Goal: Task Accomplishment & Management: Manage account settings

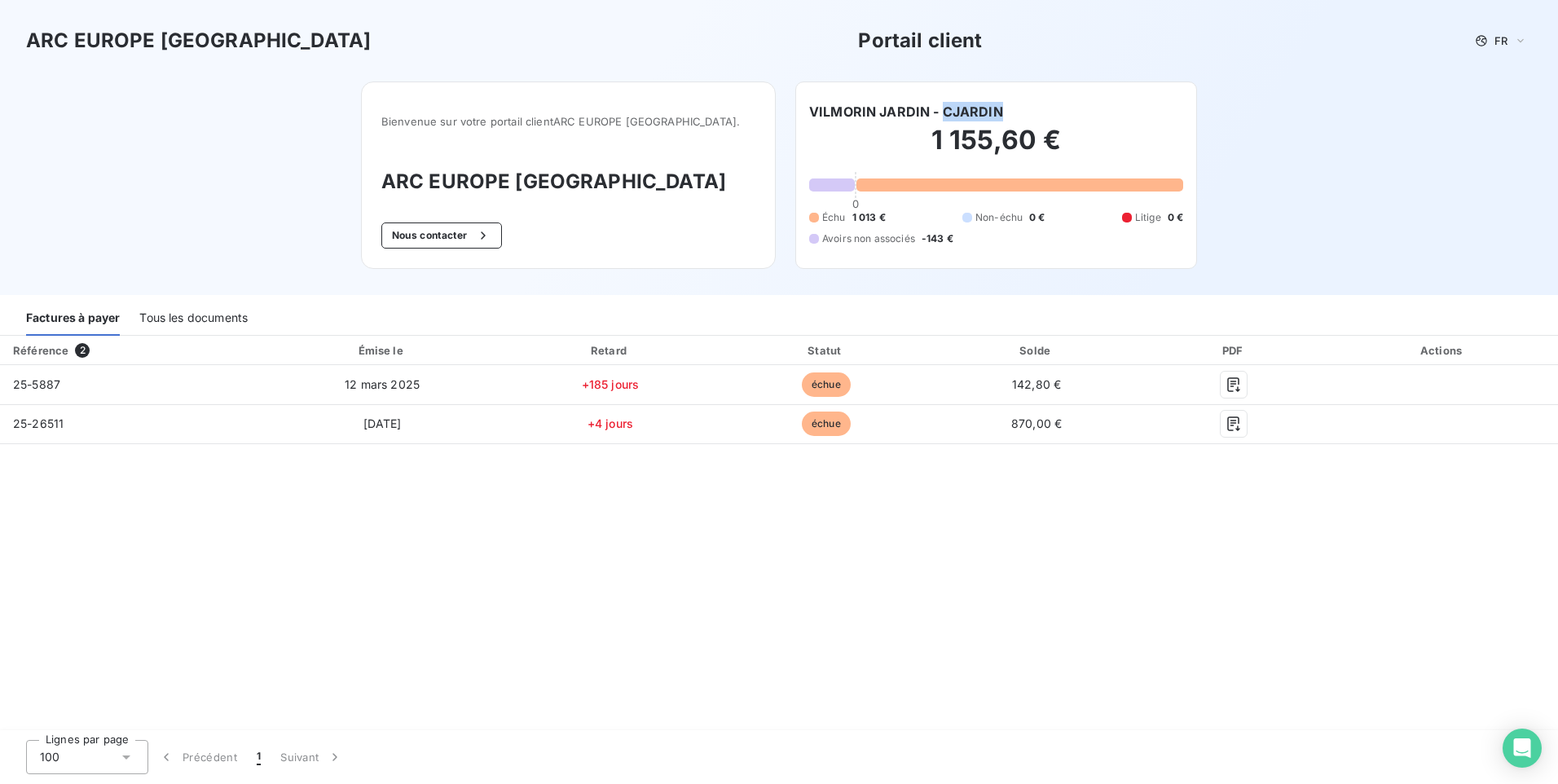
drag, startPoint x: 1014, startPoint y: 108, endPoint x: 942, endPoint y: 107, distance: 72.0
click at [942, 107] on div "VILMORIN JARDIN - CJARDIN" at bounding box center [996, 112] width 374 height 20
copy h6 "CJARDIN"
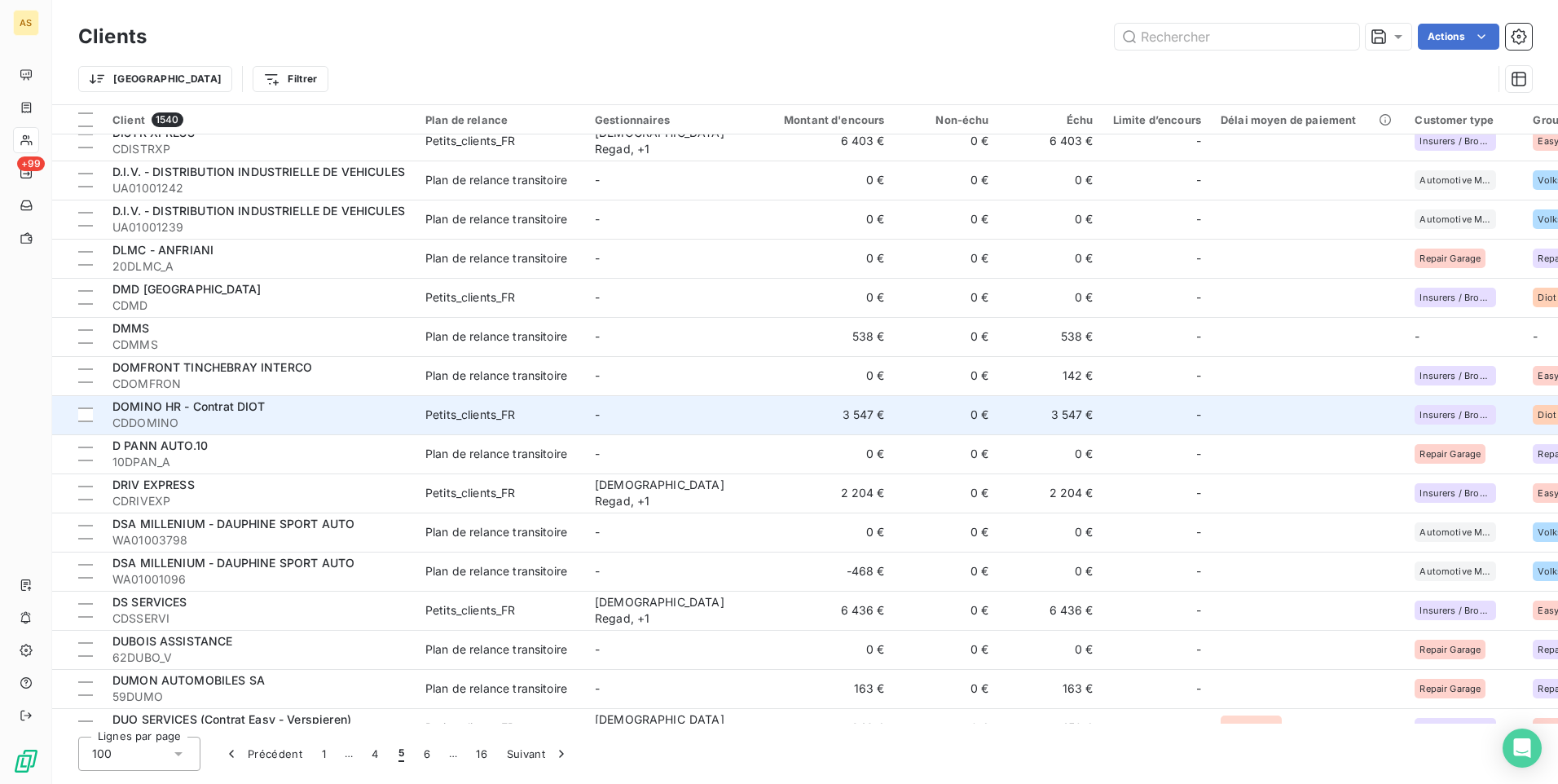
scroll to position [3330, 0]
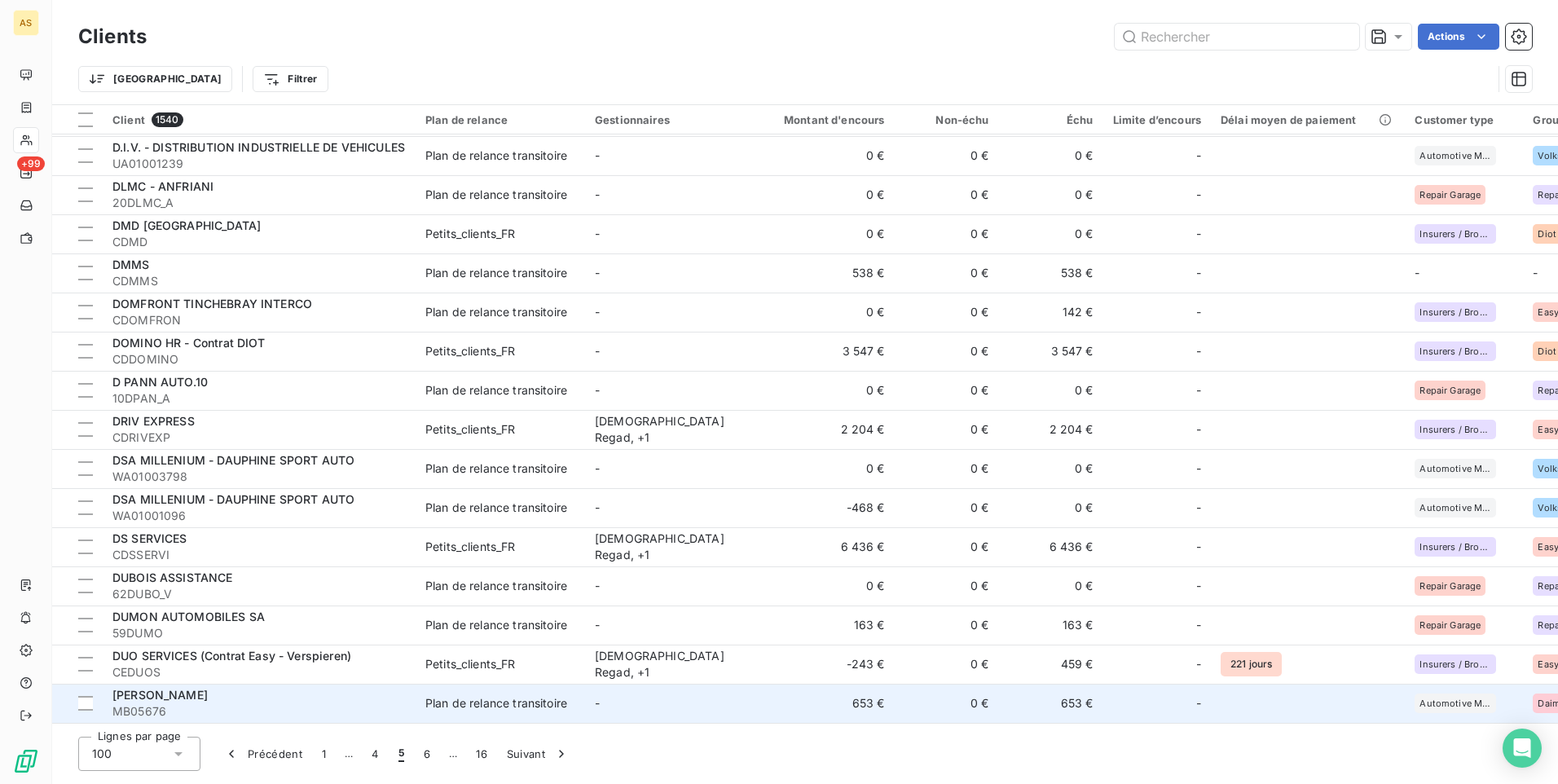
click at [415, 697] on td "[PERSON_NAME] MB05676" at bounding box center [259, 703] width 313 height 39
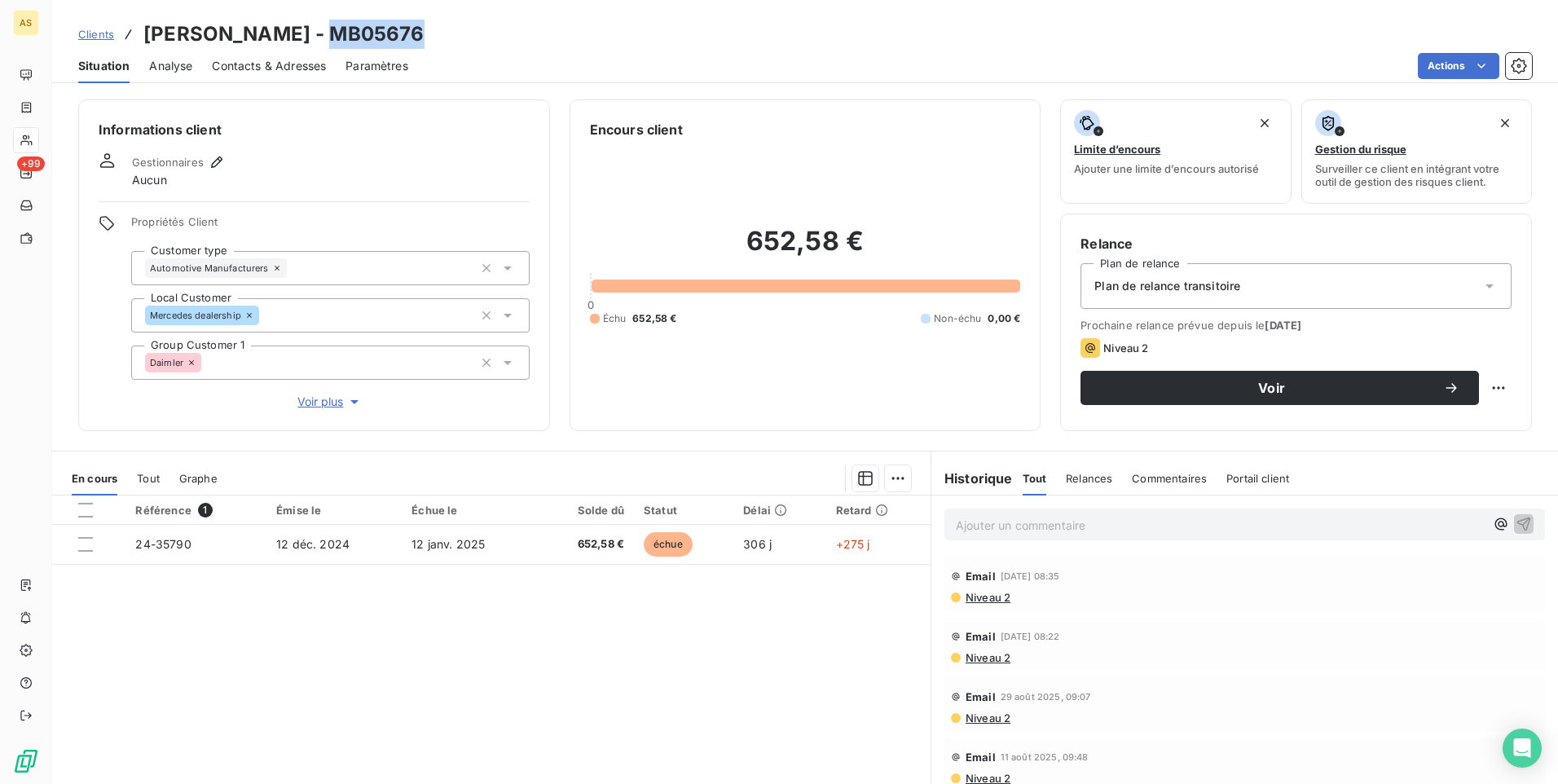
drag, startPoint x: 437, startPoint y: 29, endPoint x: 333, endPoint y: 34, distance: 104.1
click at [333, 34] on div "Clients [PERSON_NAME] - MB05676" at bounding box center [805, 35] width 1506 height 29
copy h3 "MB05676"
drag, startPoint x: 320, startPoint y: 29, endPoint x: 146, endPoint y: 37, distance: 174.2
click at [146, 37] on h3 "[PERSON_NAME] - MB05676" at bounding box center [284, 35] width 280 height 29
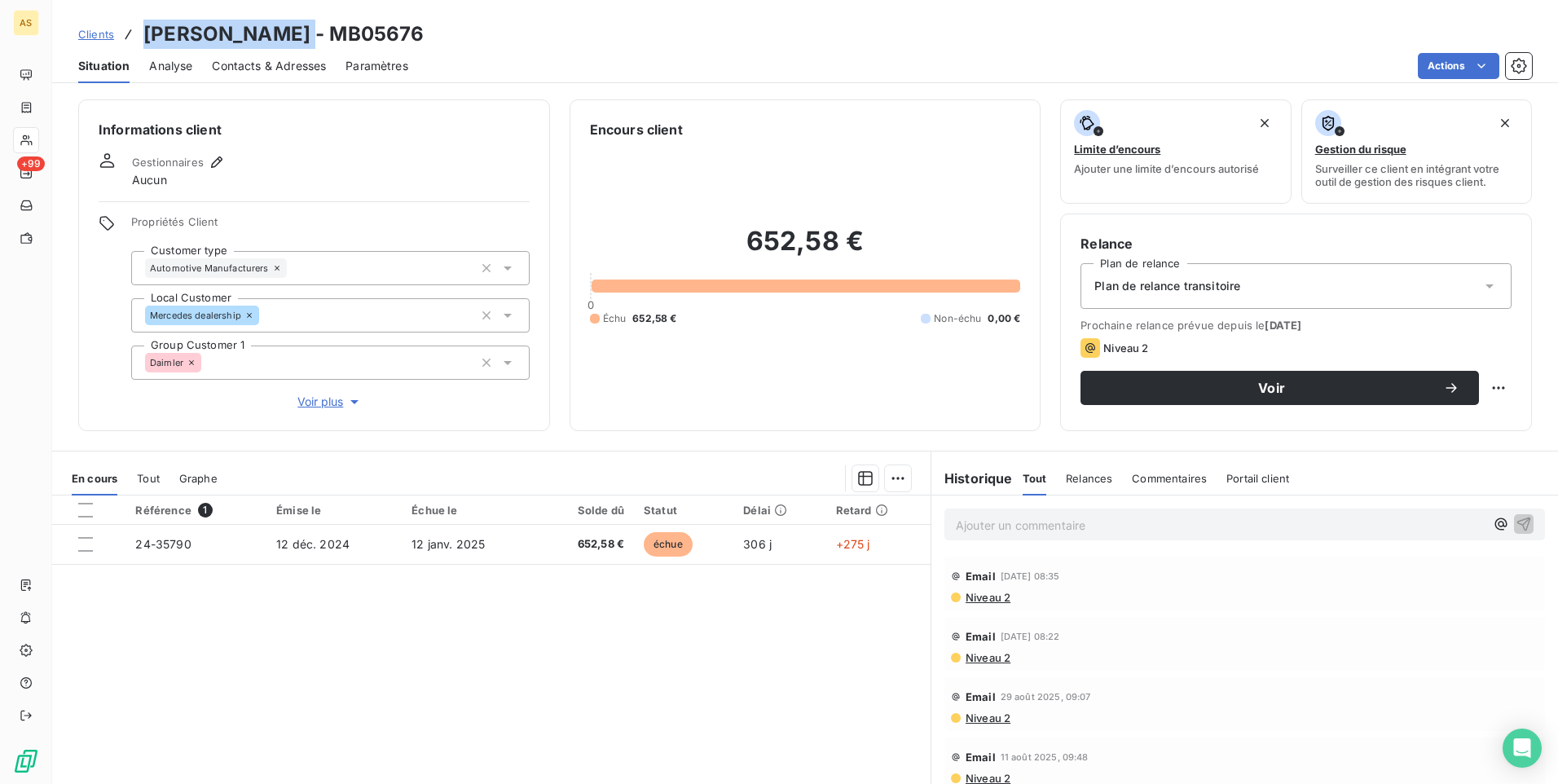
copy h3 "[PERSON_NAME]"
click at [97, 39] on span "Clients" at bounding box center [95, 34] width 35 height 13
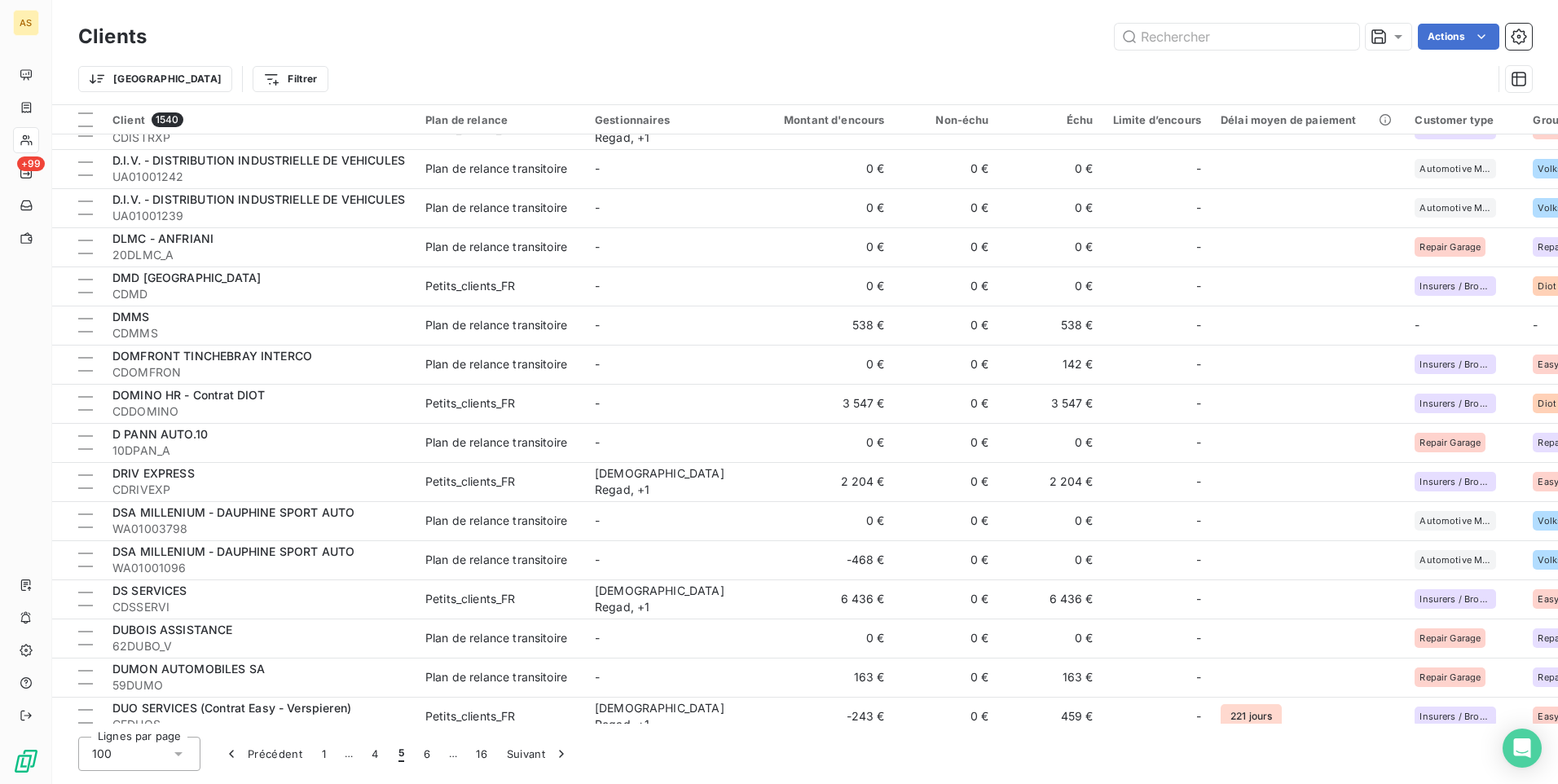
scroll to position [3330, 0]
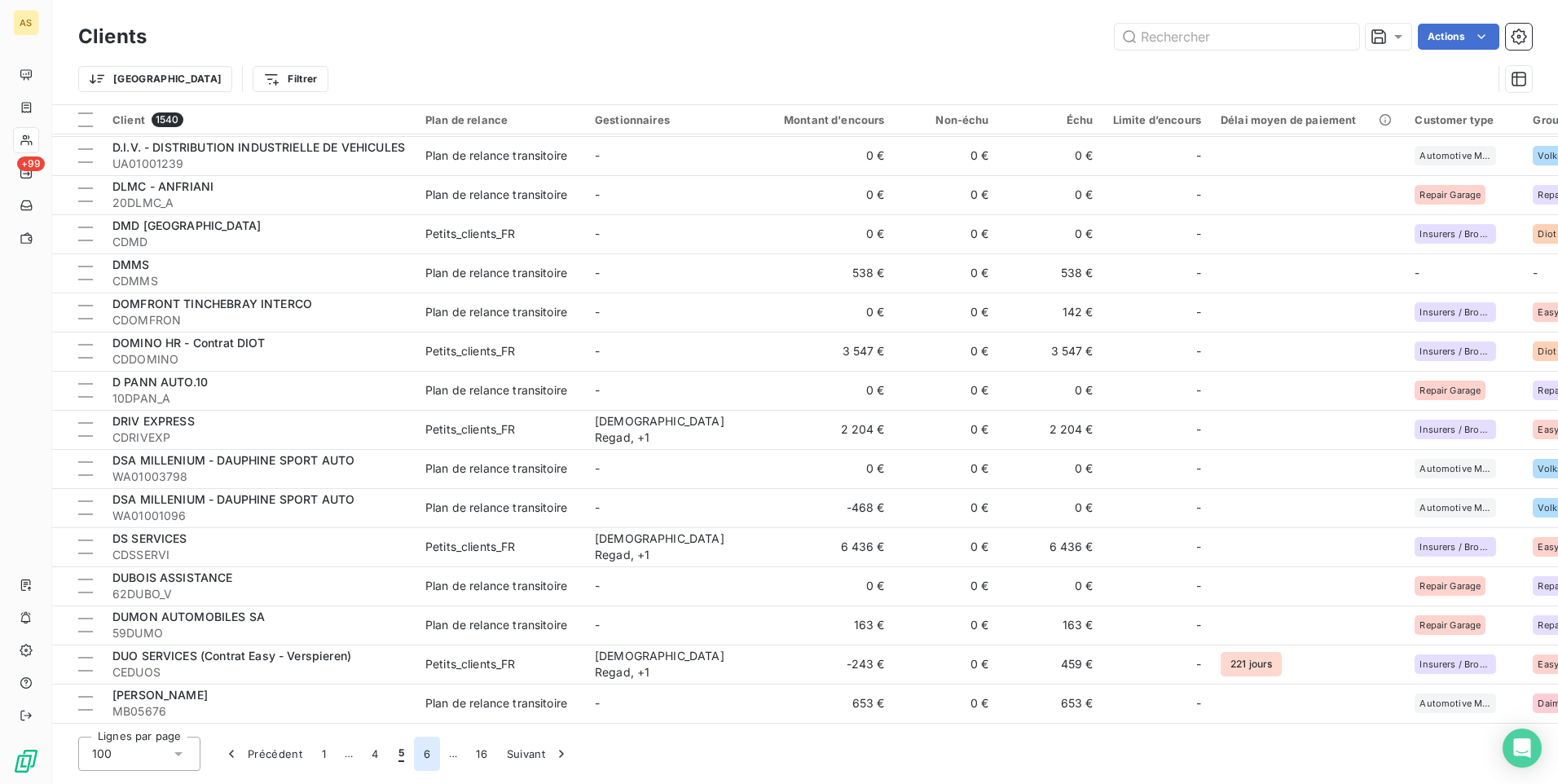
click at [429, 755] on button "6" at bounding box center [427, 754] width 26 height 35
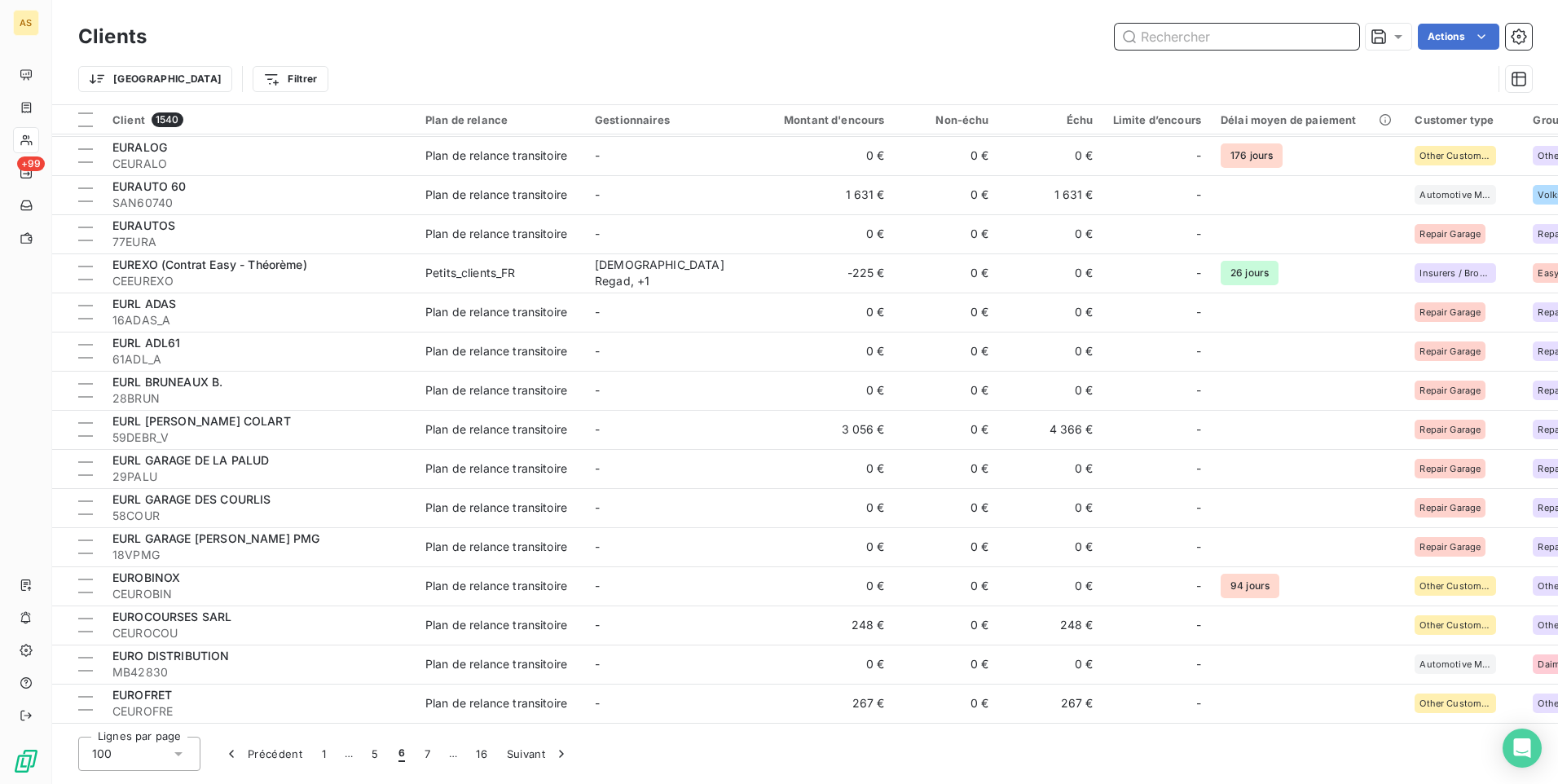
click at [1148, 40] on input "text" at bounding box center [1237, 36] width 245 height 26
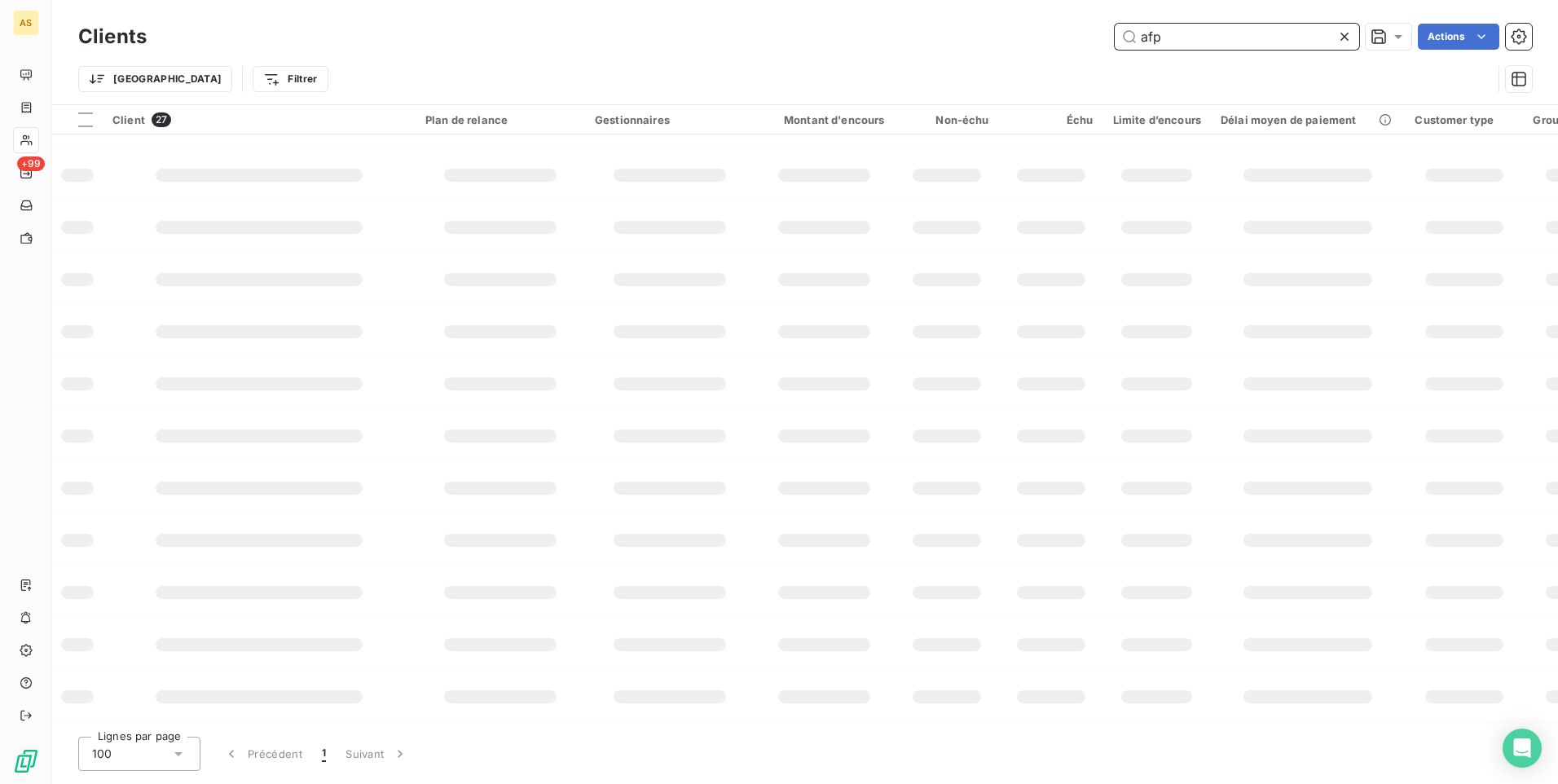
scroll to position [0, 0]
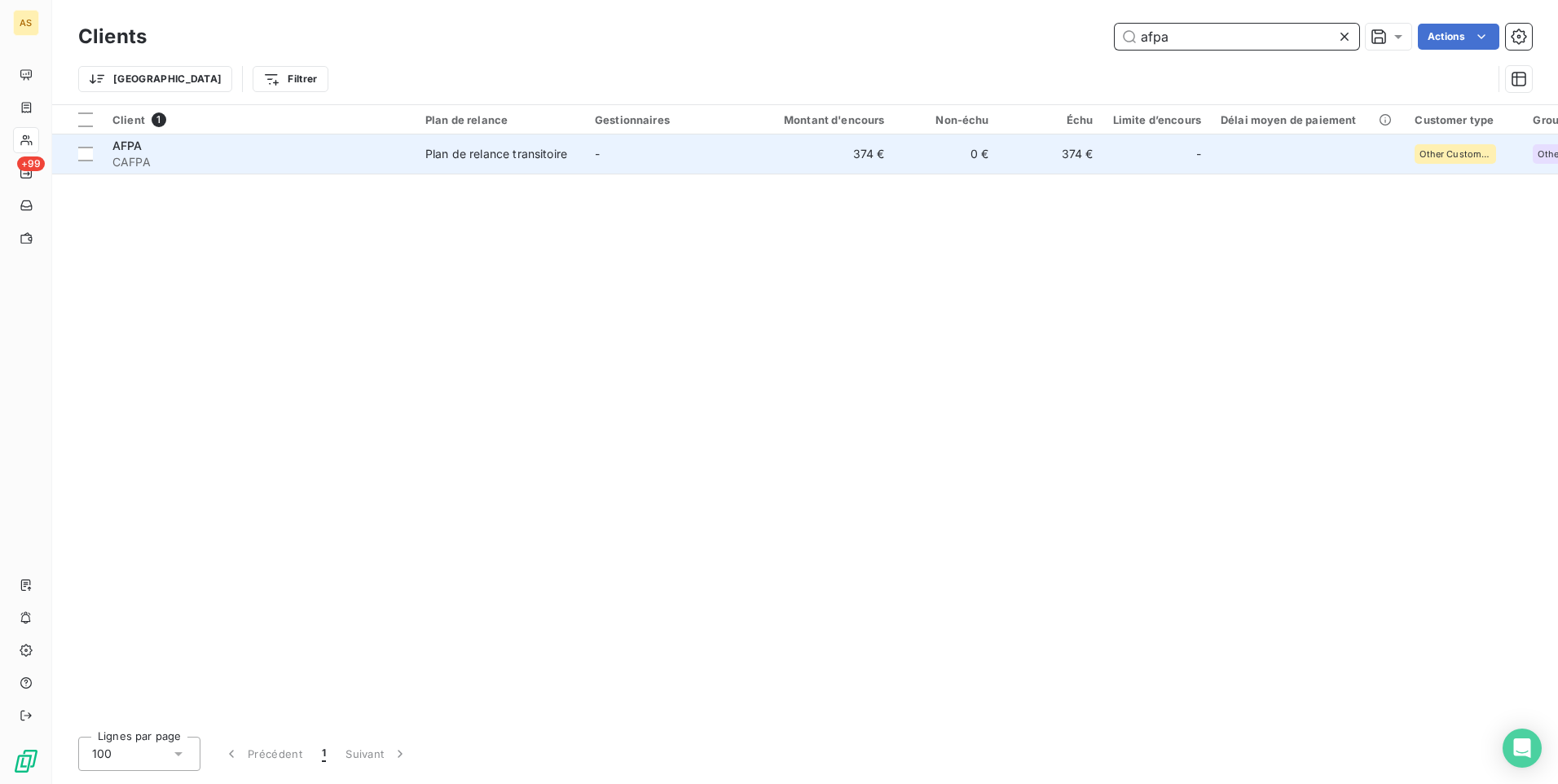
type input "afpa"
click at [999, 165] on td "374 €" at bounding box center [1050, 154] width 105 height 39
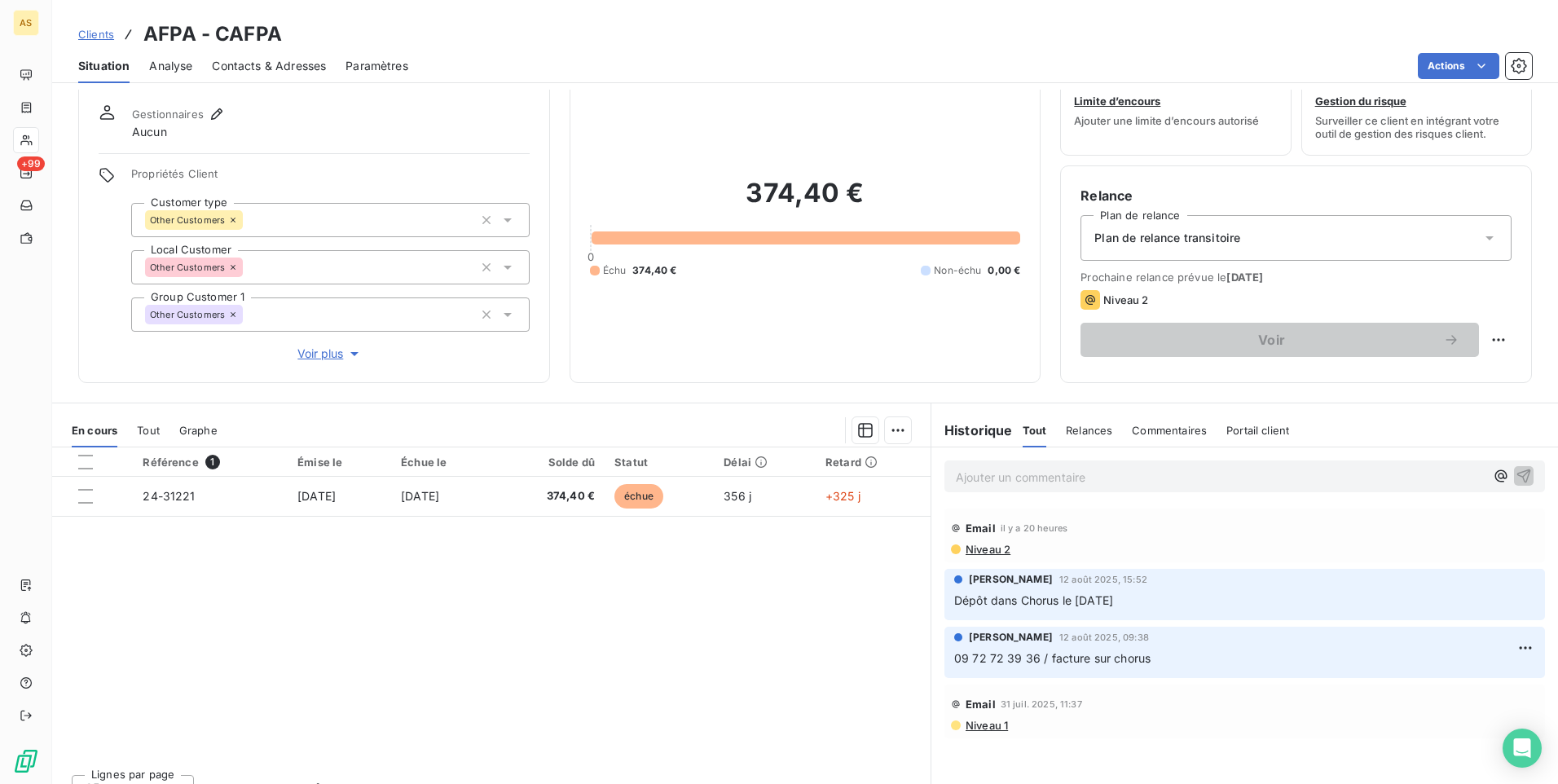
scroll to position [75, 0]
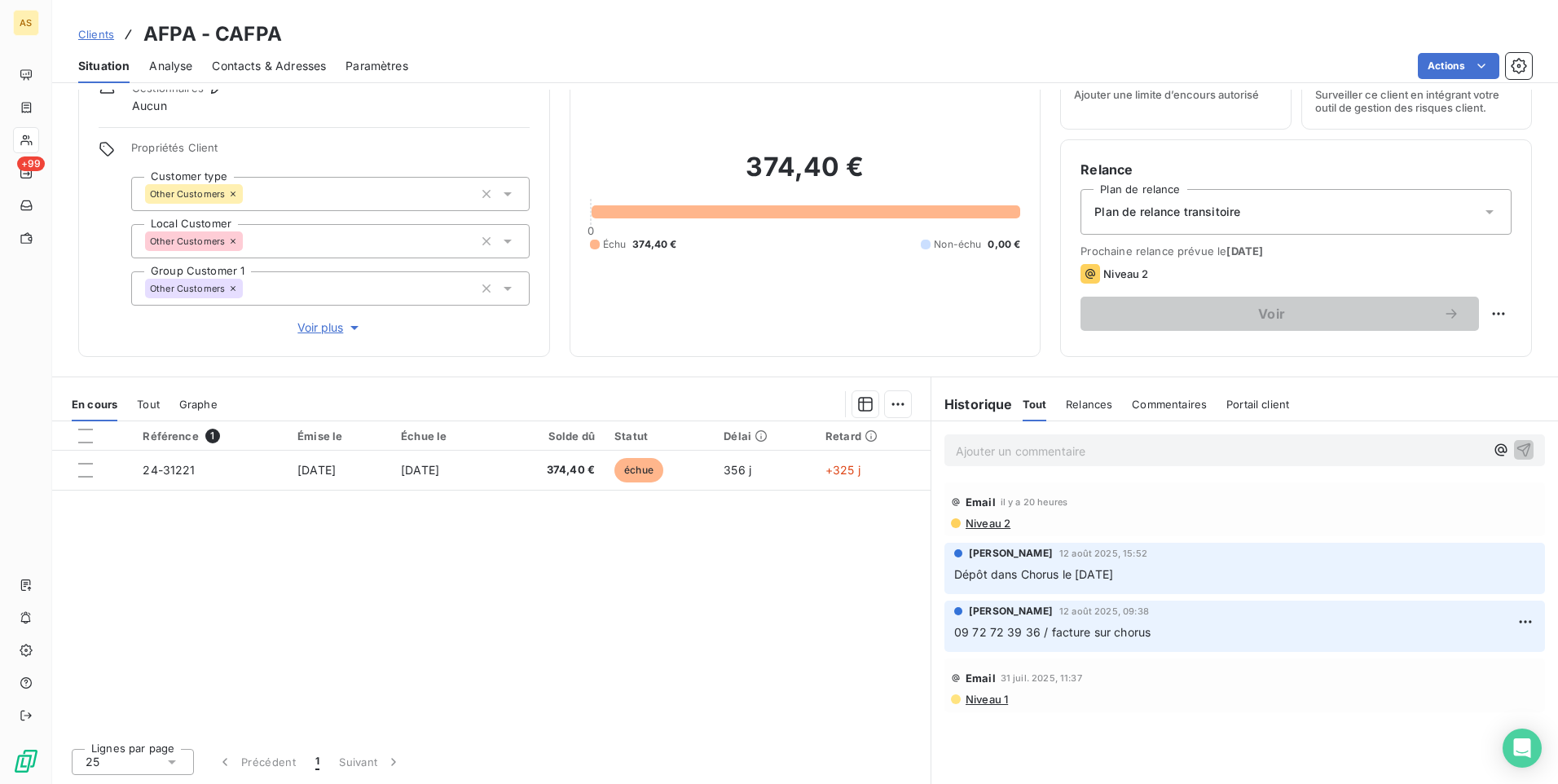
click at [959, 447] on p "Ajouter un commentaire ﻿" at bounding box center [1220, 451] width 528 height 20
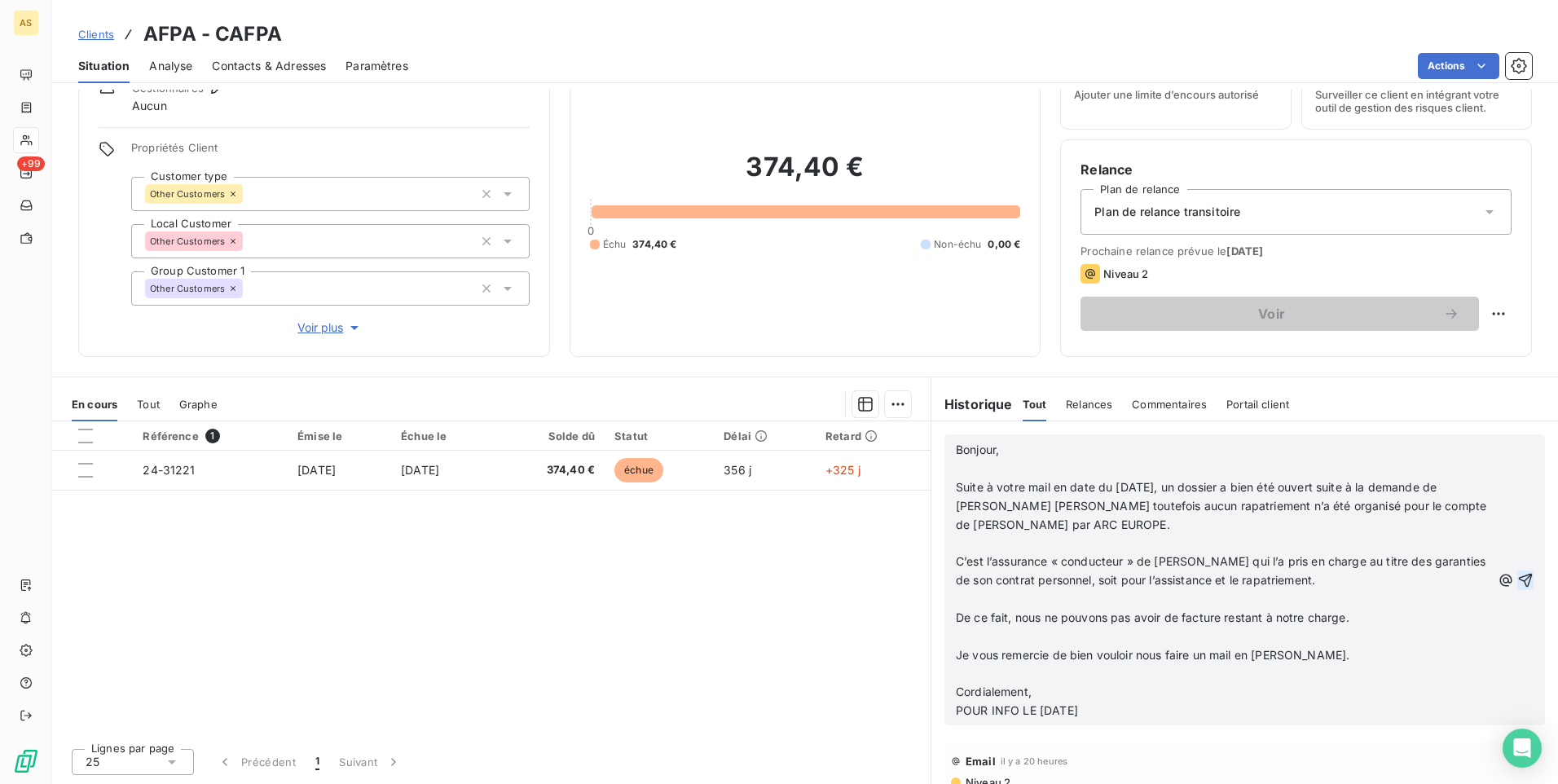
click at [1517, 582] on icon "button" at bounding box center [1525, 580] width 16 height 16
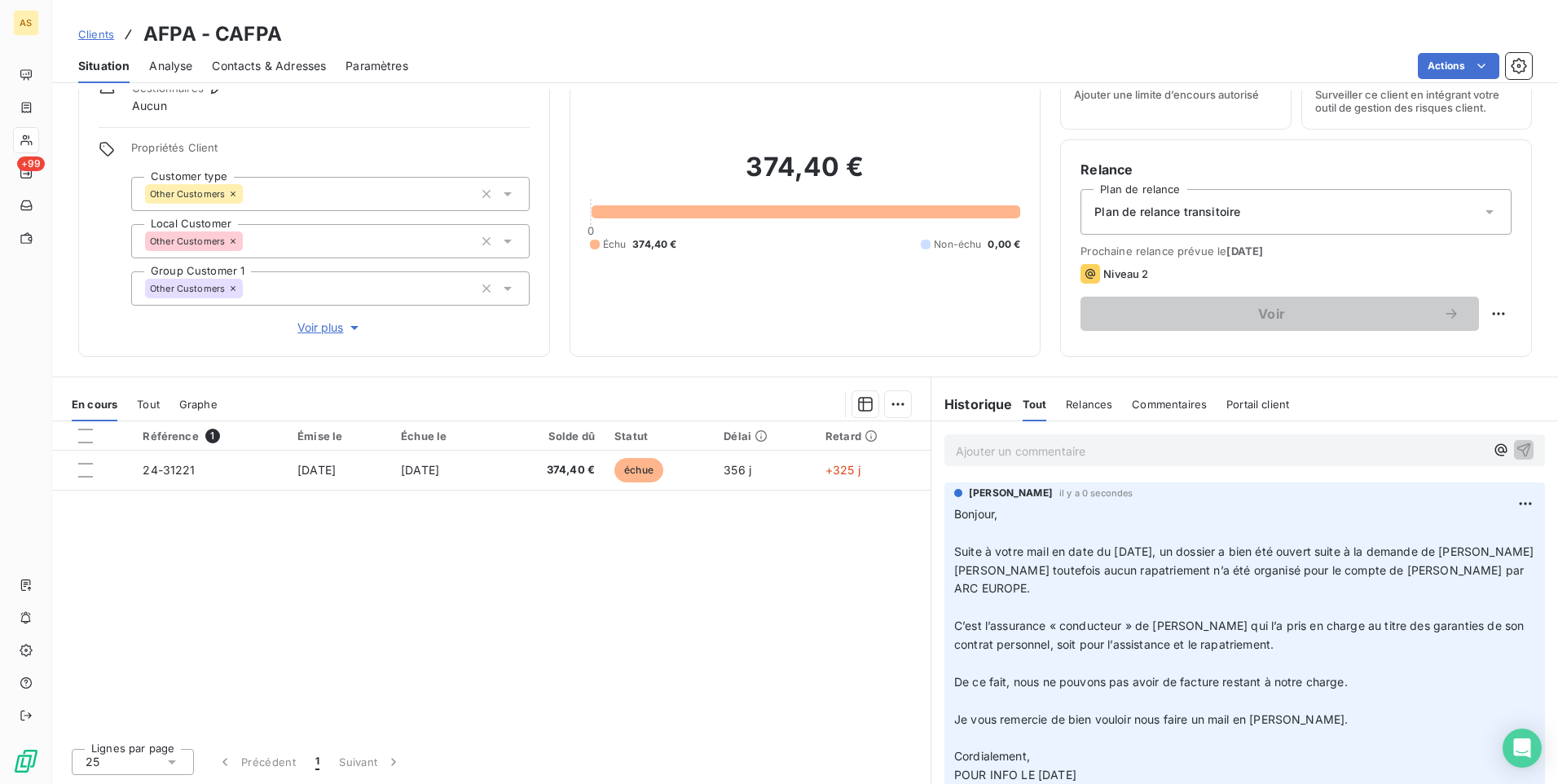
click at [90, 31] on span "Clients" at bounding box center [95, 34] width 35 height 13
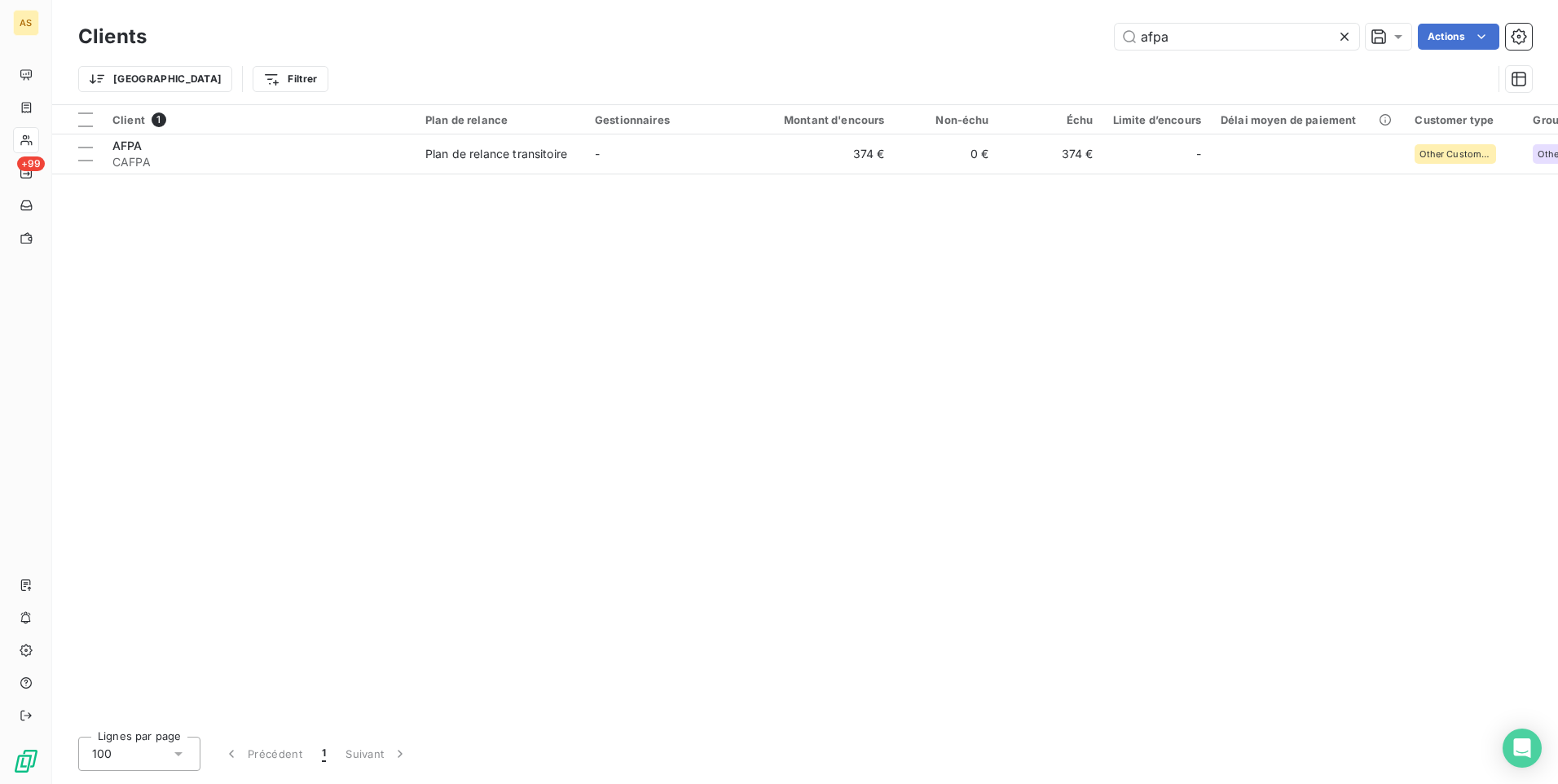
click at [1350, 37] on icon at bounding box center [1344, 36] width 16 height 16
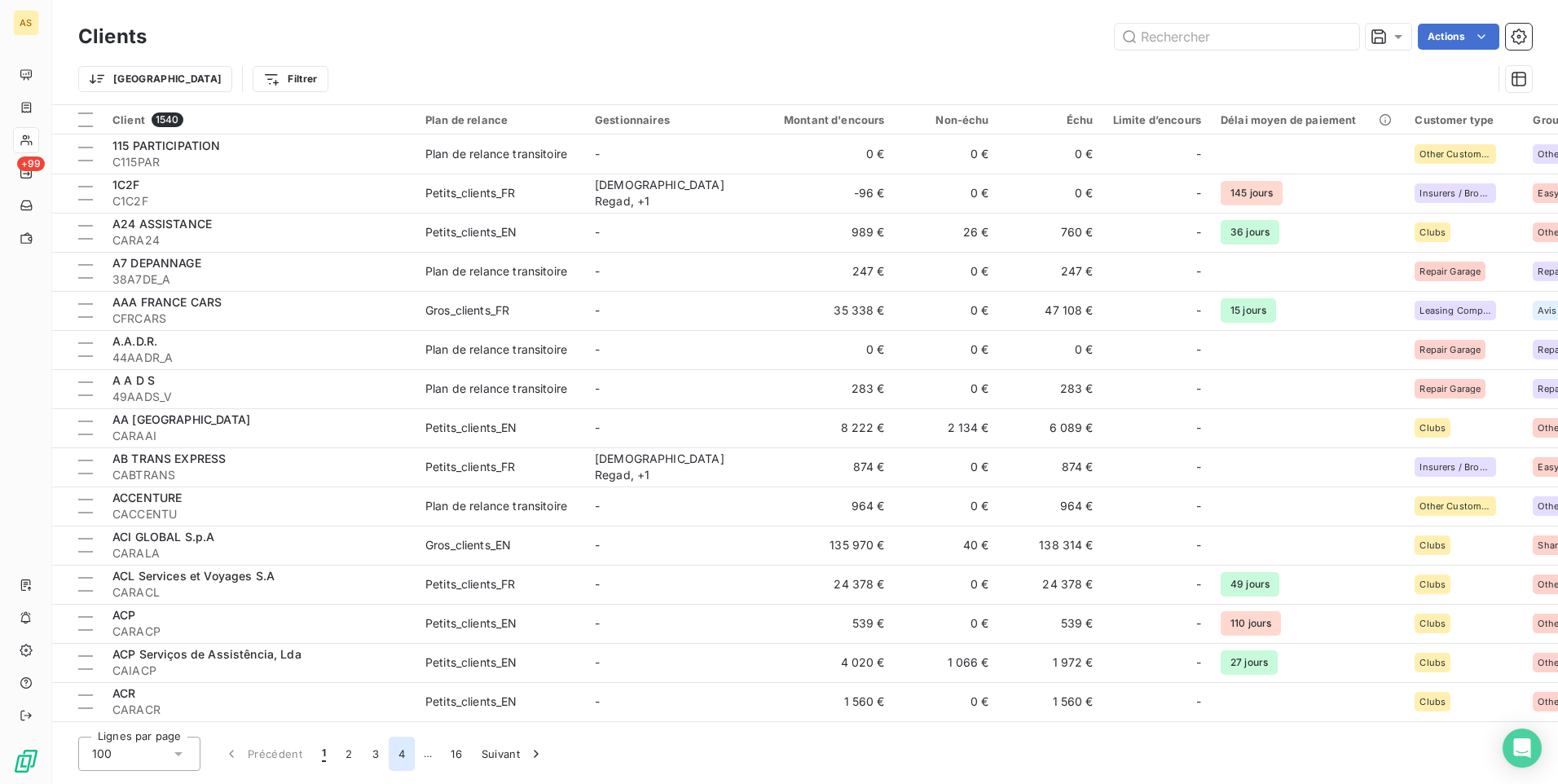
click at [401, 755] on button "4" at bounding box center [401, 754] width 26 height 35
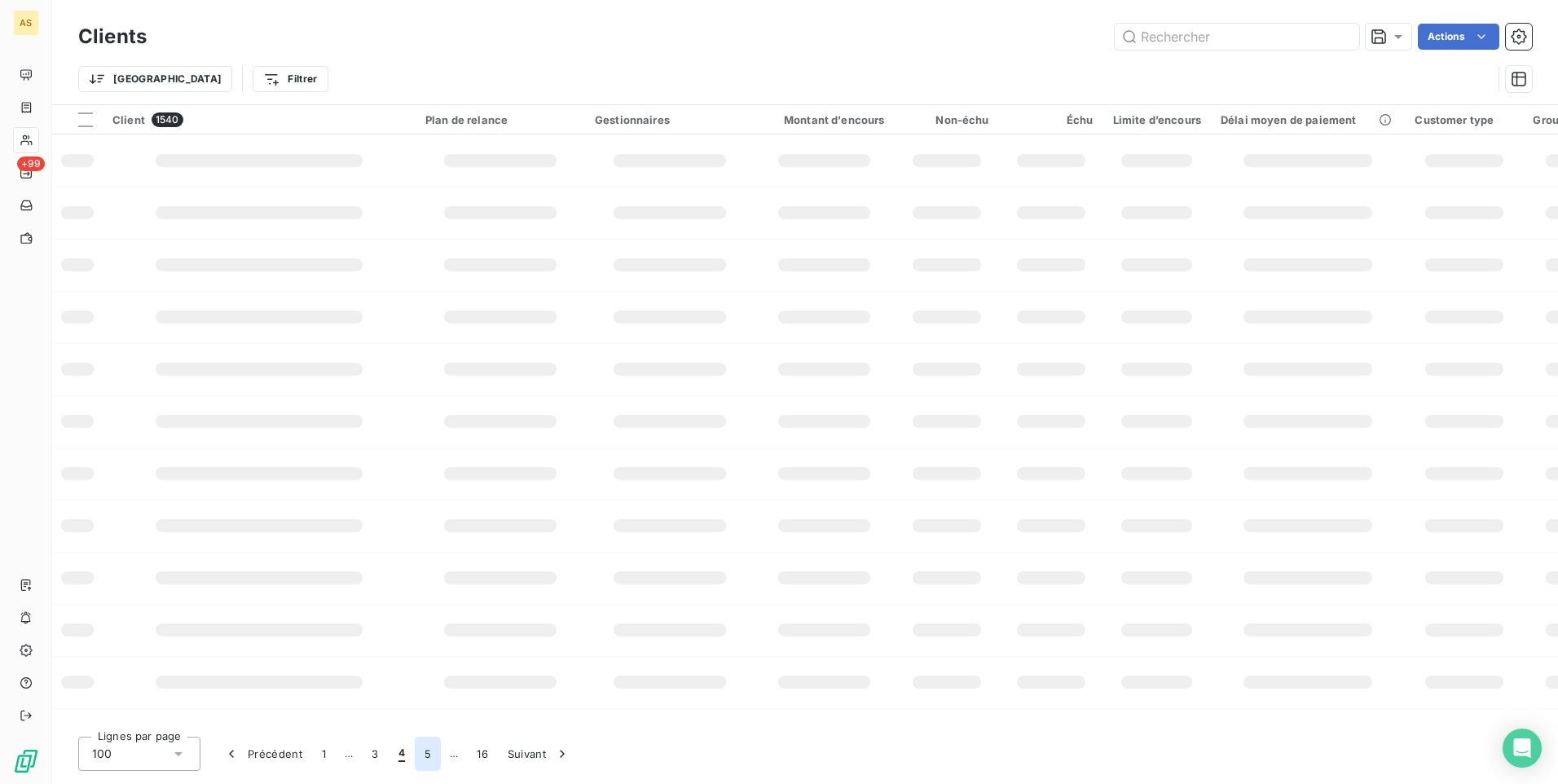
click at [428, 756] on button "5" at bounding box center [427, 754] width 26 height 35
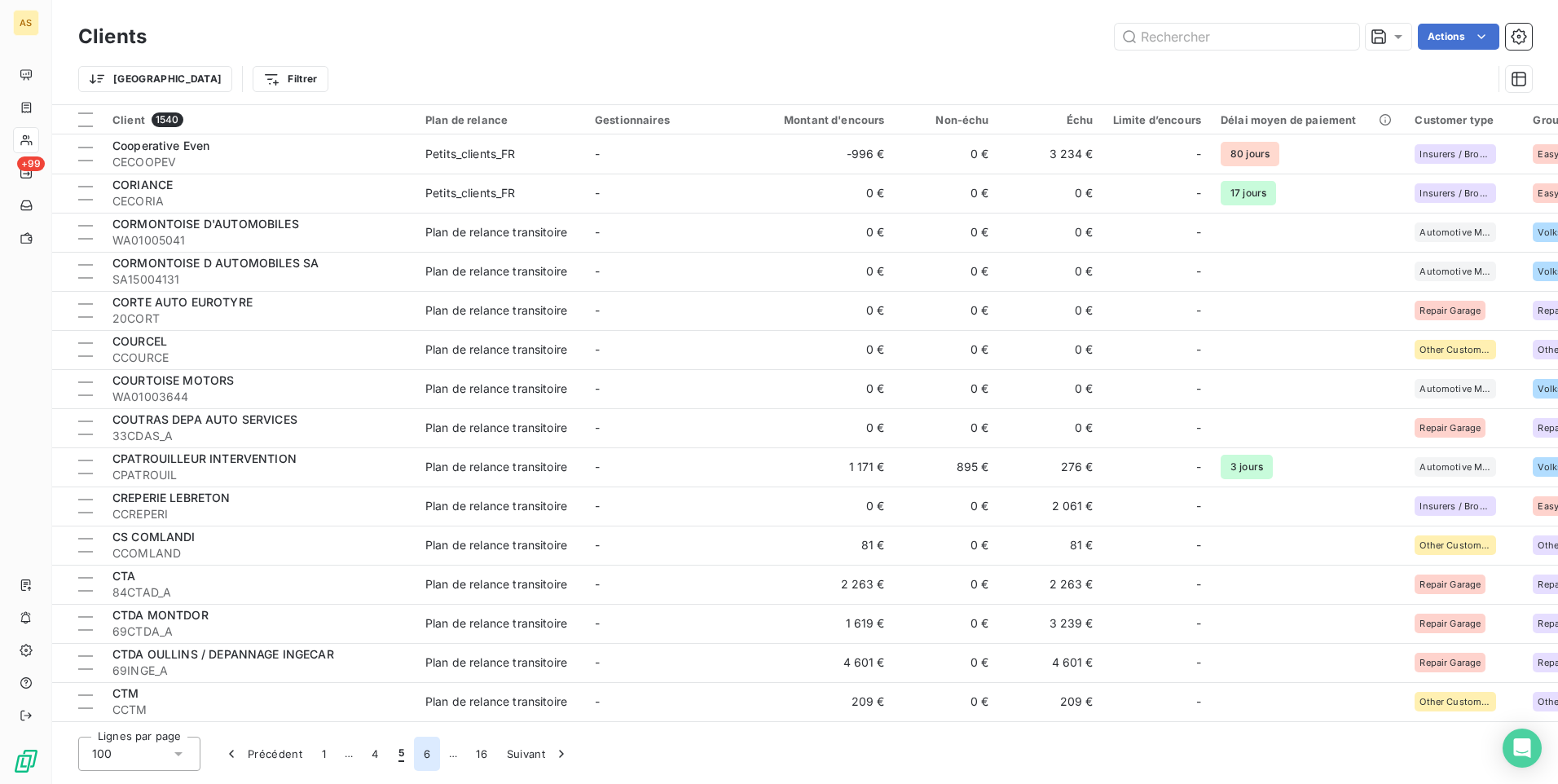
click at [422, 755] on button "6" at bounding box center [427, 754] width 26 height 35
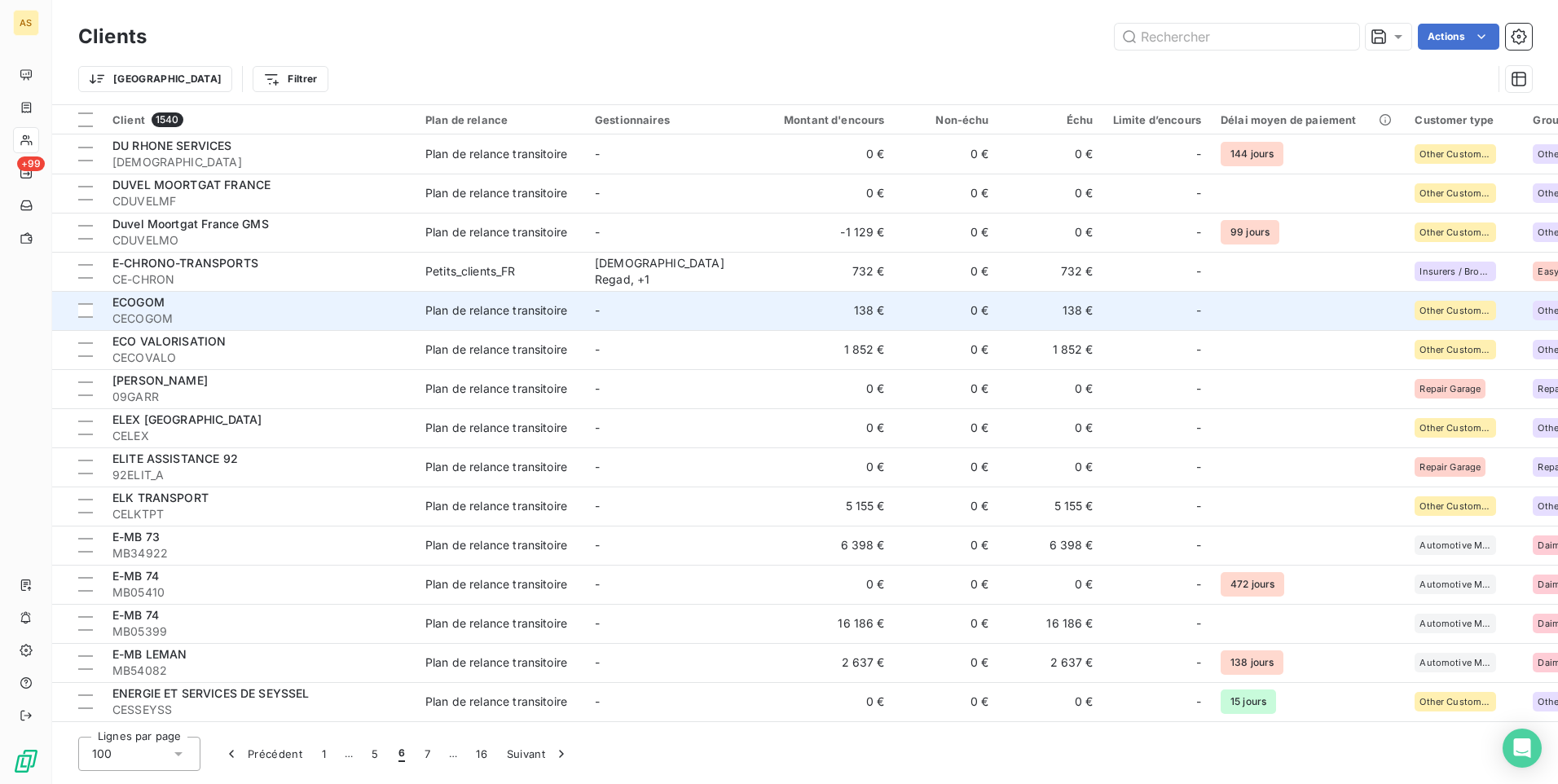
click at [1078, 319] on td "138 €" at bounding box center [1050, 310] width 105 height 39
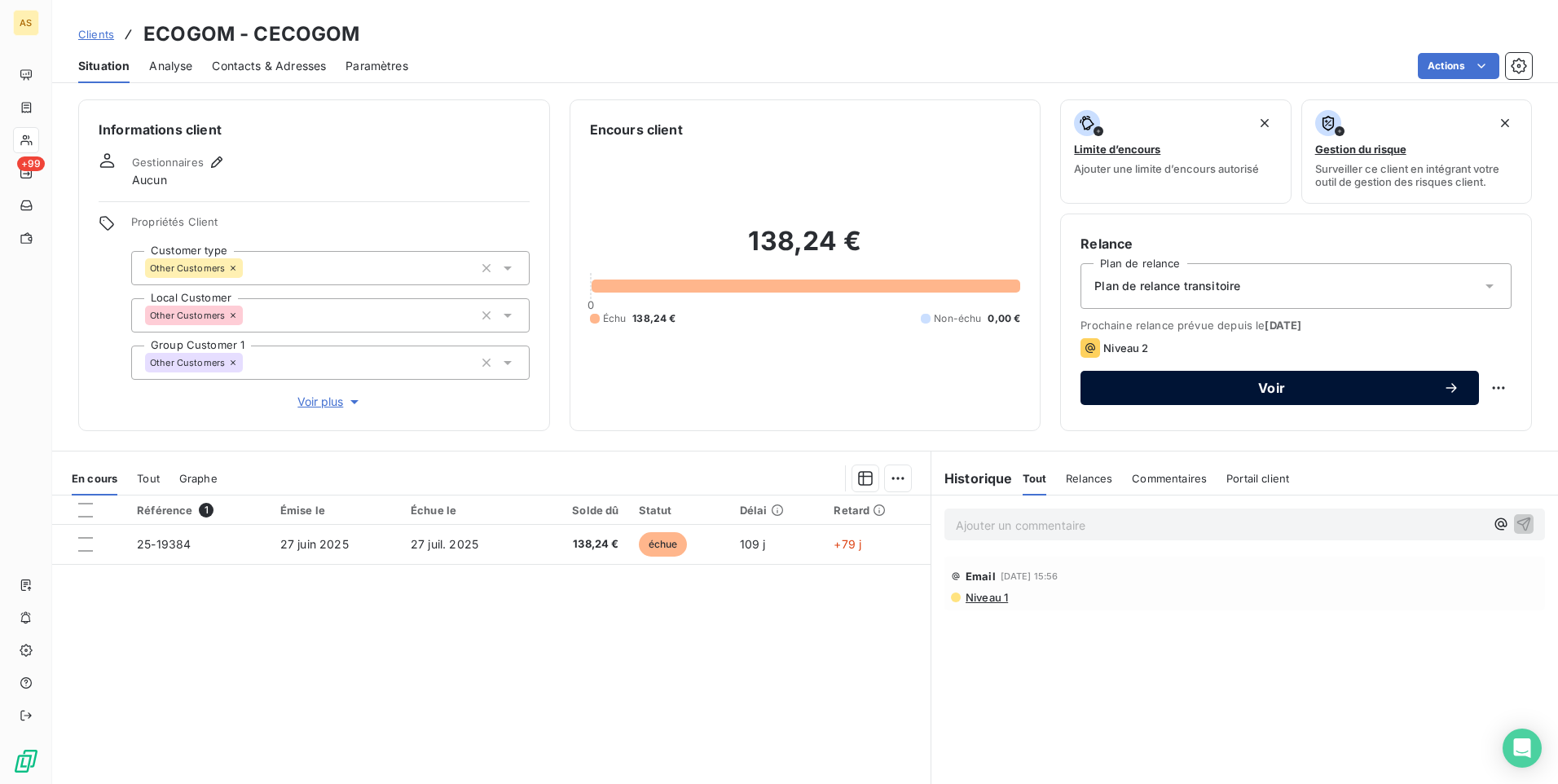
click at [1160, 376] on button "Voir" at bounding box center [1280, 388] width 398 height 35
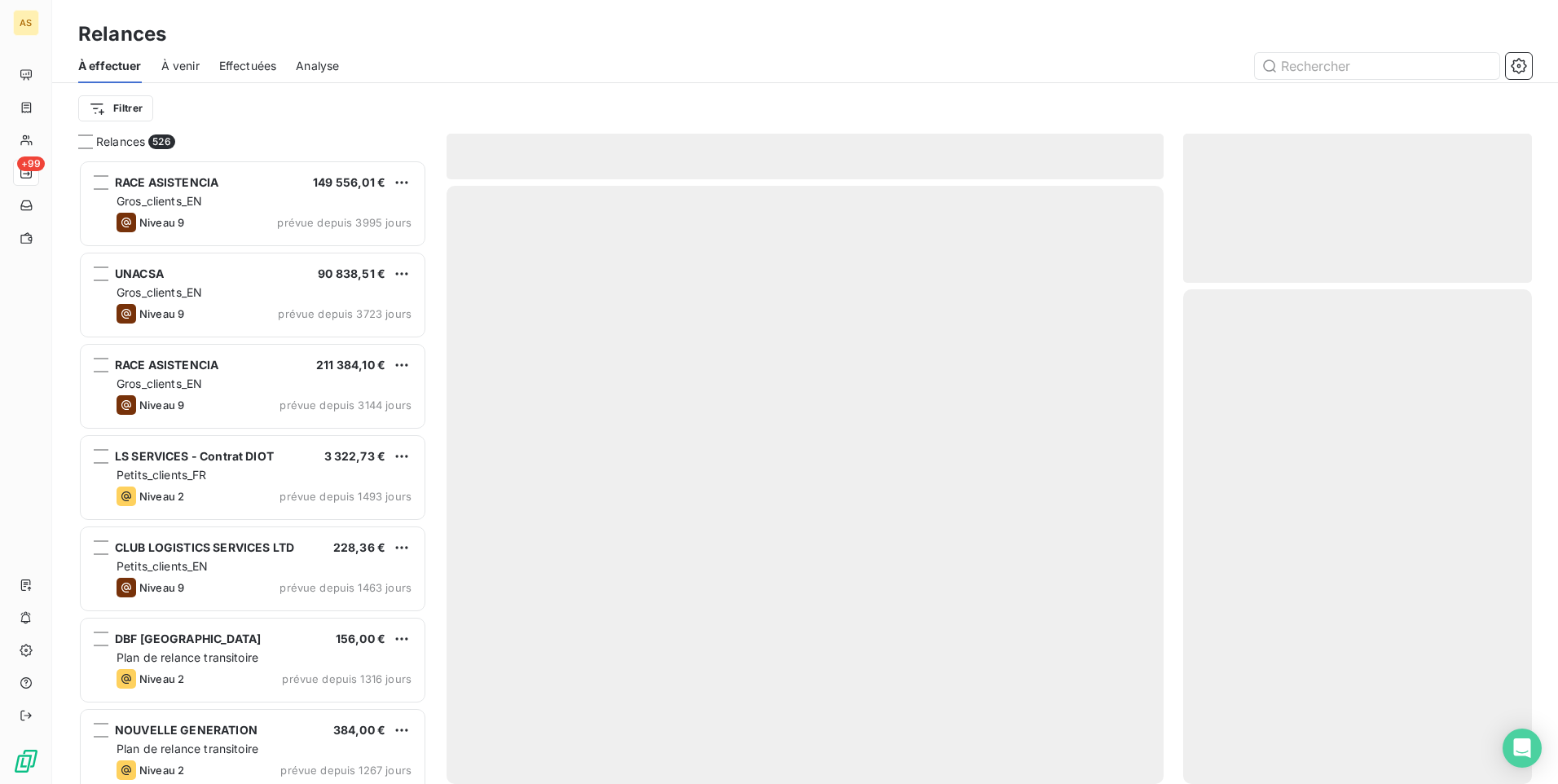
scroll to position [612, 337]
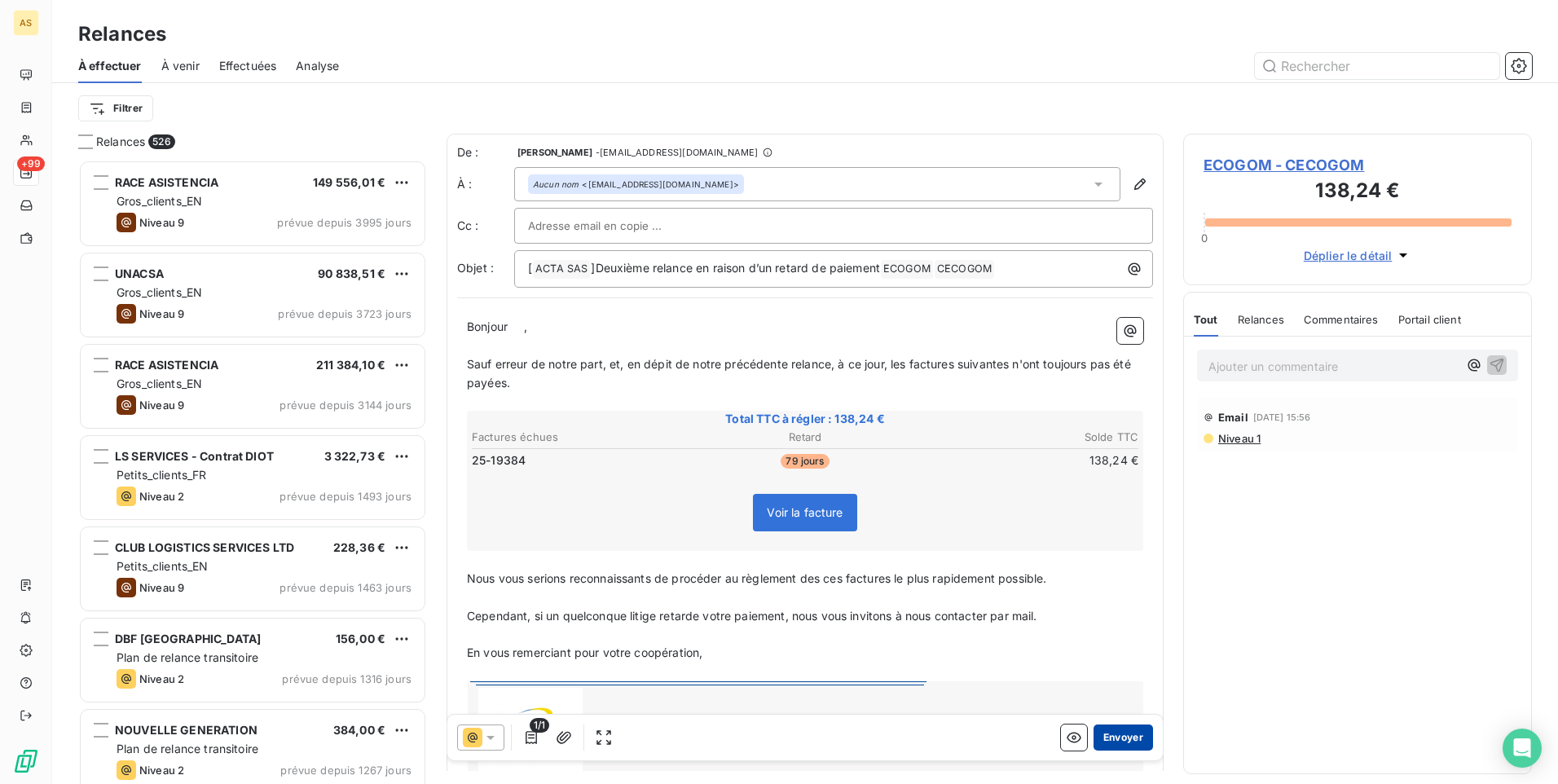
click at [1114, 739] on button "Envoyer" at bounding box center [1122, 737] width 59 height 26
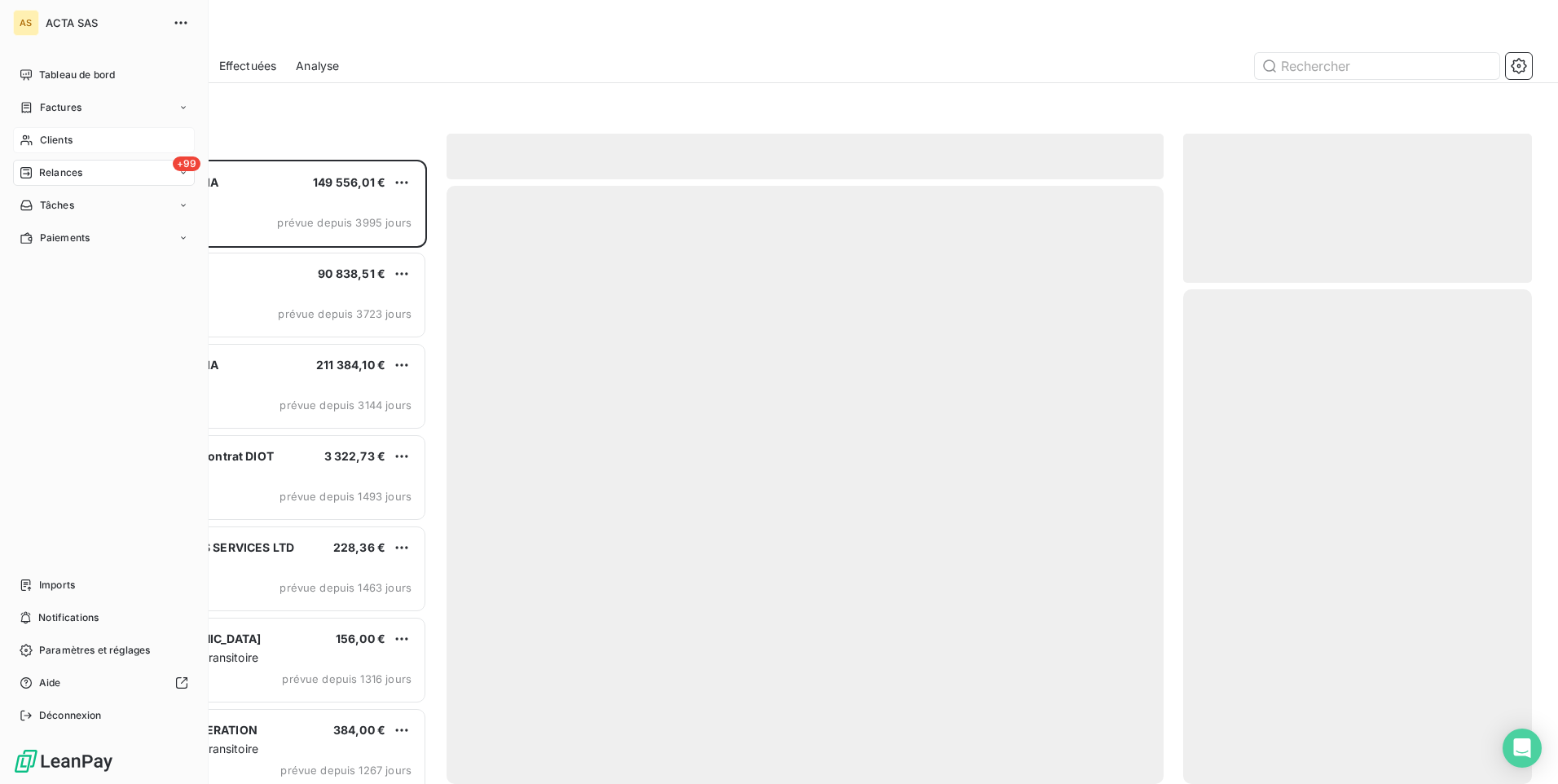
click at [42, 142] on span "Clients" at bounding box center [56, 140] width 33 height 15
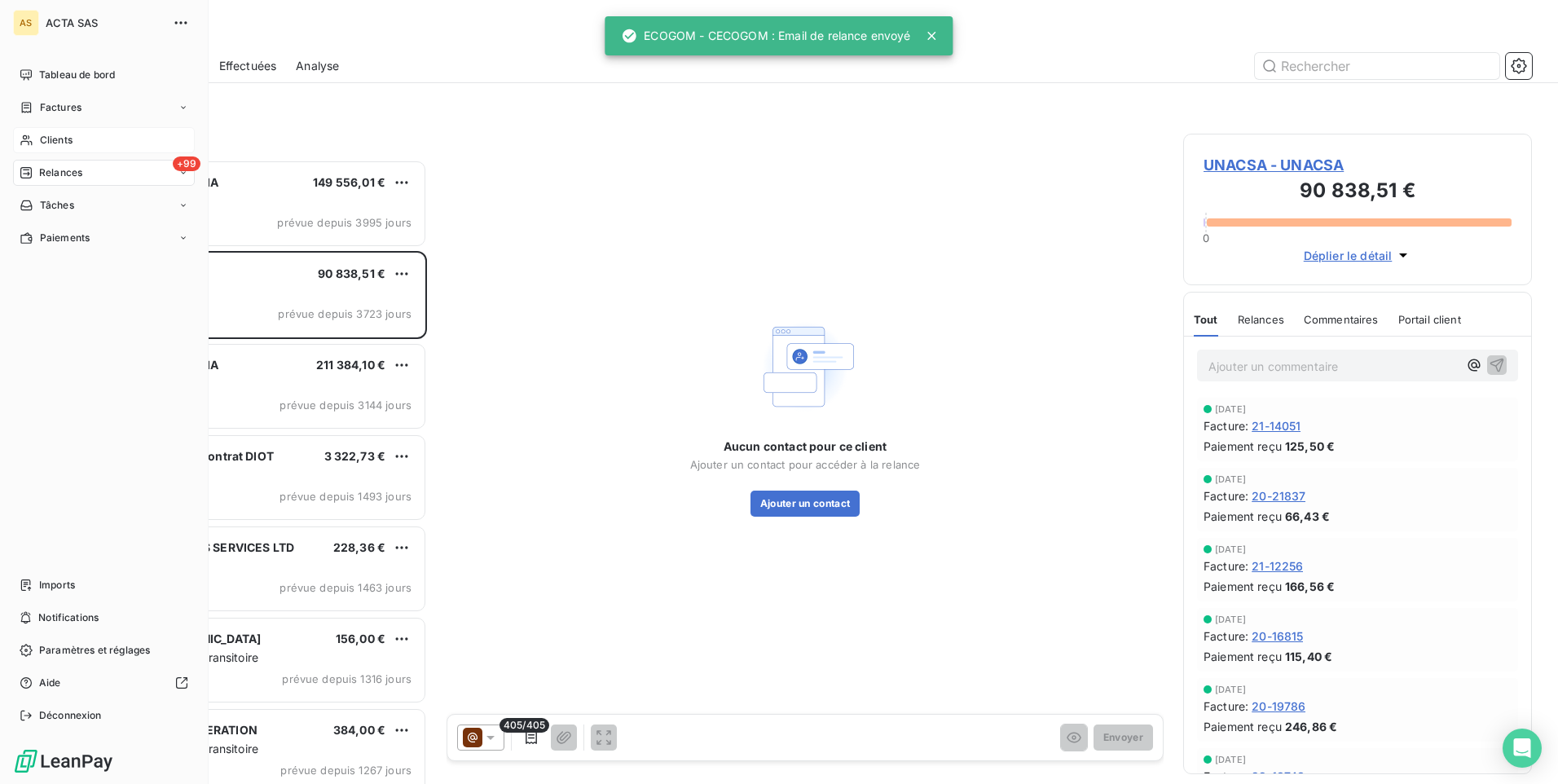
click at [35, 140] on div "Clients" at bounding box center [104, 140] width 182 height 26
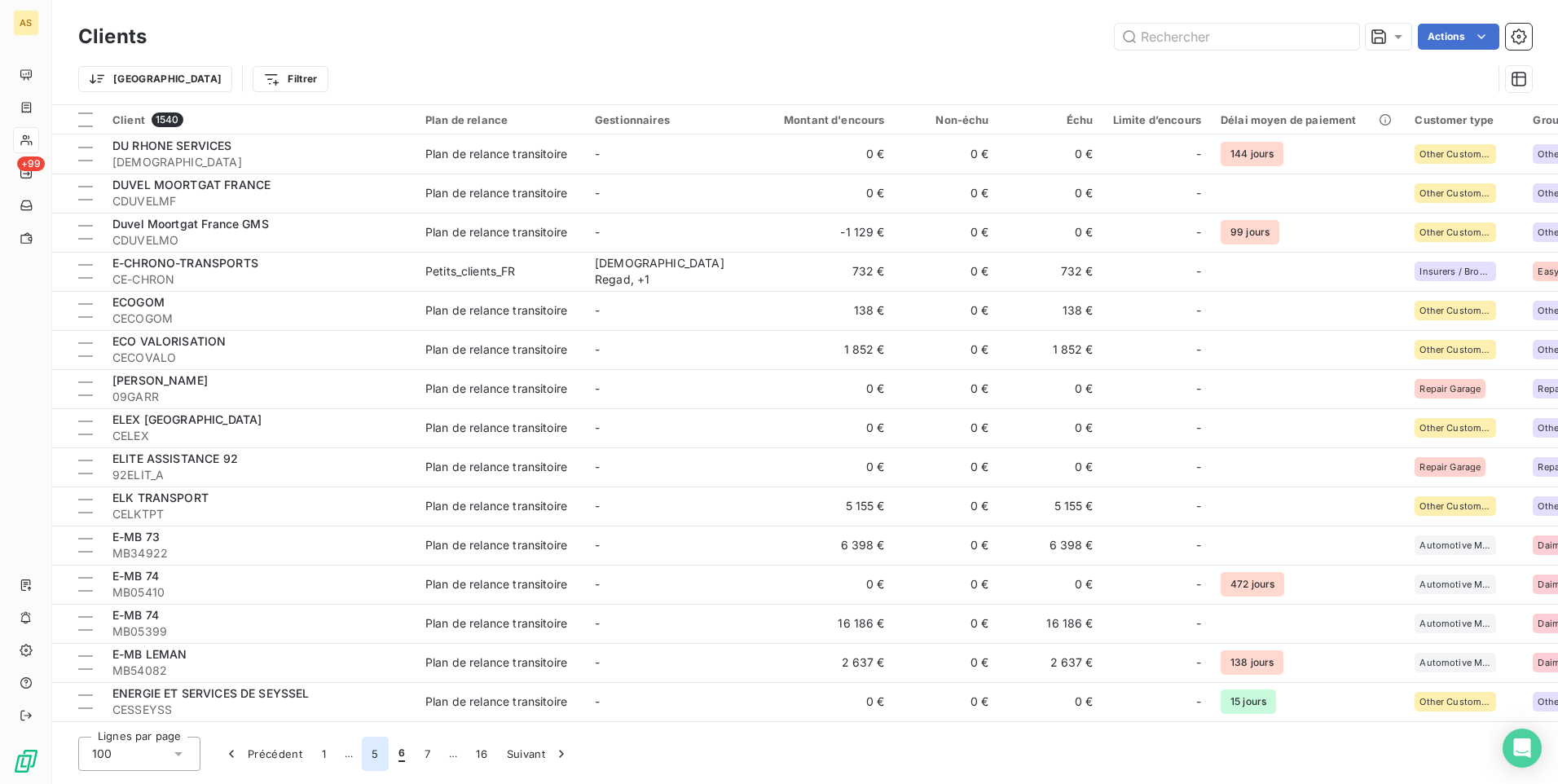
click at [381, 760] on button "5" at bounding box center [375, 754] width 26 height 35
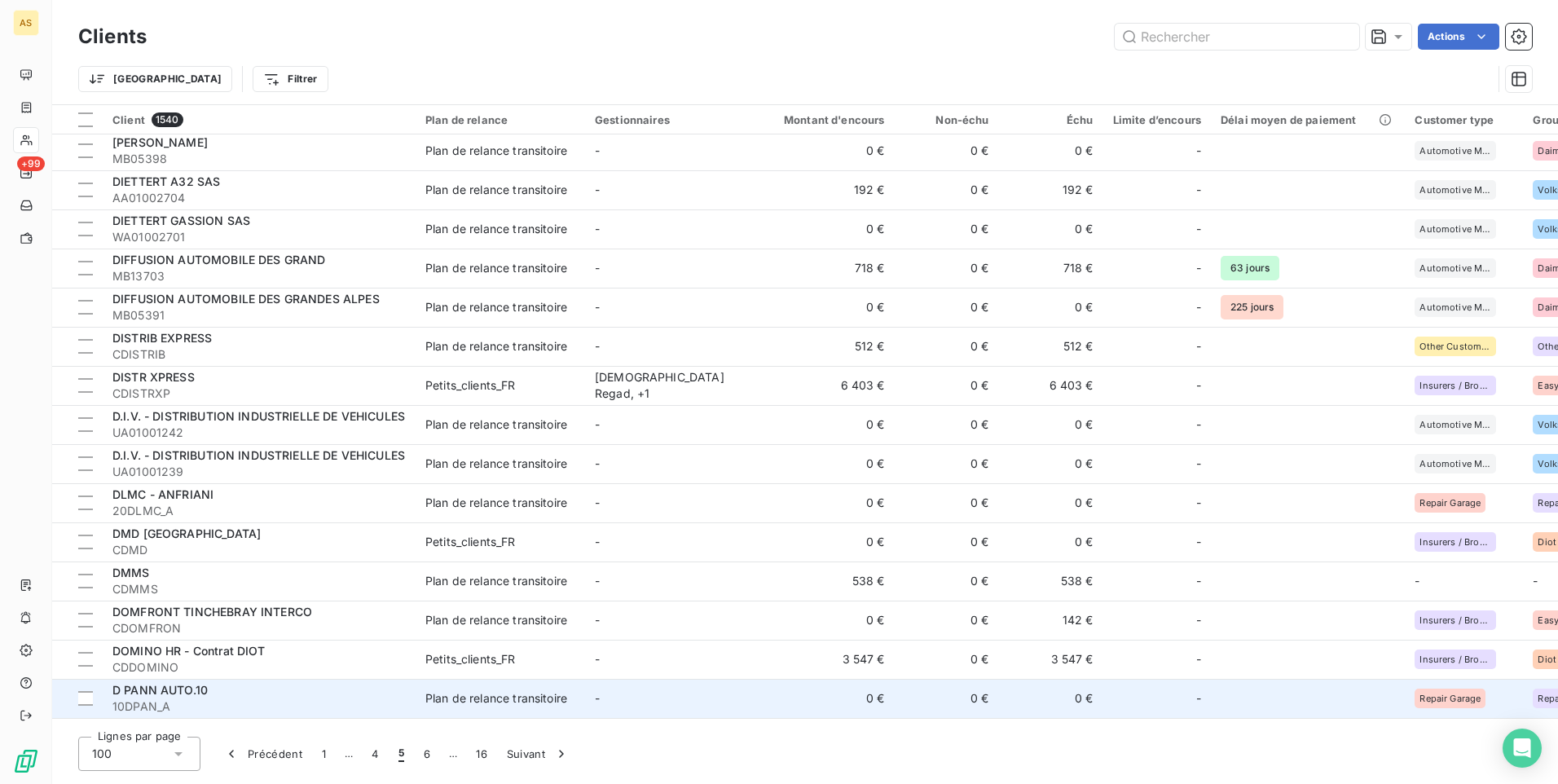
scroll to position [3330, 0]
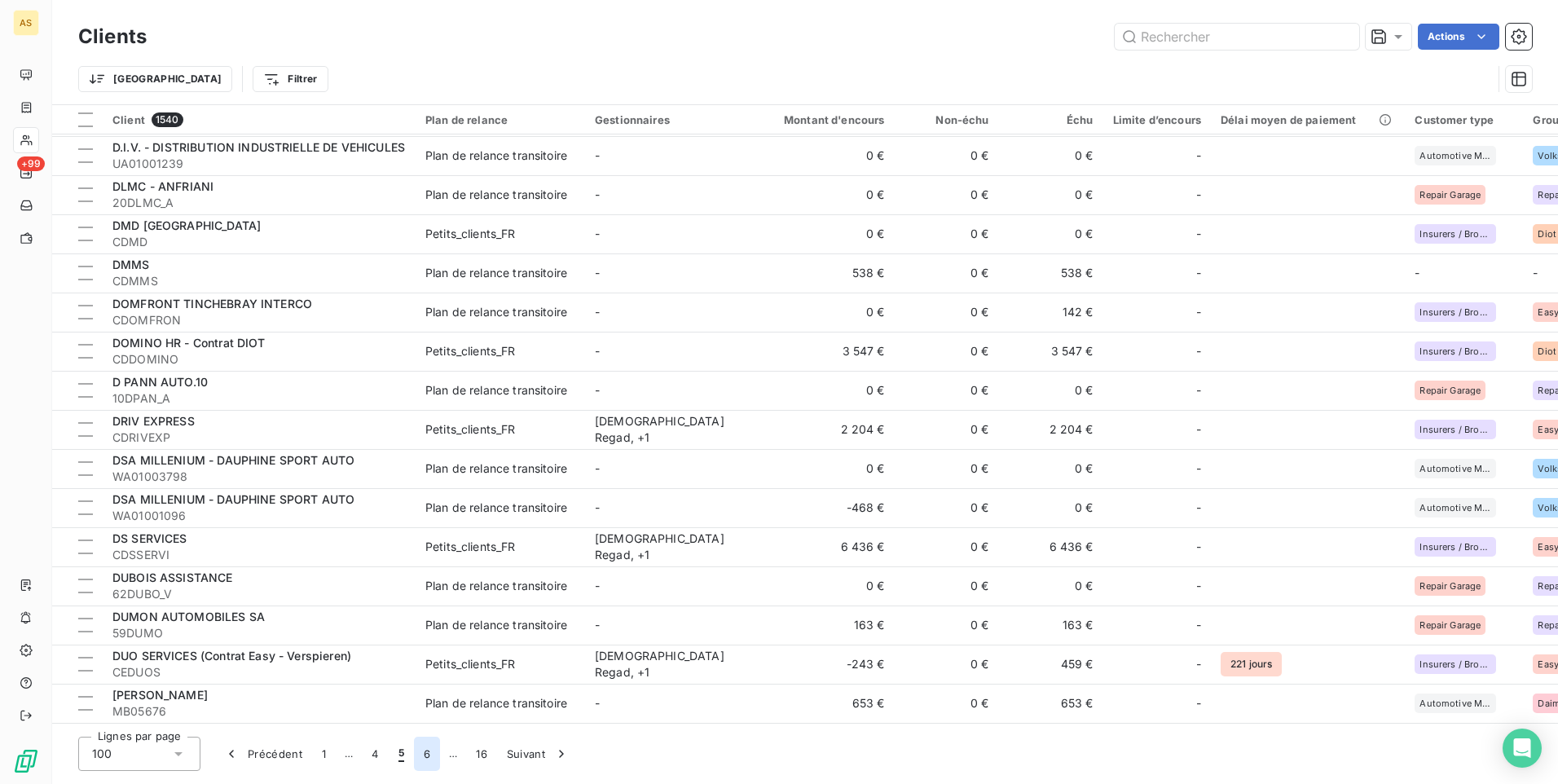
click at [427, 749] on button "6" at bounding box center [427, 754] width 26 height 35
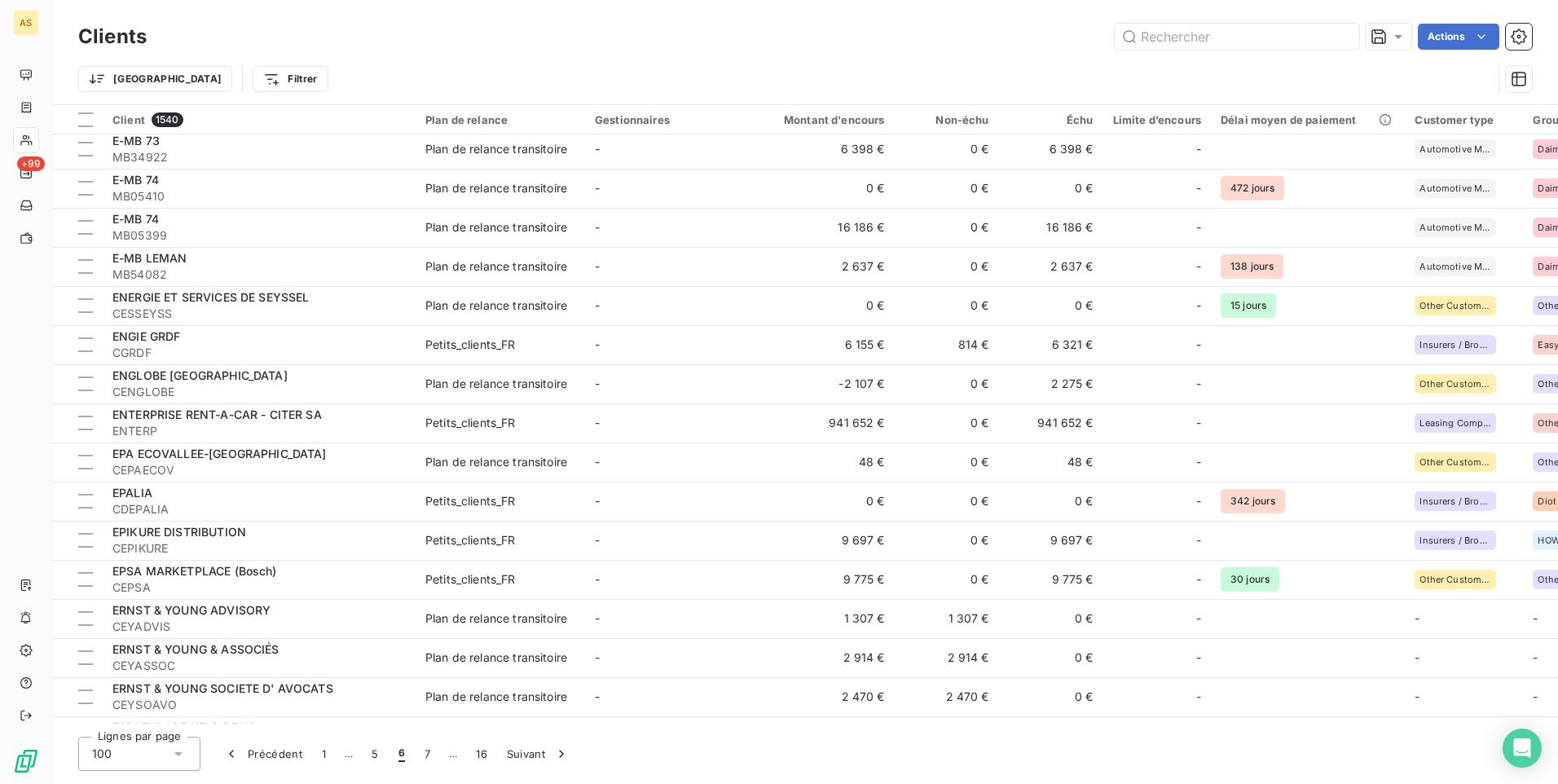
scroll to position [0, 0]
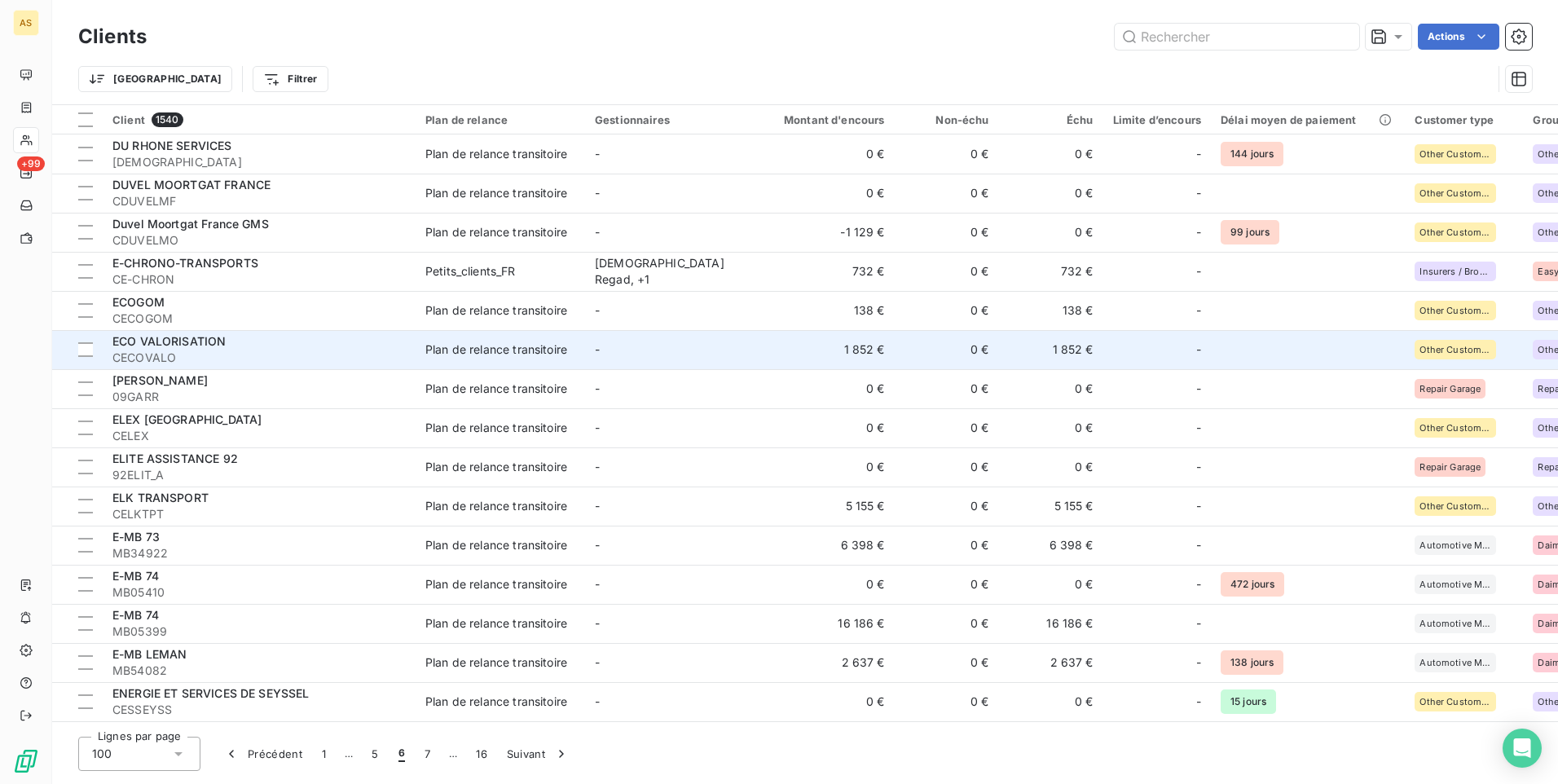
click at [1077, 344] on td "1 852 €" at bounding box center [1050, 349] width 105 height 39
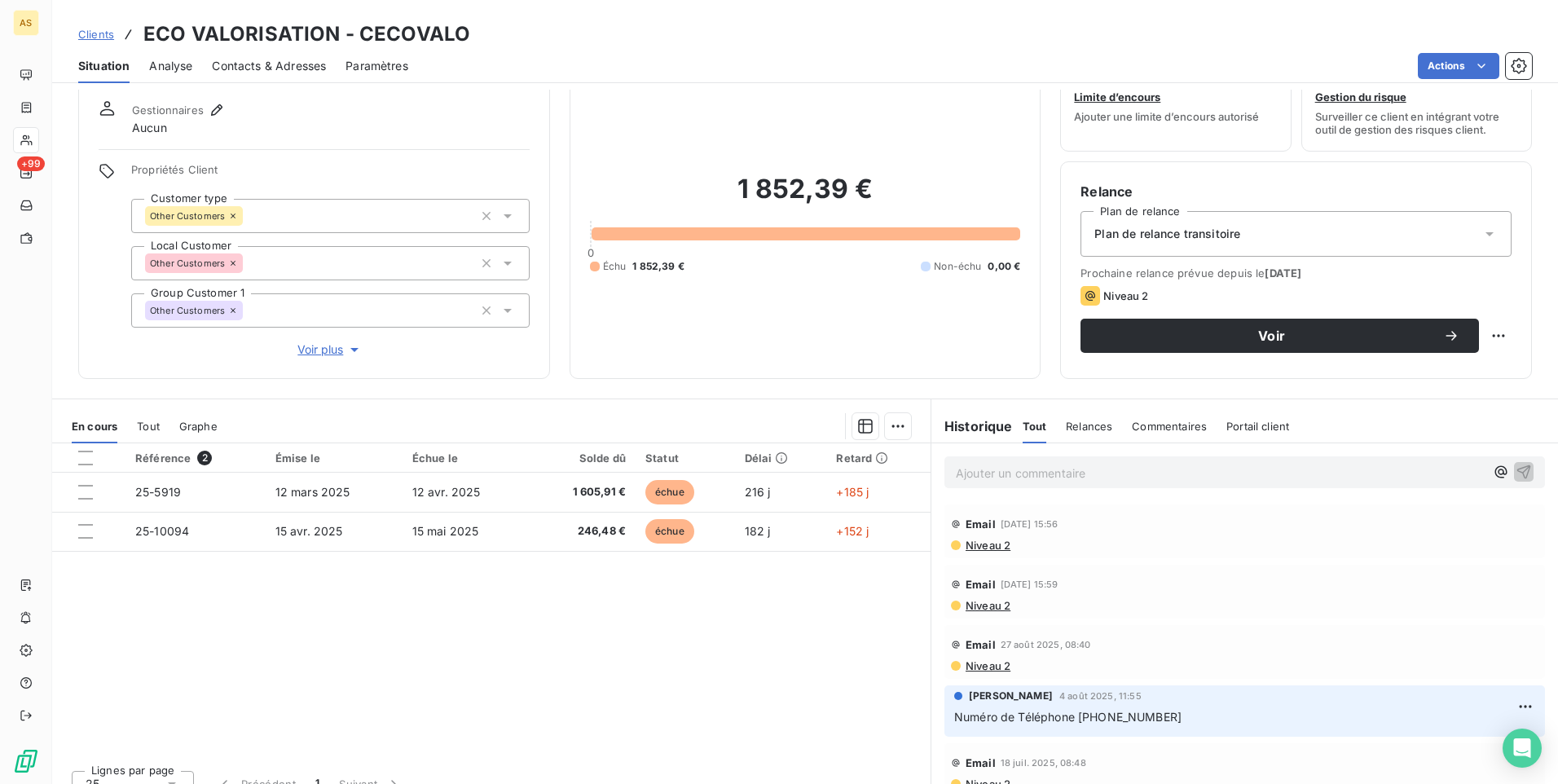
scroll to position [75, 0]
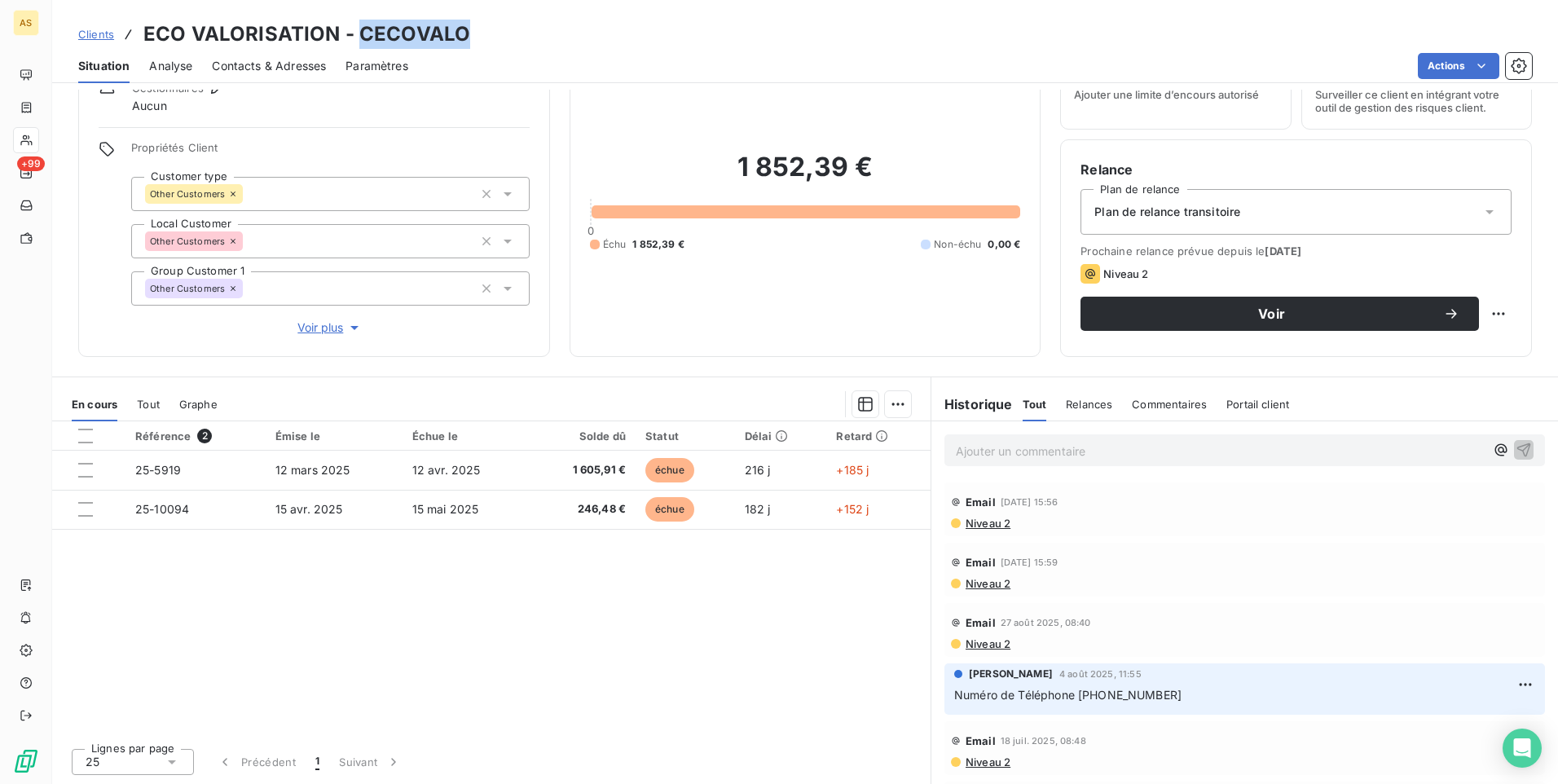
drag, startPoint x: 486, startPoint y: 27, endPoint x: 353, endPoint y: 33, distance: 133.1
click at [353, 33] on div "Clients ECO VALORISATION - CECOVALO" at bounding box center [805, 35] width 1506 height 29
copy h3 "CECOVALO"
click at [339, 25] on h3 "ECO VALORISATION - CECOVALO" at bounding box center [307, 35] width 327 height 29
drag, startPoint x: 334, startPoint y: 28, endPoint x: 149, endPoint y: 29, distance: 185.0
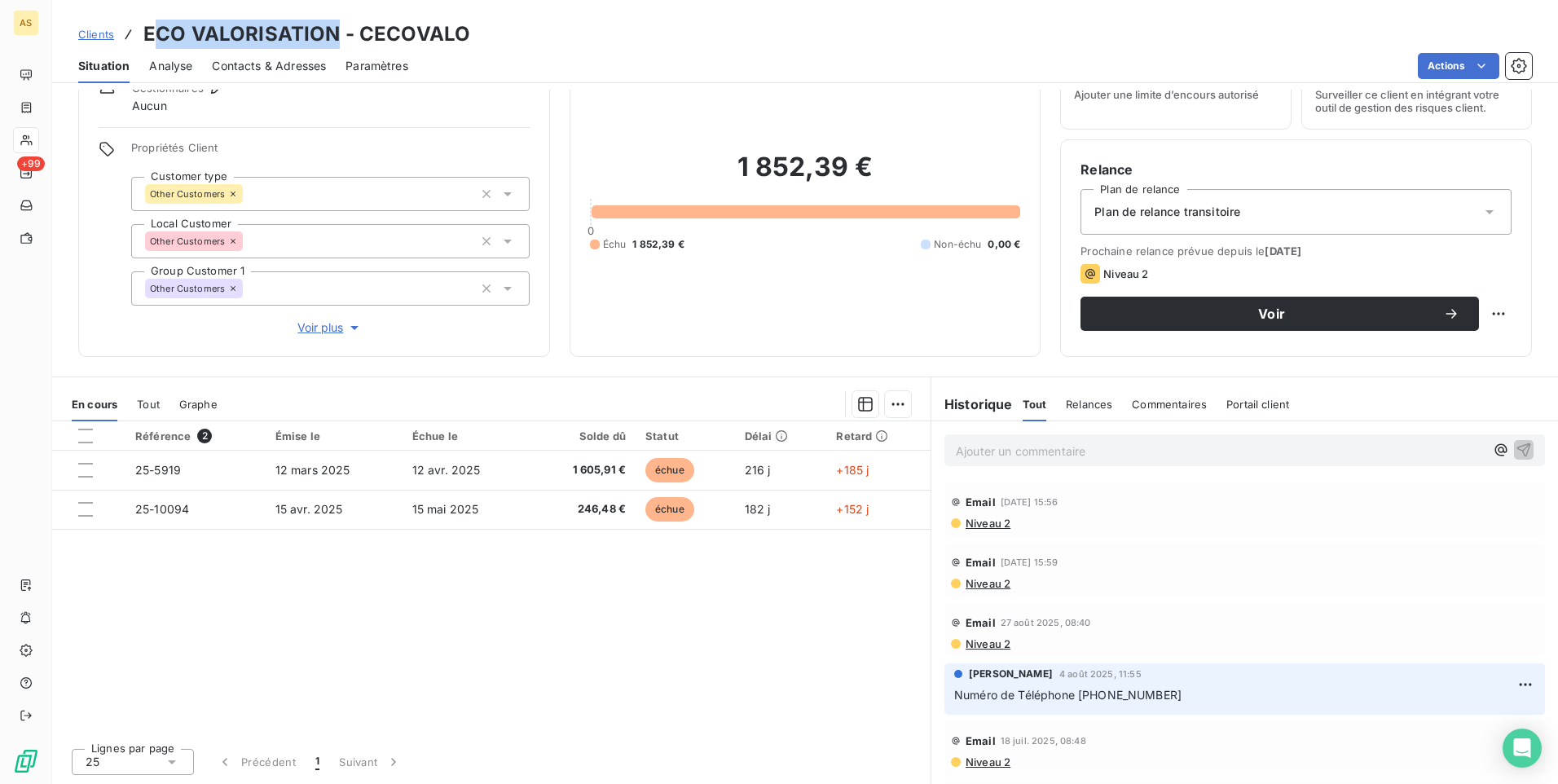
click at [149, 29] on h3 "ECO VALORISATION - CECOVALO" at bounding box center [307, 35] width 327 height 29
drag, startPoint x: 149, startPoint y: 29, endPoint x: 480, endPoint y: 37, distance: 331.1
click at [522, 37] on div "Clients ECO VALORISATION - CECOVALO" at bounding box center [805, 35] width 1506 height 29
drag, startPoint x: 340, startPoint y: 28, endPoint x: 140, endPoint y: 15, distance: 200.4
click at [140, 15] on div "Clients ECO VALORISATION - CECOVALO Situation Analyse Contacts & Adresses Param…" at bounding box center [805, 41] width 1506 height 83
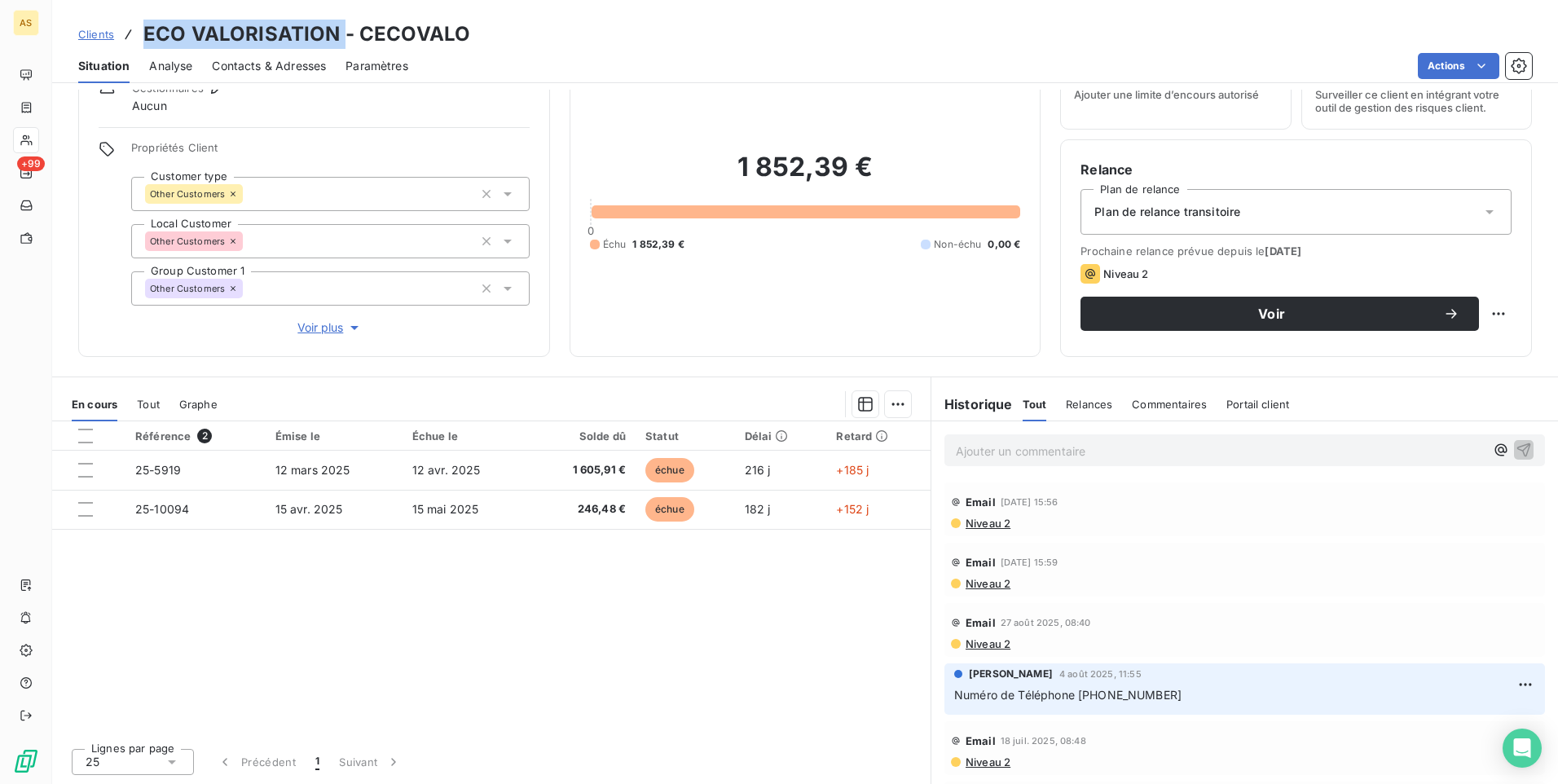
copy h3 "ECO VALORISATION"
click at [74, 31] on div "Clients ECO VALORISATION - CECOVALO" at bounding box center [805, 35] width 1506 height 29
click at [95, 33] on span "Clients" at bounding box center [95, 34] width 35 height 13
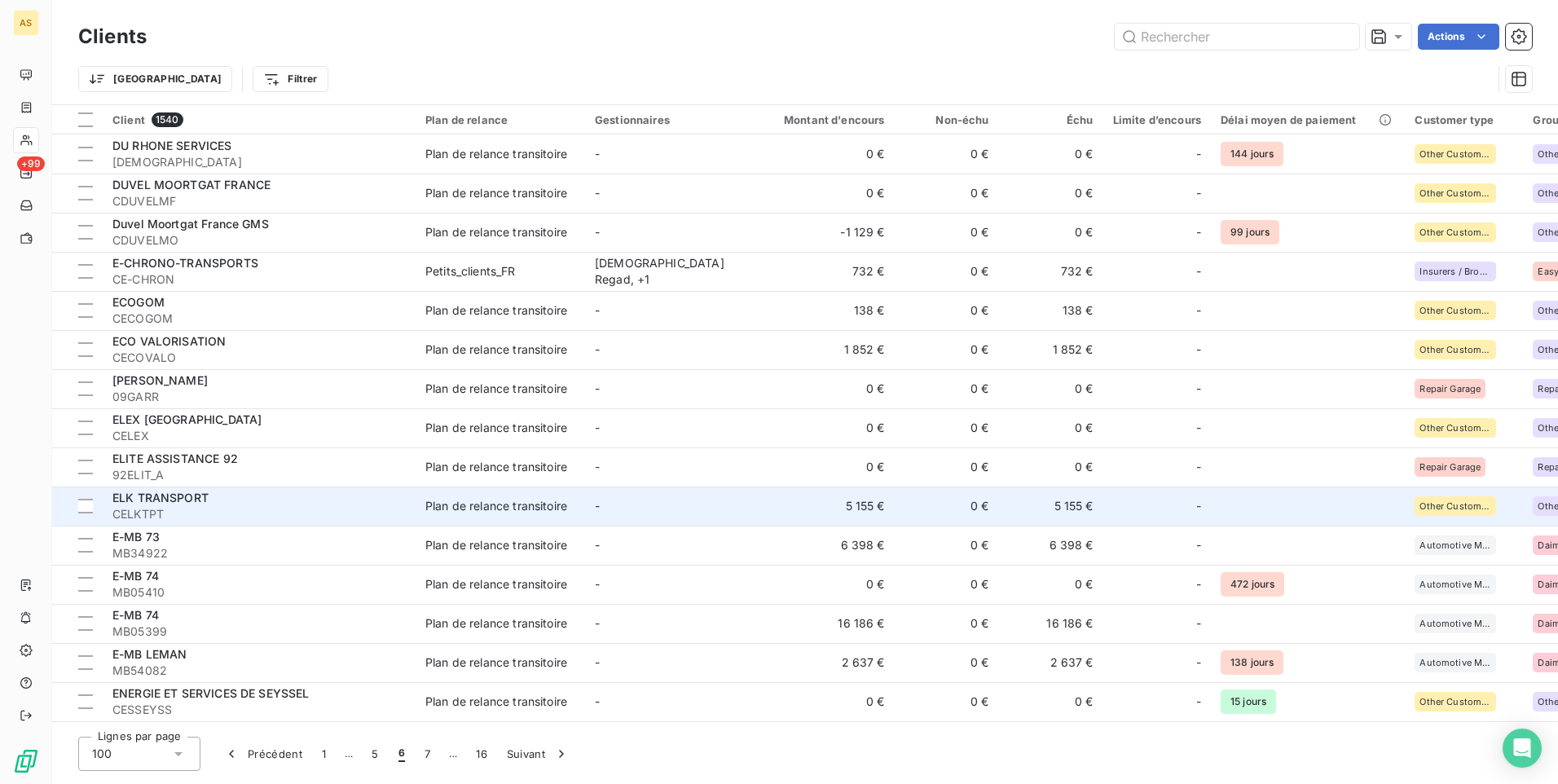
click at [380, 511] on span "CELKTPT" at bounding box center [259, 514] width 294 height 16
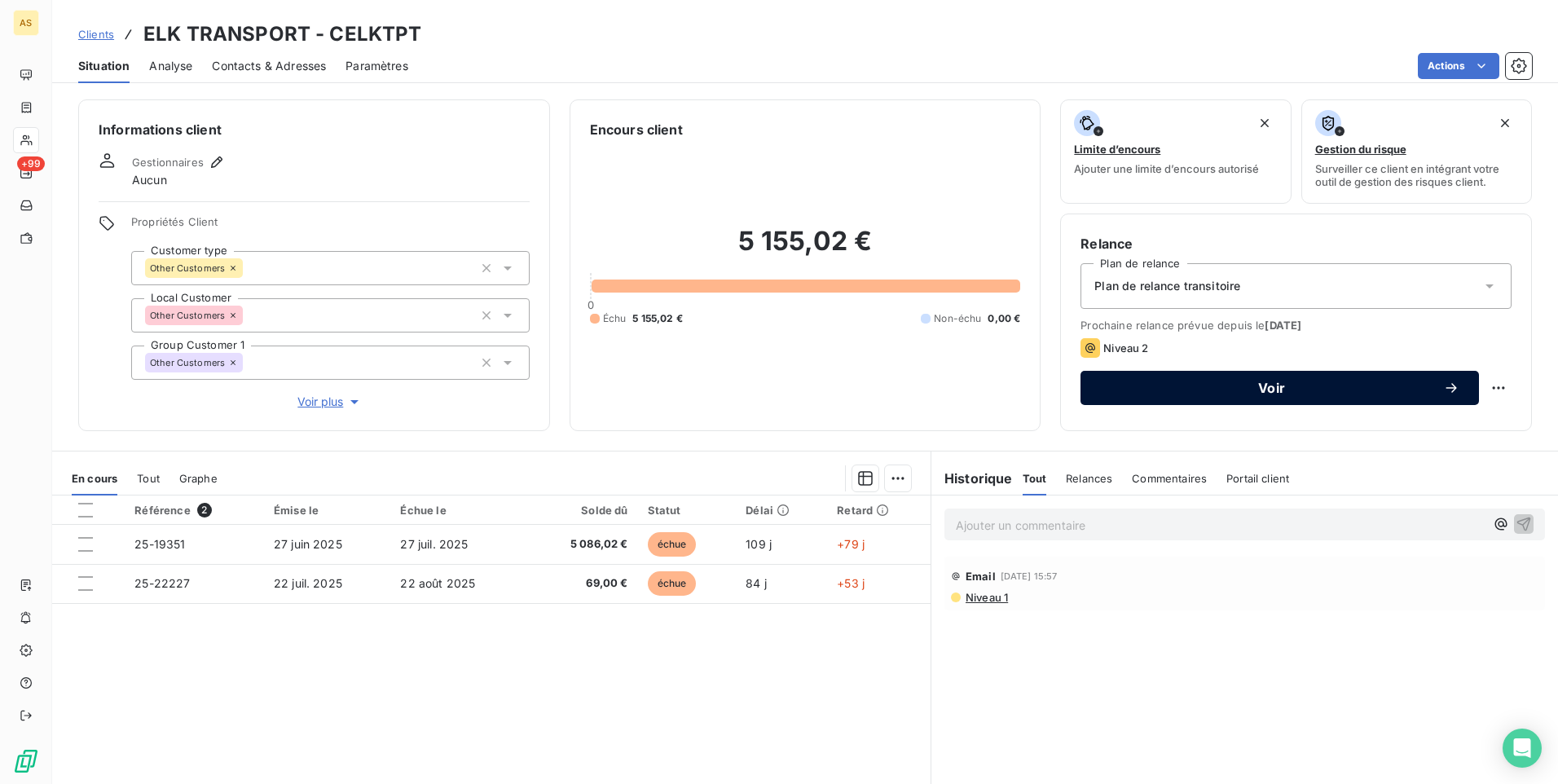
click at [1100, 391] on span "Voir" at bounding box center [1271, 387] width 343 height 13
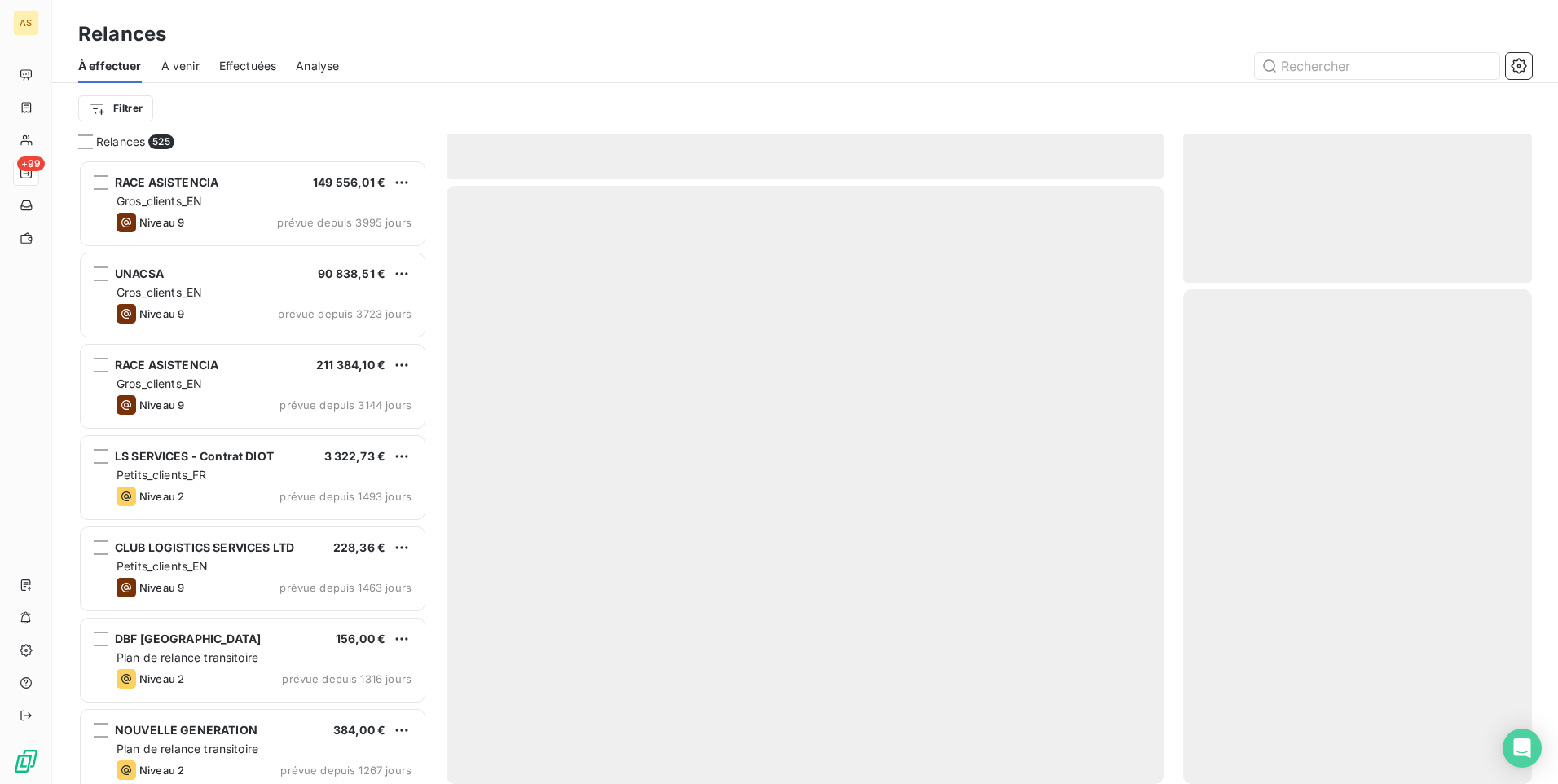
scroll to position [612, 337]
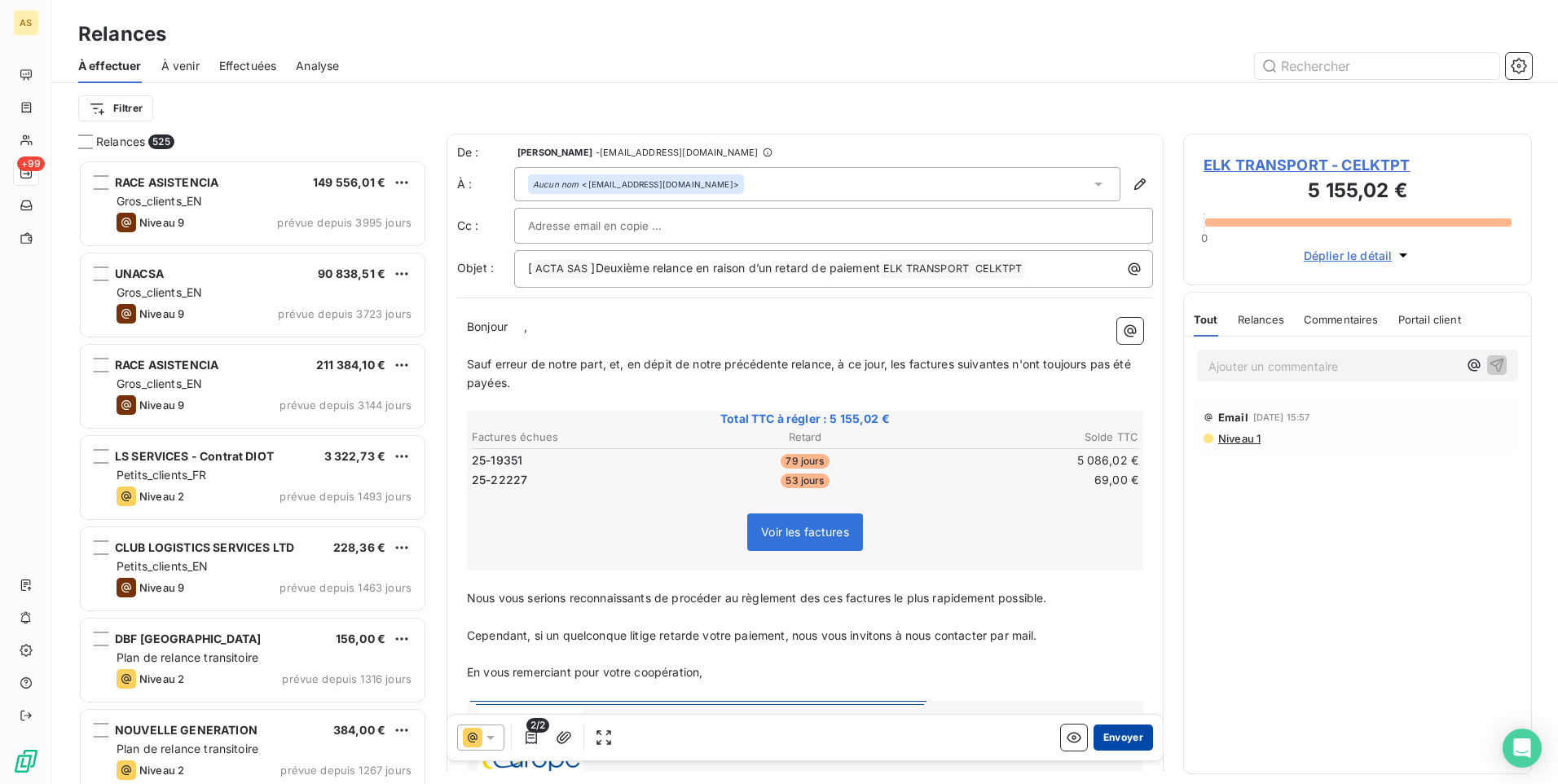
click at [1100, 733] on button "Envoyer" at bounding box center [1122, 737] width 59 height 26
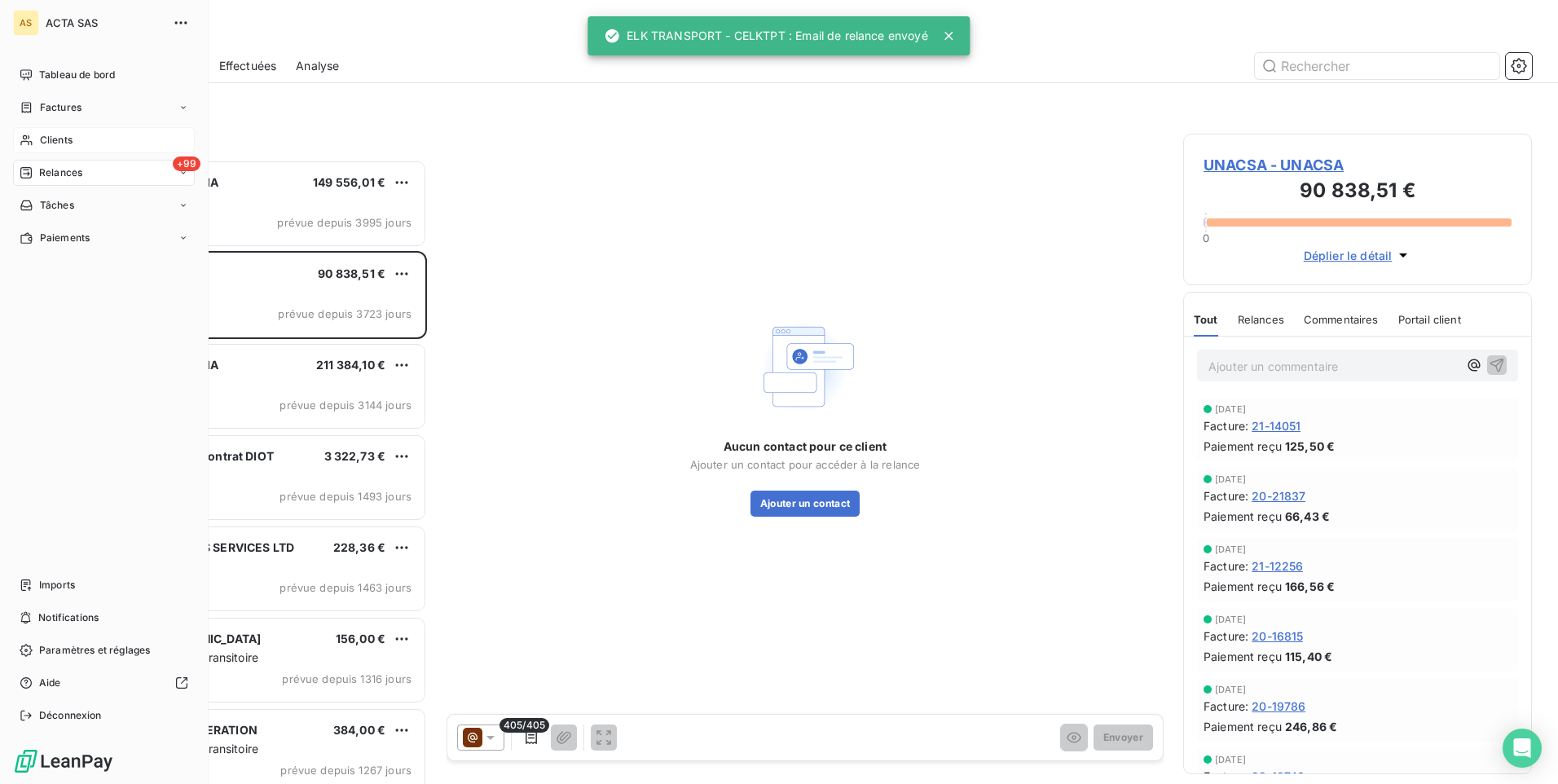
click at [67, 146] on span "Clients" at bounding box center [56, 140] width 33 height 15
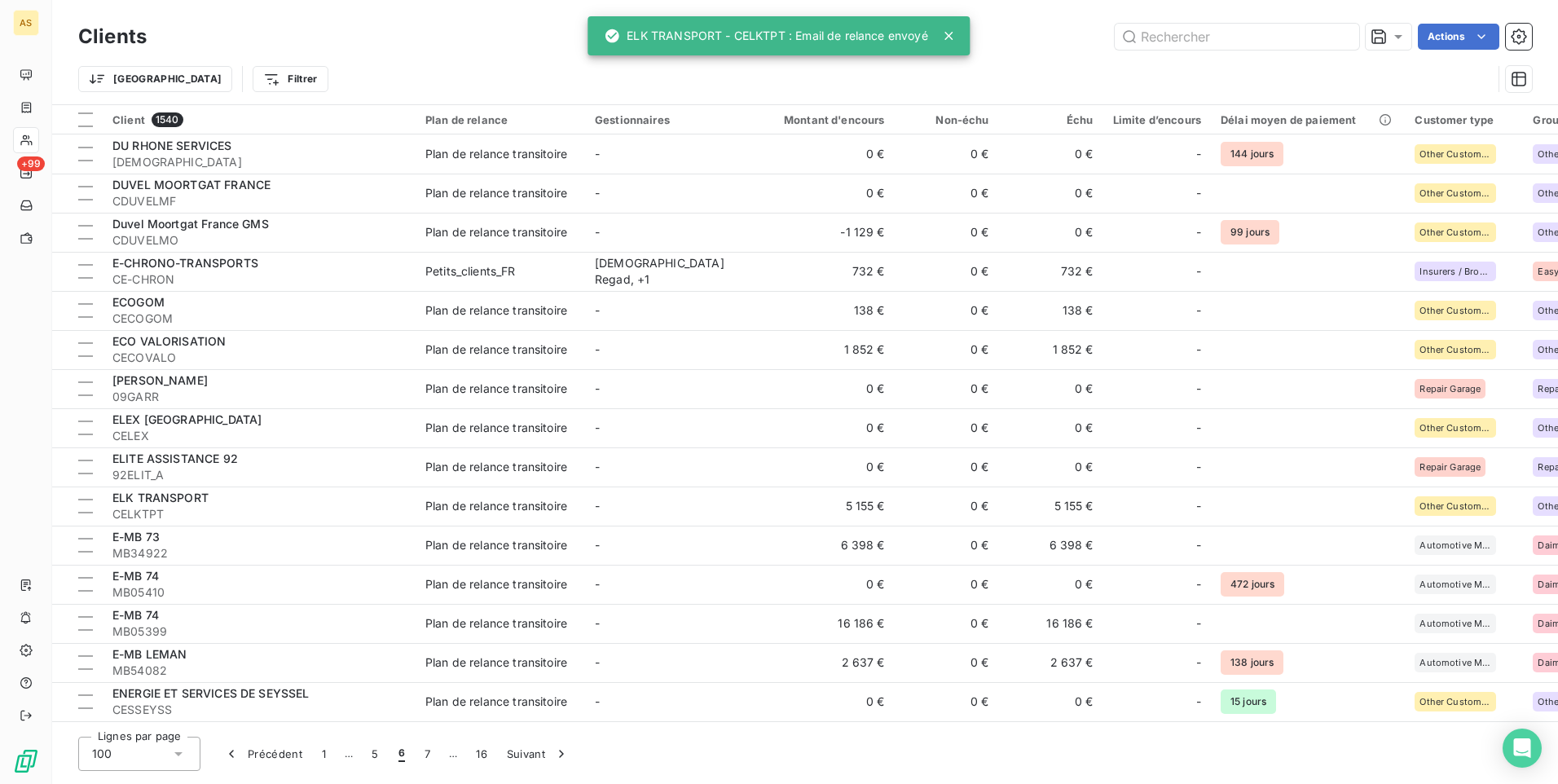
scroll to position [82, 0]
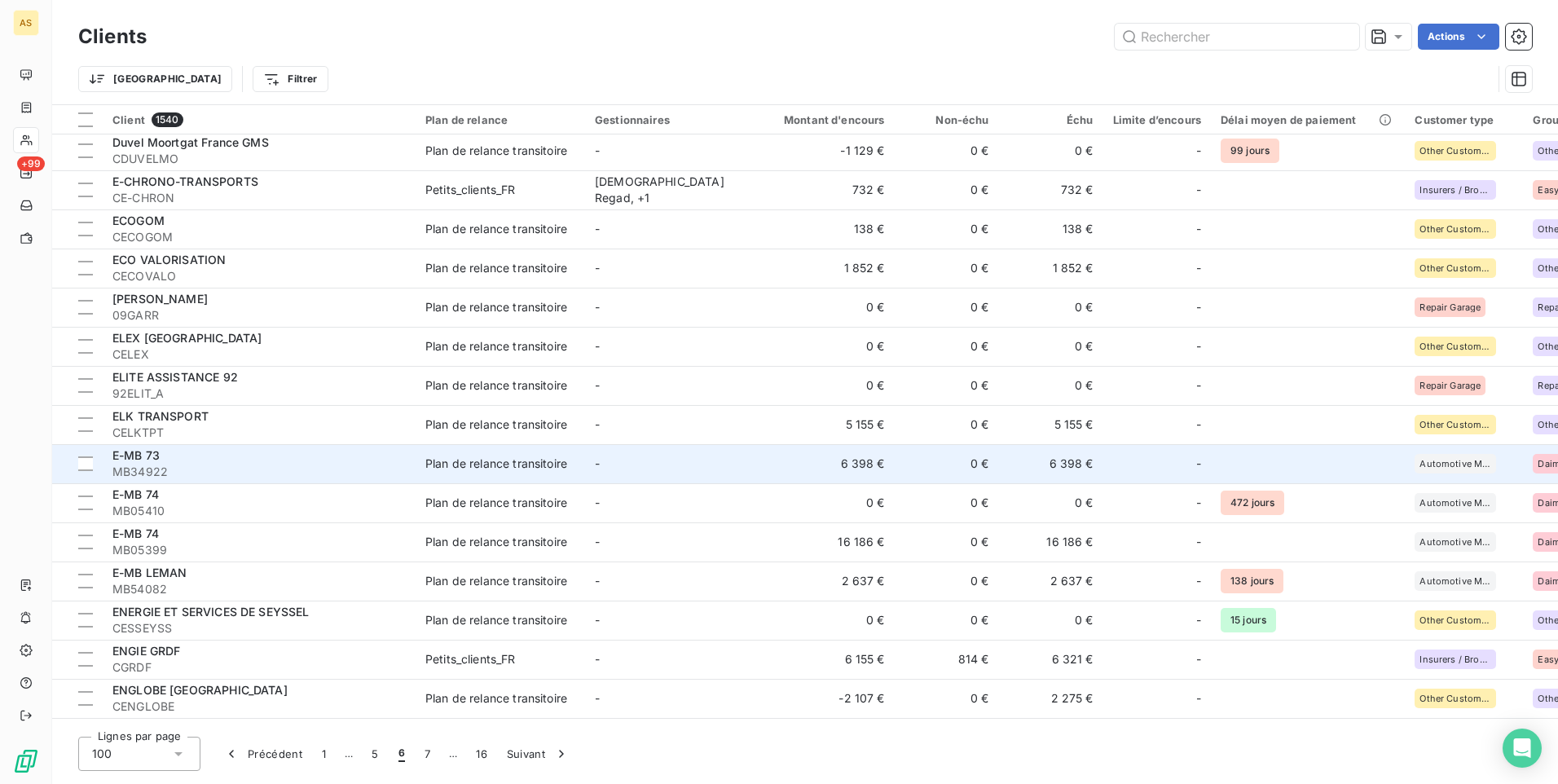
click at [538, 459] on div "Plan de relance transitoire" at bounding box center [497, 464] width 142 height 16
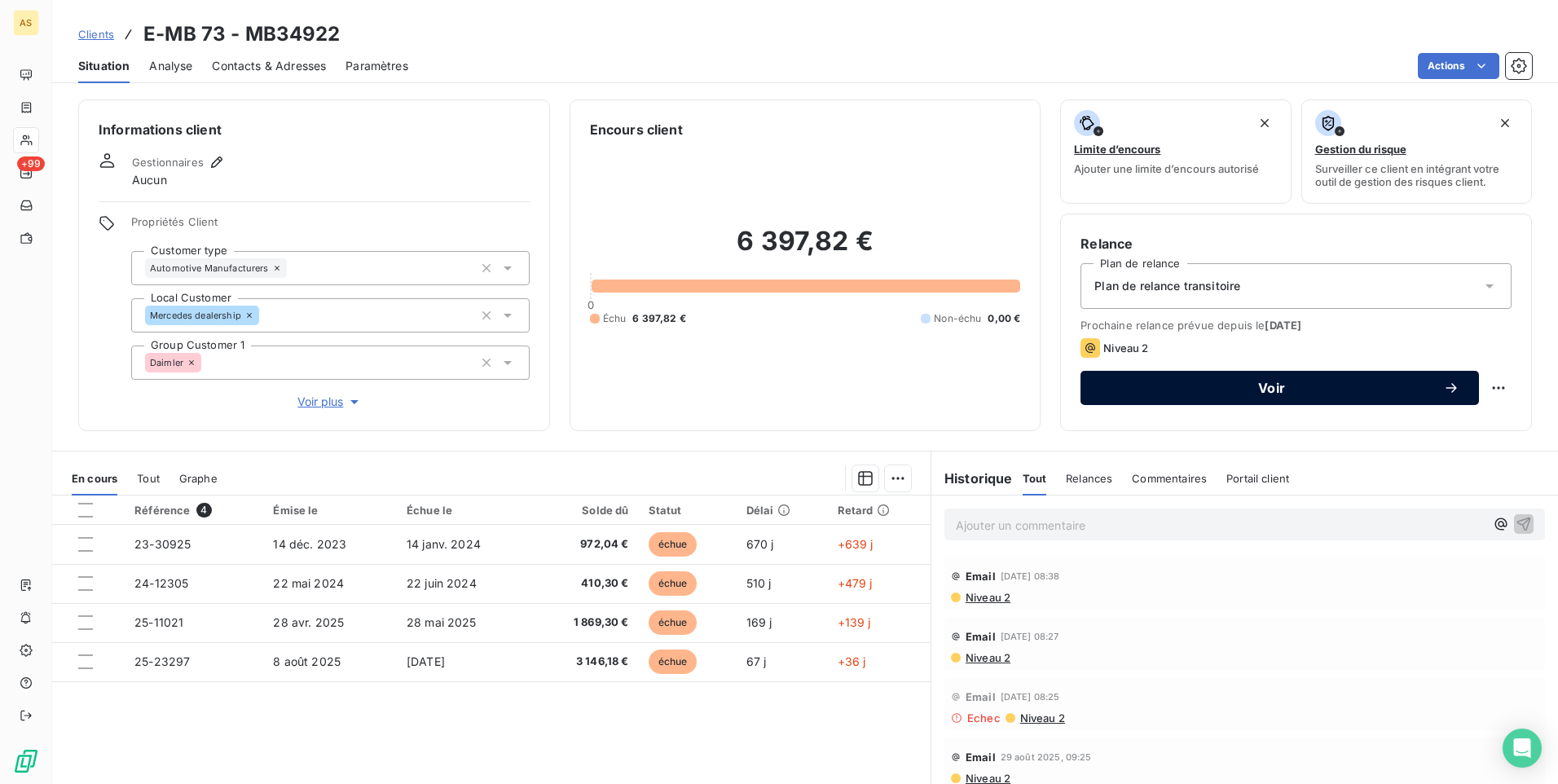
click at [1194, 392] on span "Voir" at bounding box center [1271, 387] width 343 height 13
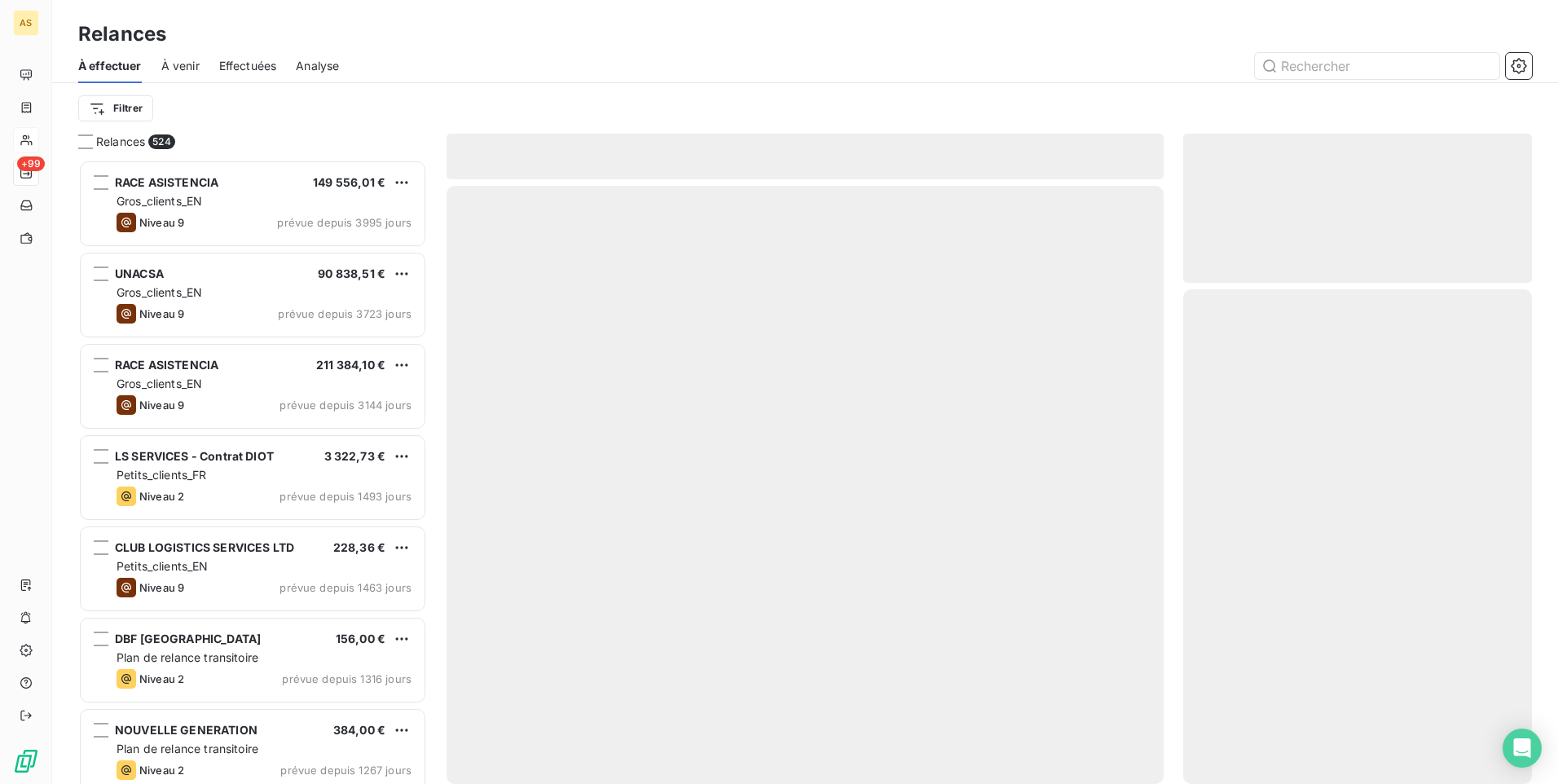
scroll to position [612, 337]
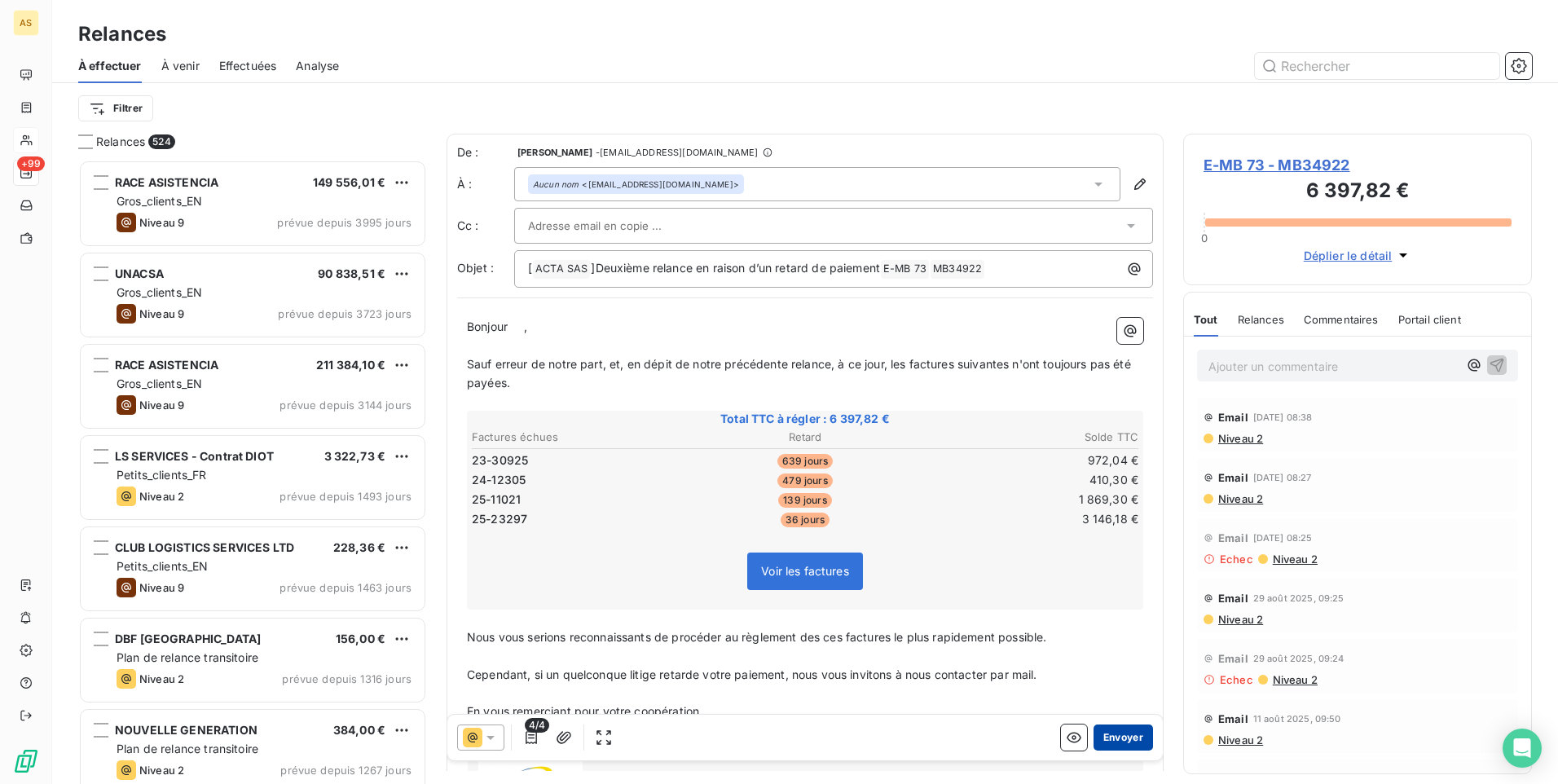
click at [1100, 735] on button "Envoyer" at bounding box center [1122, 737] width 59 height 26
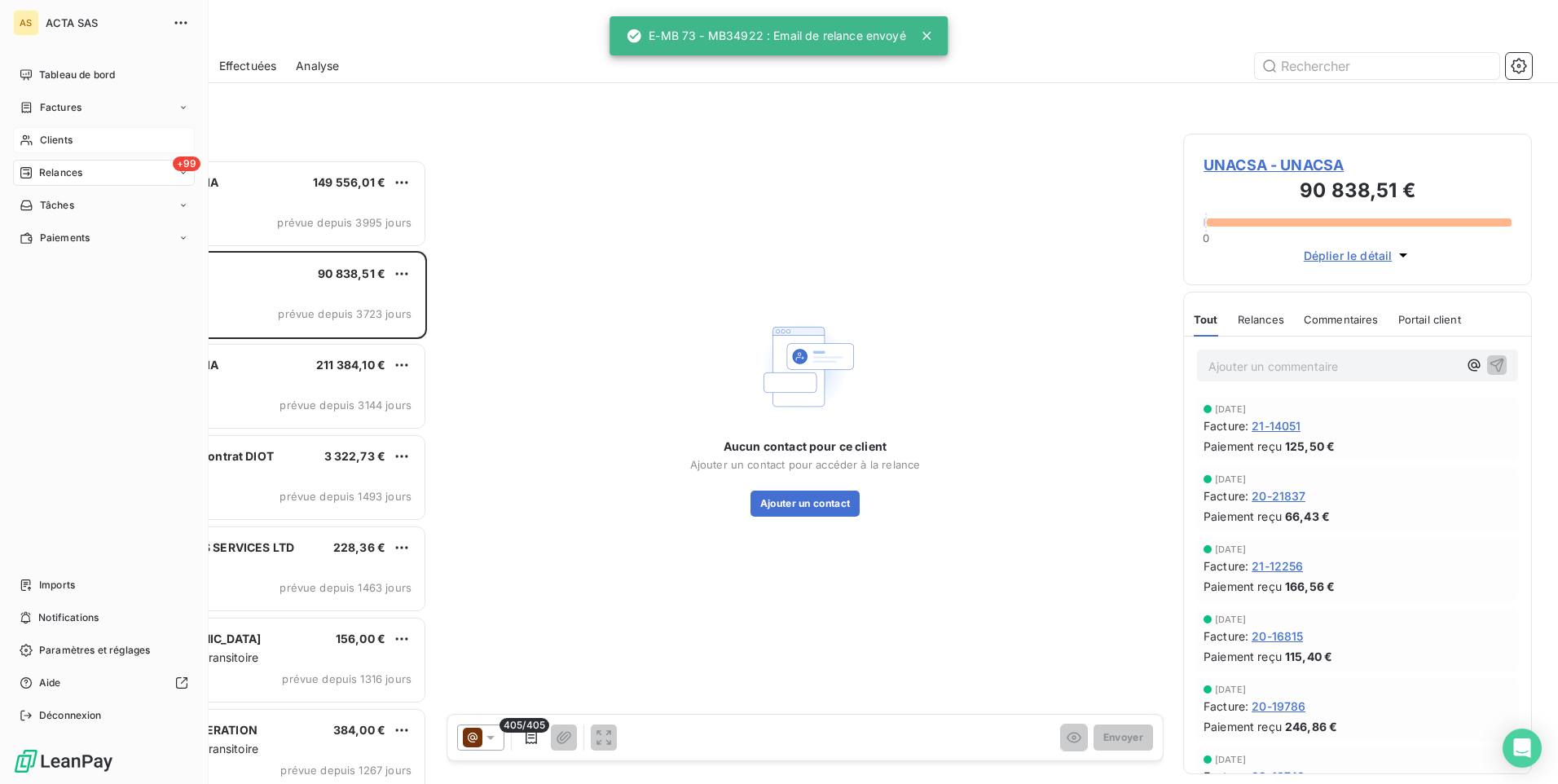
click at [44, 136] on span "Clients" at bounding box center [56, 140] width 33 height 15
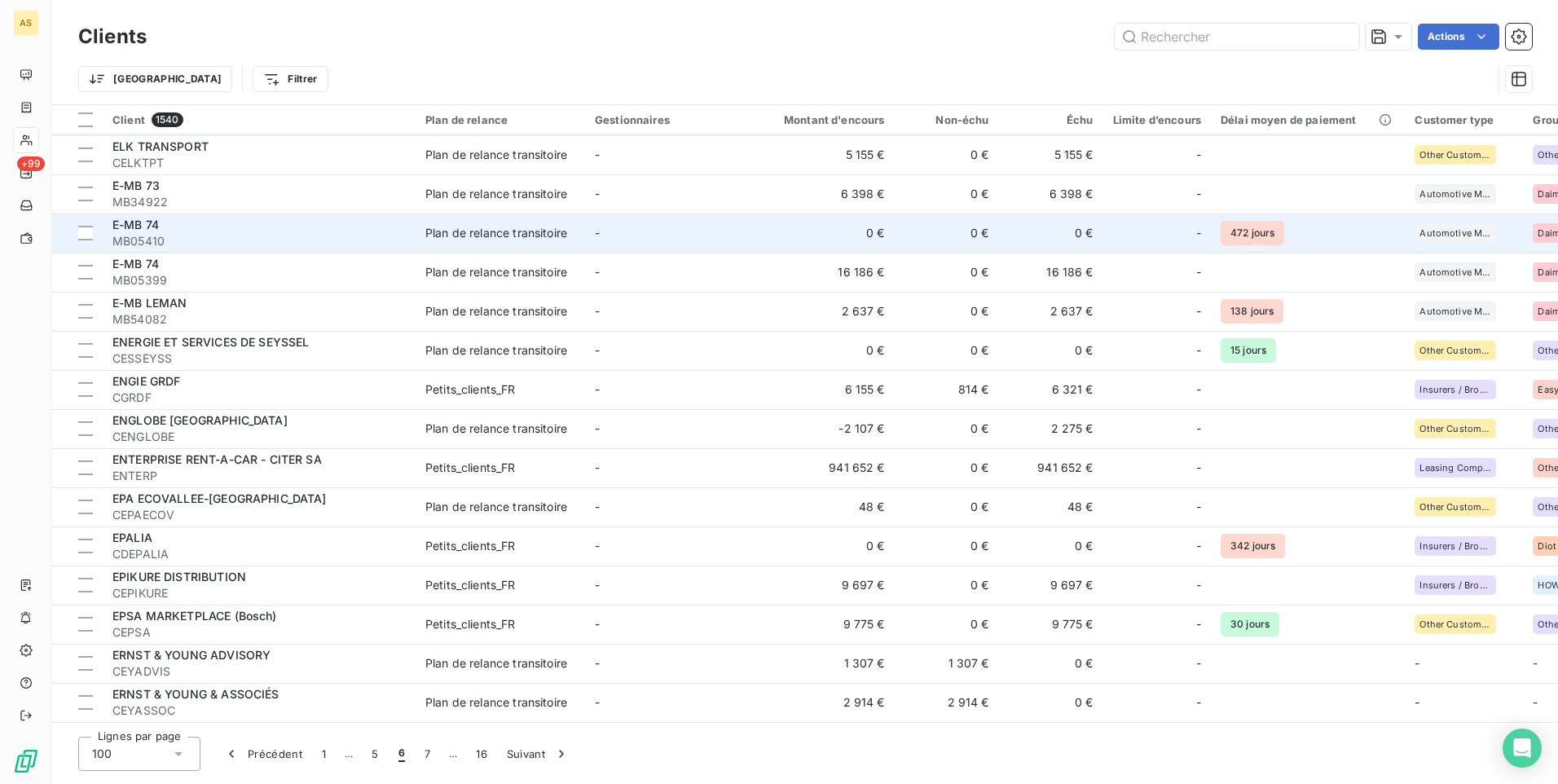
scroll to position [326, 0]
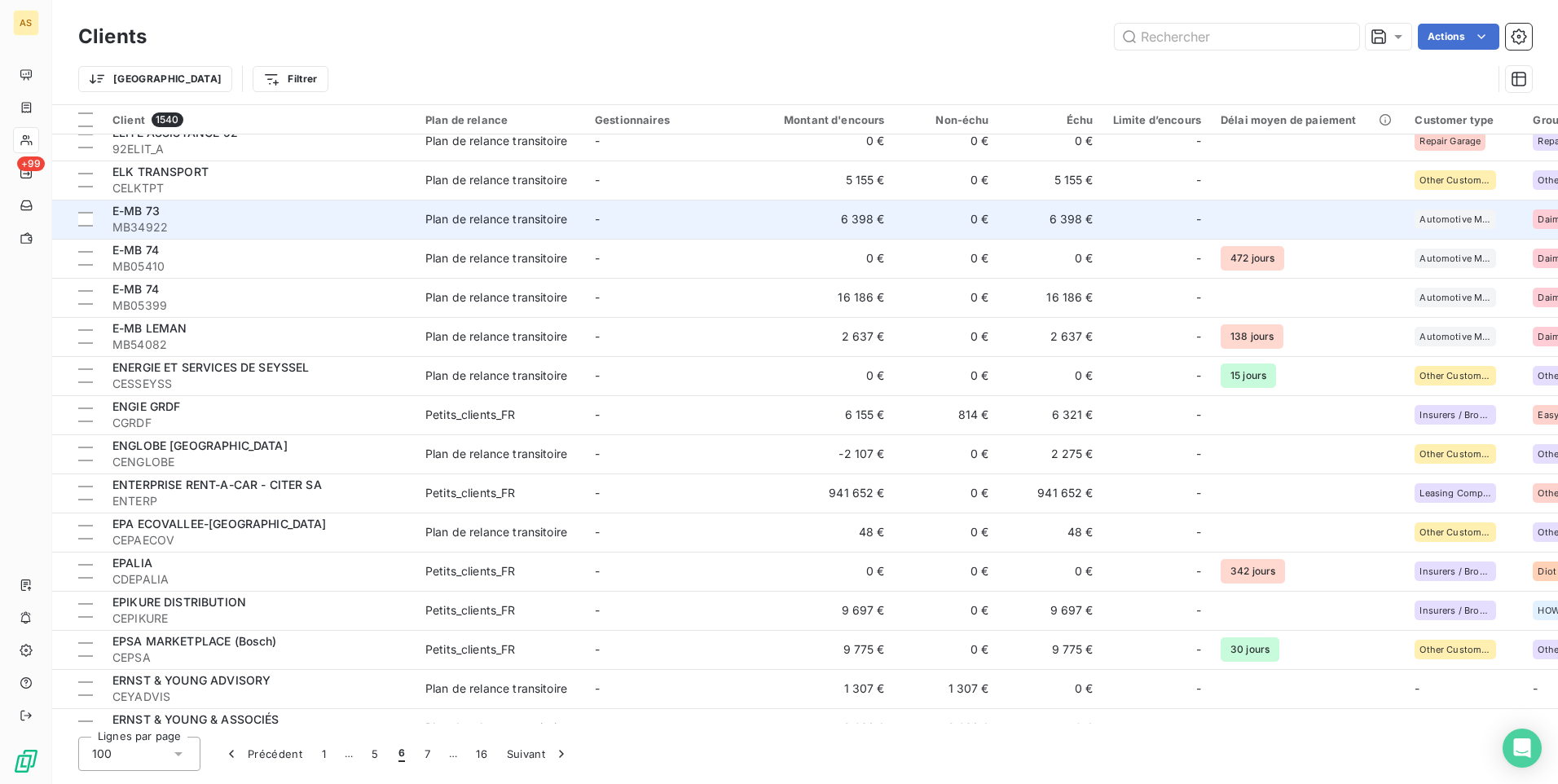
click at [544, 216] on div "Plan de relance transitoire" at bounding box center [497, 219] width 142 height 16
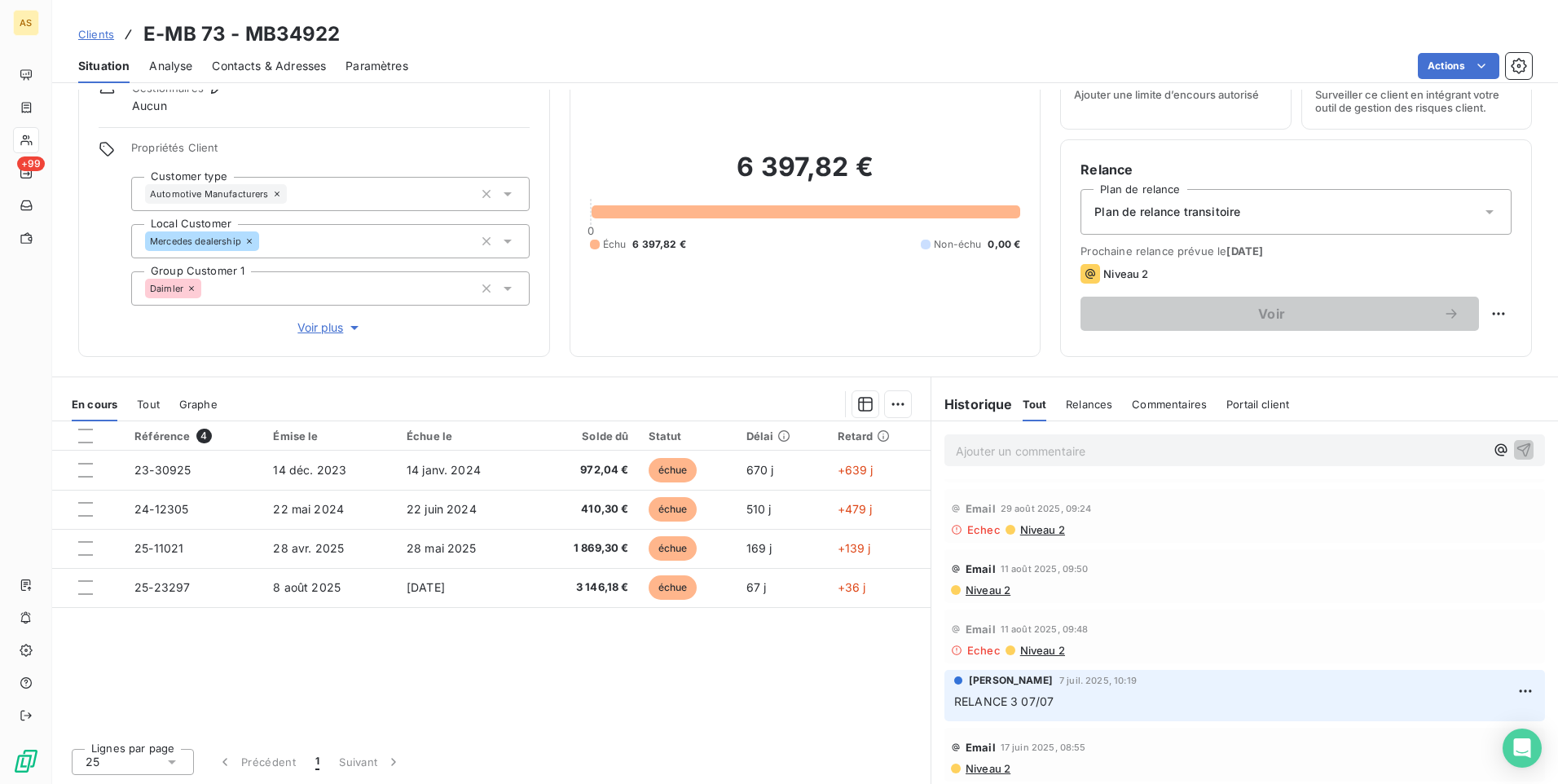
scroll to position [356, 0]
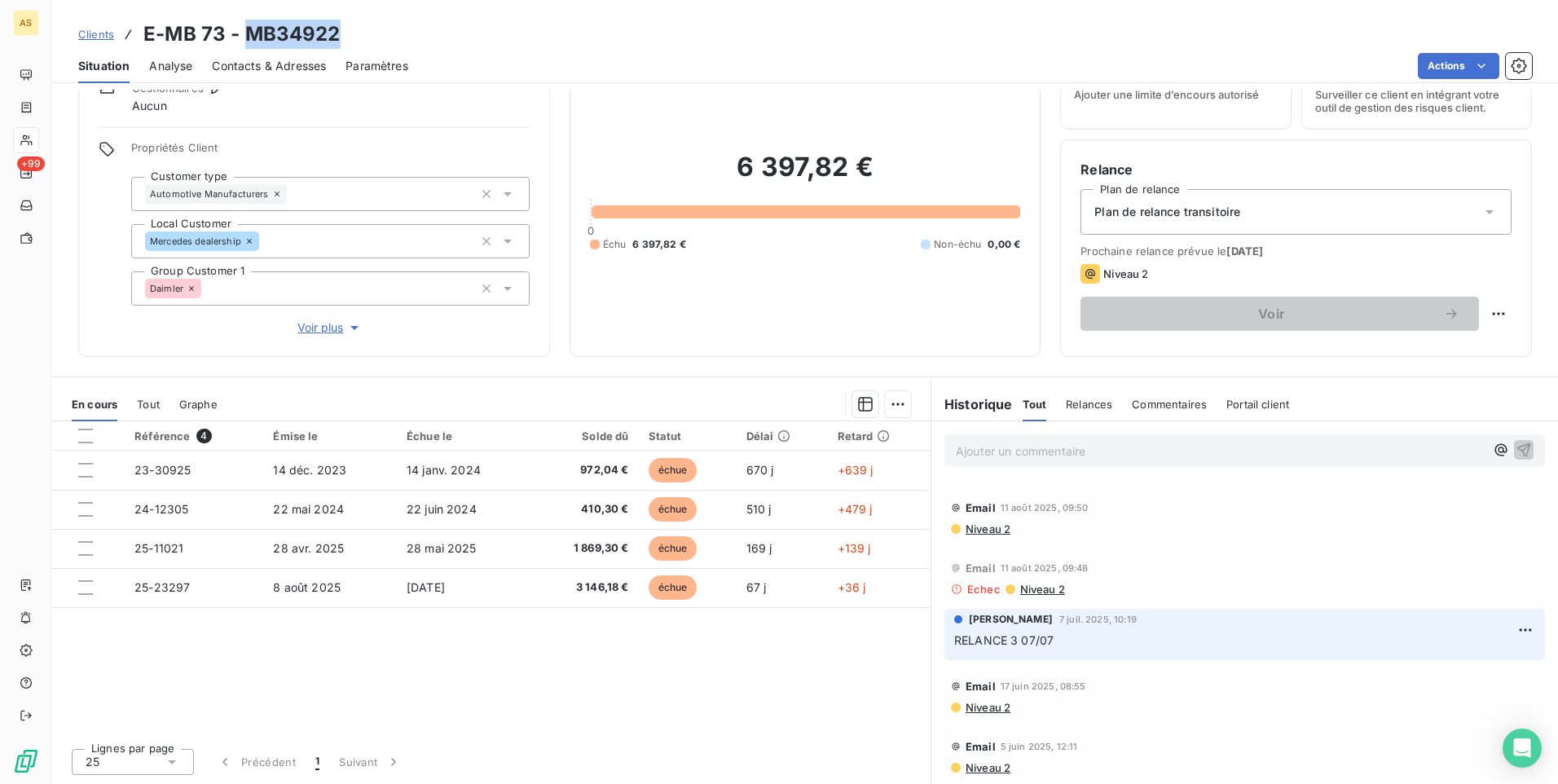
drag, startPoint x: 349, startPoint y: 20, endPoint x: 246, endPoint y: 30, distance: 103.5
click at [246, 30] on div "Clients E-MB 73 - MB34922" at bounding box center [805, 35] width 1506 height 29
copy h3 "MB34922"
drag, startPoint x: 223, startPoint y: 35, endPoint x: 140, endPoint y: 35, distance: 83.0
click at [140, 35] on div "Clients E-MB 73 - MB34922" at bounding box center [209, 35] width 262 height 29
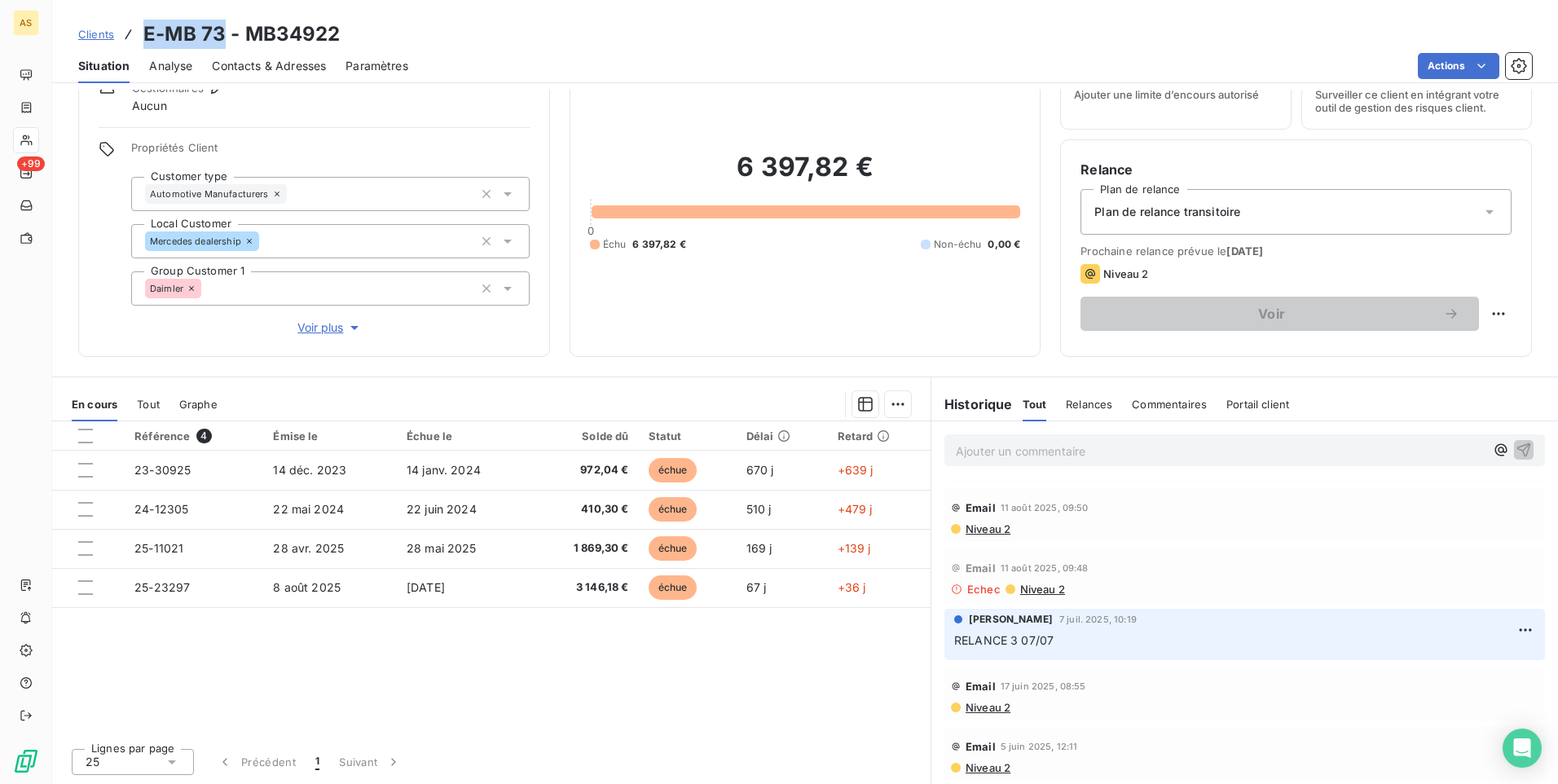
copy h3 "E-MB 73"
click at [84, 27] on span "Clients" at bounding box center [95, 34] width 35 height 13
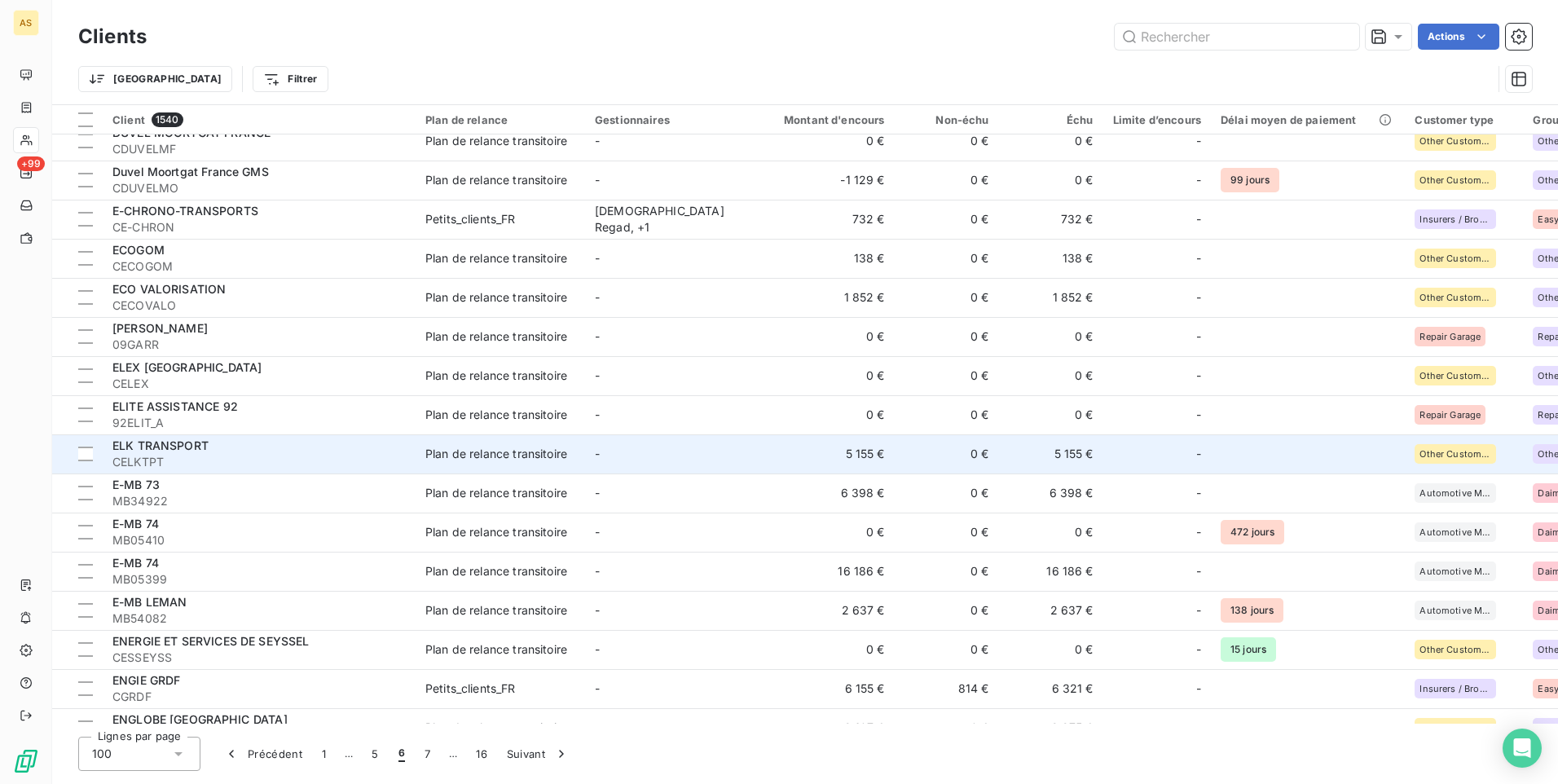
scroll to position [82, 0]
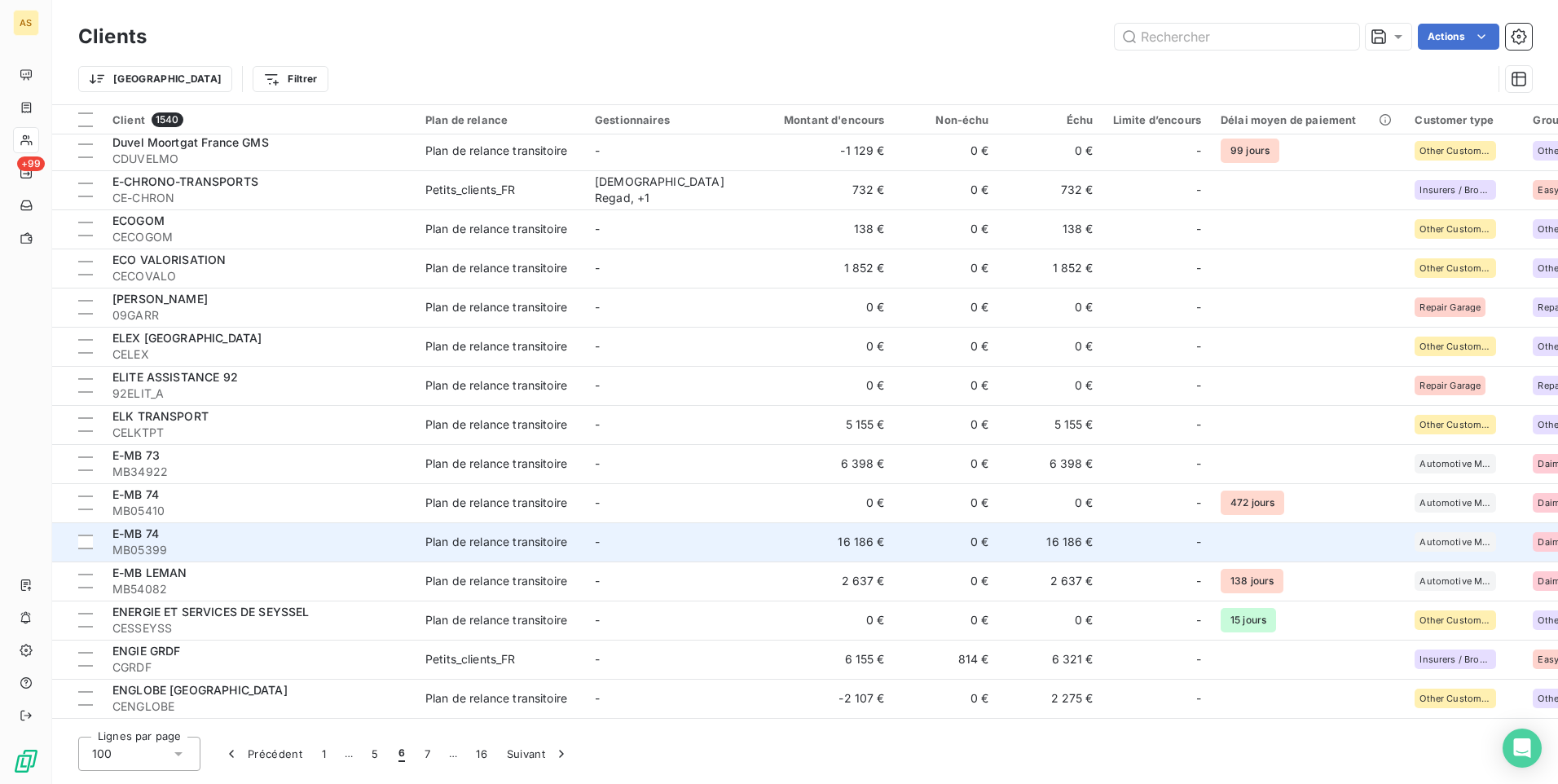
click at [223, 545] on span "MB05399" at bounding box center [259, 550] width 294 height 16
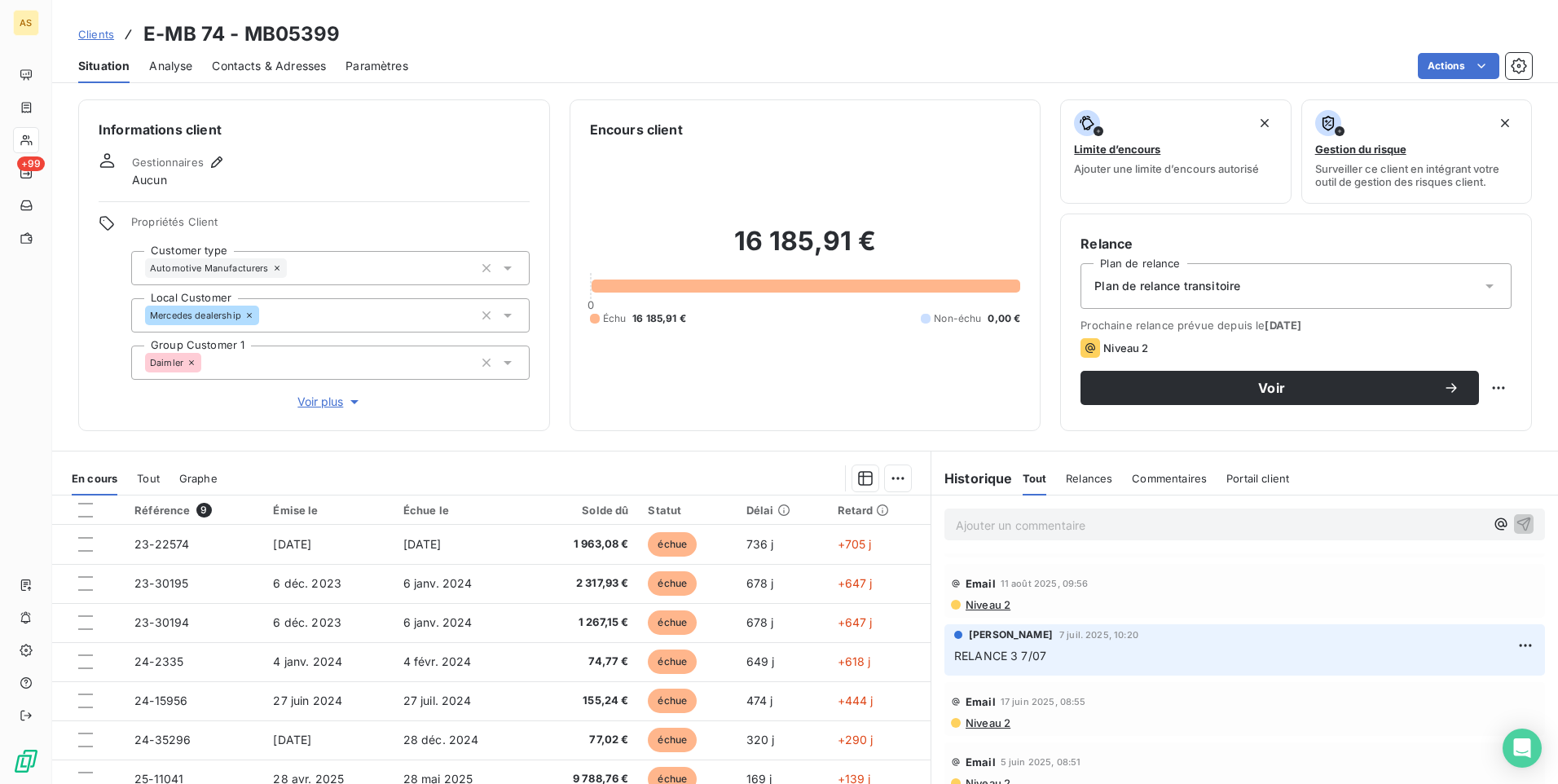
click at [970, 529] on p "Ajouter un commentaire ﻿" at bounding box center [1220, 525] width 528 height 20
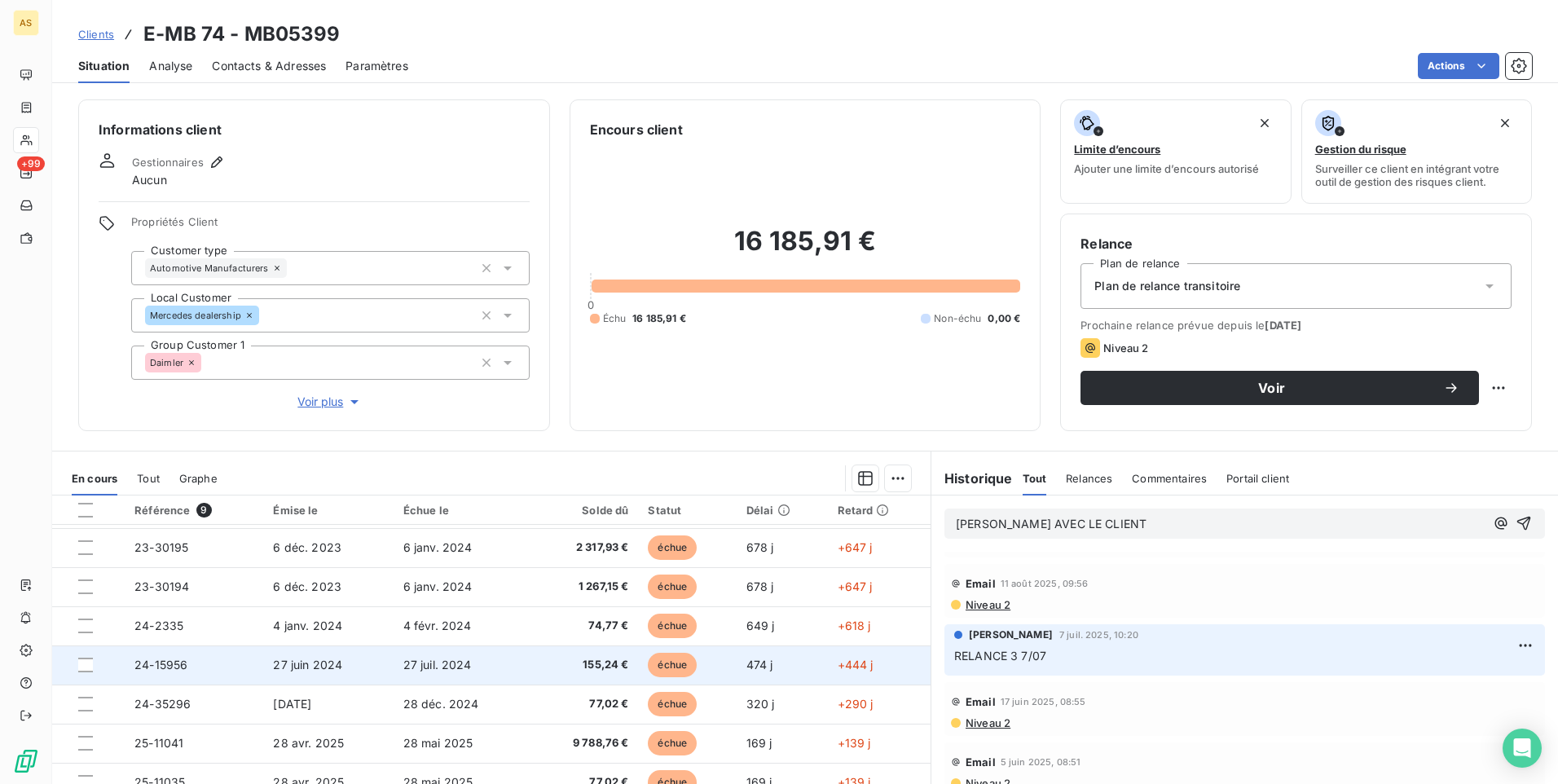
scroll to position [68, 0]
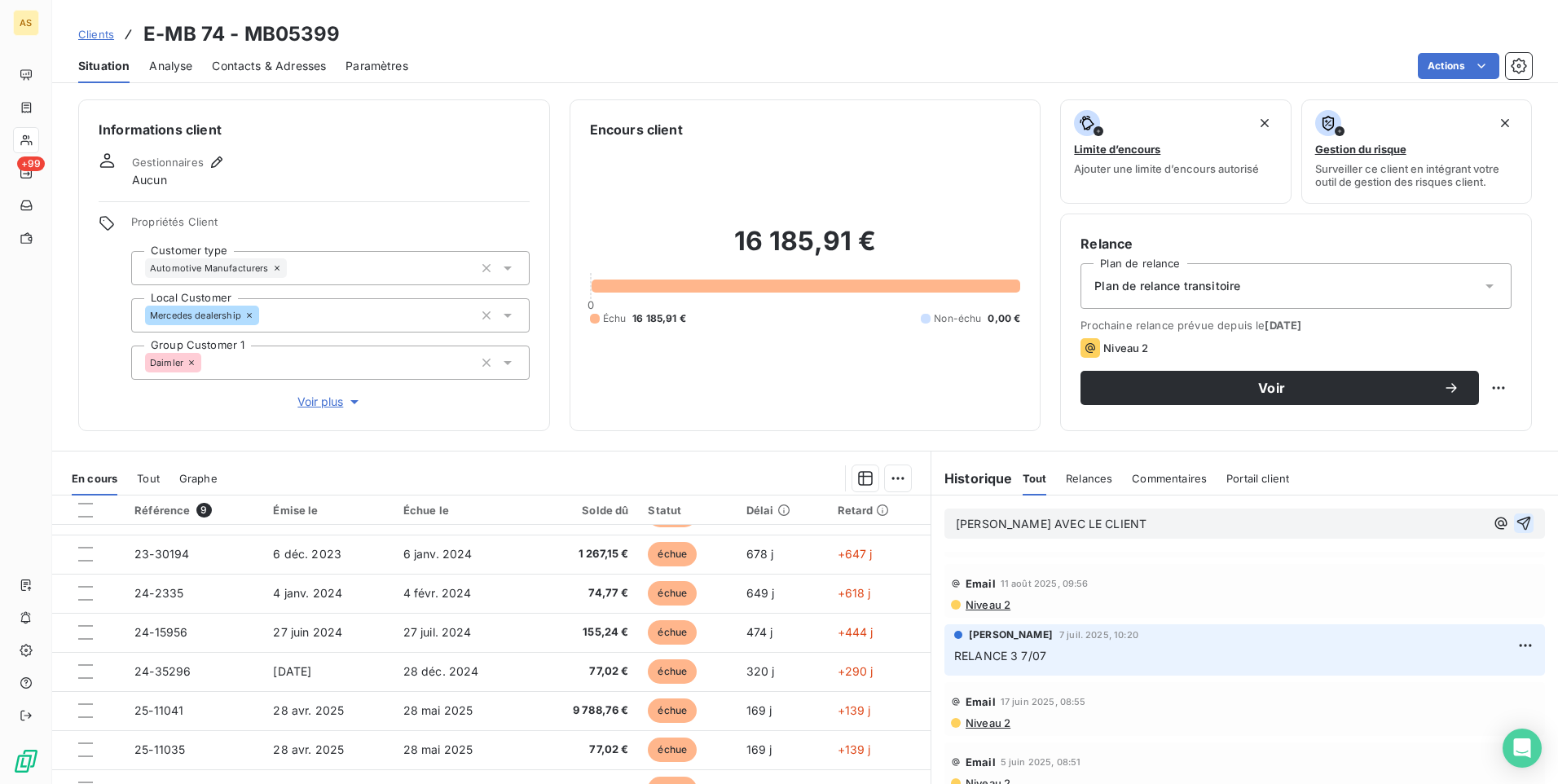
click at [1515, 524] on icon "button" at bounding box center [1523, 523] width 16 height 16
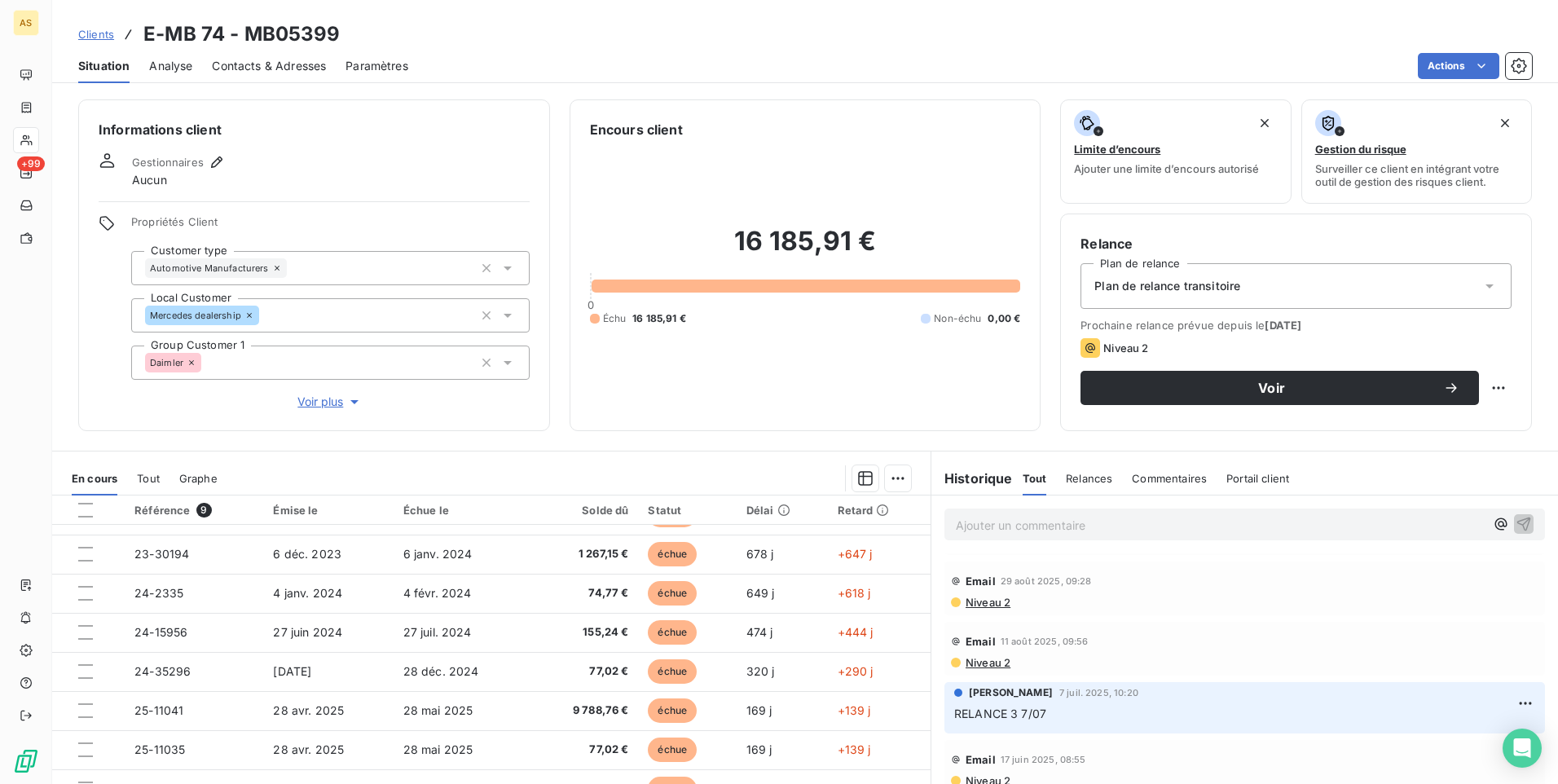
scroll to position [231, 0]
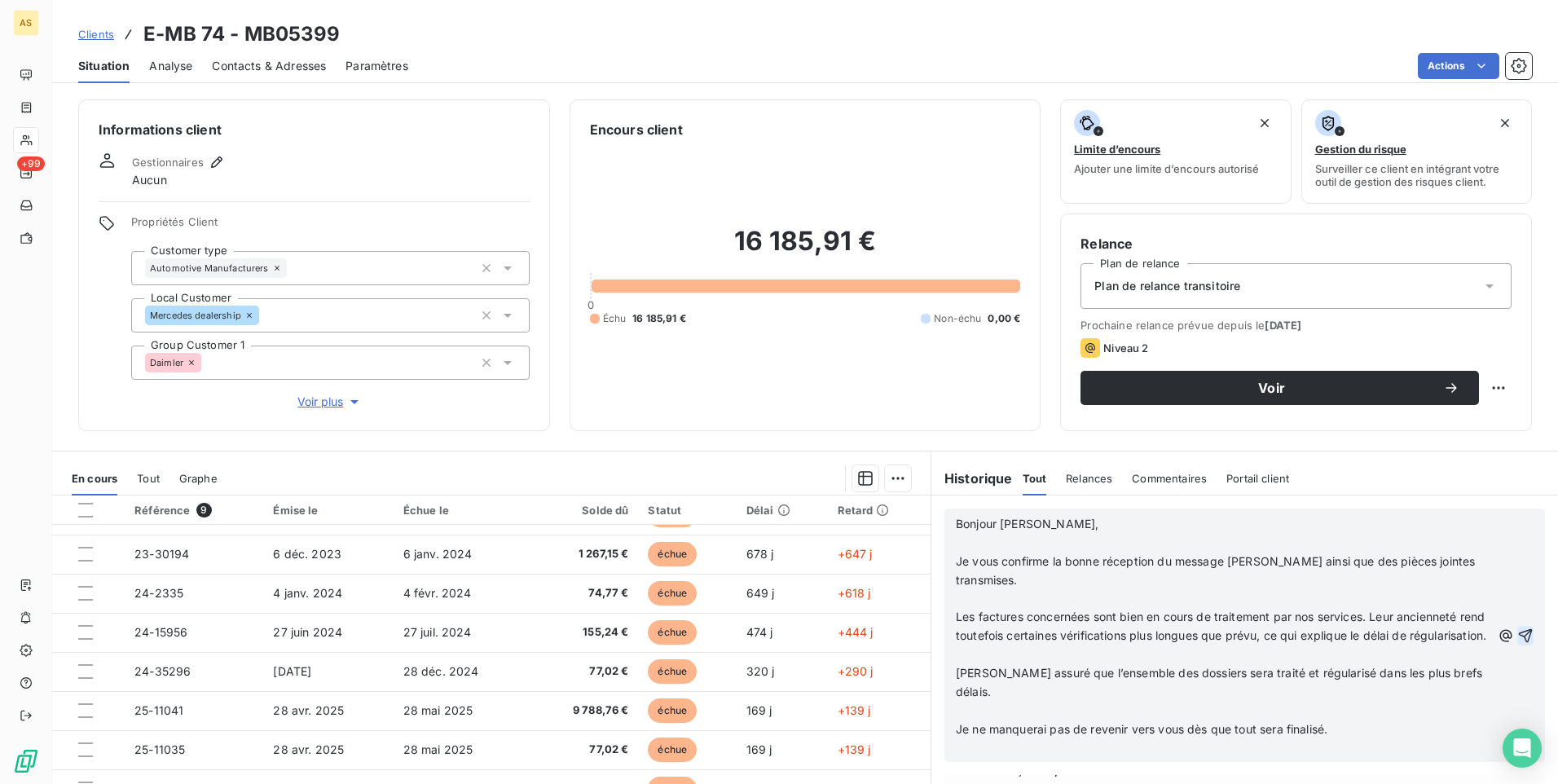
click at [1517, 637] on icon "button" at bounding box center [1525, 636] width 16 height 16
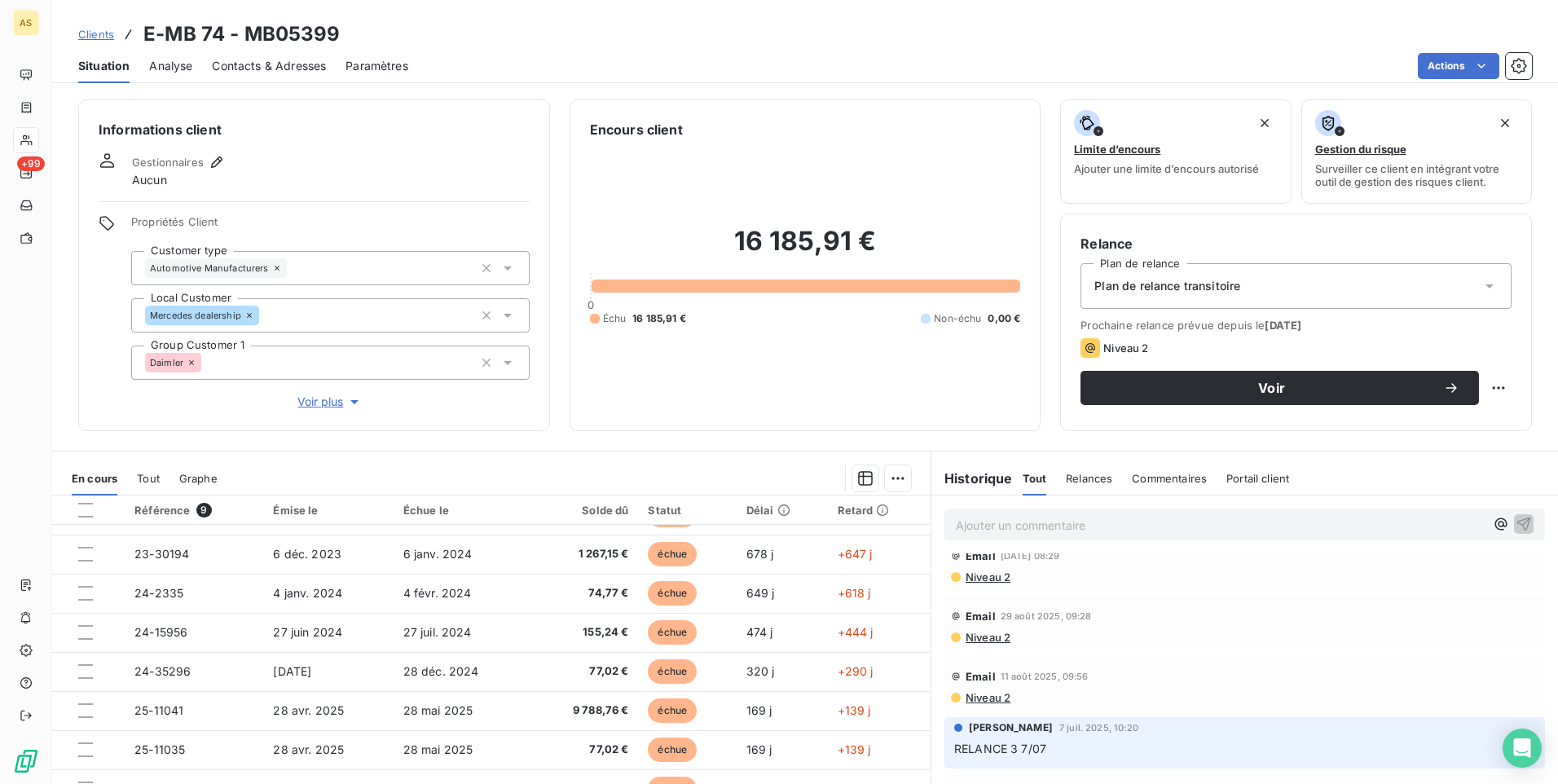
scroll to position [557, 0]
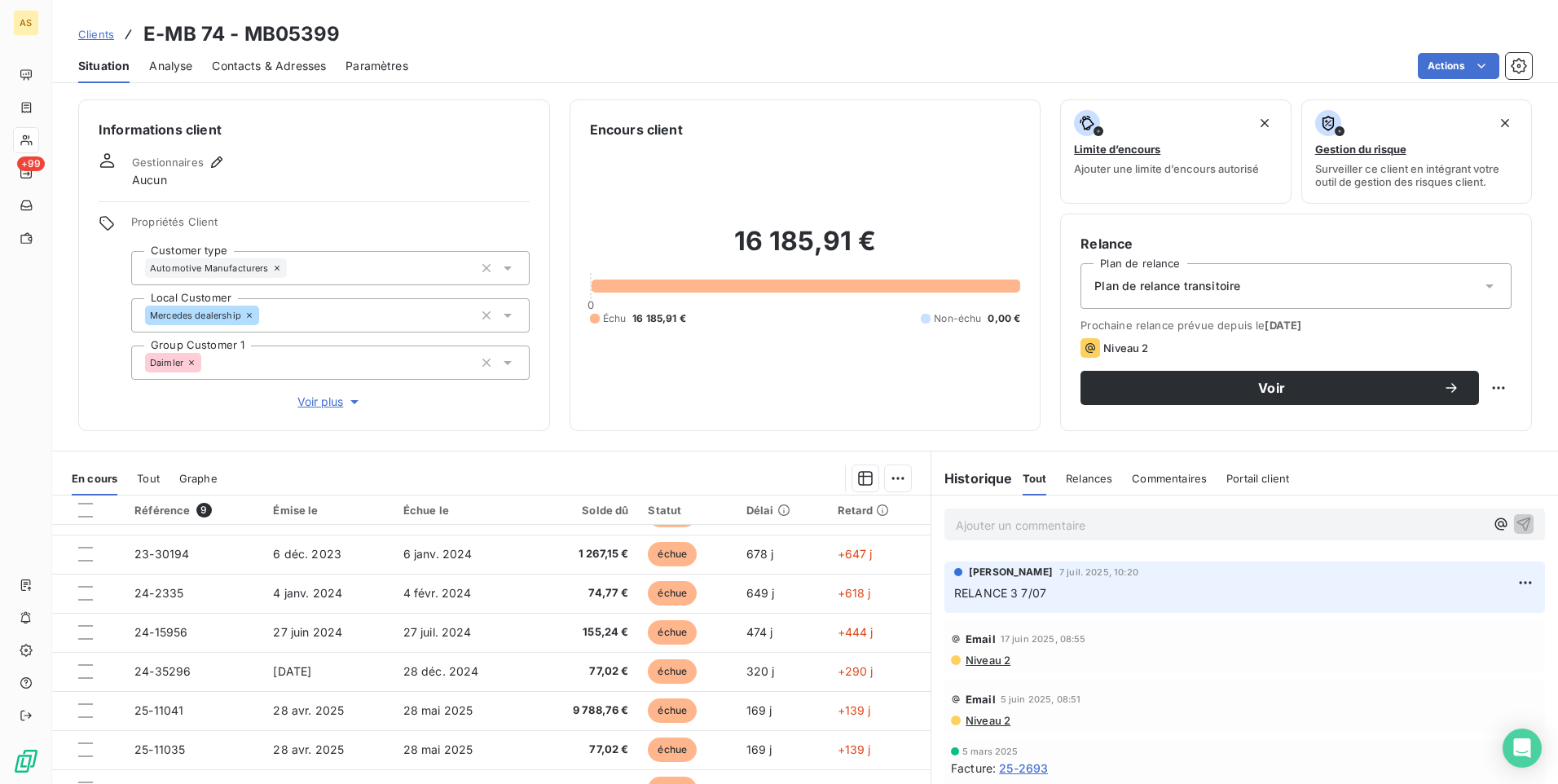
click at [102, 31] on span "Clients" at bounding box center [95, 34] width 35 height 13
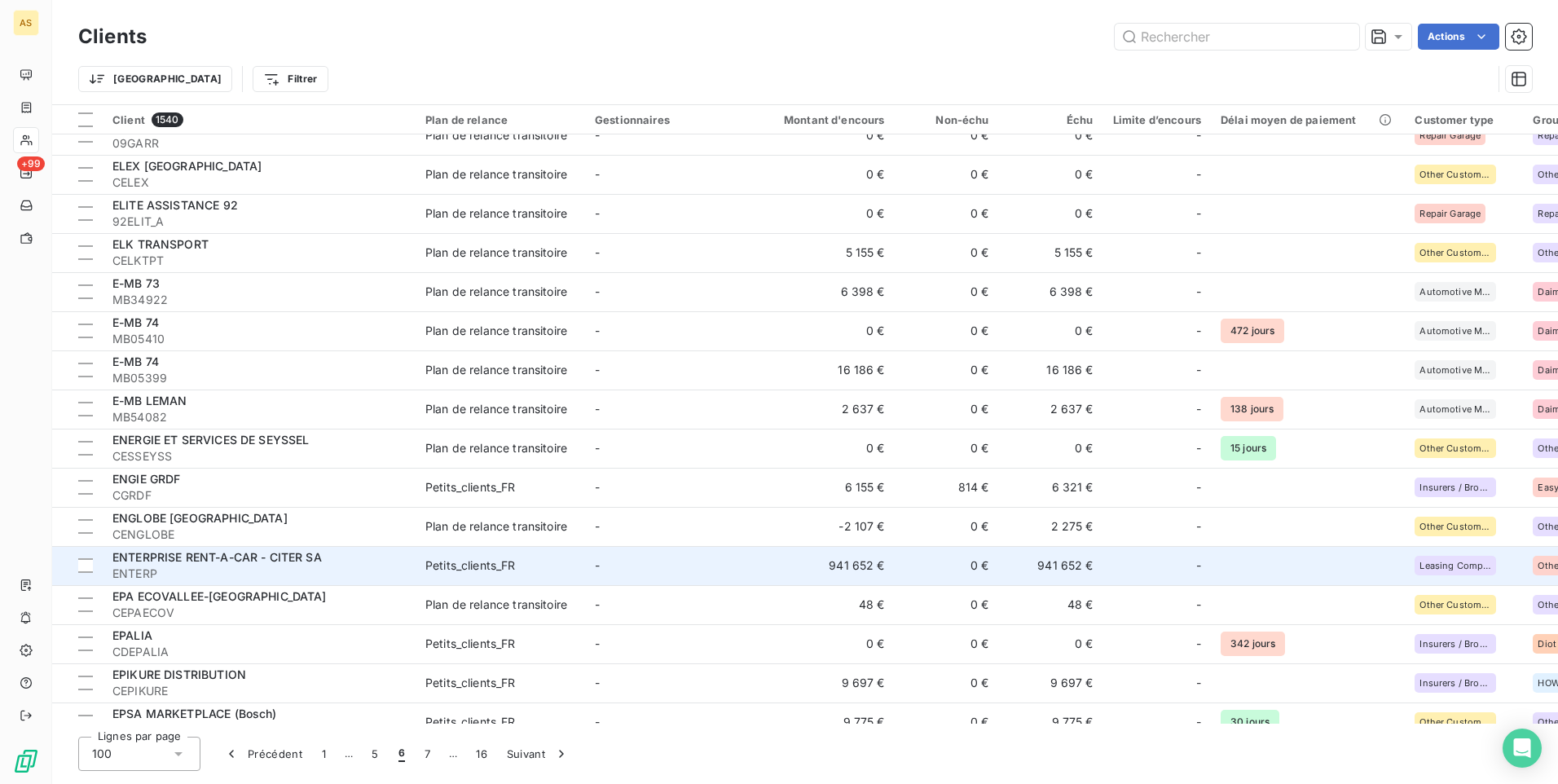
scroll to position [245, 0]
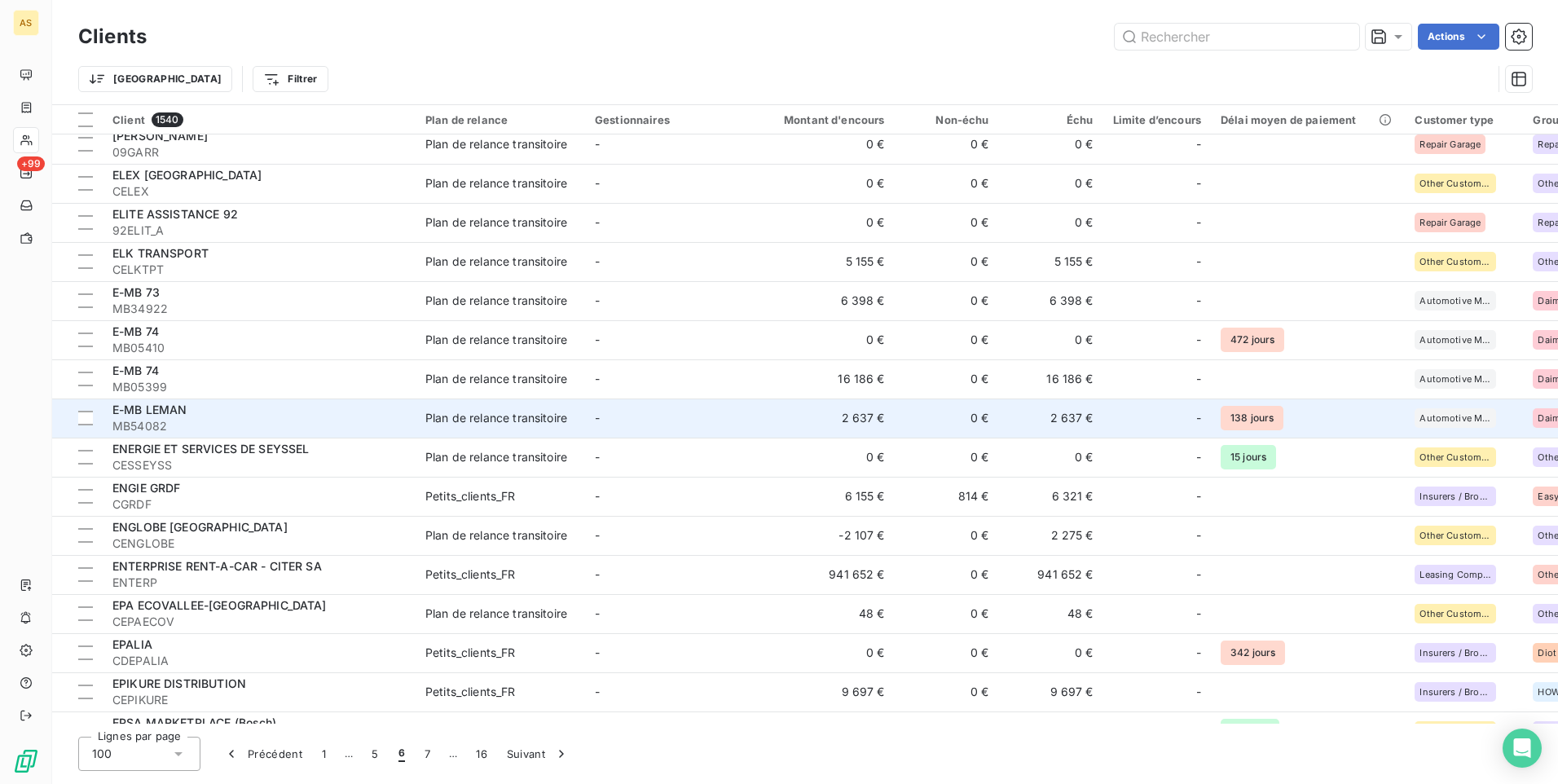
click at [1076, 419] on td "2 637 €" at bounding box center [1050, 417] width 105 height 39
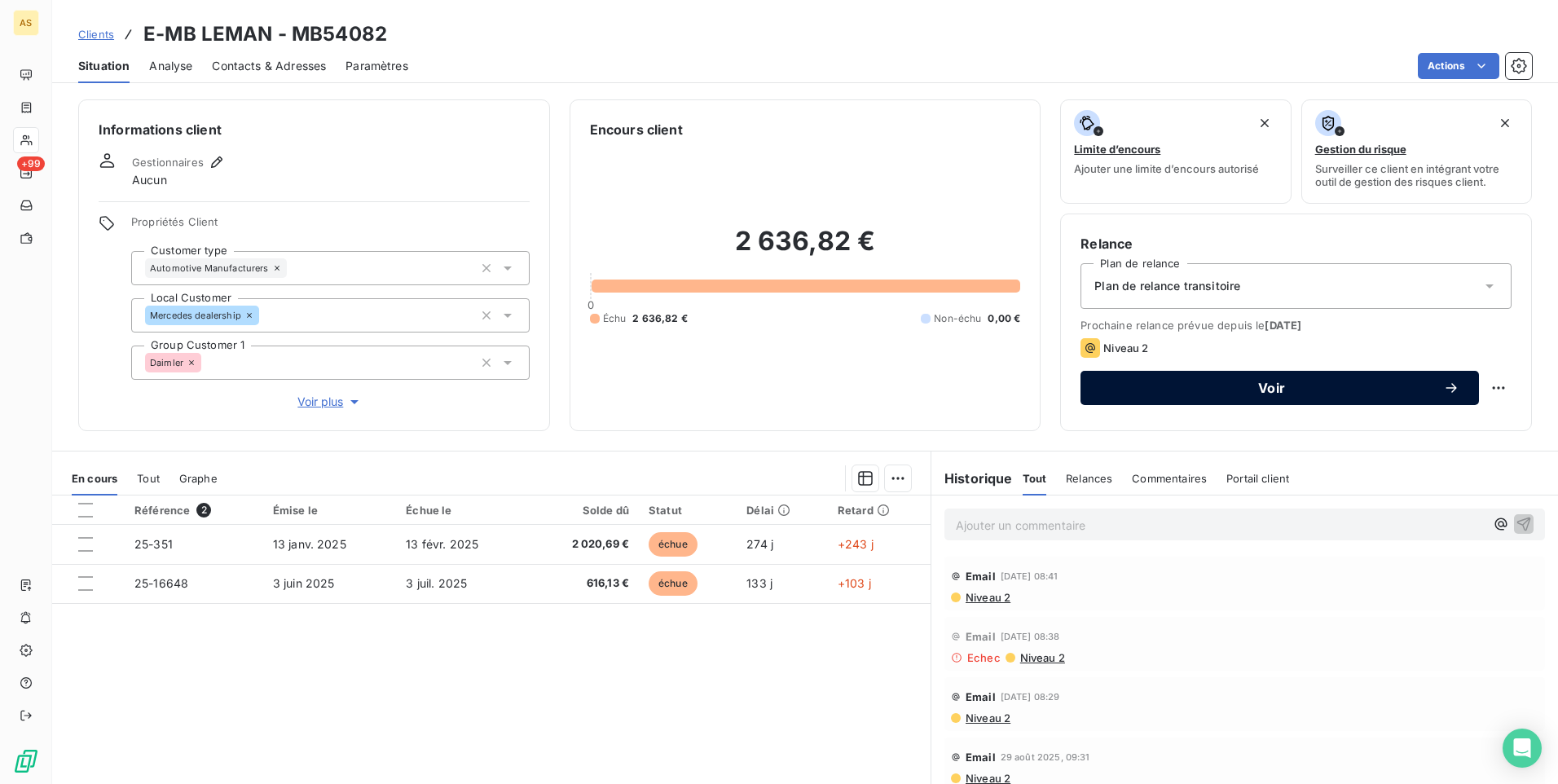
click at [1176, 403] on button "Voir" at bounding box center [1280, 388] width 398 height 35
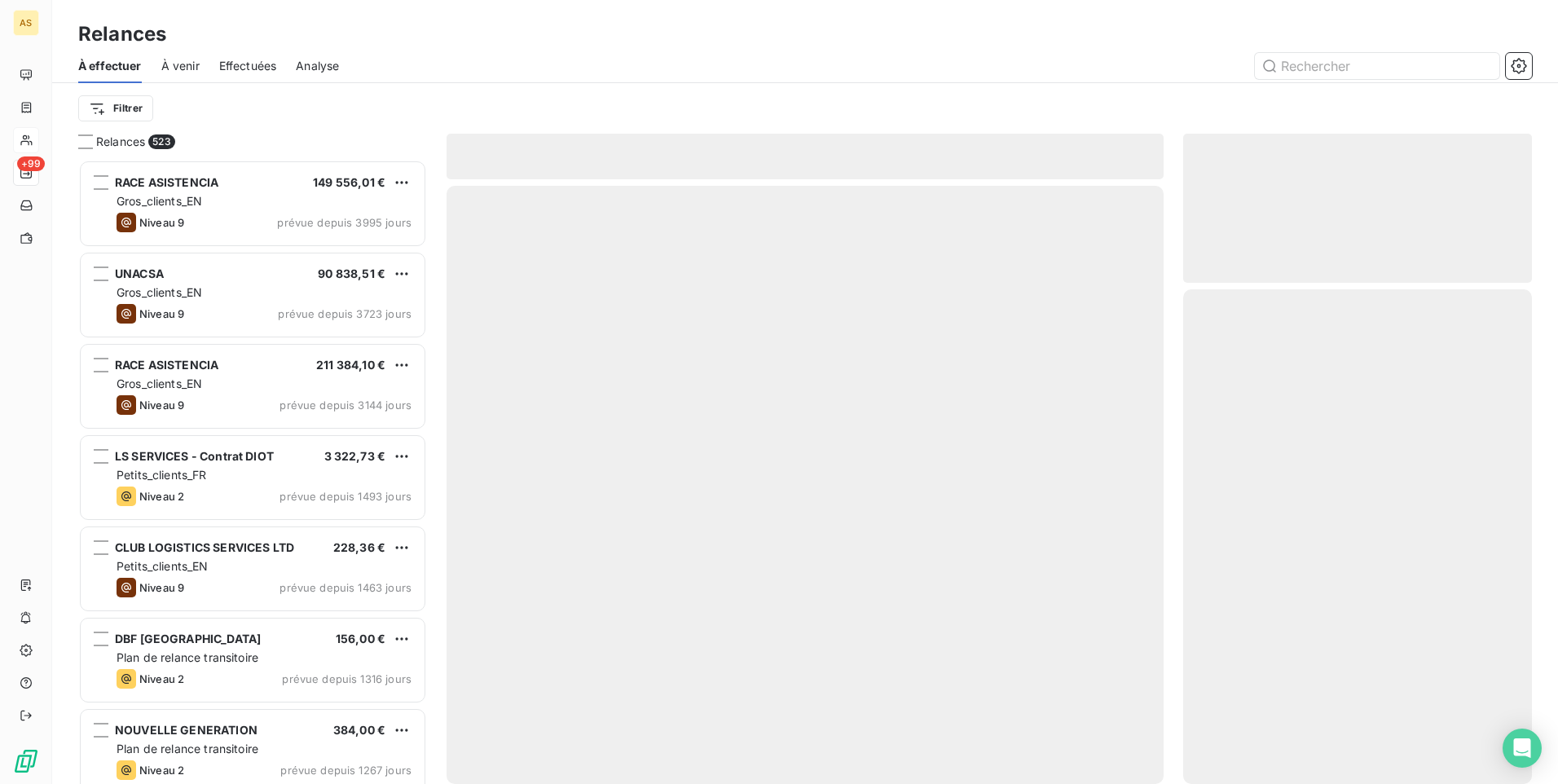
scroll to position [612, 337]
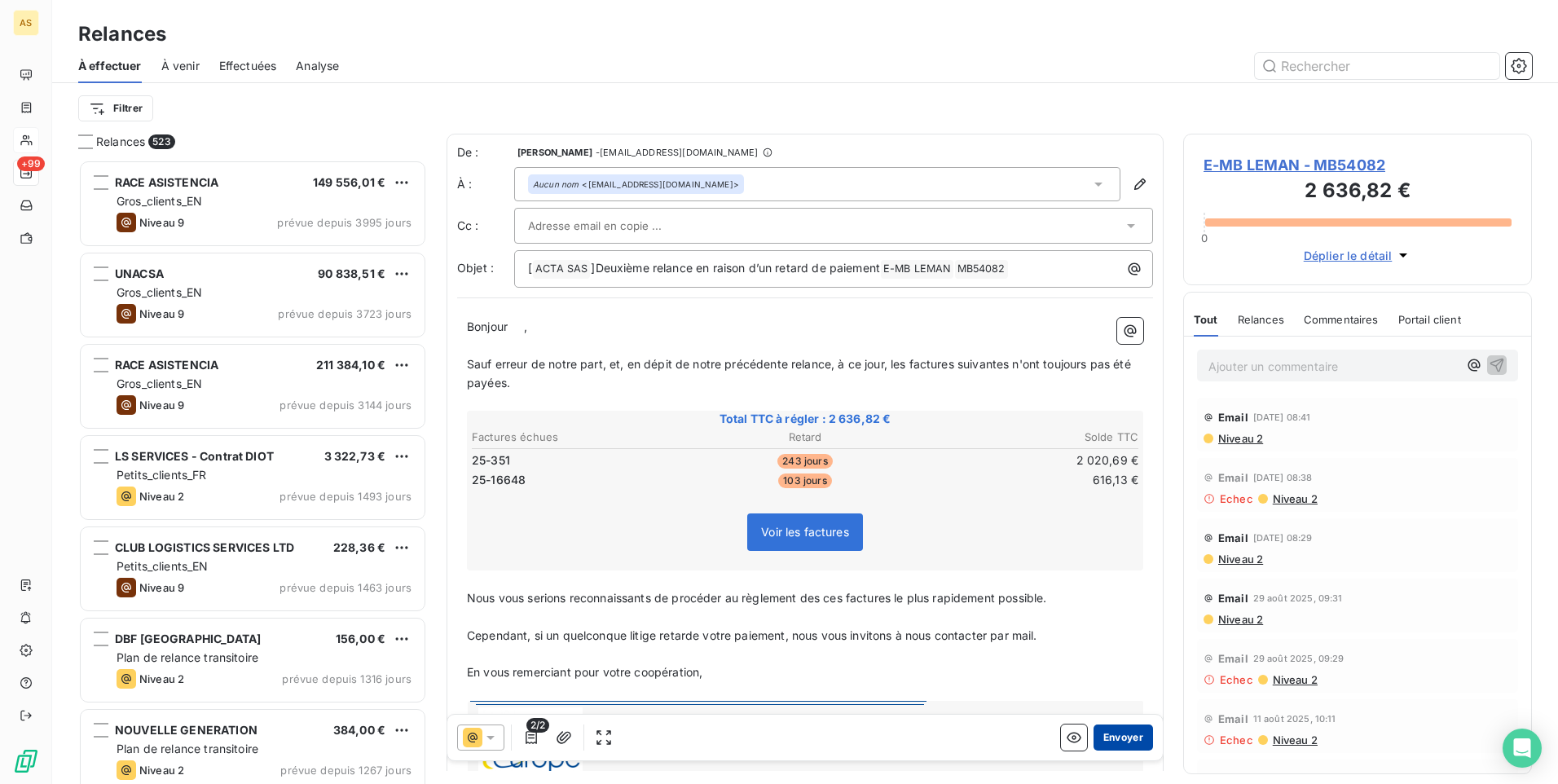
click at [1093, 739] on button "Envoyer" at bounding box center [1122, 737] width 59 height 26
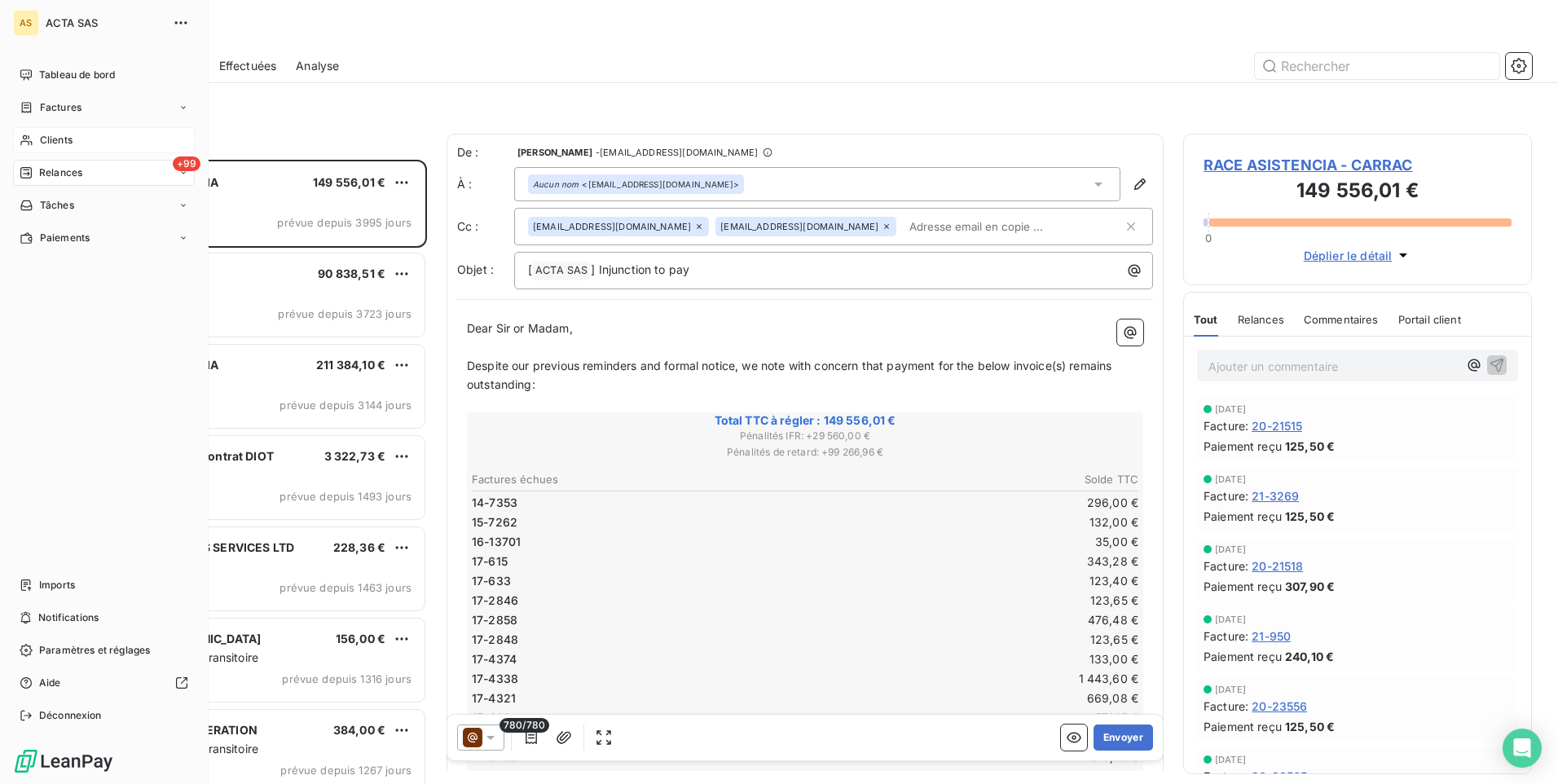
click at [41, 136] on span "Clients" at bounding box center [56, 140] width 33 height 15
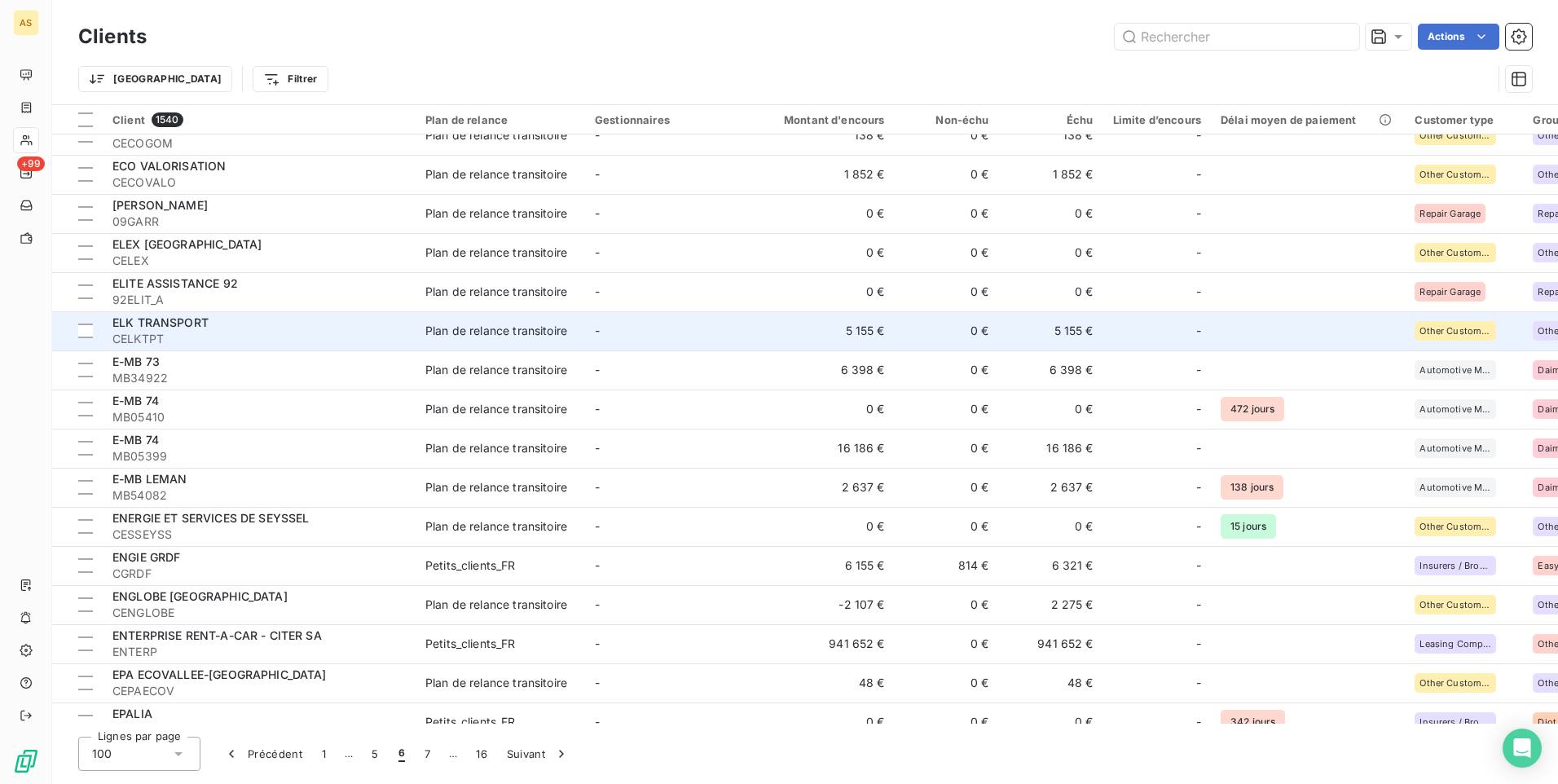
scroll to position [245, 0]
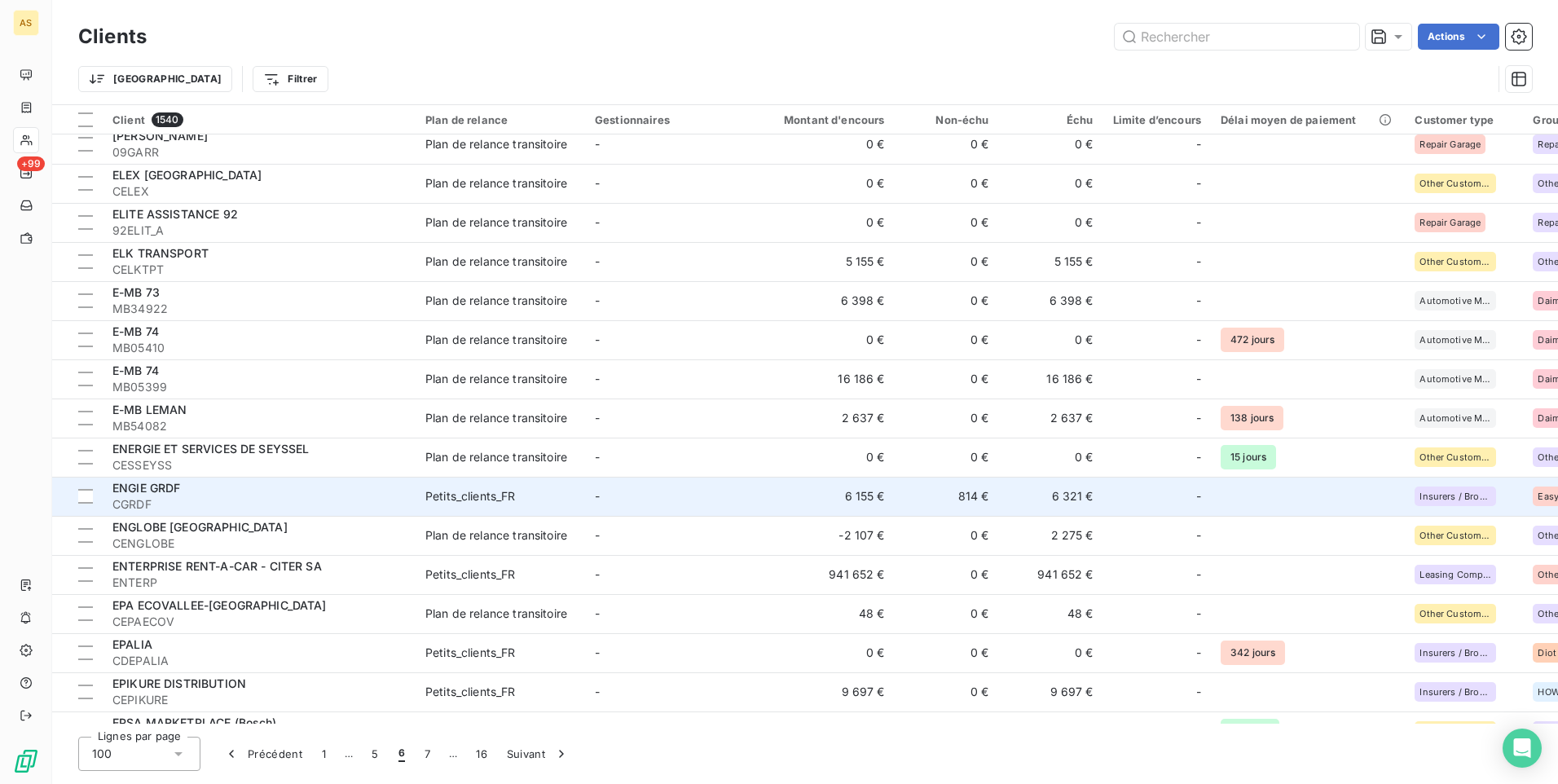
click at [1070, 490] on td "6 321 €" at bounding box center [1050, 496] width 105 height 39
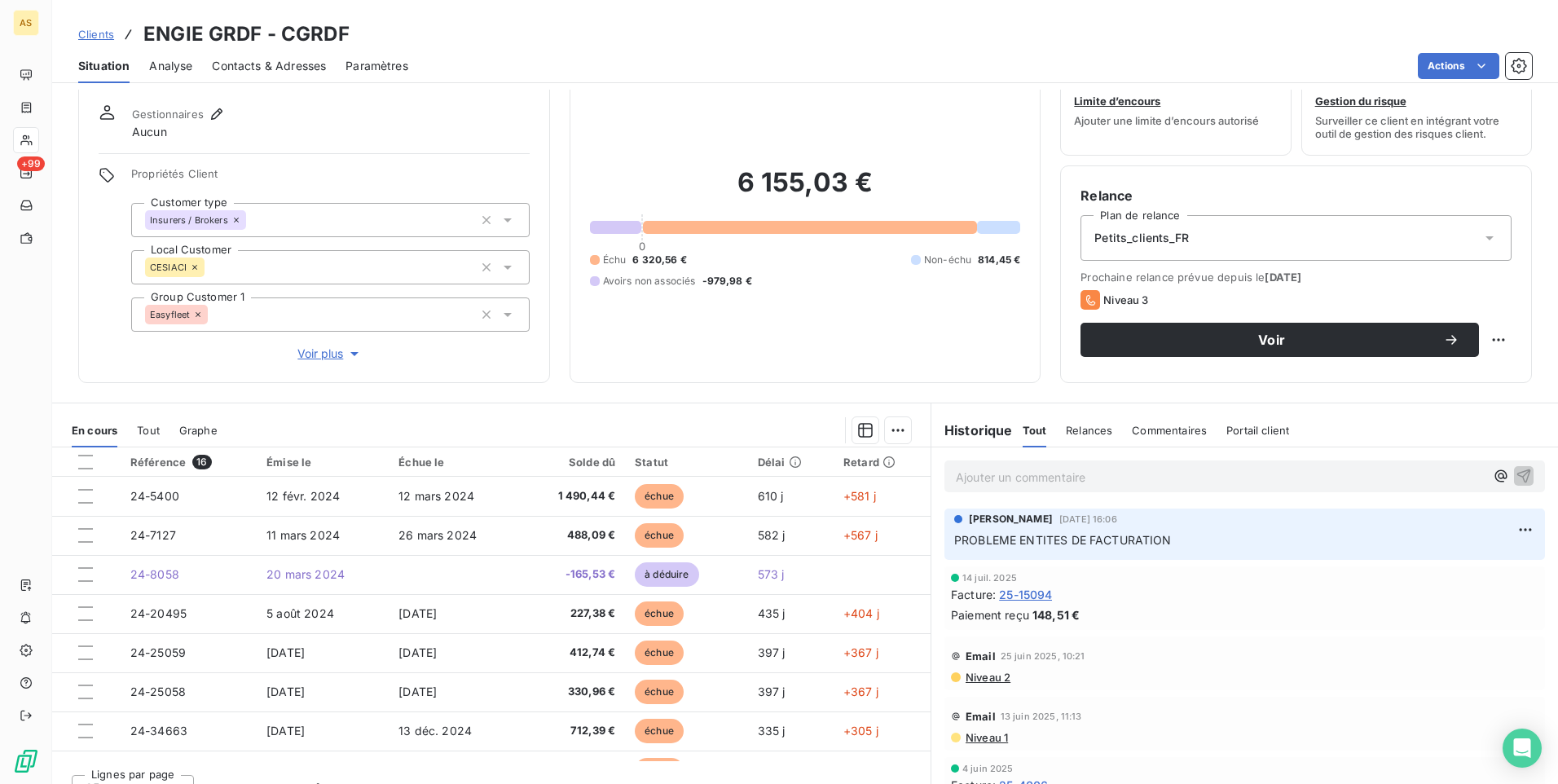
scroll to position [75, 0]
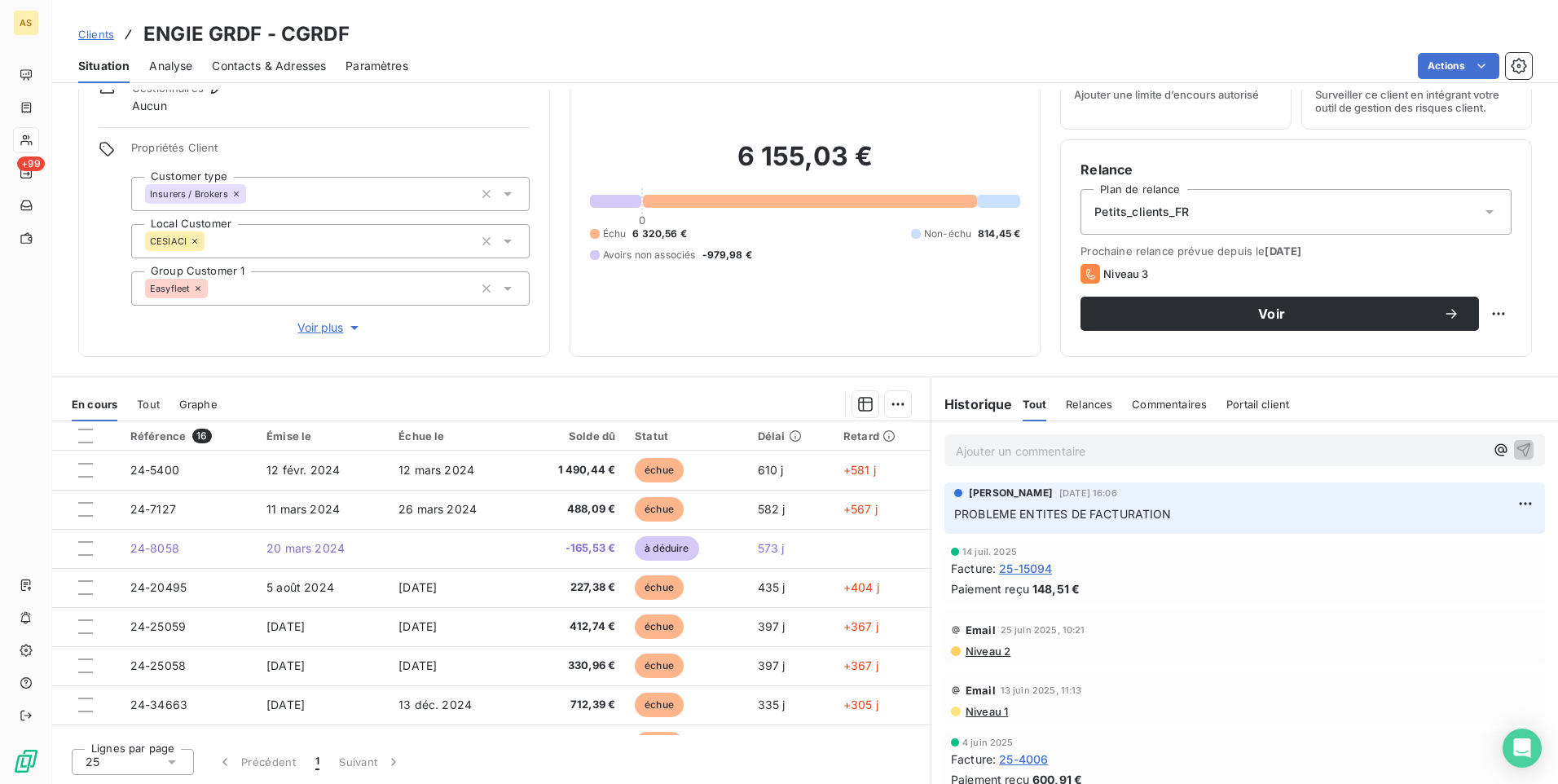
click at [106, 35] on span "Clients" at bounding box center [95, 34] width 35 height 13
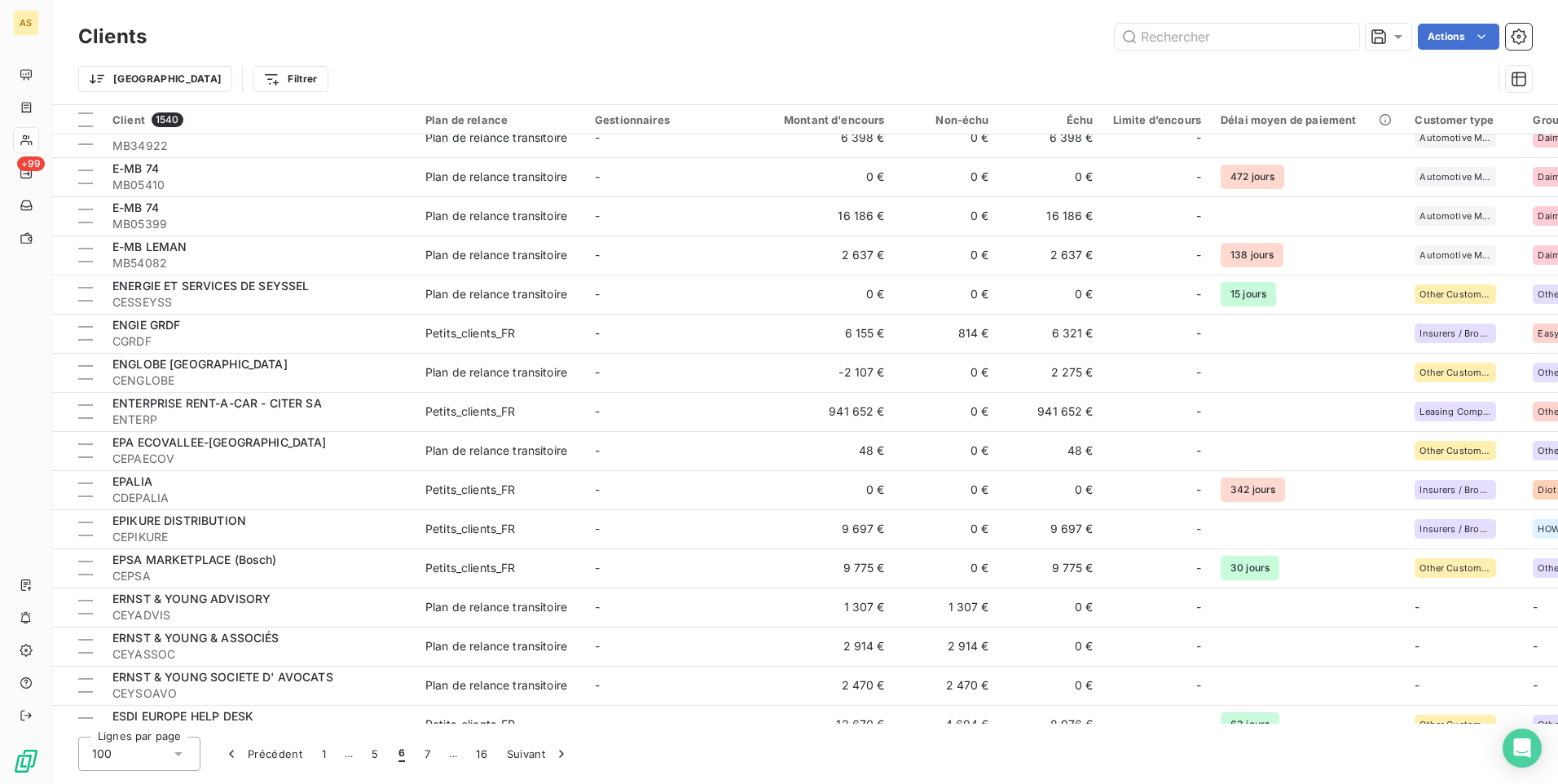
scroll to position [489, 0]
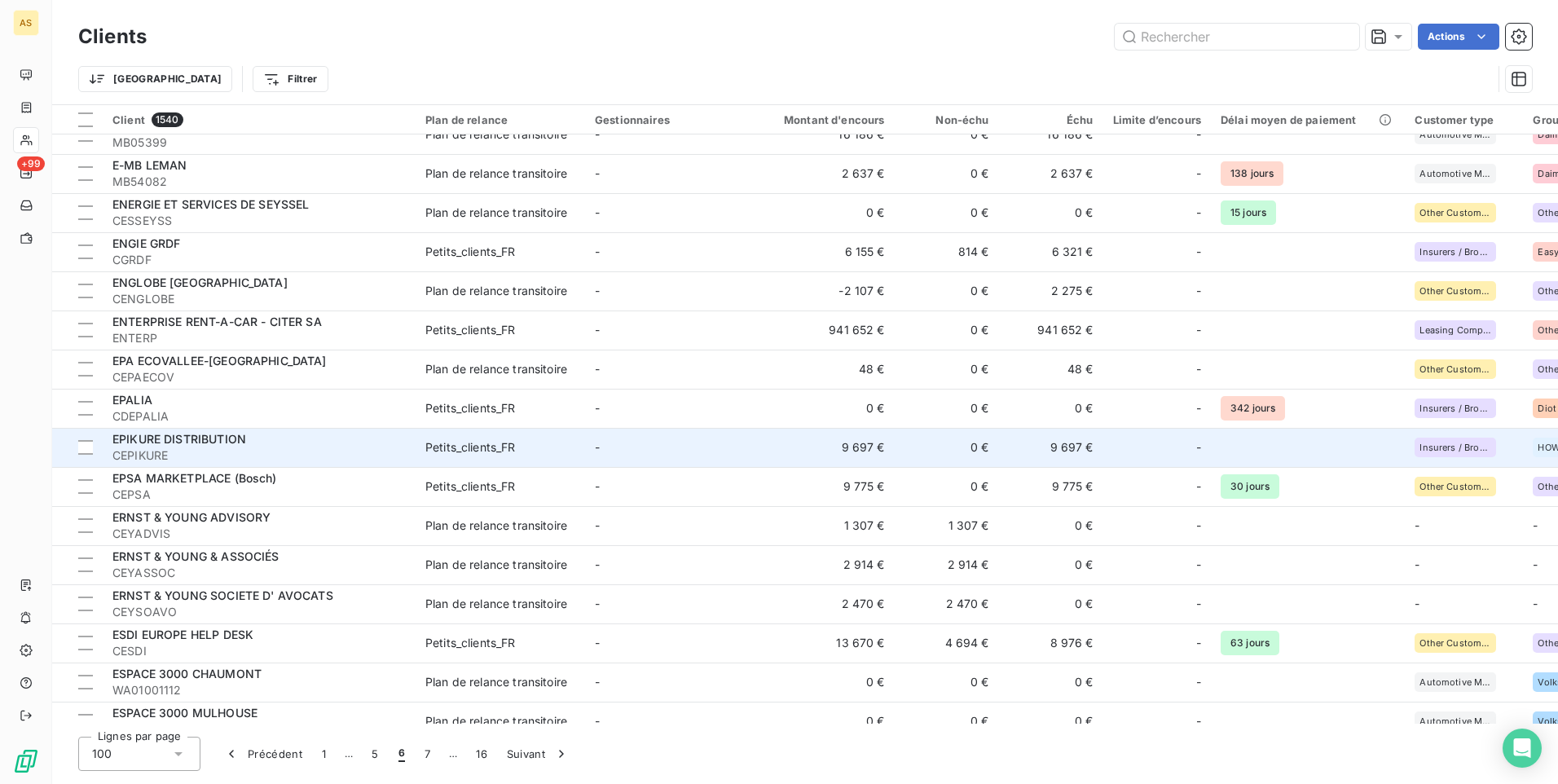
click at [1159, 453] on div "-" at bounding box center [1157, 447] width 88 height 26
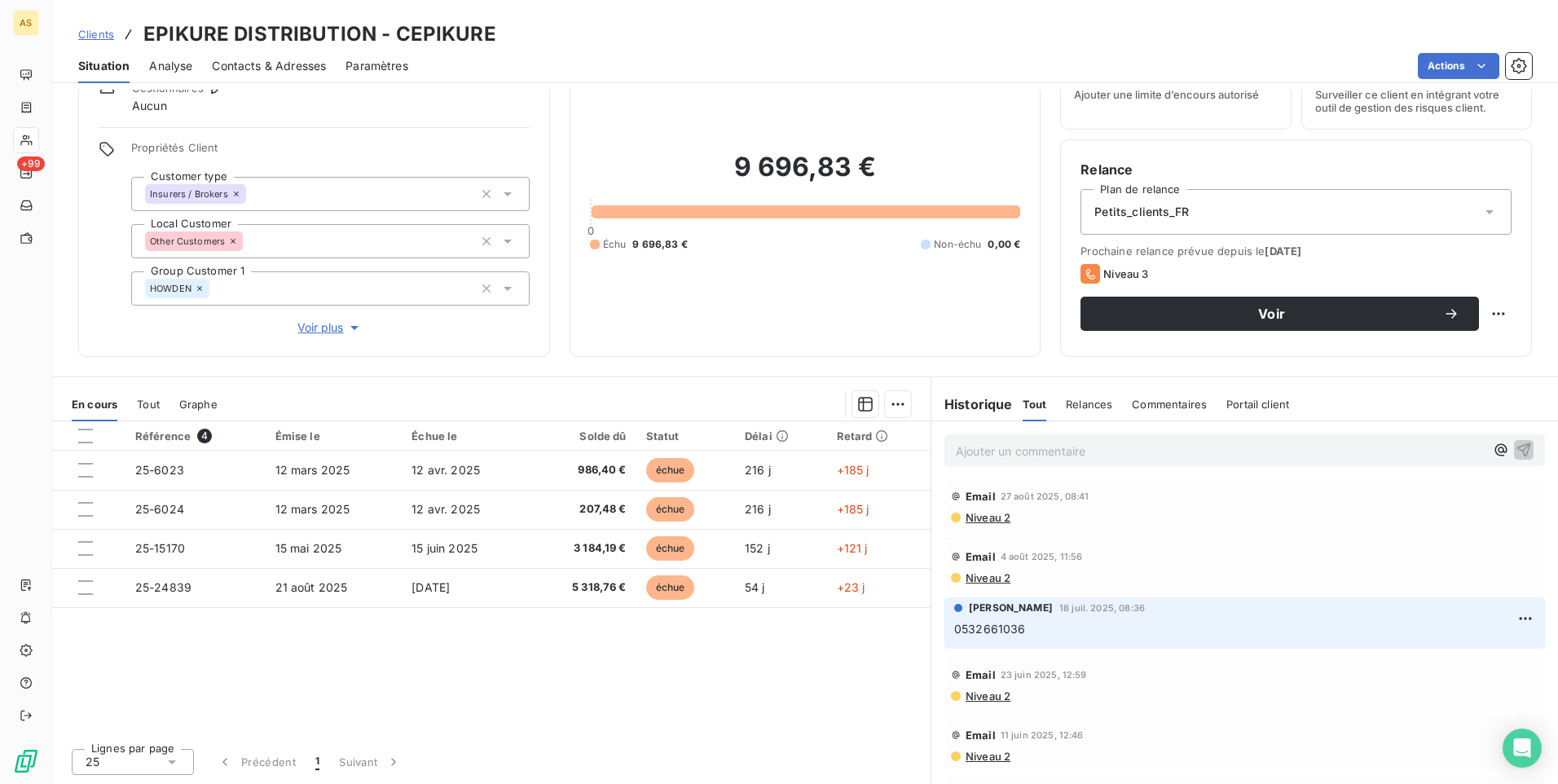
scroll to position [236, 0]
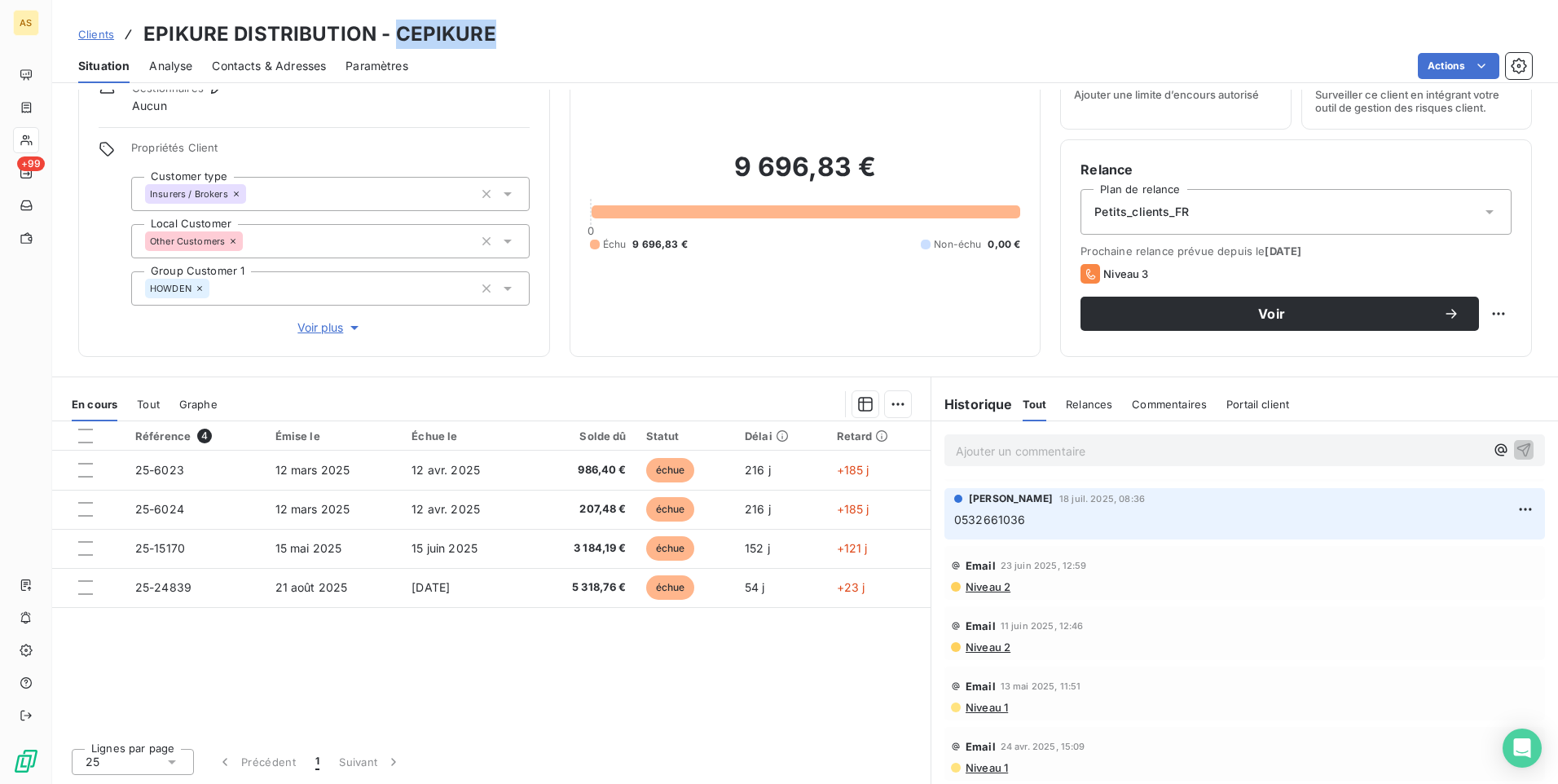
drag, startPoint x: 508, startPoint y: 32, endPoint x: 394, endPoint y: 28, distance: 114.1
click at [394, 28] on div "Clients EPIKURE DISTRIBUTION - CEPIKURE" at bounding box center [805, 35] width 1506 height 29
copy h3 "CEPIKURE"
drag, startPoint x: 376, startPoint y: 35, endPoint x: 147, endPoint y: 4, distance: 231.1
click at [147, 4] on div "Clients EPIKURE DISTRIBUTION - CEPIKURE Situation Analyse Contacts & Adresses P…" at bounding box center [805, 41] width 1506 height 83
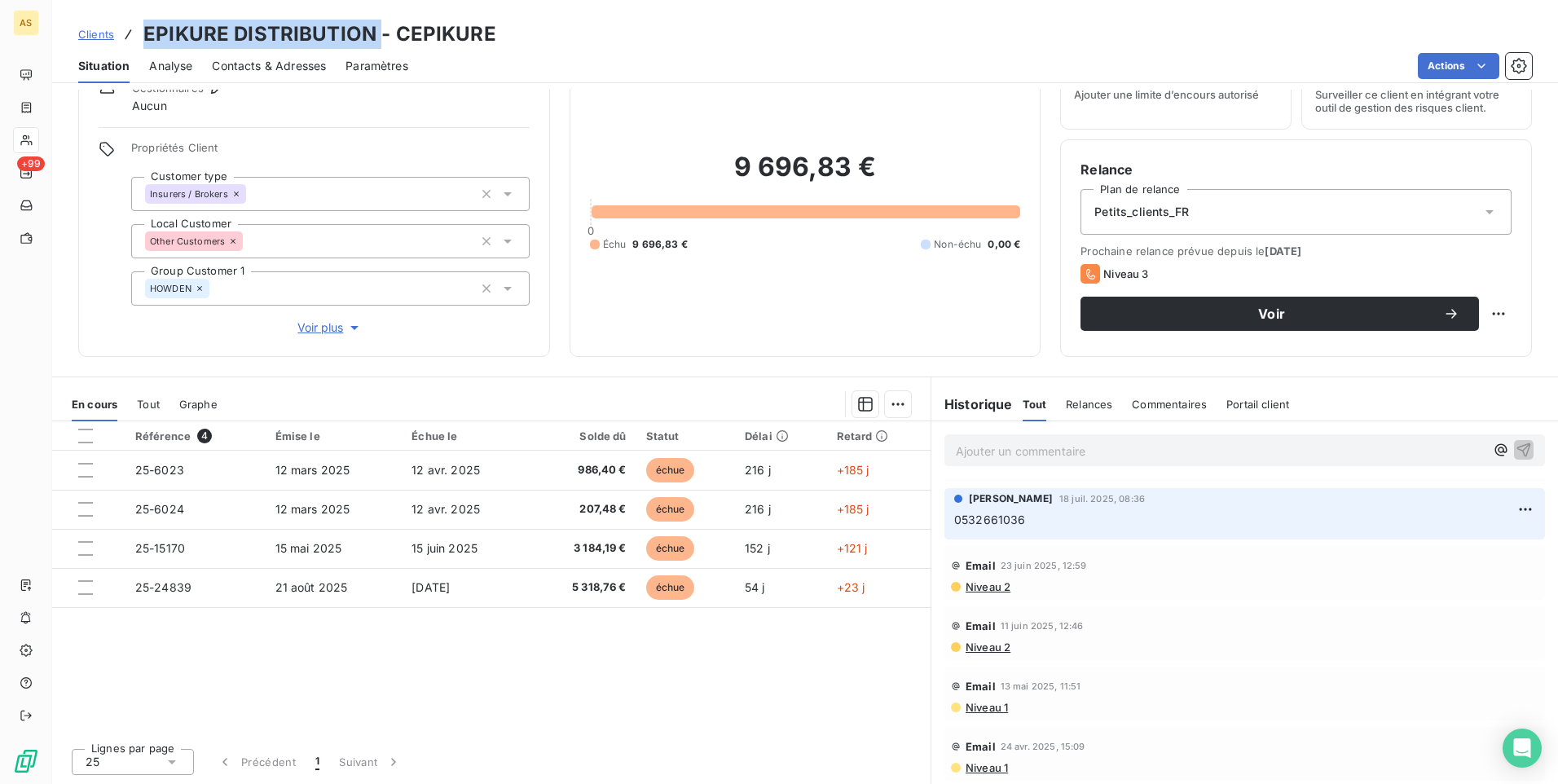
copy h3 "EPIKURE DISTRIBUTION"
click at [101, 35] on span "Clients" at bounding box center [95, 34] width 35 height 13
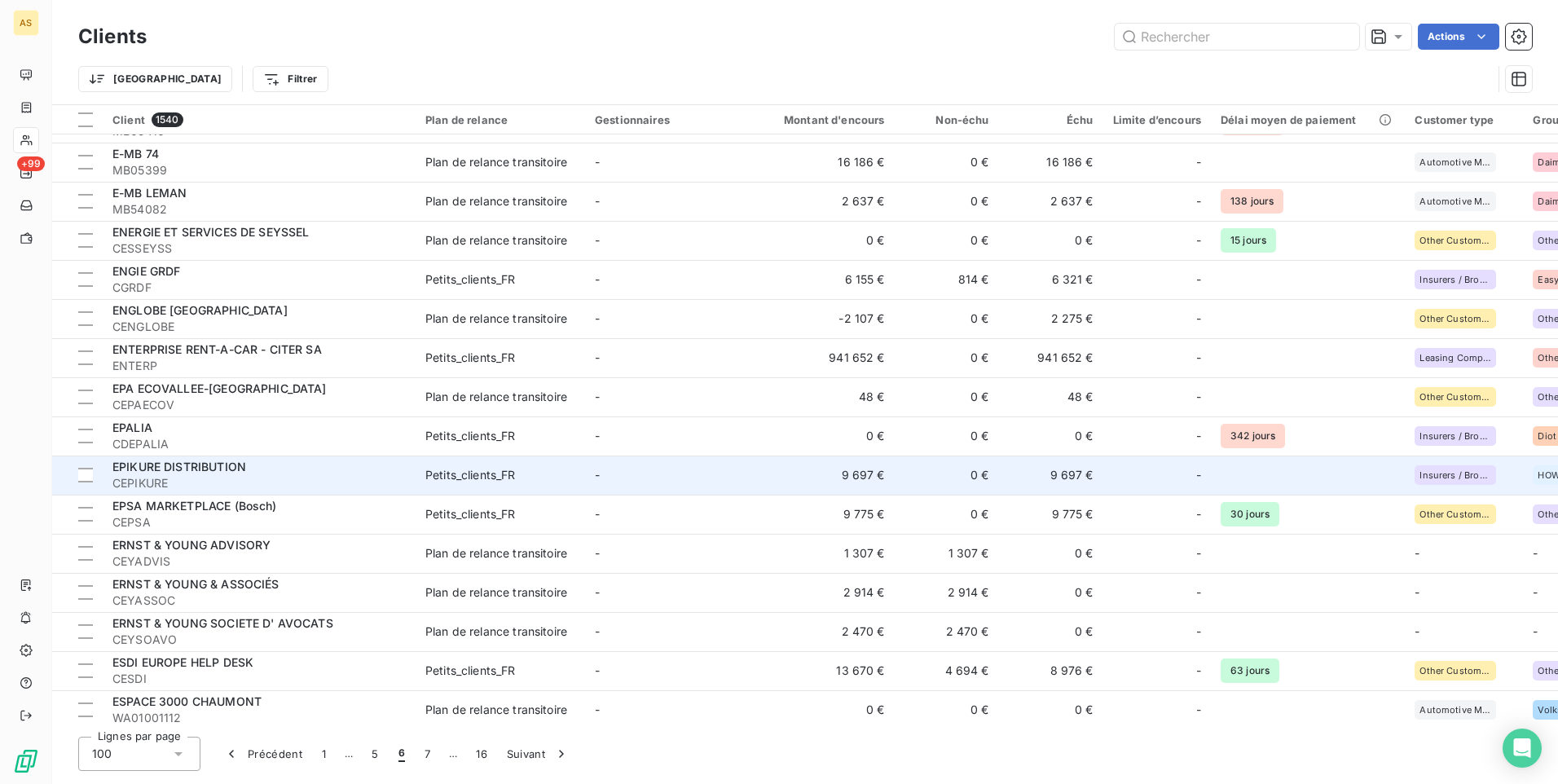
scroll to position [489, 0]
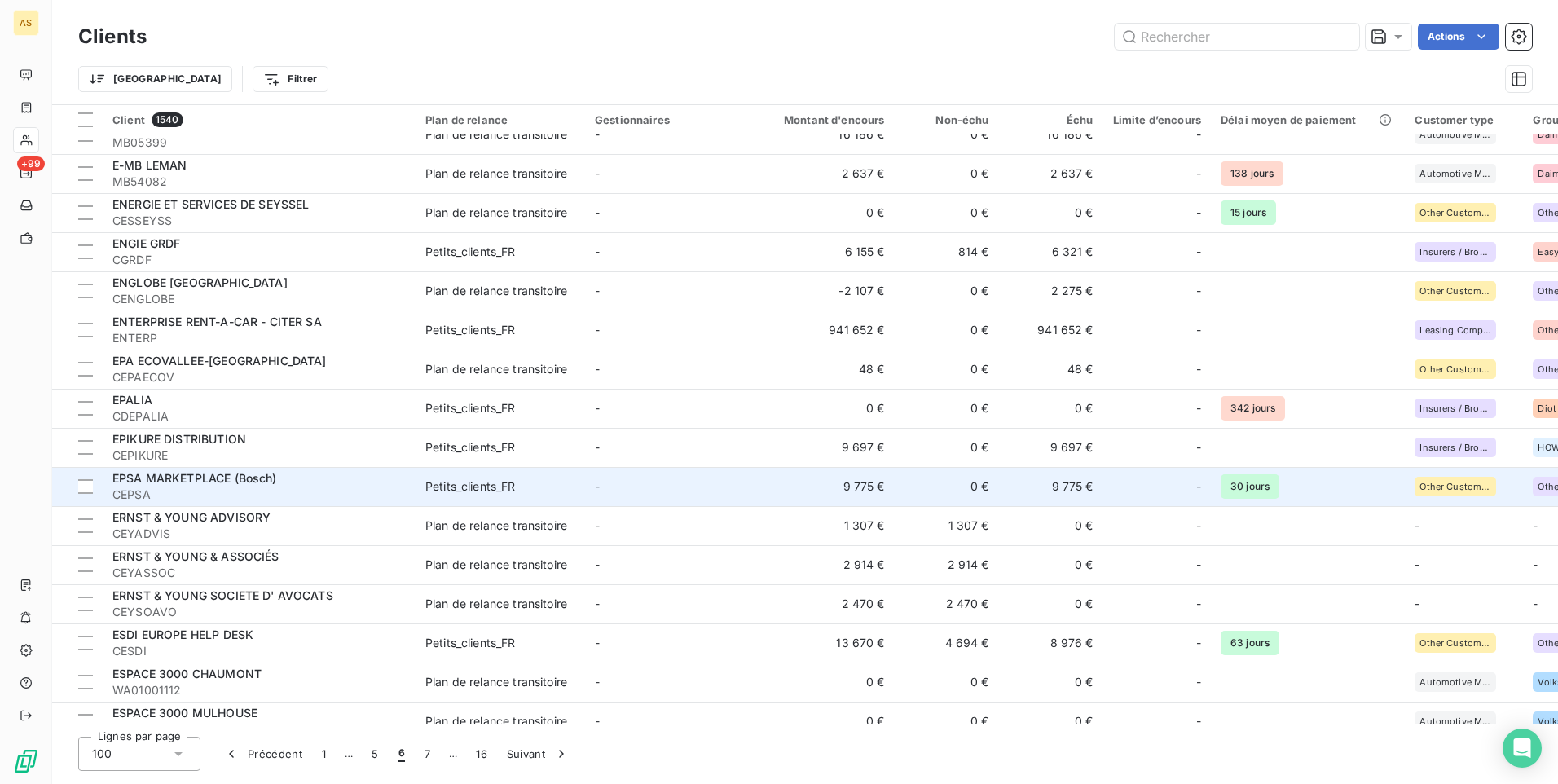
click at [606, 483] on td "-" at bounding box center [669, 486] width 169 height 39
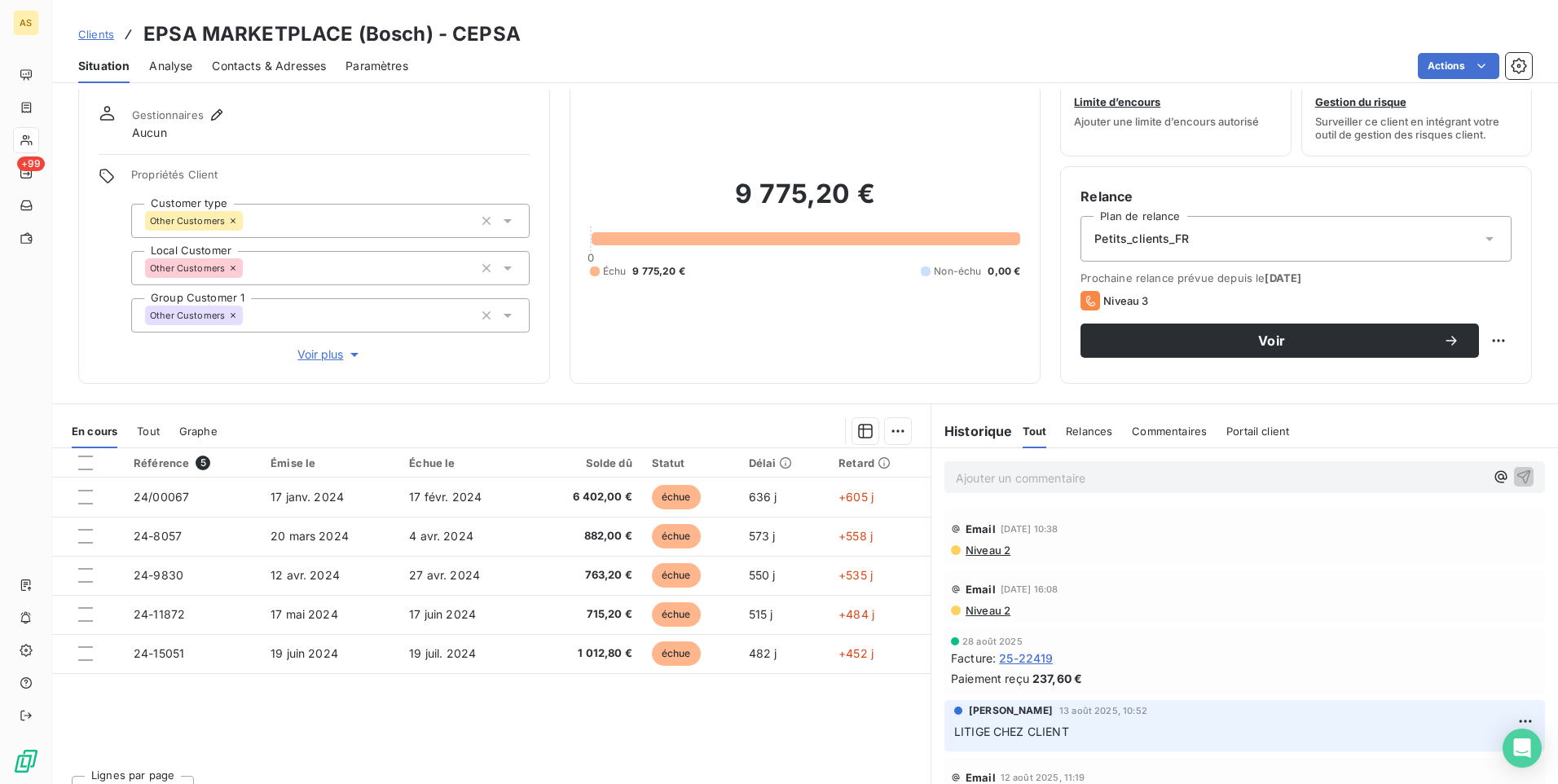
scroll to position [75, 0]
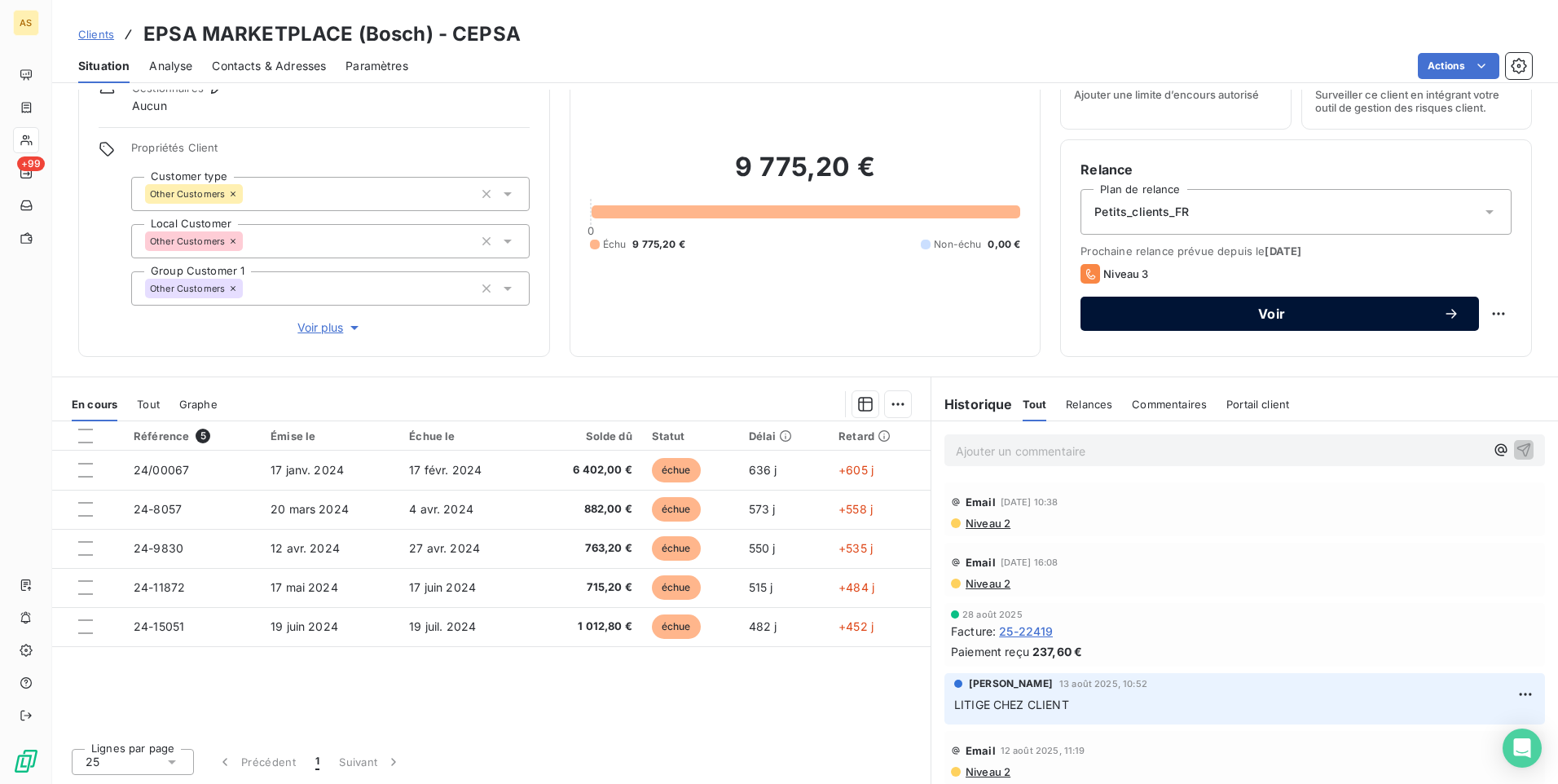
click at [1156, 319] on span "Voir" at bounding box center [1271, 314] width 343 height 13
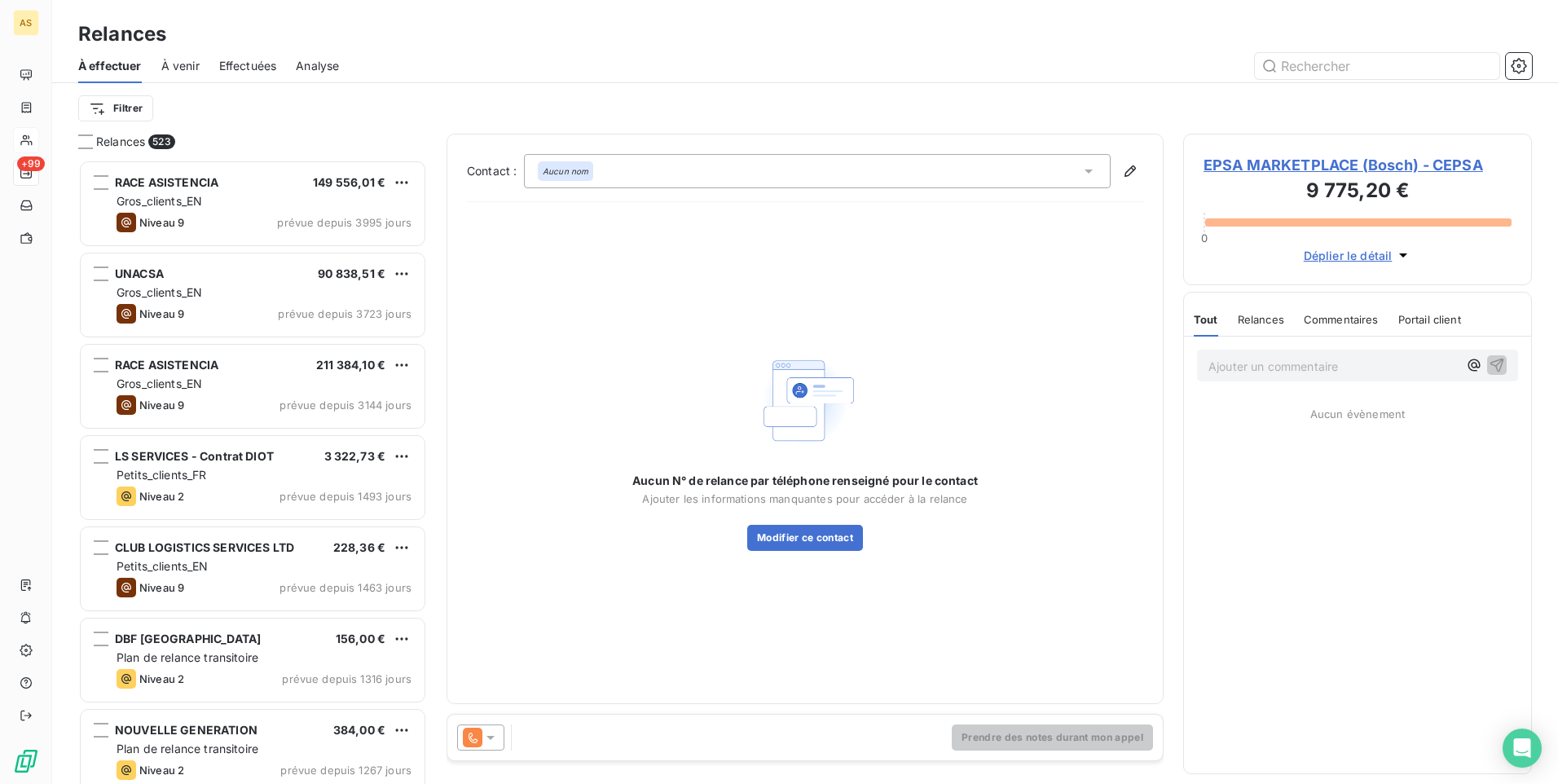
scroll to position [612, 337]
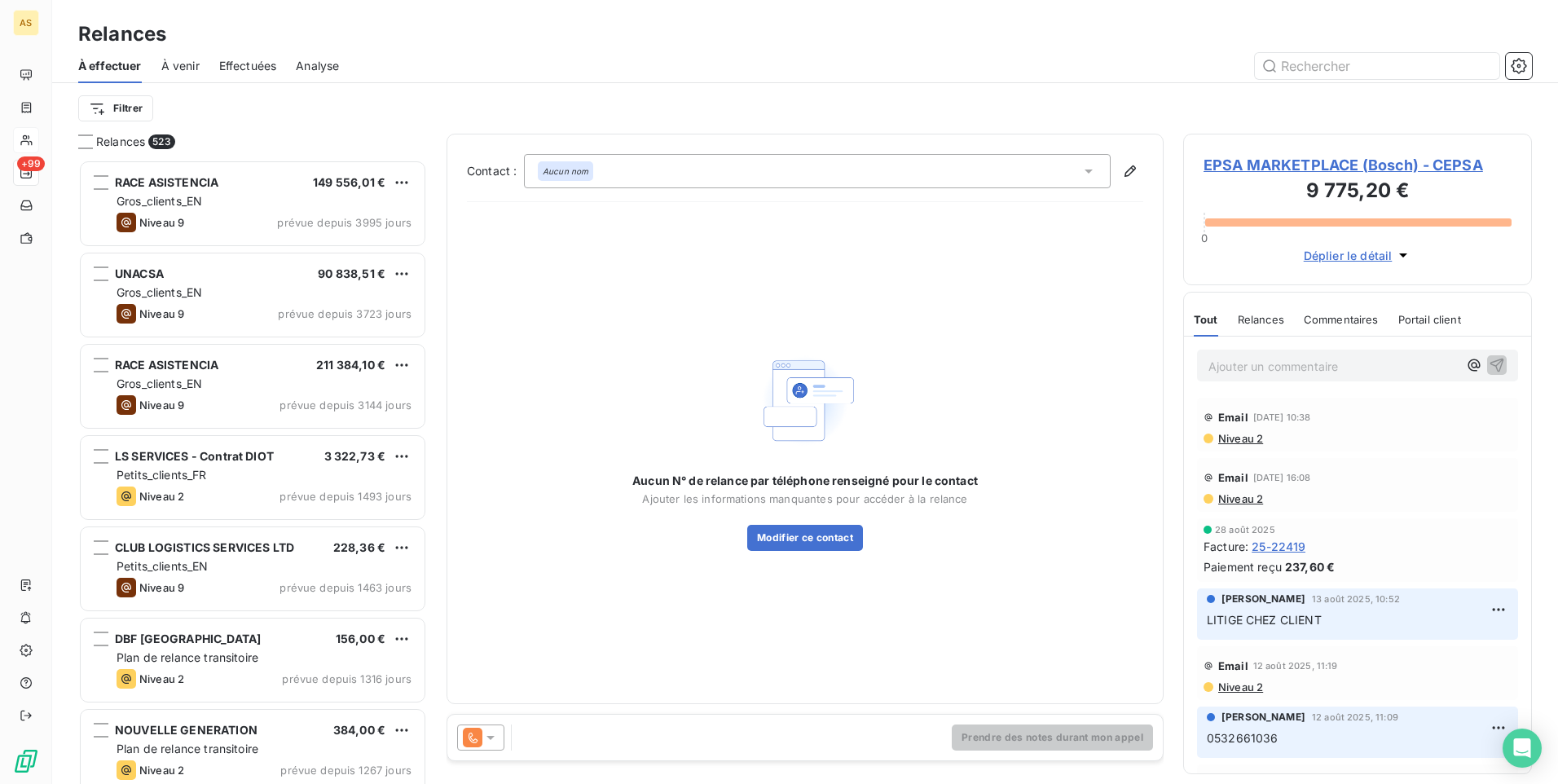
click at [498, 733] on icon at bounding box center [490, 738] width 16 height 16
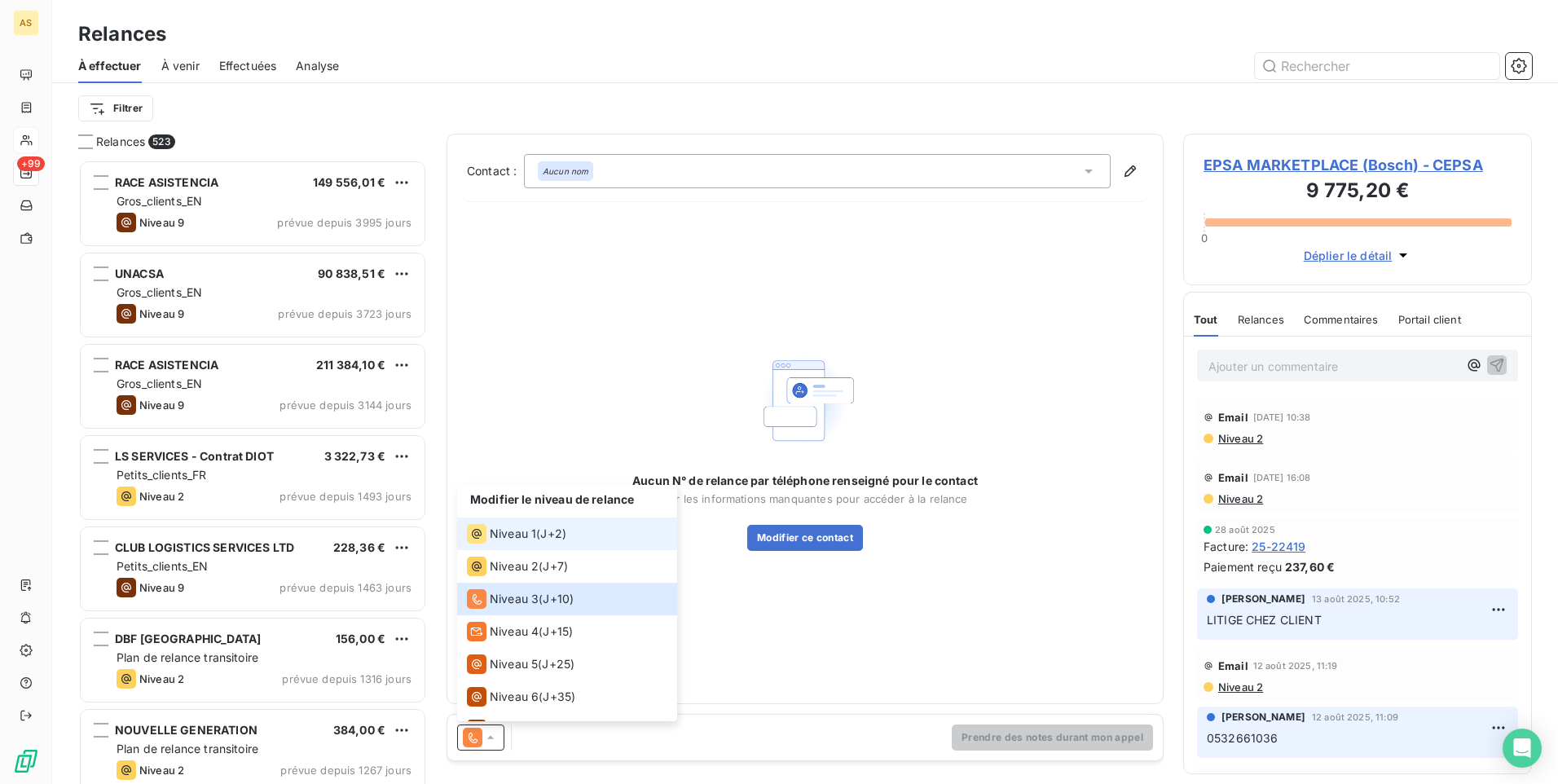
click at [534, 534] on span "Niveau 1" at bounding box center [512, 534] width 46 height 16
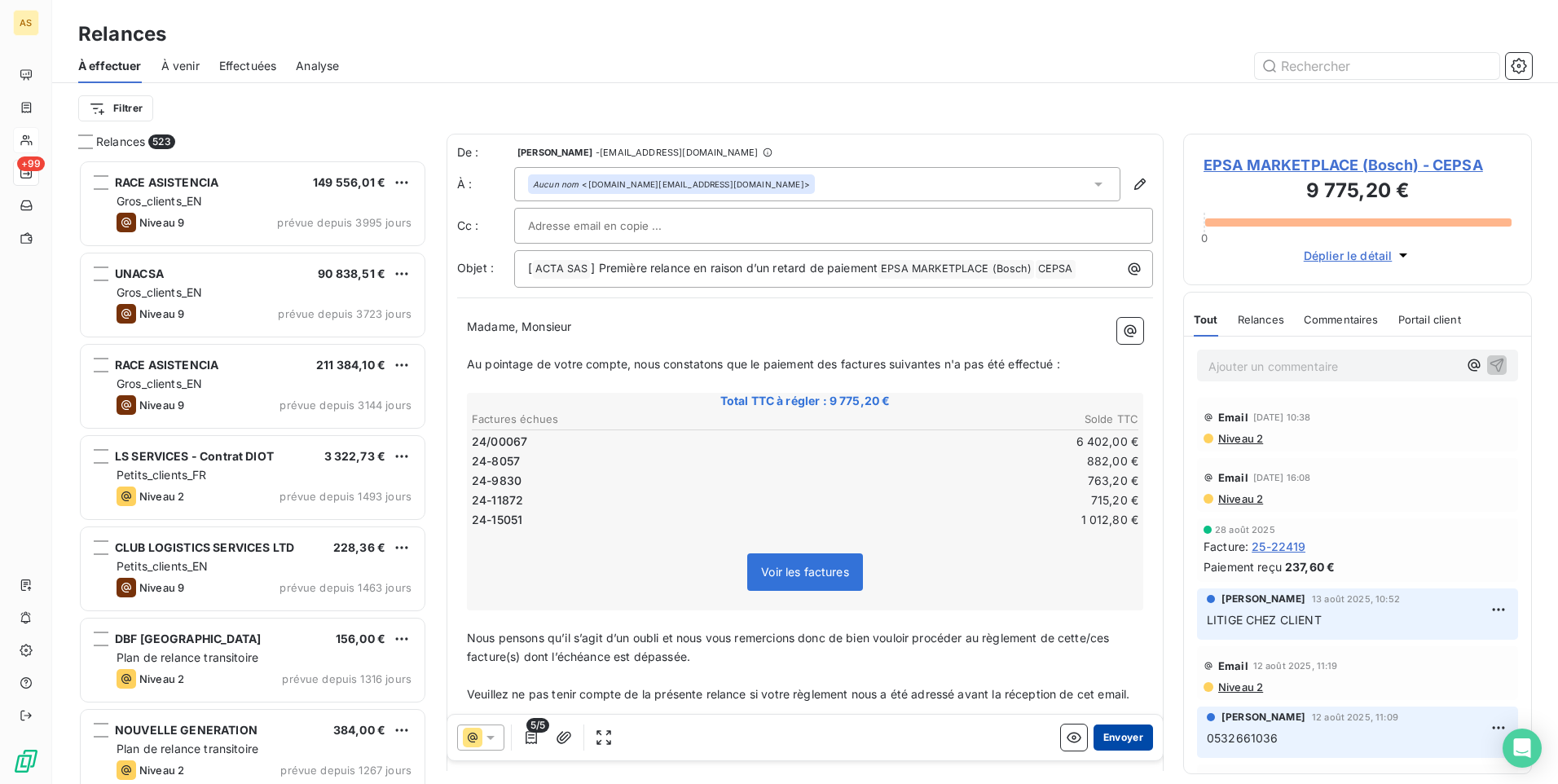
click at [1121, 735] on button "Envoyer" at bounding box center [1122, 737] width 59 height 26
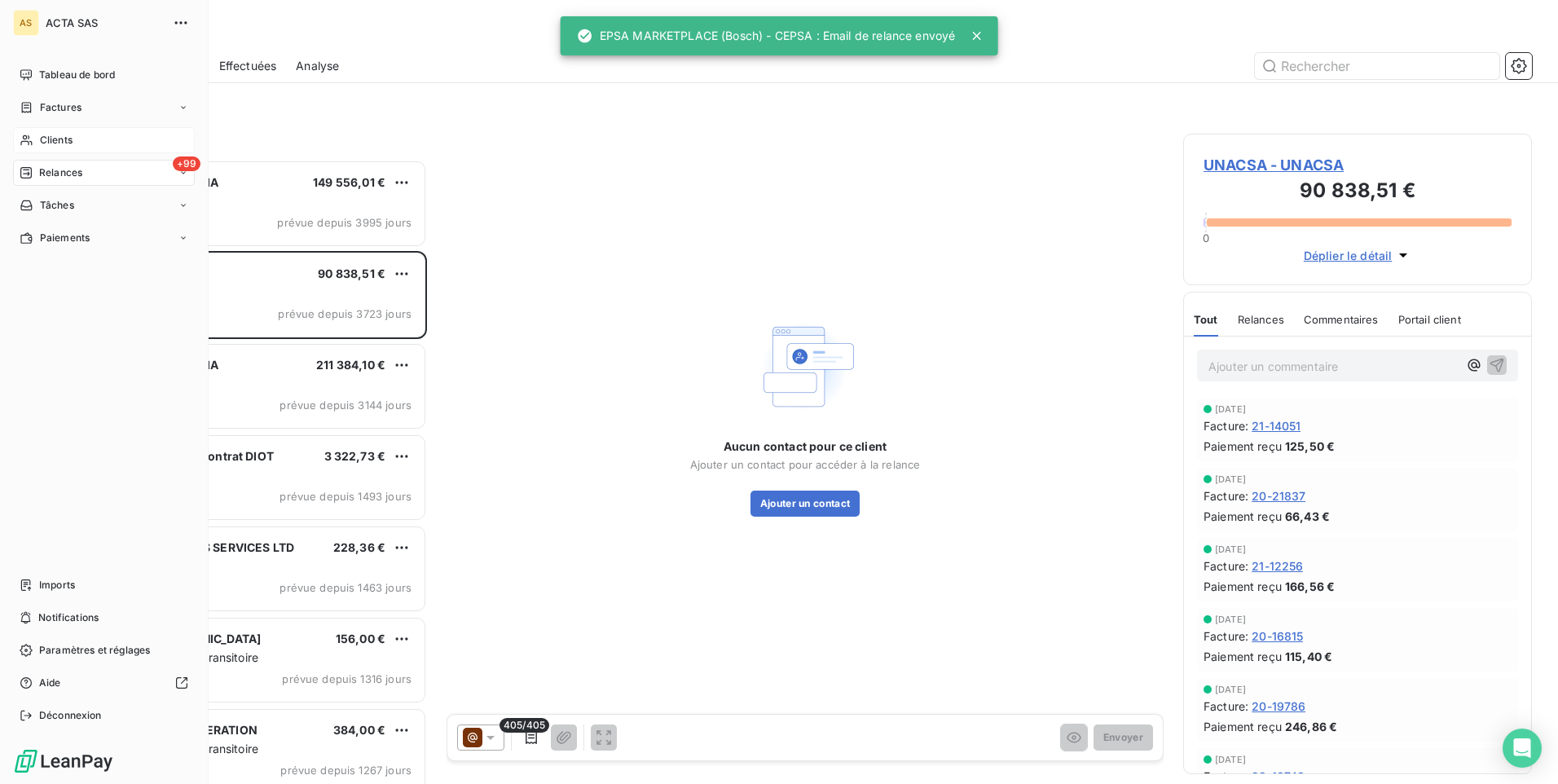
click at [43, 138] on span "Clients" at bounding box center [56, 140] width 33 height 15
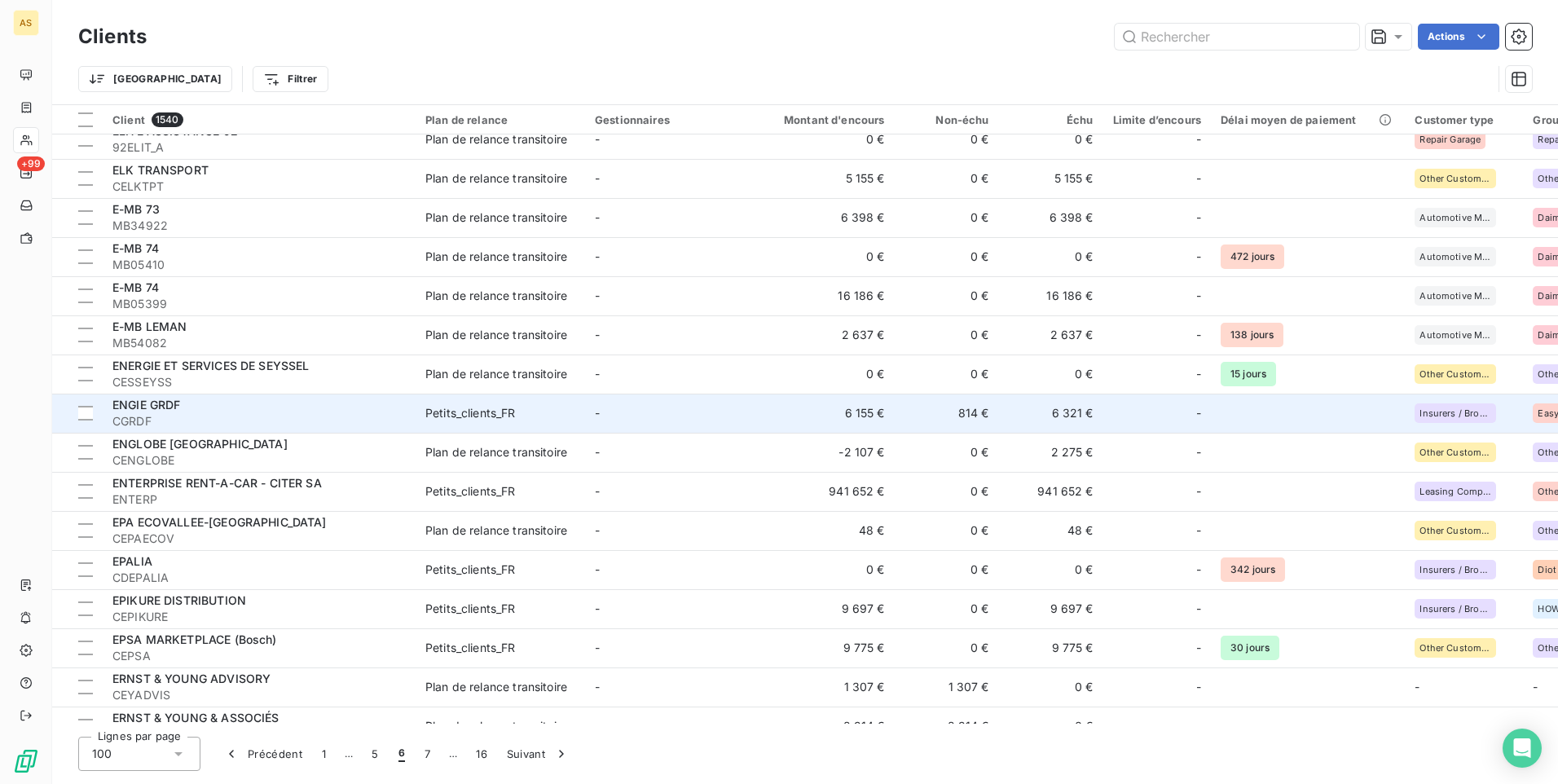
scroll to position [326, 0]
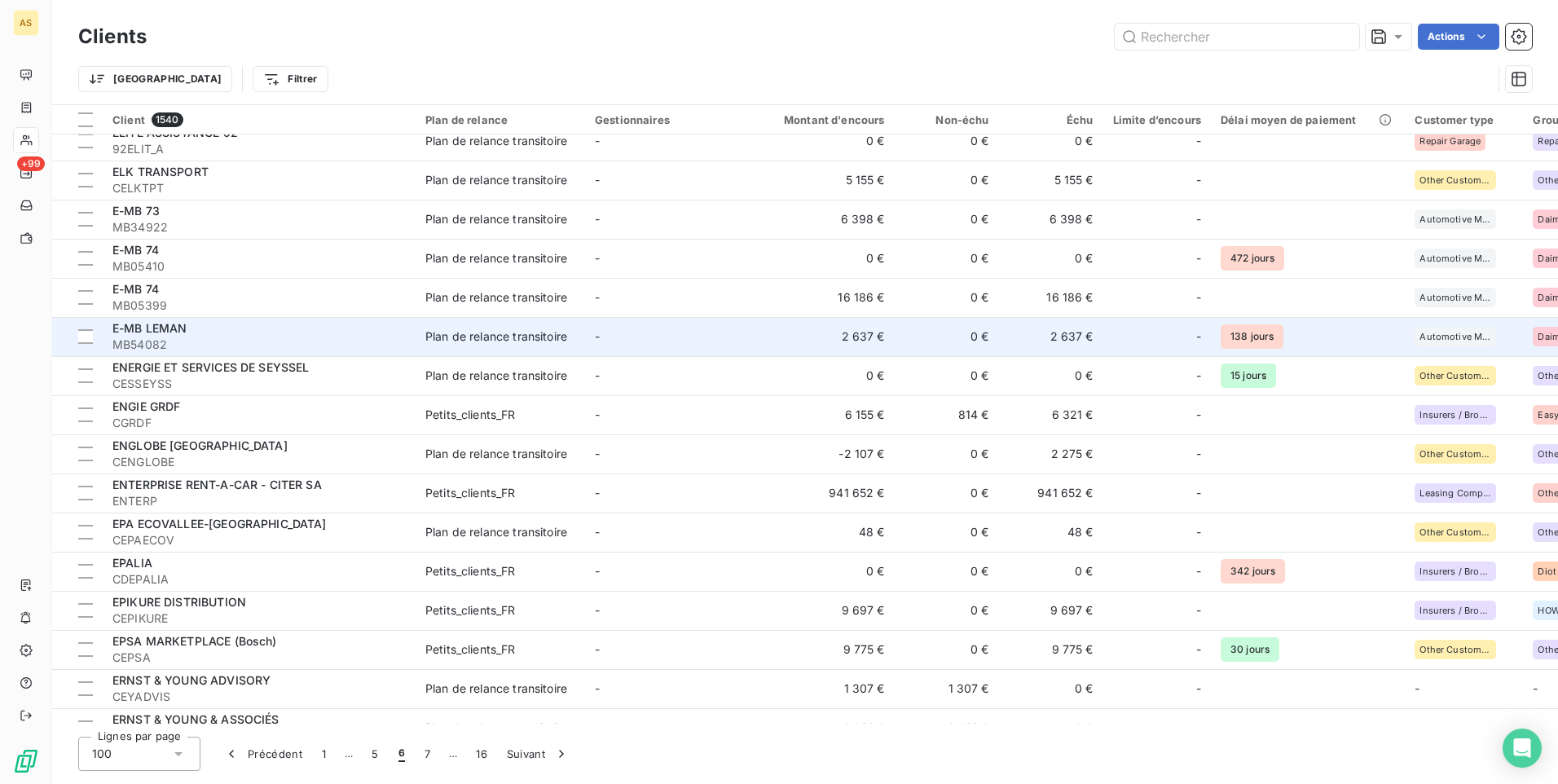
click at [348, 329] on div "E-MB LEMAN" at bounding box center [259, 328] width 294 height 16
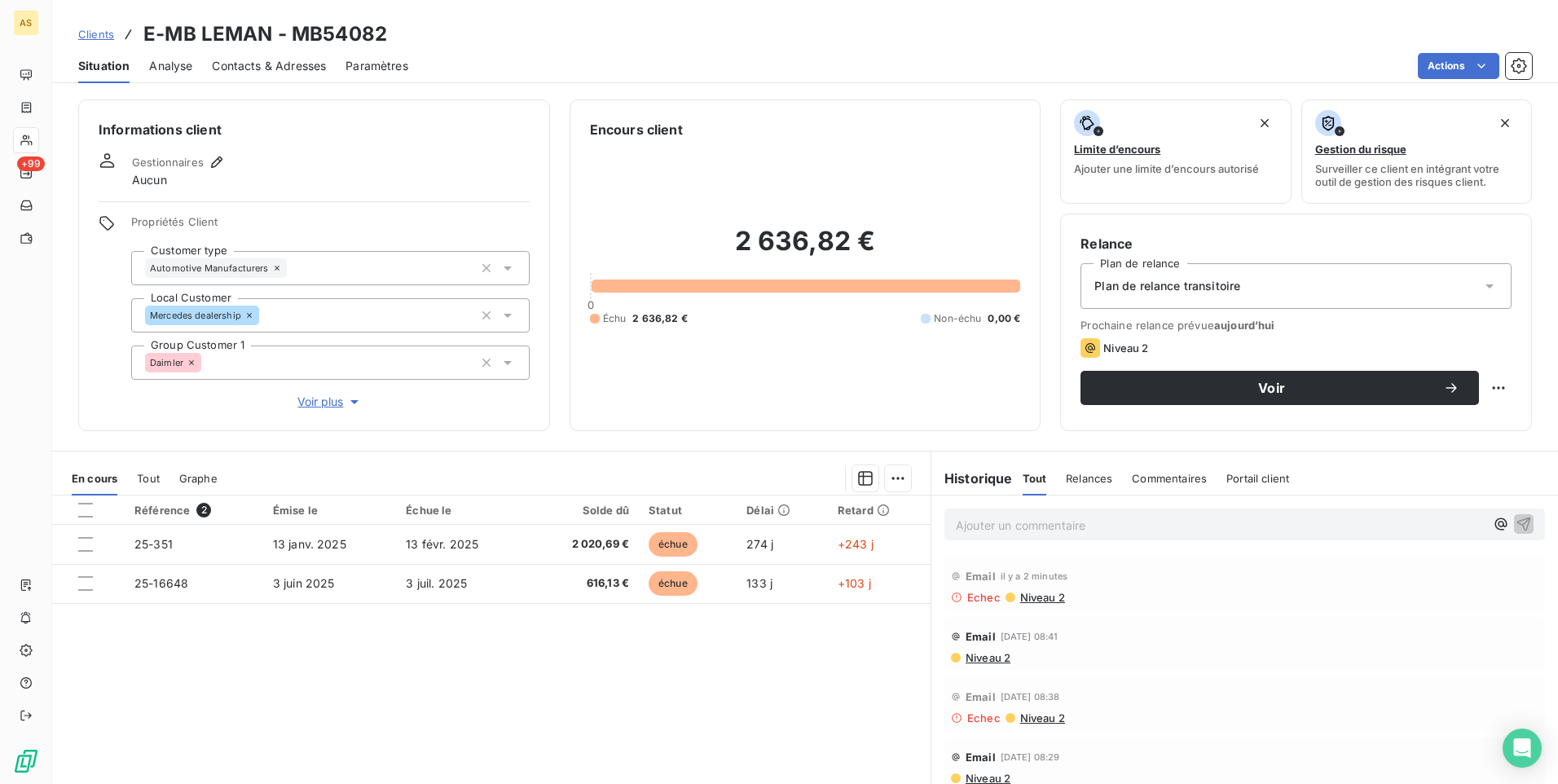
click at [285, 68] on span "Contacts & Adresses" at bounding box center [268, 66] width 114 height 16
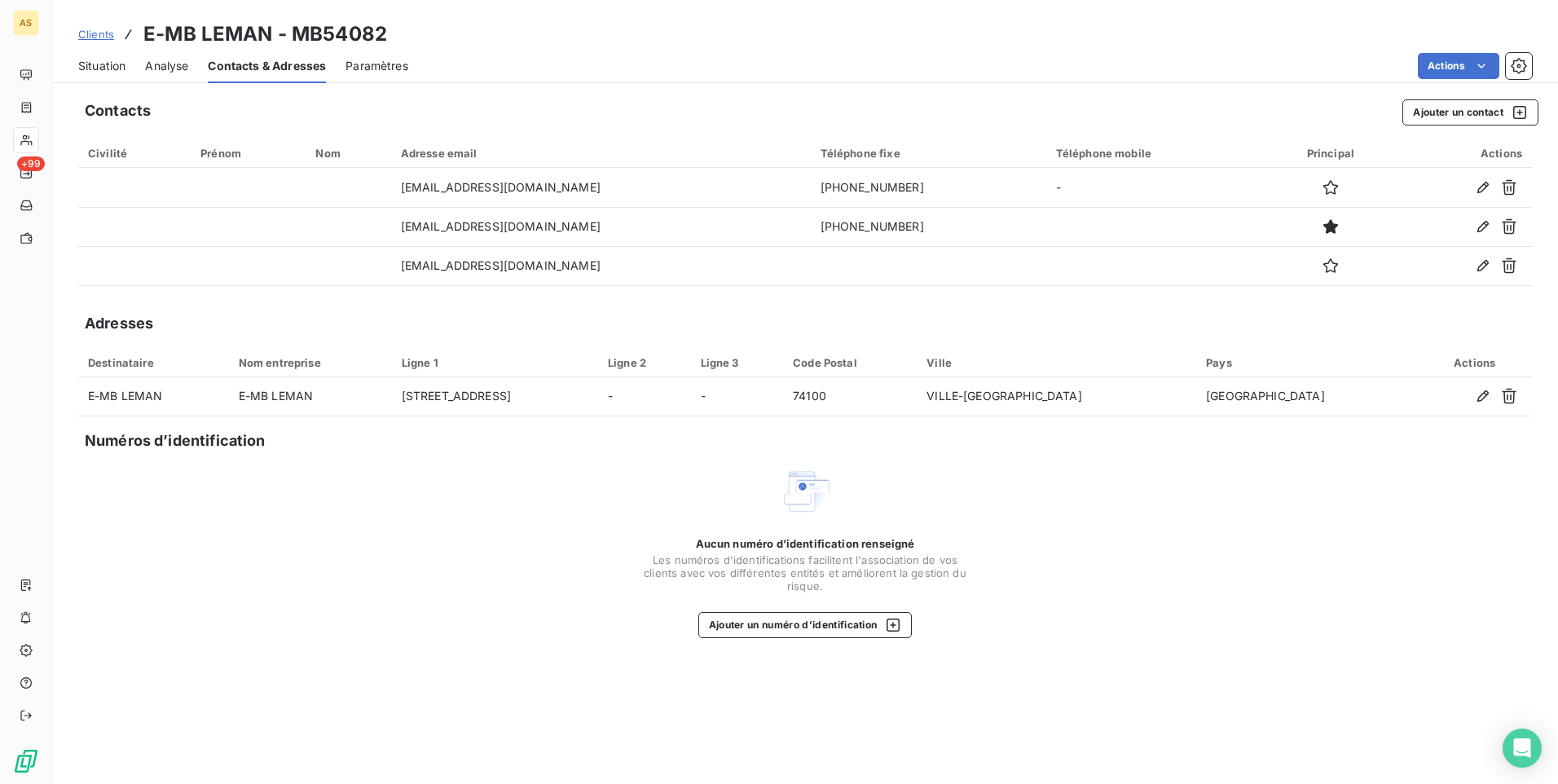
click at [89, 62] on span "Situation" at bounding box center [102, 66] width 47 height 16
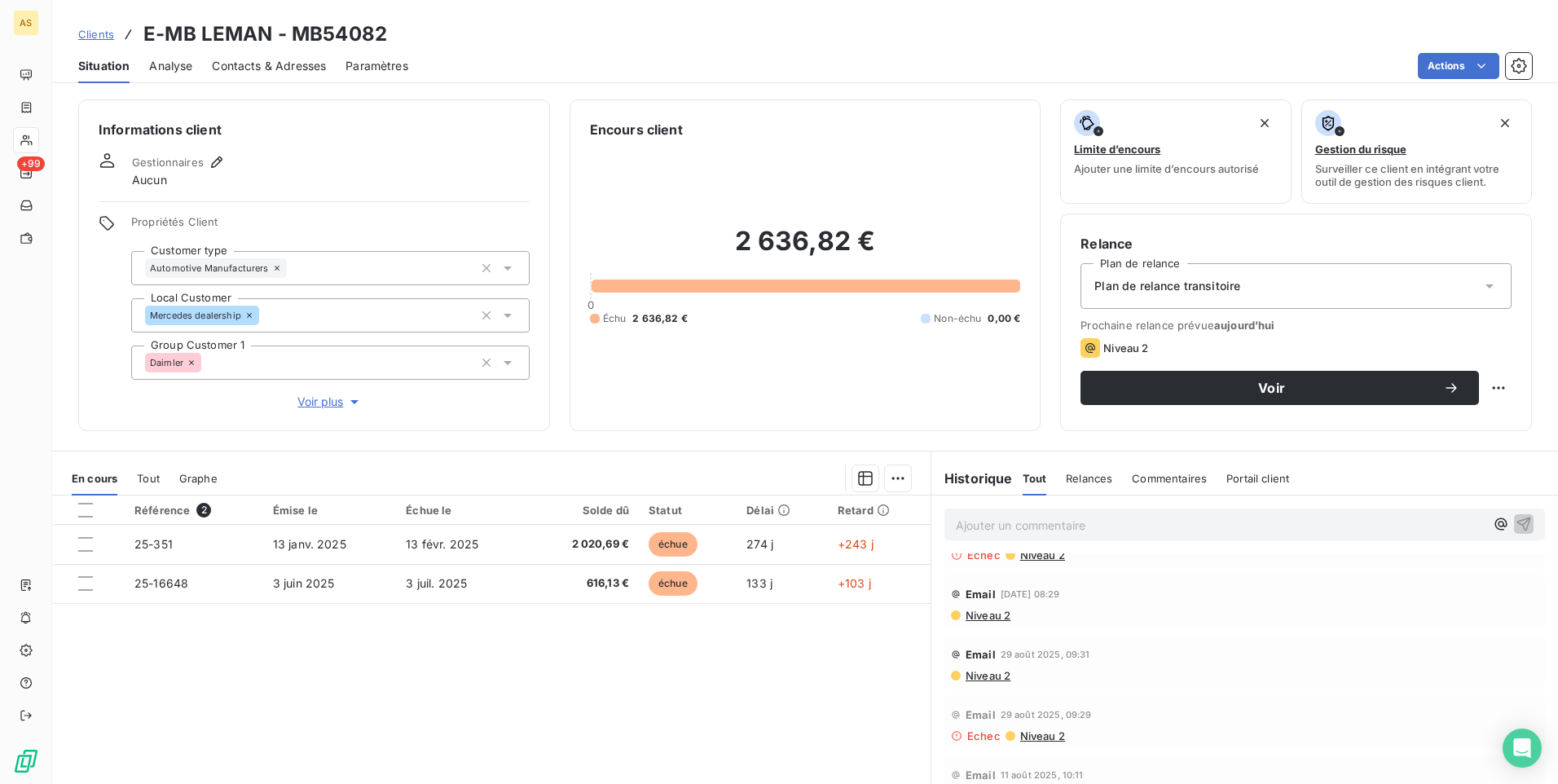
scroll to position [82, 0]
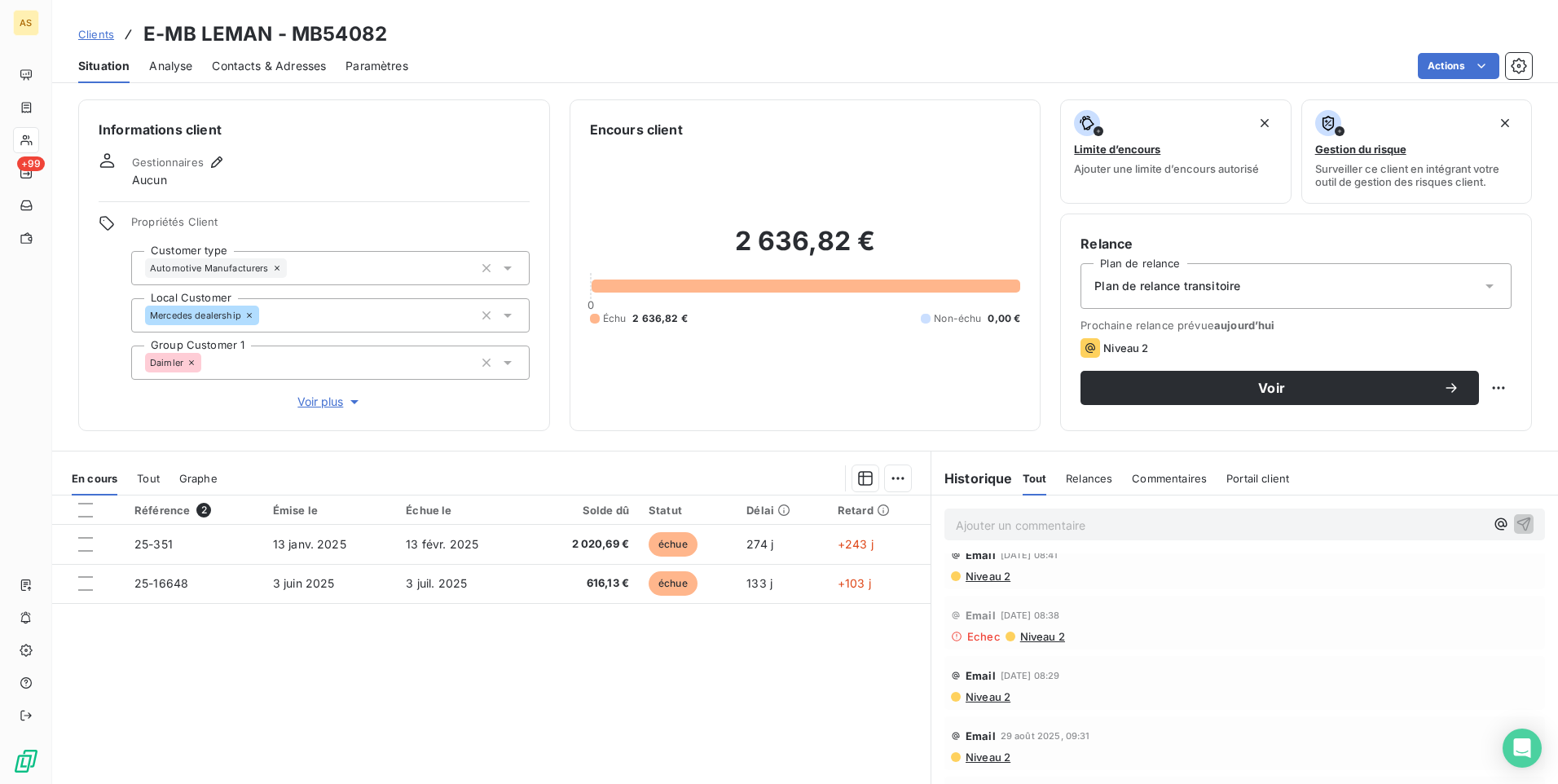
click at [295, 71] on span "Contacts & Adresses" at bounding box center [268, 66] width 114 height 16
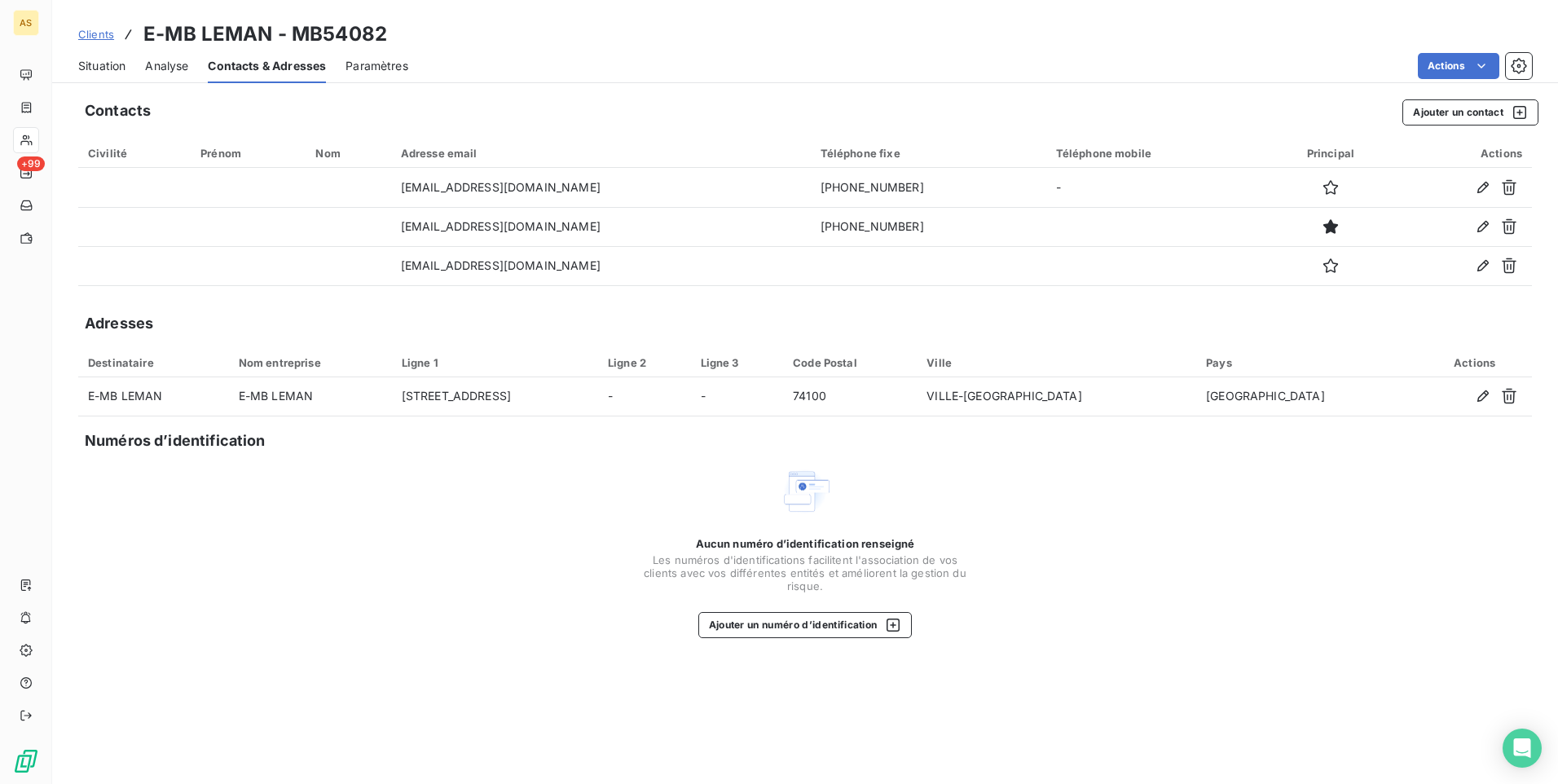
drag, startPoint x: 97, startPoint y: 30, endPoint x: 201, endPoint y: 125, distance: 140.9
click at [97, 30] on span "Clients" at bounding box center [95, 34] width 35 height 13
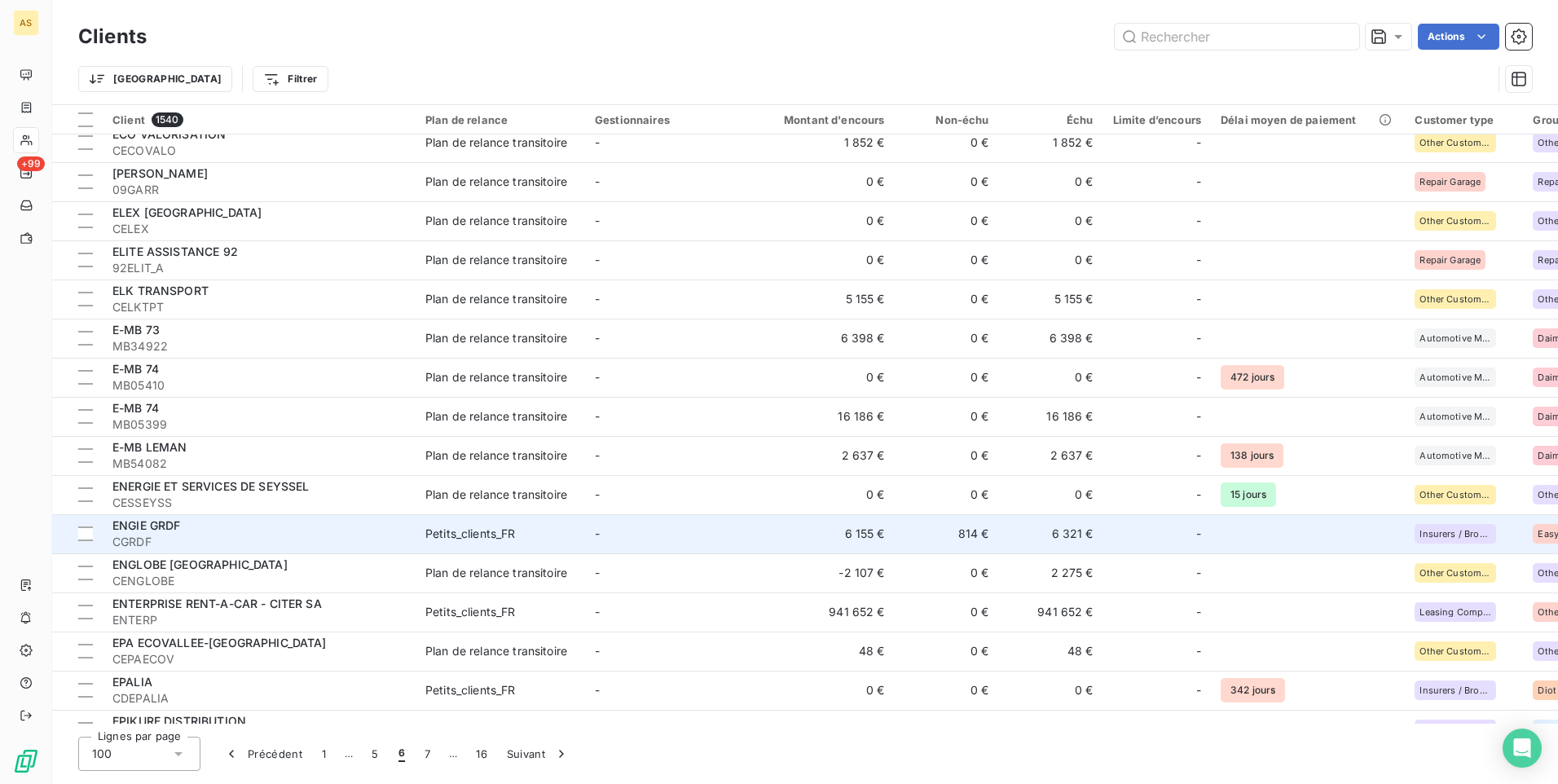
scroll to position [245, 0]
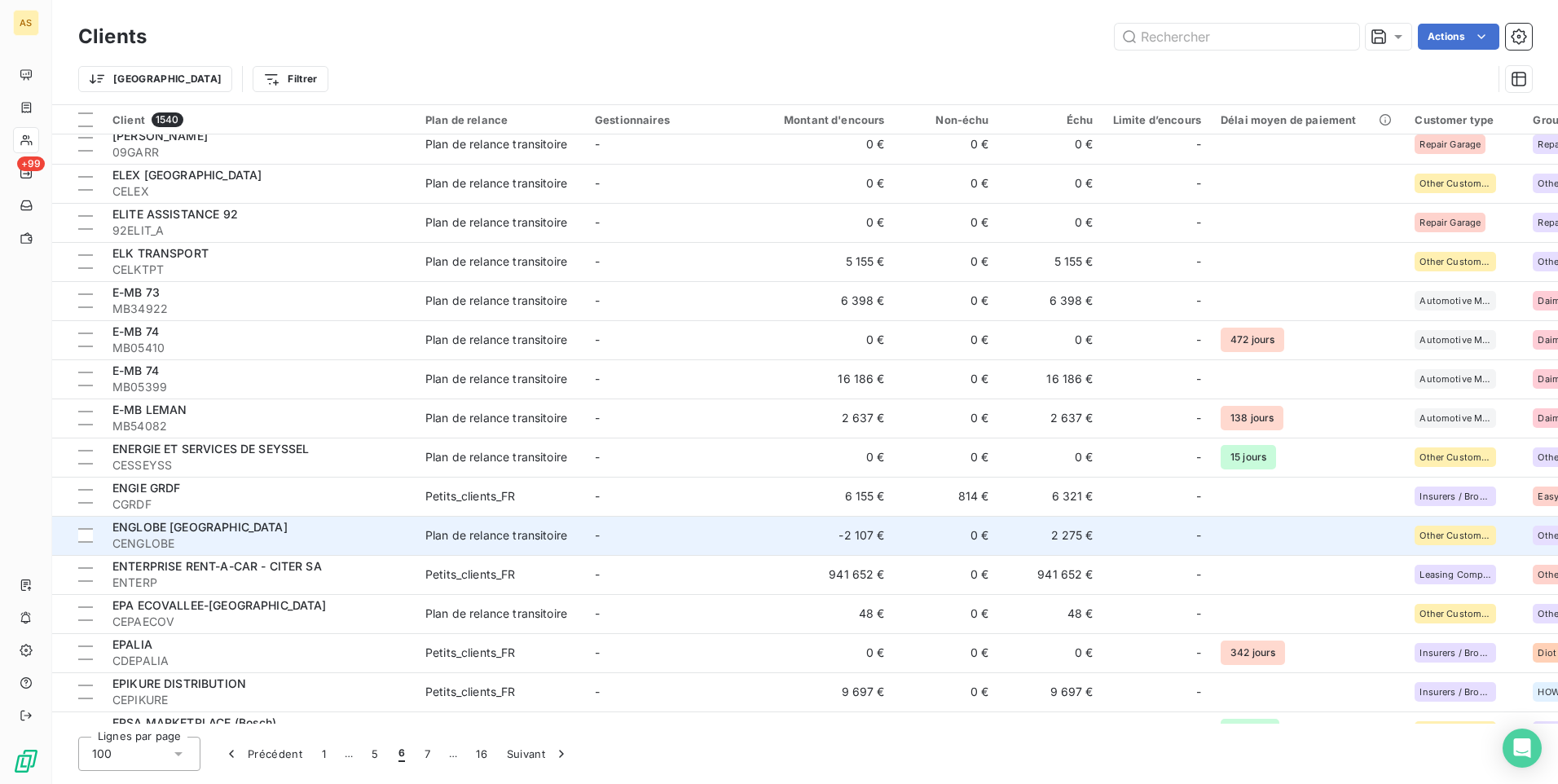
click at [570, 520] on td "Plan de relance transitoire" at bounding box center [500, 535] width 169 height 39
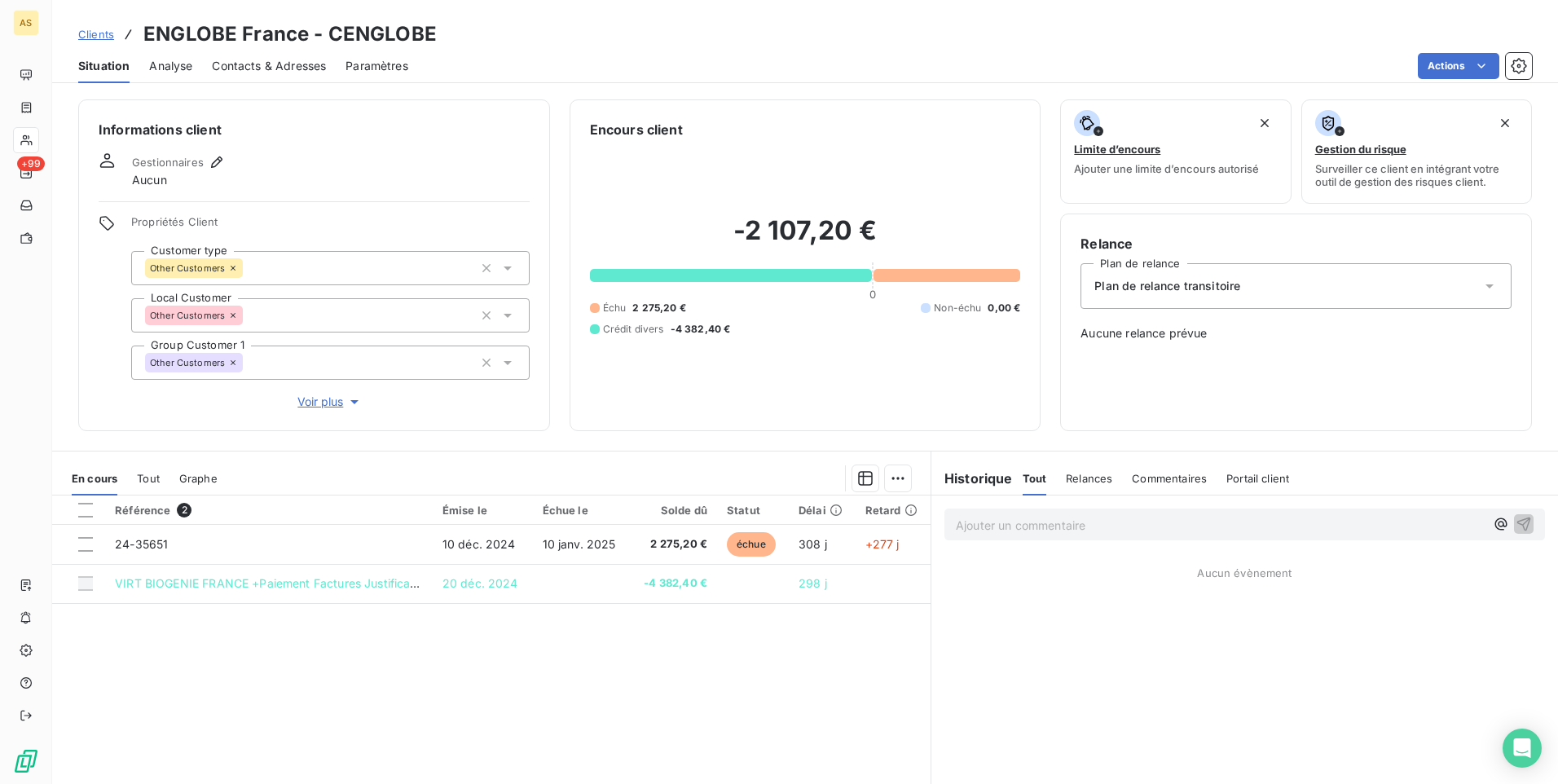
click at [97, 24] on div "Clients ENGLOBE [GEOGRAPHIC_DATA] - CENGLOBE" at bounding box center [257, 35] width 358 height 29
click at [99, 26] on link "Clients" at bounding box center [95, 35] width 35 height 16
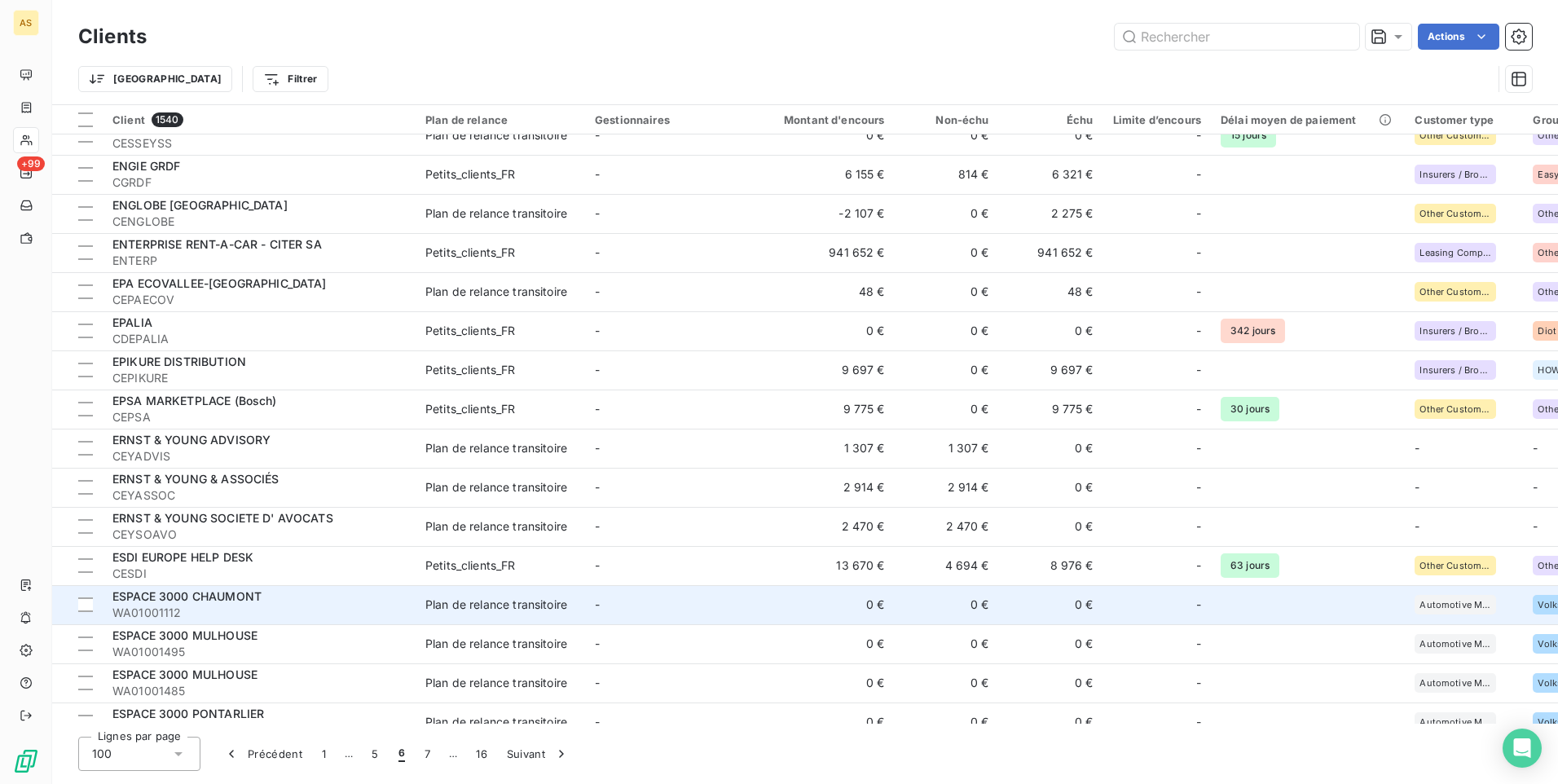
scroll to position [570, 0]
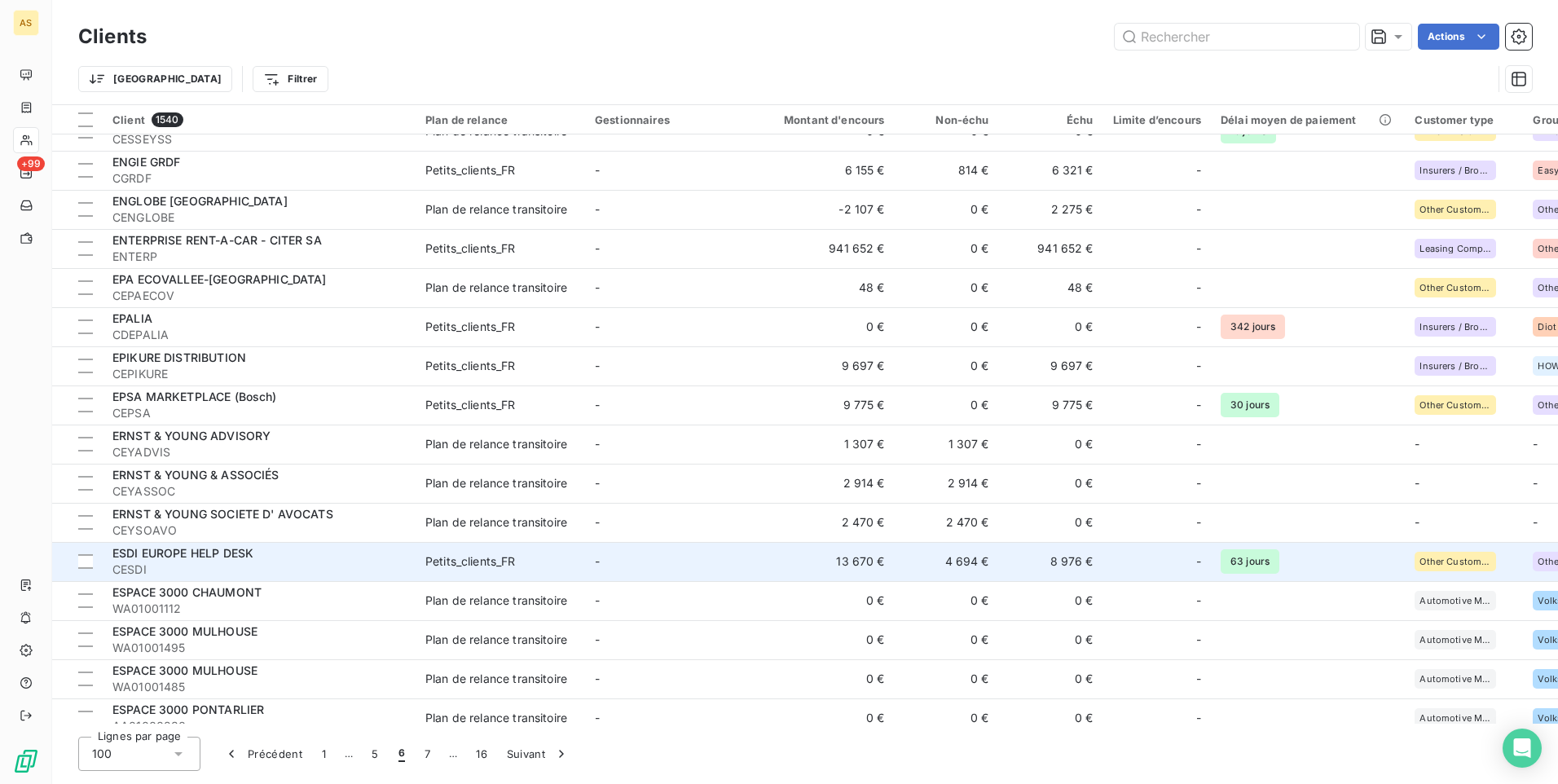
click at [329, 568] on span "CESDI" at bounding box center [259, 569] width 294 height 16
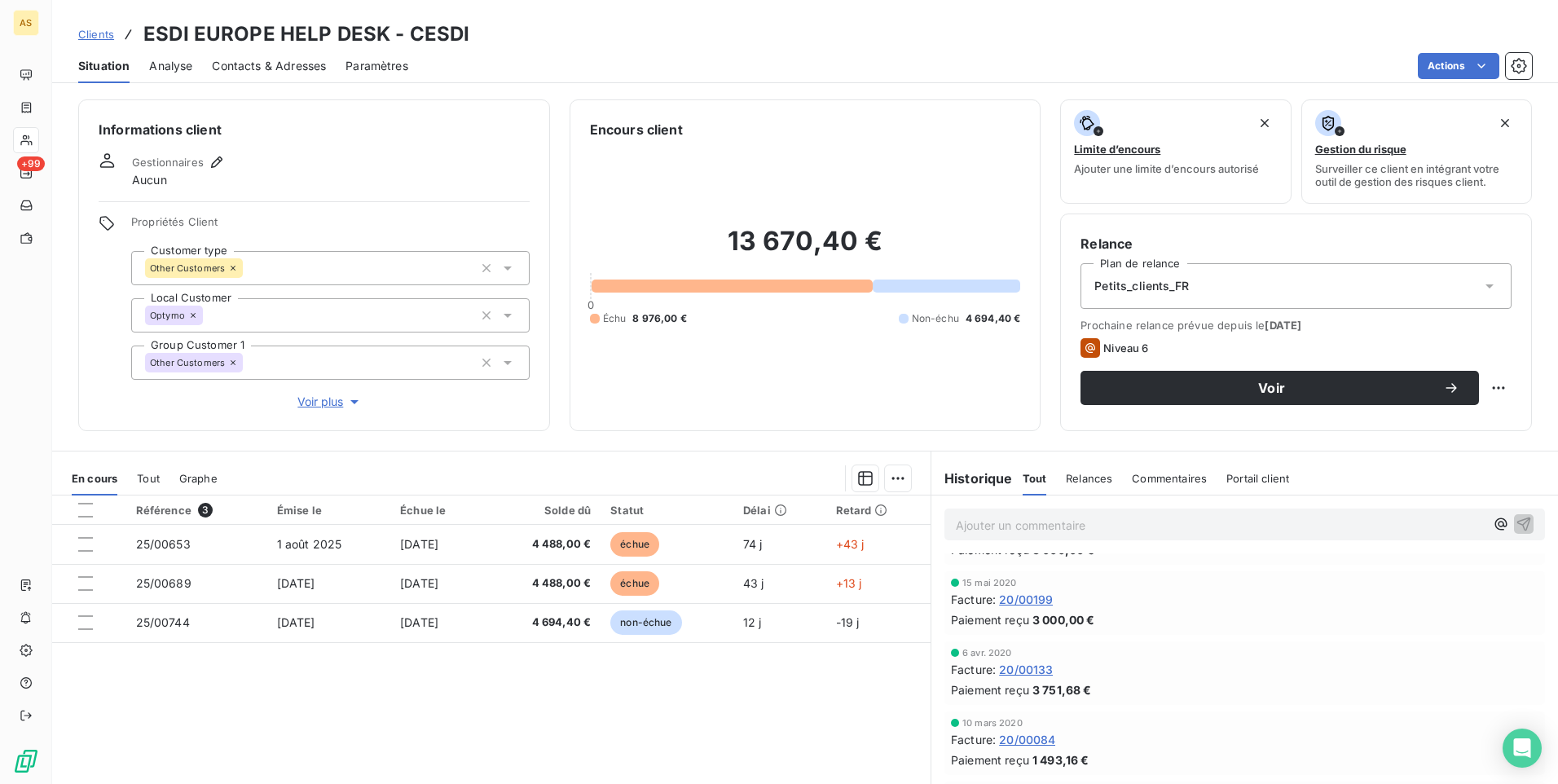
scroll to position [4889, 0]
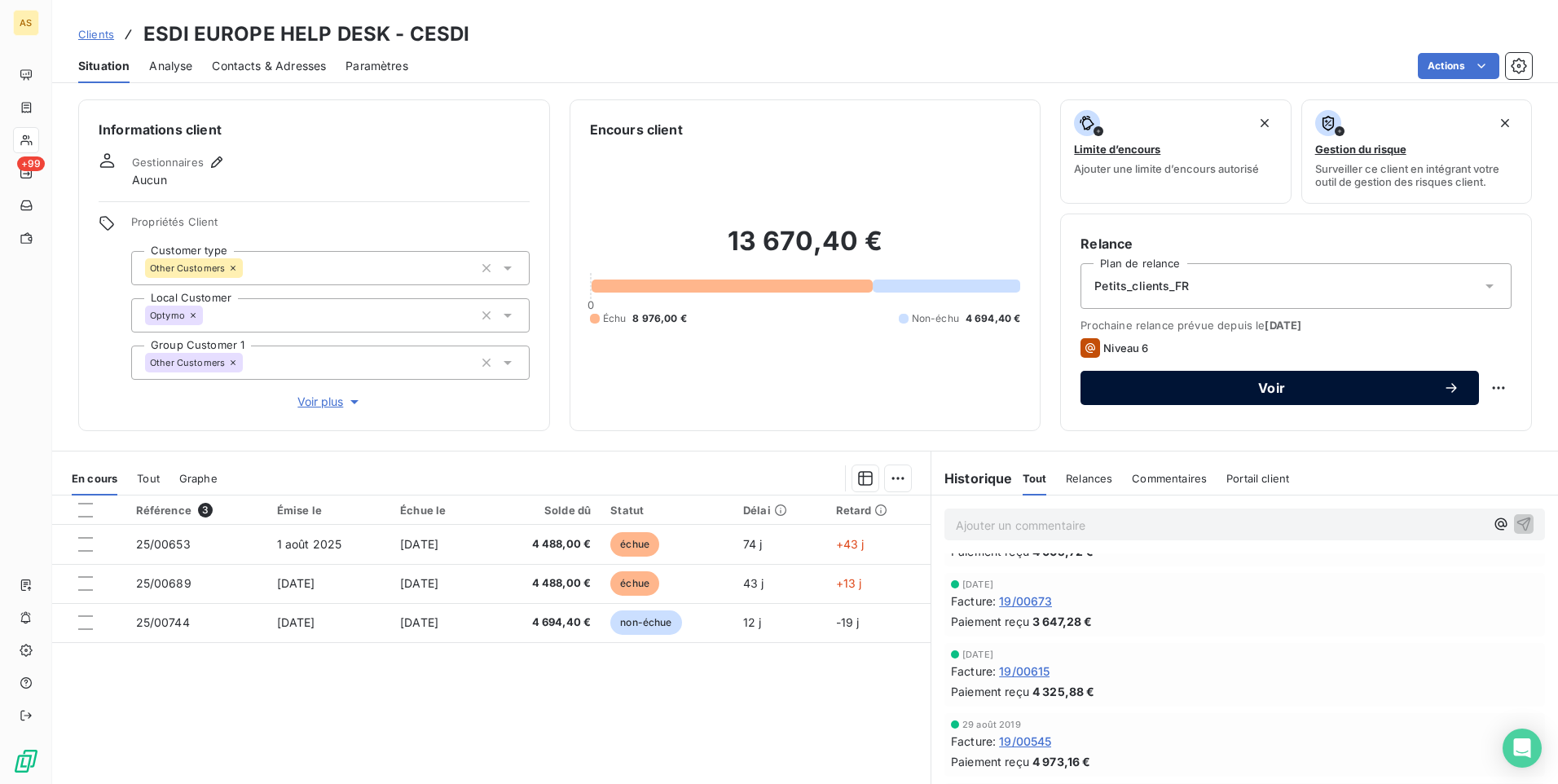
click at [1104, 400] on button "Voir" at bounding box center [1280, 388] width 398 height 35
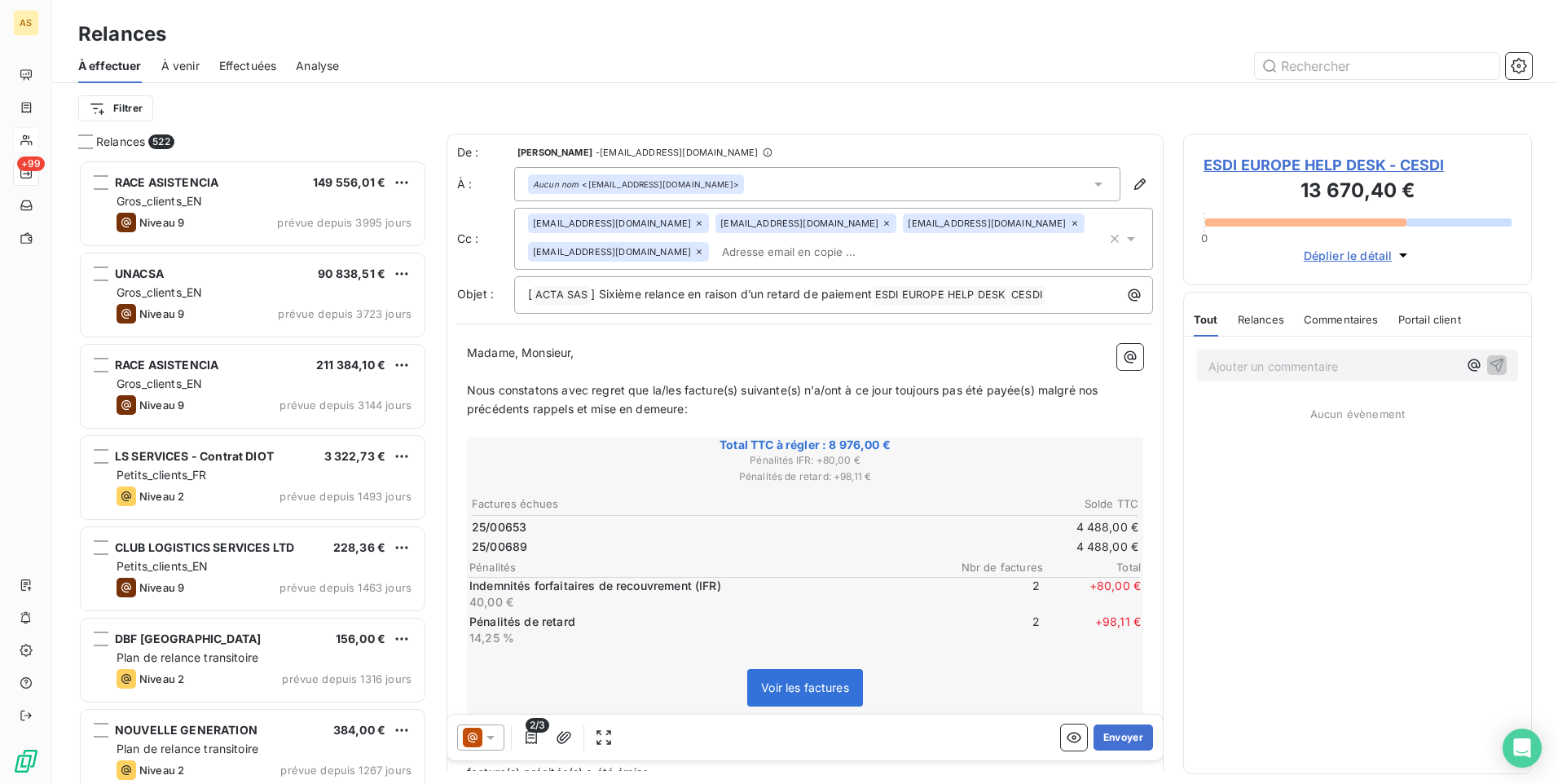
scroll to position [612, 337]
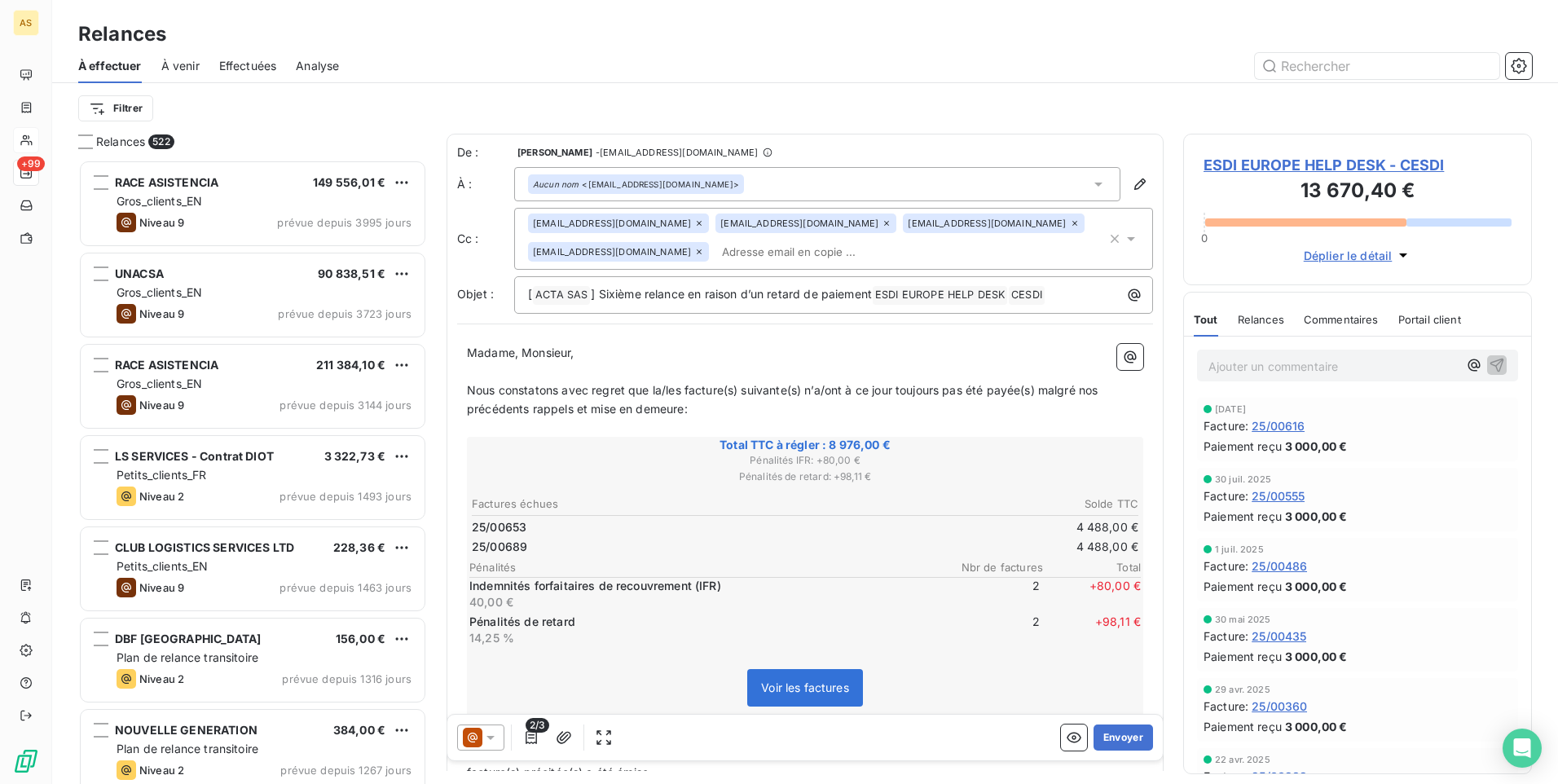
click at [501, 735] on div at bounding box center [481, 737] width 47 height 26
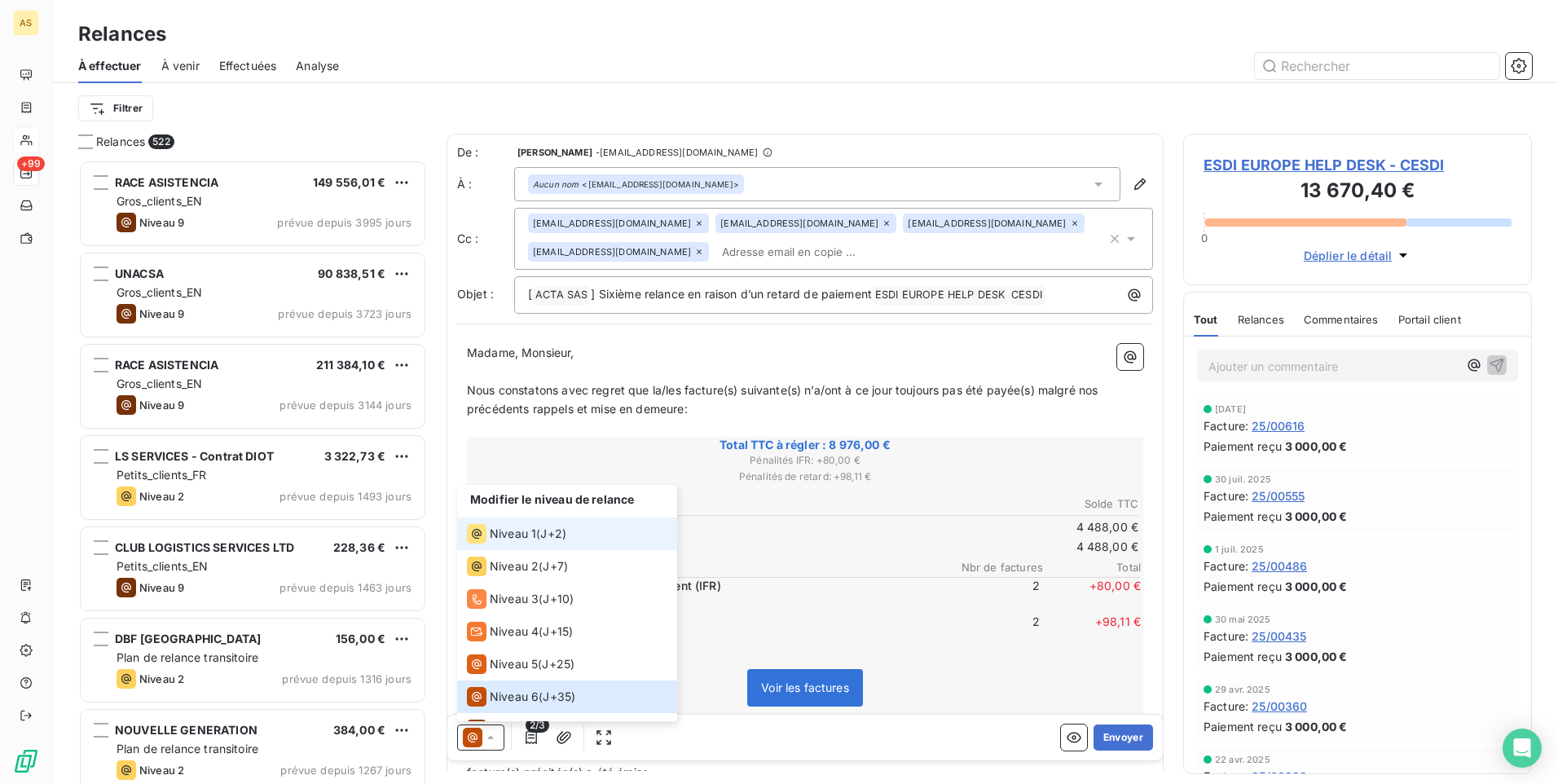
click at [535, 537] on span "Niveau 1" at bounding box center [512, 534] width 46 height 16
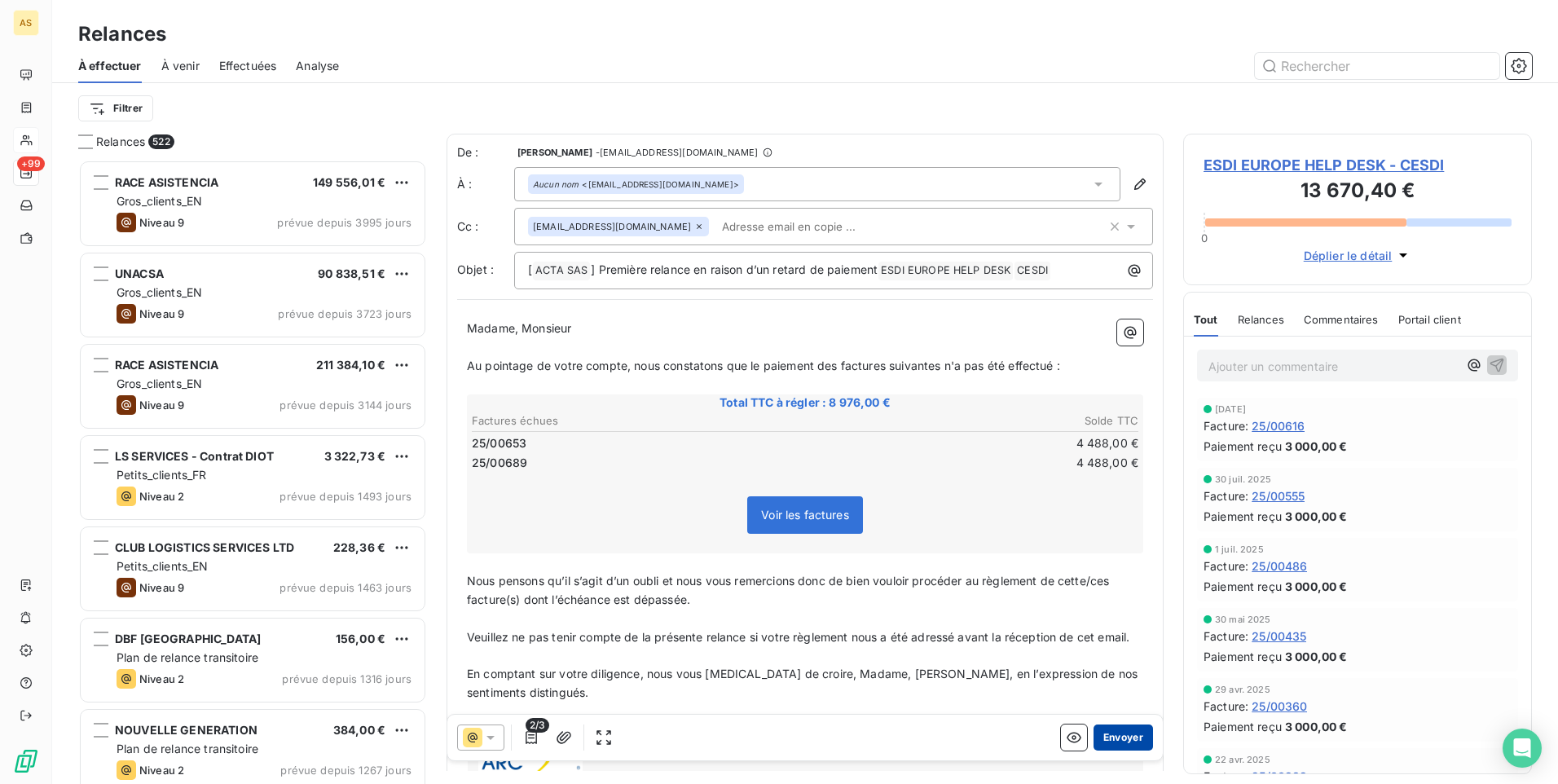
click at [1128, 737] on button "Envoyer" at bounding box center [1122, 737] width 59 height 26
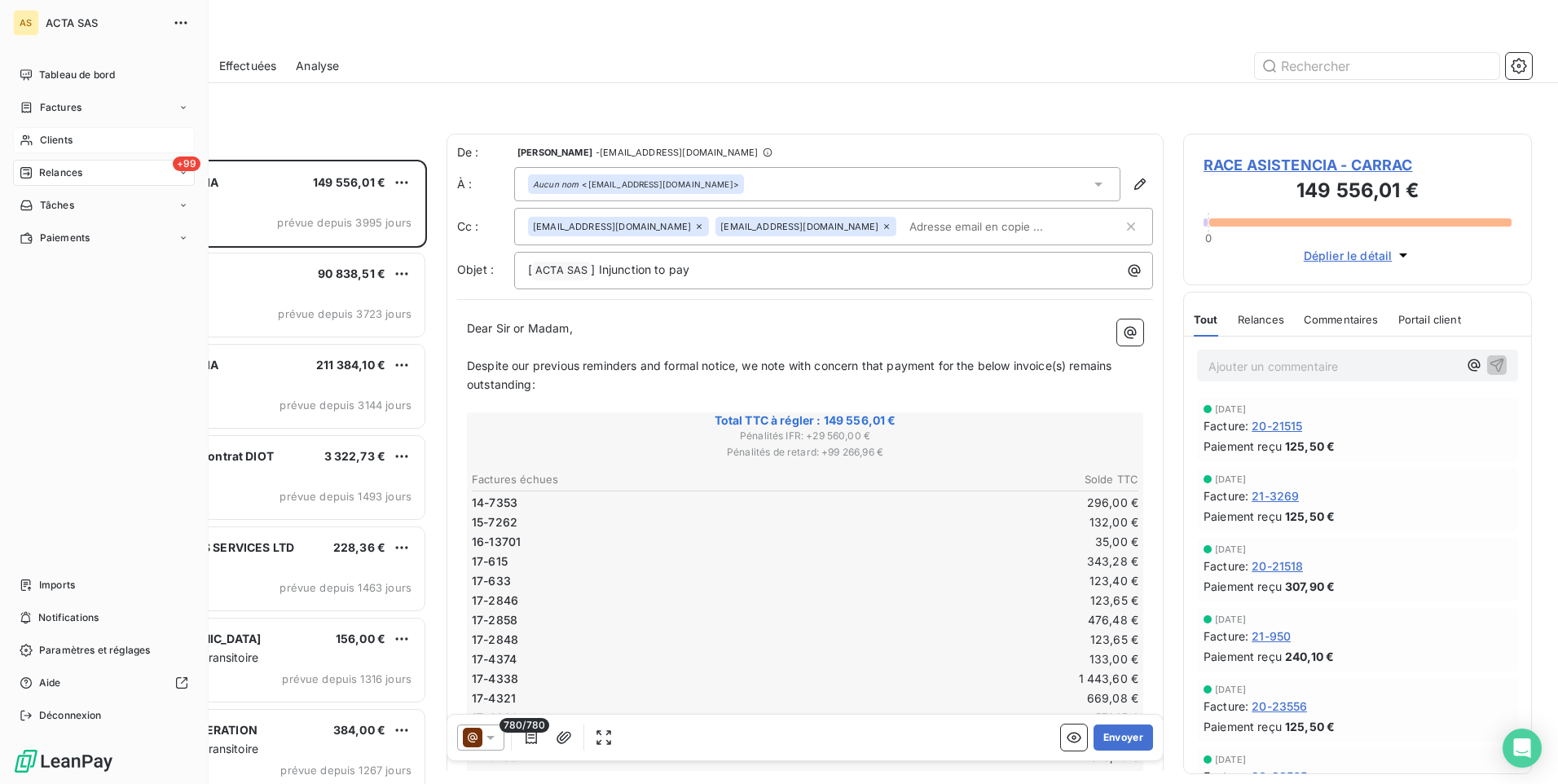
click at [64, 145] on span "Clients" at bounding box center [56, 140] width 33 height 15
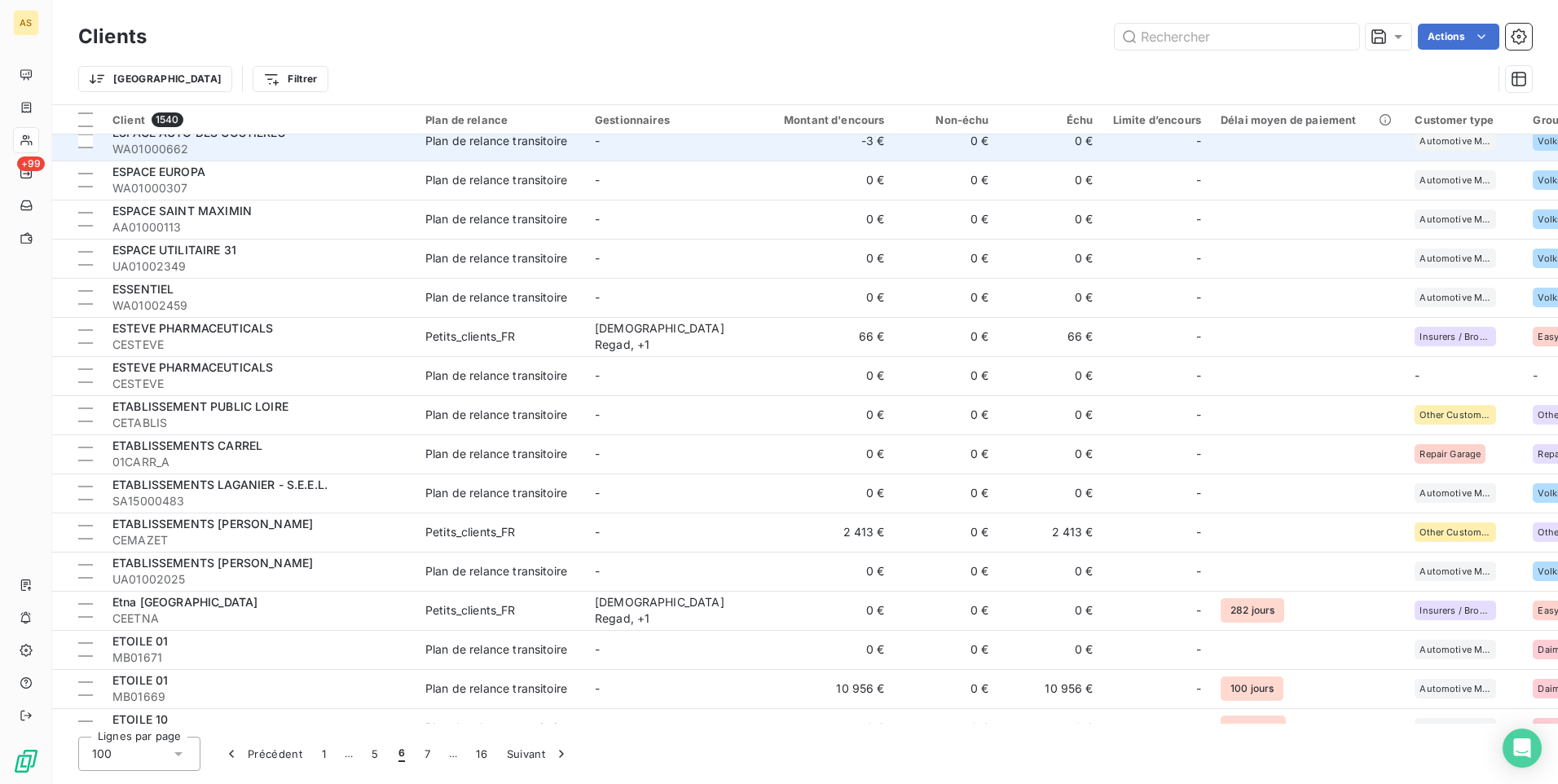
scroll to position [1385, 0]
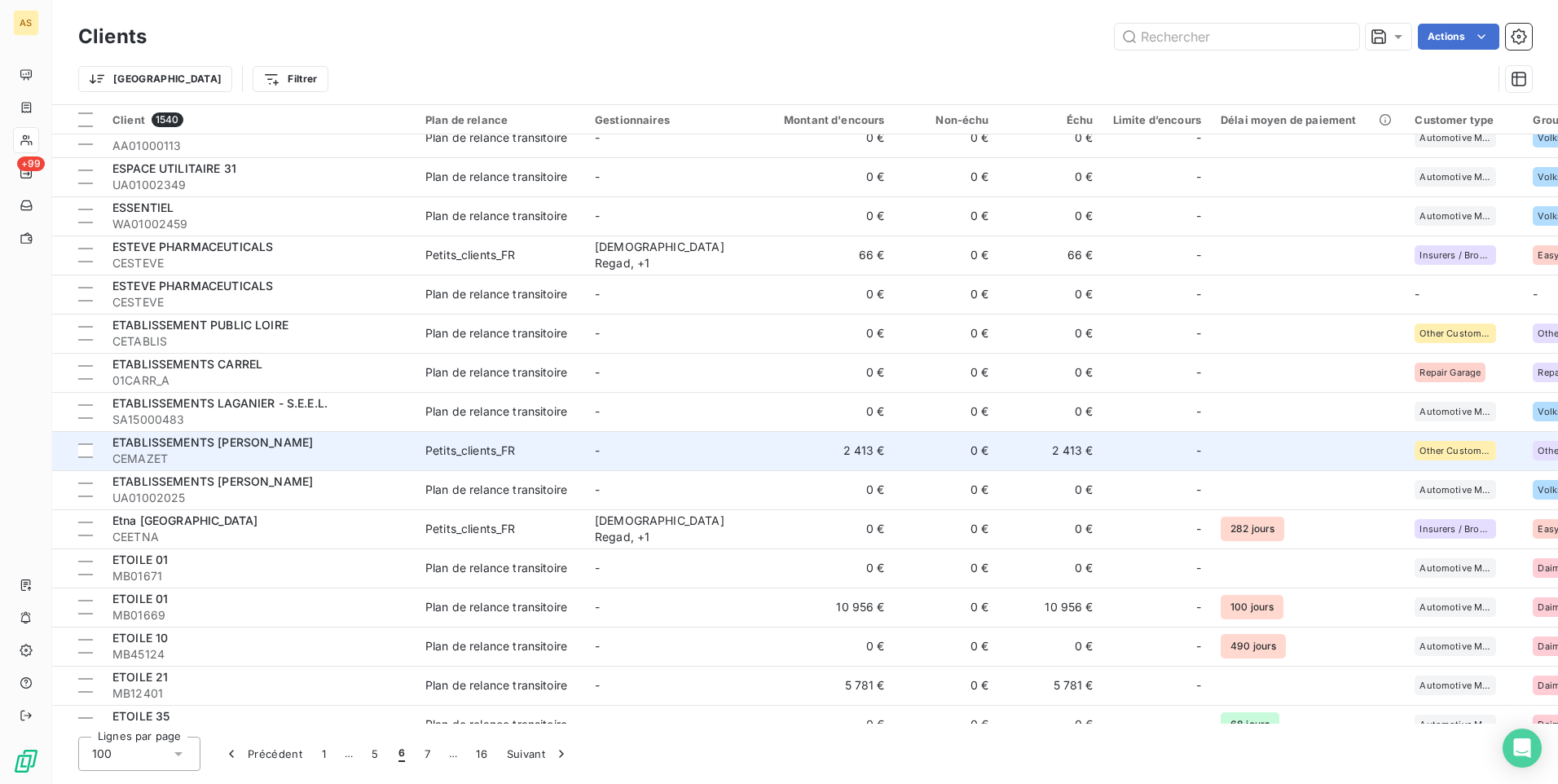
click at [449, 468] on td "Petits_clients_FR" at bounding box center [500, 450] width 169 height 39
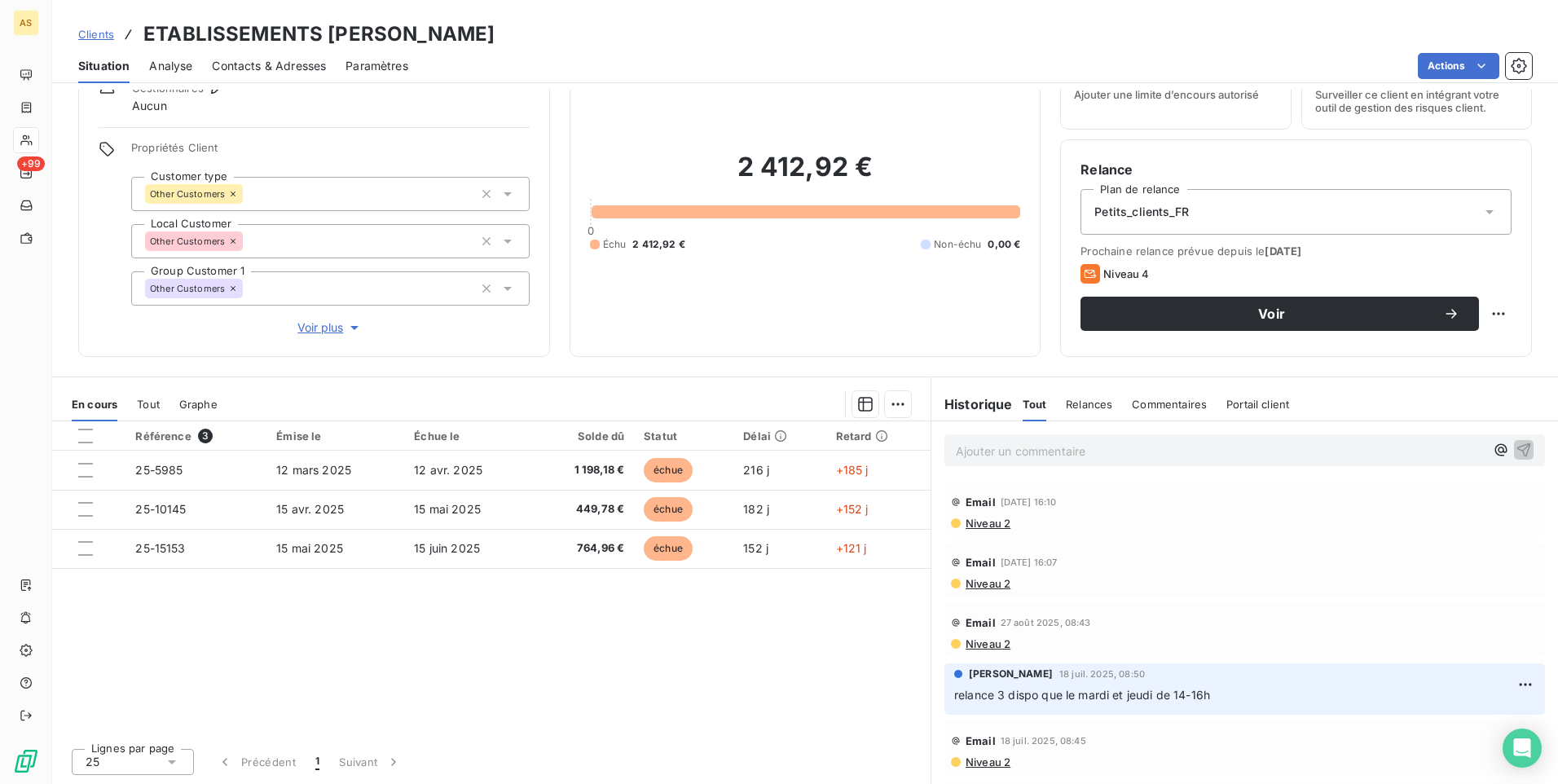
drag, startPoint x: 611, startPoint y: 25, endPoint x: 482, endPoint y: 27, distance: 129.0
click at [482, 27] on div "Clients ETABLISSEMENTS [PERSON_NAME]" at bounding box center [805, 35] width 1506 height 29
copy h3 "CEMAZET"
click at [467, 43] on h3 "ETABLISSEMENTS [PERSON_NAME]" at bounding box center [319, 35] width 351 height 29
drag, startPoint x: 457, startPoint y: 37, endPoint x: 146, endPoint y: 11, distance: 312.1
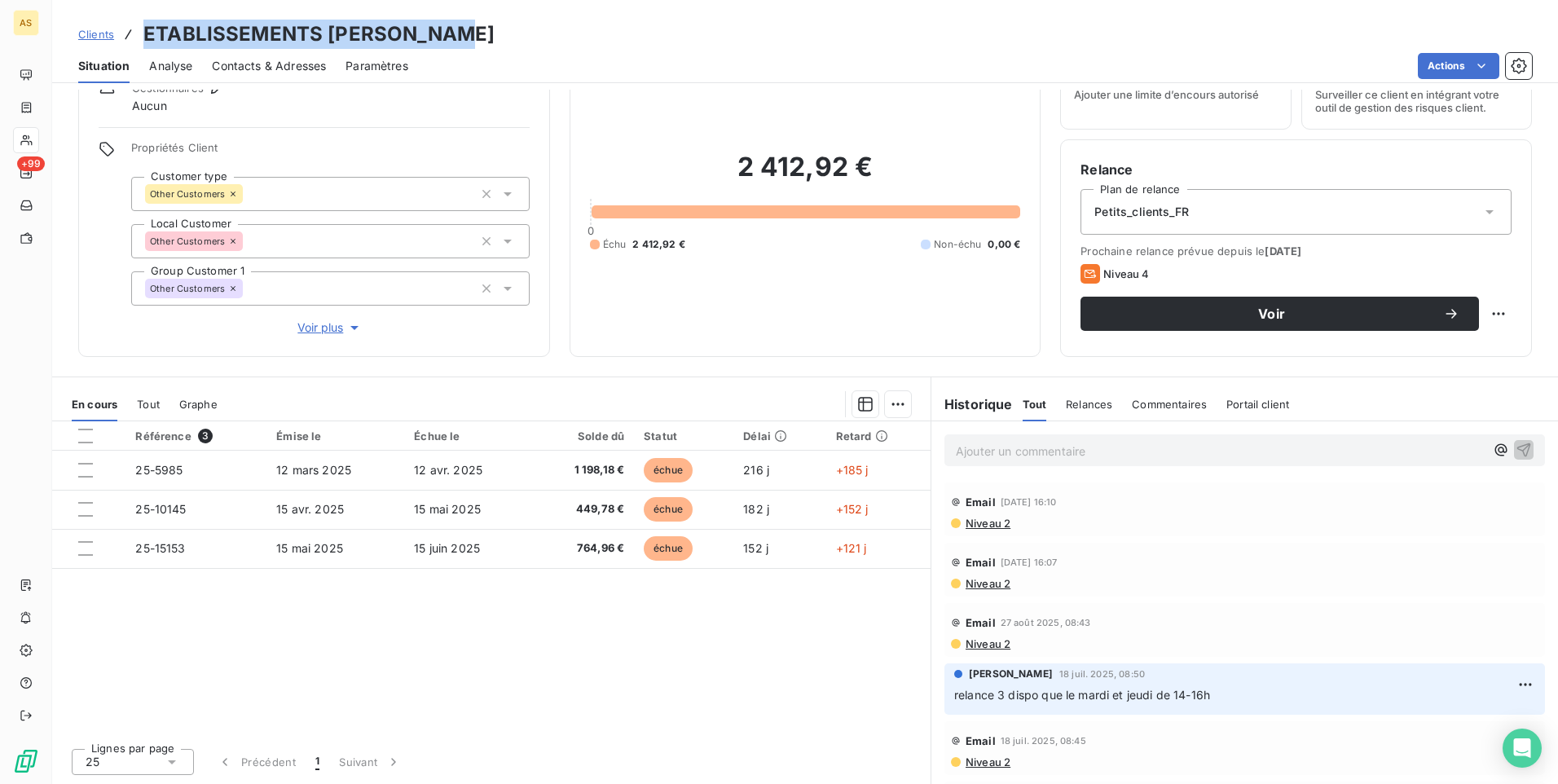
click at [146, 11] on div "Clients ETABLISSEMENTS [PERSON_NAME] - CEMAZET Situation Analyse Contacts & Adr…" at bounding box center [805, 41] width 1506 height 83
copy h3 "ETABLISSEMENTS [PERSON_NAME]"
drag, startPoint x: 97, startPoint y: 47, endPoint x: 87, endPoint y: 12, distance: 36.4
click at [98, 40] on div "Clients ETABLISSEMENTS [PERSON_NAME]" at bounding box center [286, 35] width 417 height 29
click at [95, 37] on span "Clients" at bounding box center [95, 34] width 35 height 13
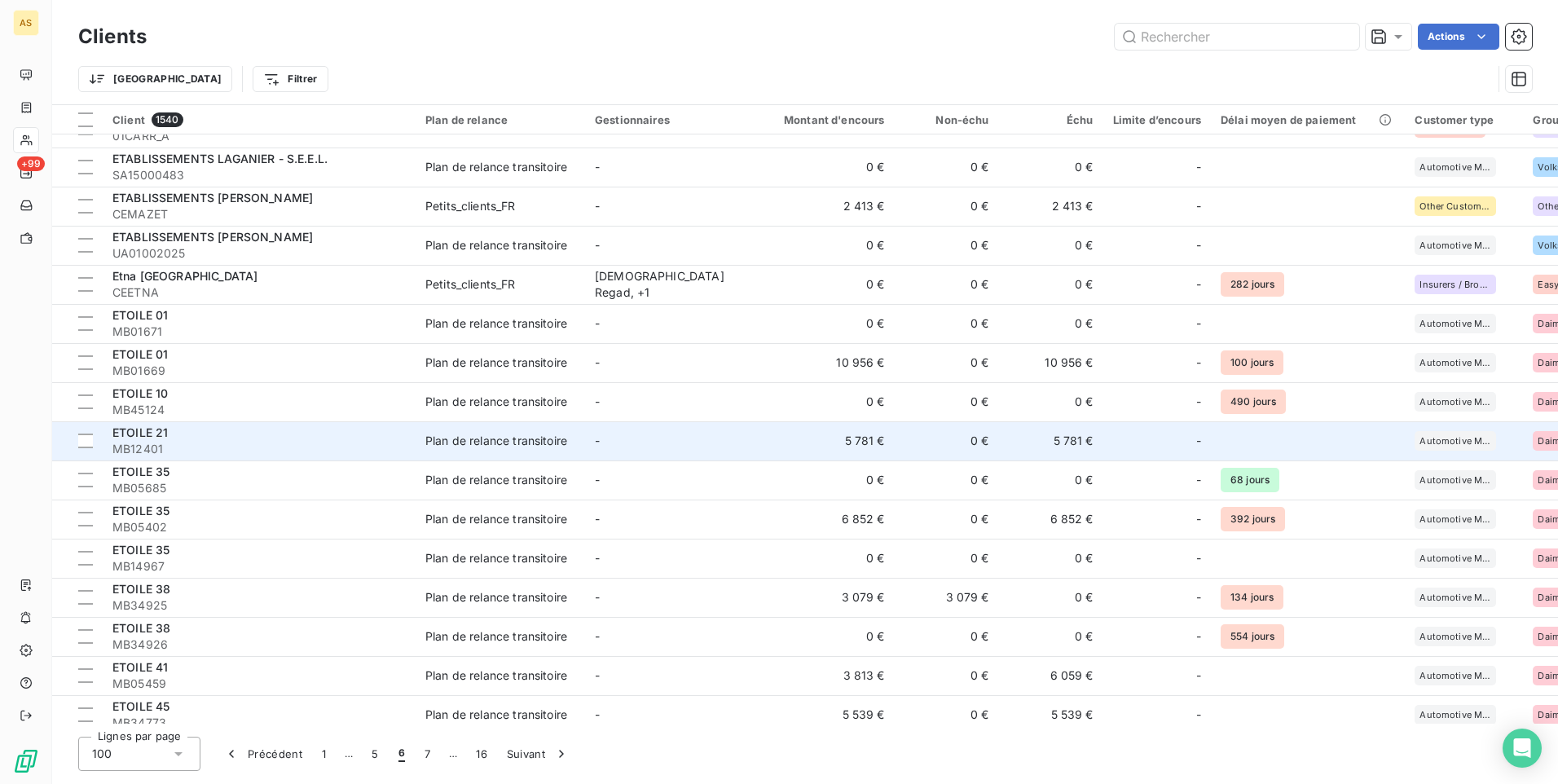
scroll to position [1548, 0]
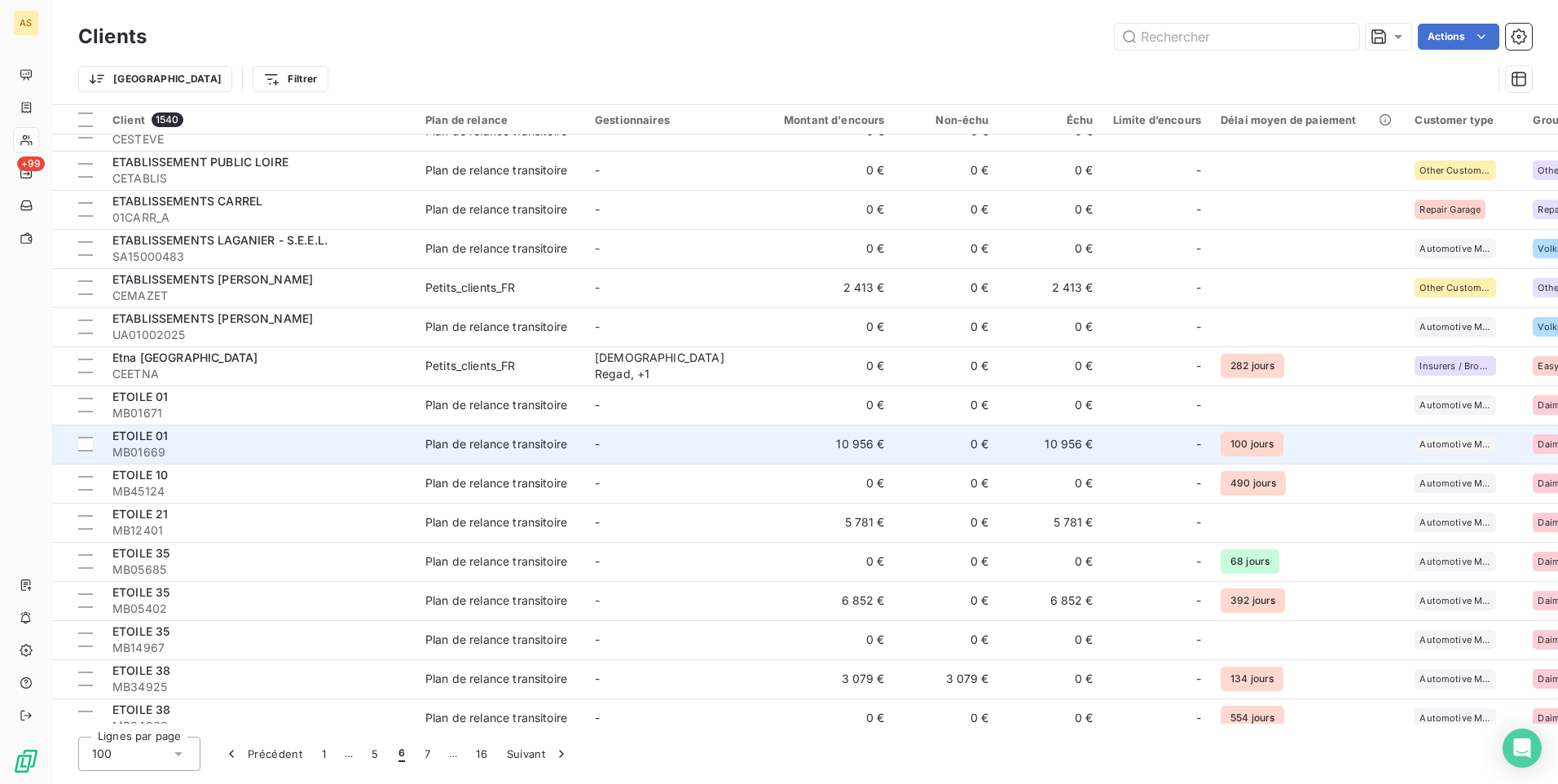
click at [553, 452] on td "Plan de relance transitoire" at bounding box center [500, 444] width 169 height 39
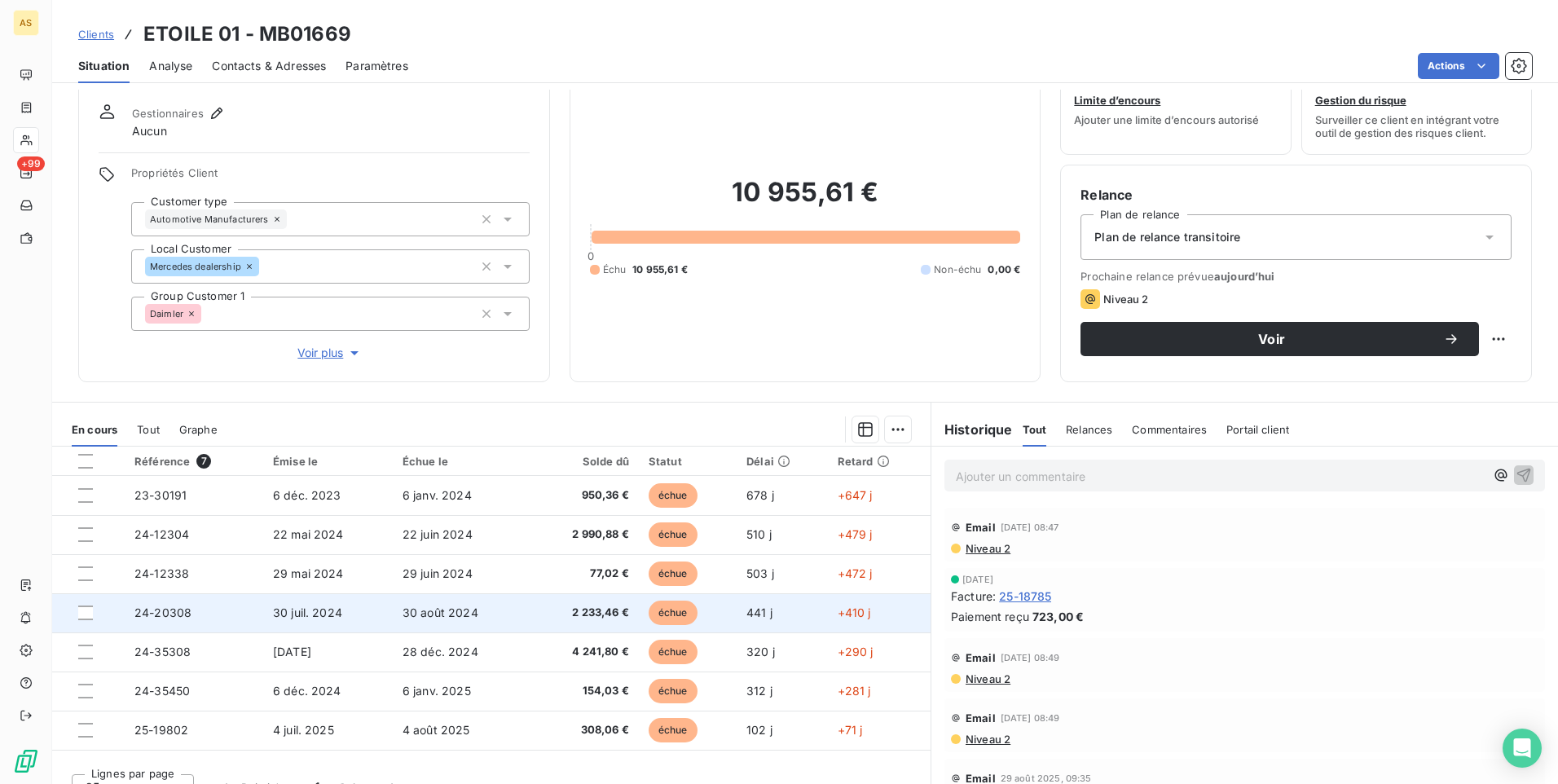
scroll to position [75, 0]
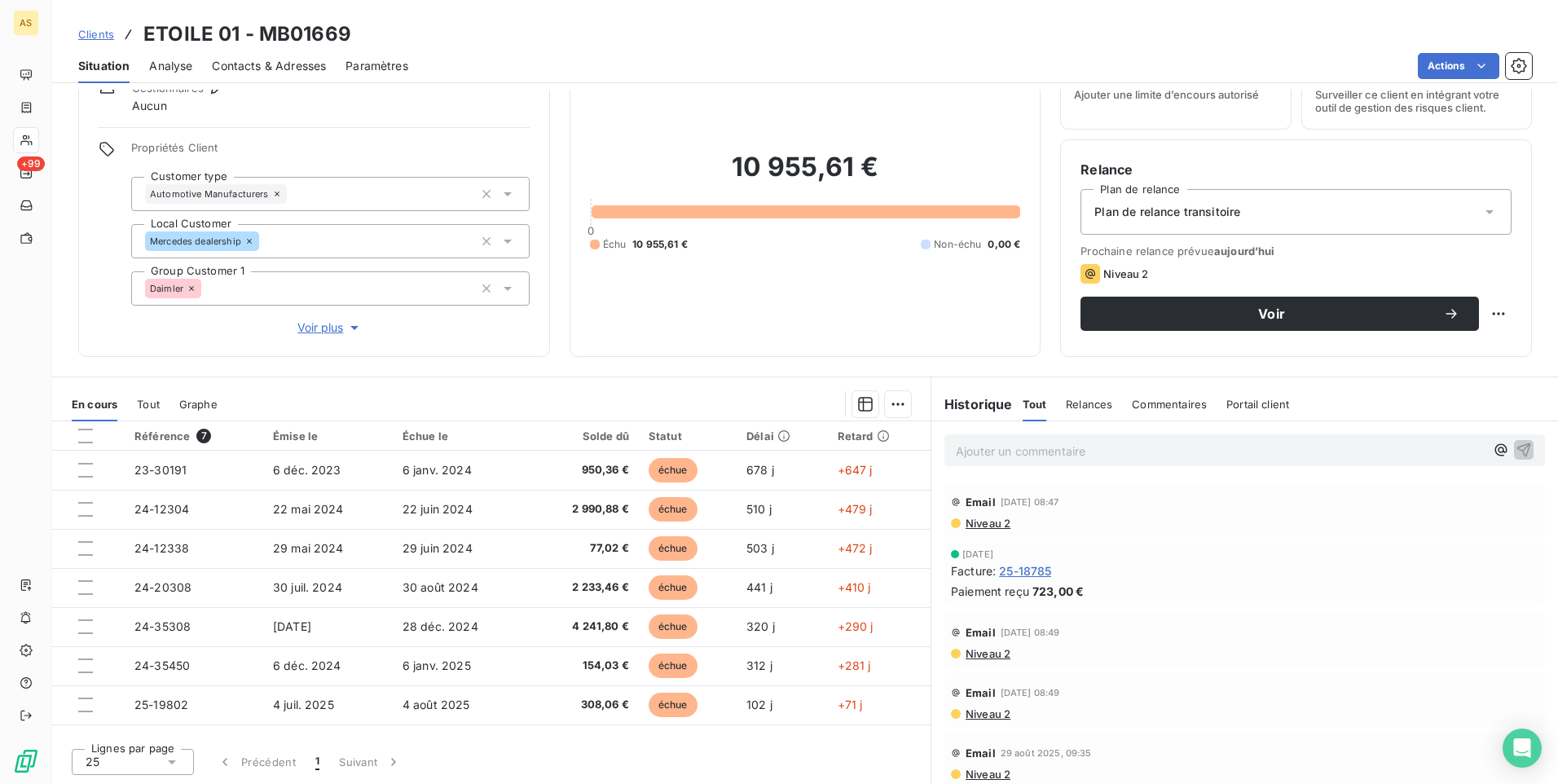
click at [979, 453] on p "Ajouter un commentaire ﻿" at bounding box center [1220, 451] width 528 height 20
click at [1506, 443] on div "ECHANGE AVEC [PERSON_NAME]" at bounding box center [1244, 449] width 578 height 20
click at [1517, 444] on icon "button" at bounding box center [1523, 448] width 14 height 14
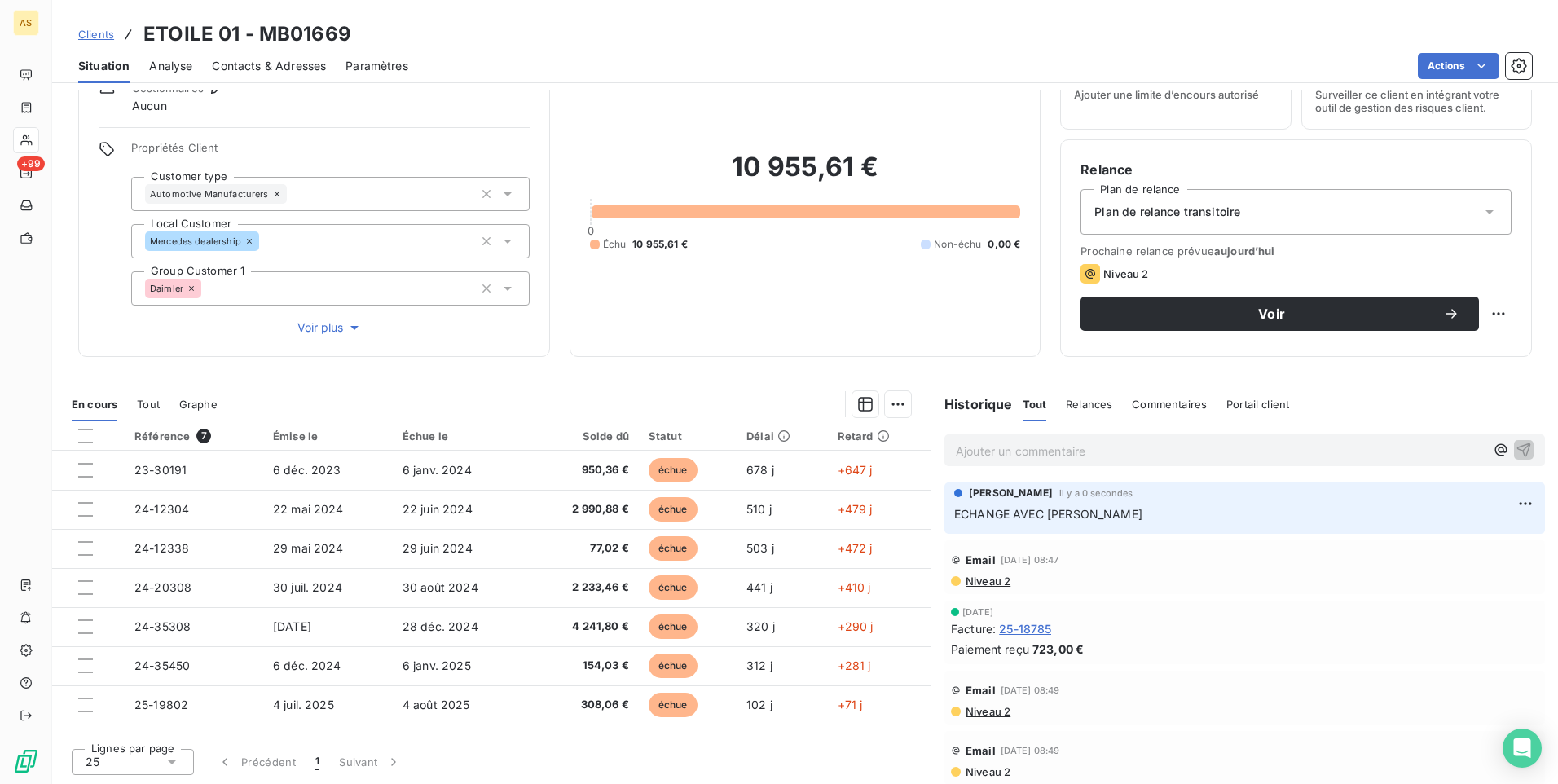
drag, startPoint x: 98, startPoint y: 35, endPoint x: 108, endPoint y: 42, distance: 12.2
click at [98, 35] on span "Clients" at bounding box center [95, 34] width 35 height 13
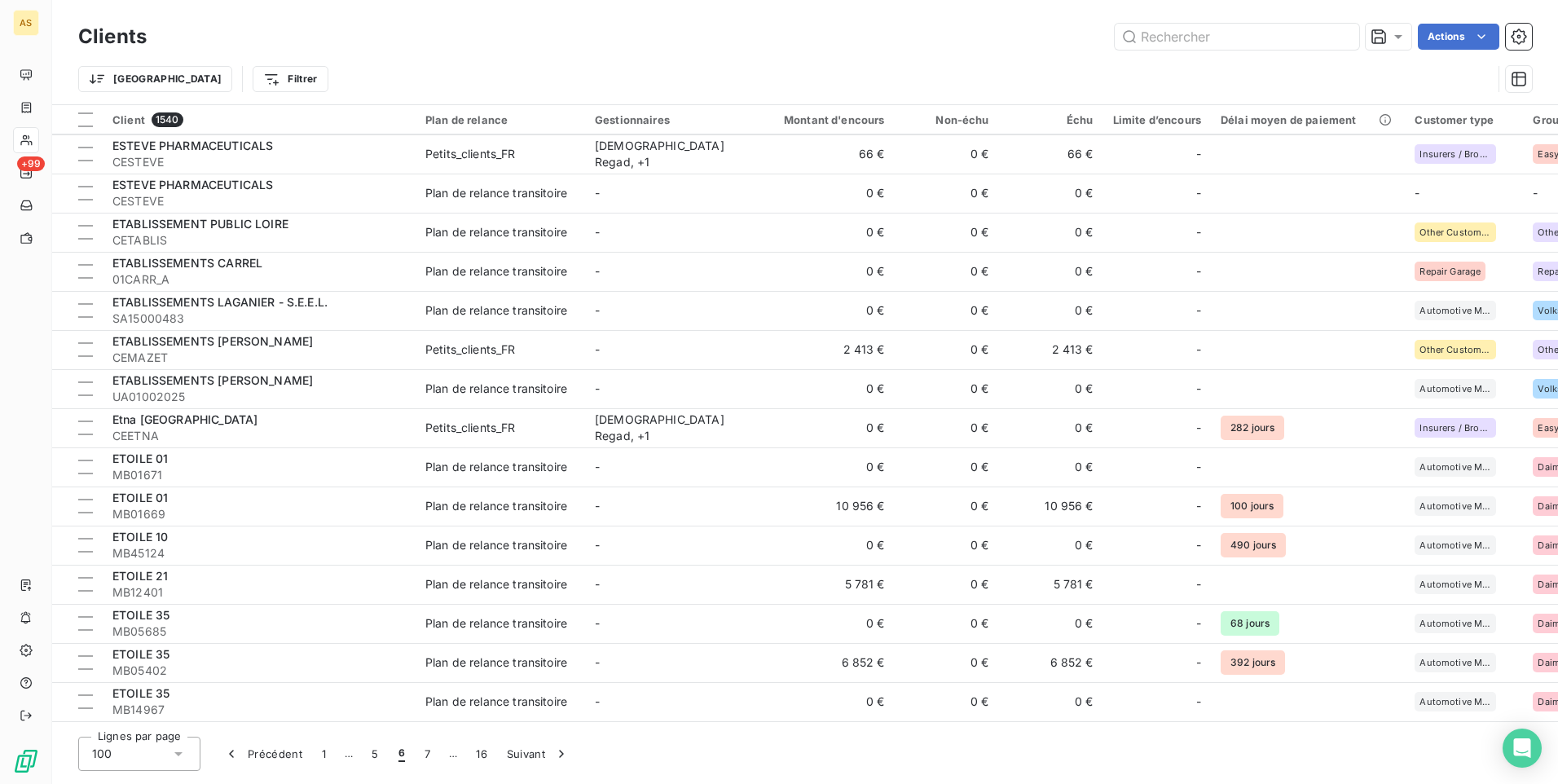
scroll to position [1548, 0]
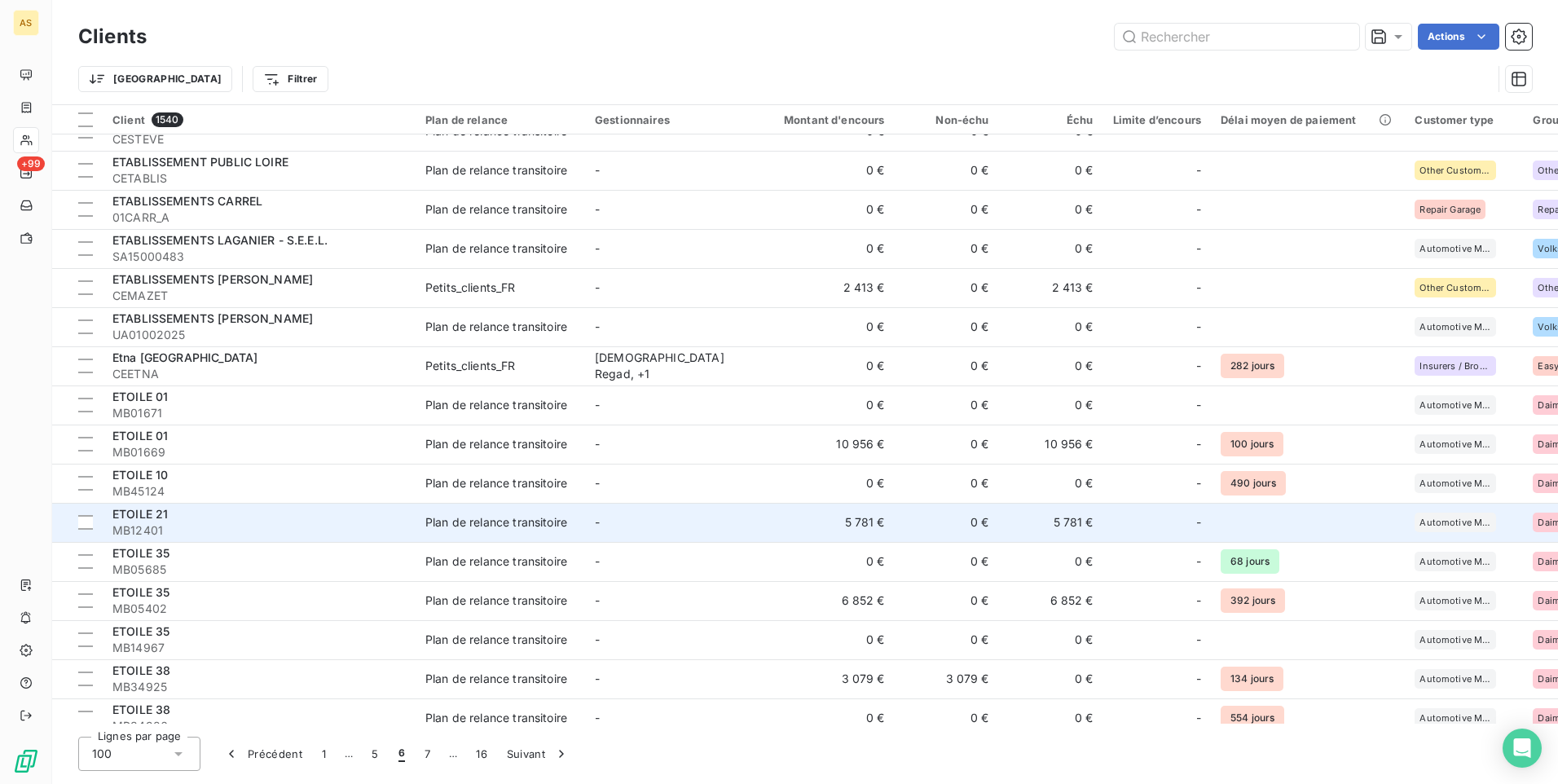
click at [692, 536] on td "-" at bounding box center [669, 522] width 169 height 39
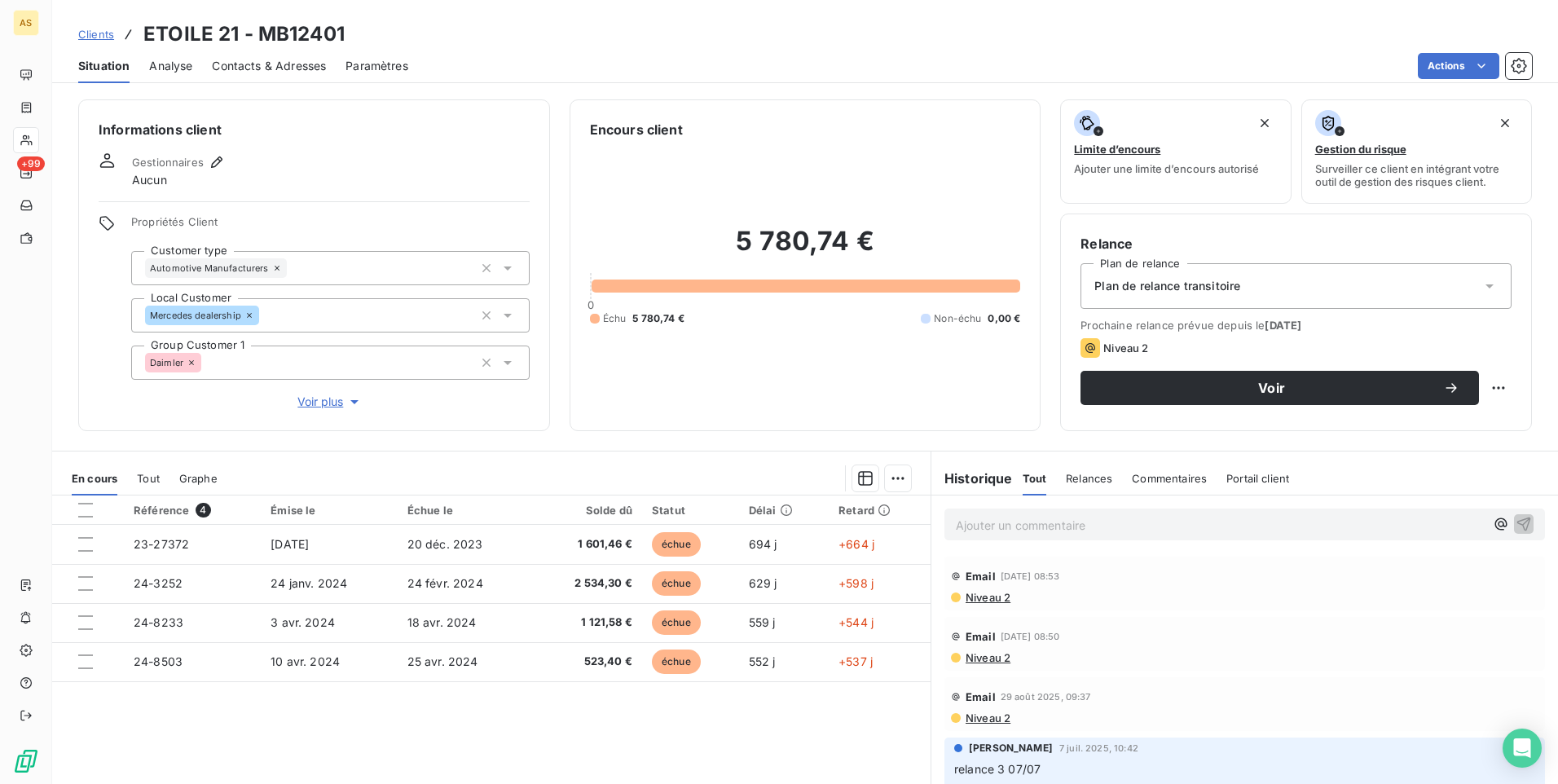
click at [974, 517] on p "Ajouter un commentaire ﻿" at bounding box center [1220, 525] width 528 height 20
click at [1515, 526] on icon "button" at bounding box center [1523, 523] width 16 height 16
click at [98, 32] on span "Clients" at bounding box center [95, 34] width 35 height 13
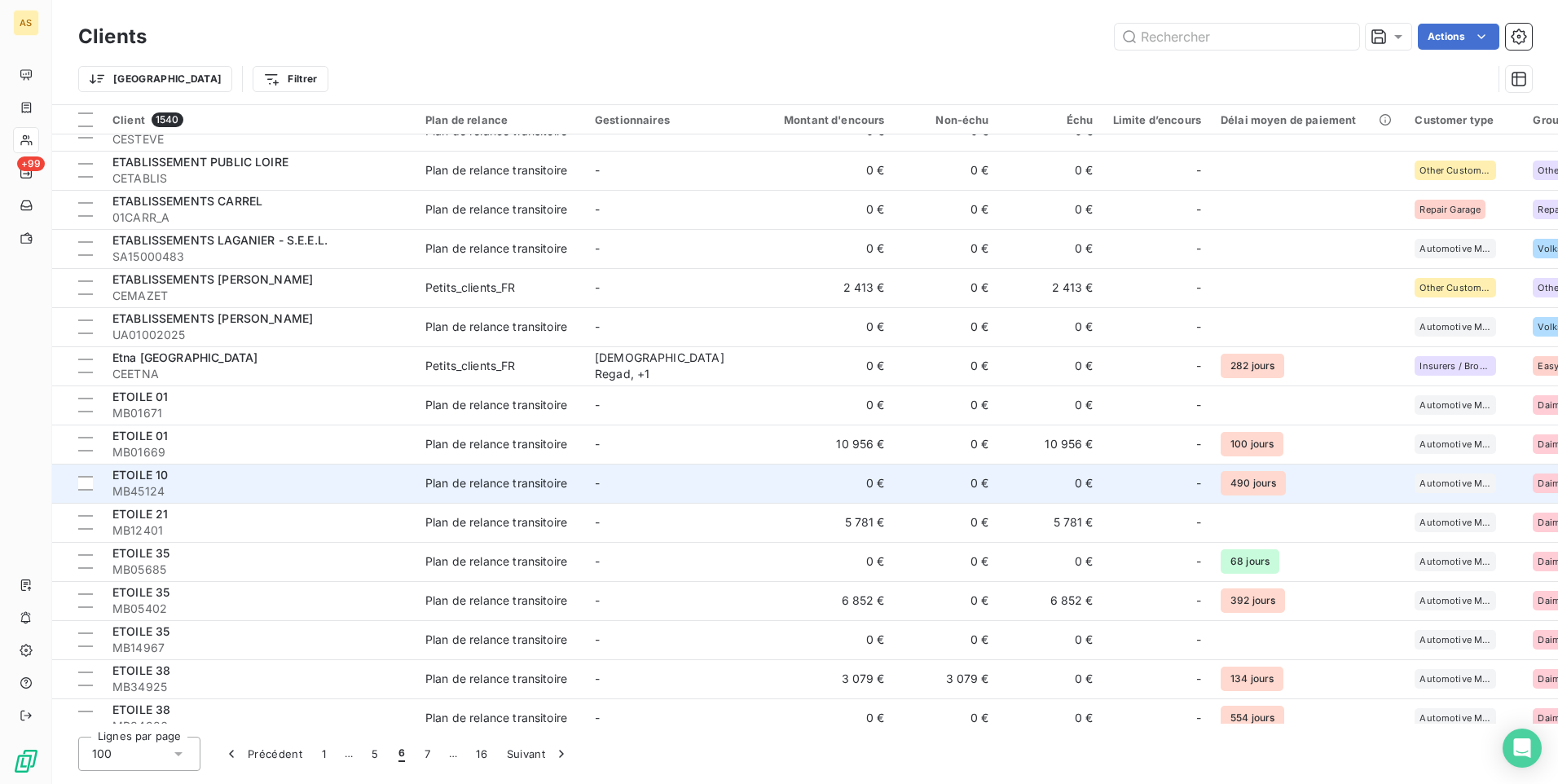
scroll to position [1630, 0]
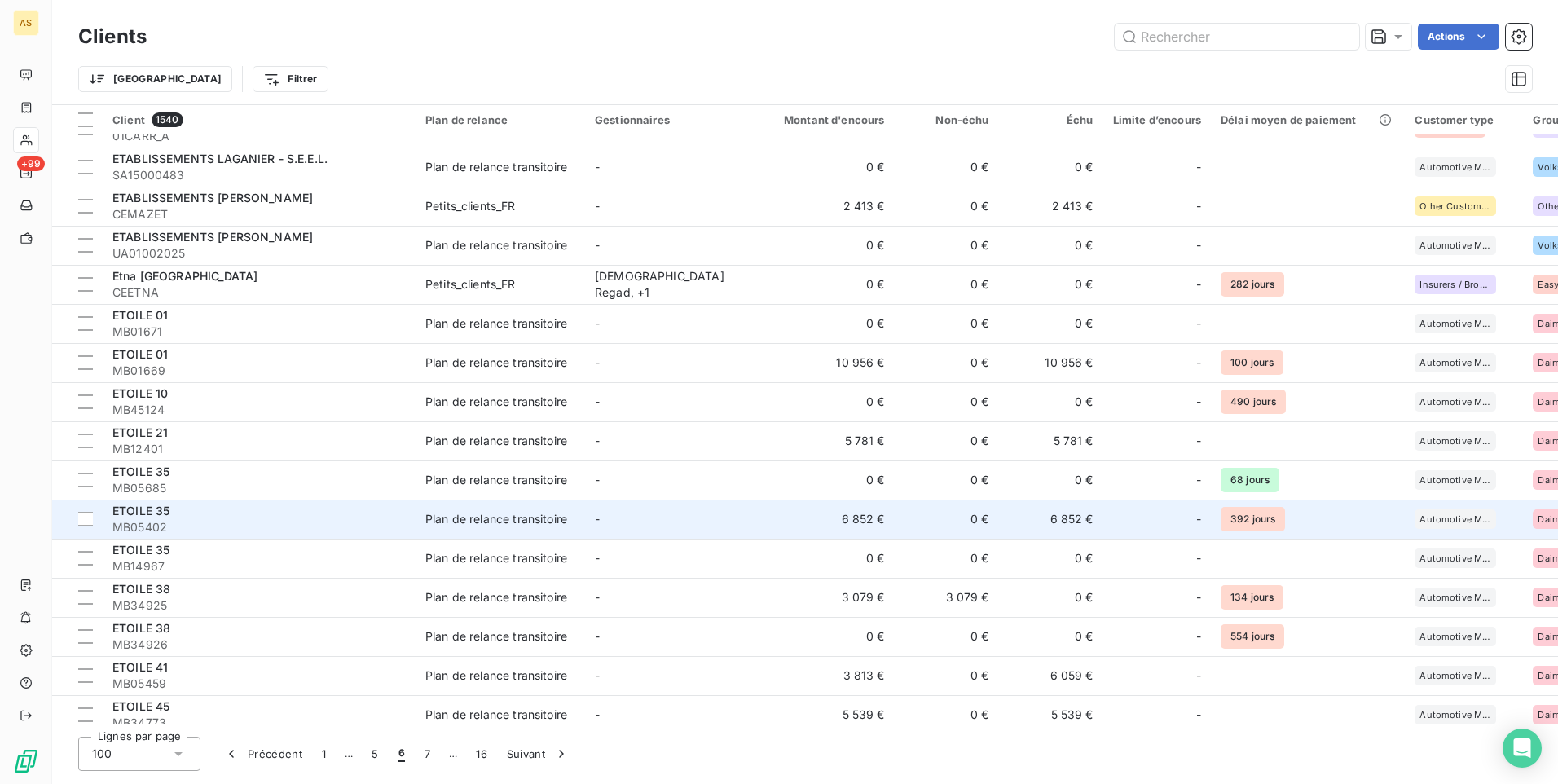
click at [394, 527] on span "MB05402" at bounding box center [259, 528] width 294 height 16
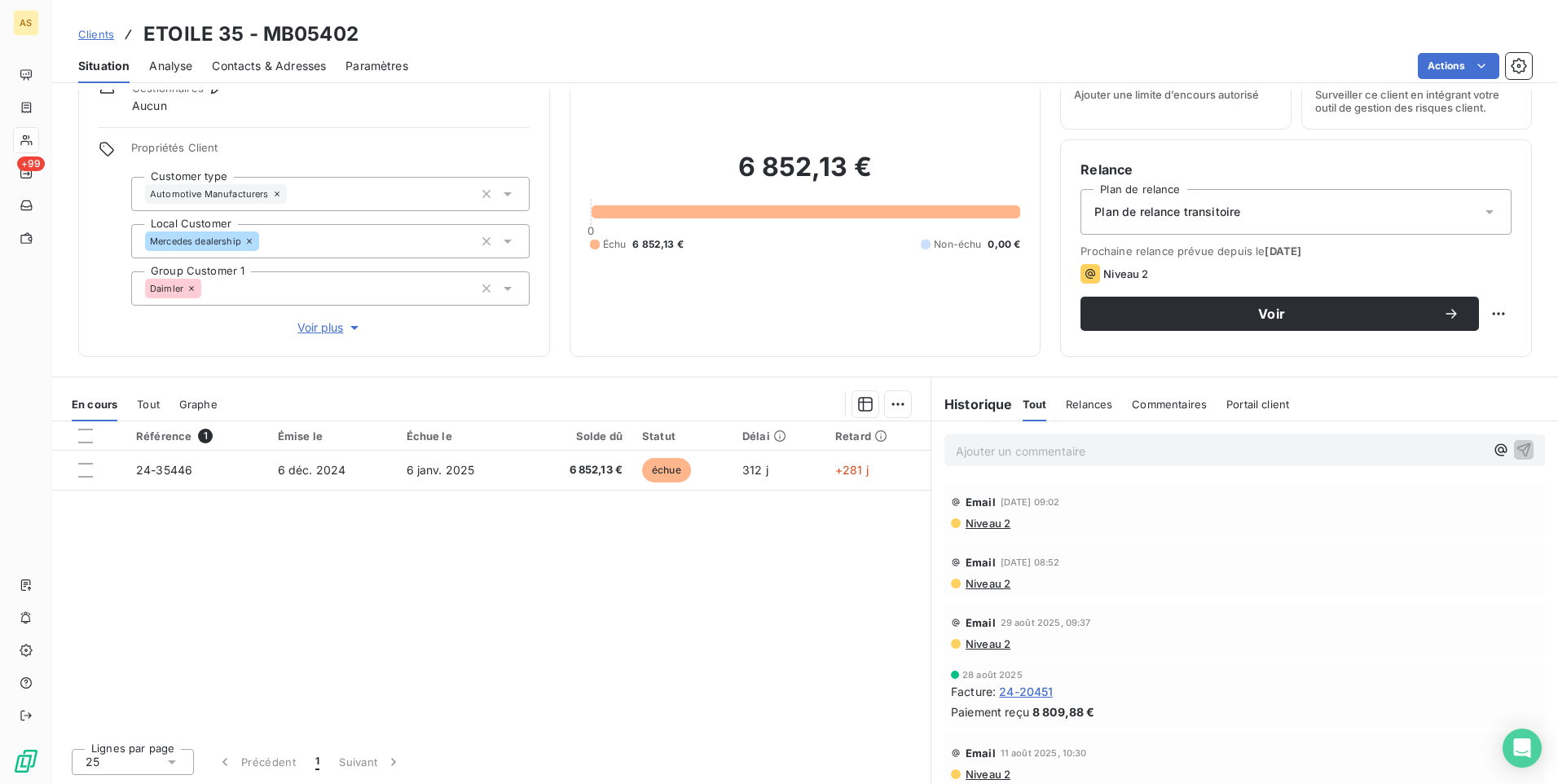
click at [296, 64] on span "Contacts & Adresses" at bounding box center [268, 66] width 114 height 16
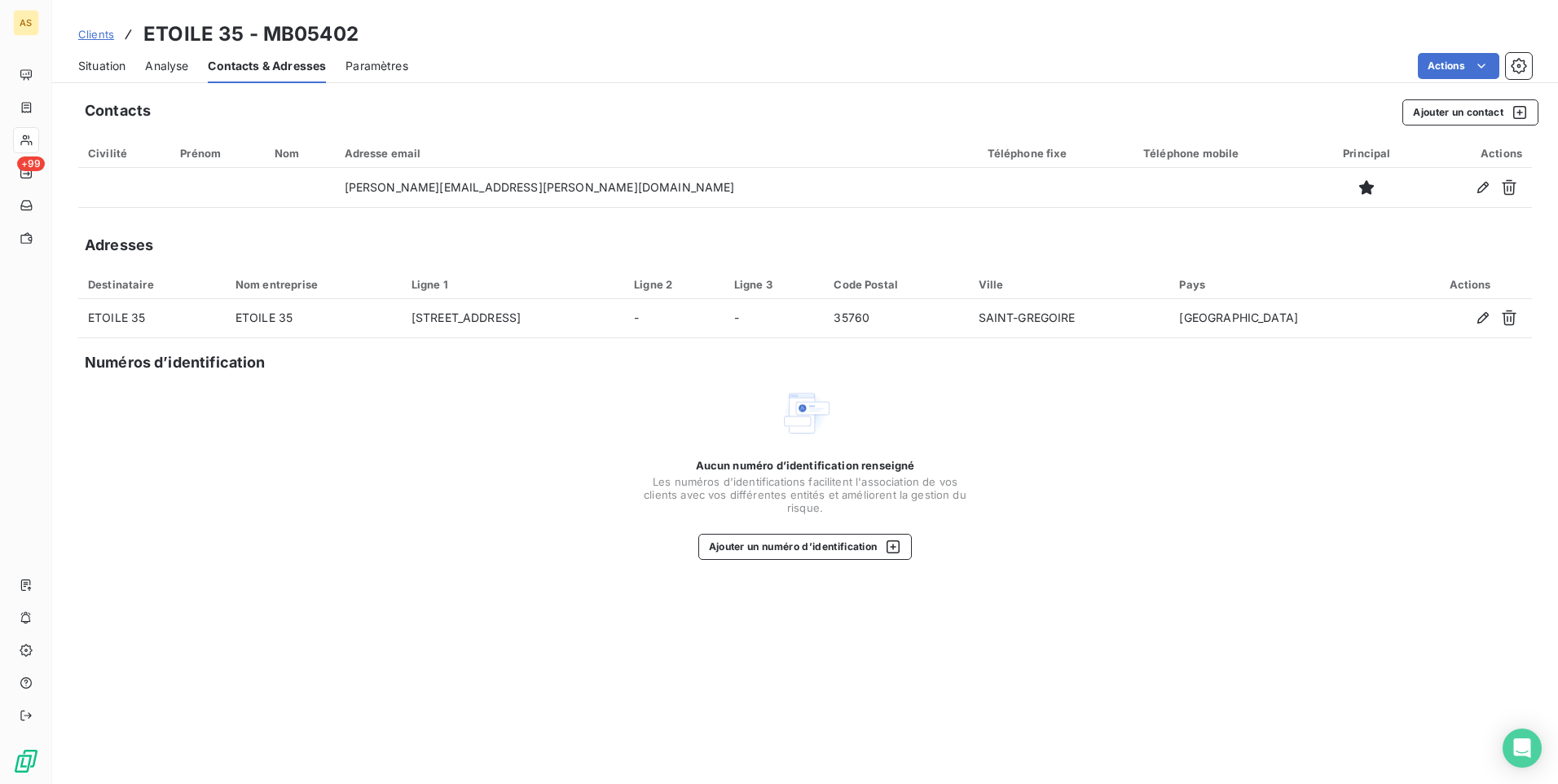
click at [85, 61] on span "Situation" at bounding box center [102, 66] width 47 height 16
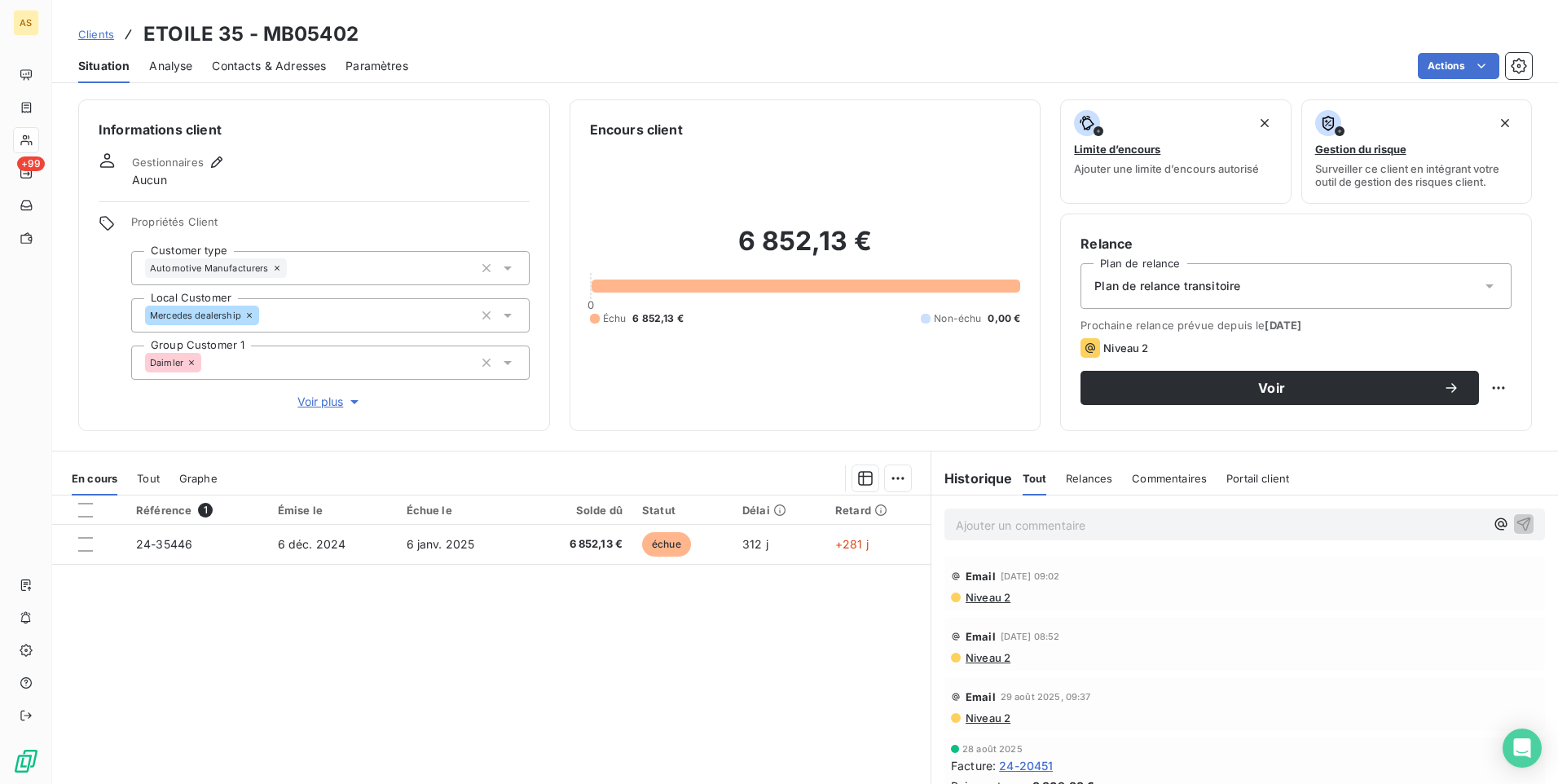
click at [291, 60] on span "Contacts & Adresses" at bounding box center [268, 66] width 114 height 16
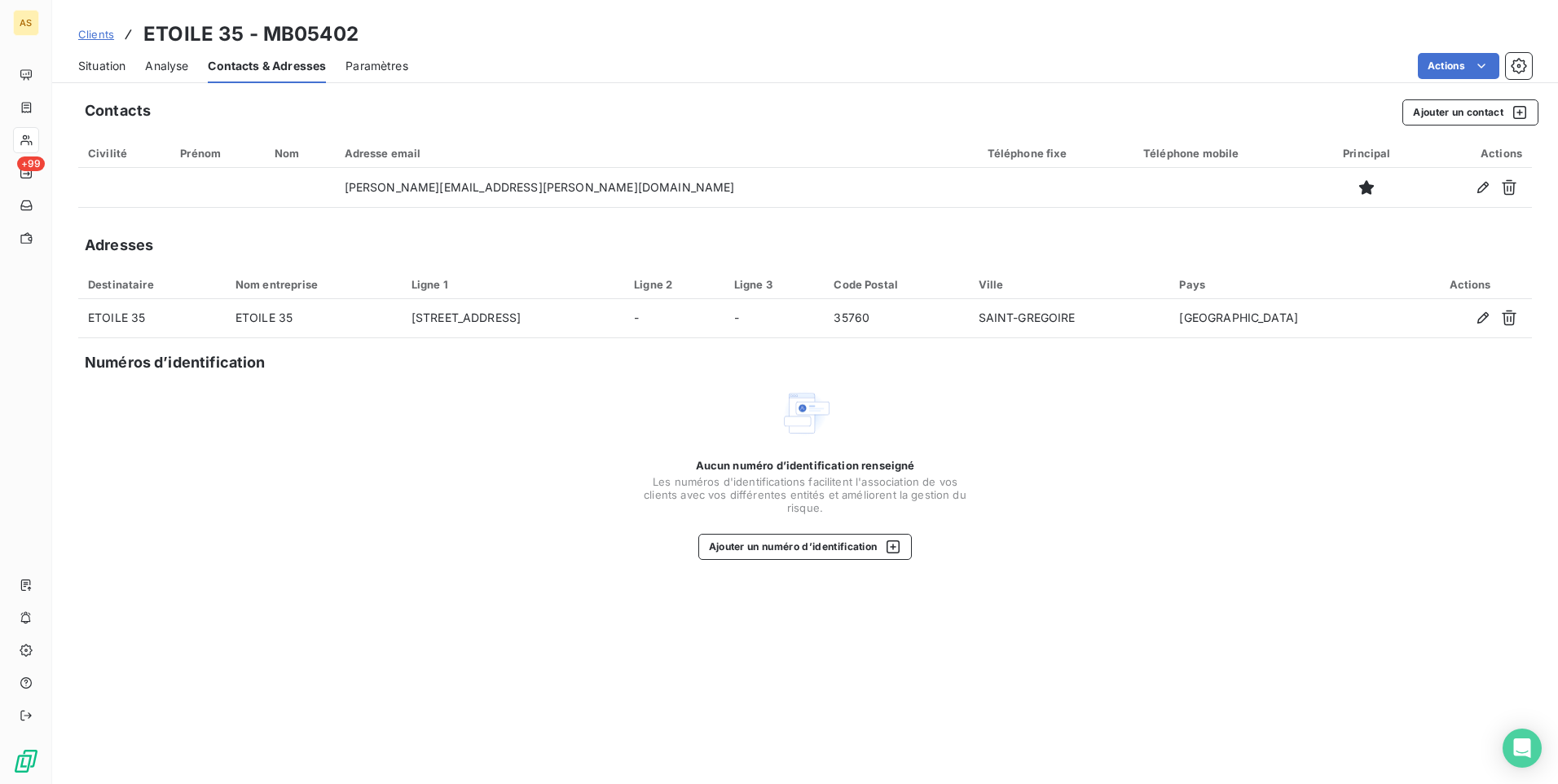
click at [96, 66] on span "Situation" at bounding box center [102, 66] width 47 height 16
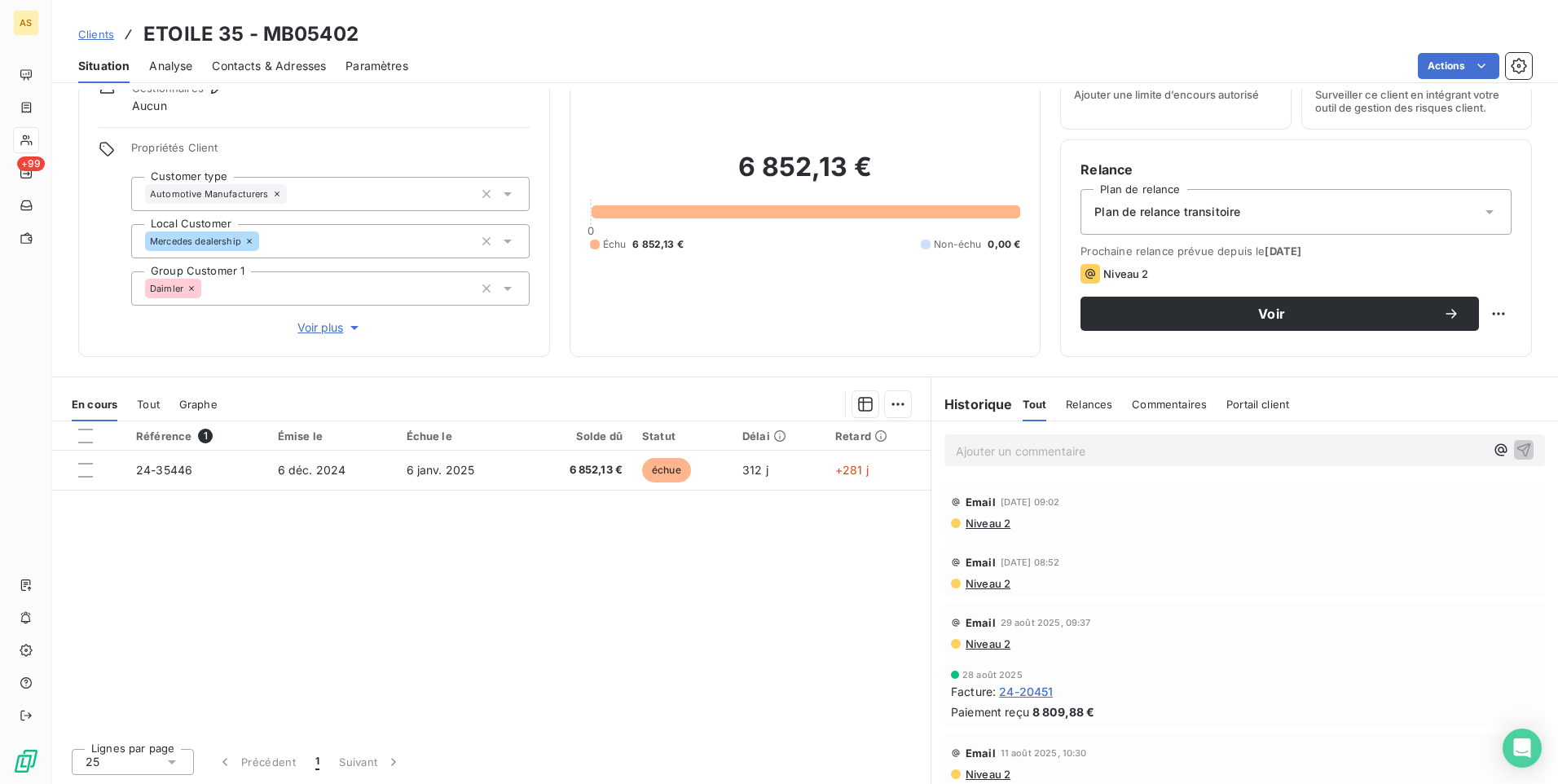
click at [959, 446] on p "Ajouter un commentaire ﻿" at bounding box center [1220, 451] width 528 height 20
click at [1515, 450] on icon "button" at bounding box center [1523, 449] width 16 height 16
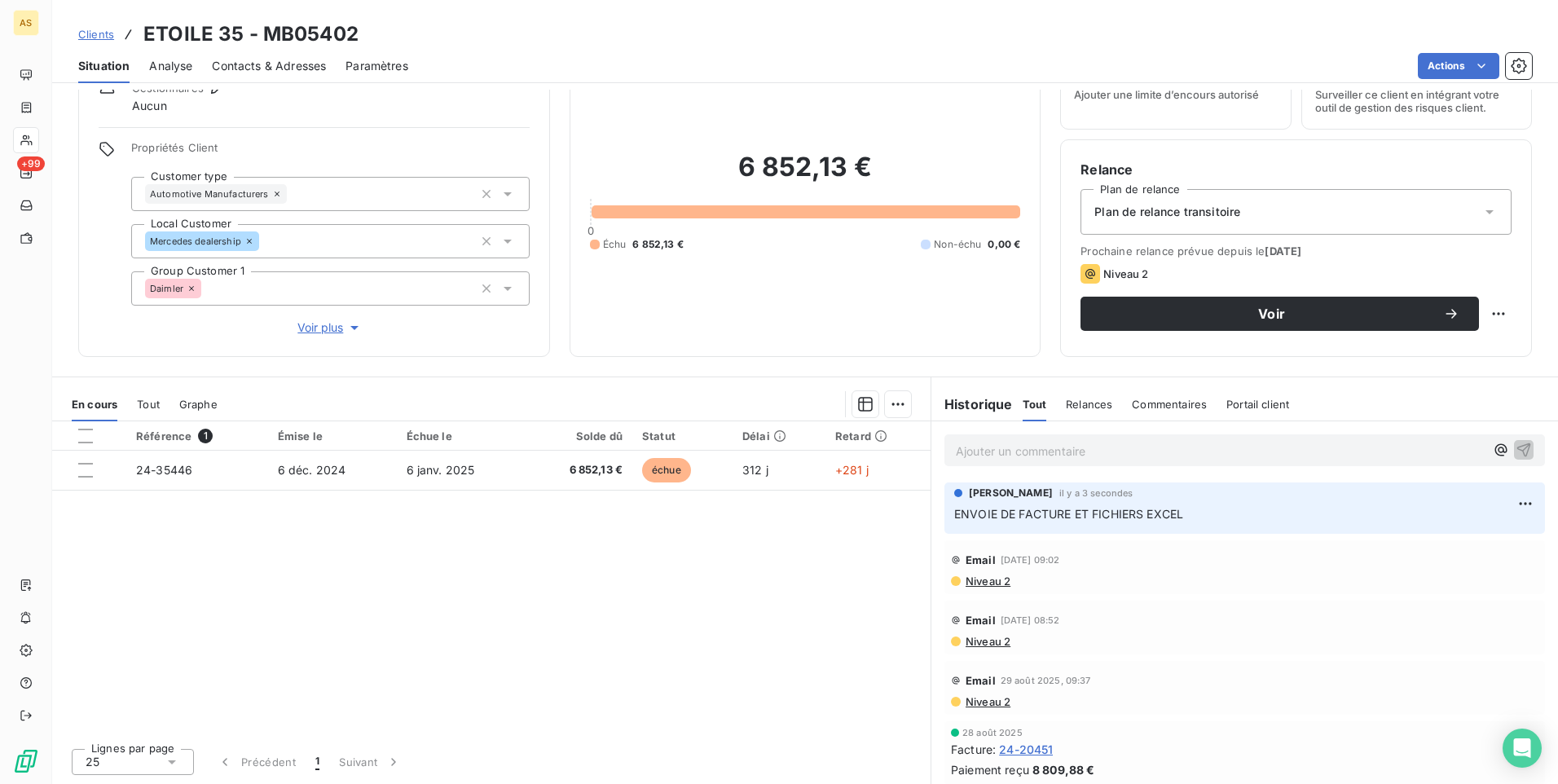
click at [90, 33] on span "Clients" at bounding box center [95, 34] width 35 height 13
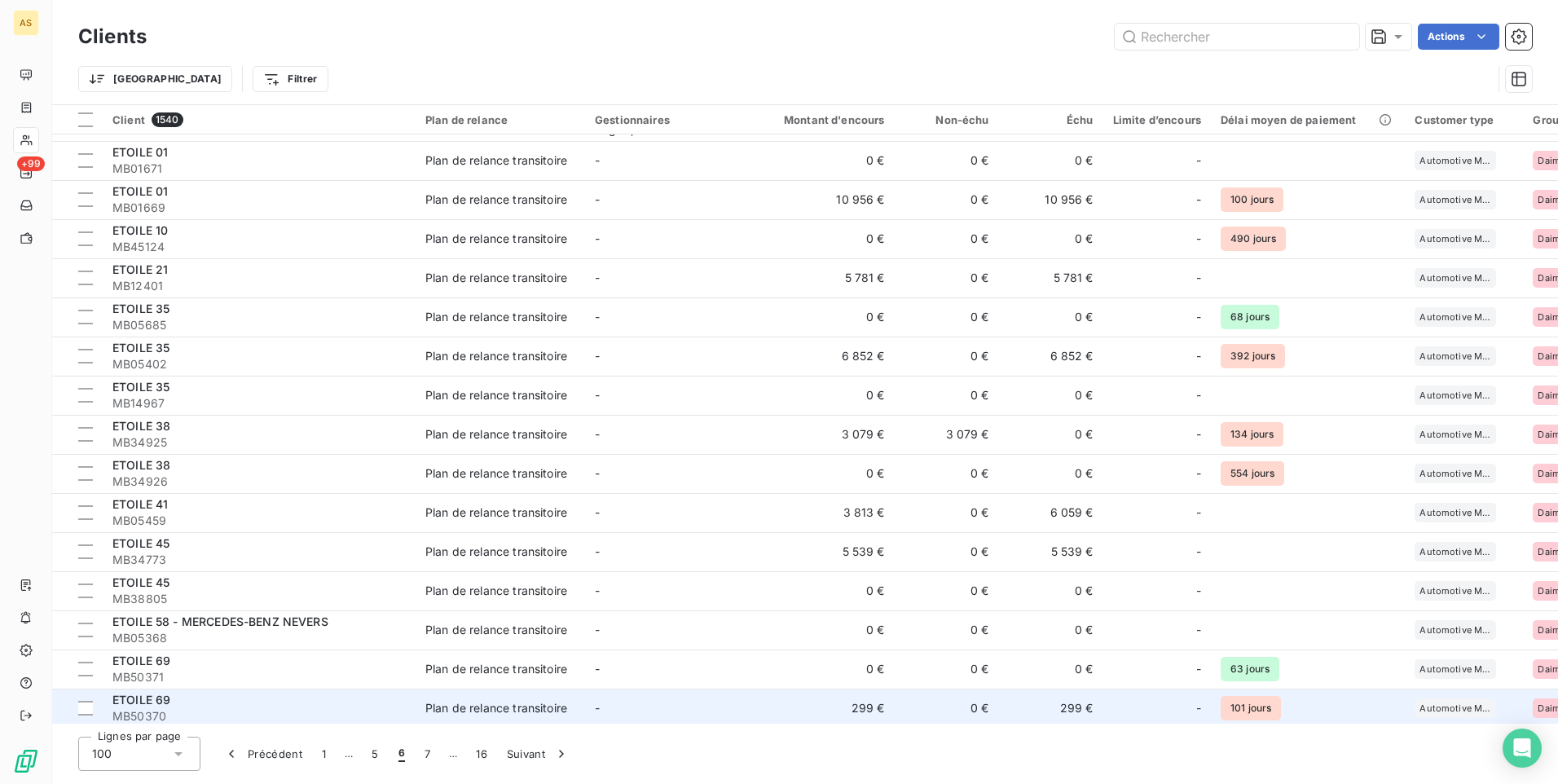
scroll to position [1875, 0]
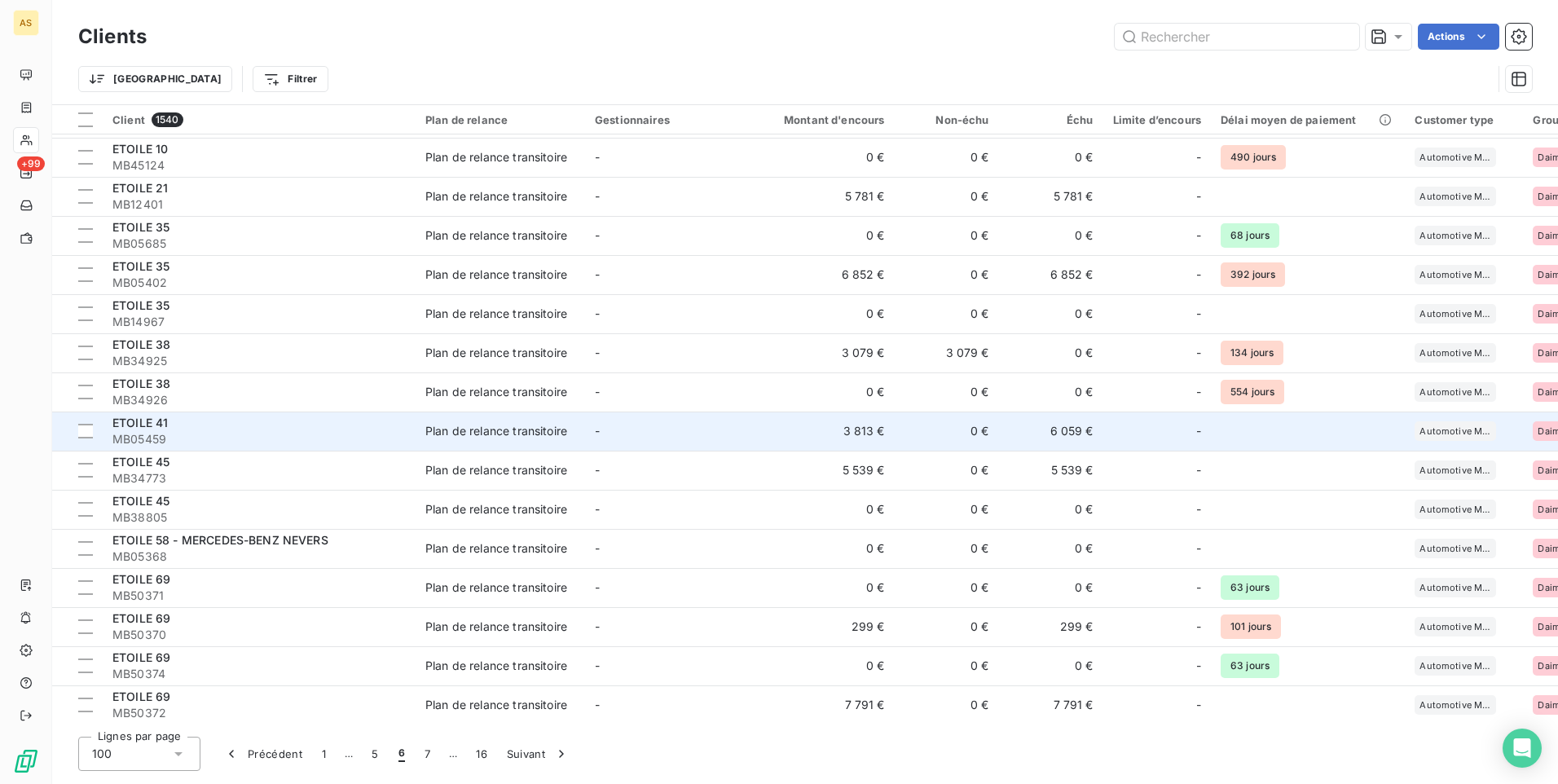
click at [435, 431] on div "Plan de relance transitoire" at bounding box center [497, 431] width 142 height 16
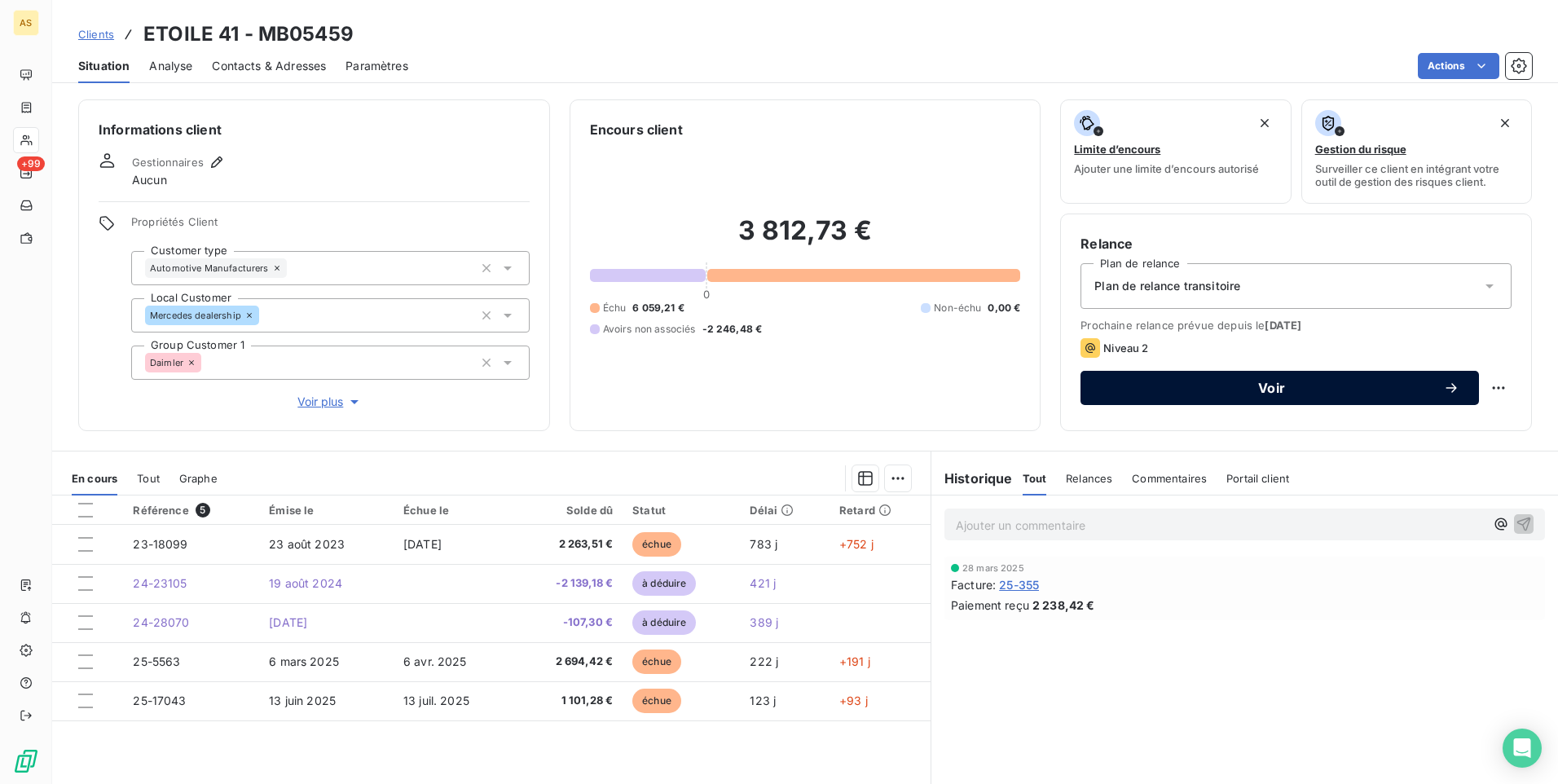
click at [1118, 395] on div "Voir" at bounding box center [1279, 387] width 359 height 16
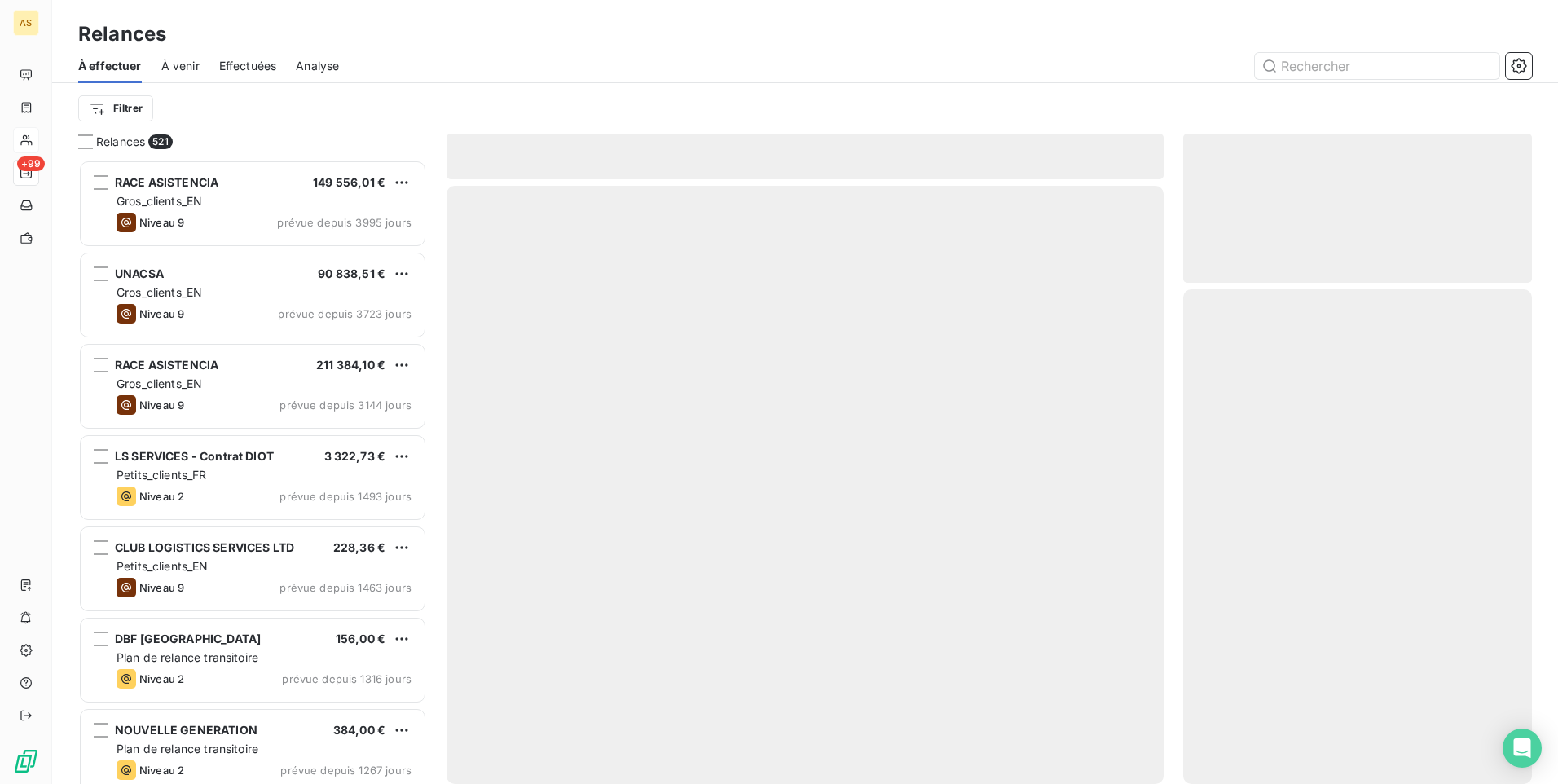
scroll to position [612, 337]
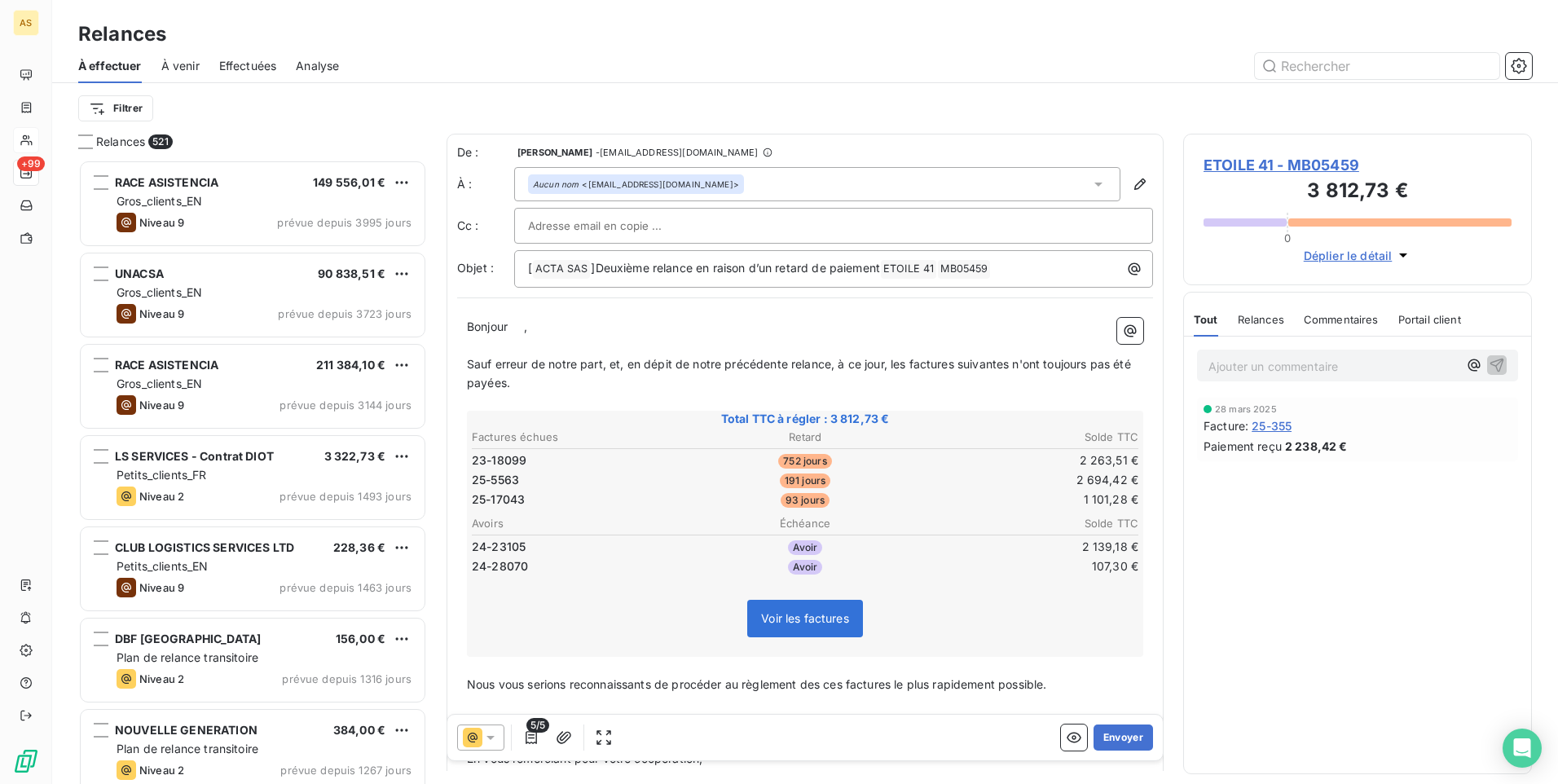
click at [501, 740] on div at bounding box center [481, 737] width 47 height 26
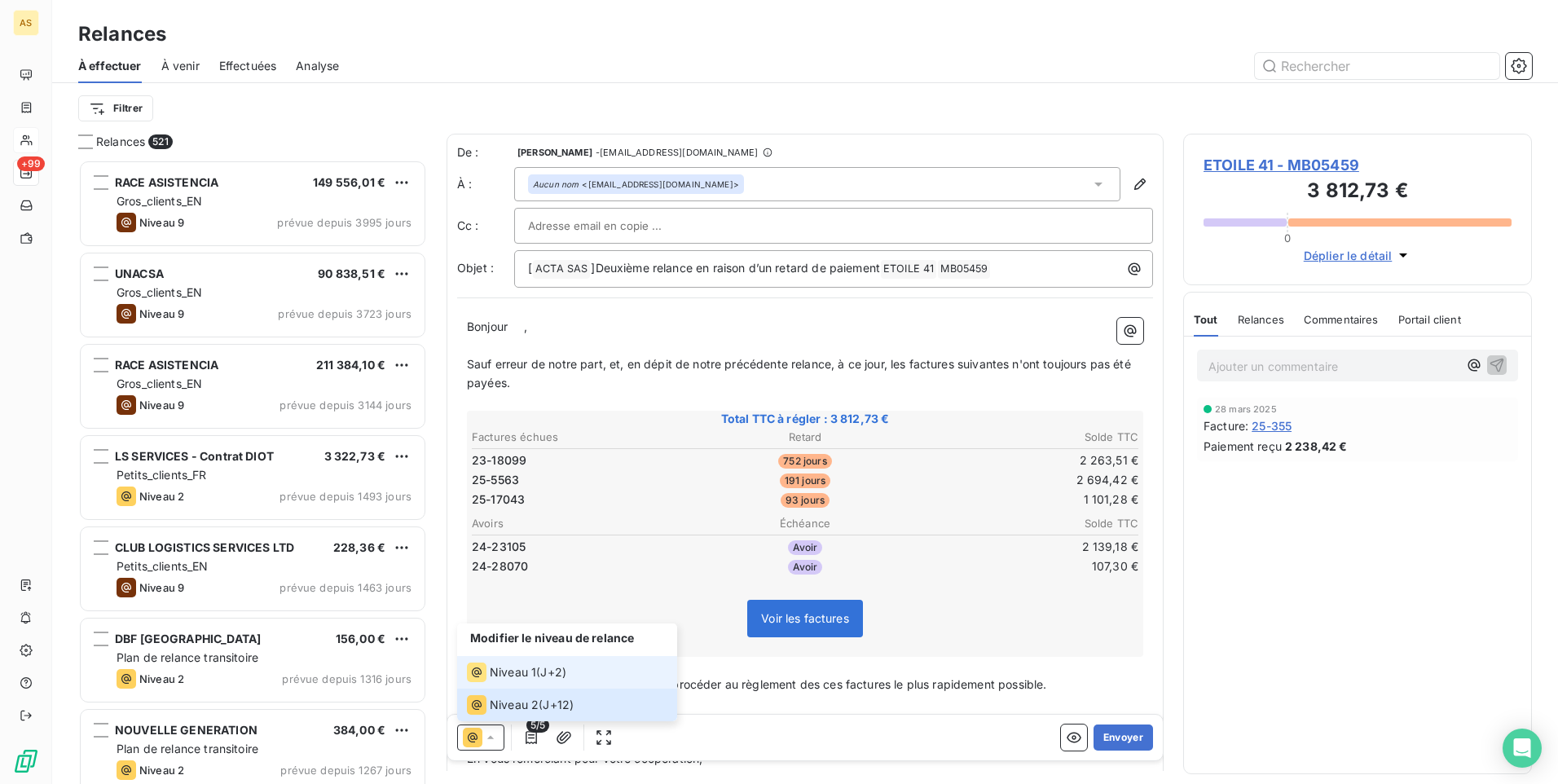
click at [509, 672] on span "Niveau 1" at bounding box center [512, 672] width 46 height 16
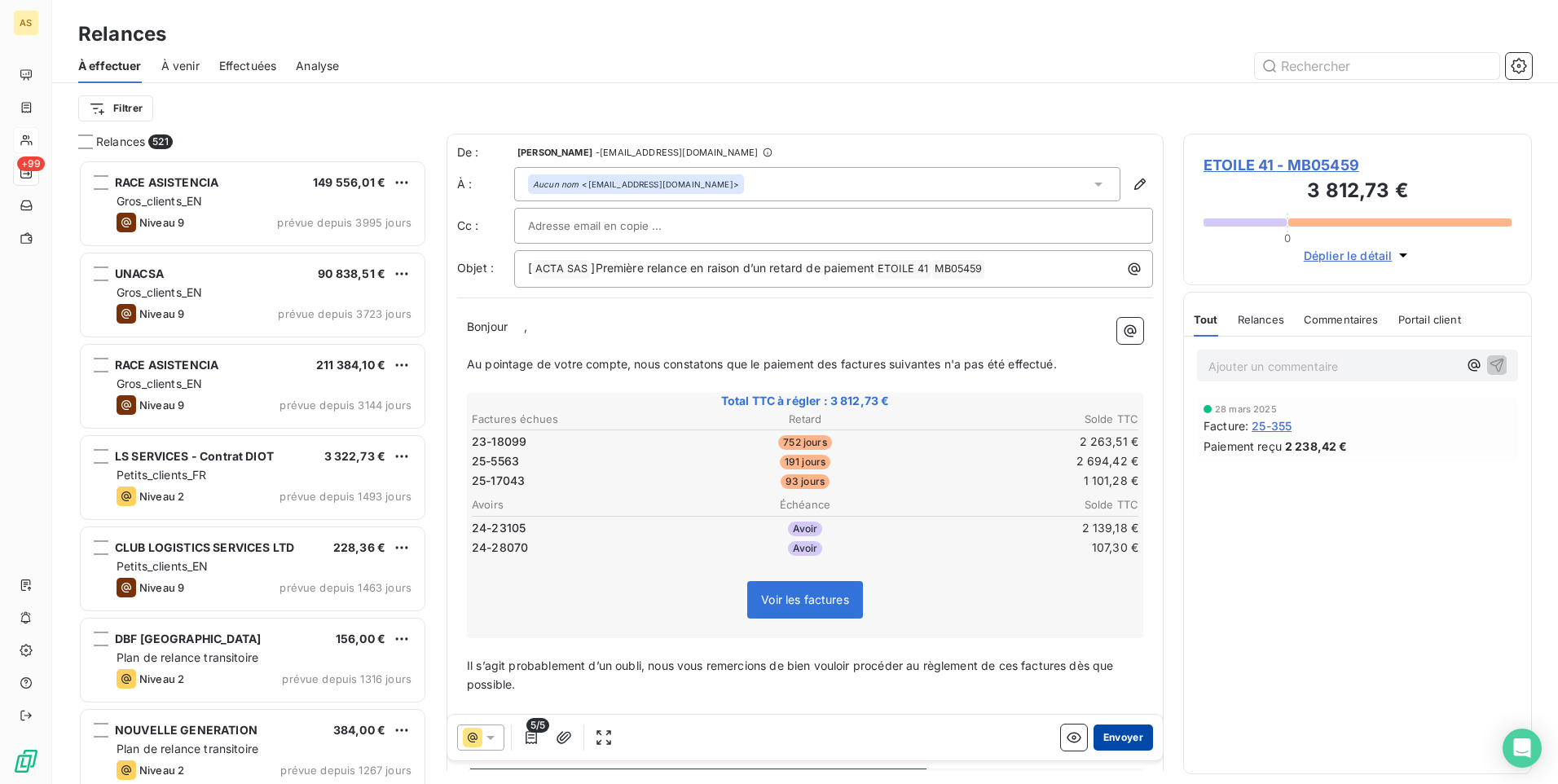
click at [1115, 735] on button "Envoyer" at bounding box center [1122, 737] width 59 height 26
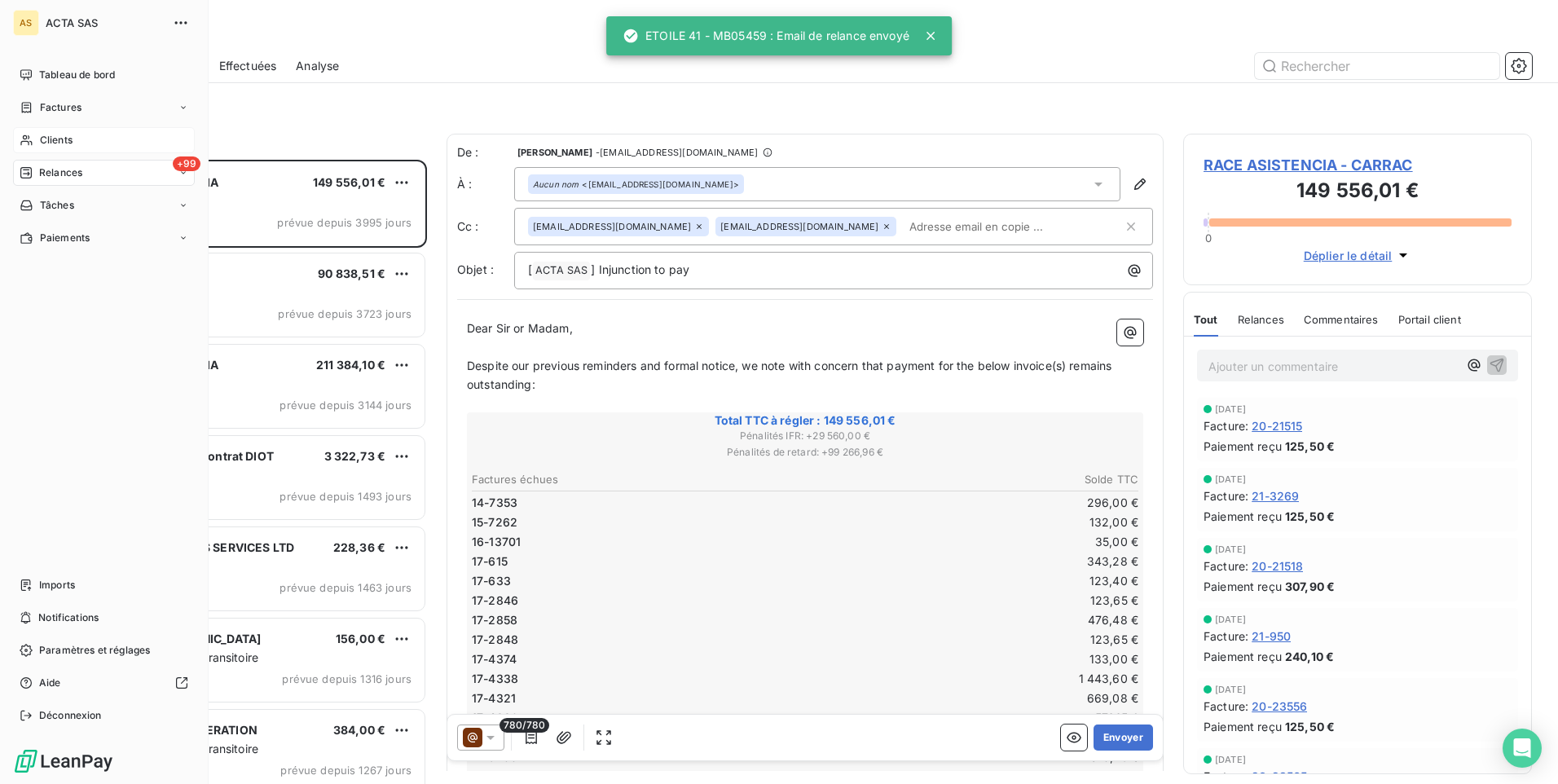
click at [44, 140] on span "Clients" at bounding box center [56, 140] width 33 height 15
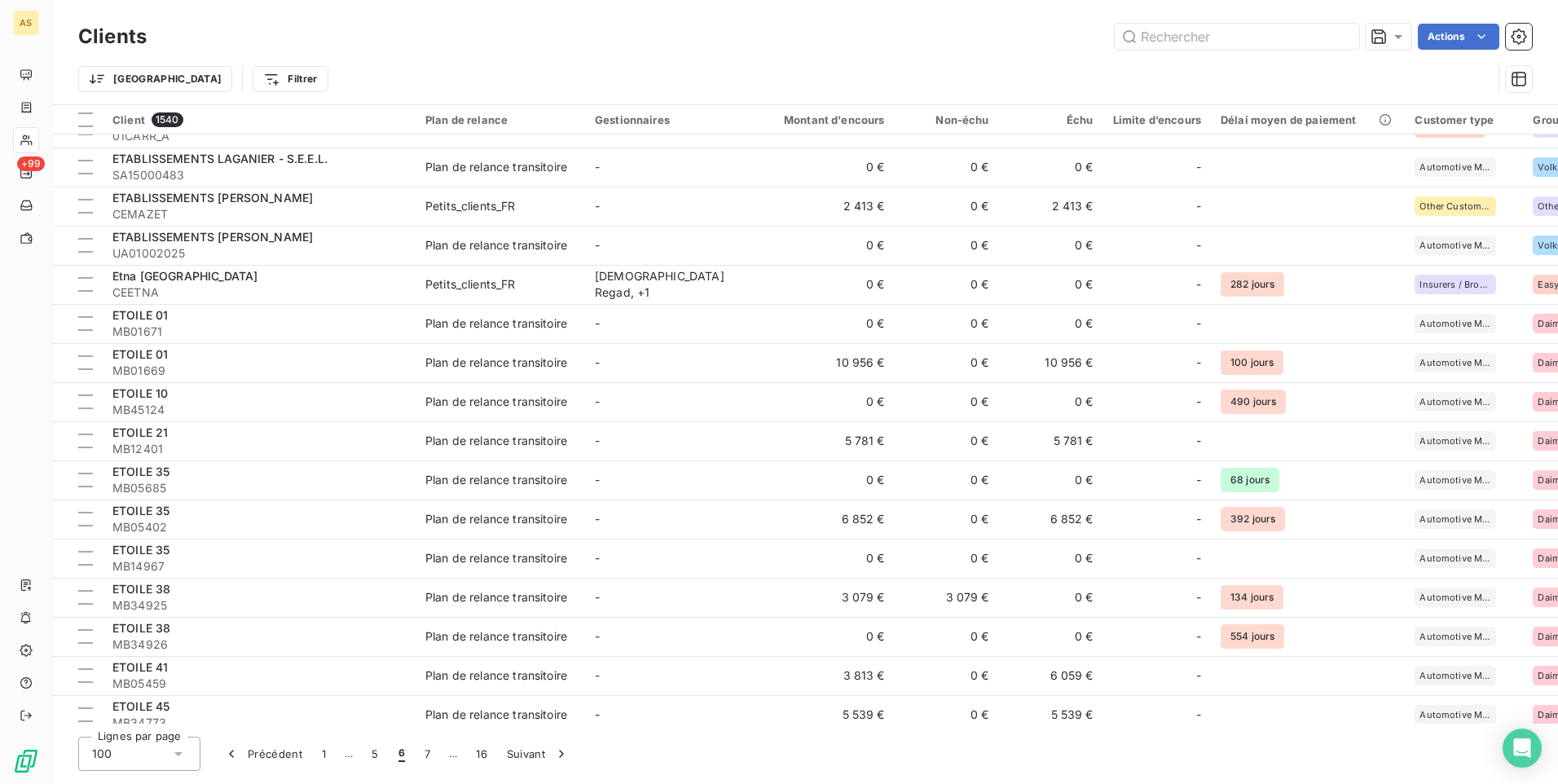
scroll to position [1793, 0]
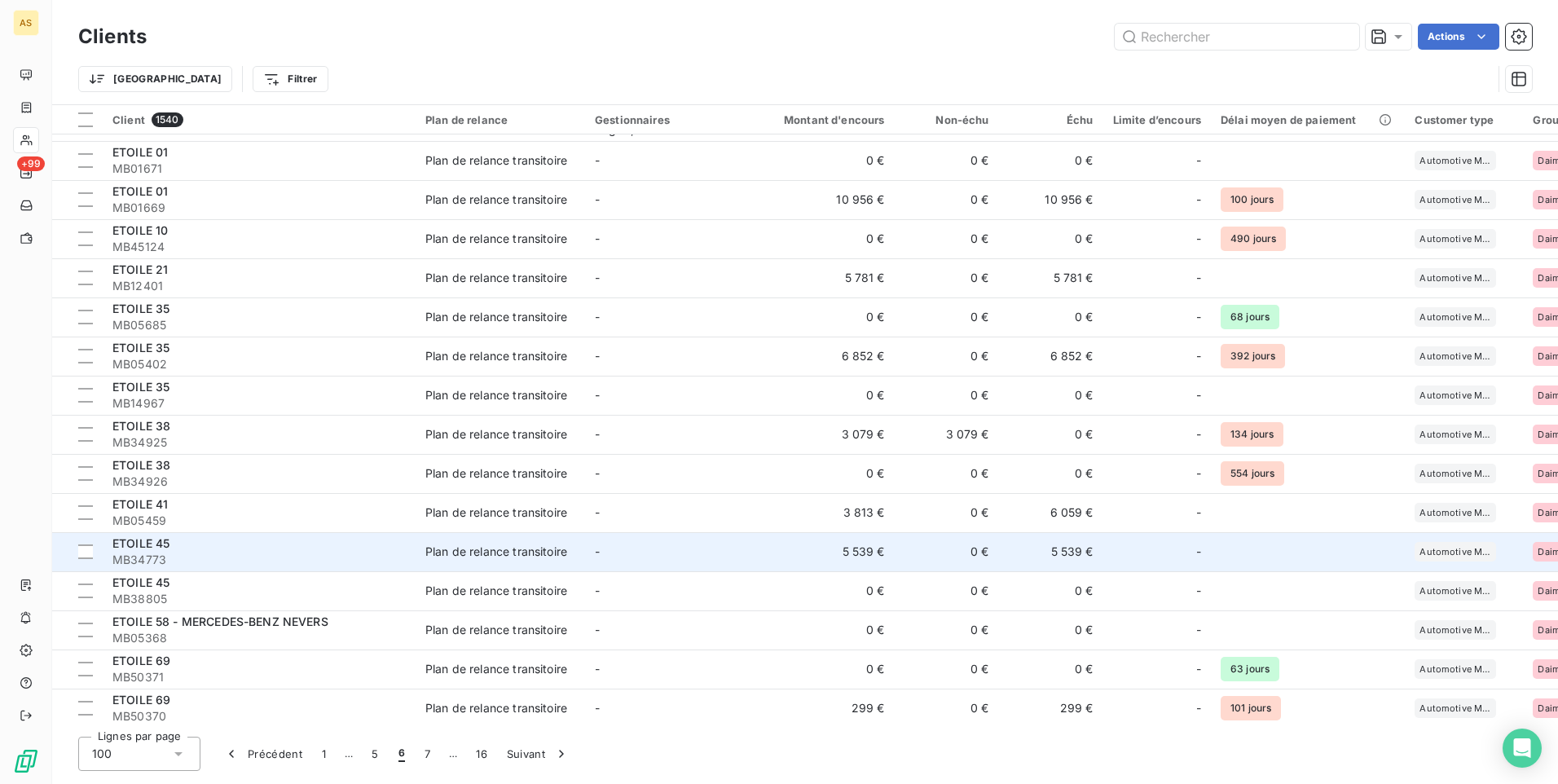
click at [502, 560] on td "Plan de relance transitoire" at bounding box center [500, 551] width 169 height 39
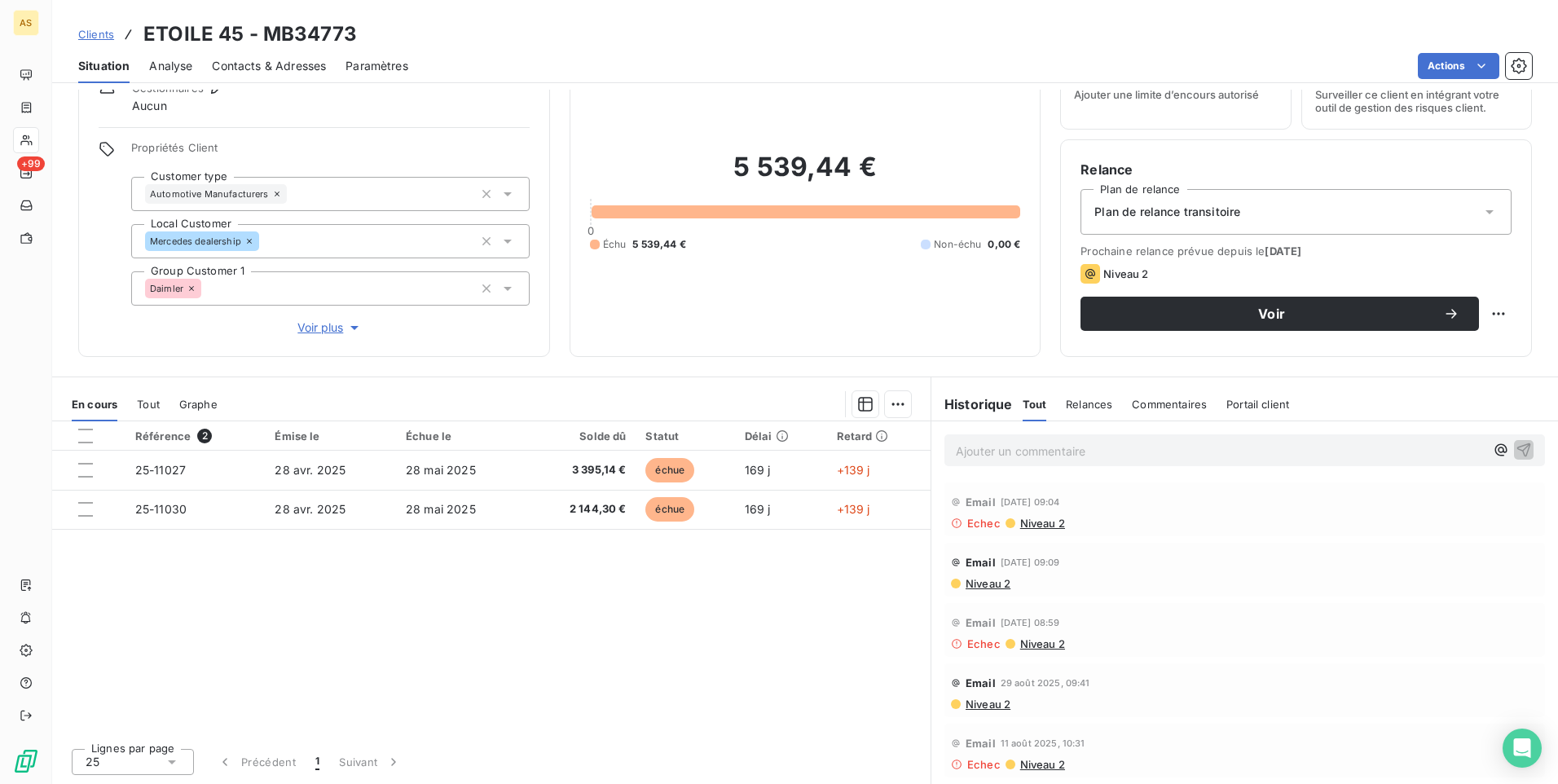
click at [265, 75] on div "Contacts & Adresses" at bounding box center [268, 66] width 114 height 35
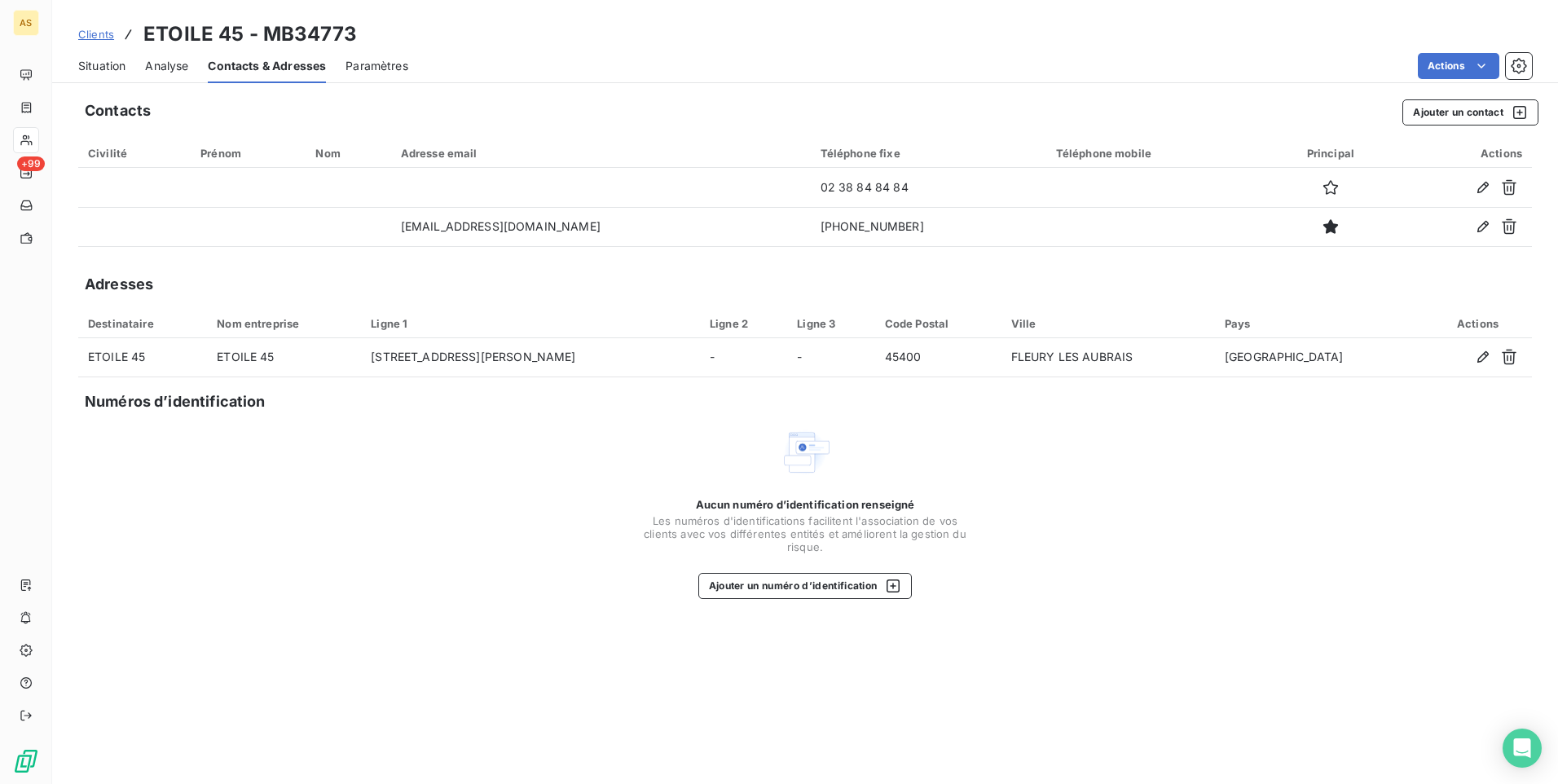
click at [105, 72] on span "Situation" at bounding box center [102, 66] width 47 height 16
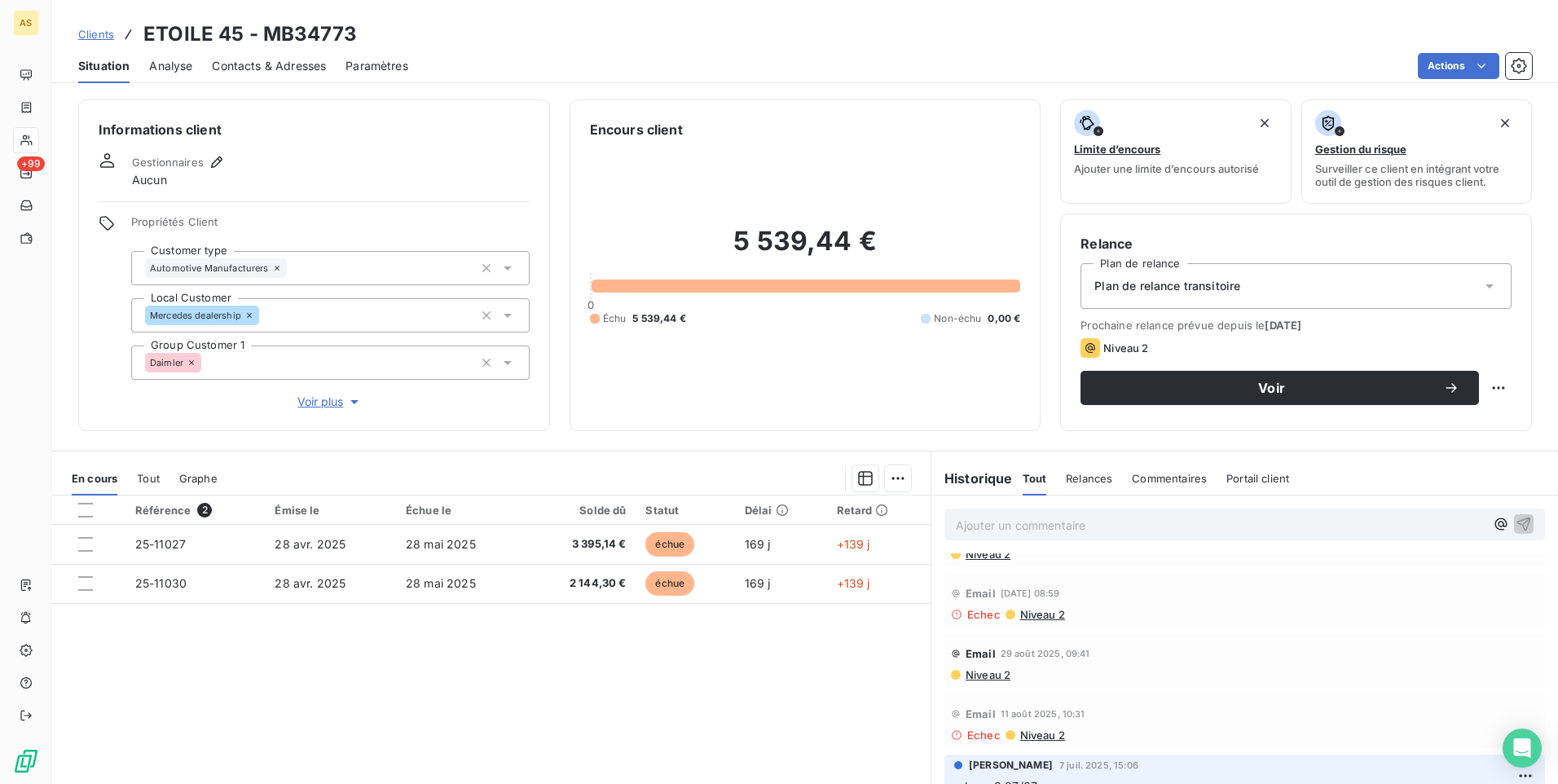
scroll to position [176, 0]
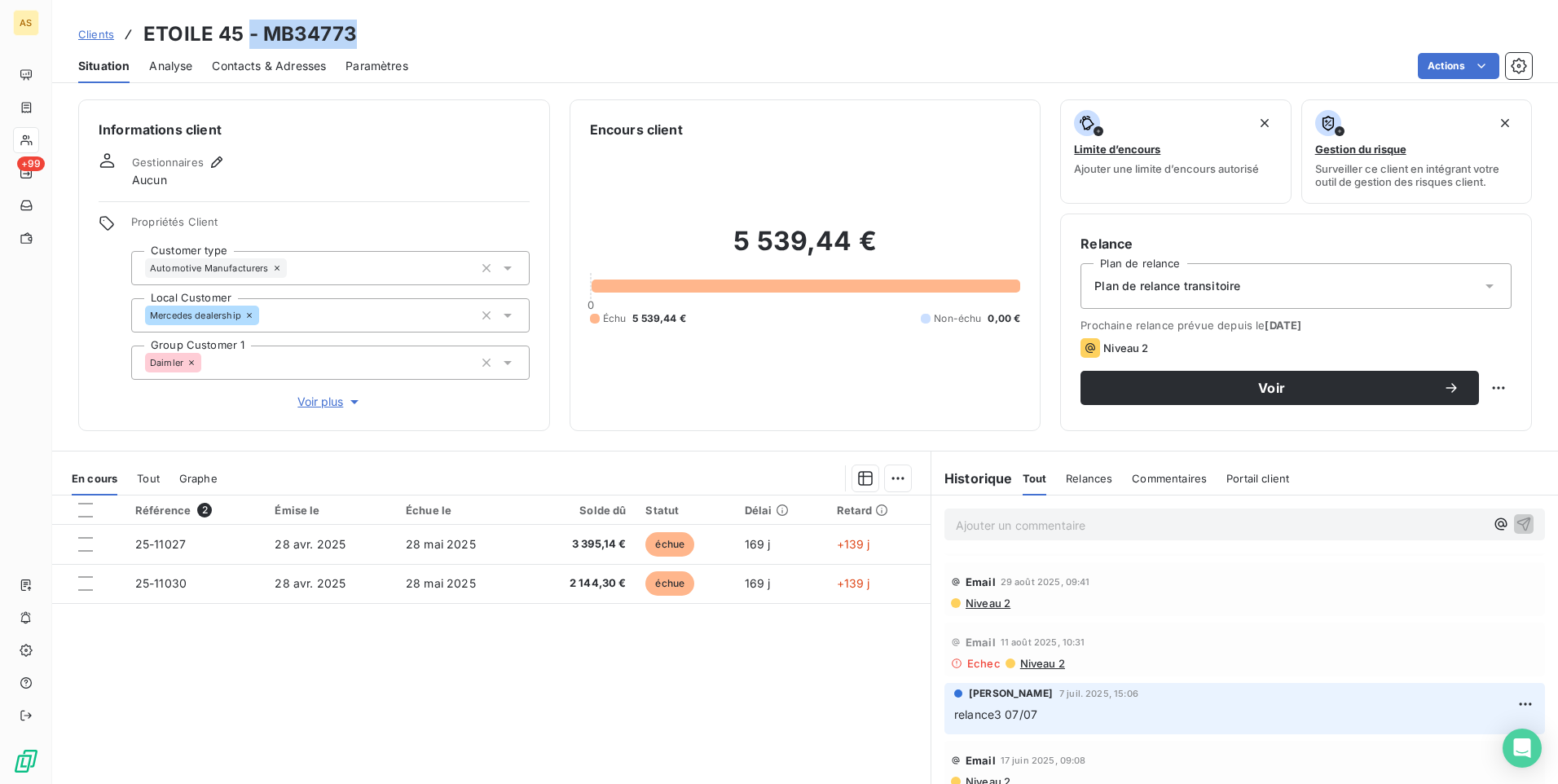
drag, startPoint x: 364, startPoint y: 25, endPoint x: 249, endPoint y: 30, distance: 115.1
click at [249, 30] on div "Clients ETOILE 45 - MB34773" at bounding box center [805, 35] width 1506 height 29
drag, startPoint x: 249, startPoint y: 30, endPoint x: 505, endPoint y: 43, distance: 256.3
click at [514, 43] on div "Clients ETOILE 45 - MB34773" at bounding box center [805, 35] width 1506 height 29
drag, startPoint x: 390, startPoint y: 32, endPoint x: 266, endPoint y: 43, distance: 124.5
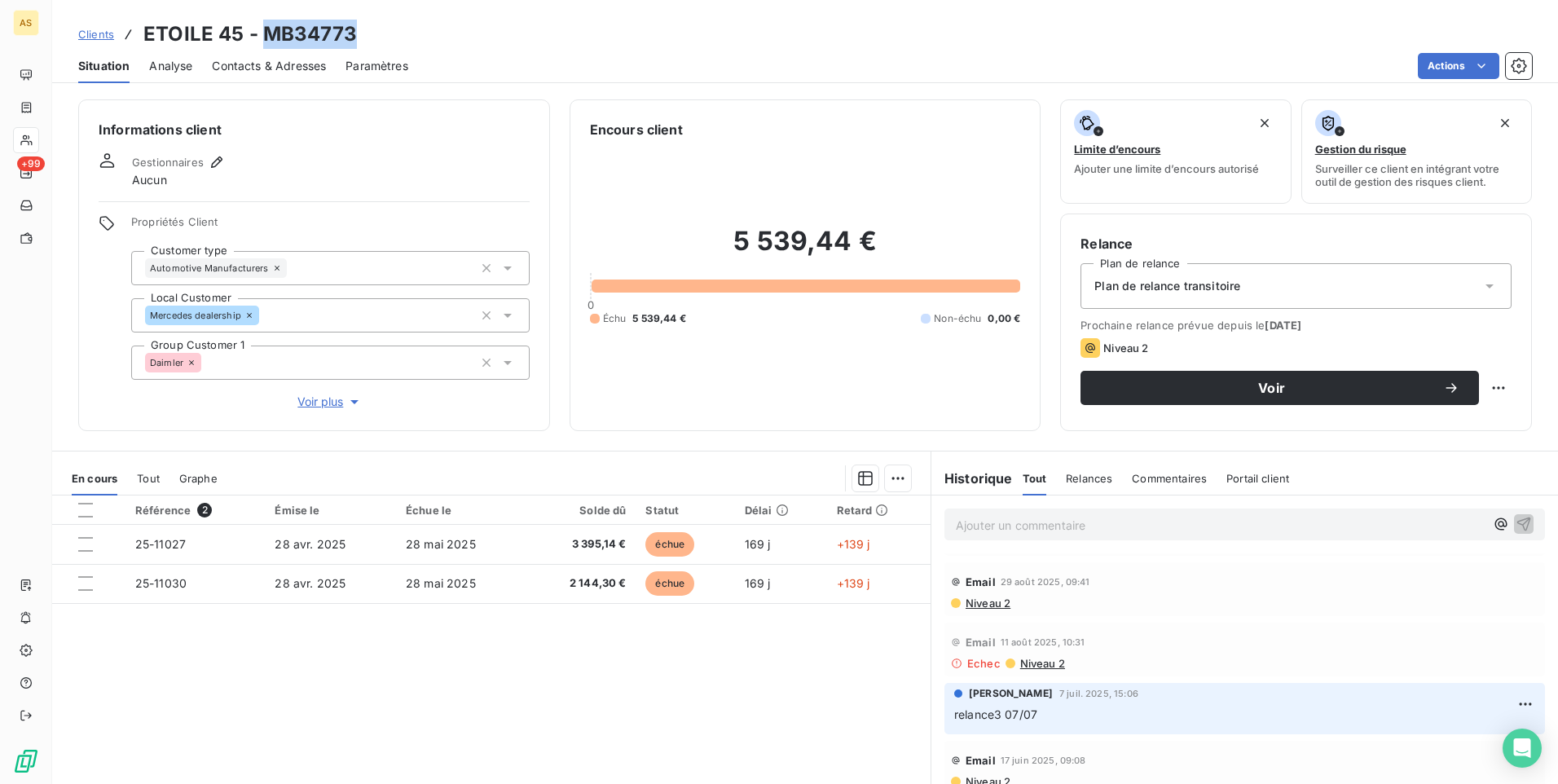
click at [266, 43] on div "Clients ETOILE 45 - MB34773" at bounding box center [805, 35] width 1506 height 29
drag, startPoint x: 241, startPoint y: 34, endPoint x: 149, endPoint y: 36, distance: 92.0
click at [149, 36] on h3 "ETOILE 45 - MB34773" at bounding box center [250, 35] width 214 height 29
drag, startPoint x: 149, startPoint y: 36, endPoint x: 413, endPoint y: 31, distance: 264.0
click at [418, 31] on div "Clients ETOILE 45 - MB34773" at bounding box center [805, 35] width 1506 height 29
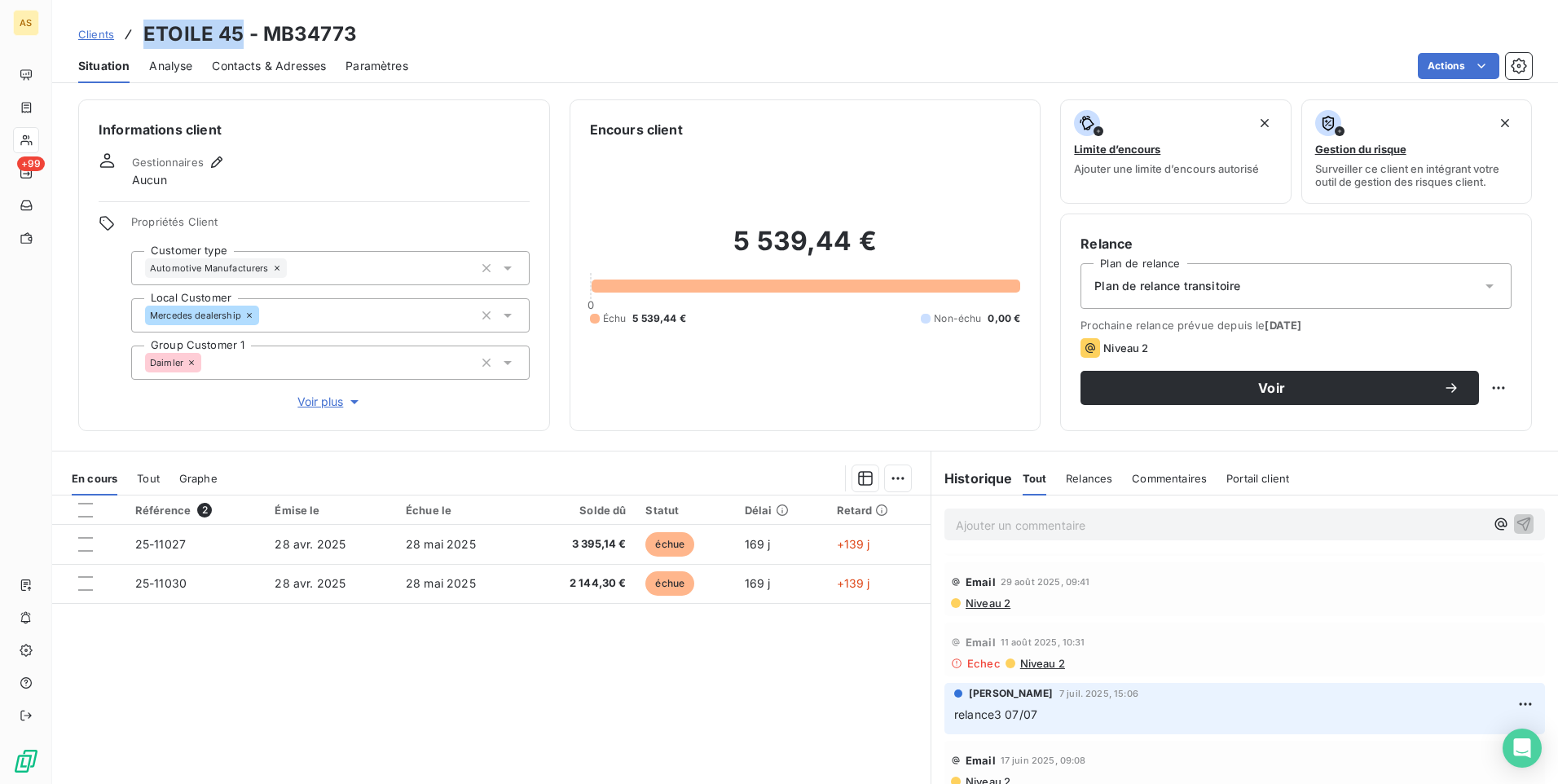
drag, startPoint x: 239, startPoint y: 33, endPoint x: 129, endPoint y: 33, distance: 110.0
click at [129, 33] on div "Clients ETOILE 45 - MB34773" at bounding box center [217, 35] width 278 height 29
click at [93, 29] on span "Clients" at bounding box center [95, 34] width 35 height 13
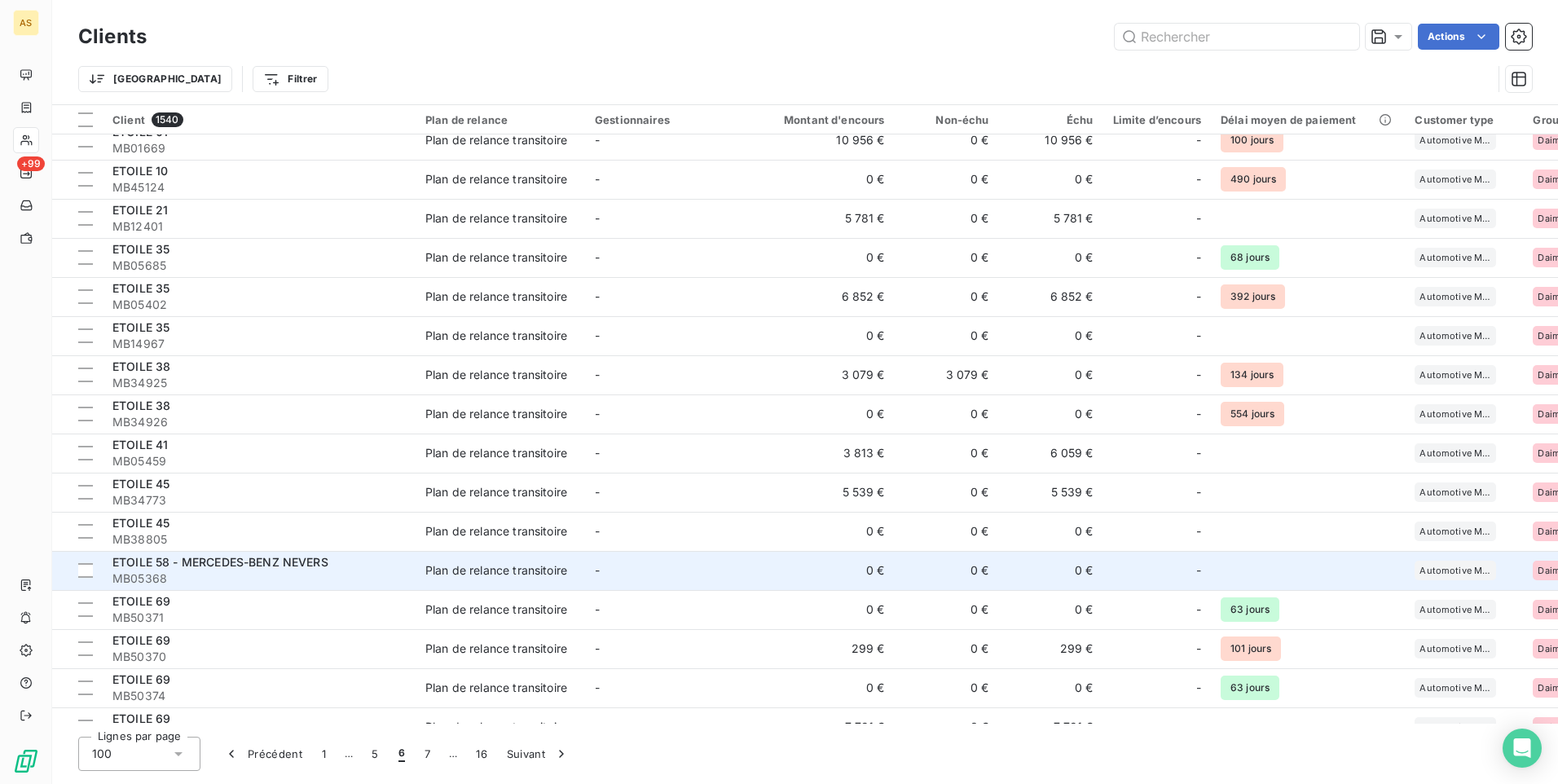
scroll to position [1955, 0]
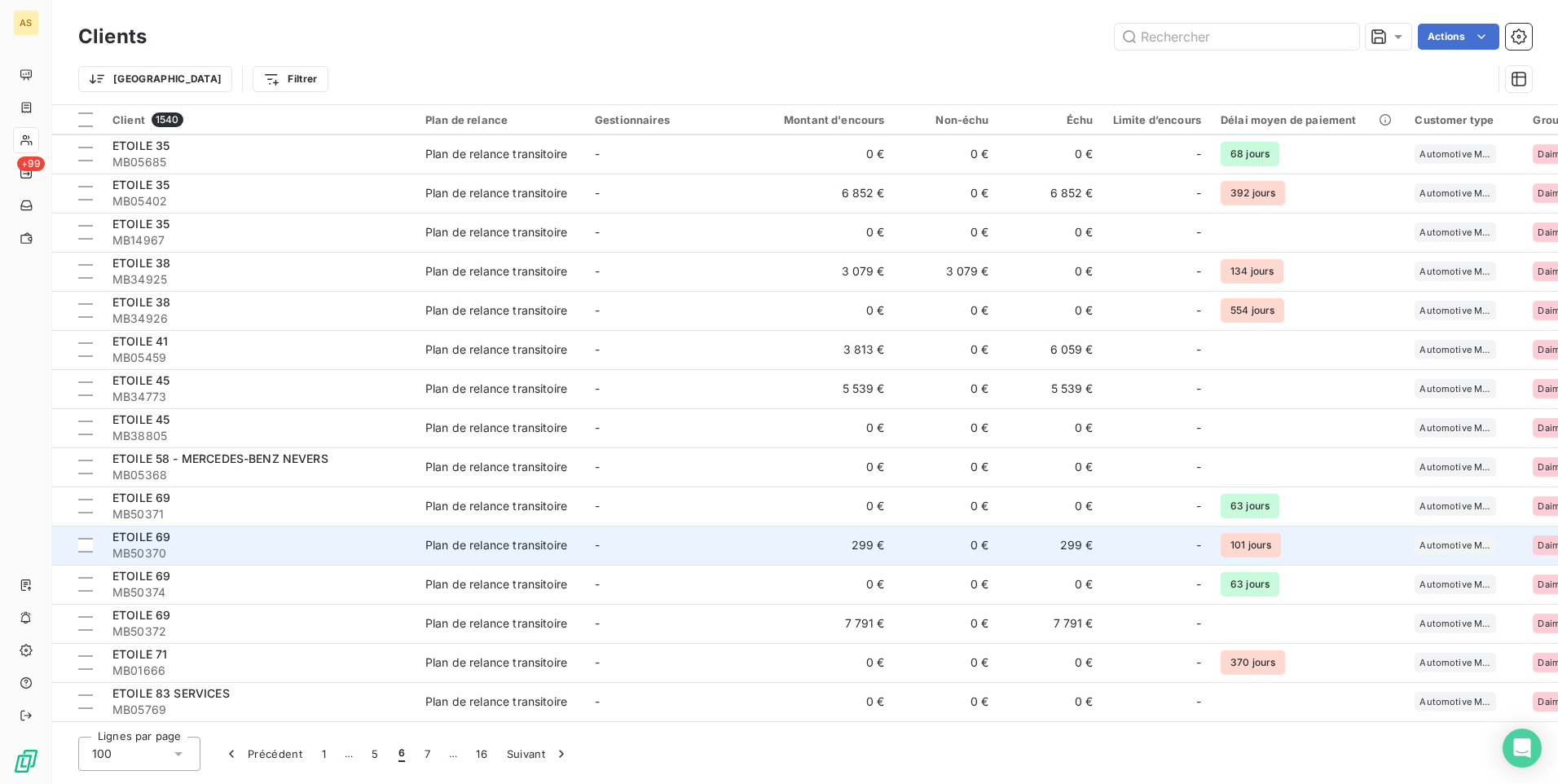
click at [484, 558] on td "Plan de relance transitoire" at bounding box center [500, 545] width 169 height 39
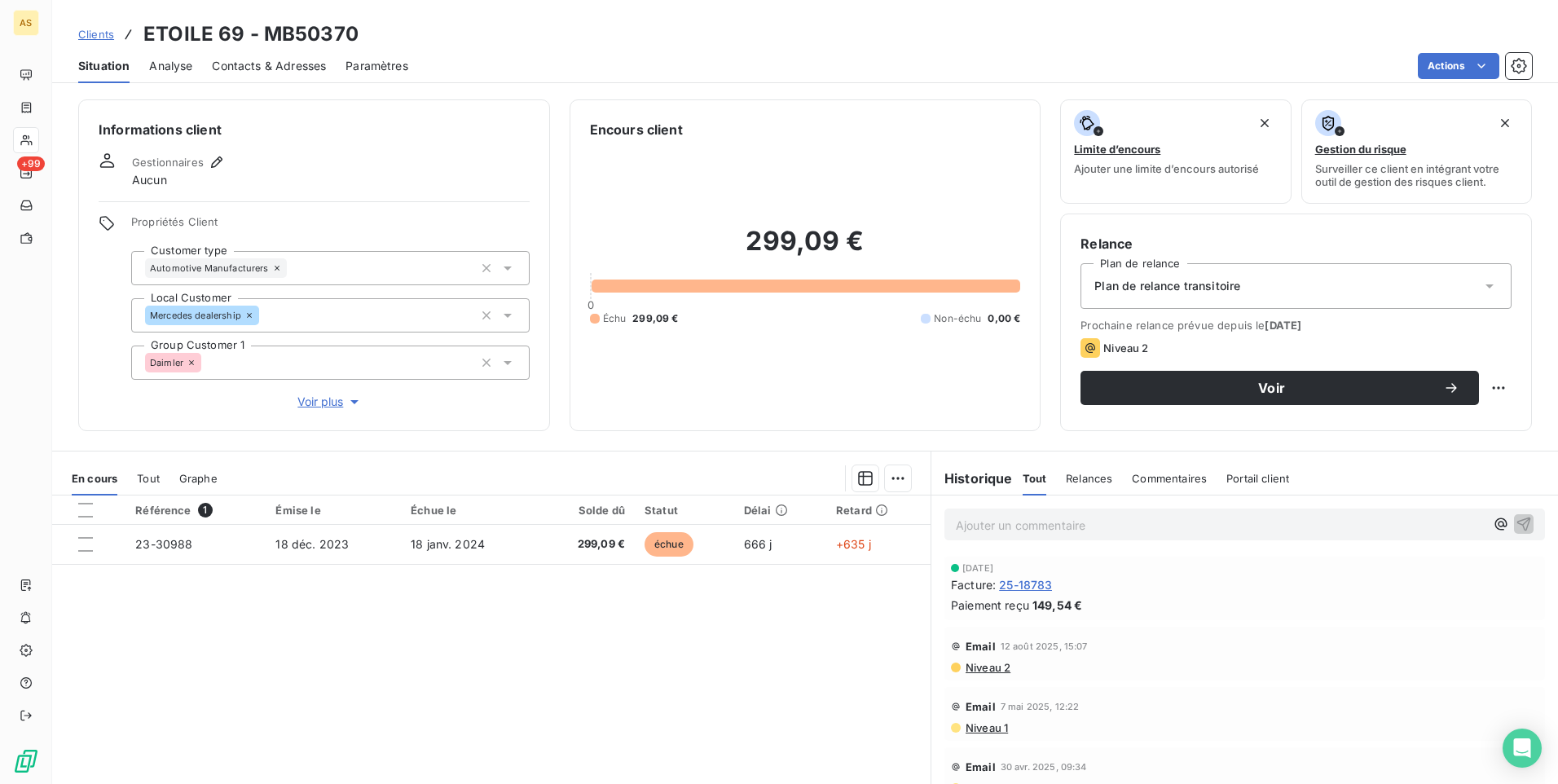
click at [79, 28] on span "Clients" at bounding box center [95, 34] width 35 height 13
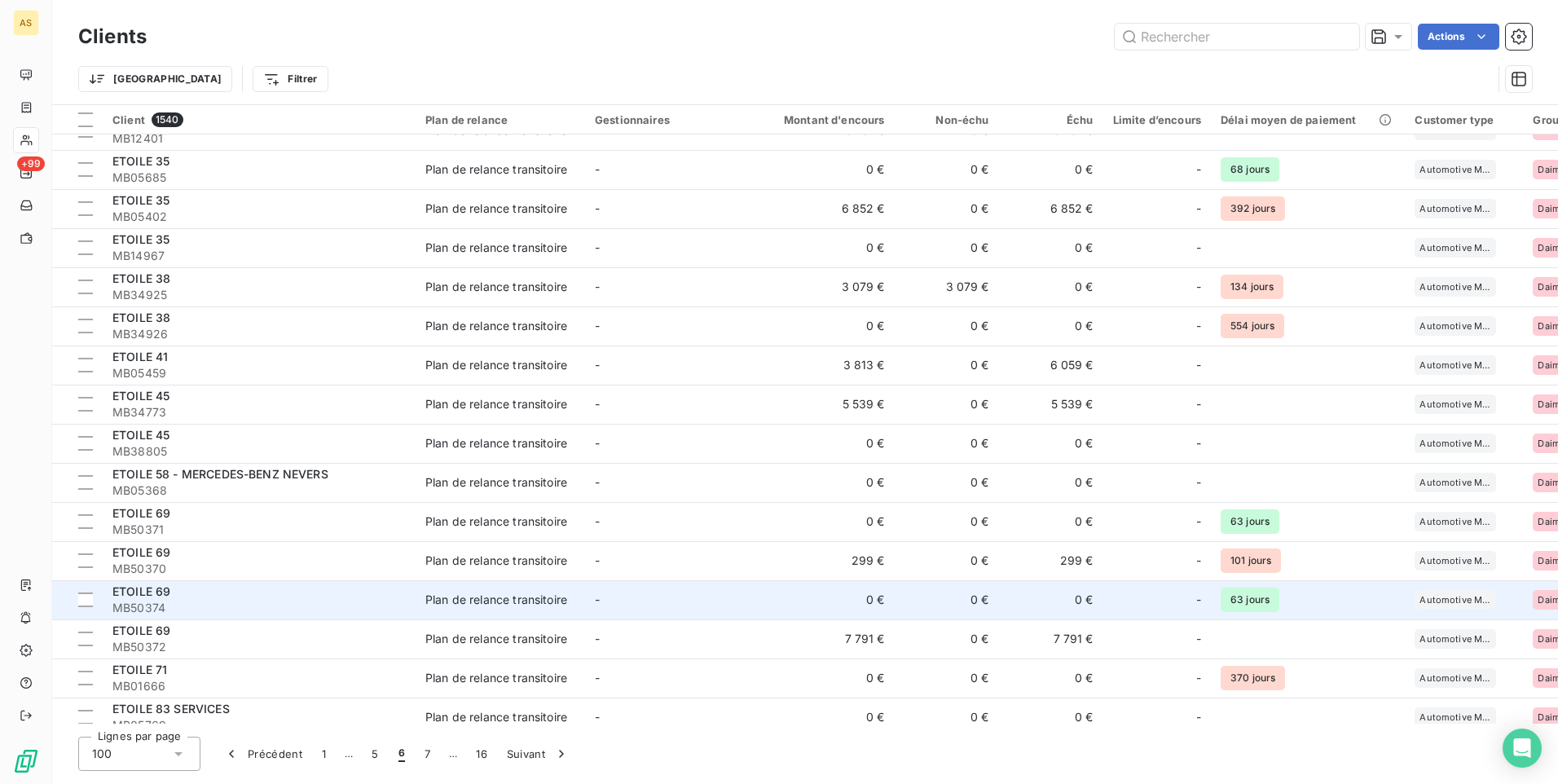
scroll to position [1955, 0]
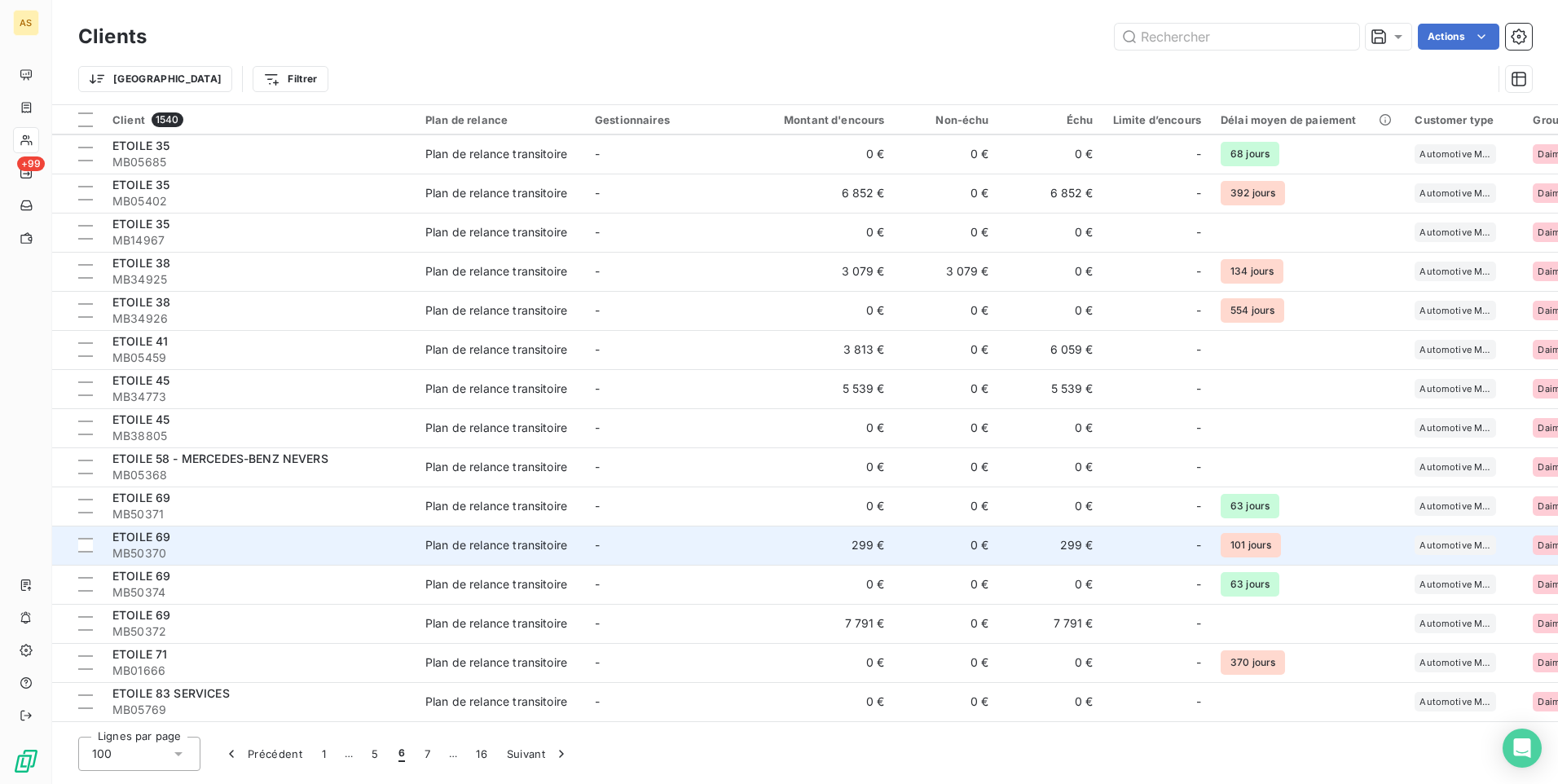
click at [255, 545] on span "MB50370" at bounding box center [259, 553] width 294 height 16
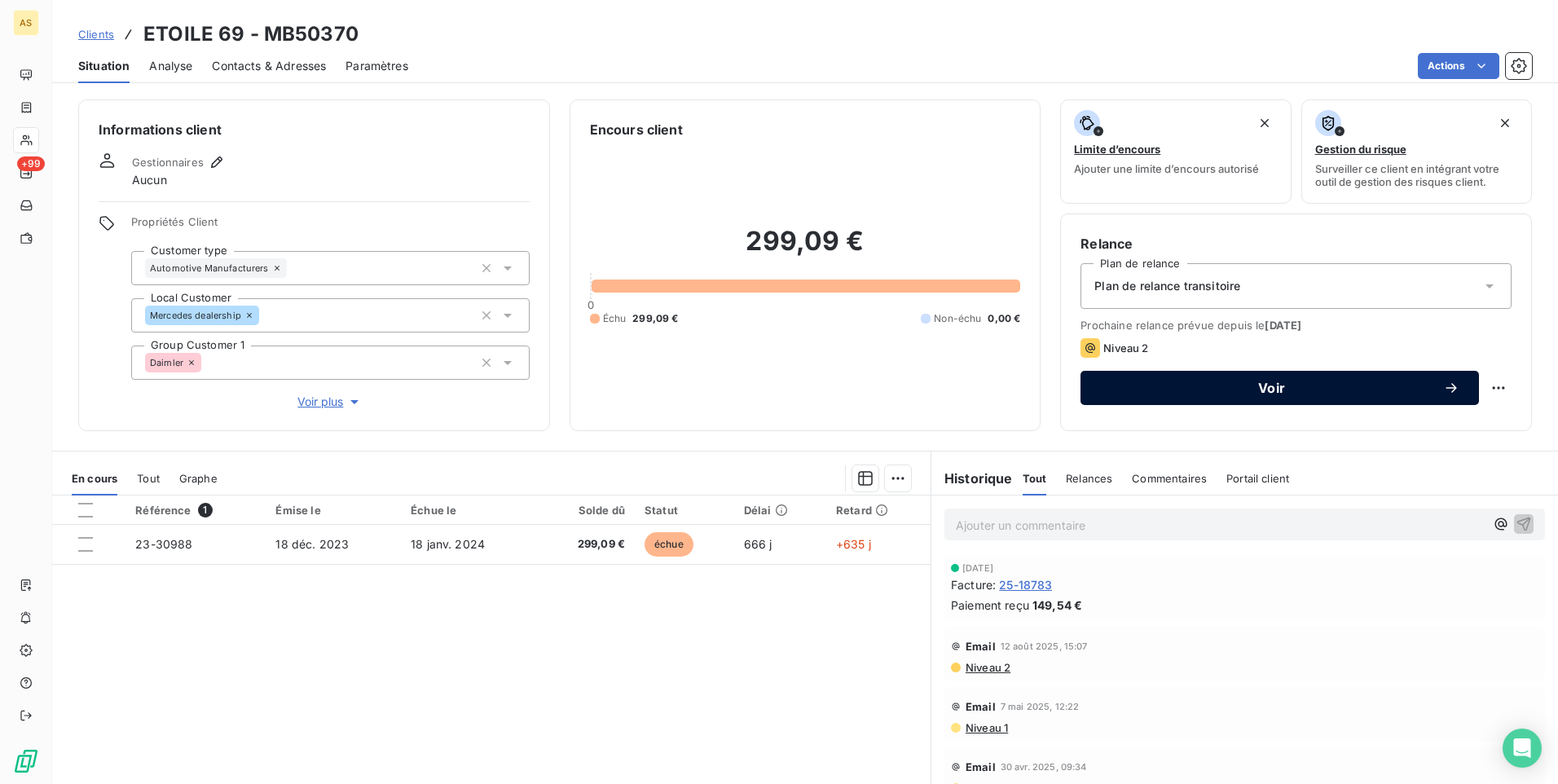
click at [1115, 374] on button "Voir" at bounding box center [1280, 388] width 398 height 35
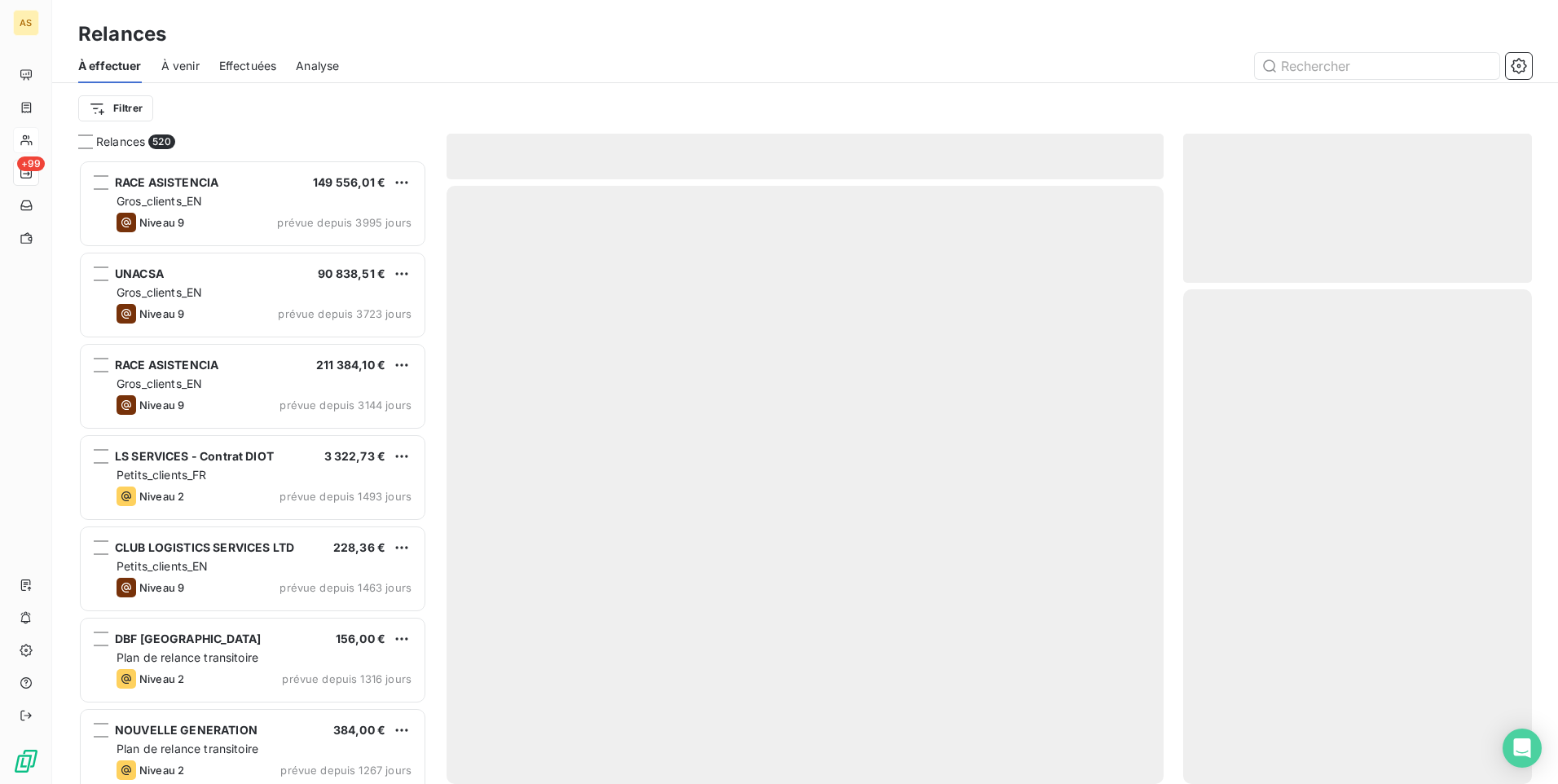
scroll to position [612, 337]
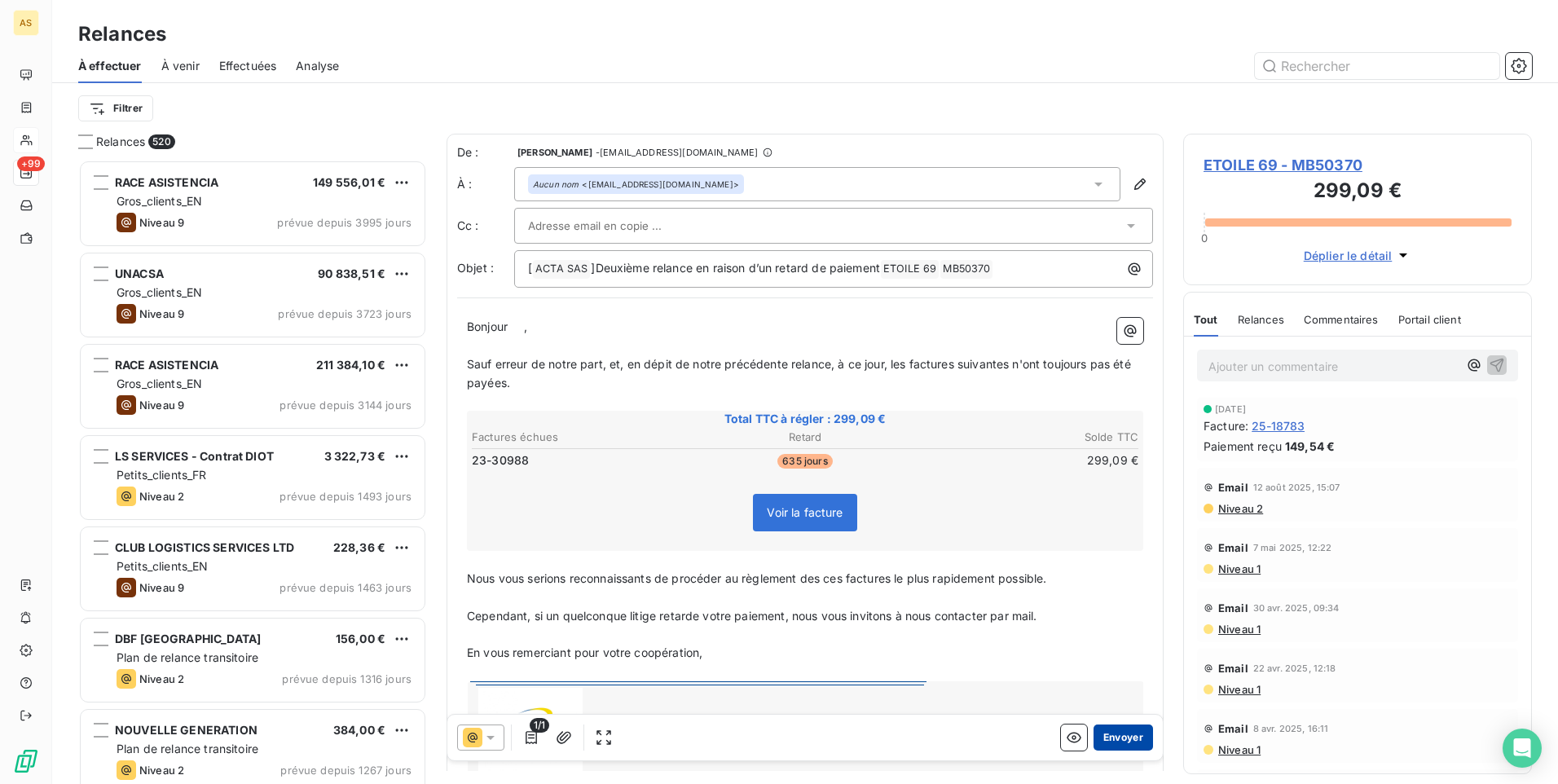
click at [1111, 739] on button "Envoyer" at bounding box center [1122, 737] width 59 height 26
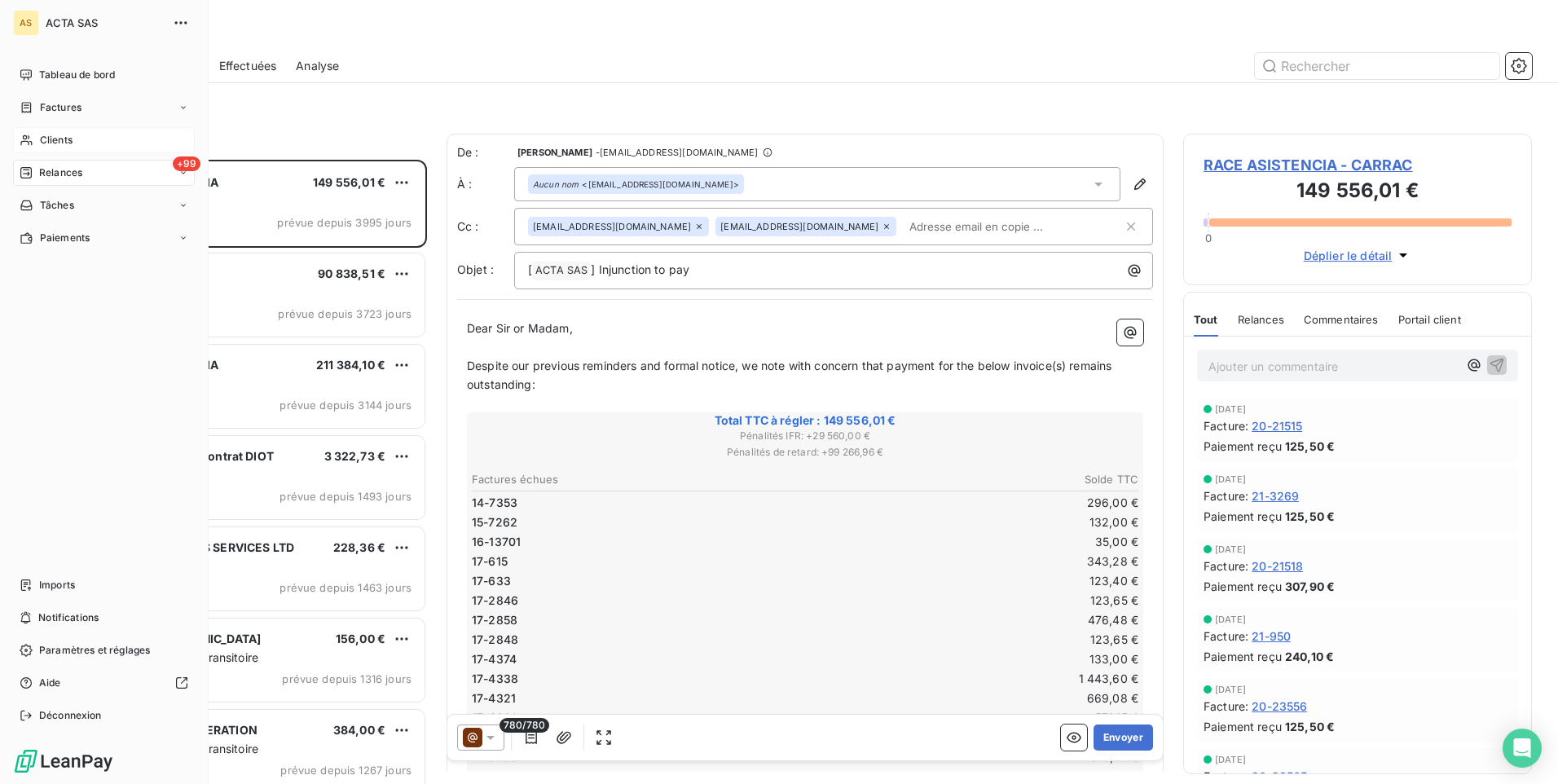
click at [38, 142] on div "Clients" at bounding box center [104, 140] width 182 height 26
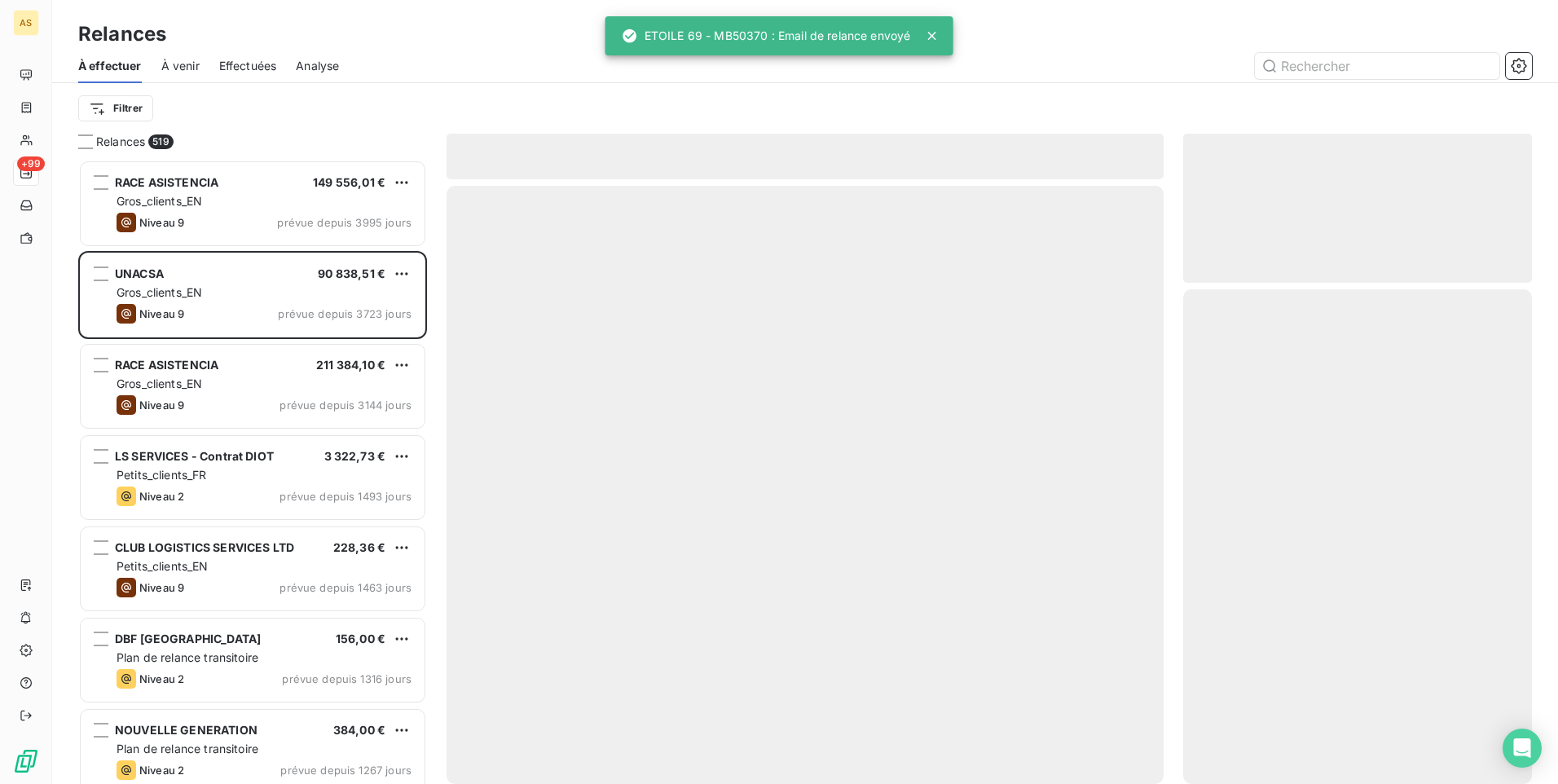
scroll to position [612, 337]
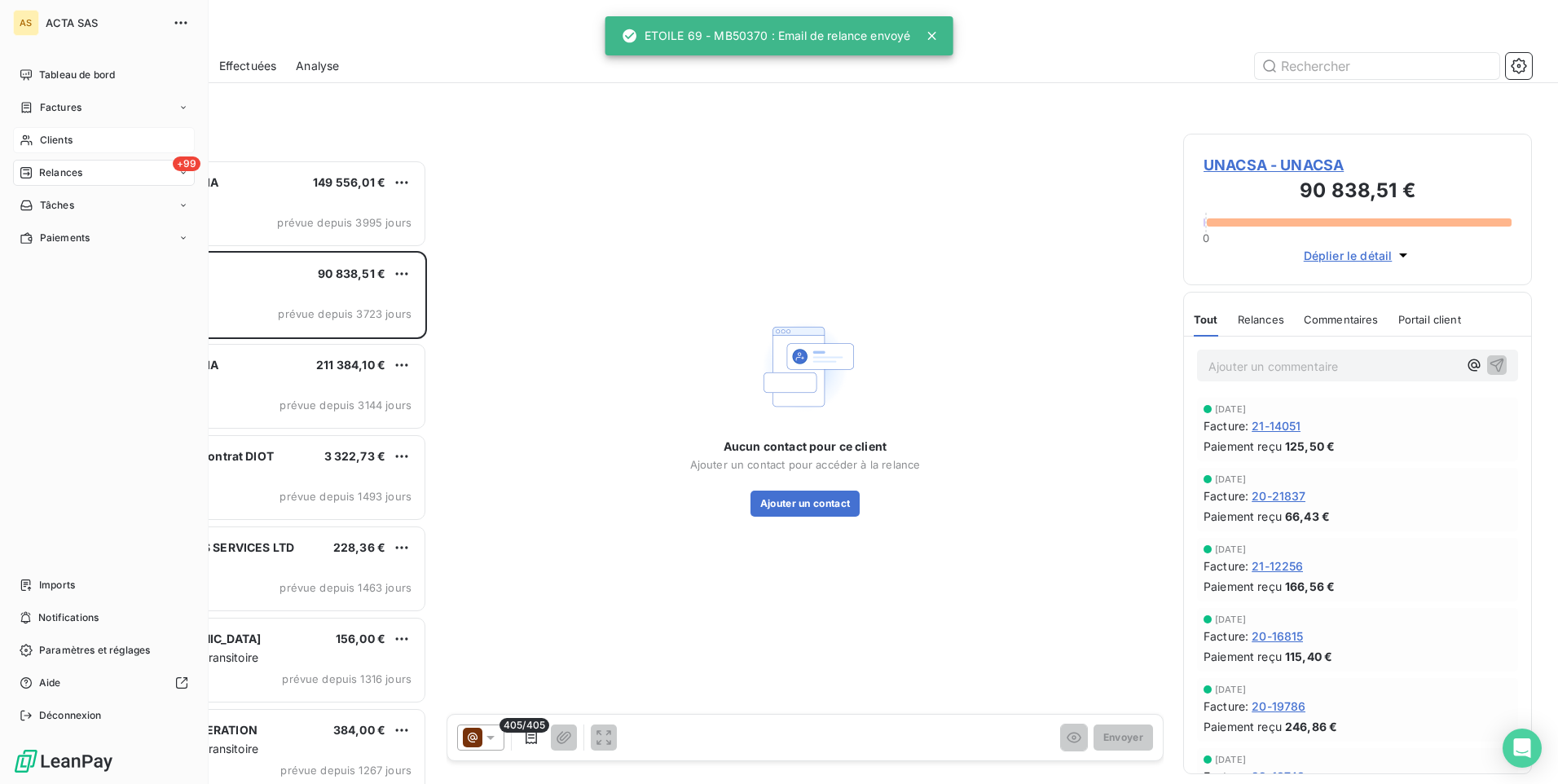
click at [53, 131] on div "Clients" at bounding box center [104, 140] width 182 height 26
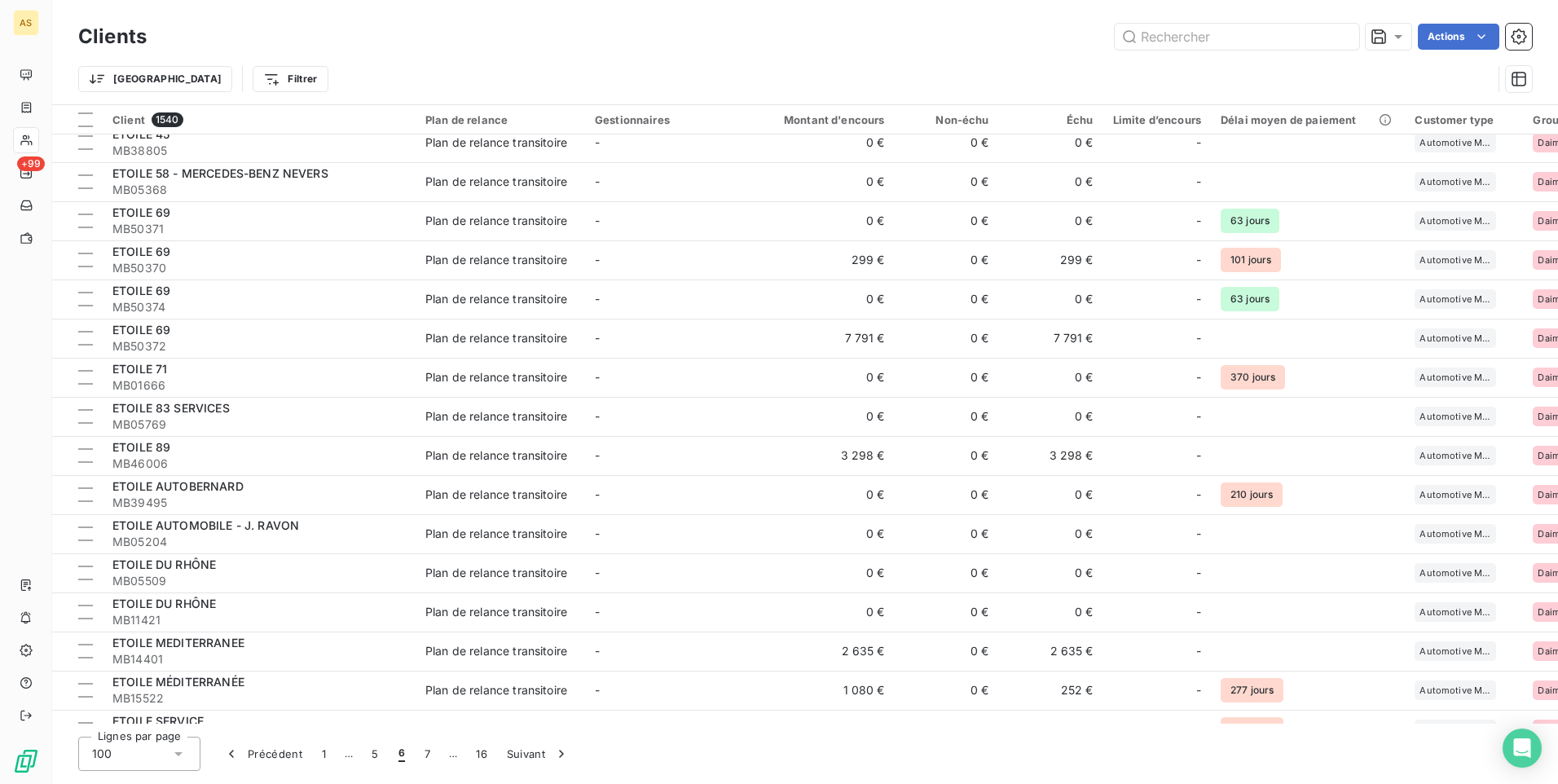
scroll to position [2281, 0]
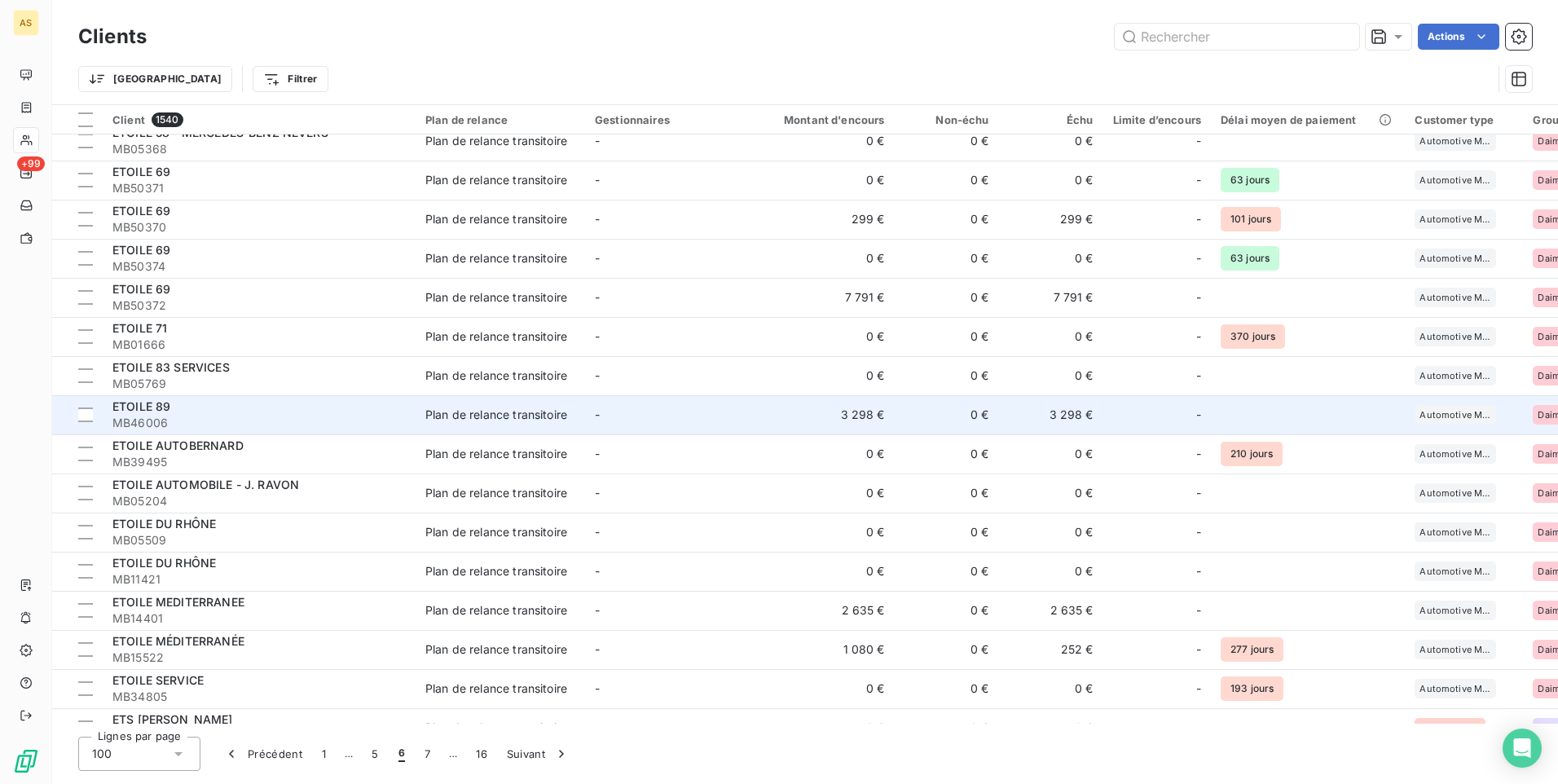
click at [263, 427] on span "MB46006" at bounding box center [259, 423] width 294 height 16
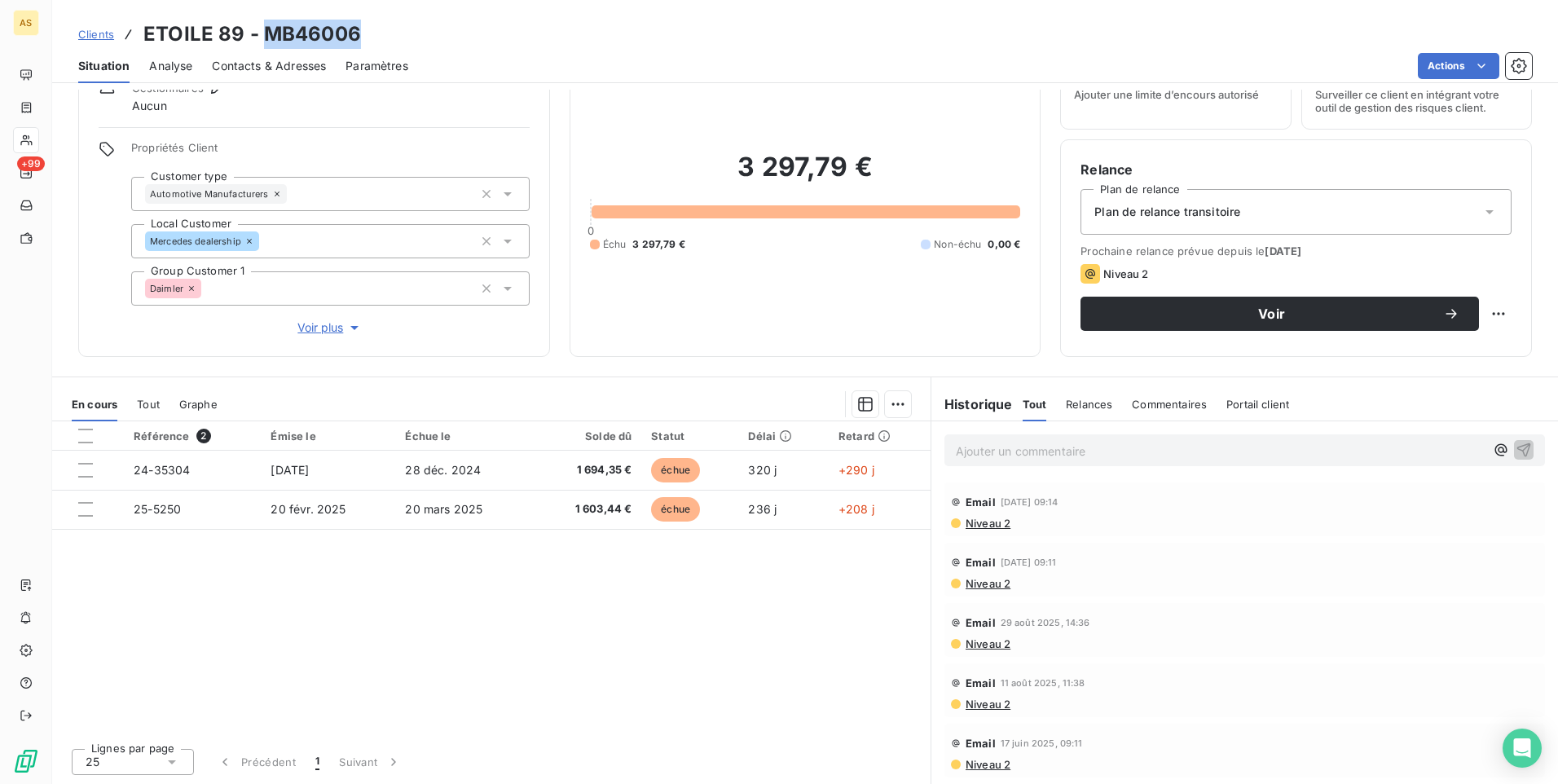
drag, startPoint x: 373, startPoint y: 25, endPoint x: 262, endPoint y: 25, distance: 111.0
click at [262, 25] on div "Clients ETOILE 89 - MB46006" at bounding box center [805, 35] width 1506 height 29
drag, startPoint x: 244, startPoint y: 38, endPoint x: 145, endPoint y: 38, distance: 99.0
click at [145, 38] on h3 "ETOILE 89 - MB46006" at bounding box center [252, 35] width 217 height 29
click at [78, 32] on span "Clients" at bounding box center [95, 34] width 35 height 13
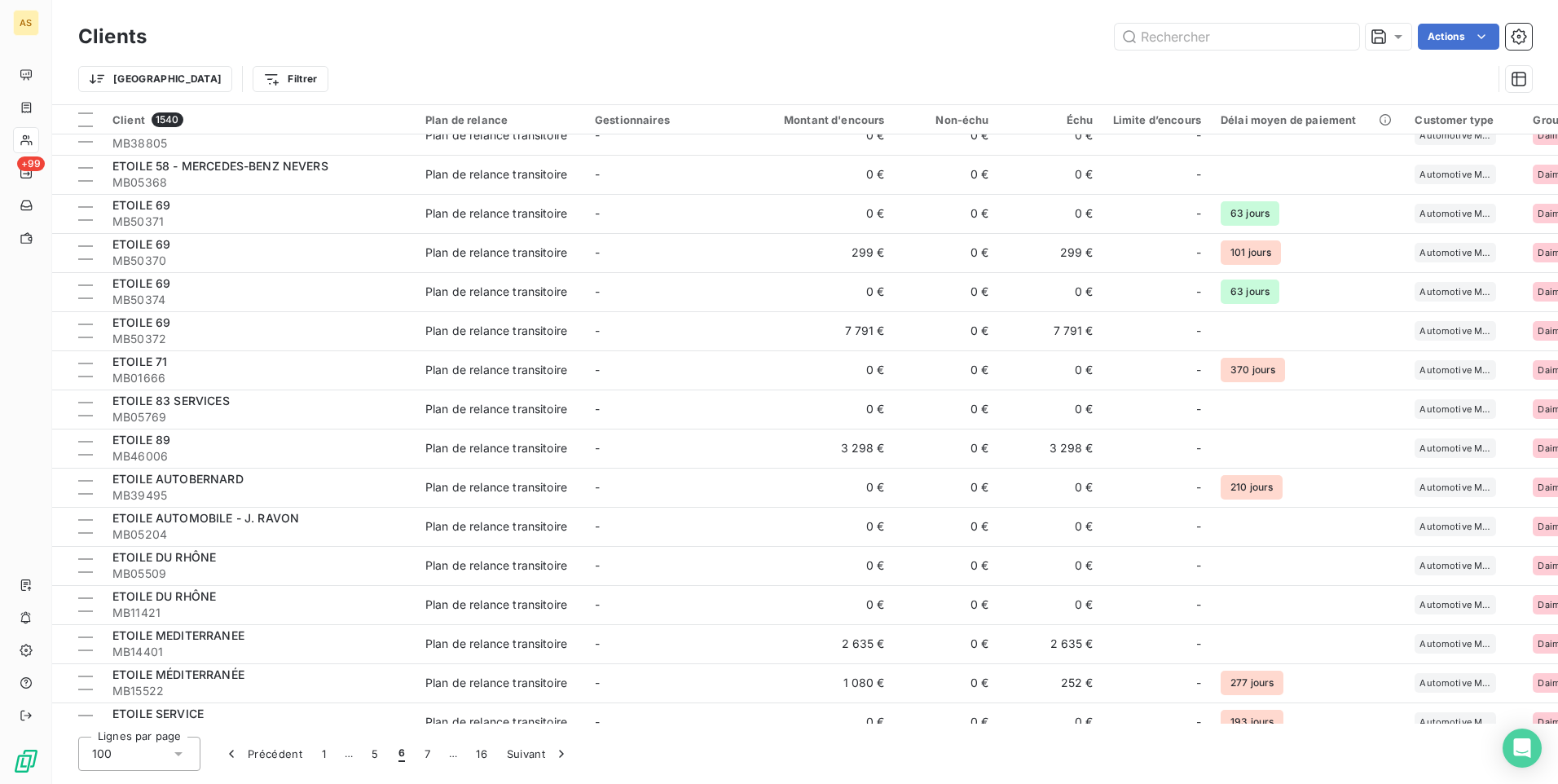
scroll to position [2281, 0]
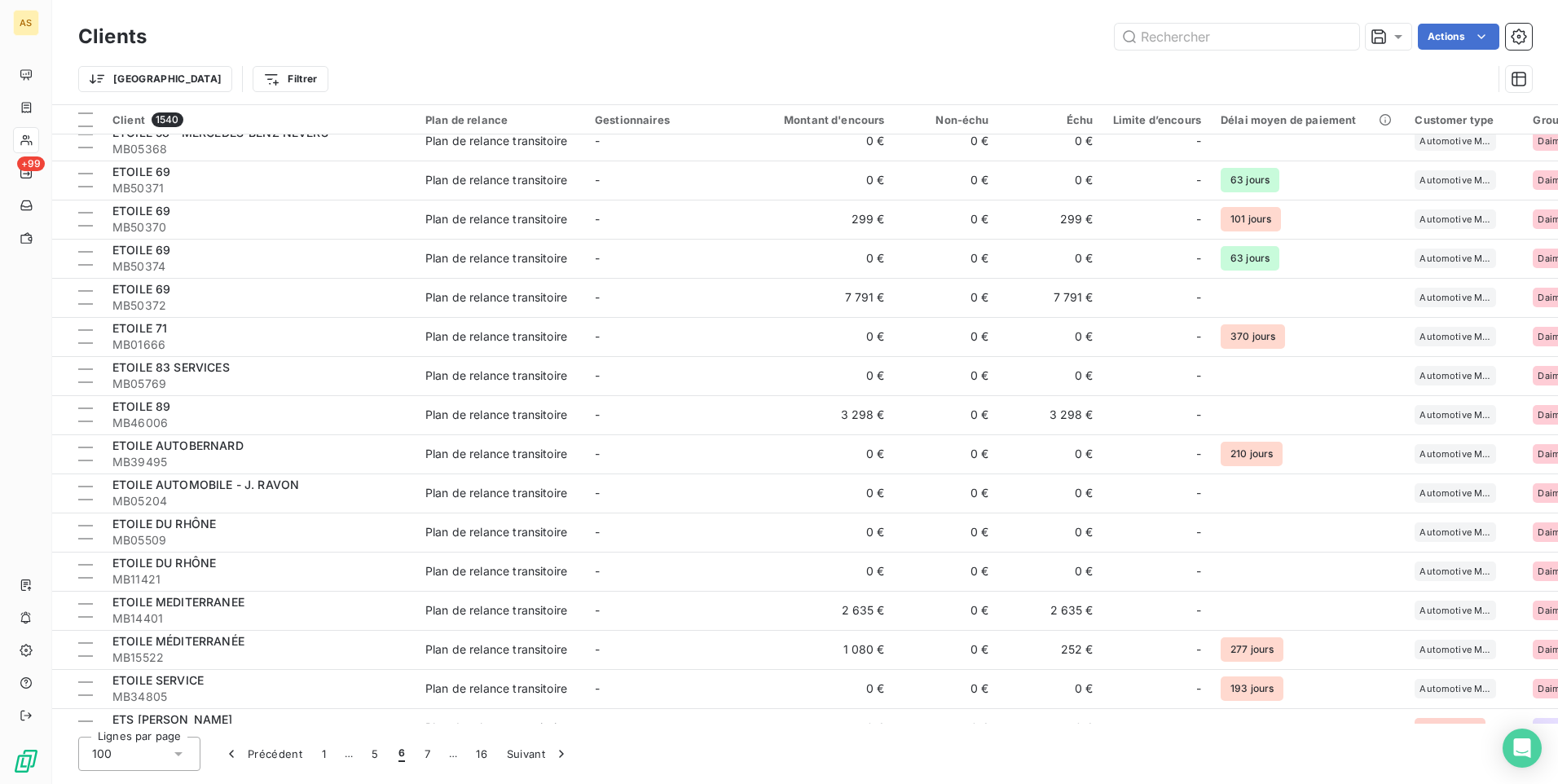
click at [295, 605] on div "ETOILE MEDITERRANEE" at bounding box center [259, 602] width 294 height 16
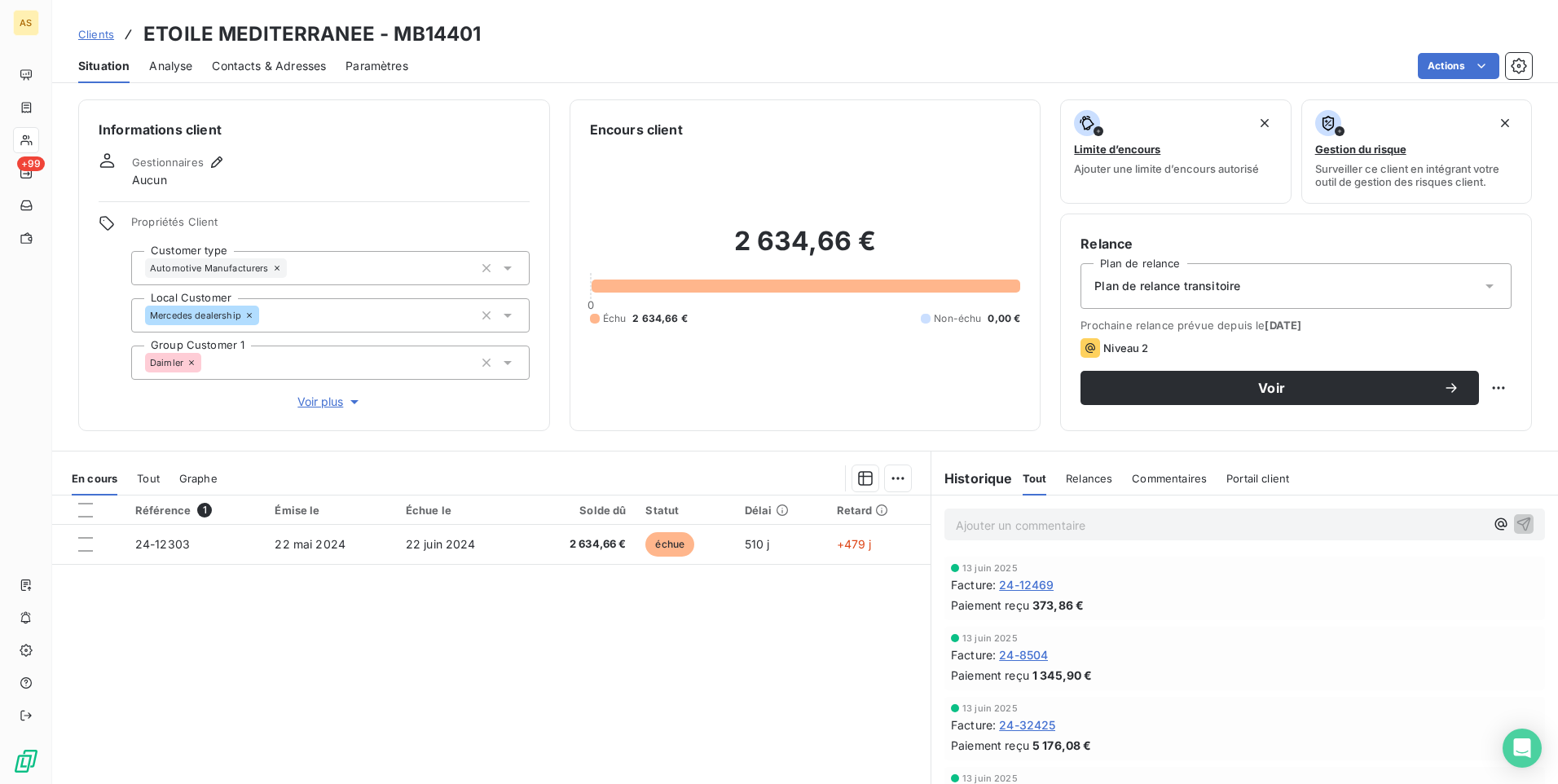
scroll to position [75, 0]
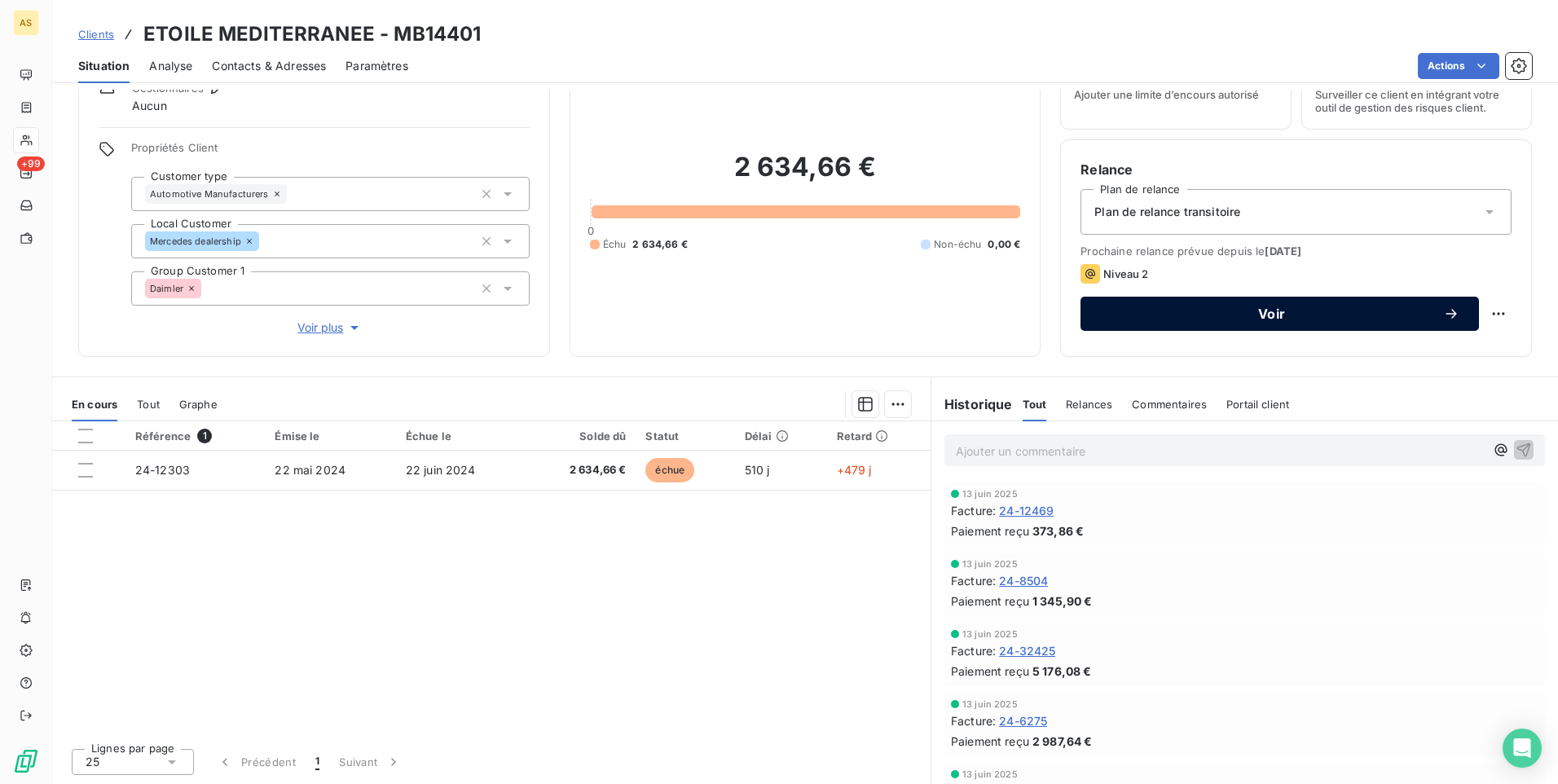
click at [1162, 317] on span "Voir" at bounding box center [1271, 314] width 343 height 13
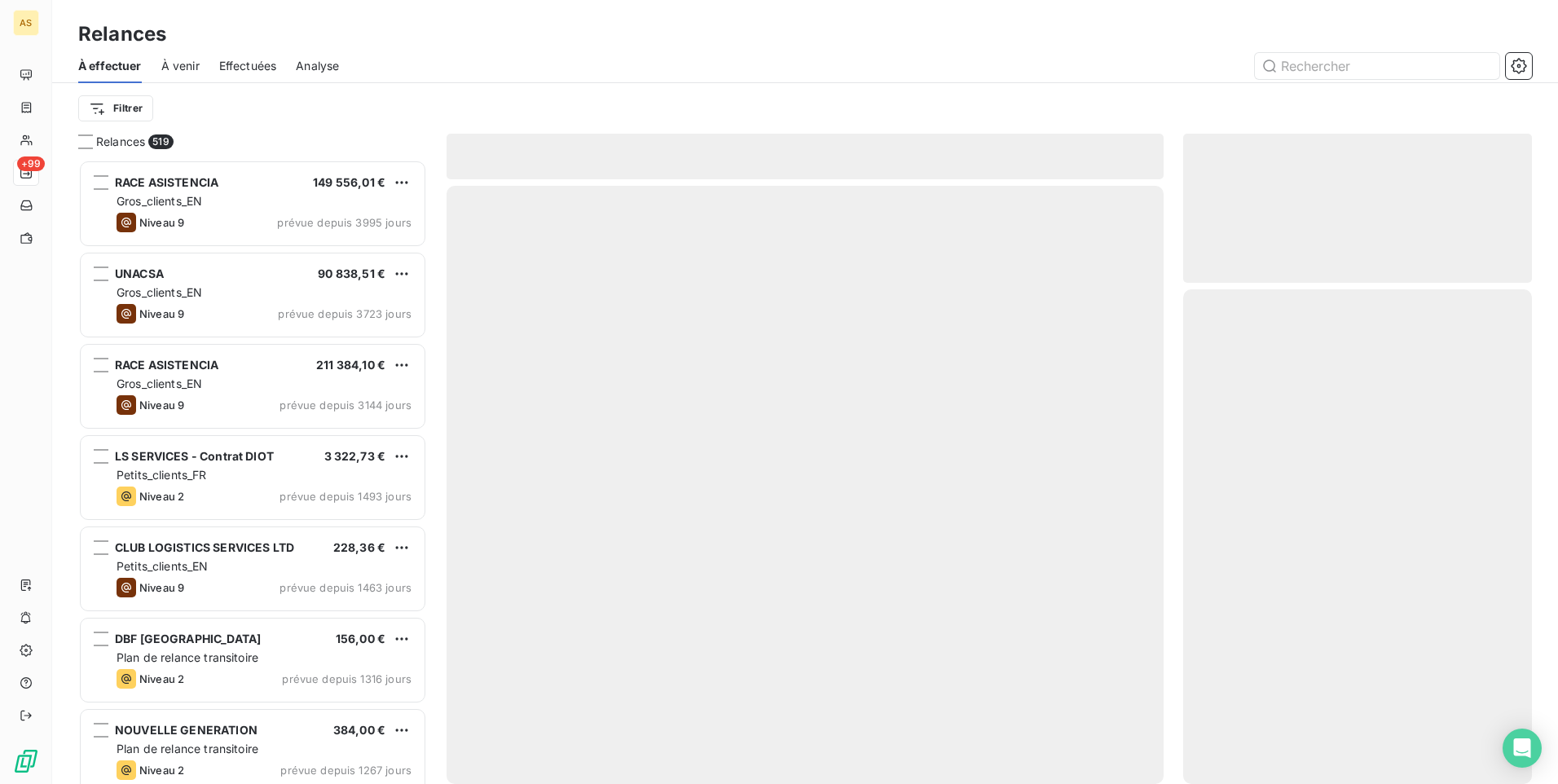
scroll to position [612, 337]
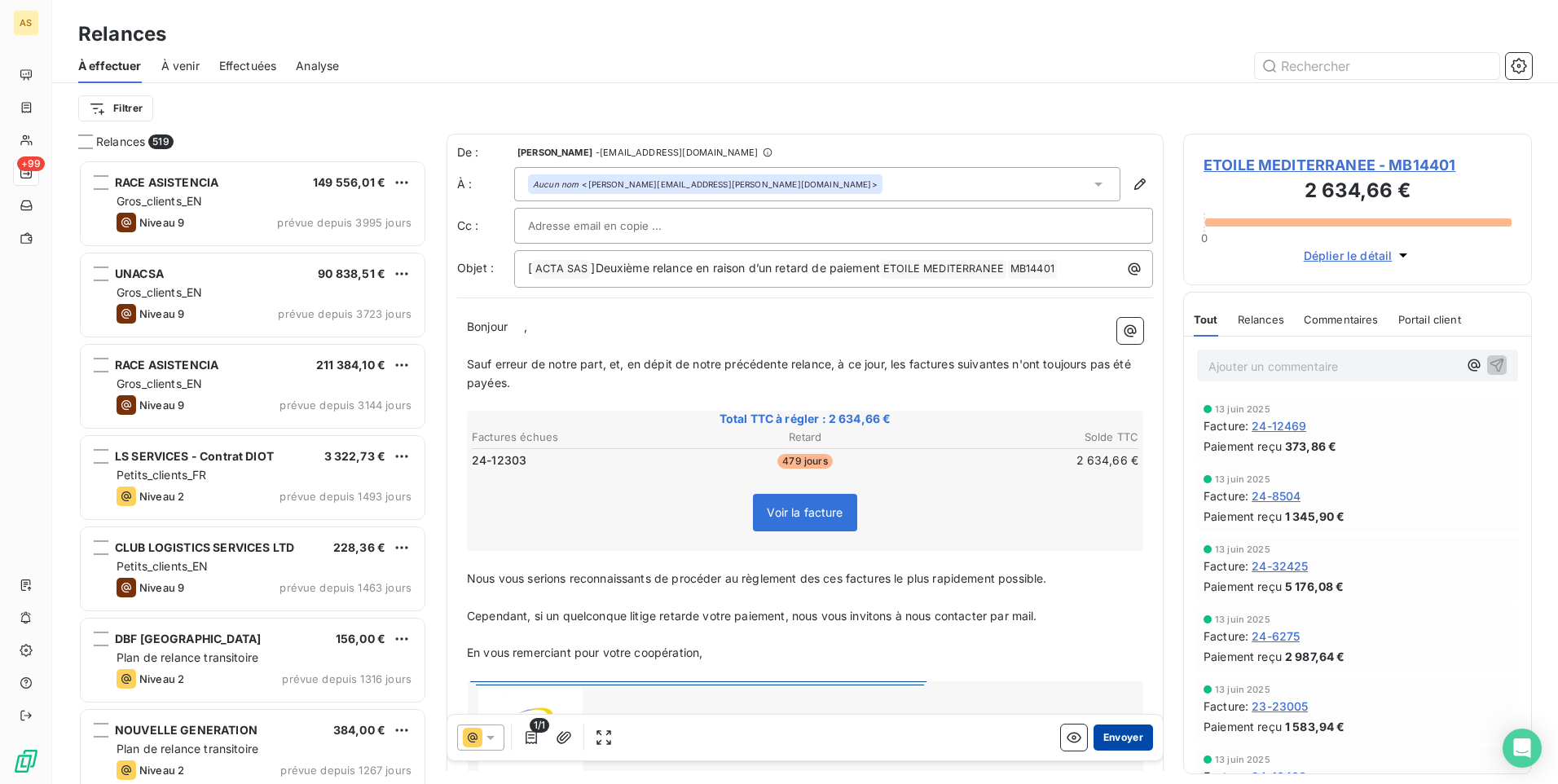
click at [1121, 733] on button "Envoyer" at bounding box center [1122, 737] width 59 height 26
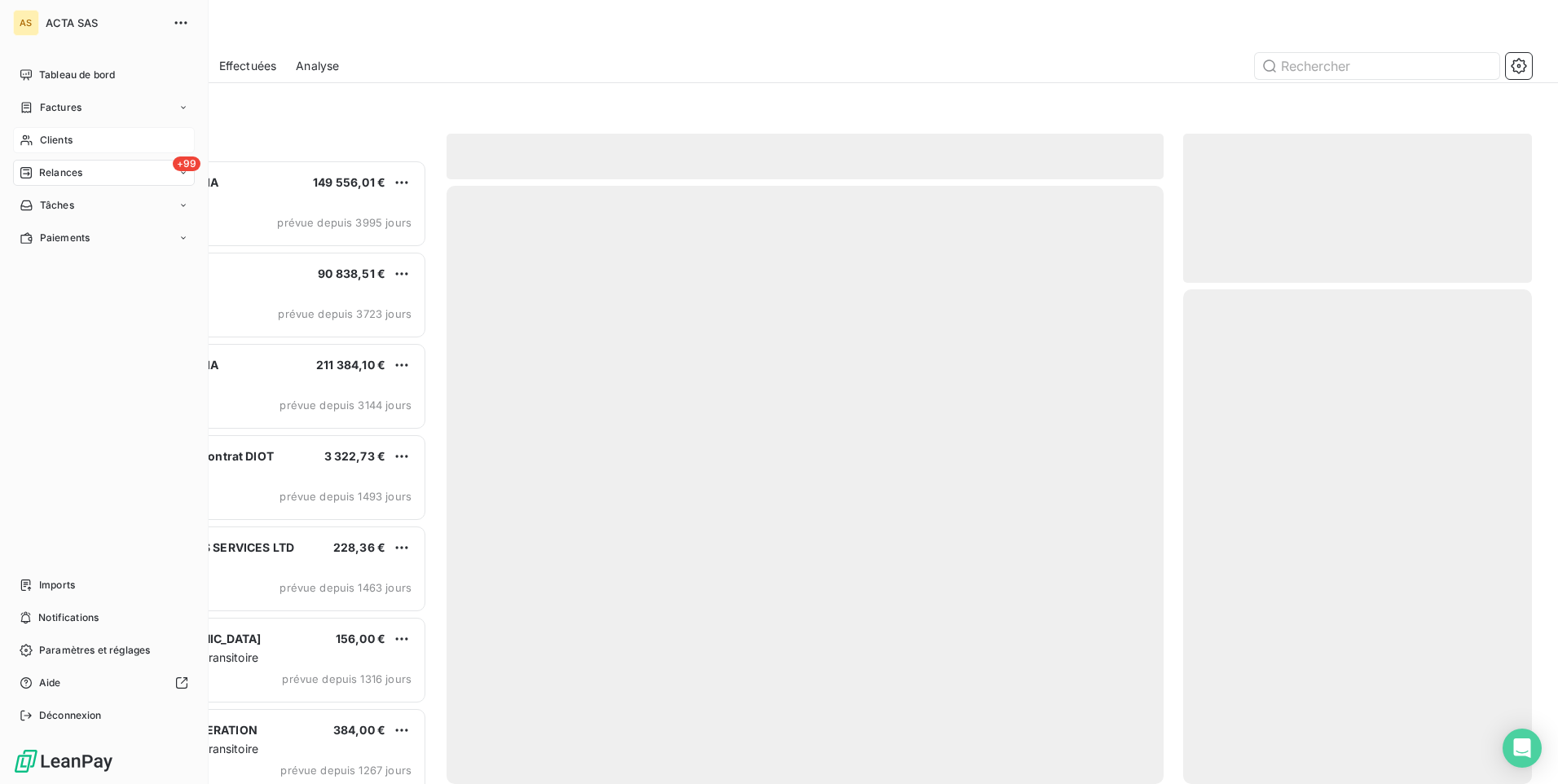
click at [41, 140] on span "Clients" at bounding box center [56, 140] width 33 height 15
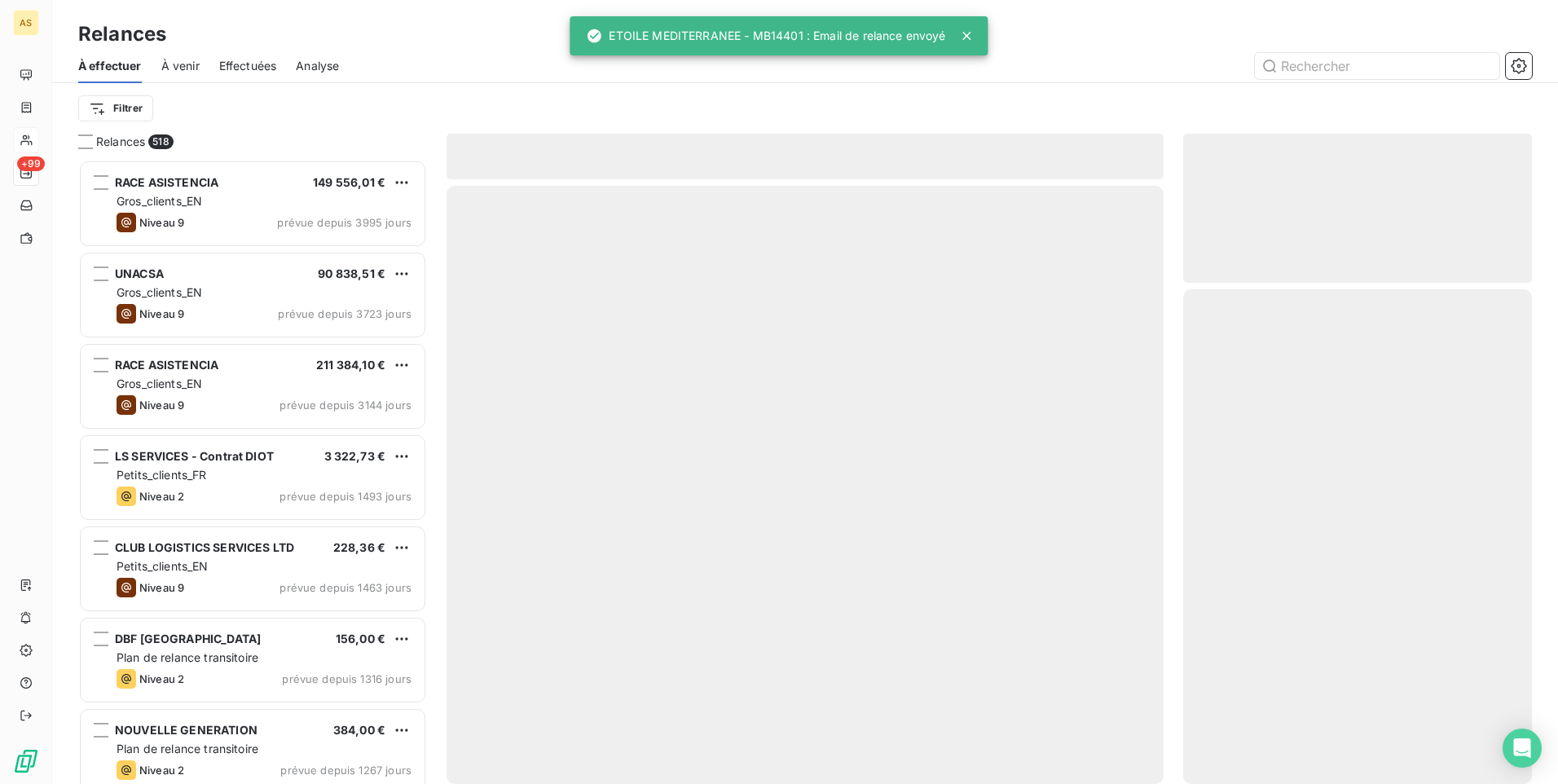
scroll to position [612, 337]
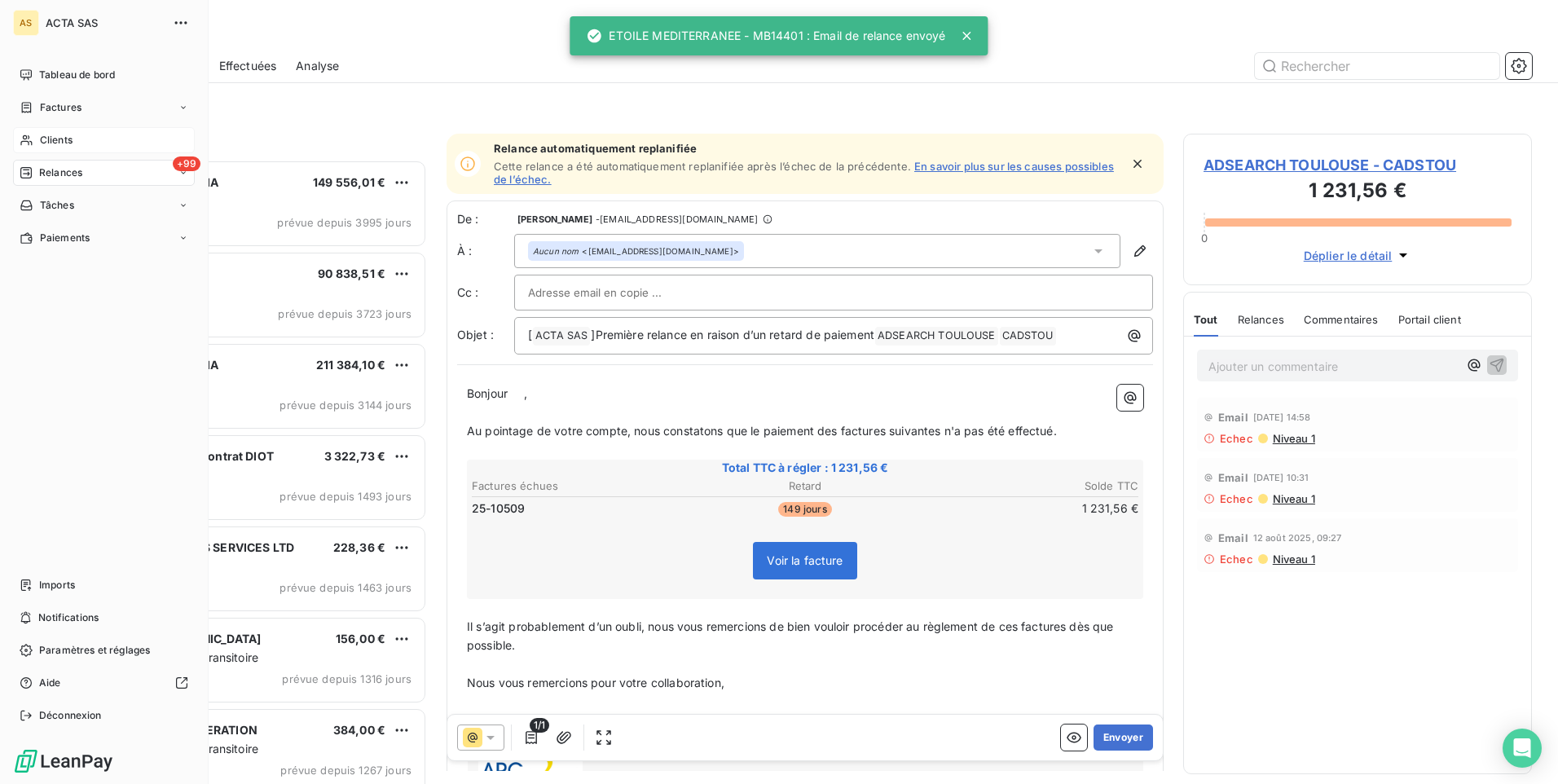
click at [63, 134] on span "Clients" at bounding box center [56, 140] width 33 height 15
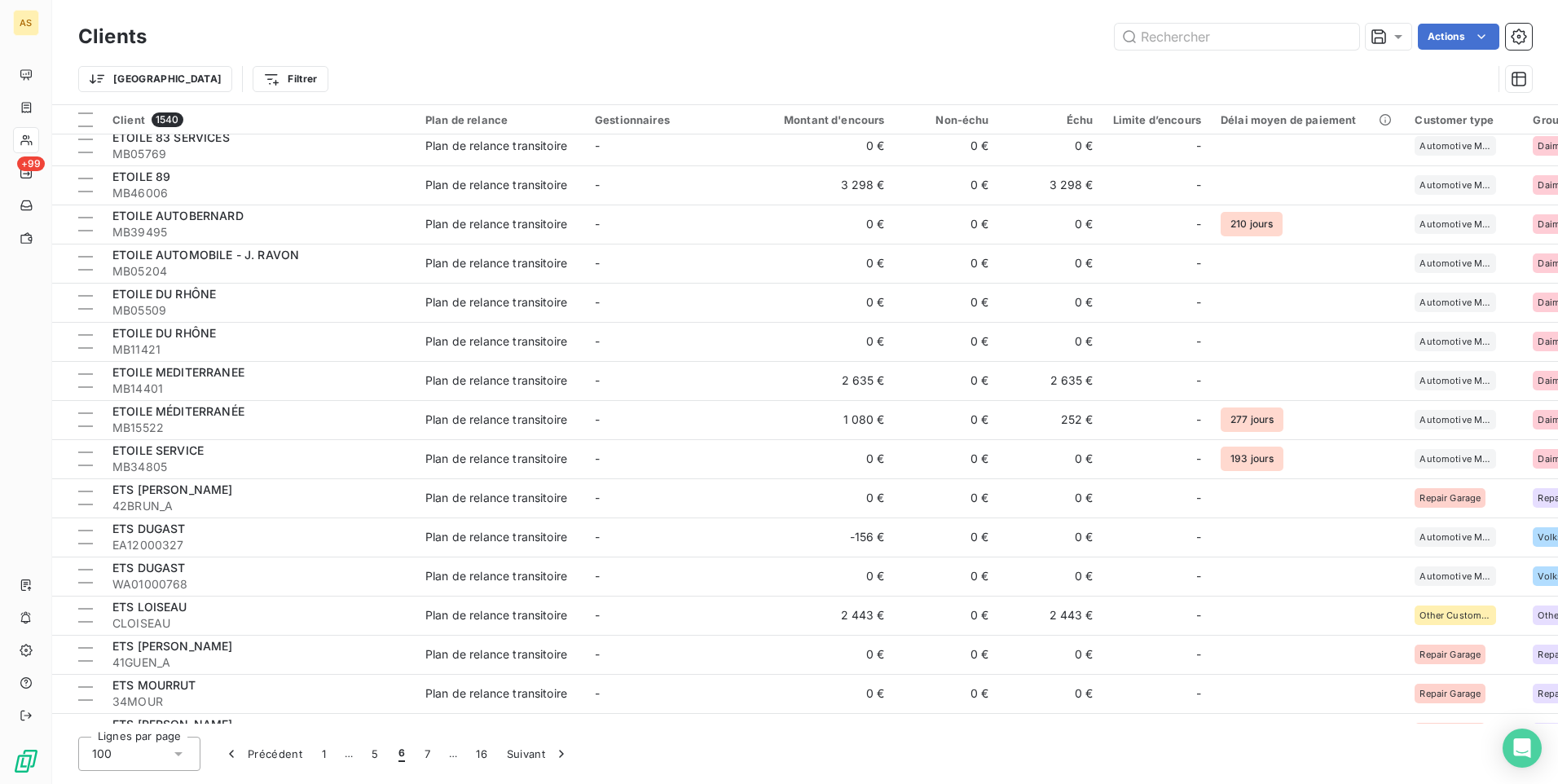
scroll to position [2526, 0]
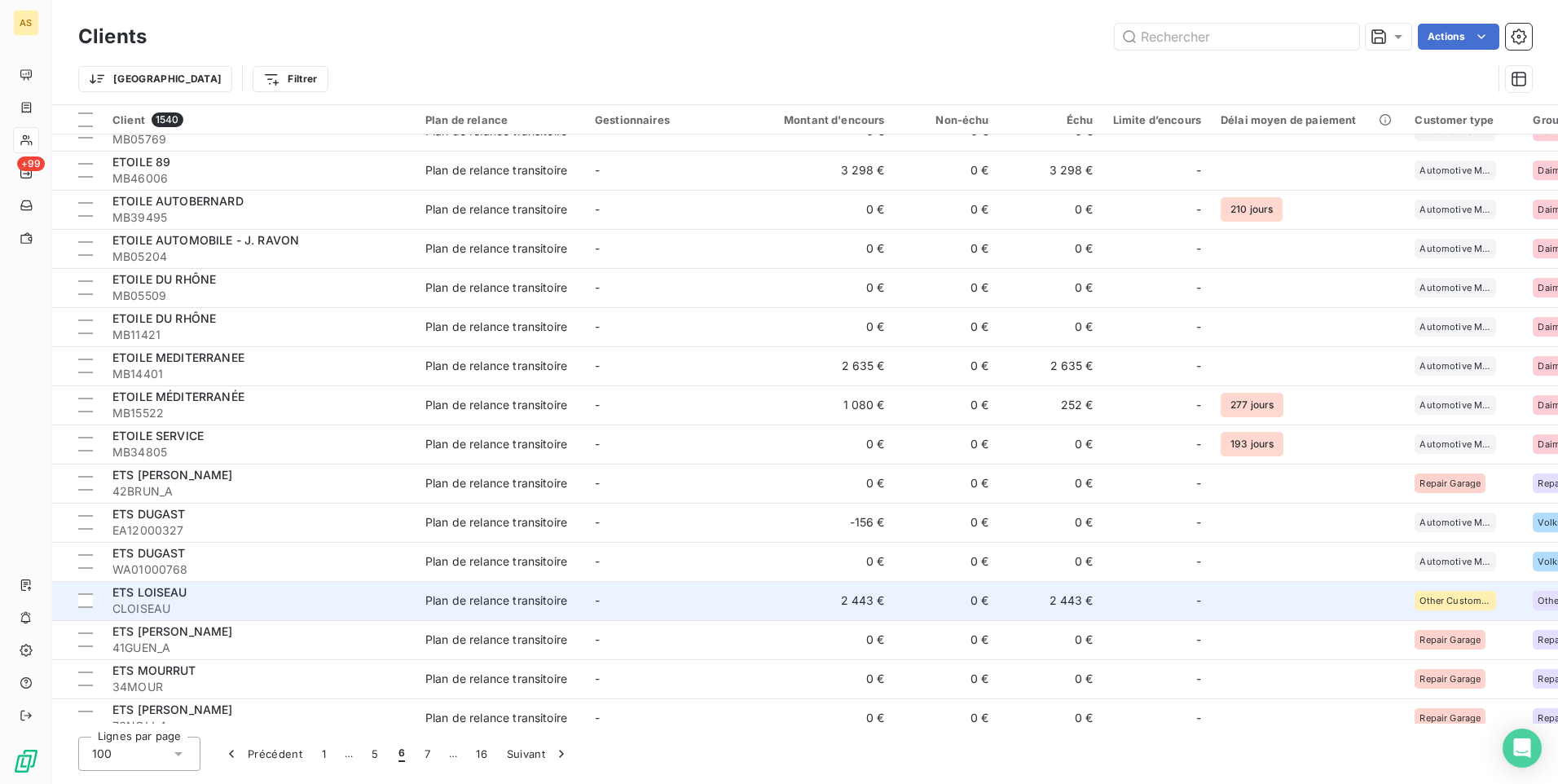
click at [351, 609] on span "CLOISEAU" at bounding box center [259, 608] width 294 height 16
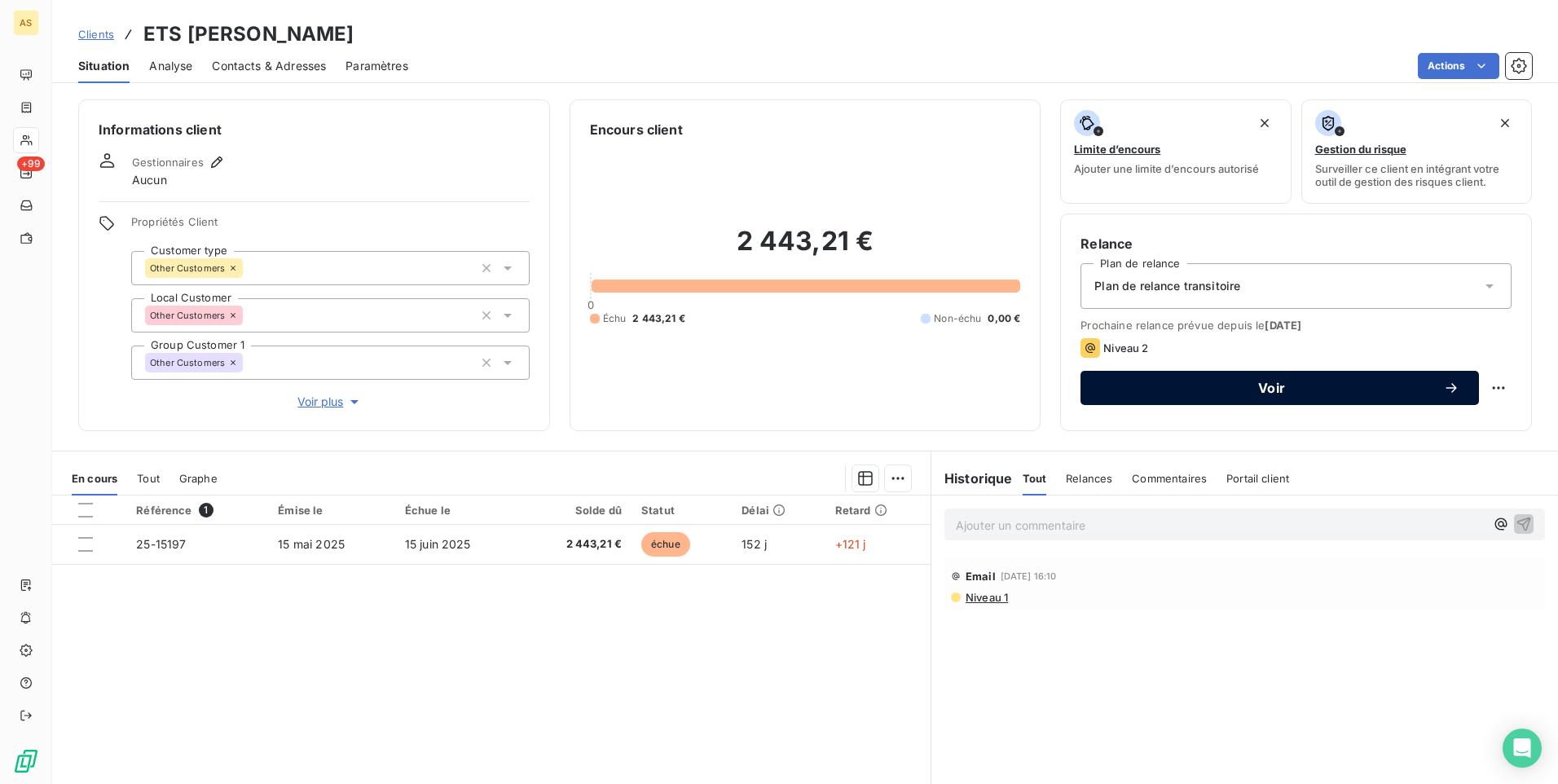
click at [1191, 389] on span "Voir" at bounding box center [1271, 387] width 343 height 13
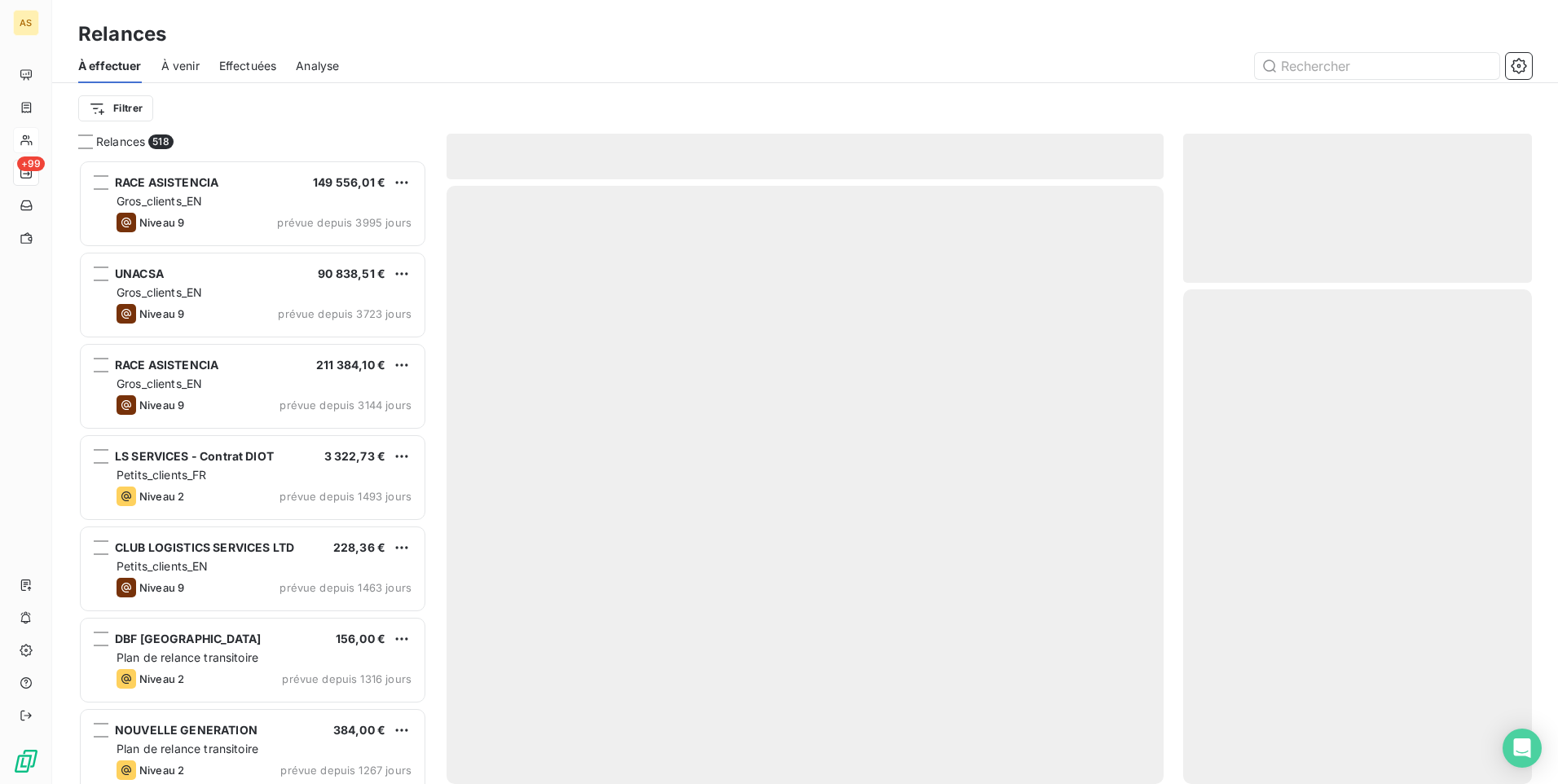
scroll to position [612, 337]
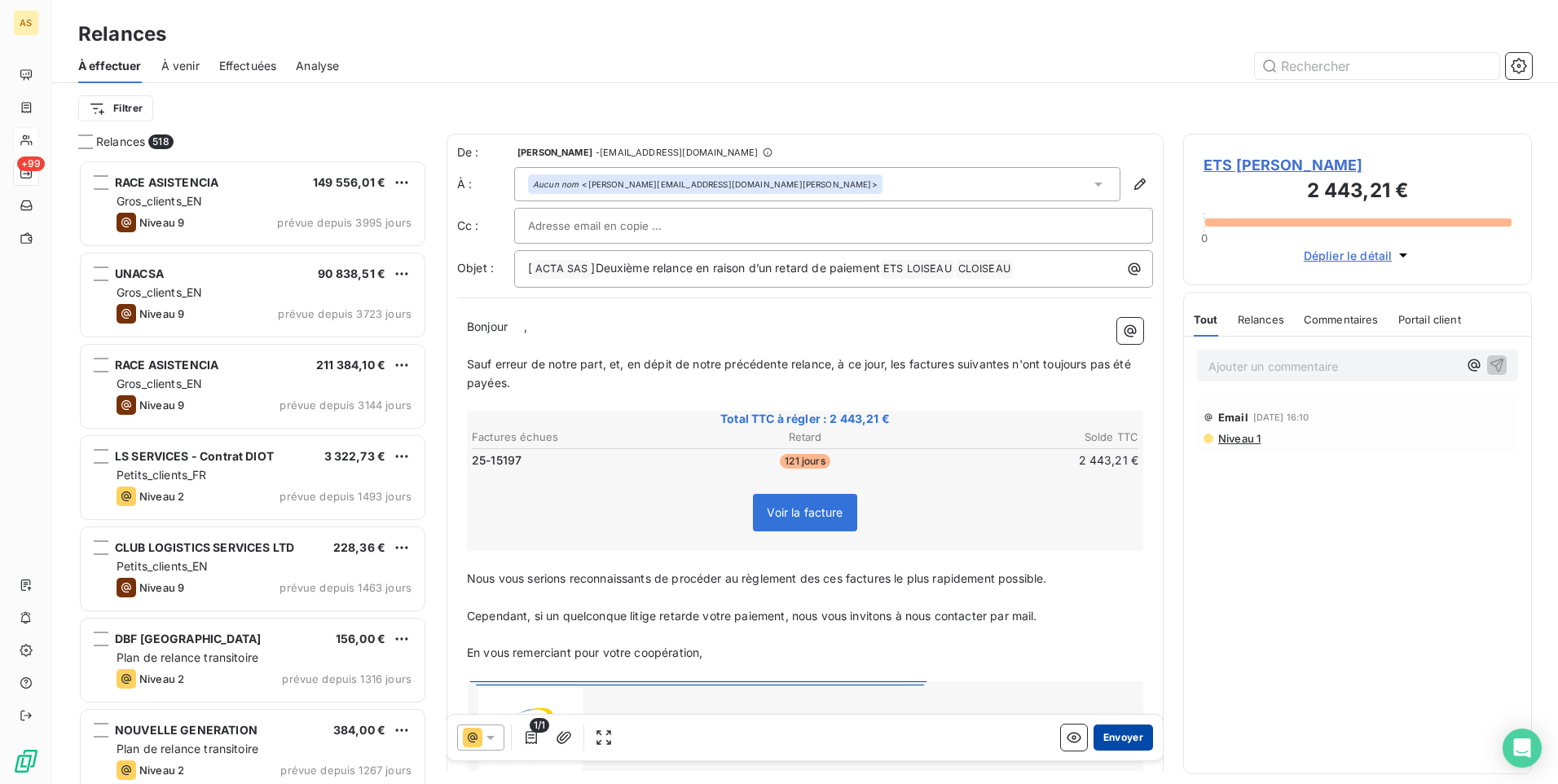
click at [1112, 735] on button "Envoyer" at bounding box center [1122, 737] width 59 height 26
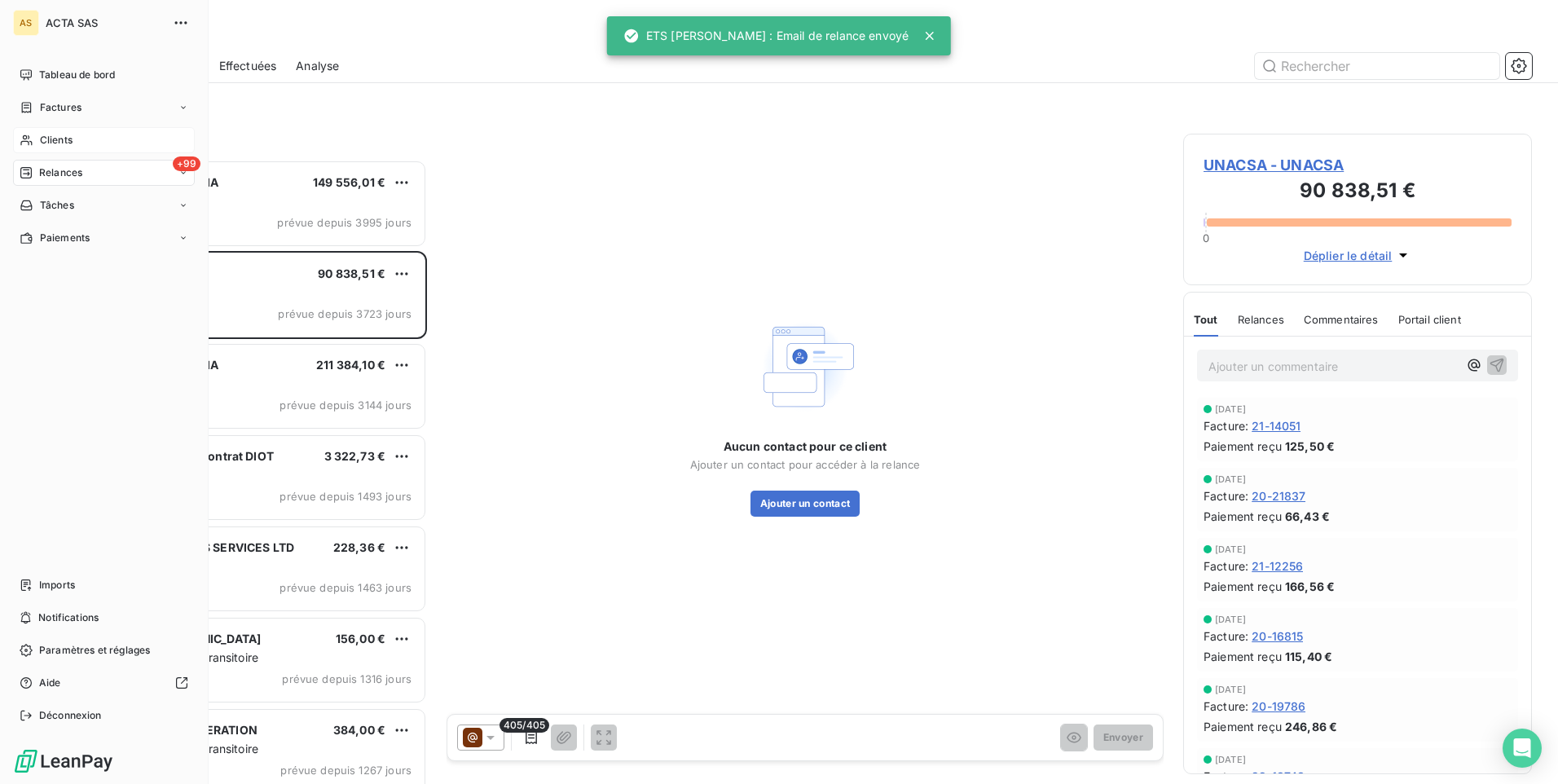
click at [38, 145] on div "Clients" at bounding box center [104, 140] width 182 height 26
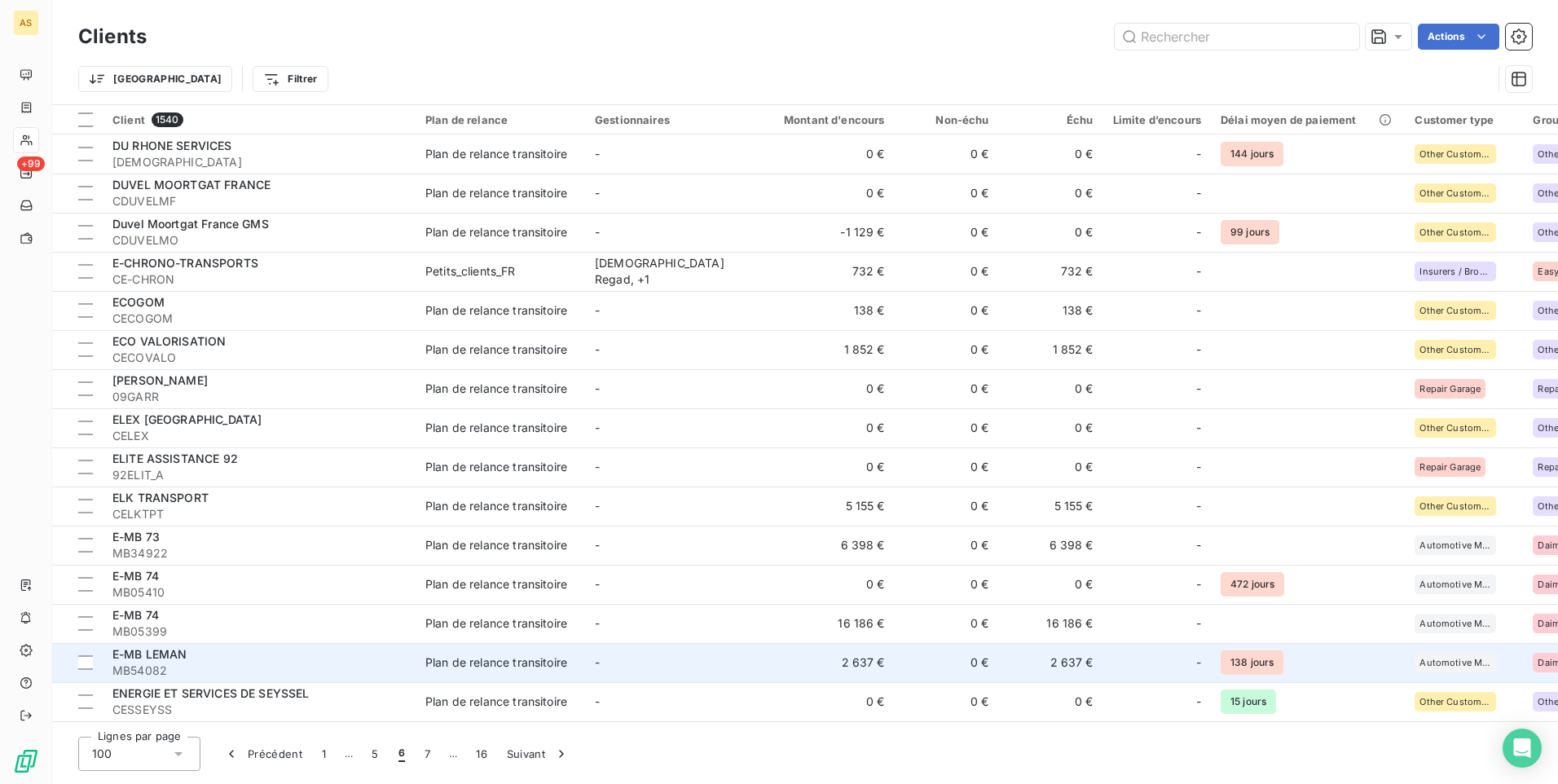
scroll to position [407, 0]
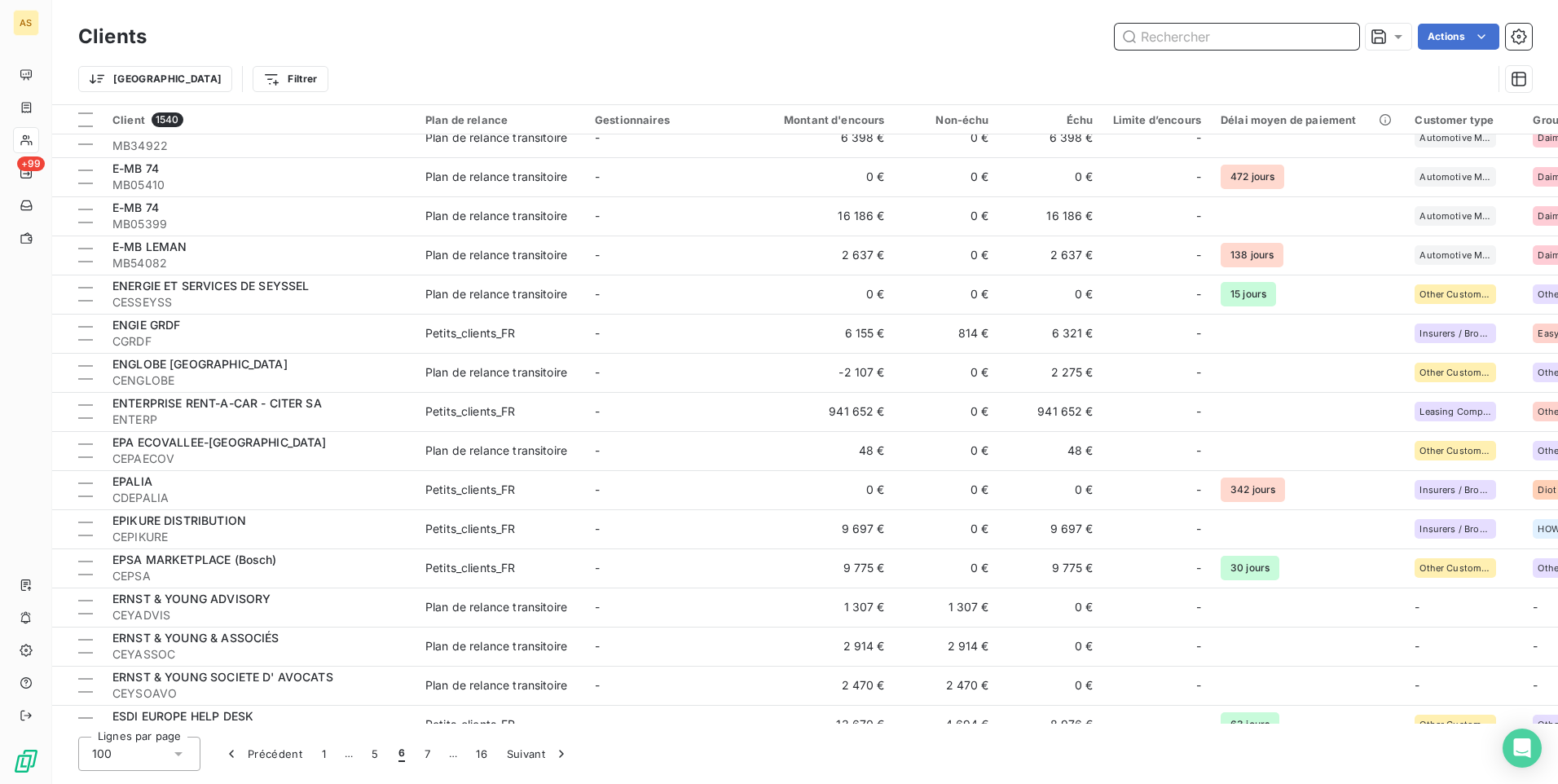
click at [1139, 39] on input "text" at bounding box center [1237, 36] width 245 height 26
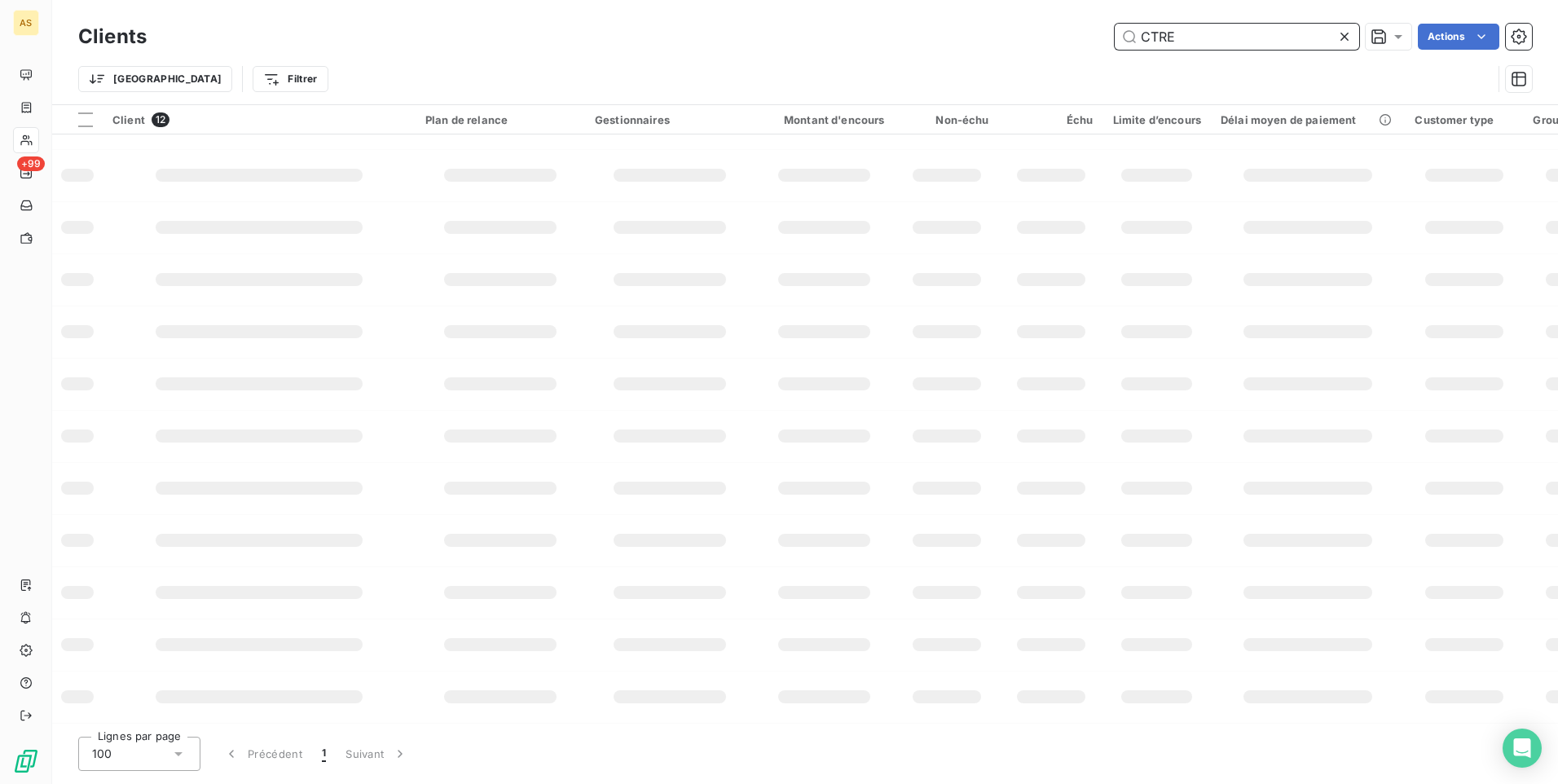
scroll to position [0, 0]
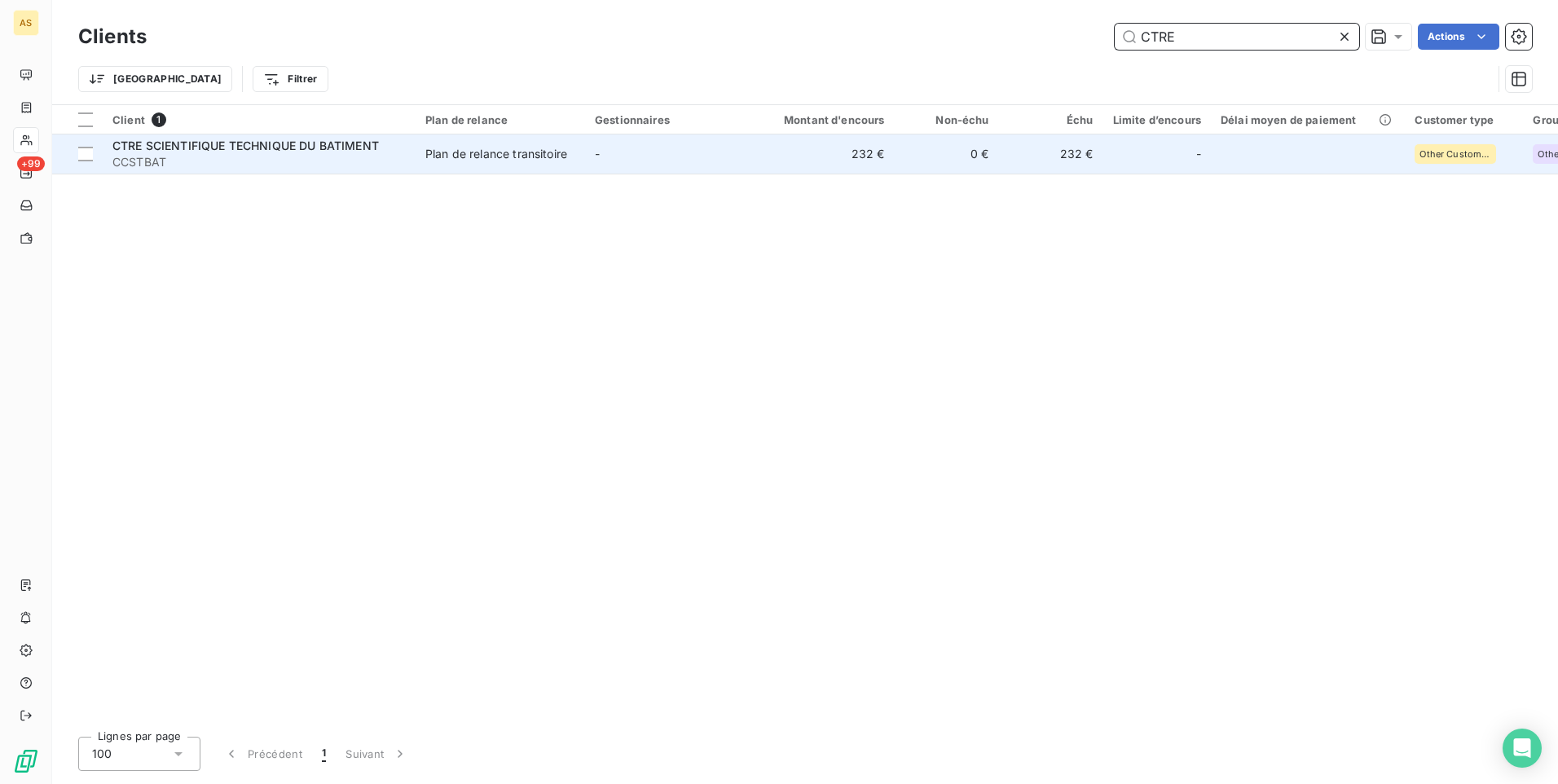
type input "CTRE"
click at [670, 164] on td "-" at bounding box center [669, 154] width 169 height 39
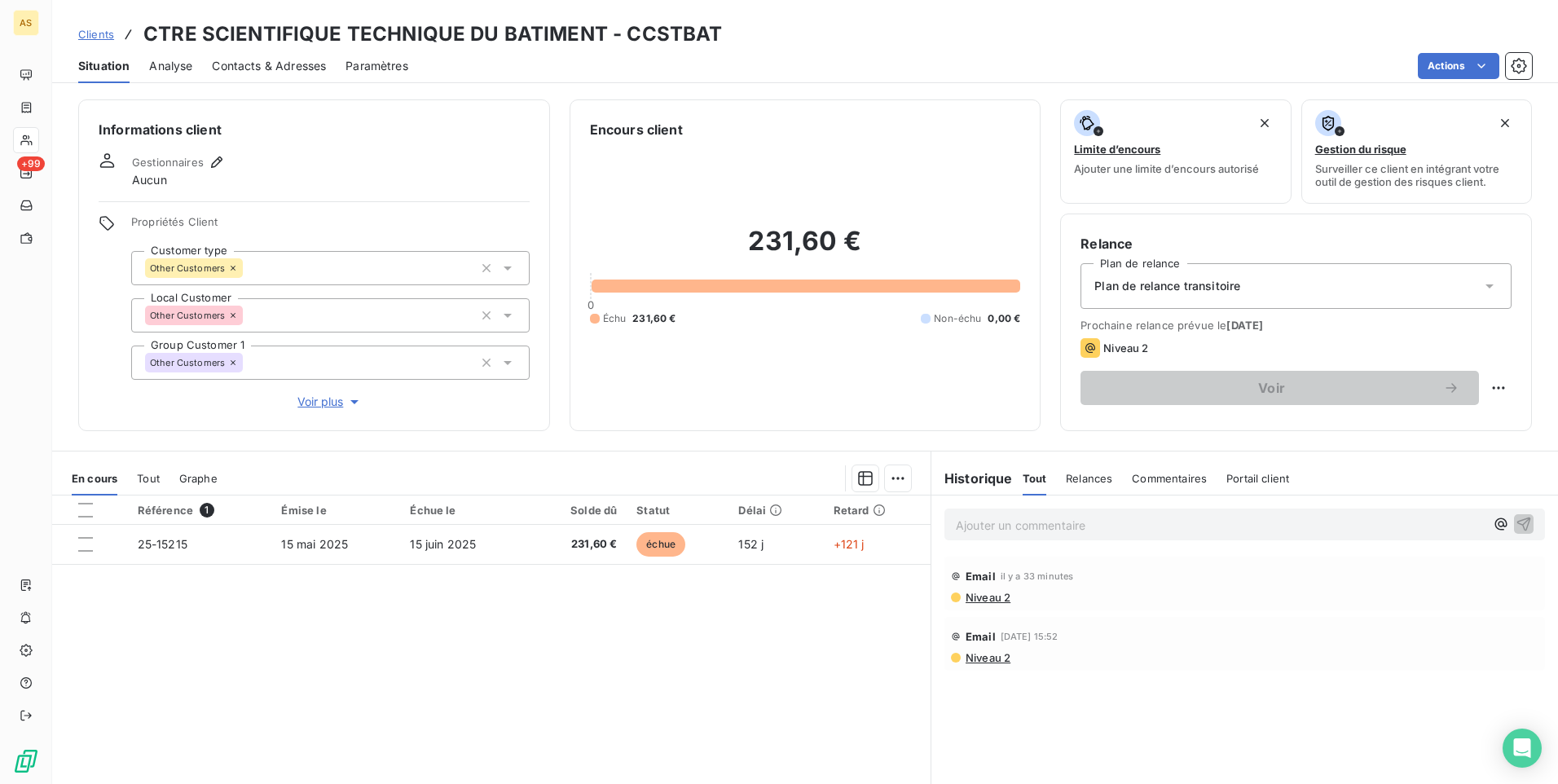
click at [944, 522] on div "Ajouter un commentaire ﻿" at bounding box center [1244, 524] width 600 height 32
click at [956, 522] on p "Ajouter un commentaire ﻿" at bounding box center [1220, 525] width 528 height 20
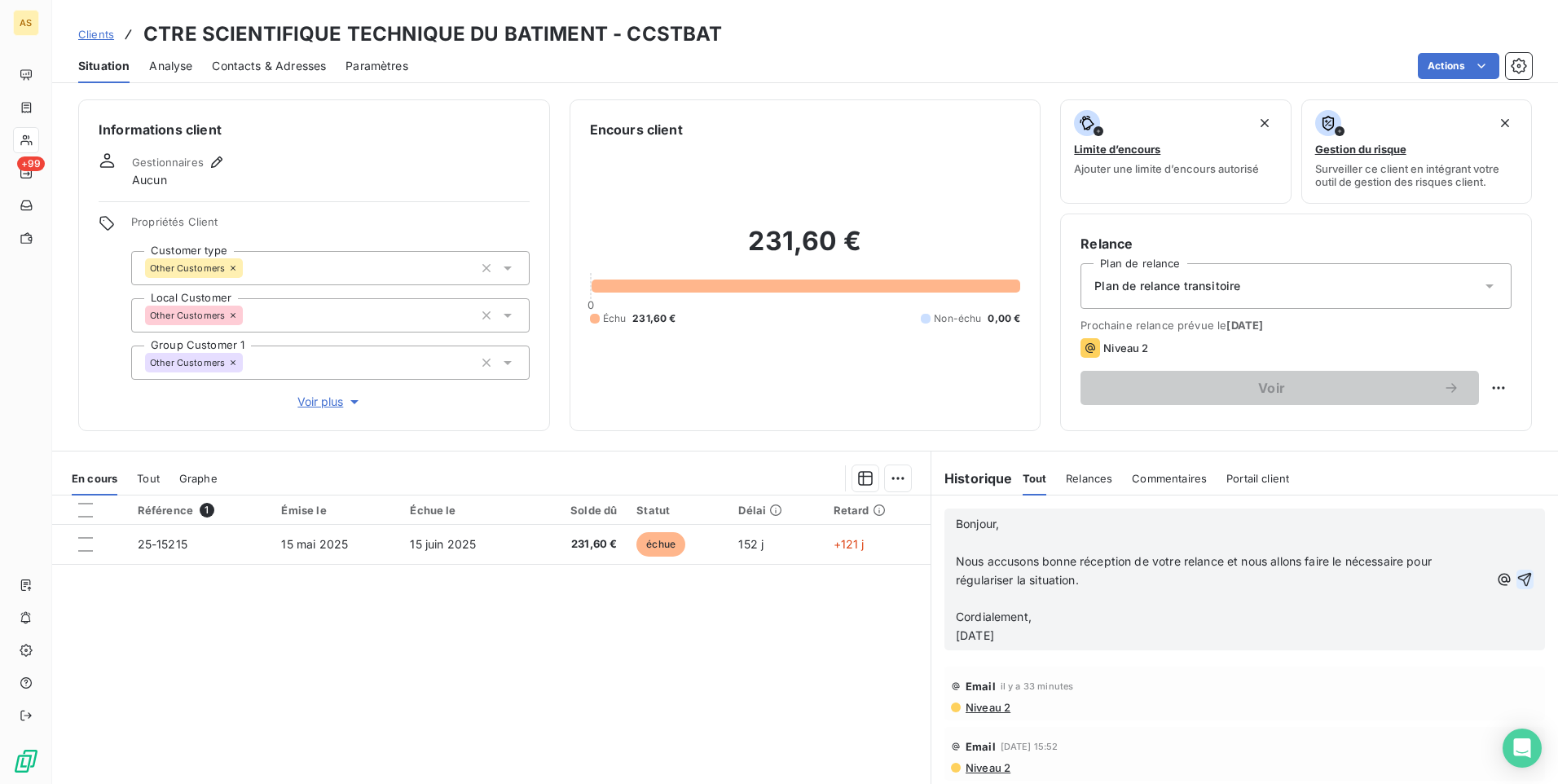
click at [1516, 579] on icon "button" at bounding box center [1524, 579] width 16 height 16
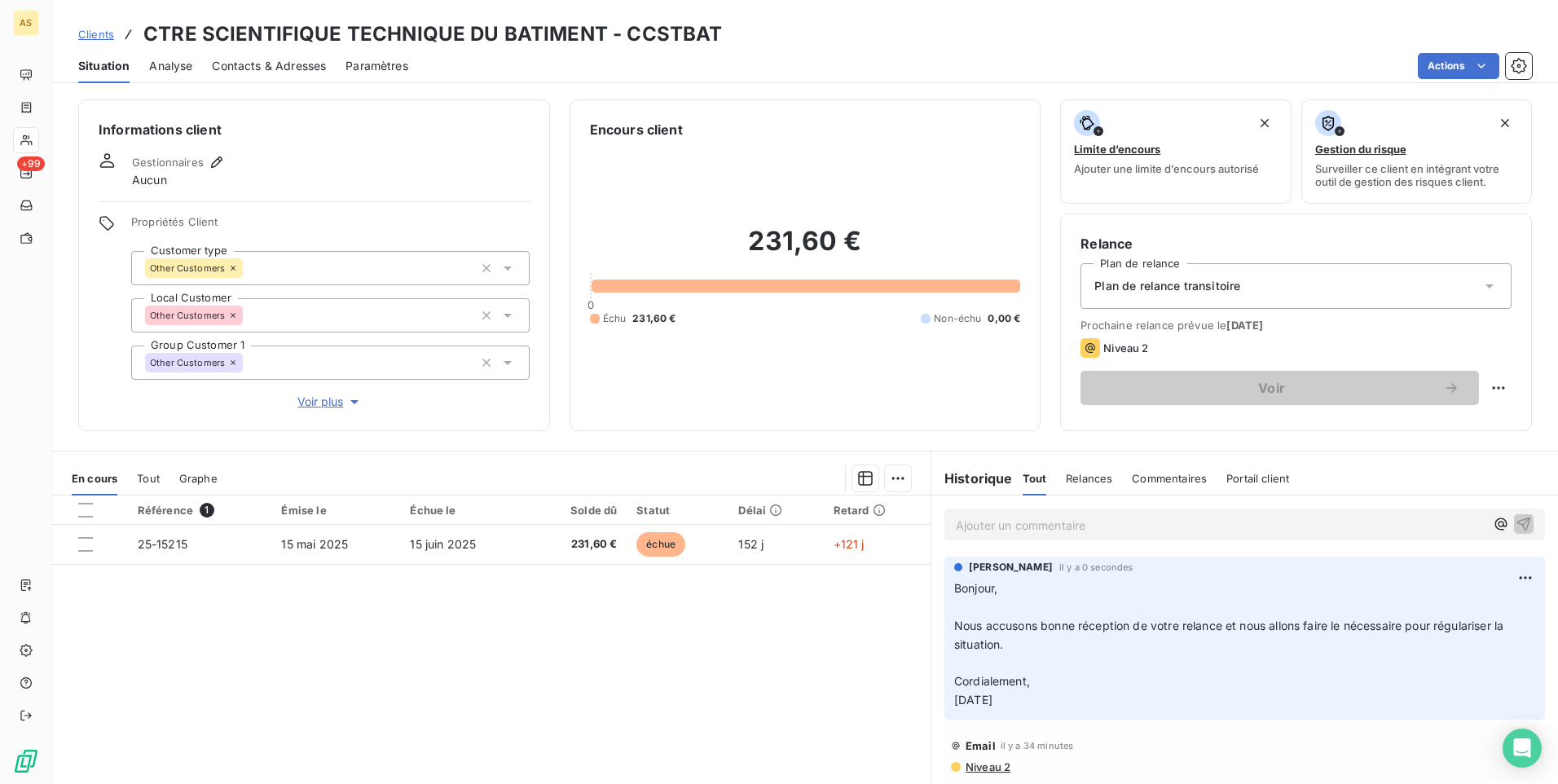
click at [102, 35] on span "Clients" at bounding box center [95, 34] width 35 height 13
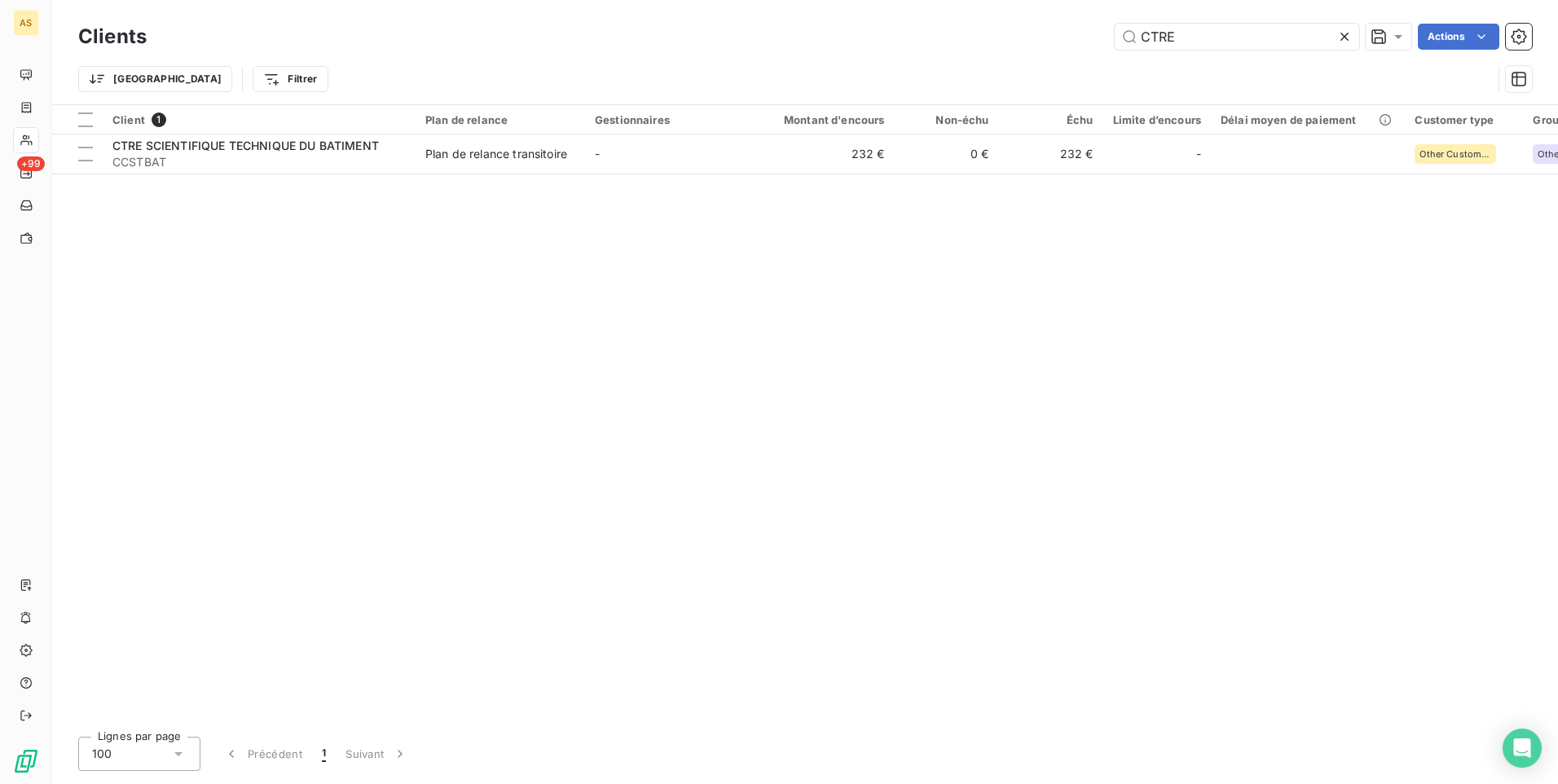
click at [1342, 40] on icon at bounding box center [1344, 36] width 16 height 16
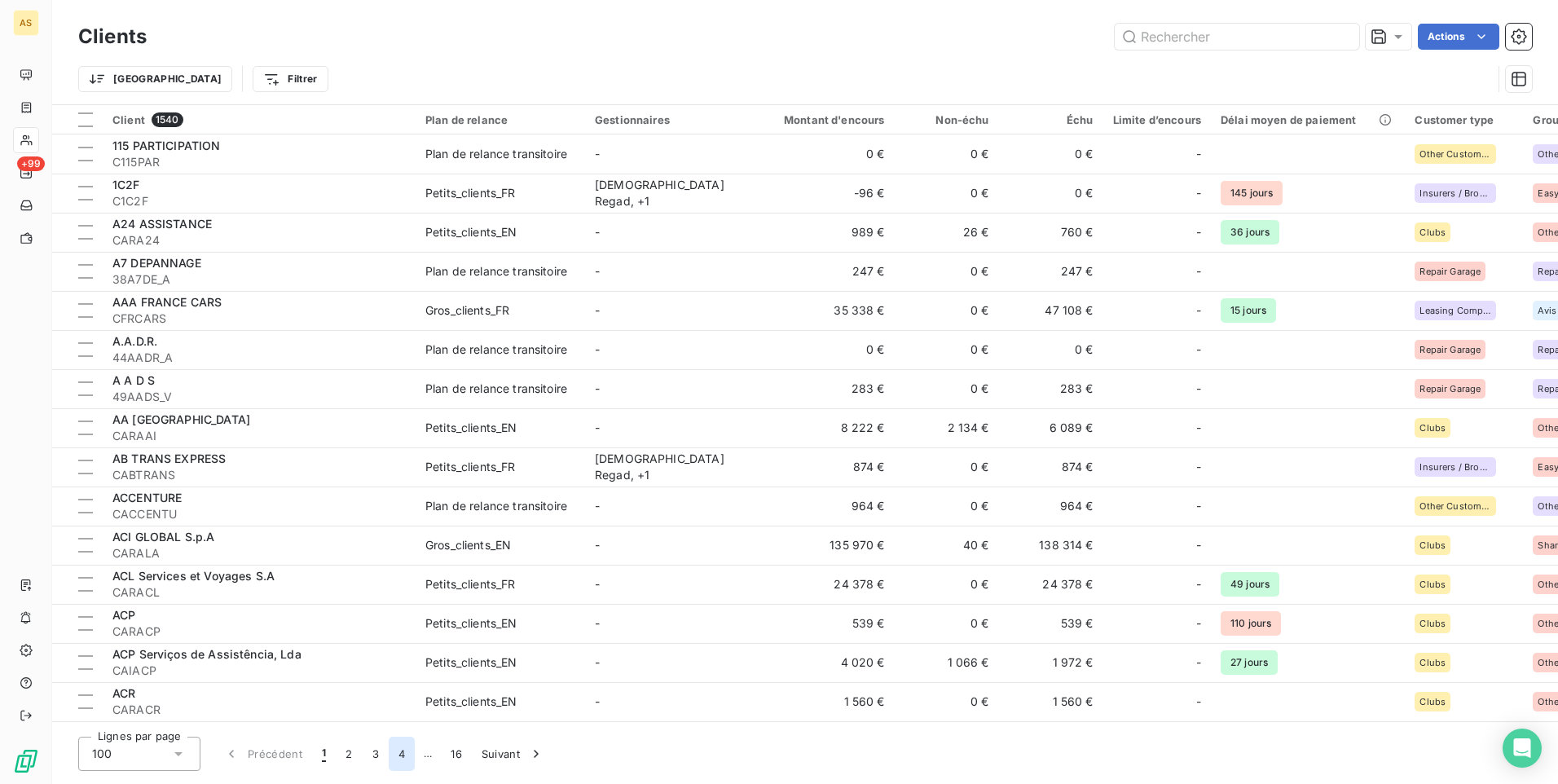
click at [398, 752] on button "4" at bounding box center [401, 754] width 26 height 35
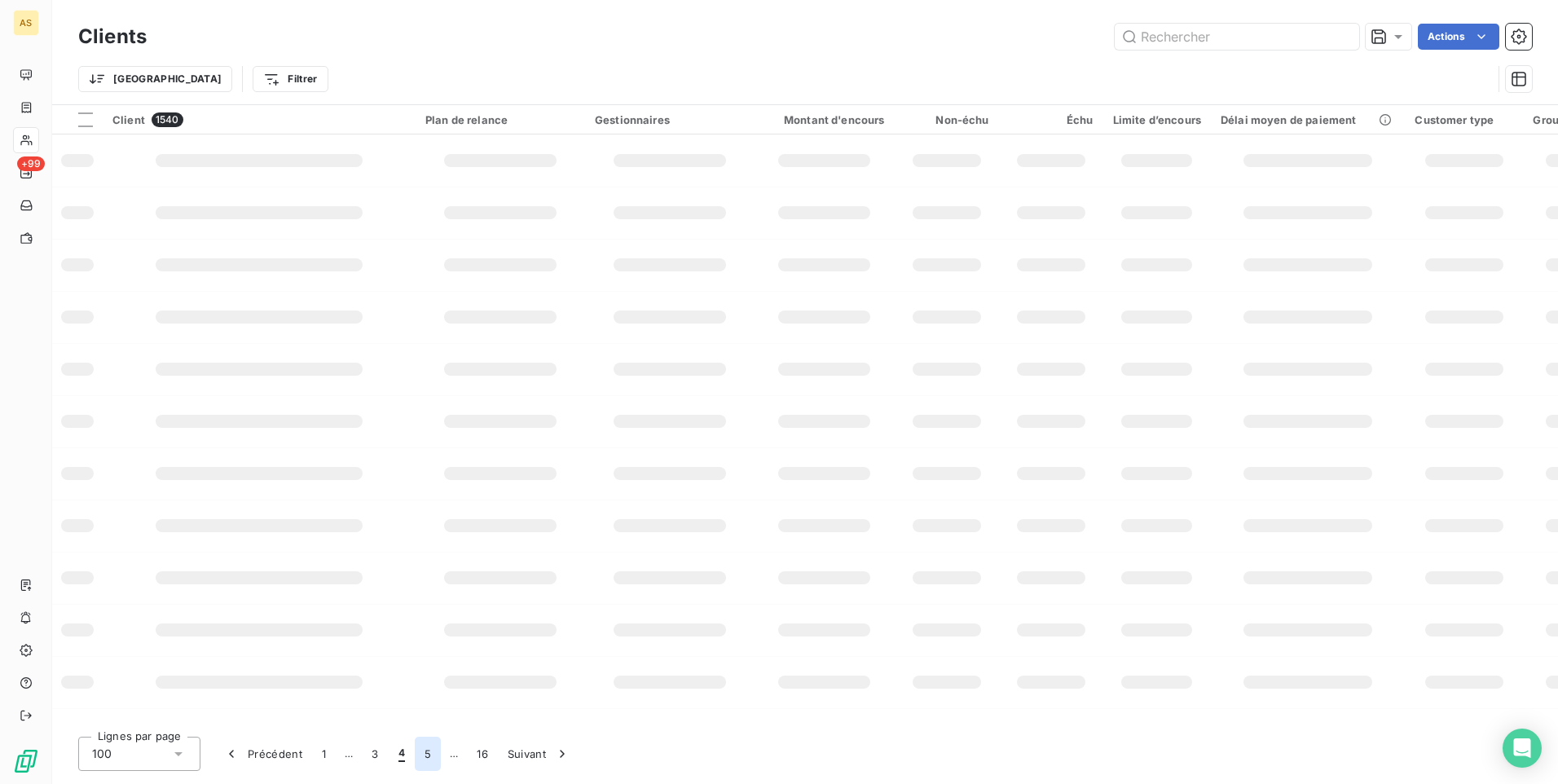
click at [428, 760] on button "5" at bounding box center [427, 754] width 26 height 35
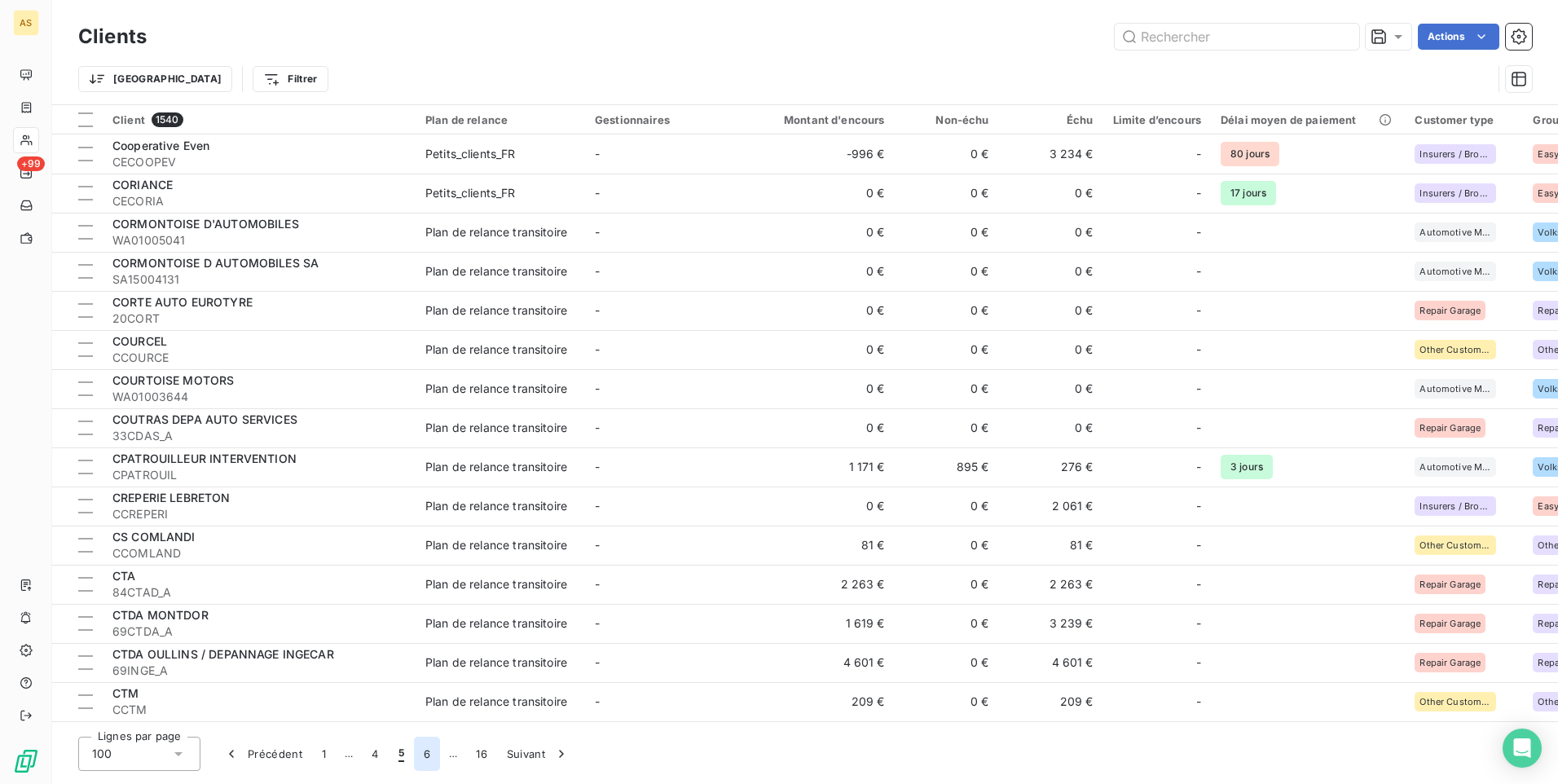
click at [434, 755] on button "6" at bounding box center [427, 754] width 26 height 35
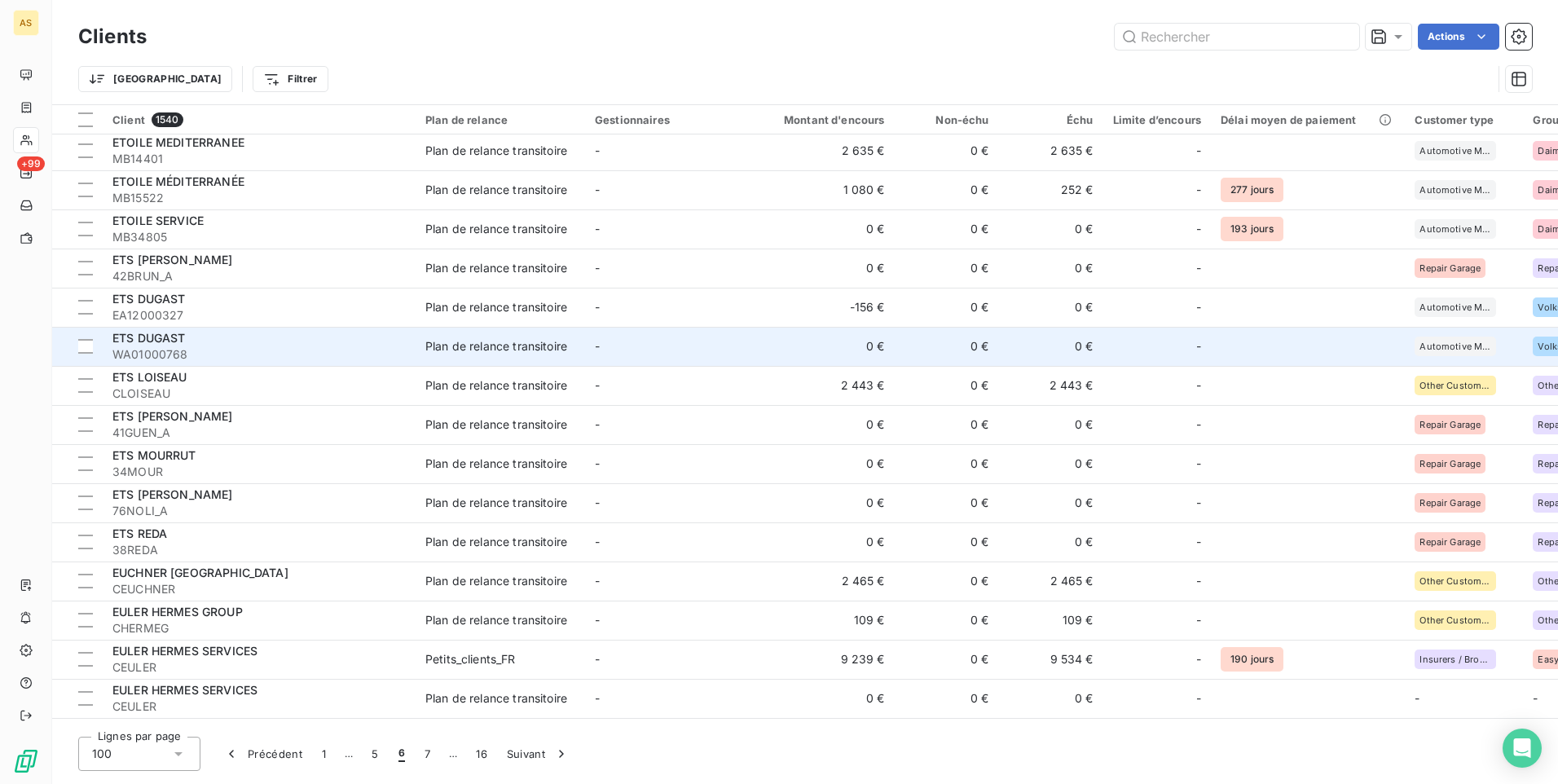
scroll to position [2770, 0]
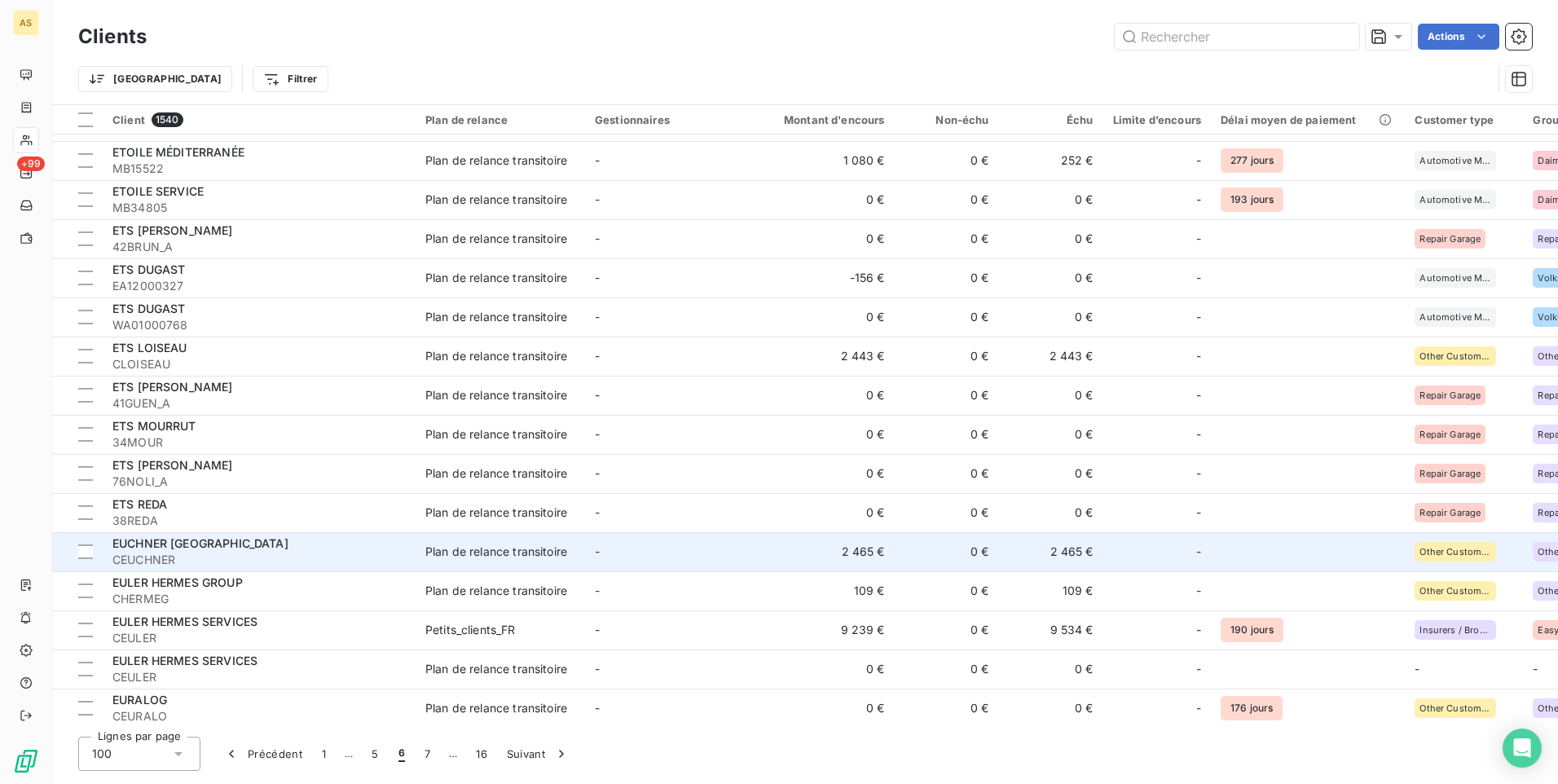
click at [356, 558] on span "CEUCHNER" at bounding box center [259, 560] width 294 height 16
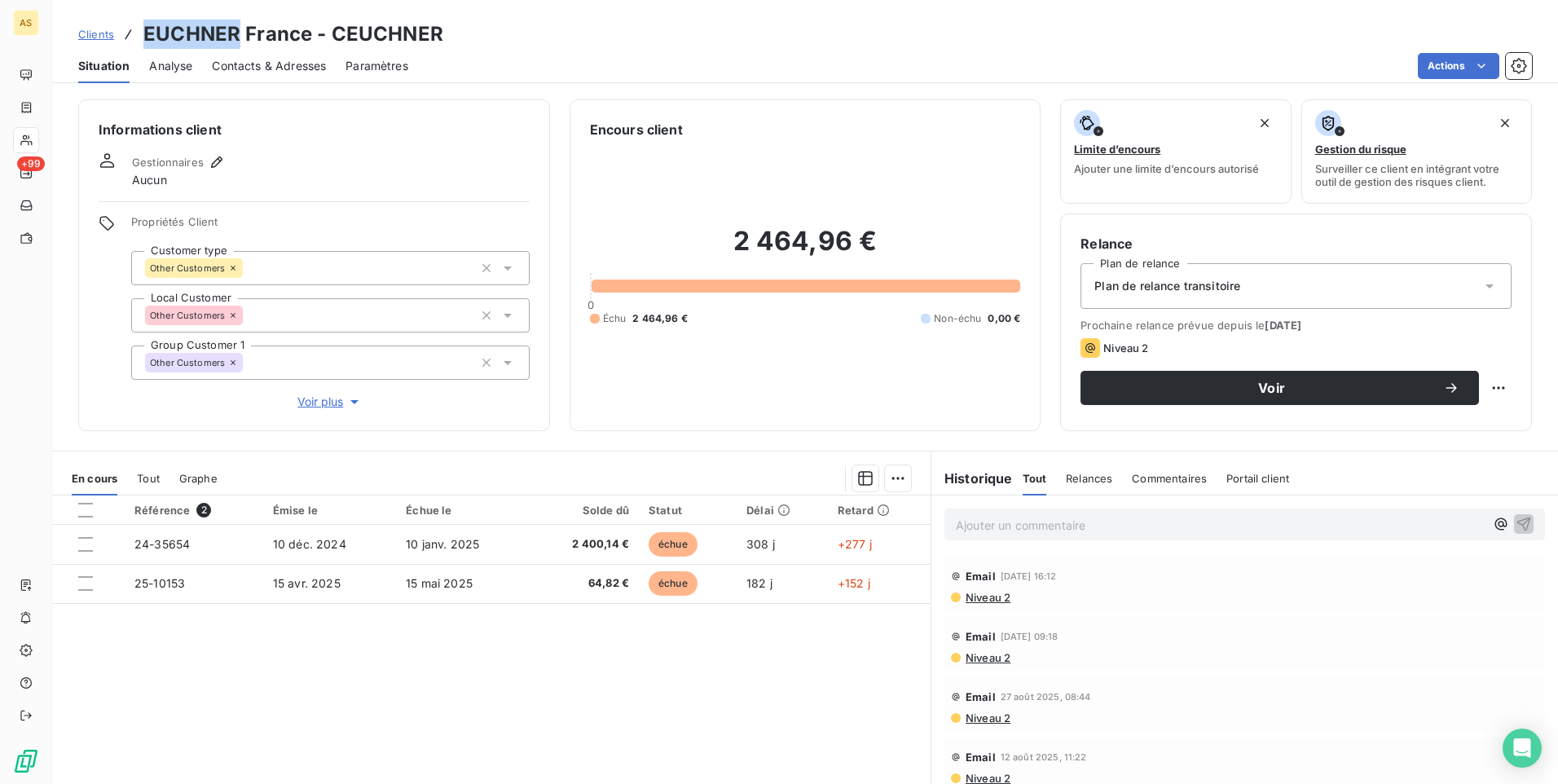
drag, startPoint x: 225, startPoint y: 34, endPoint x: 136, endPoint y: 38, distance: 89.1
click at [136, 38] on div "Clients EUCHNER France - CEUCHNER" at bounding box center [260, 35] width 365 height 29
click at [983, 529] on p "Ajouter un commentaire ﻿" at bounding box center [1220, 525] width 528 height 20
click at [1514, 513] on button "button" at bounding box center [1524, 523] width 20 height 20
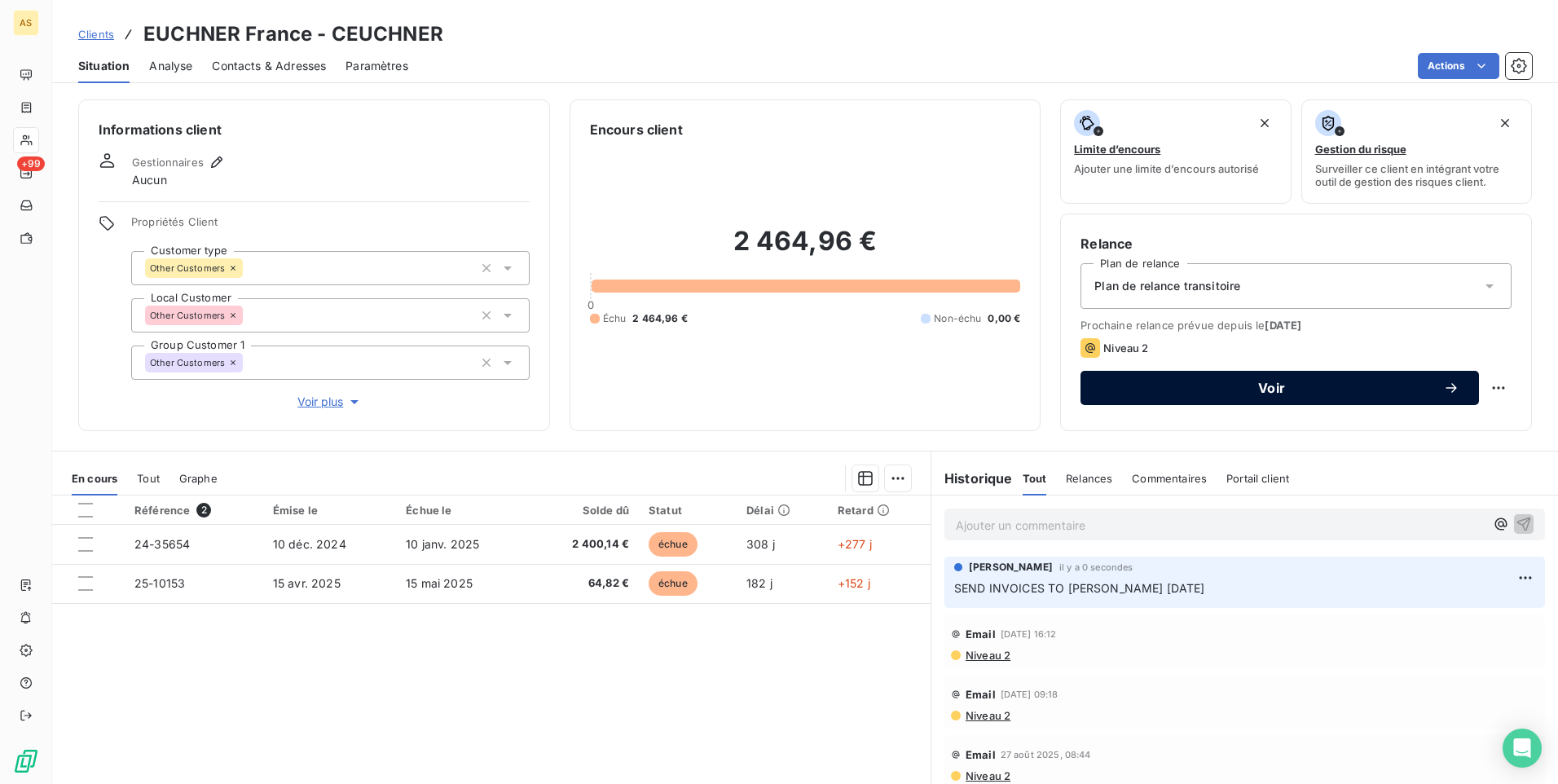
click at [1166, 391] on span "Voir" at bounding box center [1271, 387] width 343 height 13
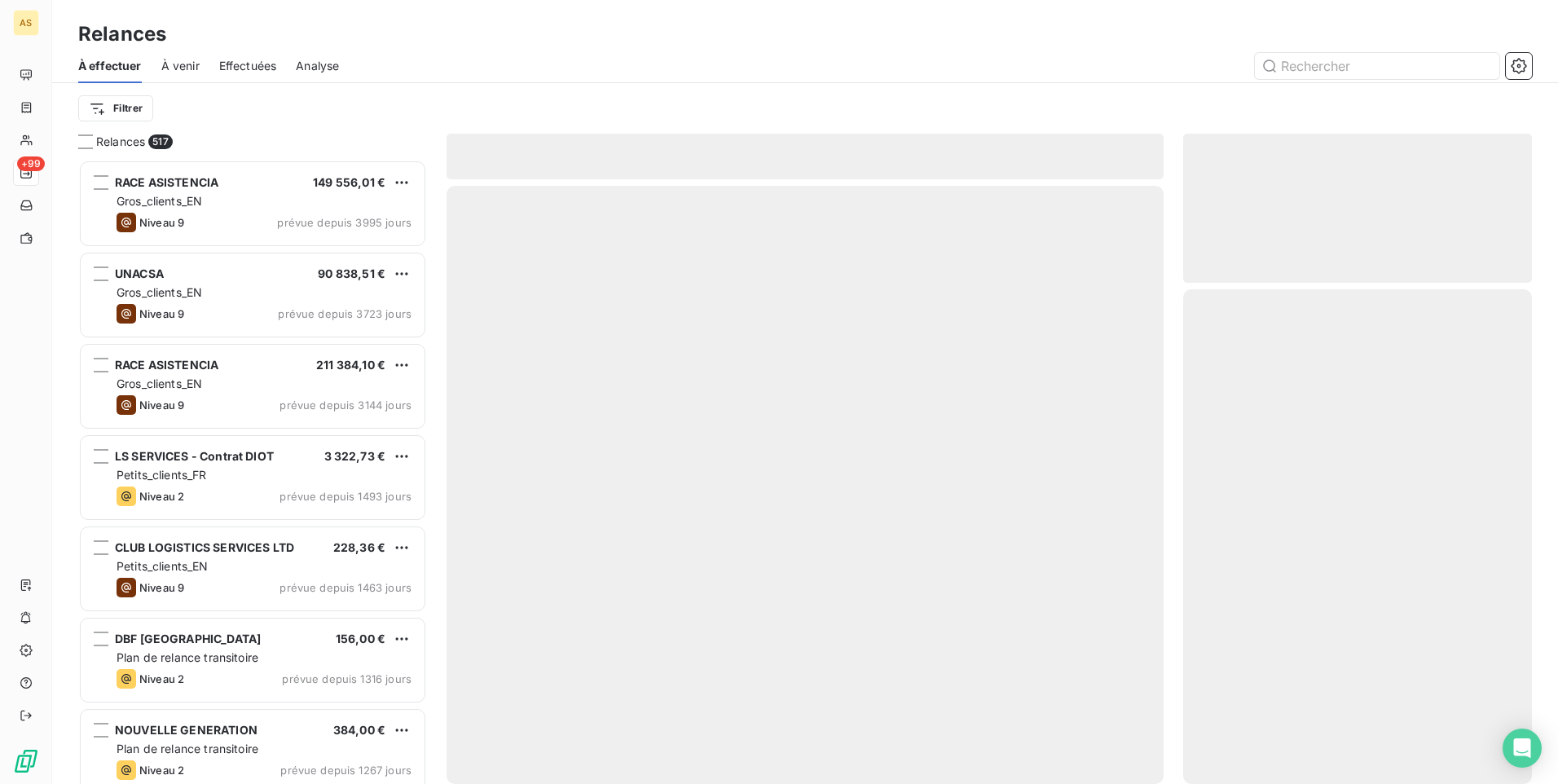
scroll to position [612, 337]
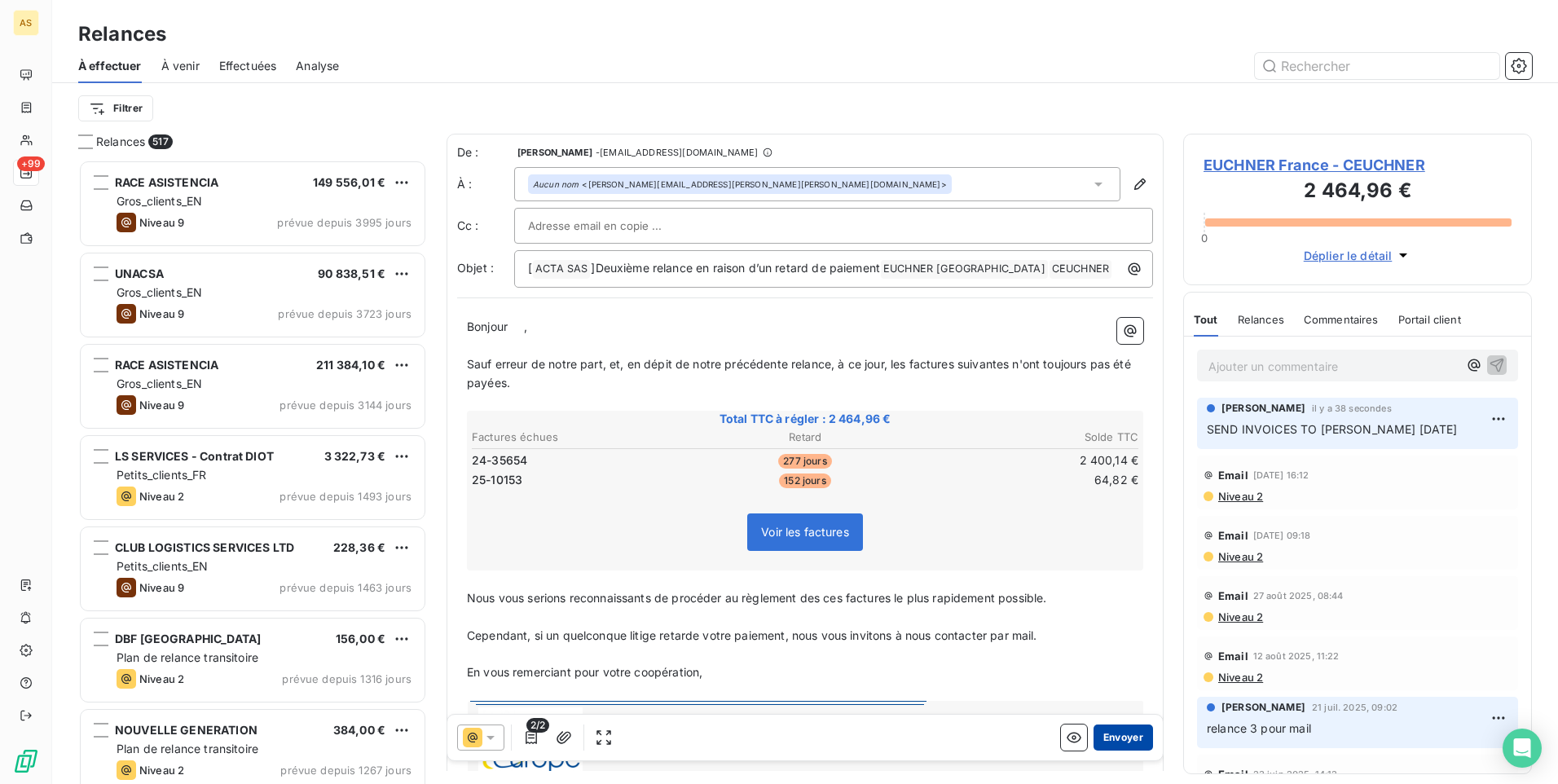
click at [1116, 739] on button "Envoyer" at bounding box center [1122, 737] width 59 height 26
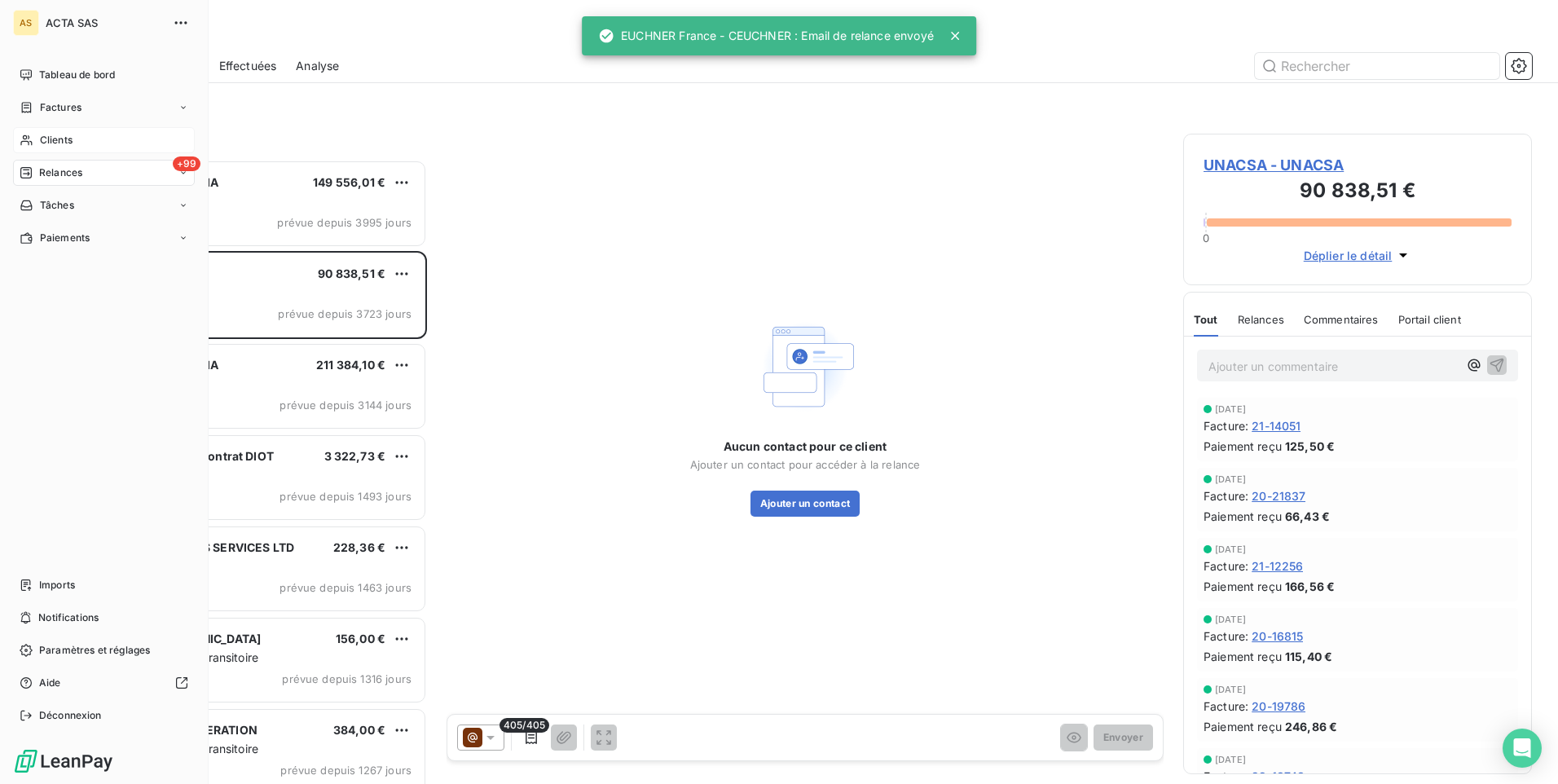
click at [82, 145] on div "Clients" at bounding box center [104, 140] width 182 height 26
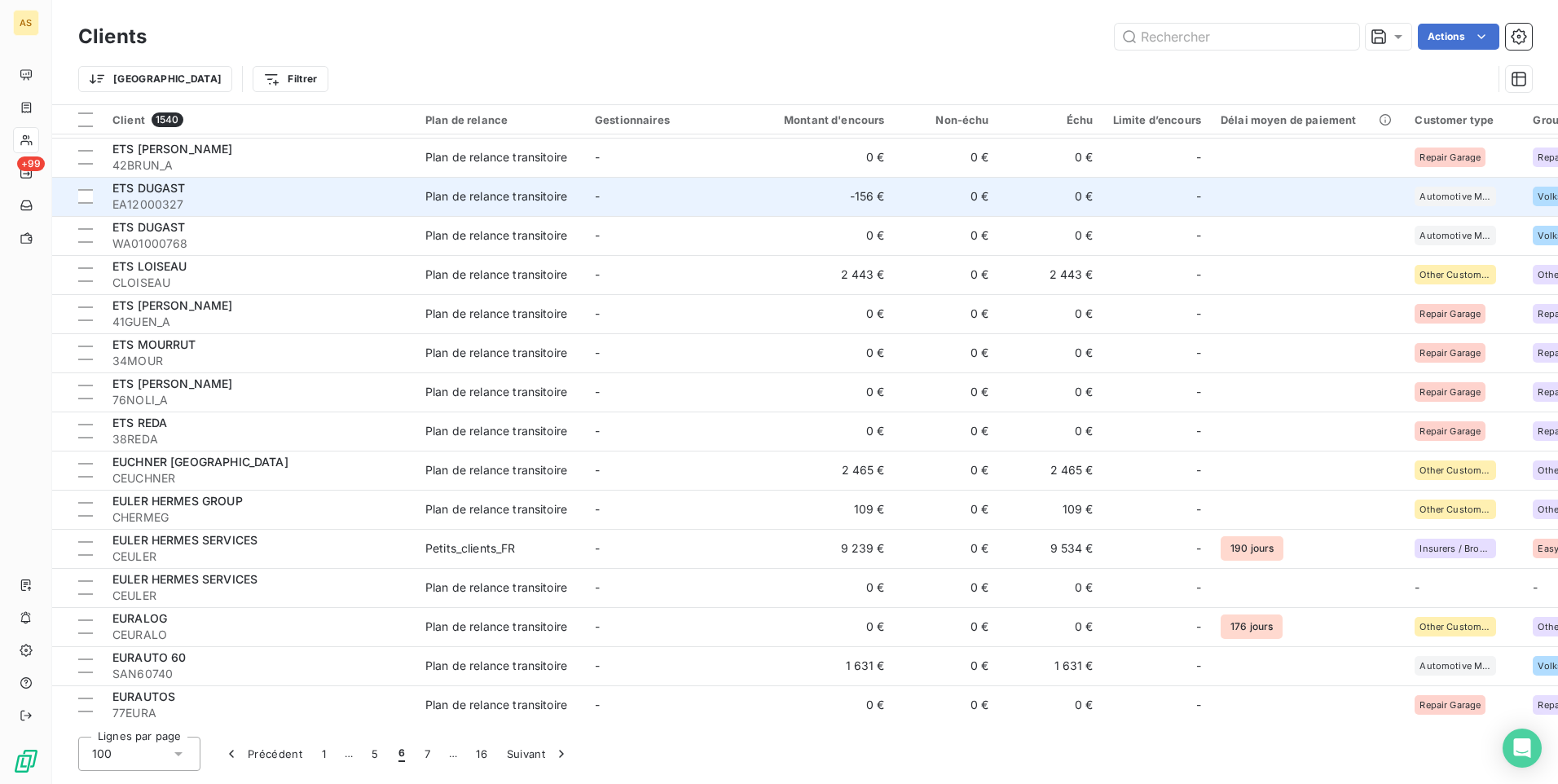
scroll to position [2933, 0]
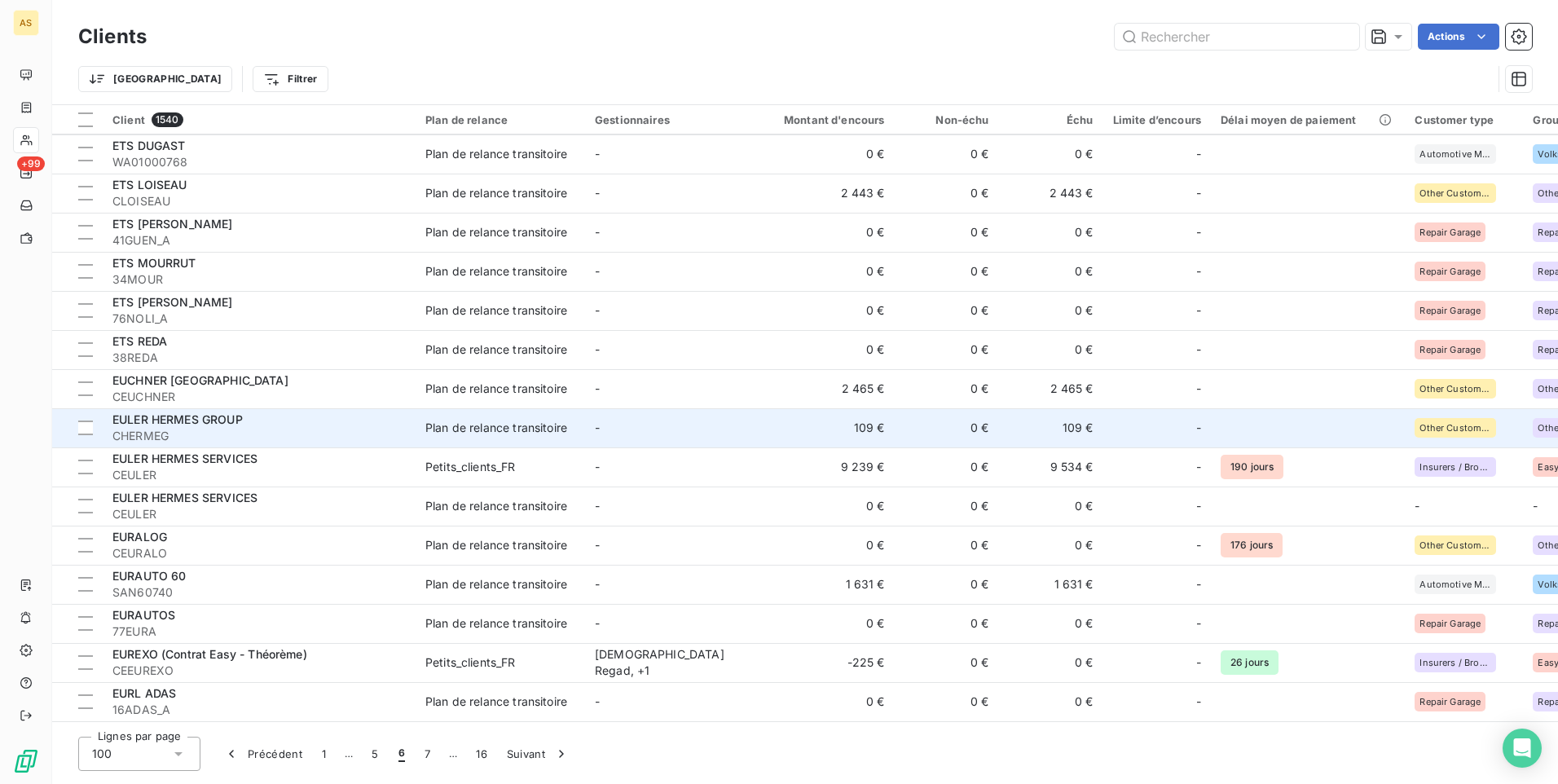
click at [324, 420] on div "EULER HERMES GROUP" at bounding box center [259, 419] width 294 height 16
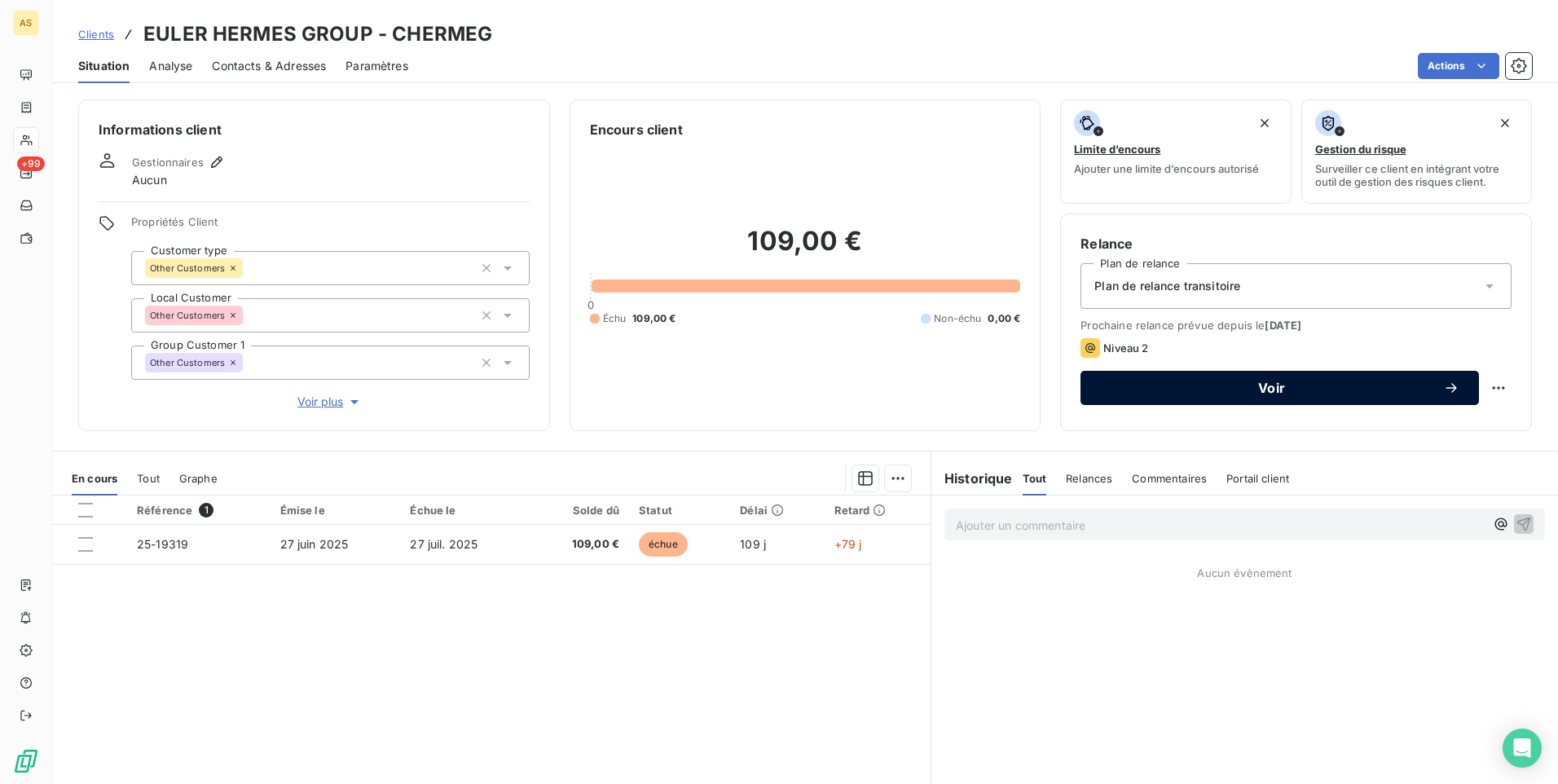
click at [1156, 381] on span "Voir" at bounding box center [1271, 387] width 343 height 13
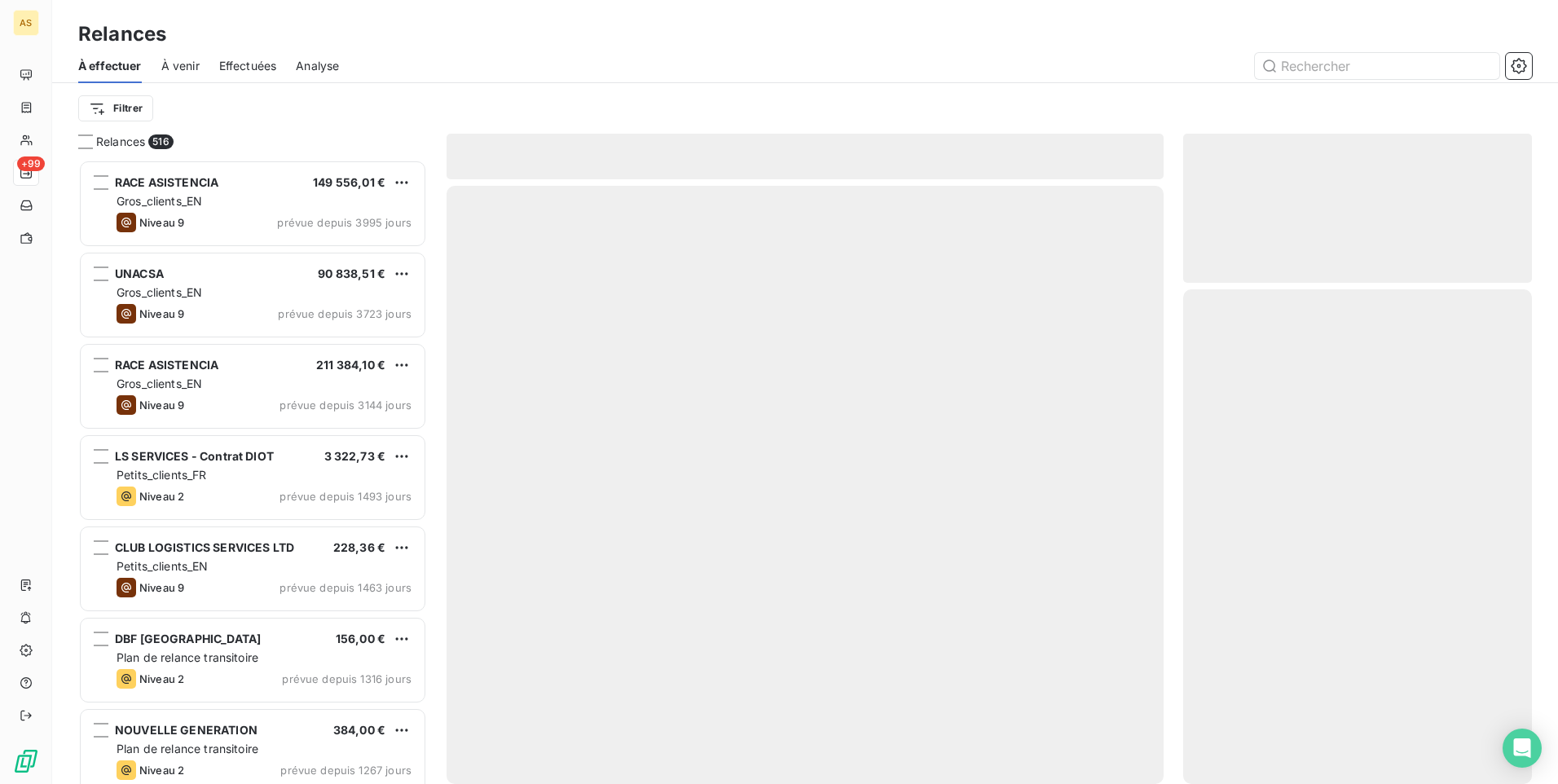
scroll to position [612, 337]
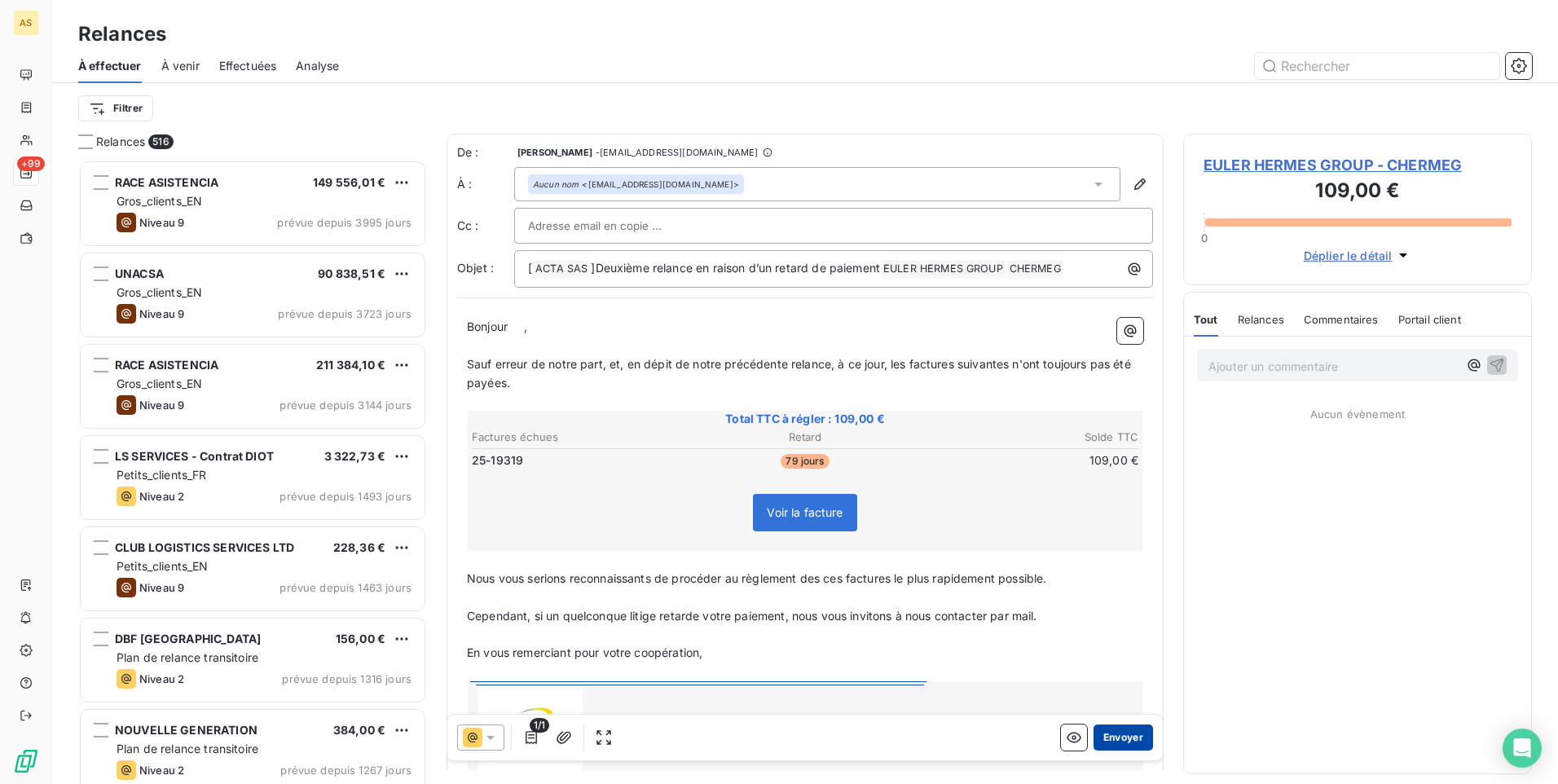
click at [1132, 744] on button "Envoyer" at bounding box center [1122, 737] width 59 height 26
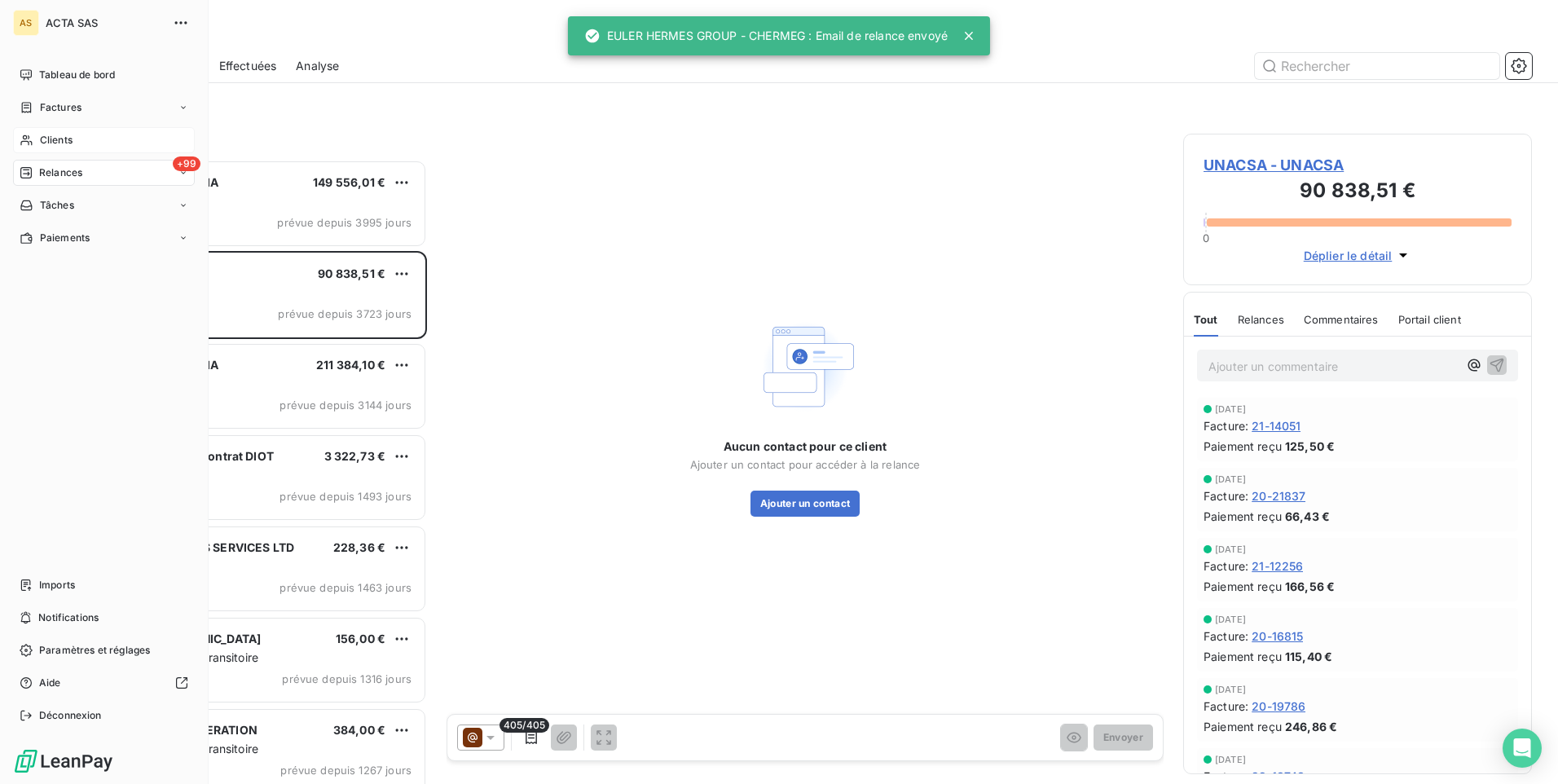
click at [50, 144] on span "Clients" at bounding box center [56, 140] width 33 height 15
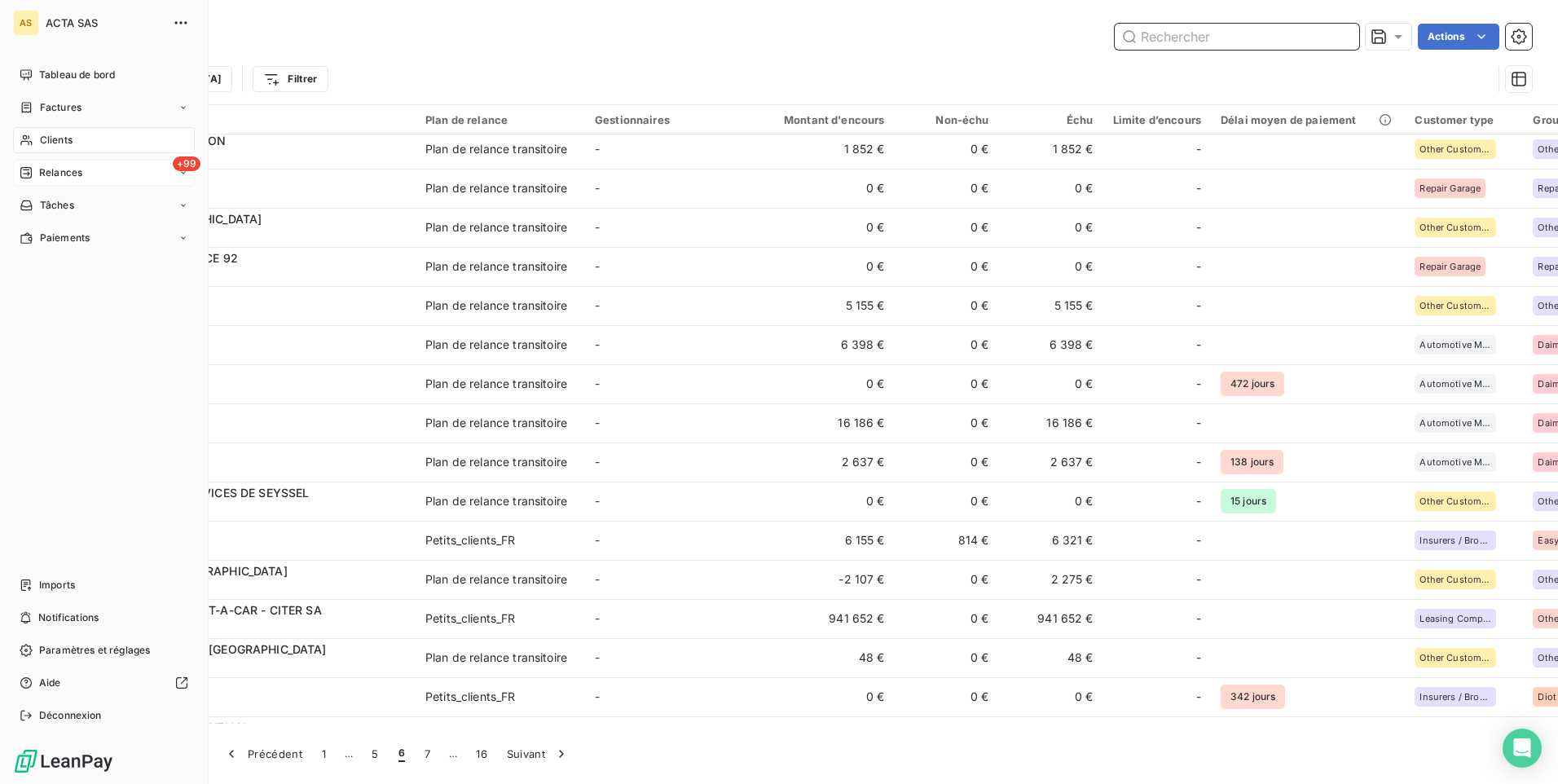
scroll to position [2852, 0]
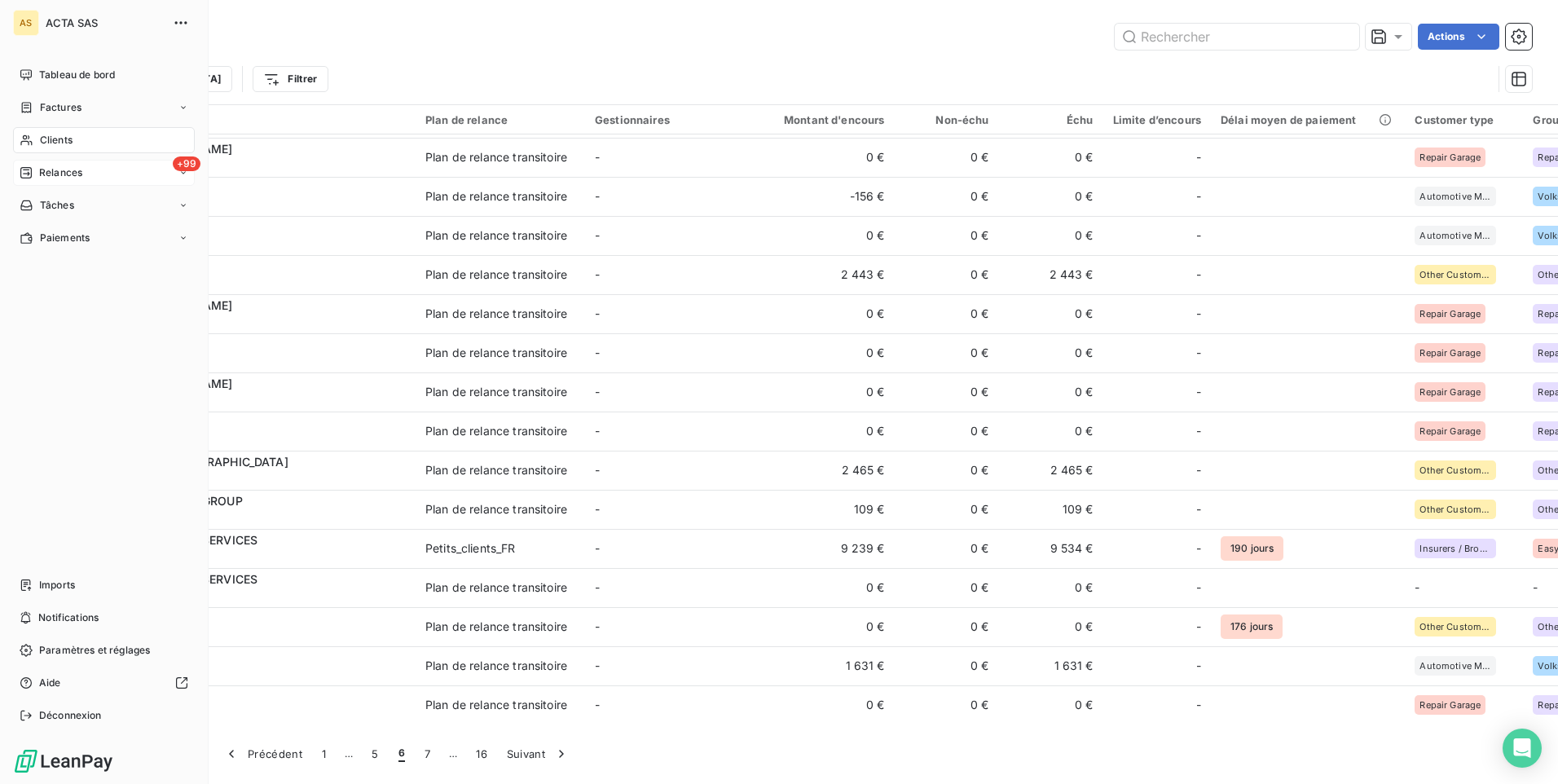
click at [70, 175] on span "Relances" at bounding box center [60, 173] width 43 height 15
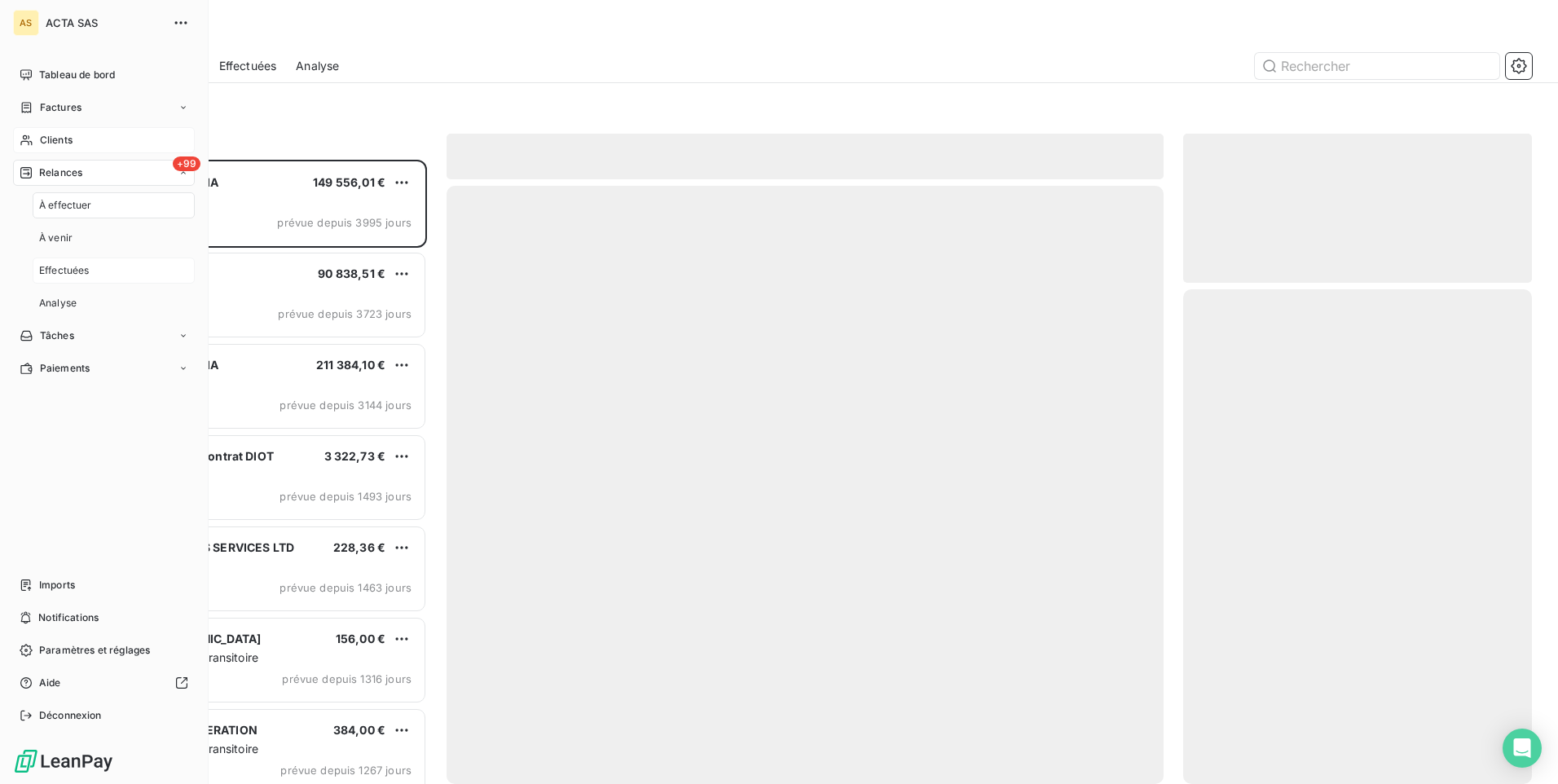
scroll to position [612, 337]
click at [120, 274] on div "Effectuées" at bounding box center [114, 270] width 162 height 26
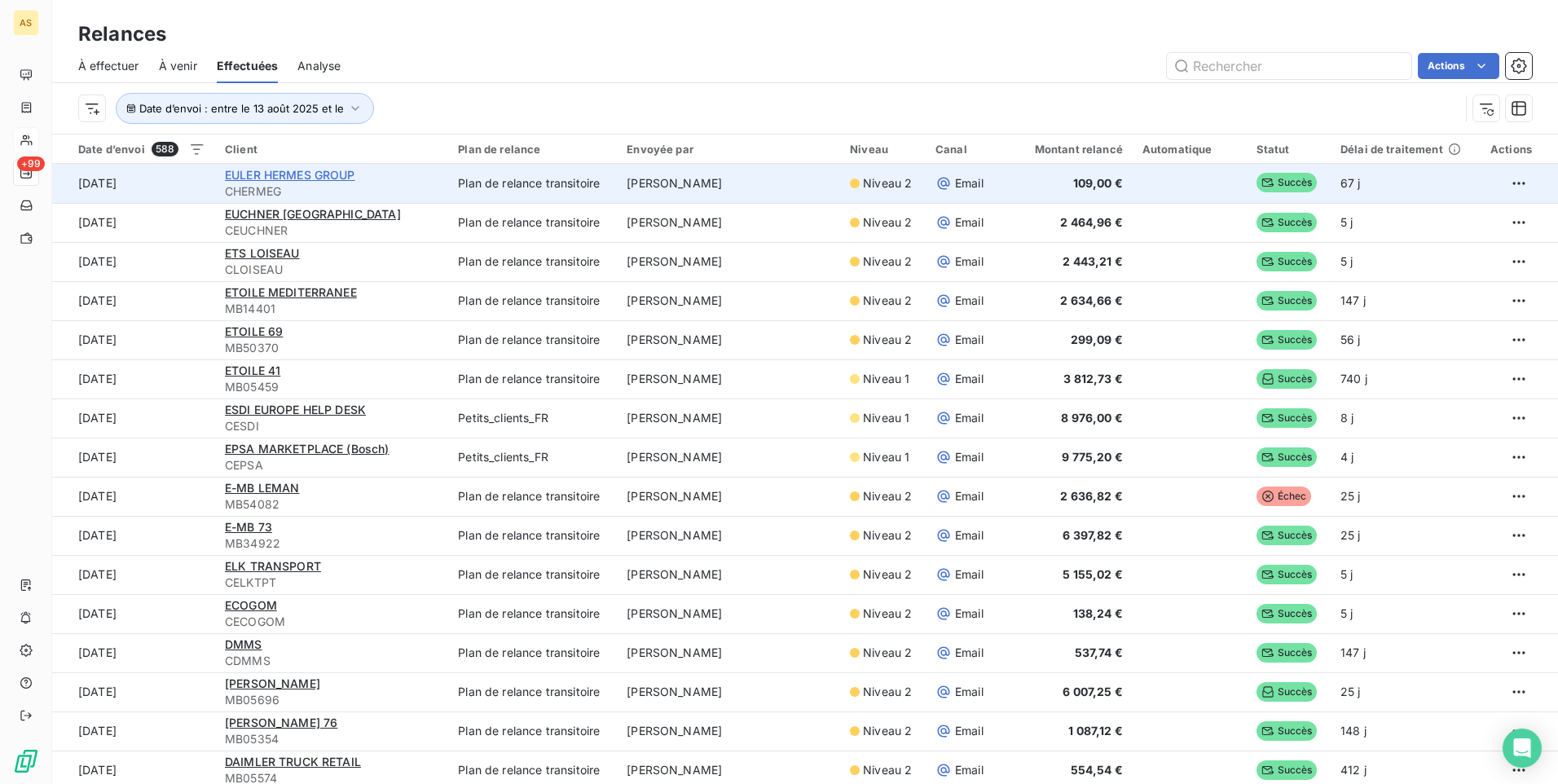
click at [276, 175] on span "EULER HERMES GROUP" at bounding box center [289, 175] width 130 height 14
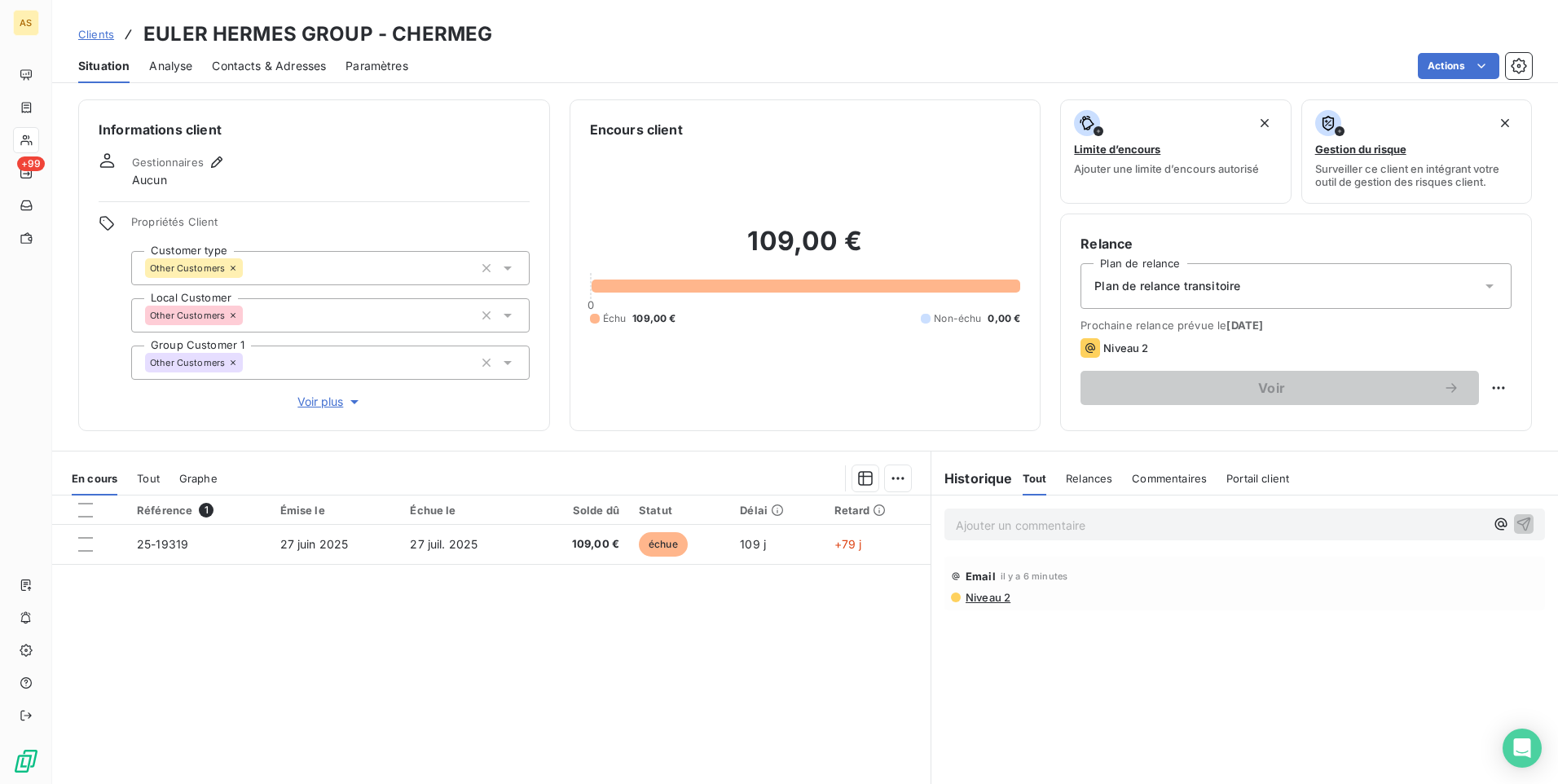
click at [276, 59] on span "Contacts & Adresses" at bounding box center [268, 66] width 114 height 16
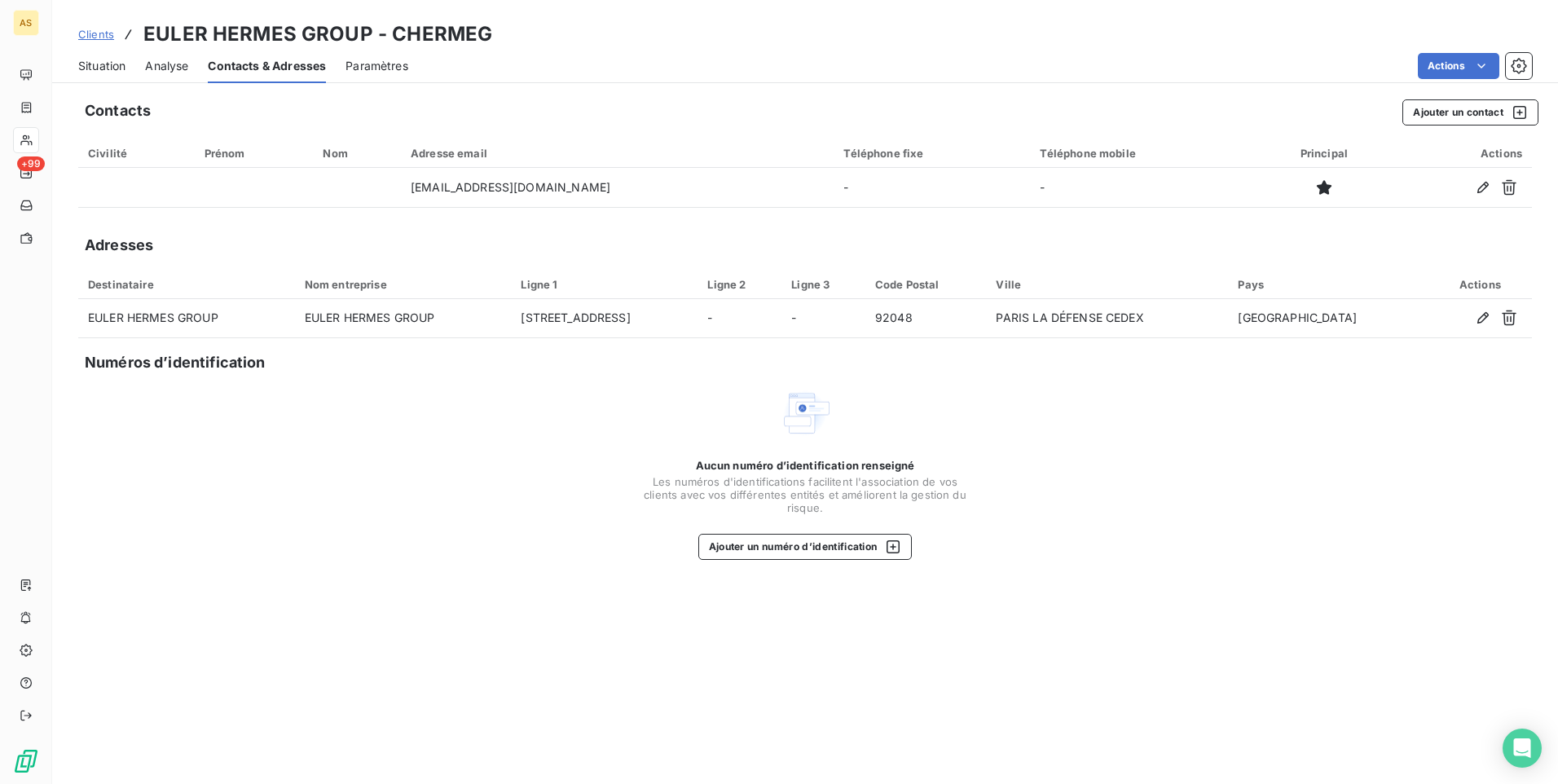
click at [109, 67] on span "Situation" at bounding box center [102, 66] width 47 height 16
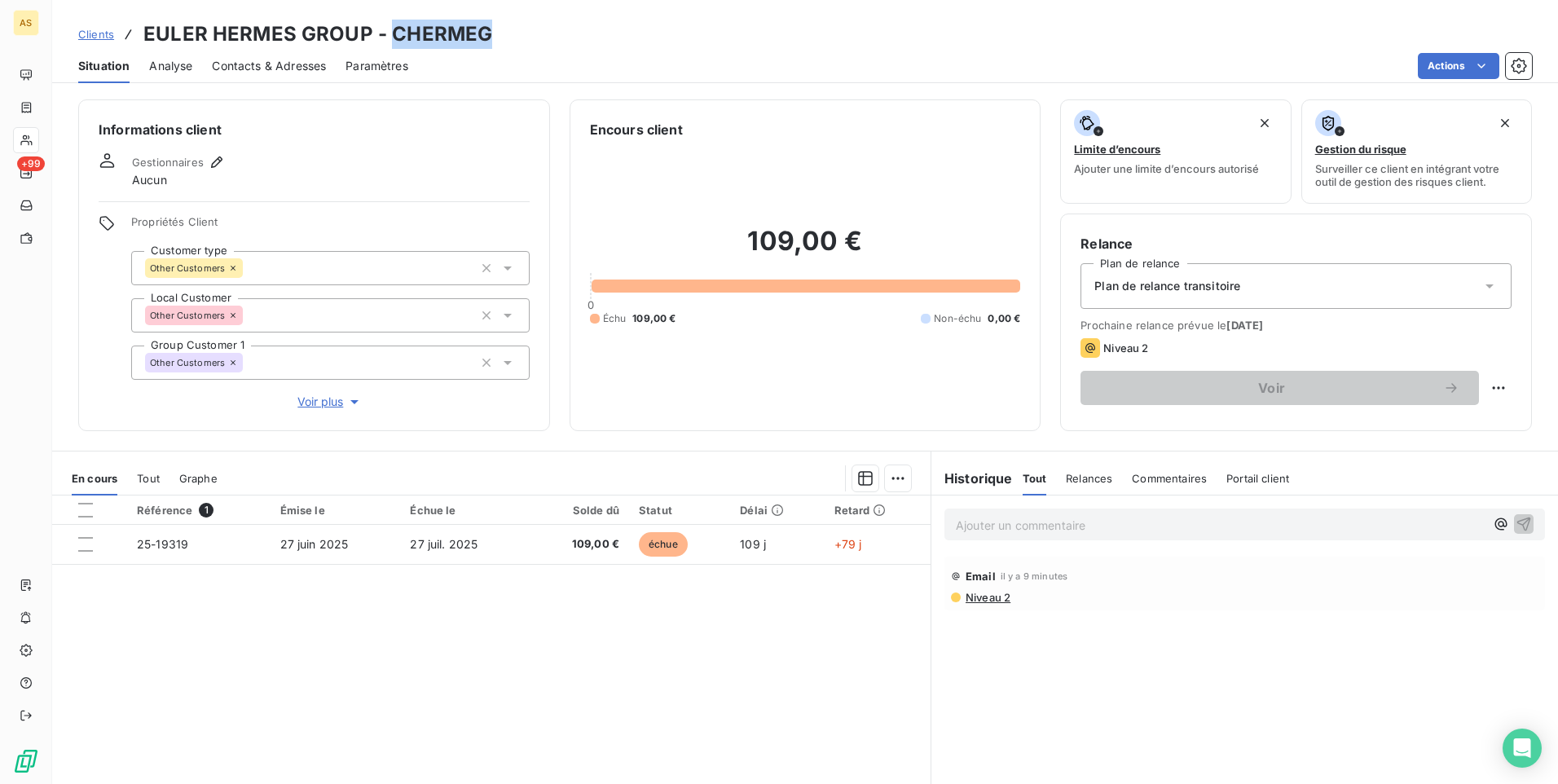
drag, startPoint x: 499, startPoint y: 38, endPoint x: 389, endPoint y: 35, distance: 110.0
click at [389, 35] on div "Clients EULER HERMES GROUP - CHERMEG" at bounding box center [805, 35] width 1506 height 29
click at [968, 597] on span "Niveau 2" at bounding box center [987, 598] width 46 height 13
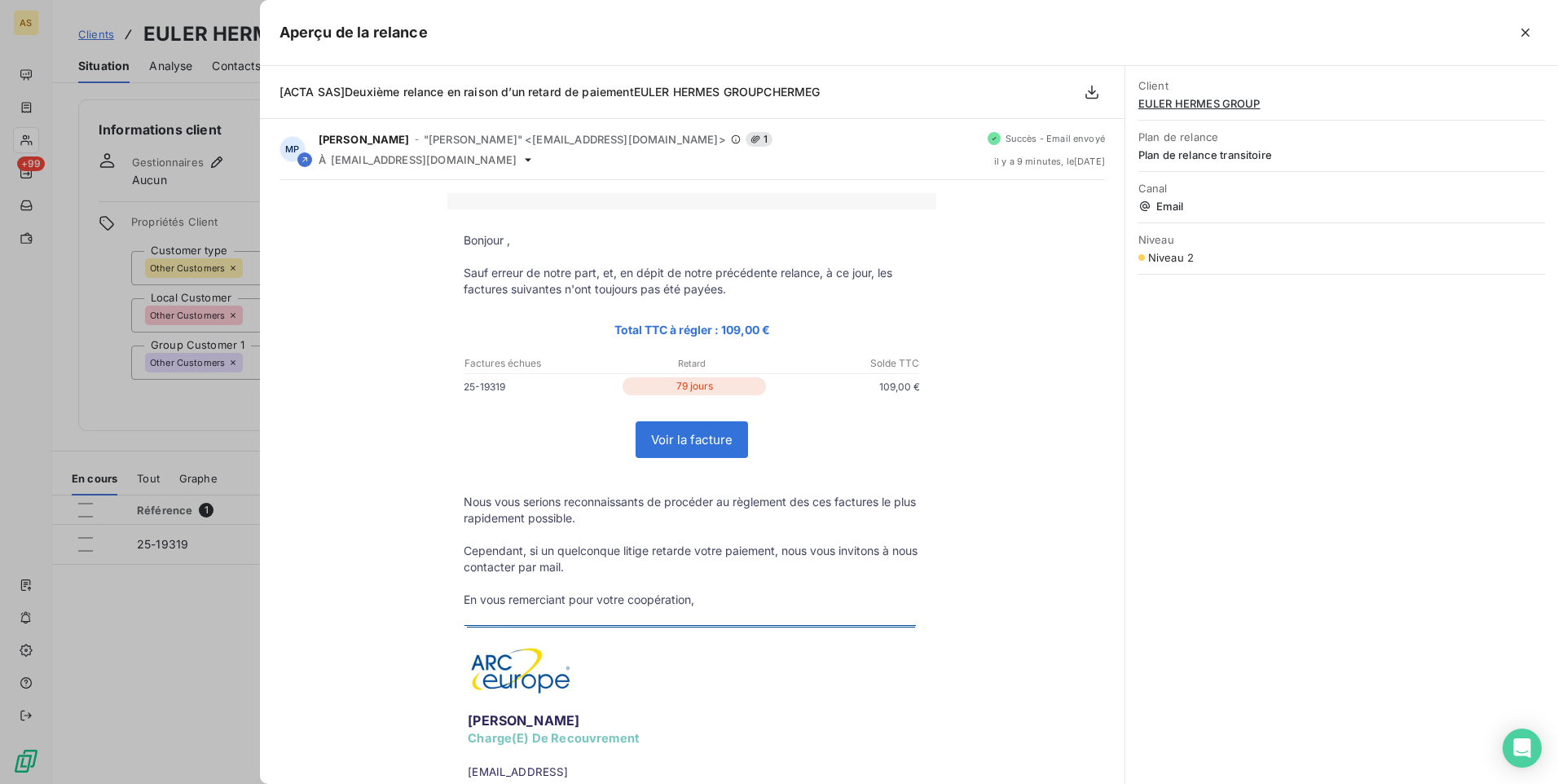
click at [231, 609] on div at bounding box center [779, 392] width 1558 height 784
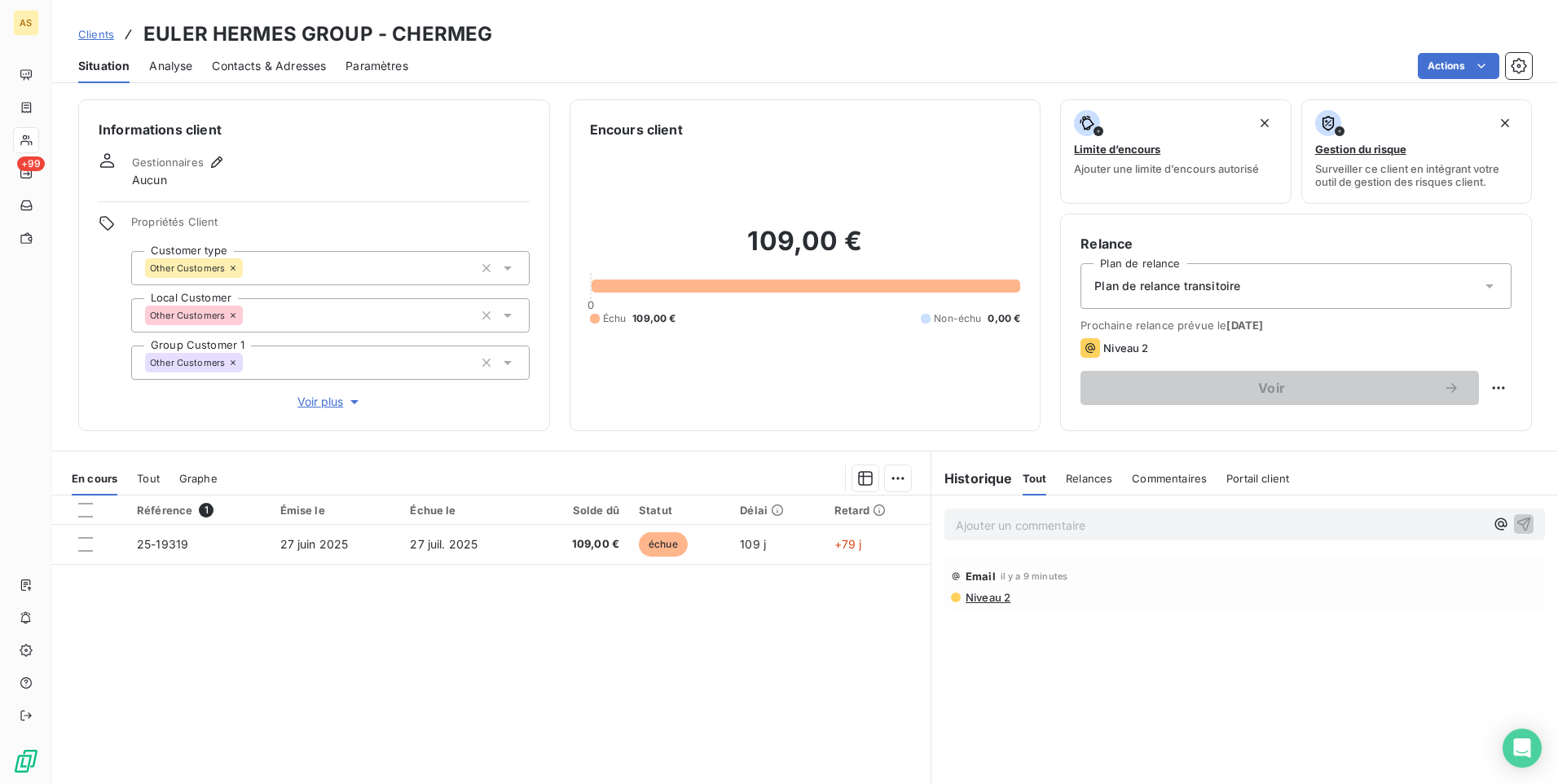
click at [95, 33] on span "Clients" at bounding box center [95, 34] width 35 height 13
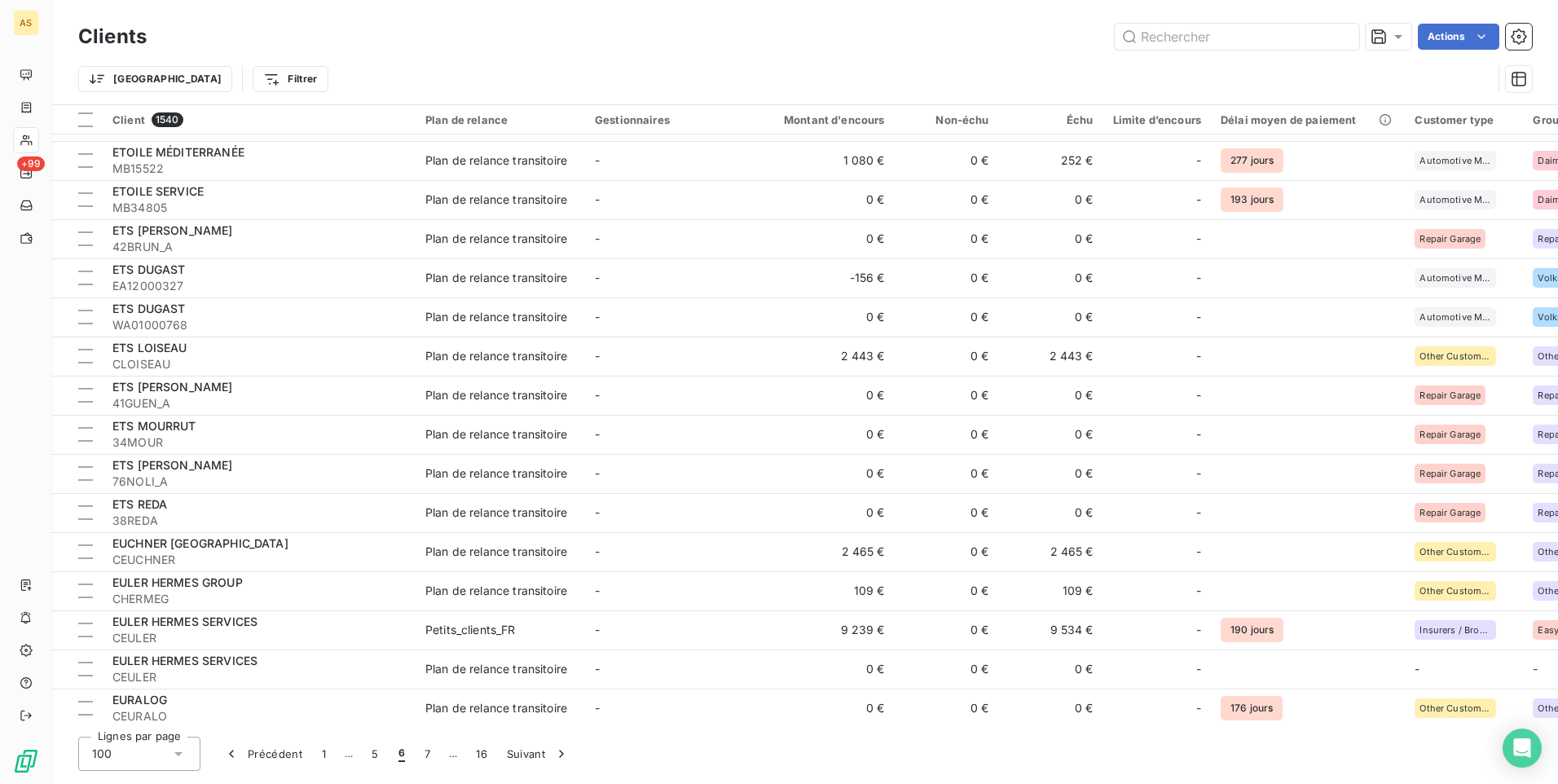
scroll to position [2852, 0]
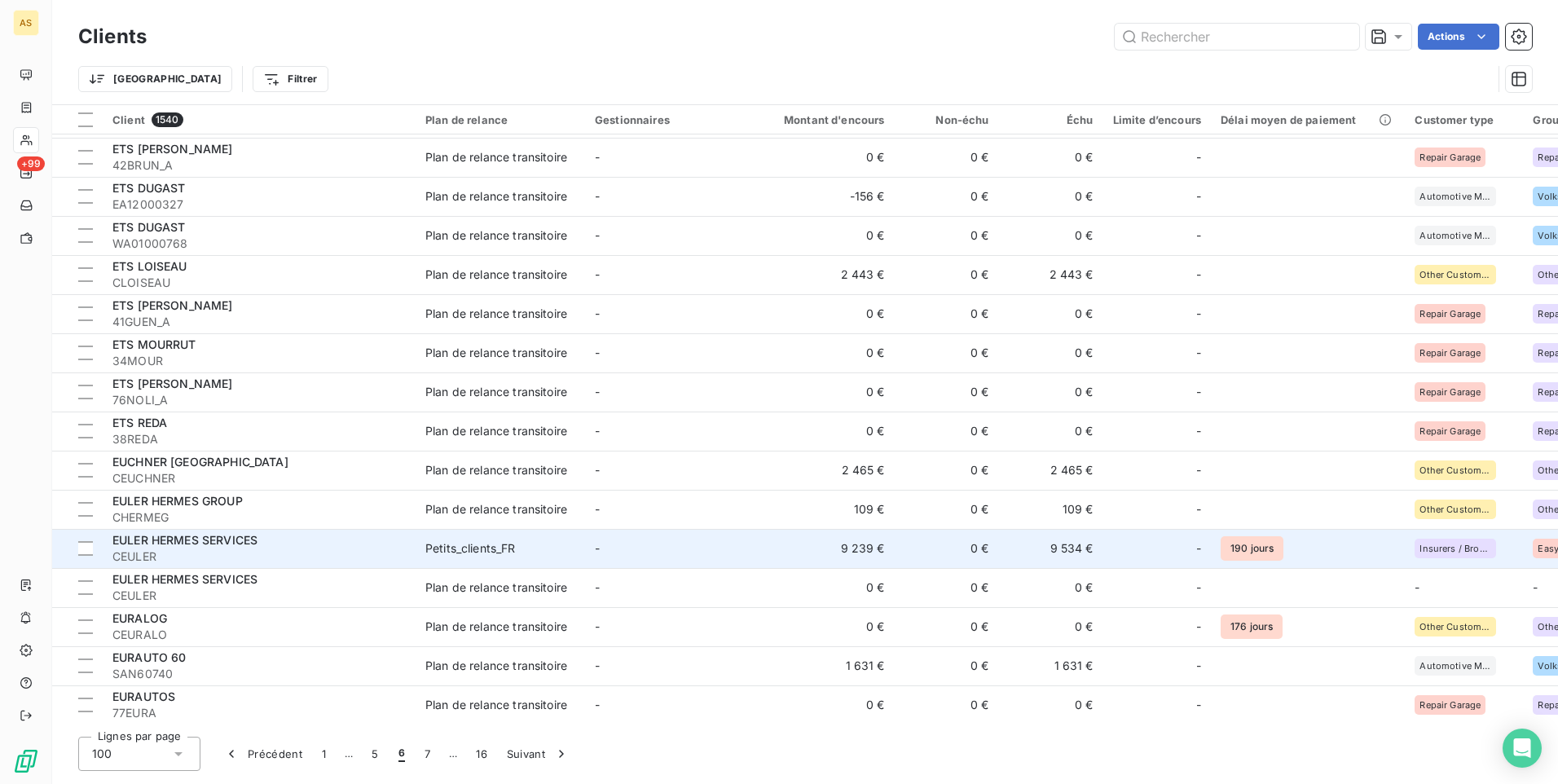
click at [474, 538] on td "Petits_clients_FR" at bounding box center [500, 548] width 169 height 39
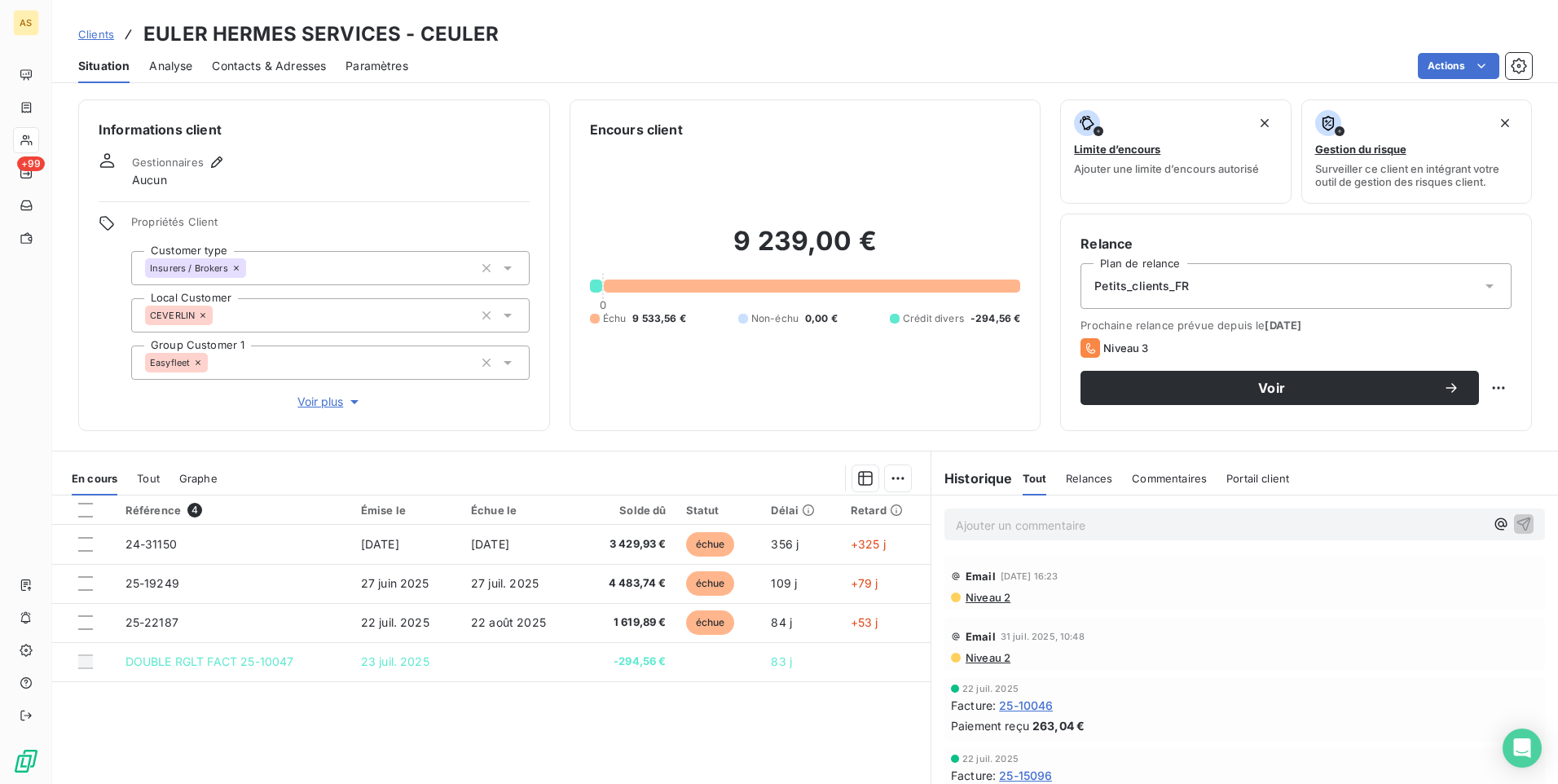
click at [98, 30] on span "Clients" at bounding box center [95, 34] width 35 height 13
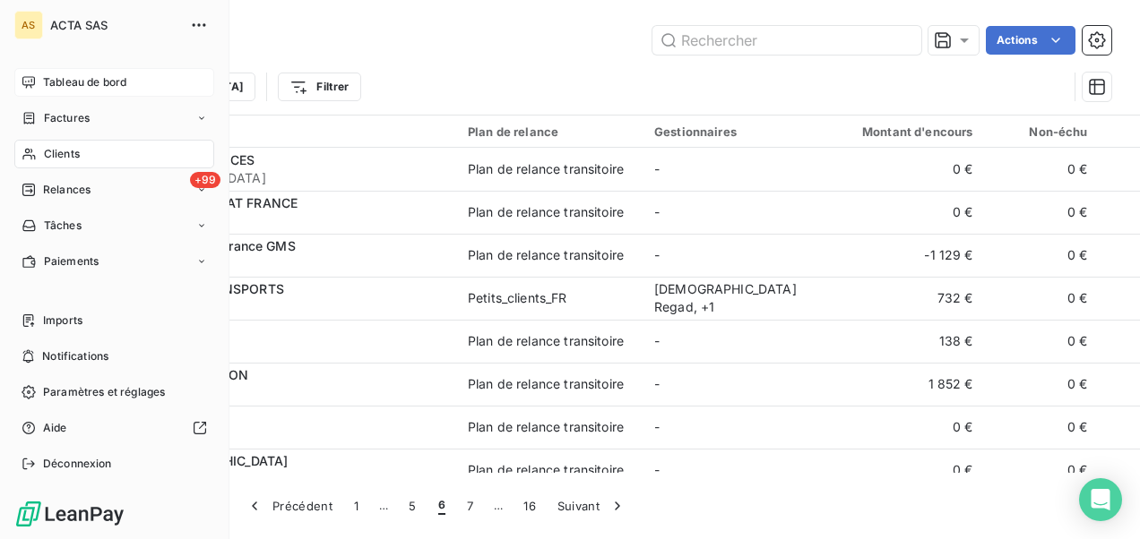
click at [97, 88] on span "Tableau de bord" at bounding box center [84, 82] width 83 height 16
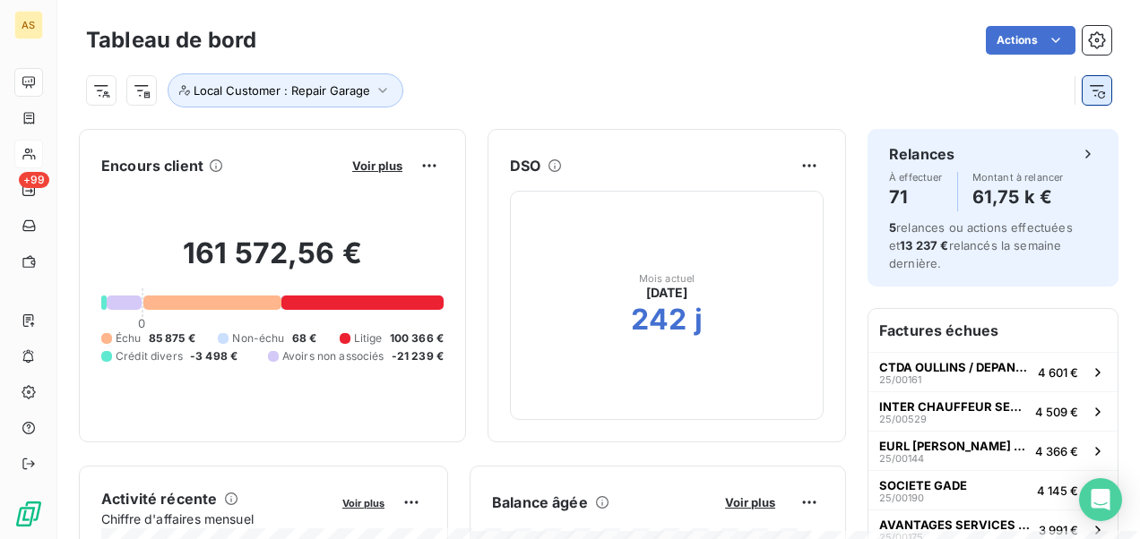
click at [1089, 90] on icon "button" at bounding box center [1097, 91] width 18 height 18
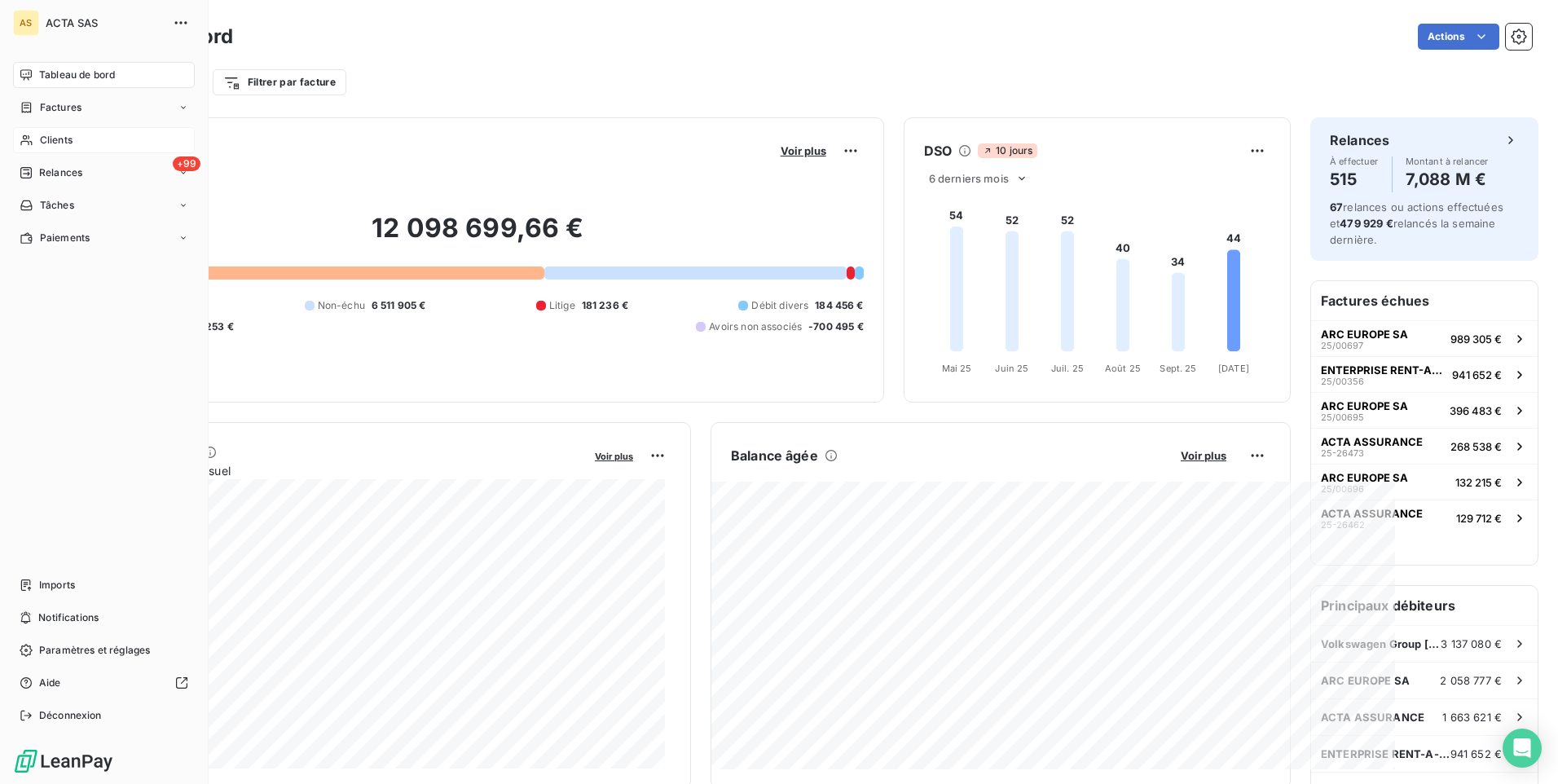
click at [52, 141] on span "Clients" at bounding box center [56, 140] width 33 height 15
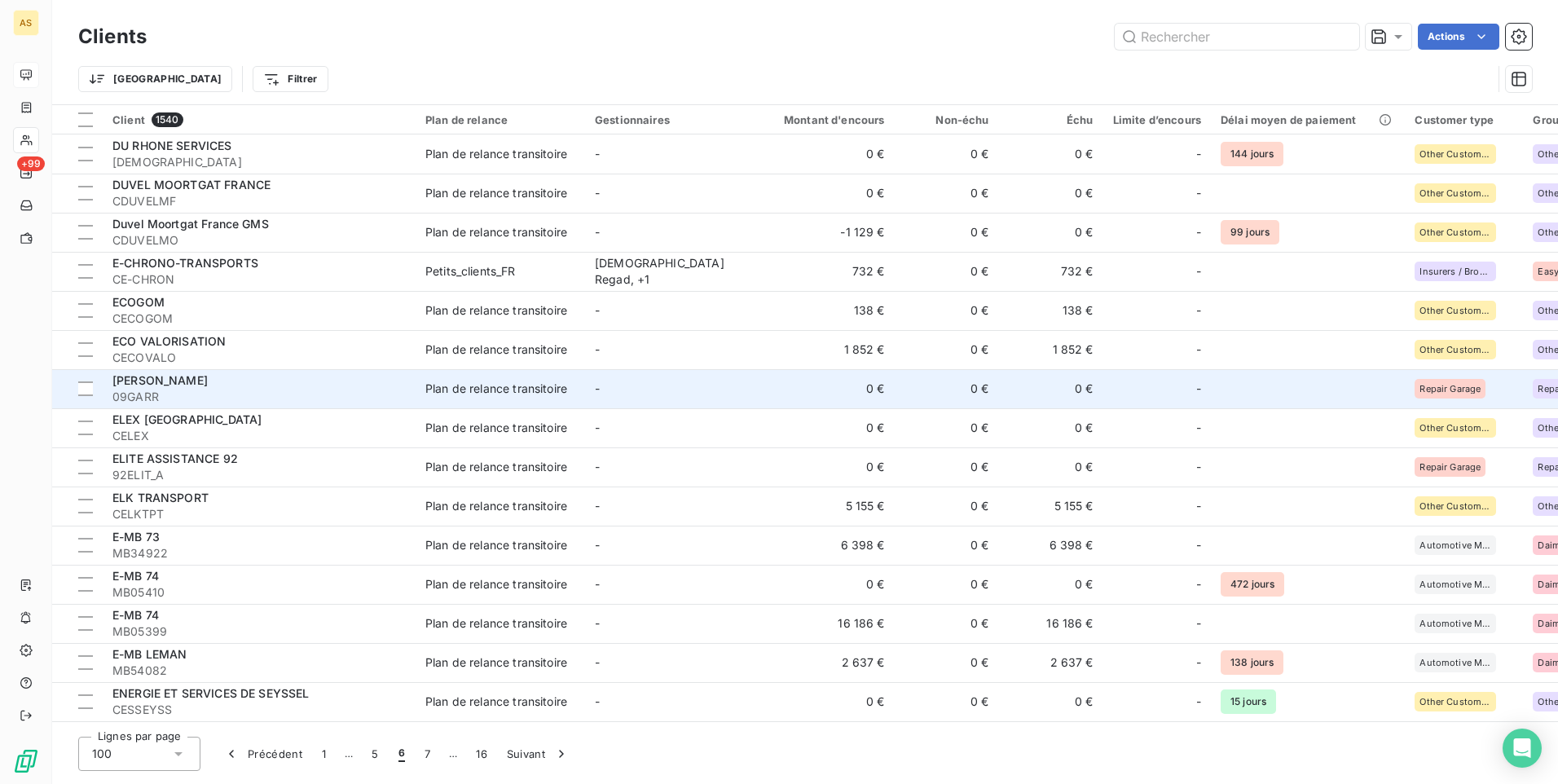
click at [1449, 394] on div "Repair Garage" at bounding box center [1450, 389] width 71 height 20
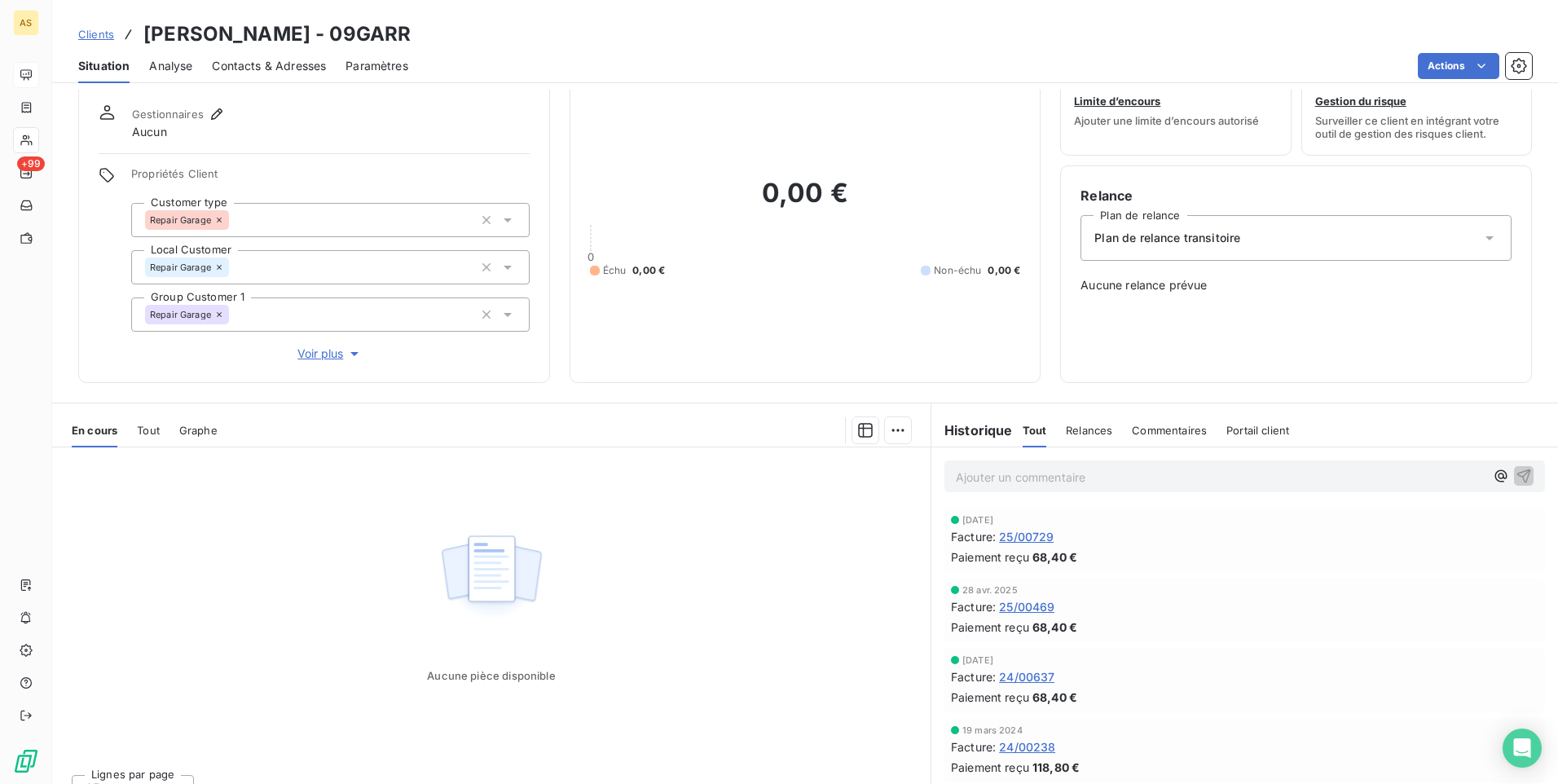
scroll to position [75, 0]
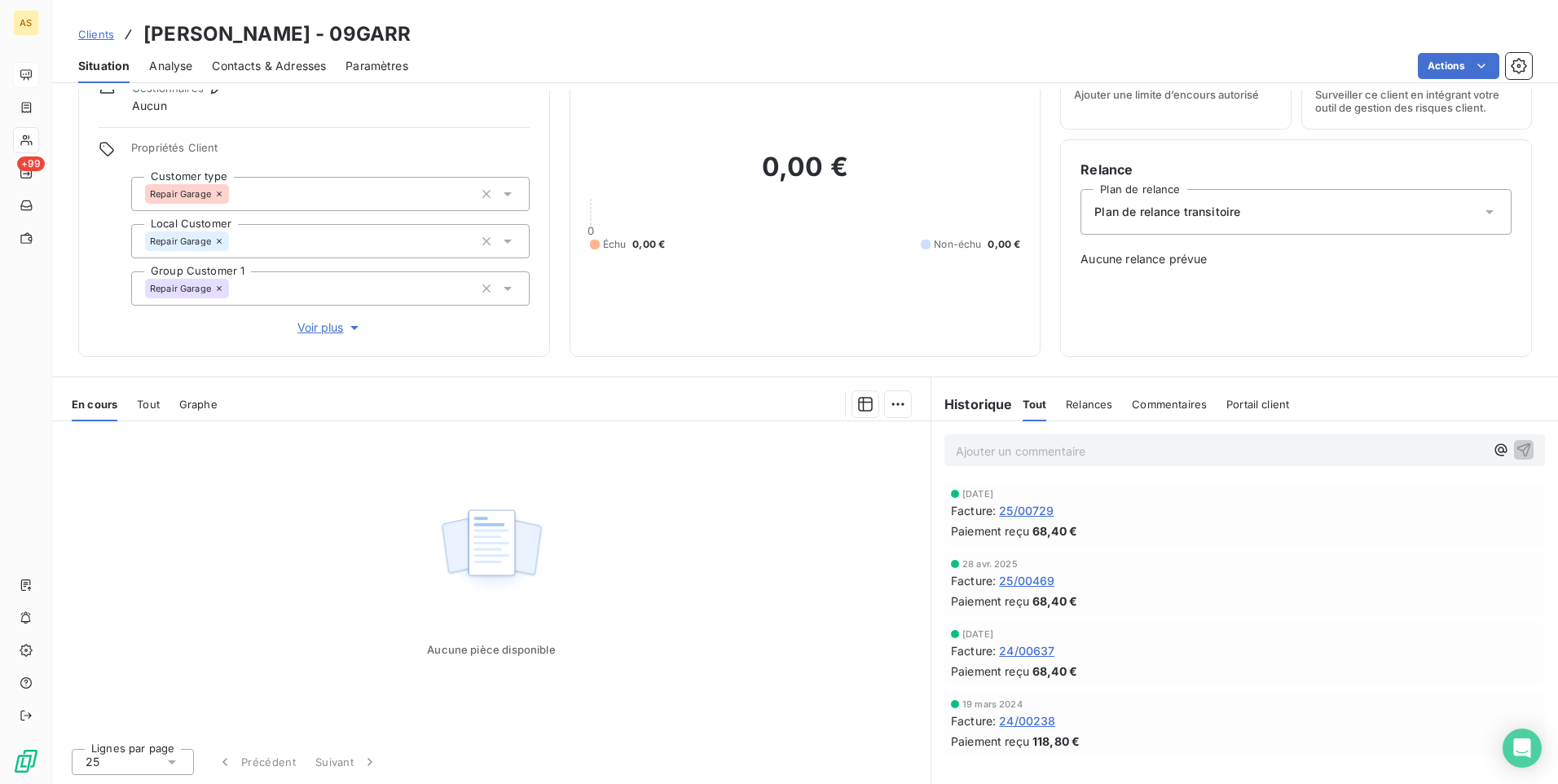
click at [81, 35] on span "Clients" at bounding box center [95, 34] width 35 height 13
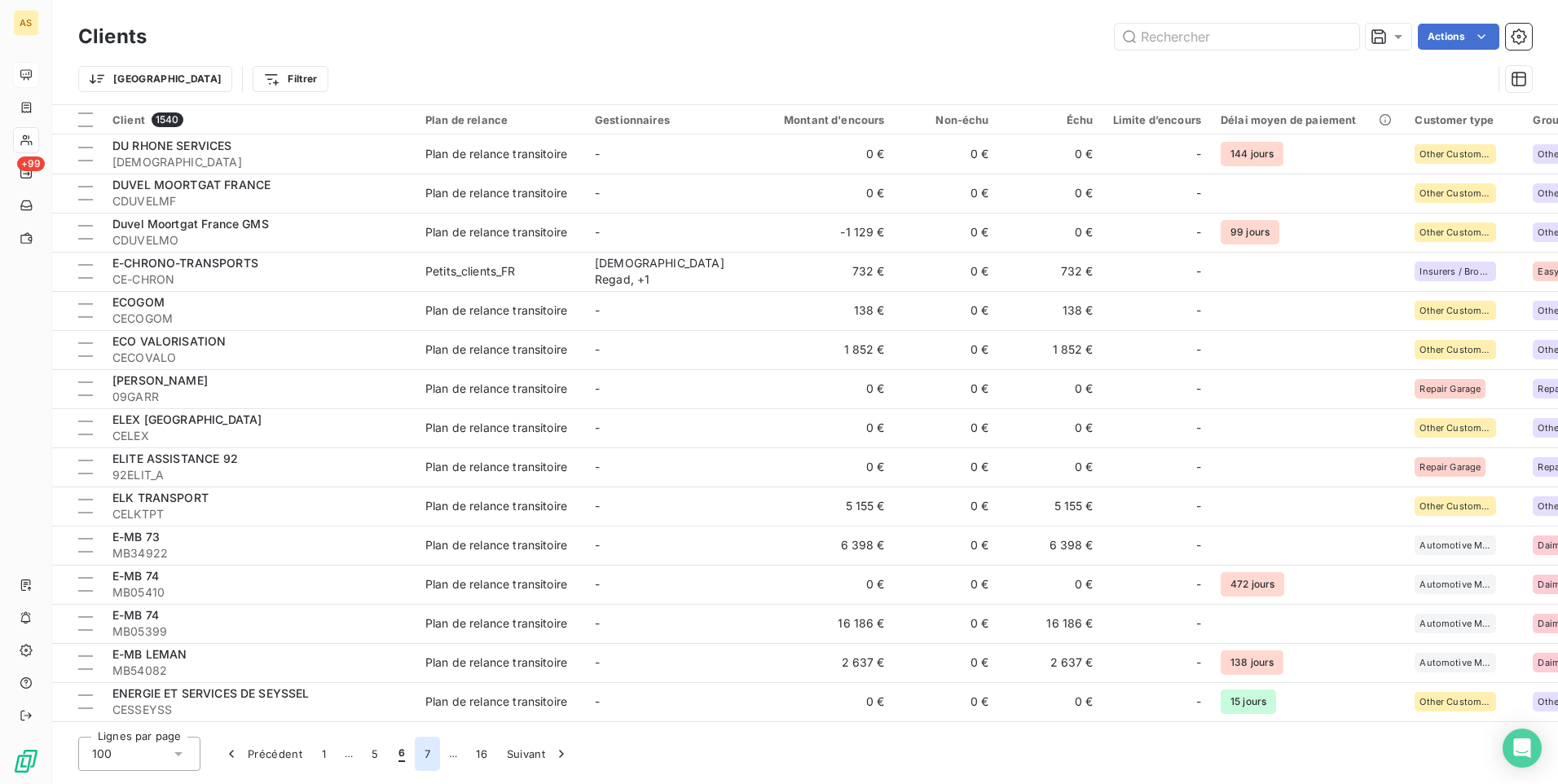
click at [427, 753] on button "7" at bounding box center [427, 754] width 25 height 35
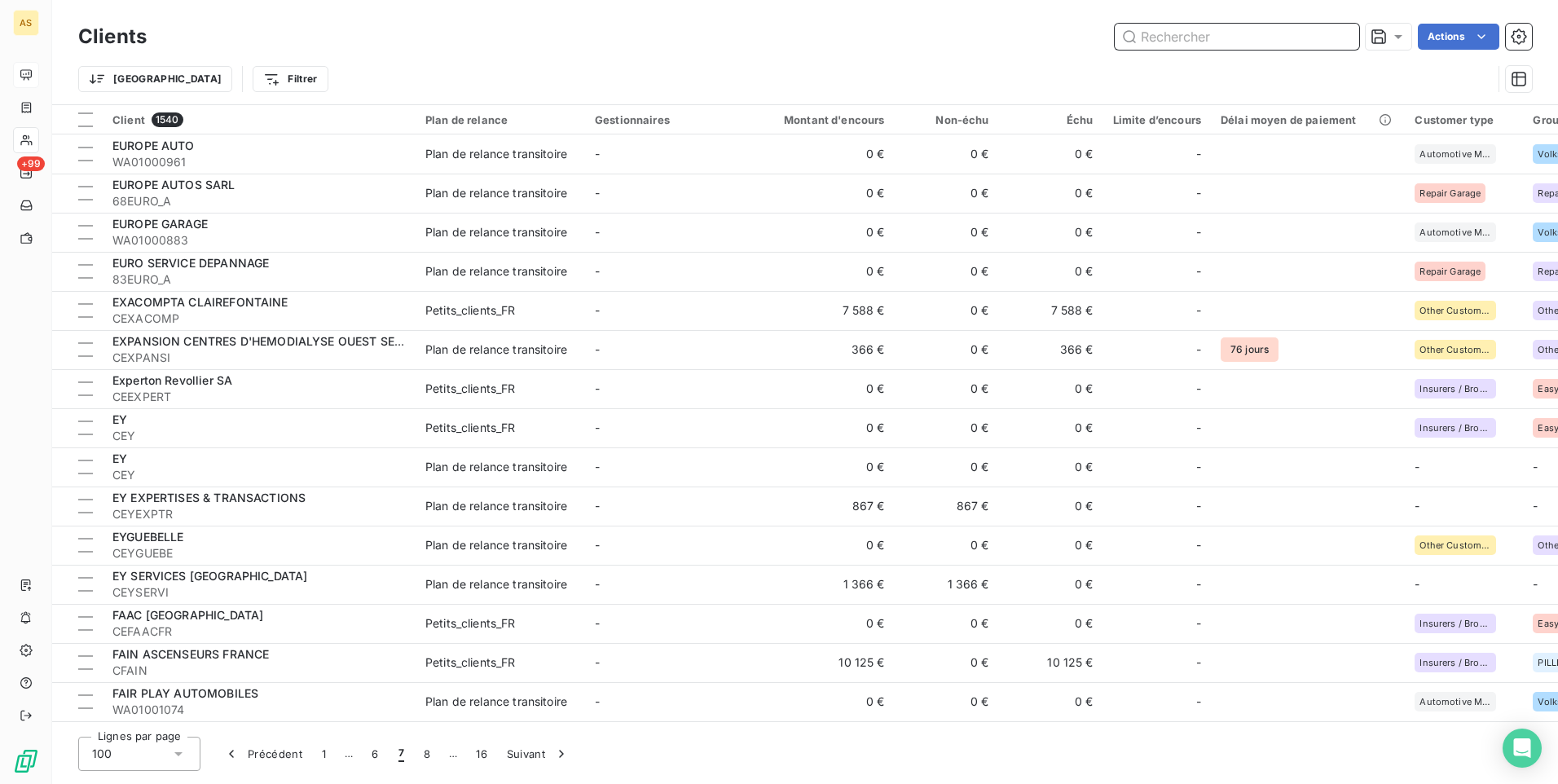
click at [1163, 30] on input "text" at bounding box center [1237, 36] width 245 height 26
type input "9"
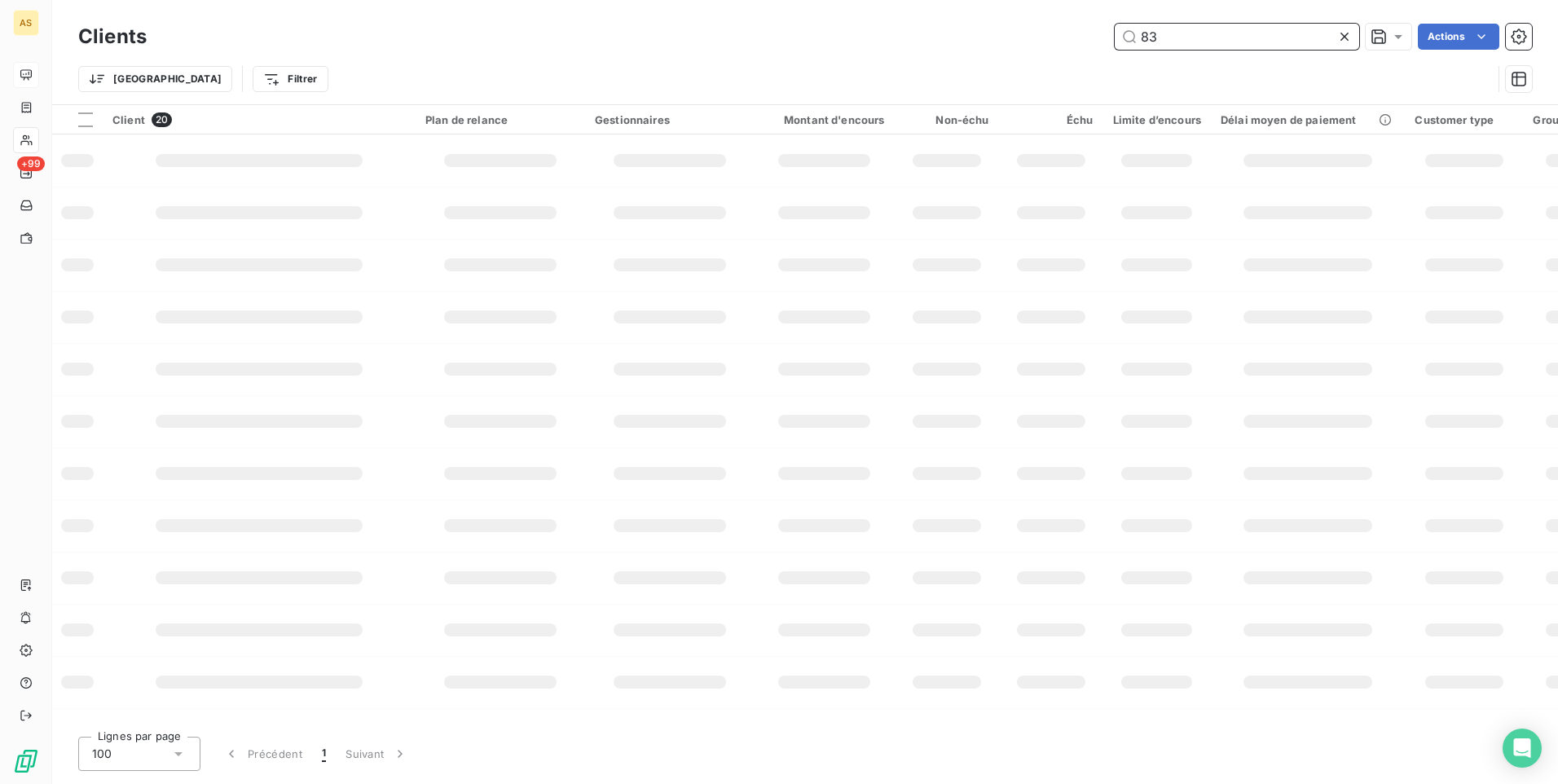
type input "8"
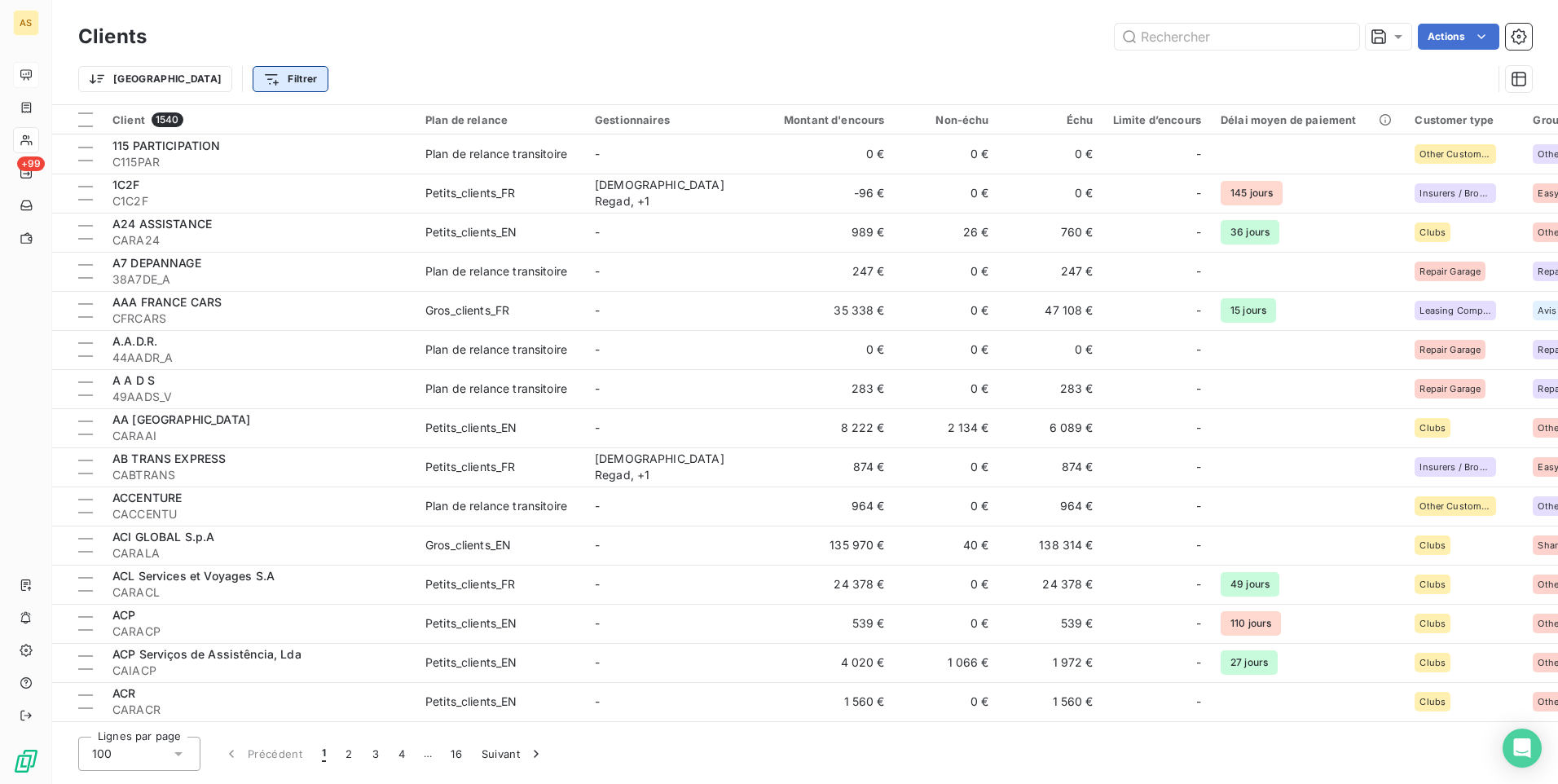
click at [211, 75] on html "AS +99 Clients Actions Trier Filtrer Client 1540 Plan de relance Gestionnaires …" at bounding box center [779, 392] width 1558 height 784
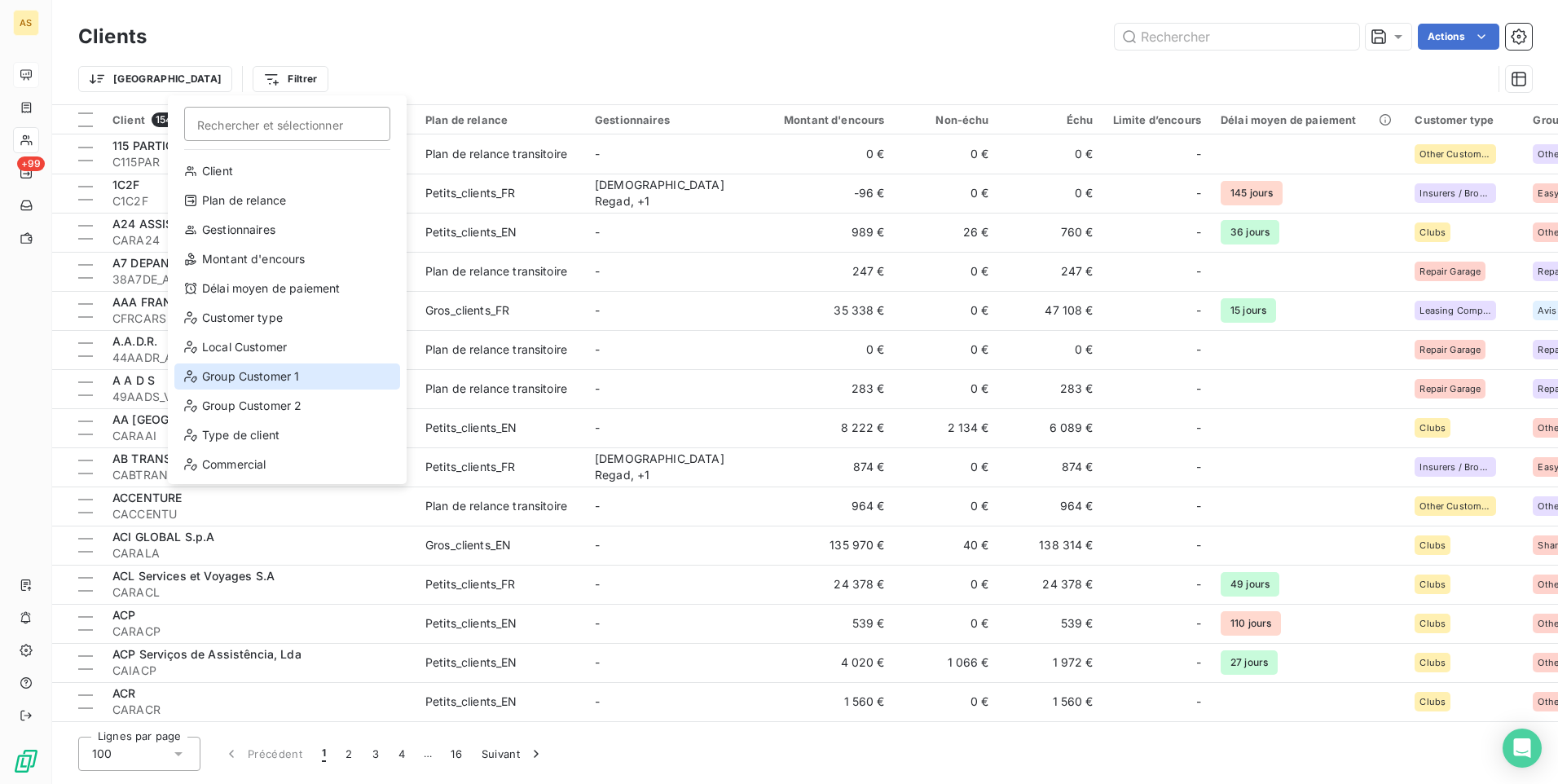
click at [246, 375] on div "Group Customer 1" at bounding box center [287, 377] width 226 height 26
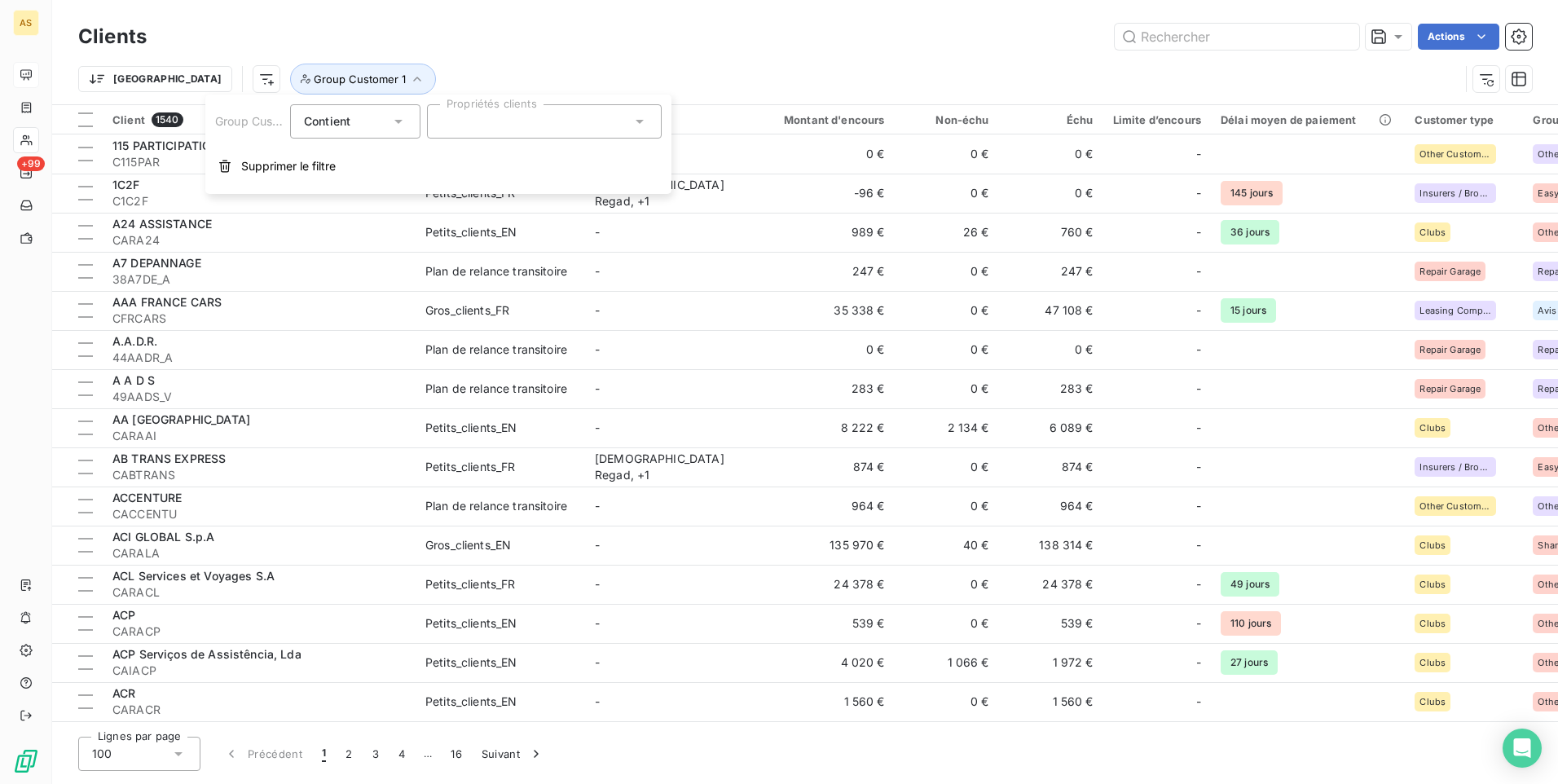
click at [644, 127] on icon at bounding box center [639, 122] width 16 height 16
click at [403, 122] on icon at bounding box center [398, 122] width 16 height 16
click at [477, 59] on div "Trier Group Customer 1" at bounding box center [805, 79] width 1453 height 51
click at [99, 75] on html "AS +99 Clients Actions Trier Group Customer 1 Client 1540 Plan de relance Gesti…" at bounding box center [779, 392] width 1558 height 784
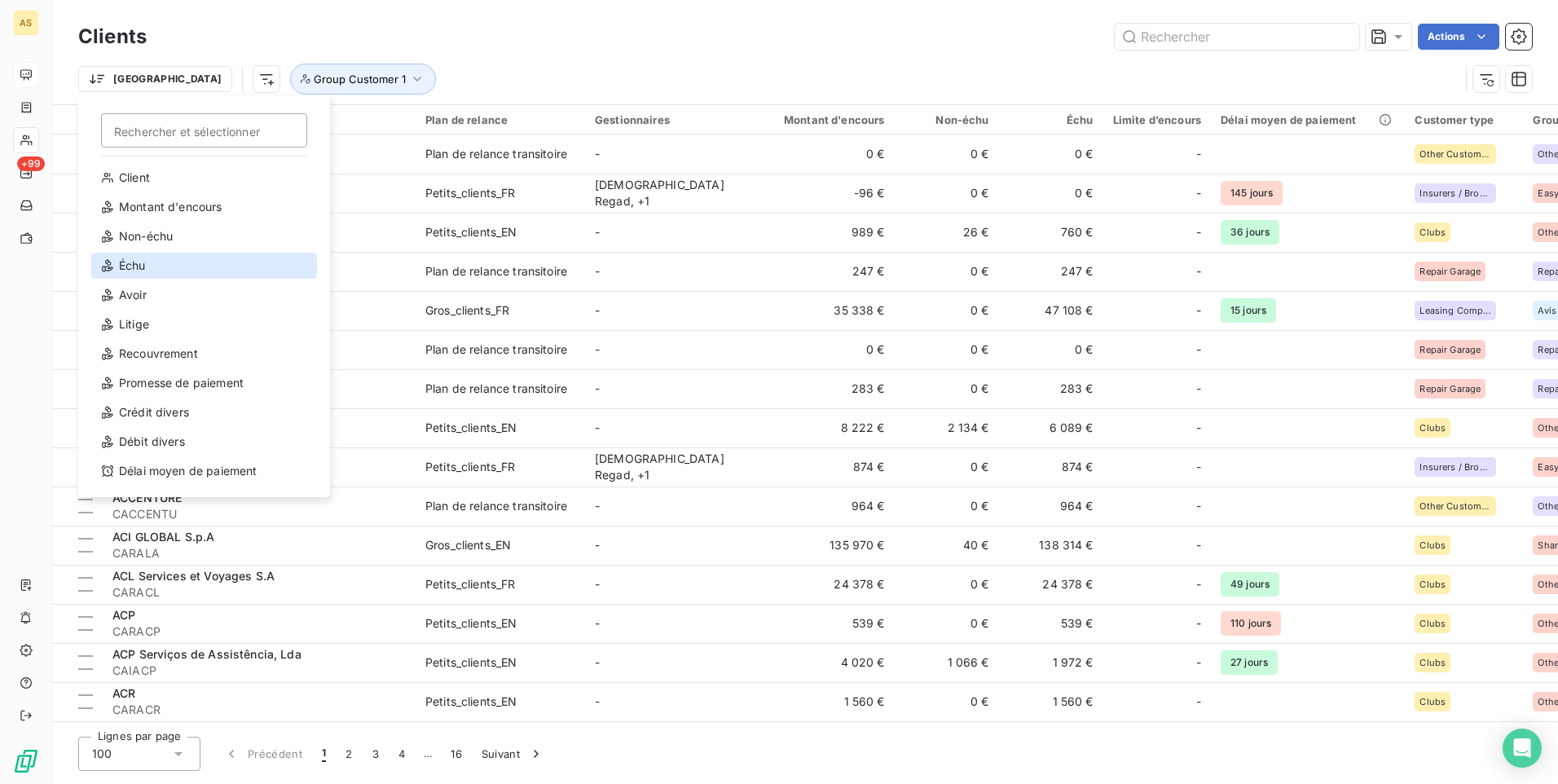
click at [168, 268] on div "Échu" at bounding box center [204, 266] width 226 height 26
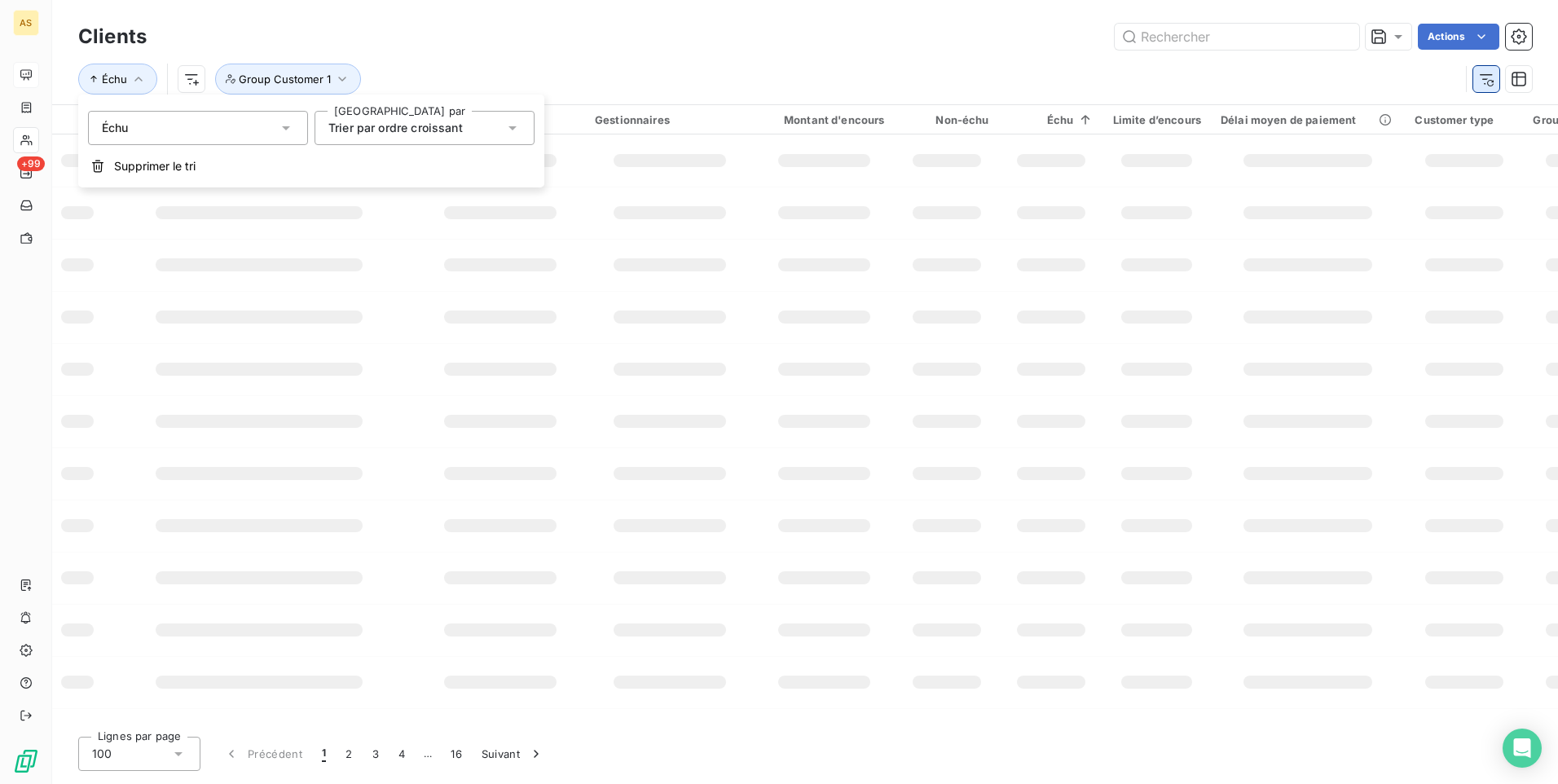
click at [1475, 84] on button "button" at bounding box center [1486, 79] width 26 height 26
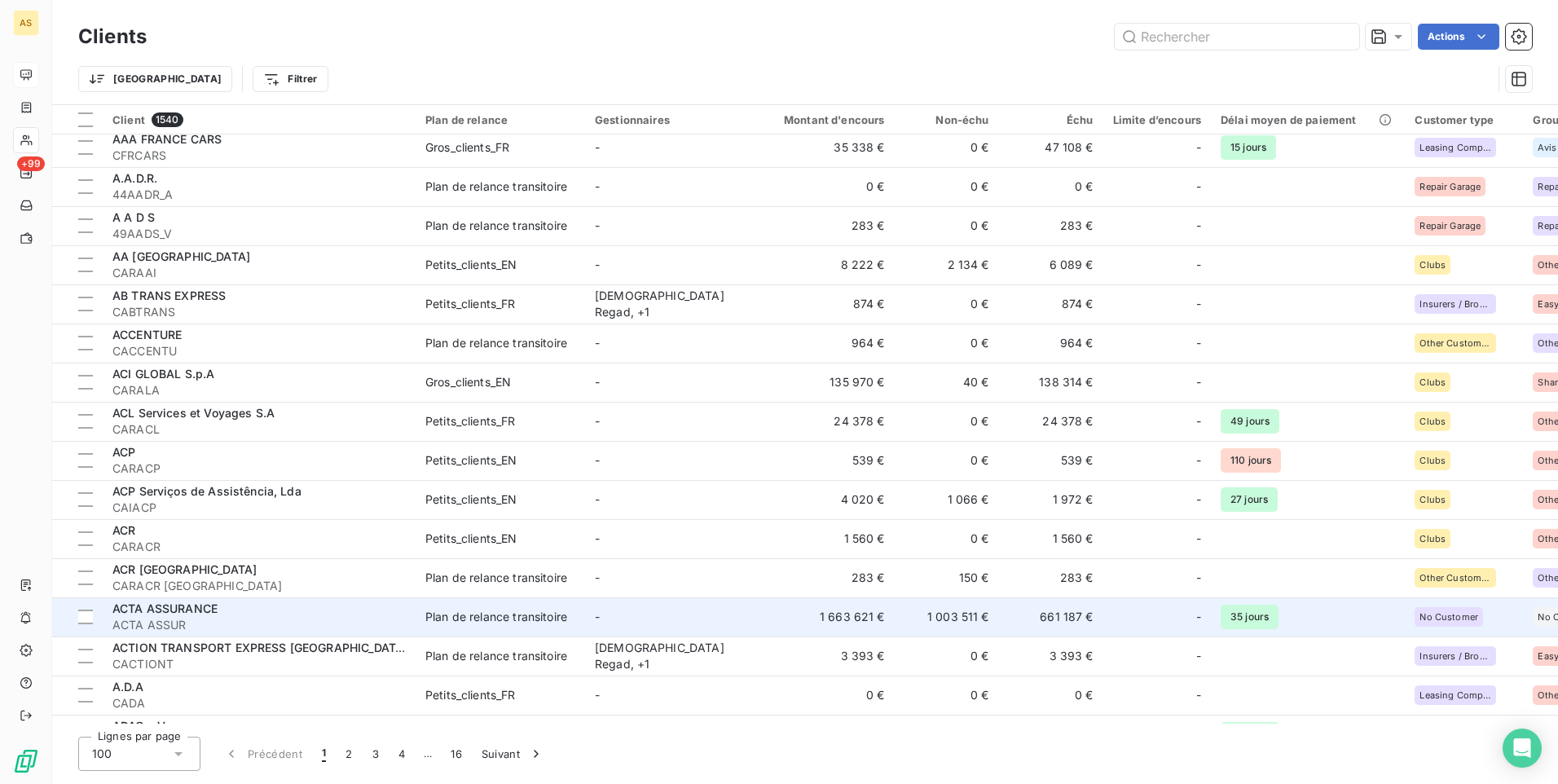
scroll to position [82, 0]
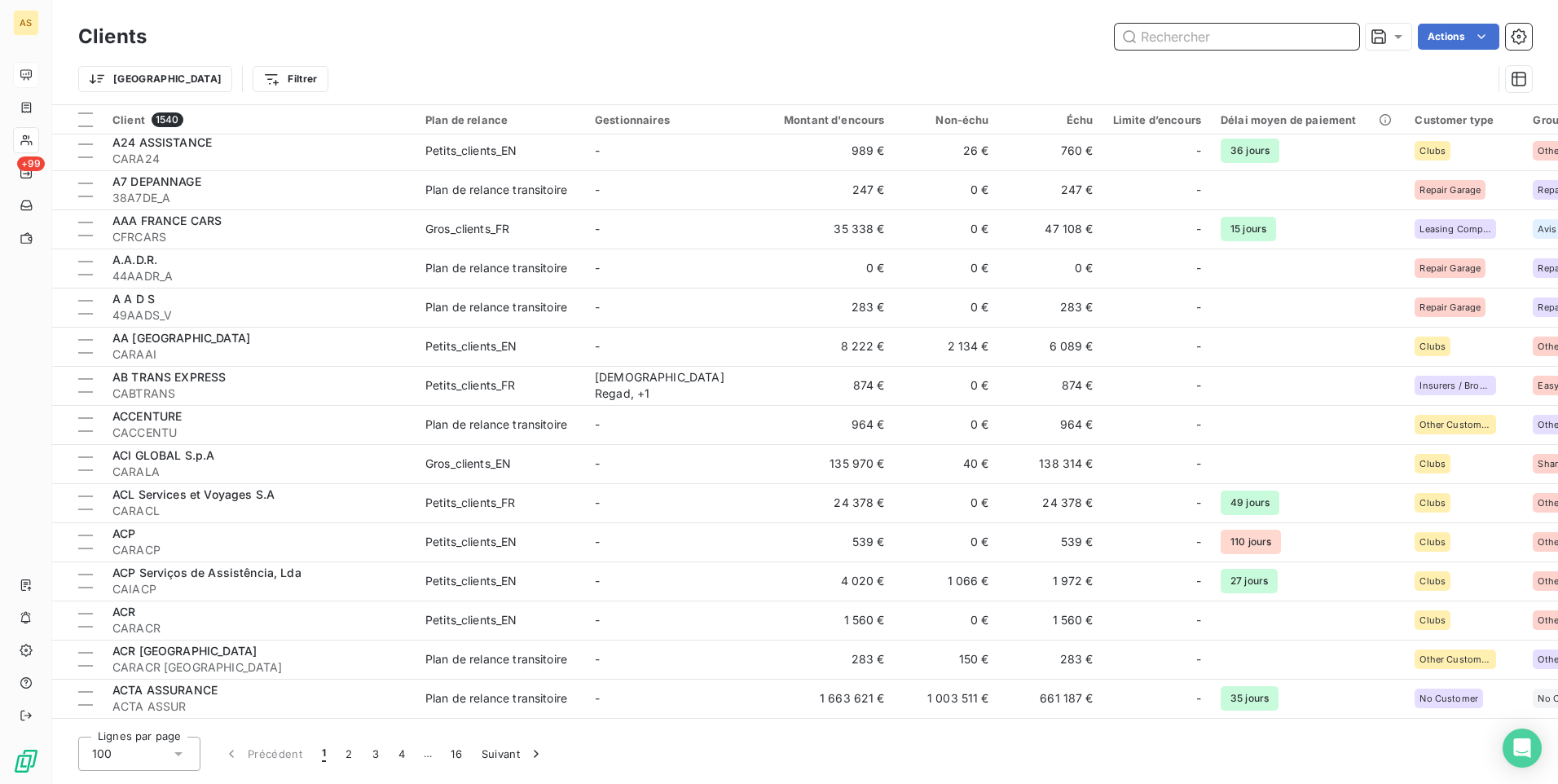
click at [1159, 43] on input "text" at bounding box center [1237, 36] width 245 height 26
click at [135, 82] on html "AS +99 Clients Actions Trier Filtrer Client 1540 Plan de relance Gestionnaires …" at bounding box center [779, 392] width 1558 height 784
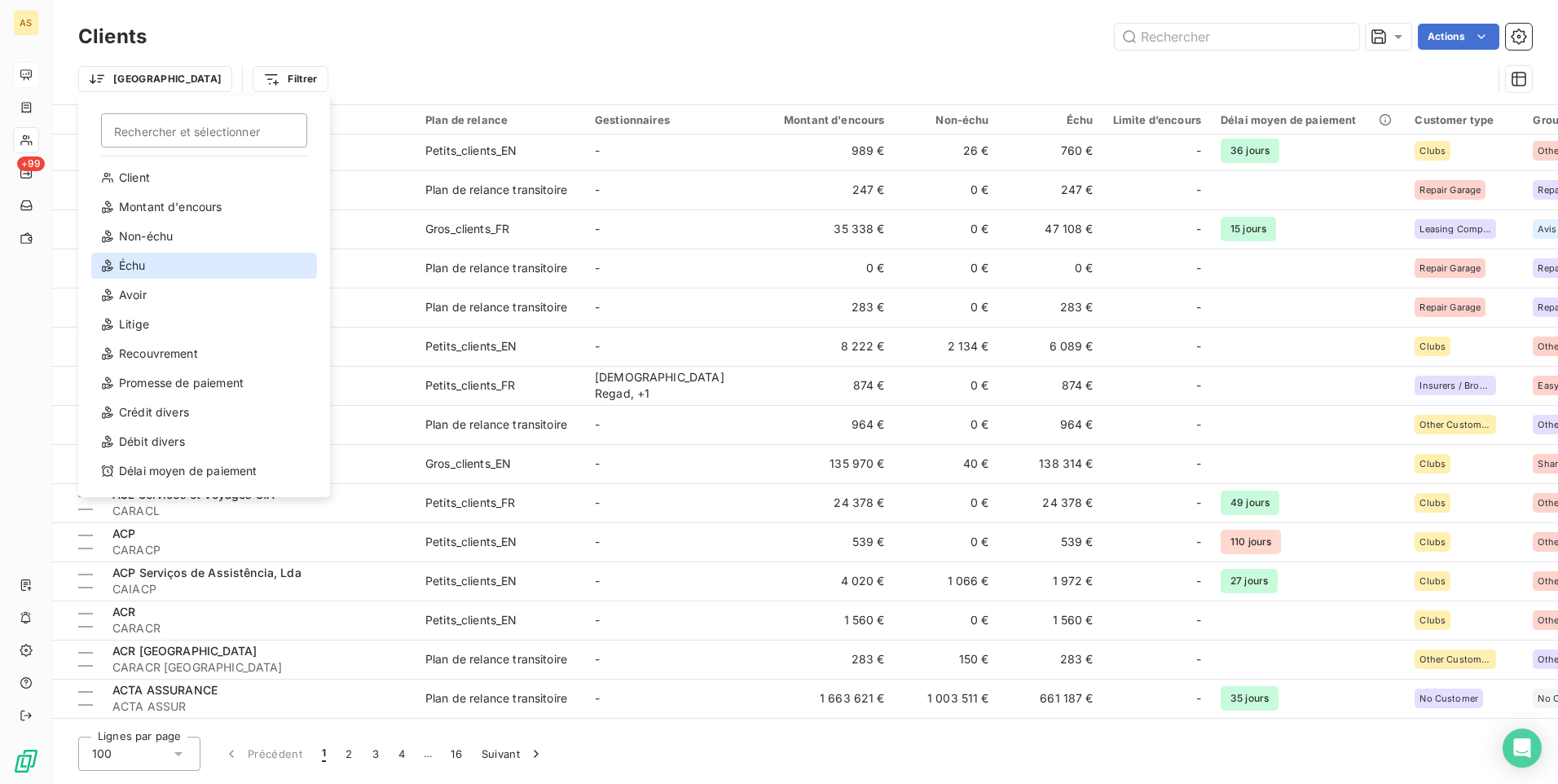
click at [144, 270] on div "Échu" at bounding box center [204, 266] width 226 height 26
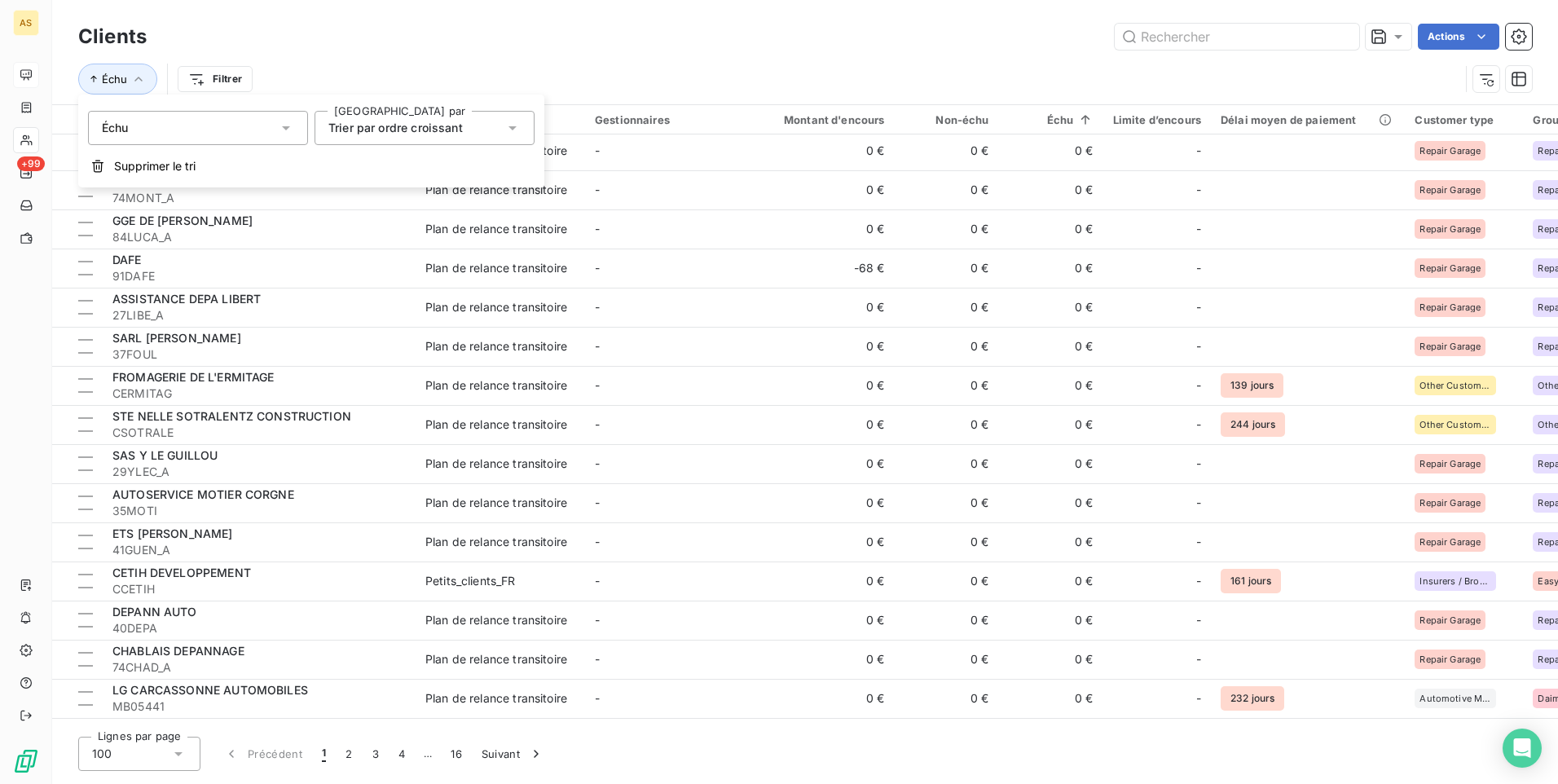
click at [283, 133] on icon at bounding box center [286, 128] width 16 height 16
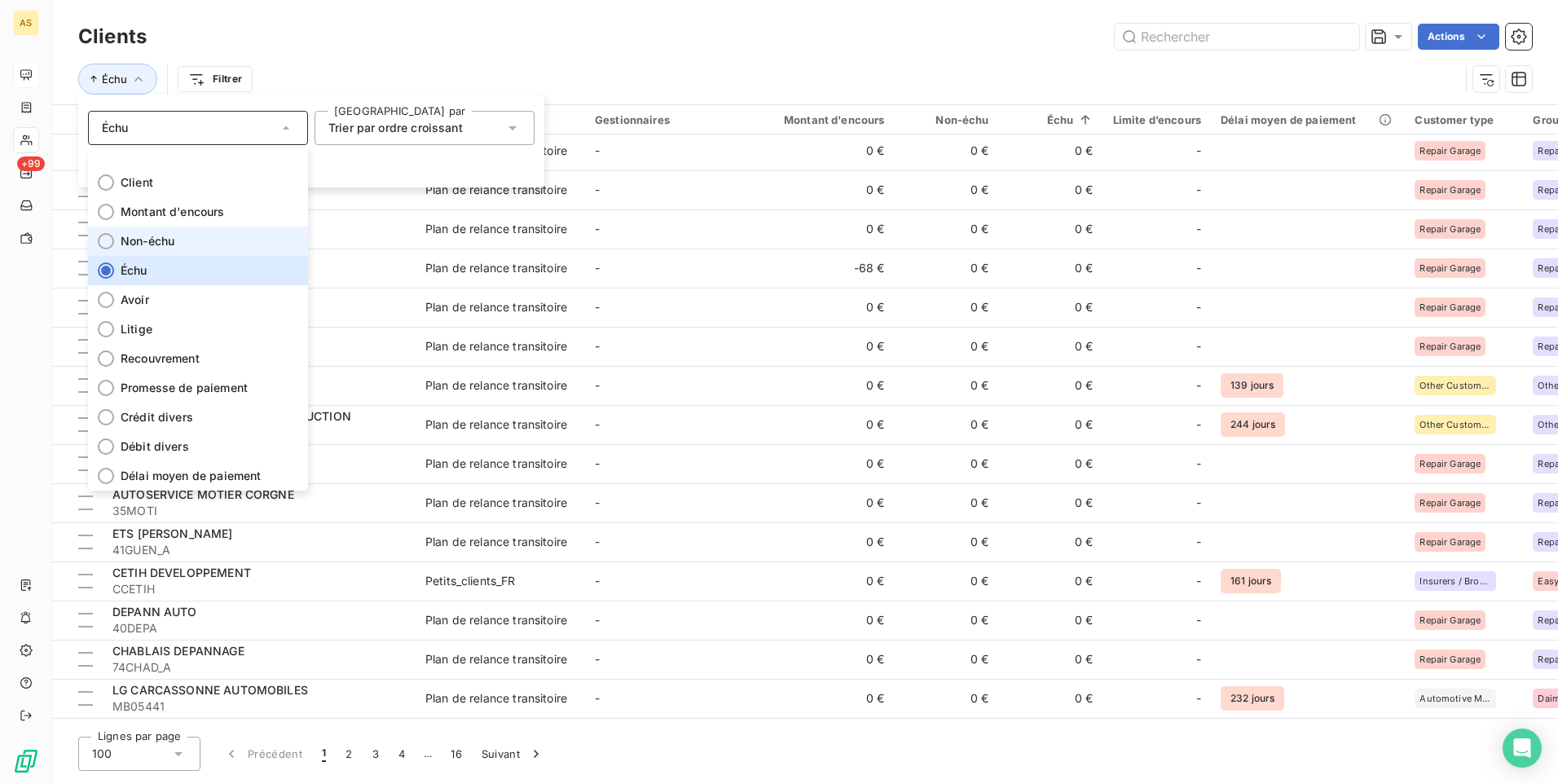
click at [235, 244] on li "Non-échu" at bounding box center [198, 241] width 220 height 29
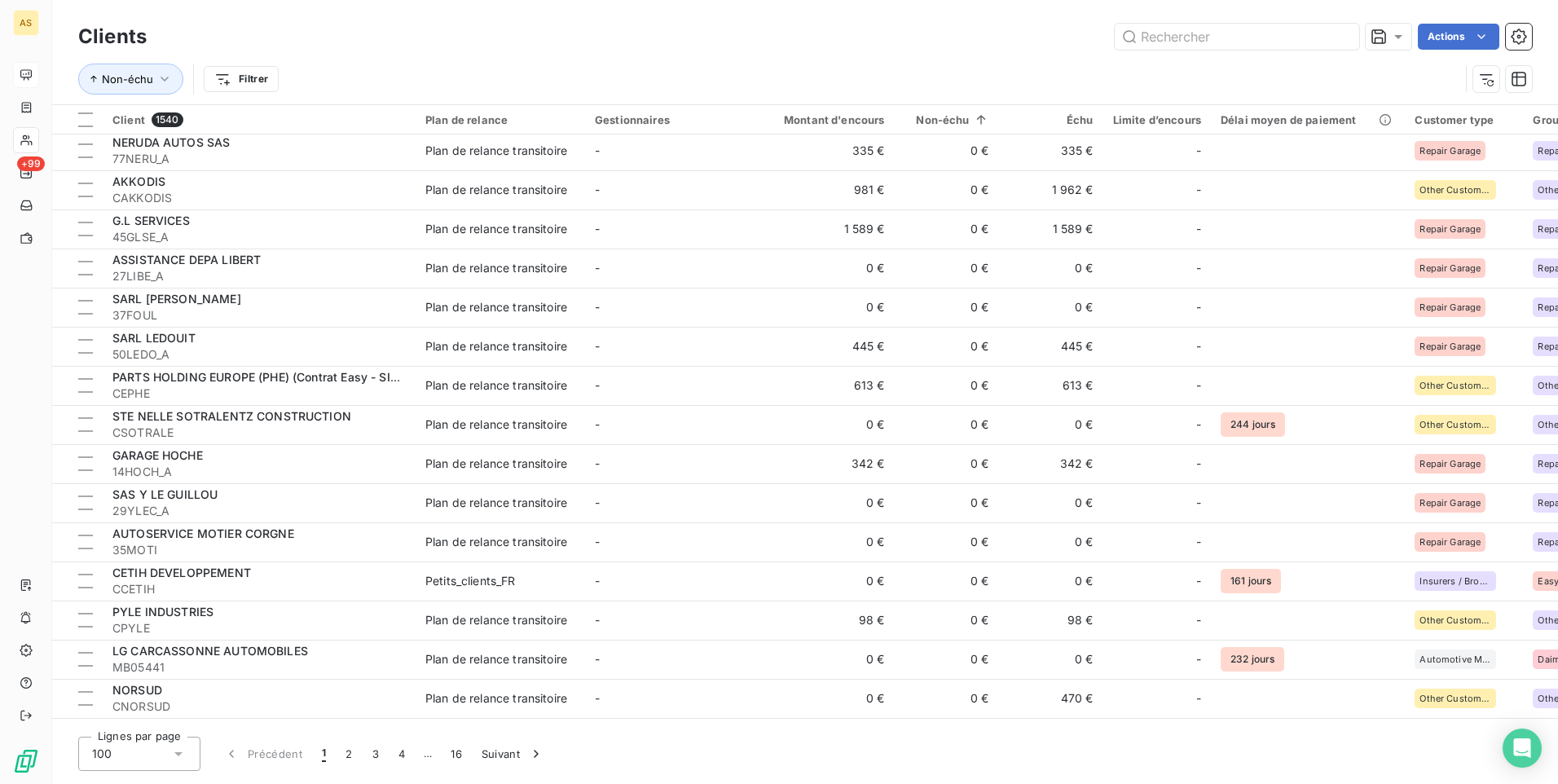
click at [745, 79] on div "Non-échu Filtrer" at bounding box center [769, 79] width 1382 height 31
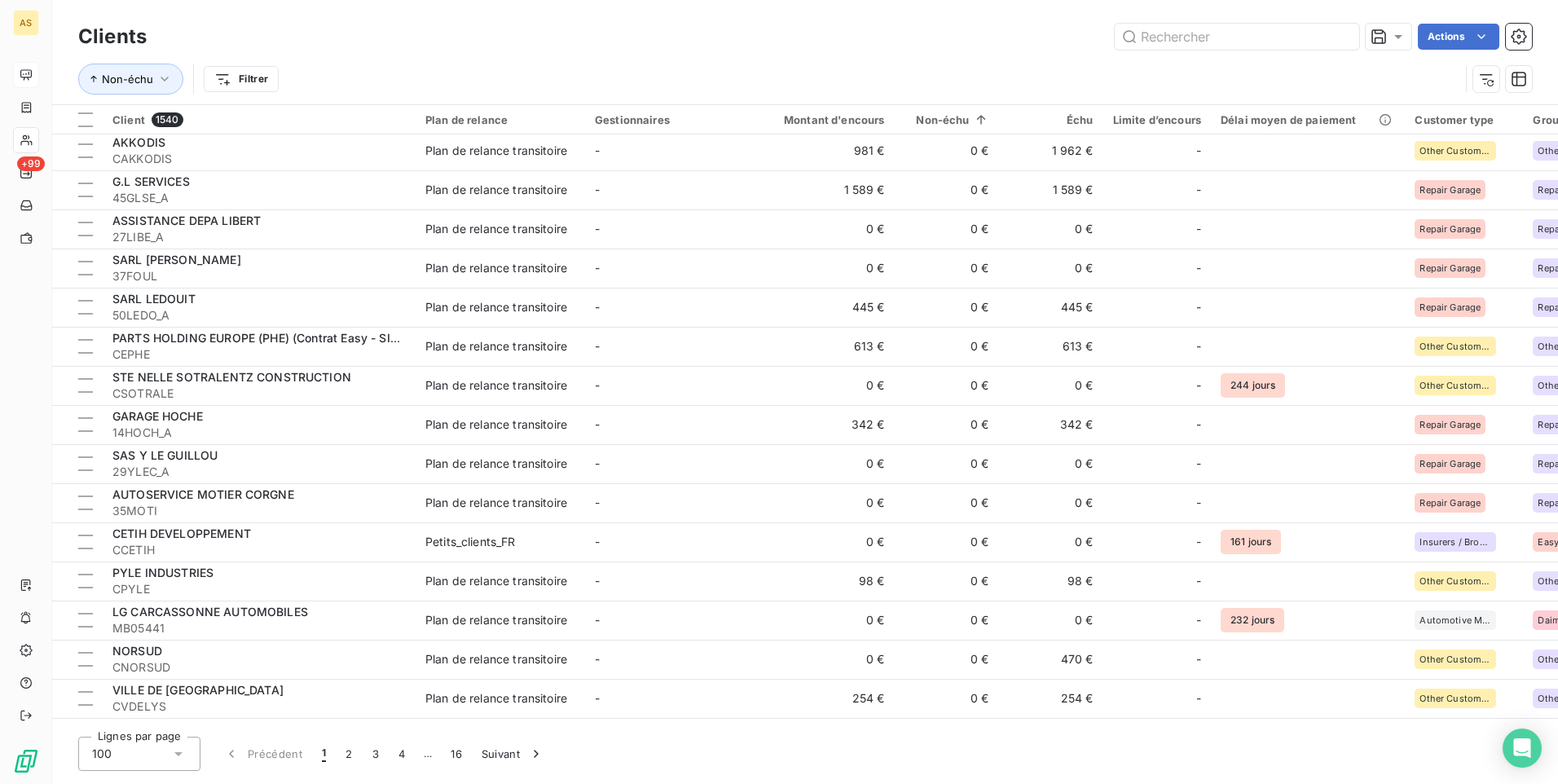
scroll to position [0, 0]
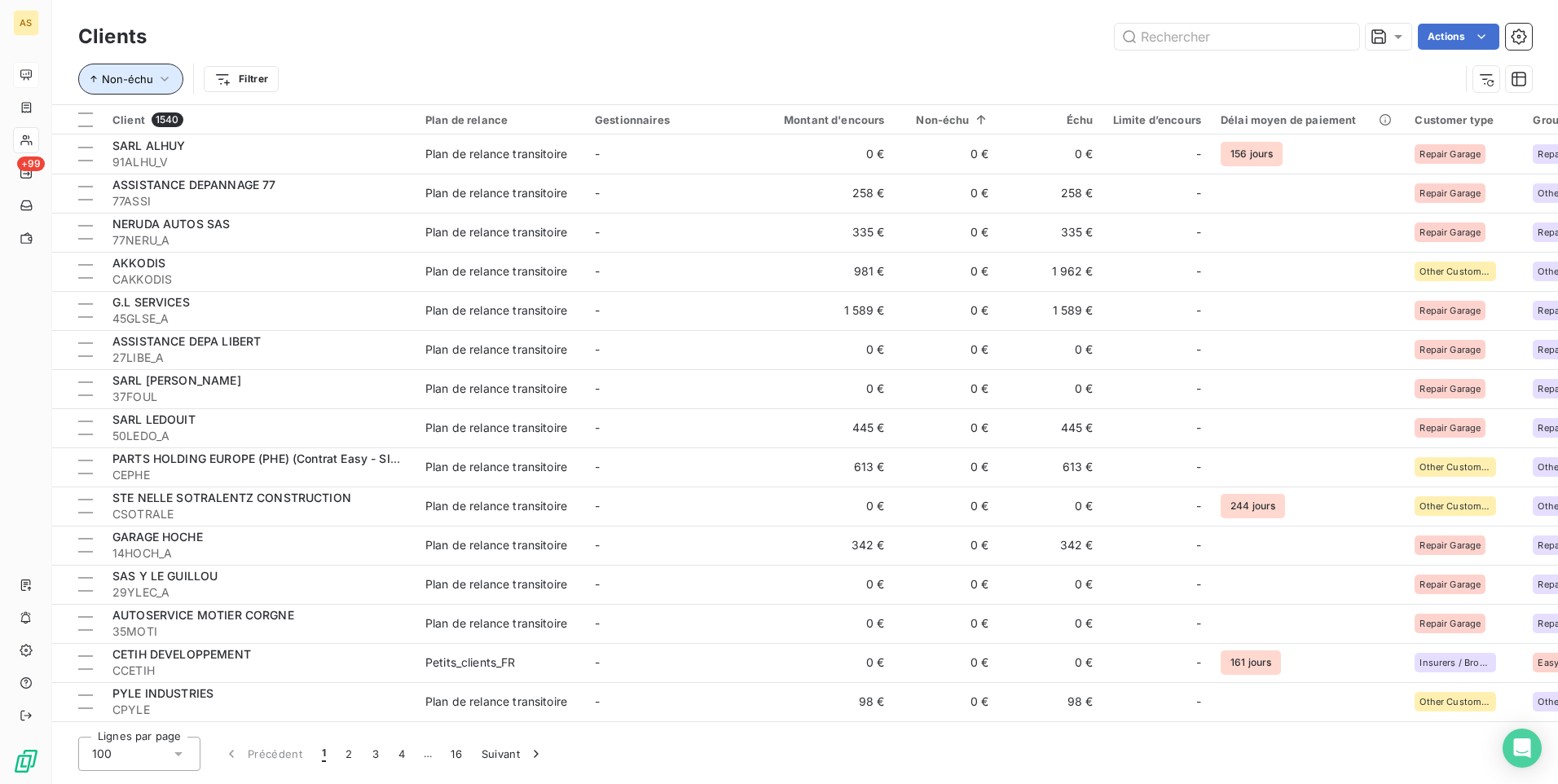
click at [172, 83] on button "Non-échu" at bounding box center [131, 79] width 106 height 31
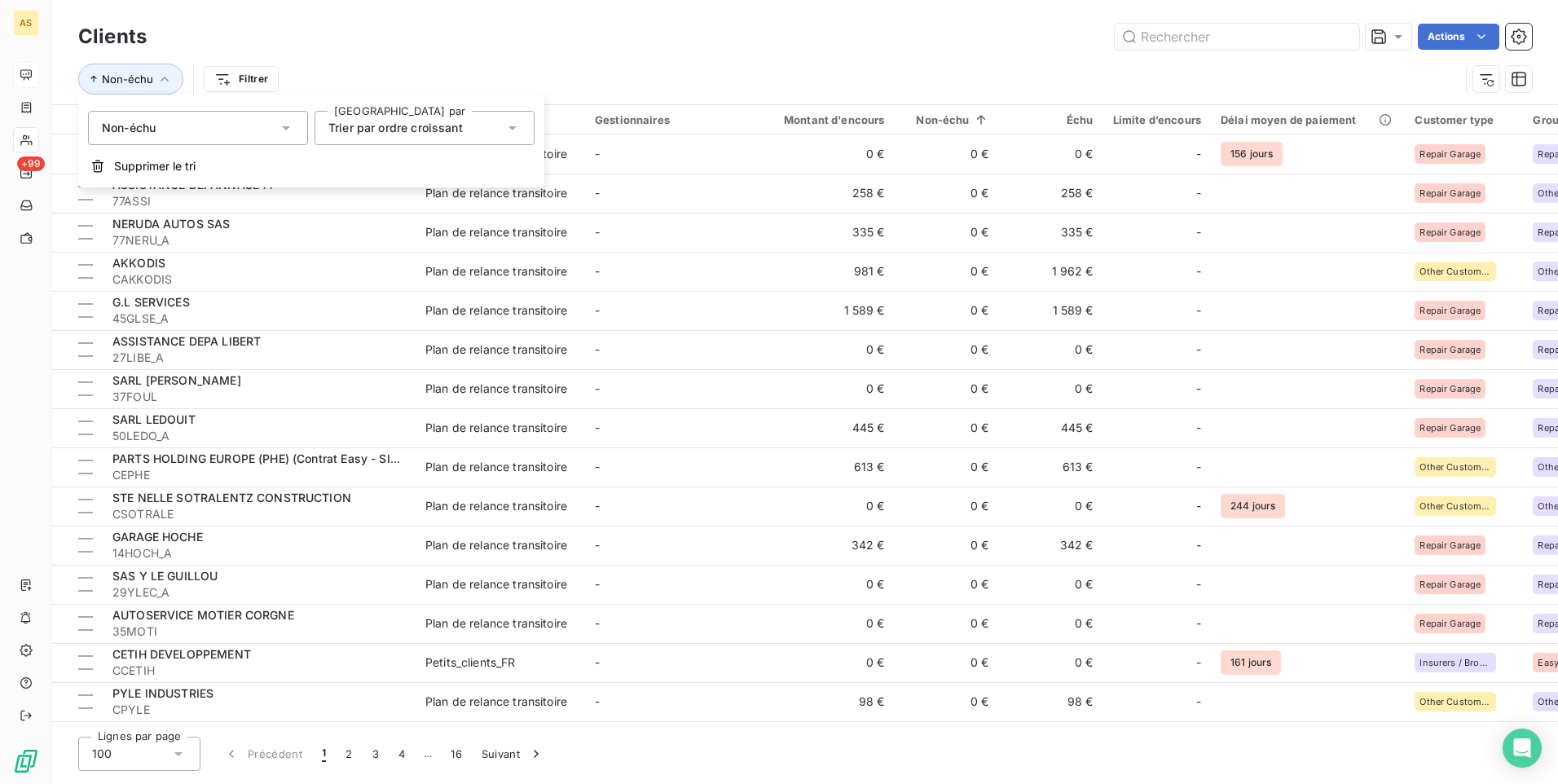
click at [290, 136] on div "Non-échu" at bounding box center [198, 128] width 220 height 35
click at [464, 78] on div "Non-échu Filtrer" at bounding box center [769, 79] width 1382 height 31
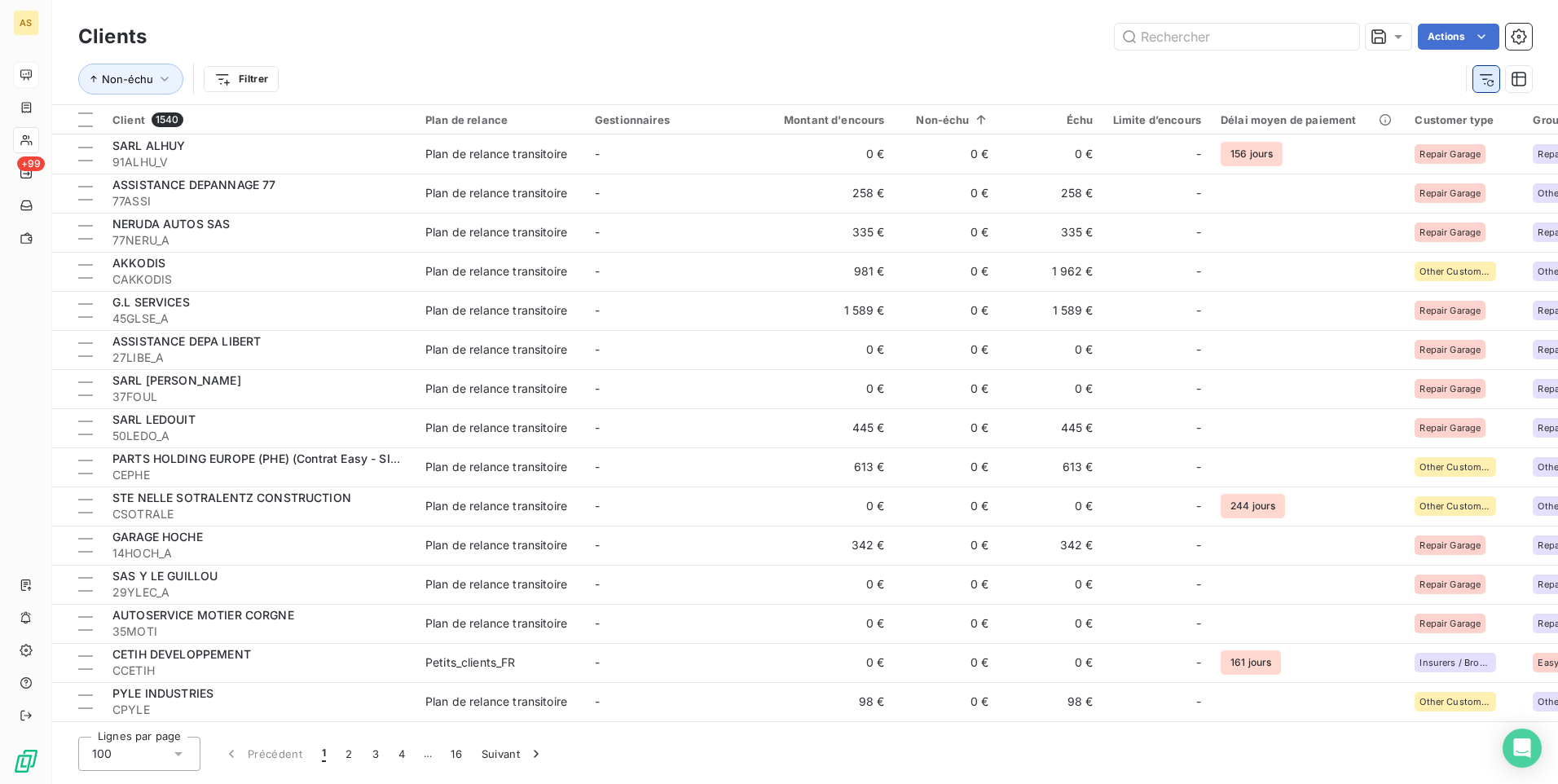
click at [1483, 82] on icon "button" at bounding box center [1486, 79] width 16 height 16
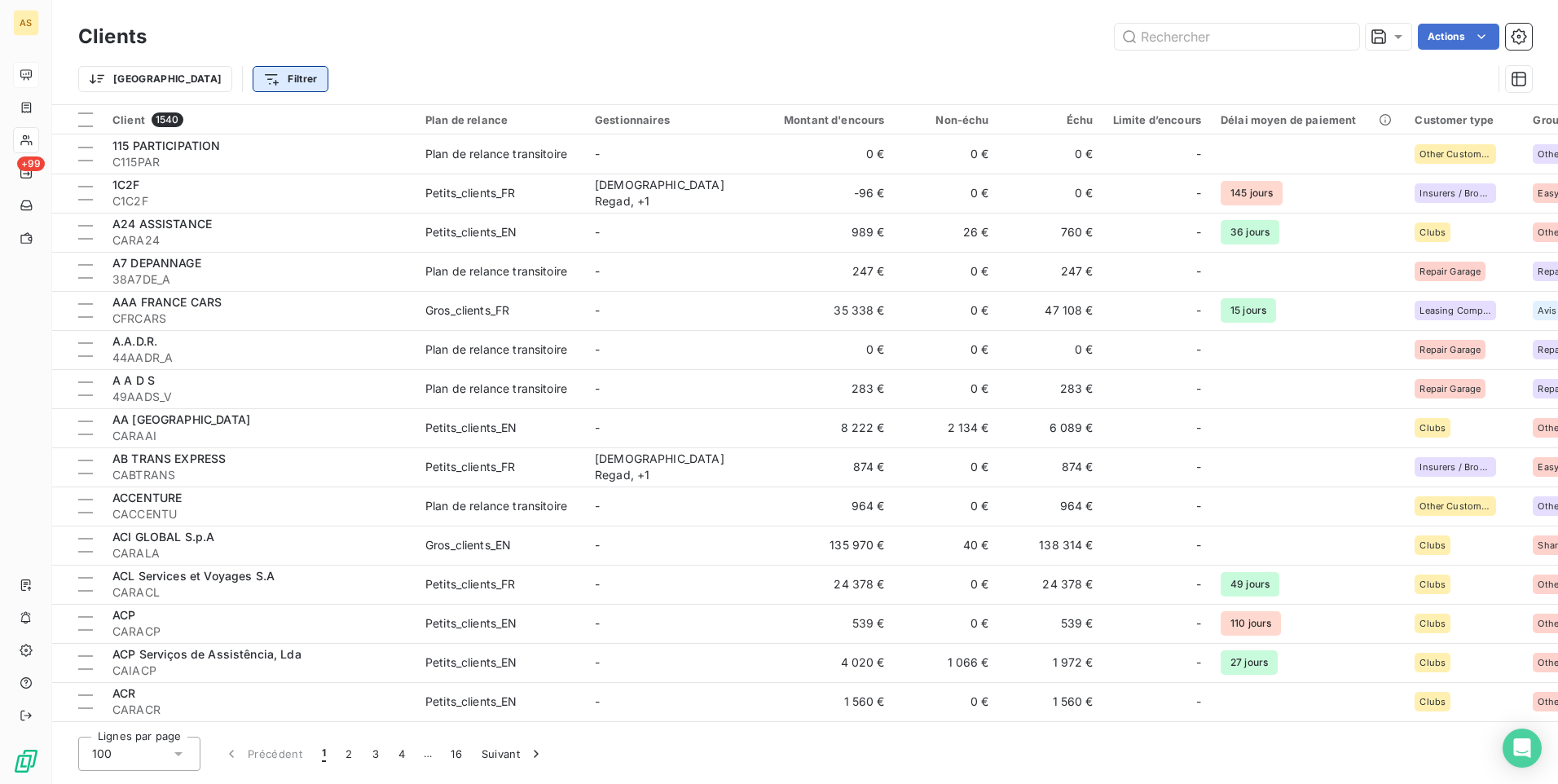
click at [204, 76] on html "AS +99 Clients Actions Trier Filtrer Client 1540 Plan de relance Gestionnaires …" at bounding box center [779, 392] width 1558 height 784
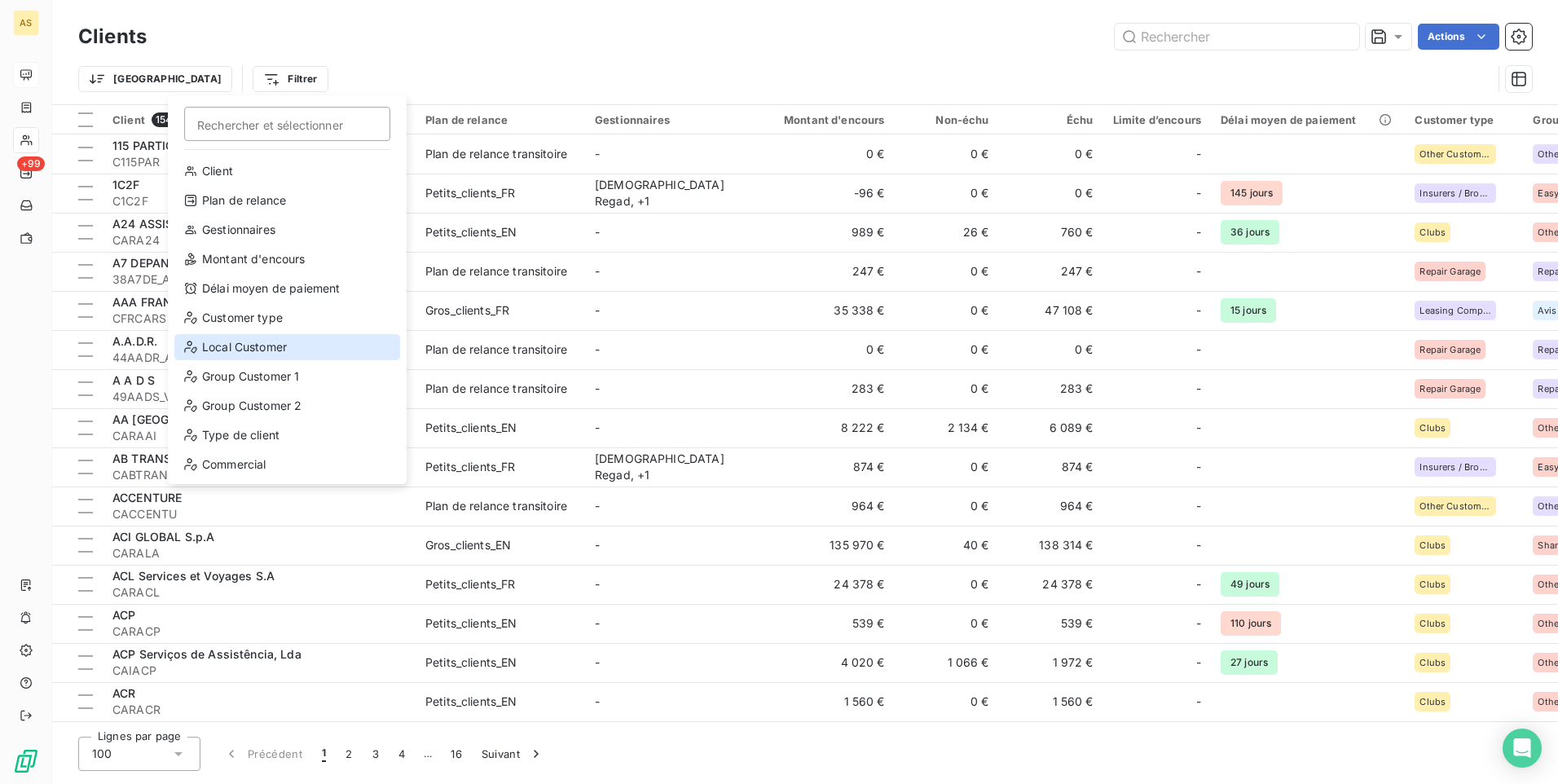
click at [244, 350] on div "Local Customer" at bounding box center [287, 347] width 226 height 26
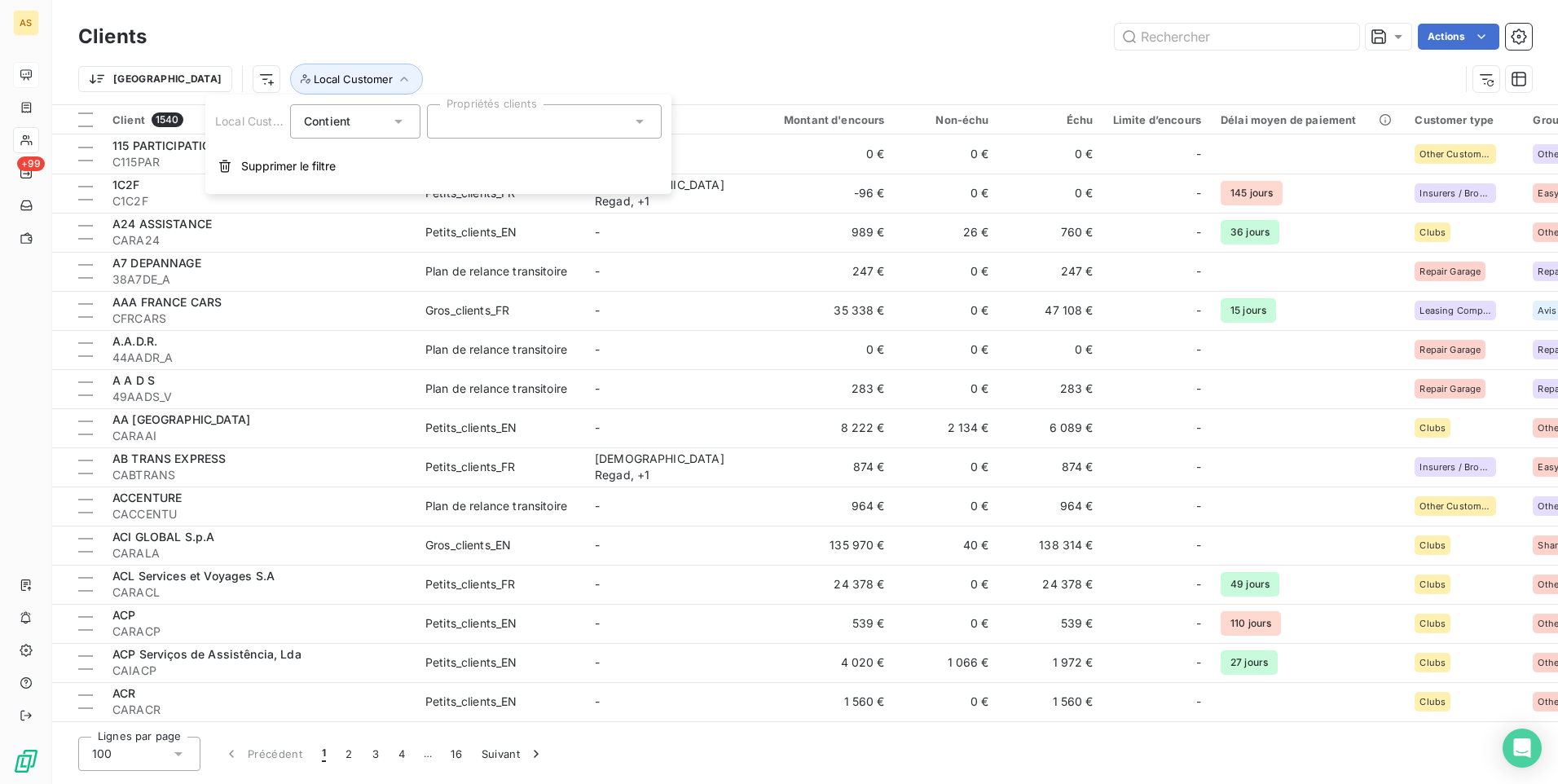
click at [645, 119] on icon at bounding box center [639, 122] width 16 height 16
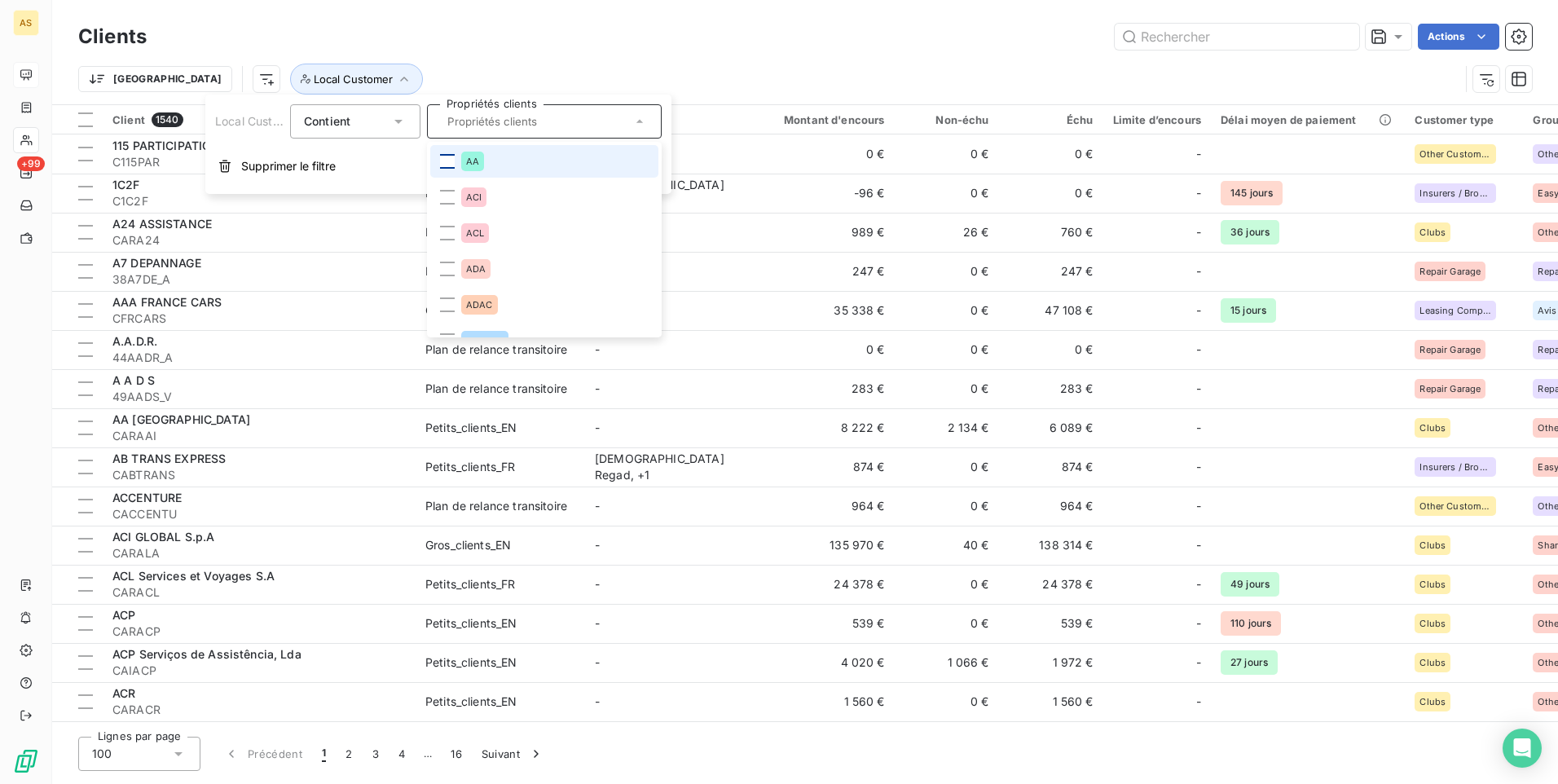
click at [450, 157] on div at bounding box center [447, 161] width 15 height 15
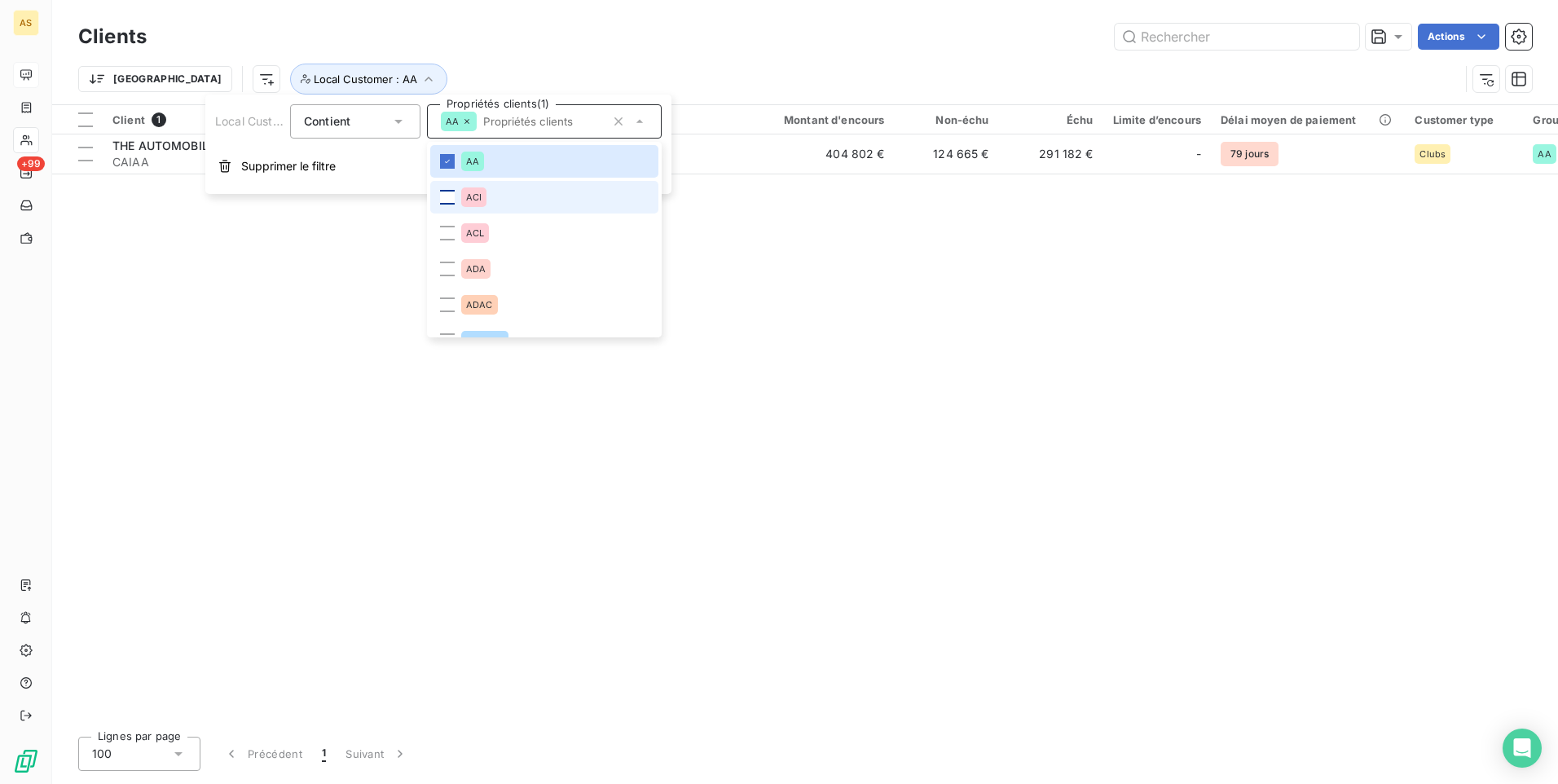
click at [443, 196] on div at bounding box center [447, 197] width 15 height 15
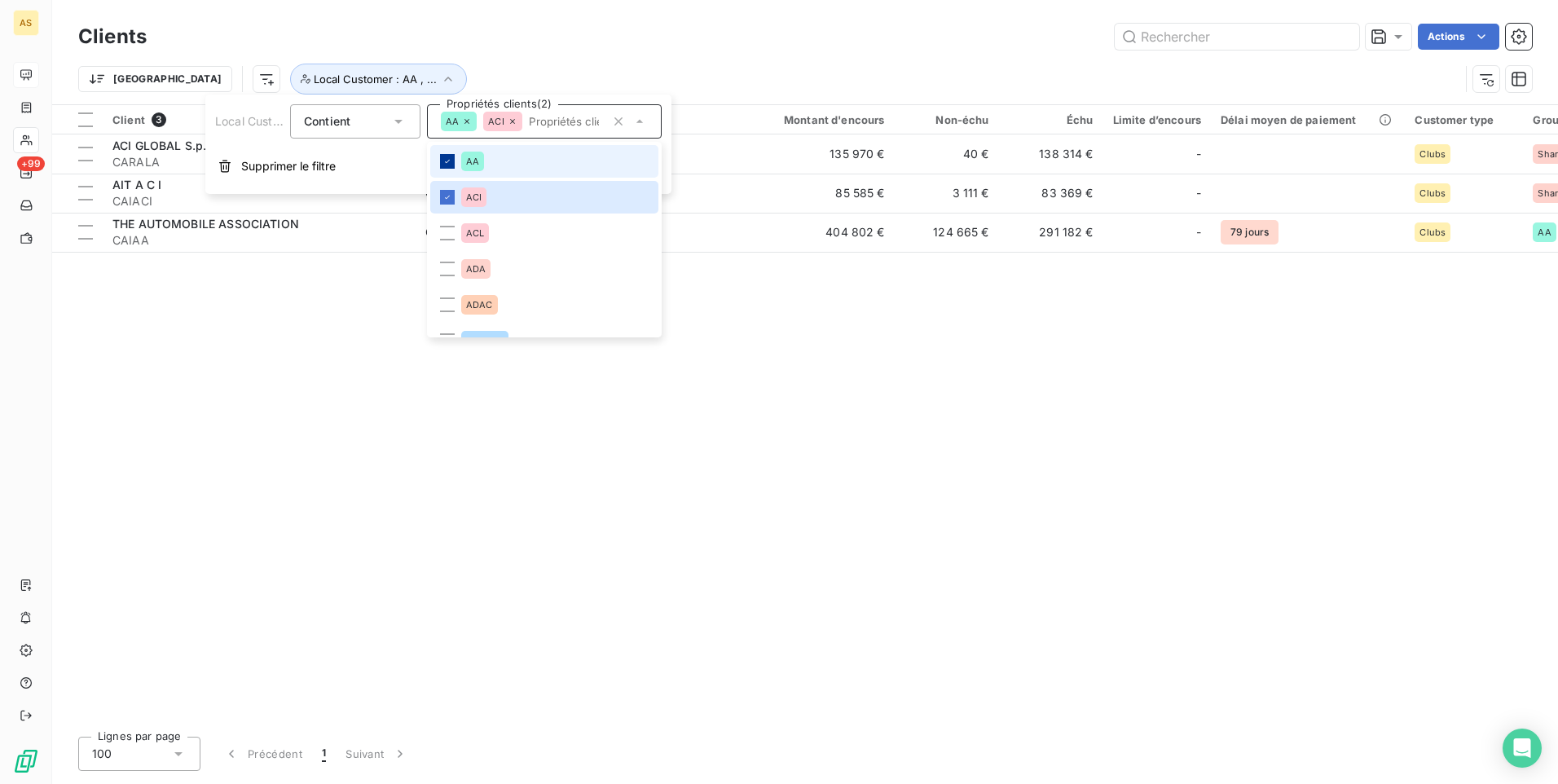
click at [450, 164] on icon at bounding box center [447, 161] width 10 height 10
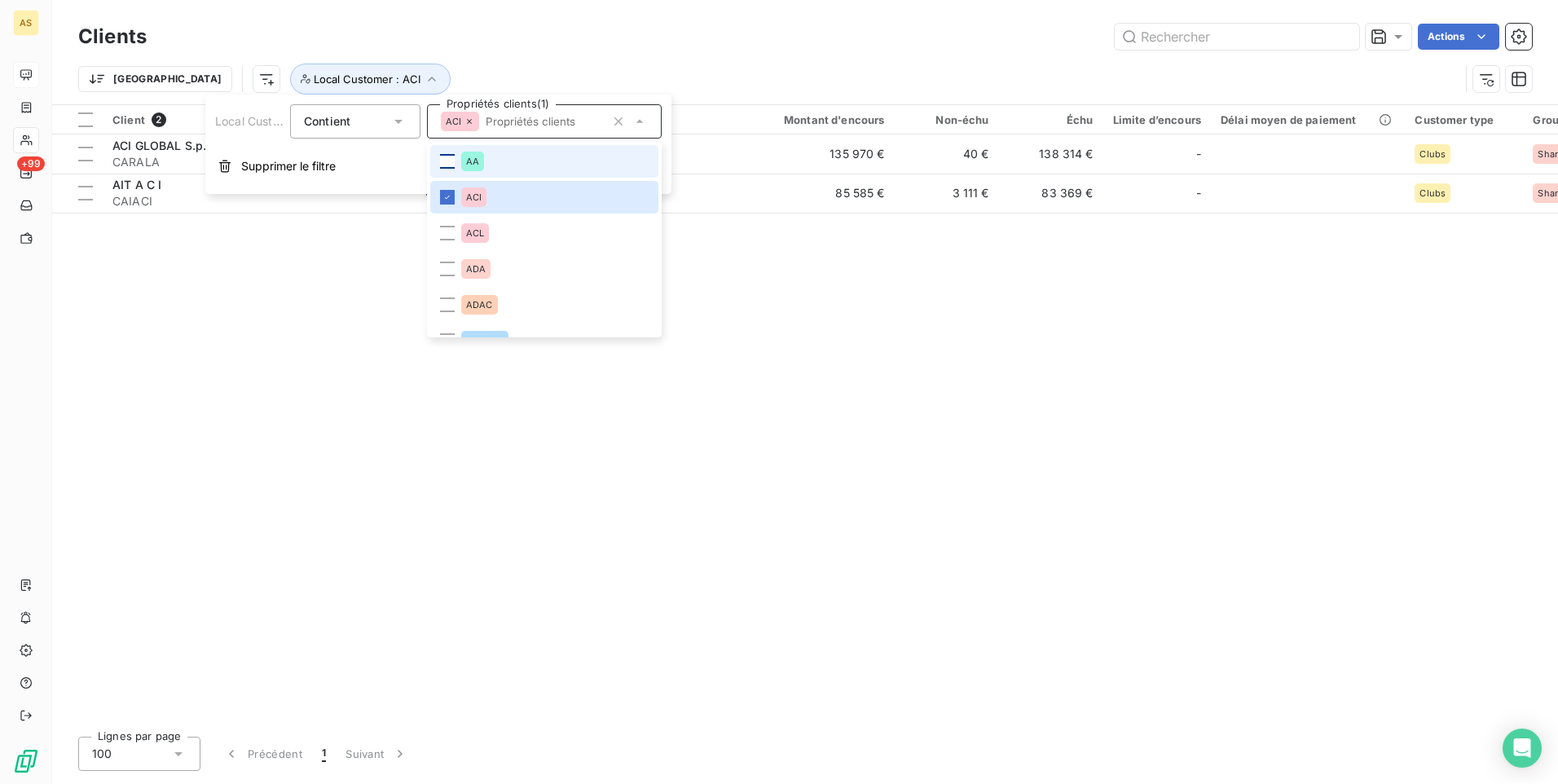
click at [716, 246] on div "Client 2 Plan de relance Gestionnaires Montant d'encours Non-échu Échu Limite d…" at bounding box center [805, 415] width 1506 height 618
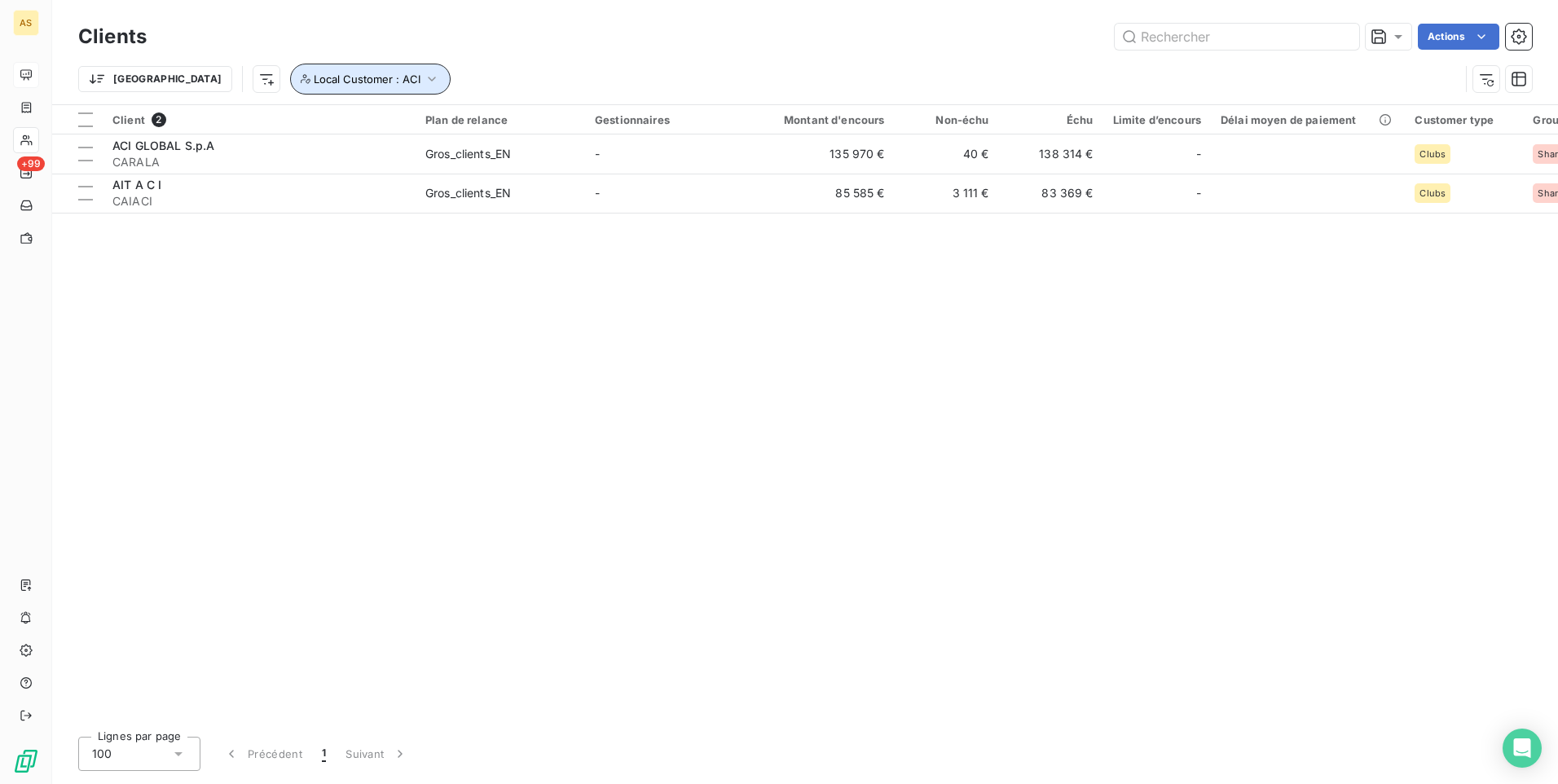
click at [424, 76] on icon "button" at bounding box center [432, 79] width 16 height 16
click at [641, 122] on icon at bounding box center [639, 122] width 8 height 4
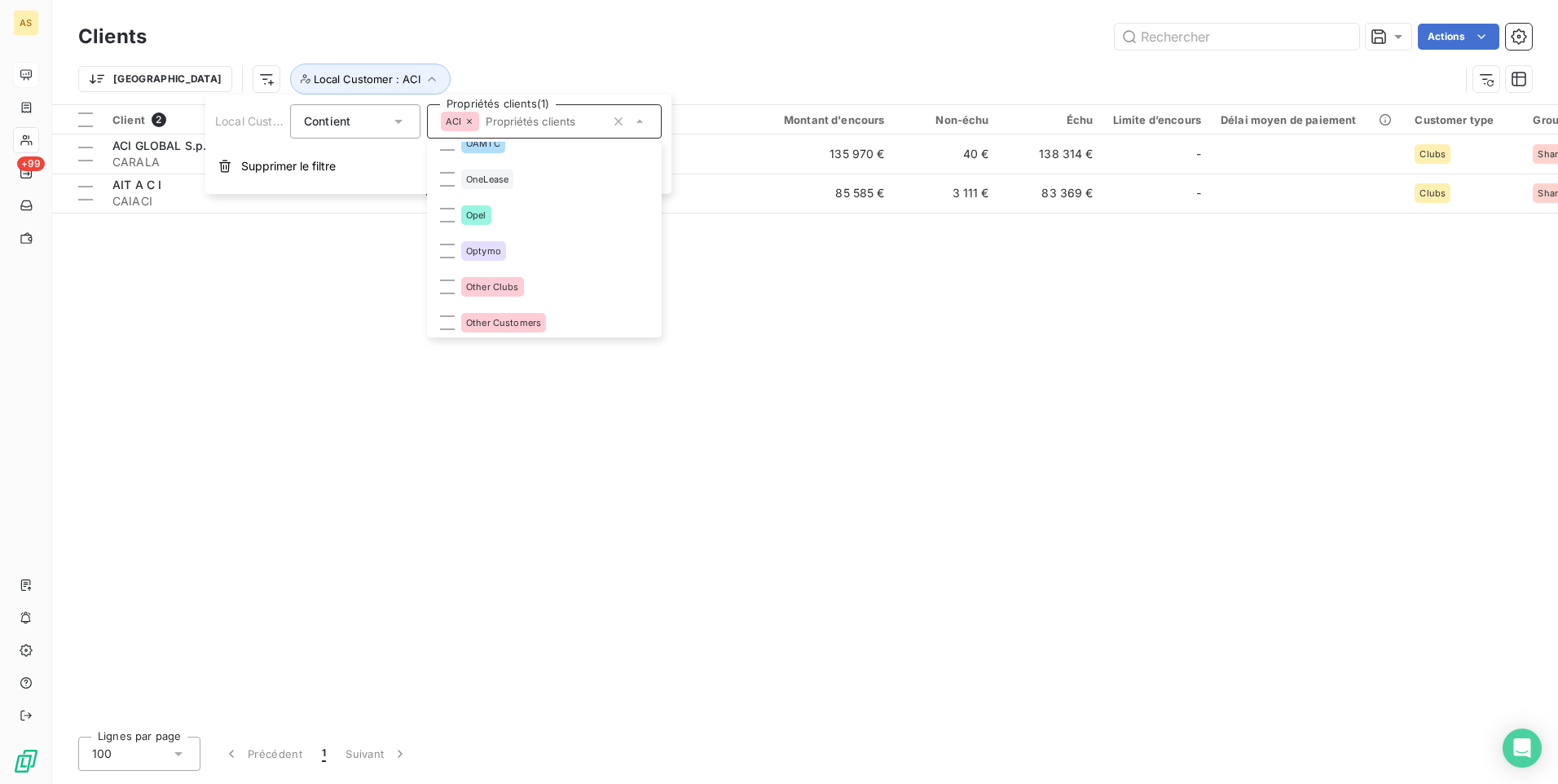
scroll to position [1955, 0]
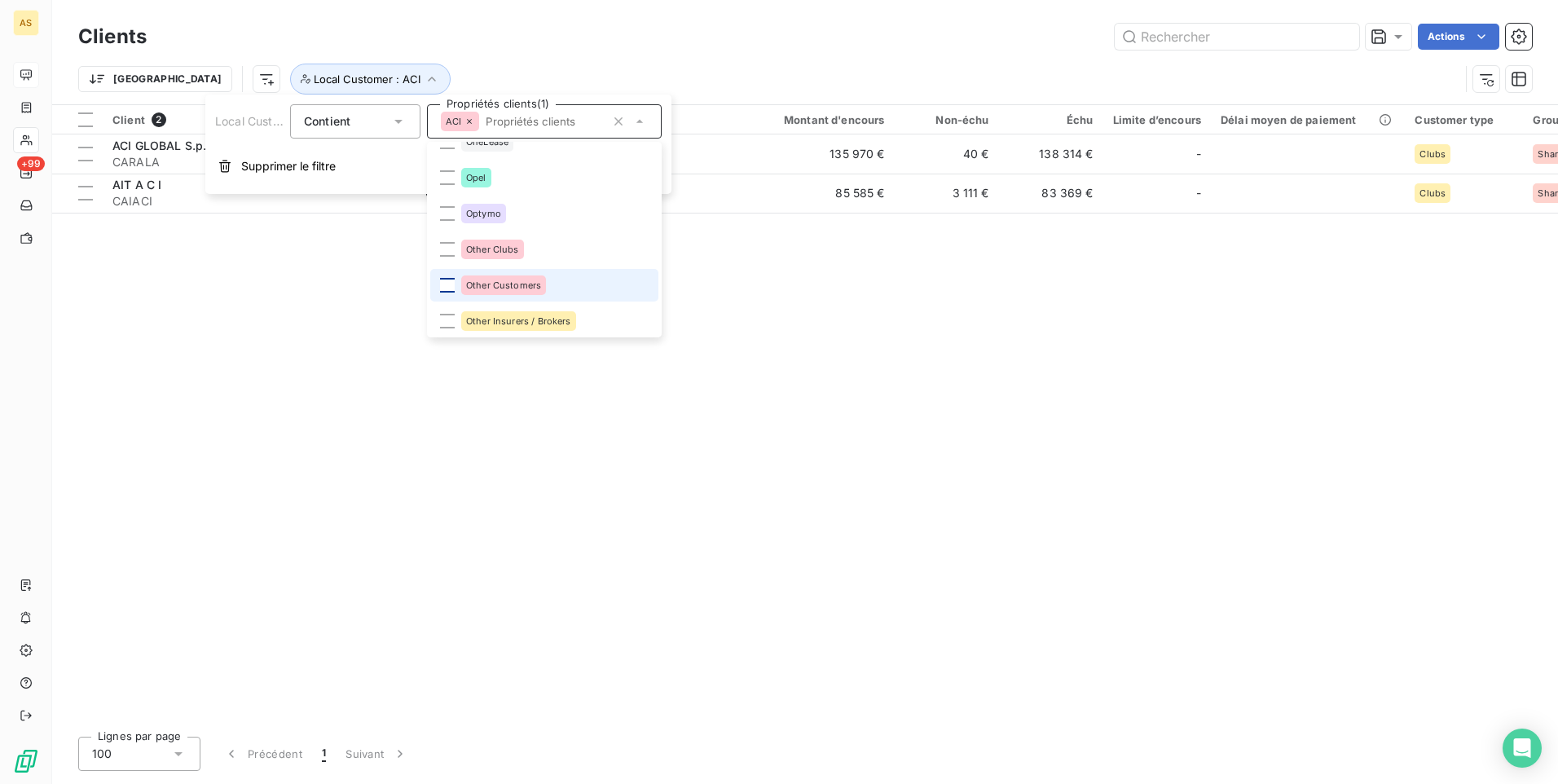
click at [447, 291] on div at bounding box center [447, 285] width 15 height 15
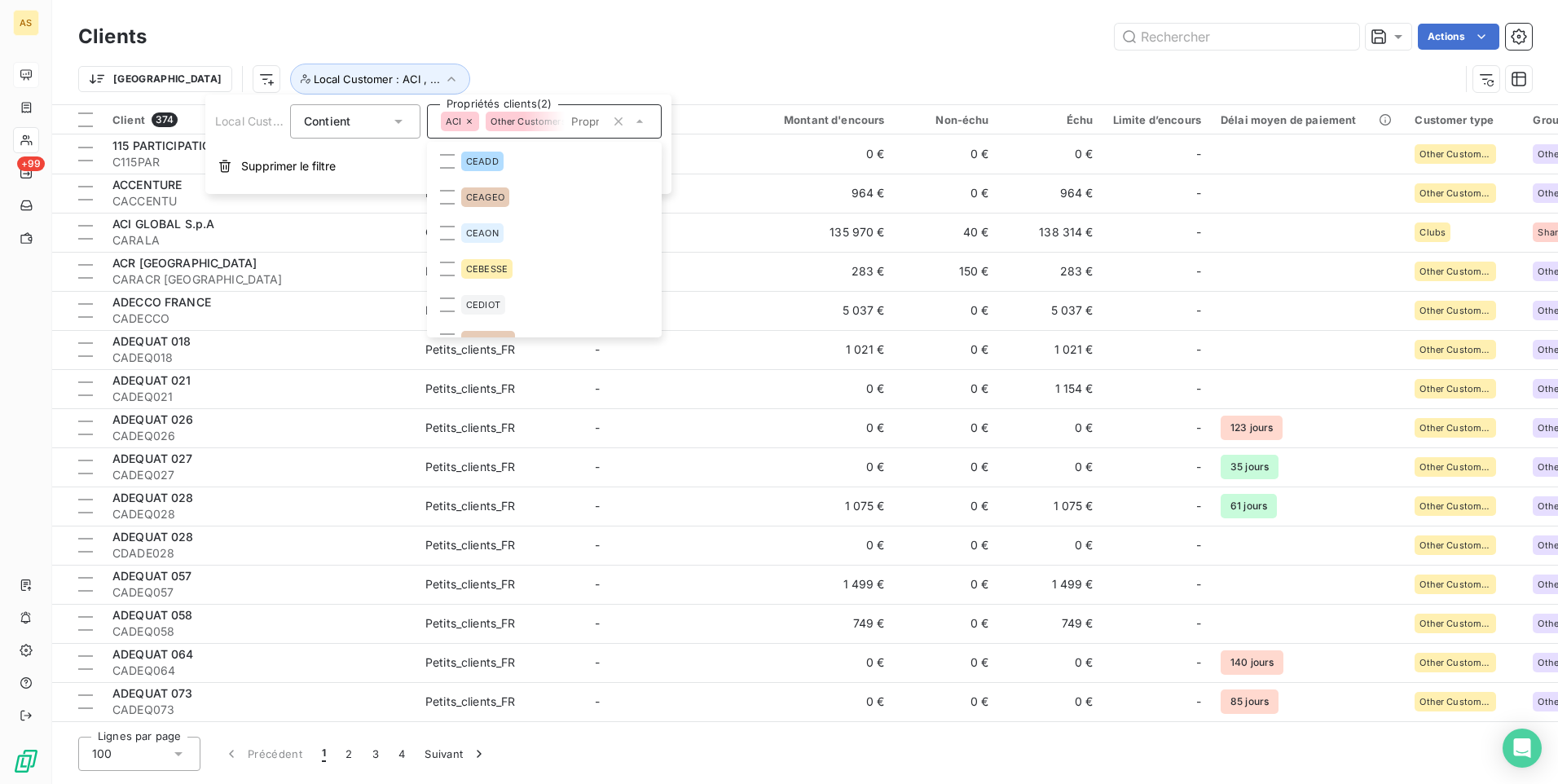
scroll to position [212, 0]
click at [472, 121] on icon at bounding box center [469, 121] width 10 height 10
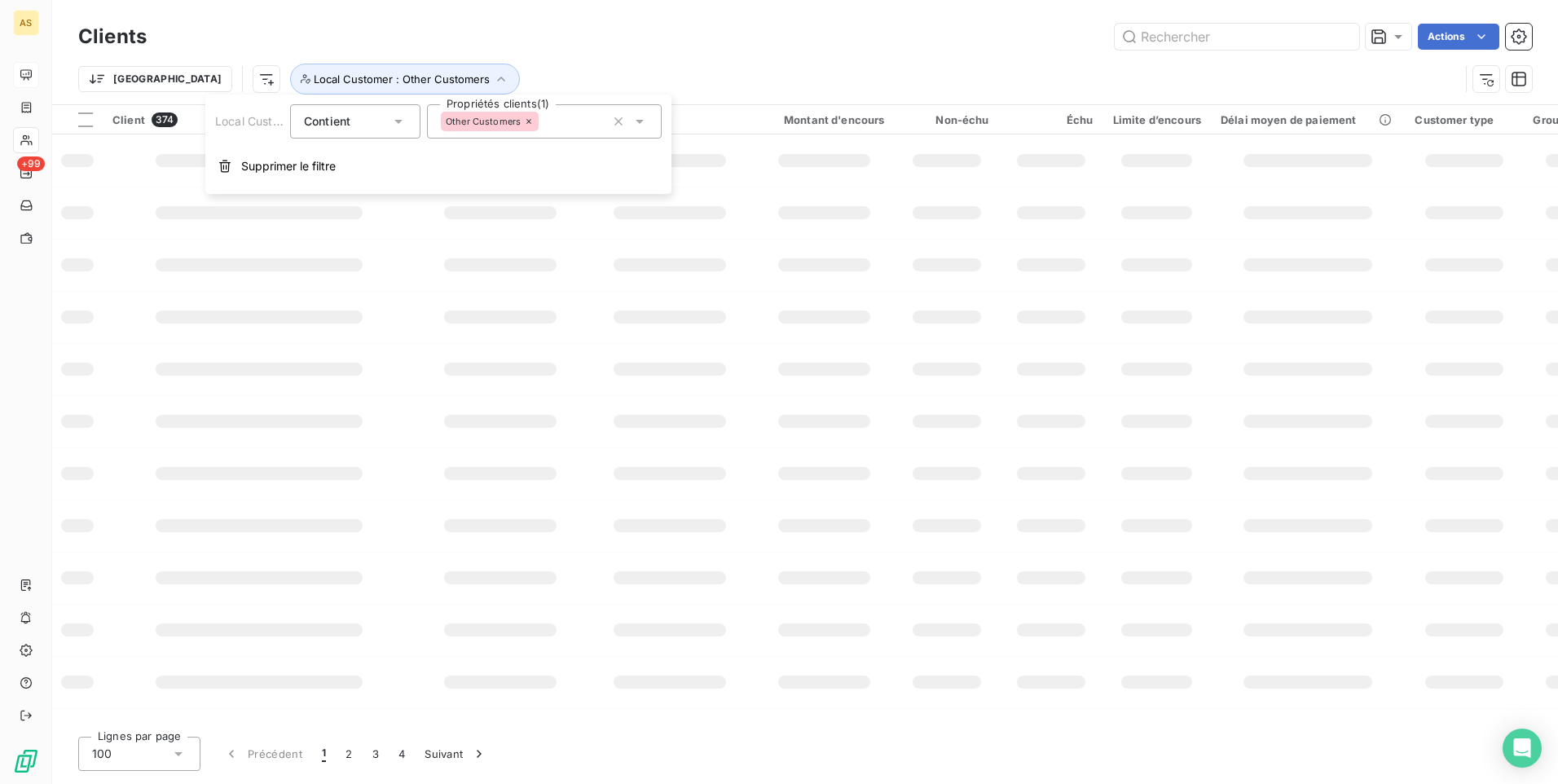
click at [895, 82] on div "Trier Local Customer : Other Customers" at bounding box center [769, 79] width 1382 height 31
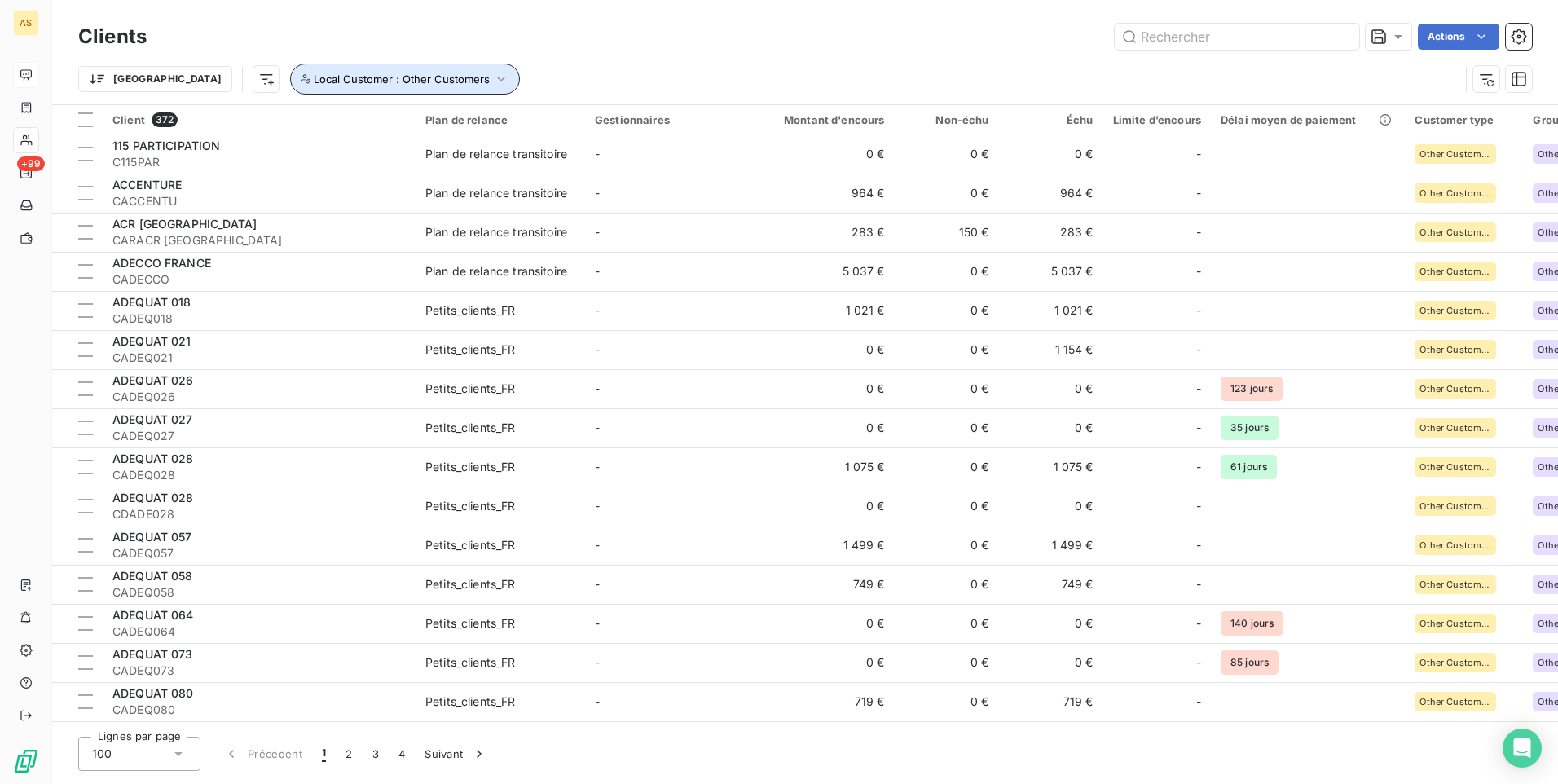
click at [493, 81] on icon "button" at bounding box center [501, 79] width 16 height 16
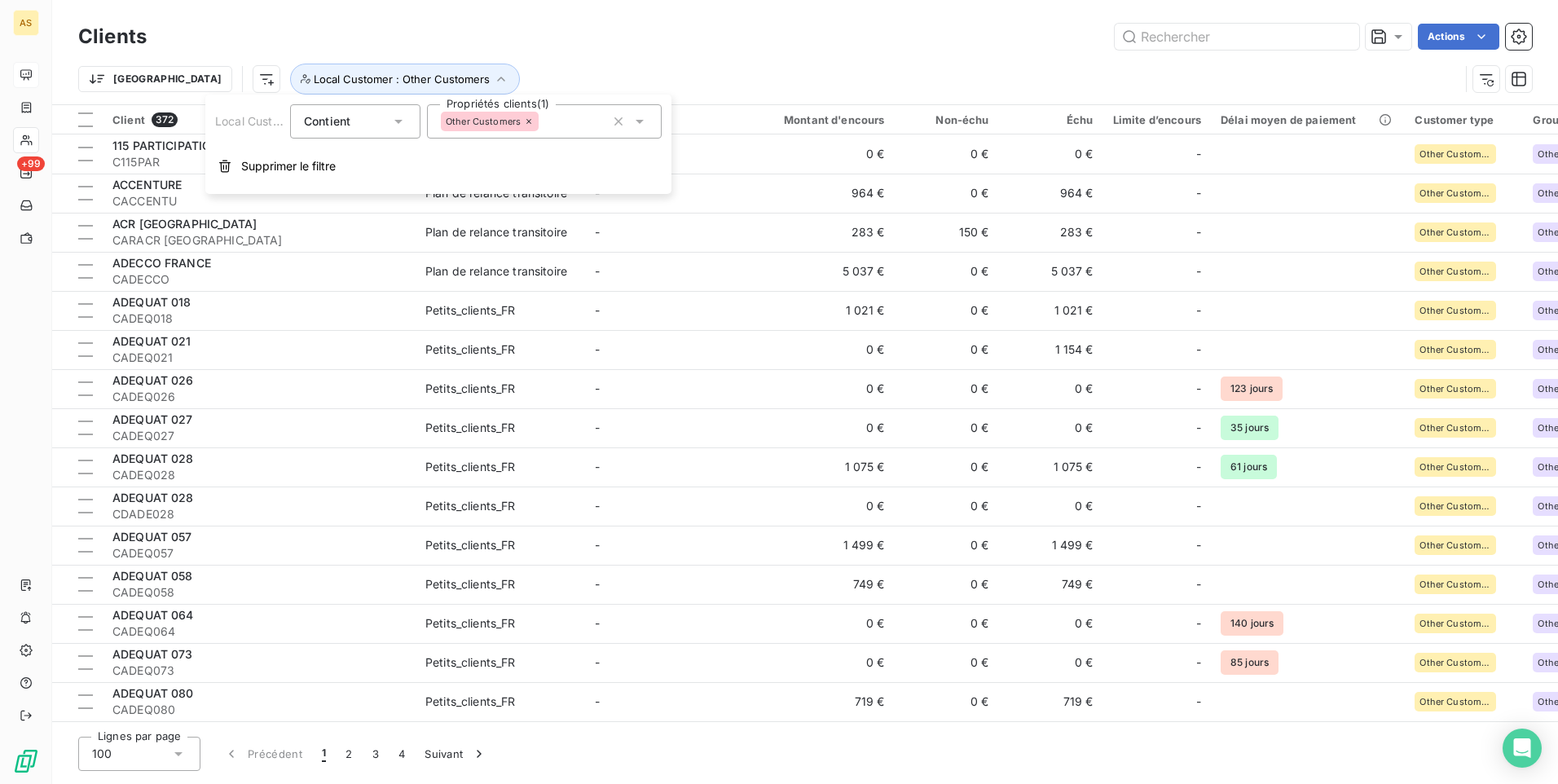
click at [406, 126] on icon at bounding box center [398, 122] width 16 height 16
click at [505, 88] on div "Trier Local Customer : Other Customers" at bounding box center [769, 79] width 1382 height 31
click at [181, 79] on html "AS +99 Clients Actions Trier Local Customer : Other Customers Client 372 Plan d…" at bounding box center [779, 392] width 1558 height 784
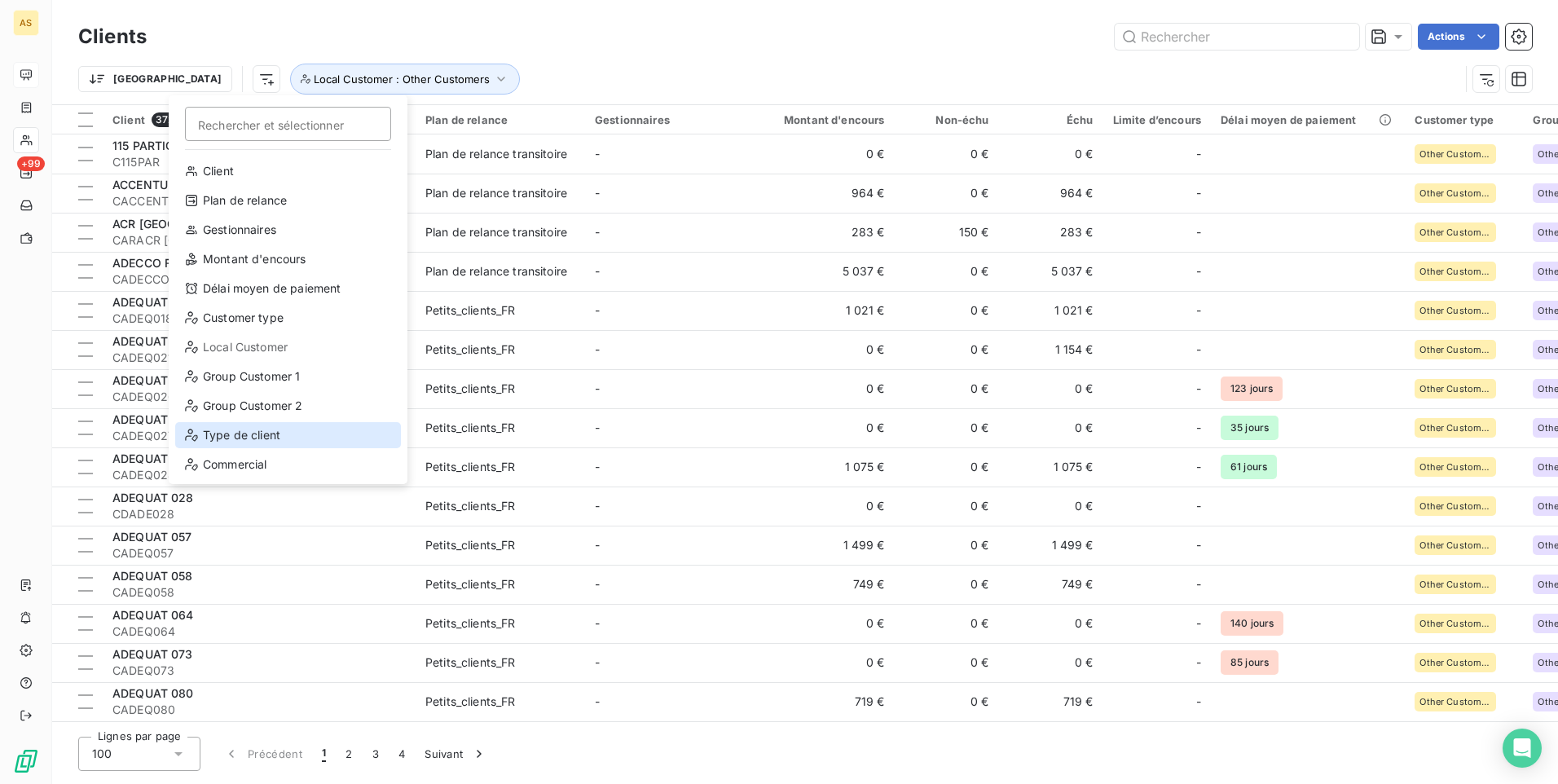
click at [274, 440] on div "Type de client" at bounding box center [288, 435] width 226 height 26
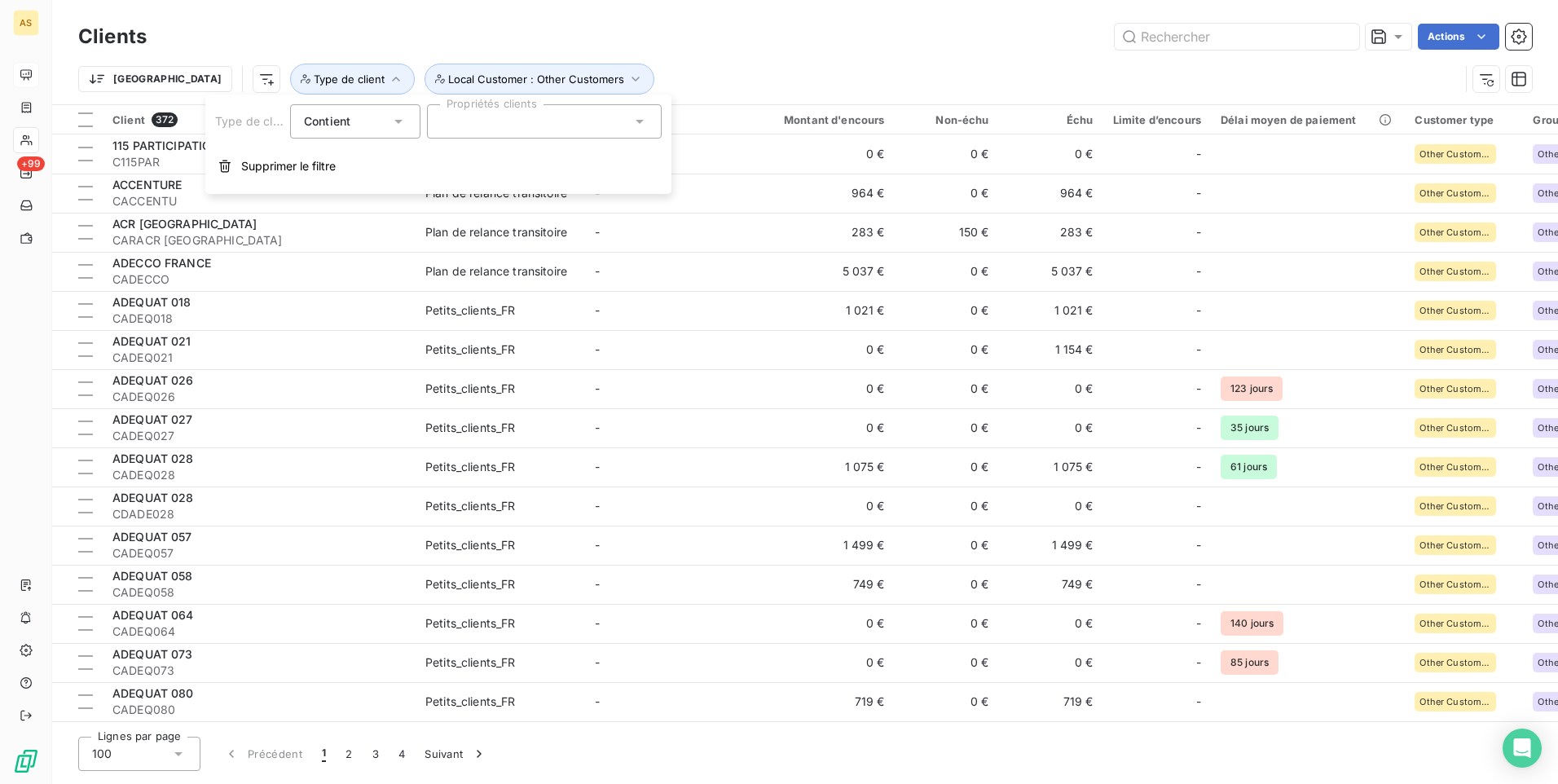
click at [408, 125] on div "Contient" at bounding box center [355, 122] width 130 height 35
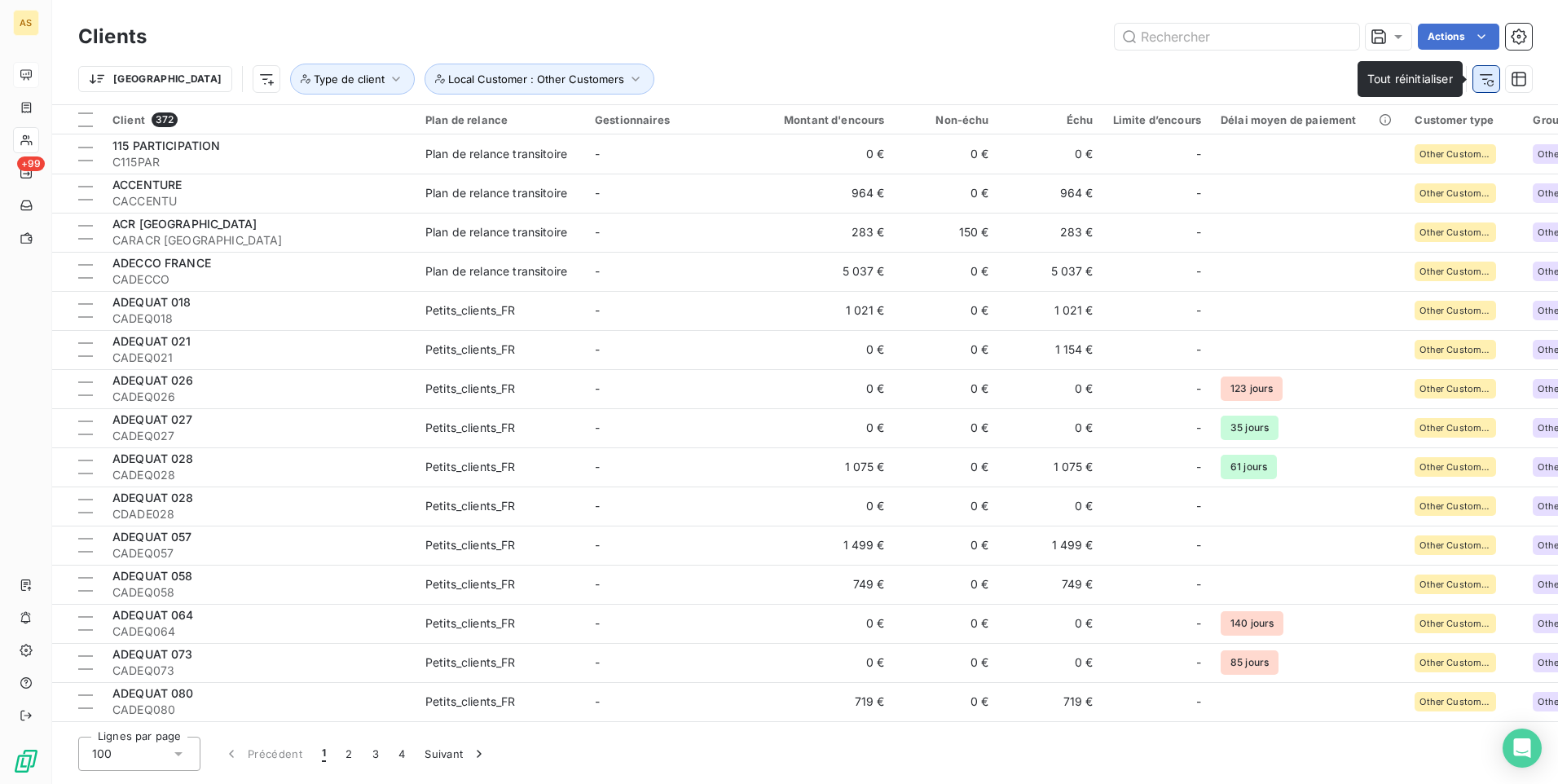
click at [1488, 82] on icon "button" at bounding box center [1490, 83] width 6 height 6
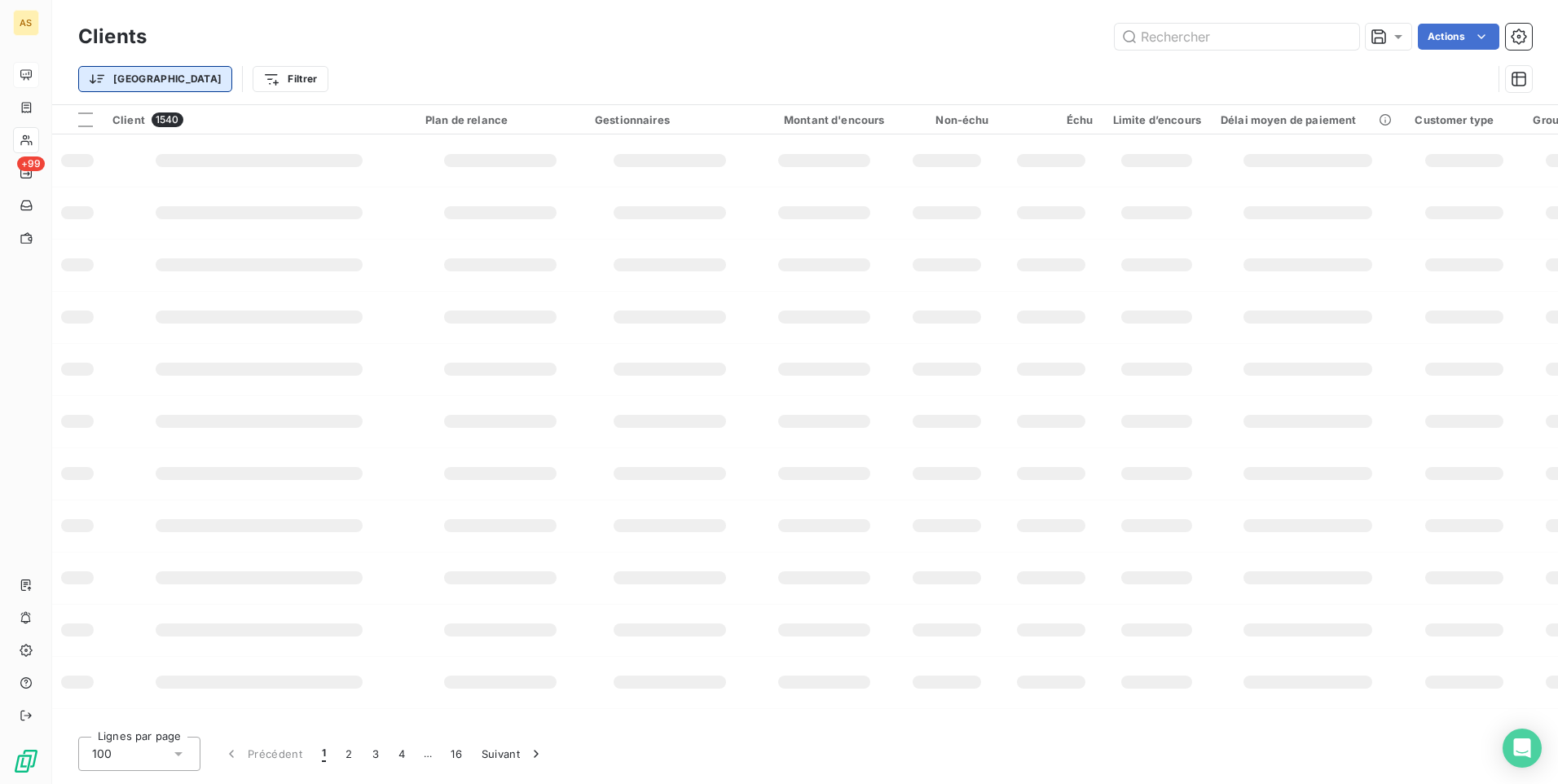
click at [114, 80] on html "AS +99 Clients Actions Trier Filtrer Client 1540 Plan de relance Gestionnaires …" at bounding box center [779, 392] width 1558 height 784
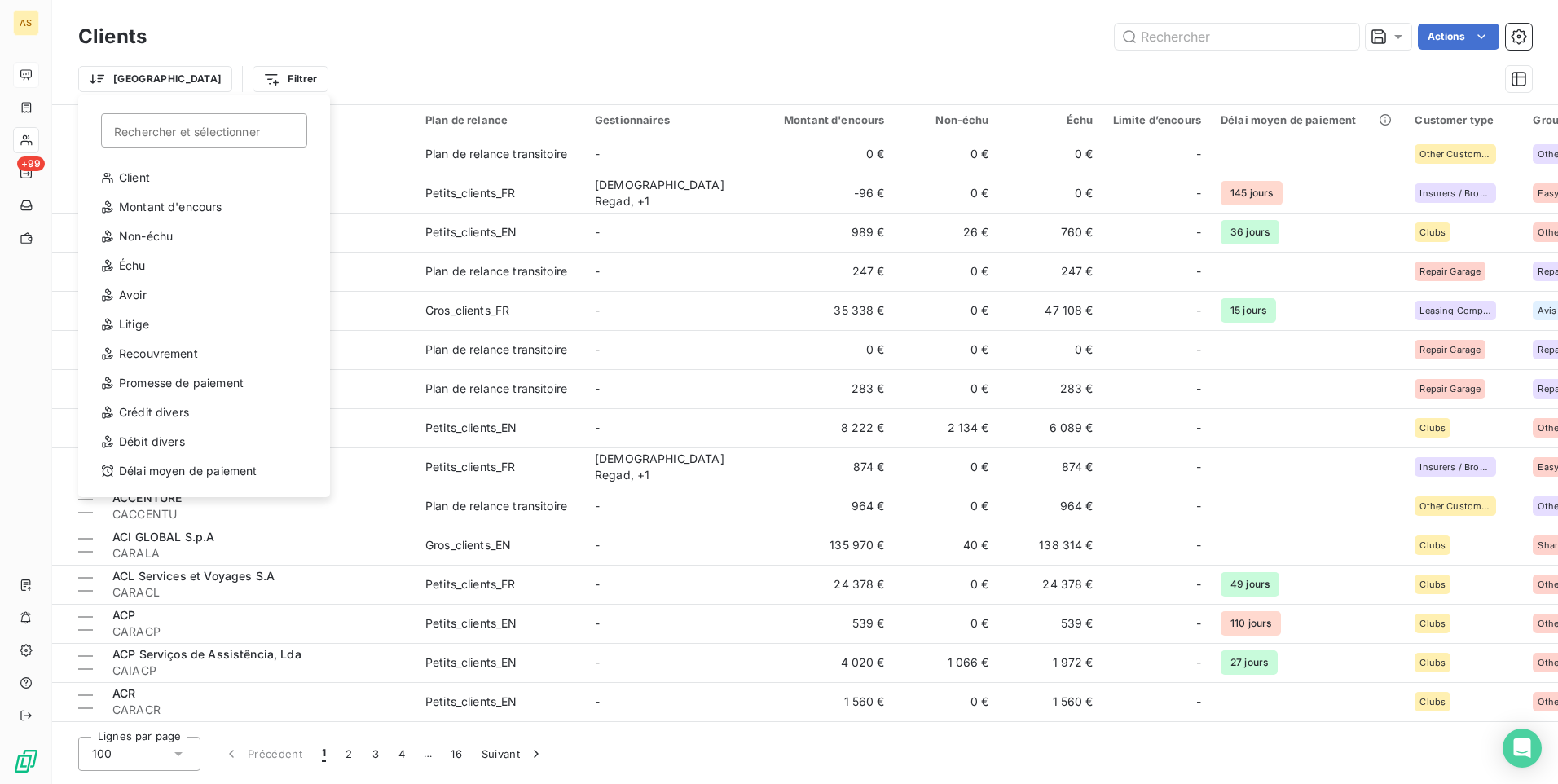
click at [187, 75] on html "AS +99 Clients Actions Trier Rechercher et sélectionner Client Montant d'encour…" at bounding box center [779, 392] width 1558 height 784
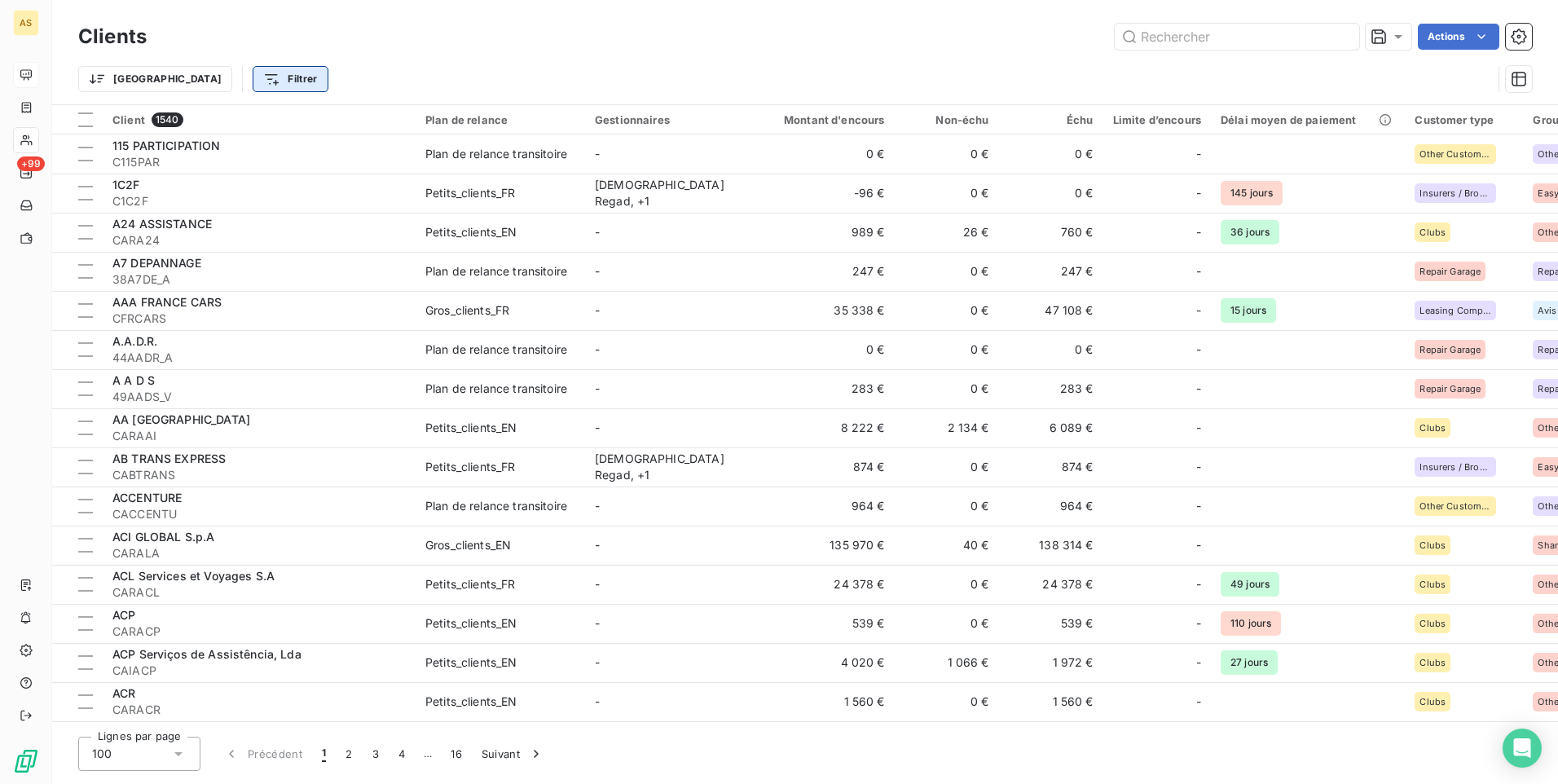
click at [215, 80] on html "AS +99 Clients Actions Trier Filtrer Client 1540 Plan de relance Gestionnaires …" at bounding box center [779, 392] width 1558 height 784
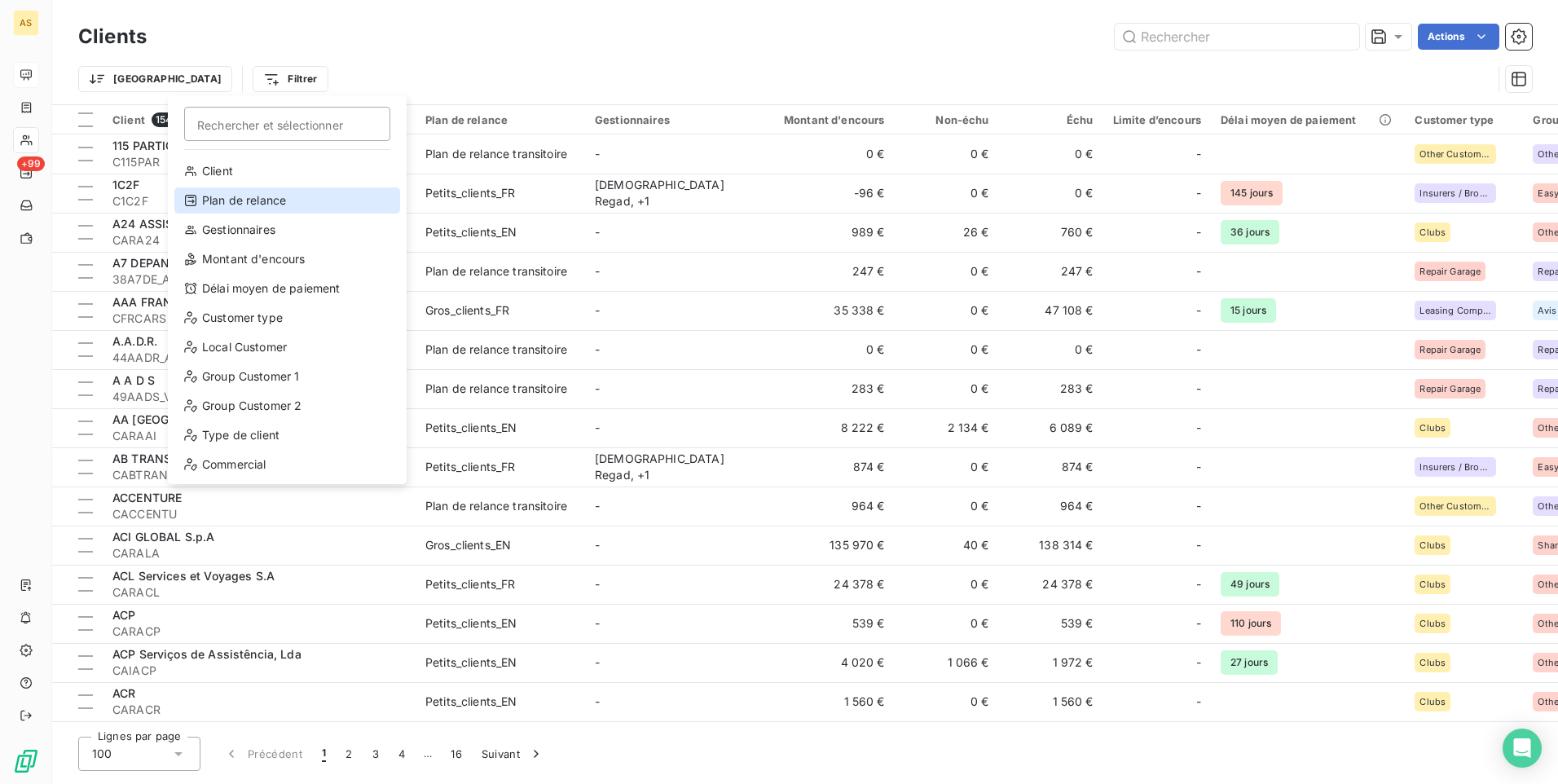
click at [269, 206] on div "Plan de relance" at bounding box center [287, 200] width 226 height 26
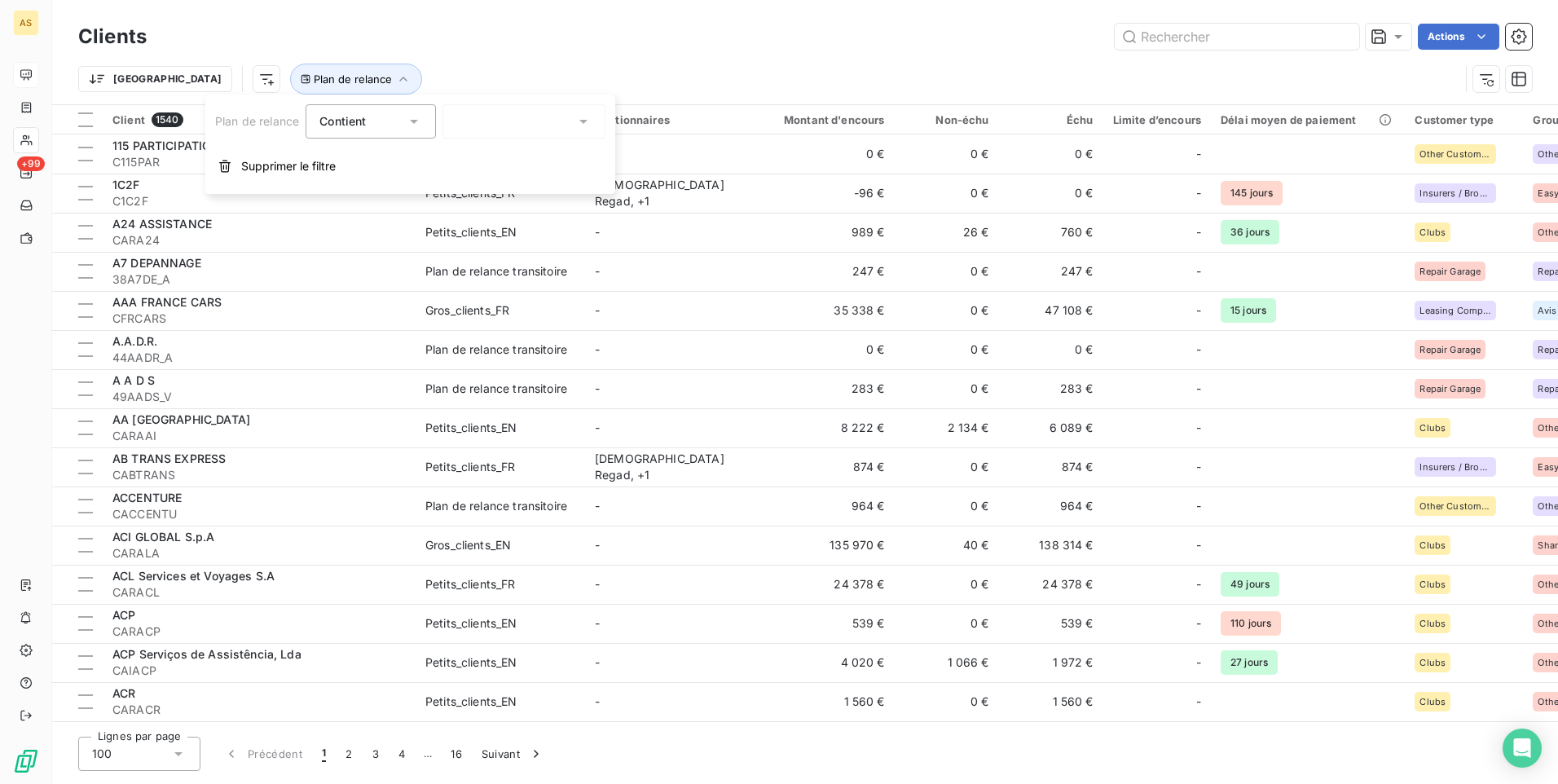
click at [583, 120] on icon at bounding box center [583, 122] width 8 height 4
click at [1481, 76] on icon "button" at bounding box center [1486, 79] width 16 height 16
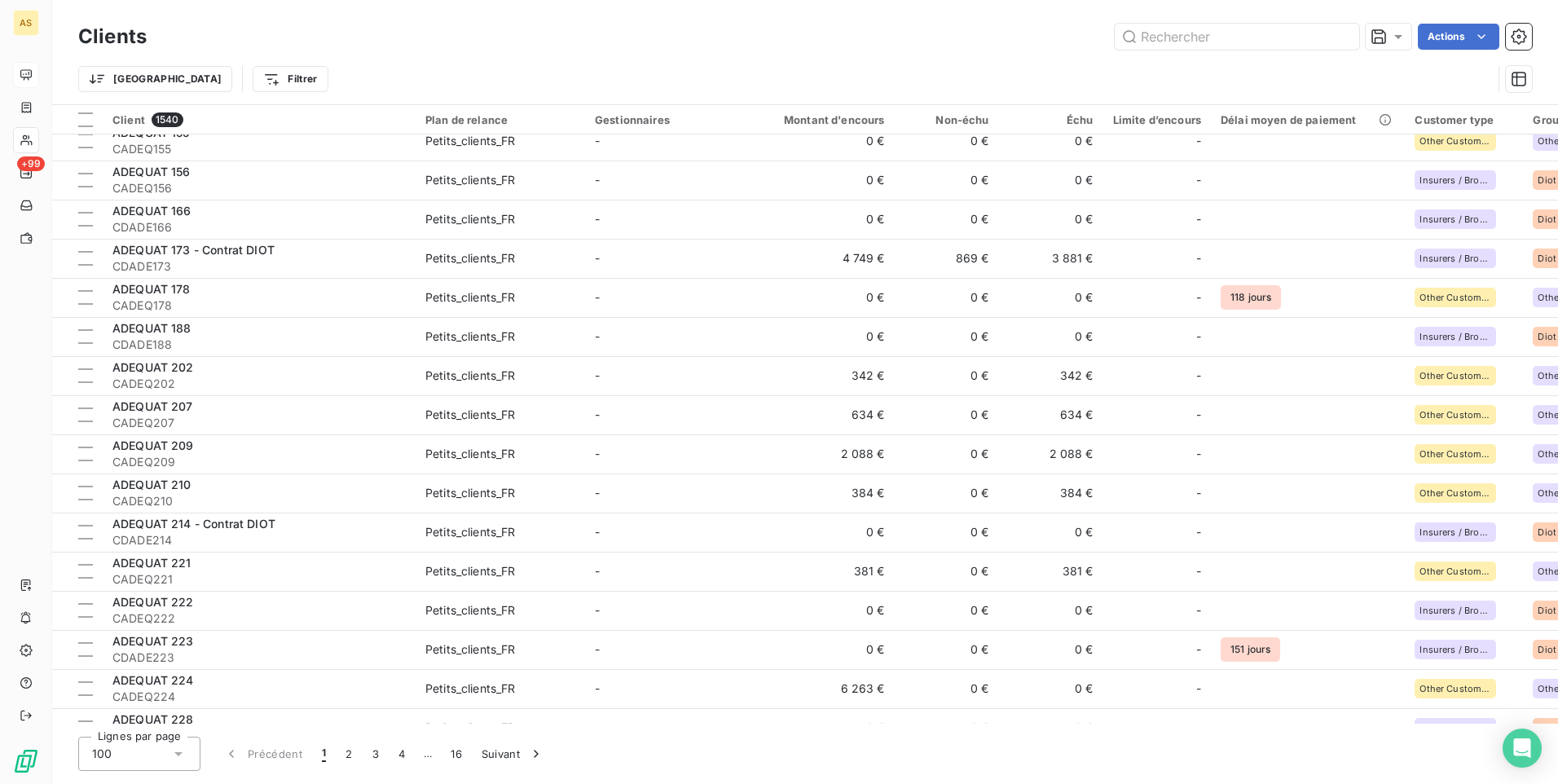
scroll to position [2351, 0]
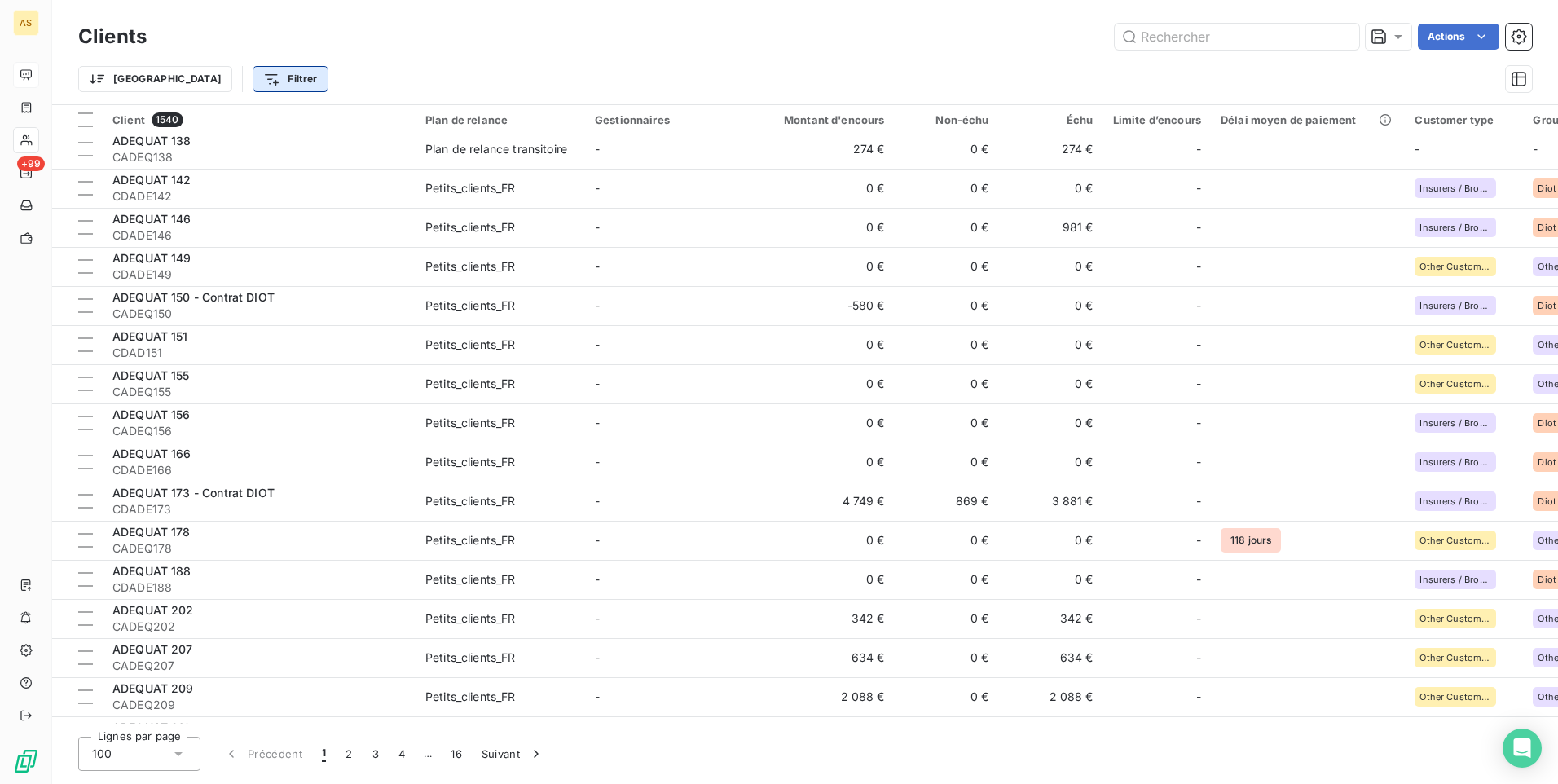
click at [219, 82] on html "AS +99 Clients Actions Trier Filtrer Client 1540 Plan de relance Gestionnaires …" at bounding box center [779, 392] width 1558 height 784
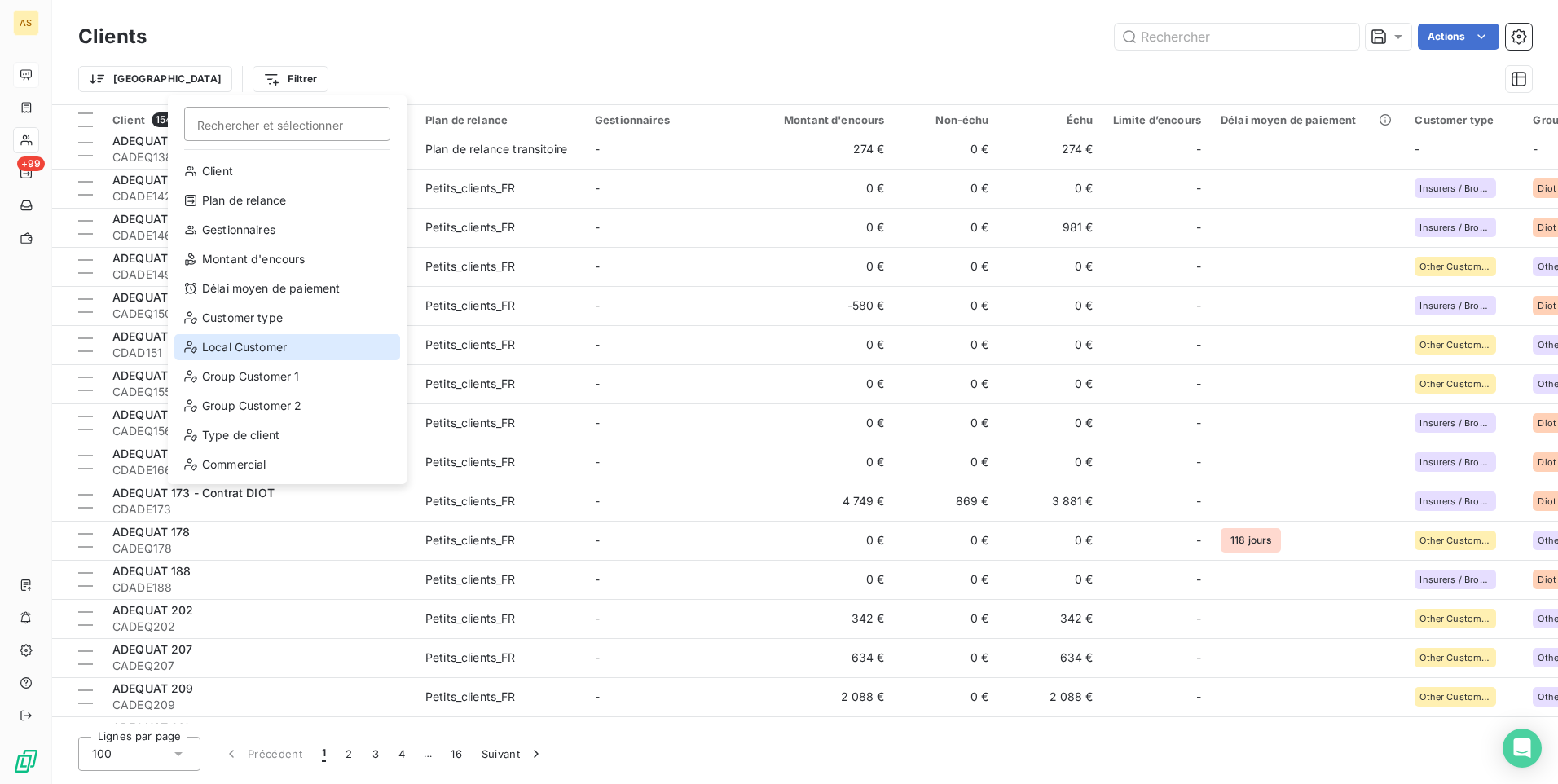
click at [280, 348] on div "Local Customer" at bounding box center [287, 347] width 226 height 26
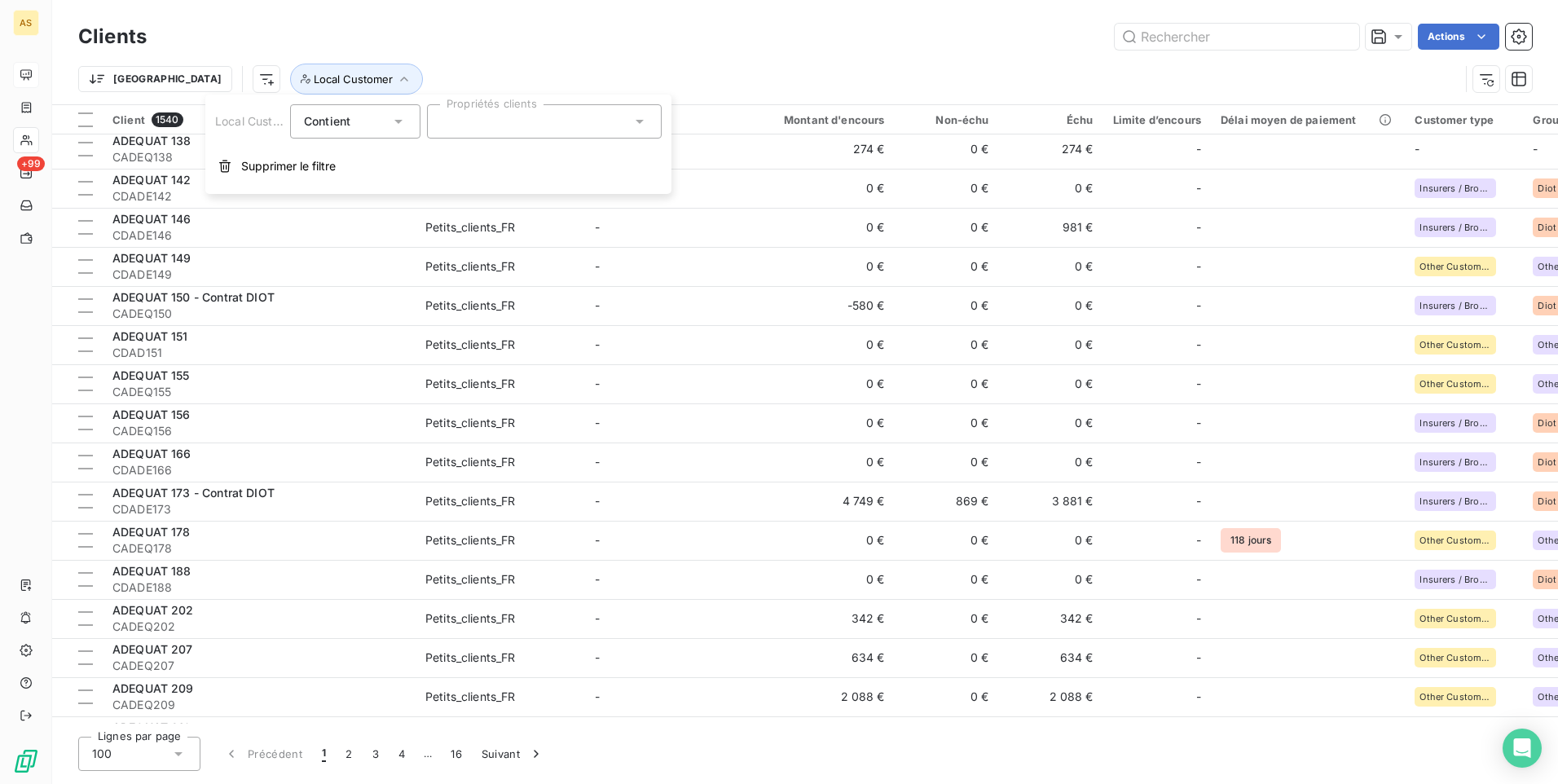
click at [661, 127] on div at bounding box center [544, 122] width 235 height 35
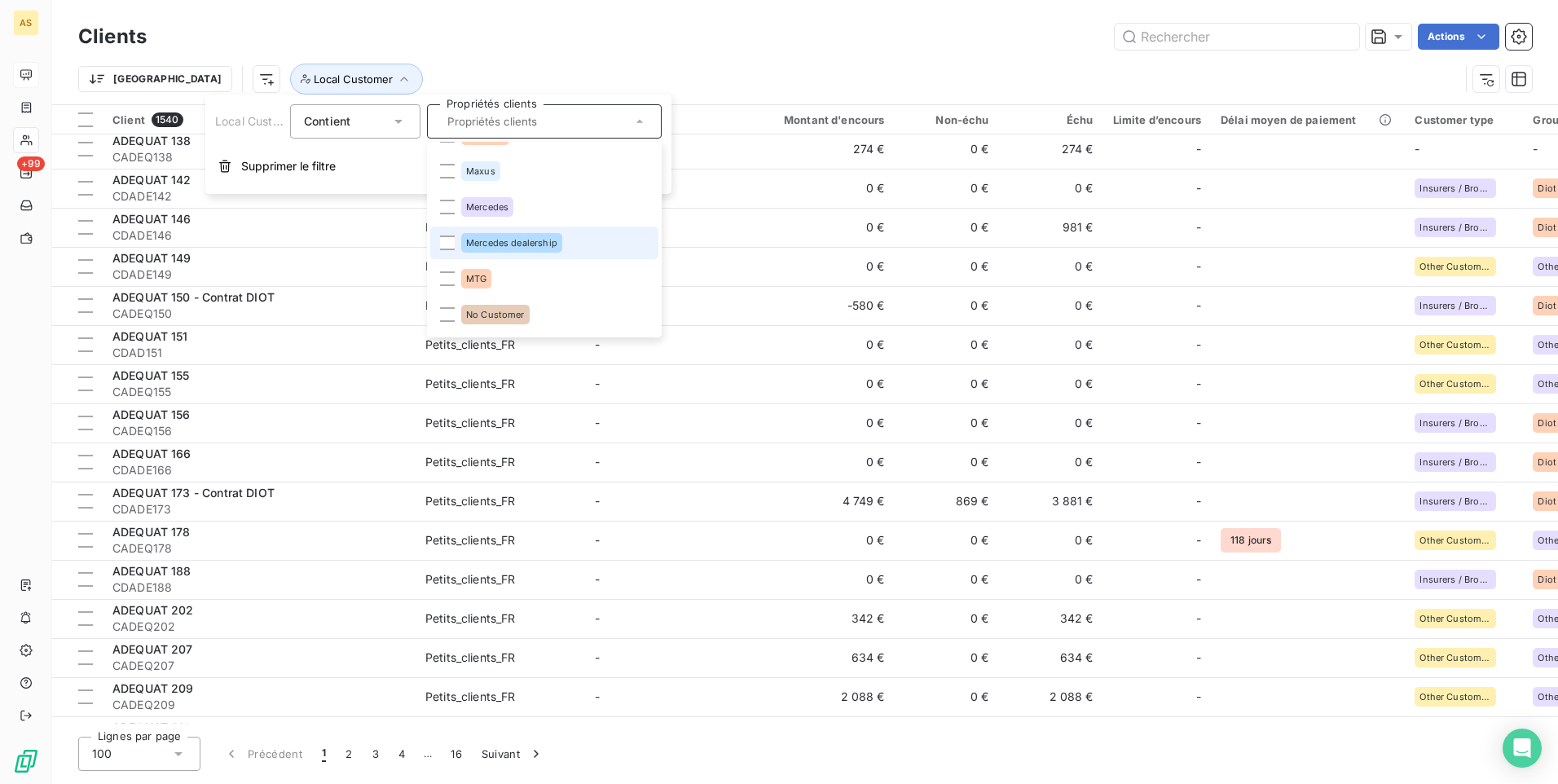
scroll to position [1793, 0]
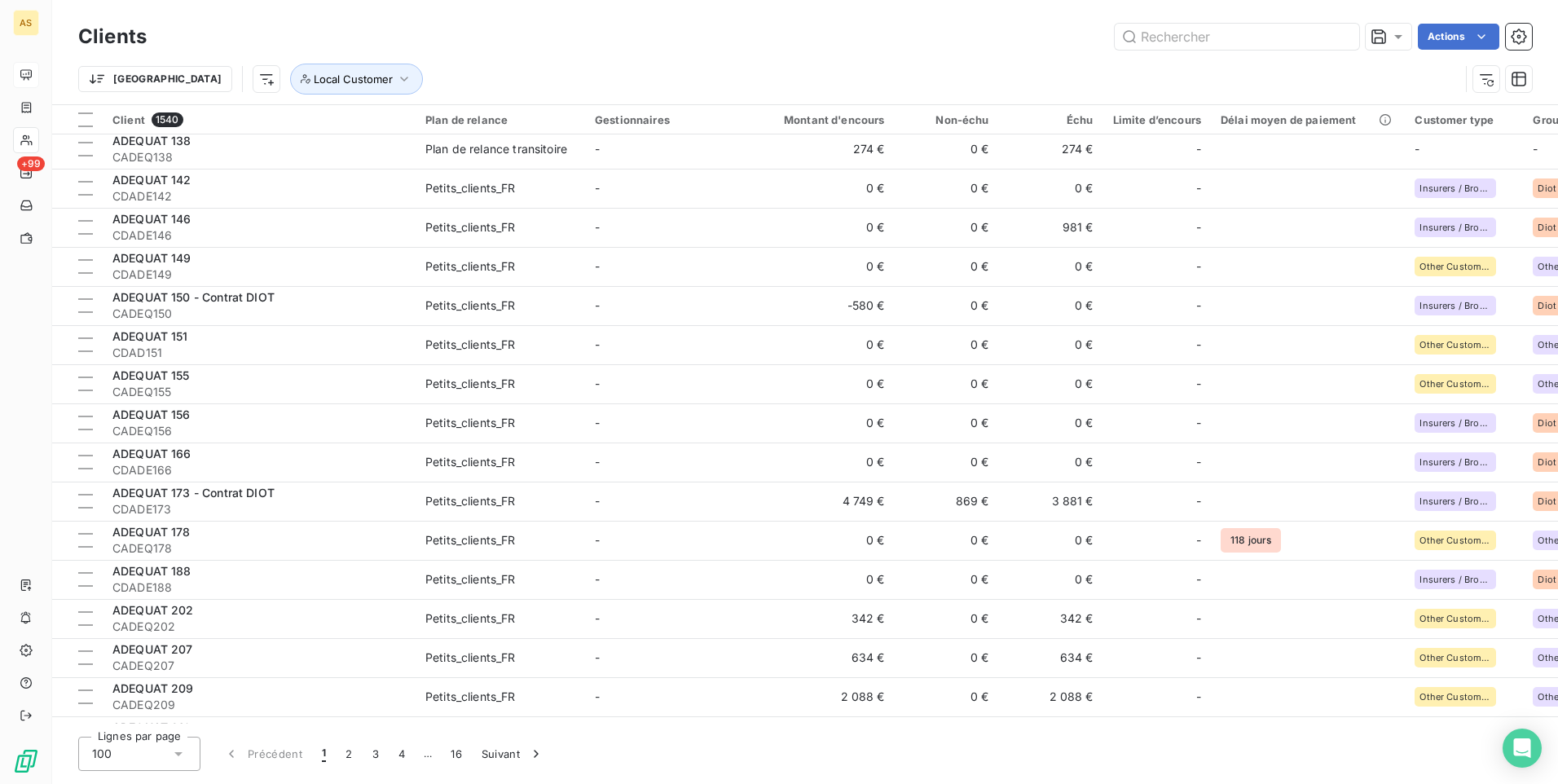
click at [865, 56] on div "Trier Local Customer" at bounding box center [805, 79] width 1453 height 51
click at [381, 759] on button "3" at bounding box center [376, 754] width 26 height 35
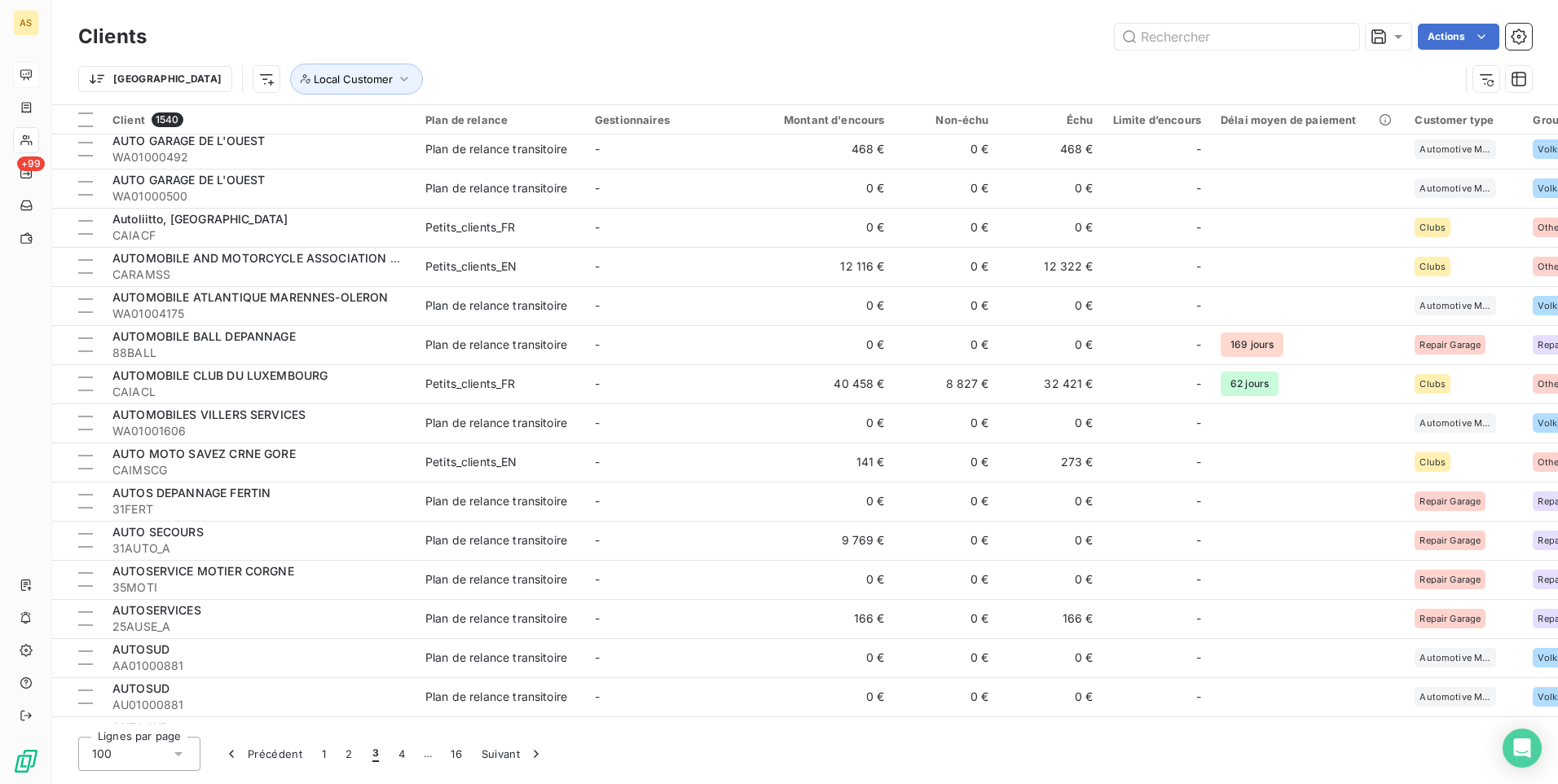
scroll to position [2351, 0]
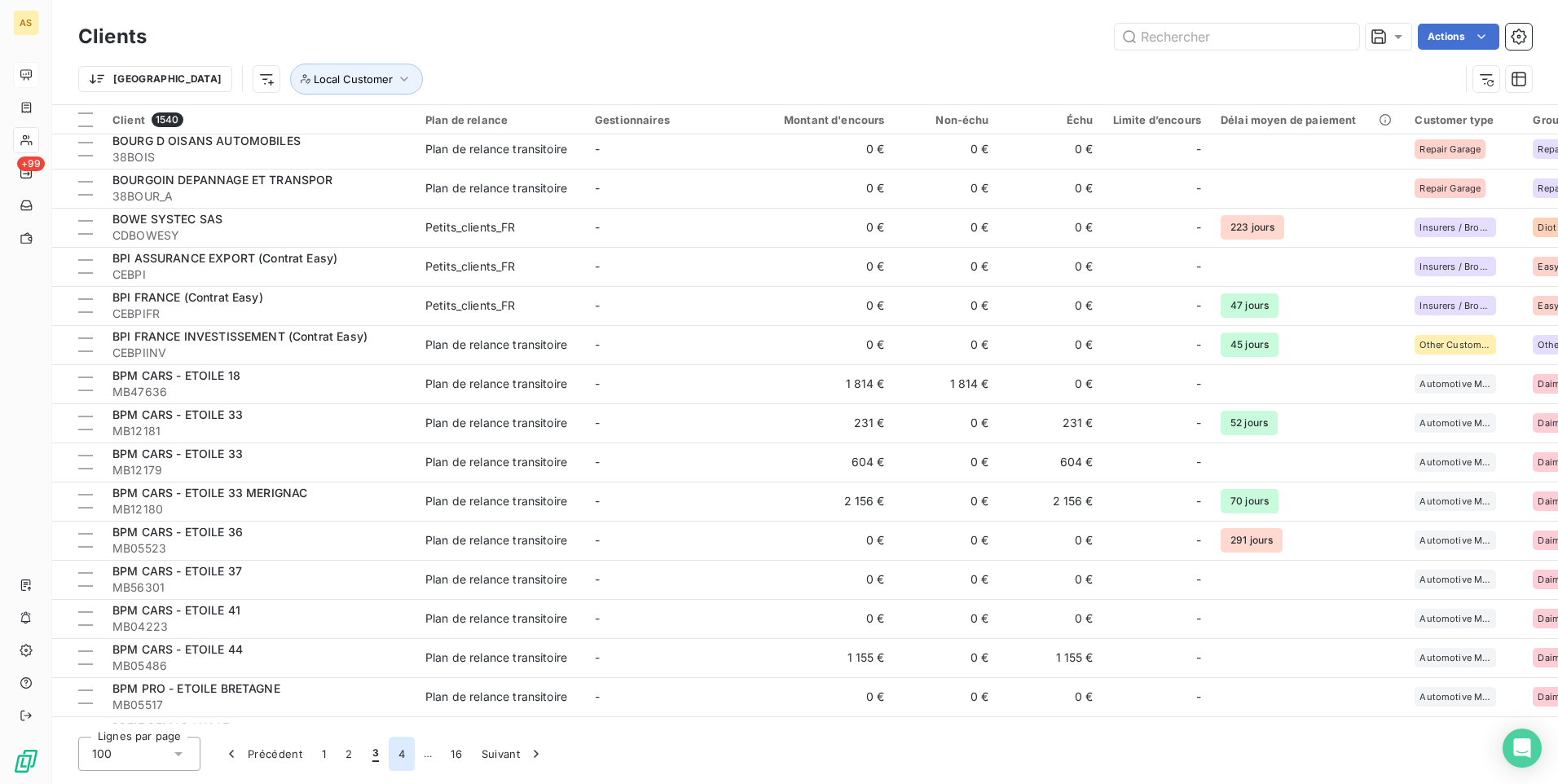
click at [401, 754] on button "4" at bounding box center [401, 754] width 26 height 35
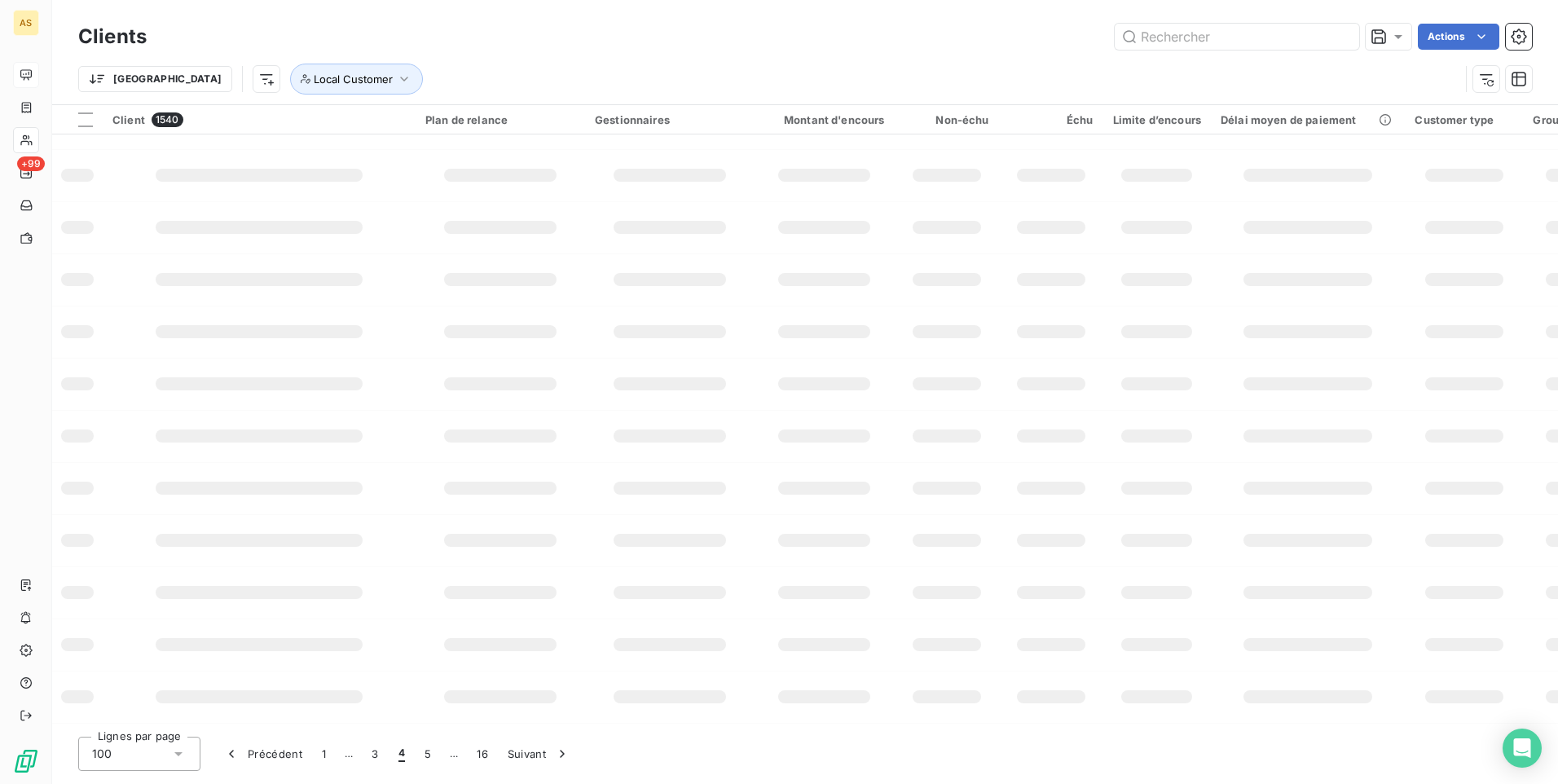
scroll to position [200, 0]
click at [419, 760] on button "5" at bounding box center [427, 754] width 26 height 35
click at [563, 752] on icon "button" at bounding box center [561, 753] width 4 height 7
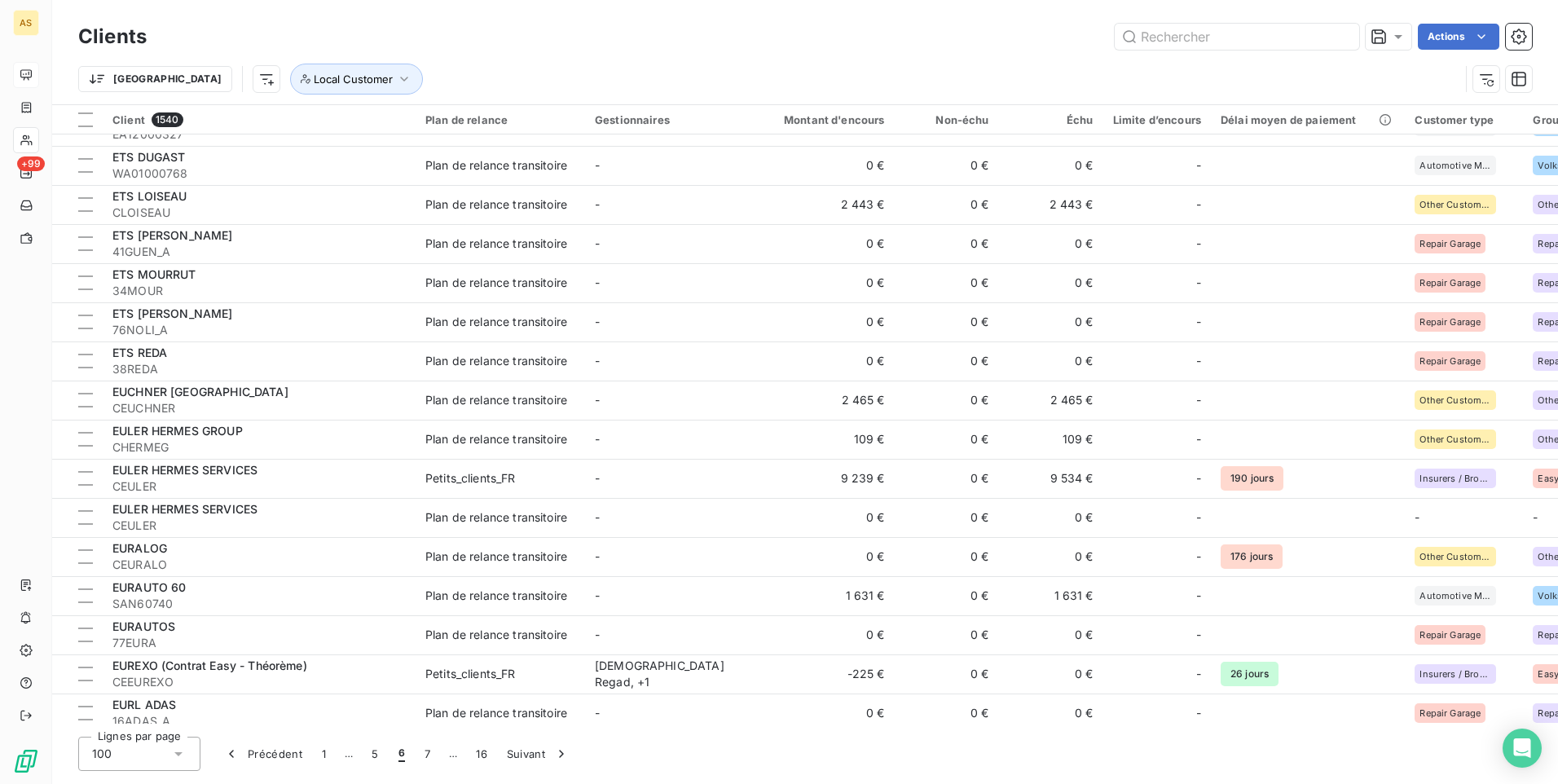
scroll to position [3330, 0]
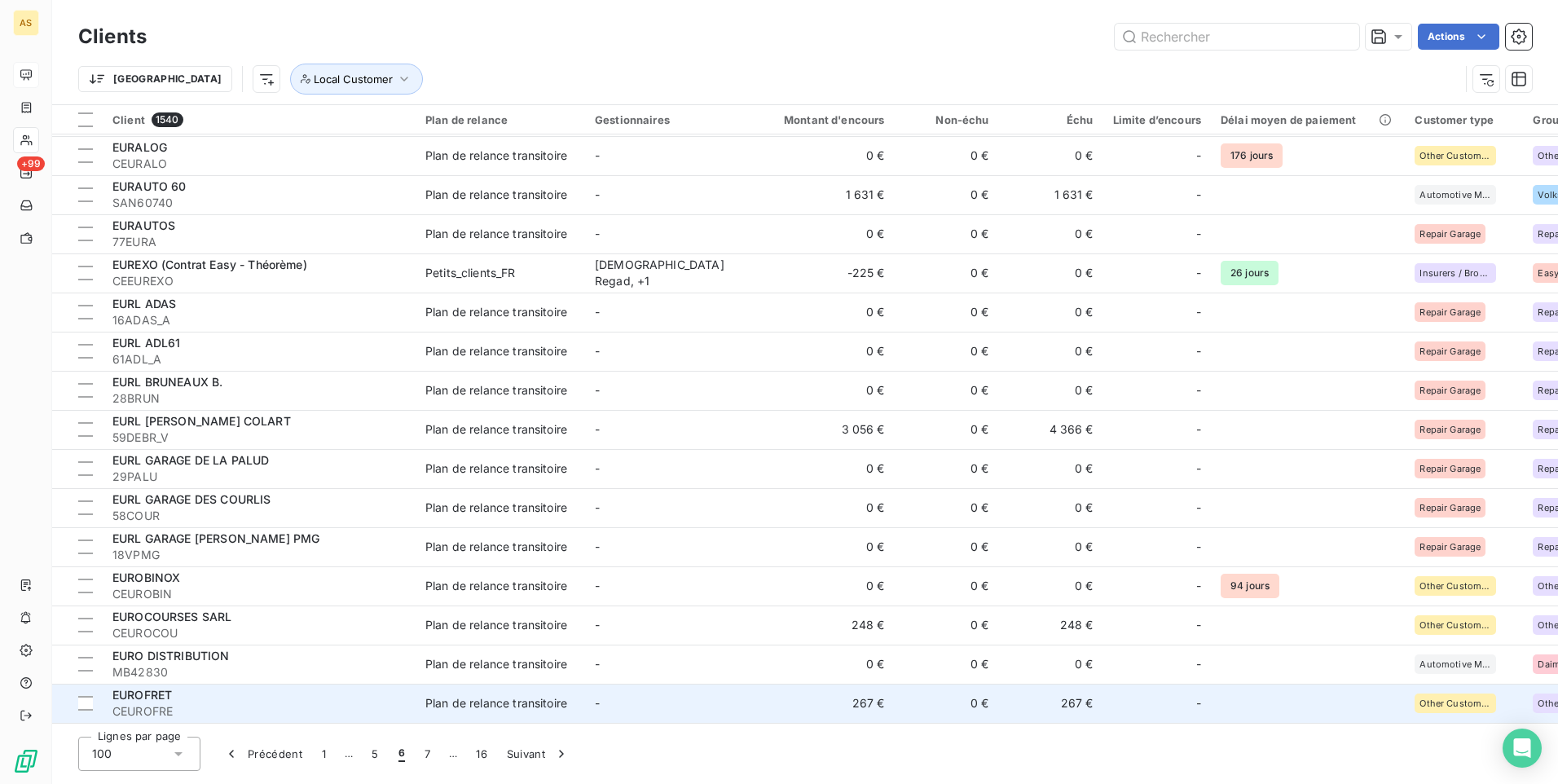
click at [1088, 694] on td "267 €" at bounding box center [1050, 703] width 105 height 39
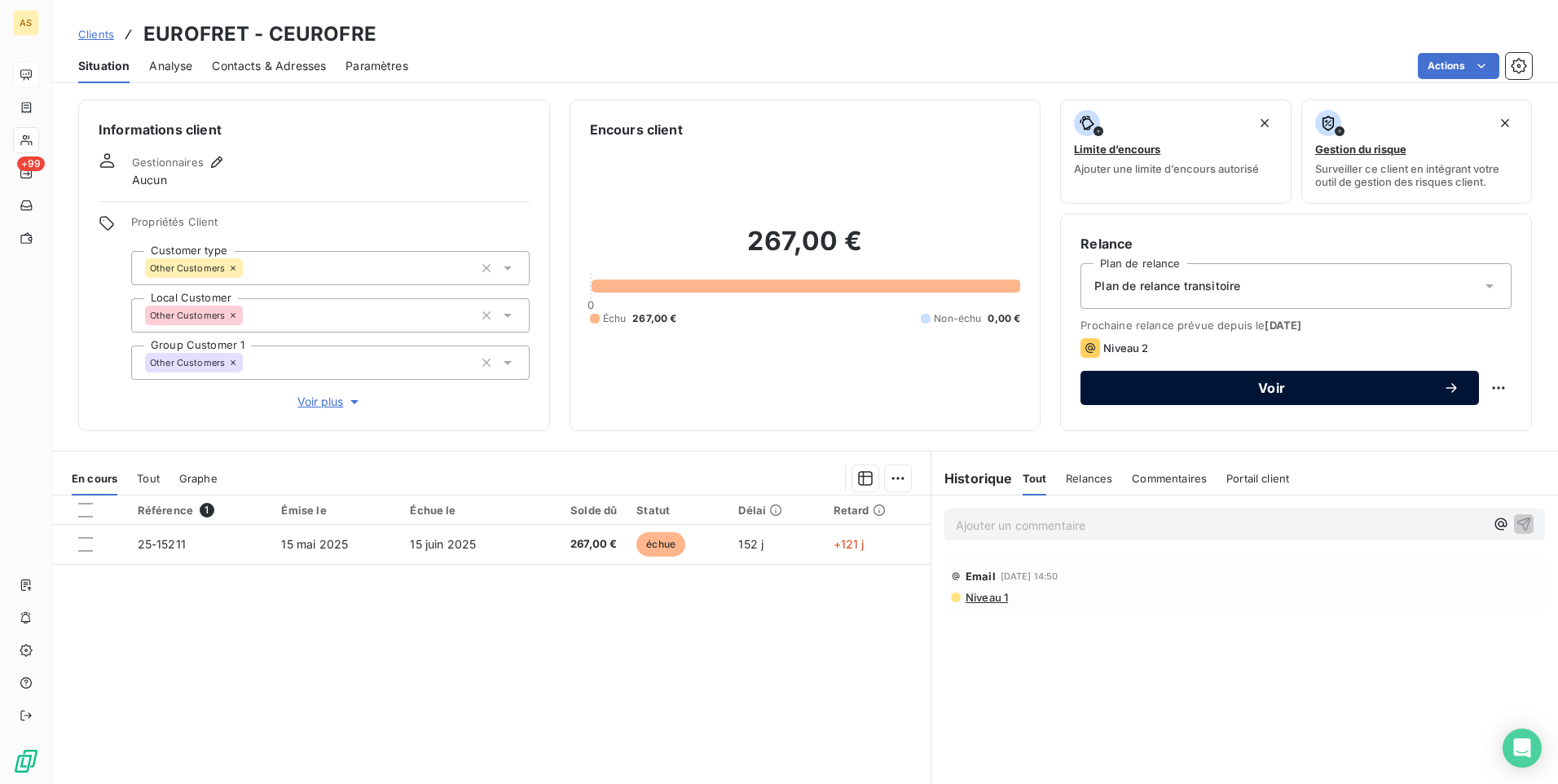
click at [1144, 385] on span "Voir" at bounding box center [1271, 387] width 343 height 13
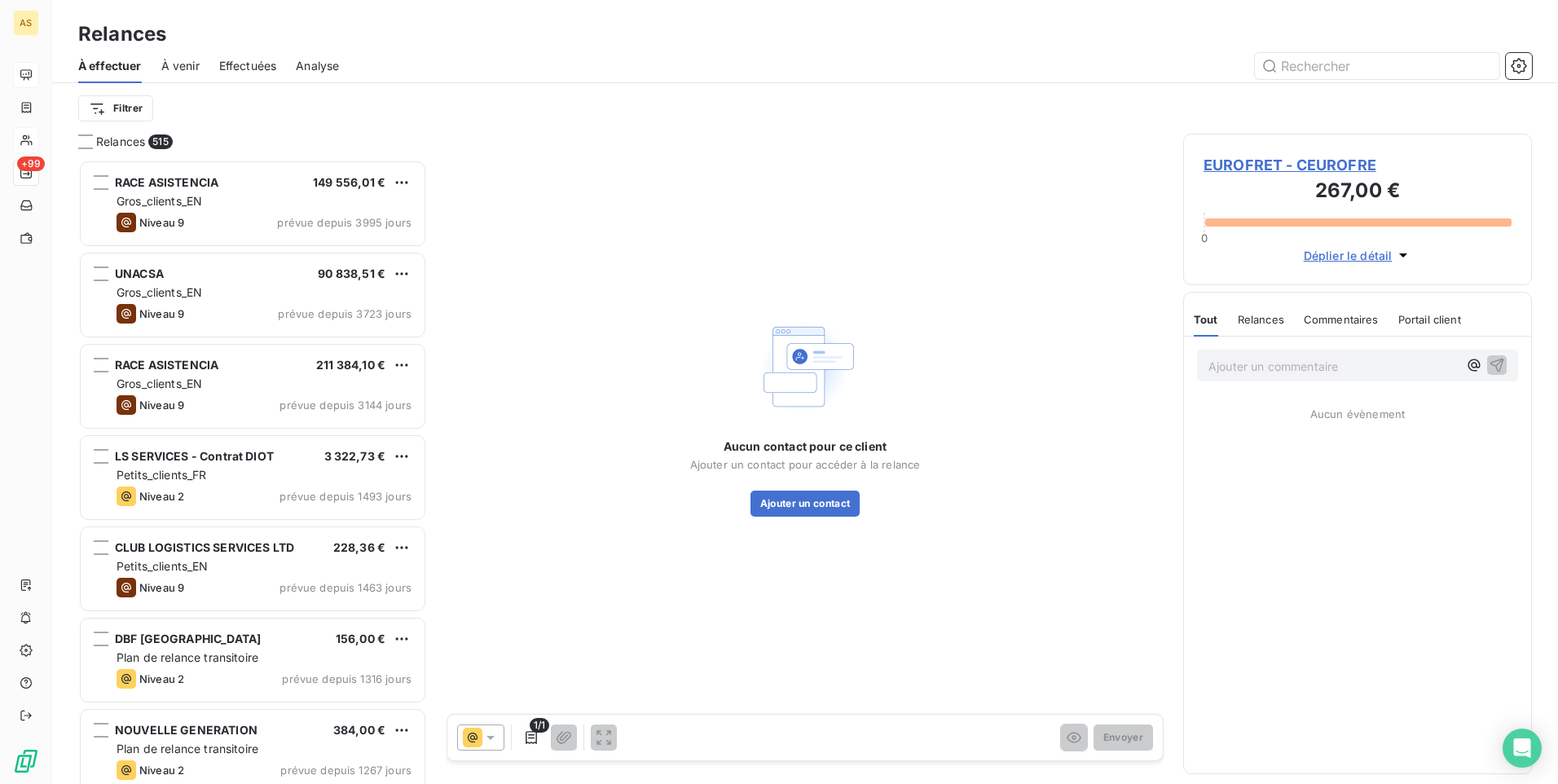
scroll to position [612, 337]
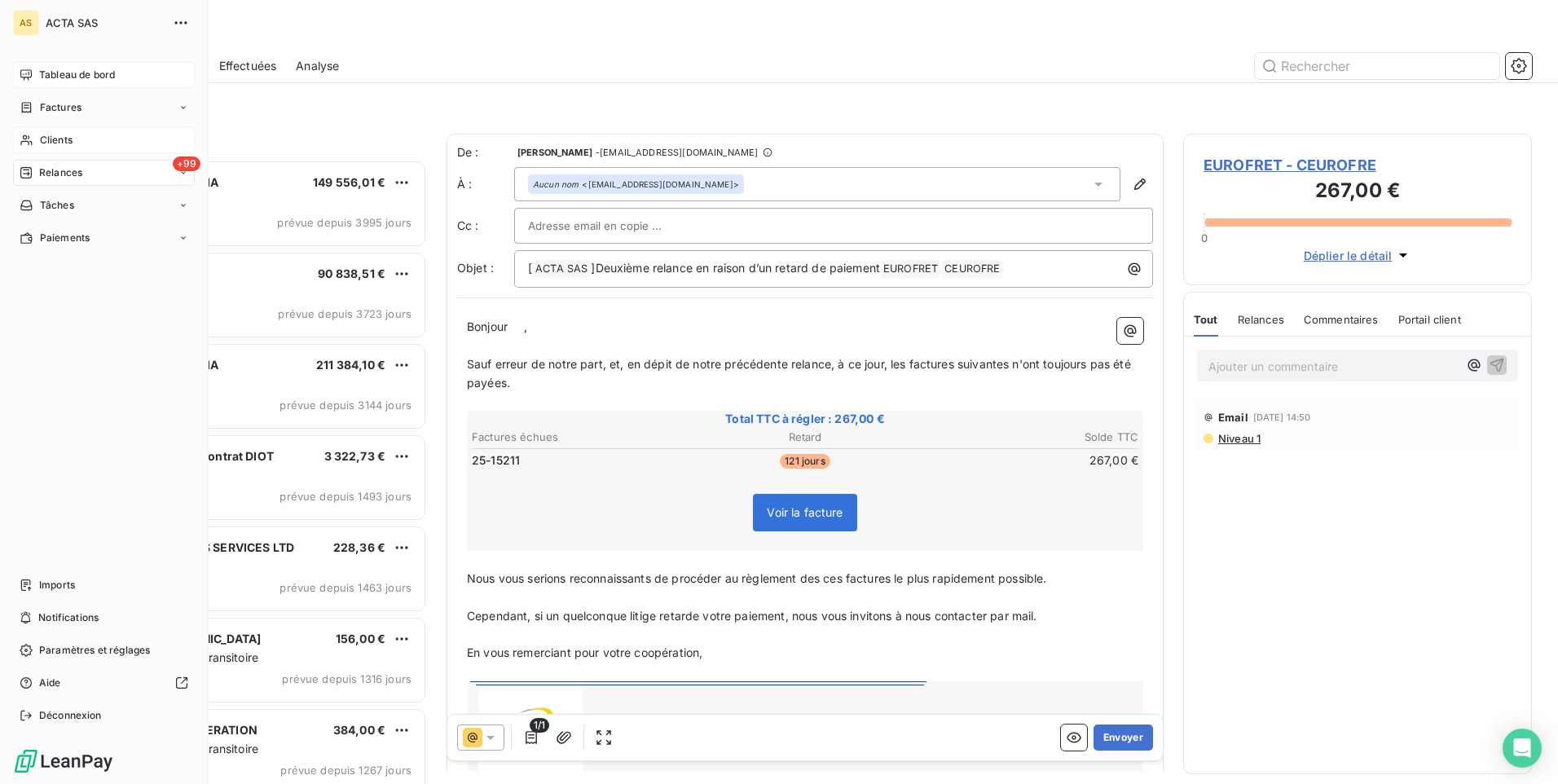
click at [65, 138] on span "Clients" at bounding box center [56, 140] width 33 height 15
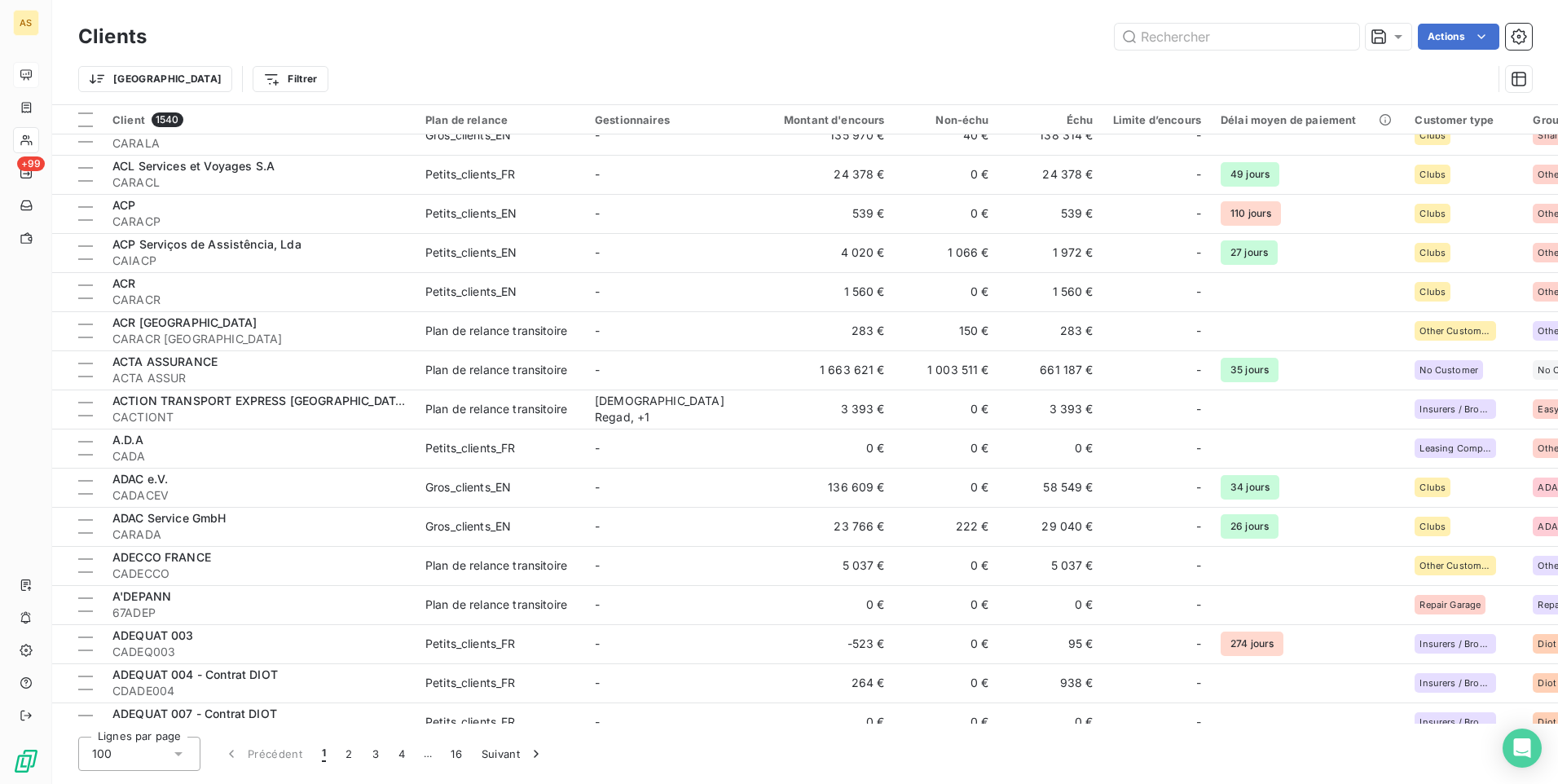
scroll to position [407, 0]
click at [520, 755] on div "button" at bounding box center [532, 754] width 25 height 16
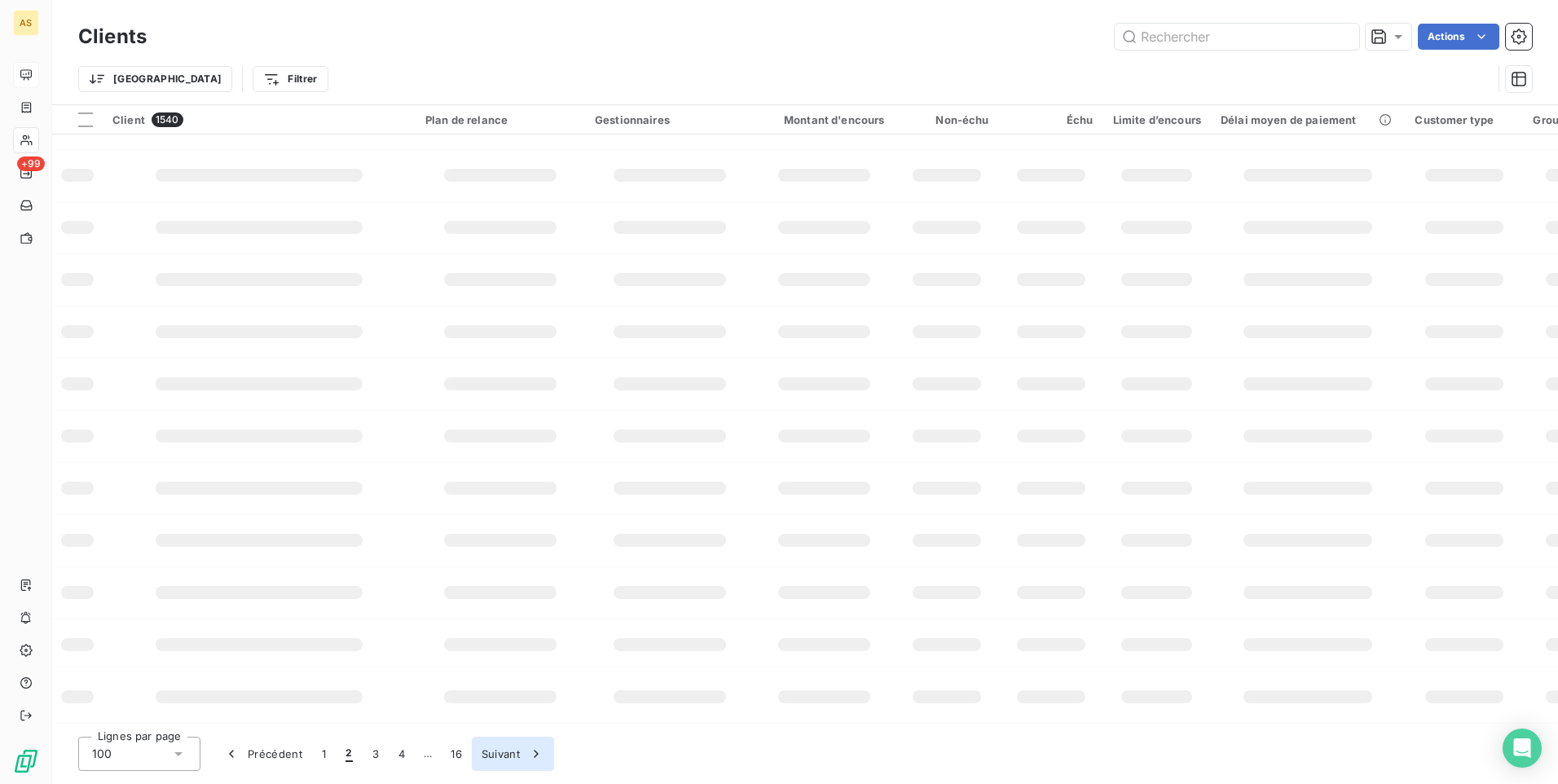
click at [520, 755] on div "button" at bounding box center [532, 754] width 25 height 16
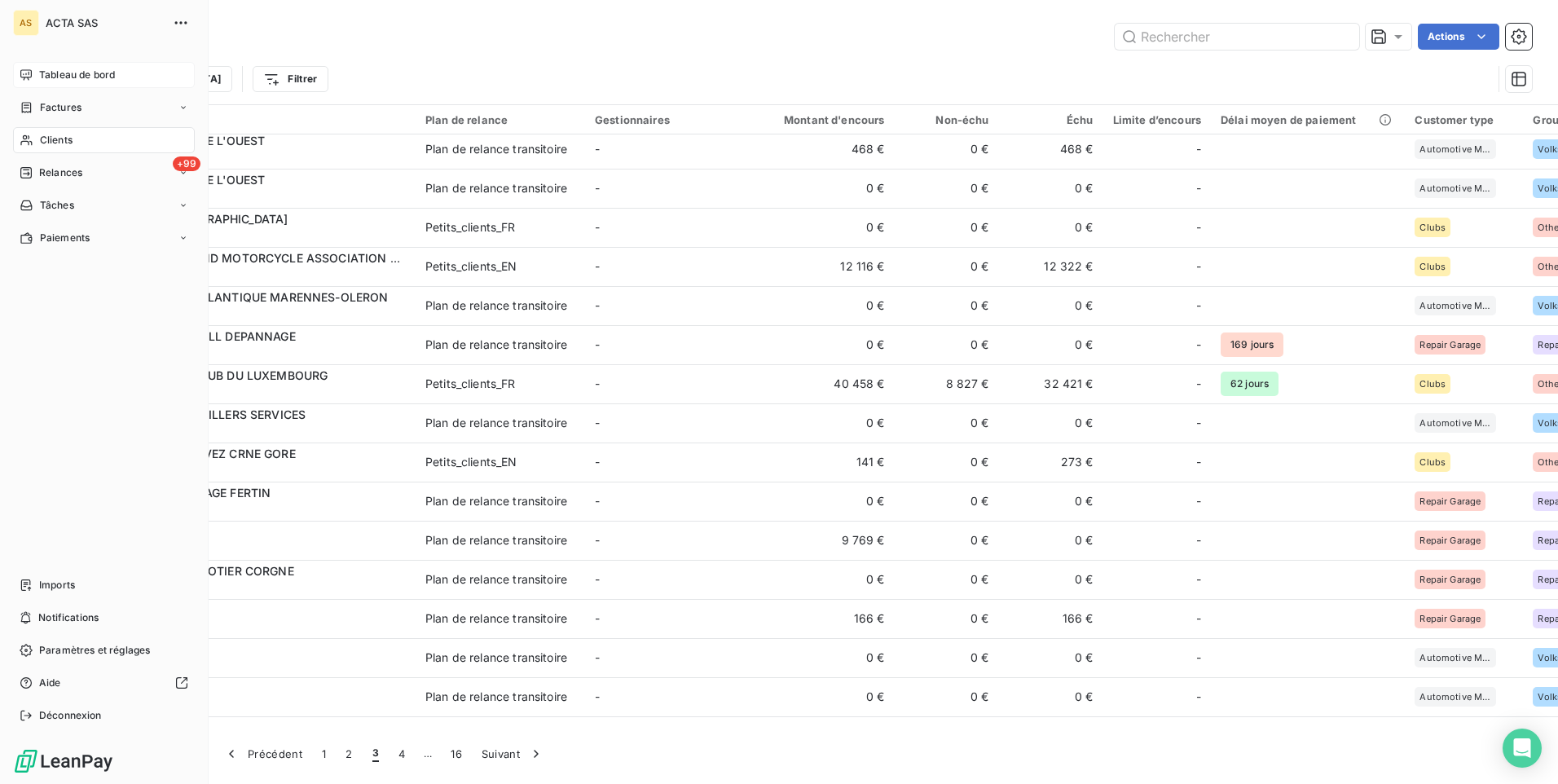
scroll to position [407, 0]
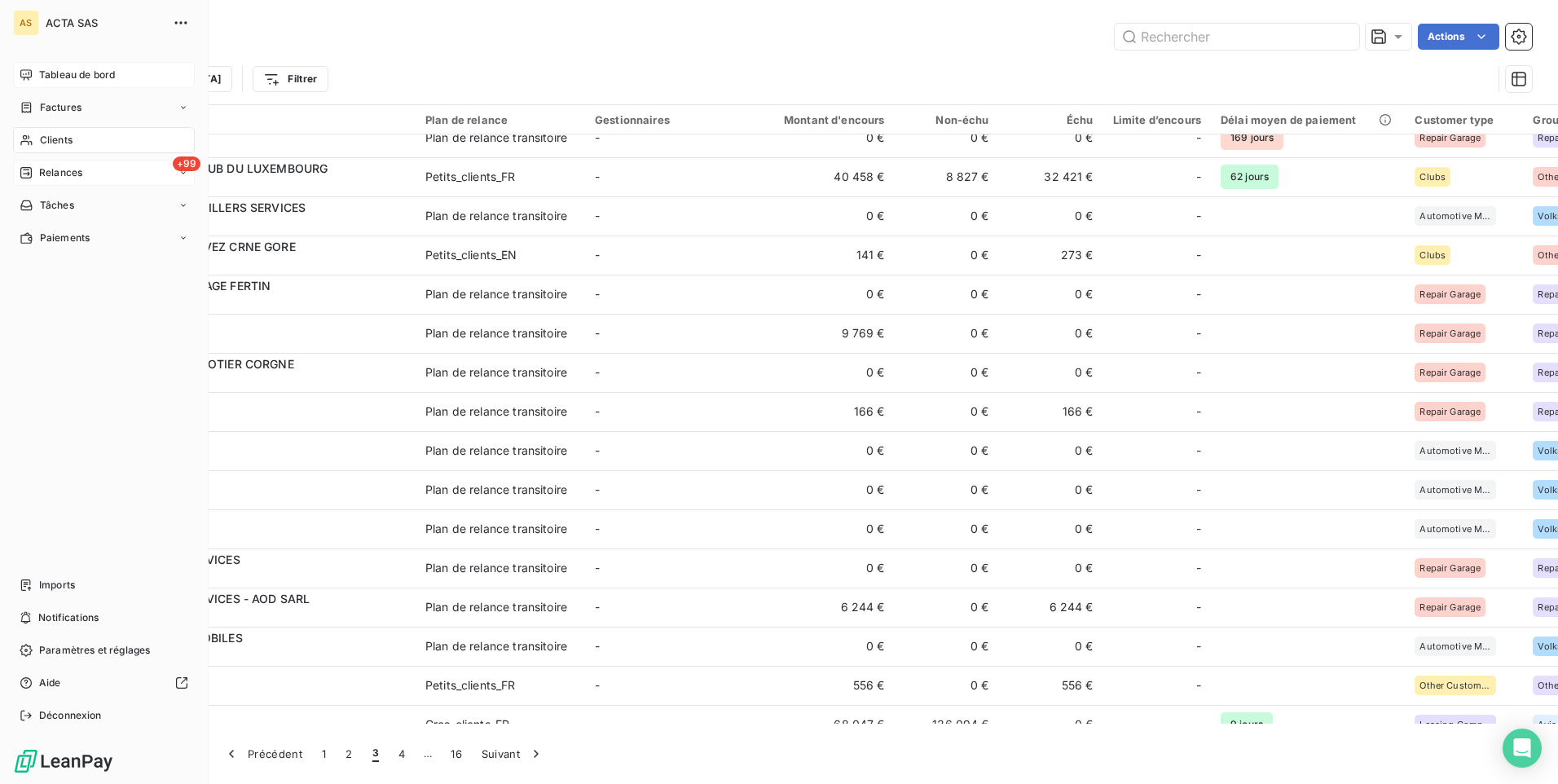
click at [70, 173] on span "Relances" at bounding box center [60, 173] width 43 height 15
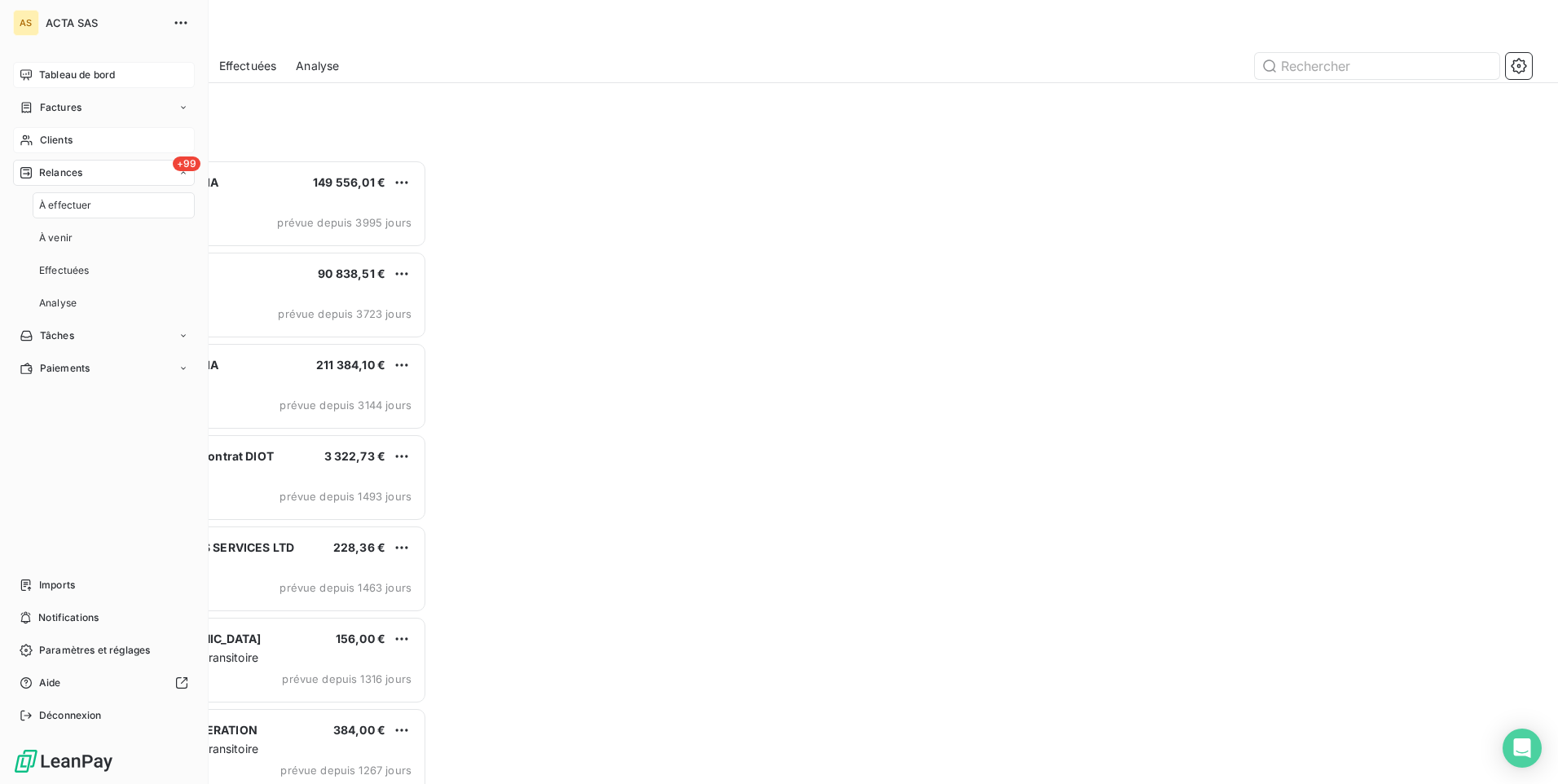
scroll to position [612, 337]
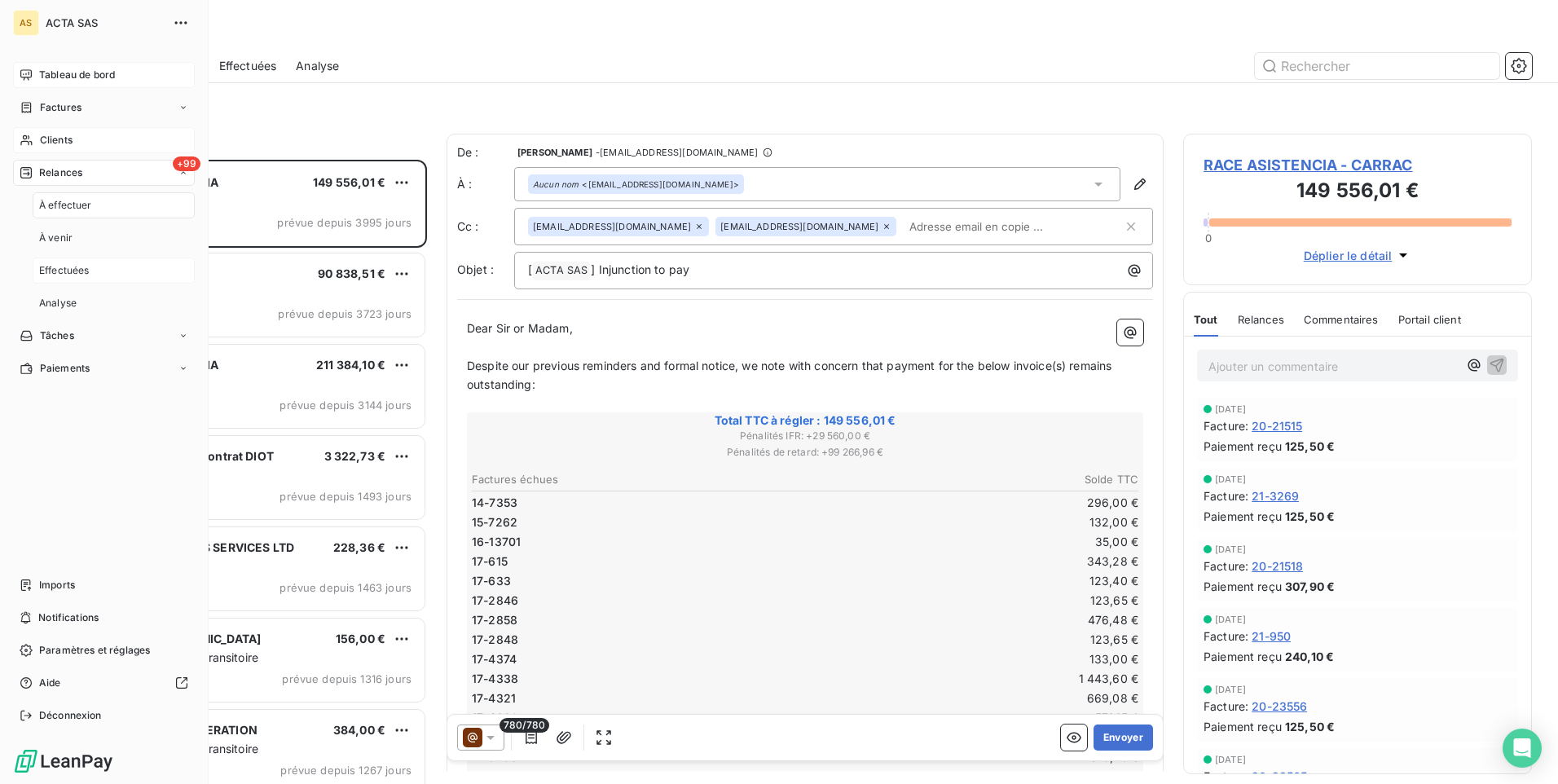
click at [53, 271] on span "Effectuées" at bounding box center [65, 270] width 51 height 15
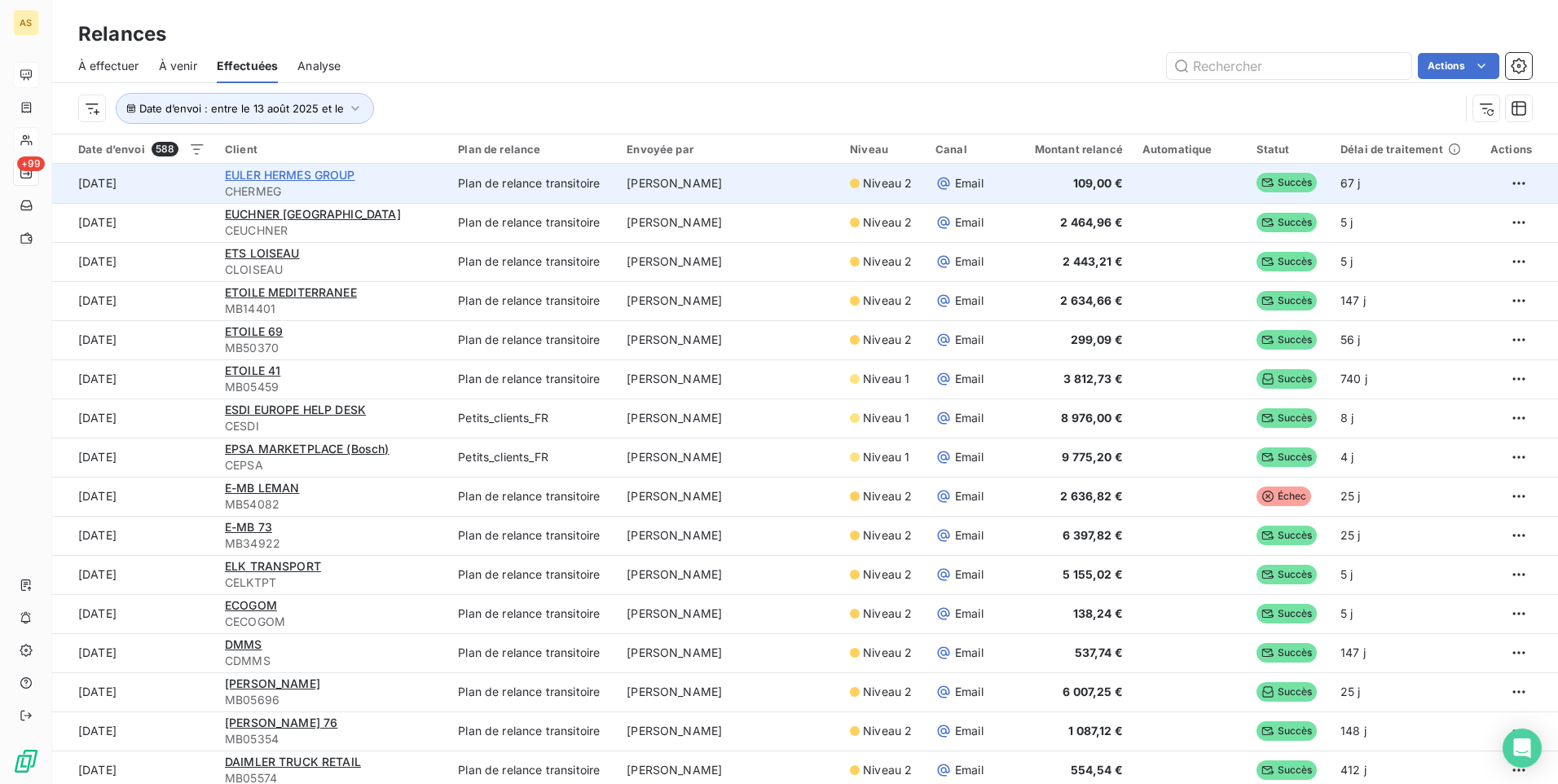
click at [300, 176] on span "EULER HERMES GROUP" at bounding box center [289, 175] width 130 height 14
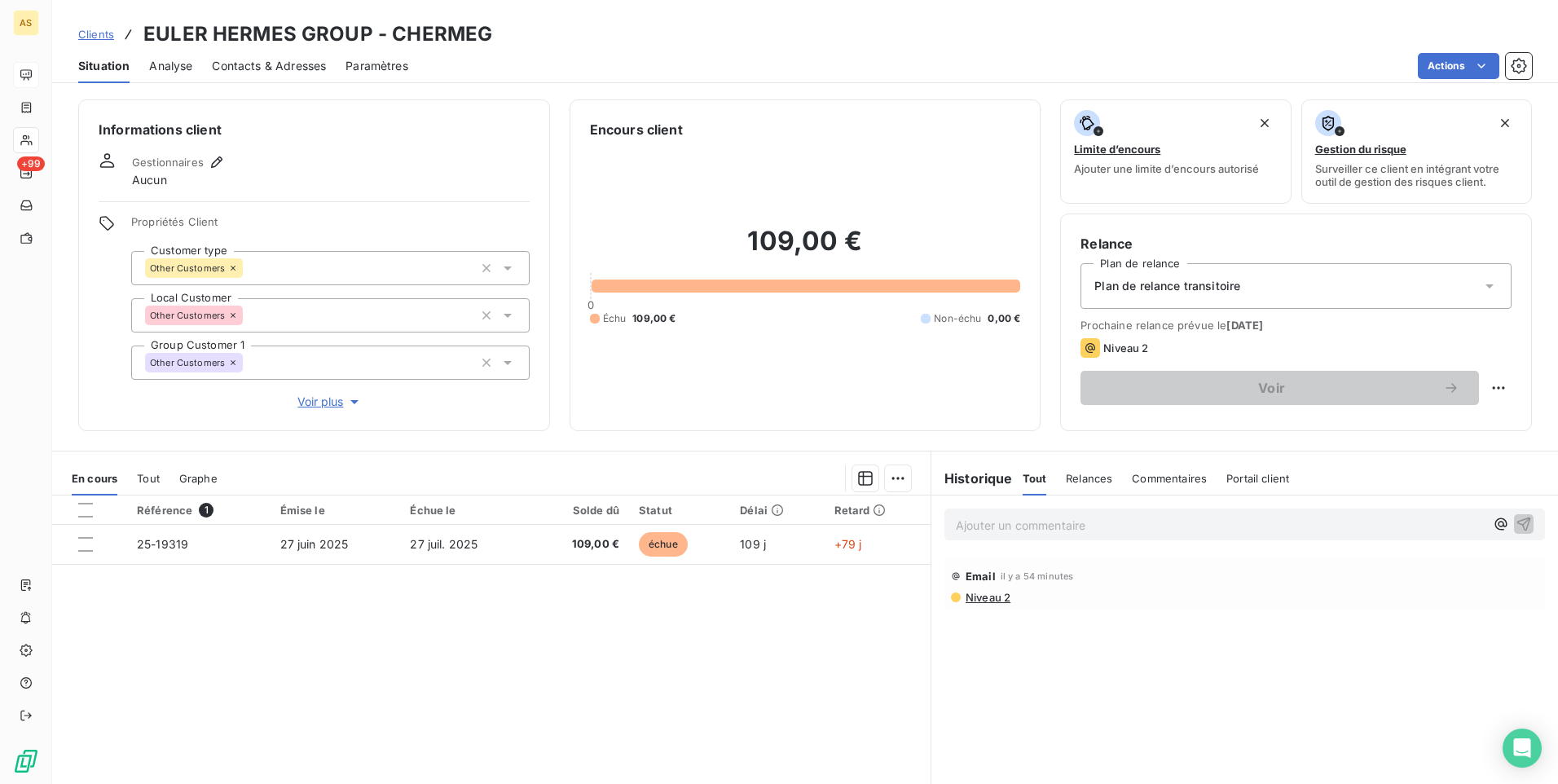
click at [98, 33] on span "Clients" at bounding box center [95, 34] width 35 height 13
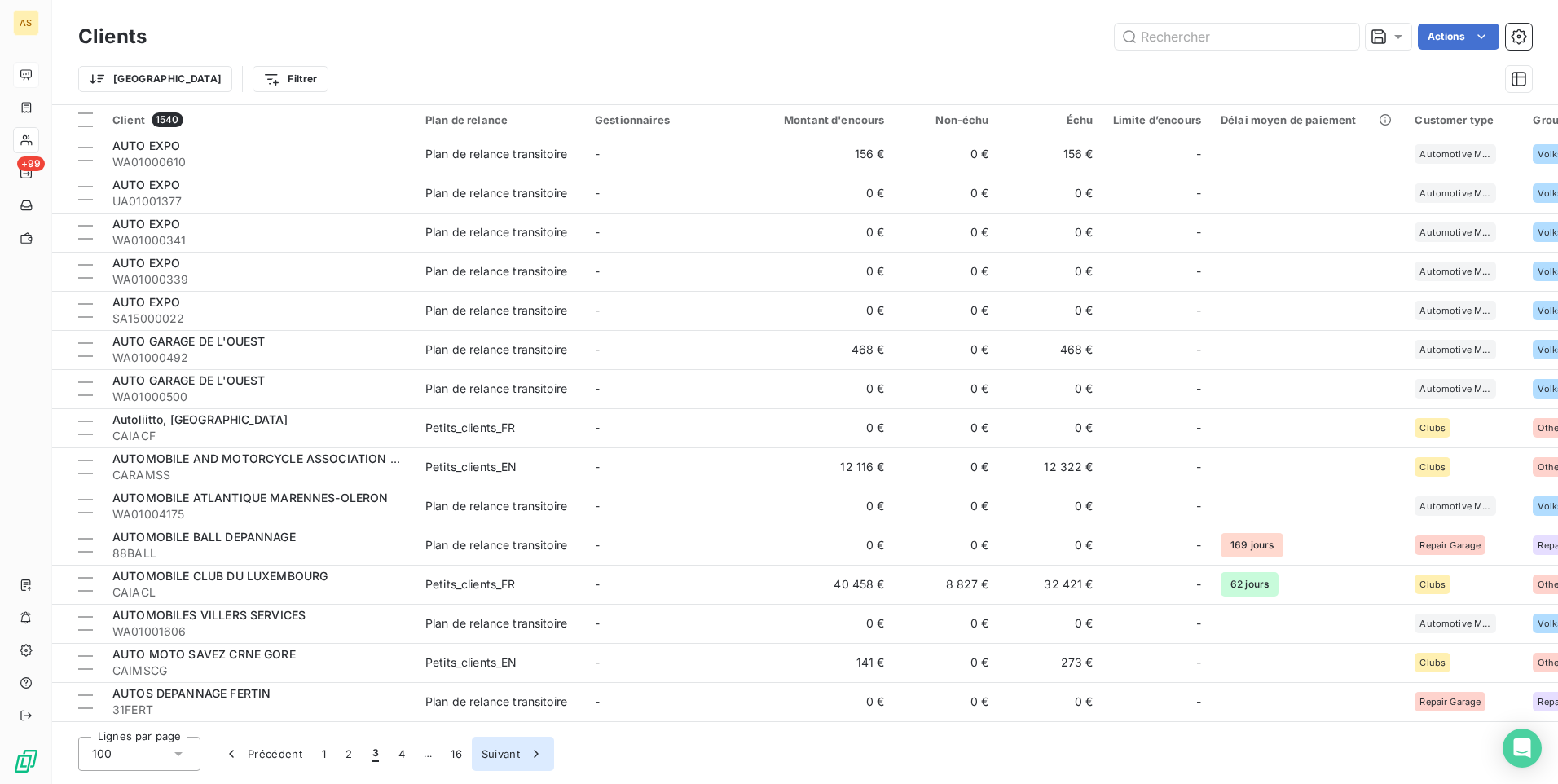
click at [528, 746] on icon "button" at bounding box center [537, 754] width 16 height 16
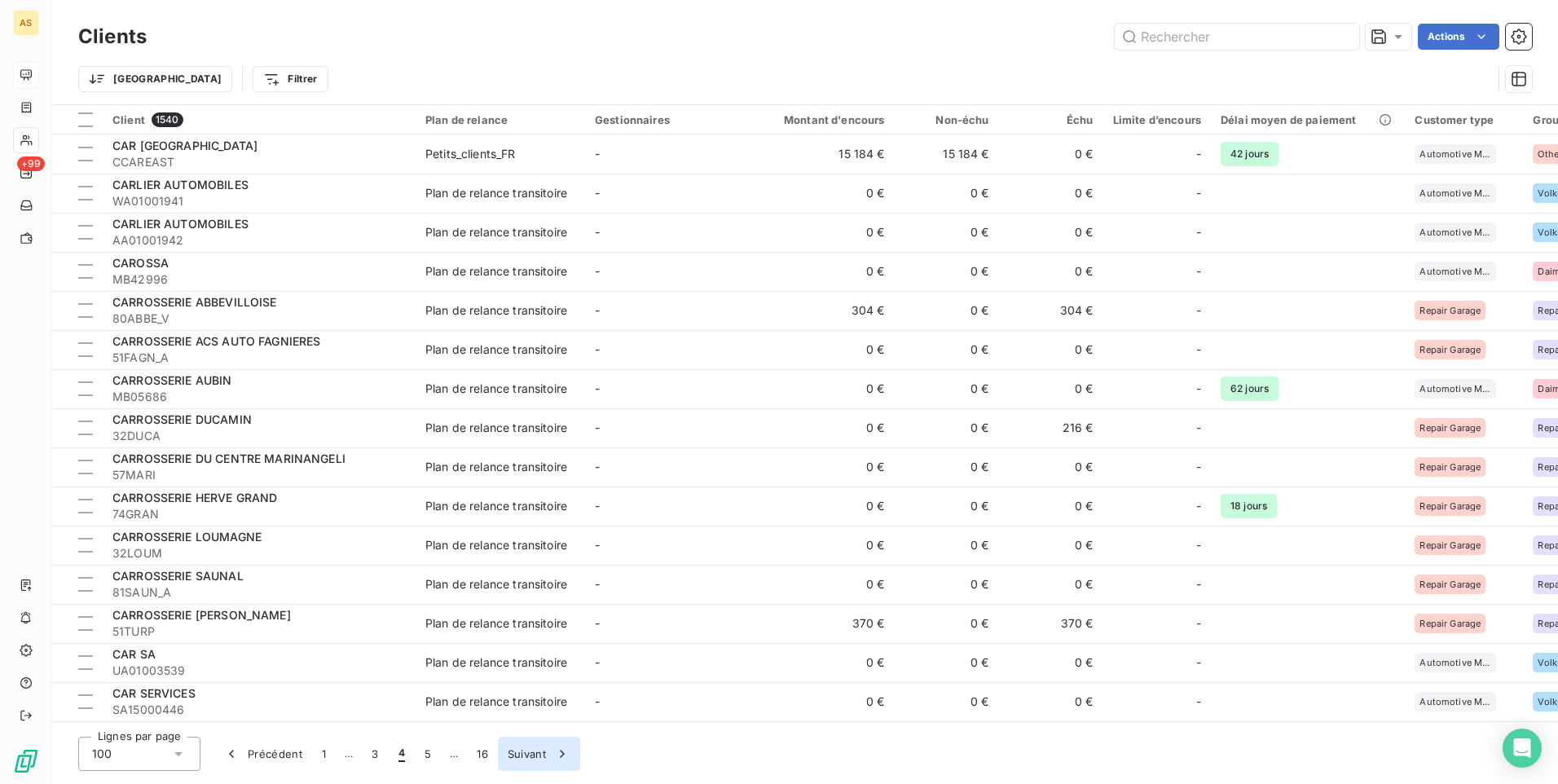
click at [559, 750] on icon "button" at bounding box center [562, 754] width 16 height 16
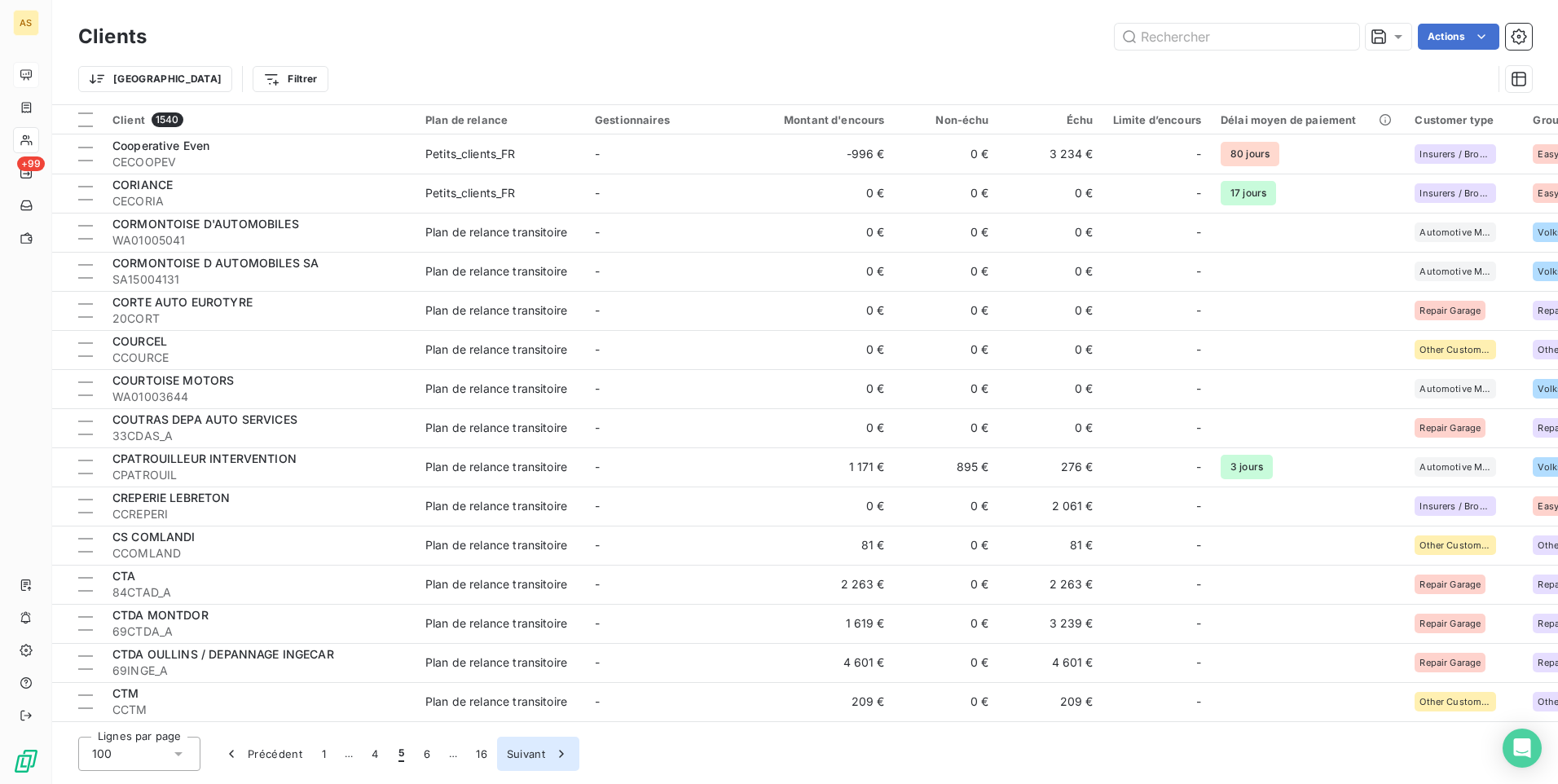
click at [564, 745] on button "Suivant" at bounding box center [538, 754] width 82 height 35
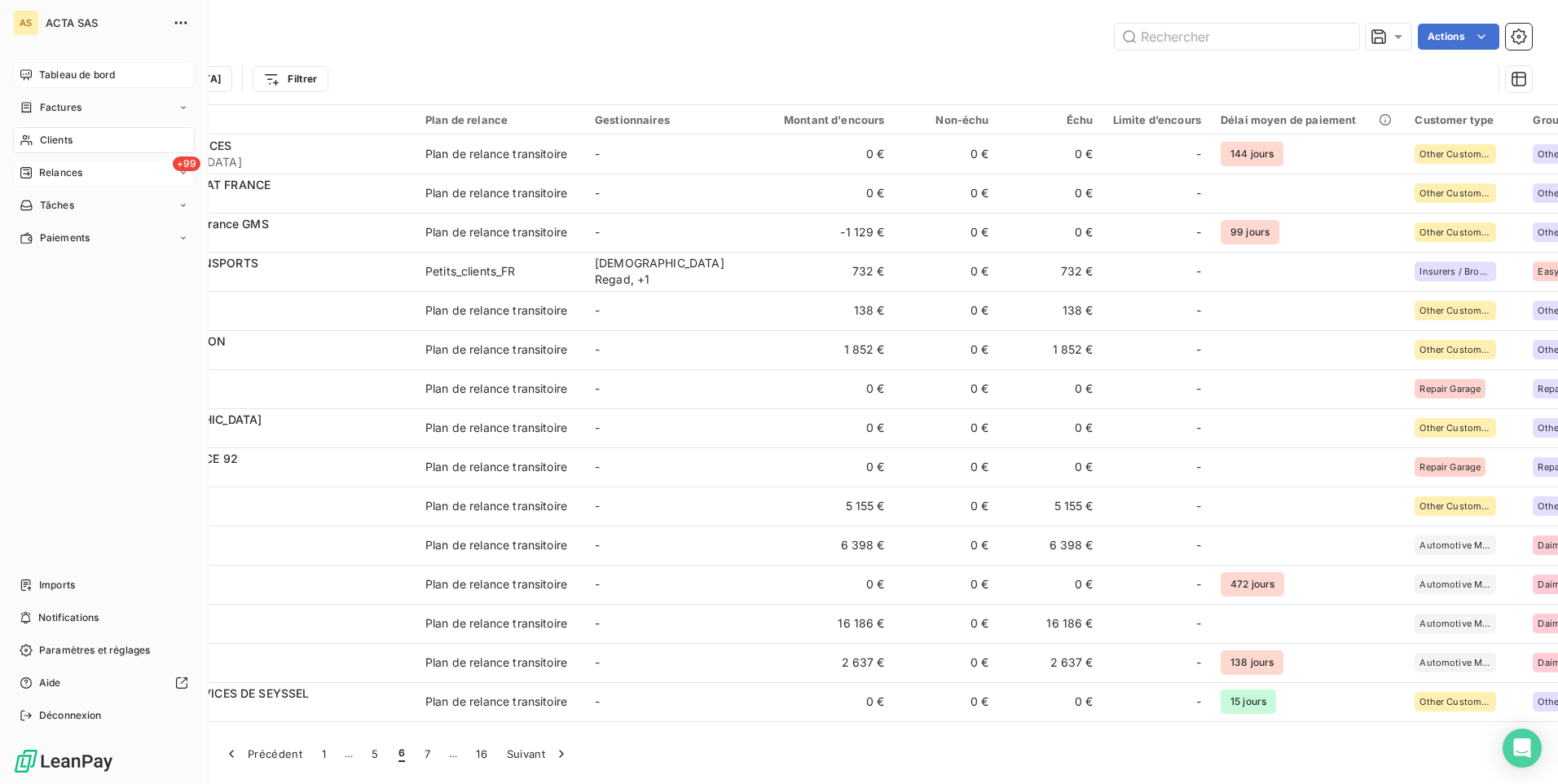
click at [64, 174] on span "Relances" at bounding box center [60, 173] width 43 height 15
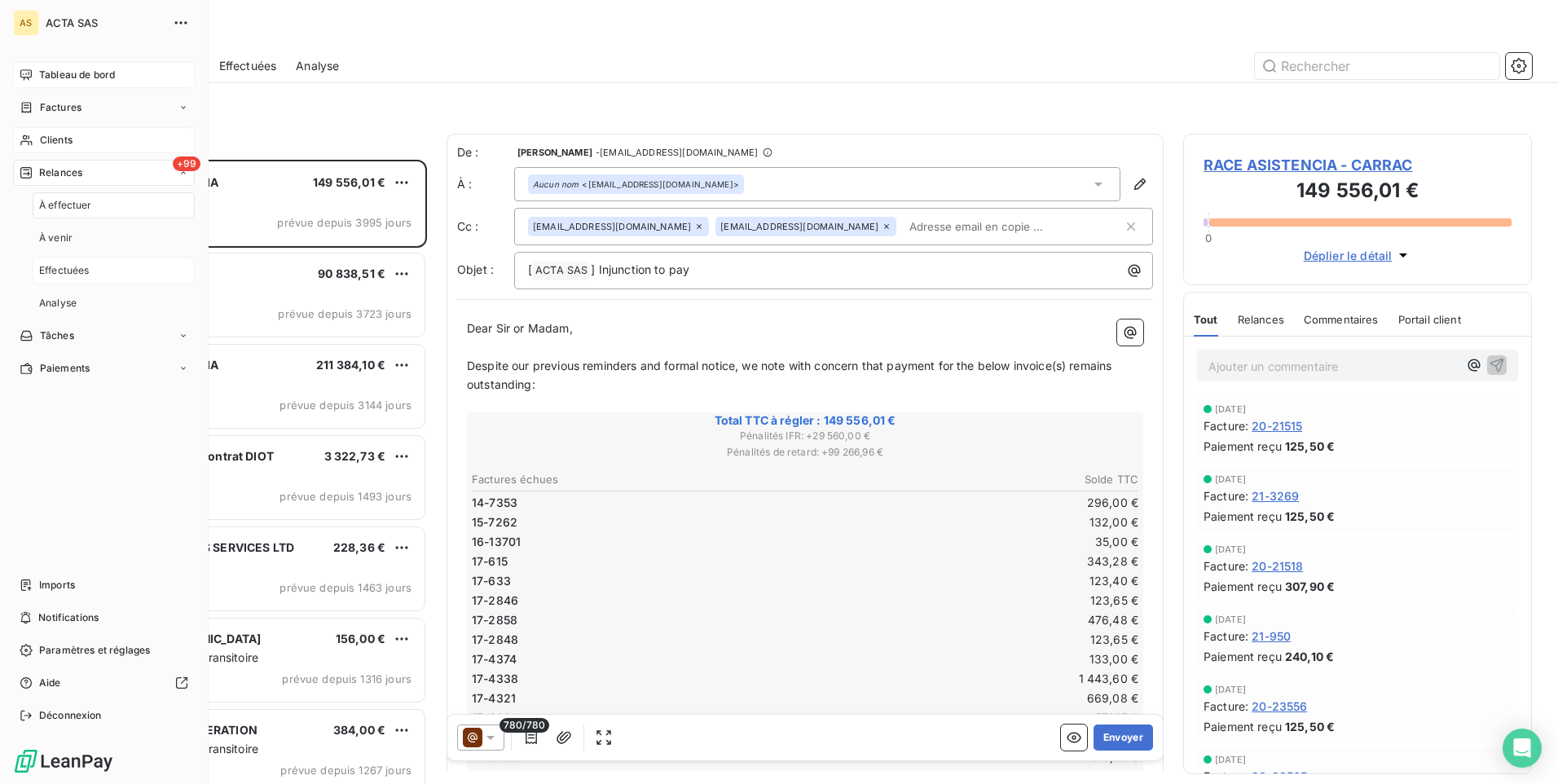
scroll to position [612, 337]
click at [74, 272] on span "Effectuées" at bounding box center [65, 270] width 51 height 15
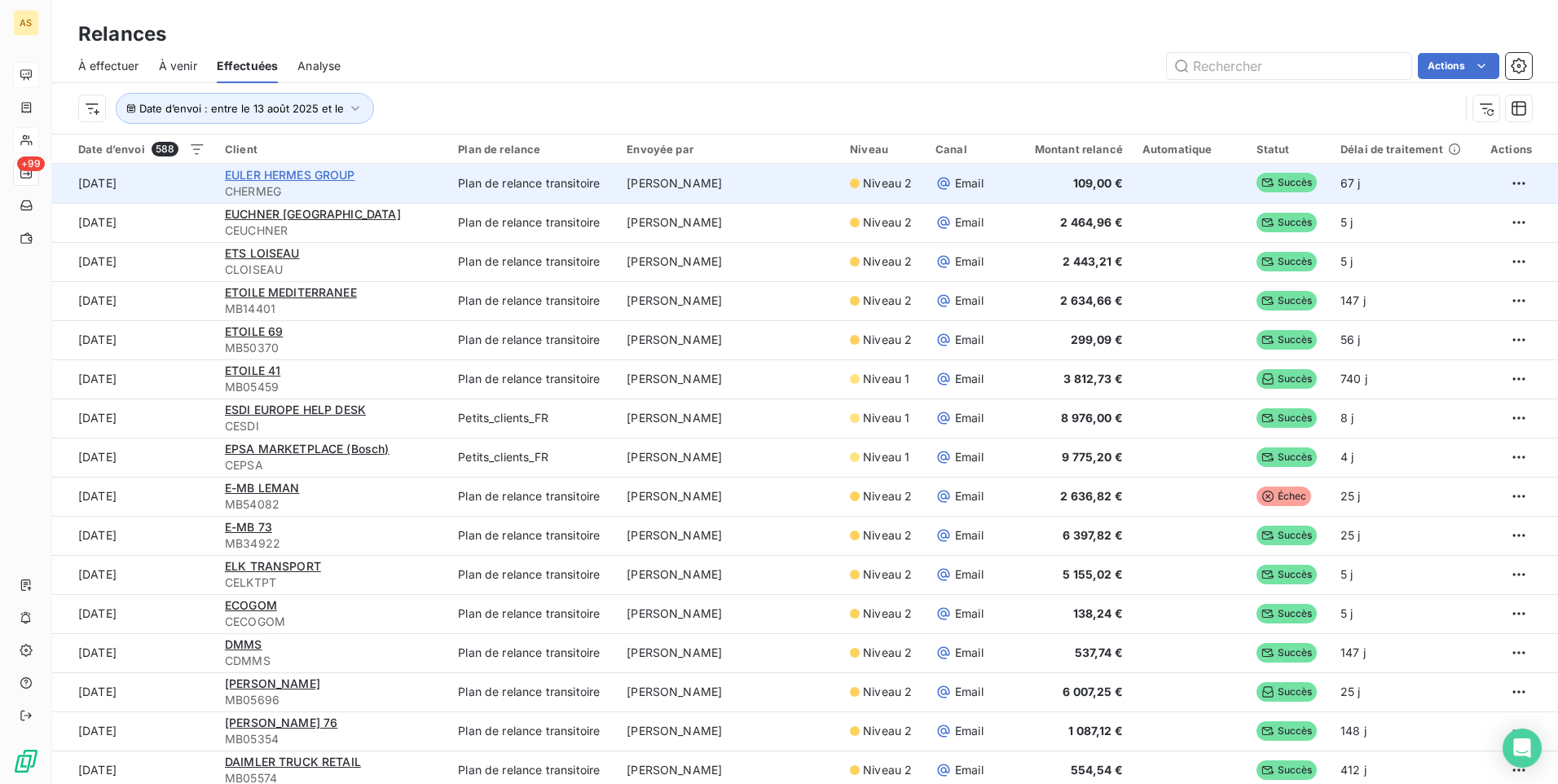
click at [282, 172] on span "EULER HERMES GROUP" at bounding box center [289, 175] width 130 height 14
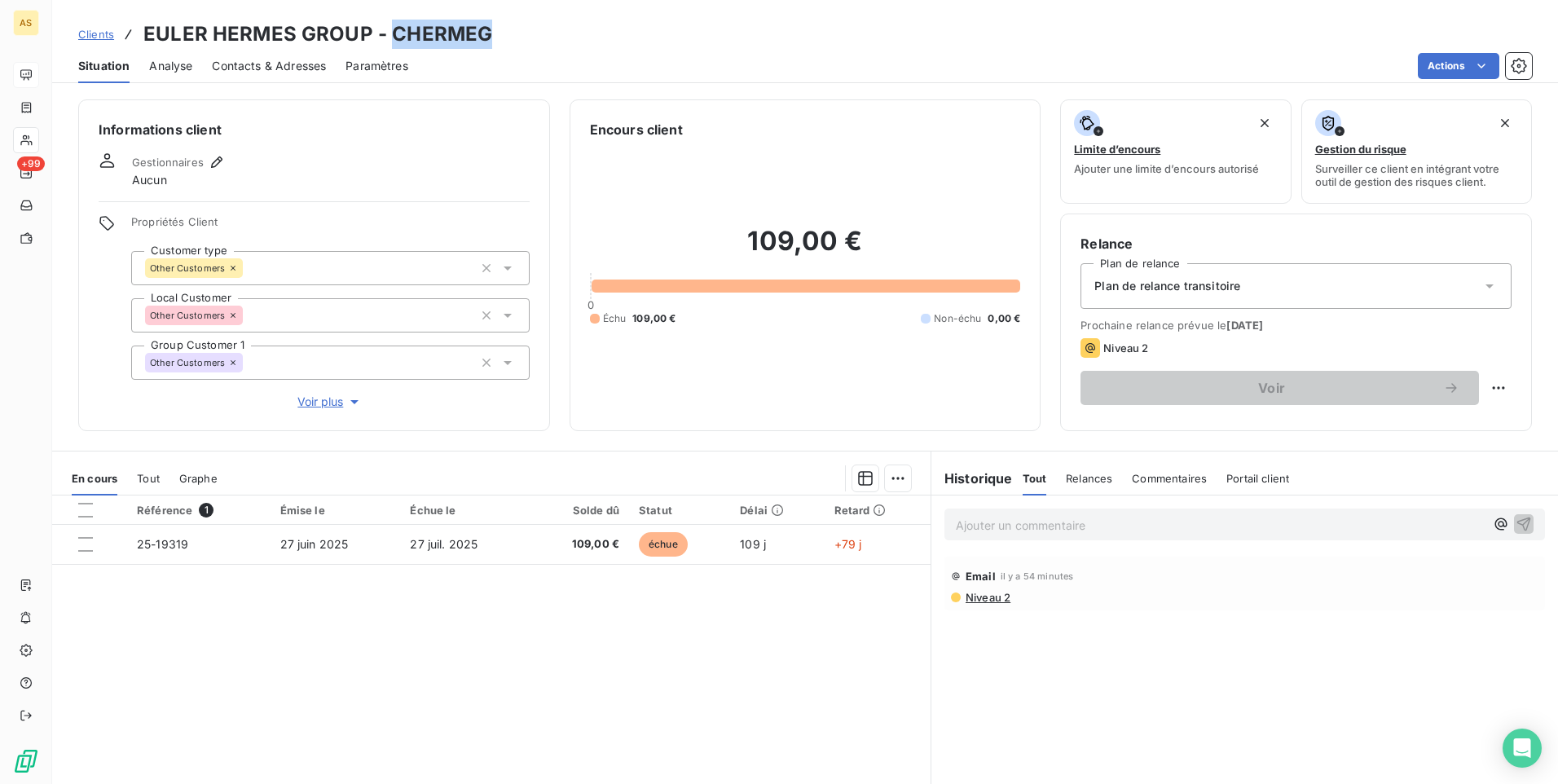
drag, startPoint x: 505, startPoint y: 29, endPoint x: 389, endPoint y: 20, distance: 116.3
click at [389, 20] on div "Clients EULER HERMES GROUP - CHERMEG" at bounding box center [805, 35] width 1506 height 29
drag, startPoint x: 389, startPoint y: 20, endPoint x: 398, endPoint y: 27, distance: 11.4
click at [104, 30] on span "Clients" at bounding box center [95, 34] width 35 height 13
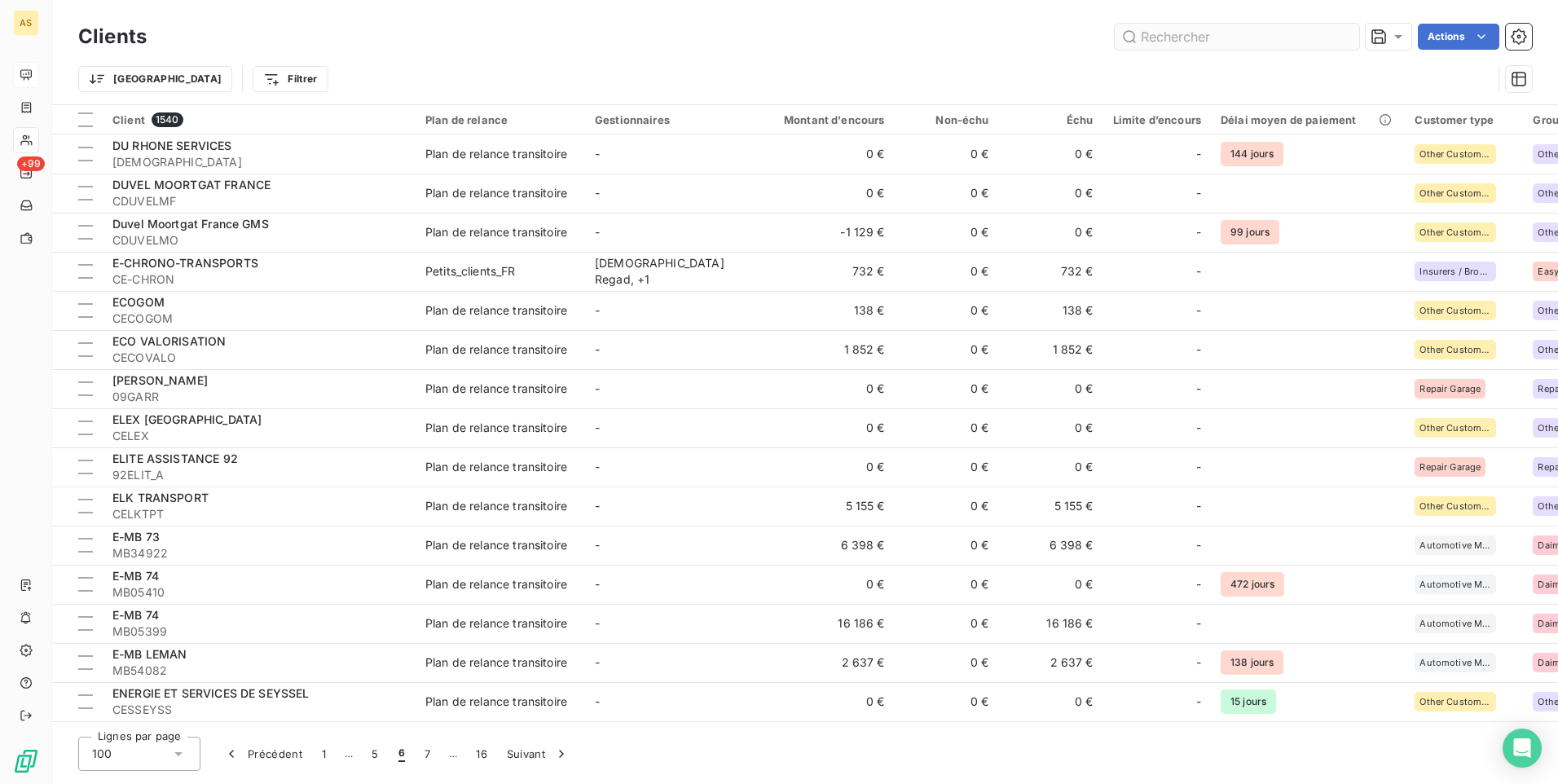
click at [1147, 30] on input "text" at bounding box center [1237, 36] width 245 height 26
click at [1145, 35] on input "text" at bounding box center [1237, 36] width 245 height 26
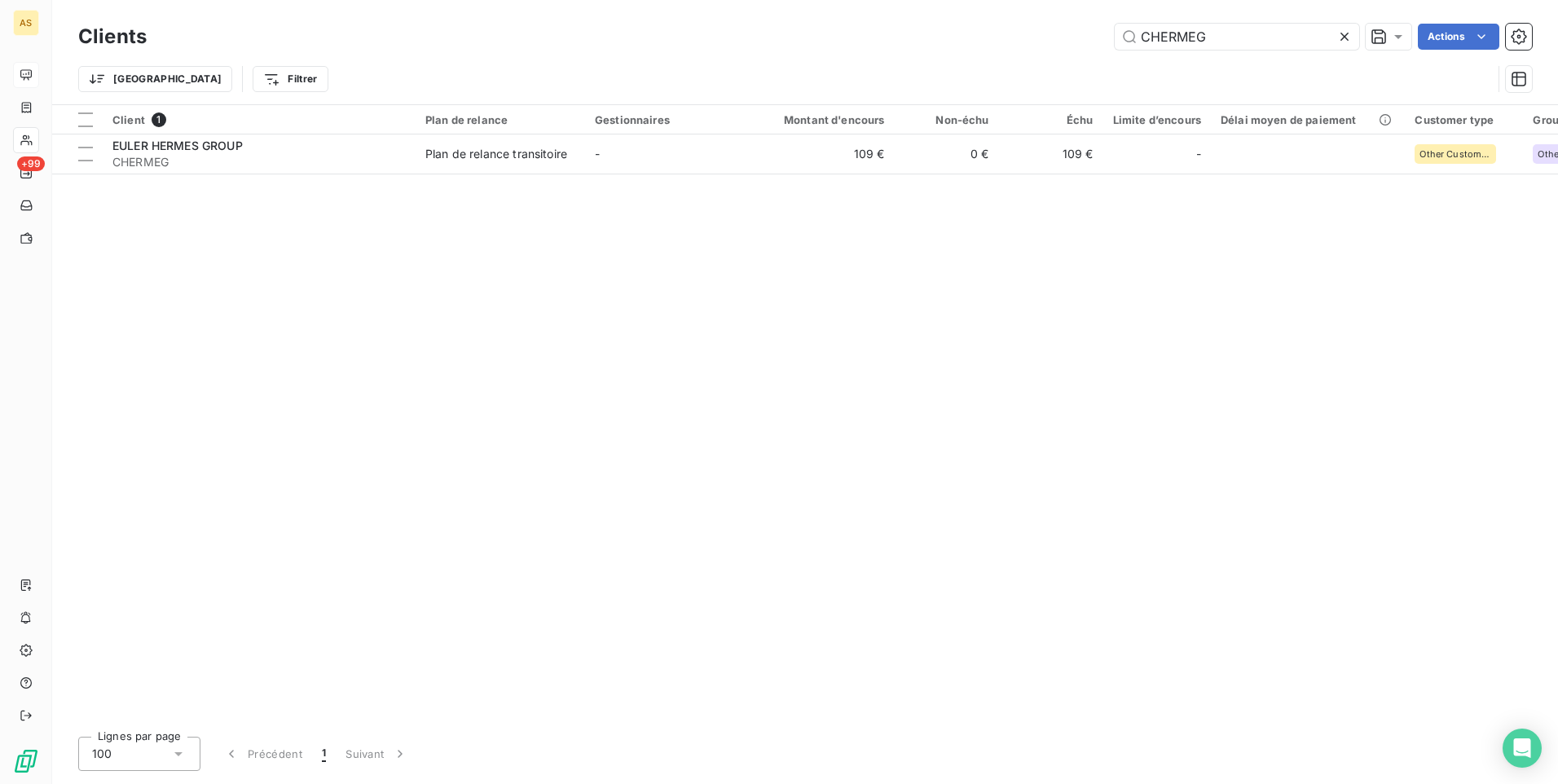
drag, startPoint x: 624, startPoint y: 707, endPoint x: 589, endPoint y: 781, distance: 81.9
click at [590, 779] on div "Clients CHERMEG Actions Trier Filtrer Client 1 Plan de relance Gestionnaires Mo…" at bounding box center [805, 392] width 1506 height 784
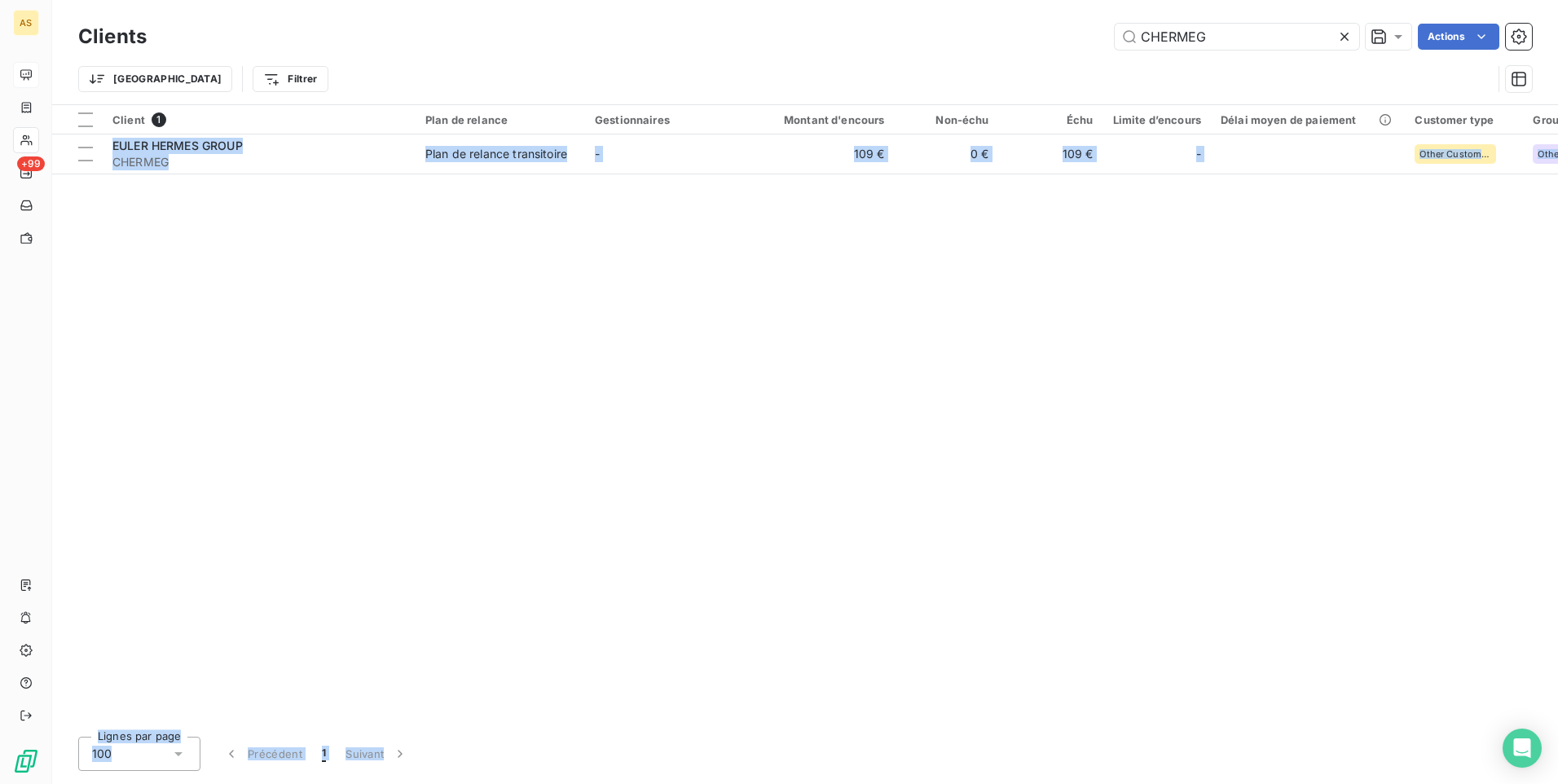
click at [732, 384] on div "Client 1 Plan de relance Gestionnaires Montant d'encours Non-échu Échu Limite d…" at bounding box center [805, 415] width 1506 height 618
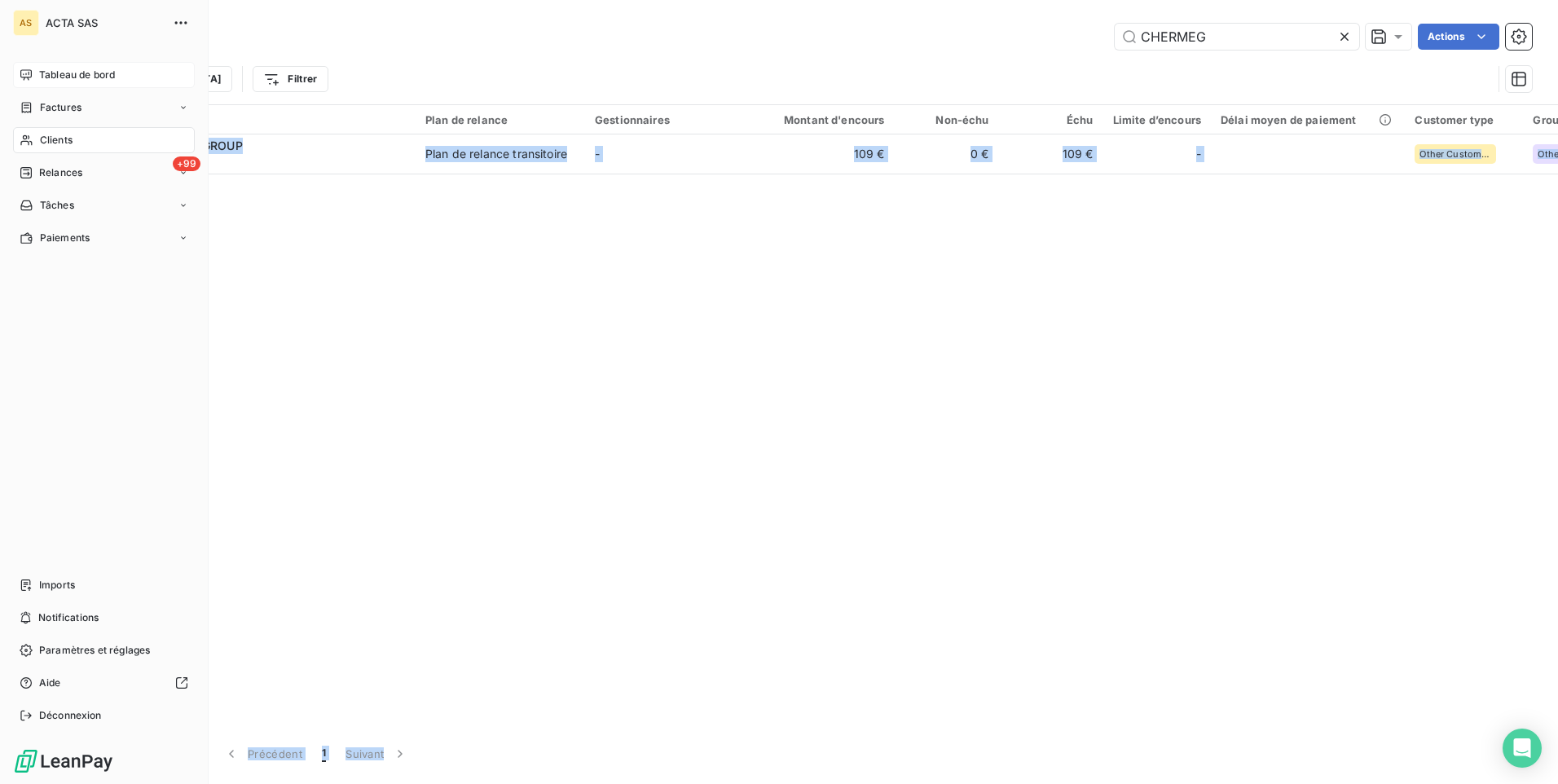
click at [75, 148] on div "Clients" at bounding box center [104, 140] width 182 height 26
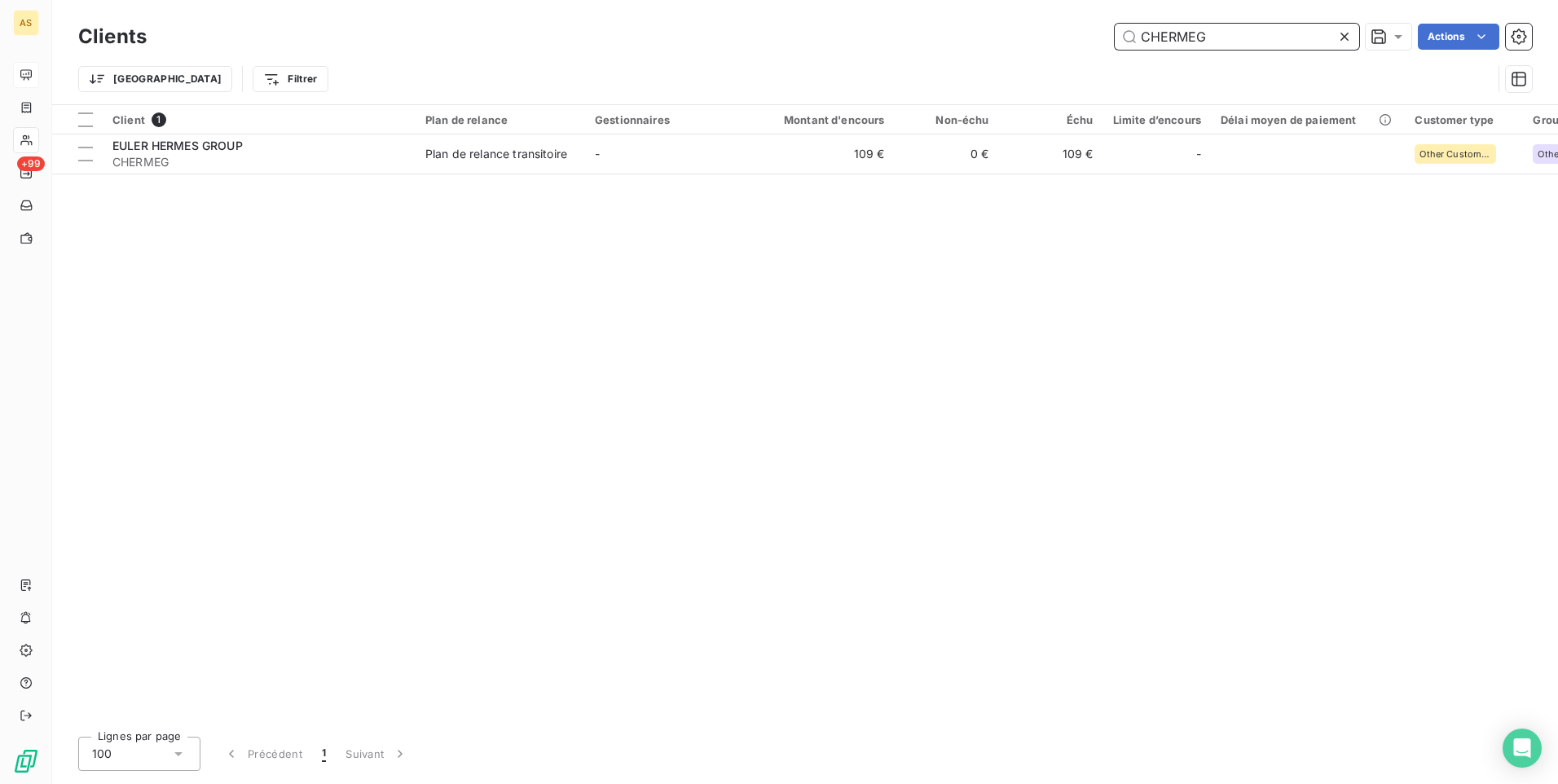
click at [1253, 42] on input "CHERMEG" at bounding box center [1237, 36] width 245 height 26
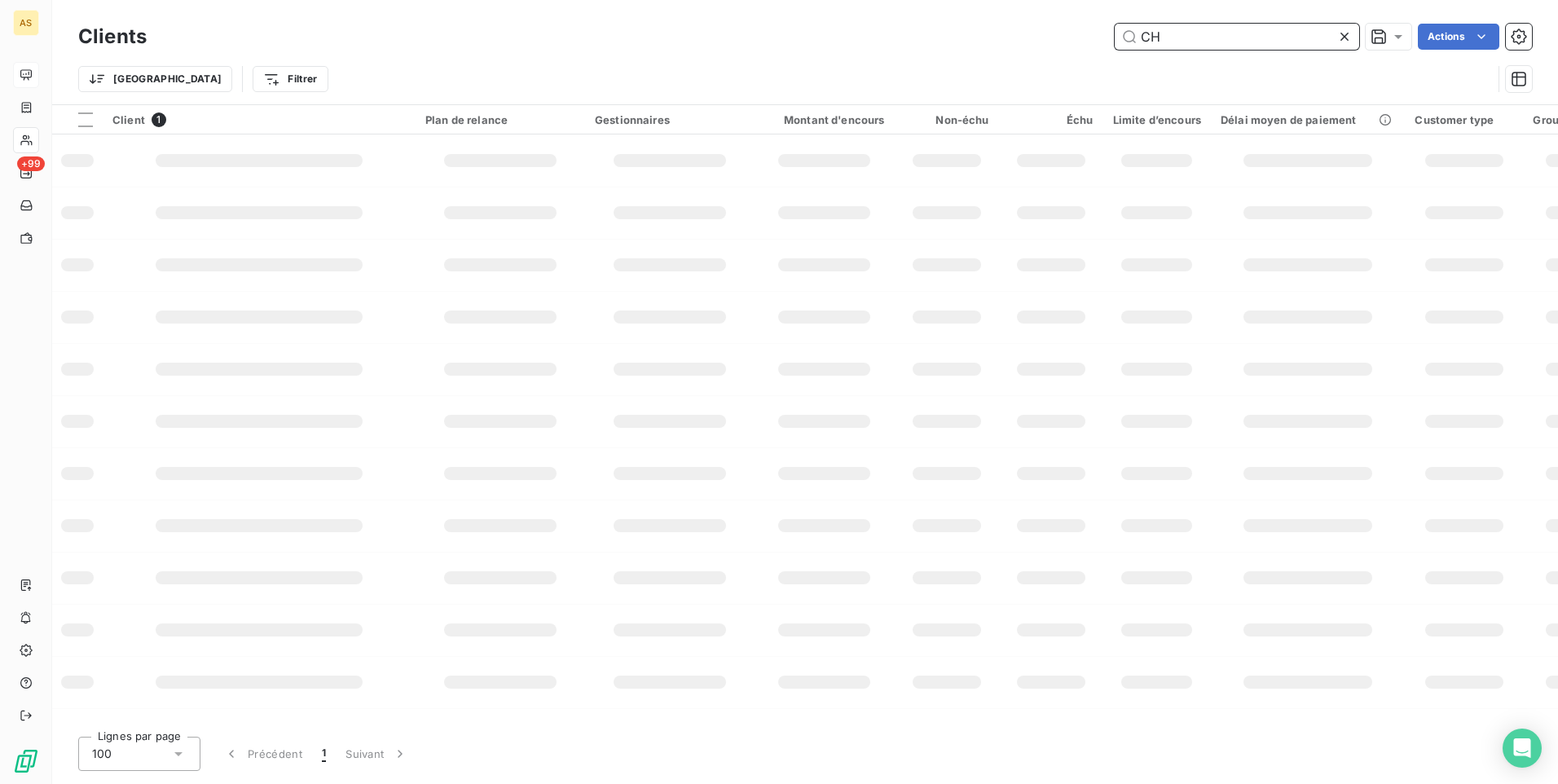
type input "C"
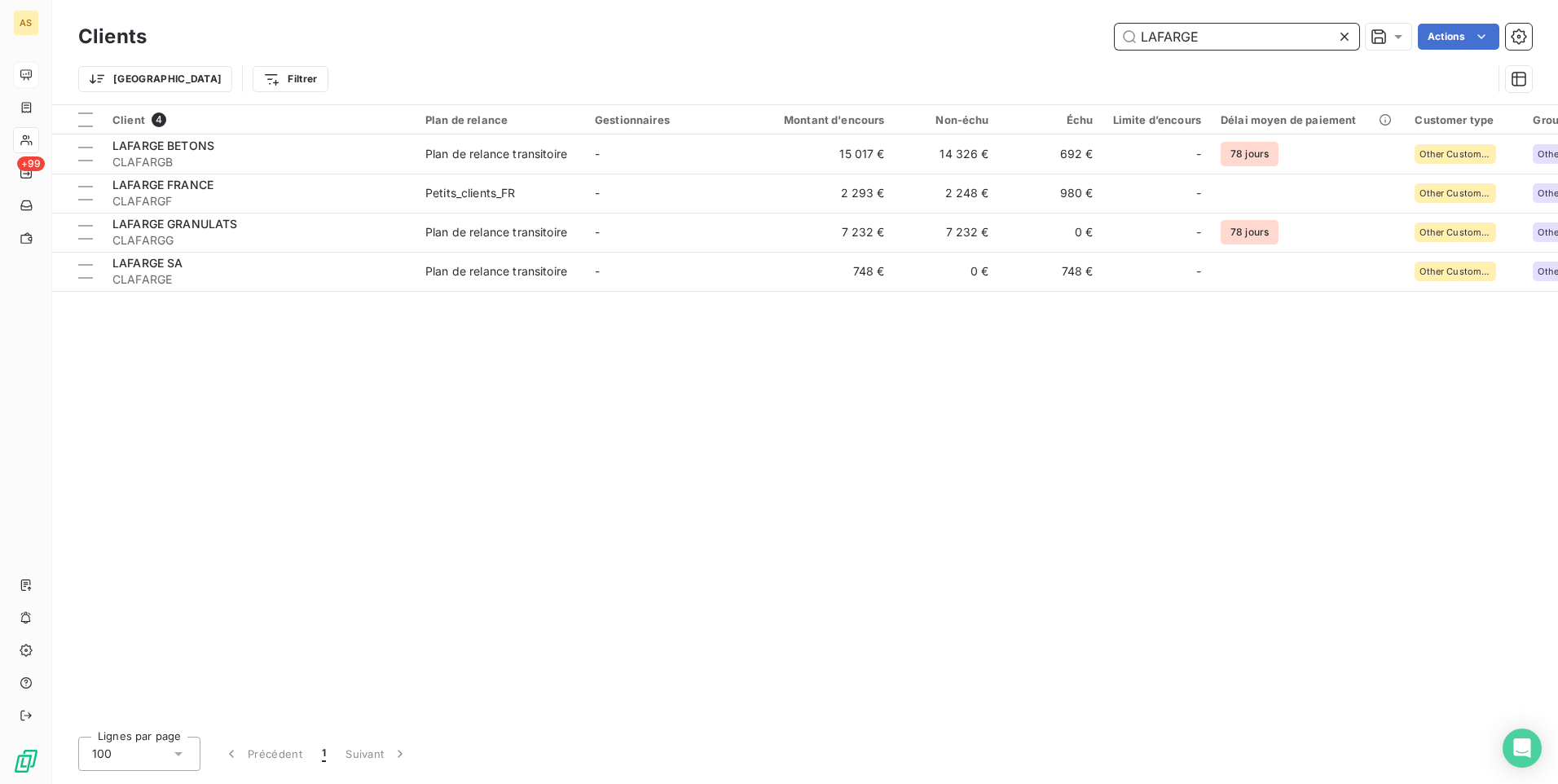
type input "LAFARGE"
click at [1341, 38] on icon at bounding box center [1344, 36] width 16 height 16
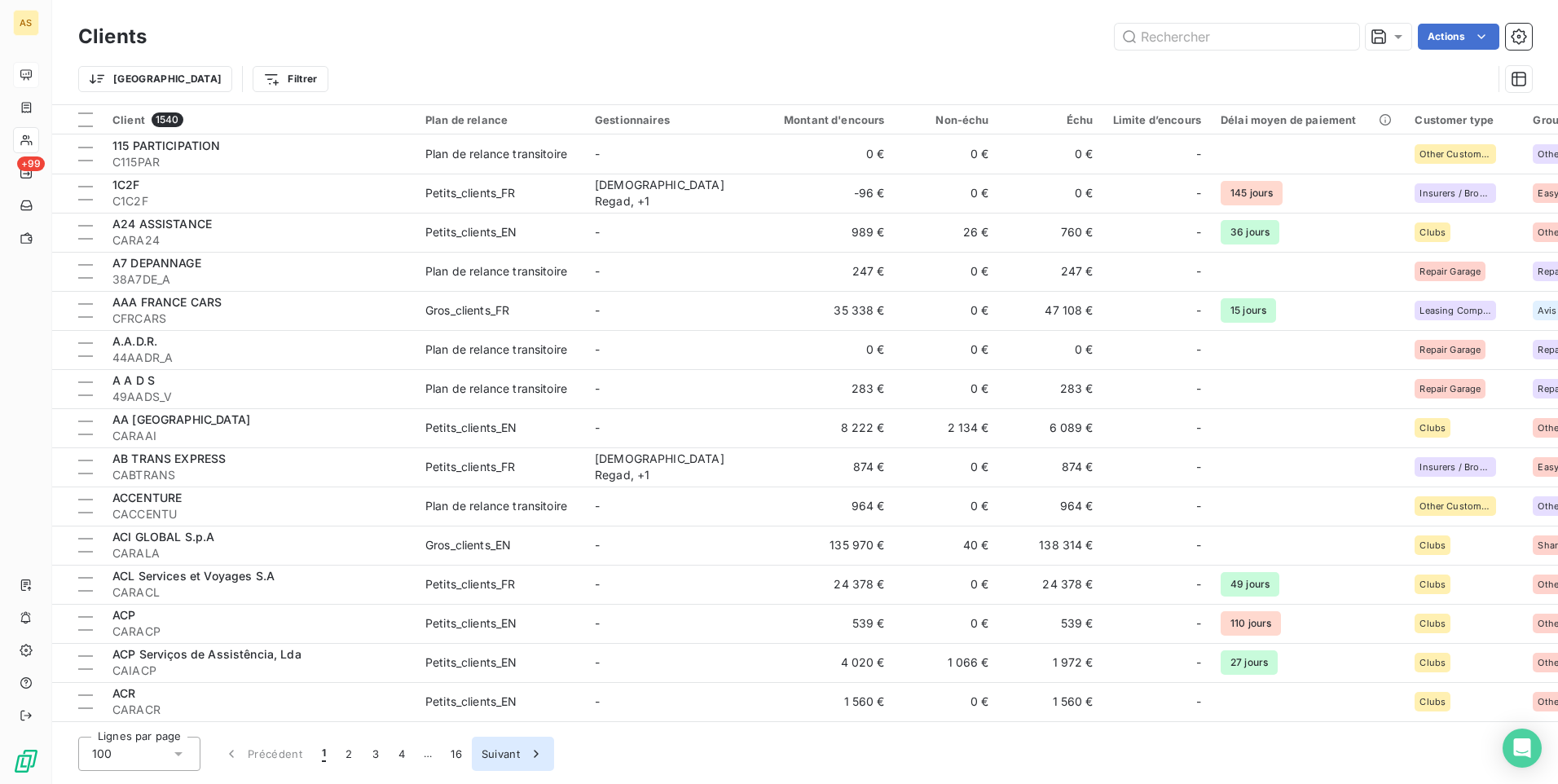
click at [536, 758] on icon "button" at bounding box center [537, 754] width 16 height 16
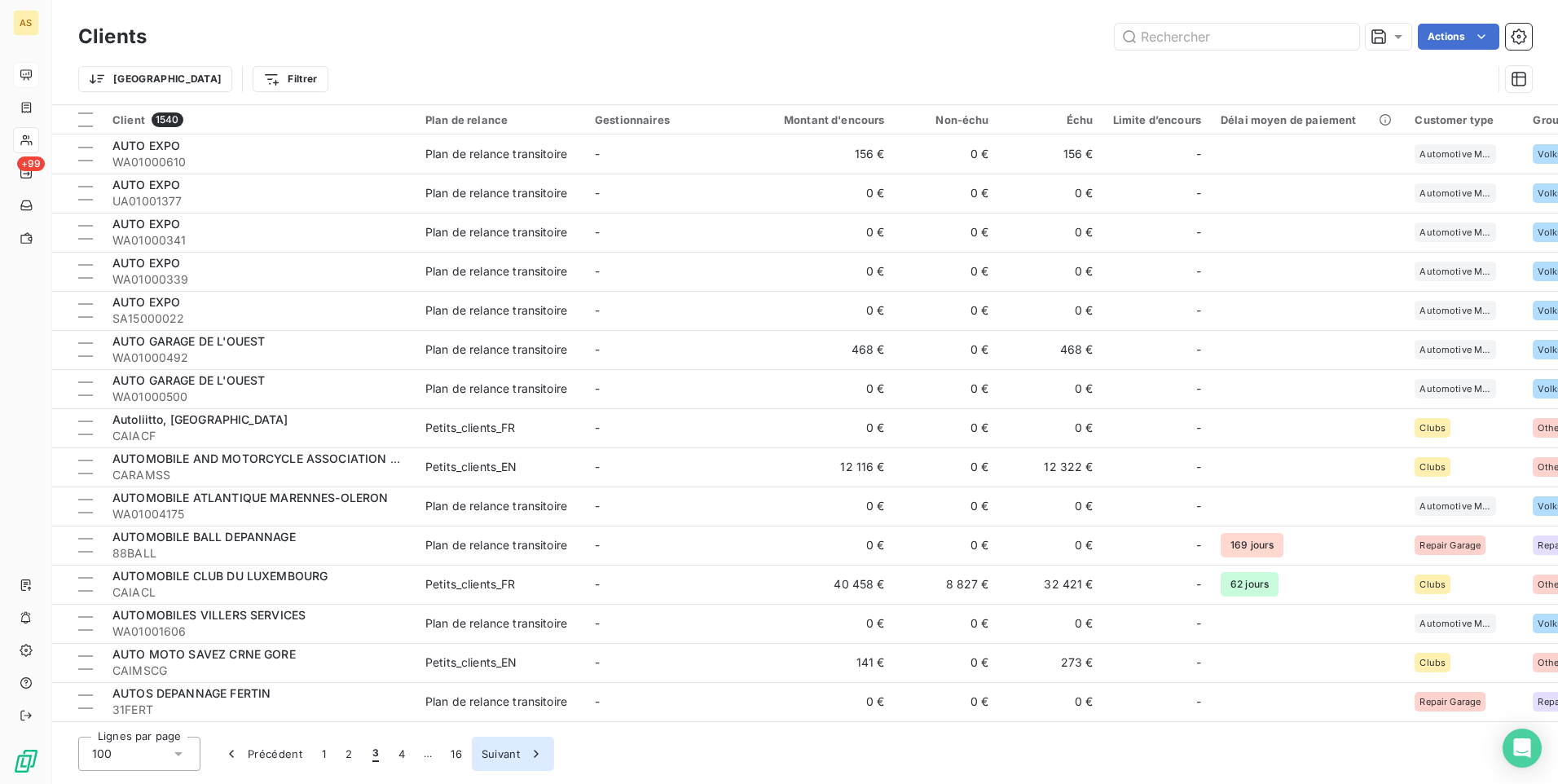
click at [536, 757] on icon "button" at bounding box center [537, 754] width 16 height 16
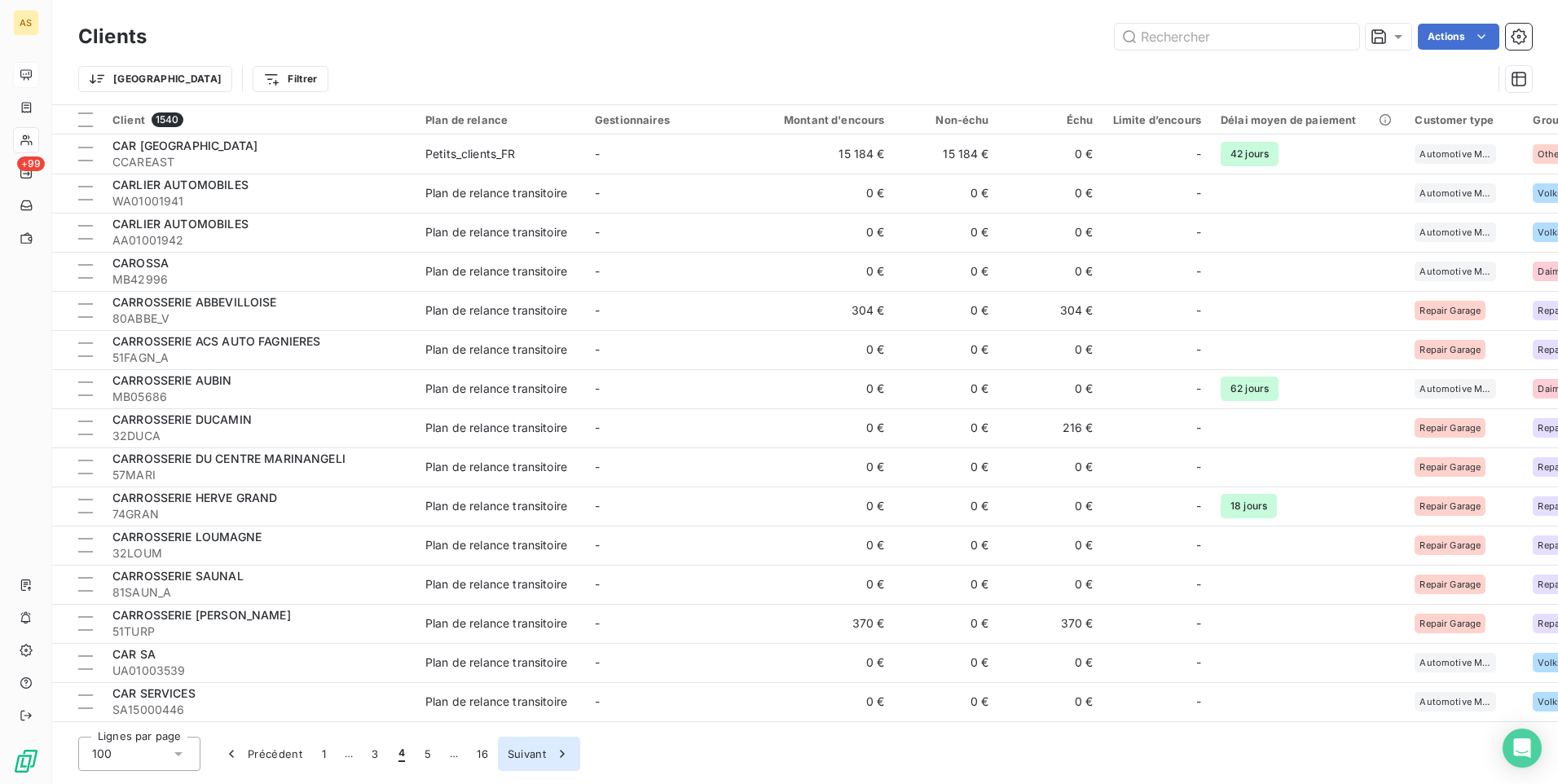
click at [531, 750] on button "Suivant" at bounding box center [538, 754] width 82 height 35
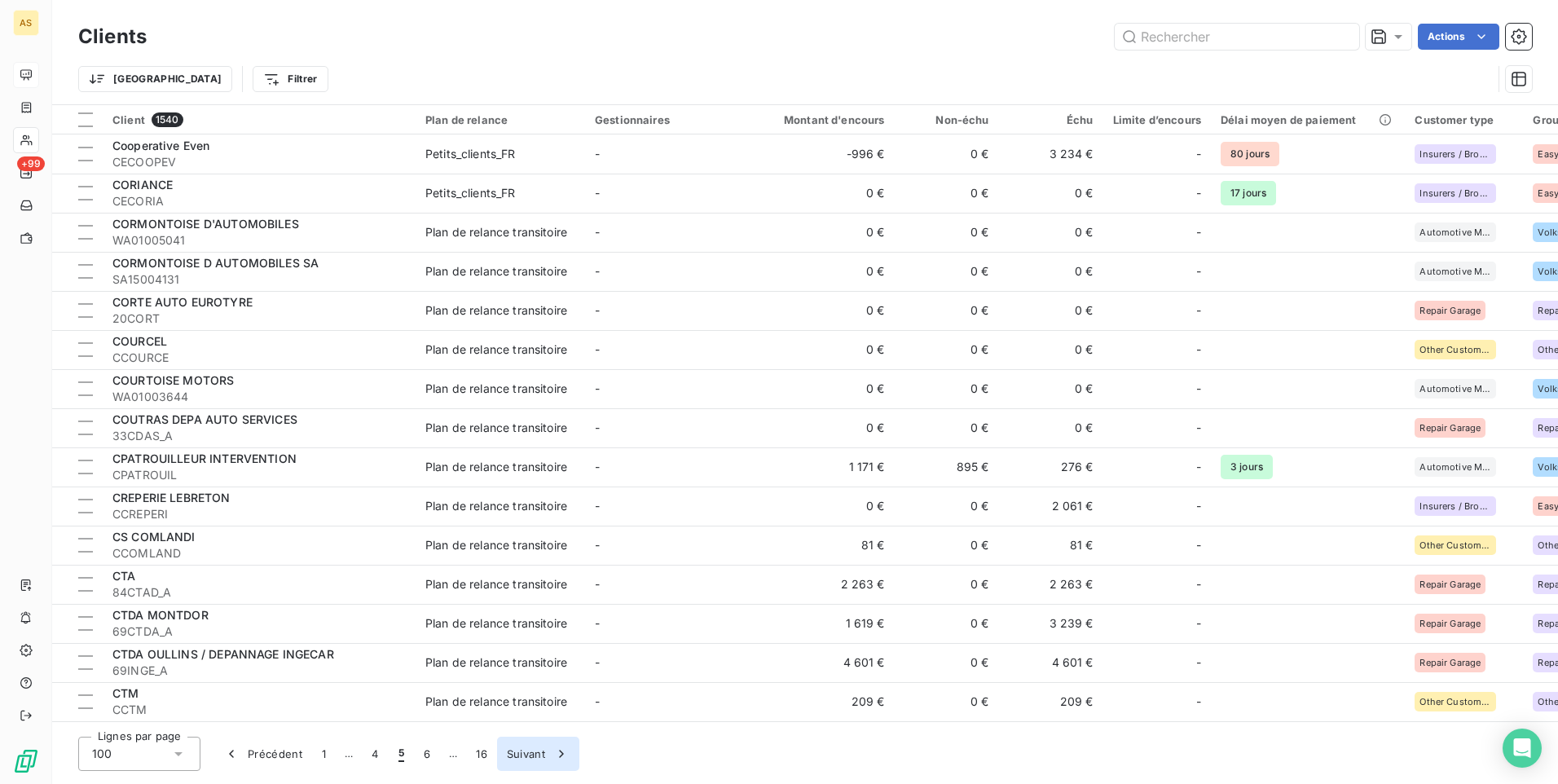
click at [528, 750] on button "Suivant" at bounding box center [538, 754] width 82 height 35
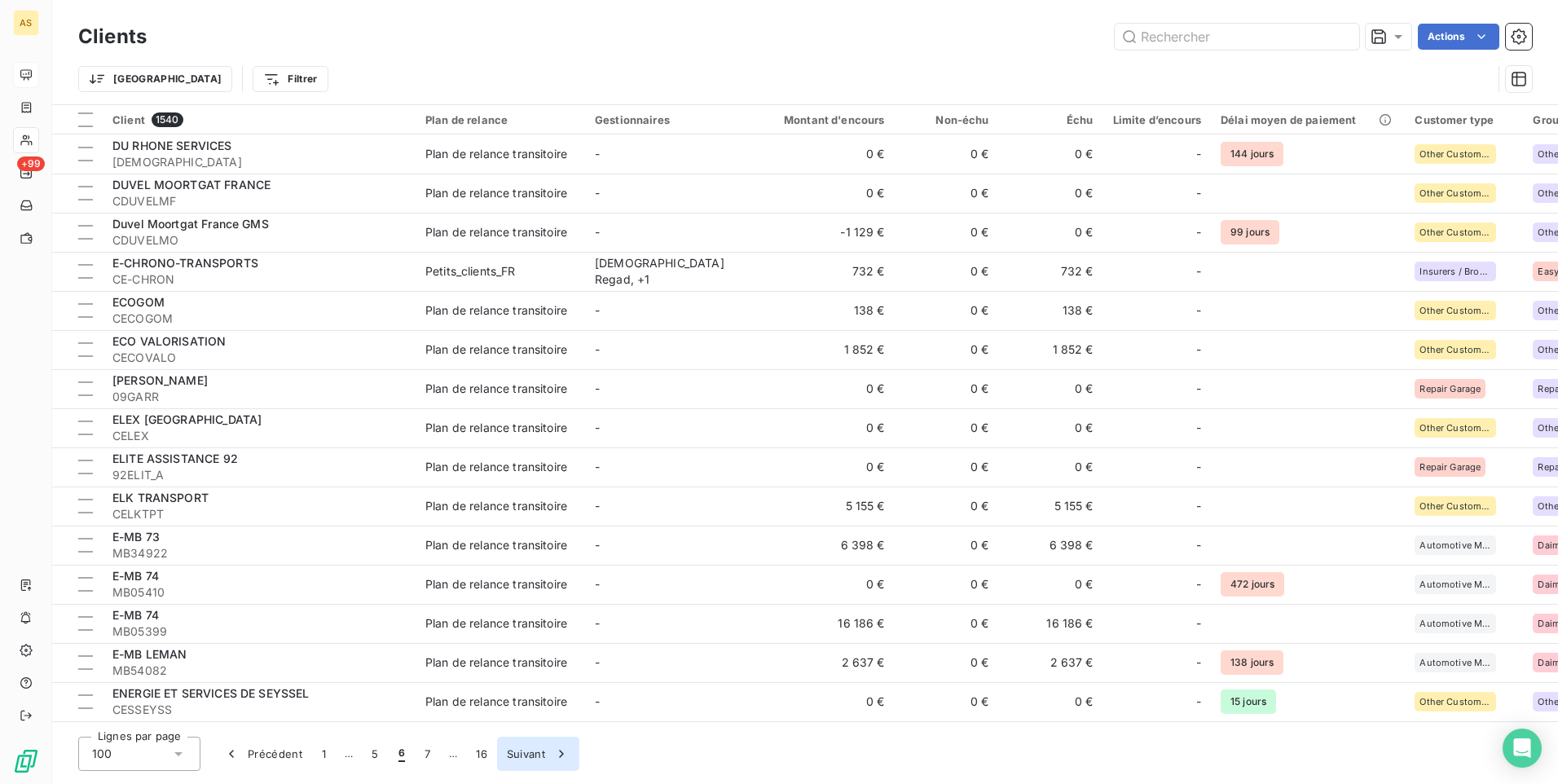
click at [528, 750] on button "Suivant" at bounding box center [538, 754] width 82 height 35
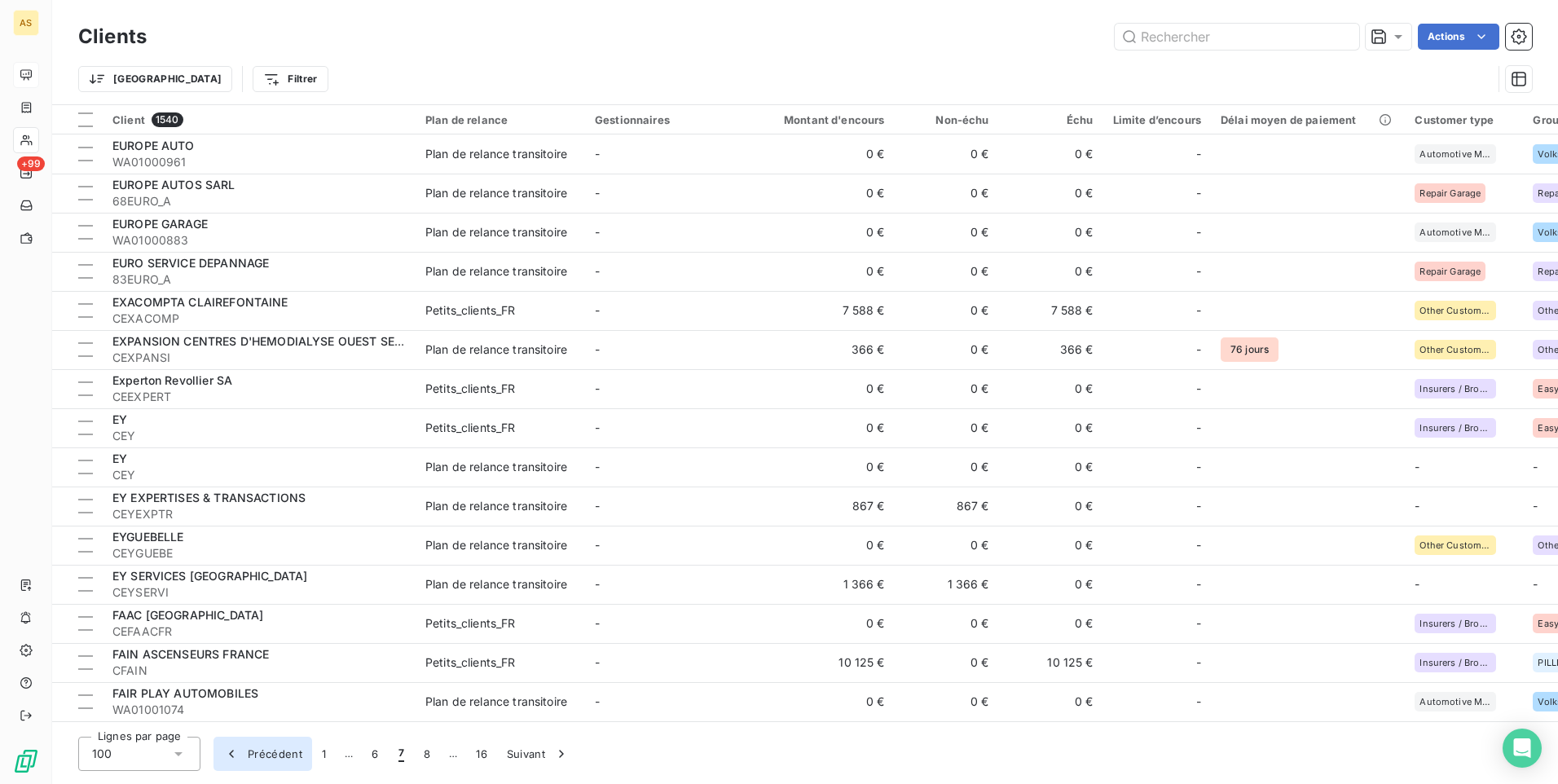
click at [232, 749] on icon "button" at bounding box center [231, 754] width 16 height 16
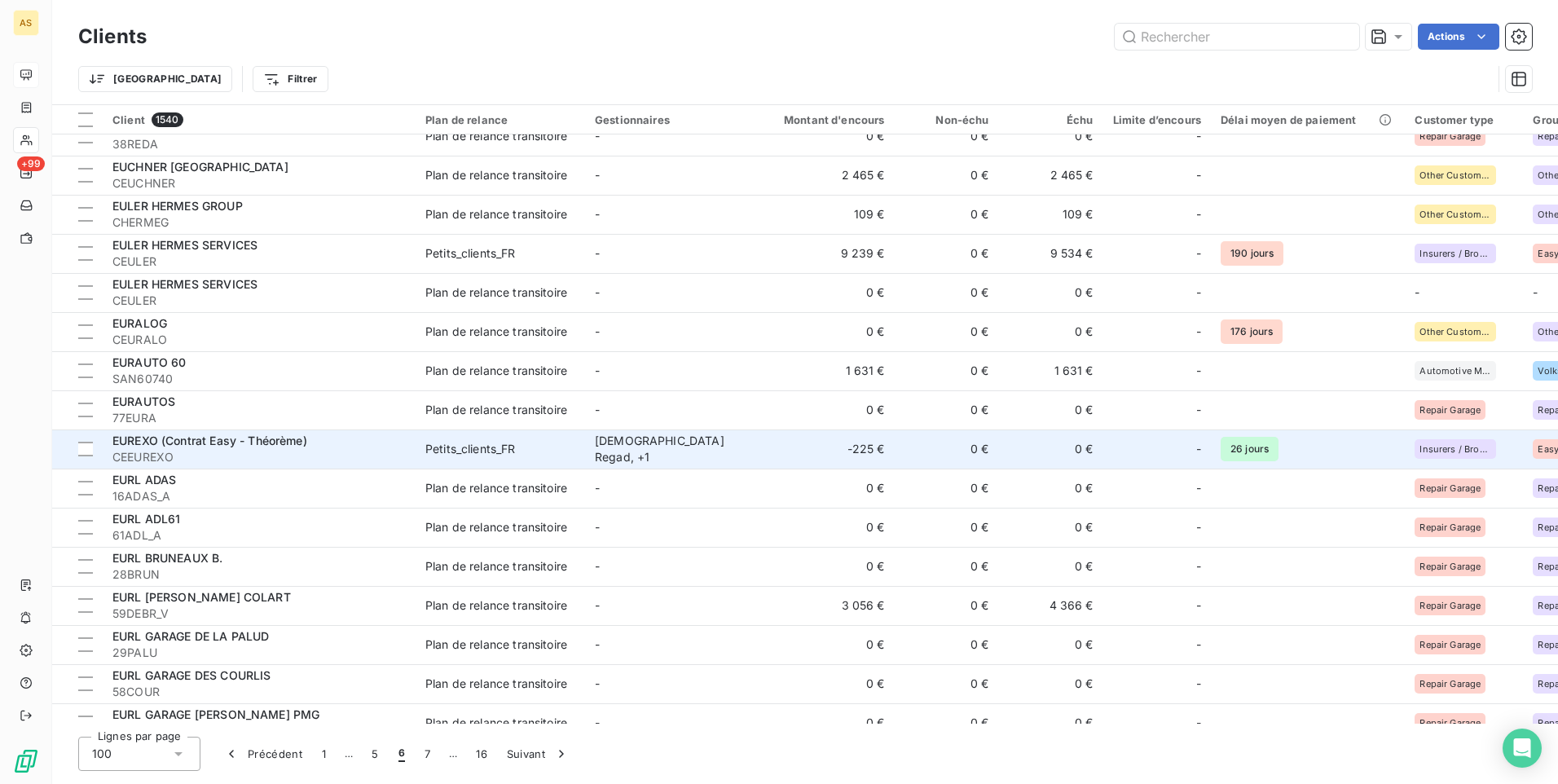
scroll to position [3330, 0]
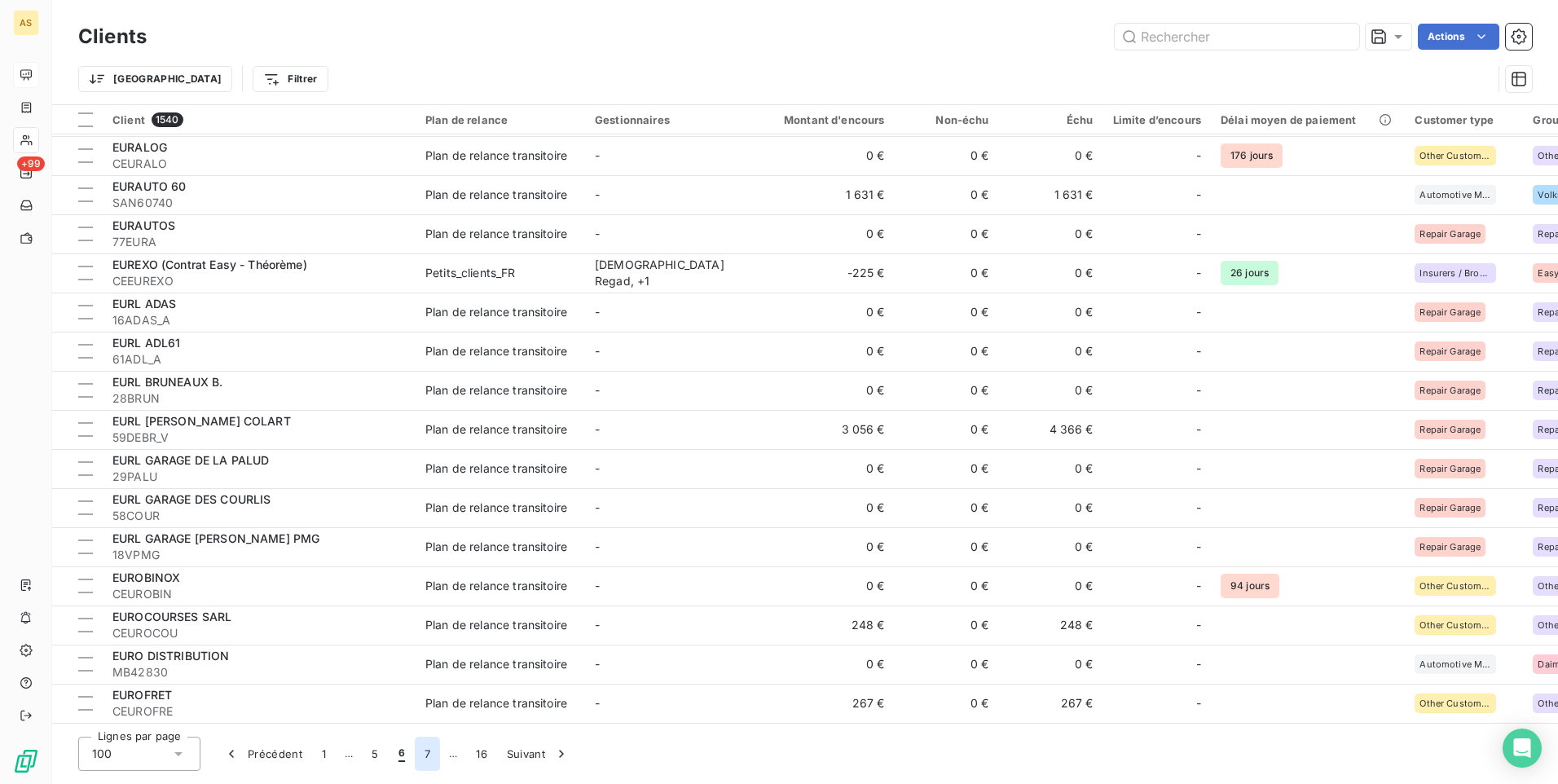
click at [421, 748] on button "7" at bounding box center [427, 754] width 25 height 35
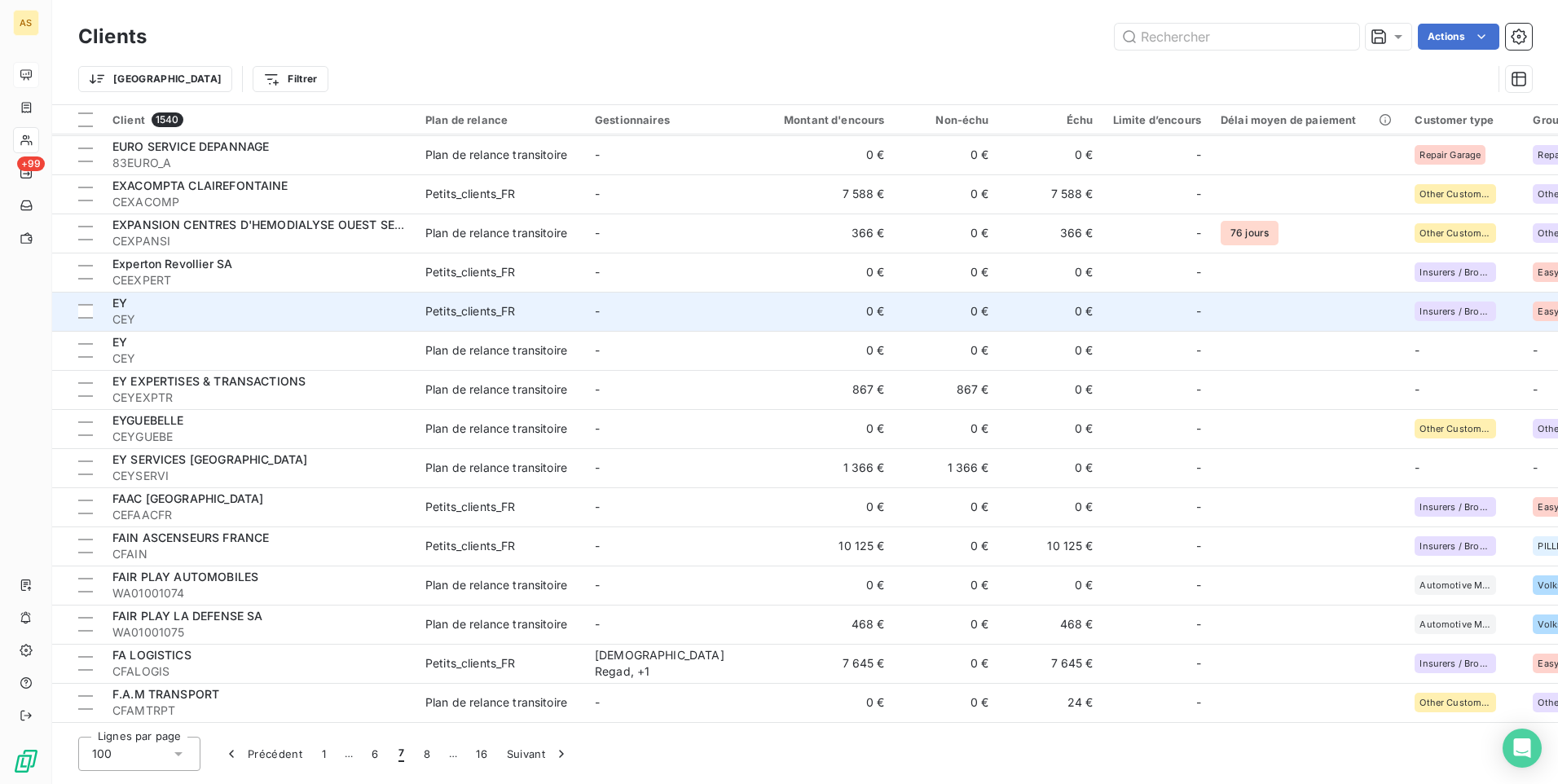
scroll to position [0, 0]
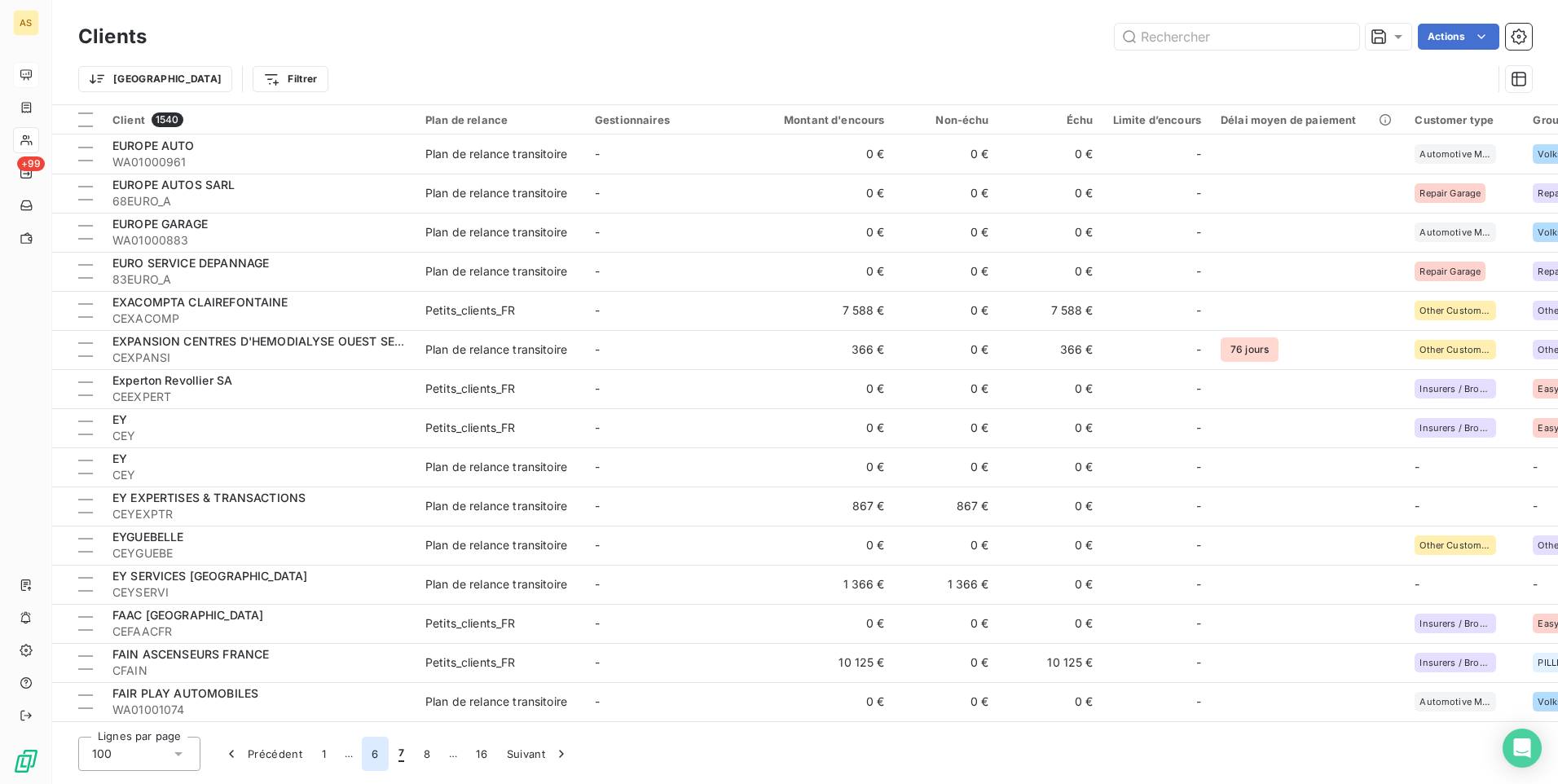
click at [374, 758] on button "6" at bounding box center [375, 754] width 26 height 35
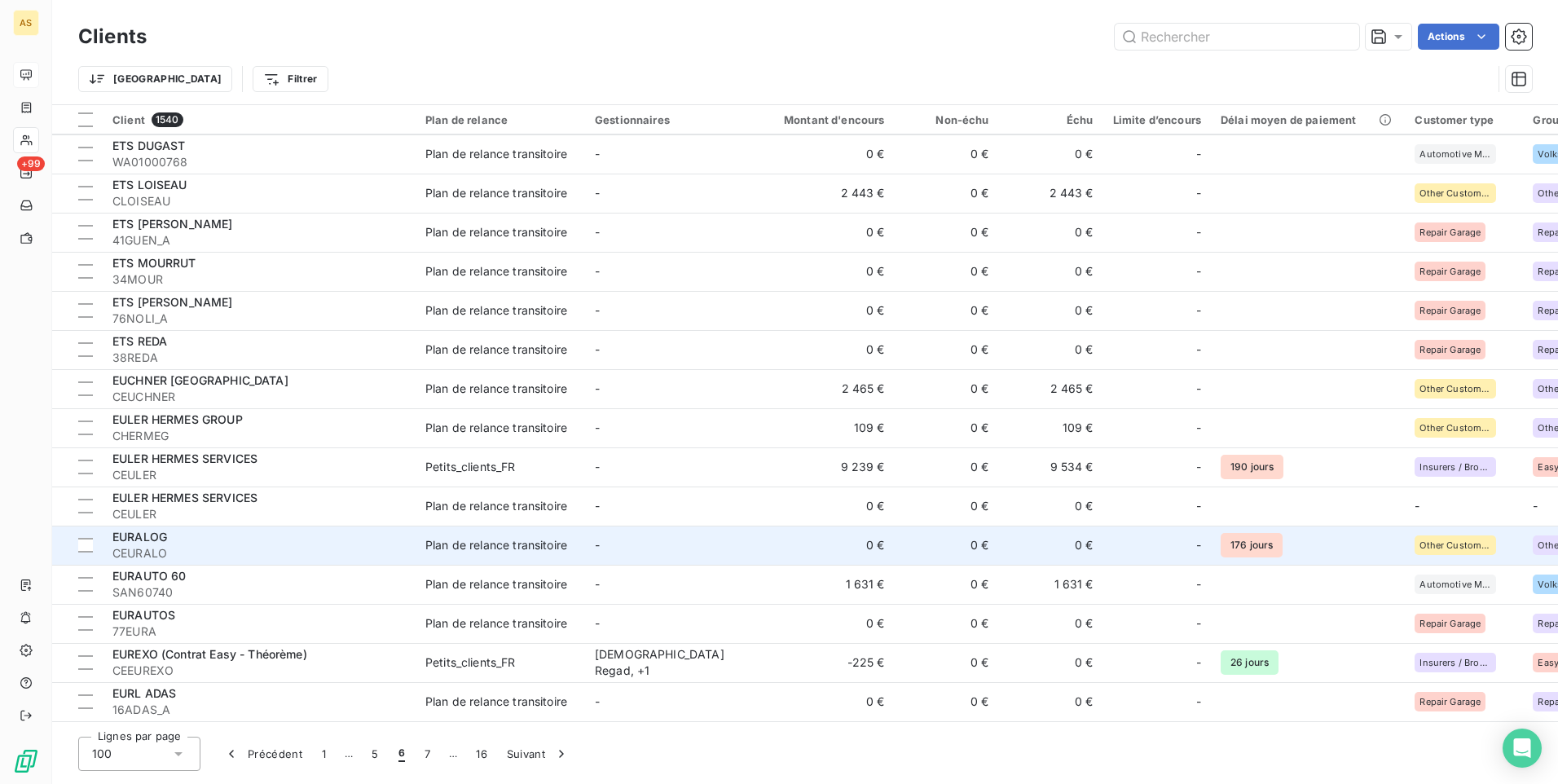
scroll to position [3015, 0]
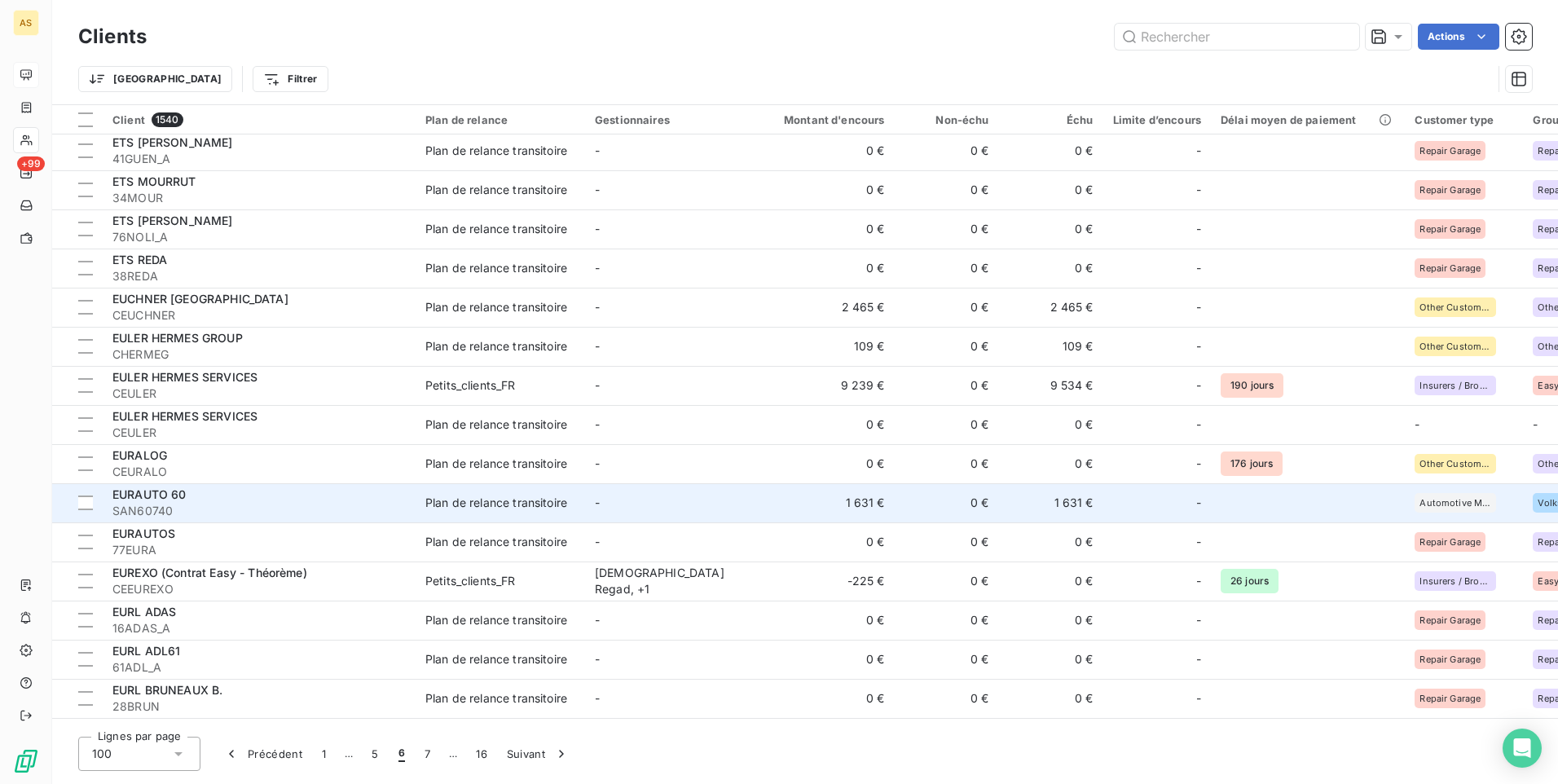
click at [350, 507] on span "SAN60740" at bounding box center [259, 511] width 294 height 16
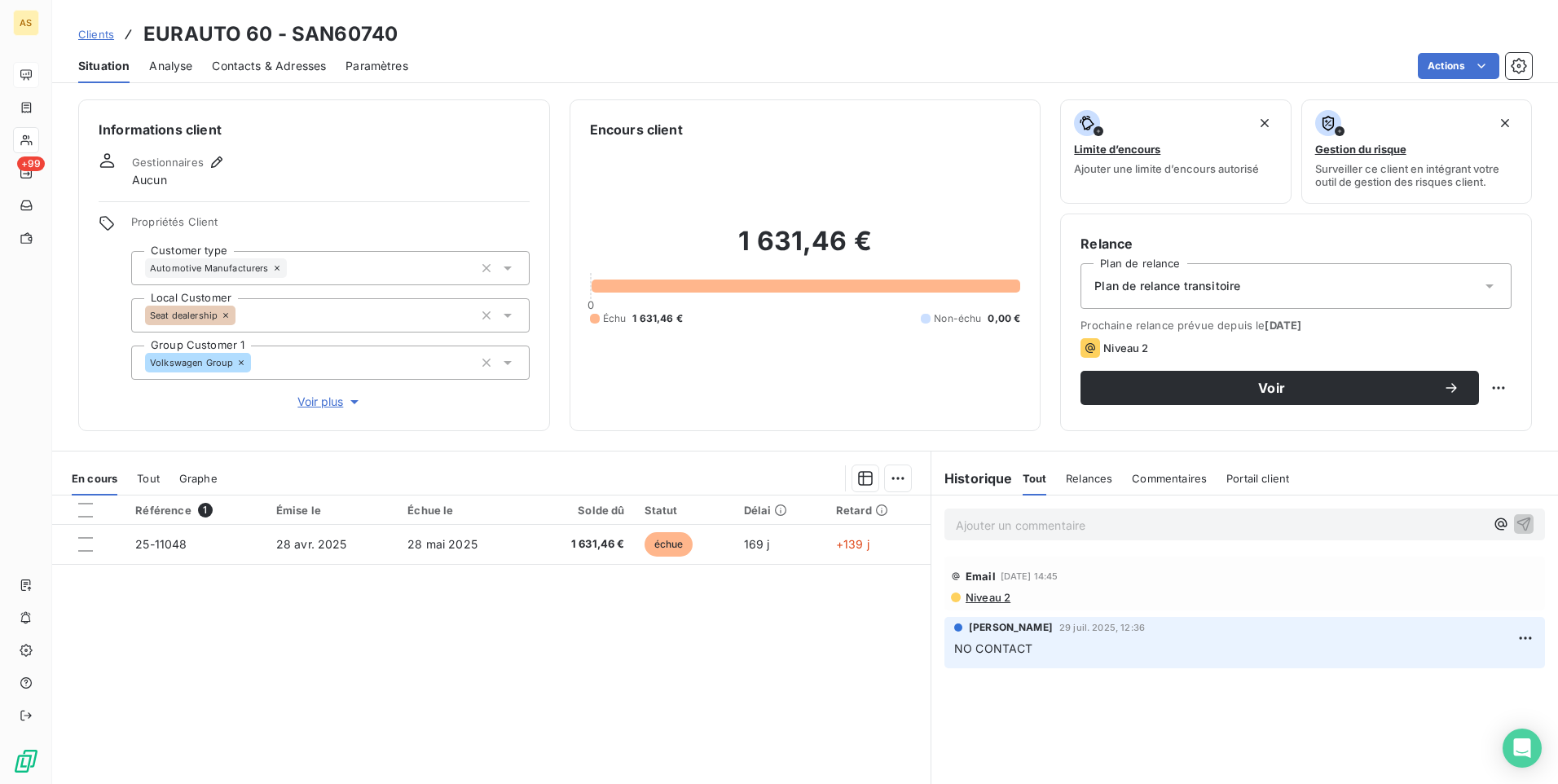
click at [262, 69] on span "Contacts & Adresses" at bounding box center [268, 66] width 114 height 16
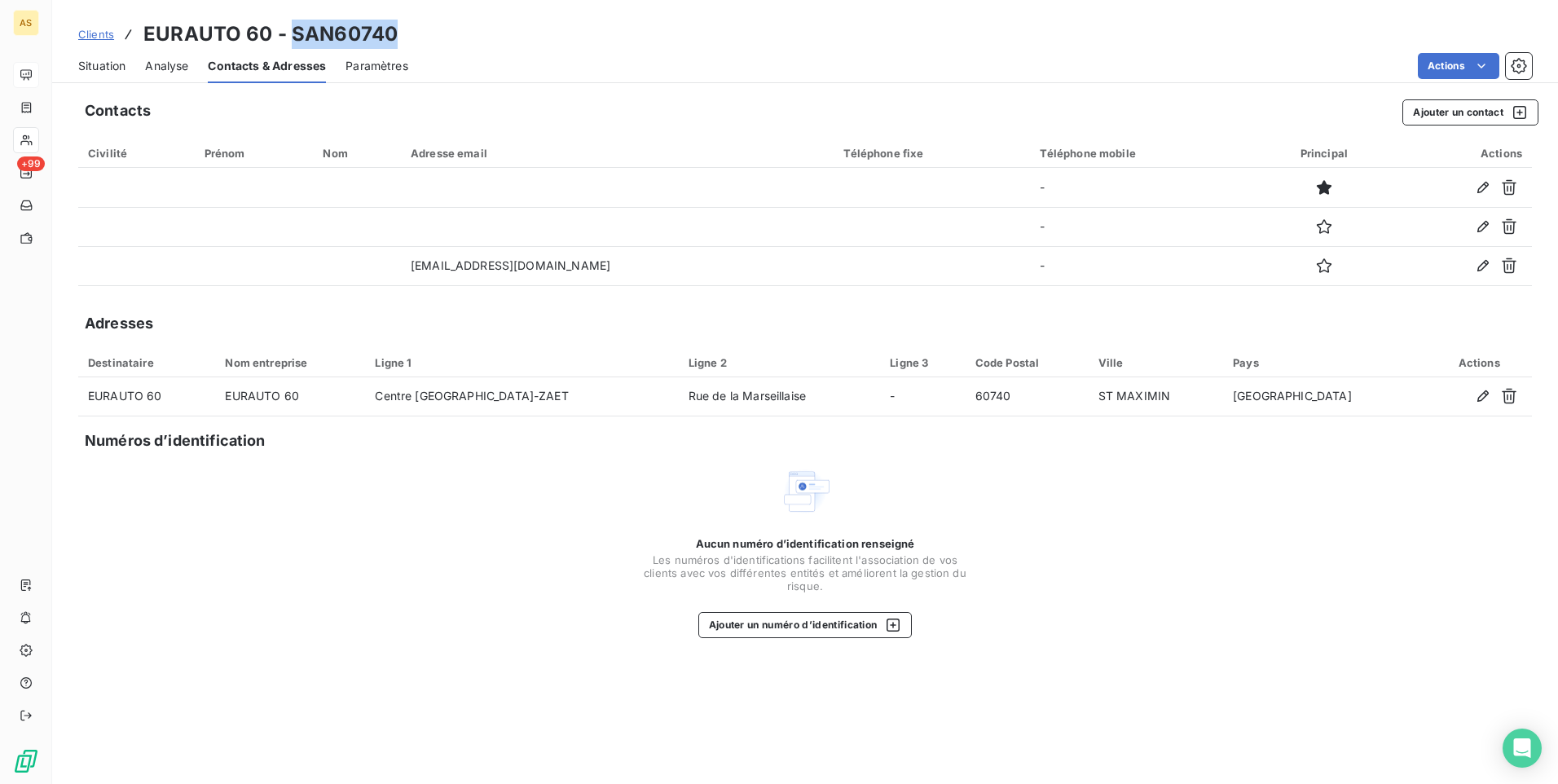
drag, startPoint x: 398, startPoint y: 30, endPoint x: 286, endPoint y: 27, distance: 112.0
click at [286, 27] on div "Clients EURAUTO 60 - SAN60740" at bounding box center [805, 35] width 1506 height 29
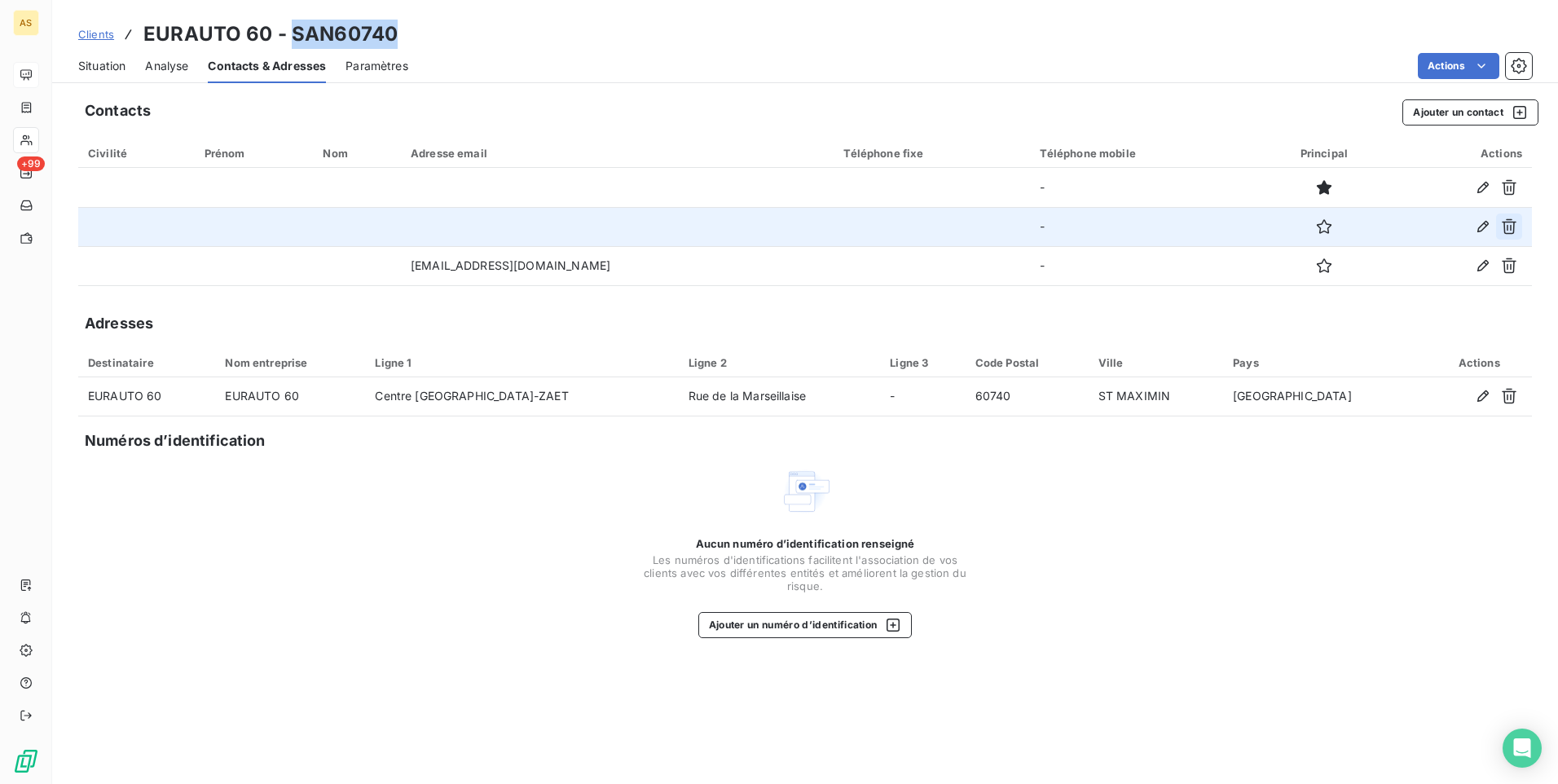
click at [1506, 234] on icon "button" at bounding box center [1509, 226] width 15 height 15
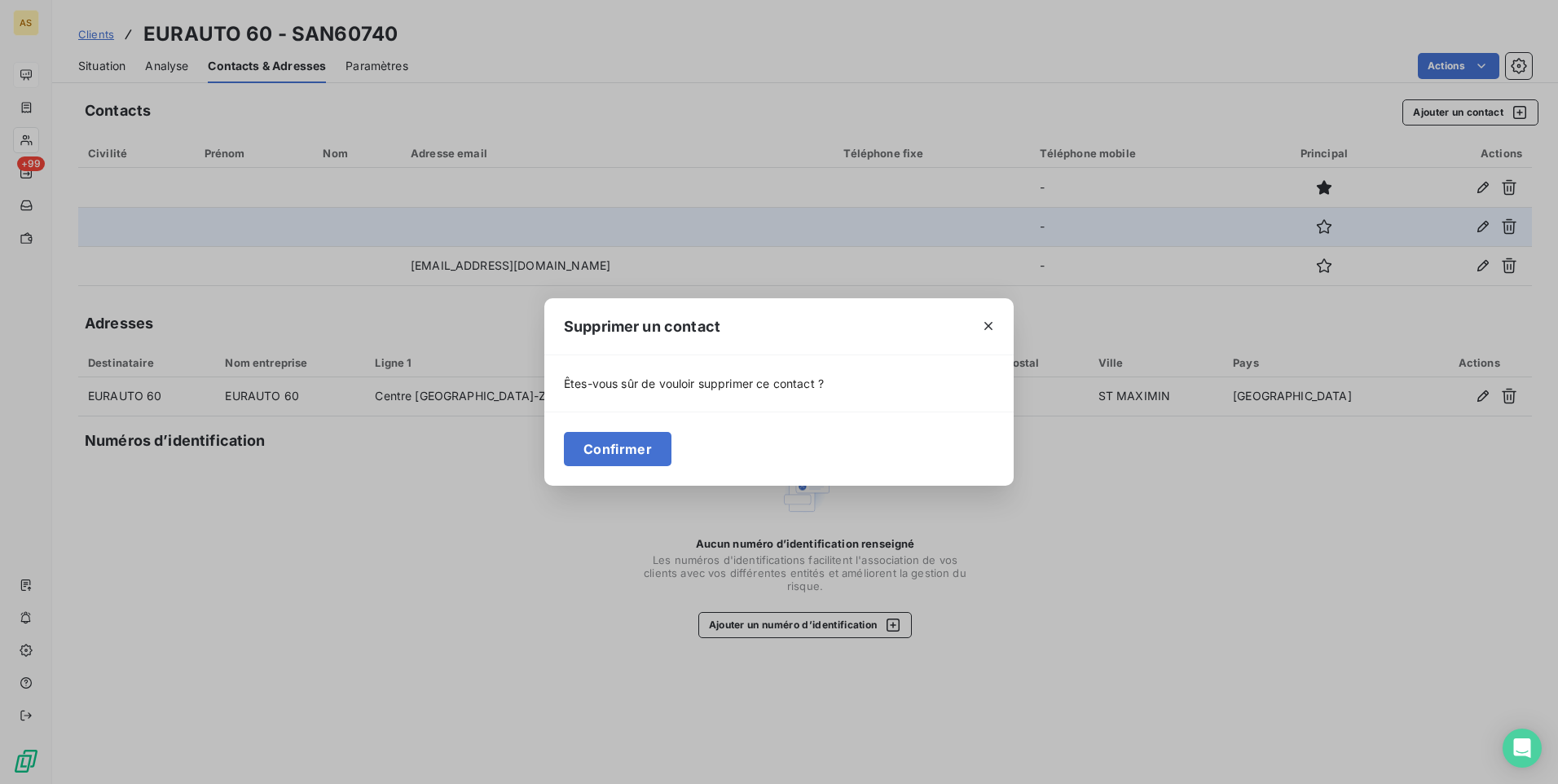
drag, startPoint x: 630, startPoint y: 440, endPoint x: 850, endPoint y: 417, distance: 221.2
click at [630, 440] on button "Confirmer" at bounding box center [618, 449] width 107 height 35
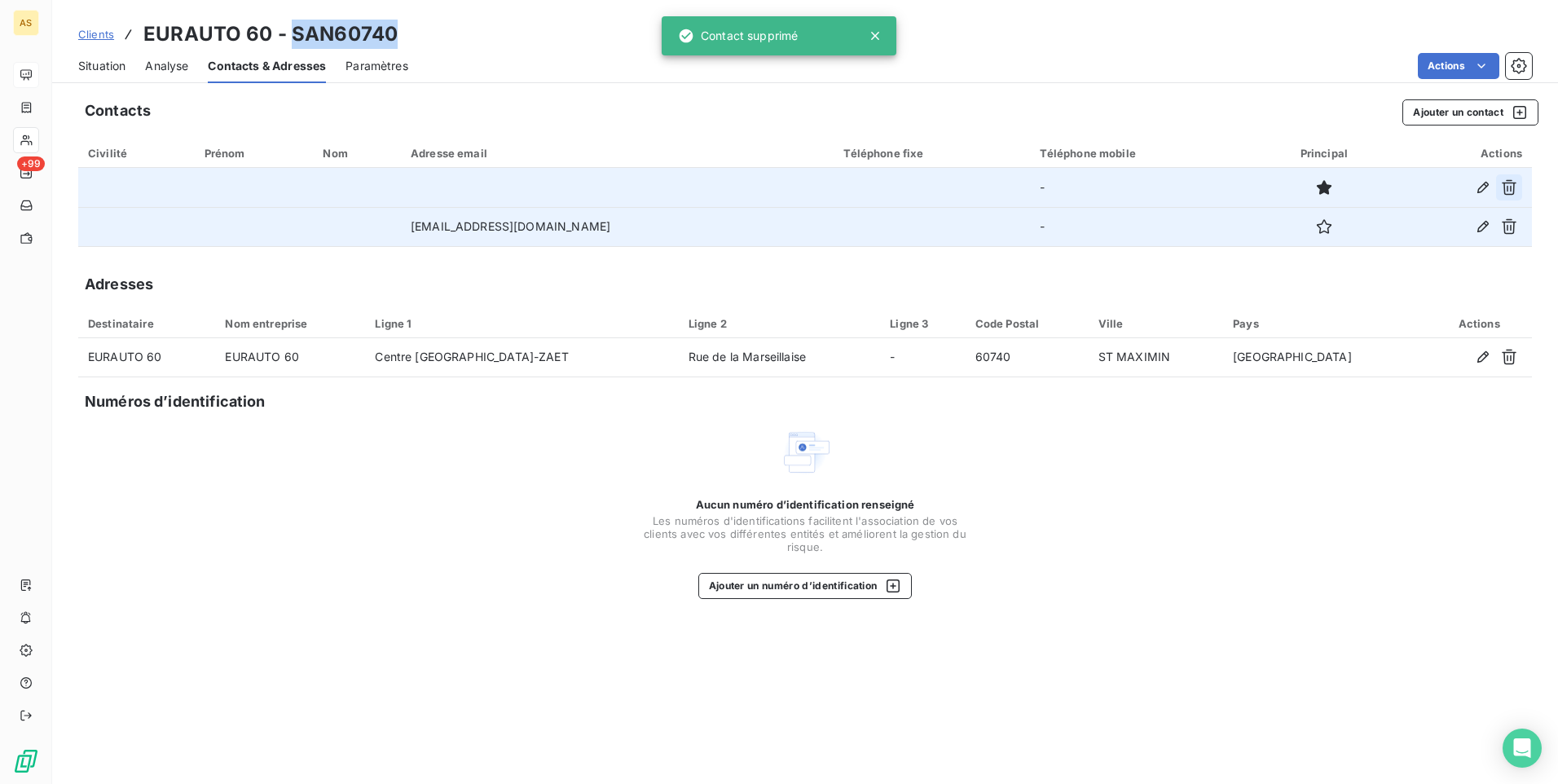
click at [1510, 189] on icon "button" at bounding box center [1509, 187] width 16 height 16
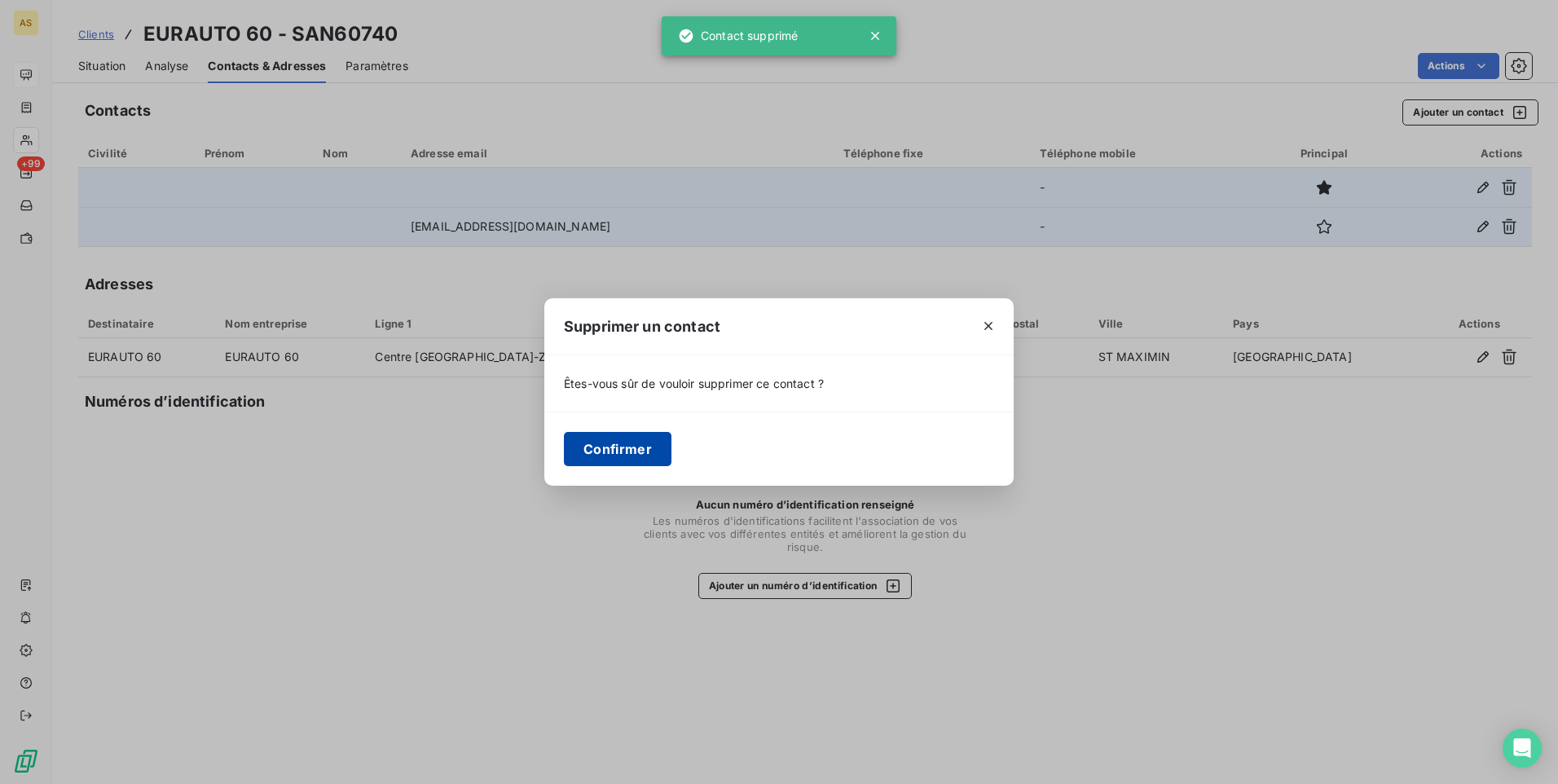
click at [640, 441] on button "Confirmer" at bounding box center [618, 449] width 107 height 35
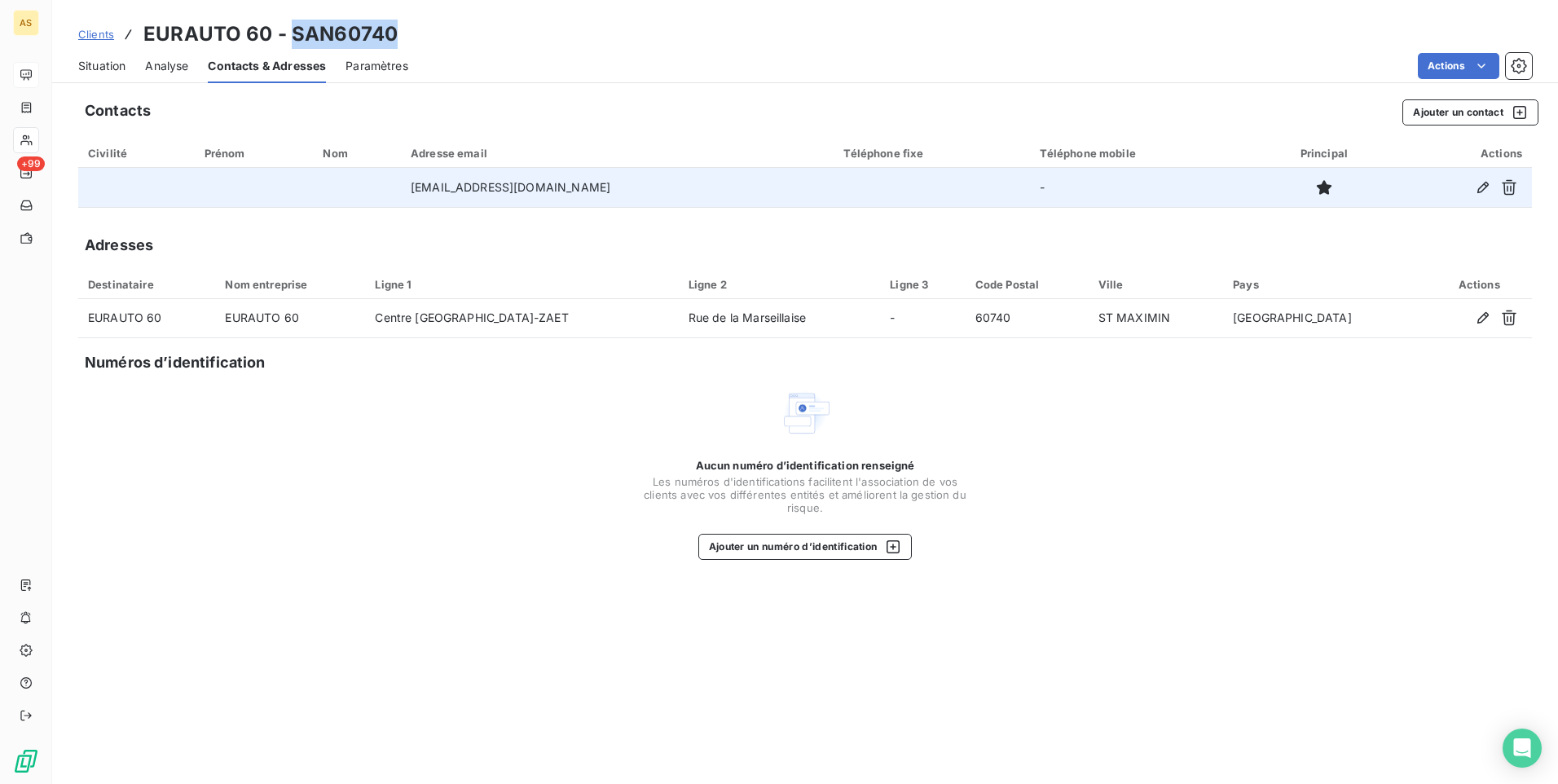
click at [94, 64] on span "Situation" at bounding box center [102, 66] width 47 height 16
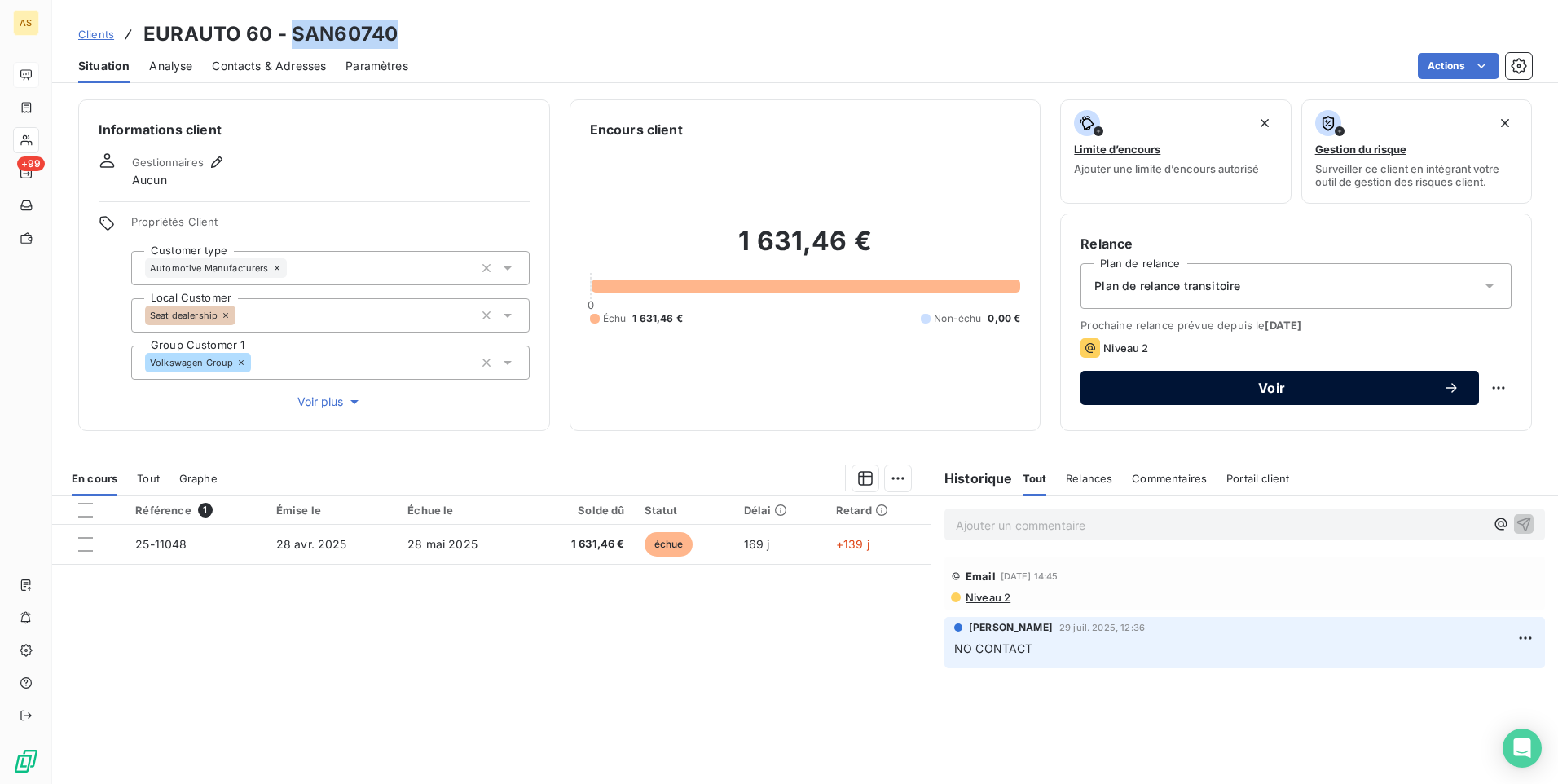
click at [1220, 391] on span "Voir" at bounding box center [1271, 387] width 343 height 13
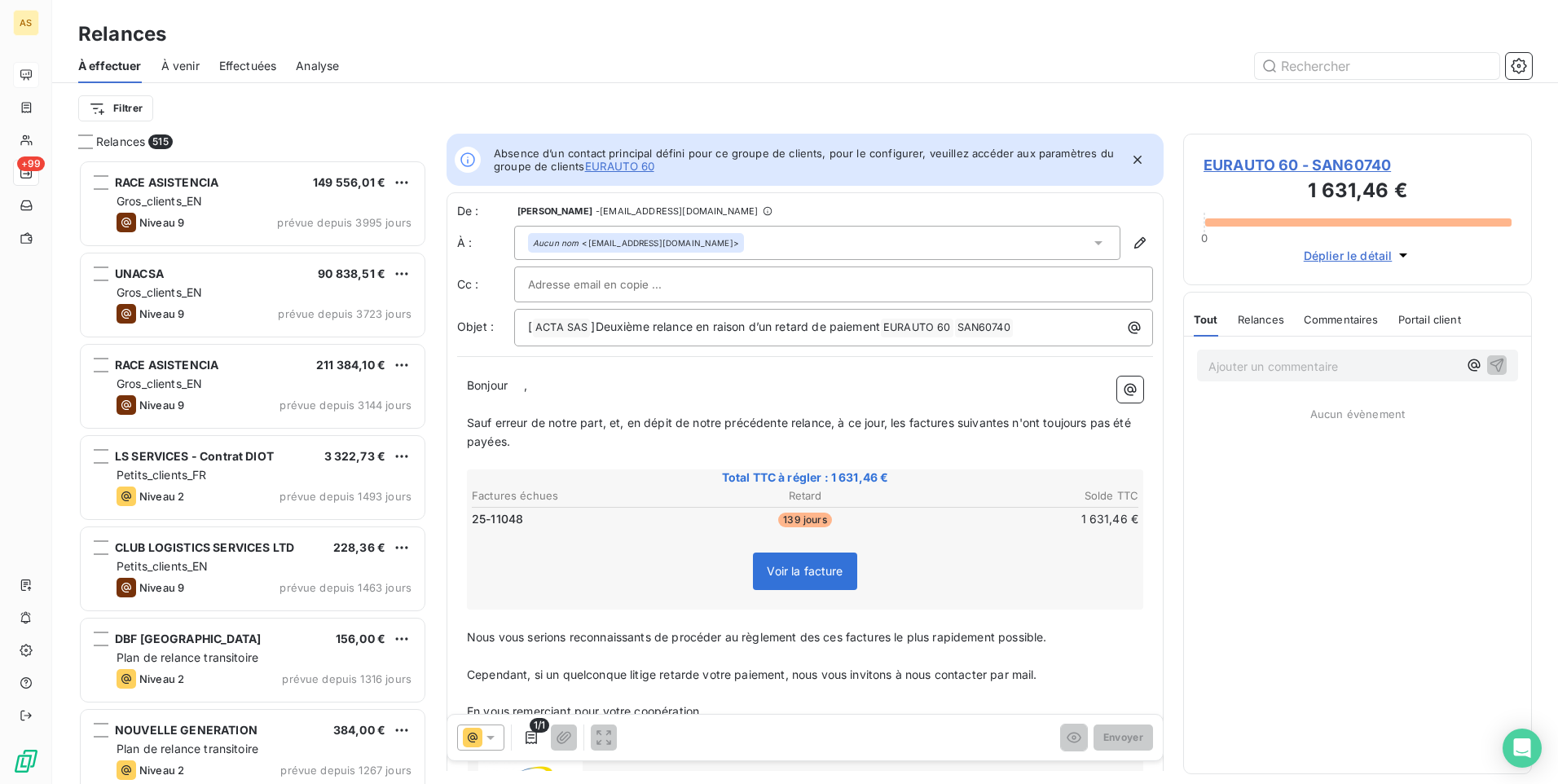
scroll to position [612, 337]
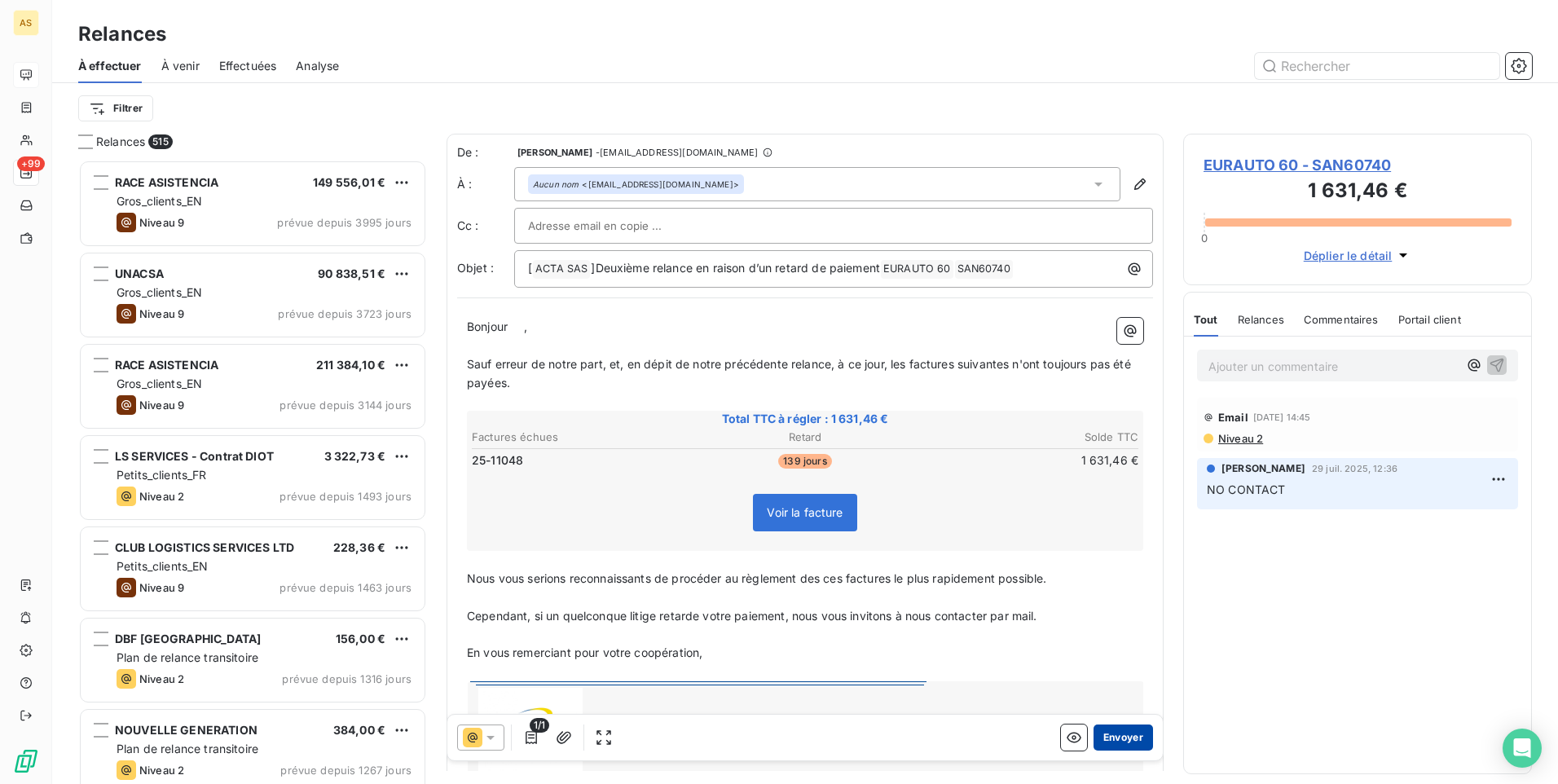
click at [1109, 740] on button "Envoyer" at bounding box center [1122, 737] width 59 height 26
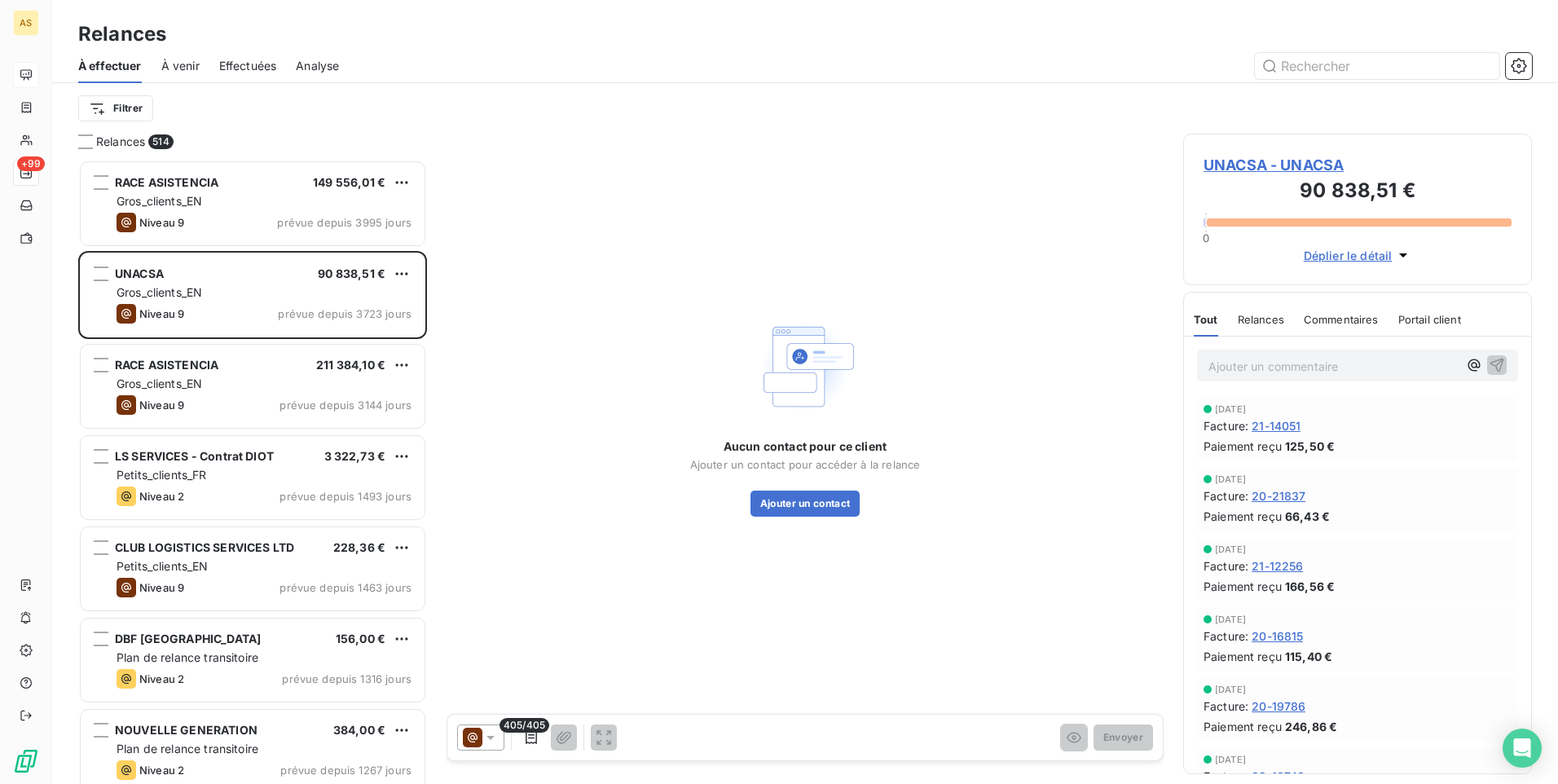
click at [256, 66] on span "Effectuées" at bounding box center [248, 66] width 58 height 16
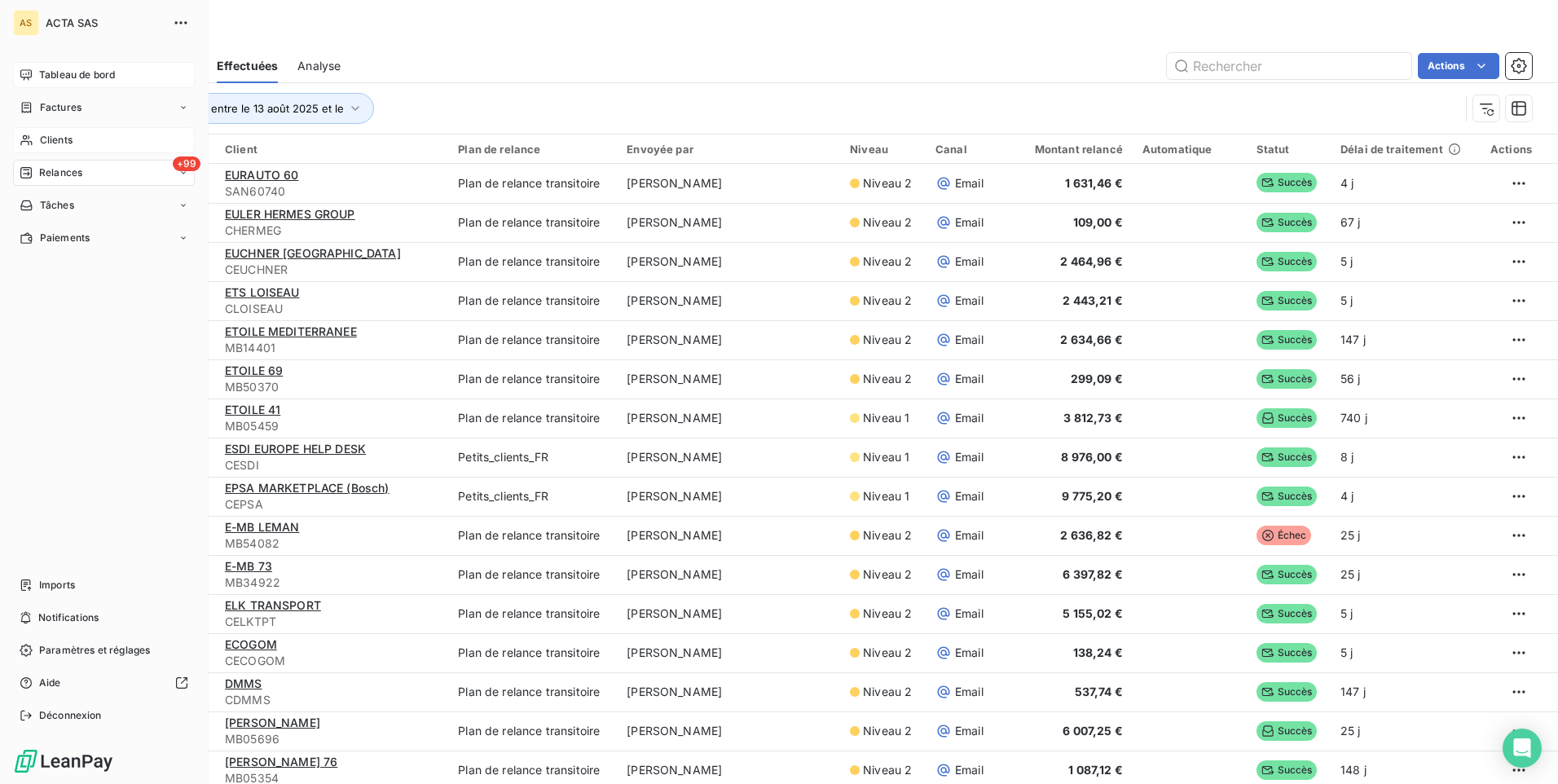
click at [43, 142] on span "Clients" at bounding box center [56, 140] width 33 height 15
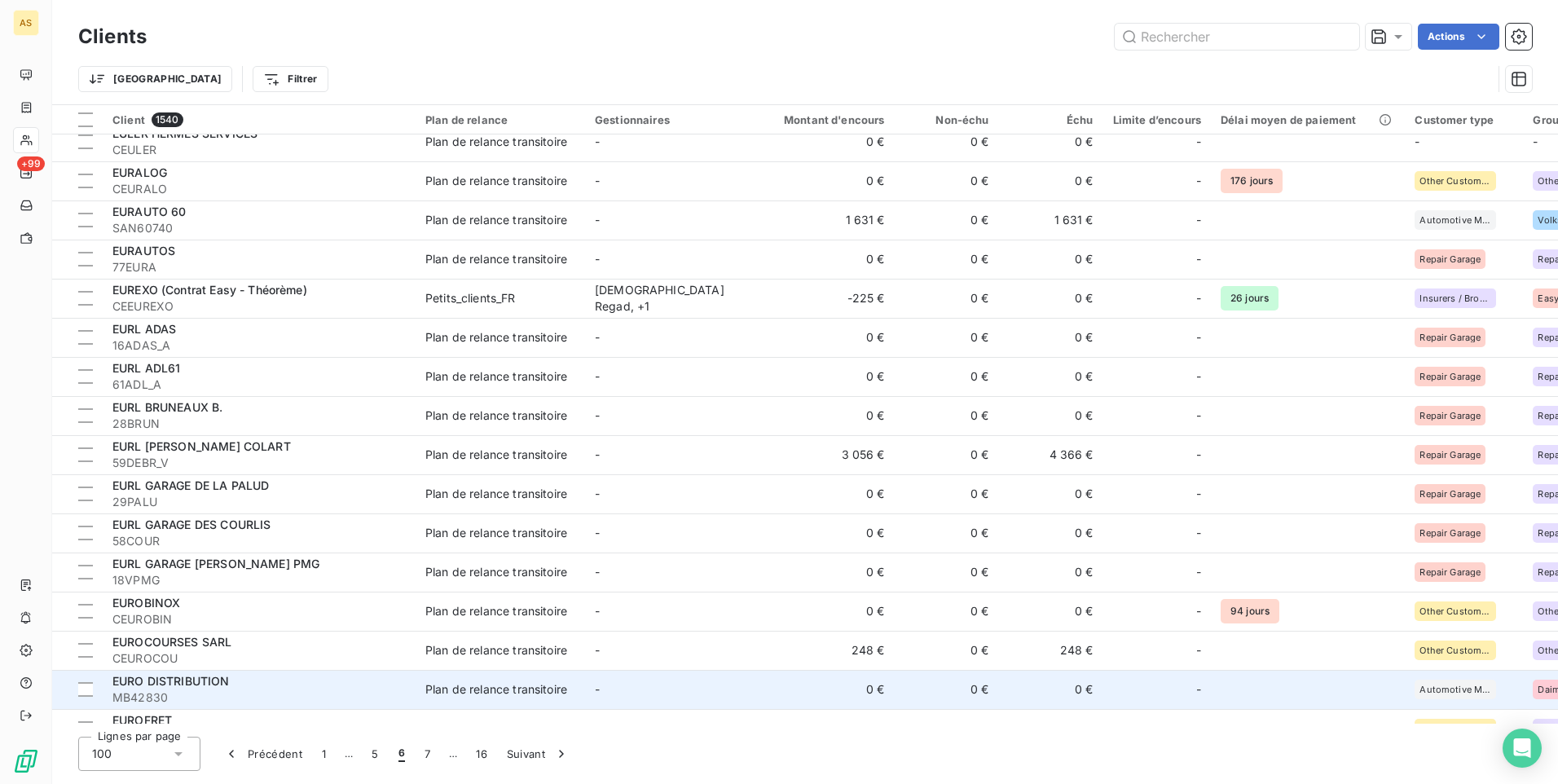
scroll to position [3330, 0]
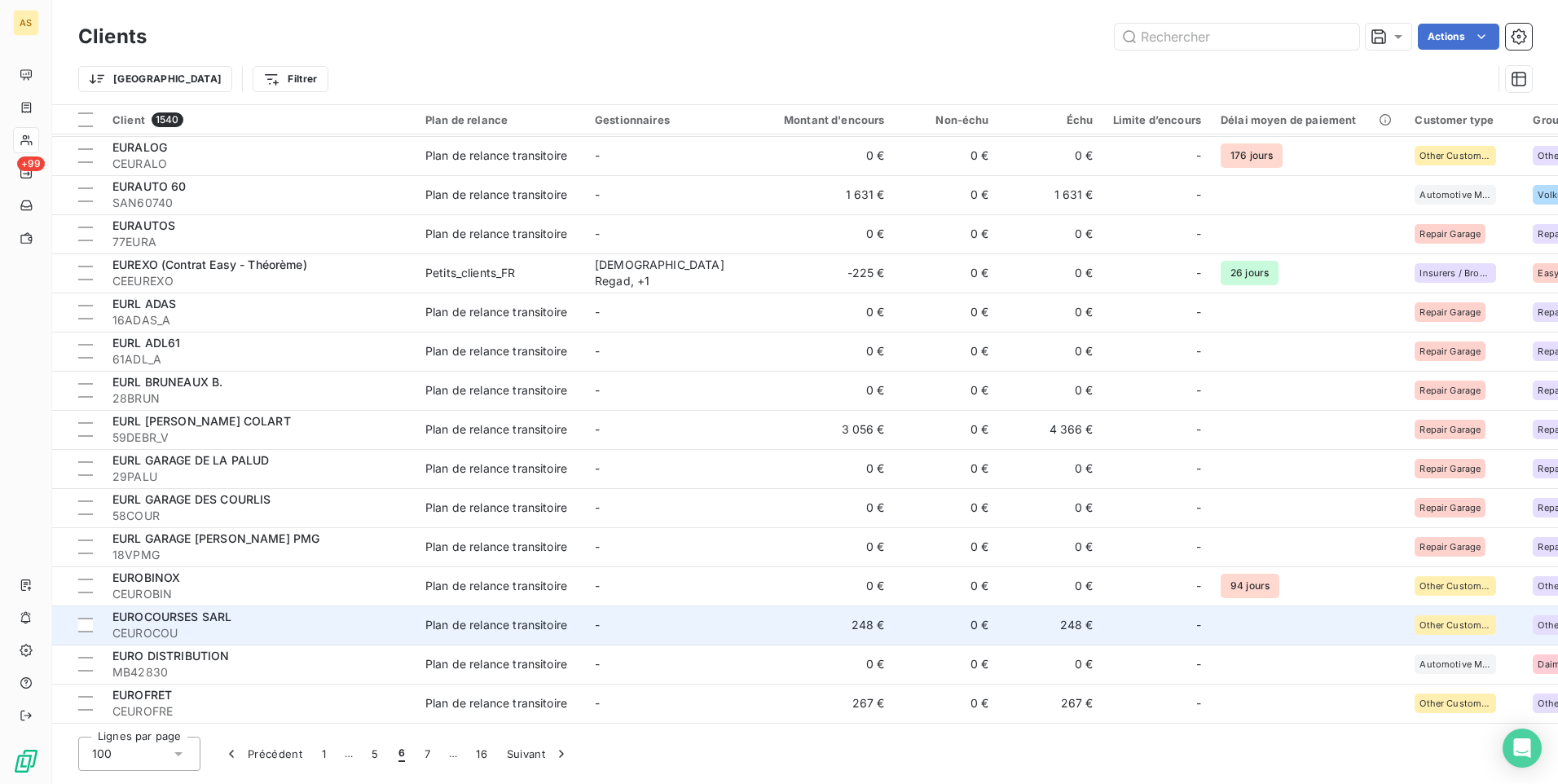
click at [888, 623] on td "248 €" at bounding box center [825, 625] width 140 height 39
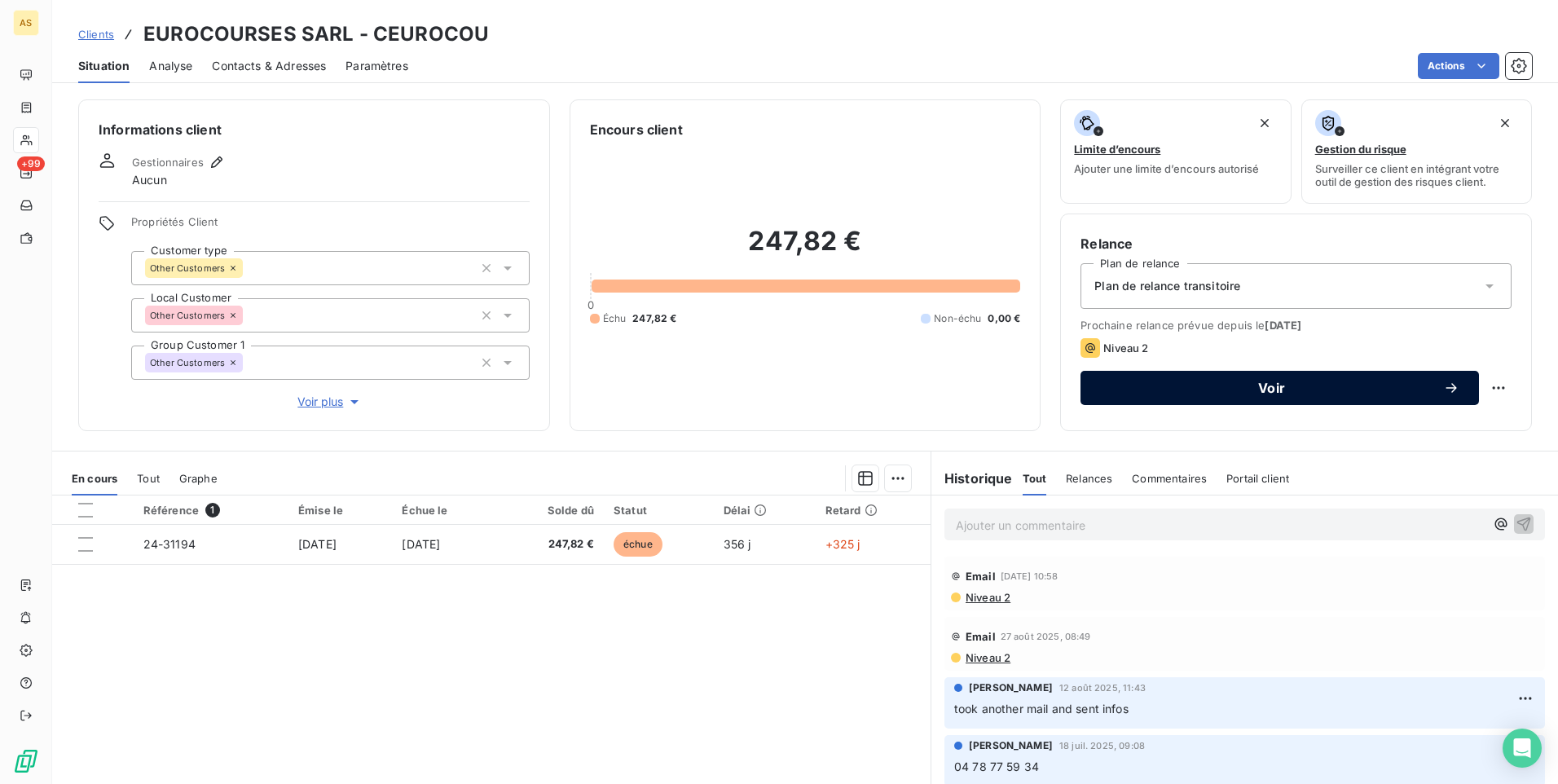
click at [1233, 395] on div "Voir" at bounding box center [1279, 387] width 359 height 16
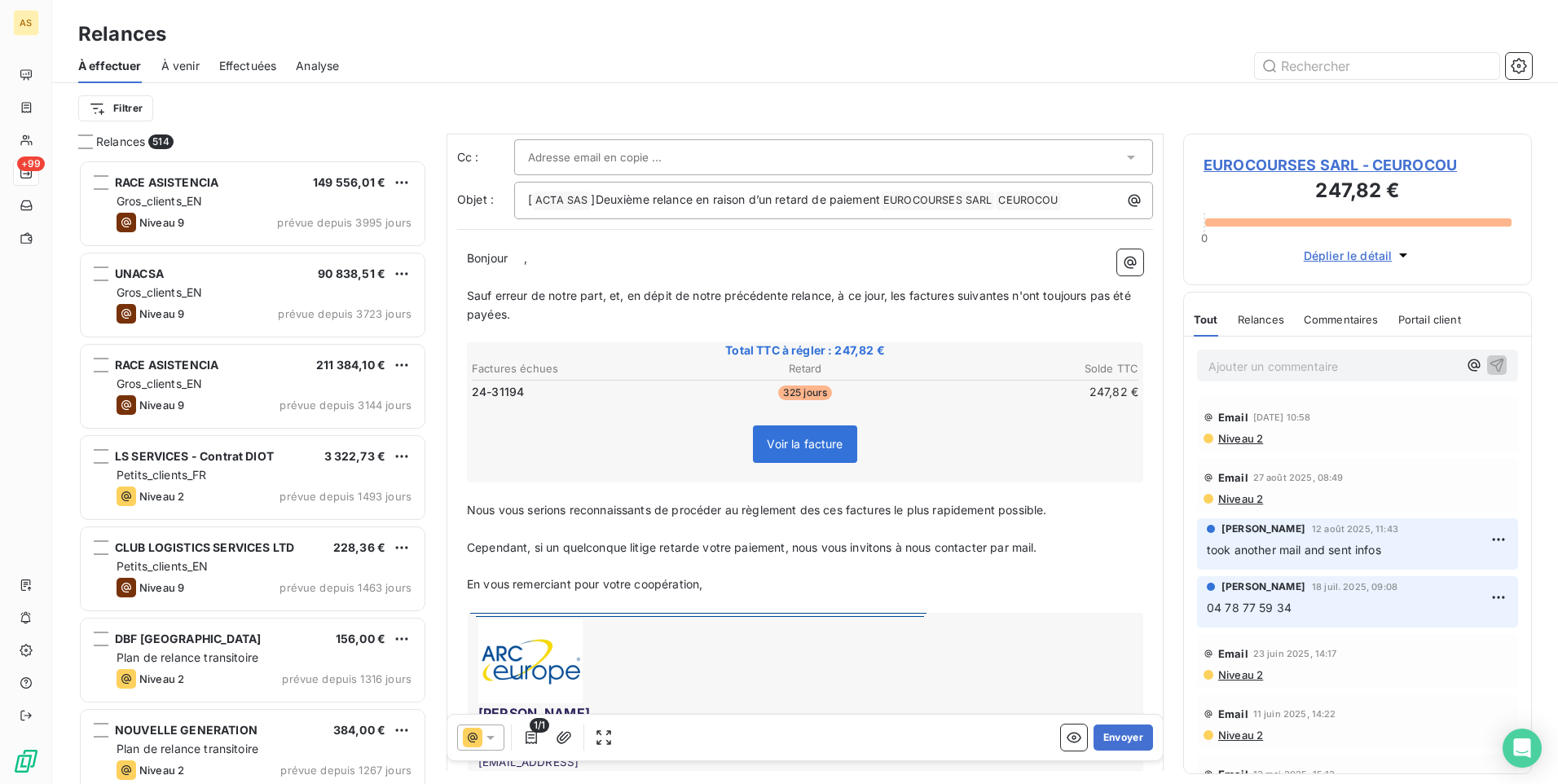
scroll to position [164, 0]
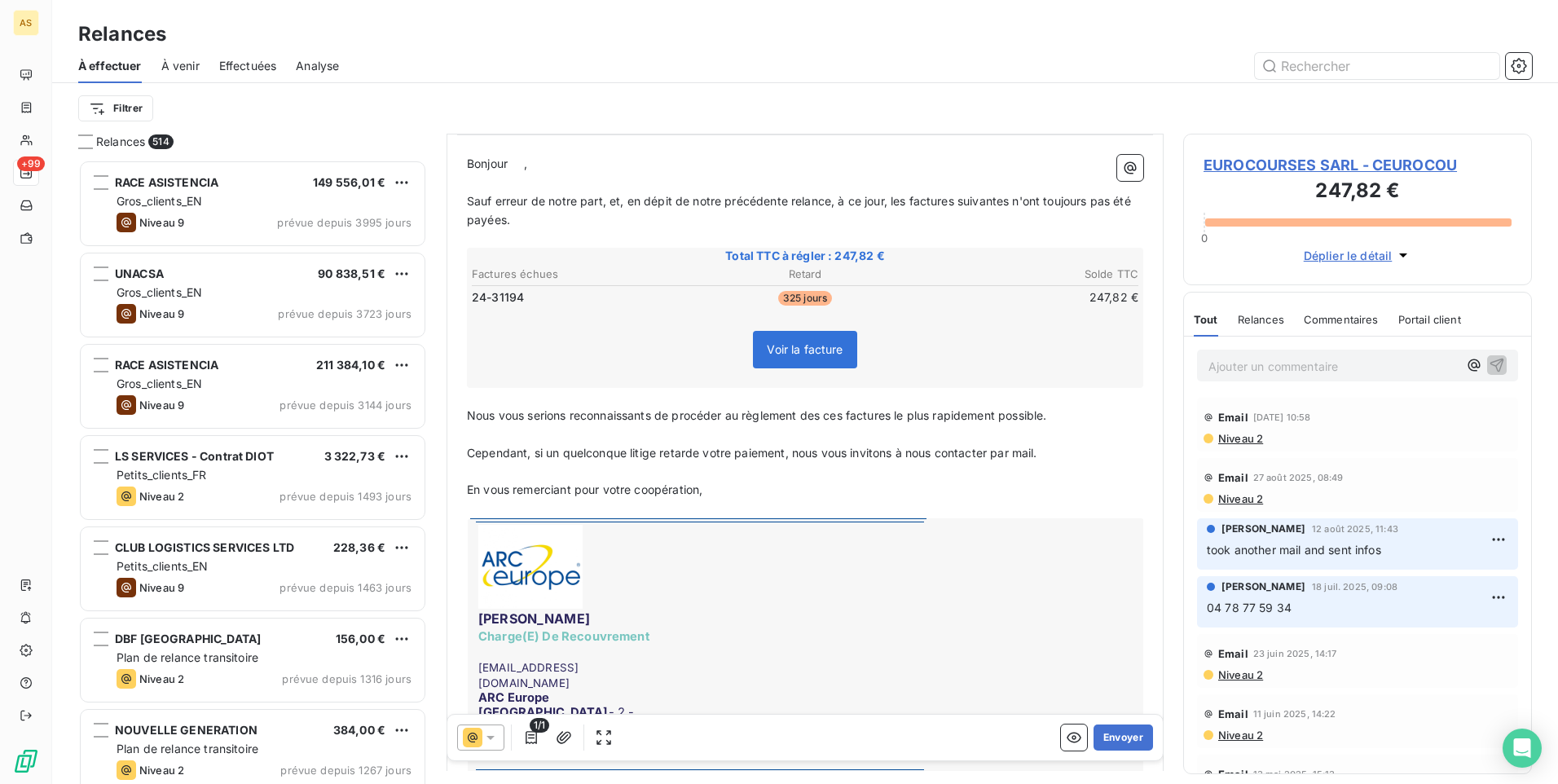
click at [1255, 162] on span "EUROCOURSES SARL - CEUROCOU" at bounding box center [1357, 165] width 308 height 22
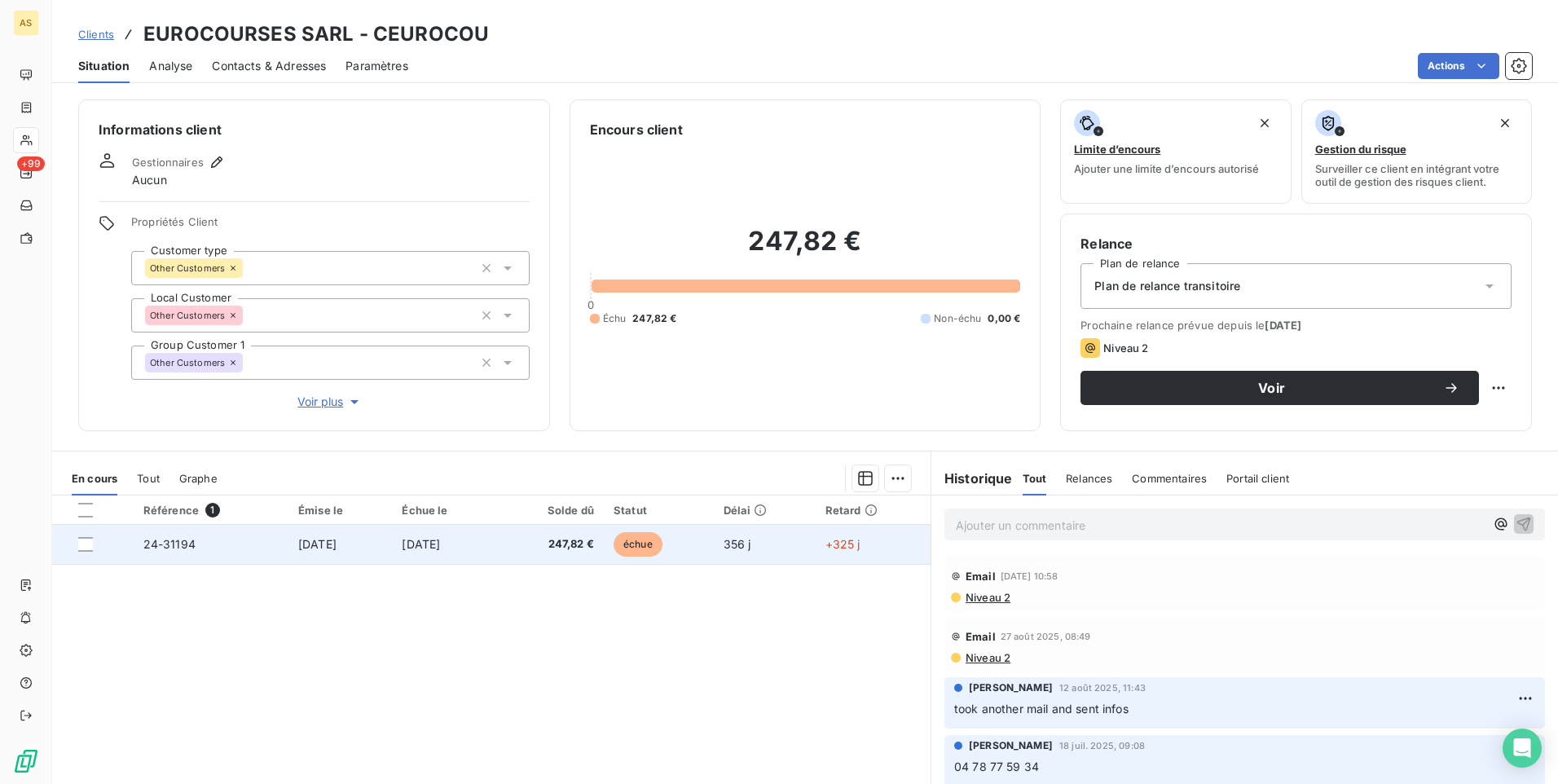
click at [146, 544] on span "24-31194" at bounding box center [169, 543] width 52 height 14
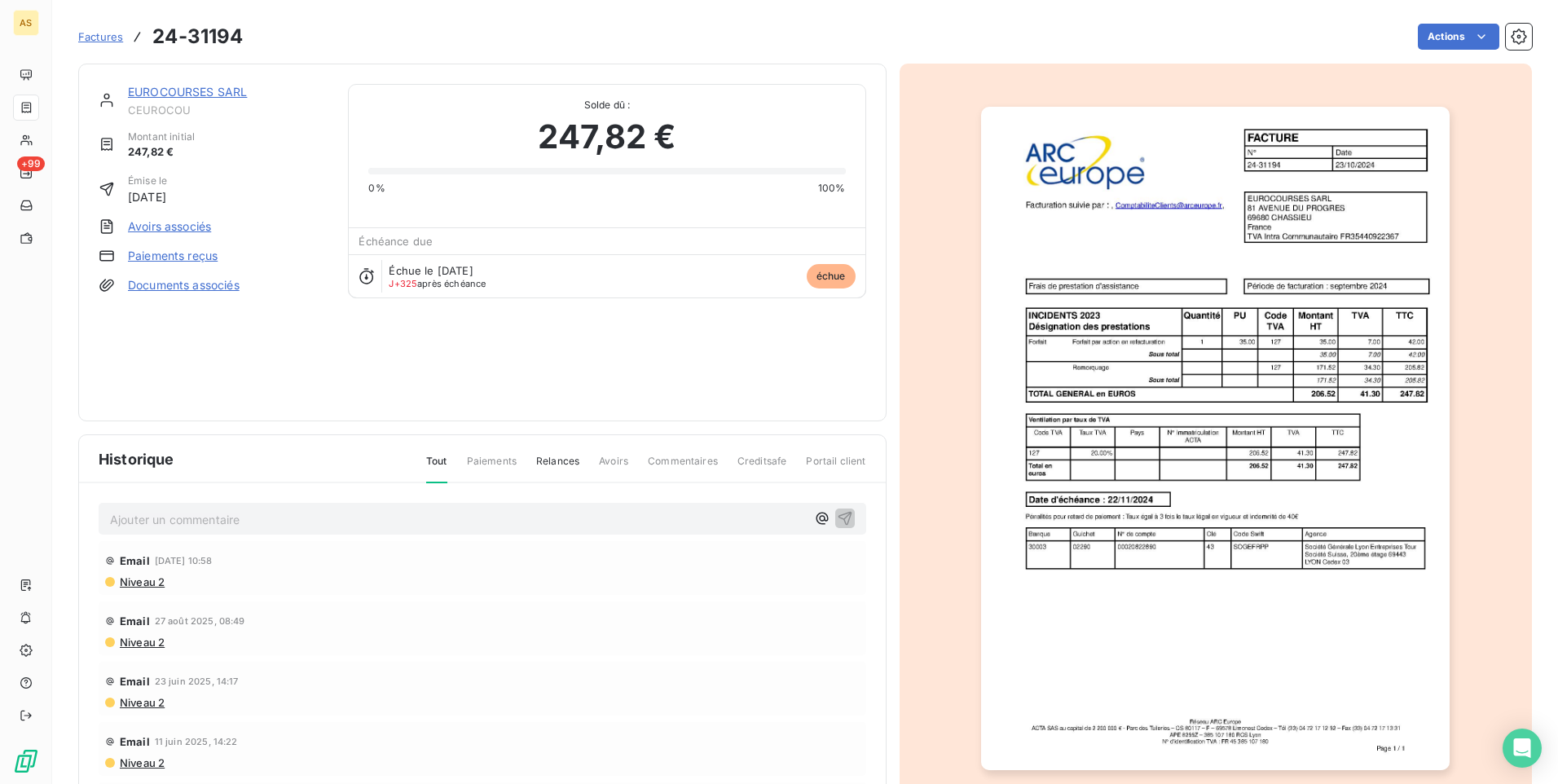
click at [158, 95] on link "EUROCOURSES SARL" at bounding box center [187, 91] width 119 height 14
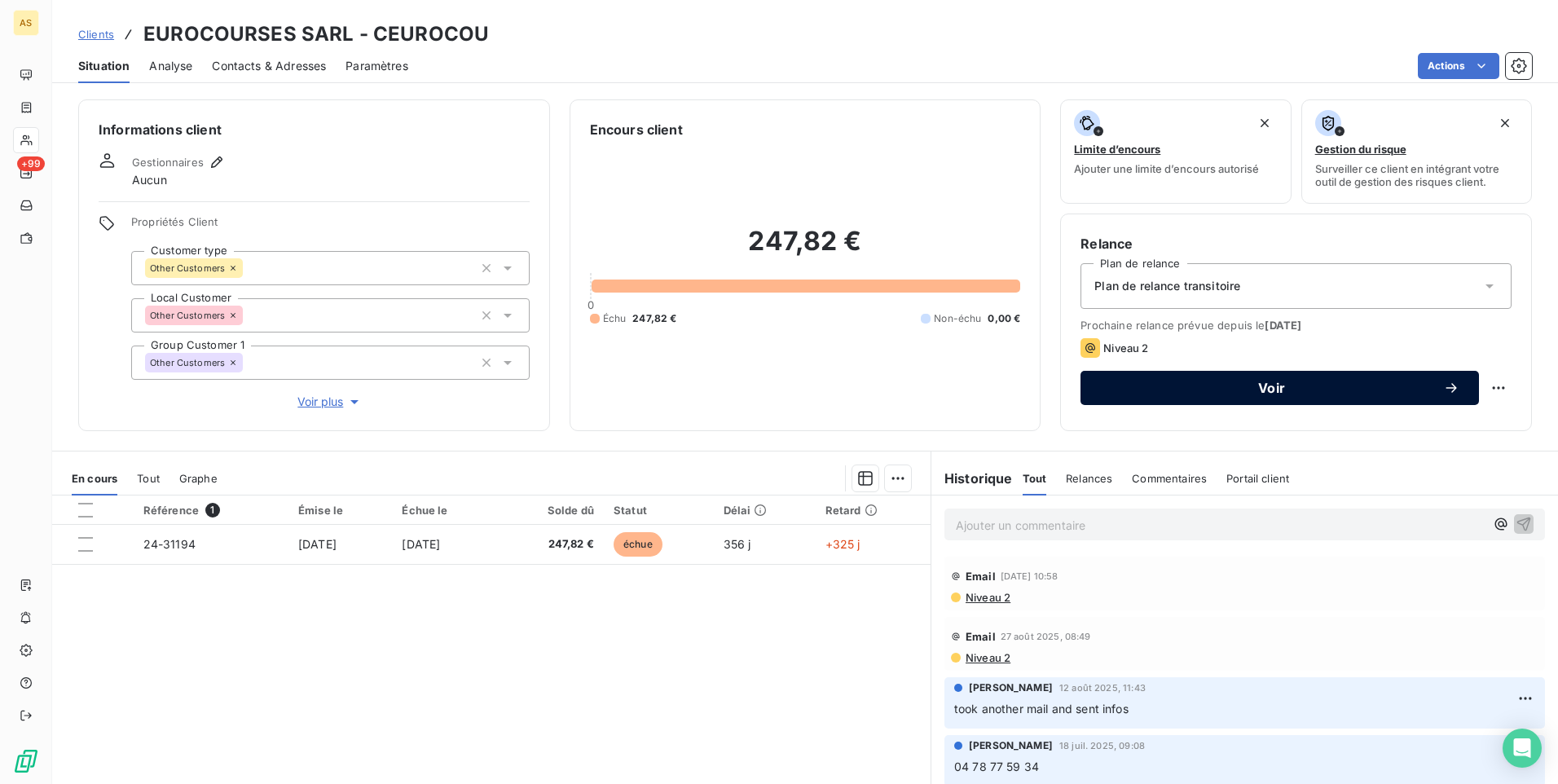
click at [1201, 385] on span "Voir" at bounding box center [1271, 387] width 343 height 13
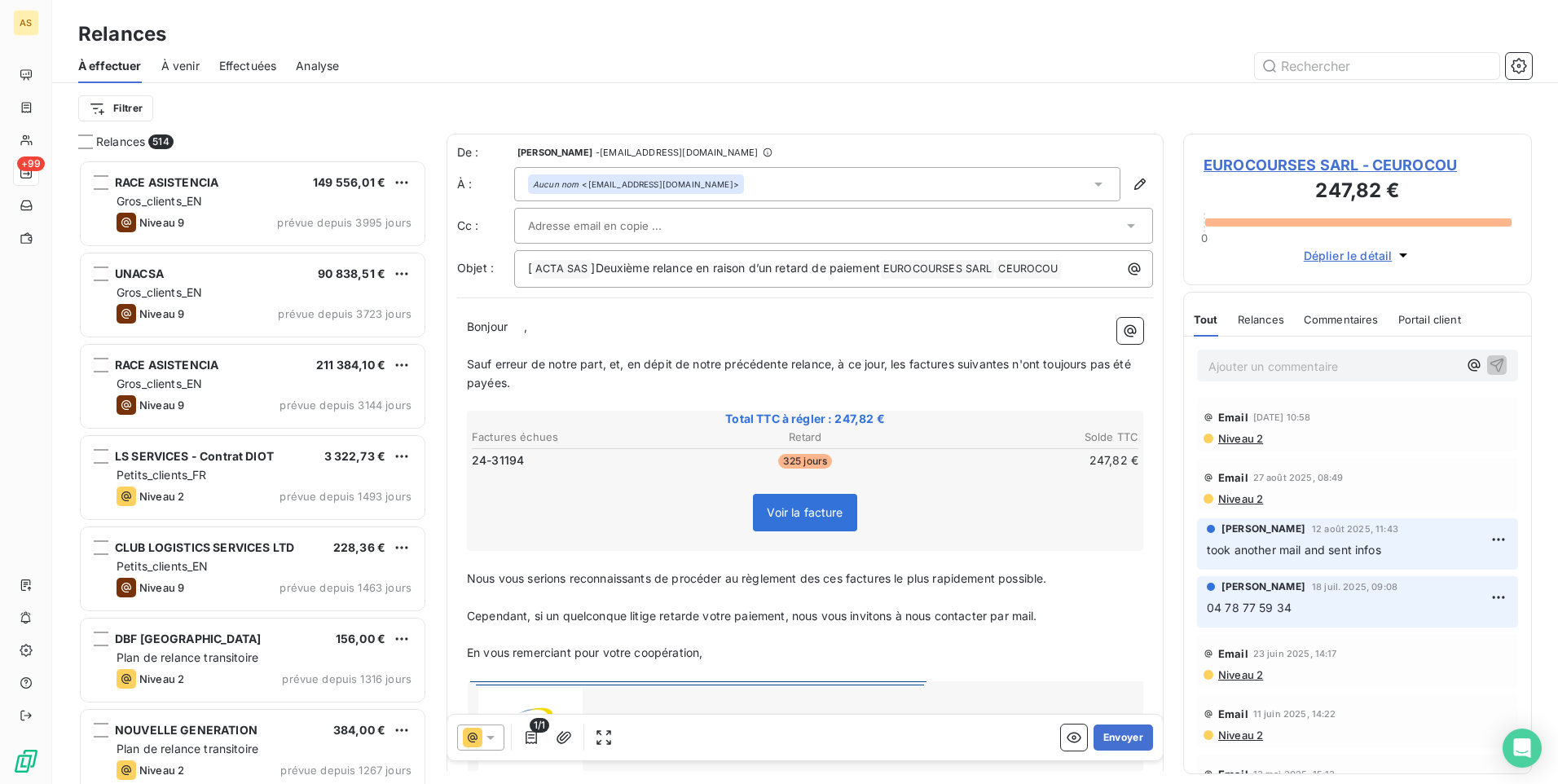
scroll to position [612, 337]
click at [1125, 739] on button "Envoyer" at bounding box center [1122, 737] width 59 height 26
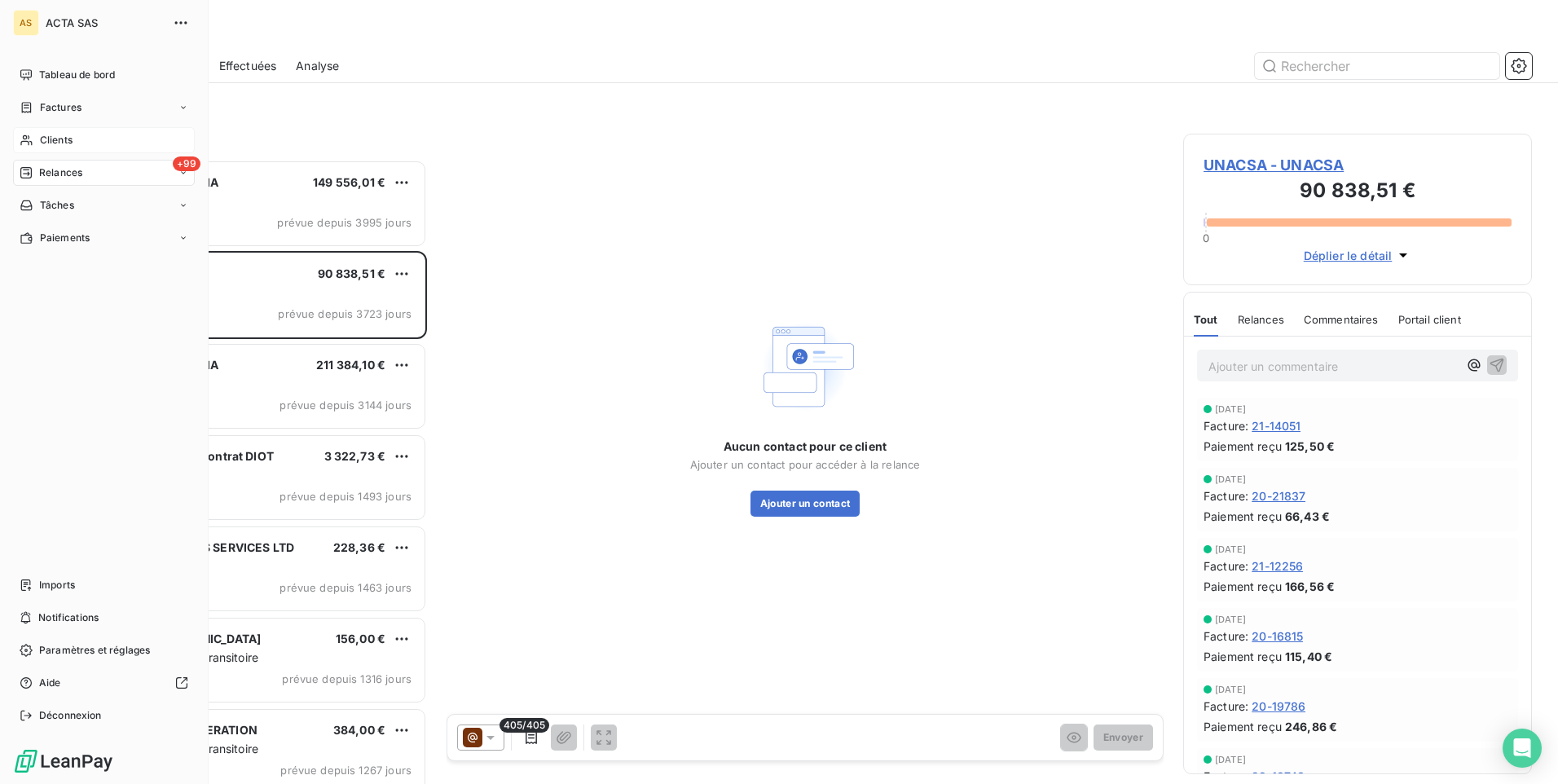
click at [57, 140] on span "Clients" at bounding box center [56, 140] width 33 height 15
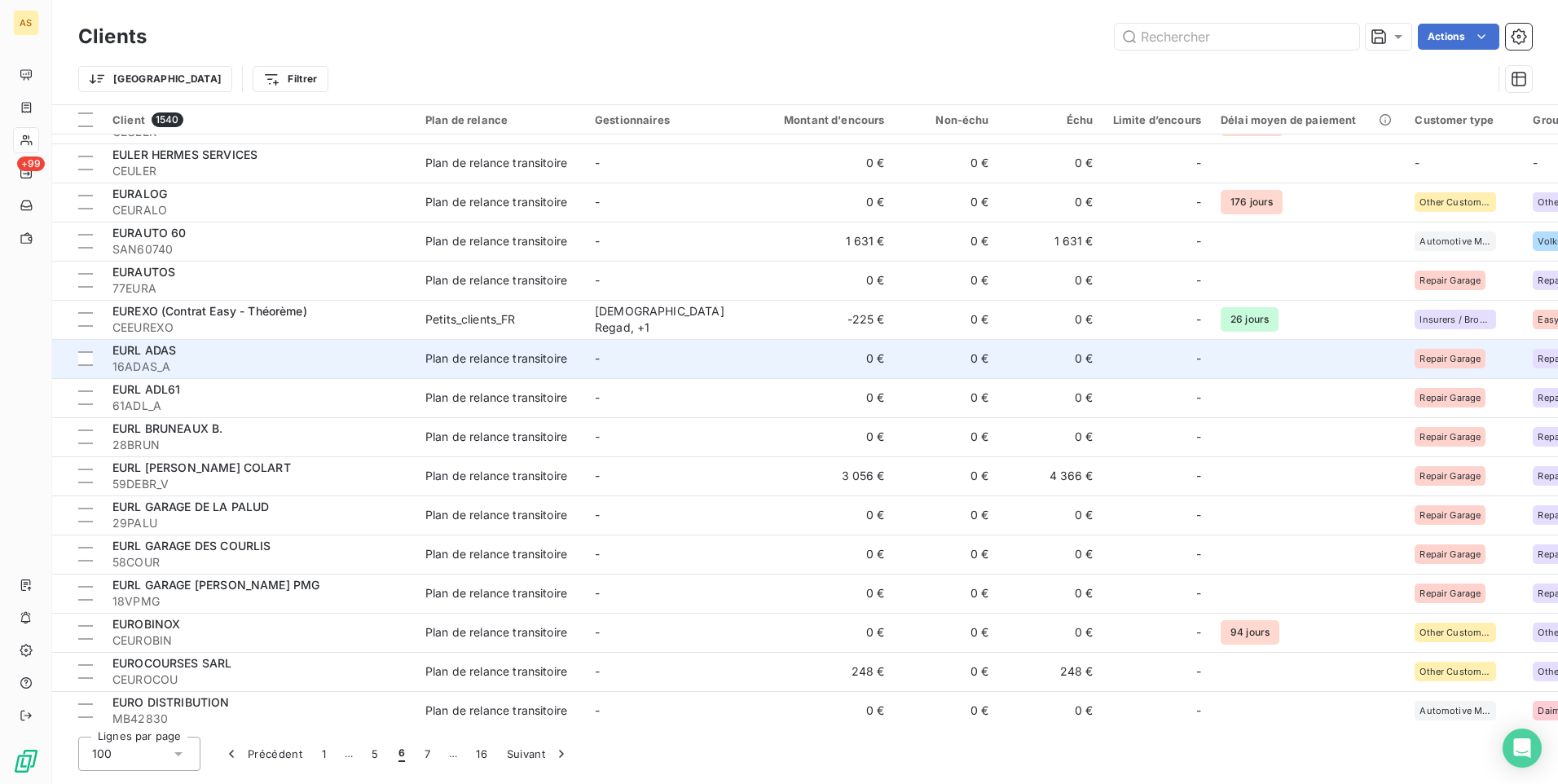
scroll to position [3330, 0]
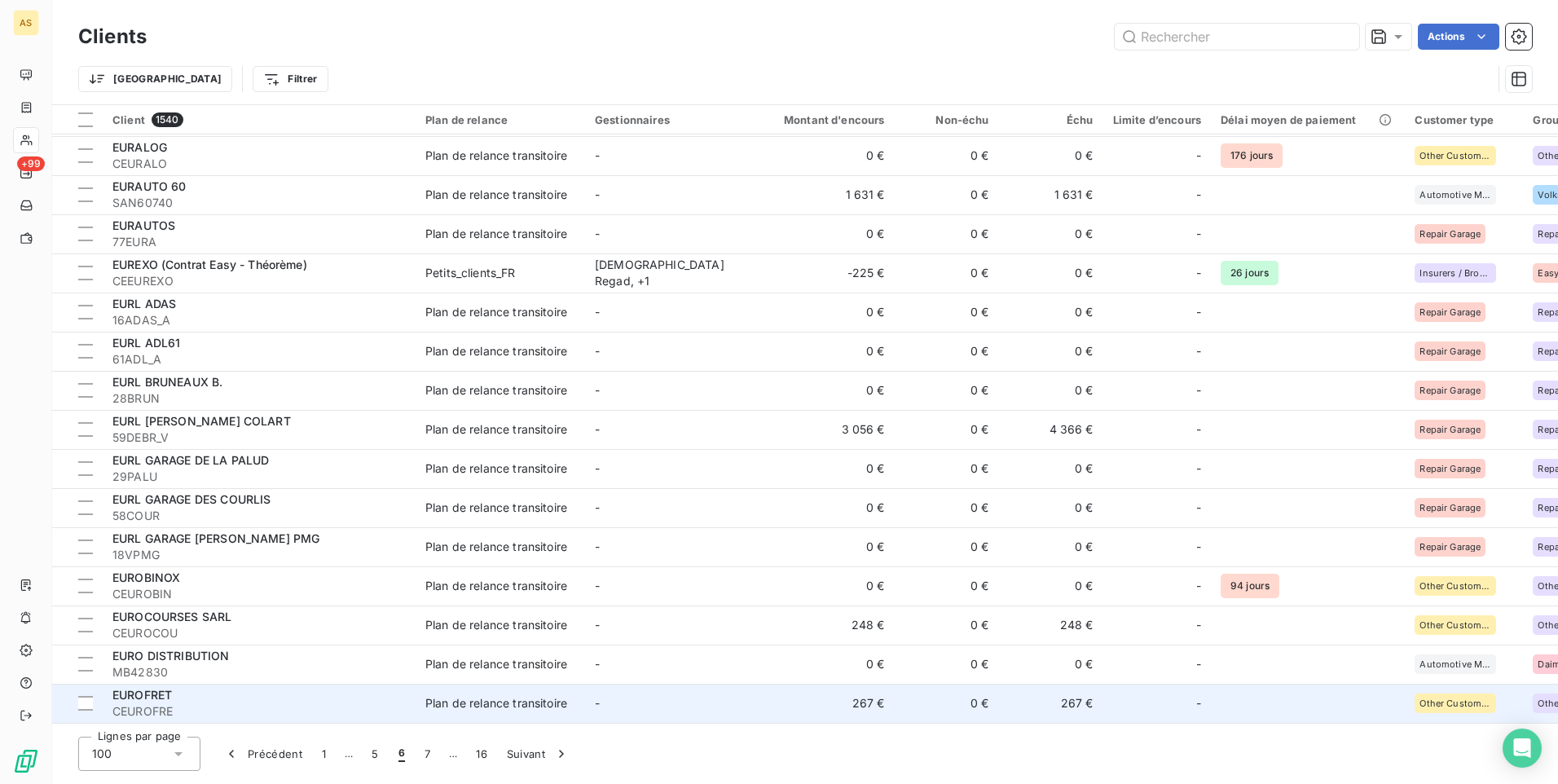
click at [457, 699] on div "Plan de relance transitoire" at bounding box center [497, 703] width 142 height 16
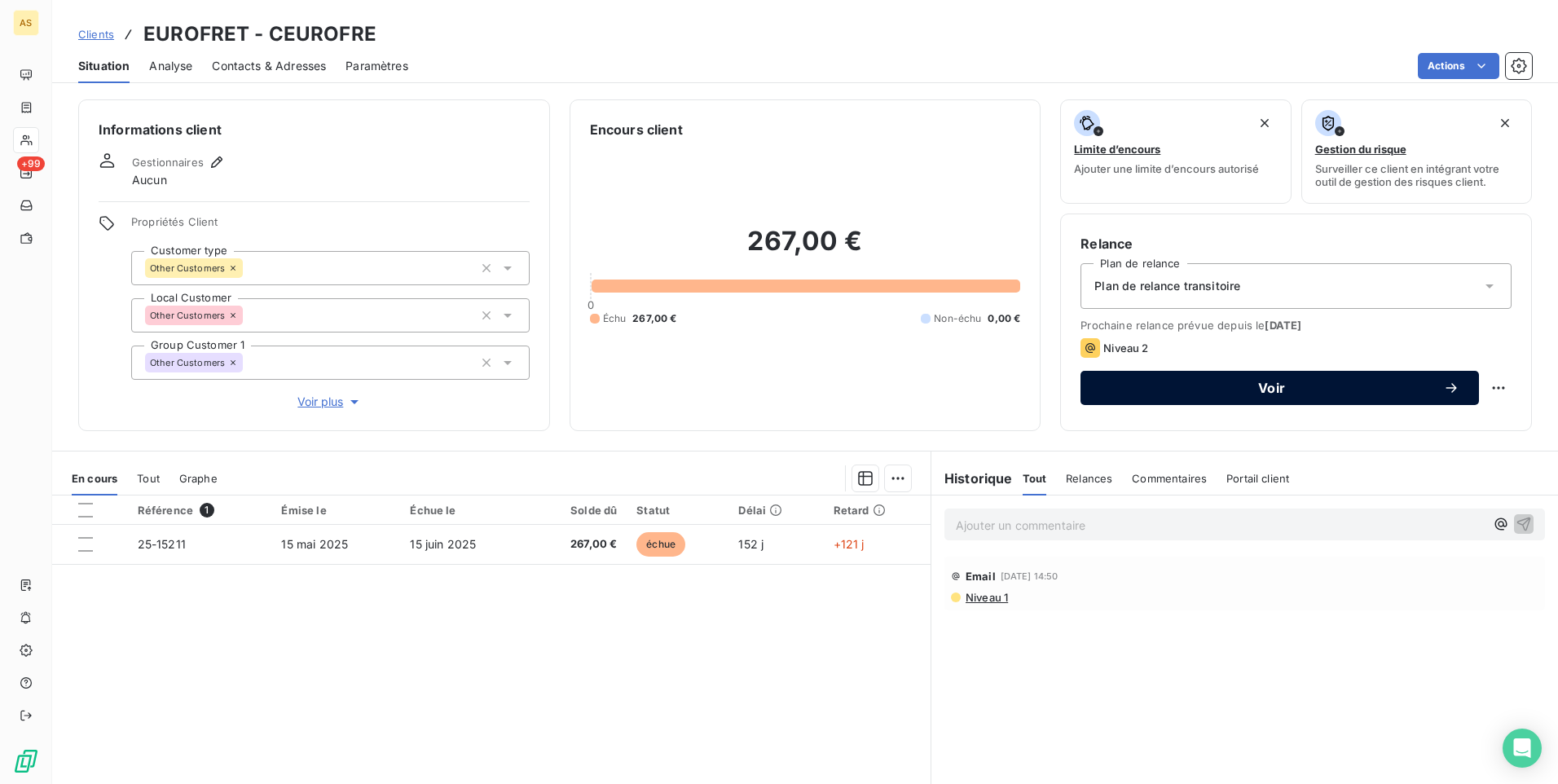
click at [1152, 383] on span "Voir" at bounding box center [1271, 387] width 343 height 13
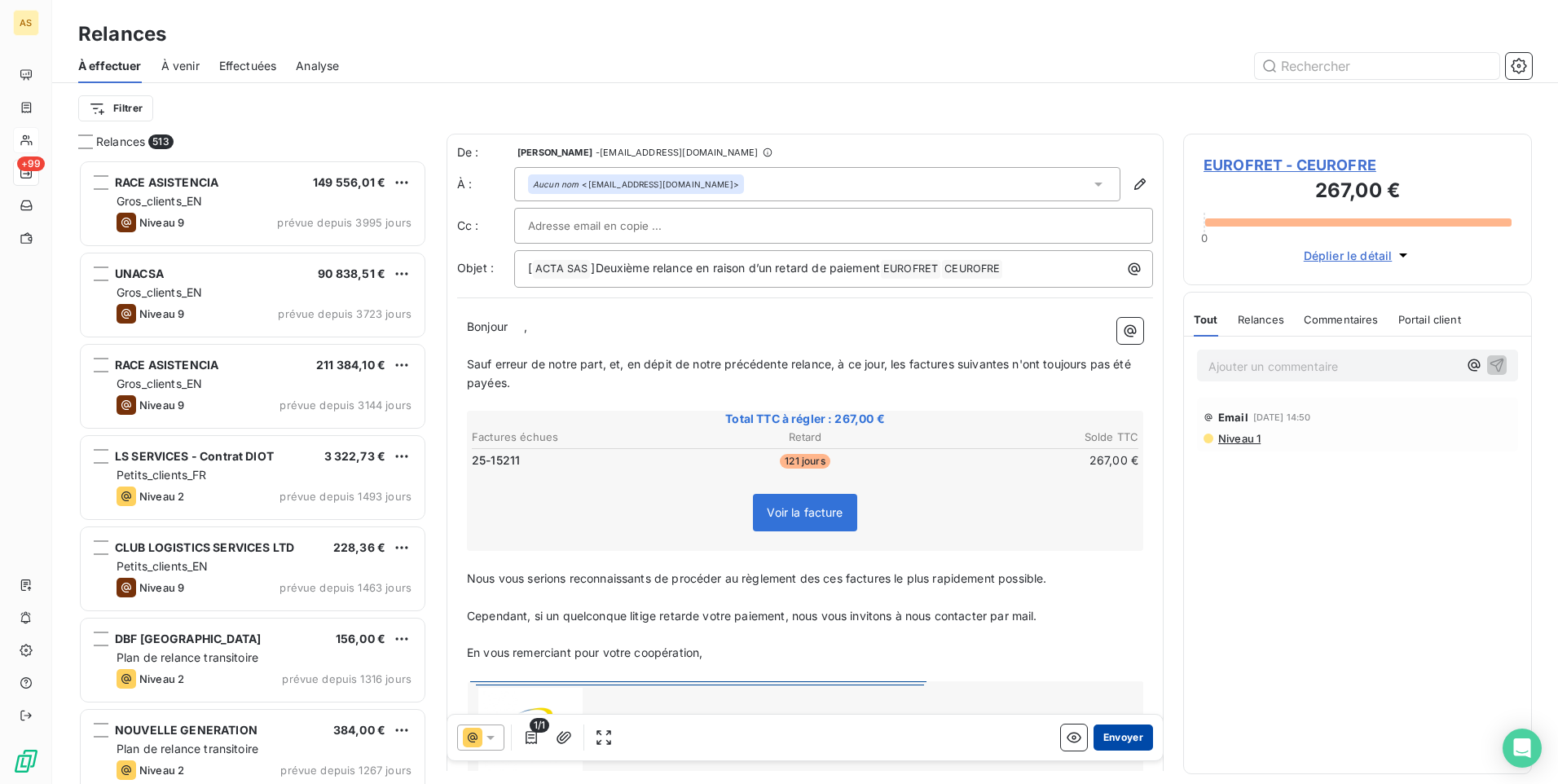
click at [1110, 736] on button "Envoyer" at bounding box center [1122, 737] width 59 height 26
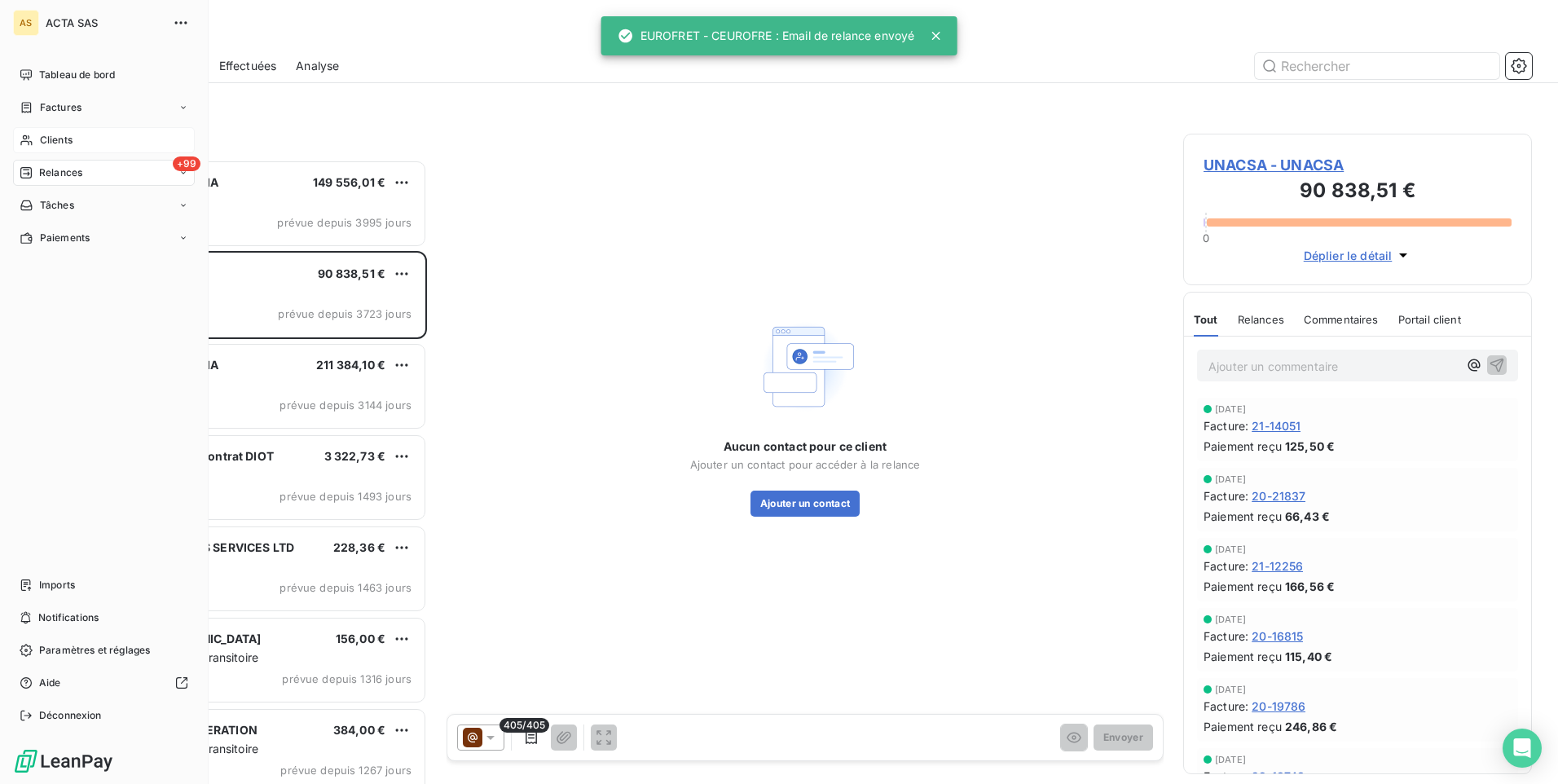
click at [65, 144] on span "Clients" at bounding box center [56, 140] width 33 height 15
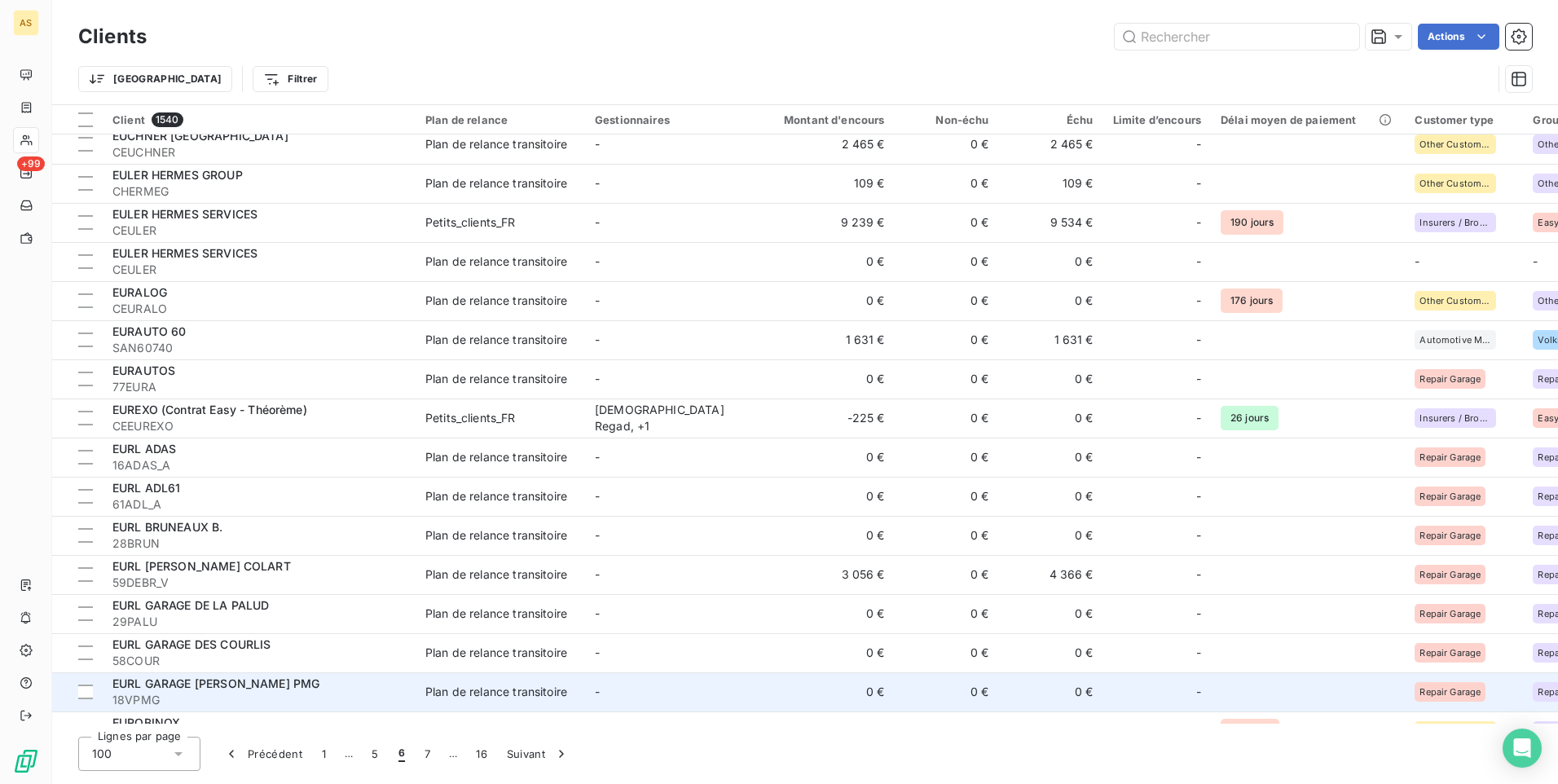
scroll to position [3330, 0]
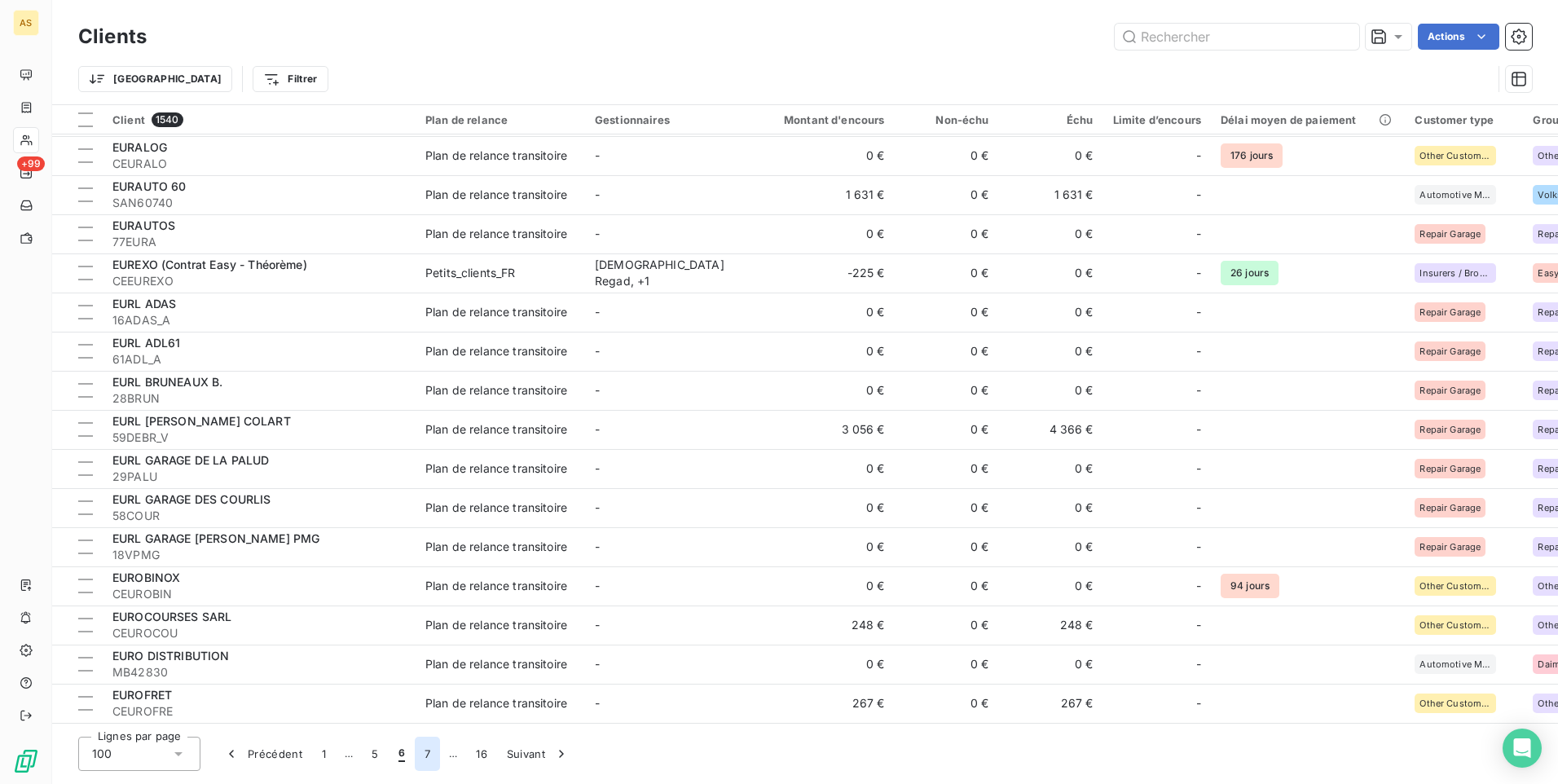
click at [427, 755] on button "7" at bounding box center [427, 754] width 25 height 35
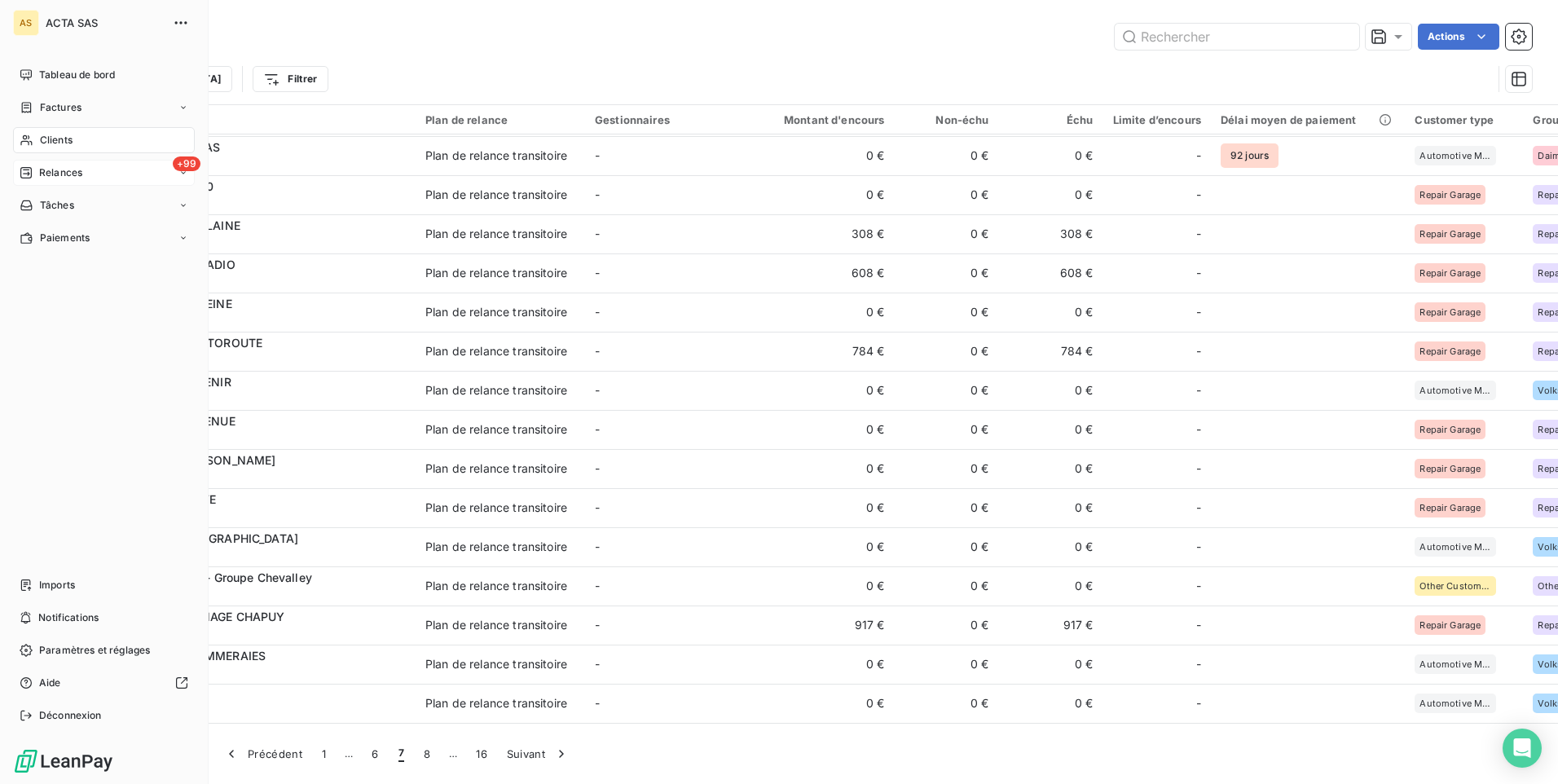
click at [68, 166] on span "Relances" at bounding box center [60, 173] width 43 height 15
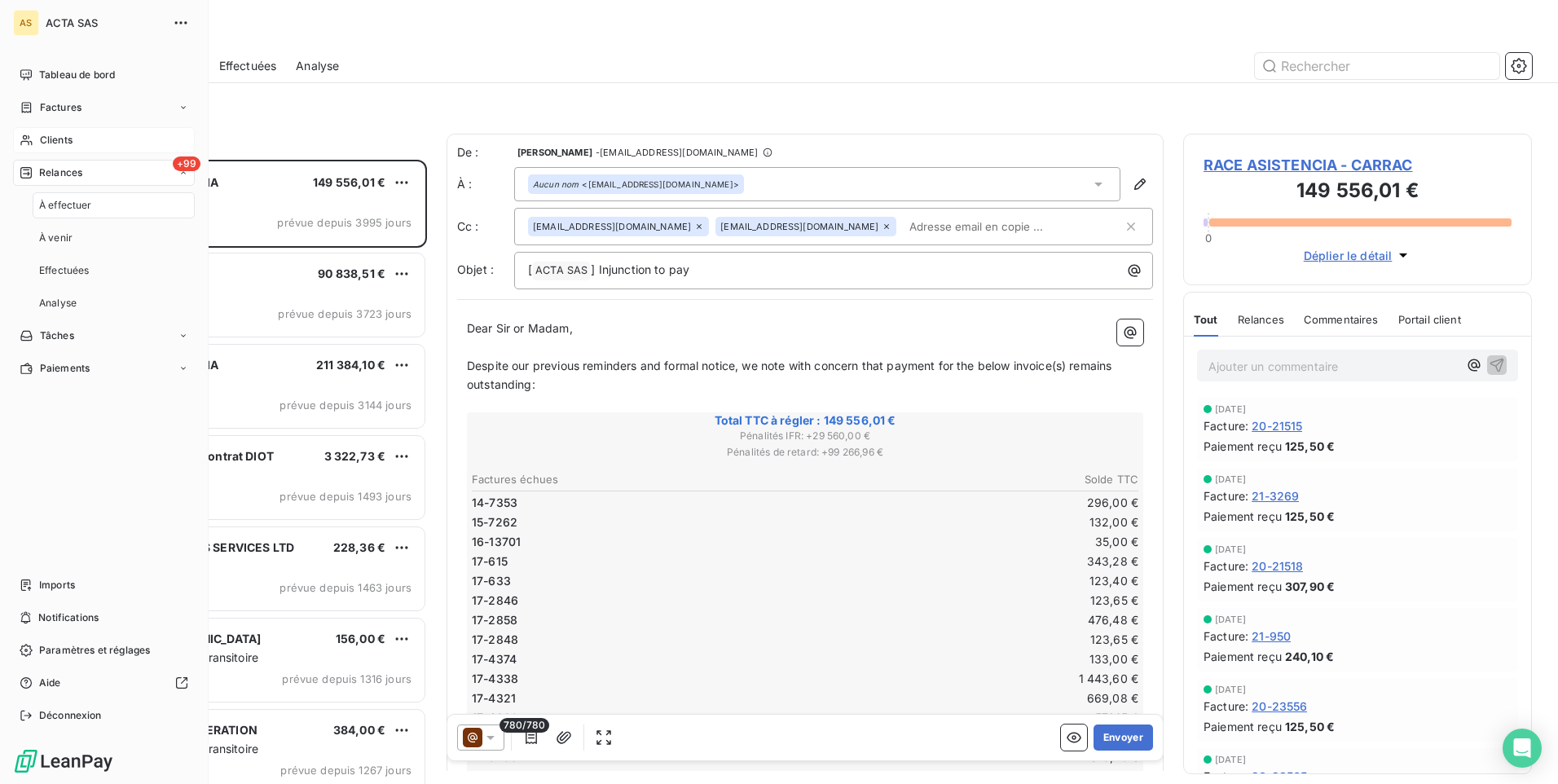
scroll to position [612, 337]
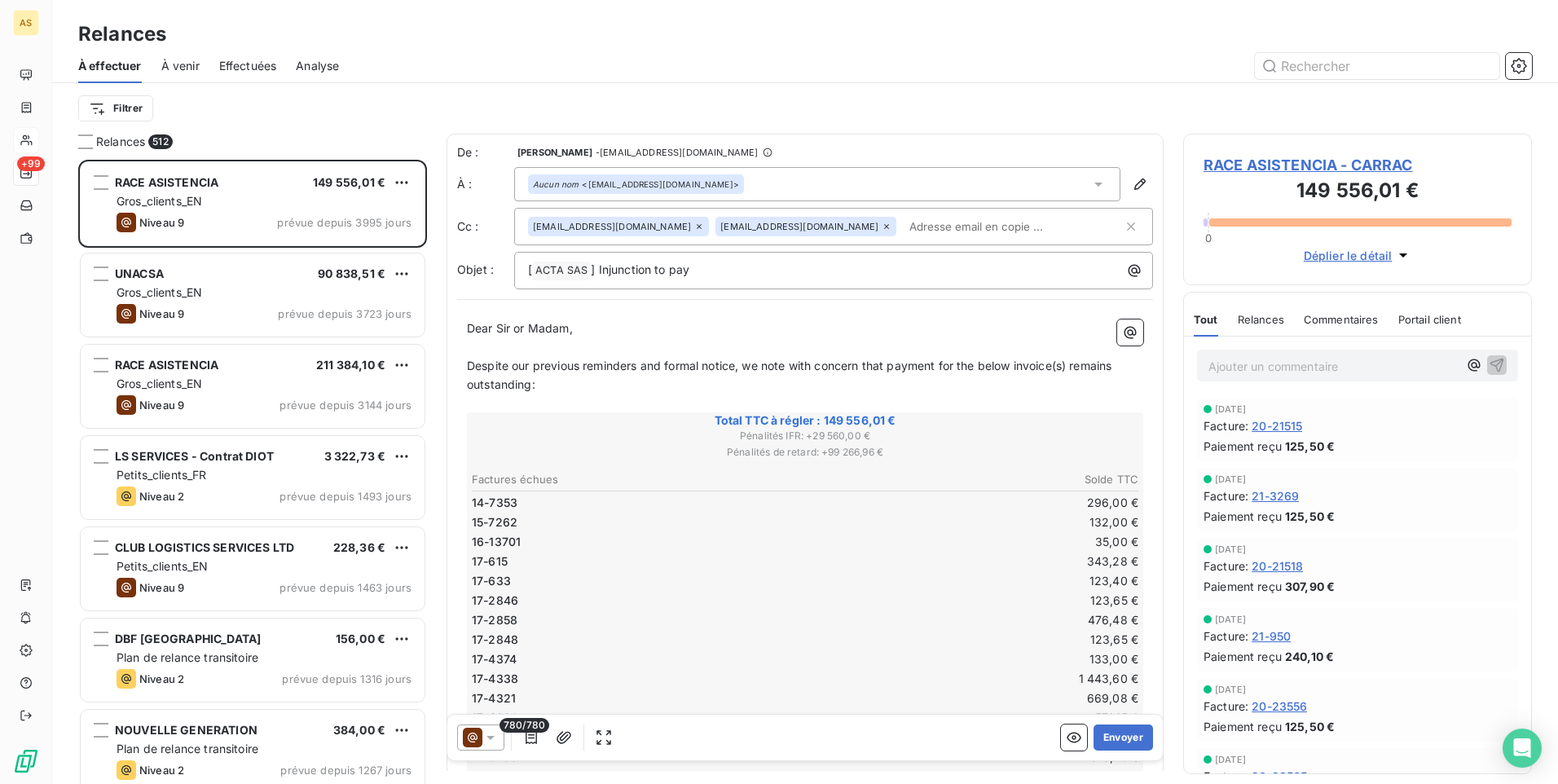
click at [252, 65] on span "Effectuées" at bounding box center [248, 66] width 58 height 16
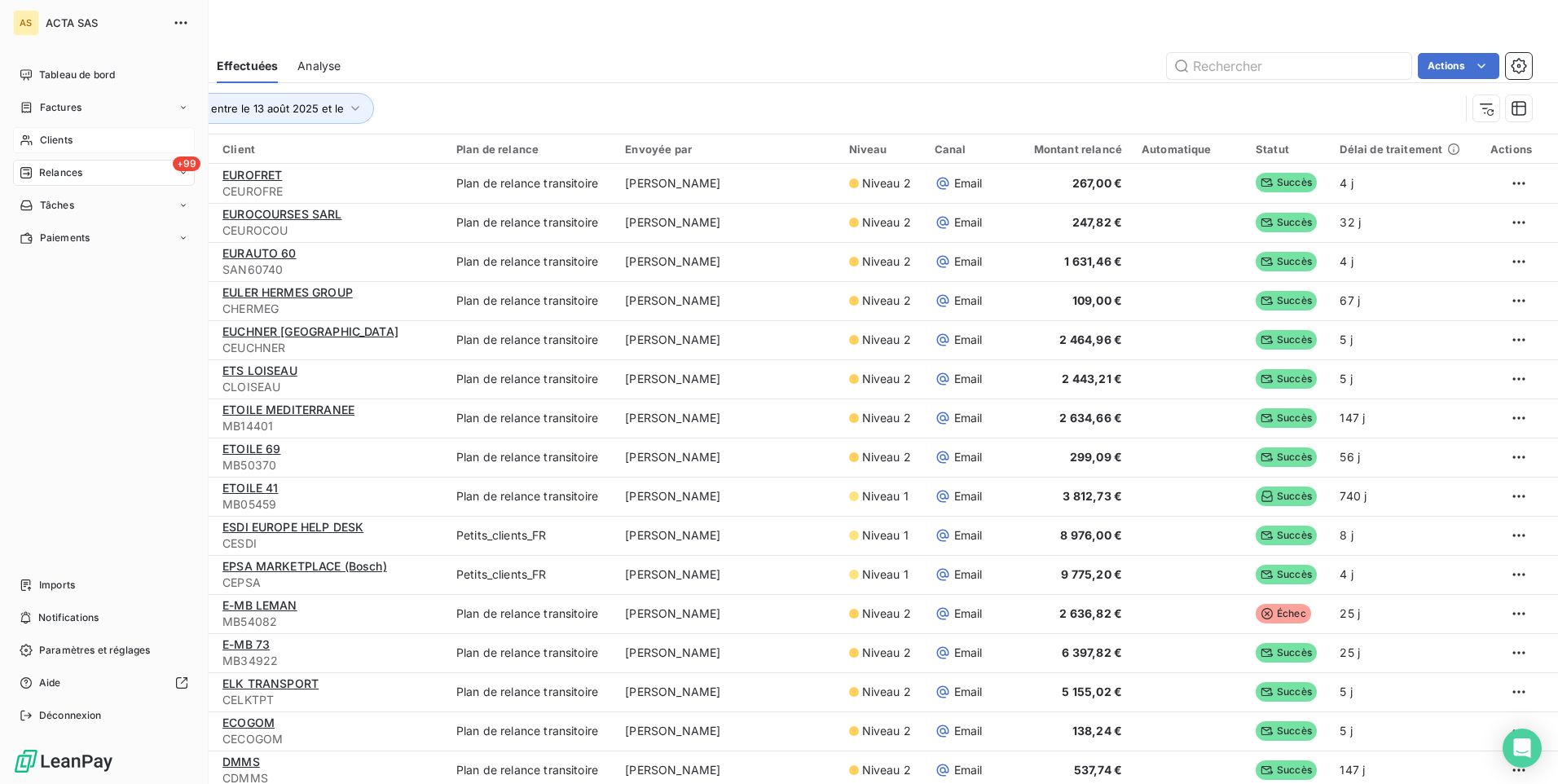
click at [188, 176] on div "+99 Relances" at bounding box center [104, 173] width 182 height 26
click at [91, 204] on span "À effectuer" at bounding box center [65, 206] width 53 height 15
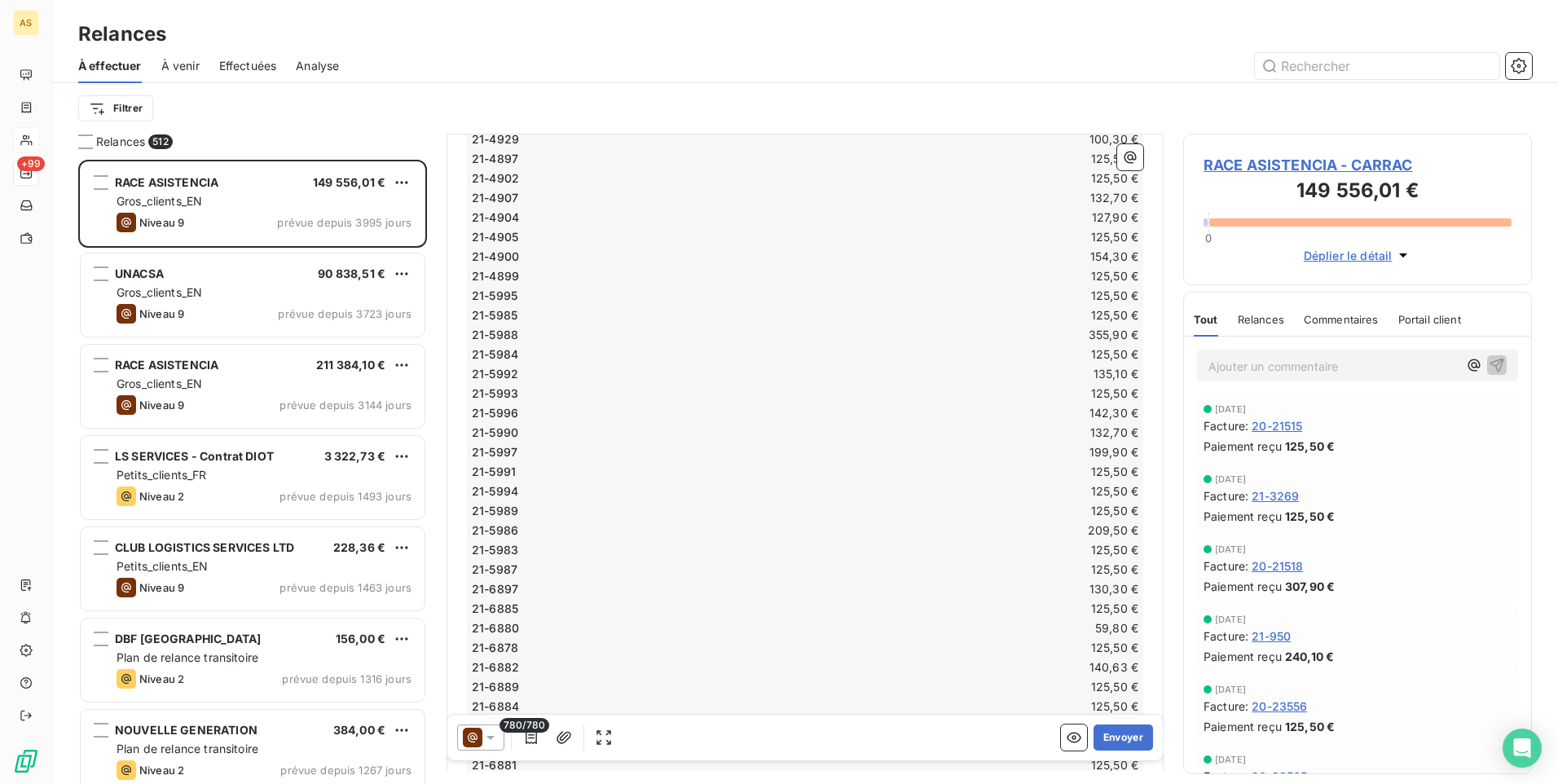
scroll to position [3994, 0]
click at [192, 68] on span "À venir" at bounding box center [180, 66] width 38 height 16
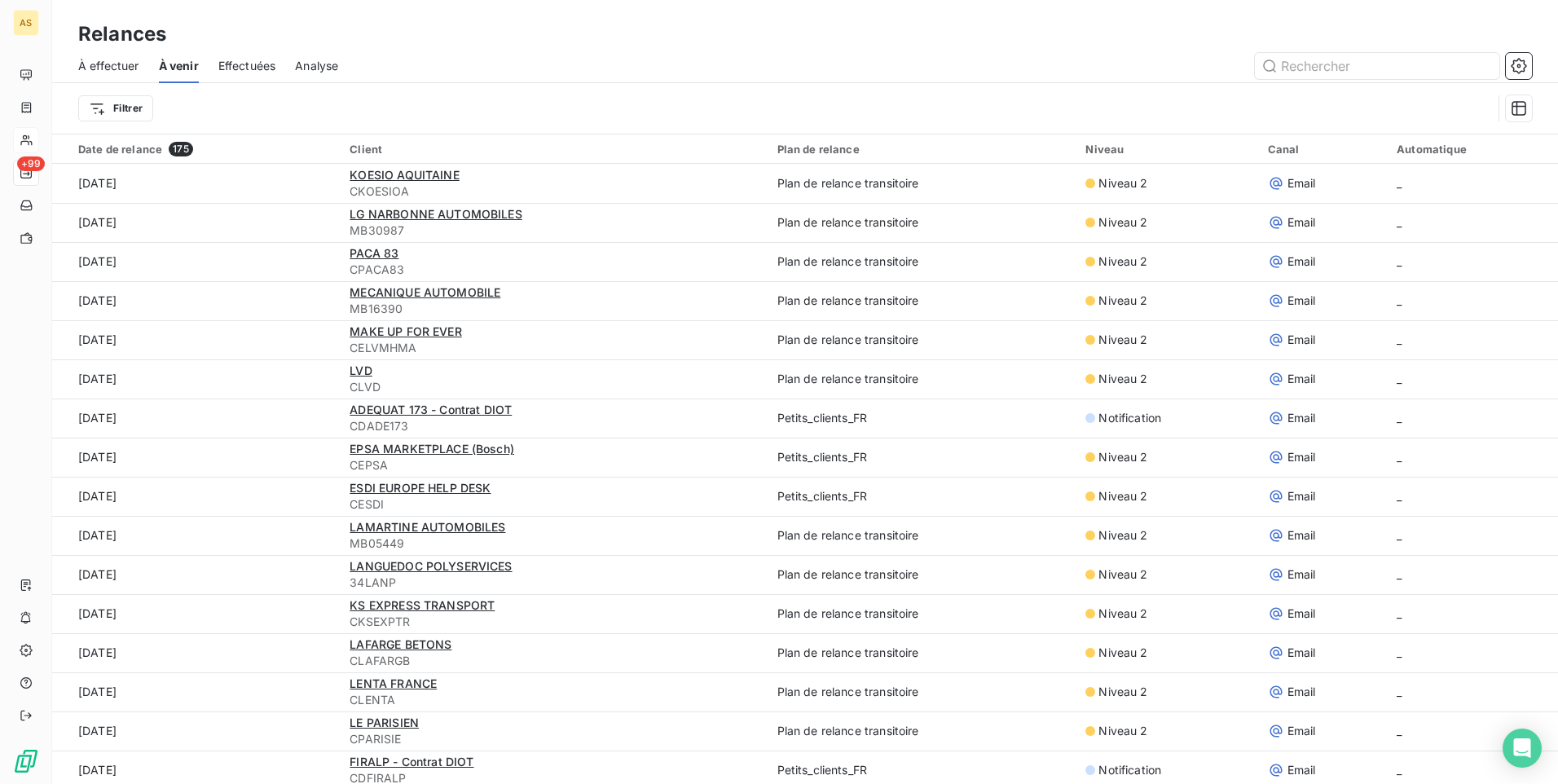
click at [257, 67] on span "Effectuées" at bounding box center [247, 66] width 58 height 16
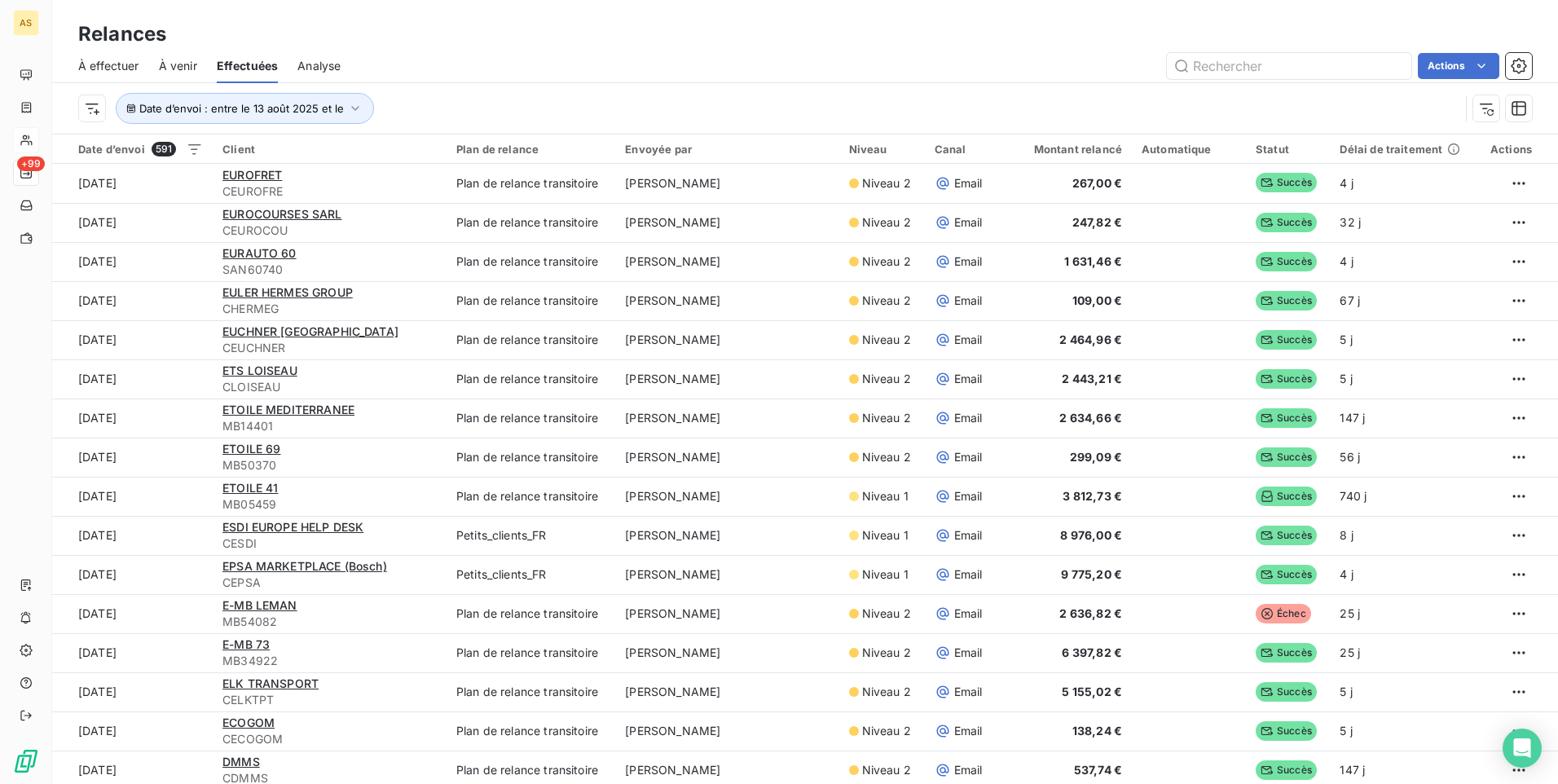
click at [129, 75] on div "À effectuer" at bounding box center [108, 66] width 61 height 35
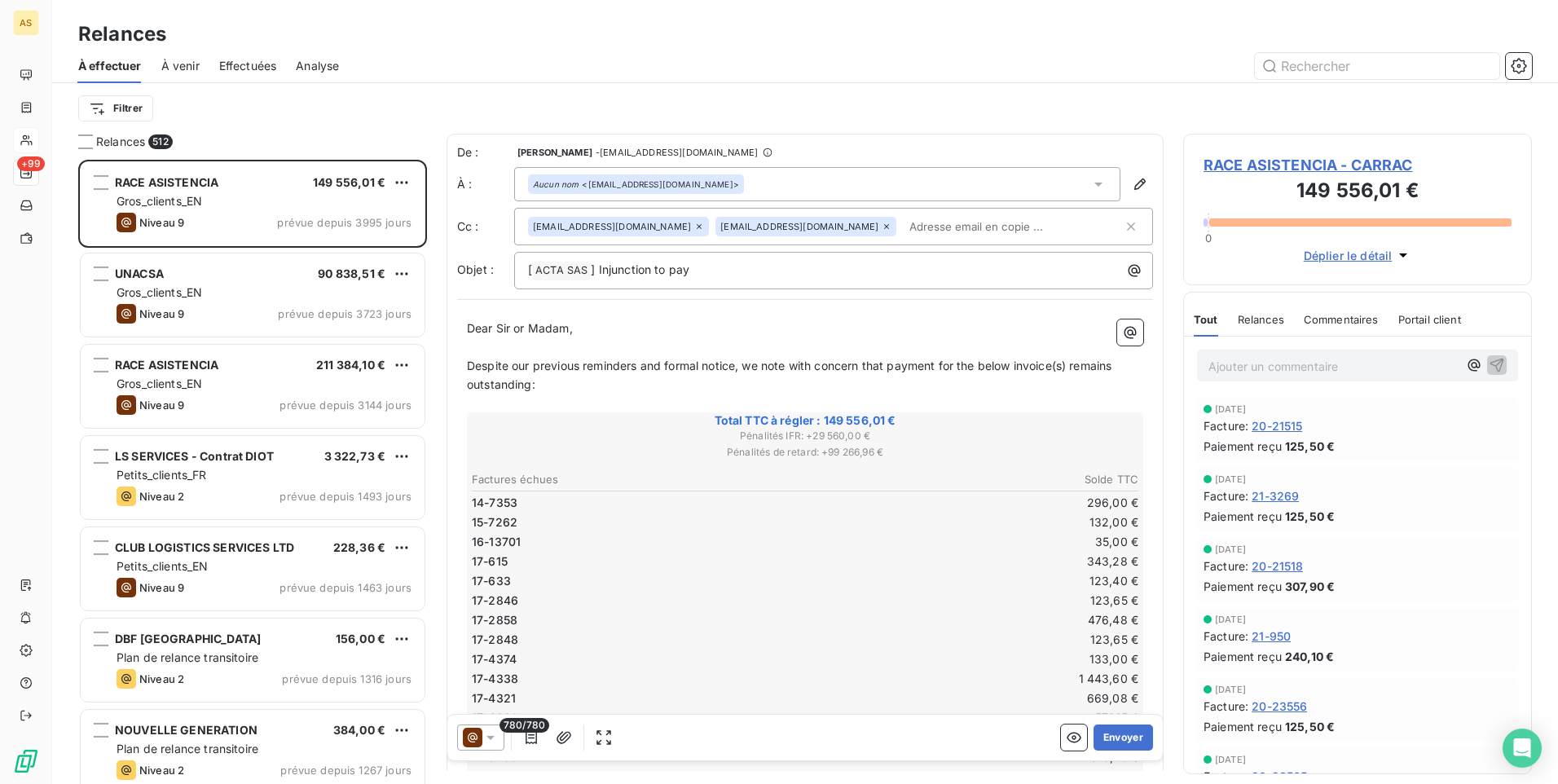
scroll to position [612, 337]
click at [122, 114] on html "AS +99 Relances À effectuer À venir Effectuées Analyse Filtrer Relances 512 RAC…" at bounding box center [779, 392] width 1558 height 784
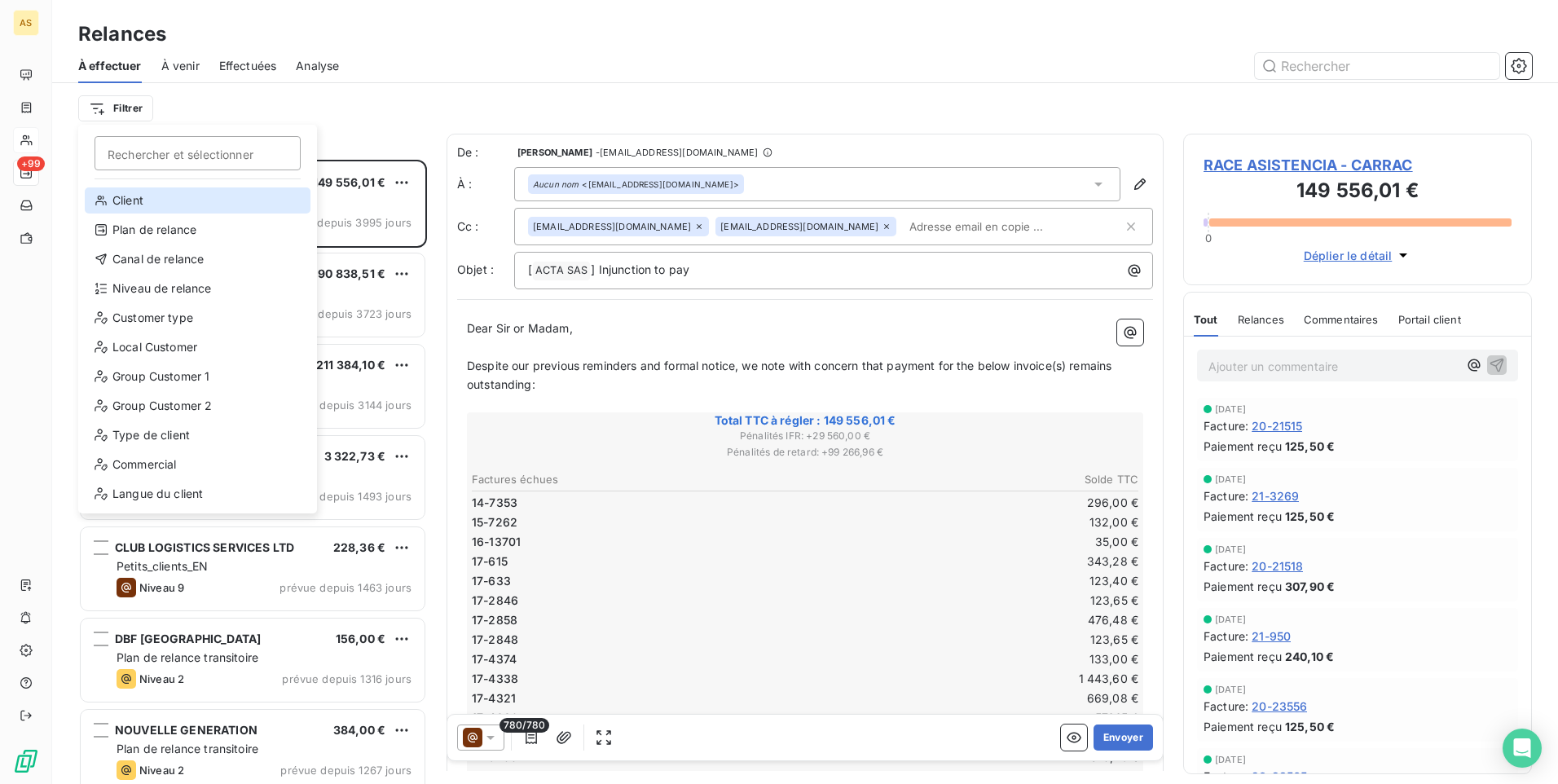
click at [134, 204] on div "Client" at bounding box center [197, 200] width 226 height 26
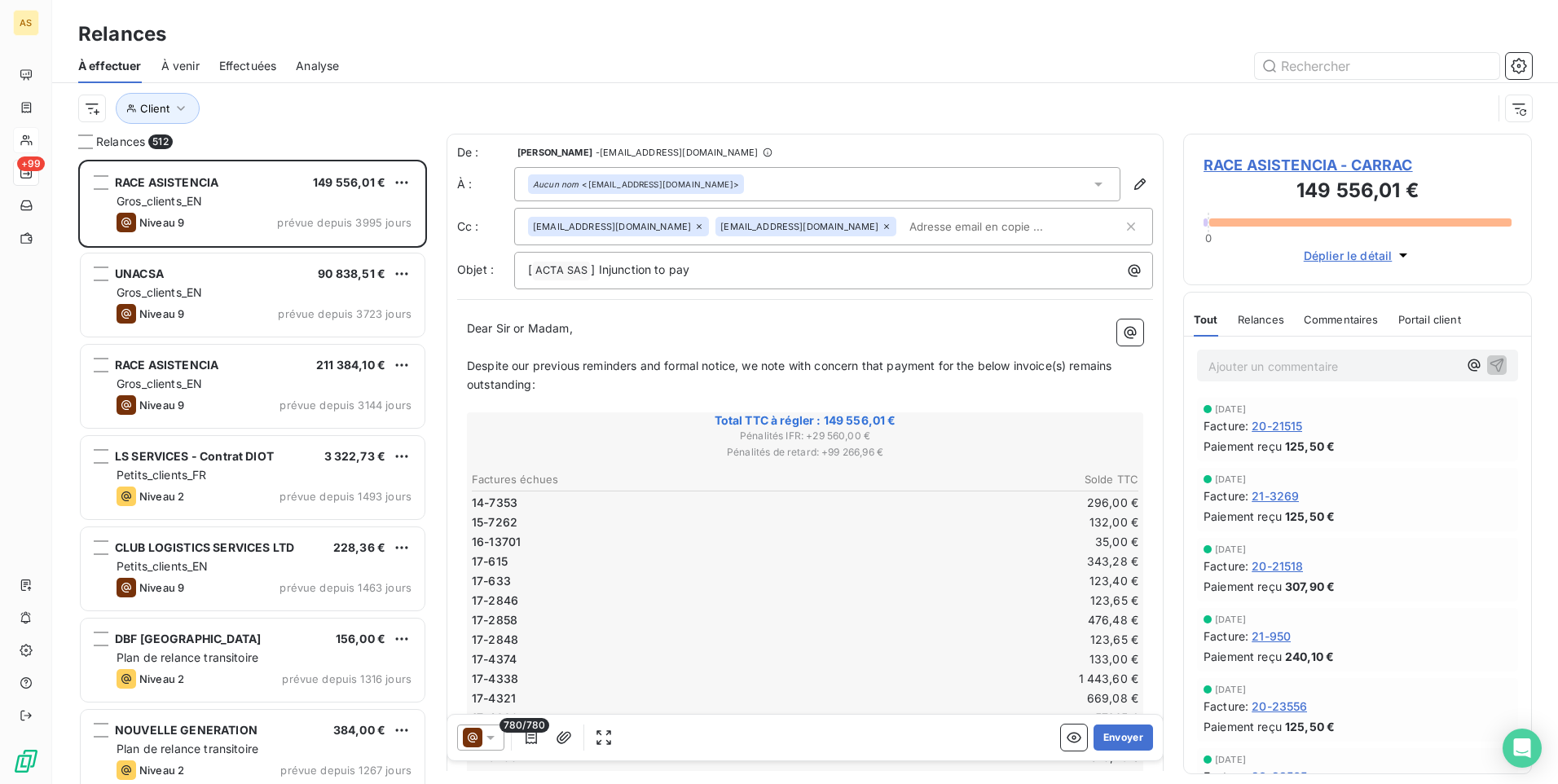
click at [462, 66] on div at bounding box center [945, 65] width 1173 height 26
click at [192, 106] on button "Client" at bounding box center [157, 108] width 84 height 31
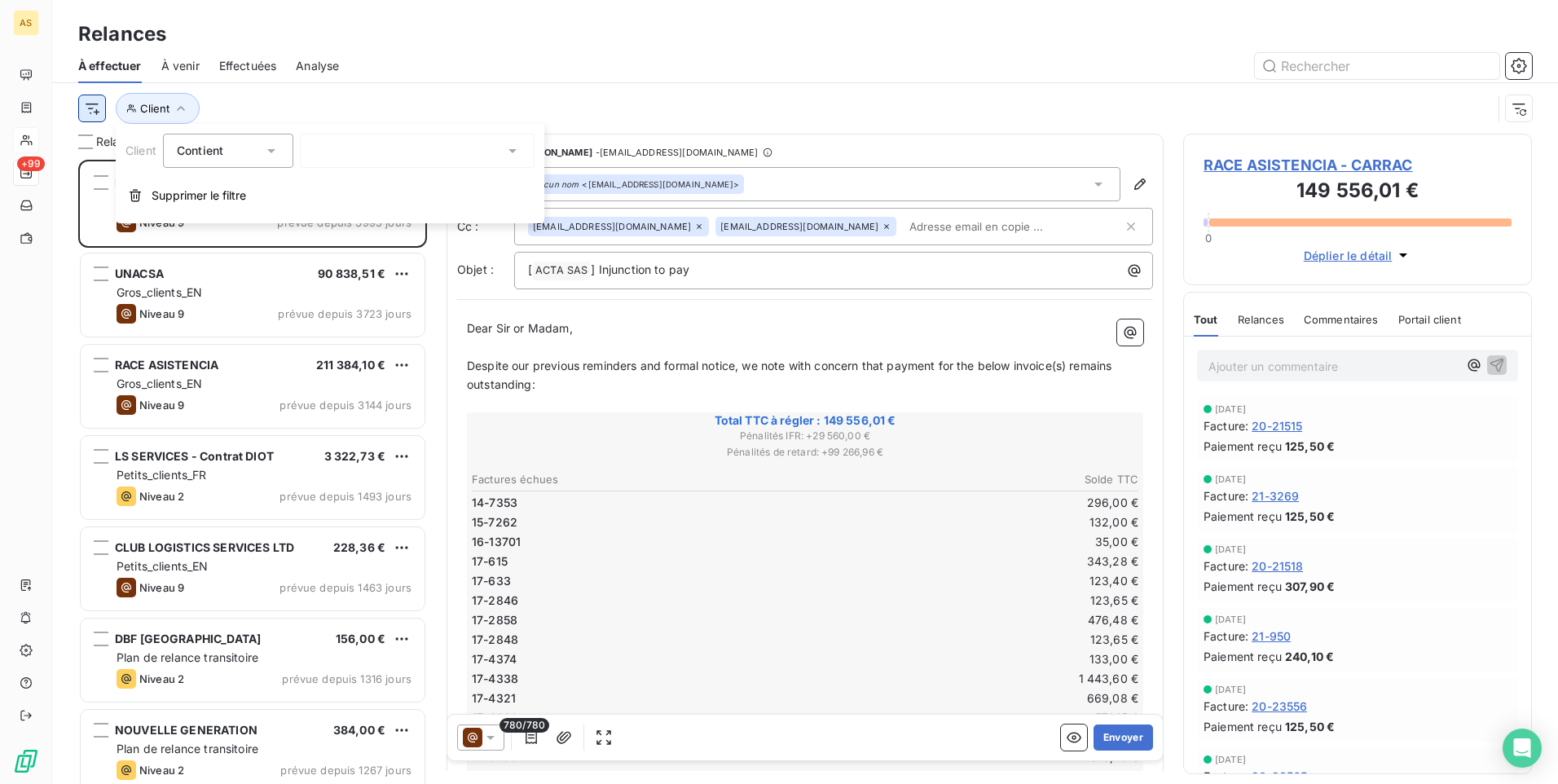
click at [99, 115] on html "AS +99 Relances À effectuer À venir Effectuées Analyse Client Relances 512 RACE…" at bounding box center [779, 392] width 1558 height 784
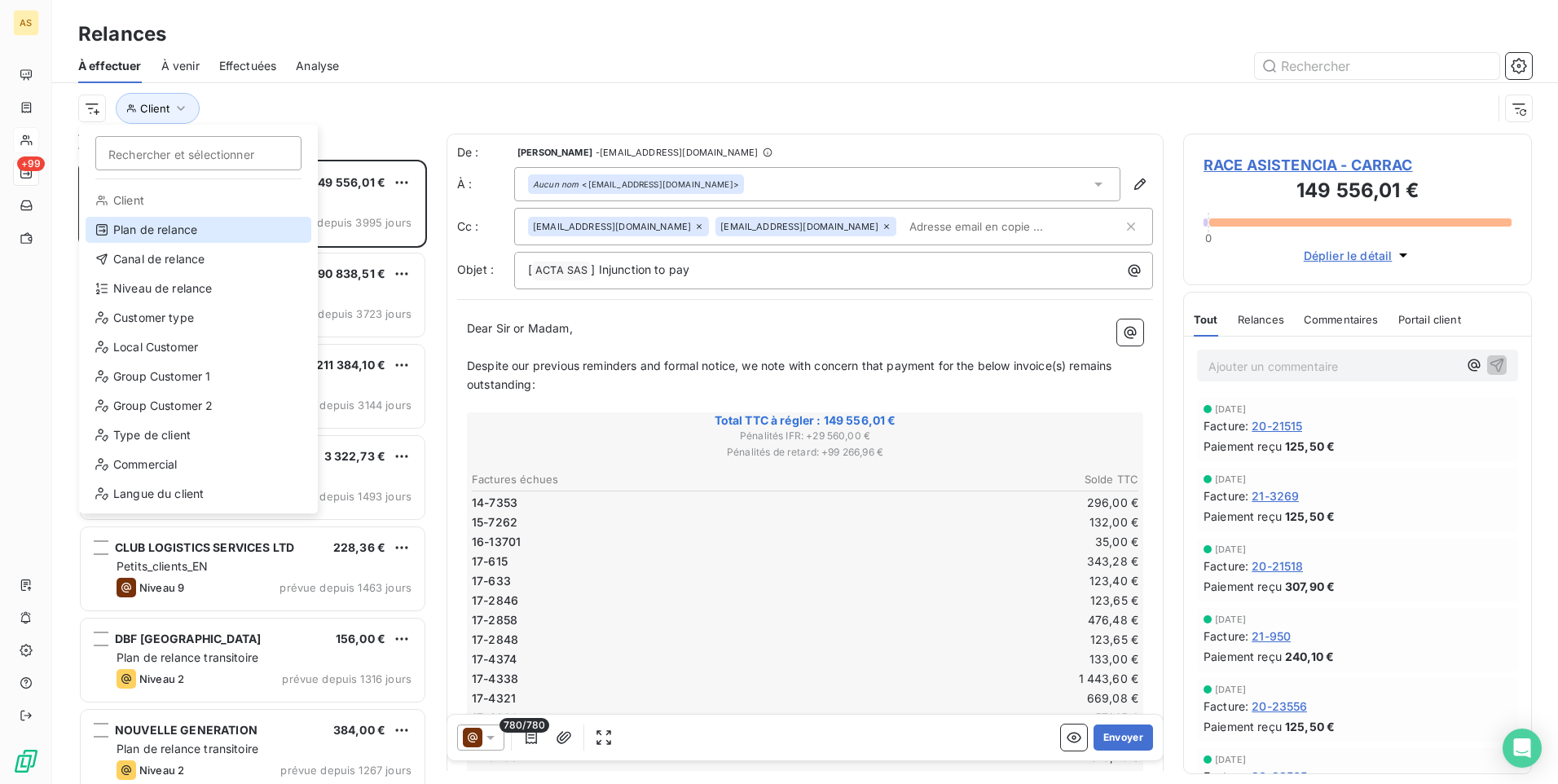
click at [136, 235] on div "Plan de relance" at bounding box center [198, 229] width 226 height 26
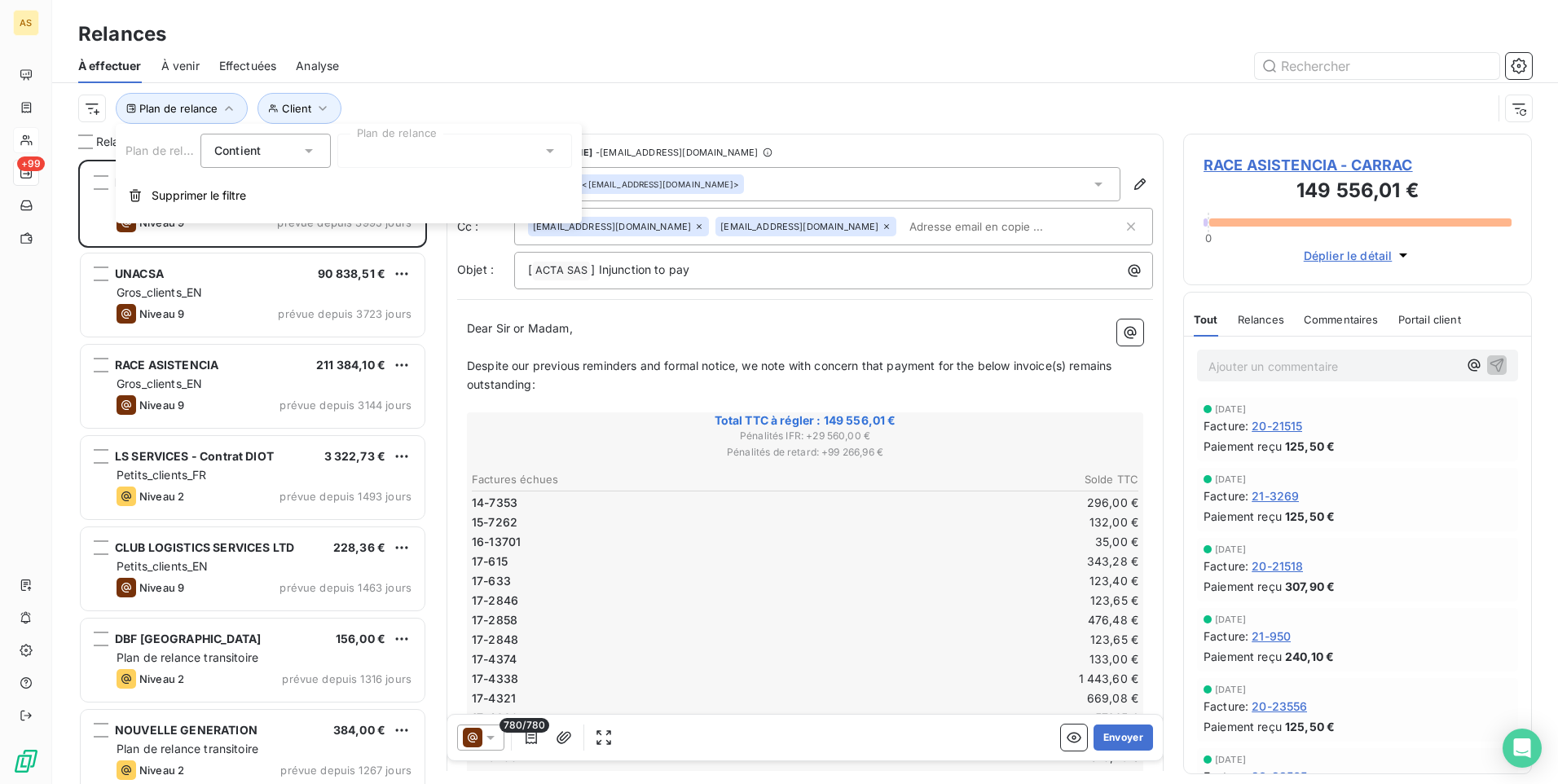
click at [548, 147] on icon at bounding box center [550, 151] width 16 height 16
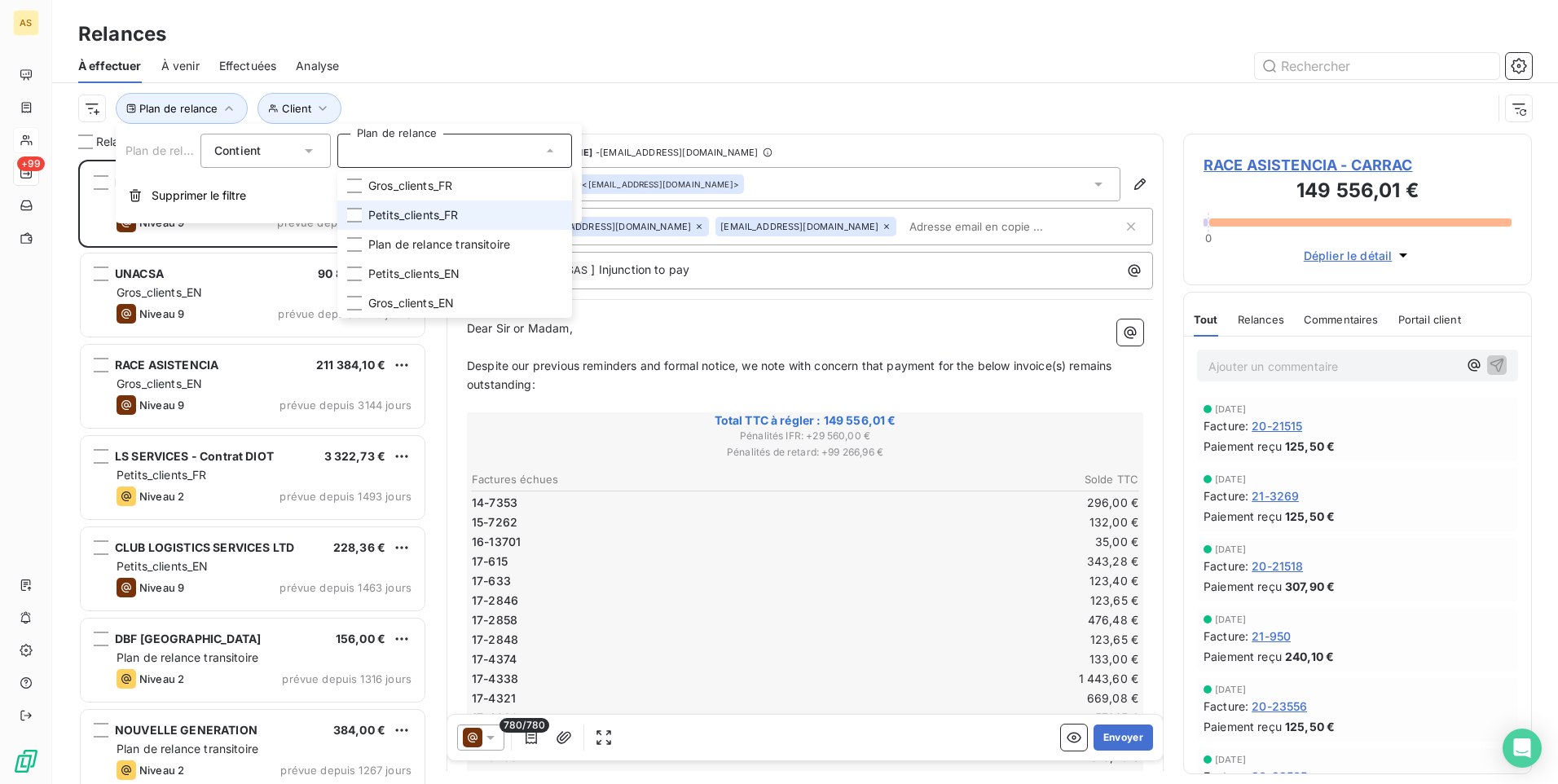
click at [397, 211] on span "Petits_clients_FR" at bounding box center [413, 216] width 90 height 16
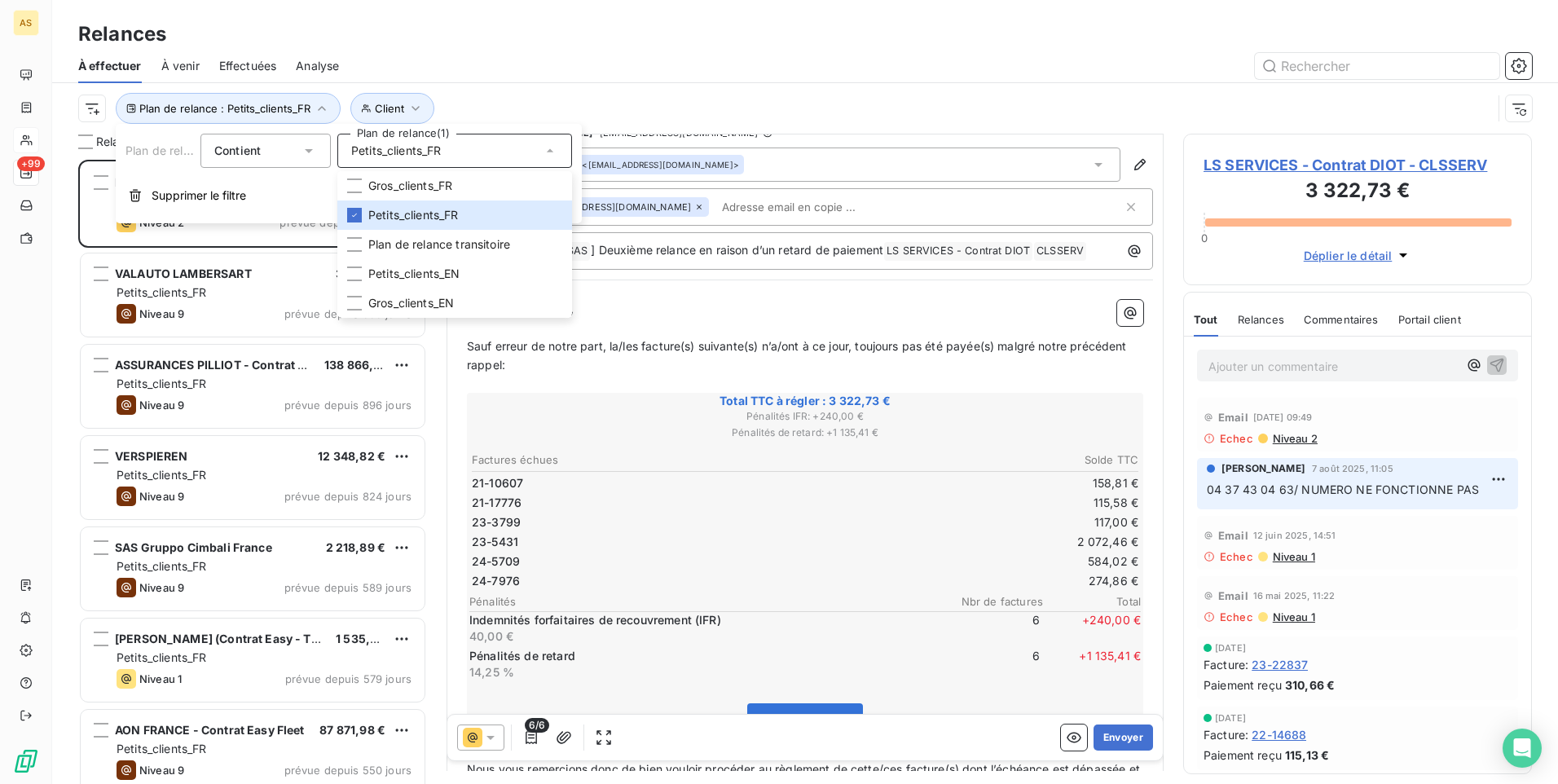
scroll to position [82, 0]
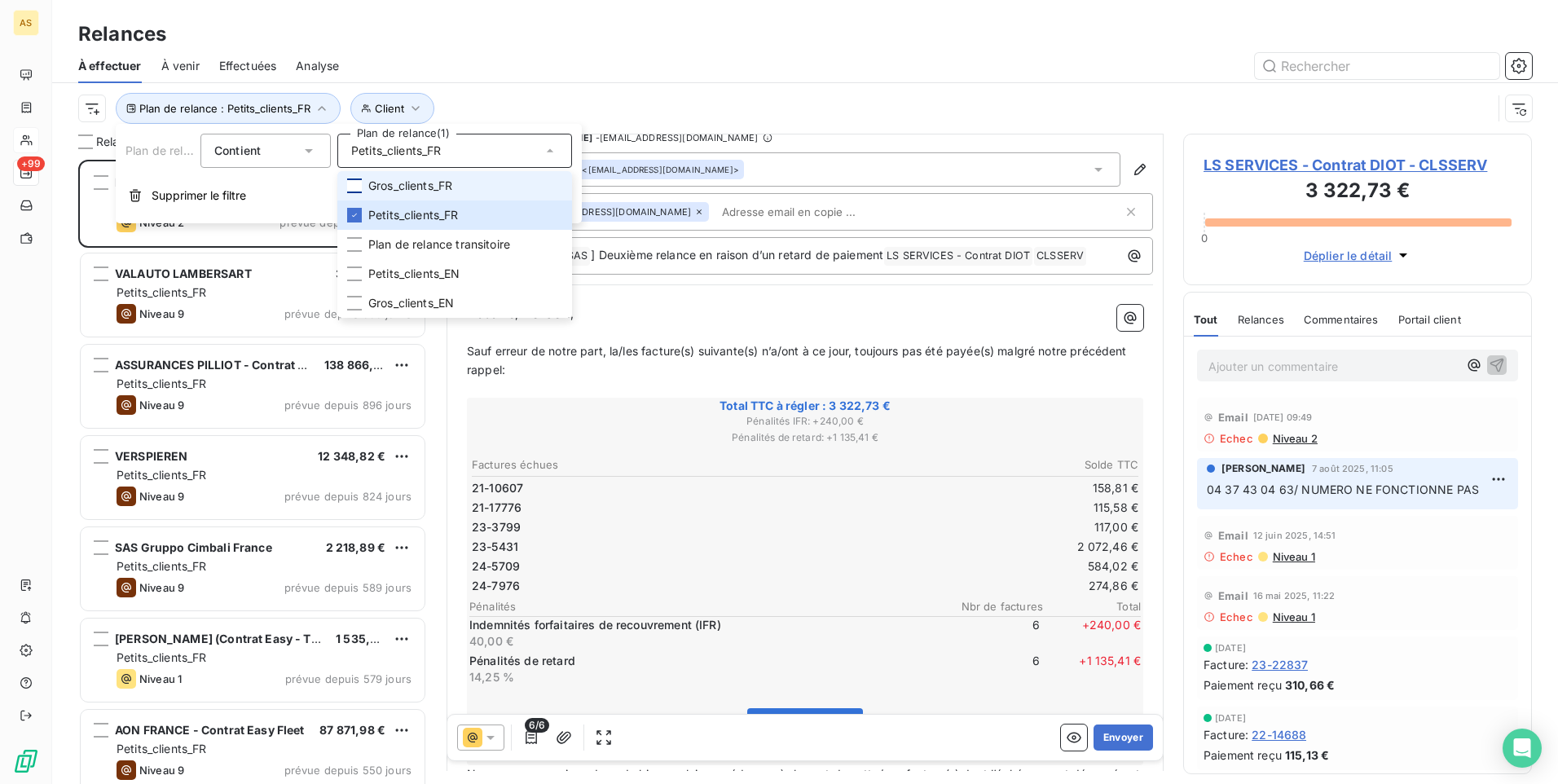
click at [355, 178] on div at bounding box center [355, 186] width 15 height 15
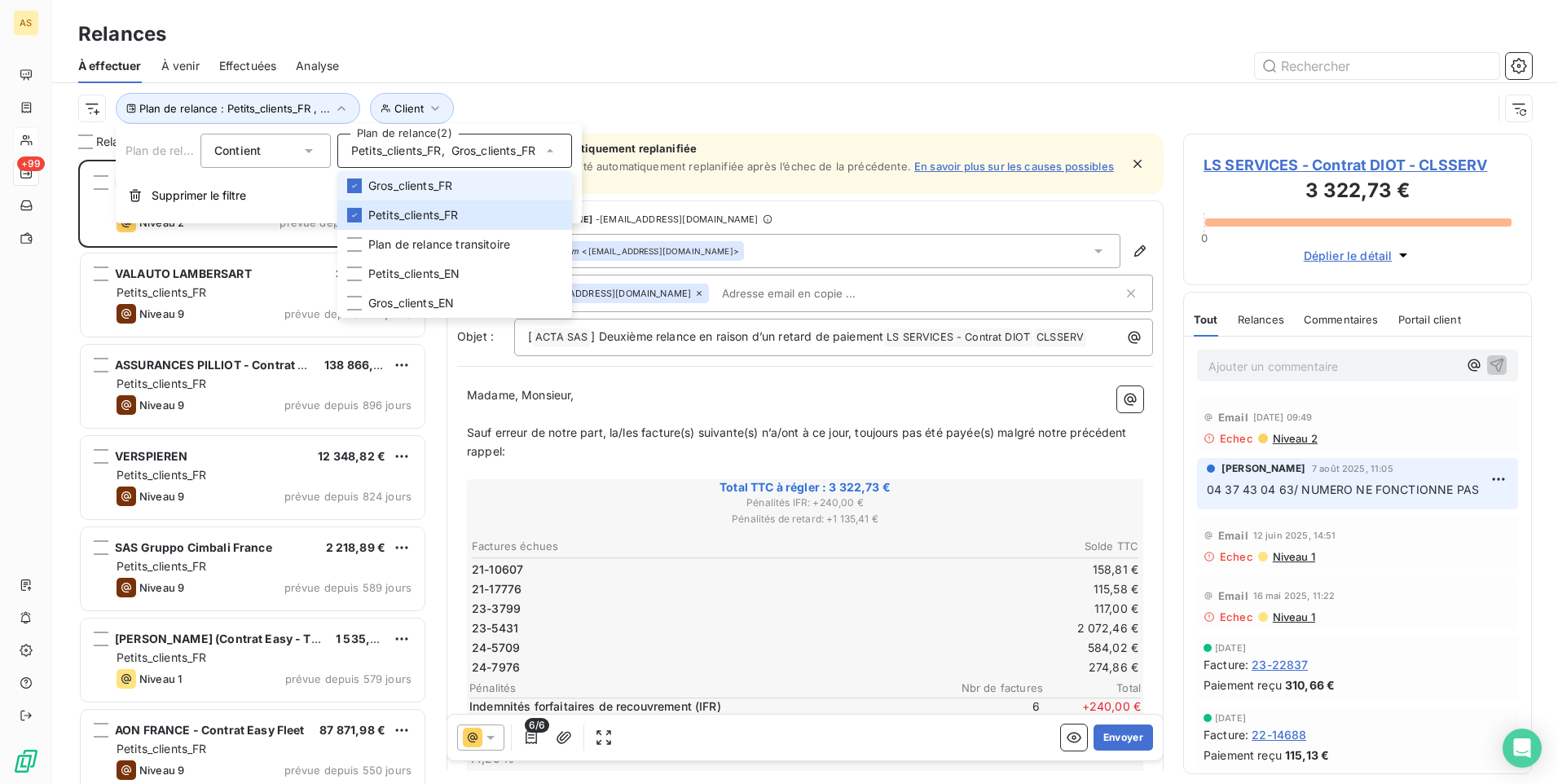
scroll to position [612, 337]
click at [358, 214] on icon at bounding box center [354, 215] width 10 height 10
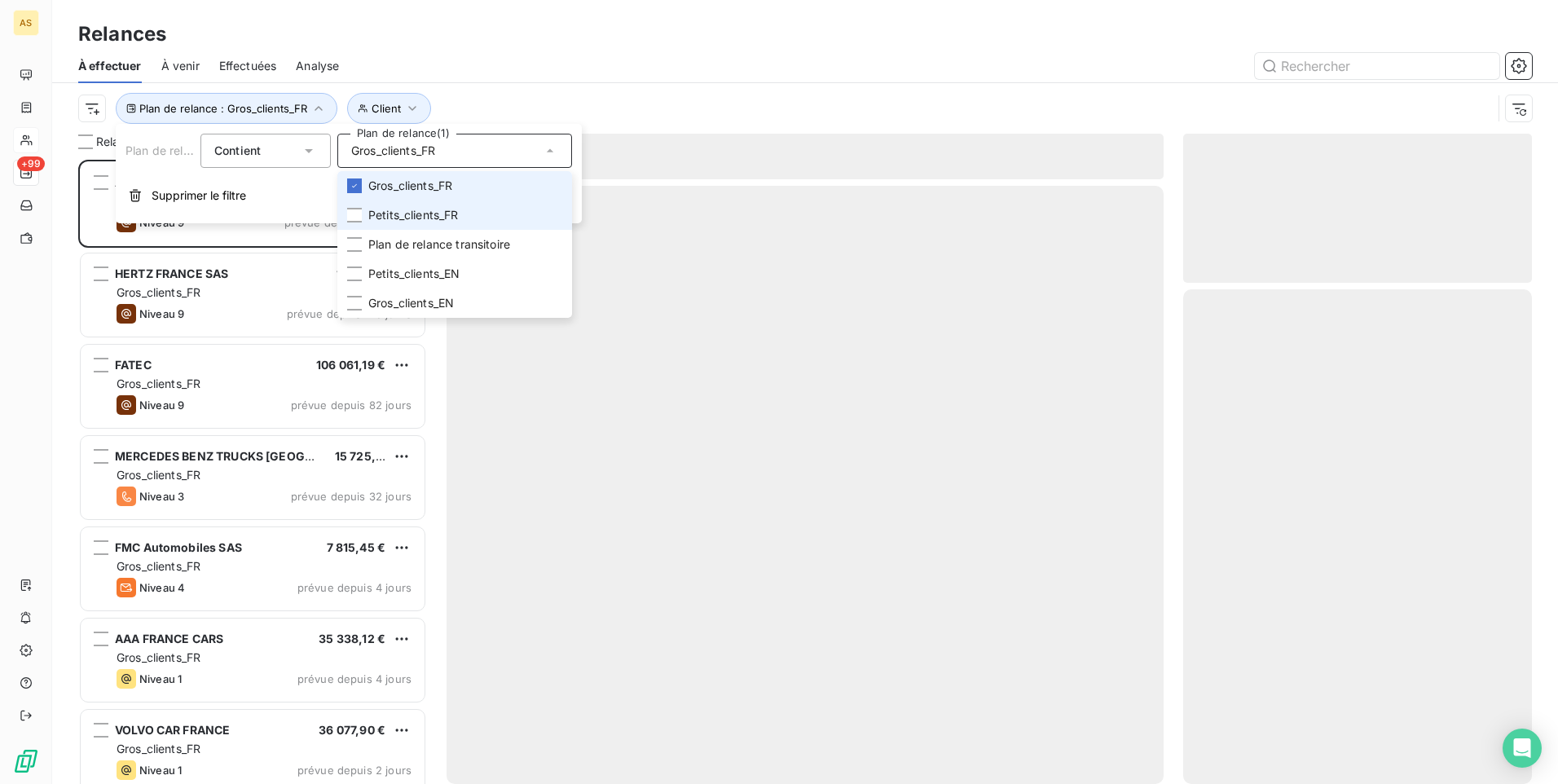
scroll to position [612, 337]
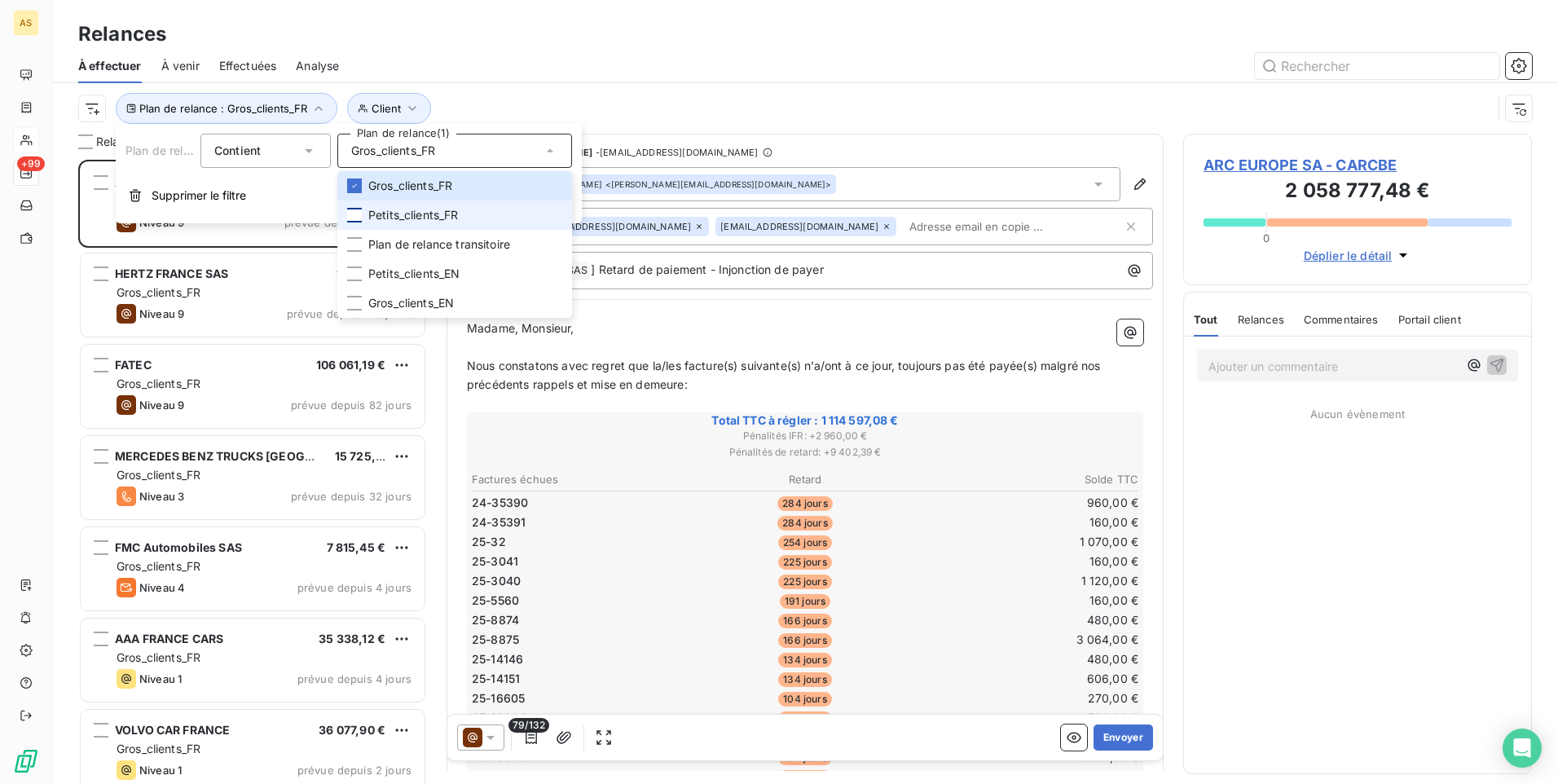
click at [354, 216] on div at bounding box center [355, 215] width 15 height 15
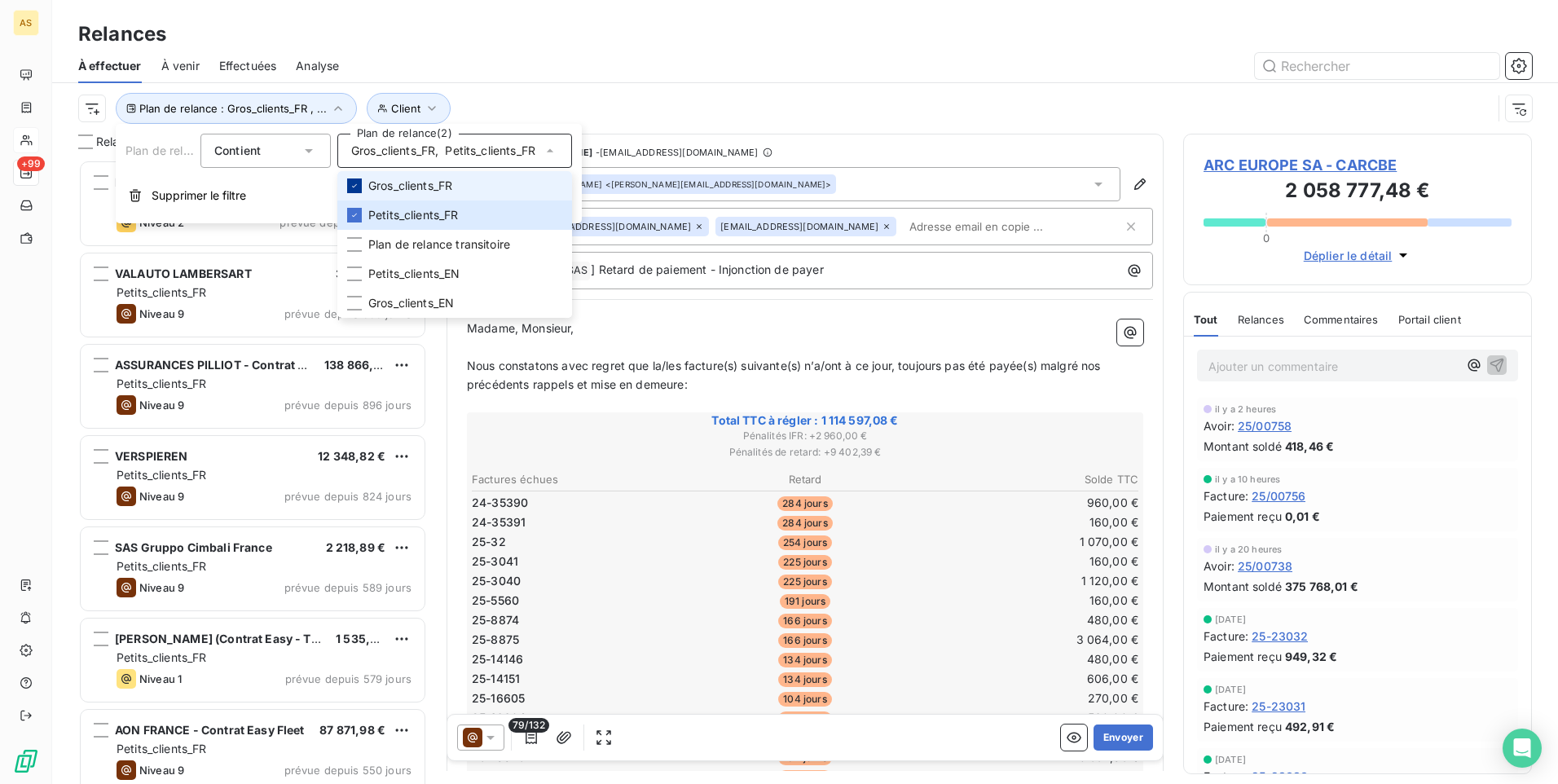
click at [355, 190] on icon at bounding box center [354, 186] width 10 height 10
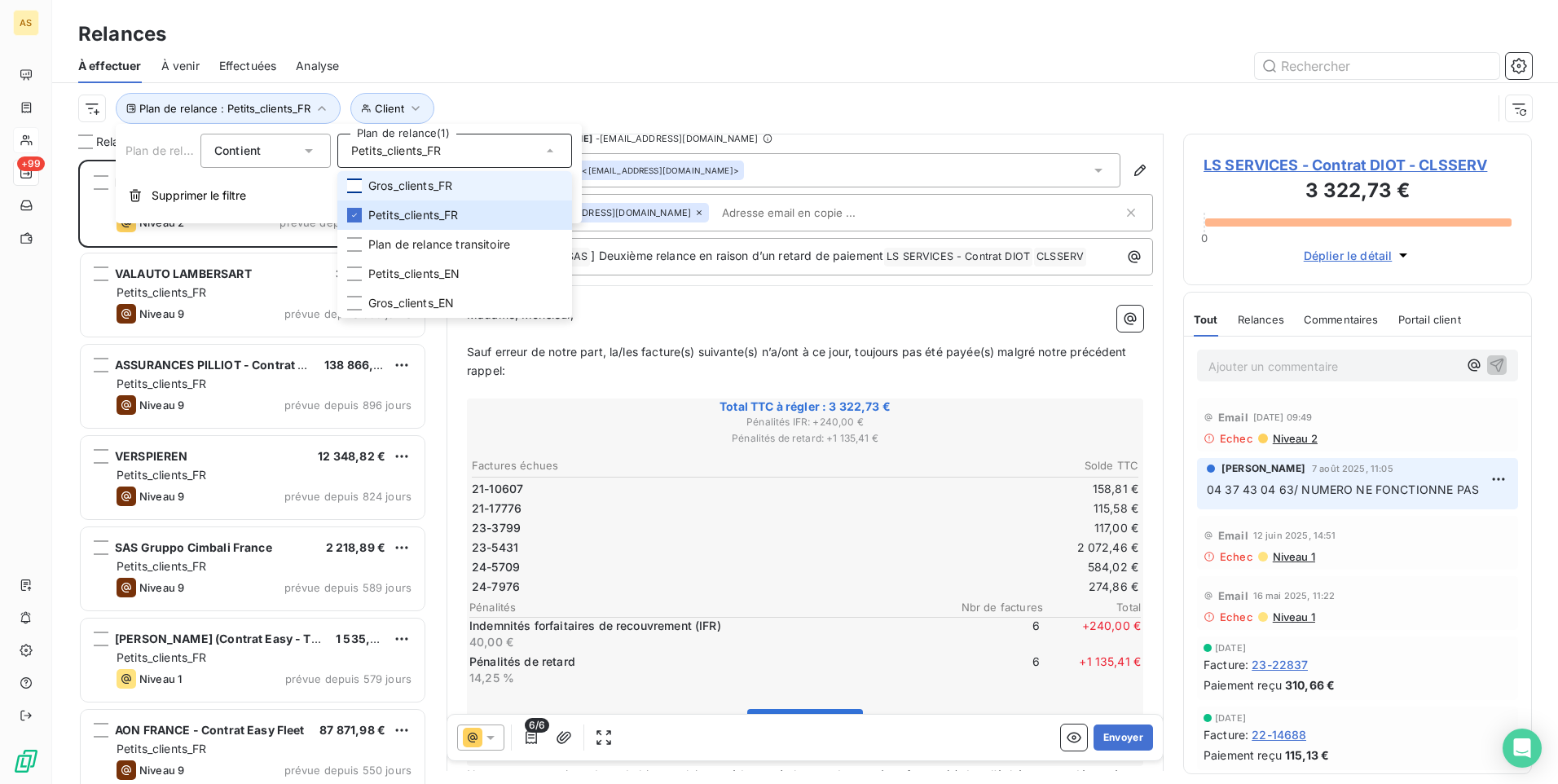
scroll to position [82, 0]
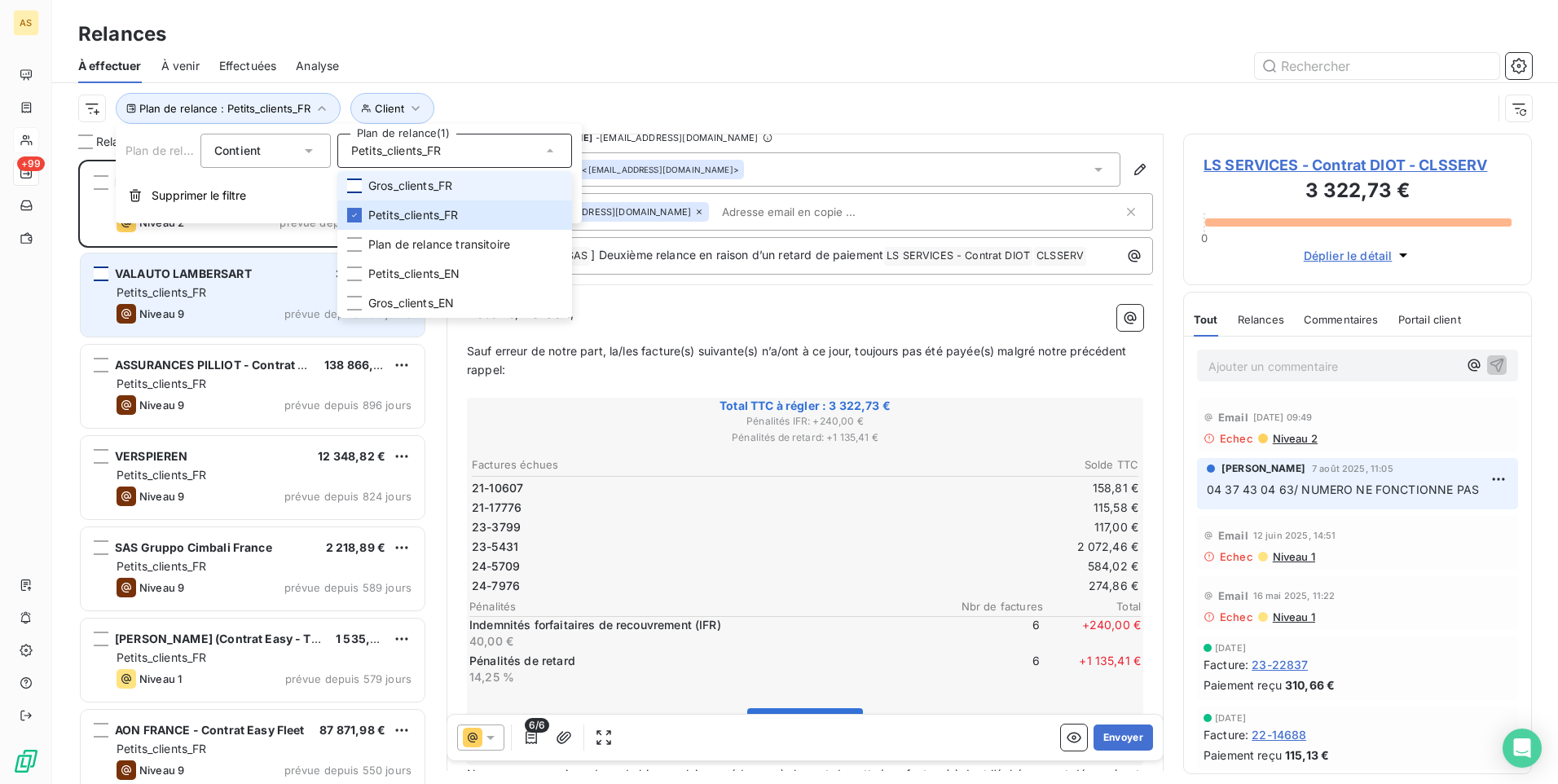
click at [103, 273] on div "grid" at bounding box center [101, 274] width 15 height 15
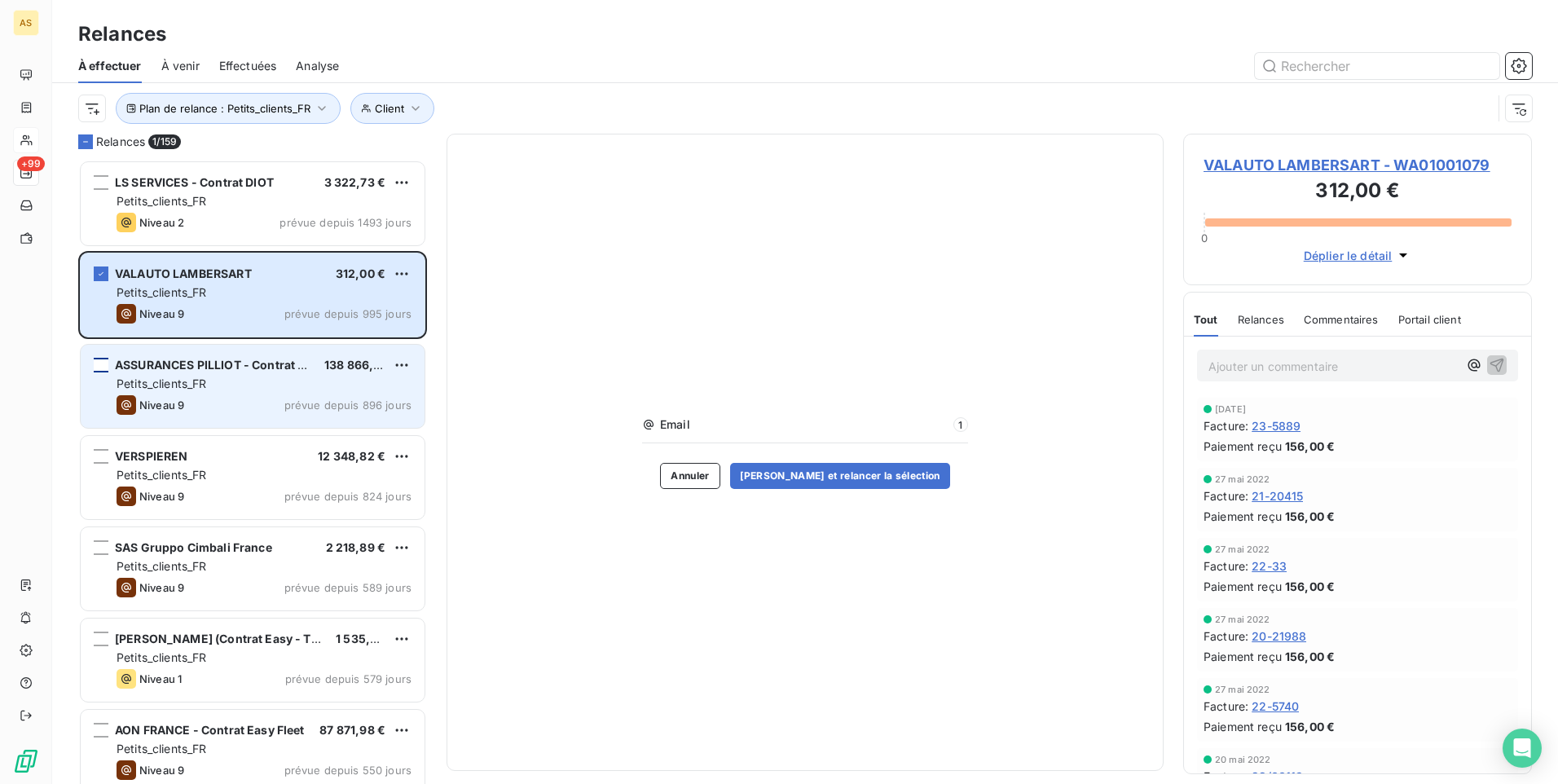
click at [99, 360] on div "grid" at bounding box center [101, 365] width 15 height 15
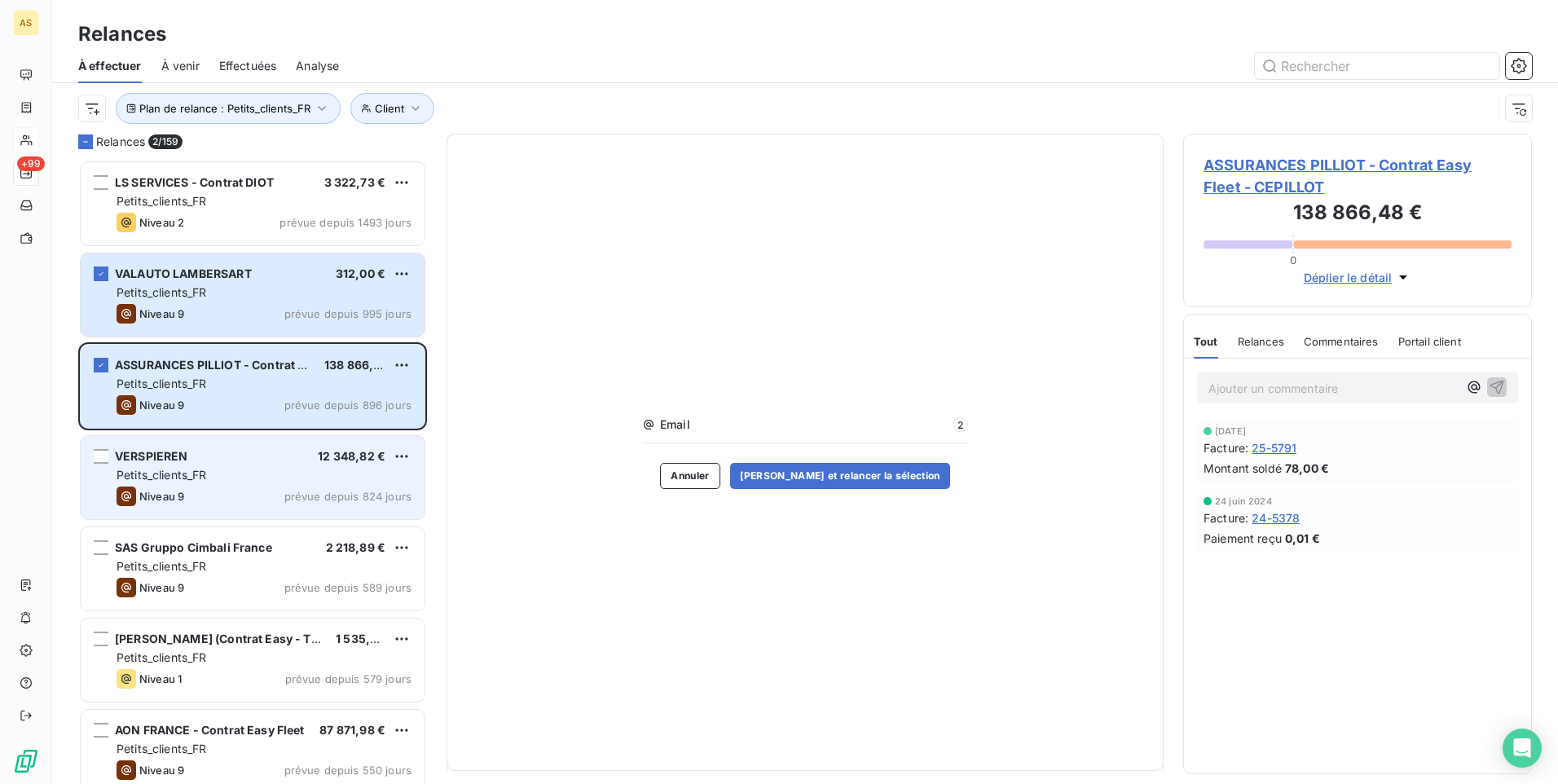
click at [90, 458] on div "VERSPIEREN 12 348,82 € Petits_clients_FR Niveau 9 prévue depuis 824 jours" at bounding box center [253, 477] width 344 height 83
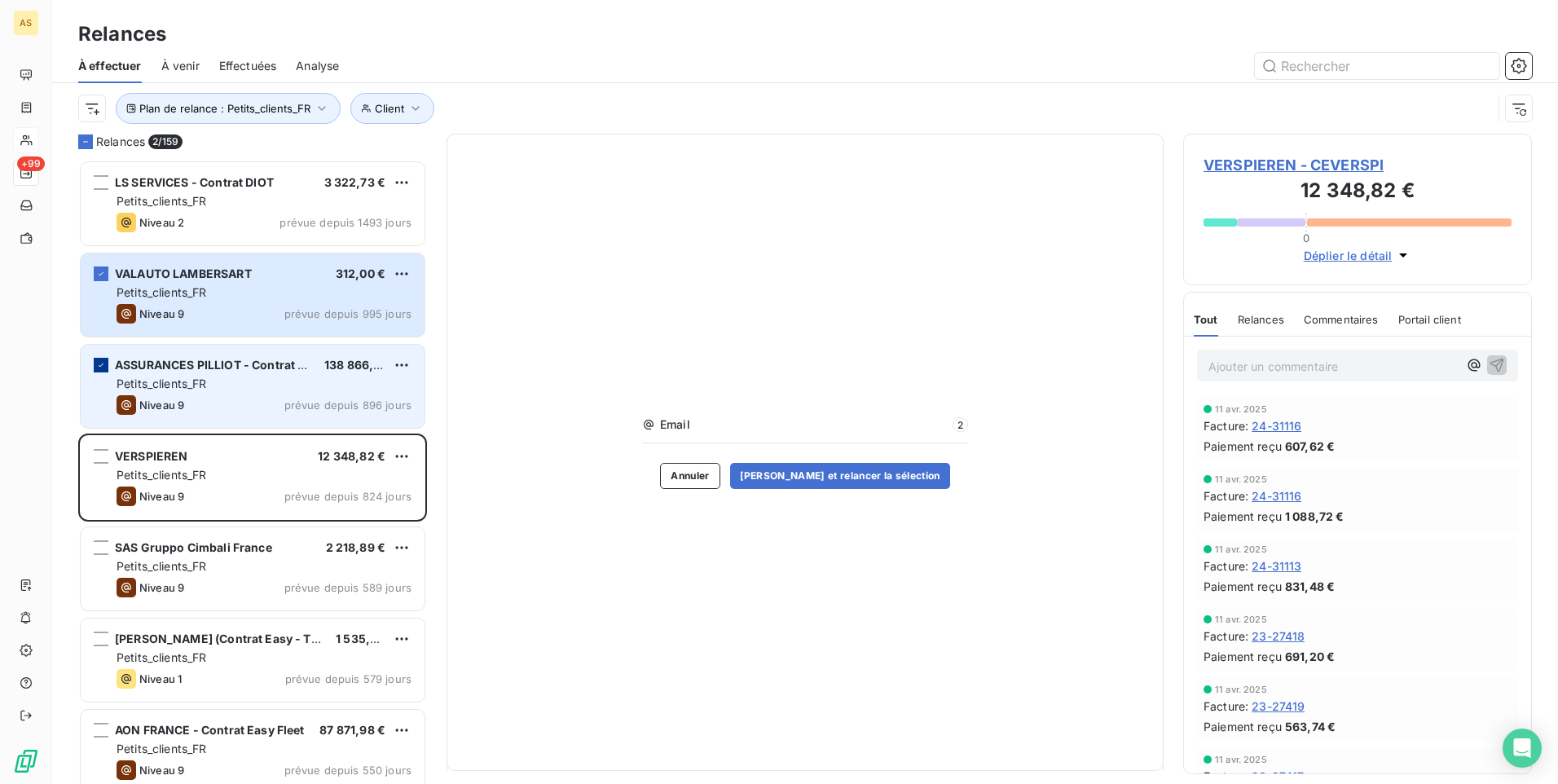
click at [106, 369] on div "grid" at bounding box center [101, 365] width 15 height 15
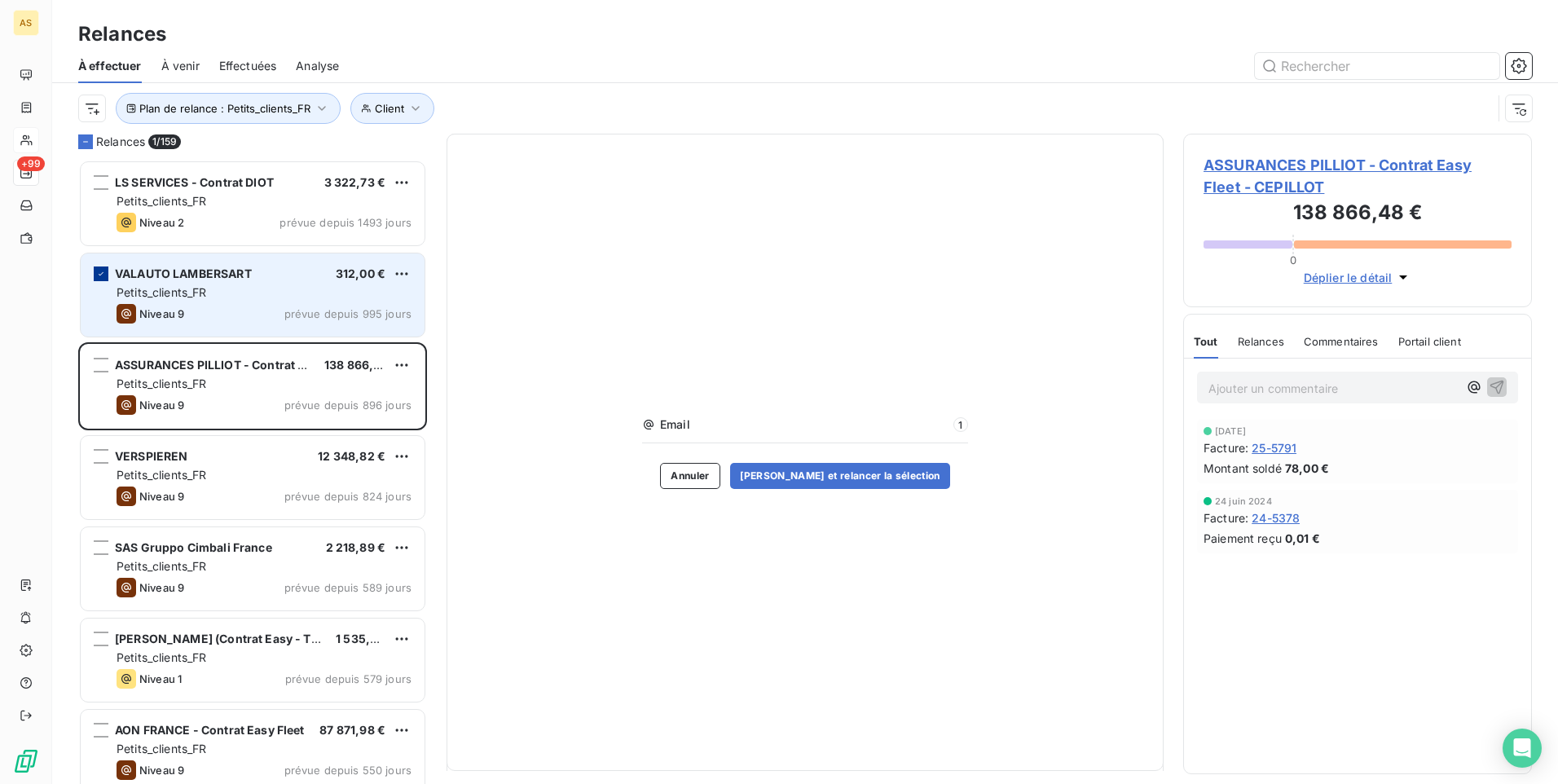
click at [107, 277] on div "grid" at bounding box center [101, 274] width 15 height 15
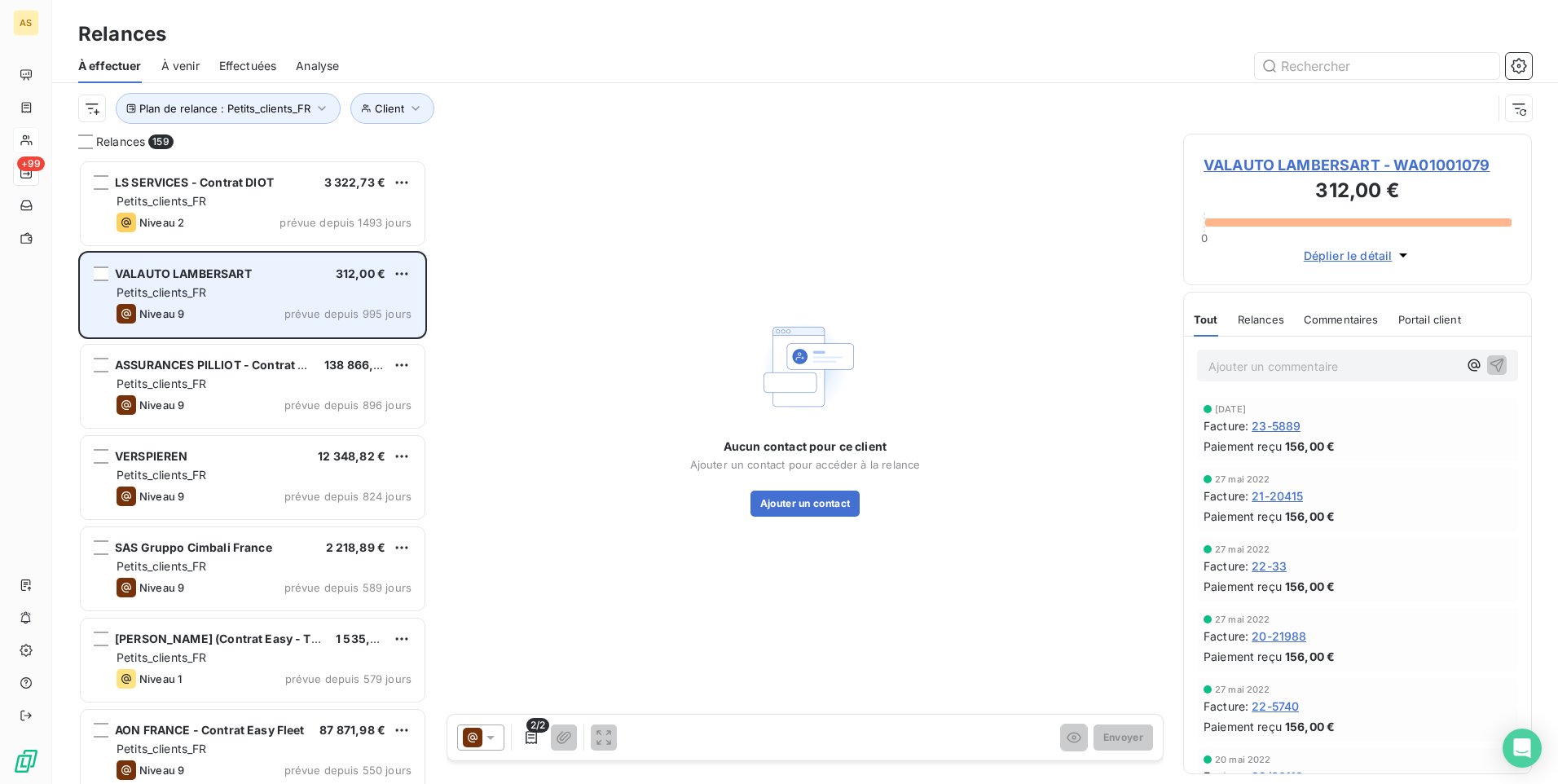
click at [168, 274] on span "VALAUTO LAMBERSART" at bounding box center [183, 273] width 137 height 14
click at [103, 270] on div "grid" at bounding box center [101, 274] width 15 height 15
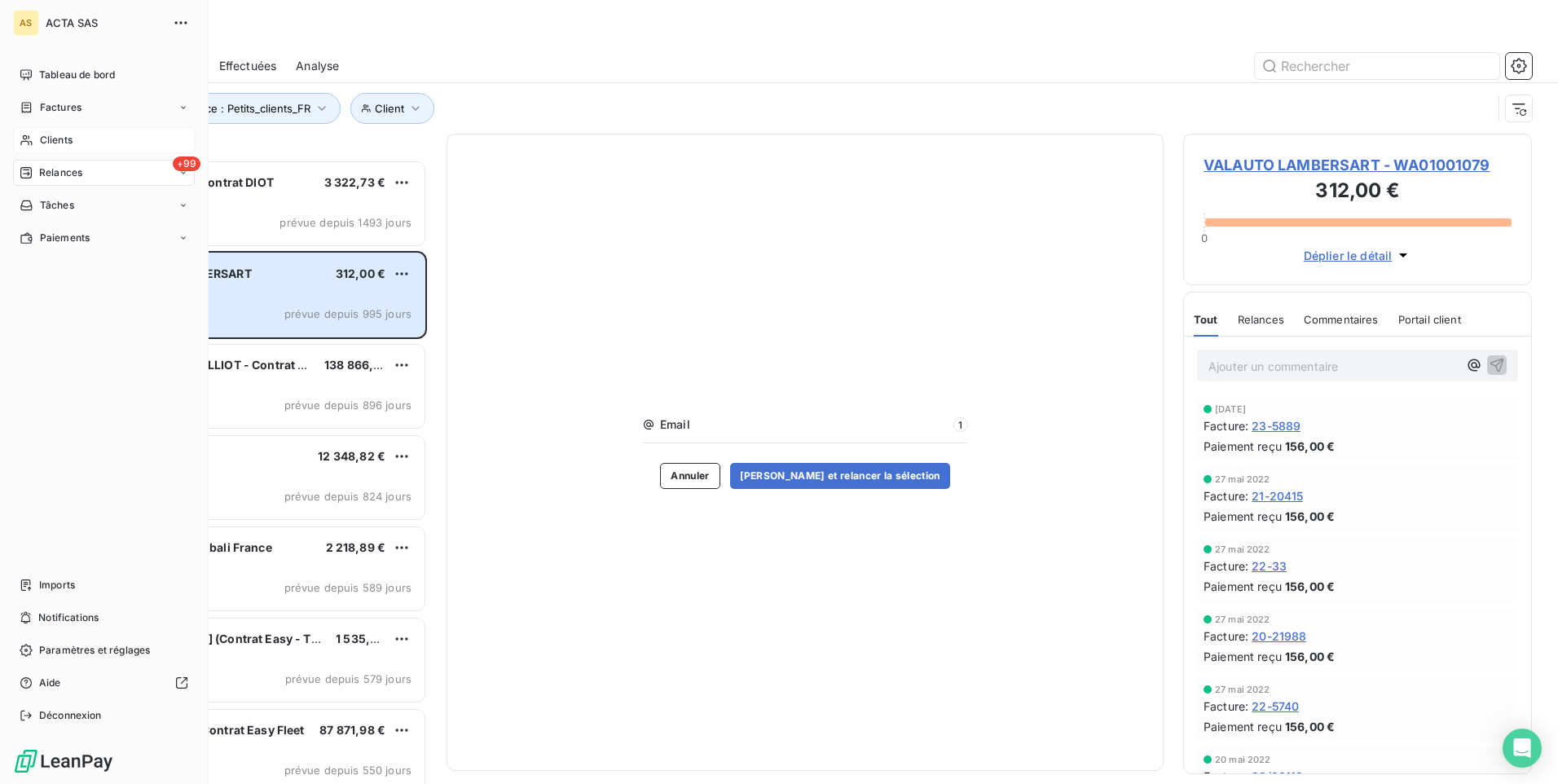
click at [66, 142] on span "Clients" at bounding box center [56, 140] width 33 height 15
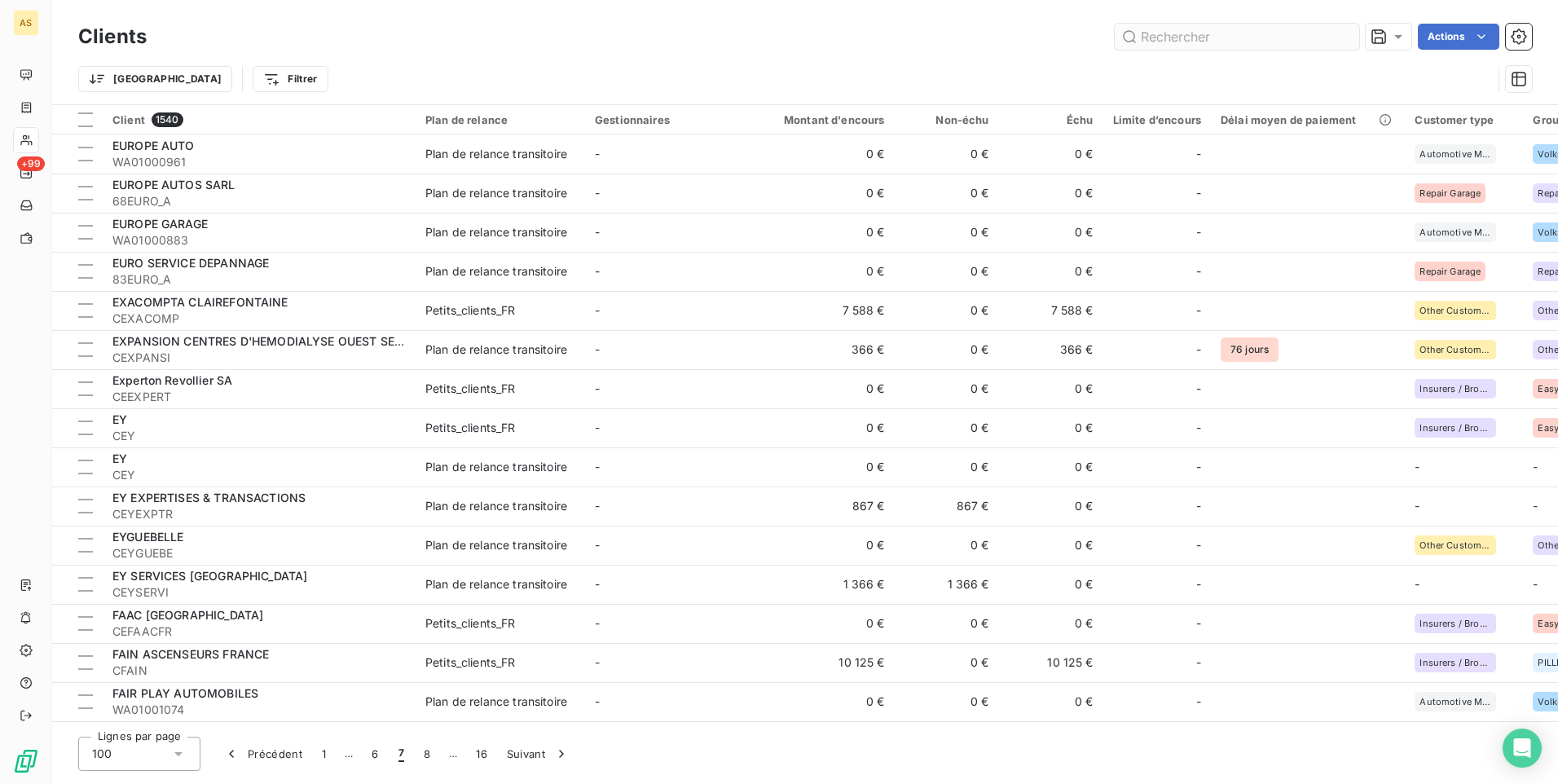
click at [1167, 40] on input "text" at bounding box center [1237, 36] width 245 height 26
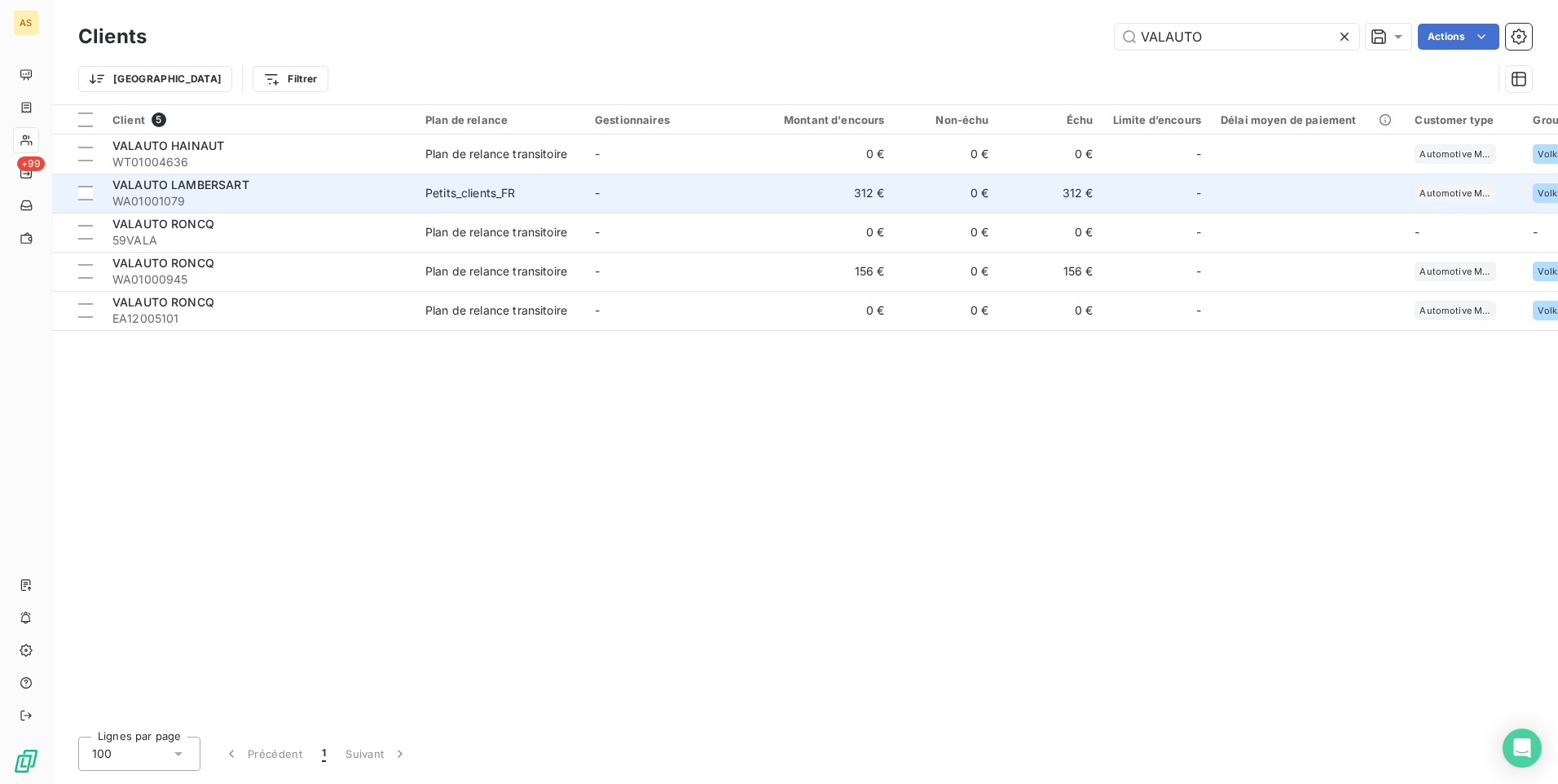
type input "VALAUTO"
click at [1060, 205] on td "312 €" at bounding box center [1050, 193] width 105 height 39
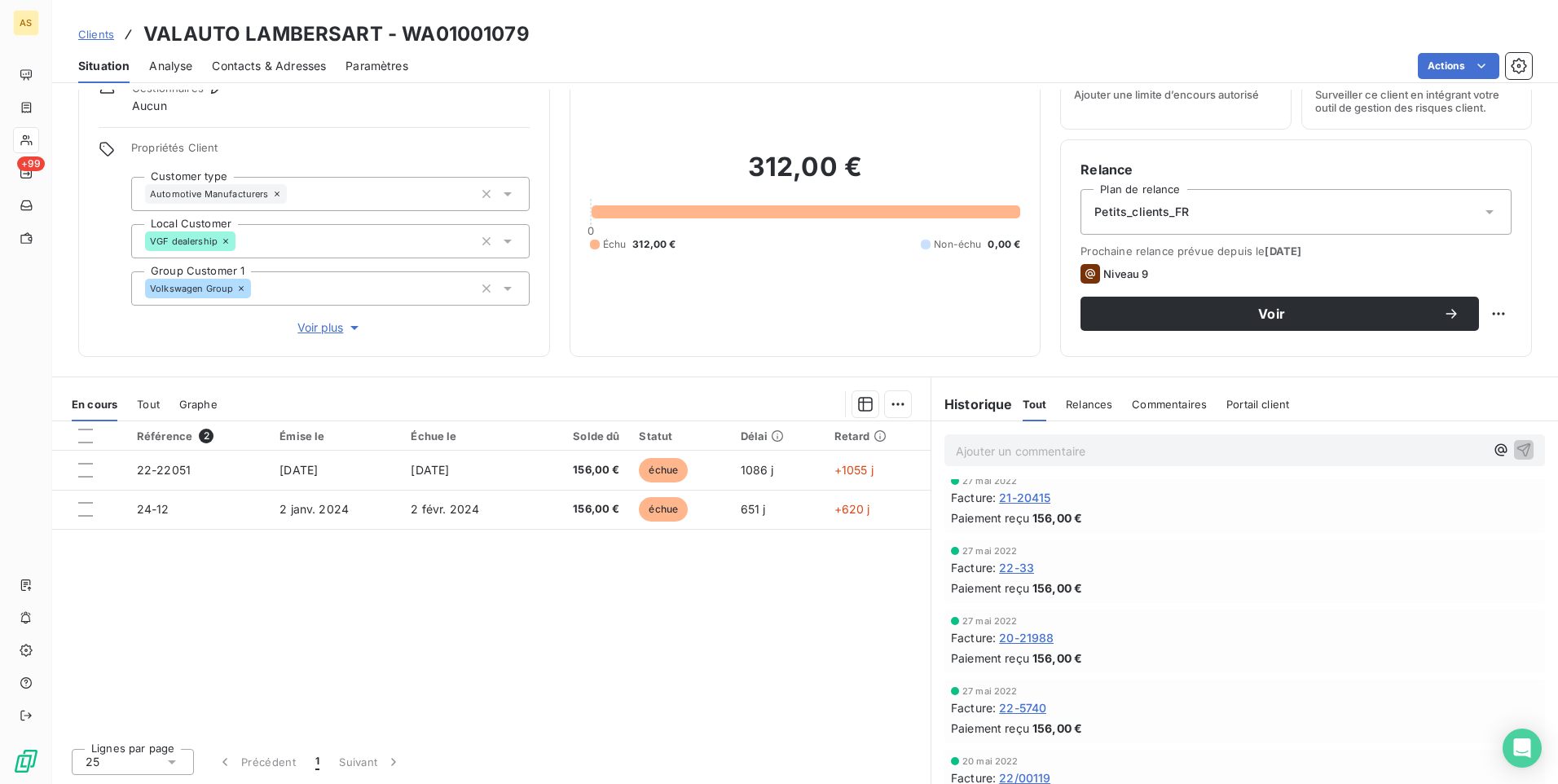
scroll to position [82, 0]
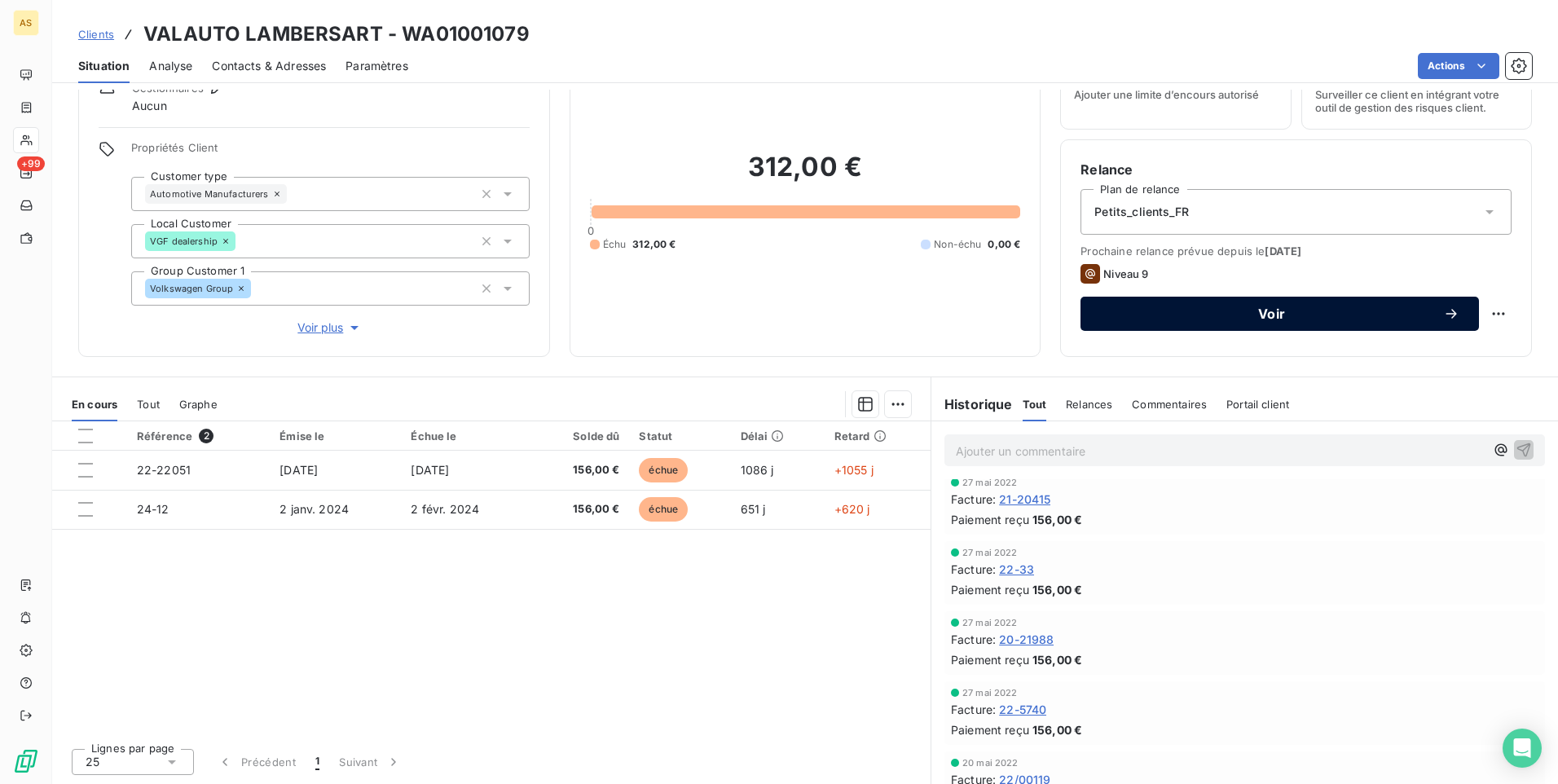
click at [1135, 320] on div "Voir" at bounding box center [1279, 314] width 359 height 16
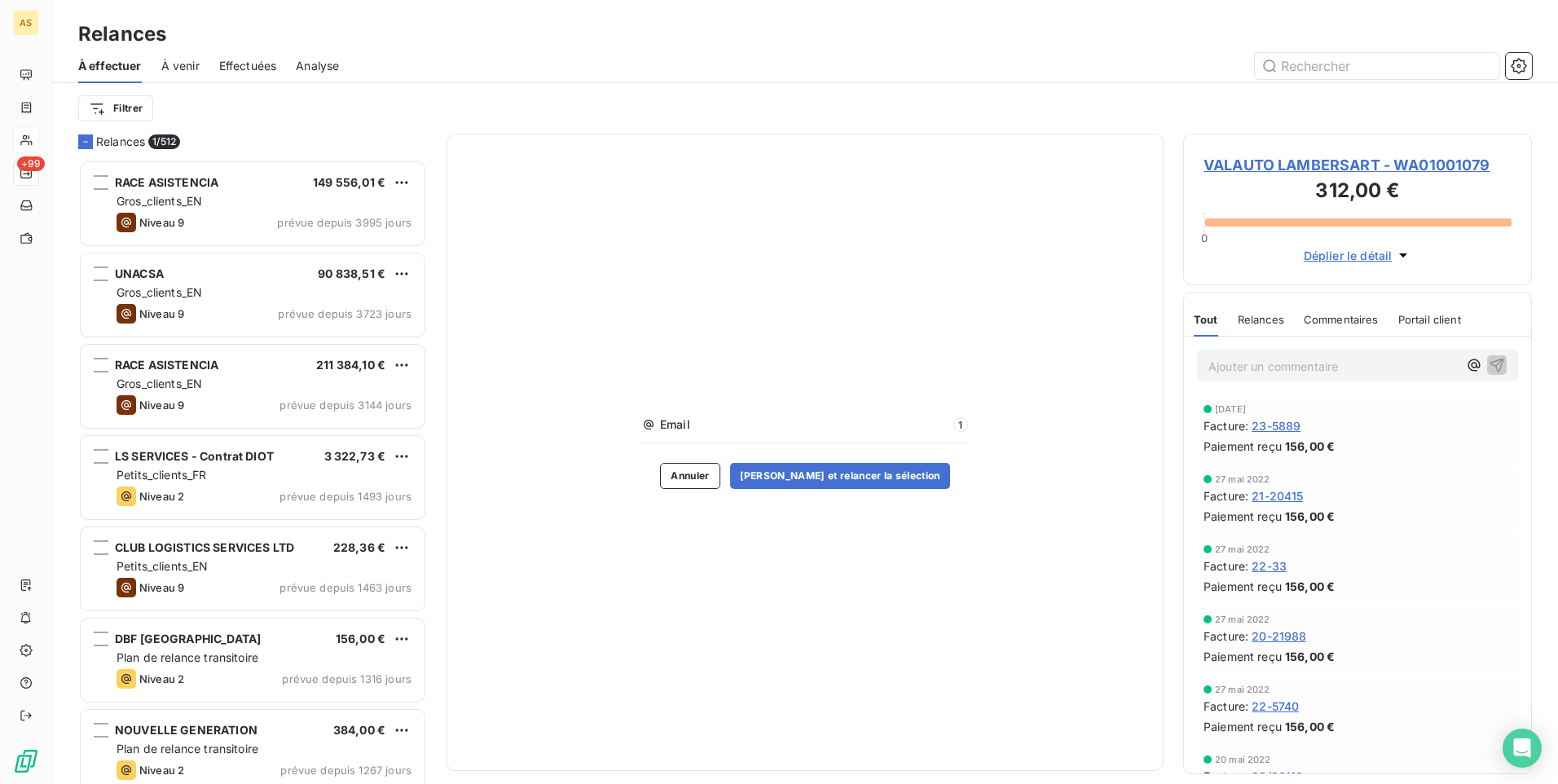
scroll to position [612, 337]
click at [1223, 169] on span "VALAUTO LAMBERSART - WA01001079" at bounding box center [1357, 165] width 308 height 22
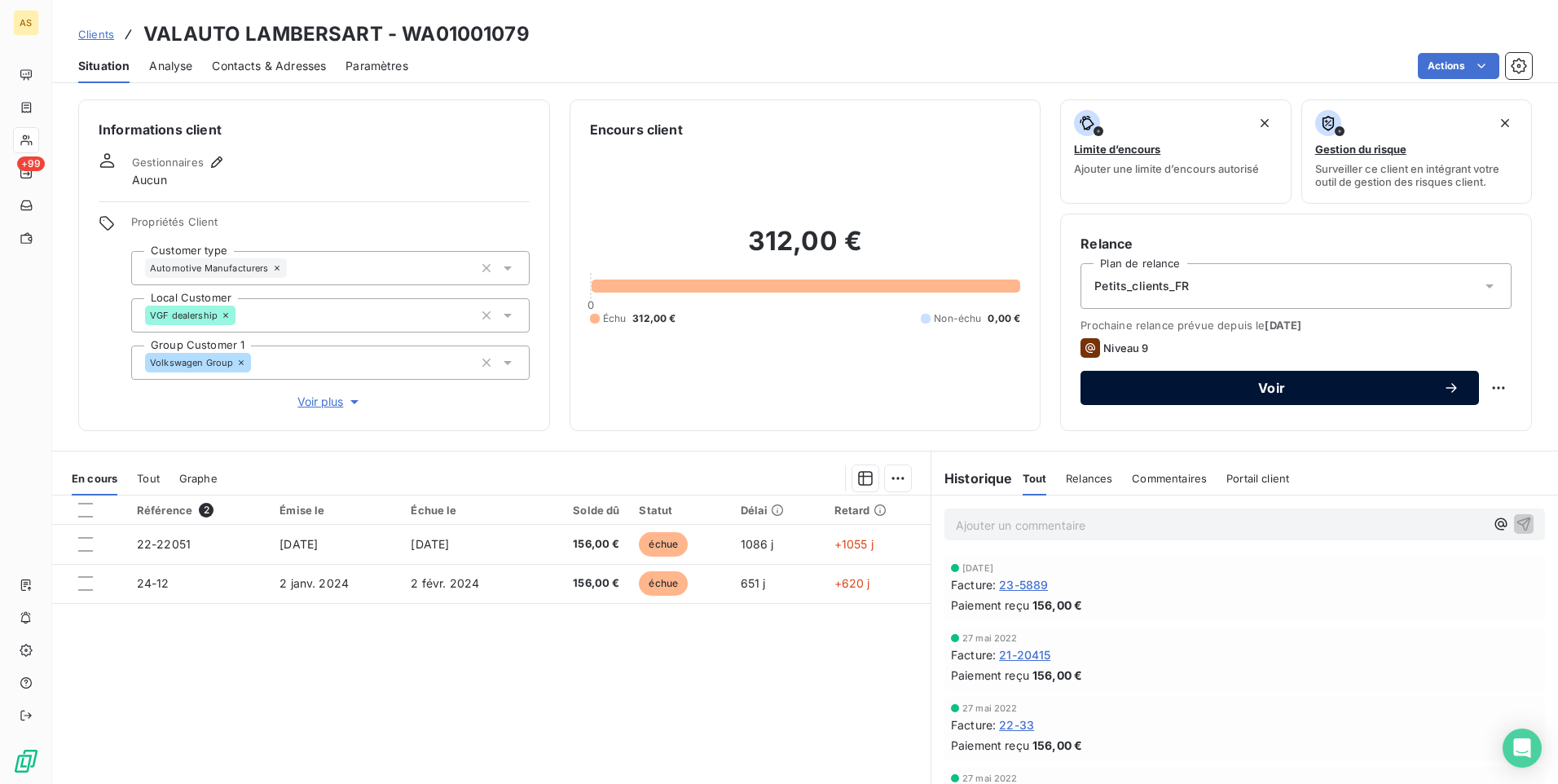
click at [1191, 375] on button "Voir" at bounding box center [1280, 388] width 398 height 35
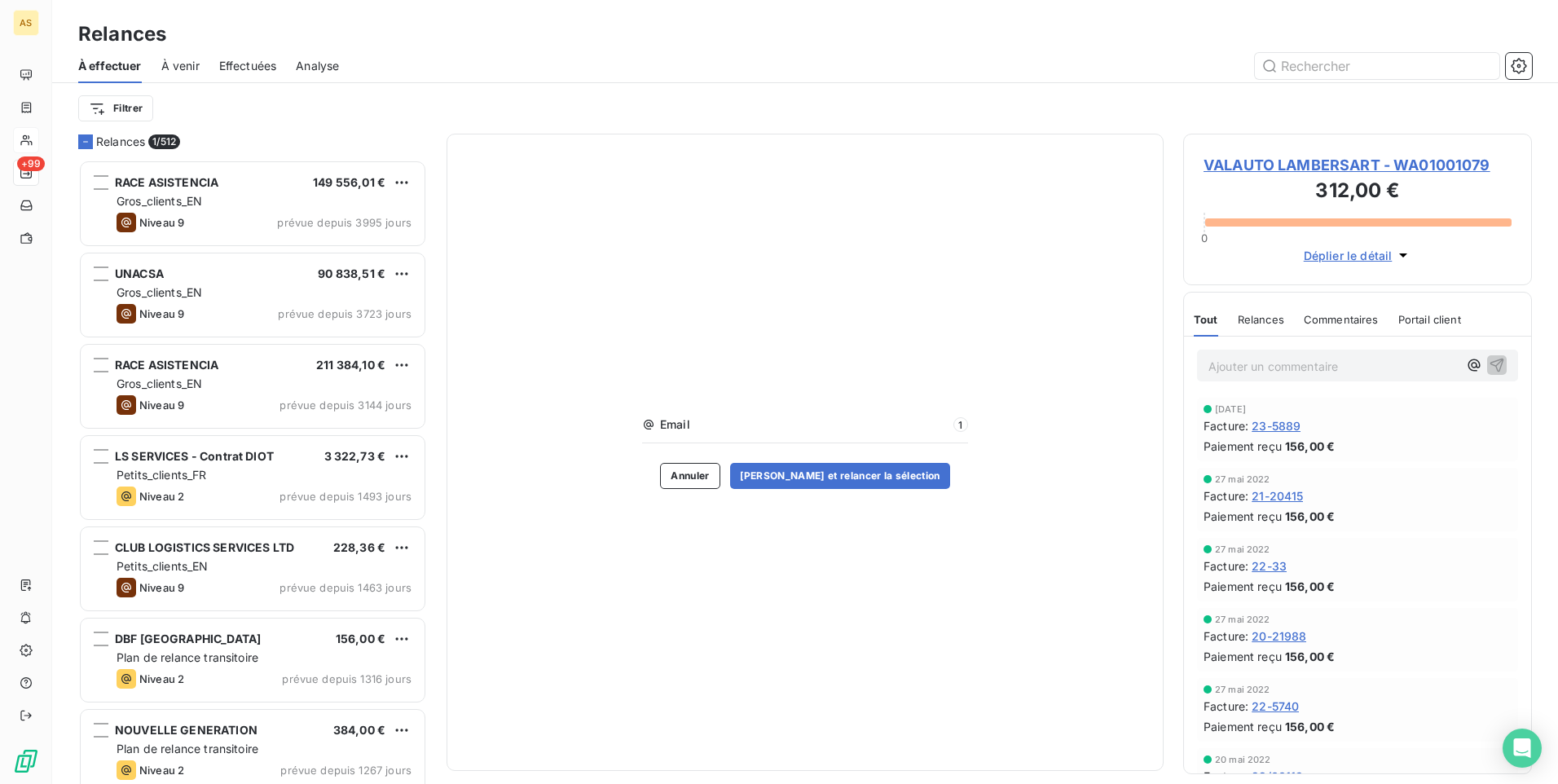
scroll to position [612, 337]
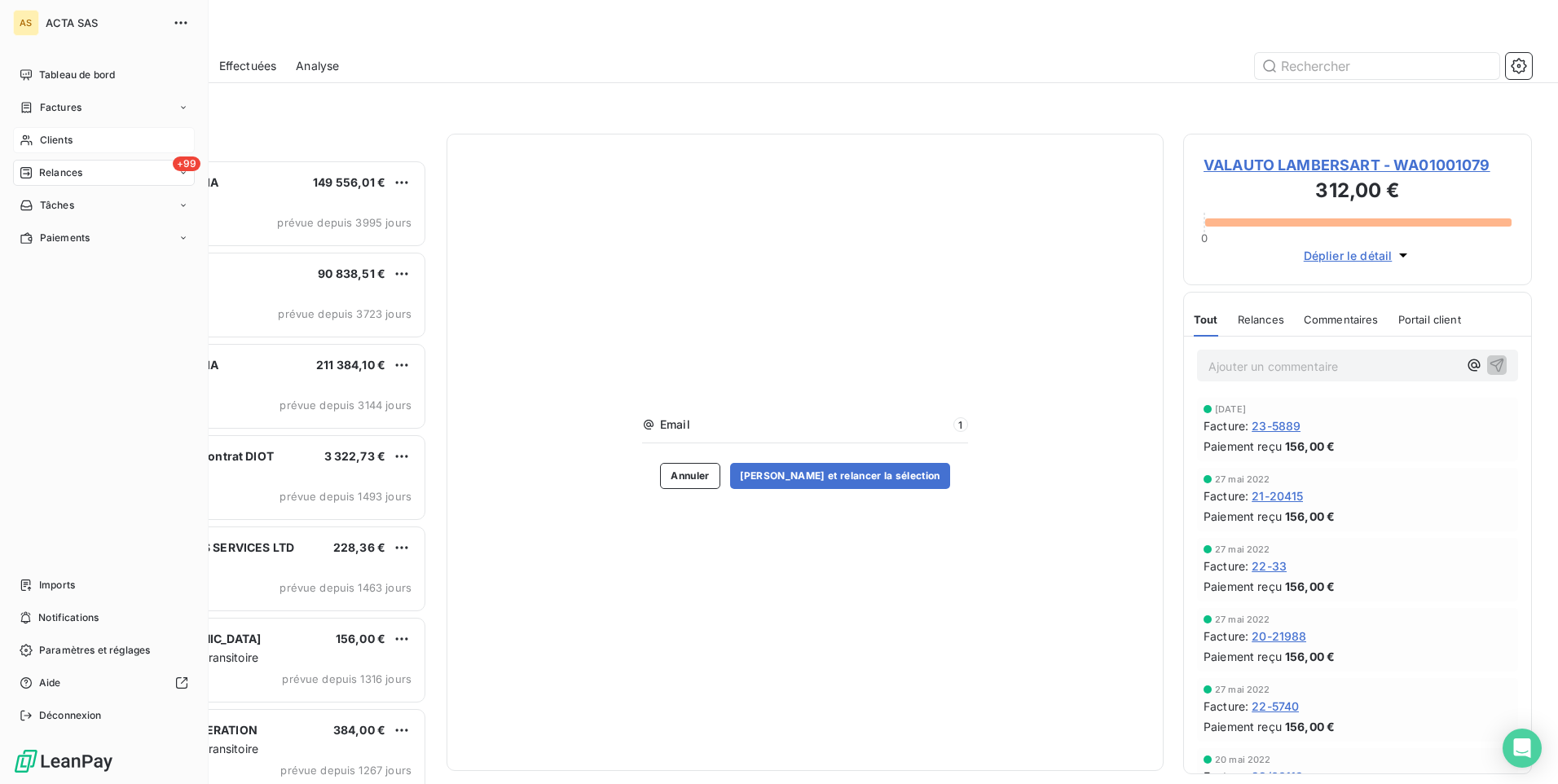
click at [63, 140] on span "Clients" at bounding box center [56, 140] width 33 height 15
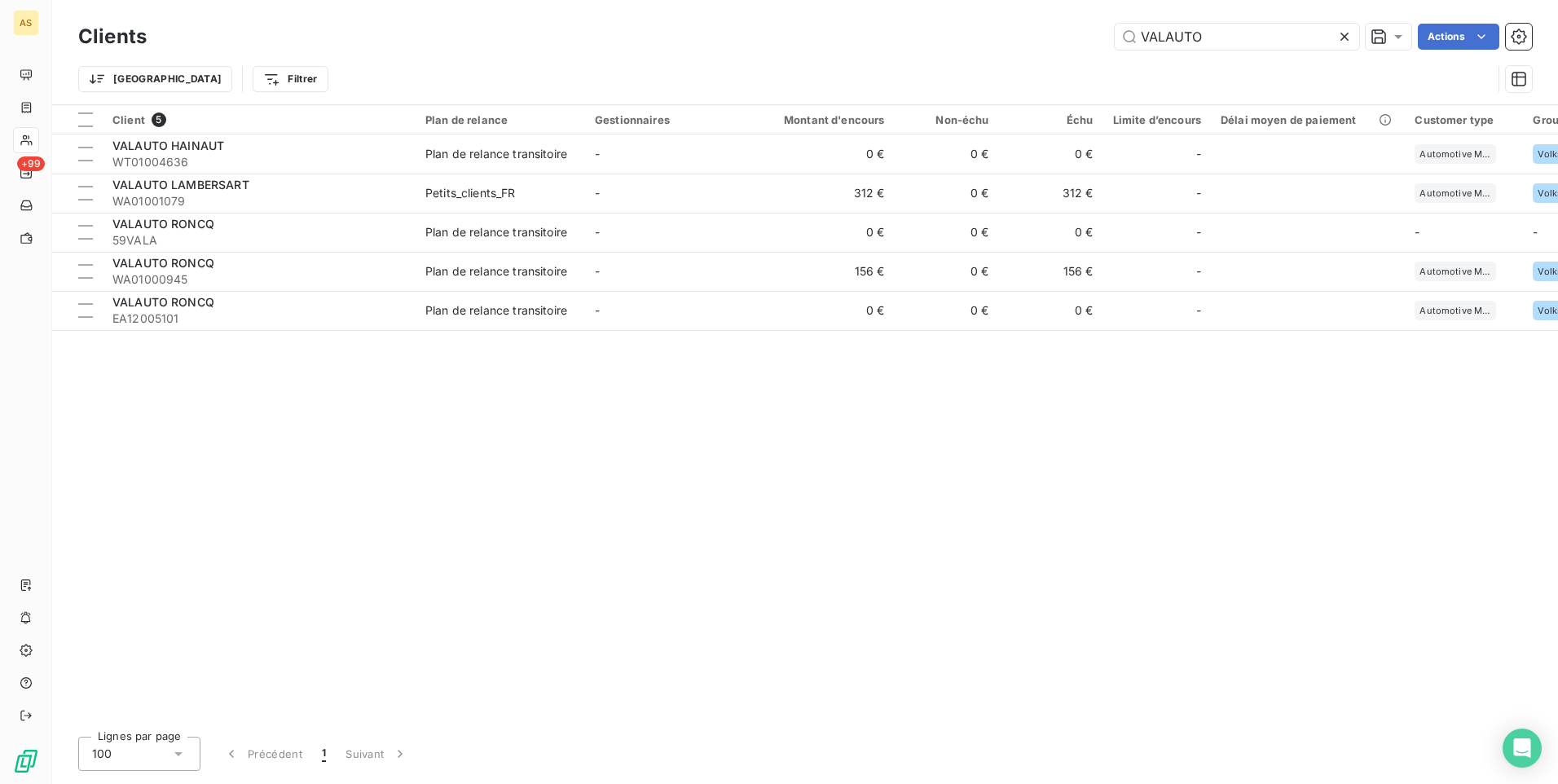
click at [1346, 43] on icon at bounding box center [1344, 36] width 16 height 16
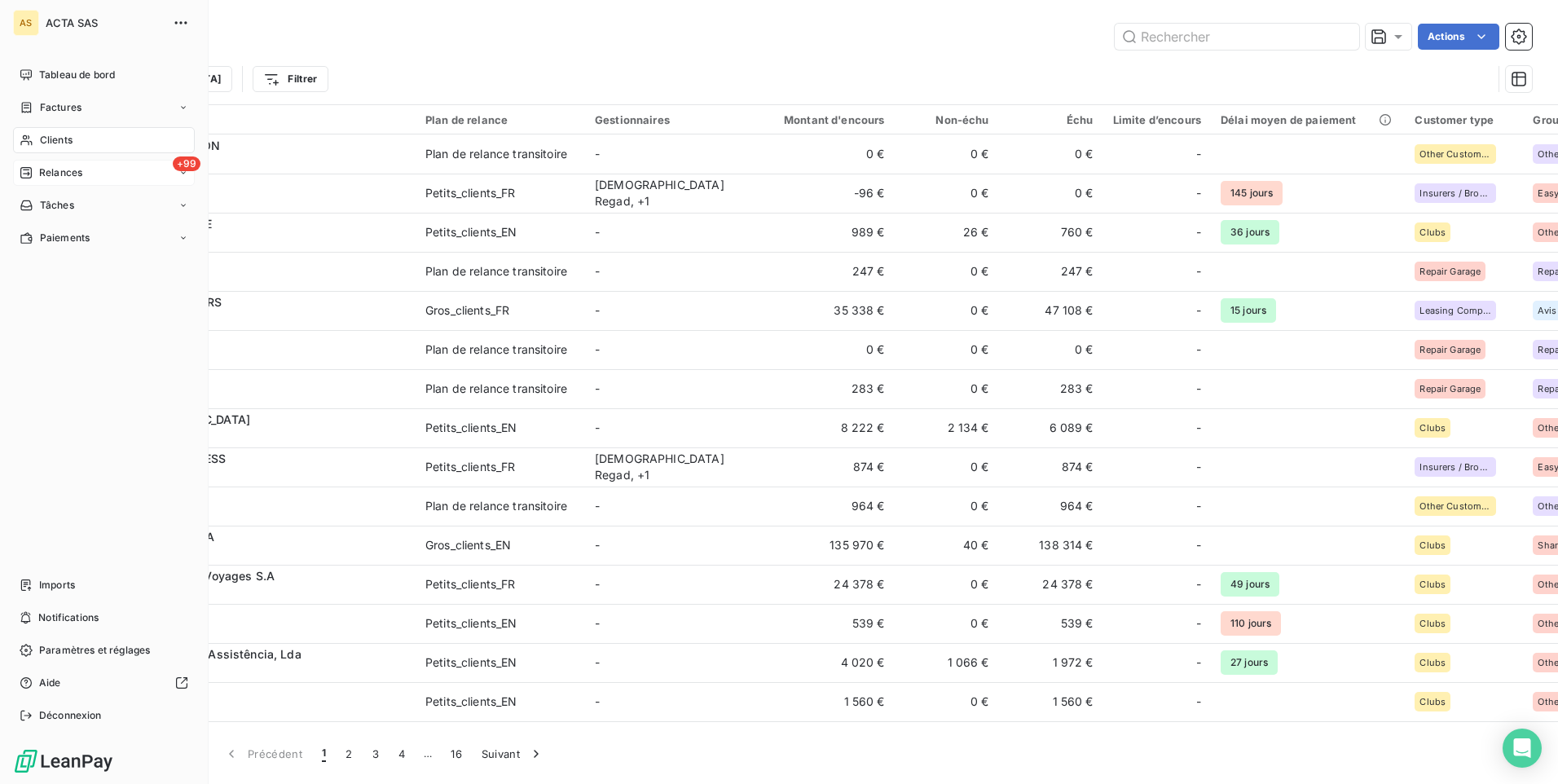
click at [75, 170] on span "Relances" at bounding box center [60, 173] width 43 height 15
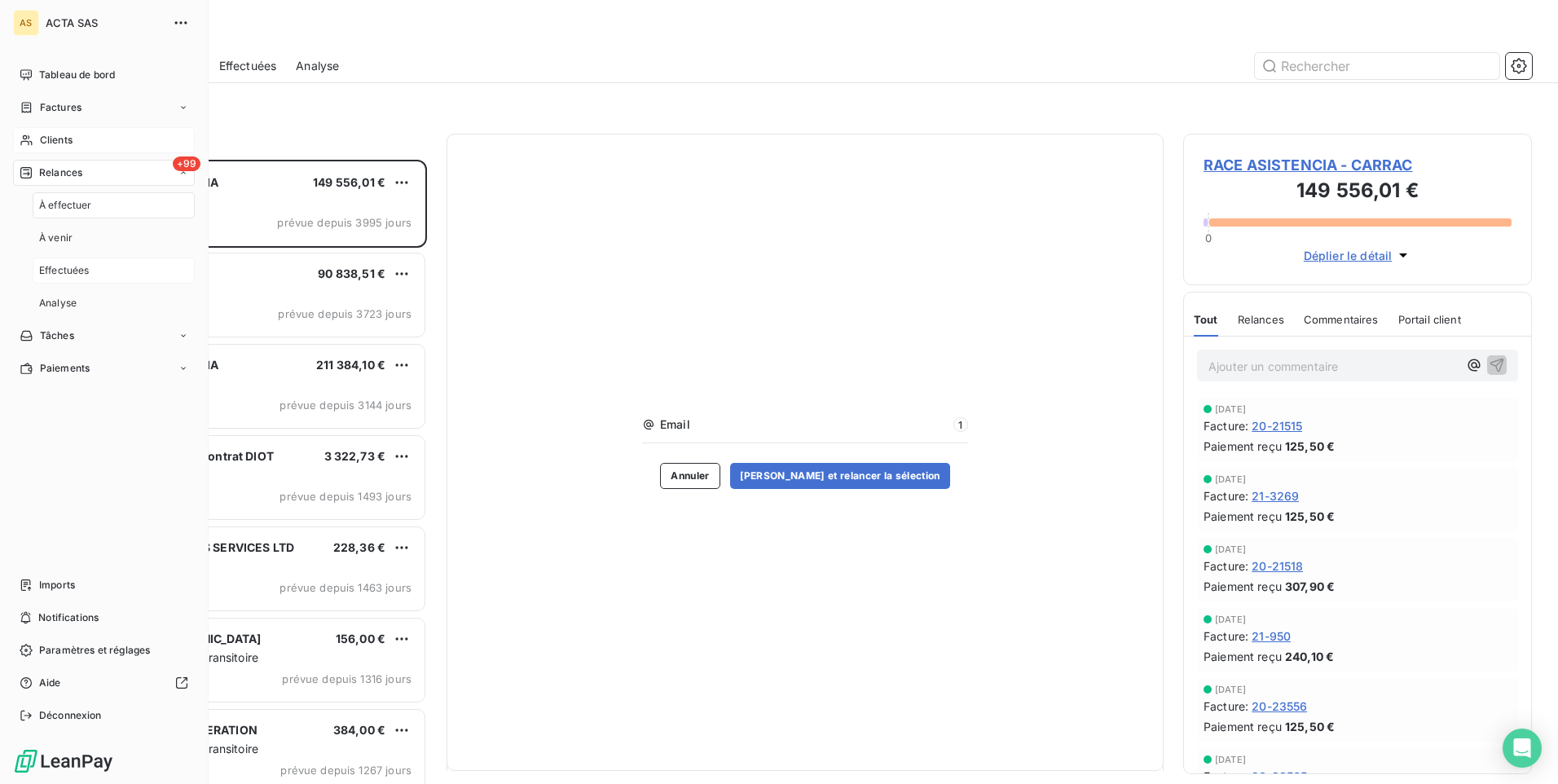
scroll to position [612, 337]
click at [93, 271] on div "Effectuées" at bounding box center [114, 270] width 162 height 26
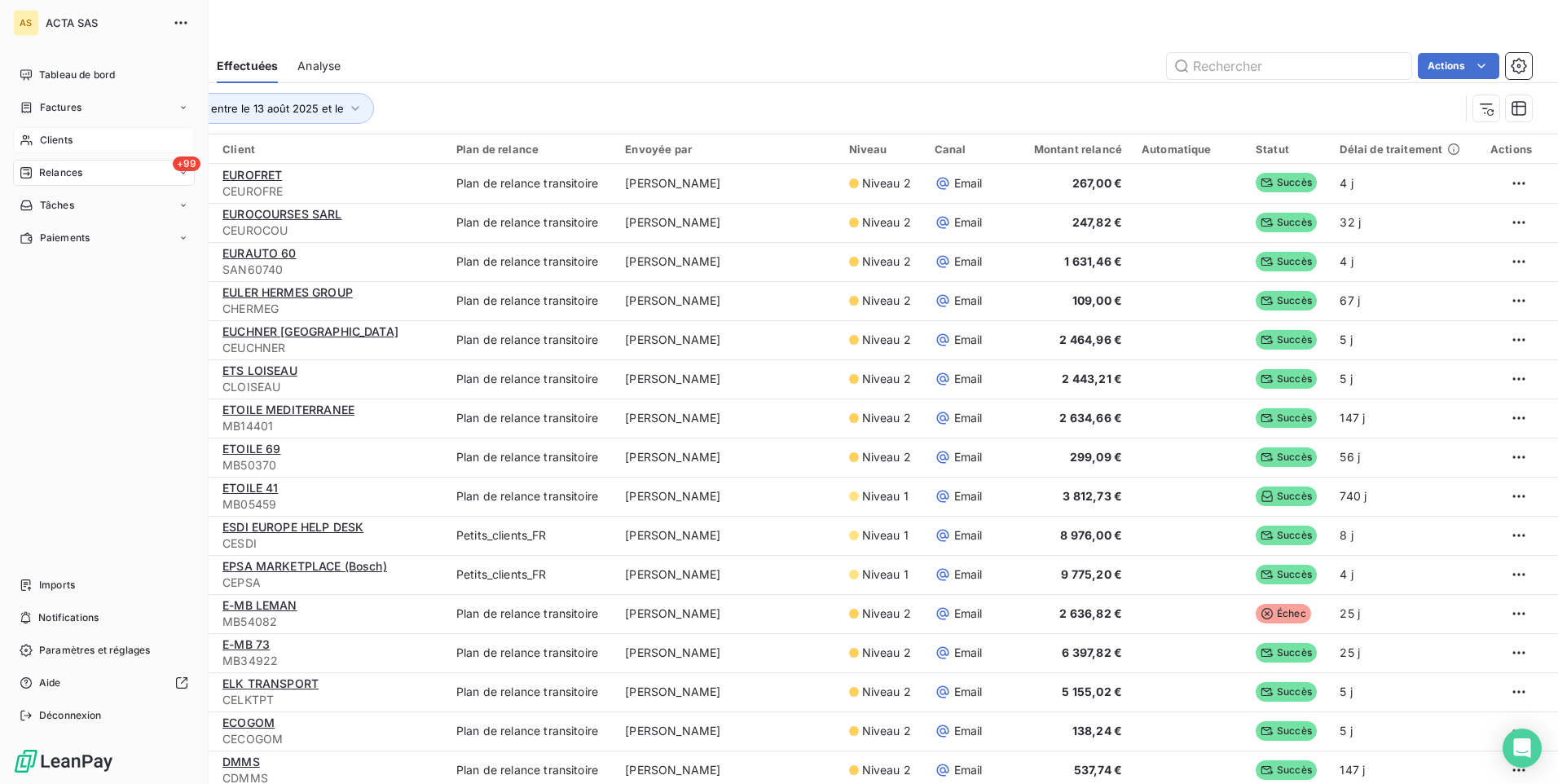
click at [68, 143] on span "Clients" at bounding box center [56, 140] width 33 height 15
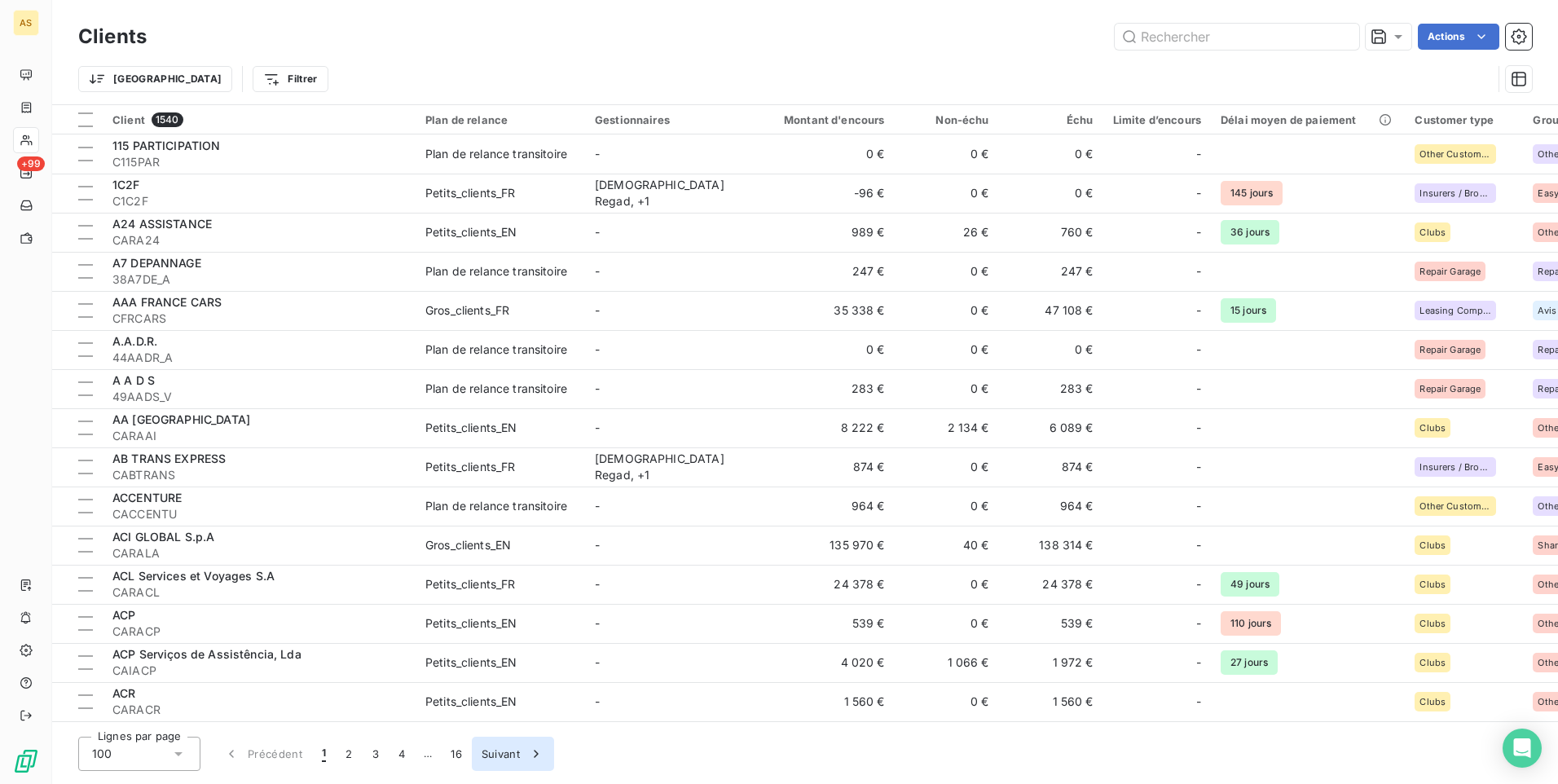
click at [530, 752] on icon "button" at bounding box center [537, 754] width 16 height 16
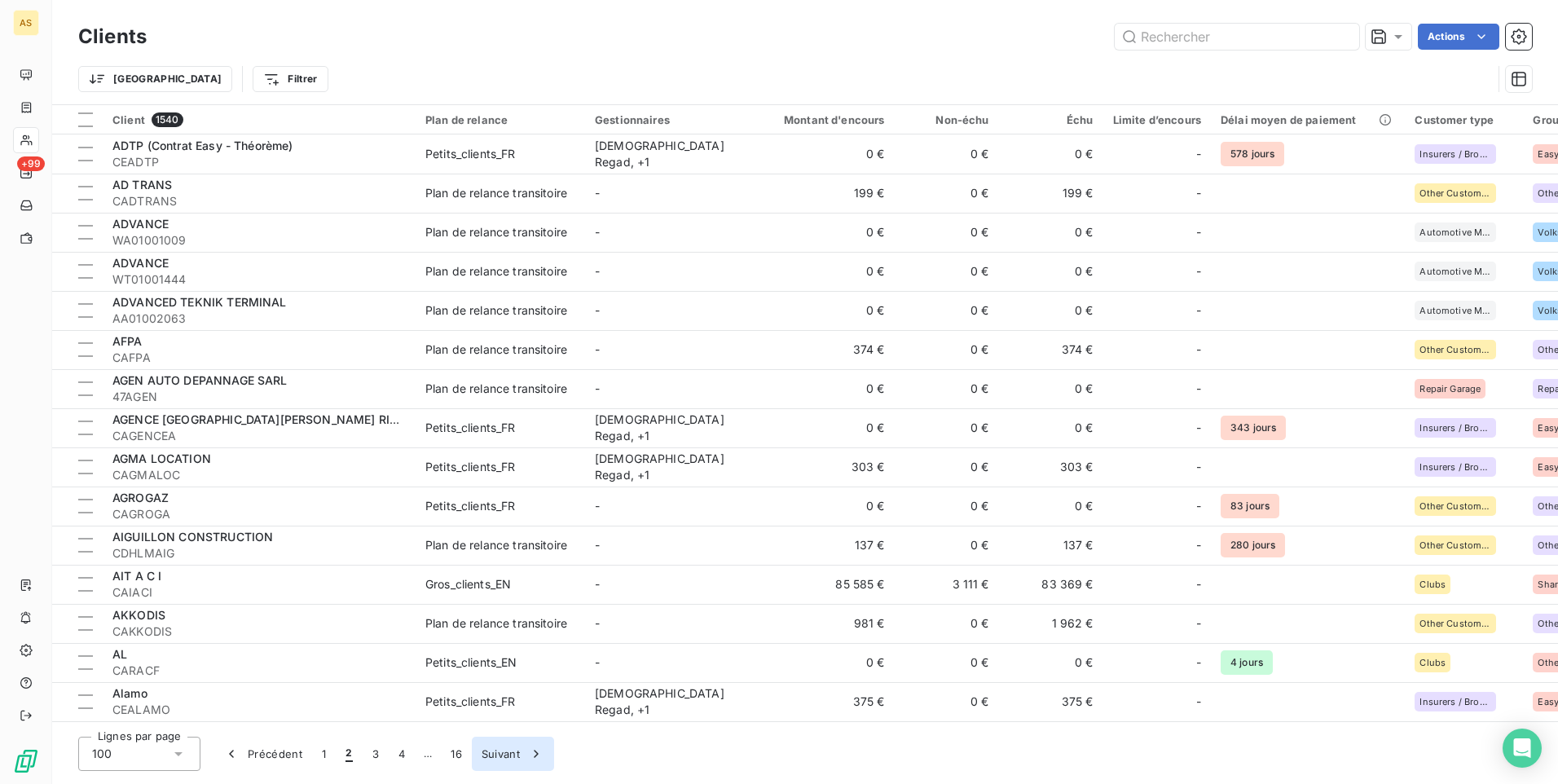
click at [532, 751] on icon "button" at bounding box center [537, 754] width 16 height 16
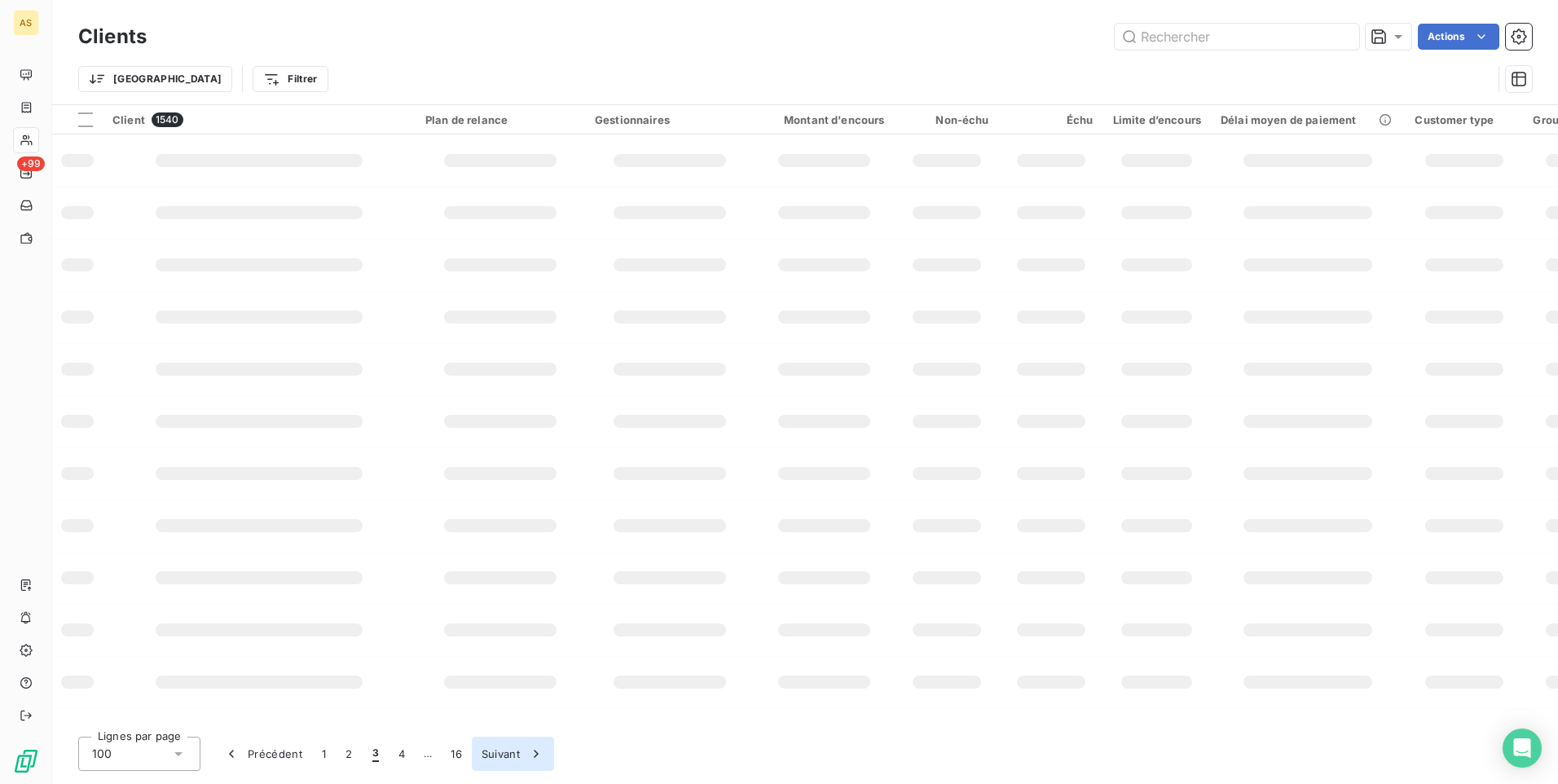
click at [532, 751] on icon "button" at bounding box center [537, 754] width 16 height 16
click at [532, 753] on button "Suivant" at bounding box center [538, 754] width 82 height 35
click at [532, 753] on button "Suivant" at bounding box center [538, 754] width 82 height 35
click at [430, 757] on button "7" at bounding box center [427, 754] width 25 height 35
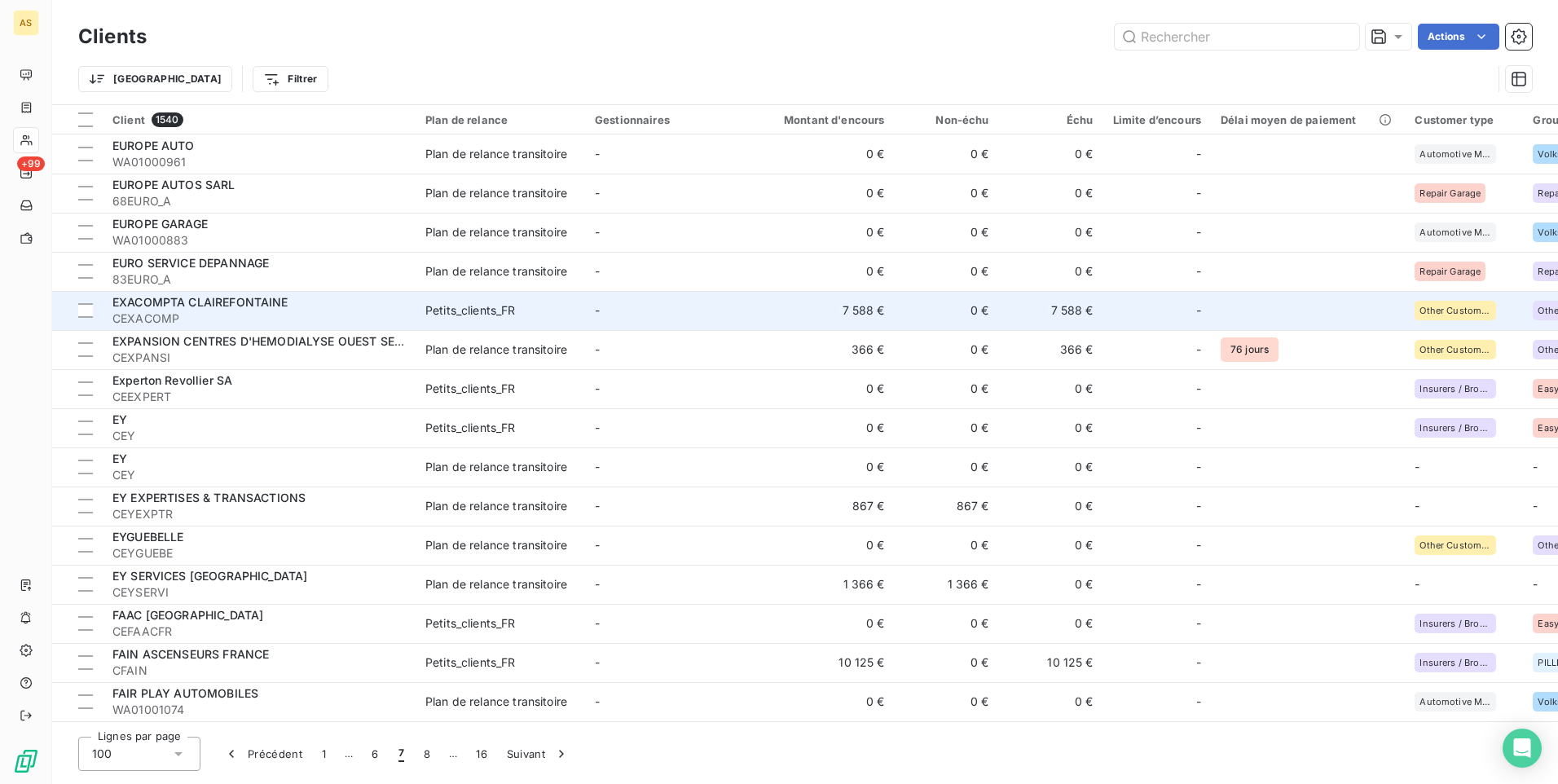
click at [1043, 327] on td "7 588 €" at bounding box center [1050, 310] width 105 height 39
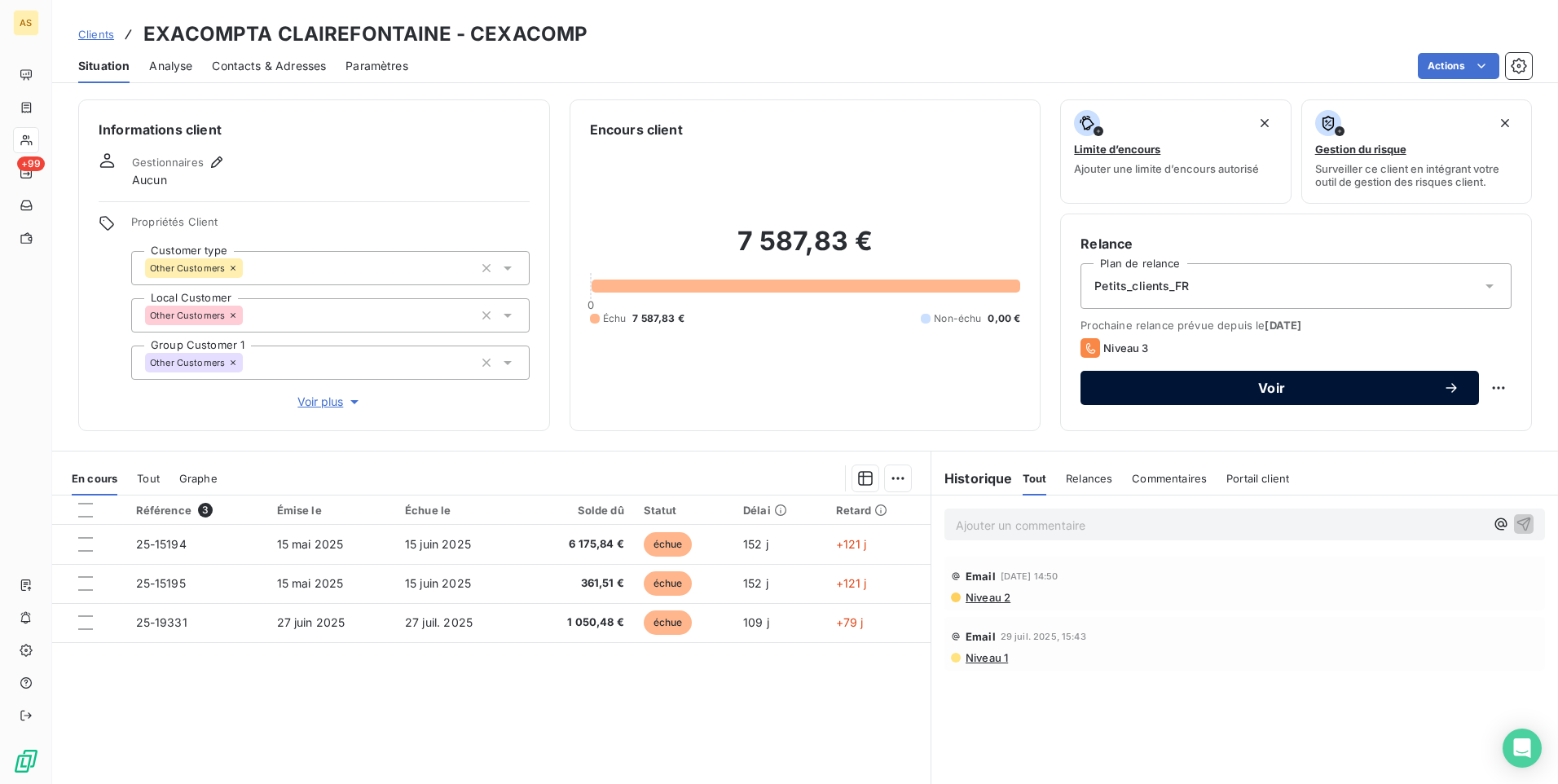
click at [1133, 380] on div "Voir" at bounding box center [1279, 387] width 359 height 16
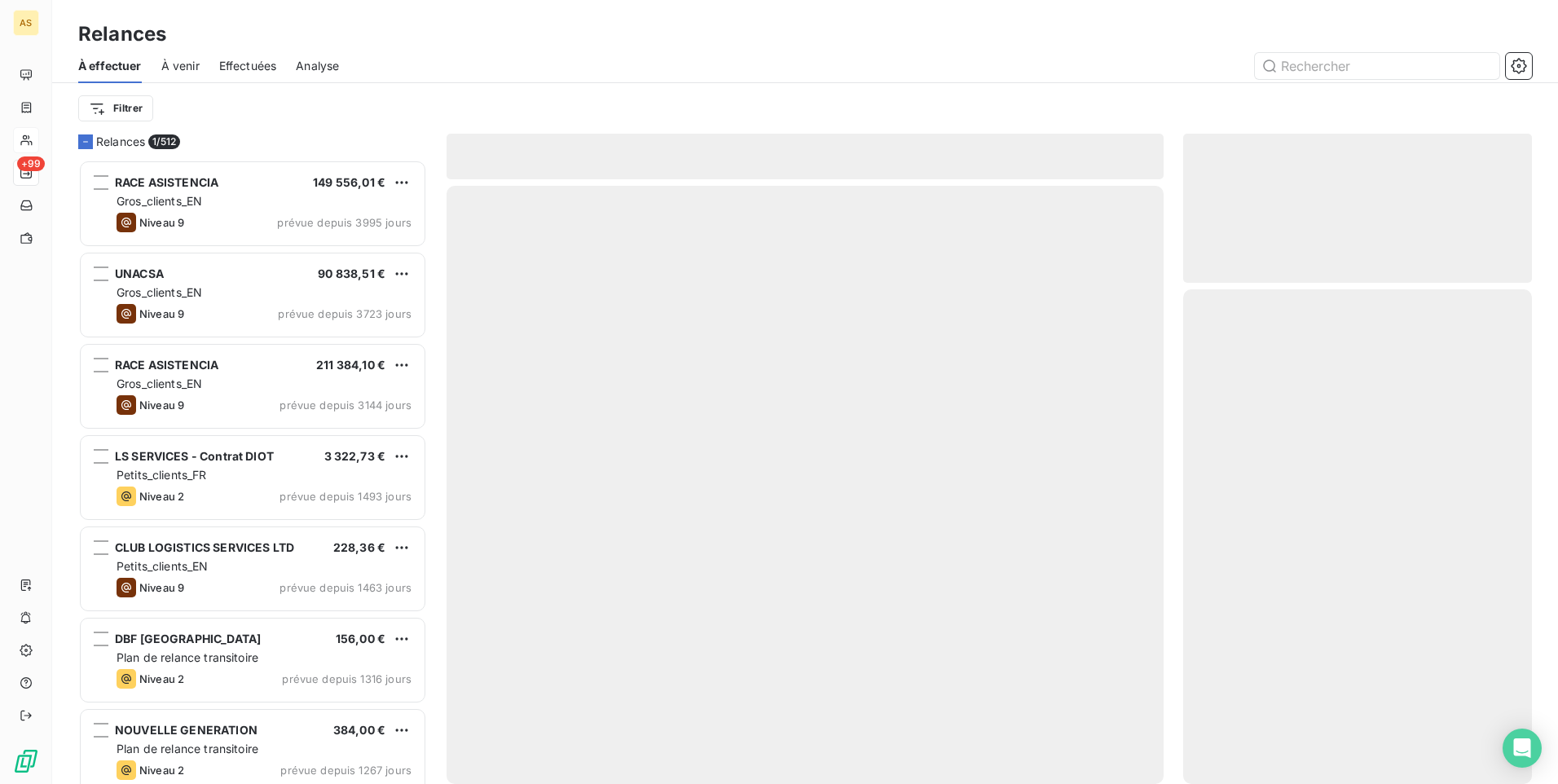
scroll to position [612, 337]
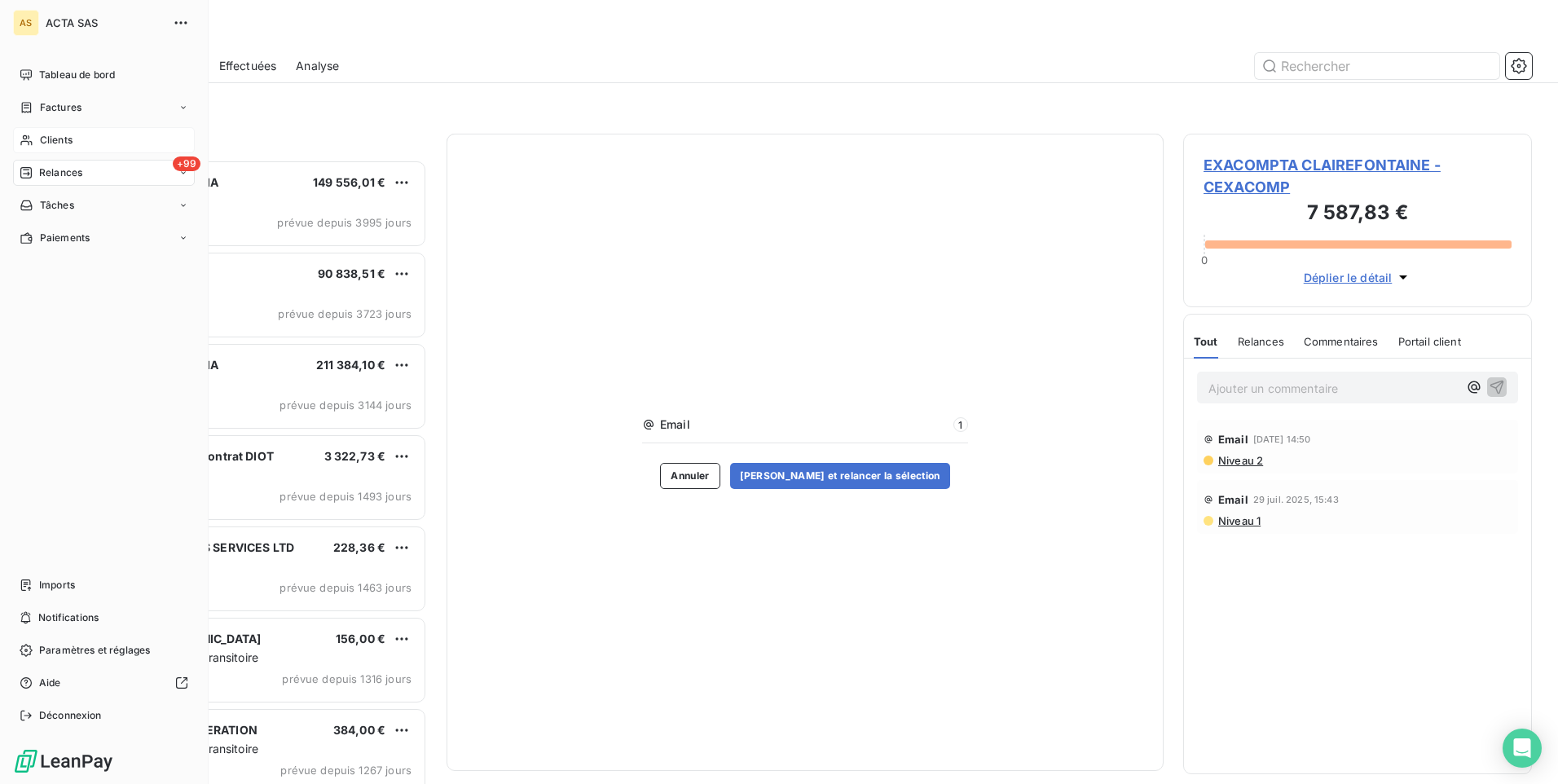
click at [50, 141] on span "Clients" at bounding box center [56, 140] width 33 height 15
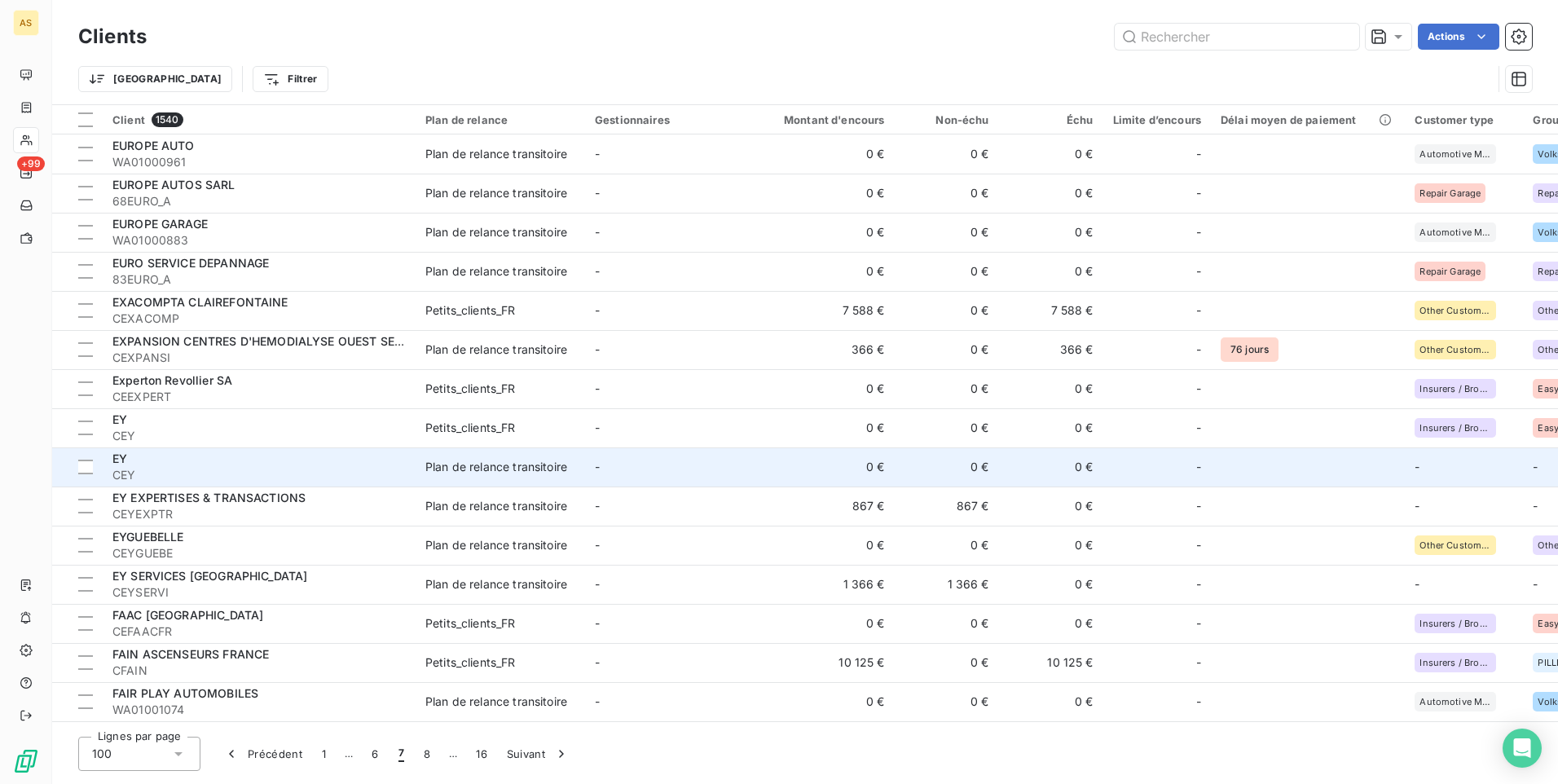
scroll to position [82, 0]
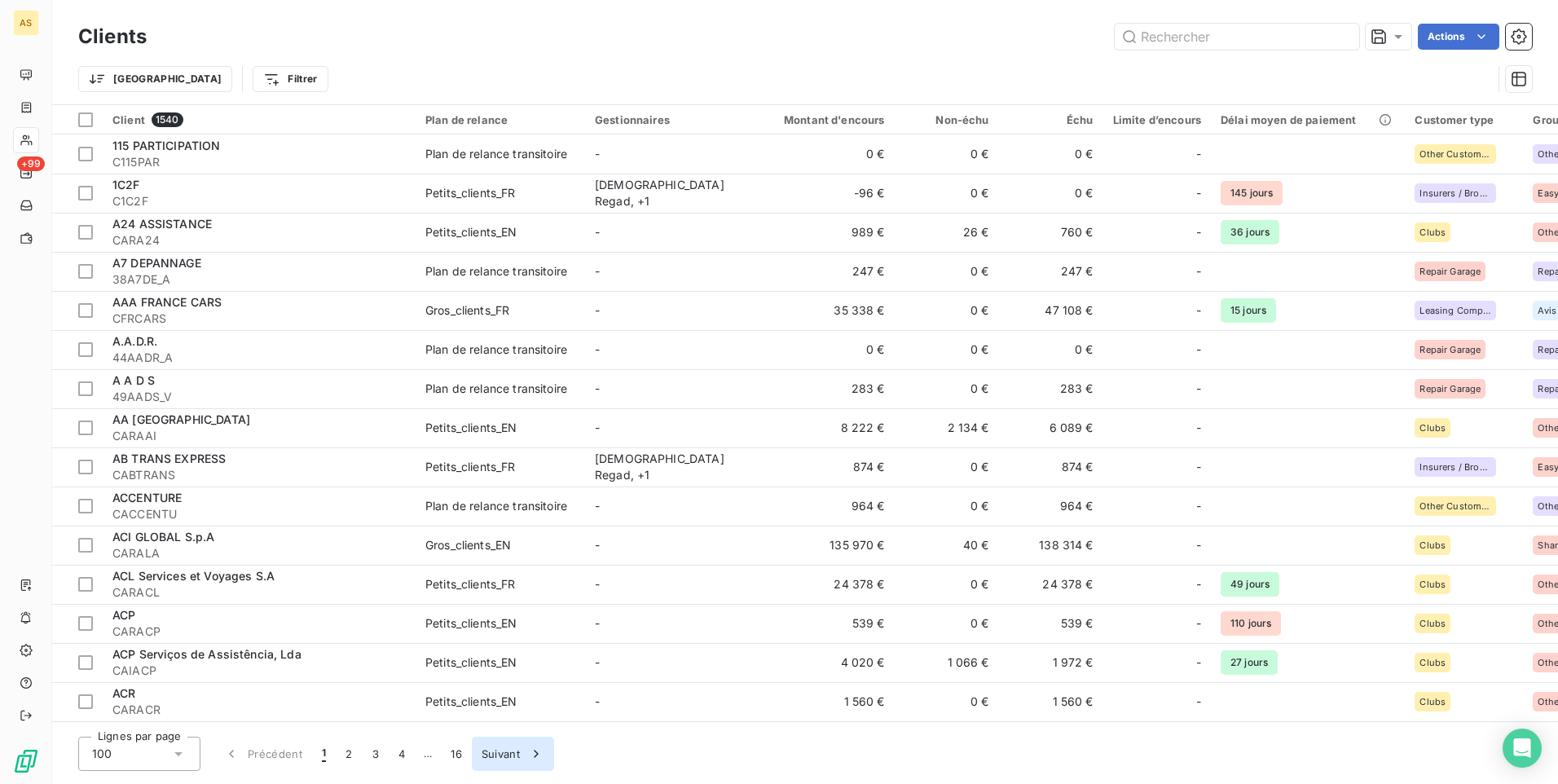
click at [545, 748] on button "Suivant" at bounding box center [513, 754] width 82 height 35
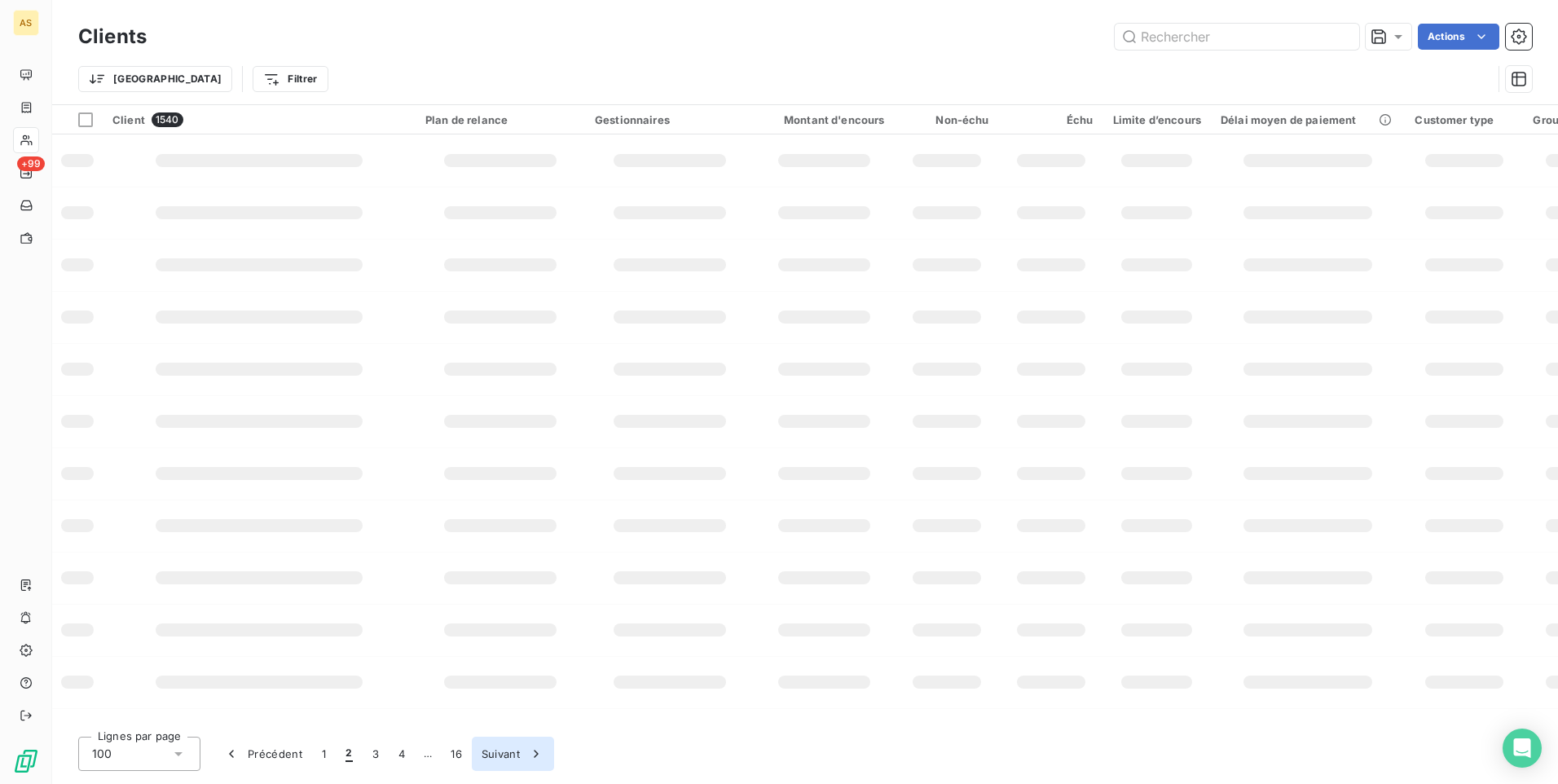
click at [533, 751] on icon "button" at bounding box center [537, 754] width 16 height 16
click at [533, 751] on button "Suivant" at bounding box center [538, 754] width 82 height 35
click at [533, 751] on button "Suivant" at bounding box center [538, 754] width 82 height 35
click at [424, 756] on button "7" at bounding box center [427, 754] width 25 height 35
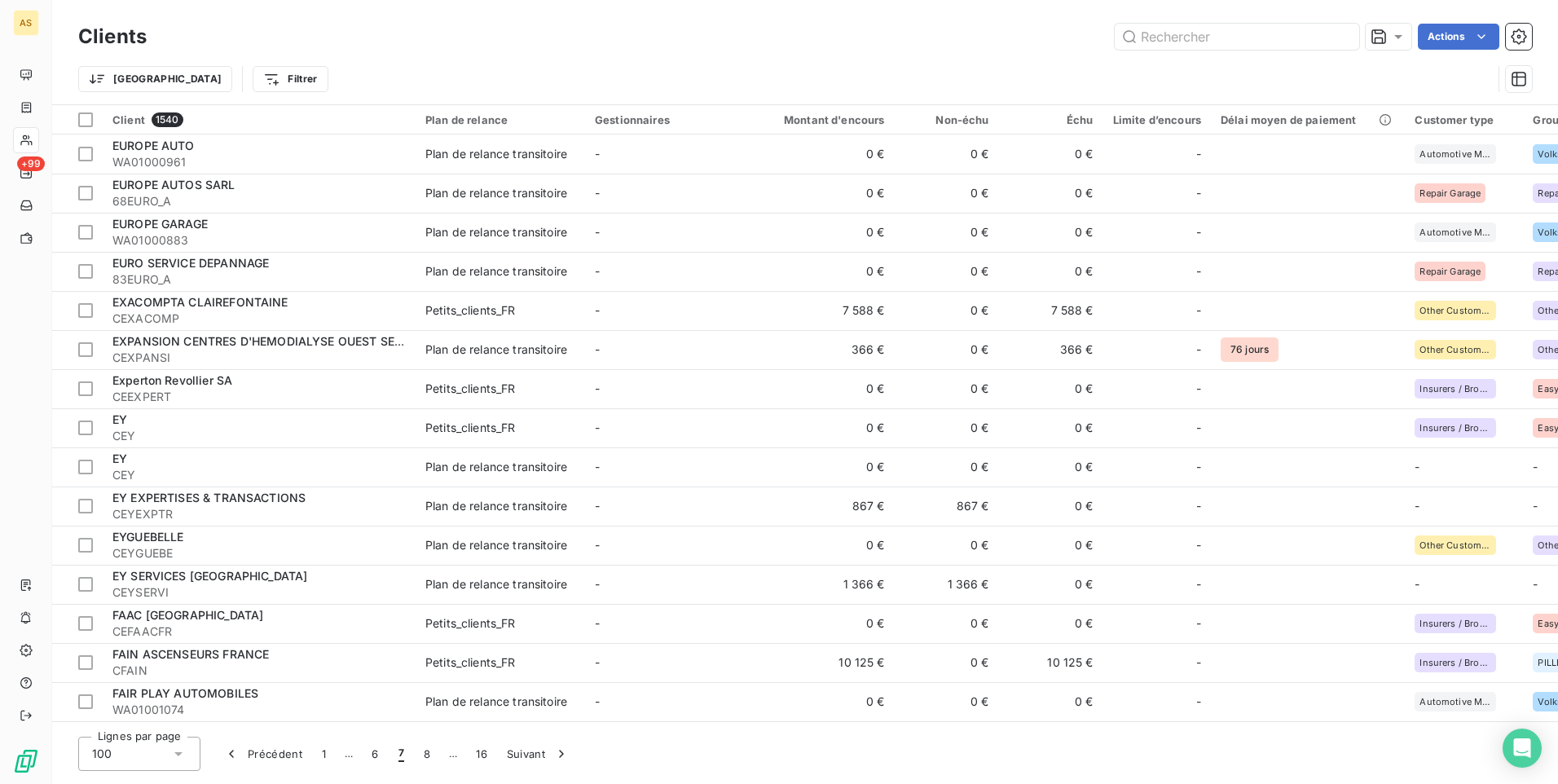
click at [395, 758] on button "7" at bounding box center [401, 754] width 25 height 35
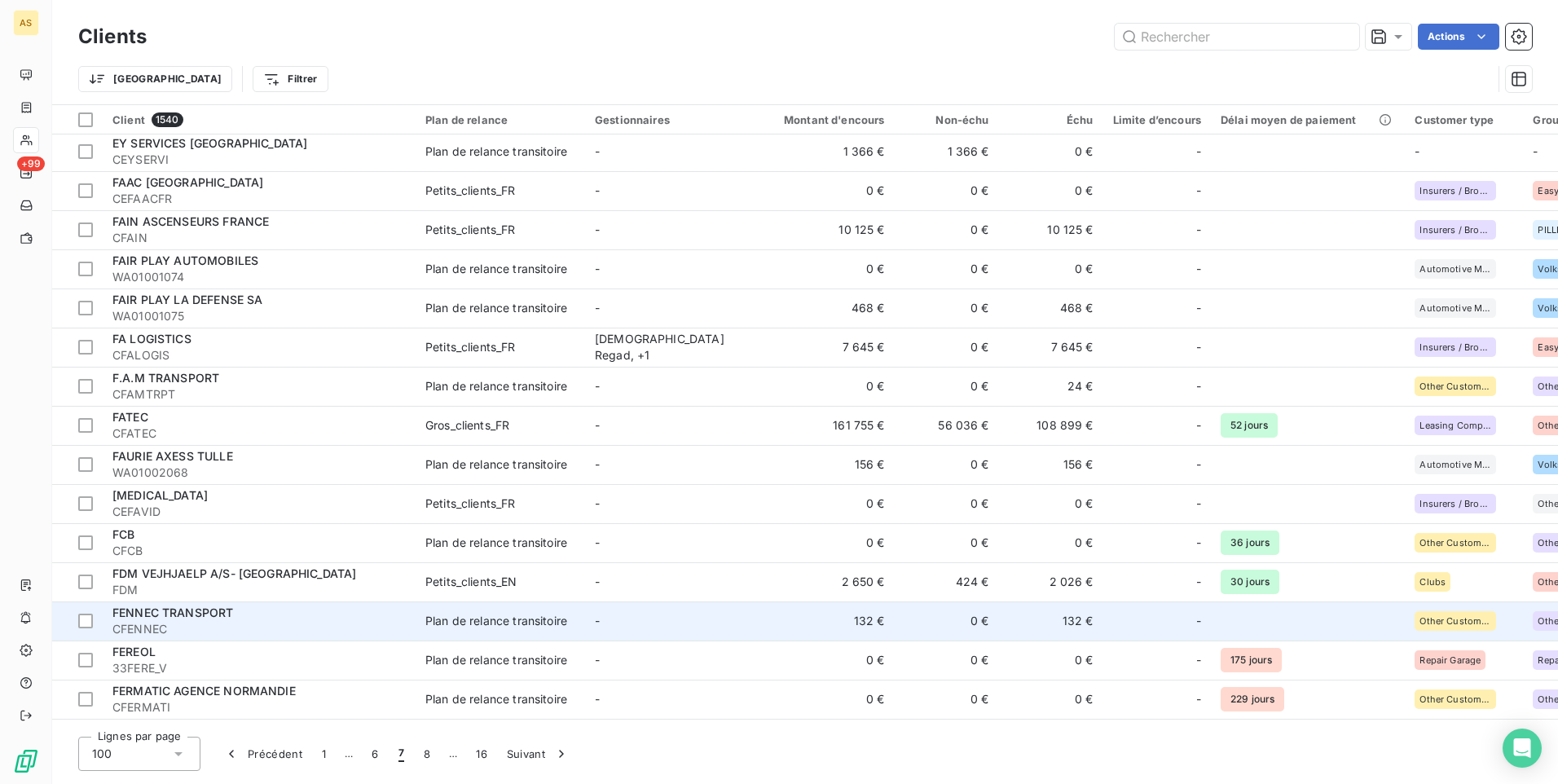
scroll to position [407, 0]
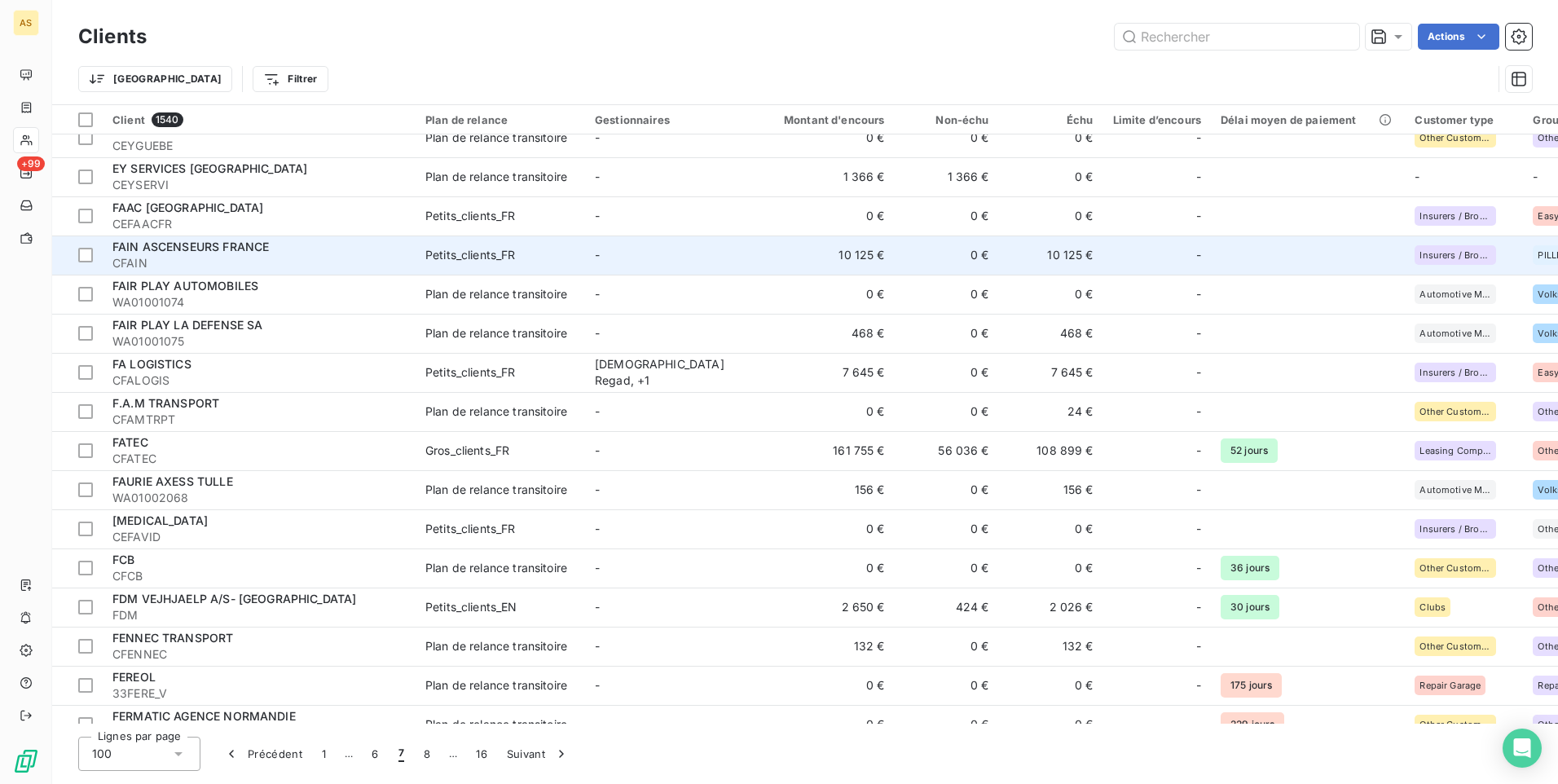
click at [1067, 262] on td "10 125 €" at bounding box center [1050, 255] width 105 height 39
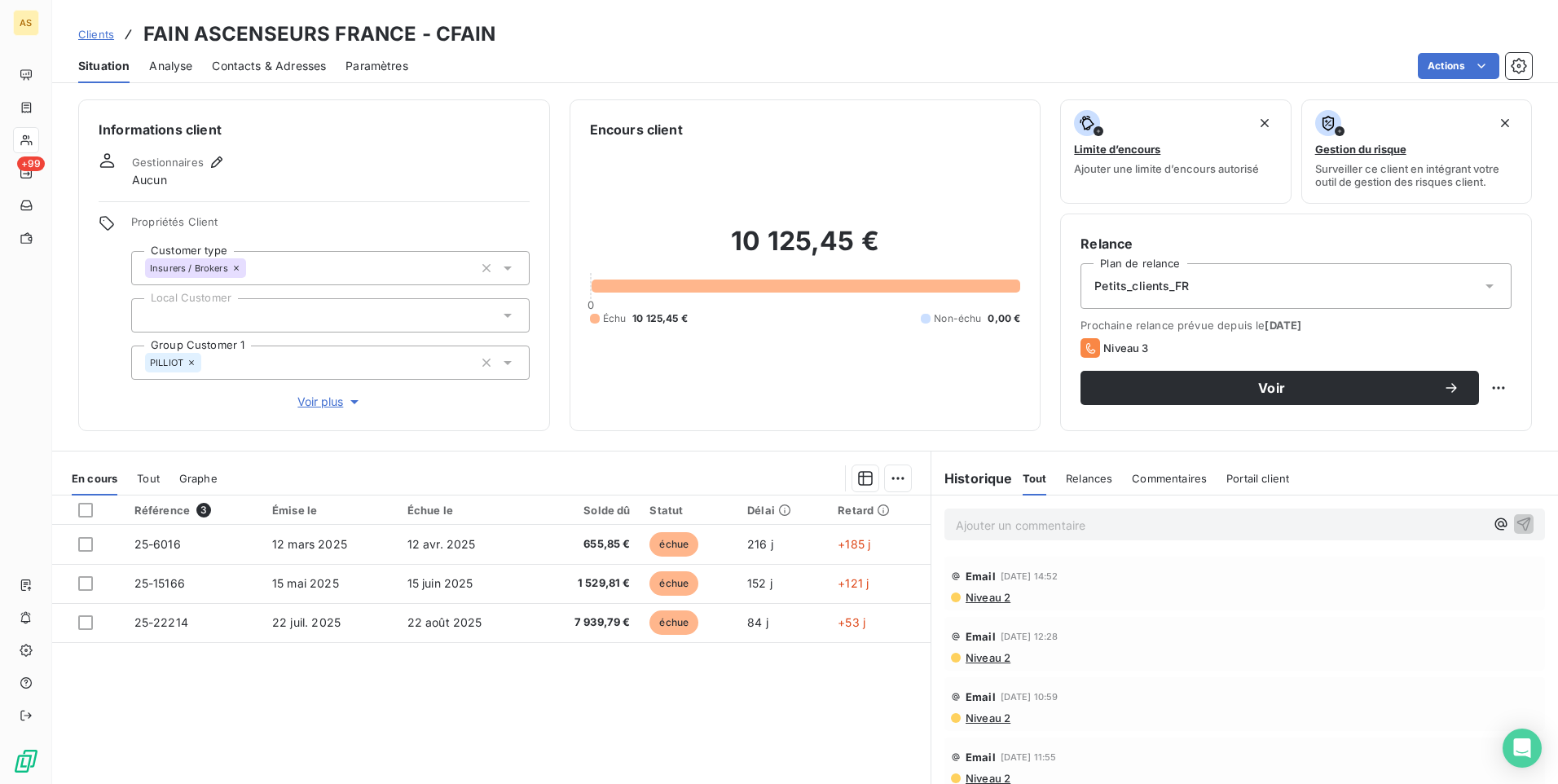
click at [276, 70] on span "Contacts & Adresses" at bounding box center [268, 66] width 114 height 16
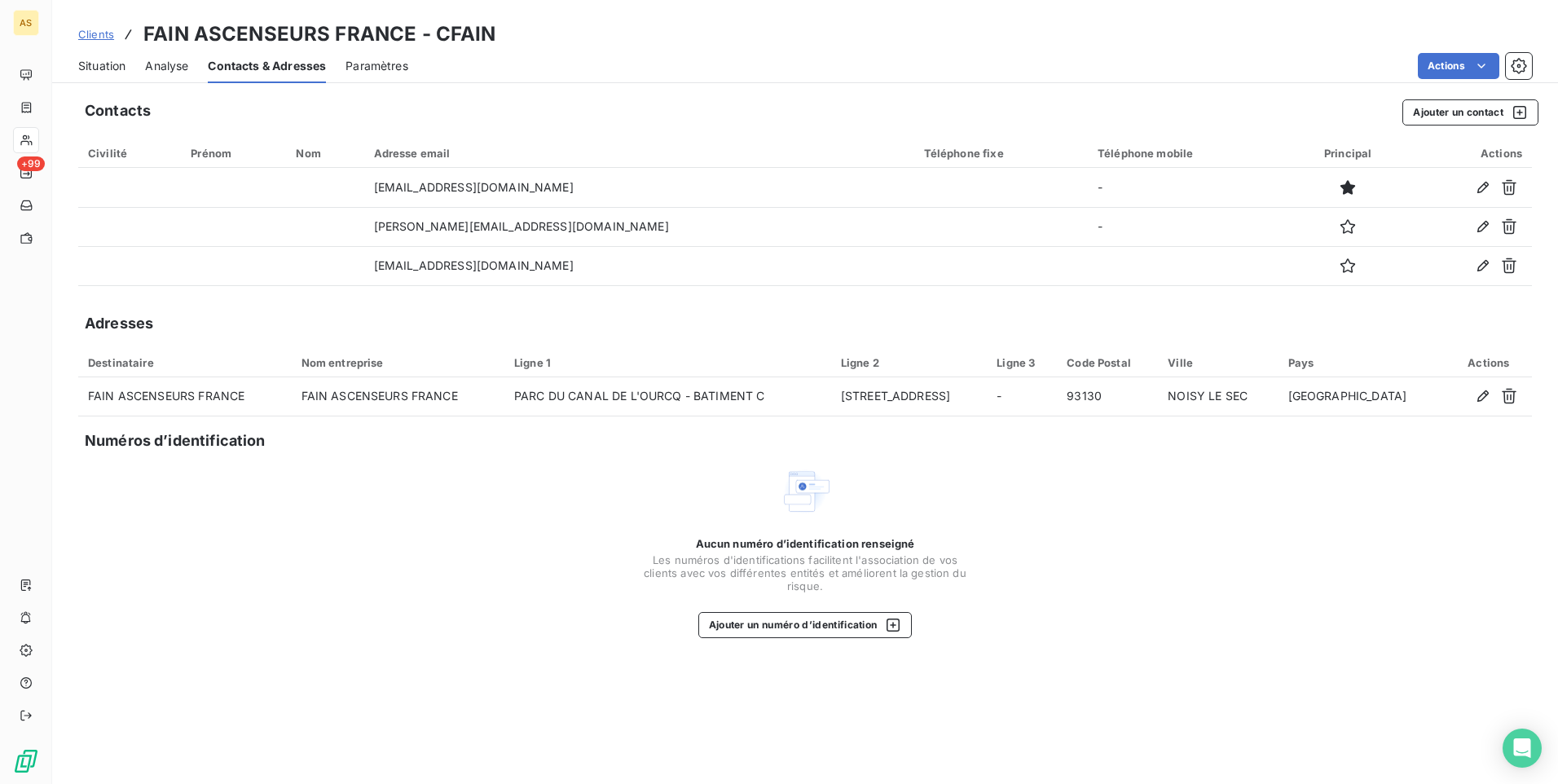
click at [106, 65] on span "Situation" at bounding box center [102, 66] width 47 height 16
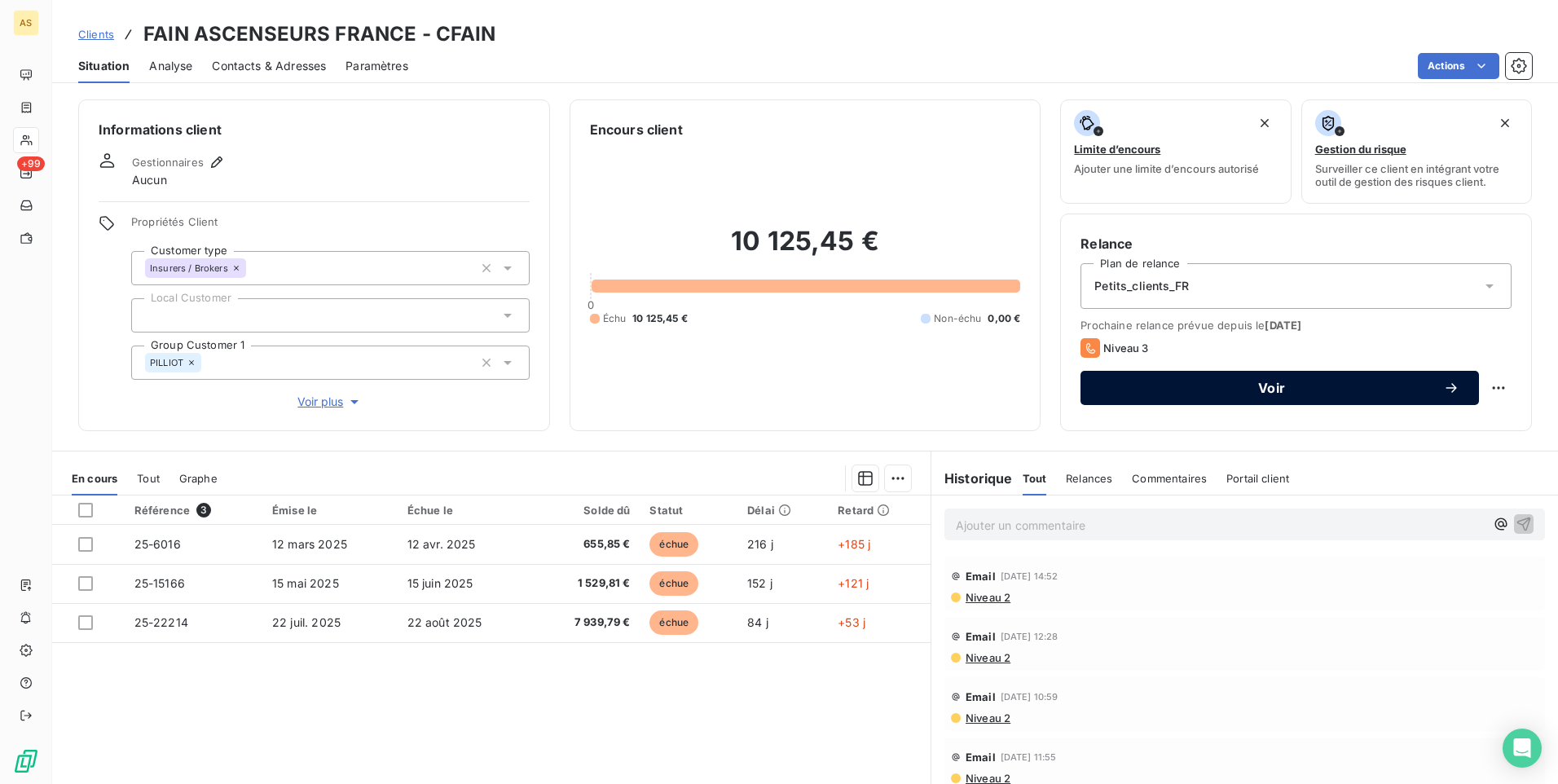
click at [1153, 395] on div "Voir" at bounding box center [1279, 387] width 359 height 16
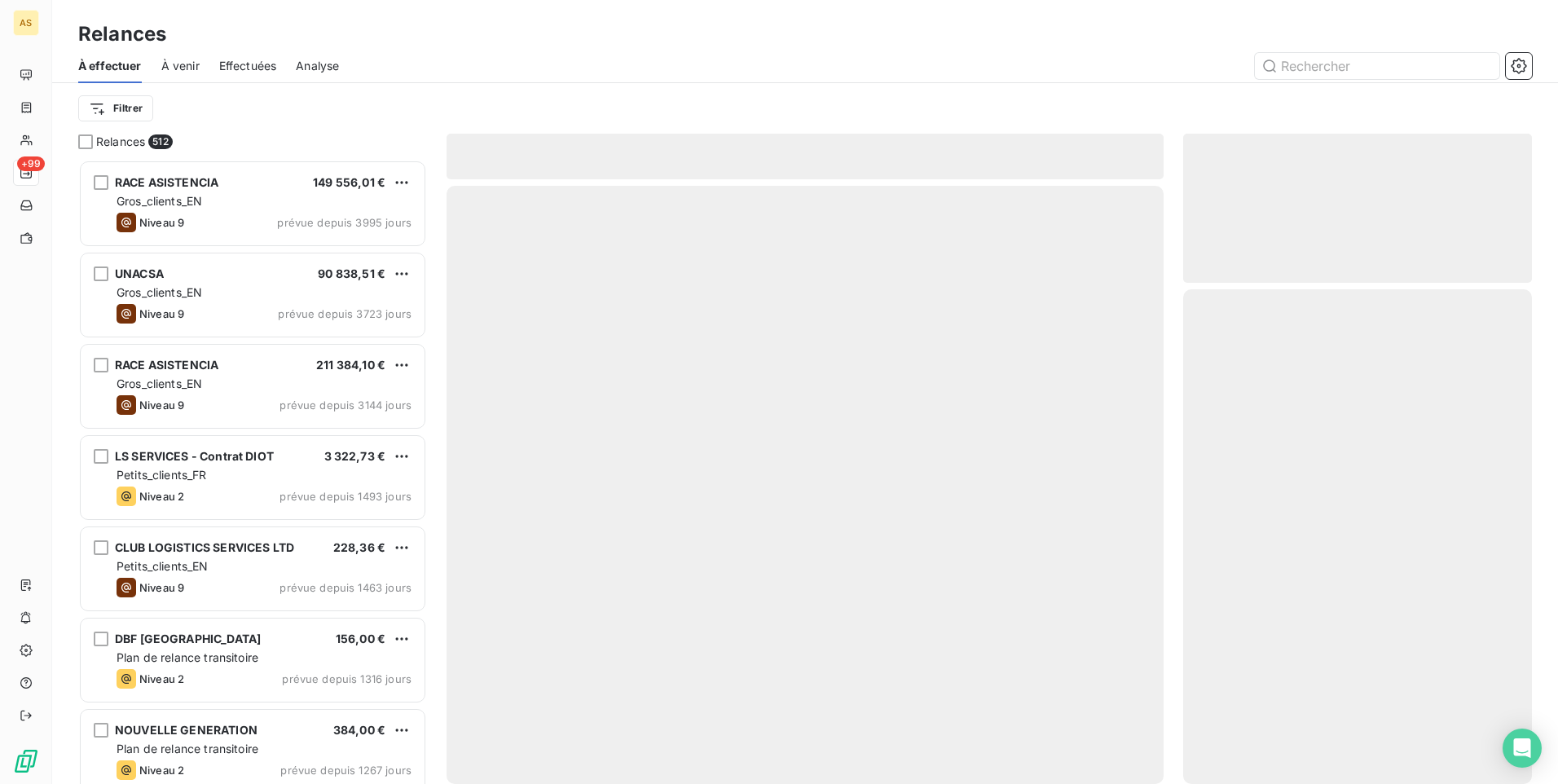
scroll to position [612, 337]
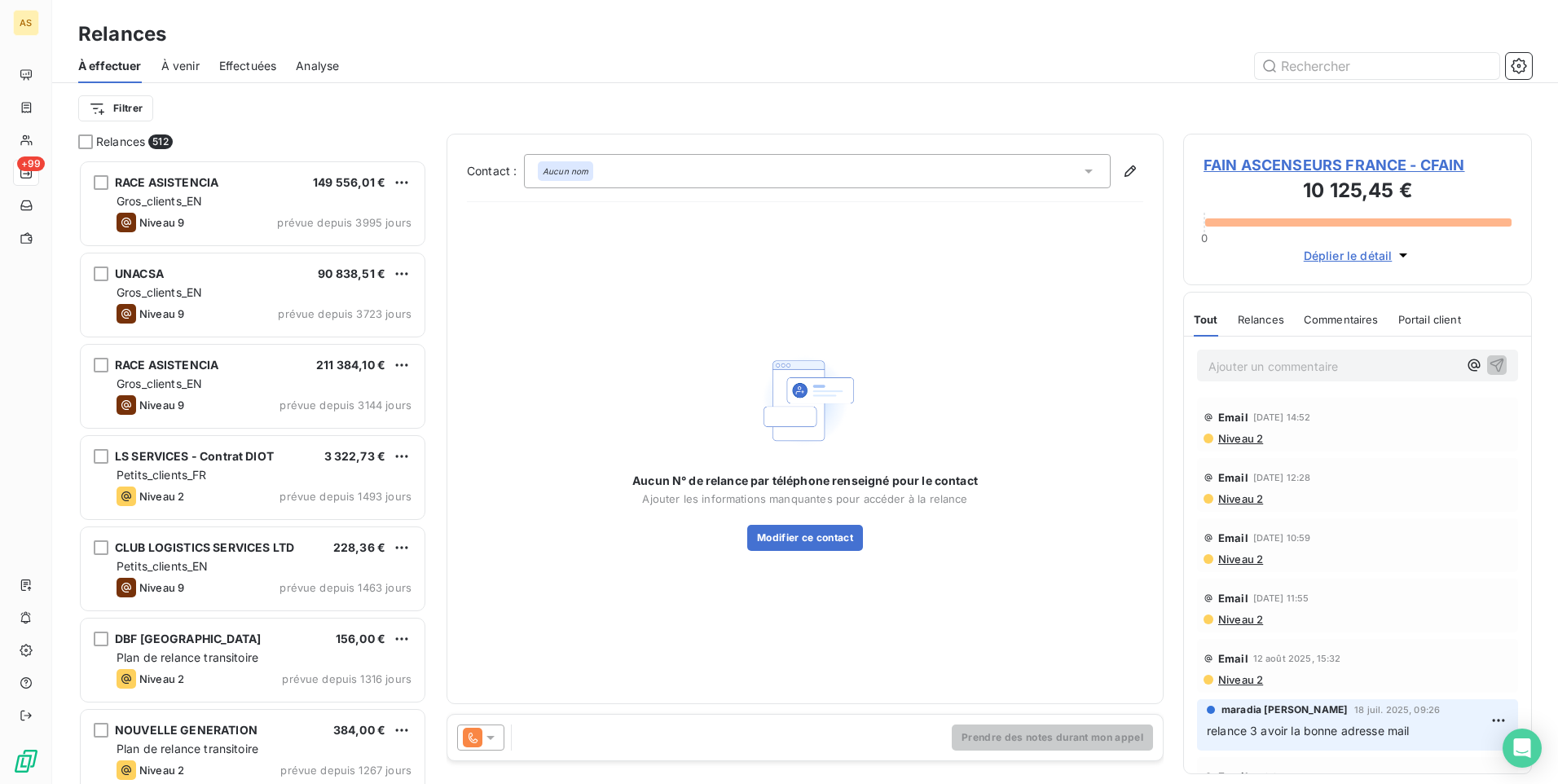
click at [486, 737] on icon at bounding box center [490, 738] width 16 height 16
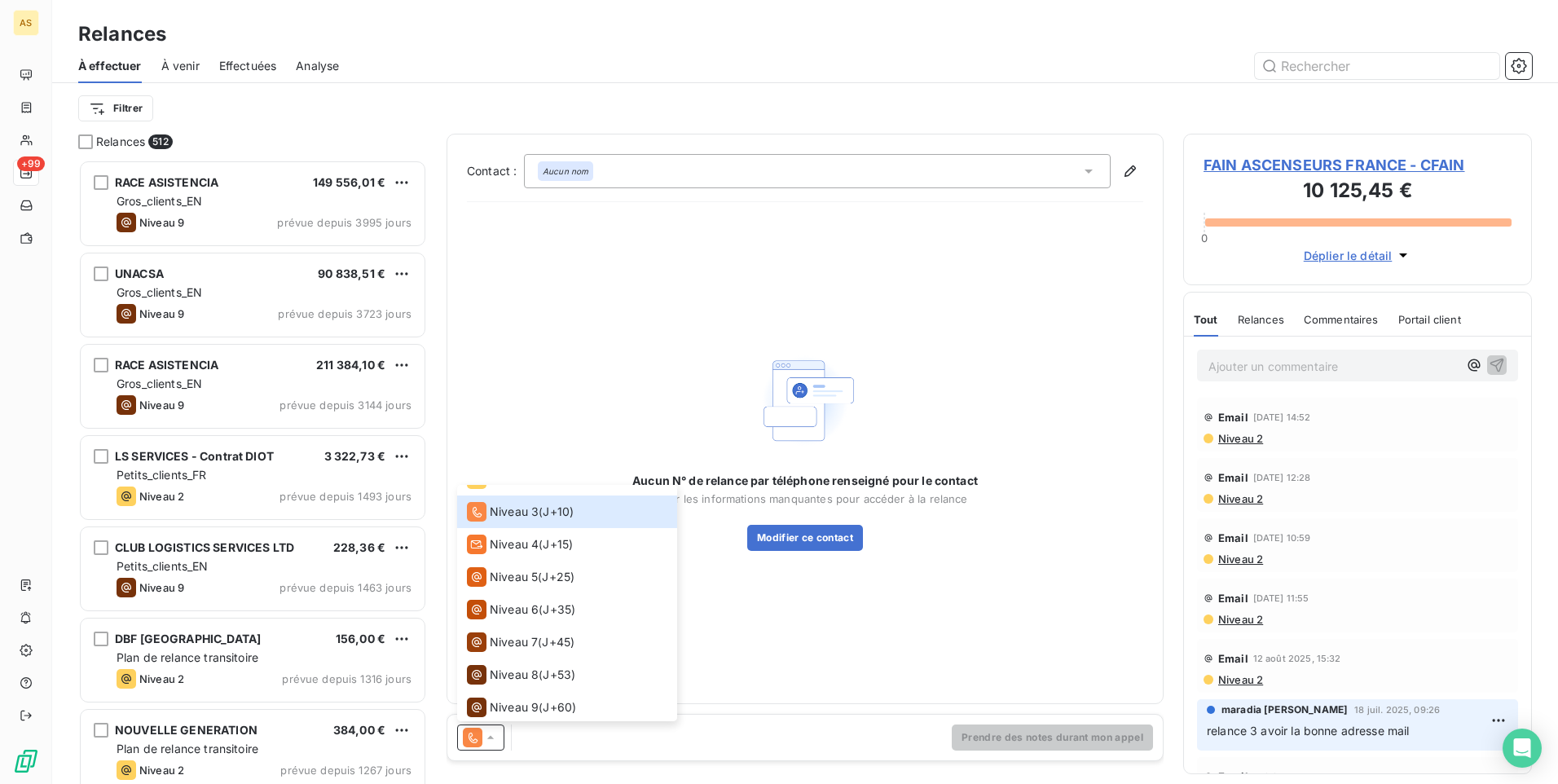
scroll to position [90, 0]
click at [514, 706] on span "Niveau 9" at bounding box center [514, 705] width 49 height 16
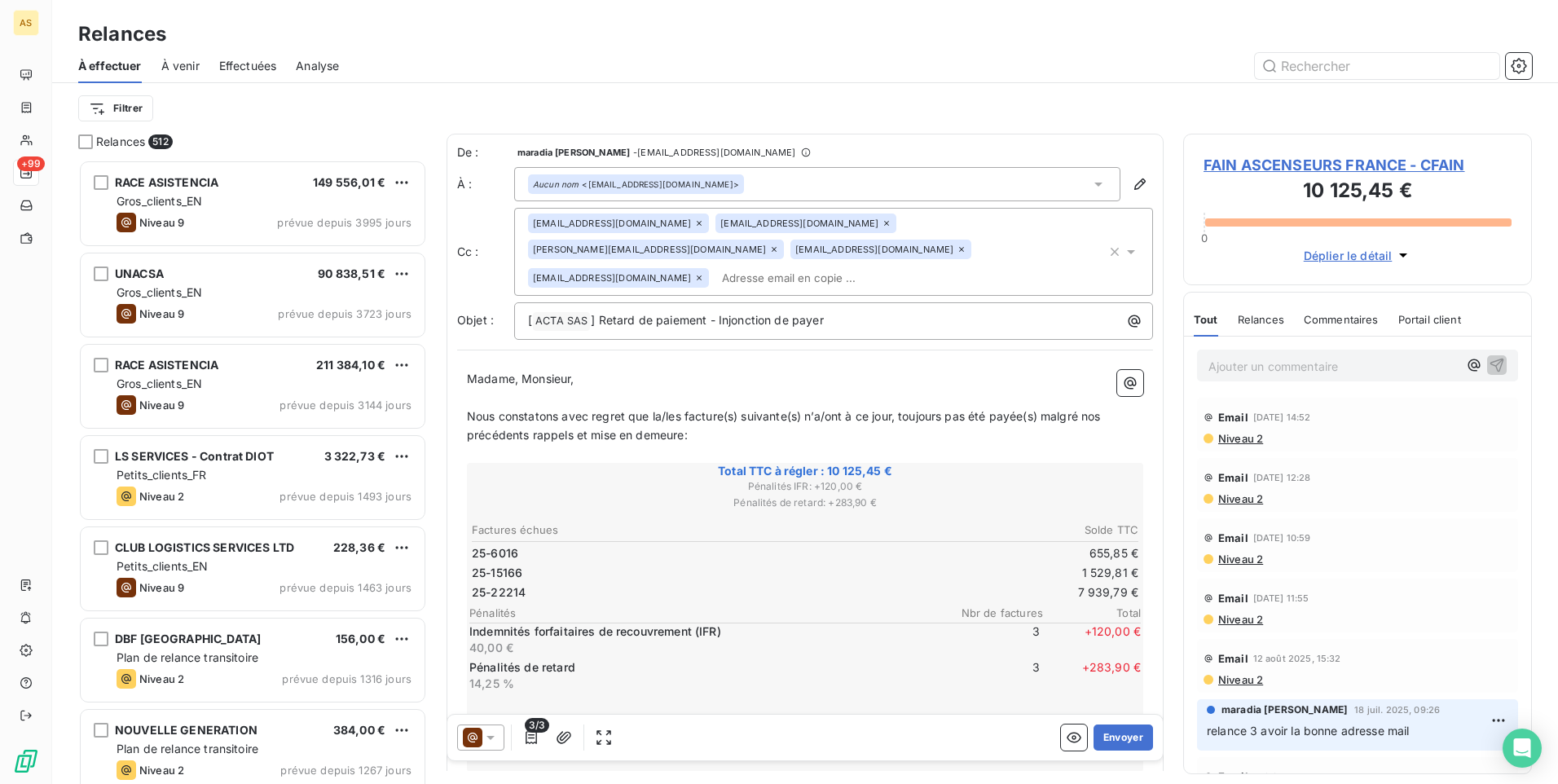
click at [489, 741] on icon at bounding box center [490, 738] width 16 height 16
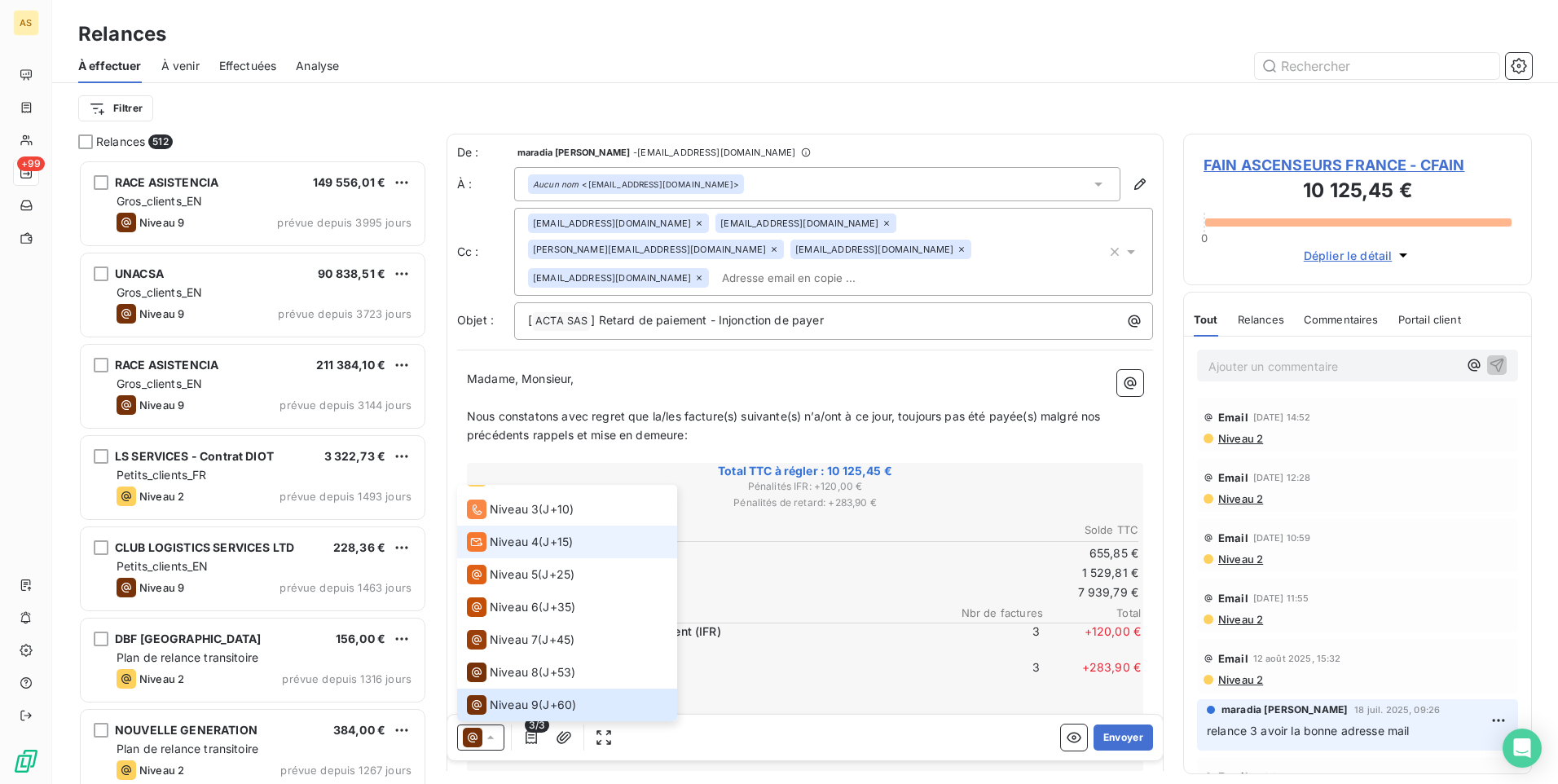
click at [531, 548] on span "Niveau 4" at bounding box center [514, 542] width 49 height 16
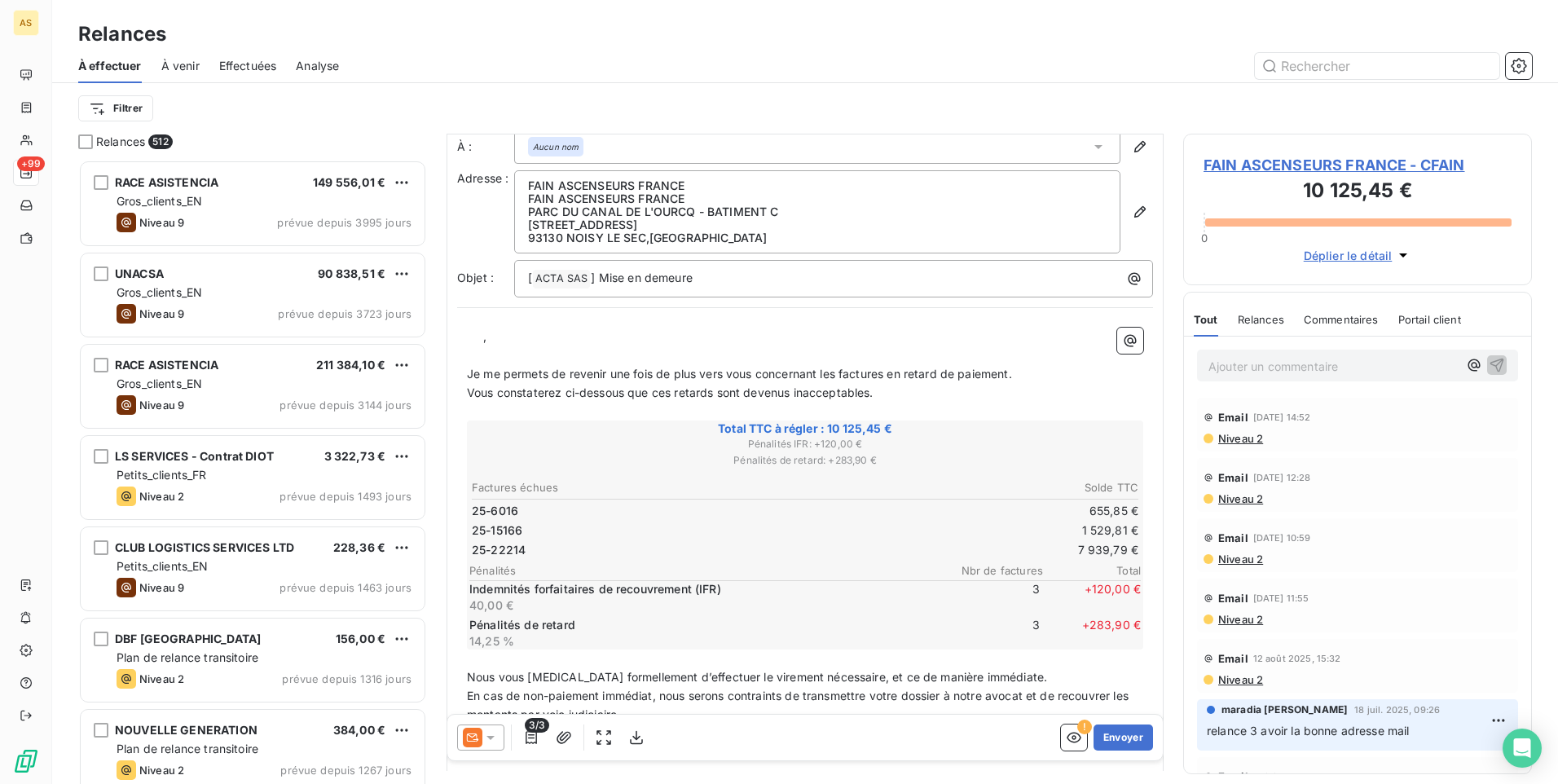
scroll to position [0, 0]
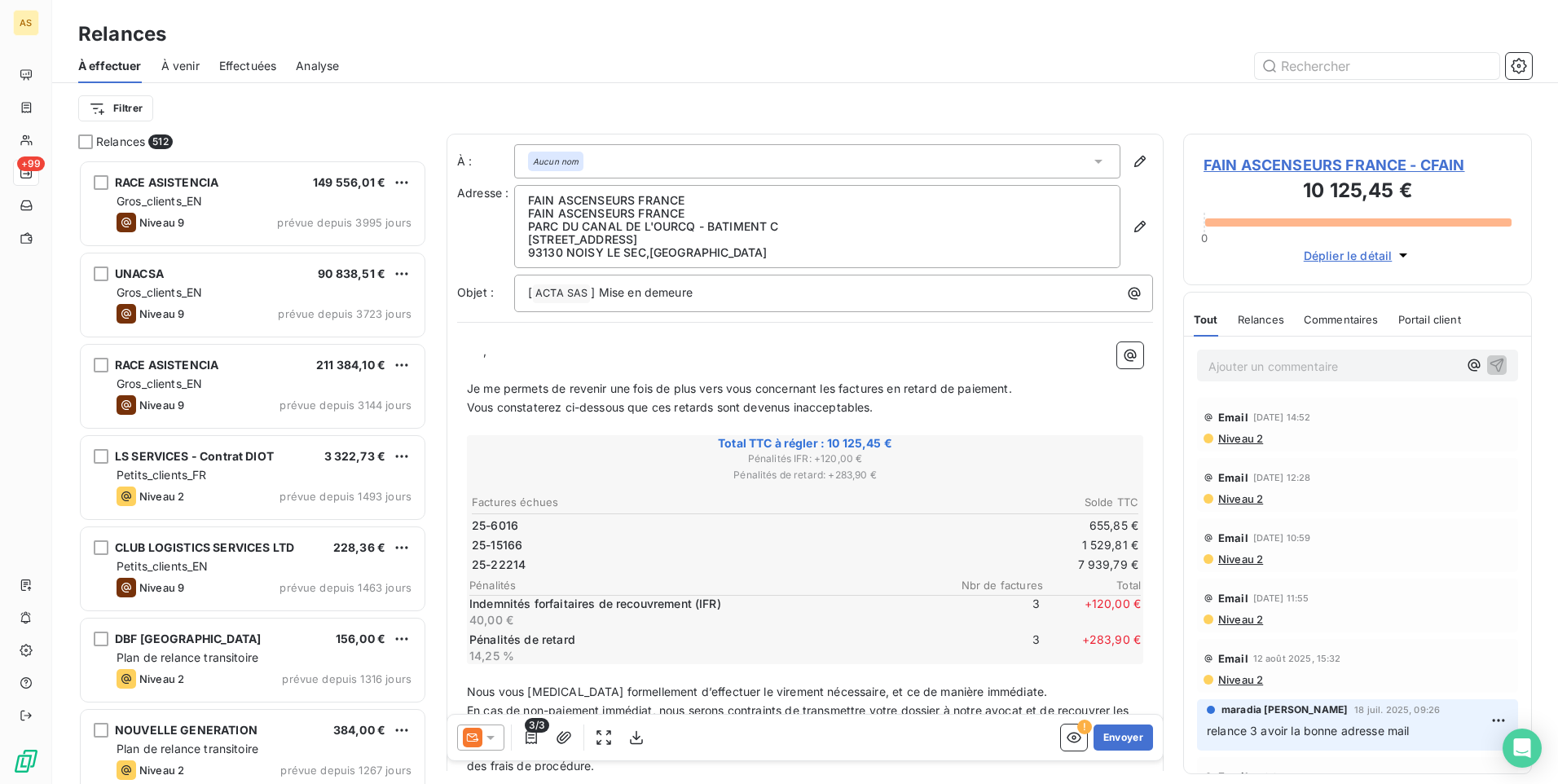
click at [497, 739] on icon at bounding box center [490, 738] width 16 height 16
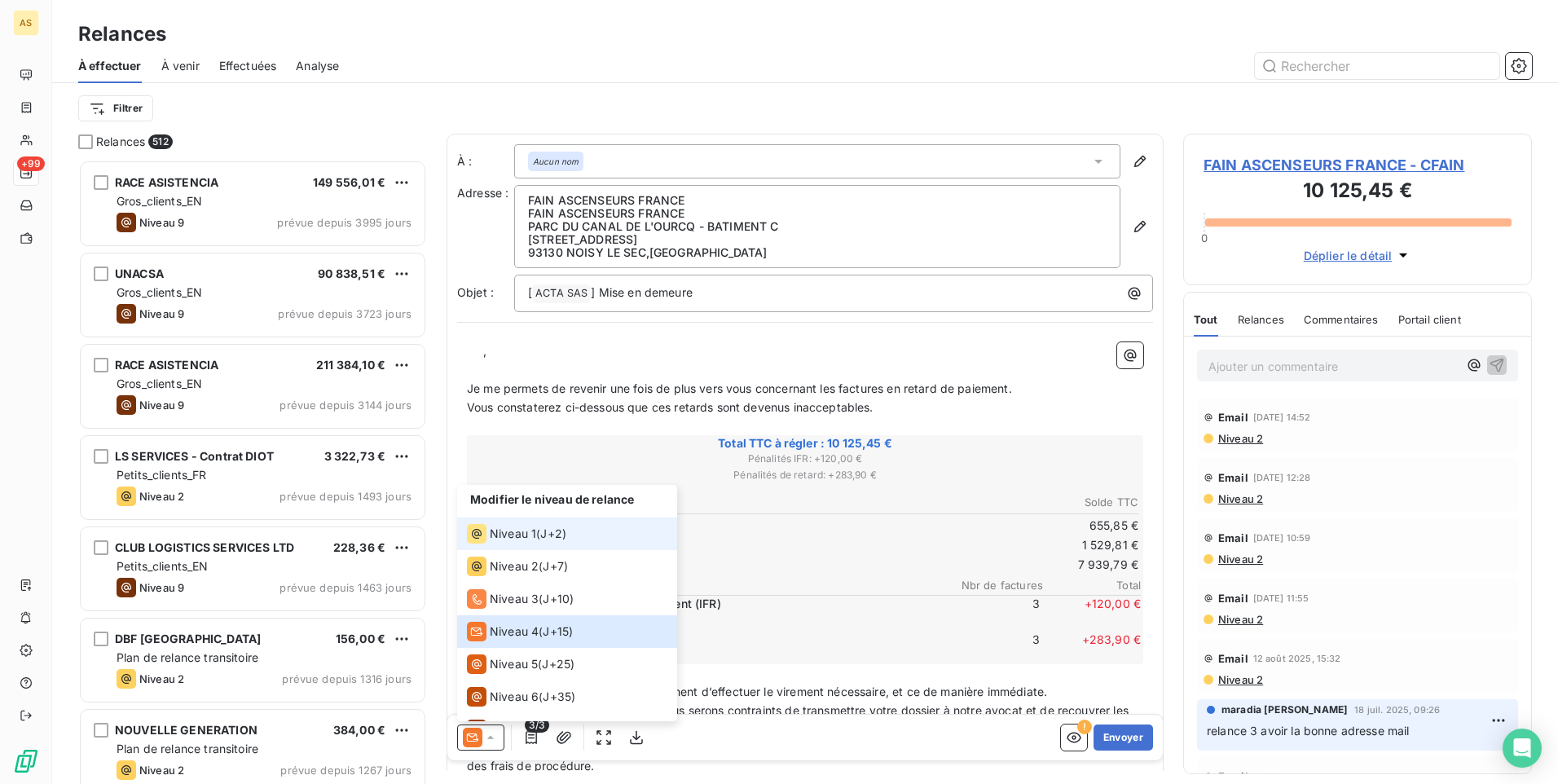
click at [543, 534] on span "J+2 )" at bounding box center [553, 534] width 26 height 16
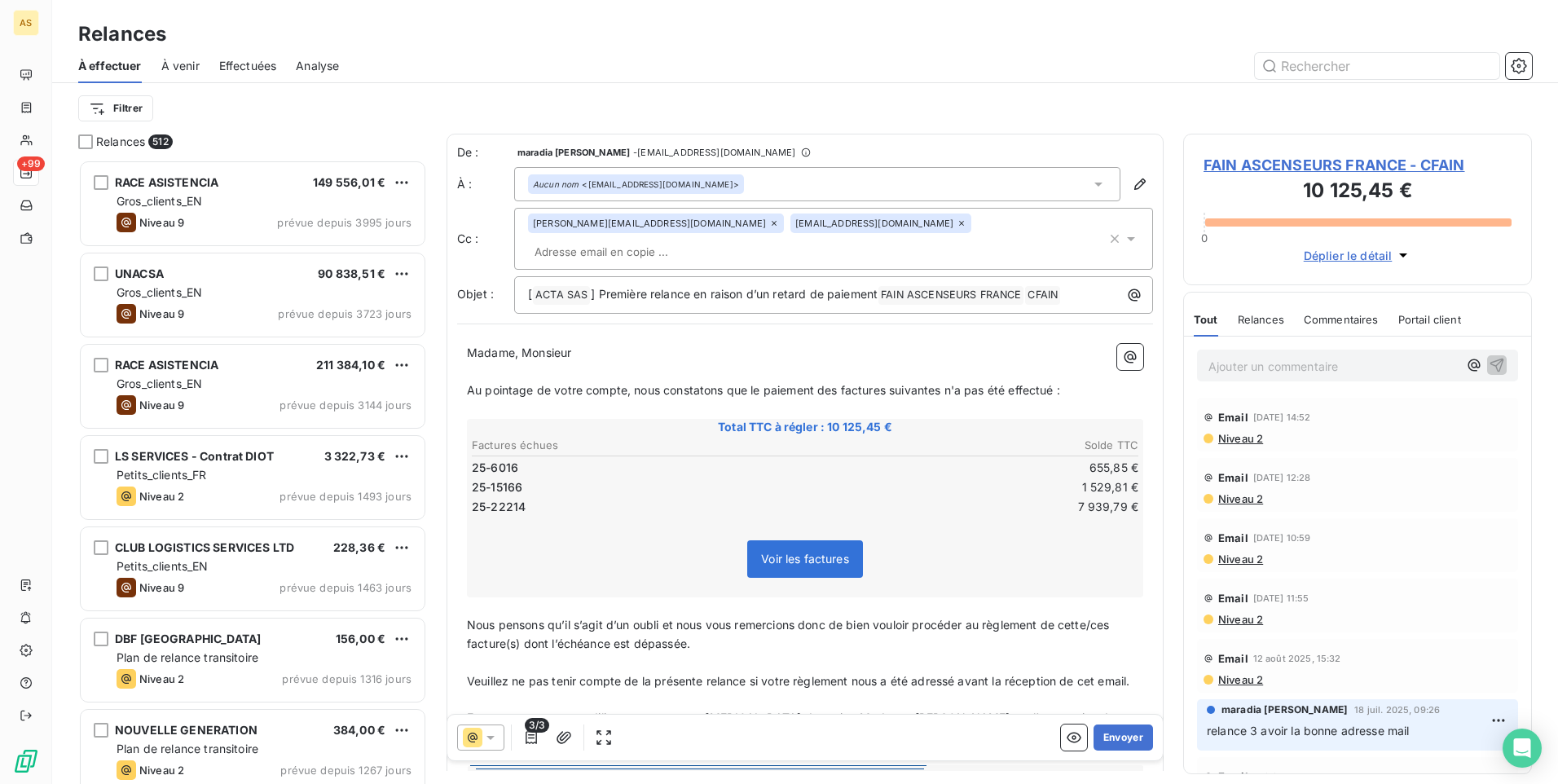
click at [498, 739] on icon at bounding box center [490, 738] width 16 height 16
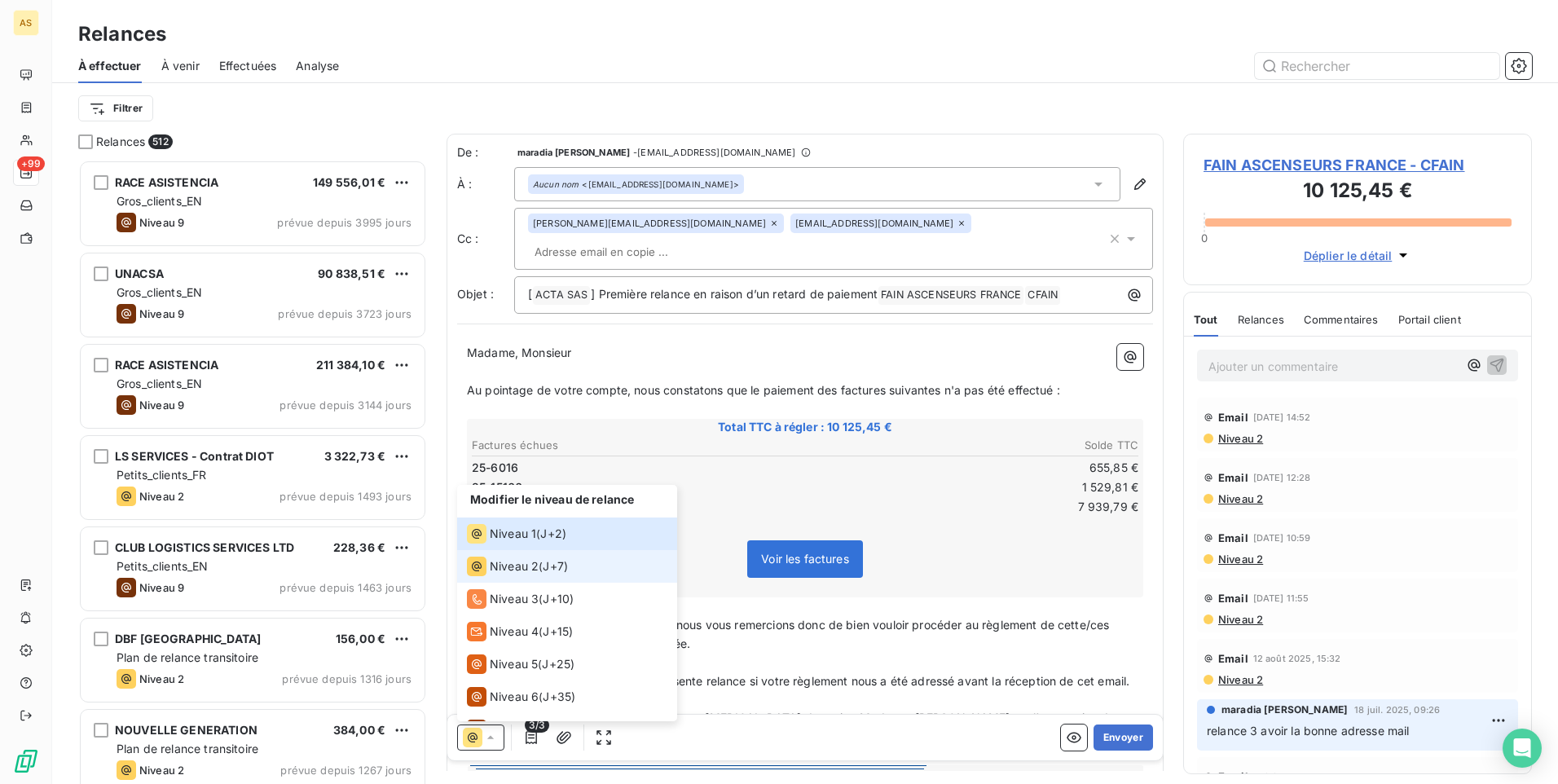
click at [526, 568] on span "Niveau 2" at bounding box center [514, 567] width 49 height 16
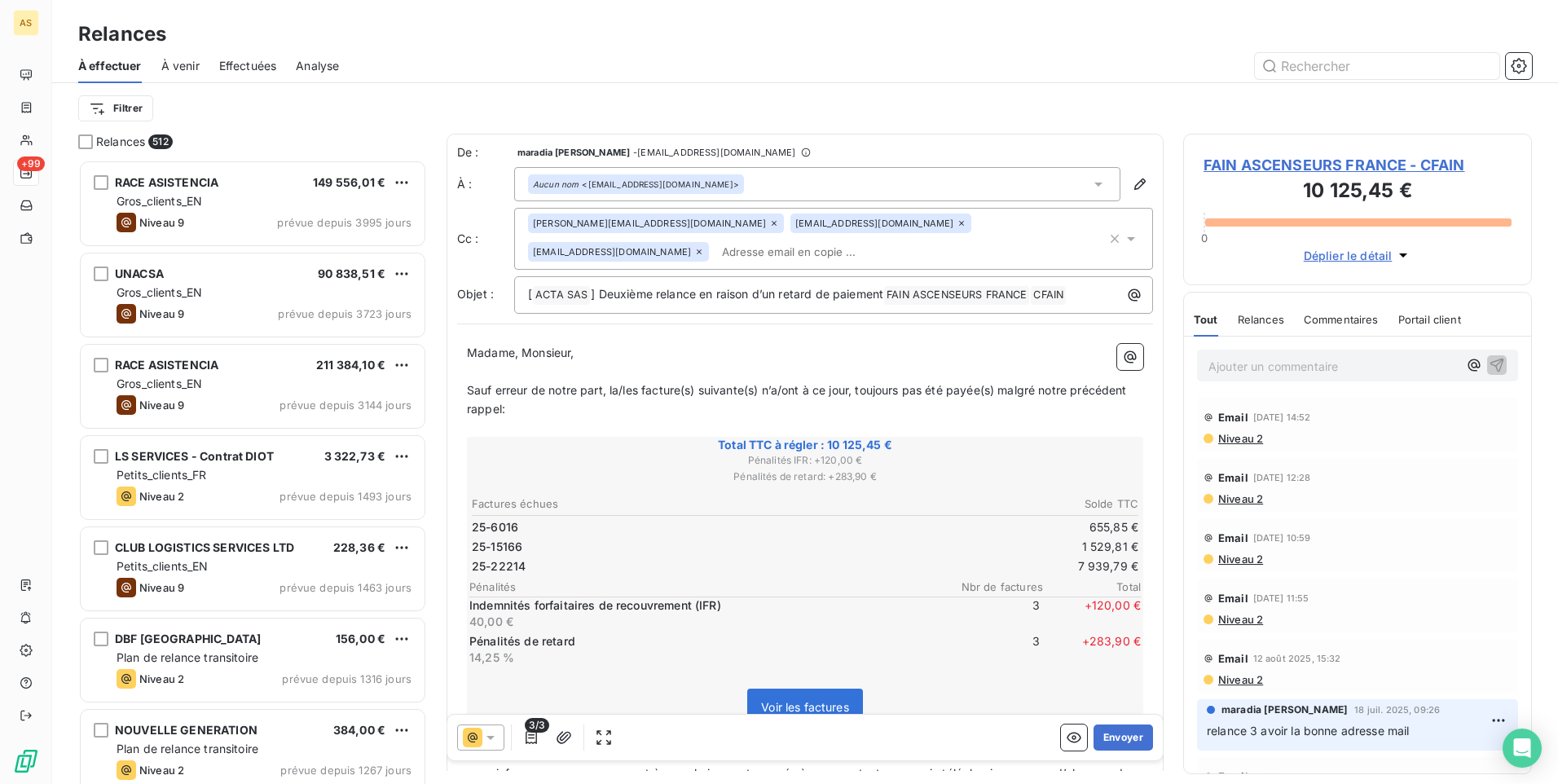
click at [494, 736] on icon at bounding box center [490, 738] width 8 height 4
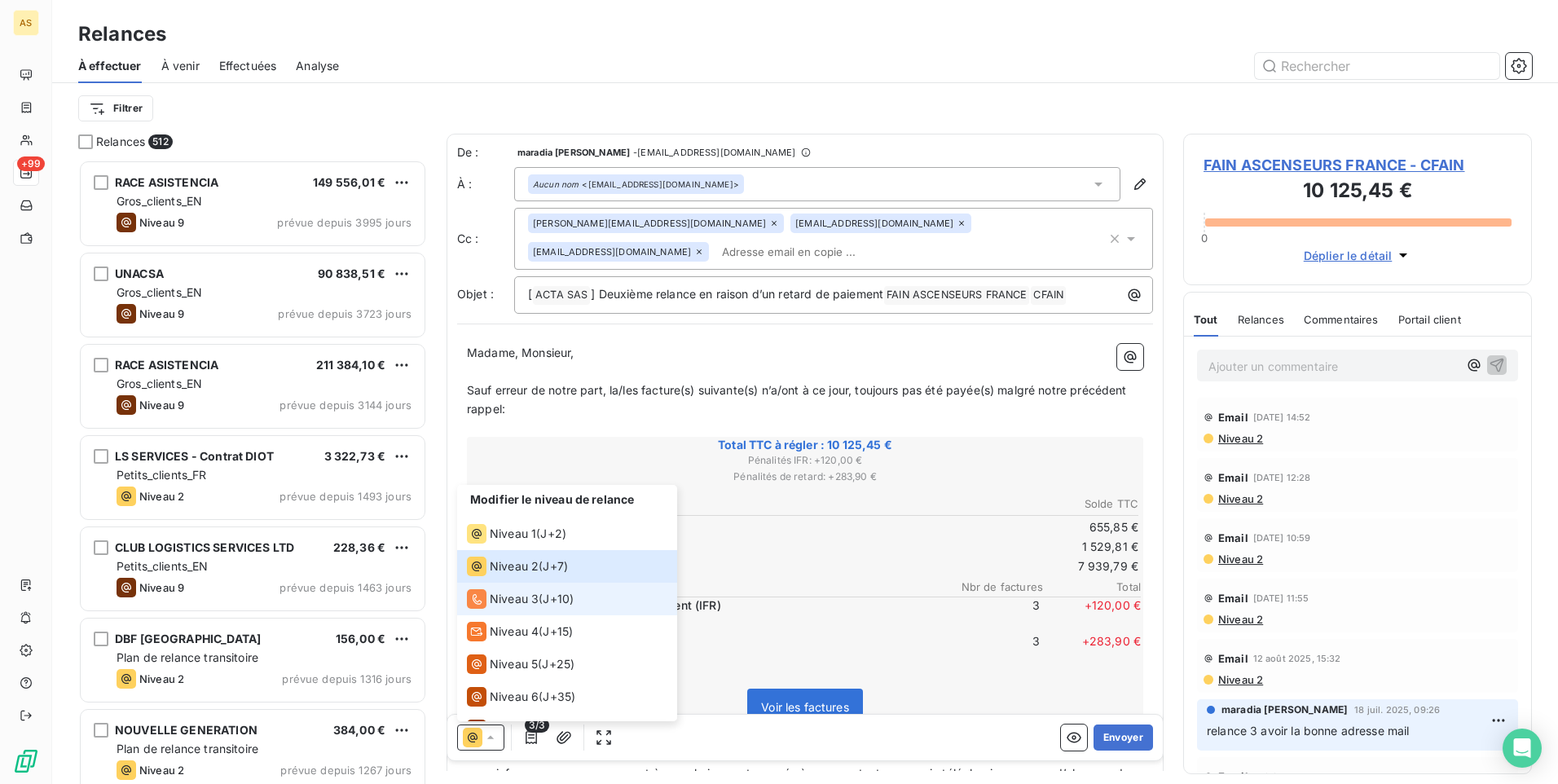
click at [520, 603] on span "Niveau 3" at bounding box center [514, 599] width 49 height 16
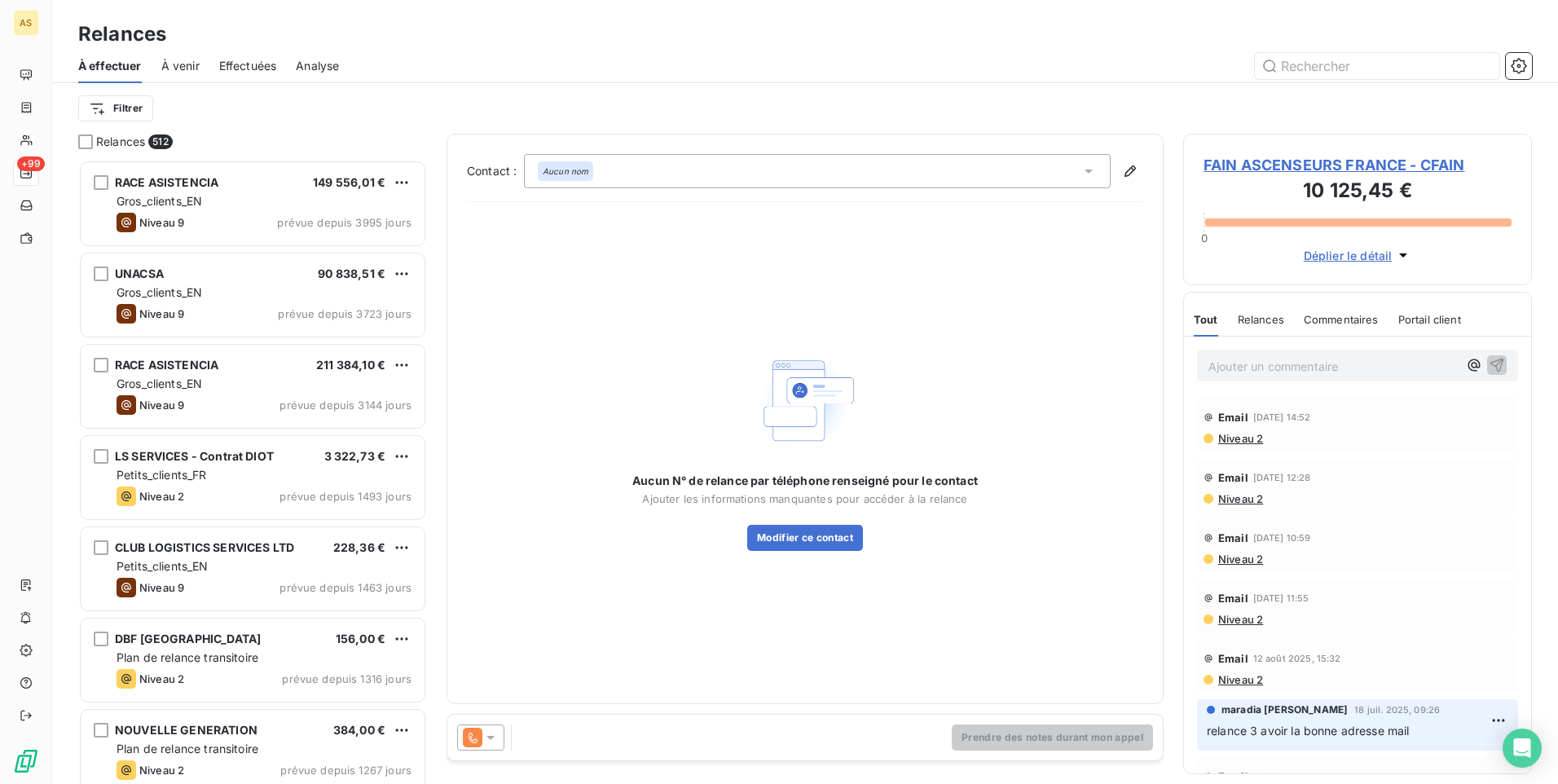
click at [493, 736] on icon at bounding box center [490, 738] width 8 height 4
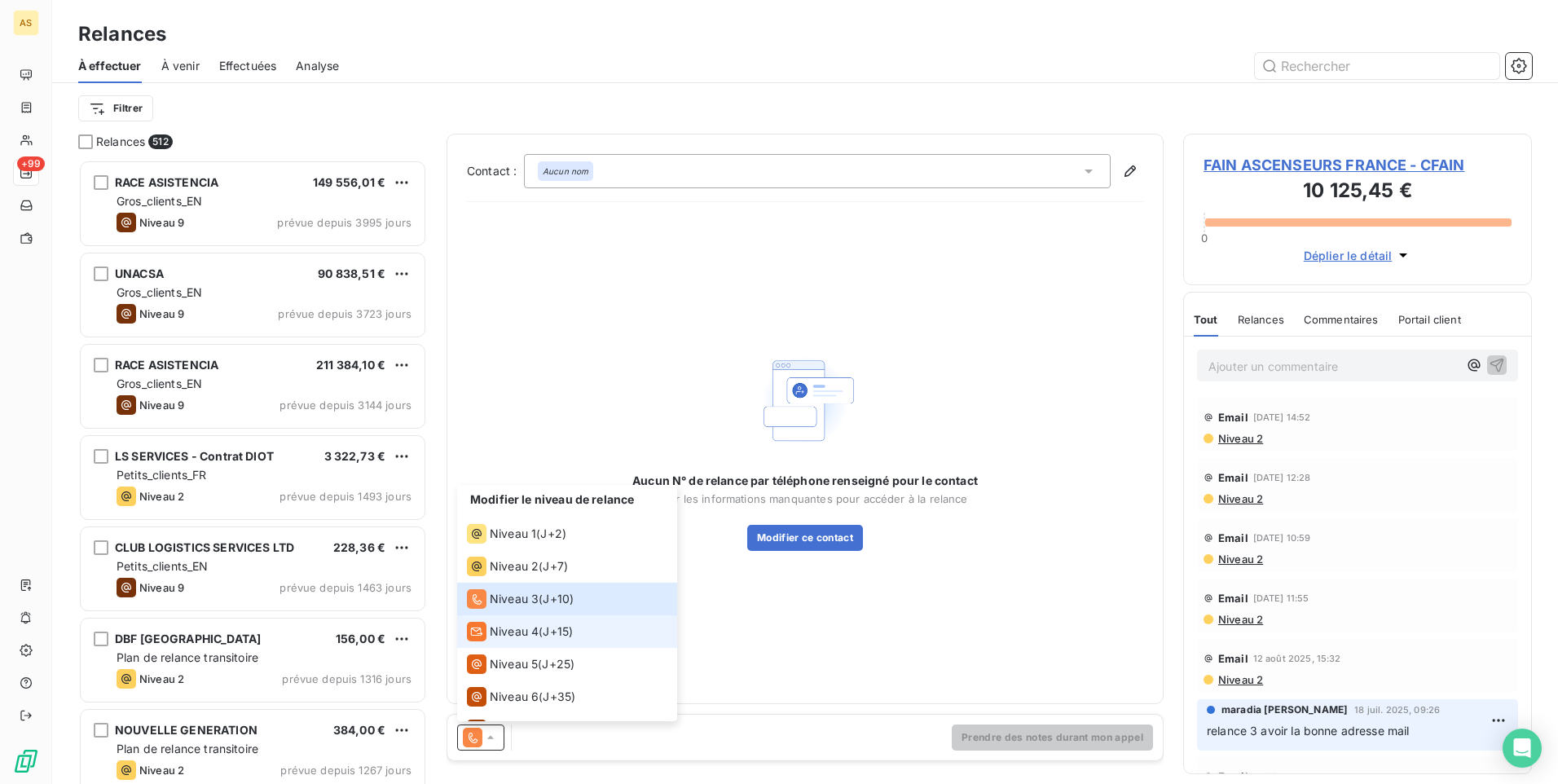
click at [516, 635] on span "Niveau 4" at bounding box center [514, 631] width 49 height 16
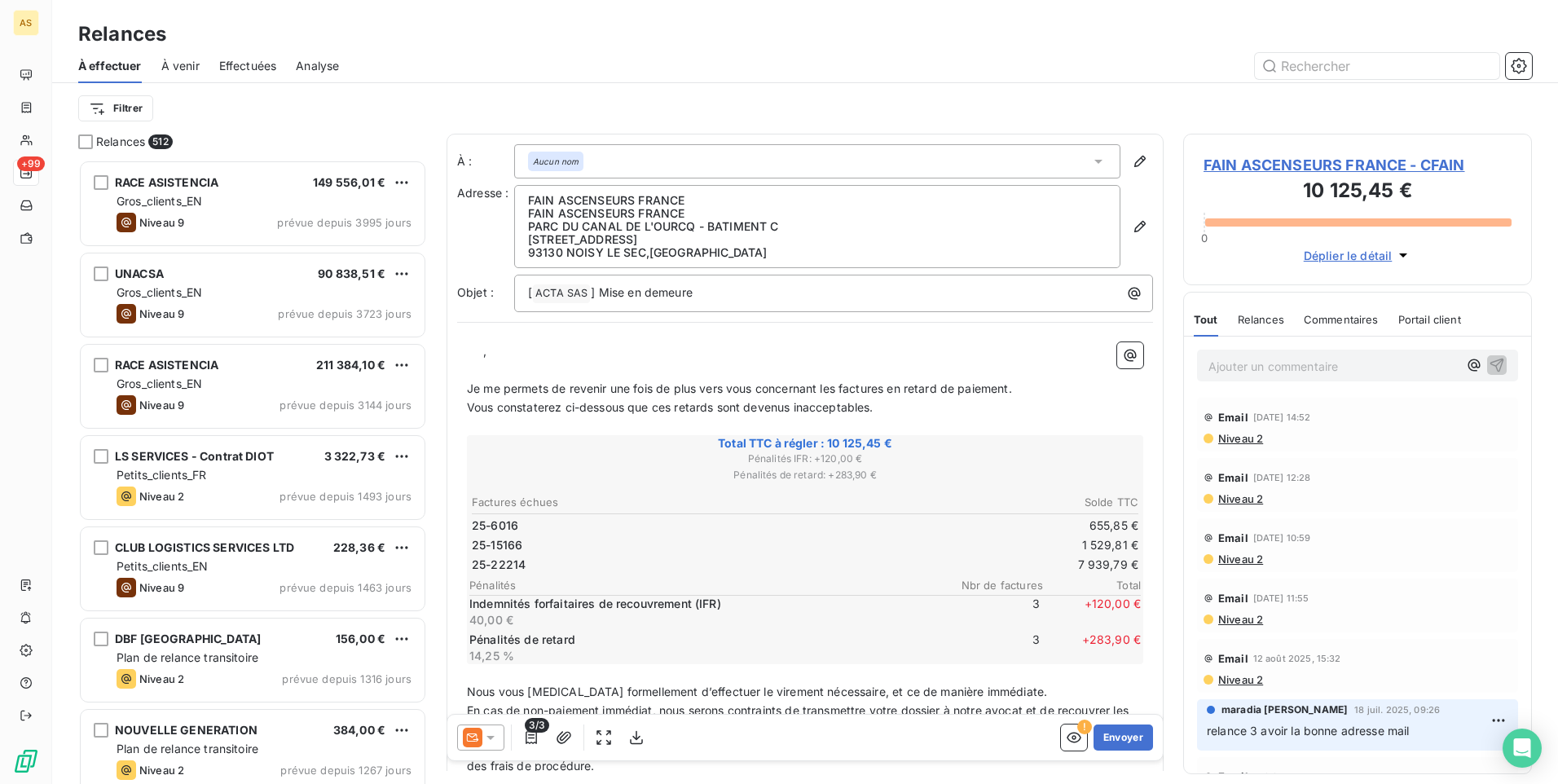
click at [493, 737] on icon at bounding box center [490, 738] width 8 height 4
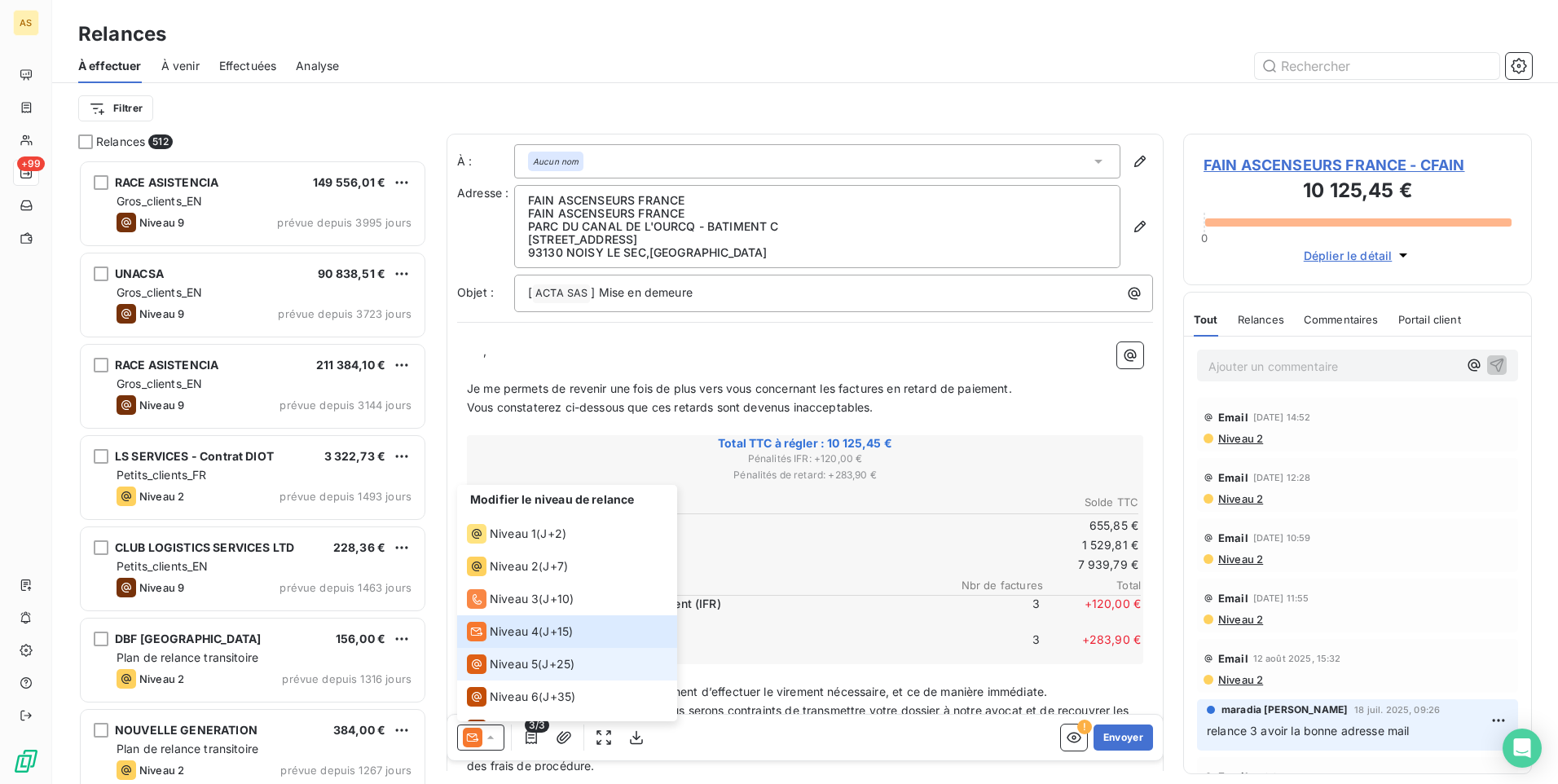
click at [525, 660] on span "Niveau 5" at bounding box center [513, 664] width 48 height 16
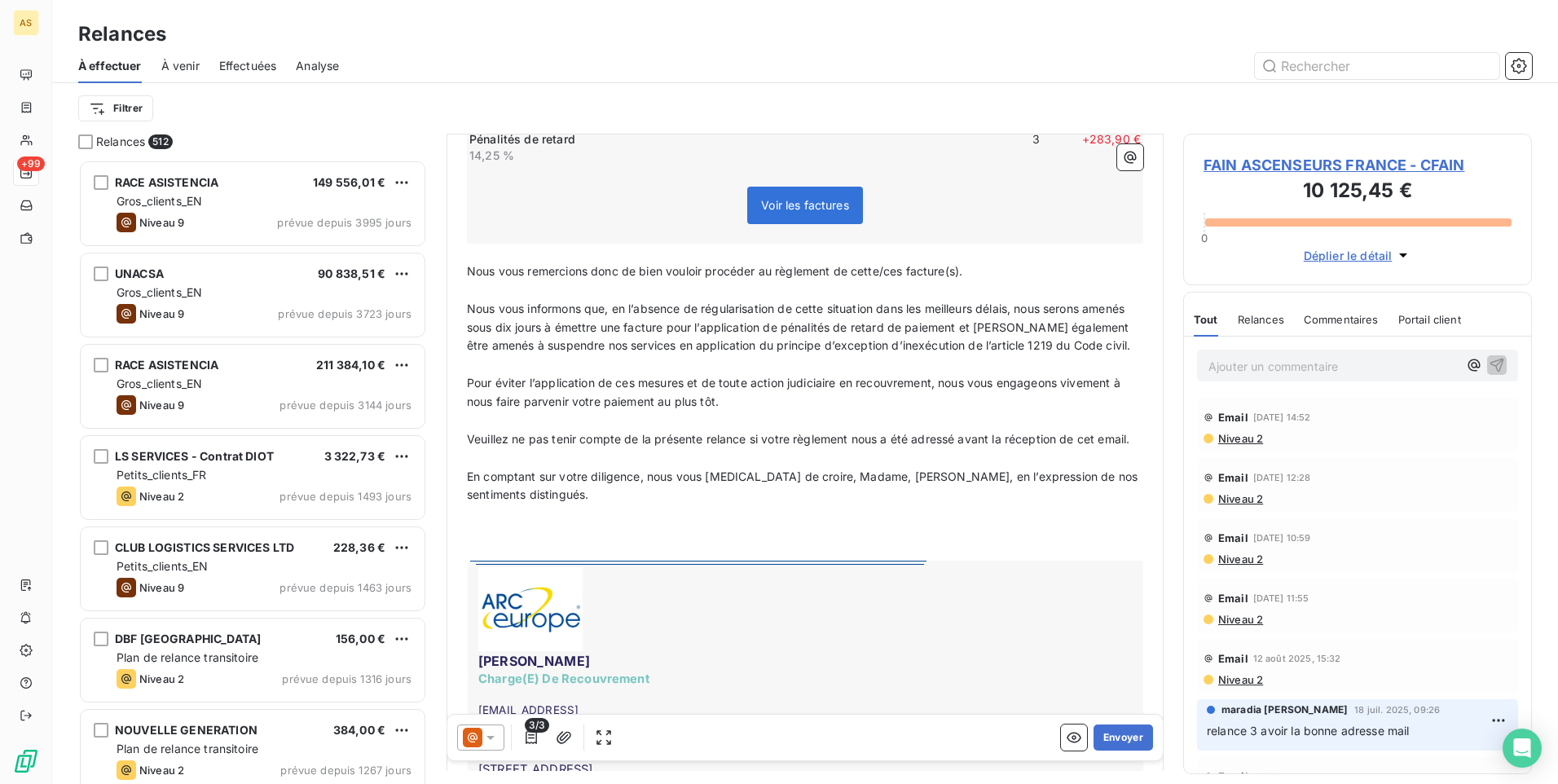
scroll to position [571, 0]
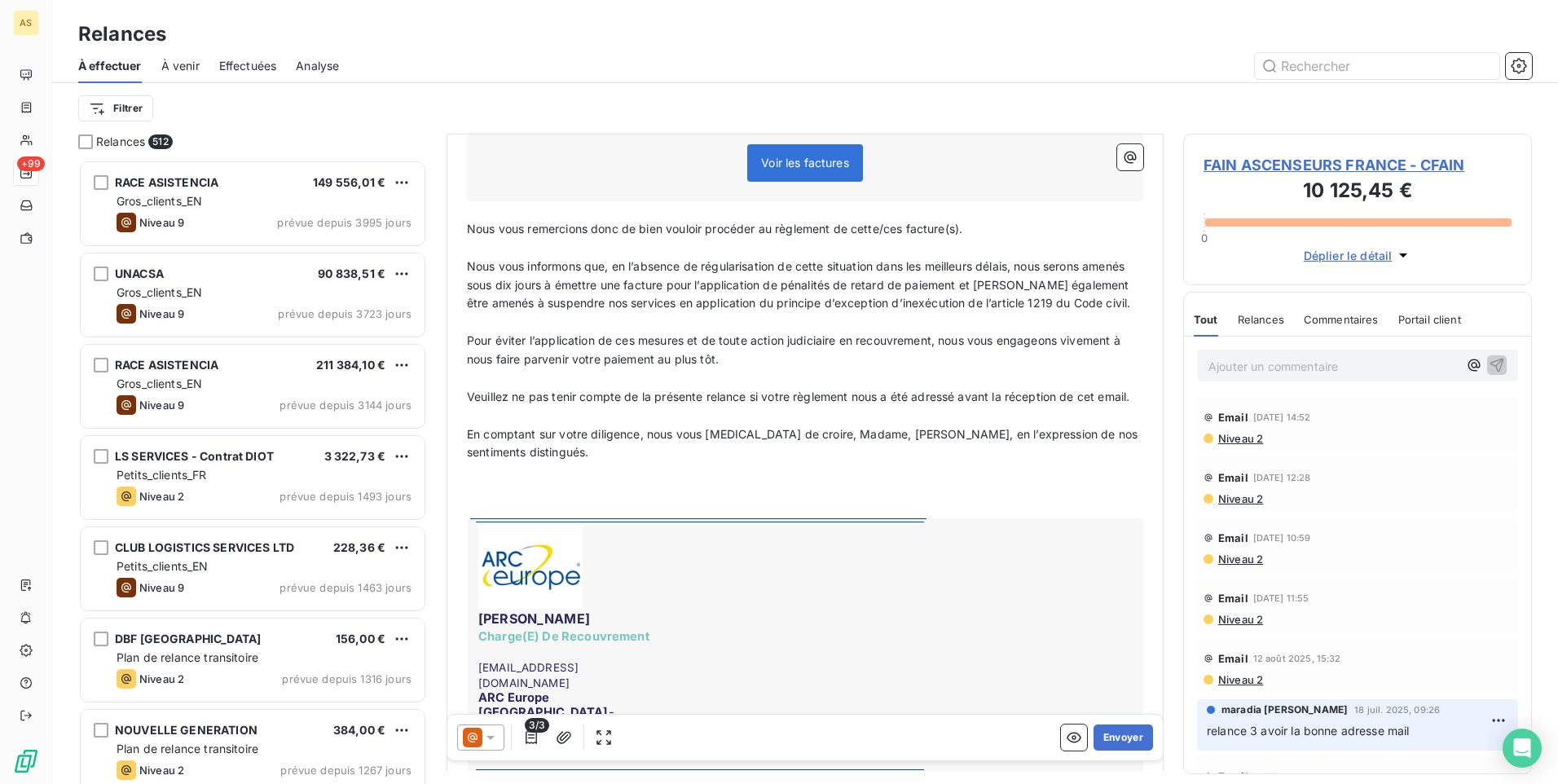
click at [488, 733] on icon at bounding box center [490, 738] width 16 height 16
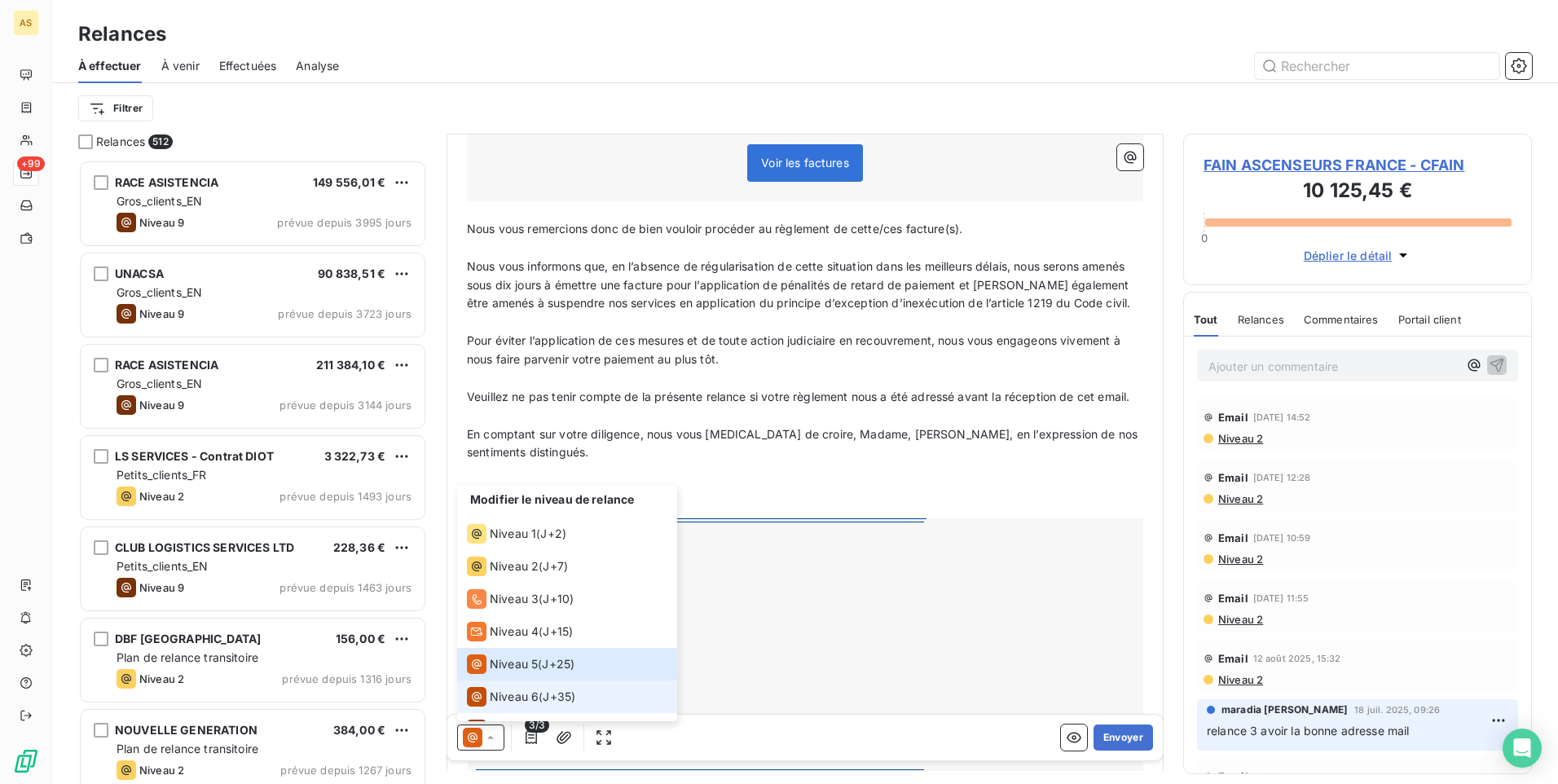
click at [522, 692] on span "Niveau 6" at bounding box center [514, 697] width 49 height 16
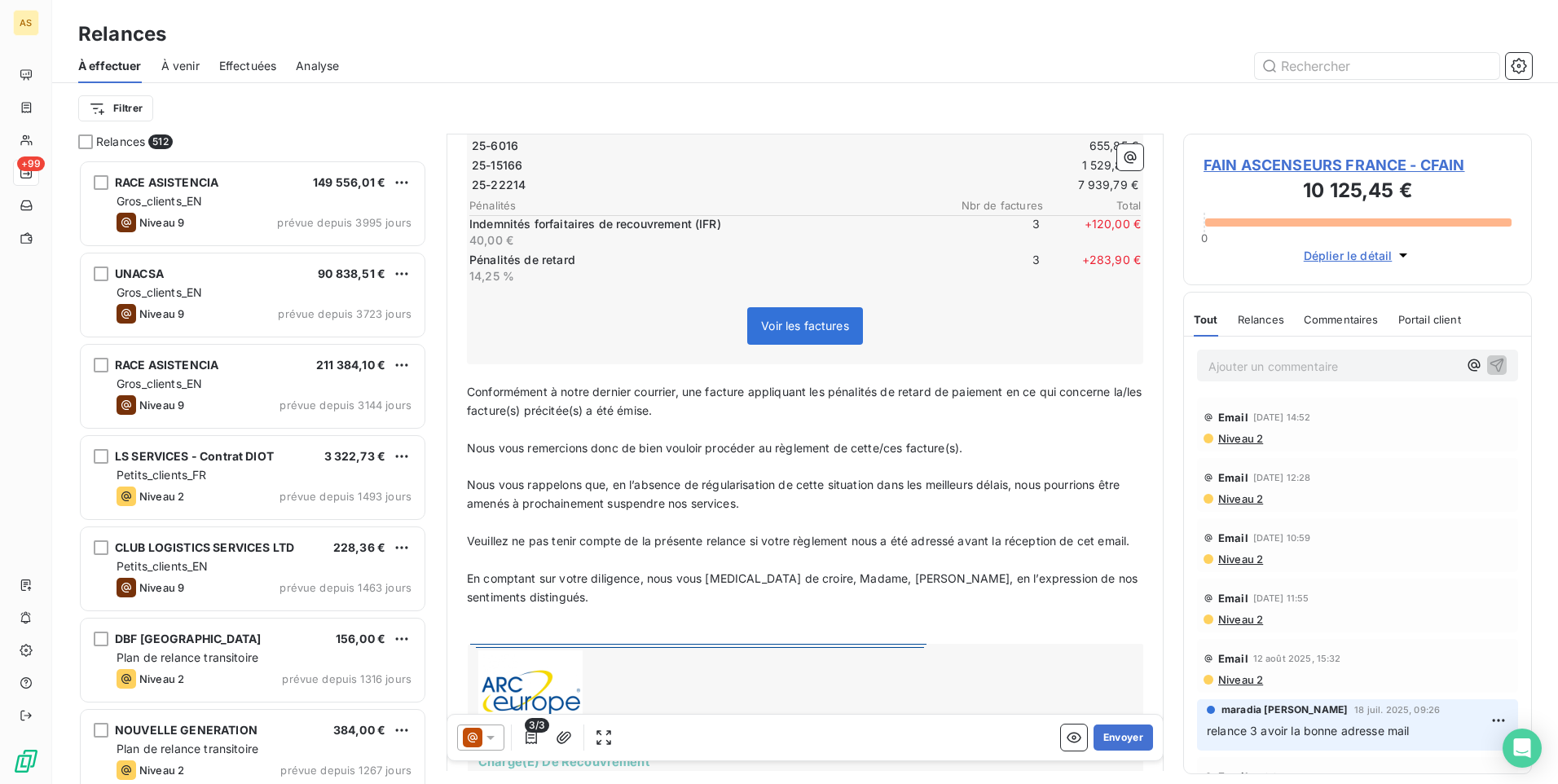
scroll to position [246, 0]
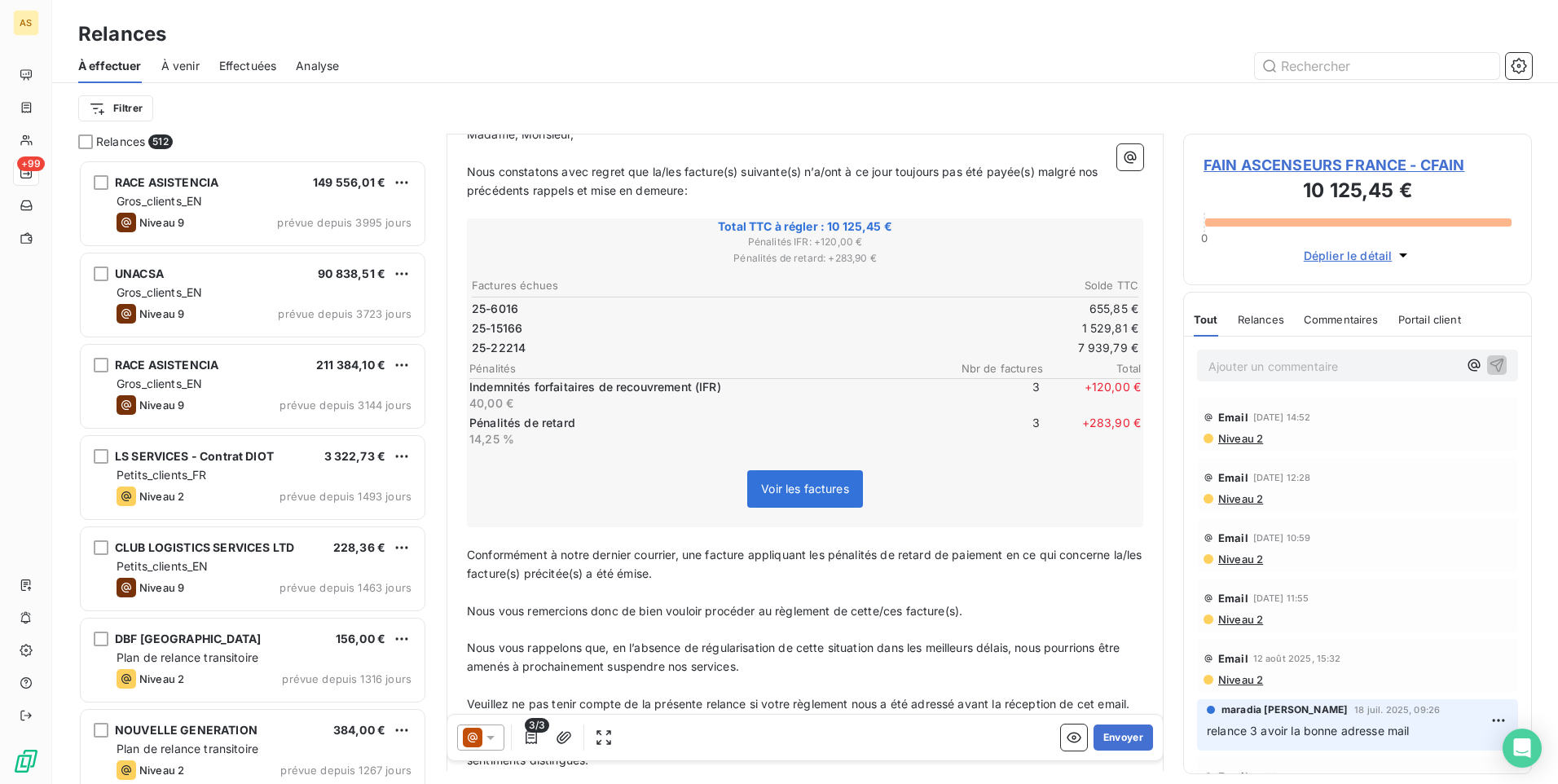
click at [490, 736] on icon at bounding box center [490, 738] width 8 height 4
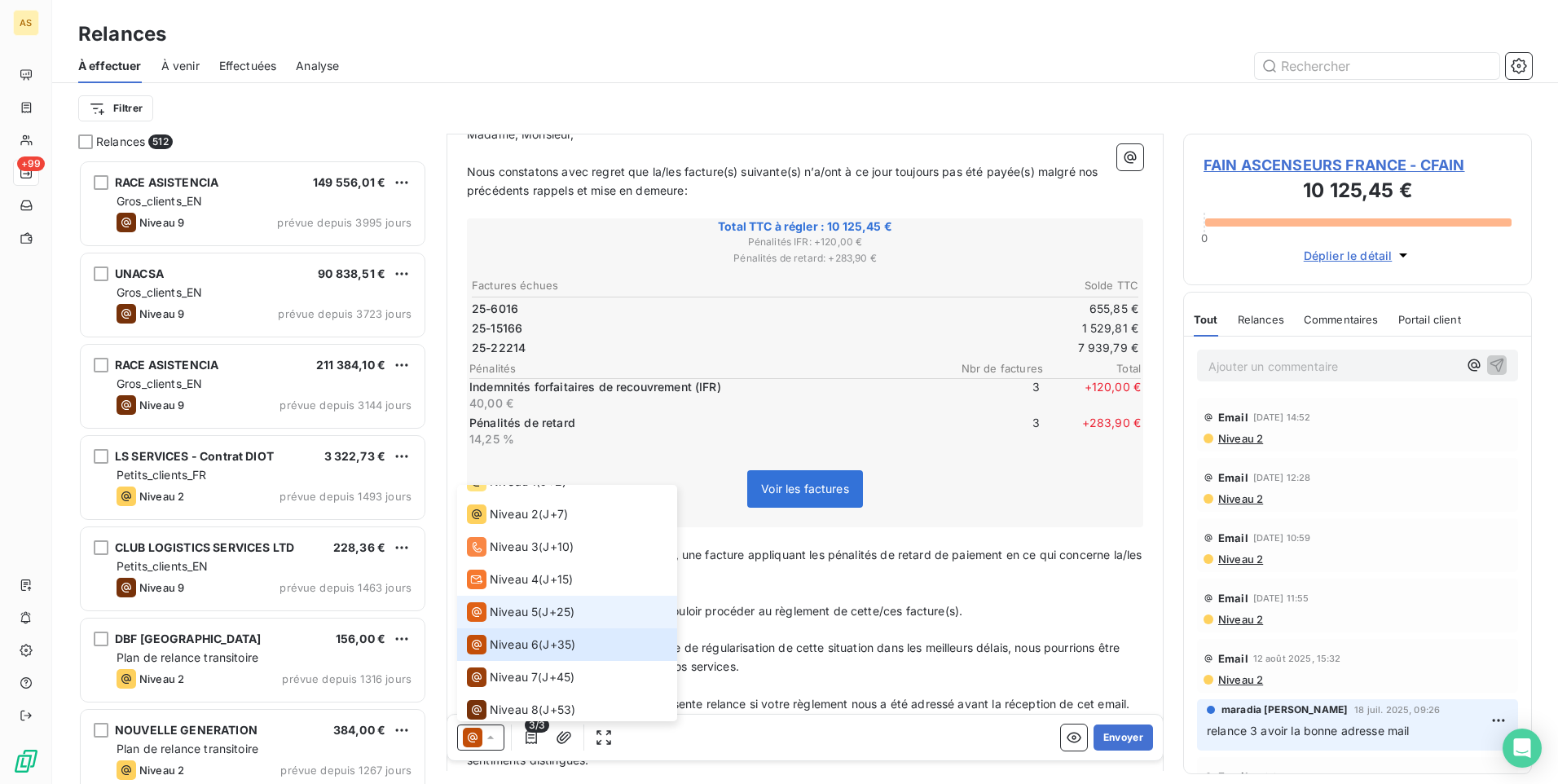
scroll to position [82, 0]
click at [520, 652] on span "Niveau 7" at bounding box center [513, 648] width 48 height 16
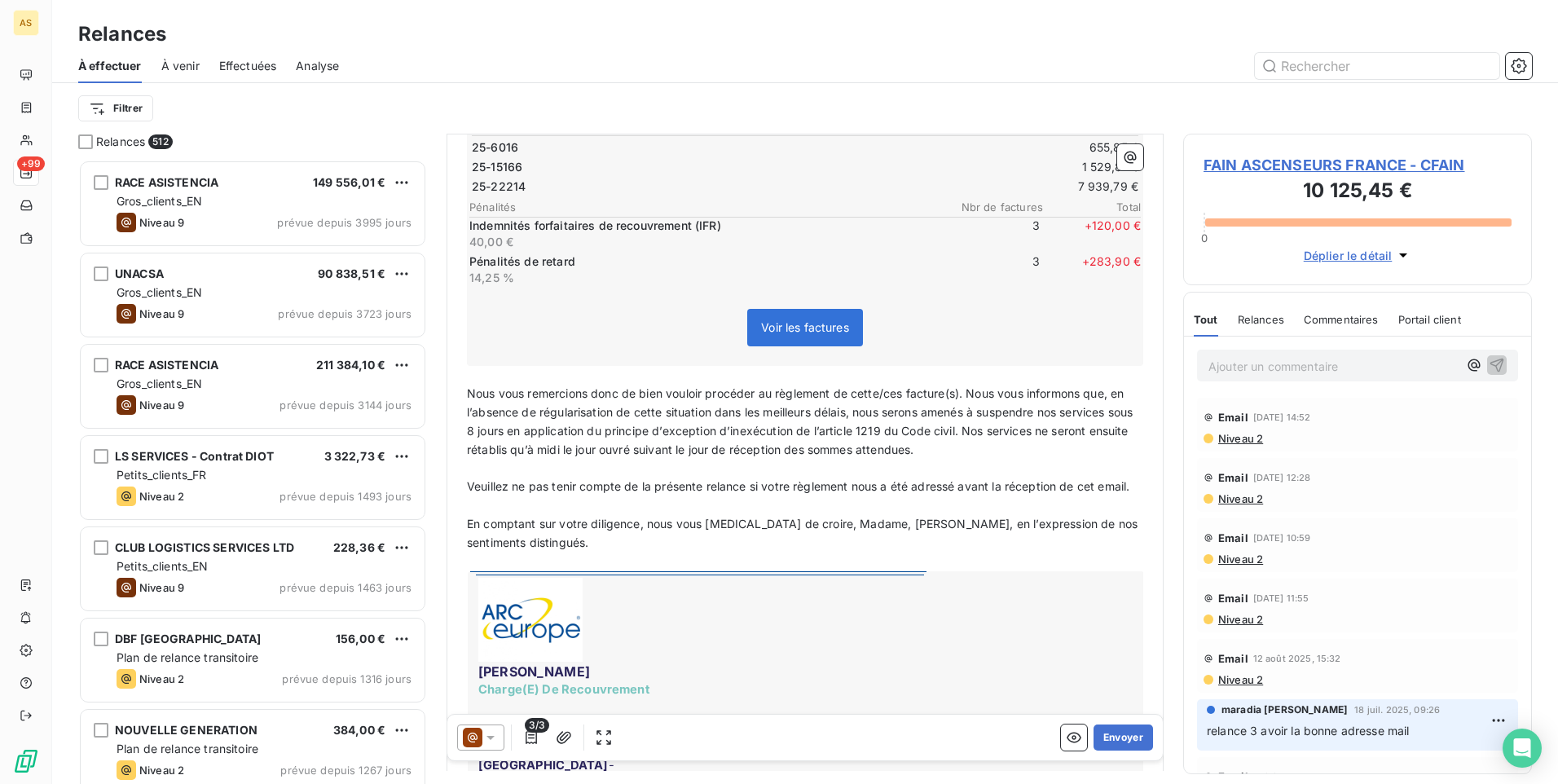
scroll to position [408, 0]
click at [494, 742] on icon at bounding box center [490, 738] width 16 height 16
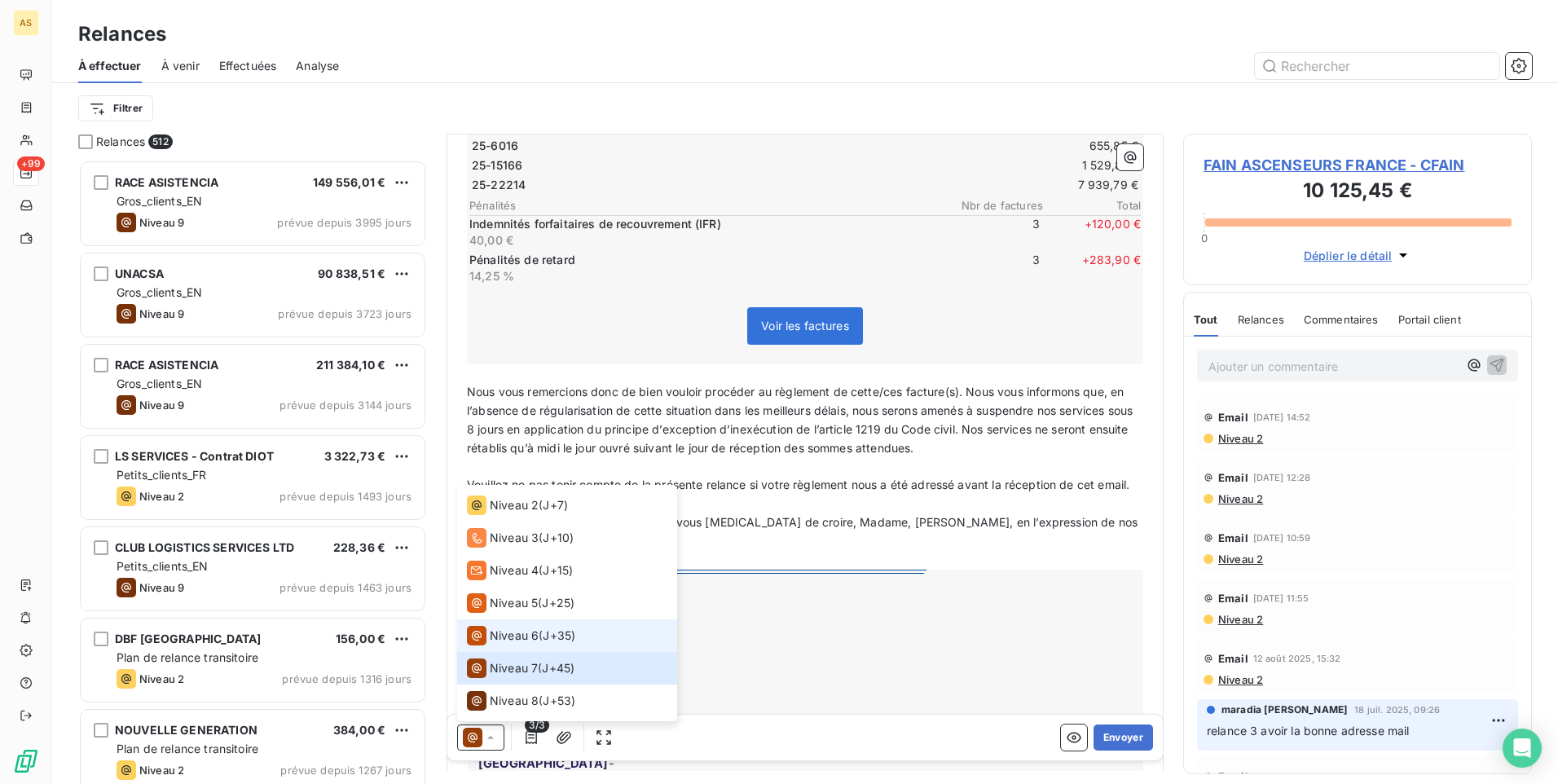
scroll to position [90, 0]
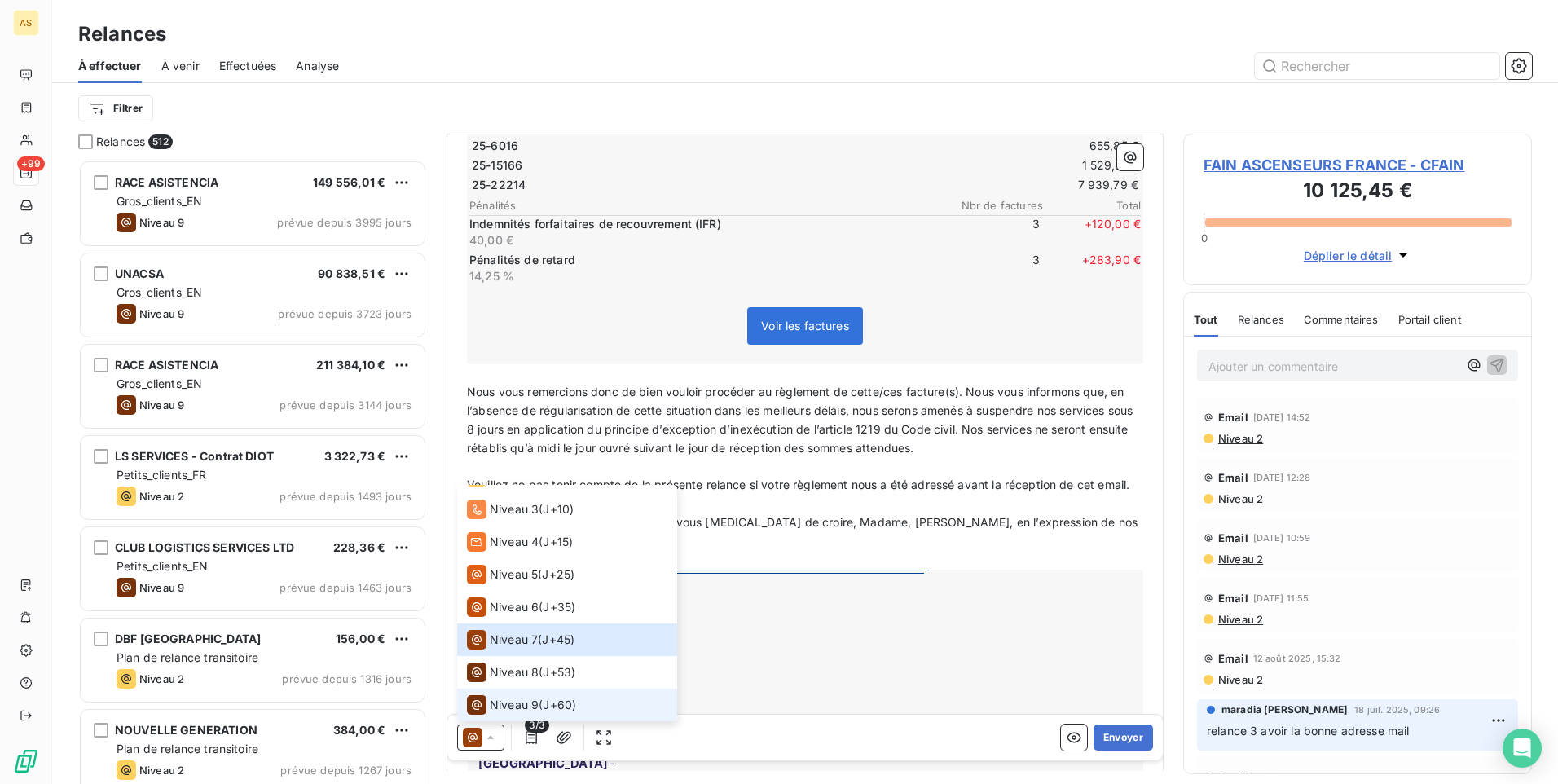
click at [530, 699] on span "Niveau 9" at bounding box center [514, 705] width 49 height 16
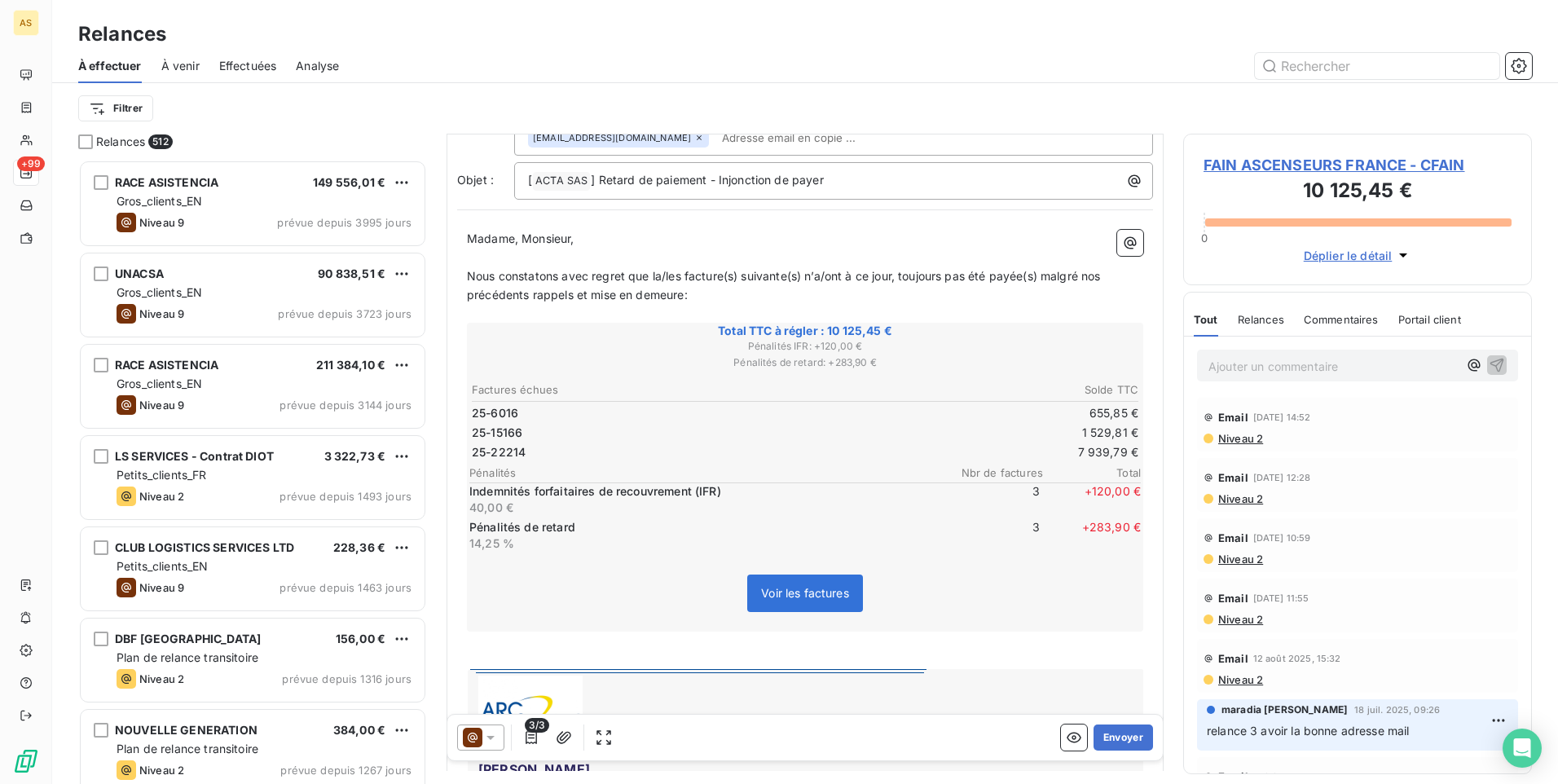
scroll to position [136, 0]
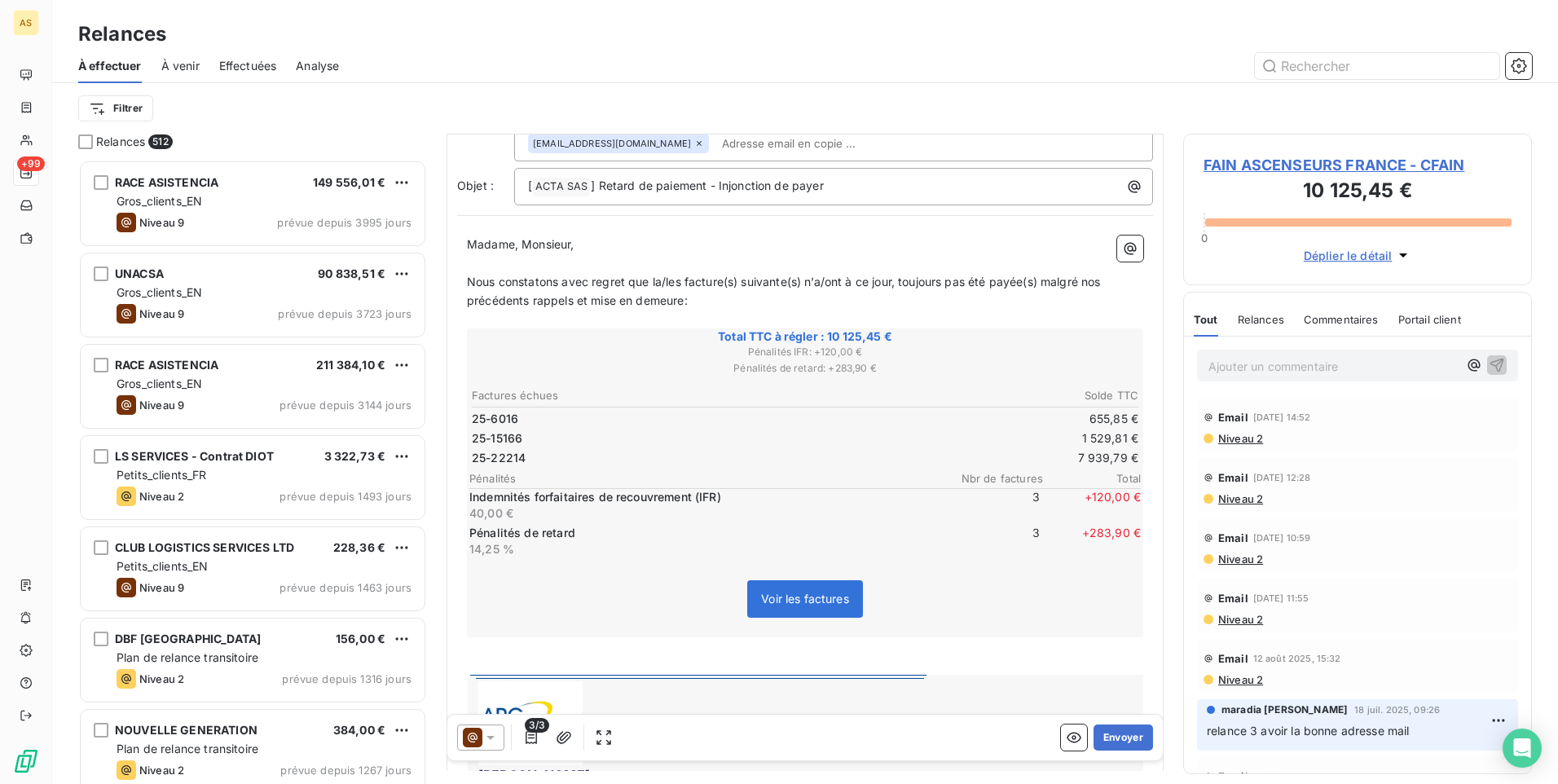
click at [492, 739] on icon at bounding box center [490, 738] width 16 height 16
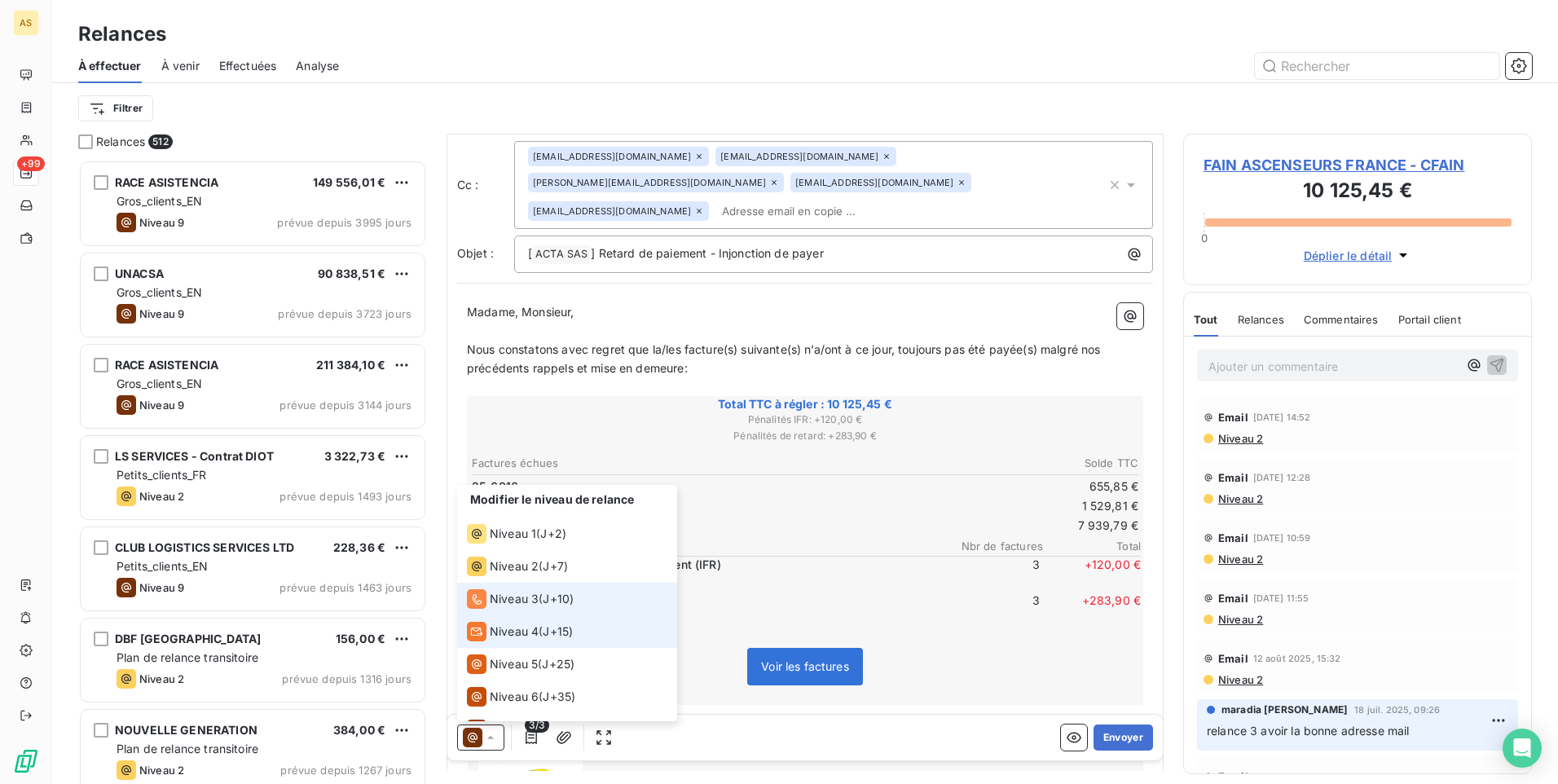
scroll to position [0, 0]
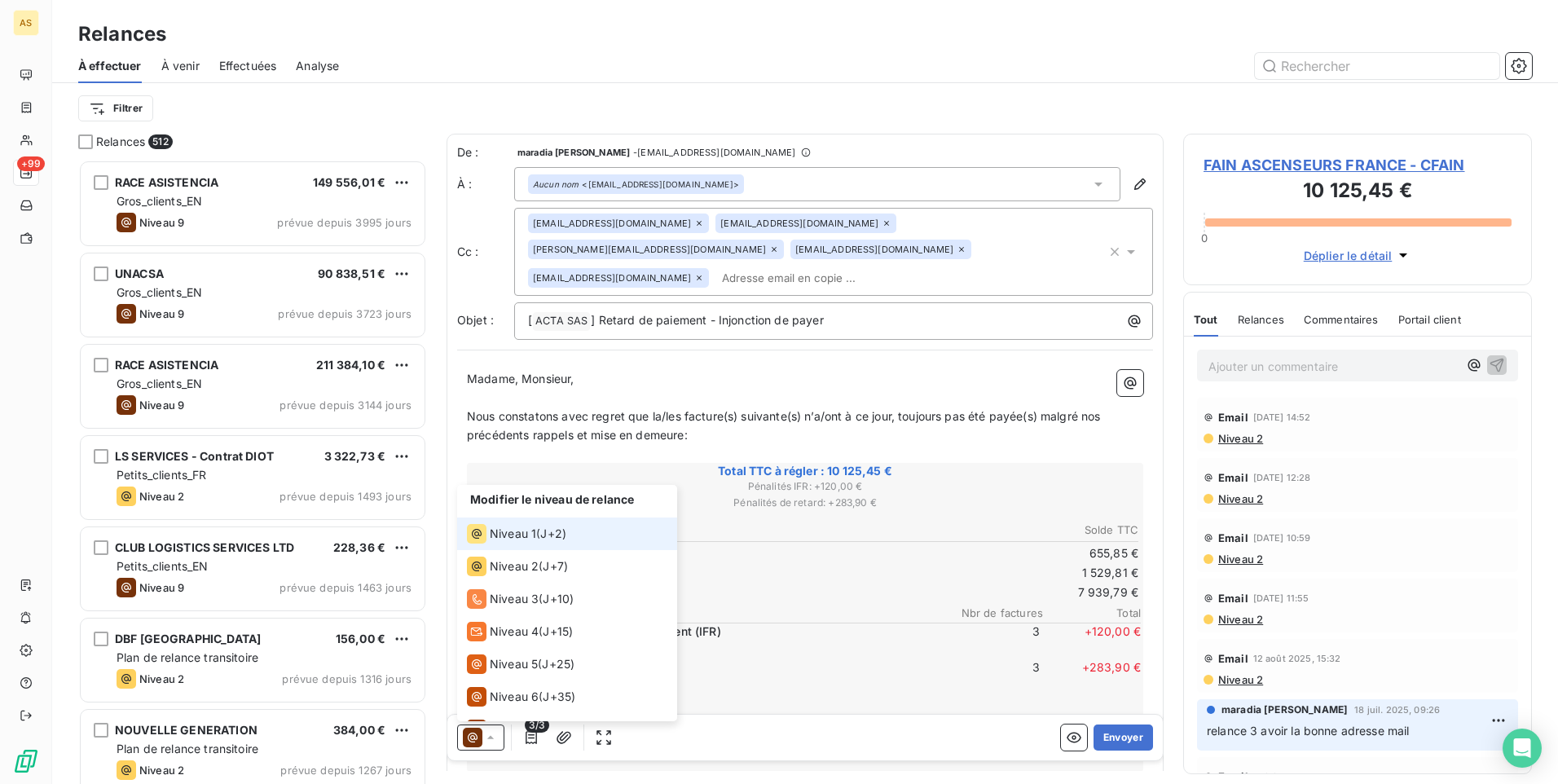
click at [520, 541] on span "Niveau 1" at bounding box center [512, 534] width 46 height 16
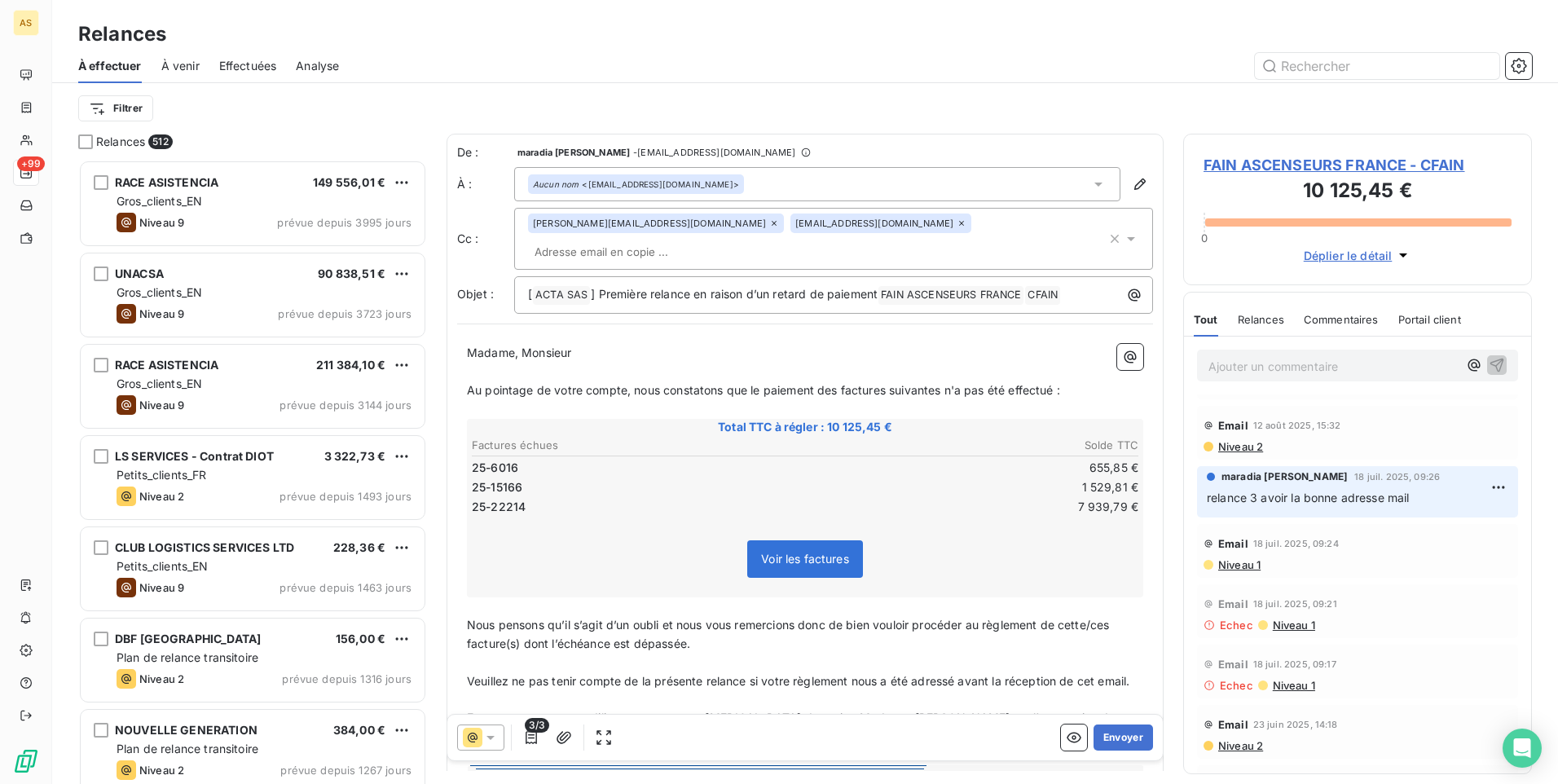
scroll to position [245, 0]
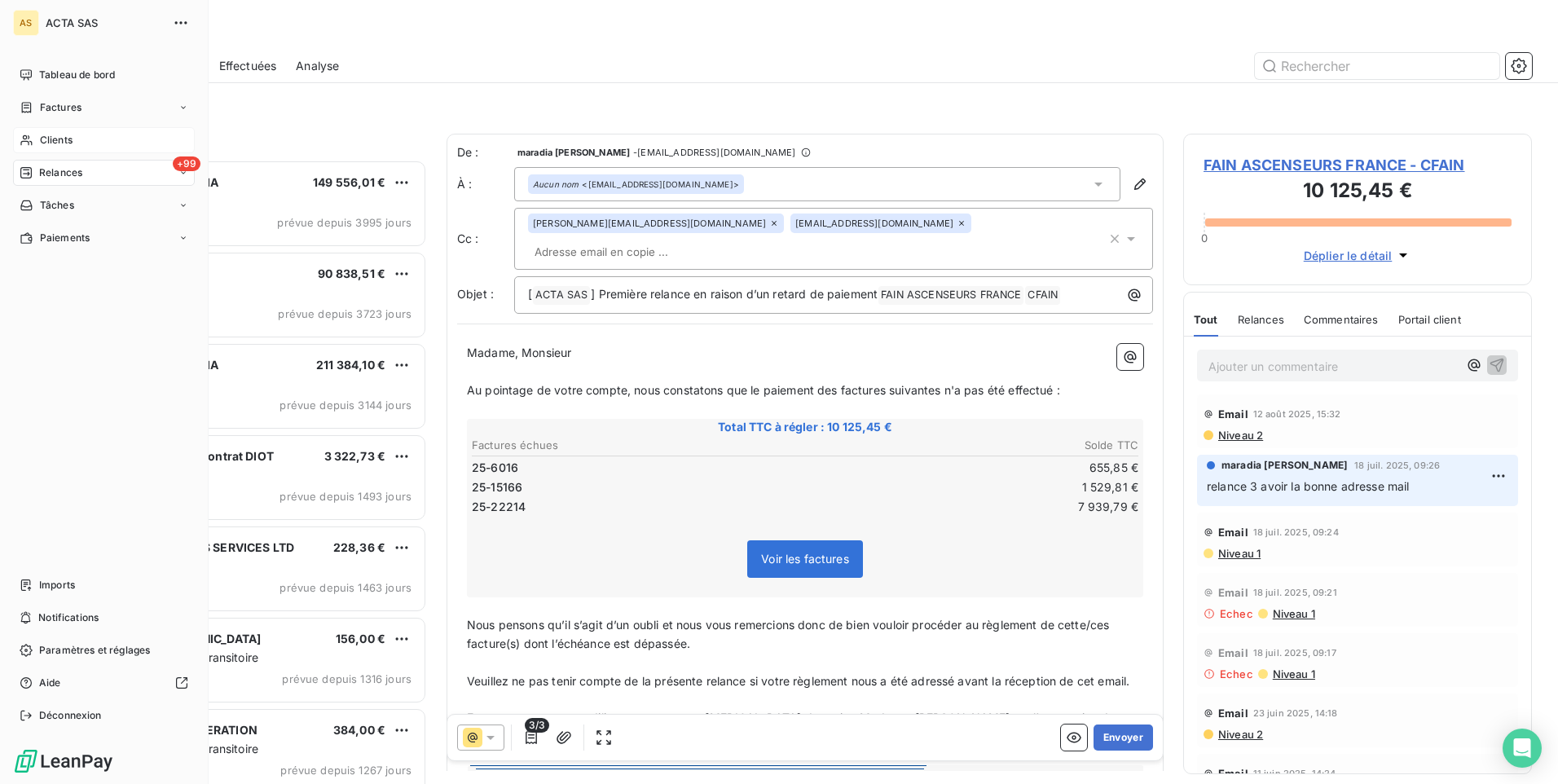
click at [96, 136] on div "Clients" at bounding box center [104, 140] width 182 height 26
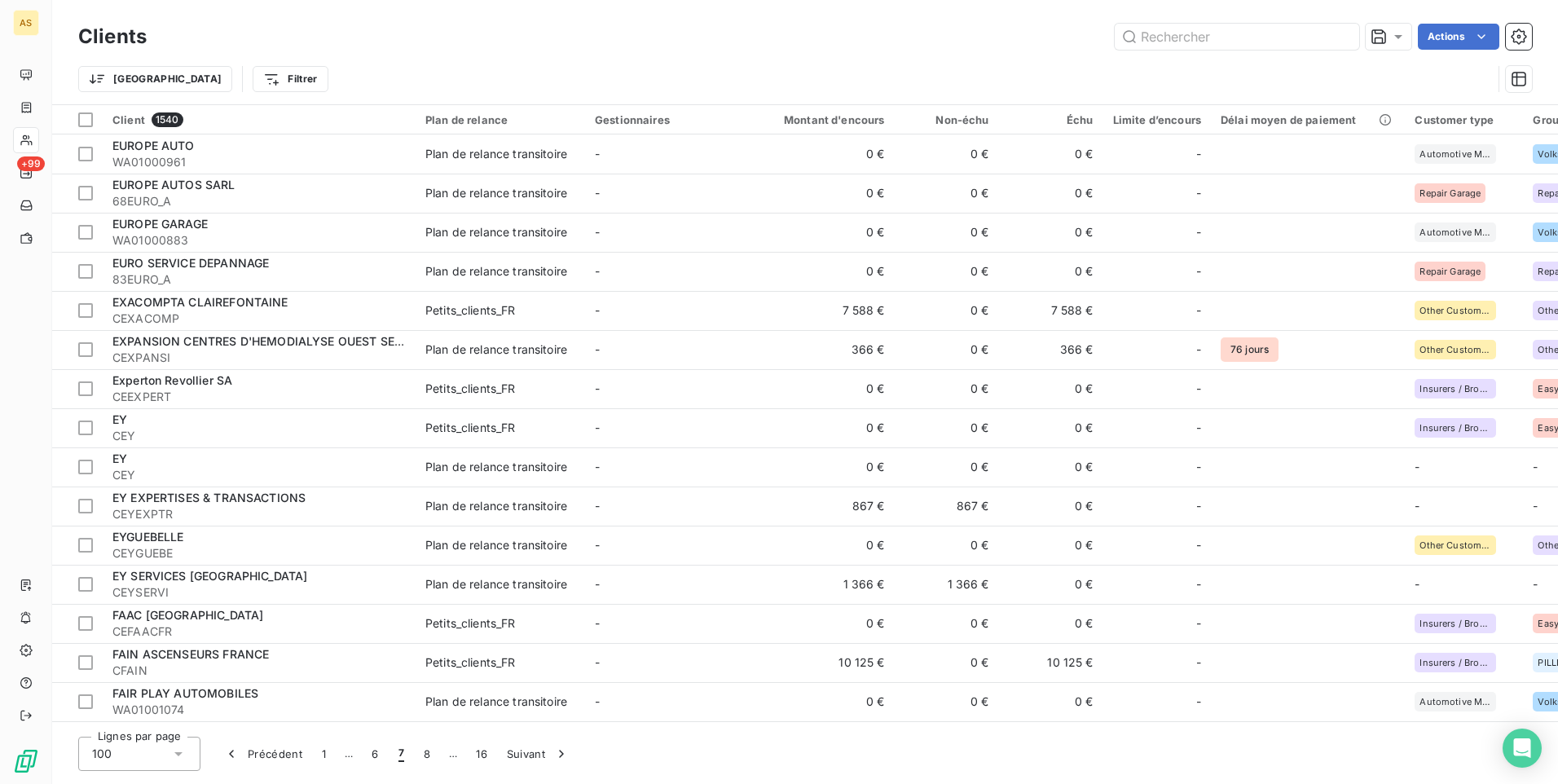
click at [186, 85] on html "AS +99 Clients Actions Trier Filtrer Client 1540 Plan de relance Gestionnaires …" at bounding box center [779, 392] width 1558 height 784
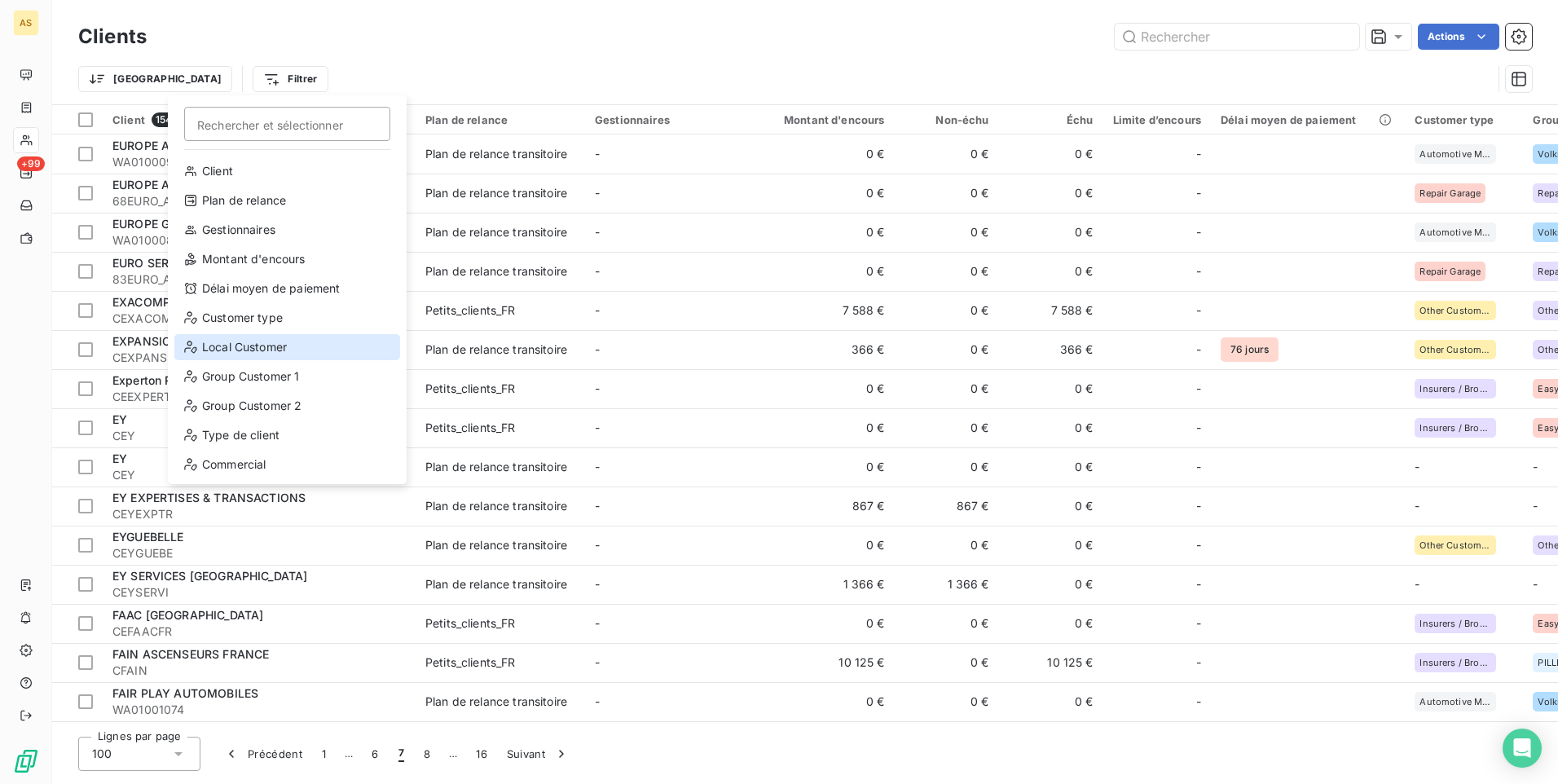
click at [277, 350] on div "Local Customer" at bounding box center [287, 347] width 226 height 26
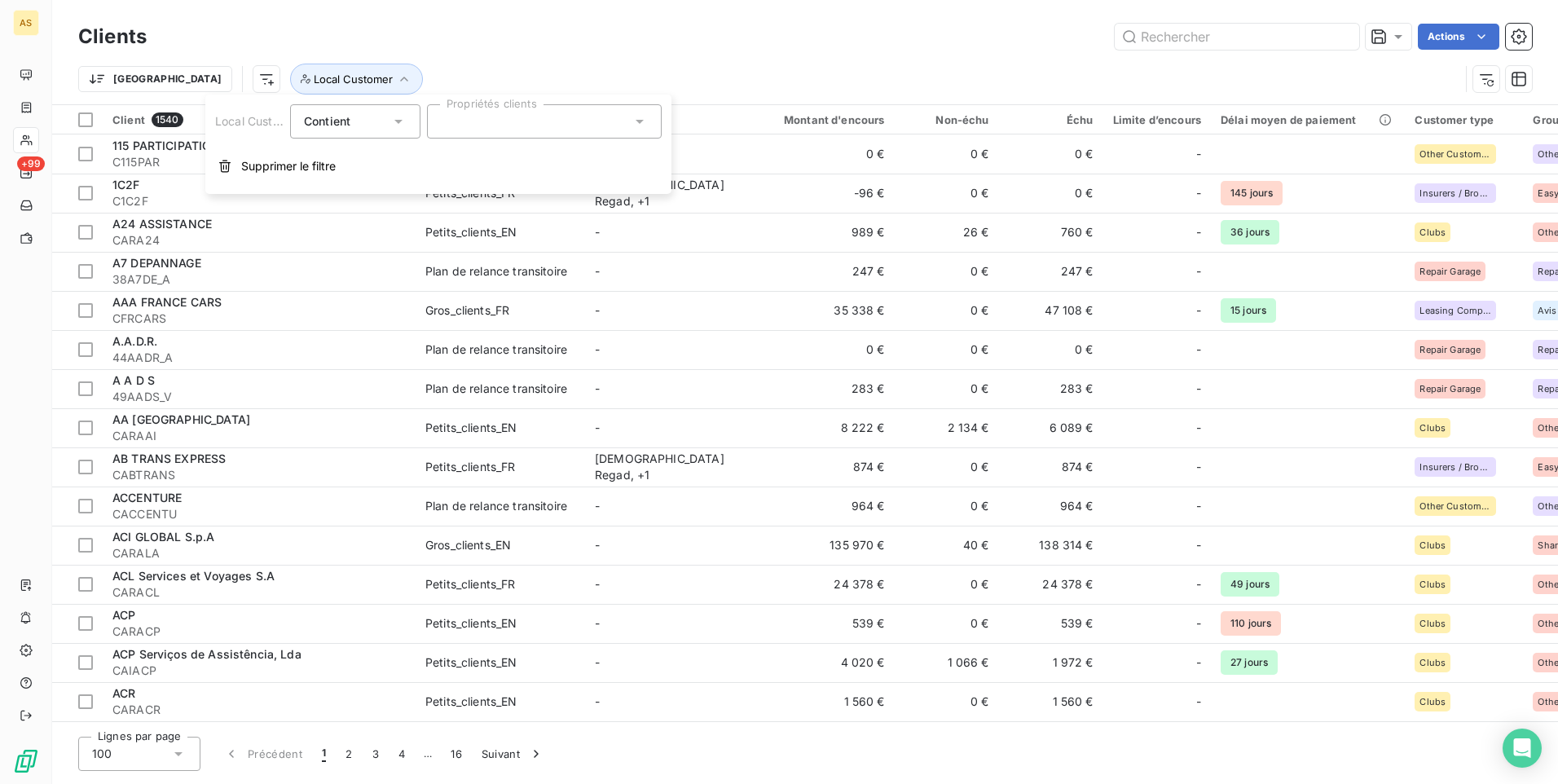
click at [645, 124] on icon at bounding box center [639, 122] width 16 height 16
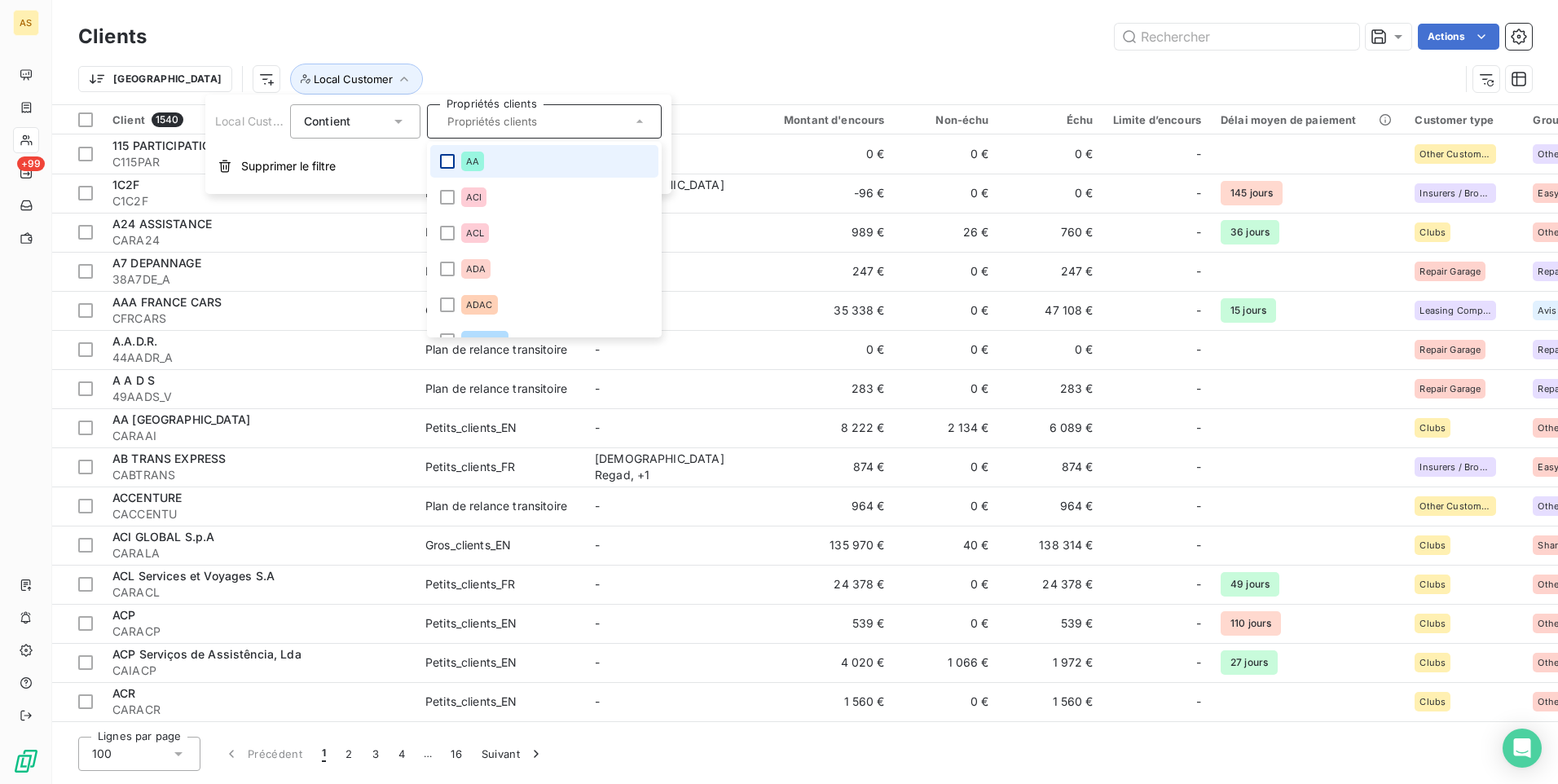
click at [448, 166] on div at bounding box center [447, 161] width 15 height 15
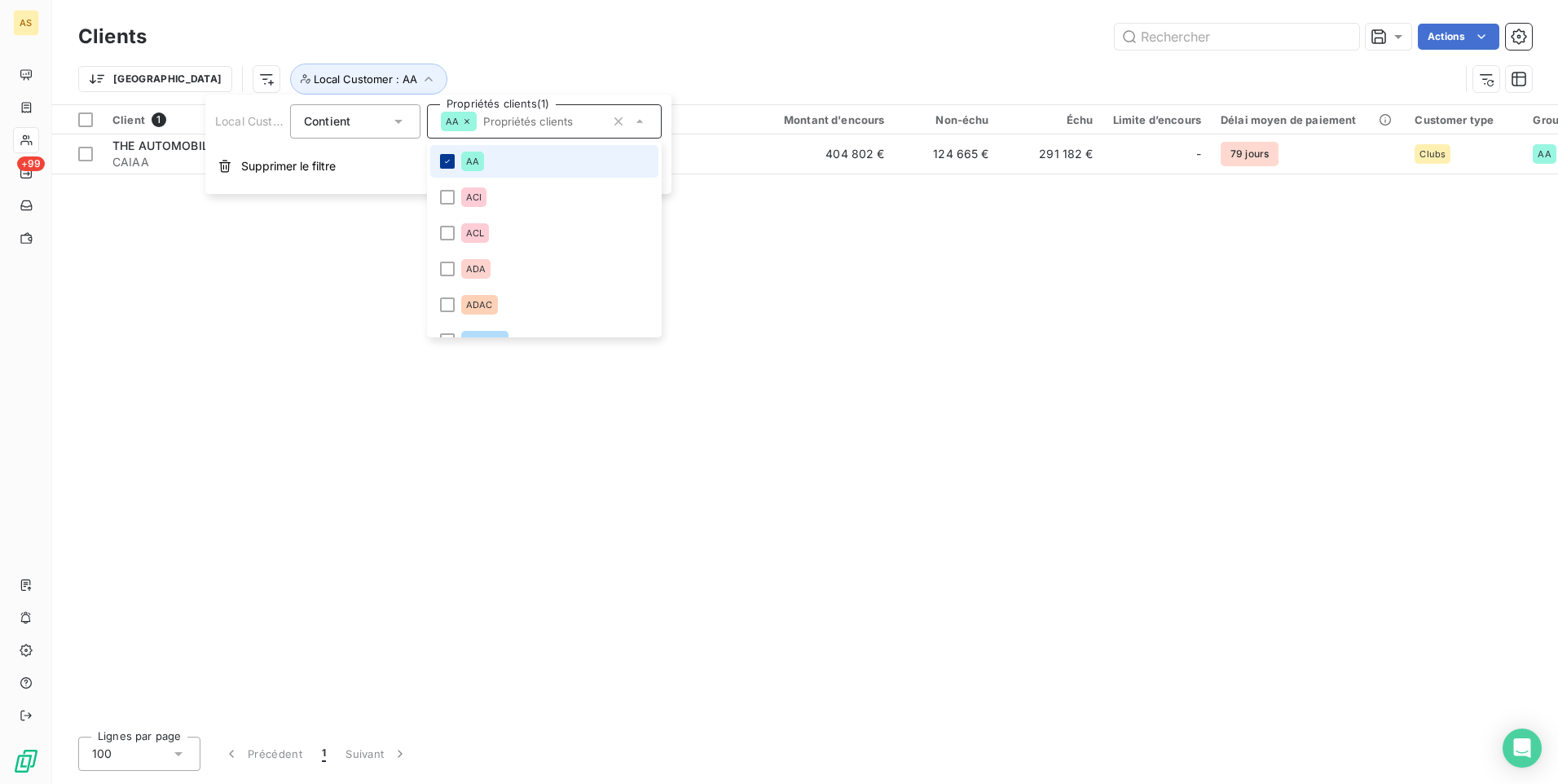
click at [448, 166] on icon at bounding box center [447, 161] width 10 height 10
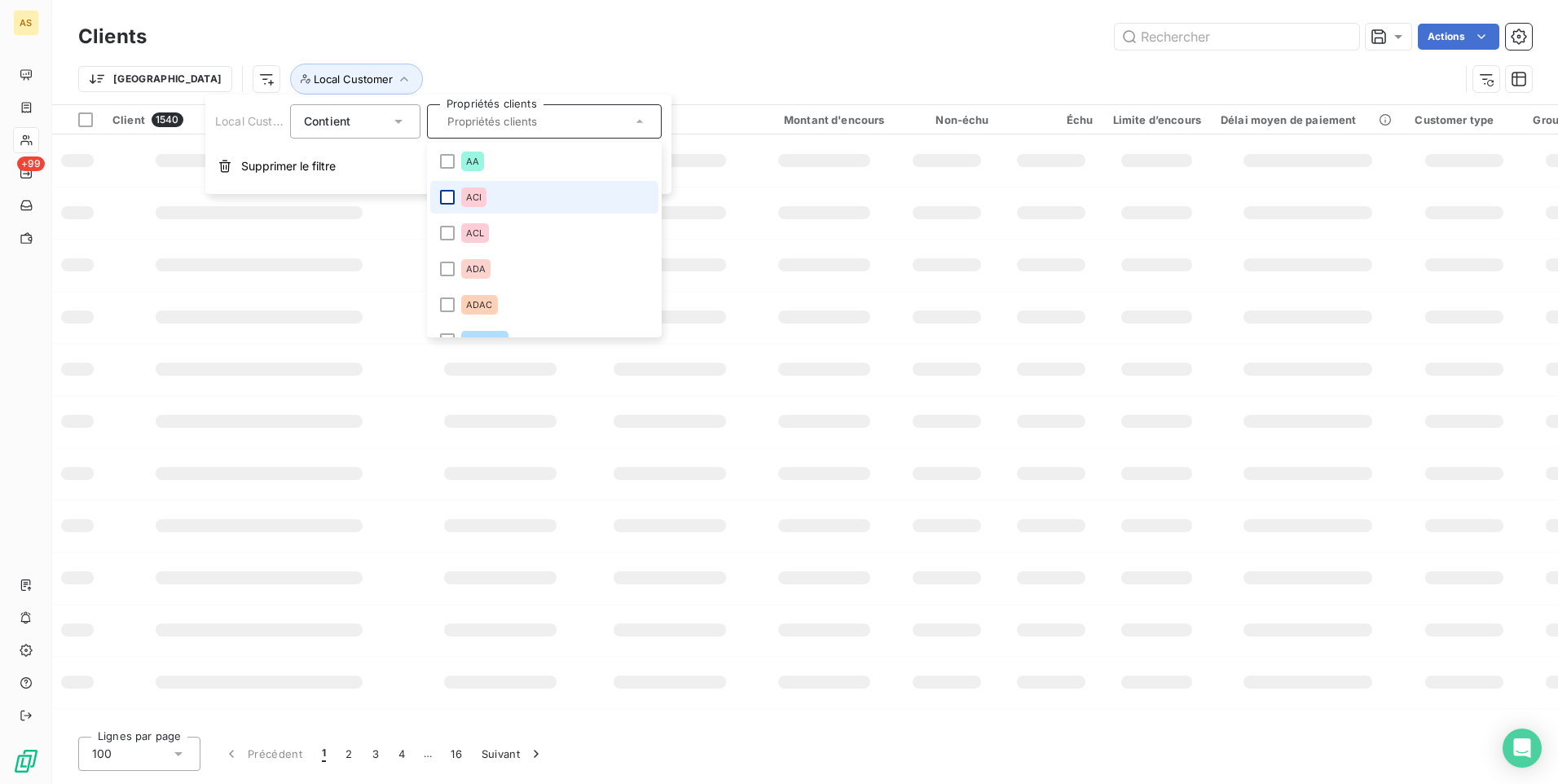
click at [446, 196] on div at bounding box center [447, 197] width 15 height 15
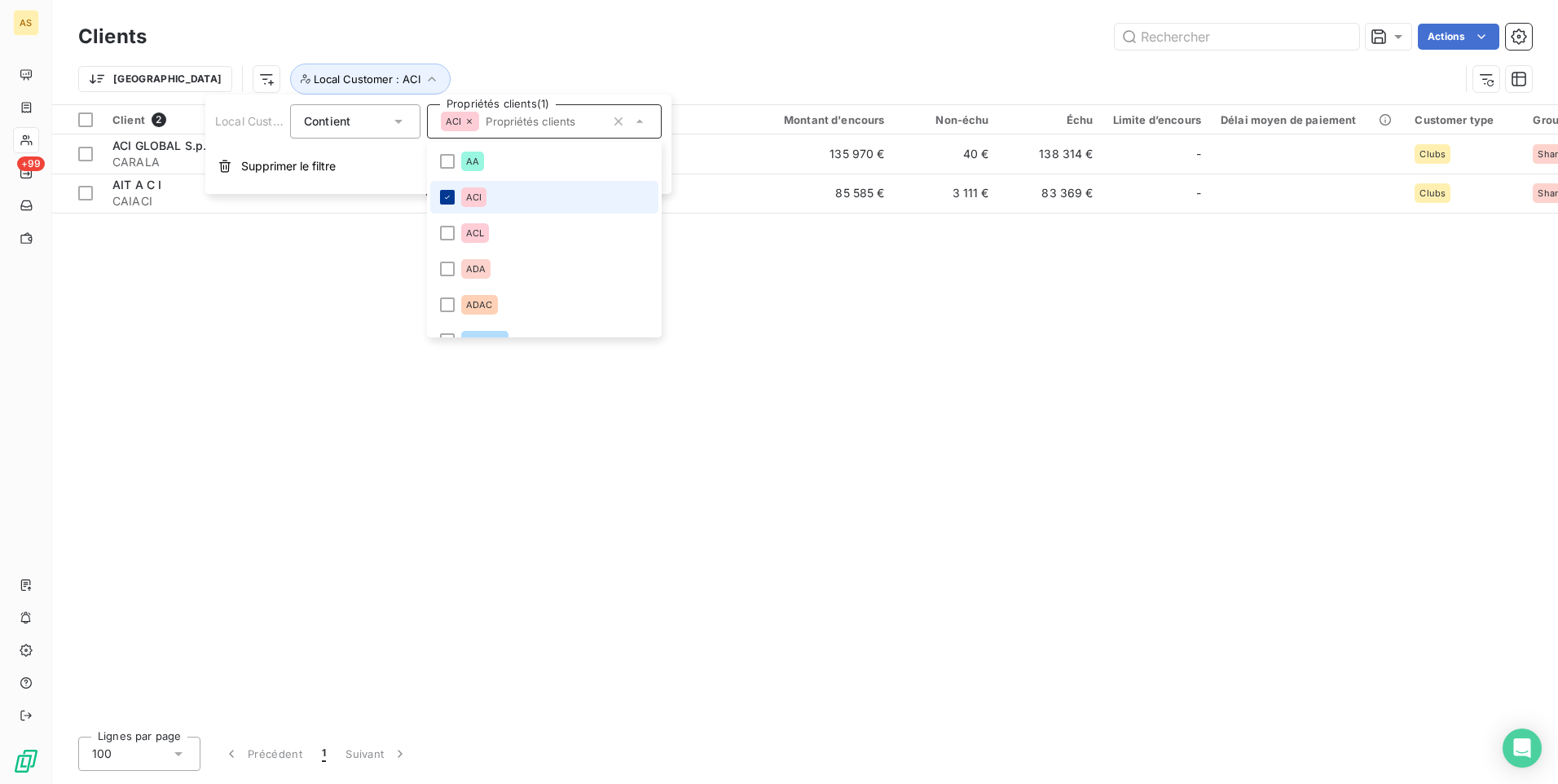
click at [451, 197] on icon at bounding box center [447, 196] width 10 height 10
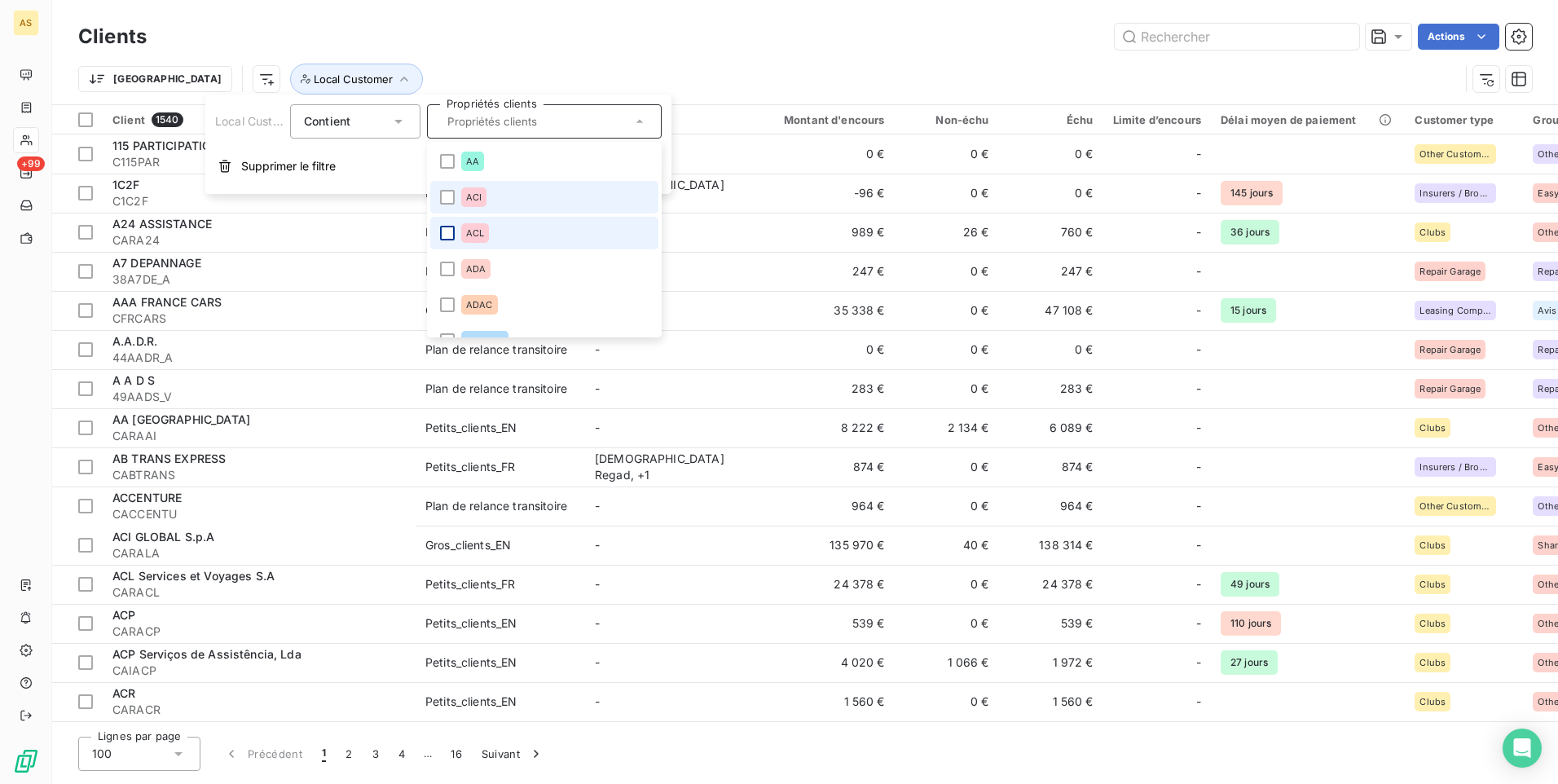
click at [452, 231] on div at bounding box center [447, 233] width 15 height 15
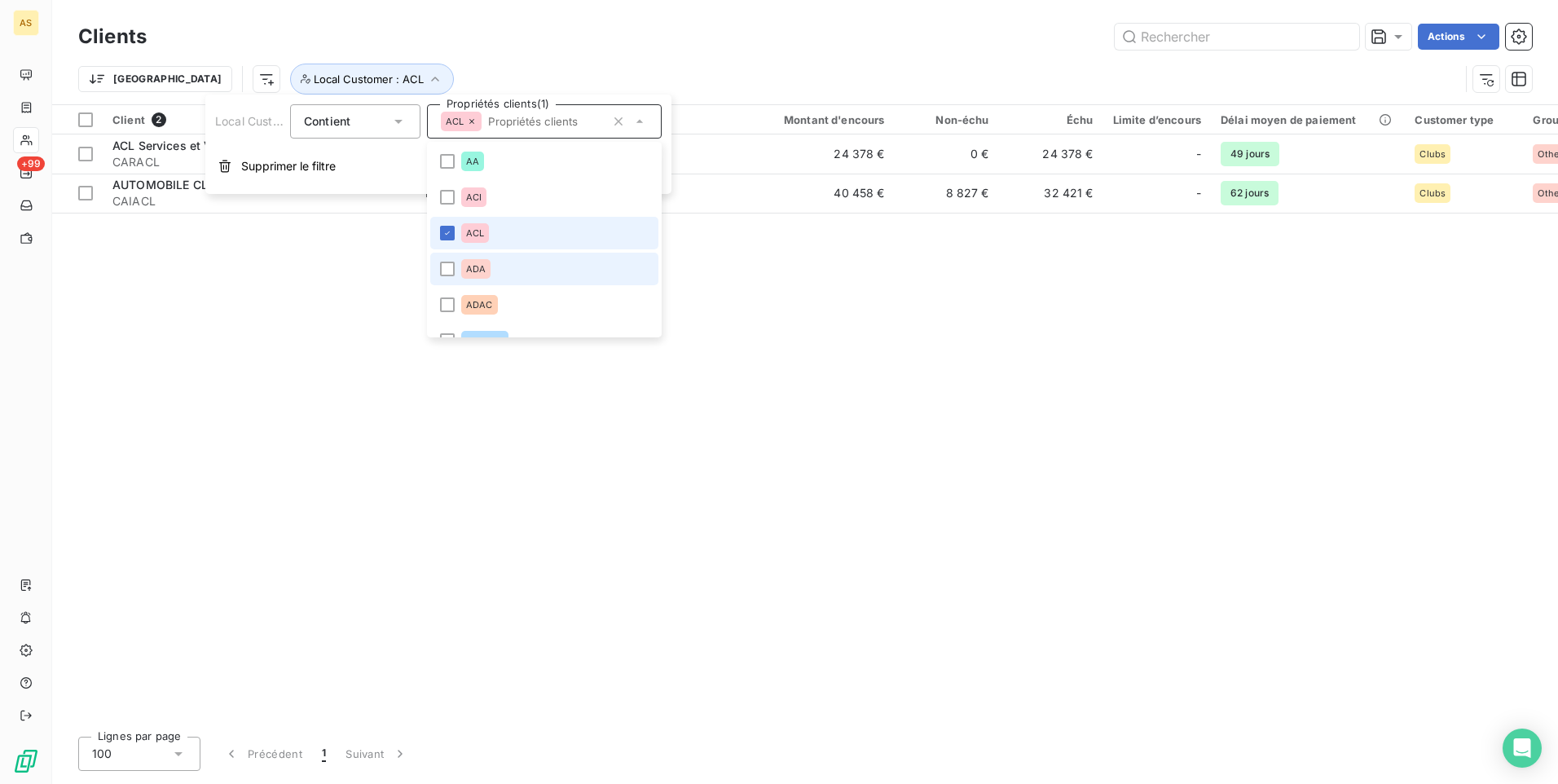
drag, startPoint x: 446, startPoint y: 229, endPoint x: 520, endPoint y: 262, distance: 81.0
click at [445, 229] on icon at bounding box center [447, 233] width 10 height 10
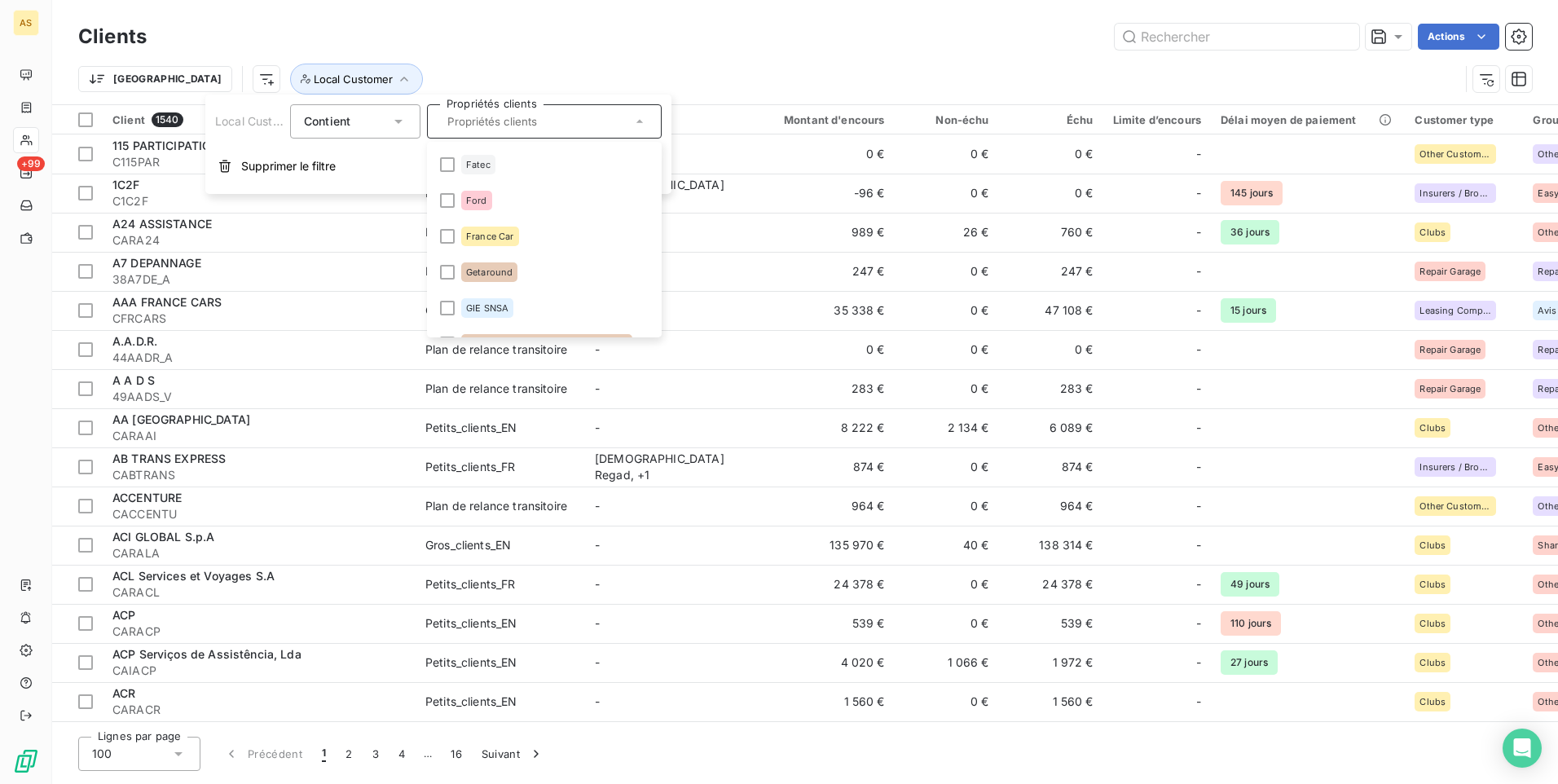
scroll to position [1303, 0]
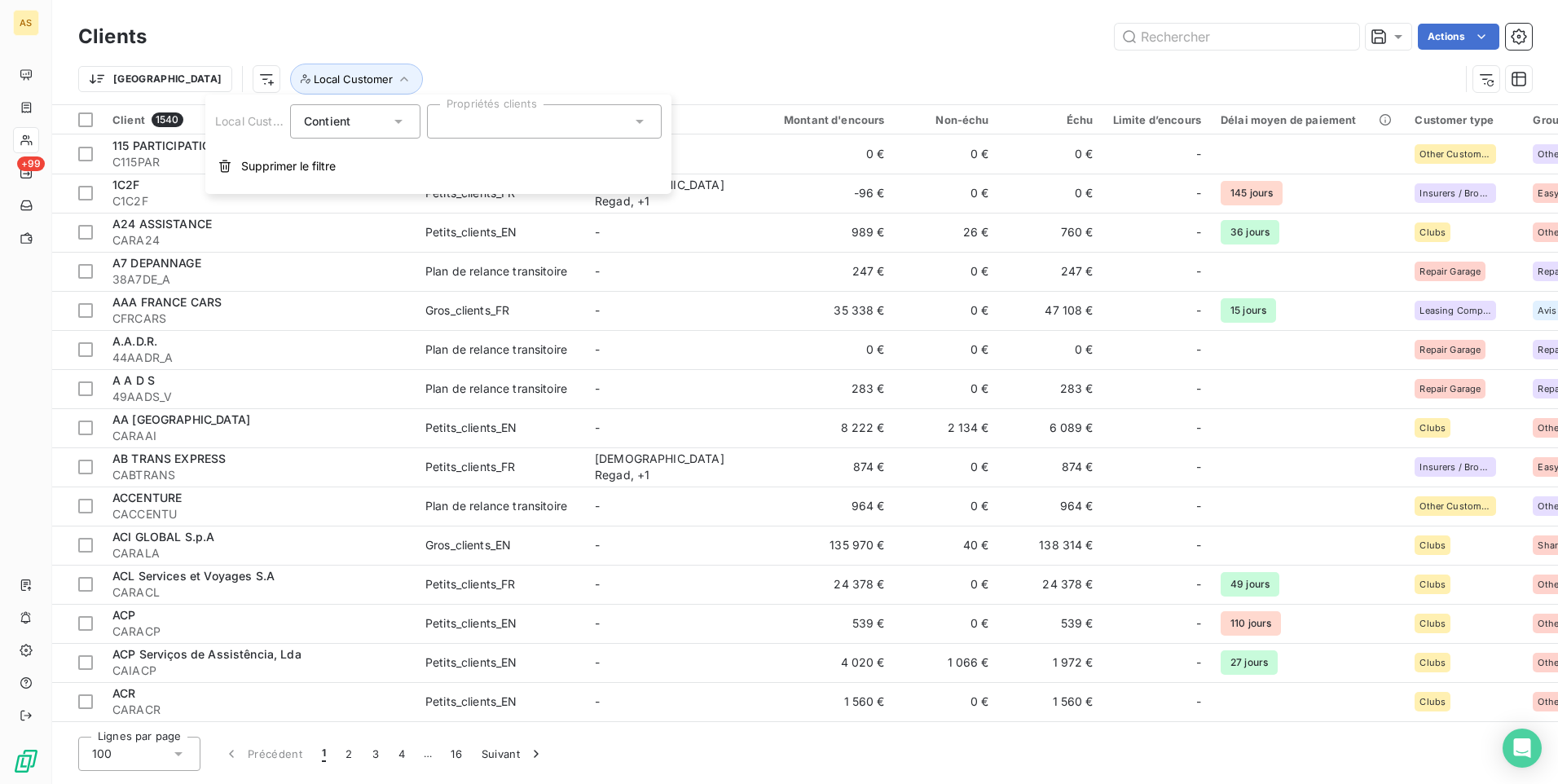
click at [402, 129] on icon at bounding box center [398, 122] width 16 height 16
click at [1491, 77] on icon "button" at bounding box center [1486, 79] width 16 height 16
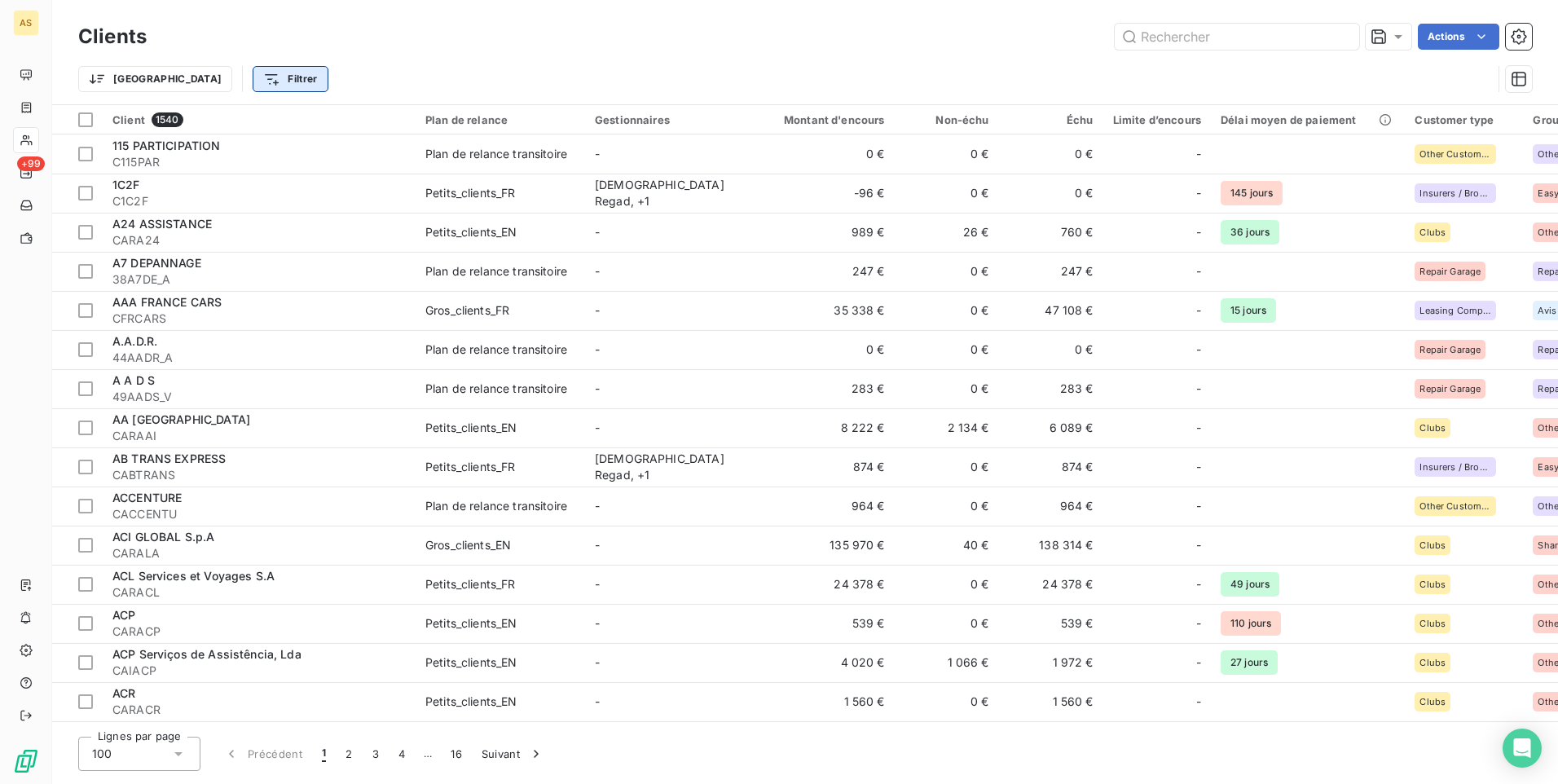
click at [219, 83] on html "AS +99 Clients Actions Trier Filtrer Client 1540 Plan de relance Gestionnaires …" at bounding box center [779, 392] width 1558 height 784
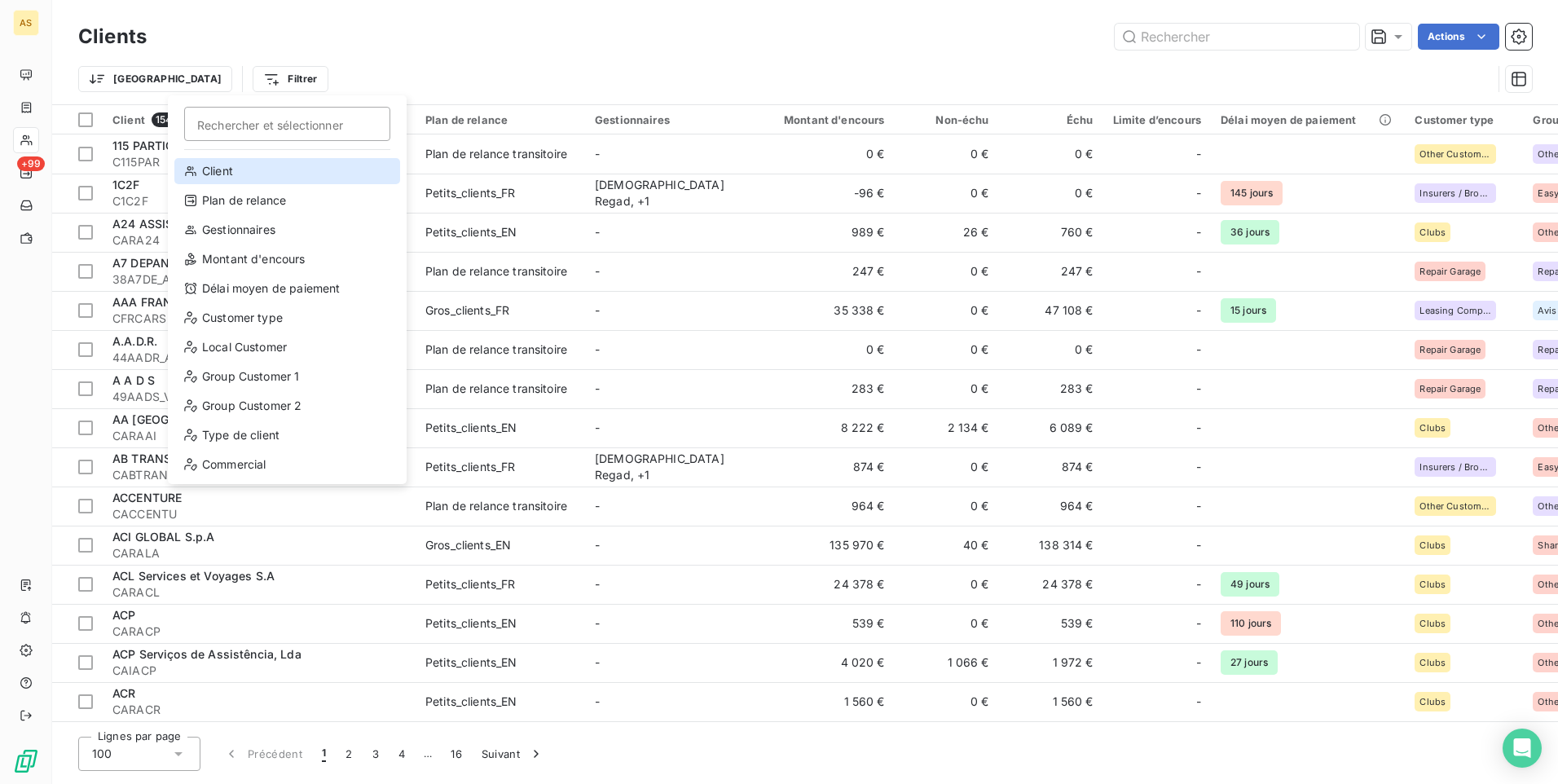
click at [235, 176] on div "Client" at bounding box center [287, 171] width 226 height 26
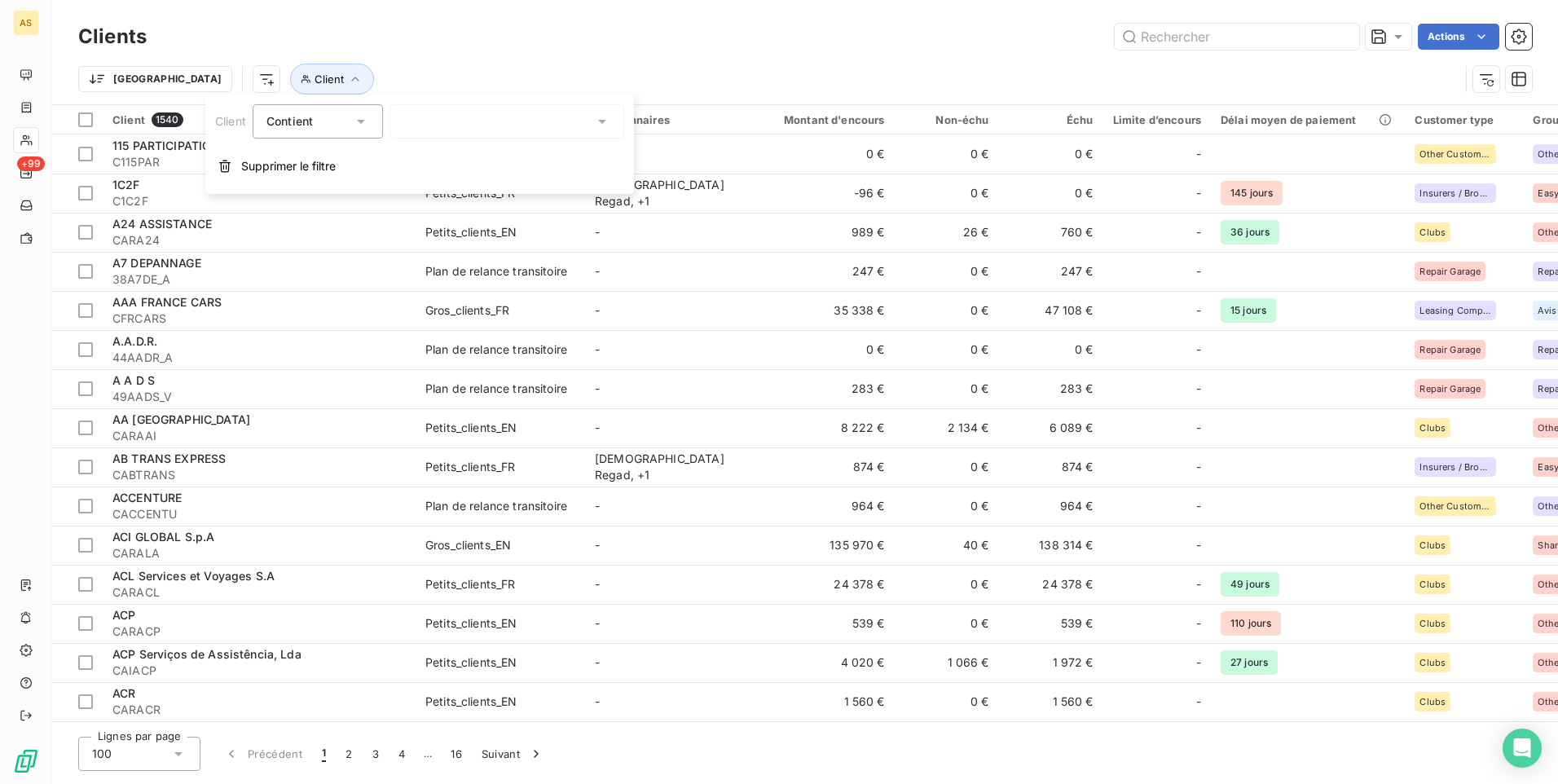
click at [368, 124] on icon at bounding box center [361, 122] width 16 height 16
click at [604, 130] on div at bounding box center [507, 122] width 235 height 35
click at [606, 123] on icon at bounding box center [602, 122] width 16 height 16
click at [580, 129] on div at bounding box center [507, 122] width 235 height 35
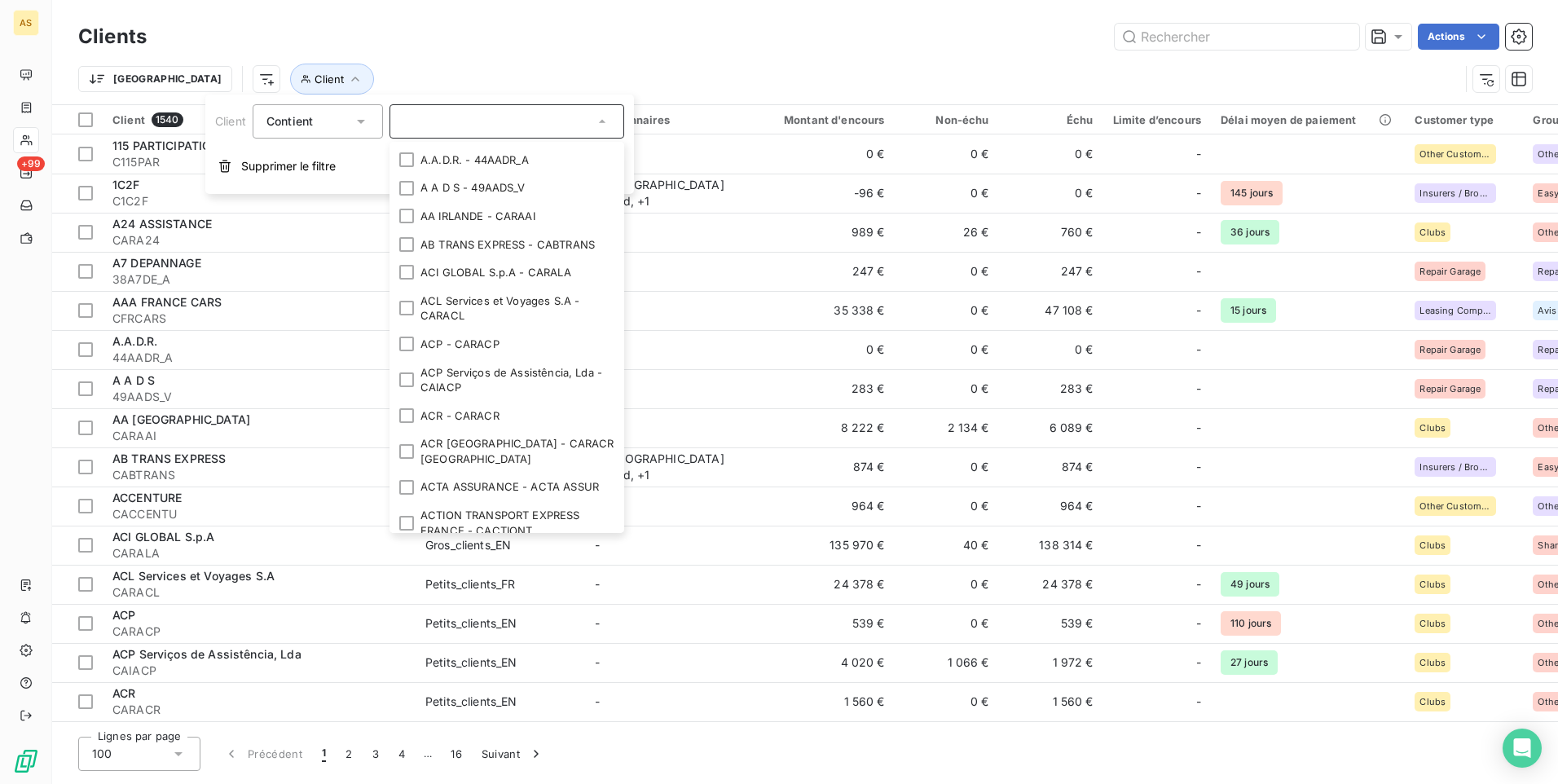
scroll to position [0, 0]
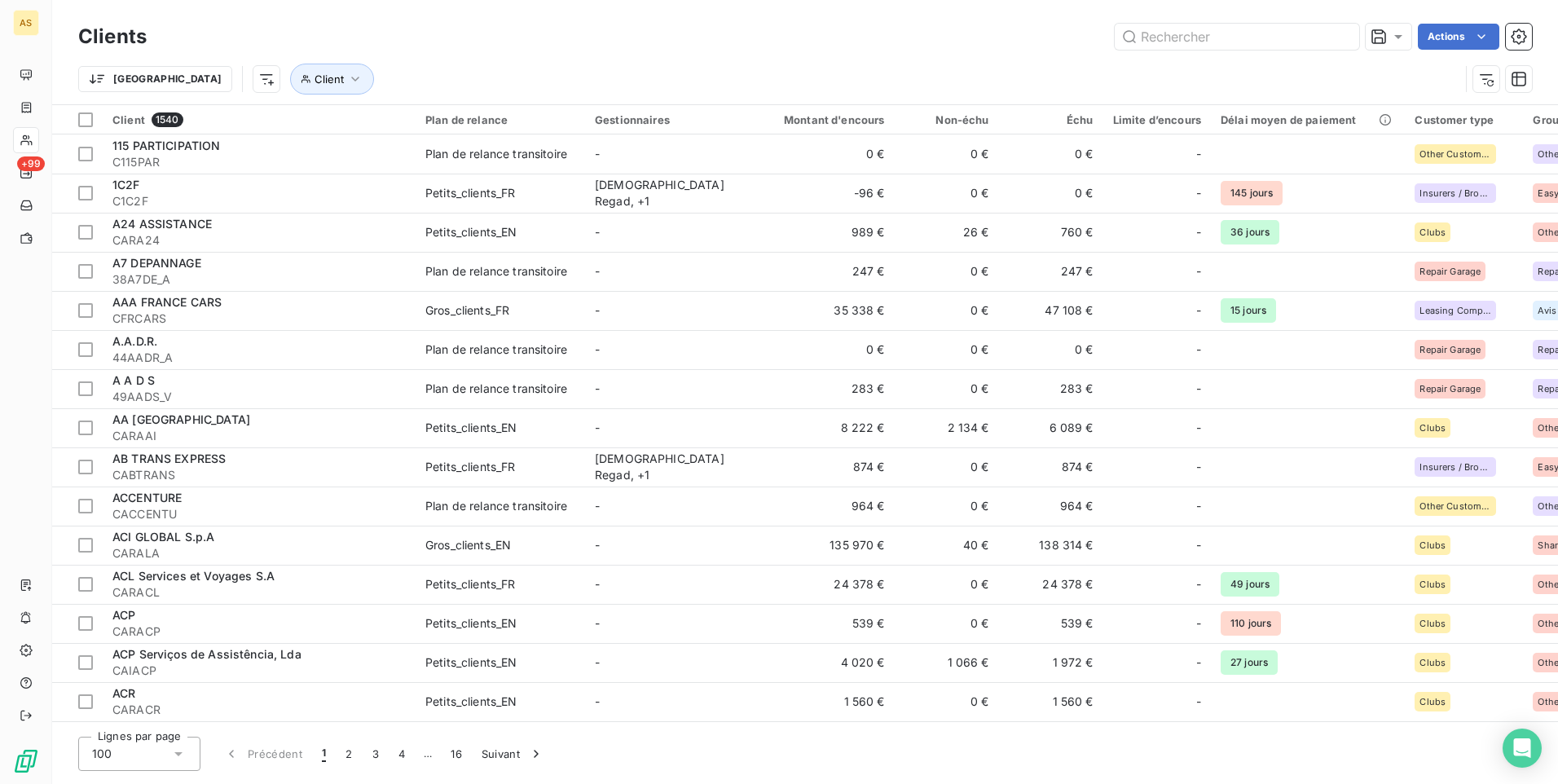
click at [583, 90] on div "Trier Client" at bounding box center [769, 79] width 1382 height 31
click at [290, 78] on button "Client" at bounding box center [332, 79] width 84 height 31
click at [1483, 79] on icon "button" at bounding box center [1486, 80] width 13 height 11
click at [216, 82] on html "AS +99 Clients Actions Trier Filtrer Client 1540 Plan de relance Gestionnaires …" at bounding box center [779, 392] width 1558 height 784
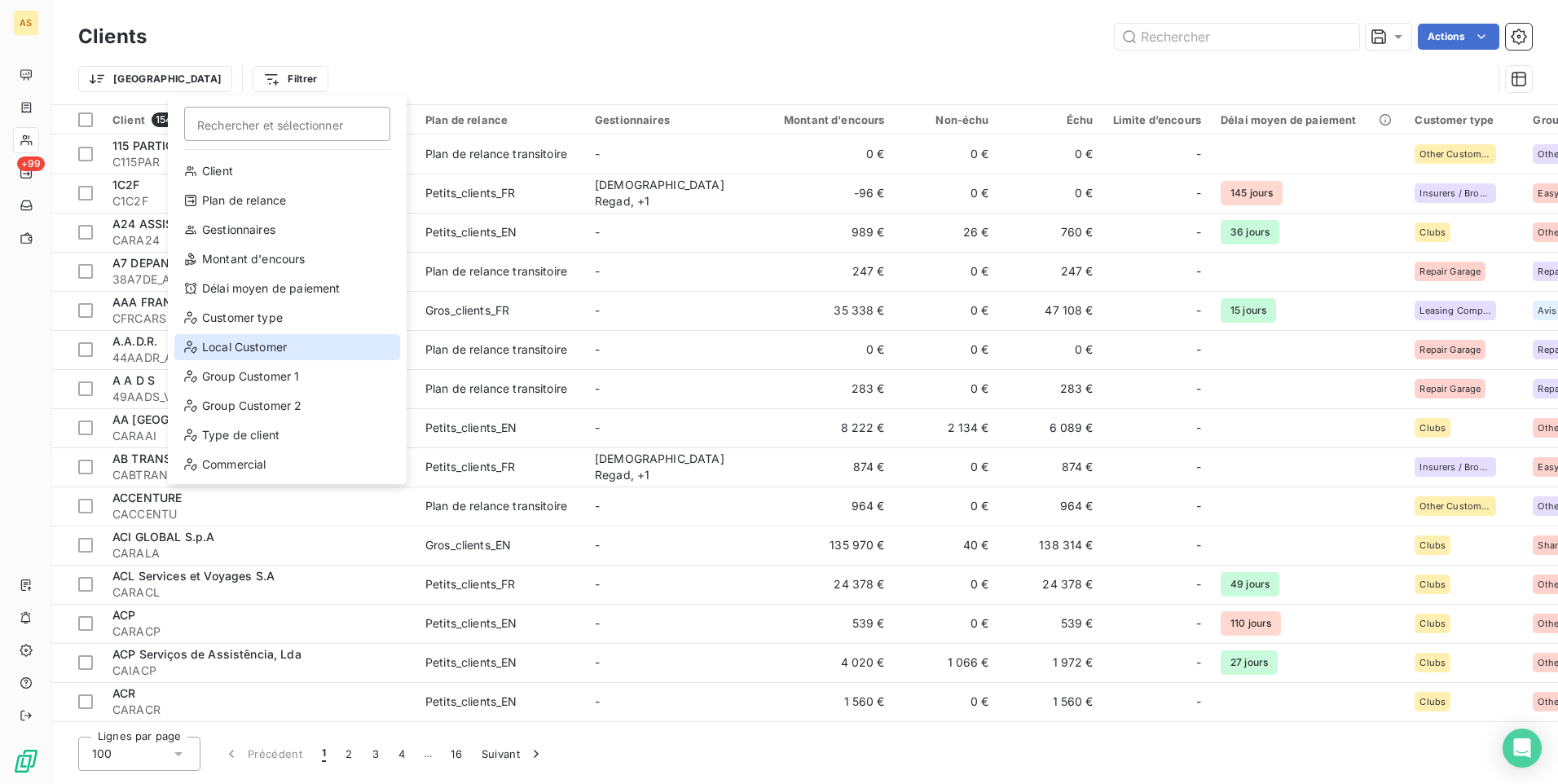
click at [233, 348] on div "Local Customer" at bounding box center [287, 347] width 226 height 26
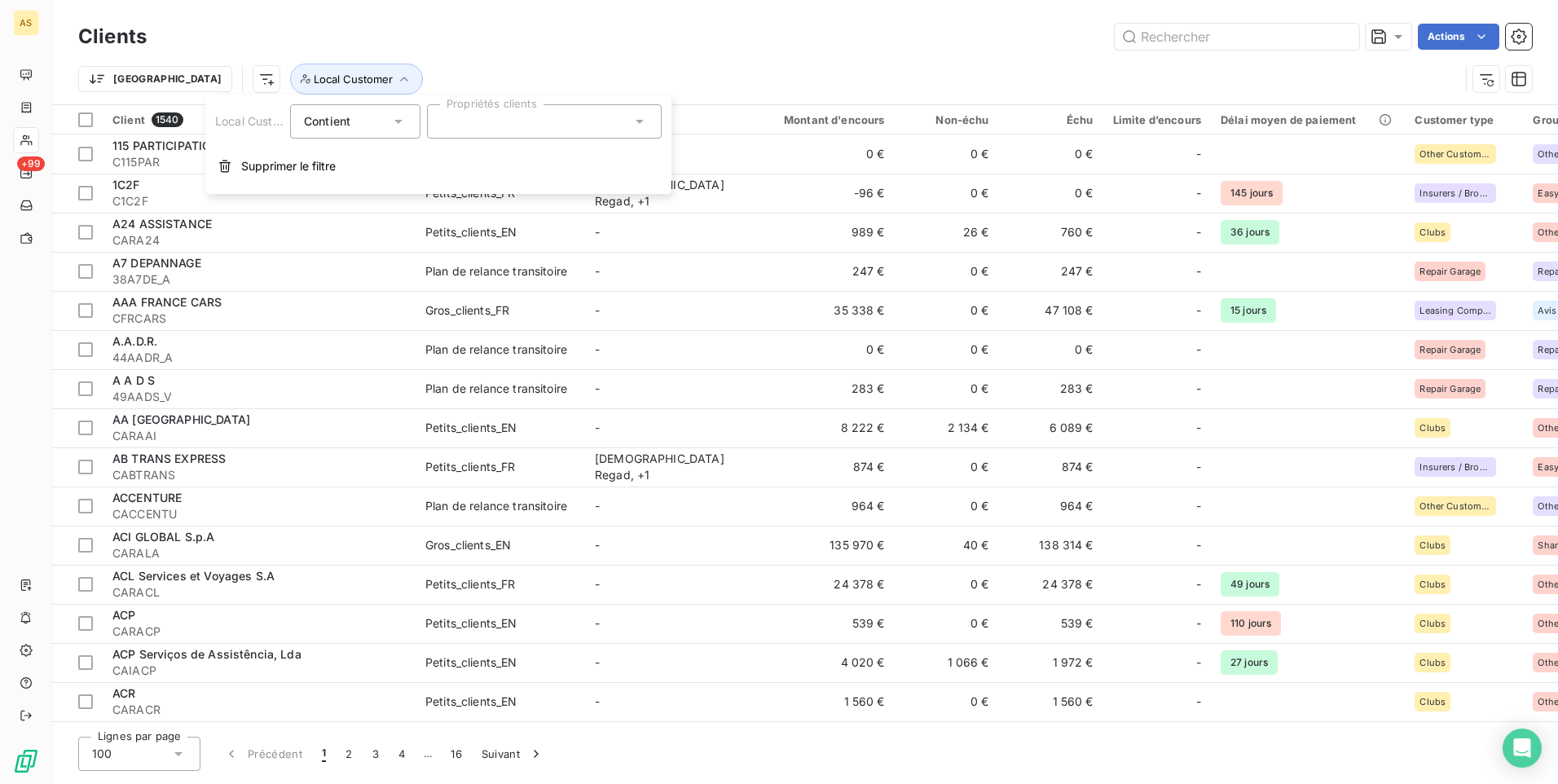
click at [645, 118] on icon at bounding box center [639, 122] width 16 height 16
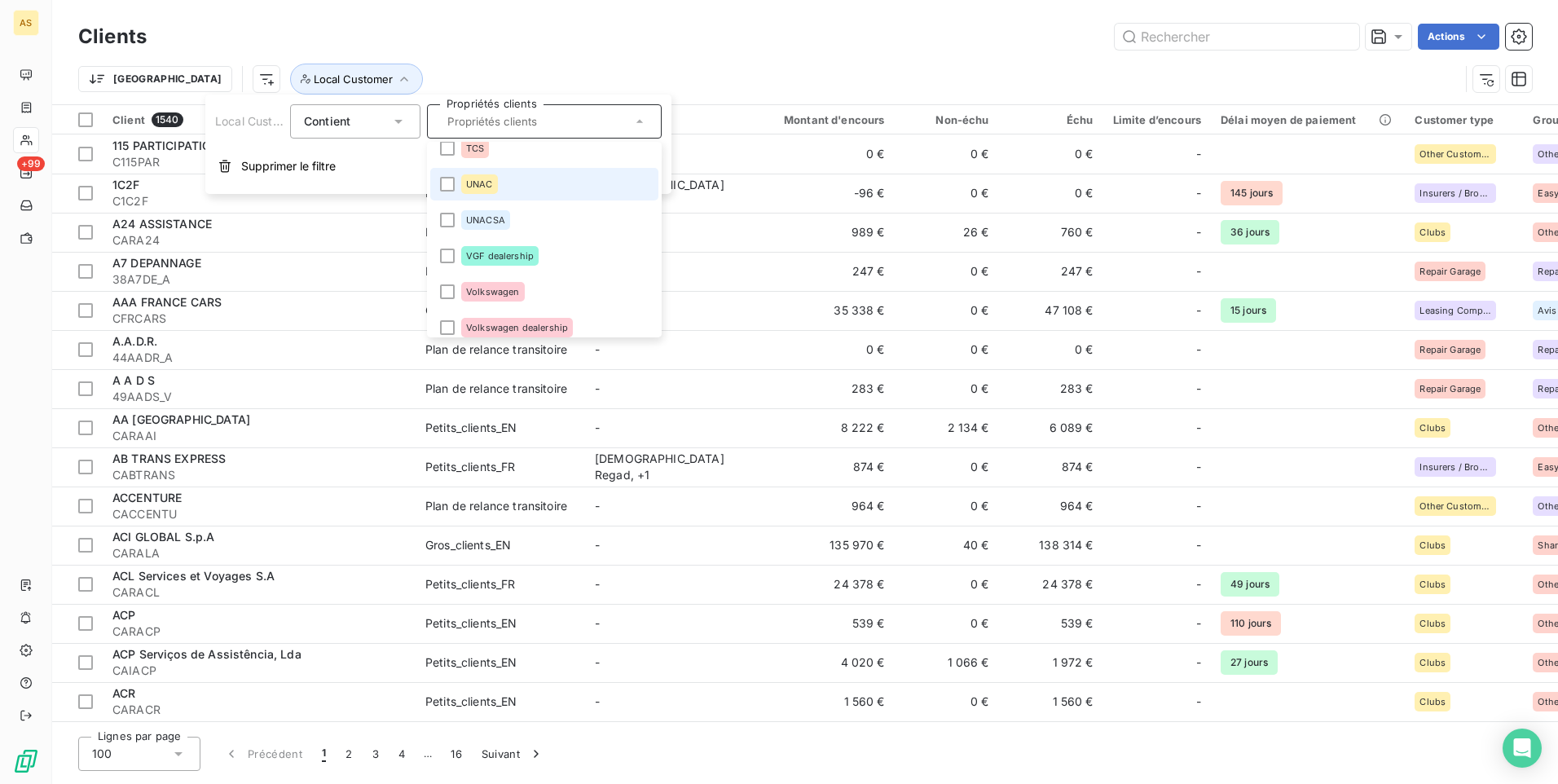
scroll to position [2441, 0]
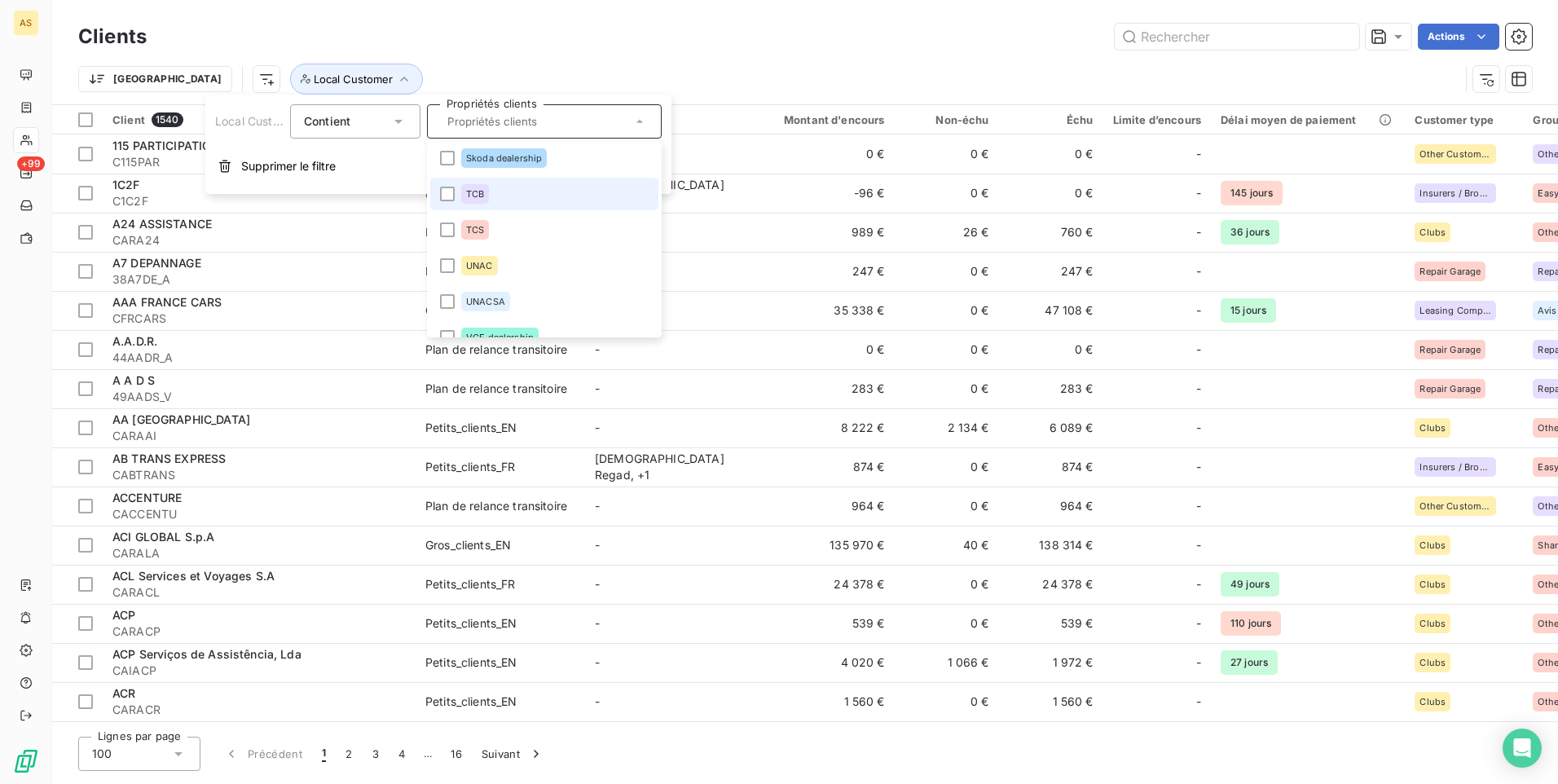
click at [477, 196] on span "TCB" at bounding box center [475, 194] width 18 height 10
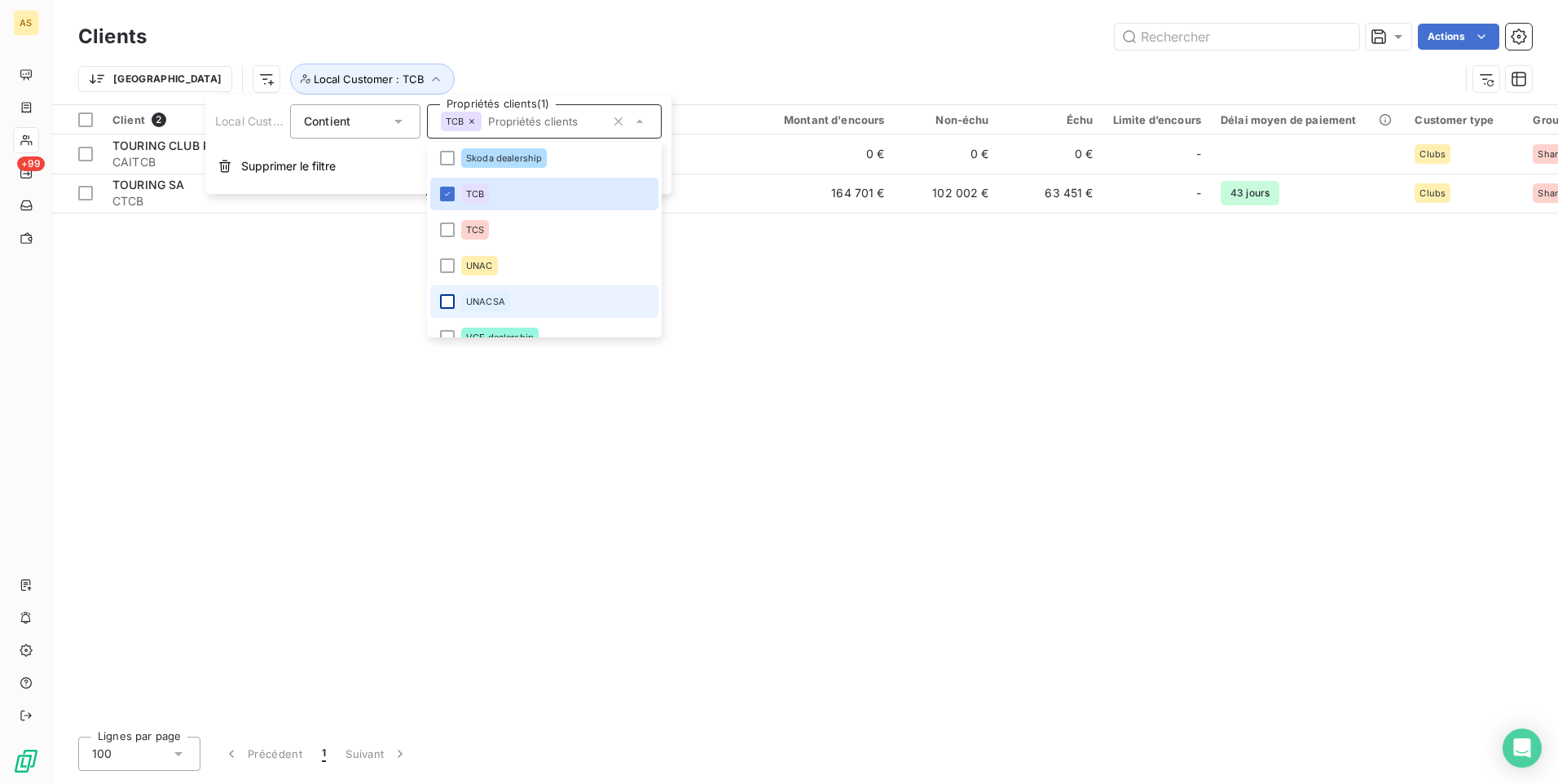
click at [450, 299] on div at bounding box center [447, 301] width 15 height 15
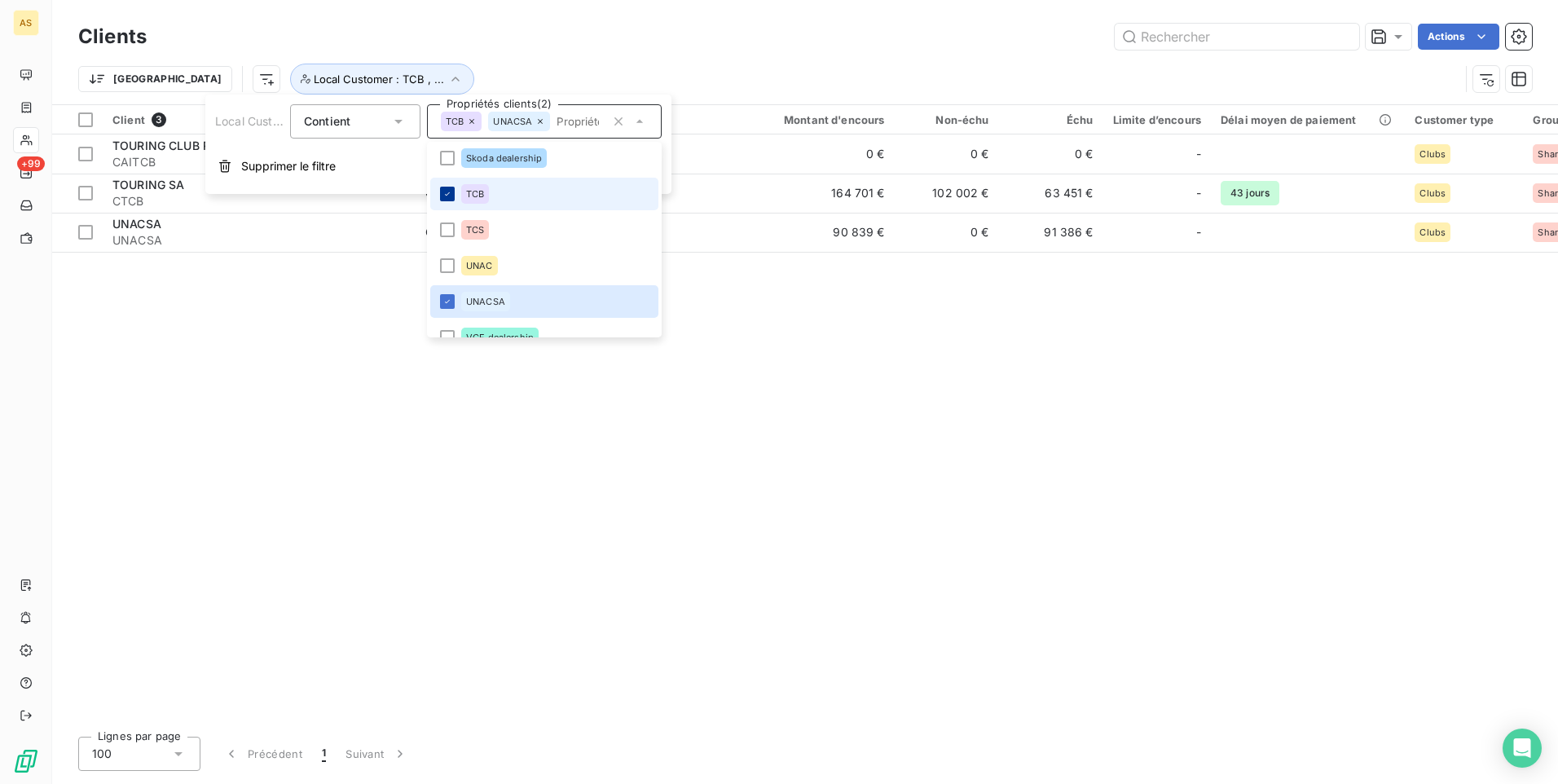
click at [451, 192] on icon at bounding box center [447, 194] width 10 height 10
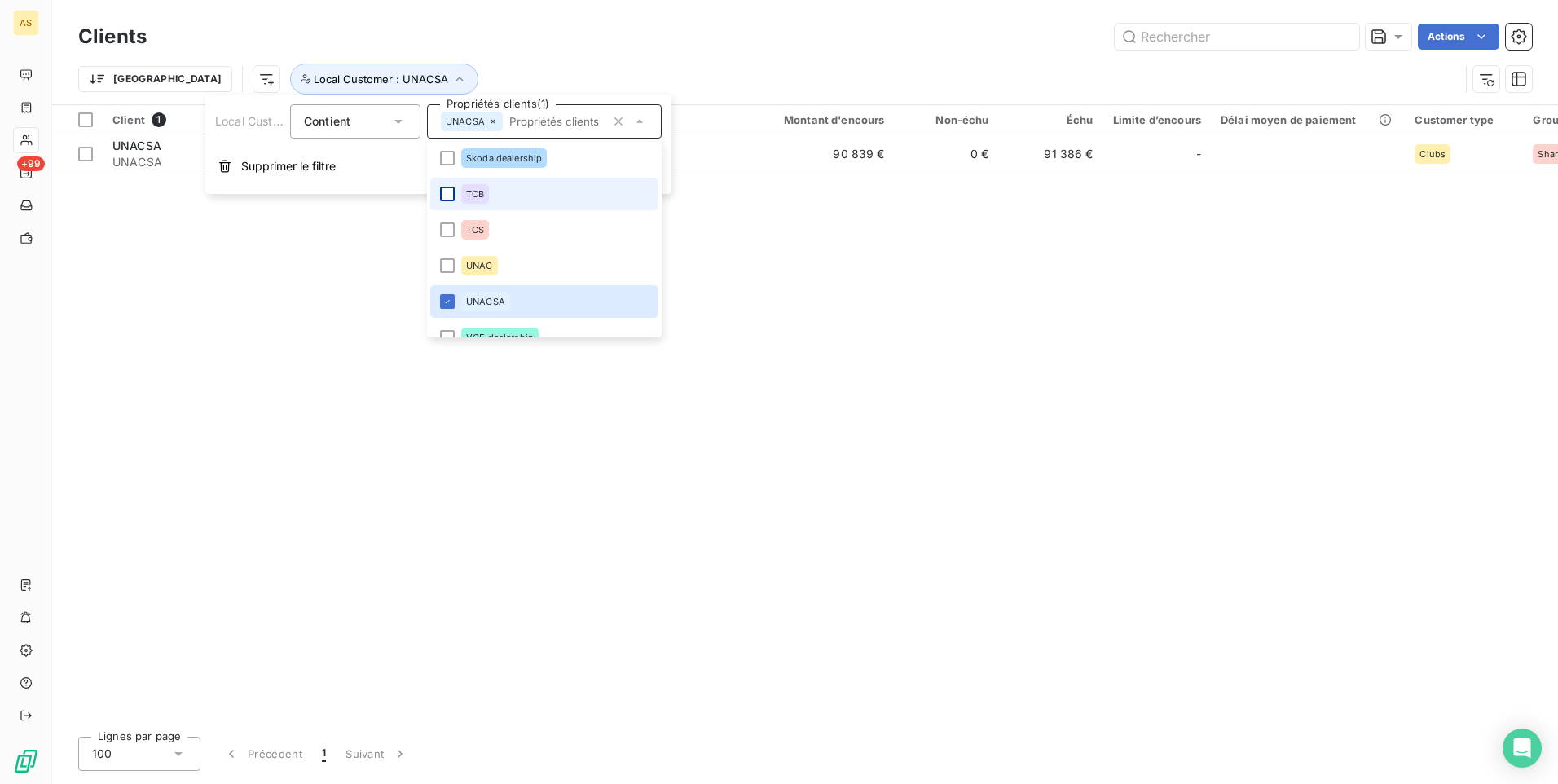
click at [532, 117] on input "text" at bounding box center [554, 121] width 103 height 15
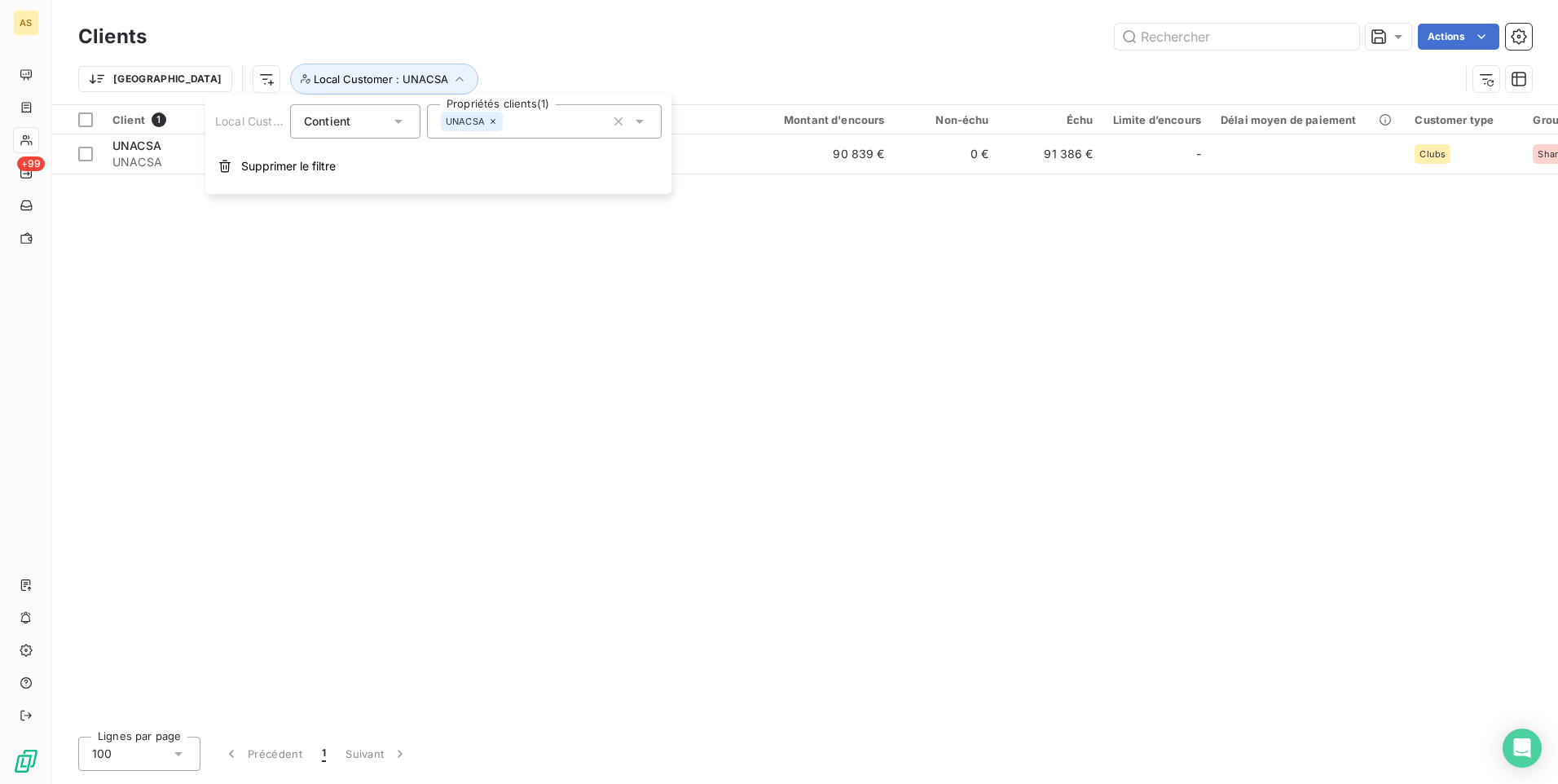
click at [489, 126] on icon at bounding box center [493, 121] width 10 height 10
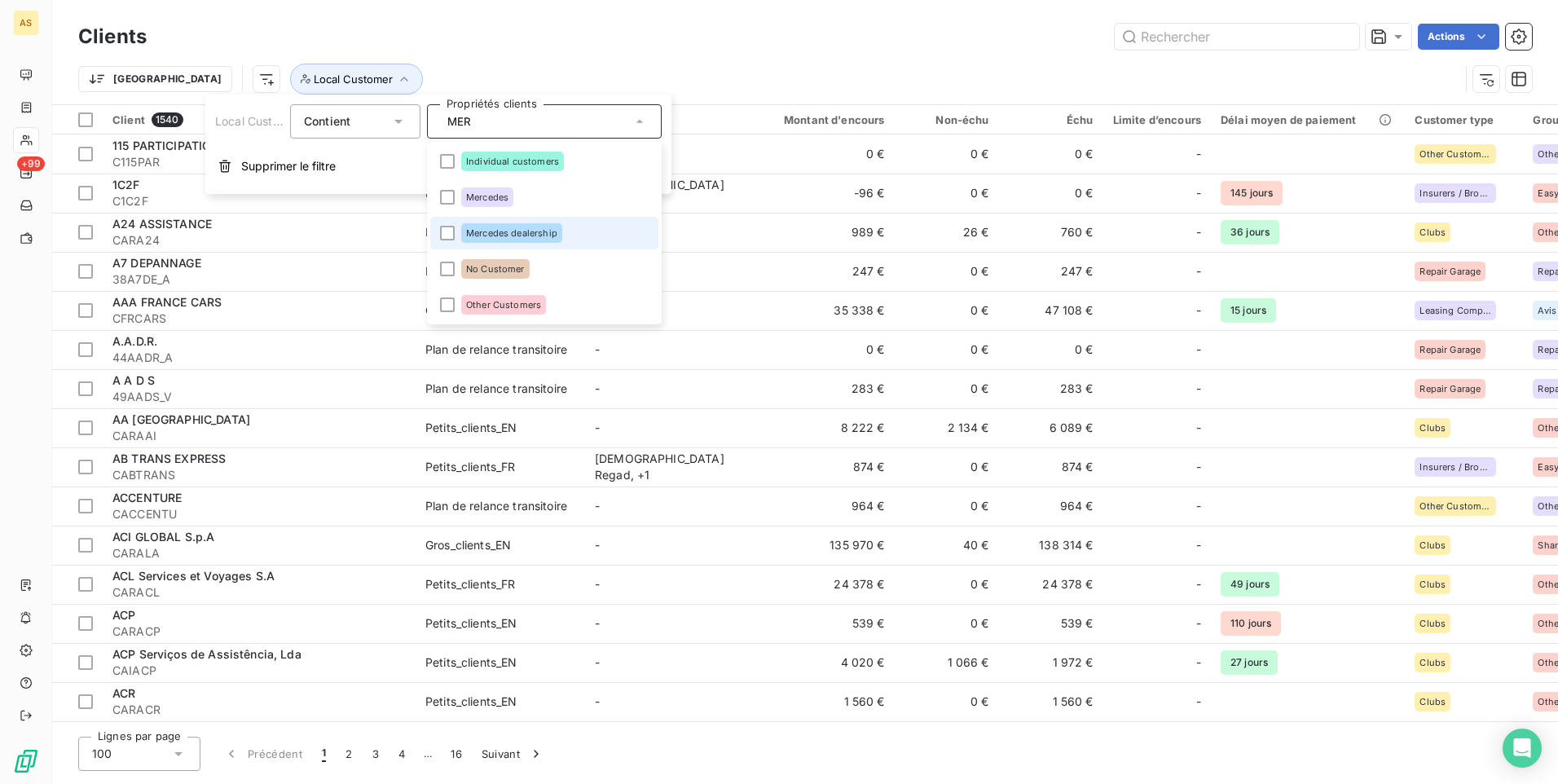
type input "MER"
click at [520, 232] on span "Mercedes dealership" at bounding box center [511, 233] width 91 height 10
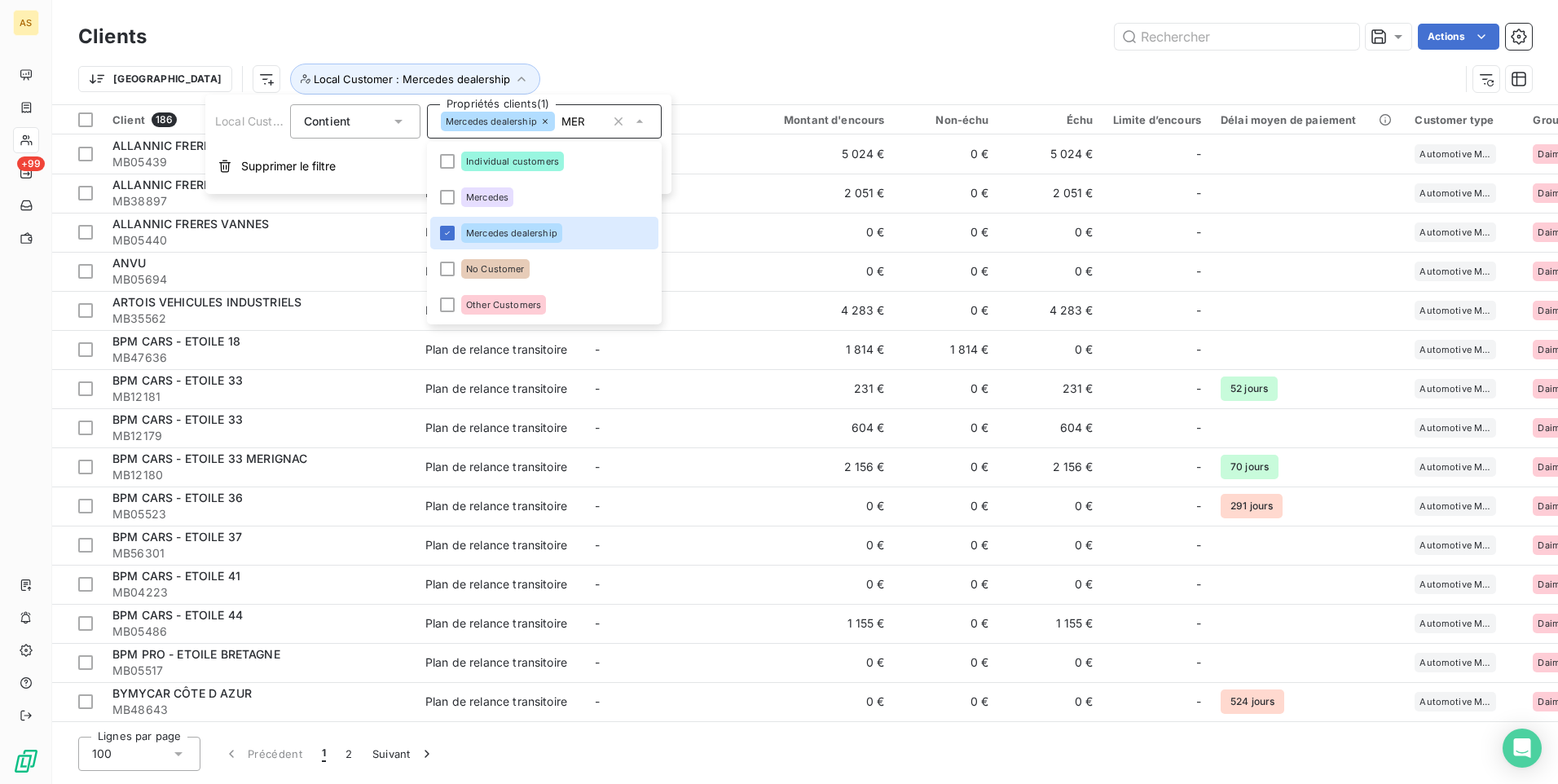
click at [681, 62] on div "Trier Local Customer : Mercedes dealership" at bounding box center [805, 79] width 1453 height 51
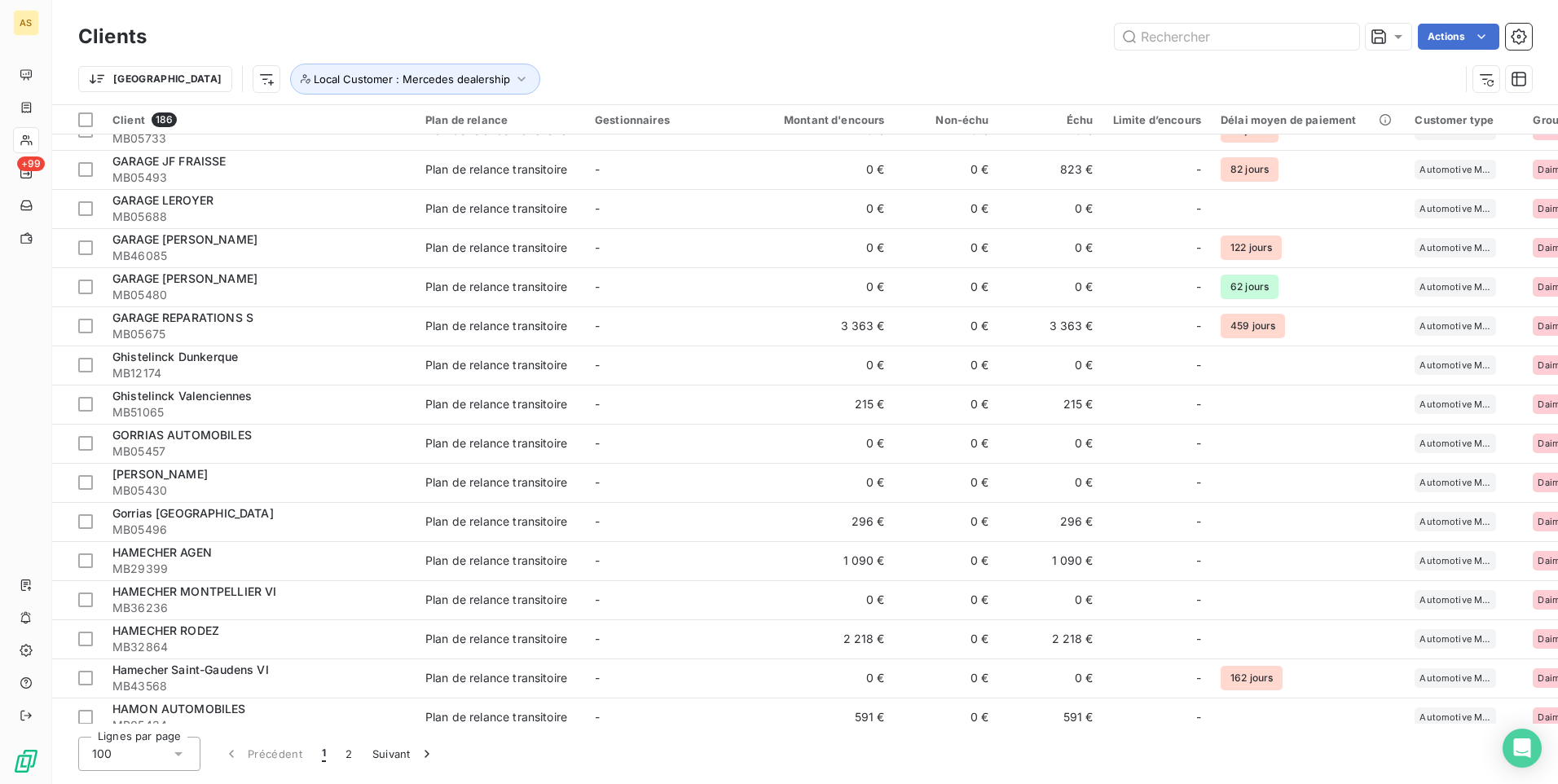
scroll to position [3259, 0]
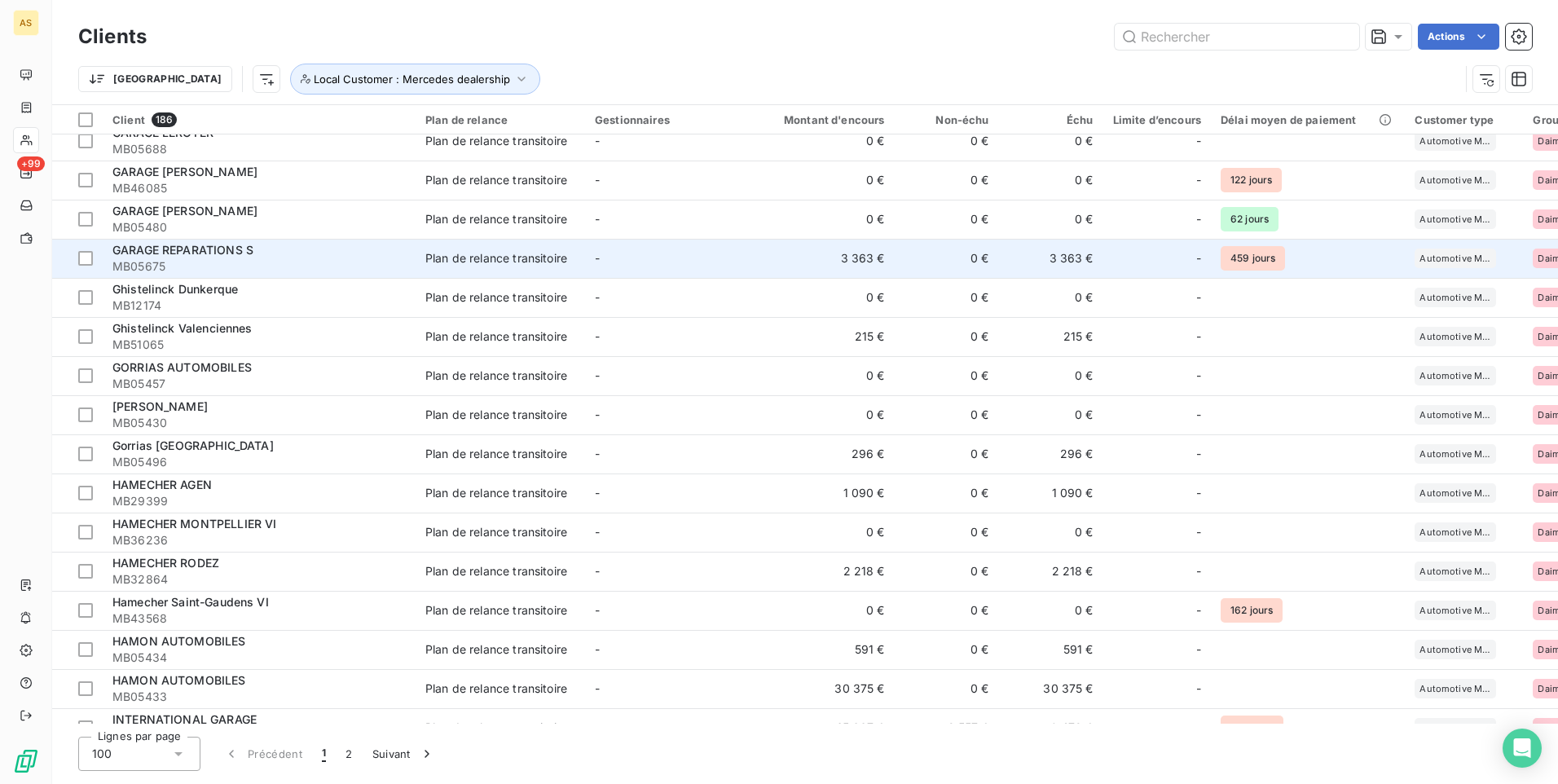
click at [529, 242] on td "Plan de relance transitoire" at bounding box center [500, 257] width 169 height 39
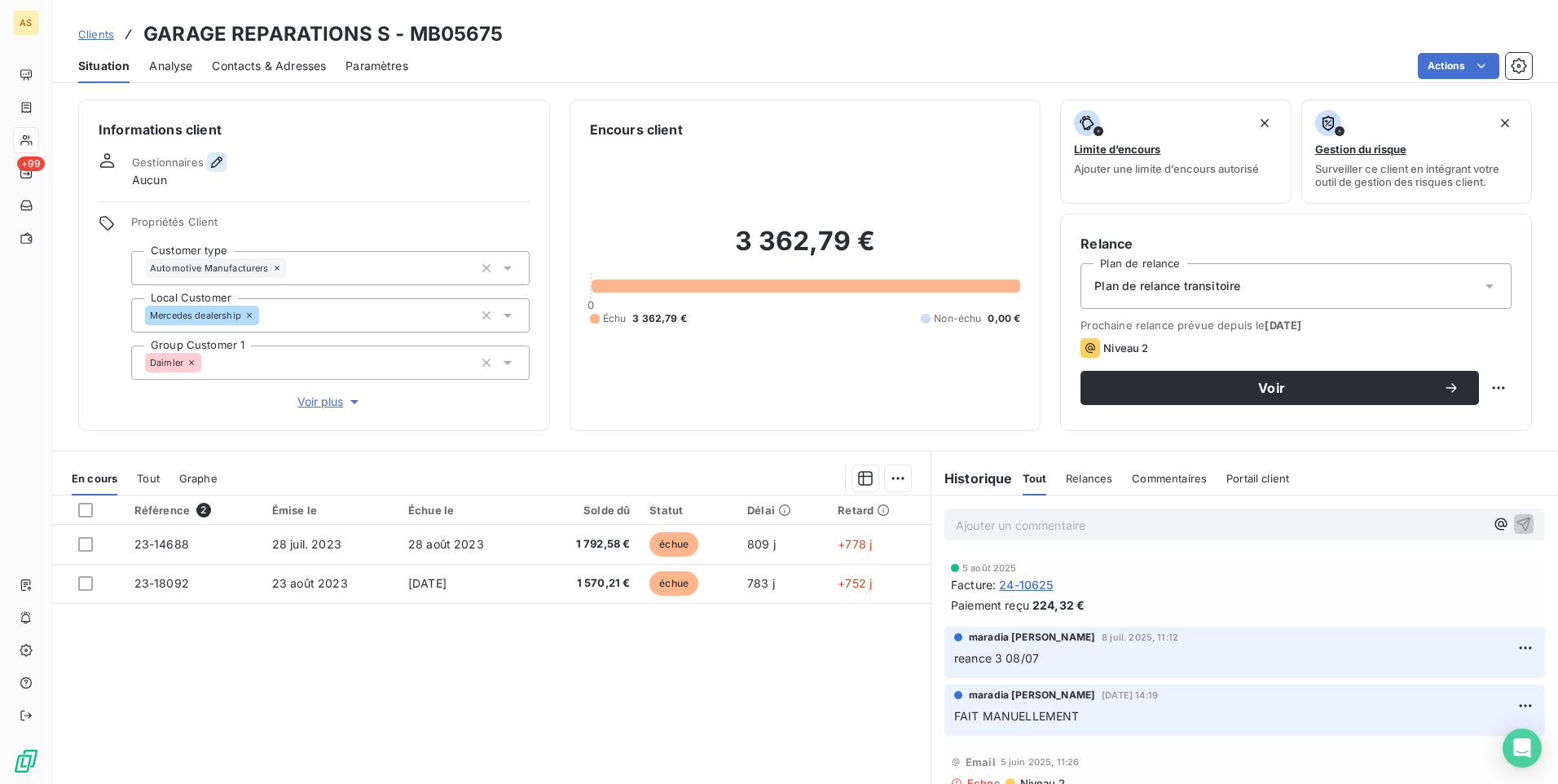
click at [216, 159] on icon "button" at bounding box center [216, 162] width 12 height 12
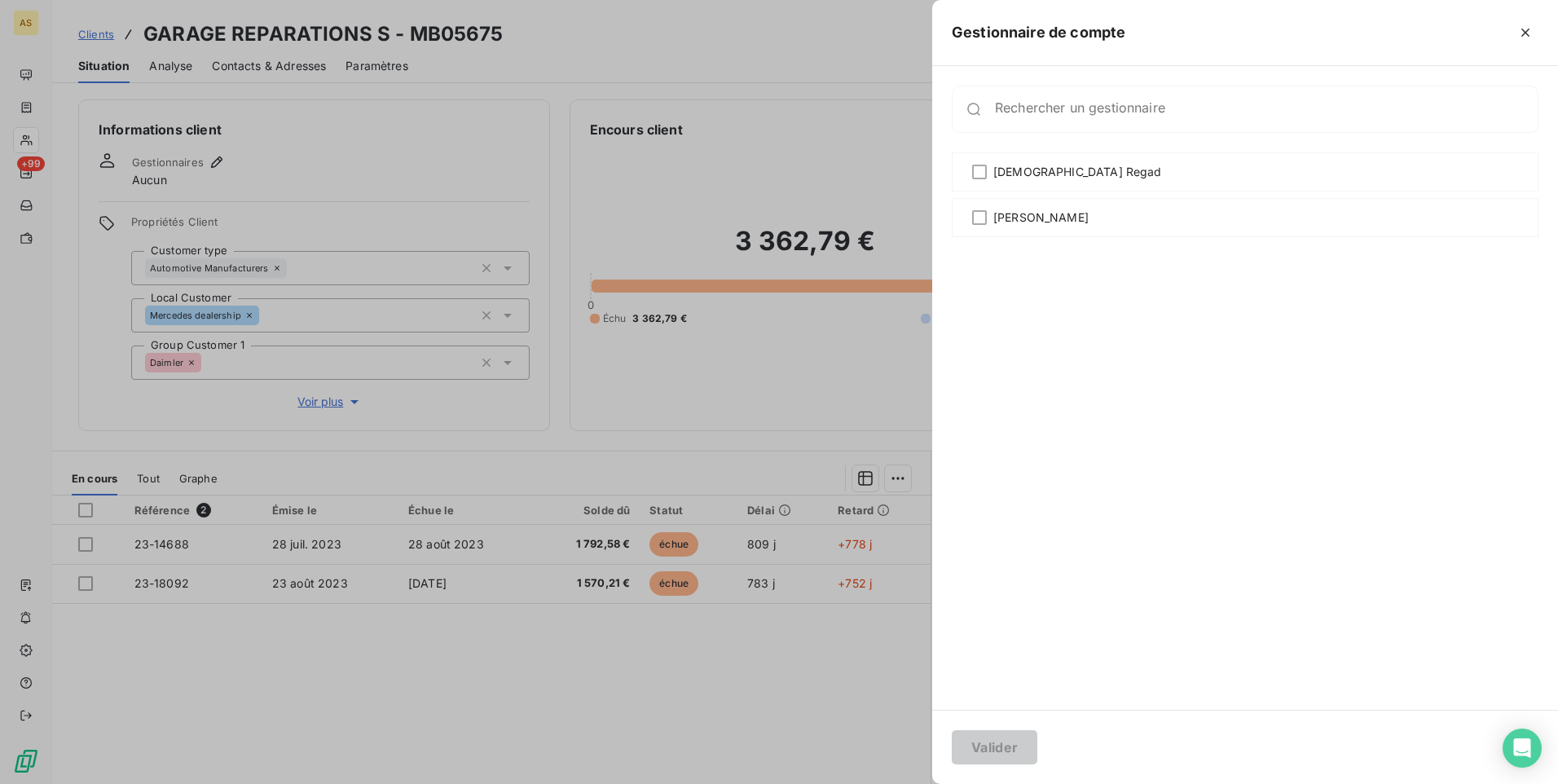
click at [290, 161] on div at bounding box center [779, 392] width 1558 height 784
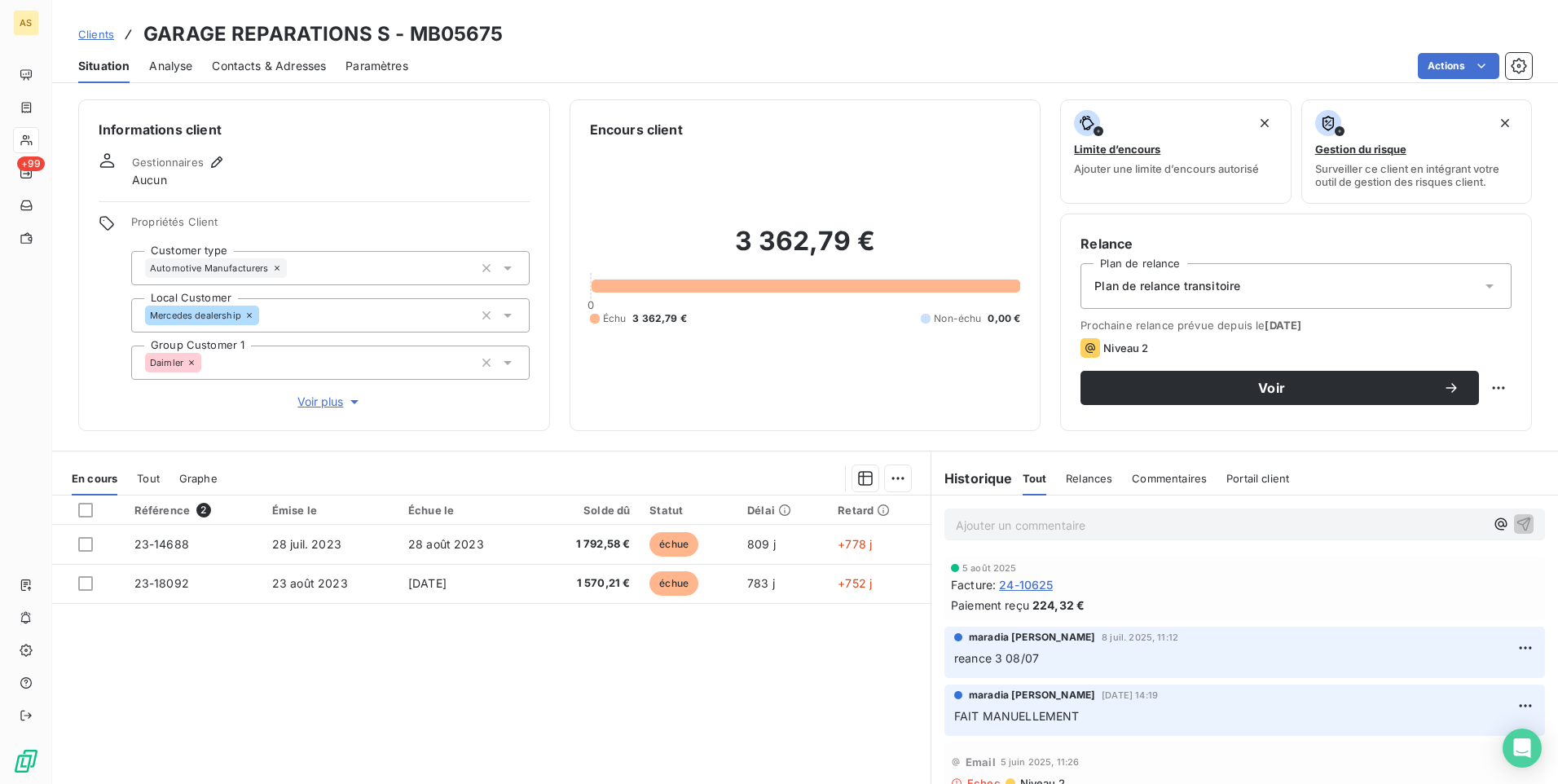
click at [499, 270] on icon at bounding box center [508, 268] width 16 height 16
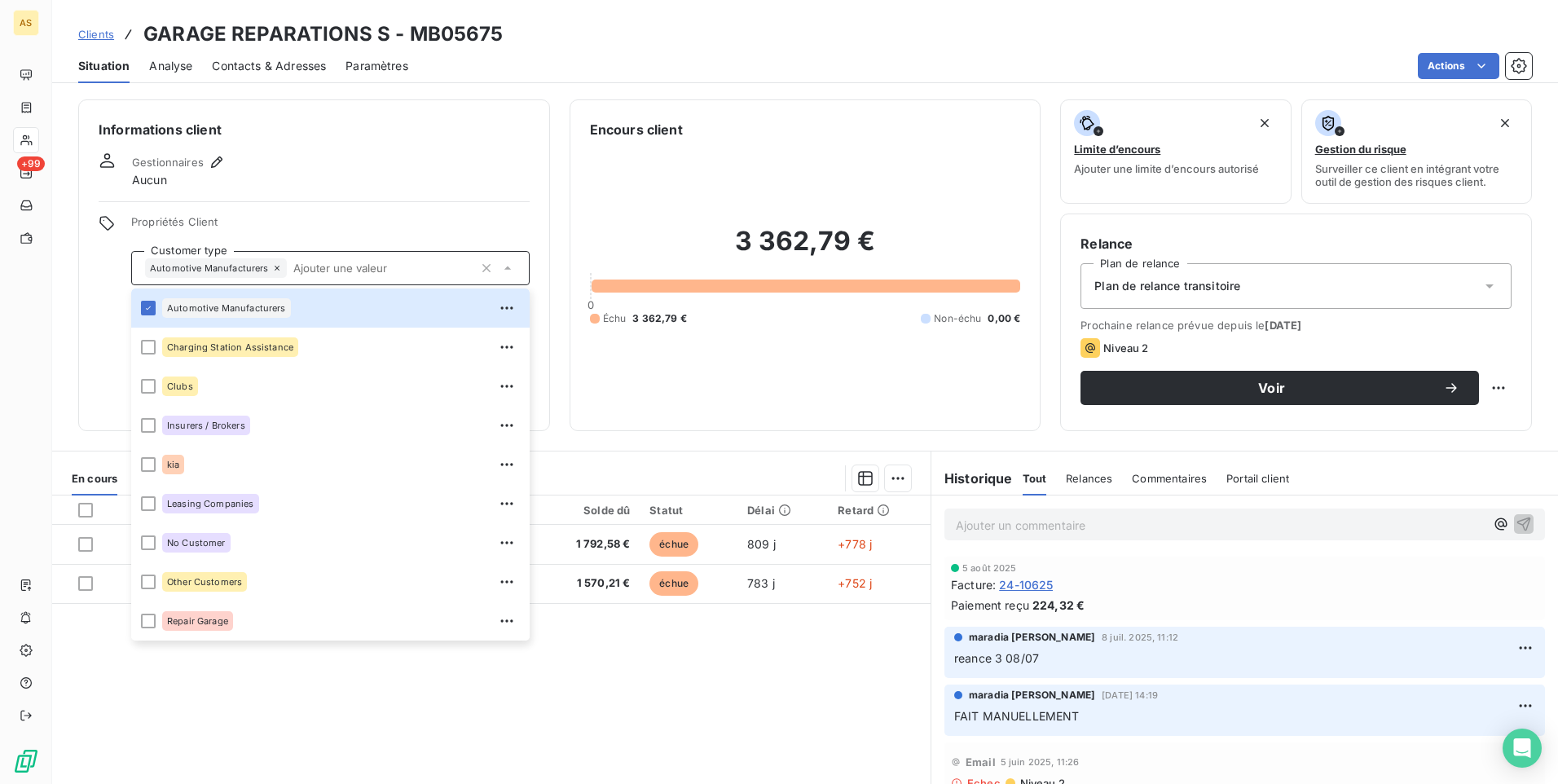
click at [375, 188] on div "Informations client Gestionnaires Aucun Propriétés Client Customer type Automot…" at bounding box center [314, 265] width 472 height 332
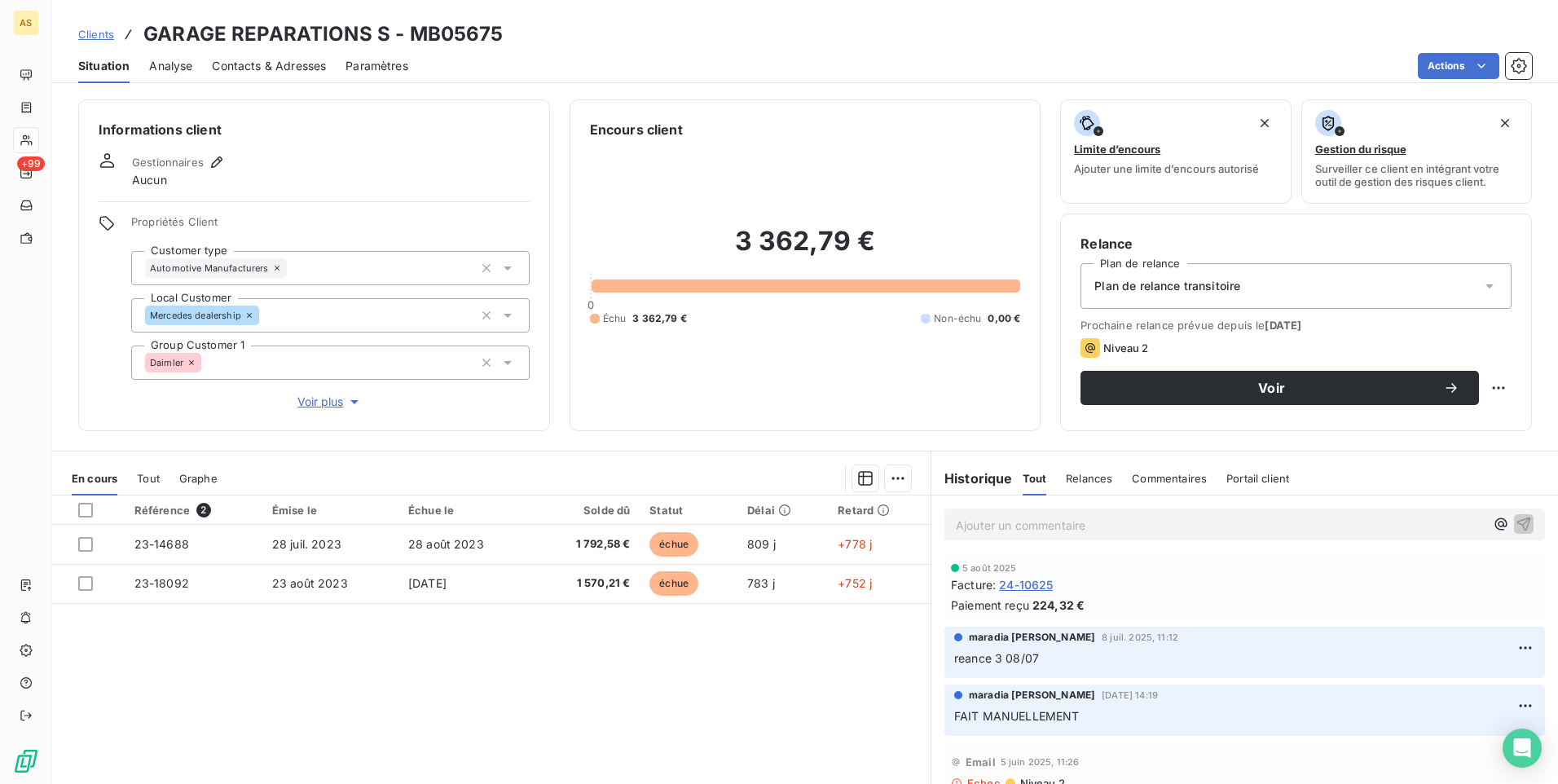
click at [106, 36] on span "Clients" at bounding box center [95, 34] width 35 height 13
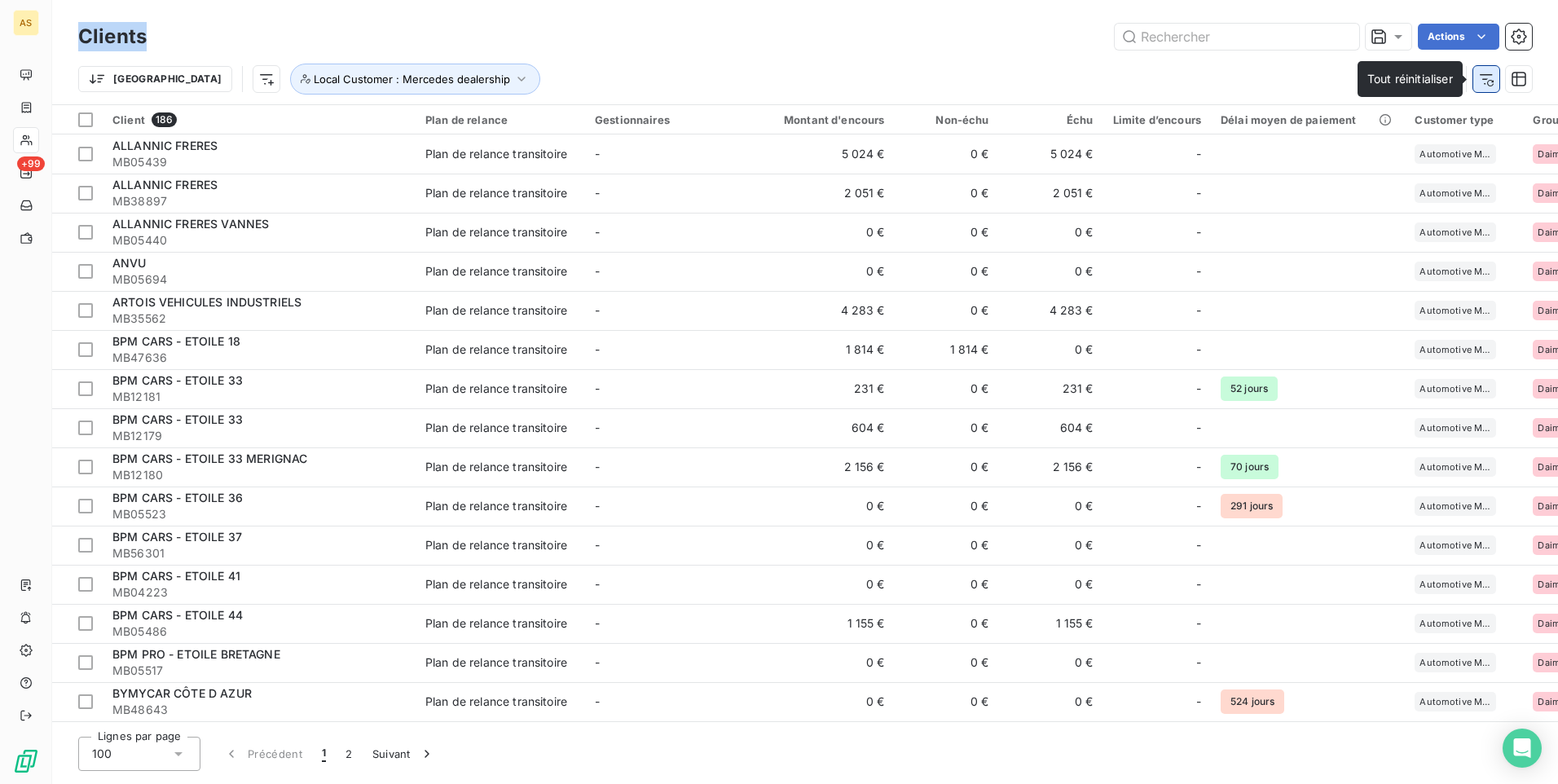
click at [1481, 75] on icon "button" at bounding box center [1486, 79] width 16 height 16
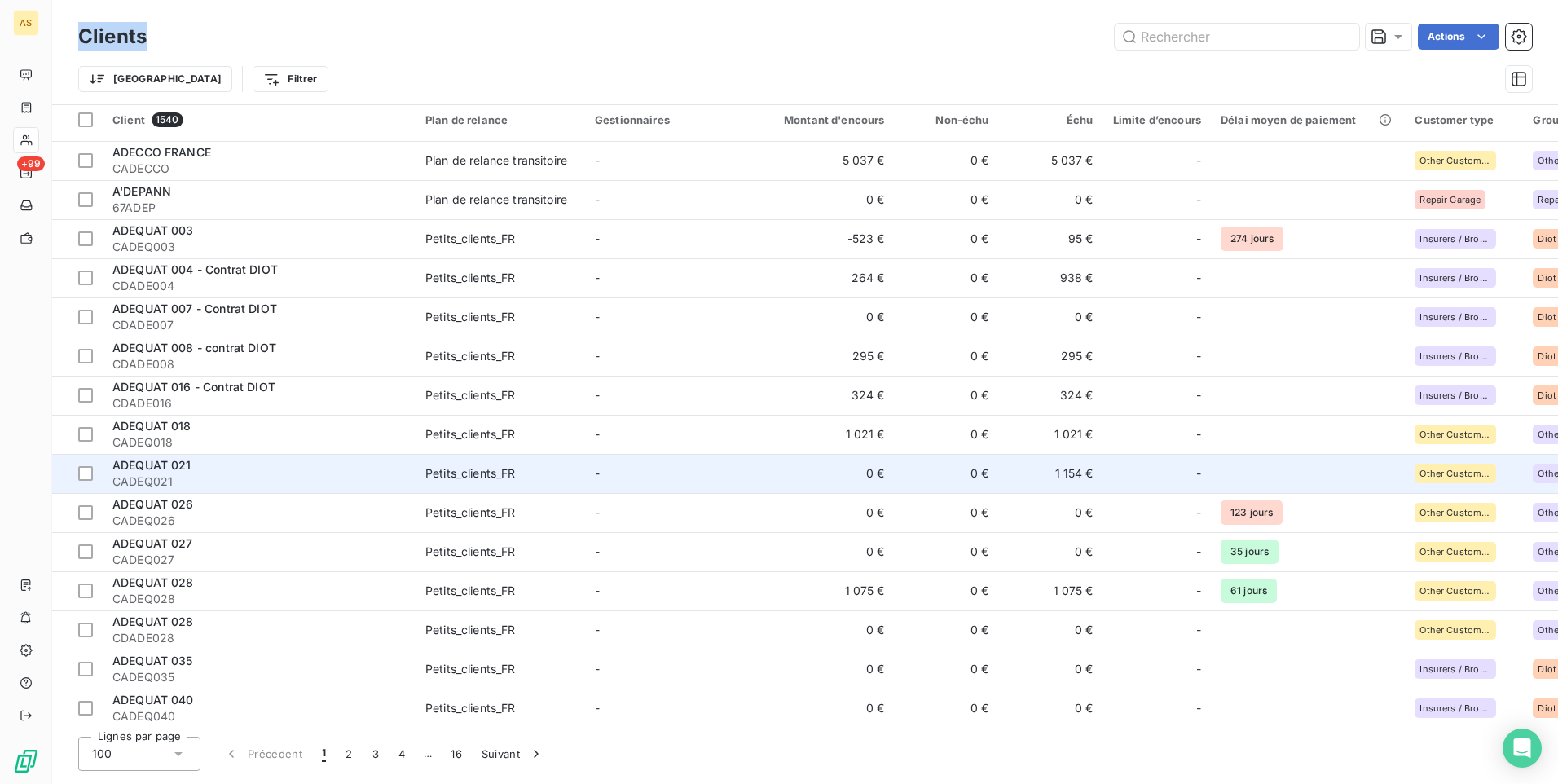
scroll to position [896, 0]
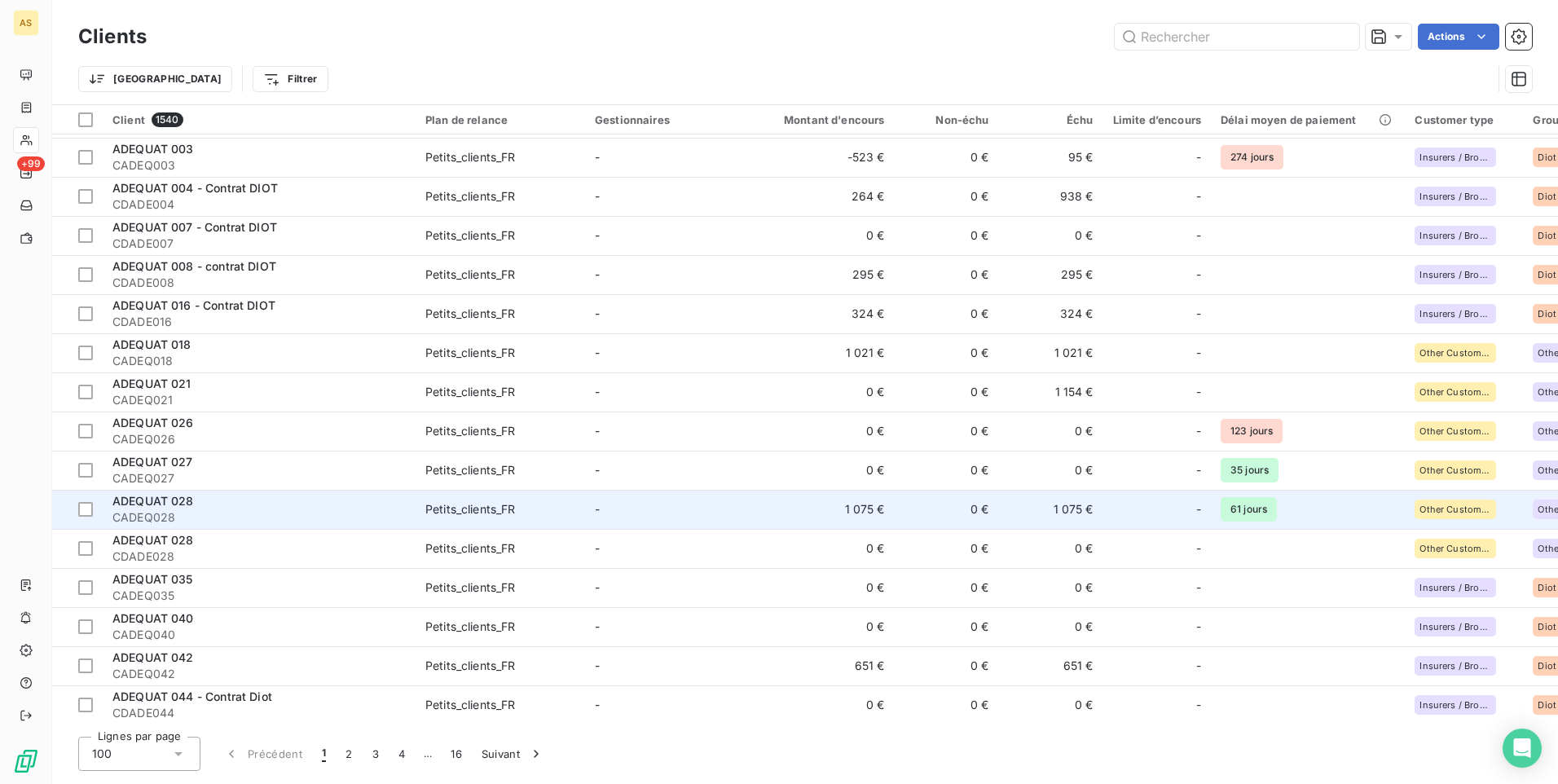
click at [1073, 511] on td "1 075 €" at bounding box center [1050, 508] width 105 height 39
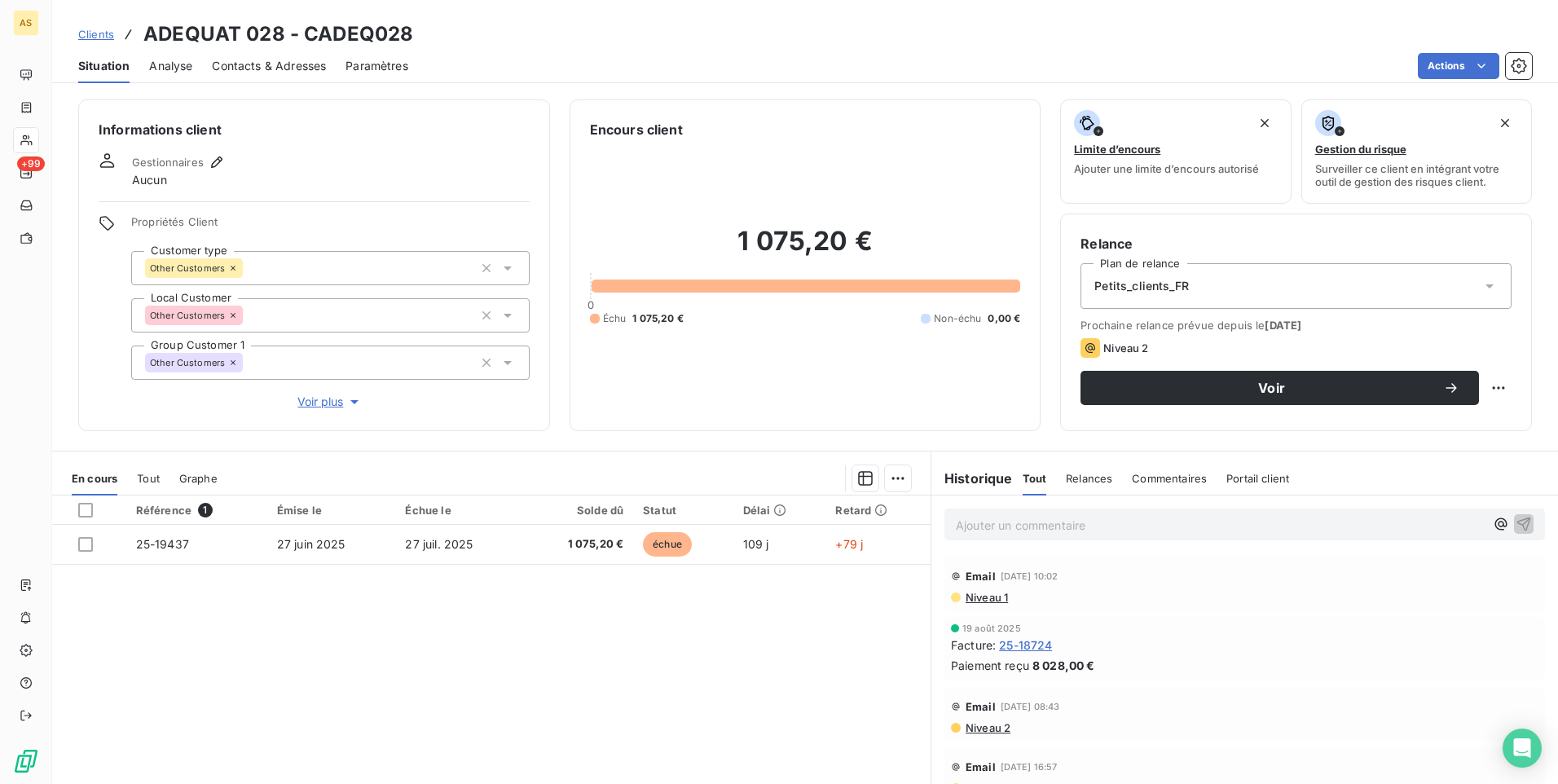
scroll to position [75, 0]
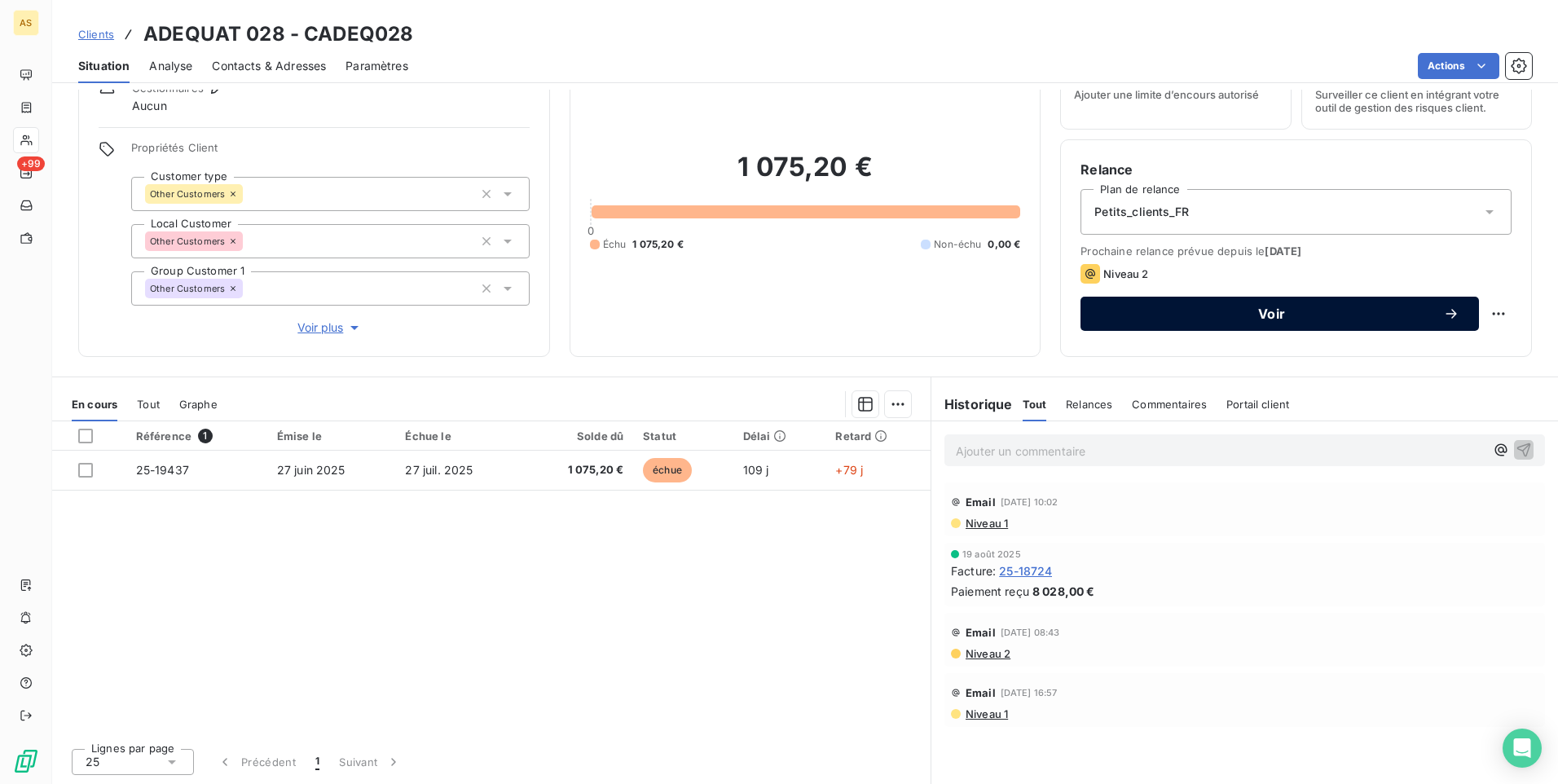
click at [1141, 317] on span "Voir" at bounding box center [1271, 314] width 343 height 13
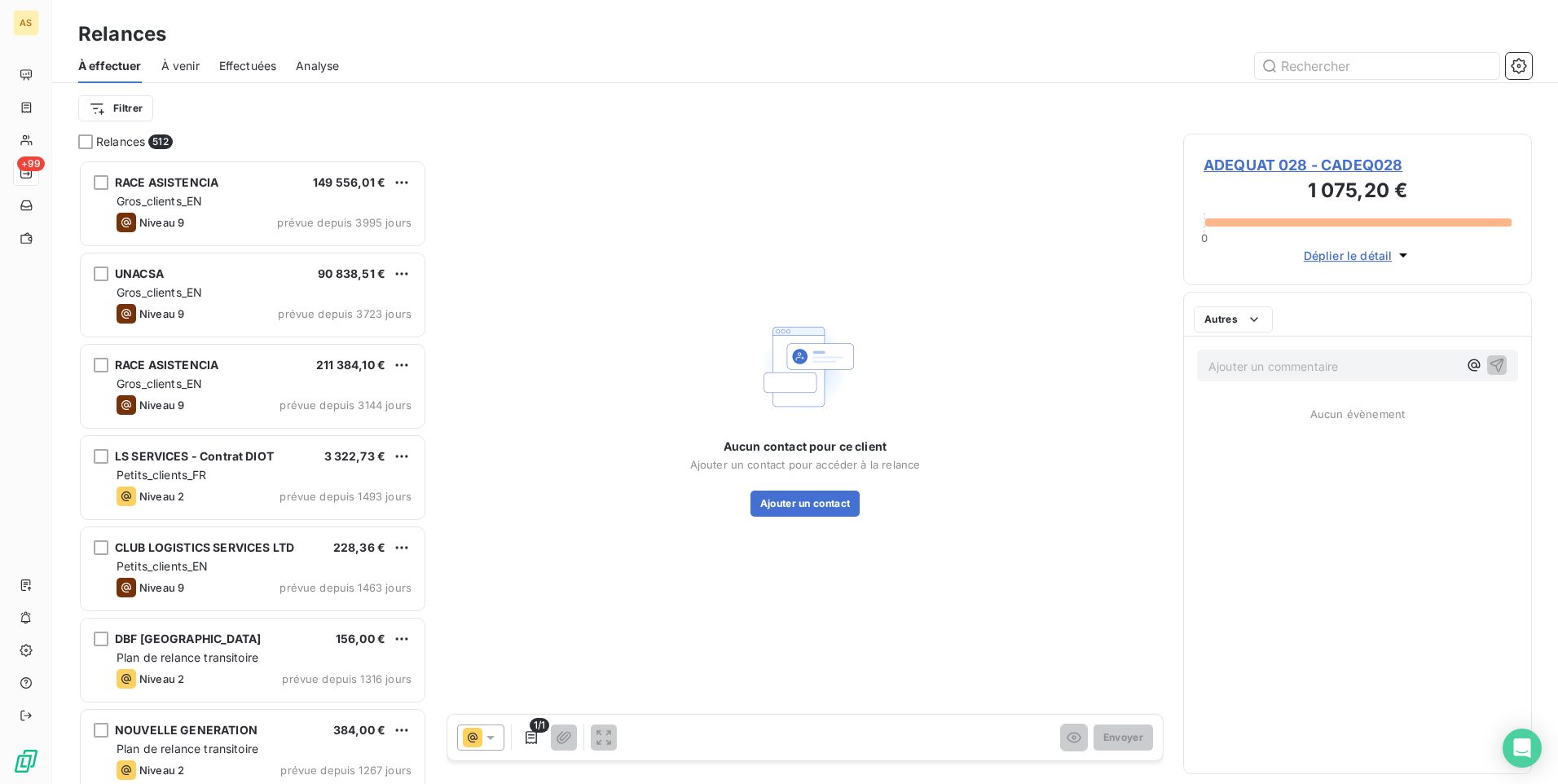
scroll to position [612, 337]
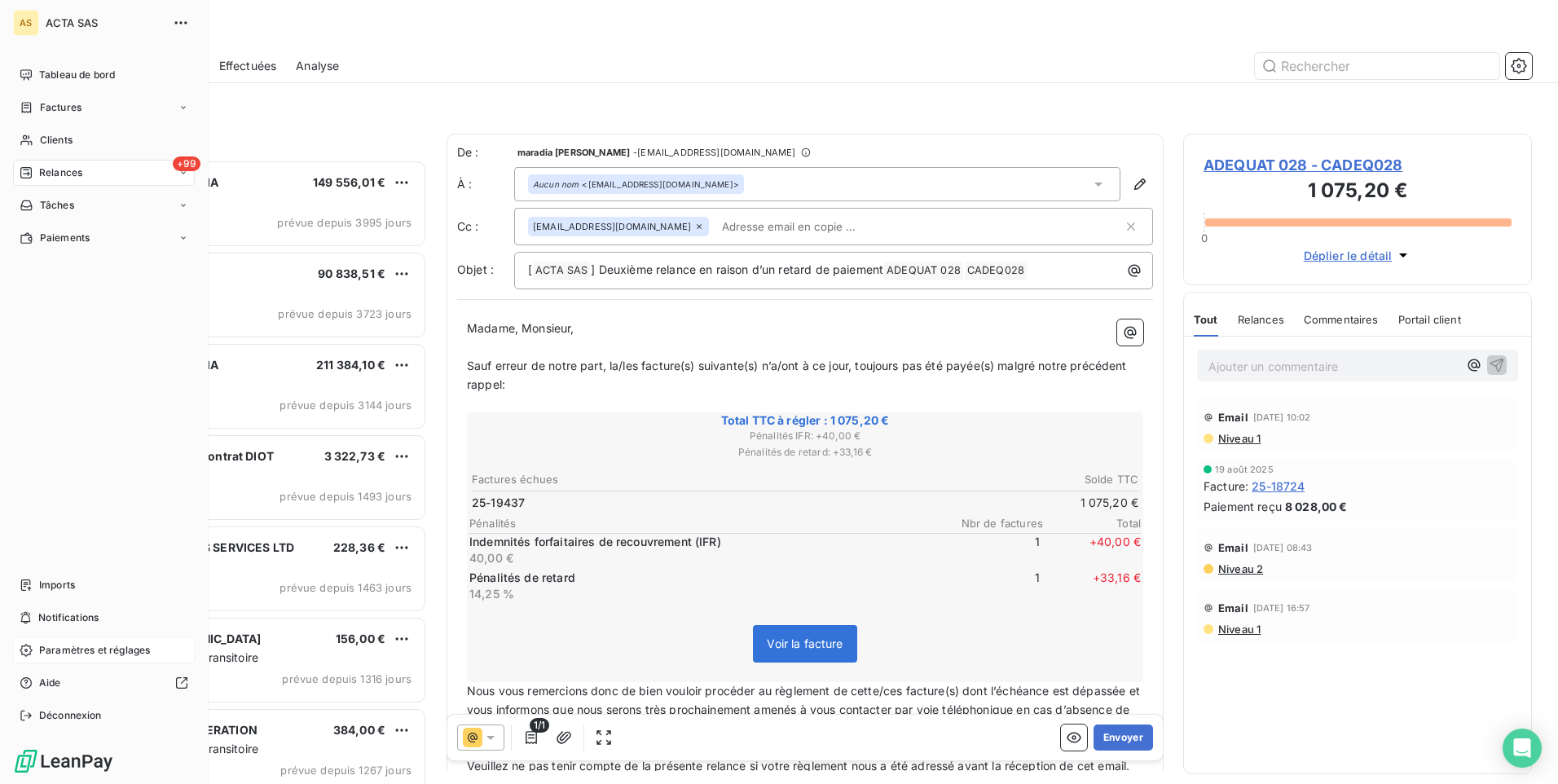
click at [87, 647] on span "Paramètres et réglages" at bounding box center [95, 650] width 111 height 15
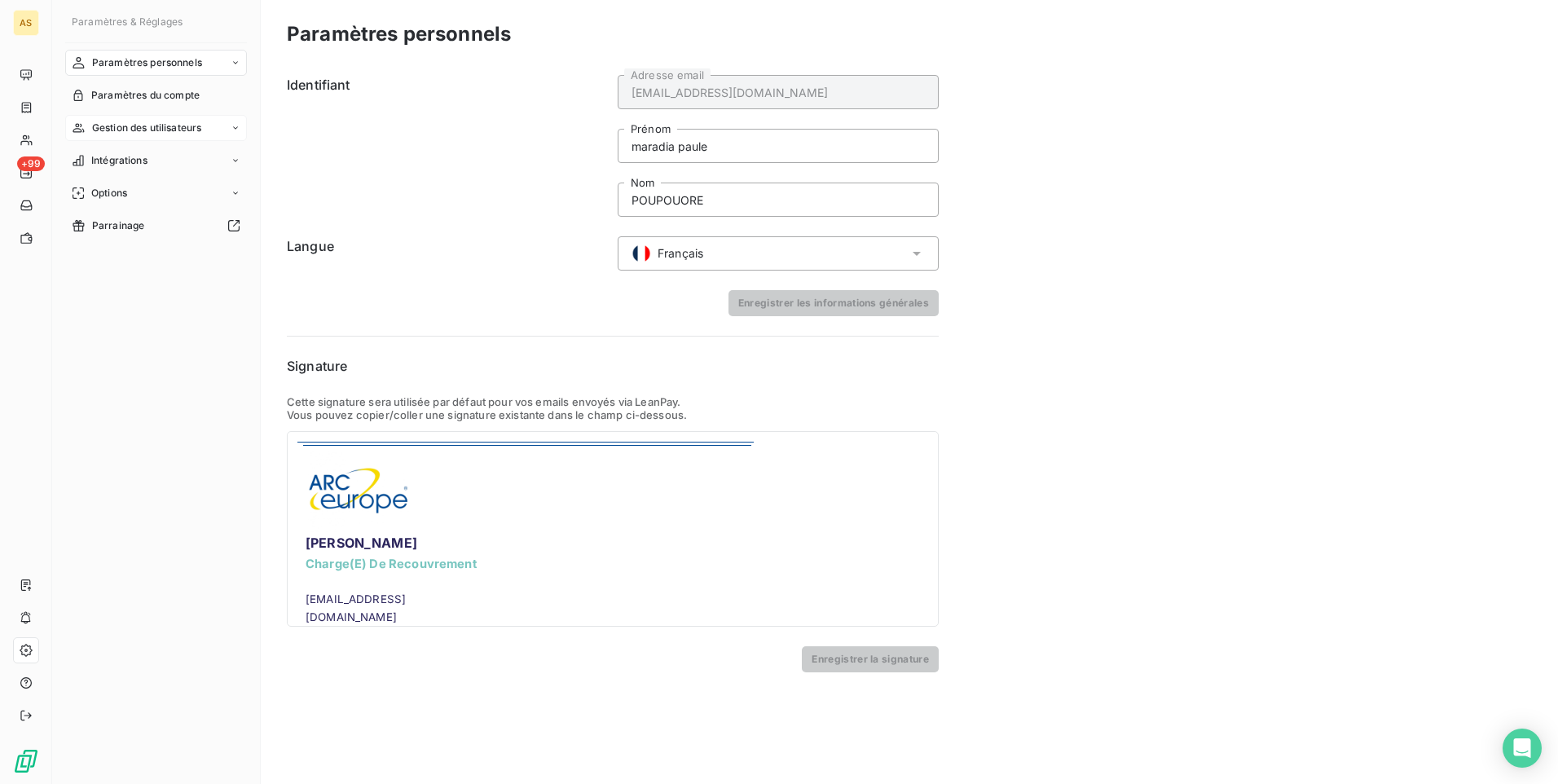
click at [231, 123] on icon at bounding box center [236, 127] width 10 height 10
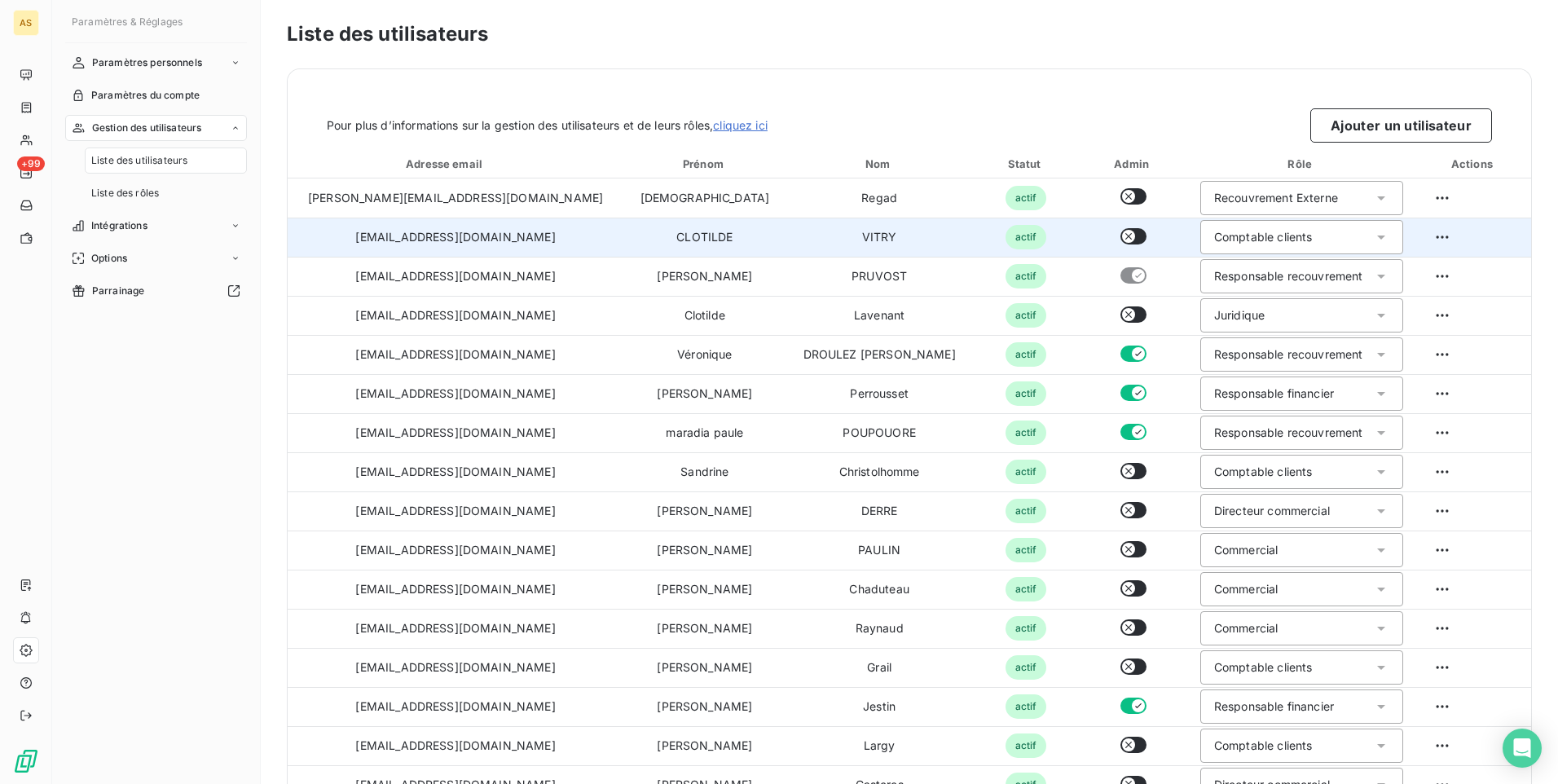
click at [444, 233] on td "vitryc@arceurope.fr" at bounding box center [455, 236] width 336 height 39
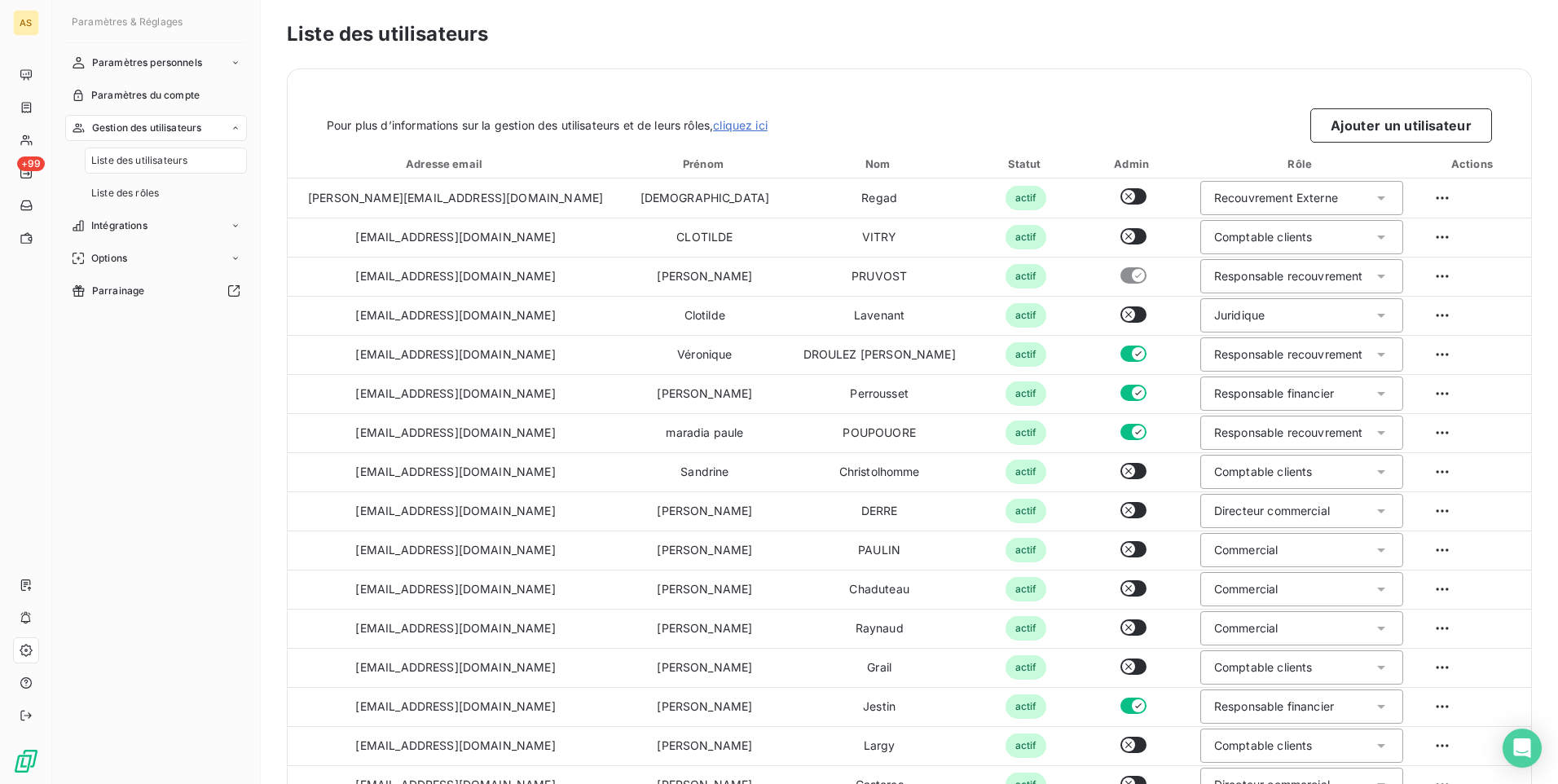
click at [1437, 152] on th "Actions" at bounding box center [1473, 164] width 115 height 29
click at [768, 122] on link "cliquez ici" at bounding box center [740, 125] width 55 height 14
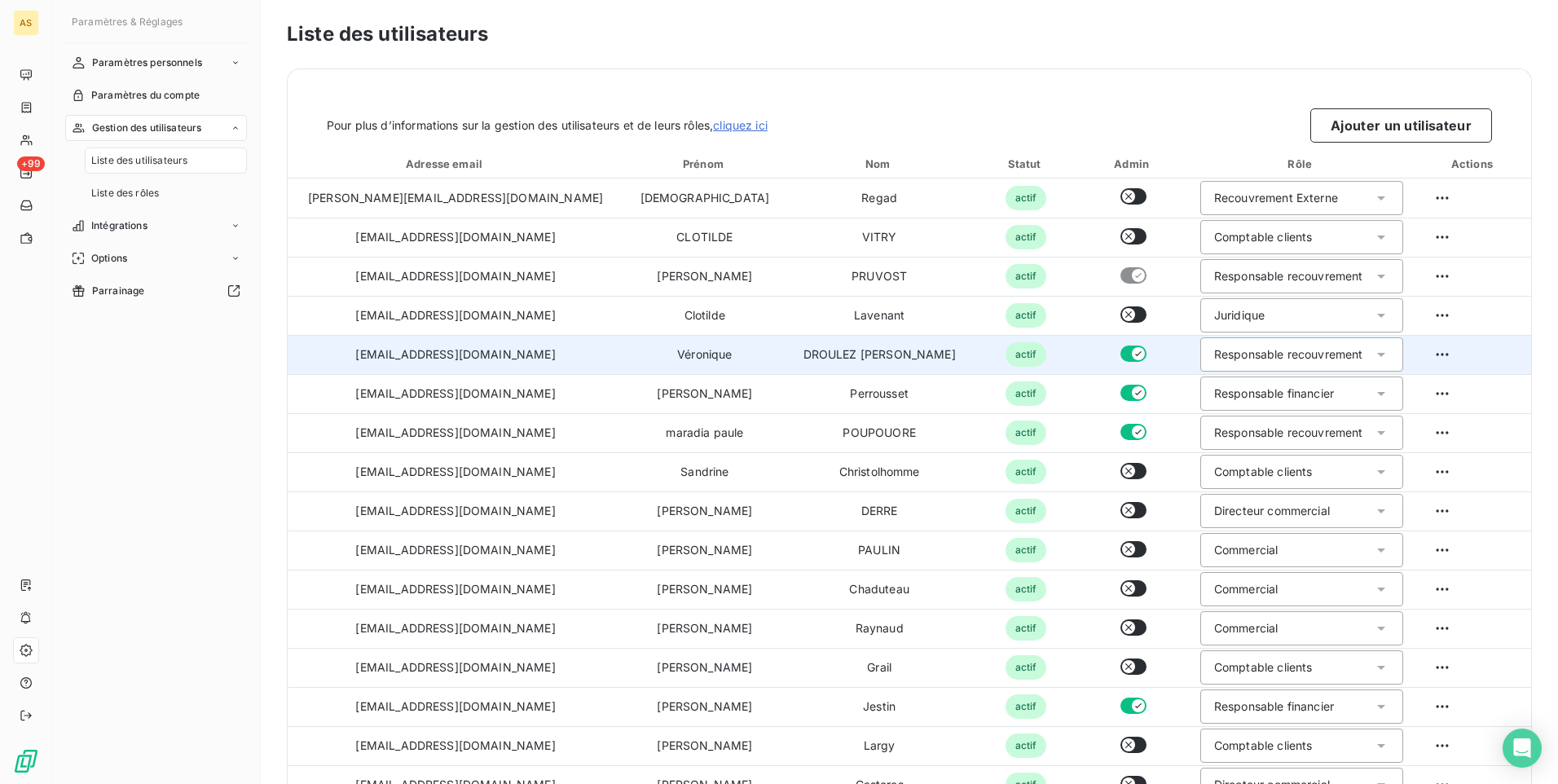
click at [1416, 367] on td at bounding box center [1473, 354] width 115 height 39
click at [1412, 357] on html "AS +99 Paramètres & Réglages Paramètres personnels Paramètres du compte Gestion…" at bounding box center [779, 392] width 1558 height 784
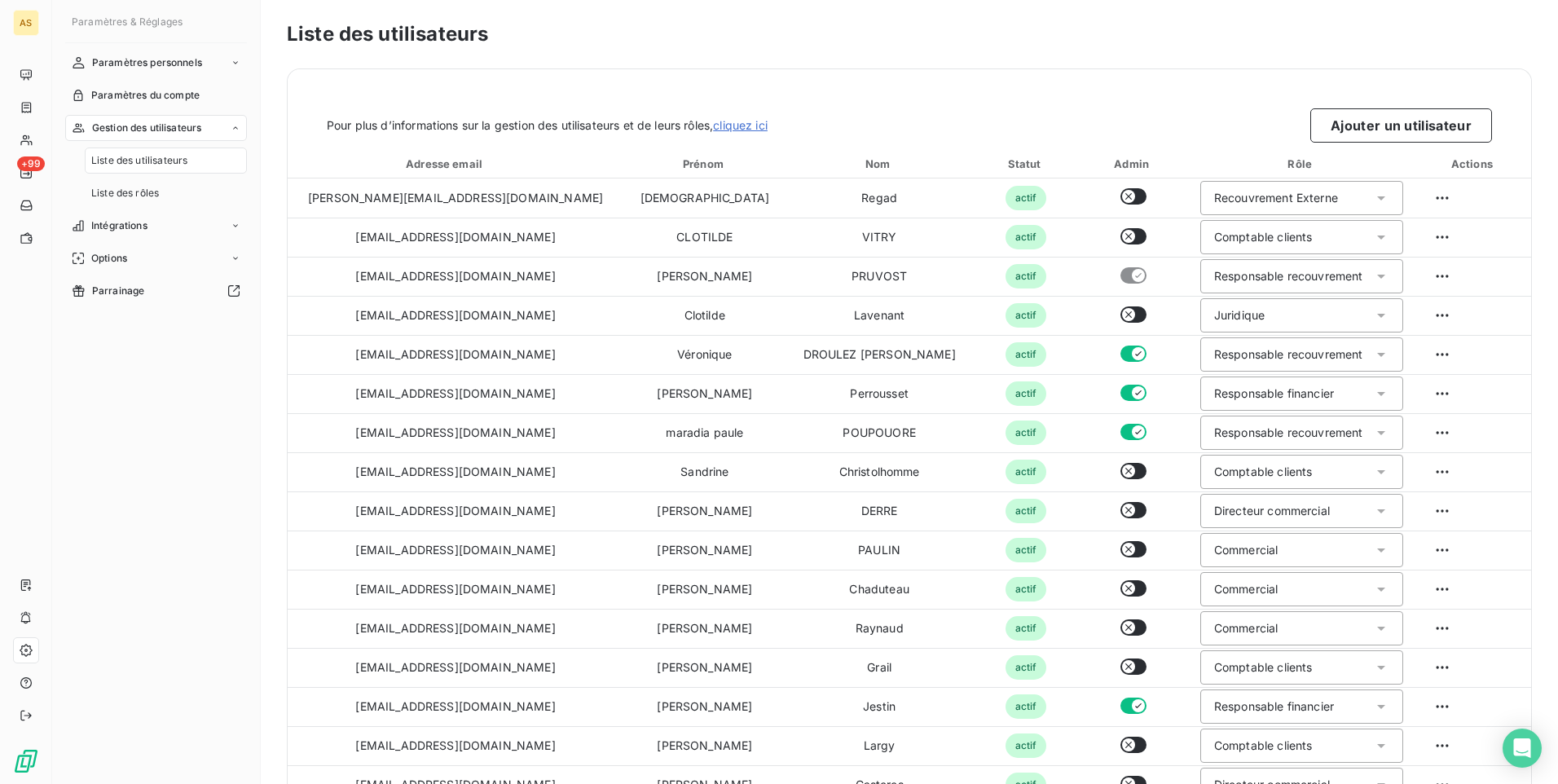
click at [230, 258] on html "AS +99 Paramètres & Réglages Paramètres personnels Paramètres du compte Gestion…" at bounding box center [779, 392] width 1558 height 784
click at [236, 261] on icon at bounding box center [236, 258] width 10 height 10
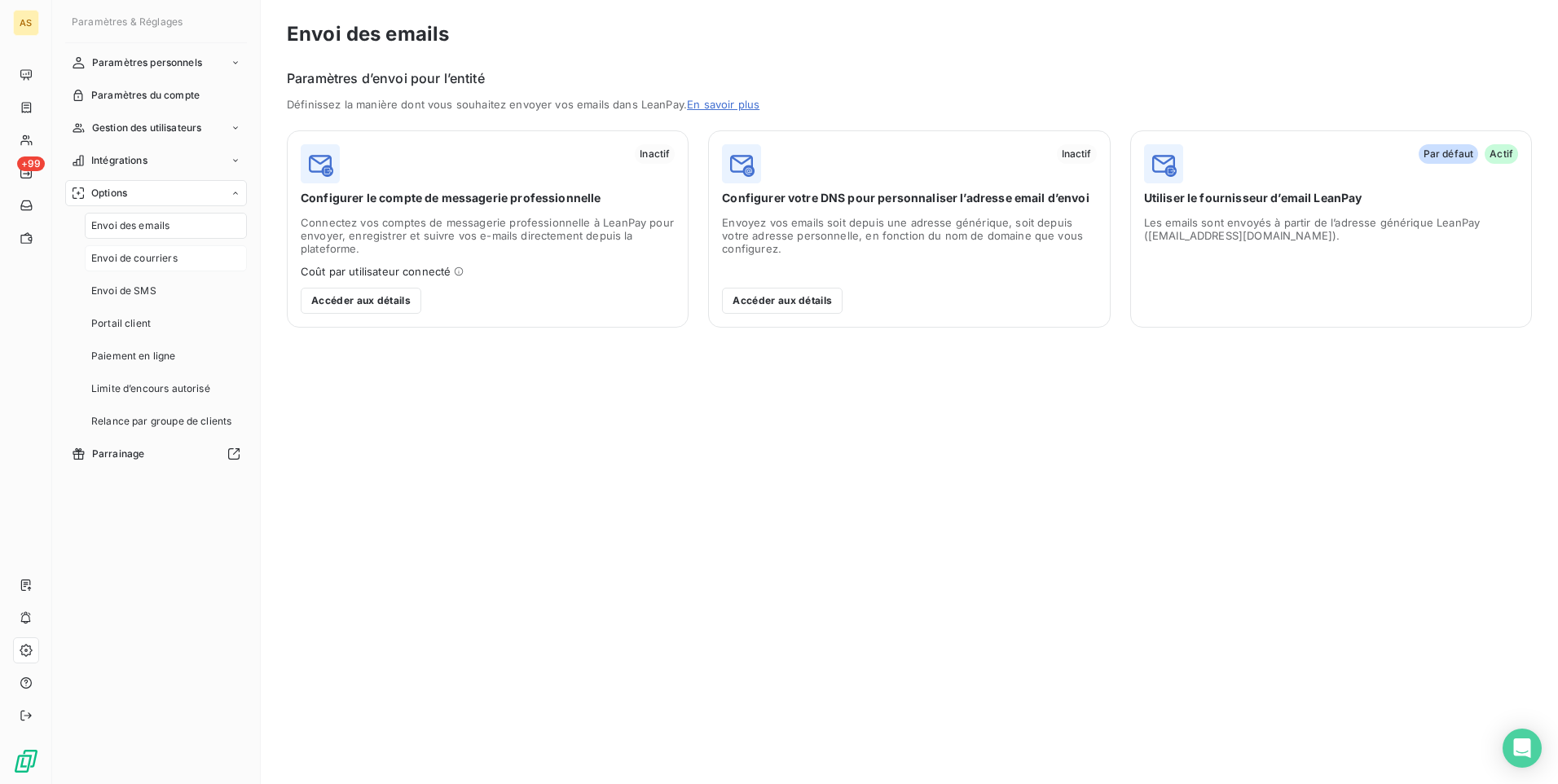
click at [236, 261] on div "Envoi de courriers" at bounding box center [166, 258] width 162 height 26
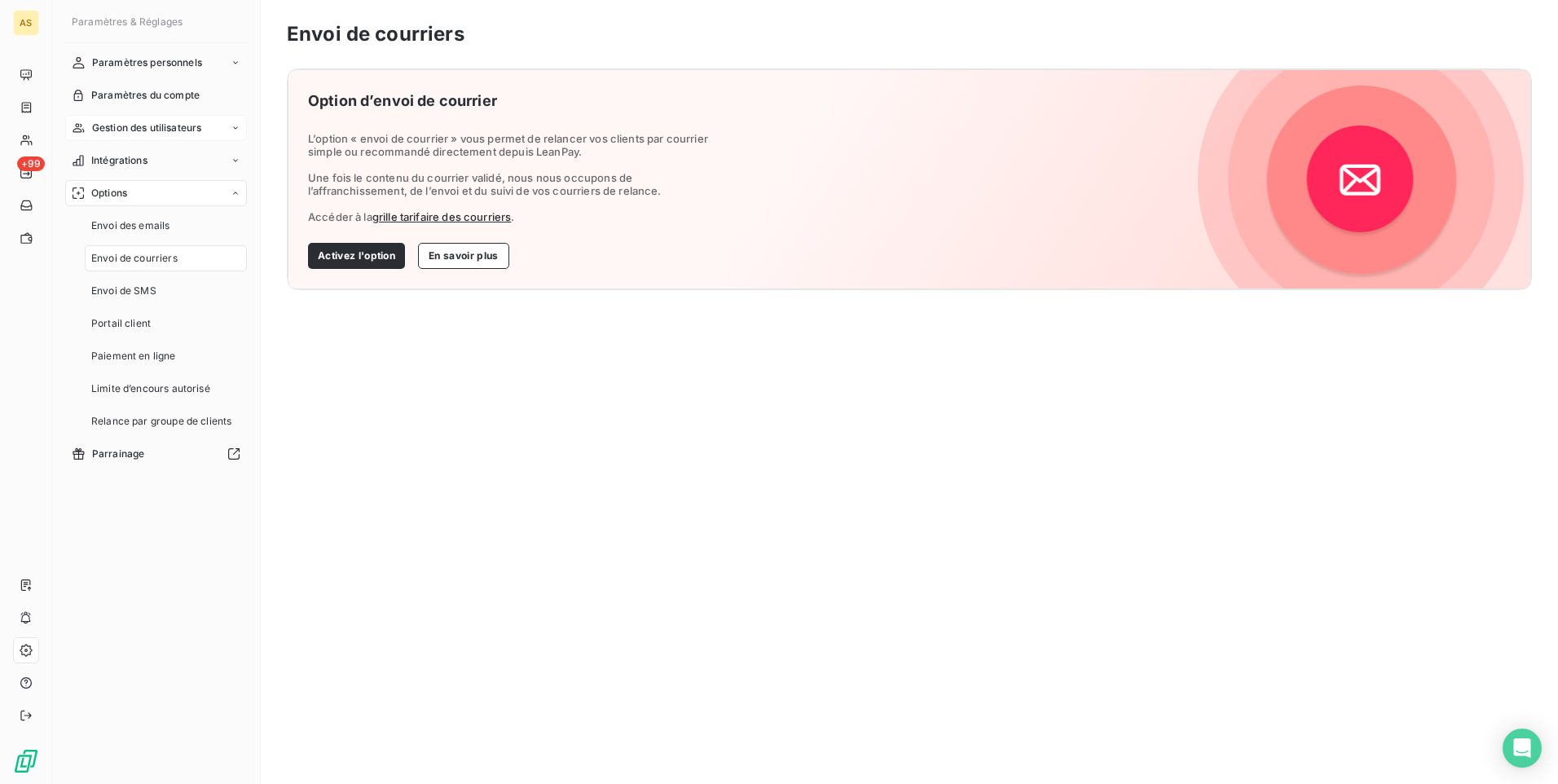
click at [229, 126] on div "Gestion des utilisateurs" at bounding box center [156, 127] width 182 height 26
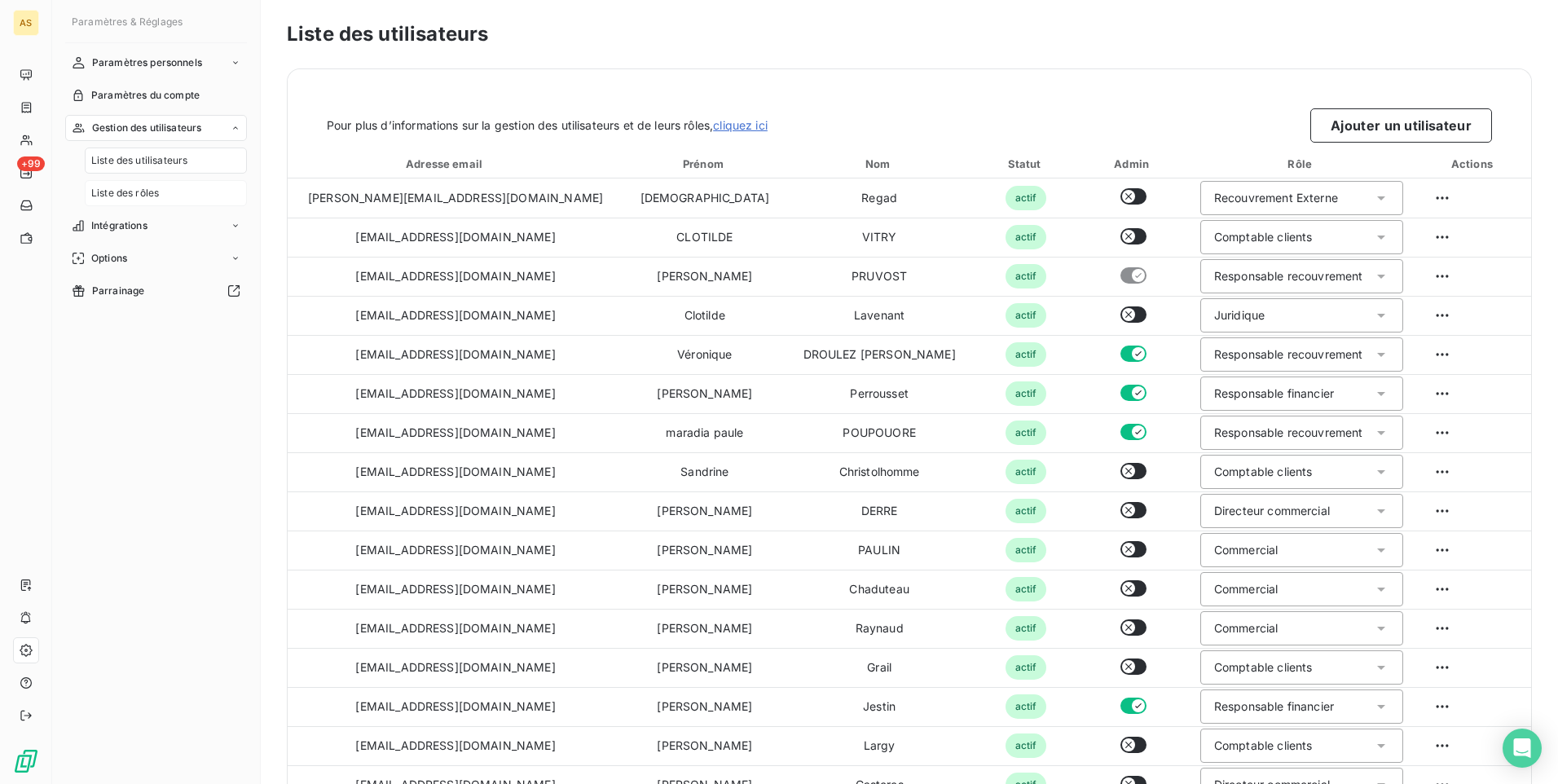
click at [125, 200] on span "Liste des rôles" at bounding box center [125, 193] width 67 height 15
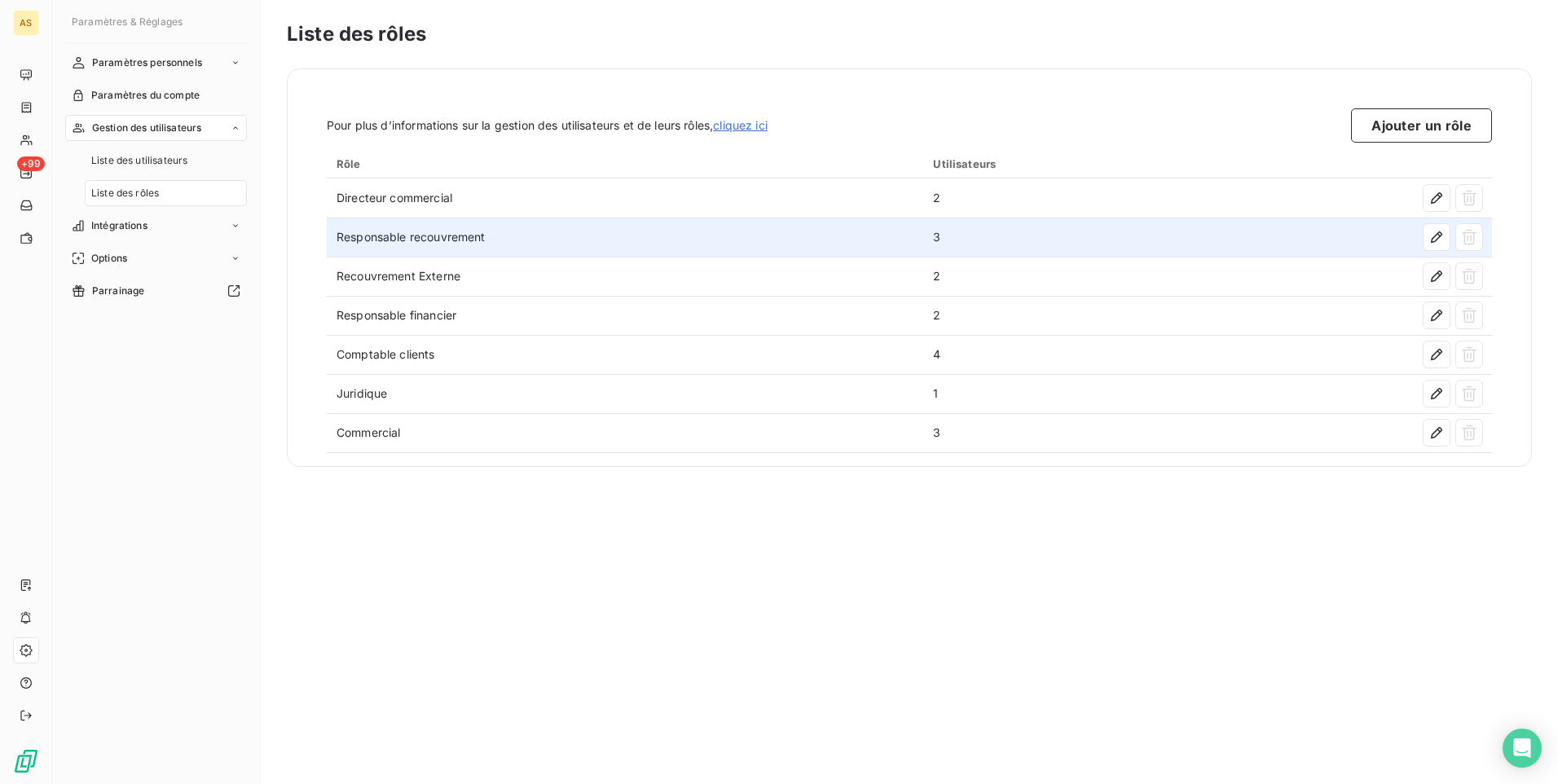
click at [544, 235] on td "Responsable recouvrement" at bounding box center [625, 236] width 597 height 39
click at [1432, 236] on icon "button" at bounding box center [1436, 237] width 16 height 16
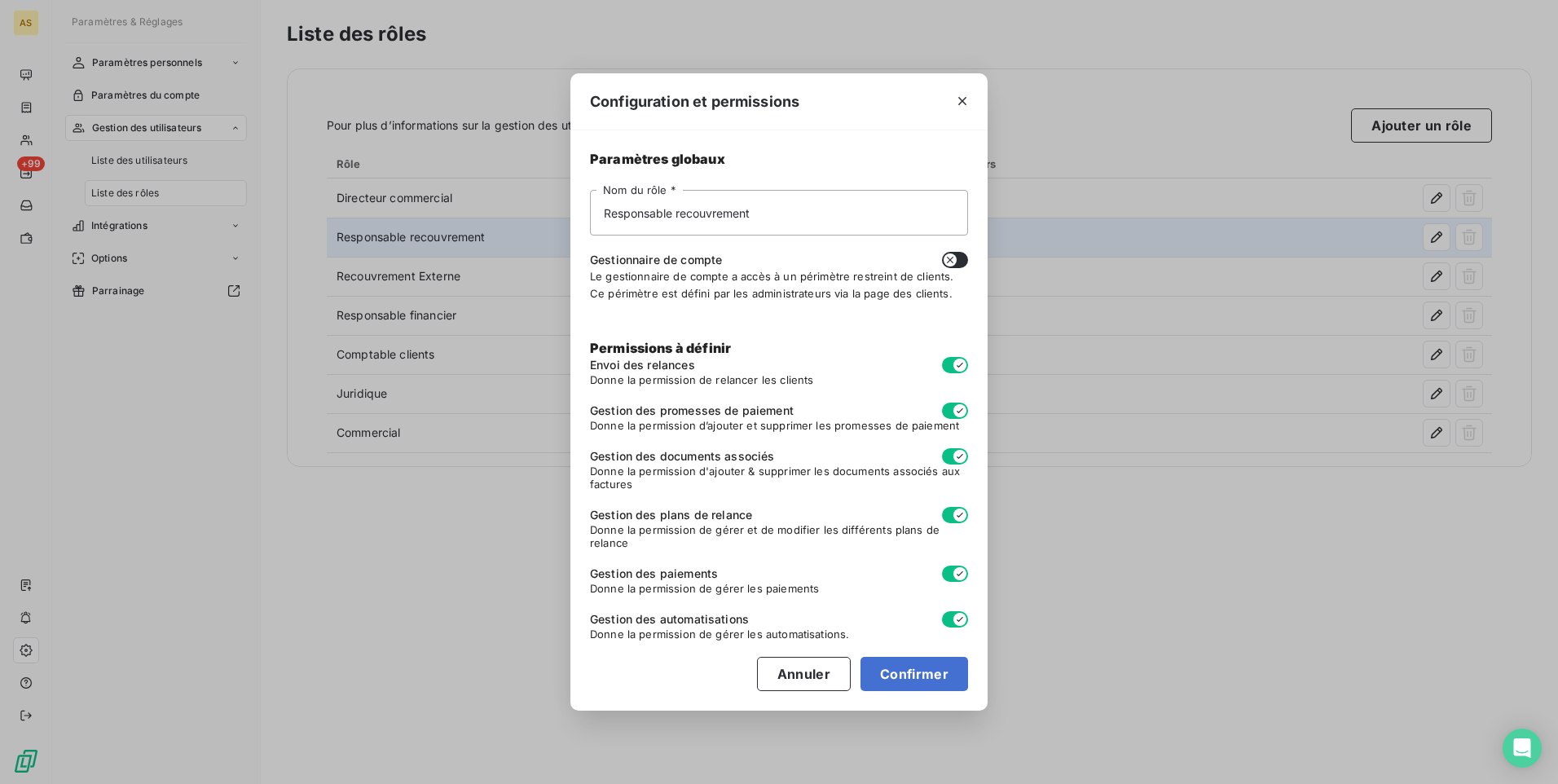
click at [481, 680] on div "Configuration et permissions Paramètres globaux Responsable recouvrement Nom du…" at bounding box center [779, 392] width 1558 height 784
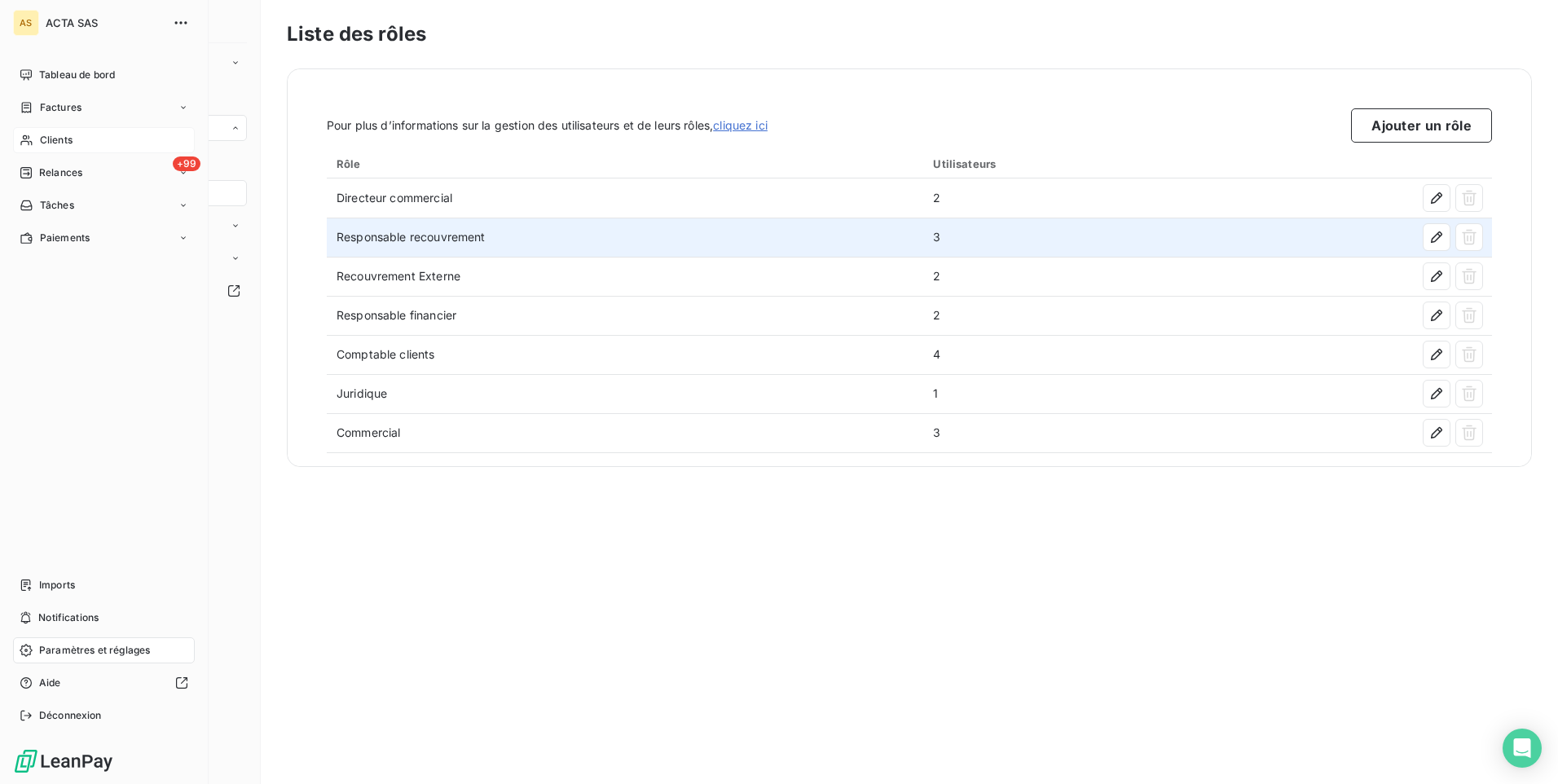
click at [83, 146] on div "Clients" at bounding box center [104, 140] width 182 height 26
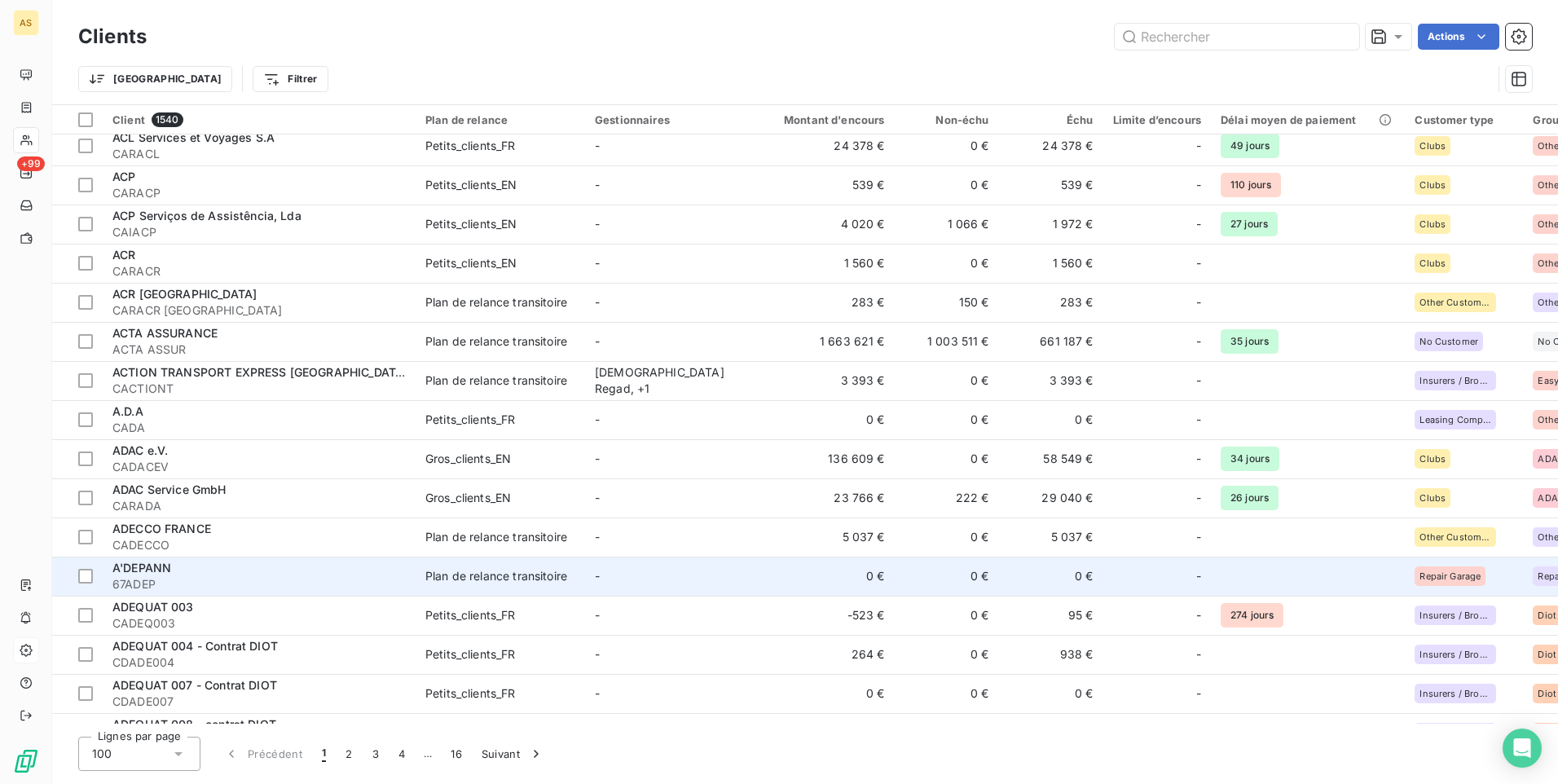
scroll to position [570, 0]
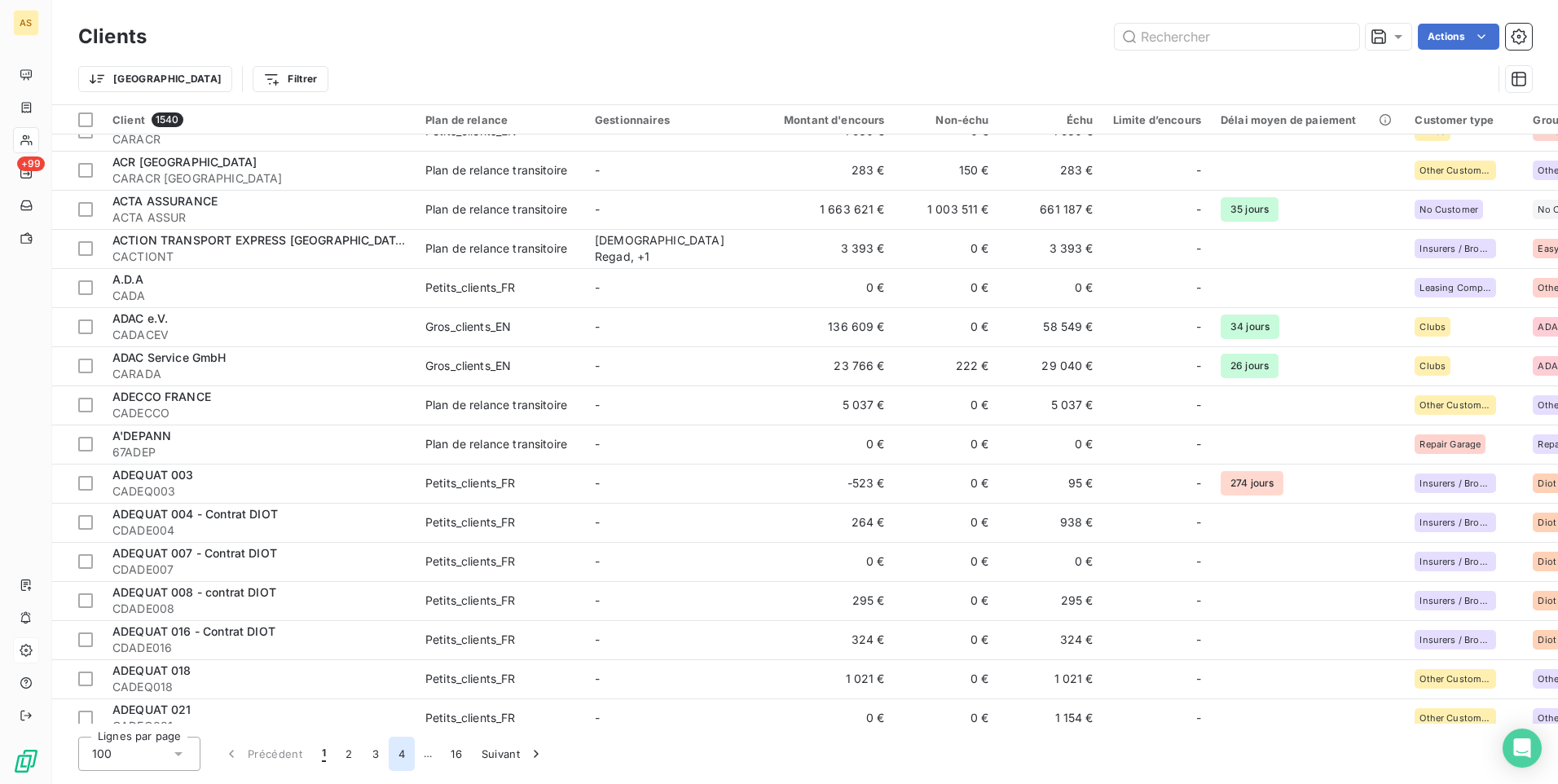
click at [401, 756] on button "4" at bounding box center [401, 754] width 26 height 35
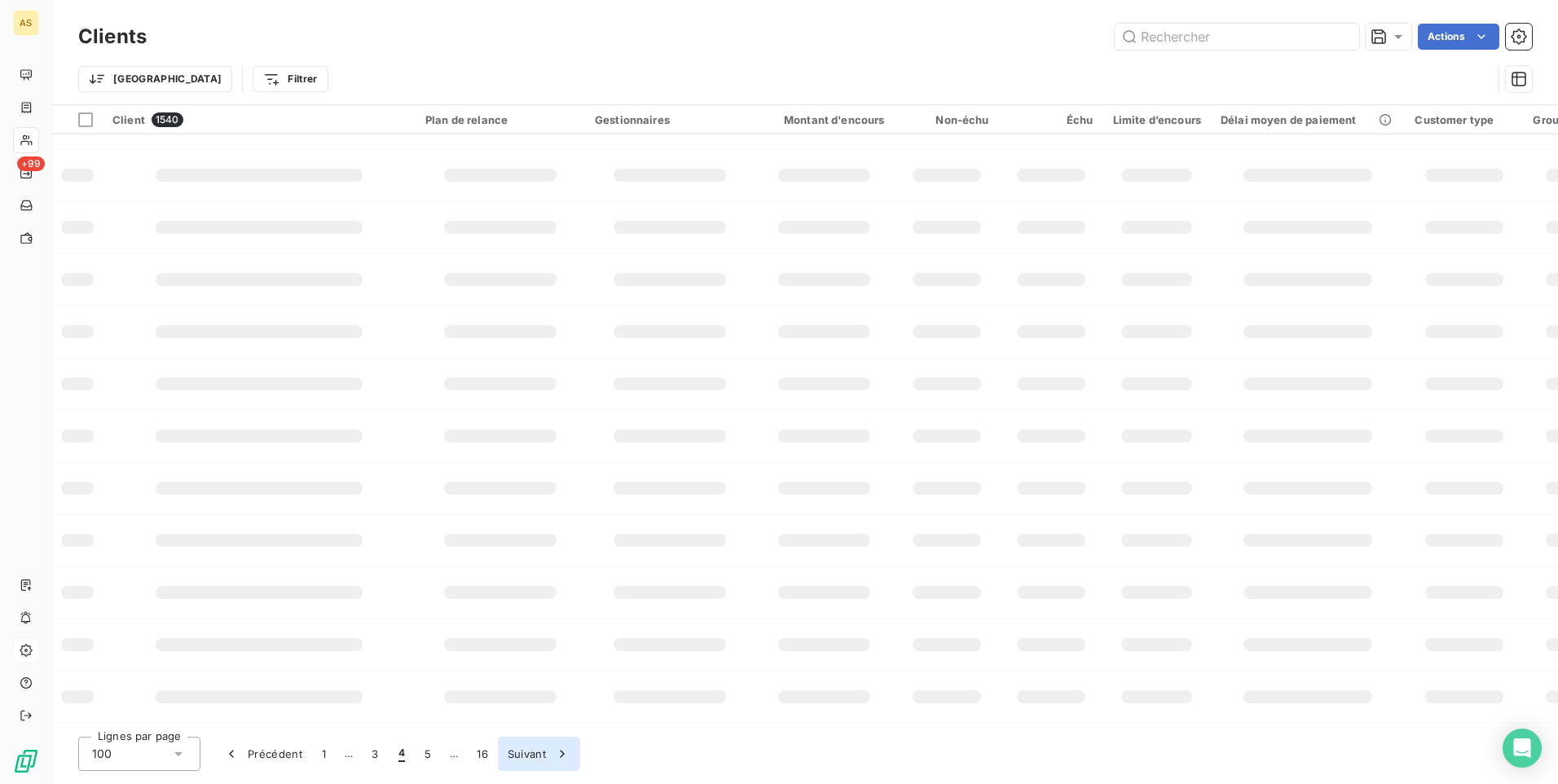
click at [558, 754] on icon "button" at bounding box center [562, 754] width 16 height 16
click at [558, 754] on icon "button" at bounding box center [561, 754] width 16 height 16
click at [427, 753] on button "7" at bounding box center [427, 754] width 25 height 35
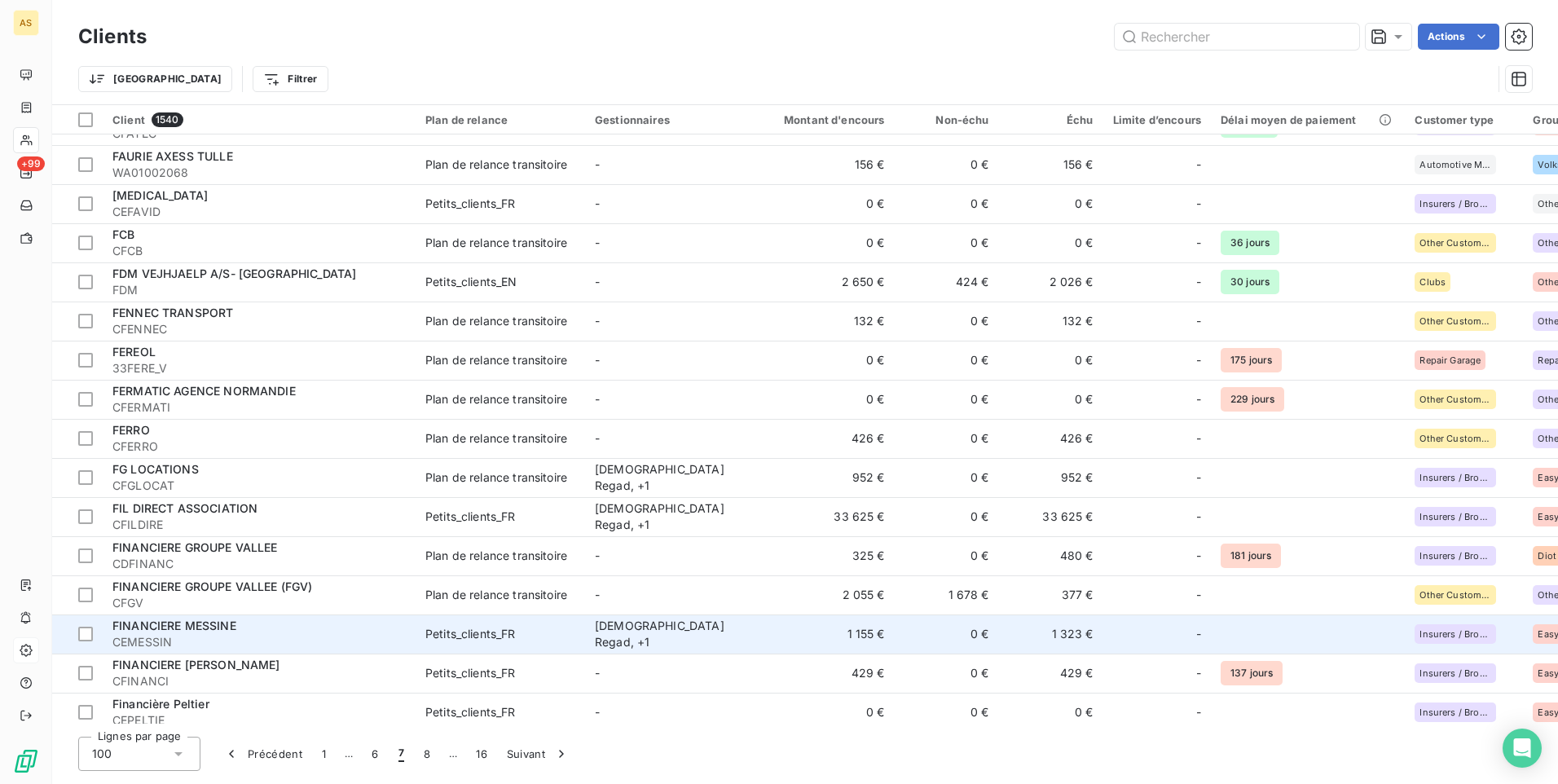
scroll to position [733, 0]
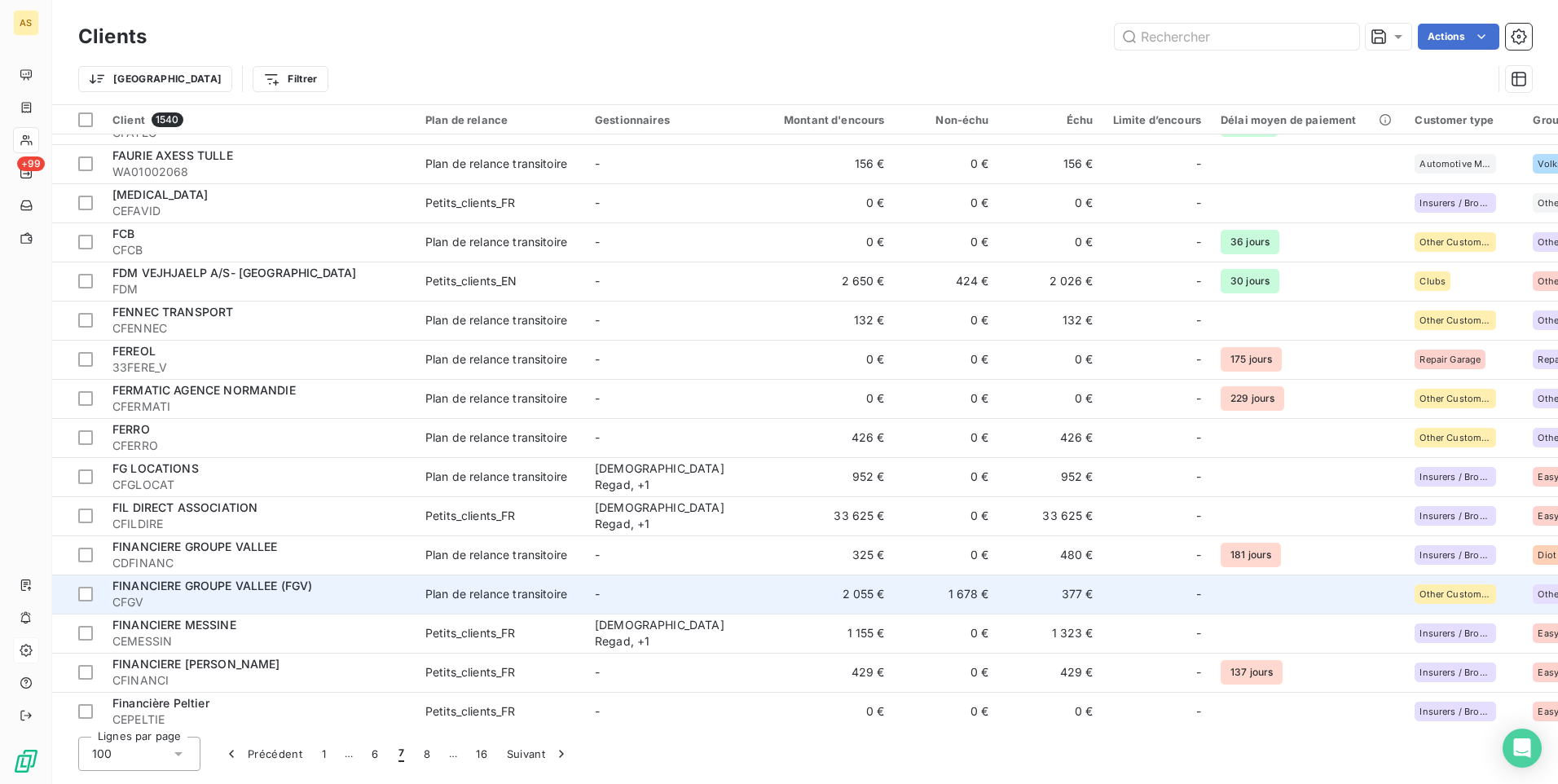
click at [1280, 597] on td at bounding box center [1307, 594] width 194 height 39
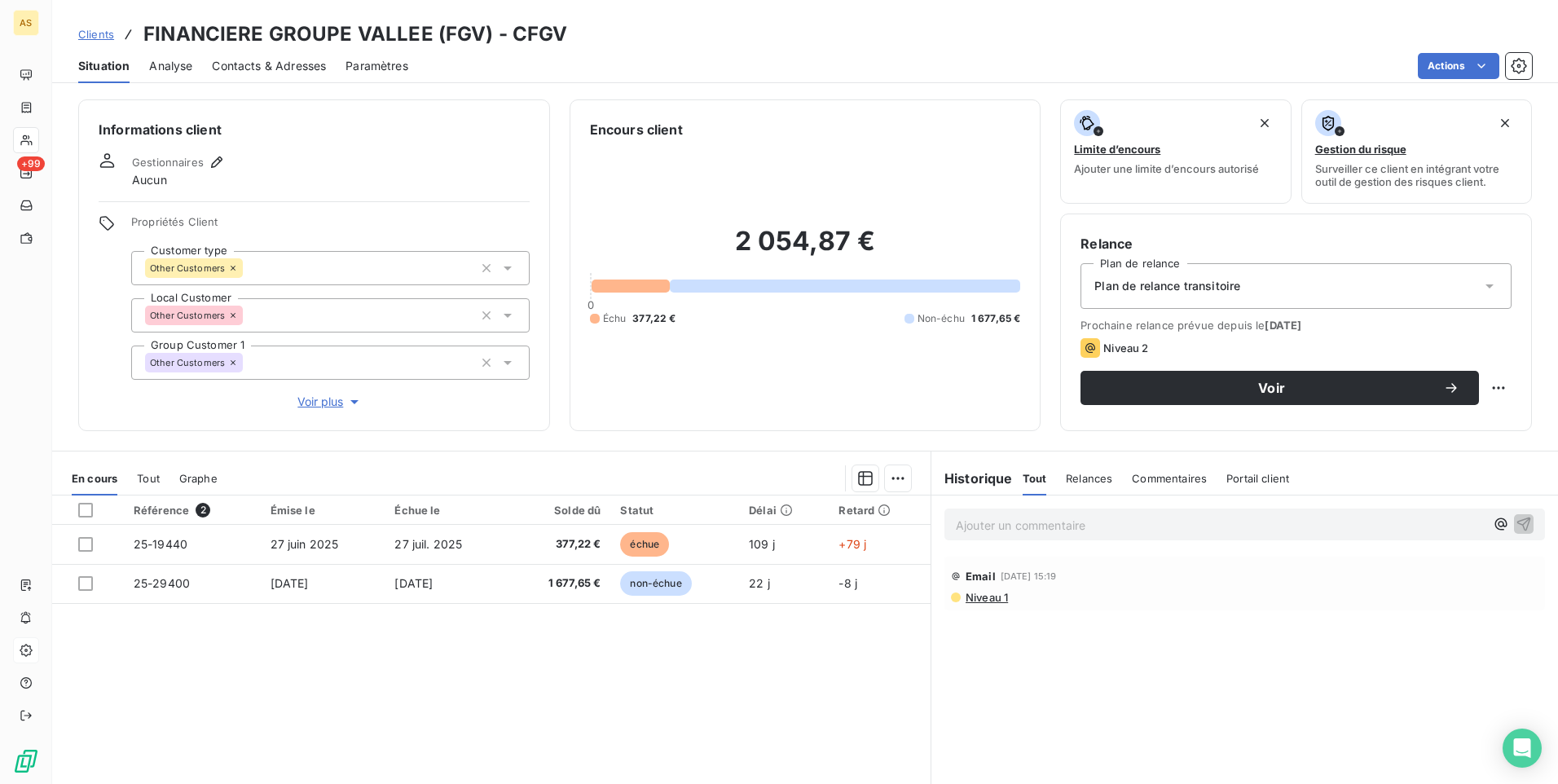
click at [256, 59] on span "Contacts & Adresses" at bounding box center [268, 66] width 114 height 16
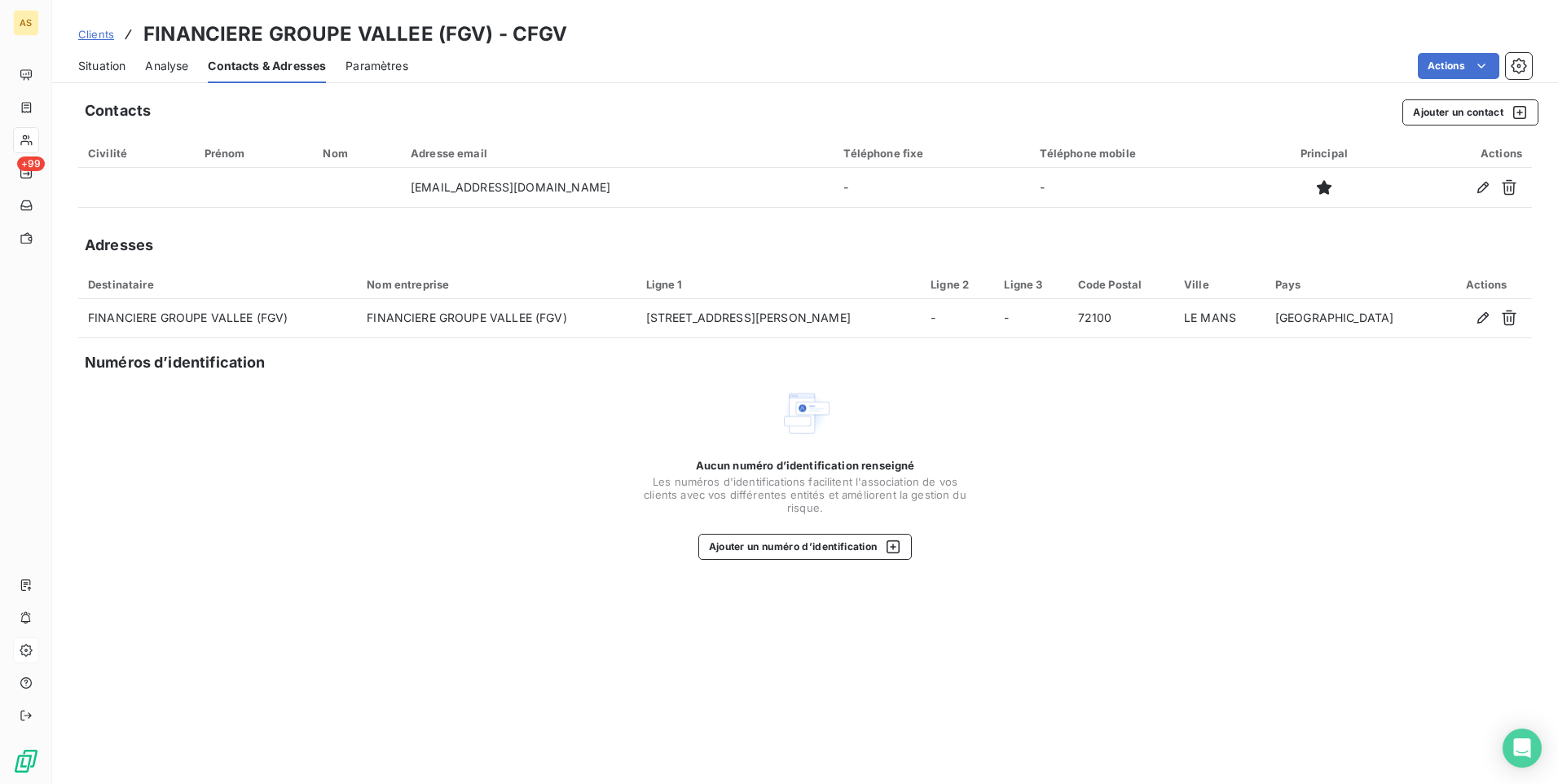
click at [90, 66] on span "Situation" at bounding box center [102, 66] width 47 height 16
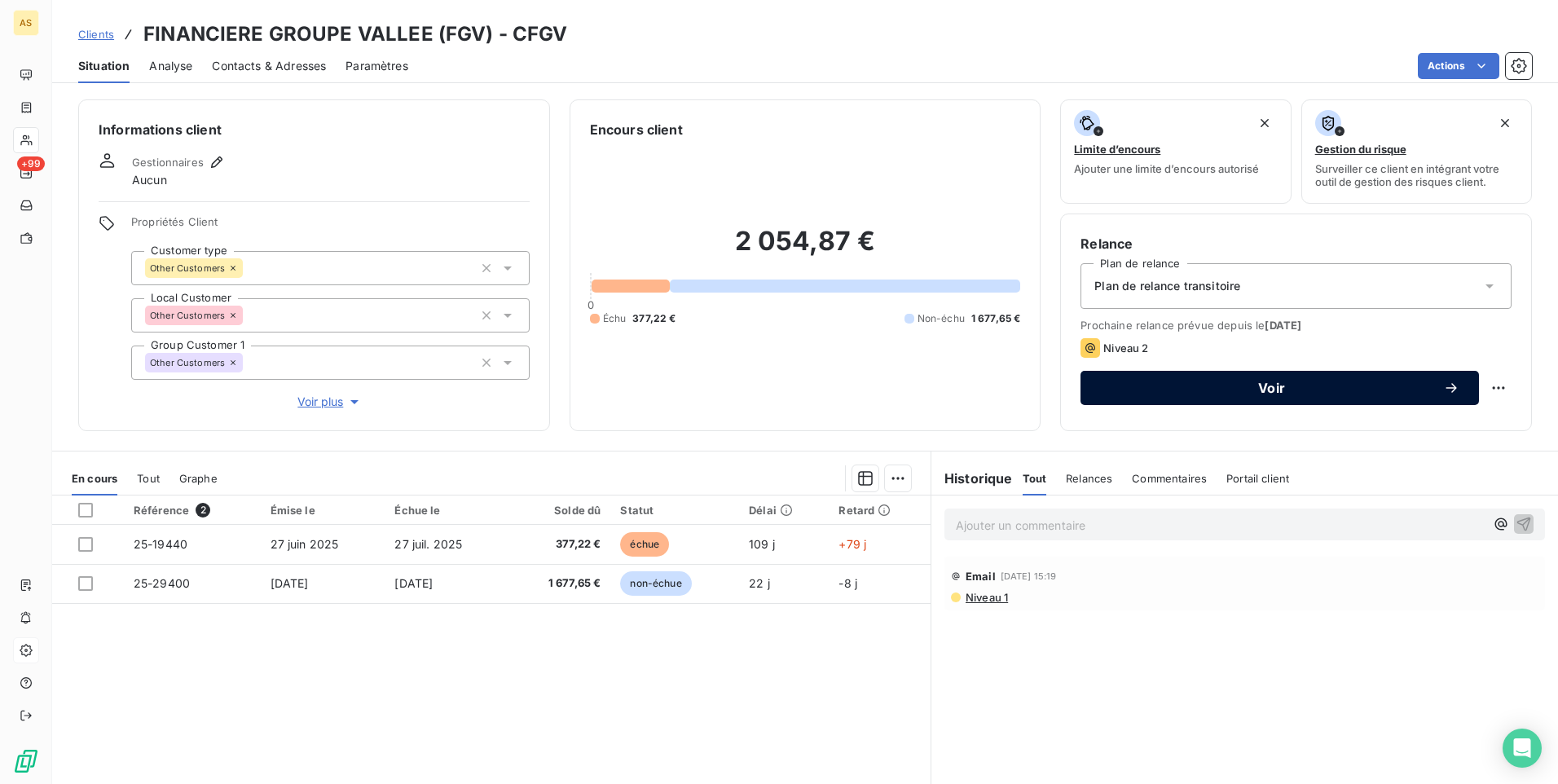
click at [1169, 387] on span "Voir" at bounding box center [1271, 387] width 343 height 13
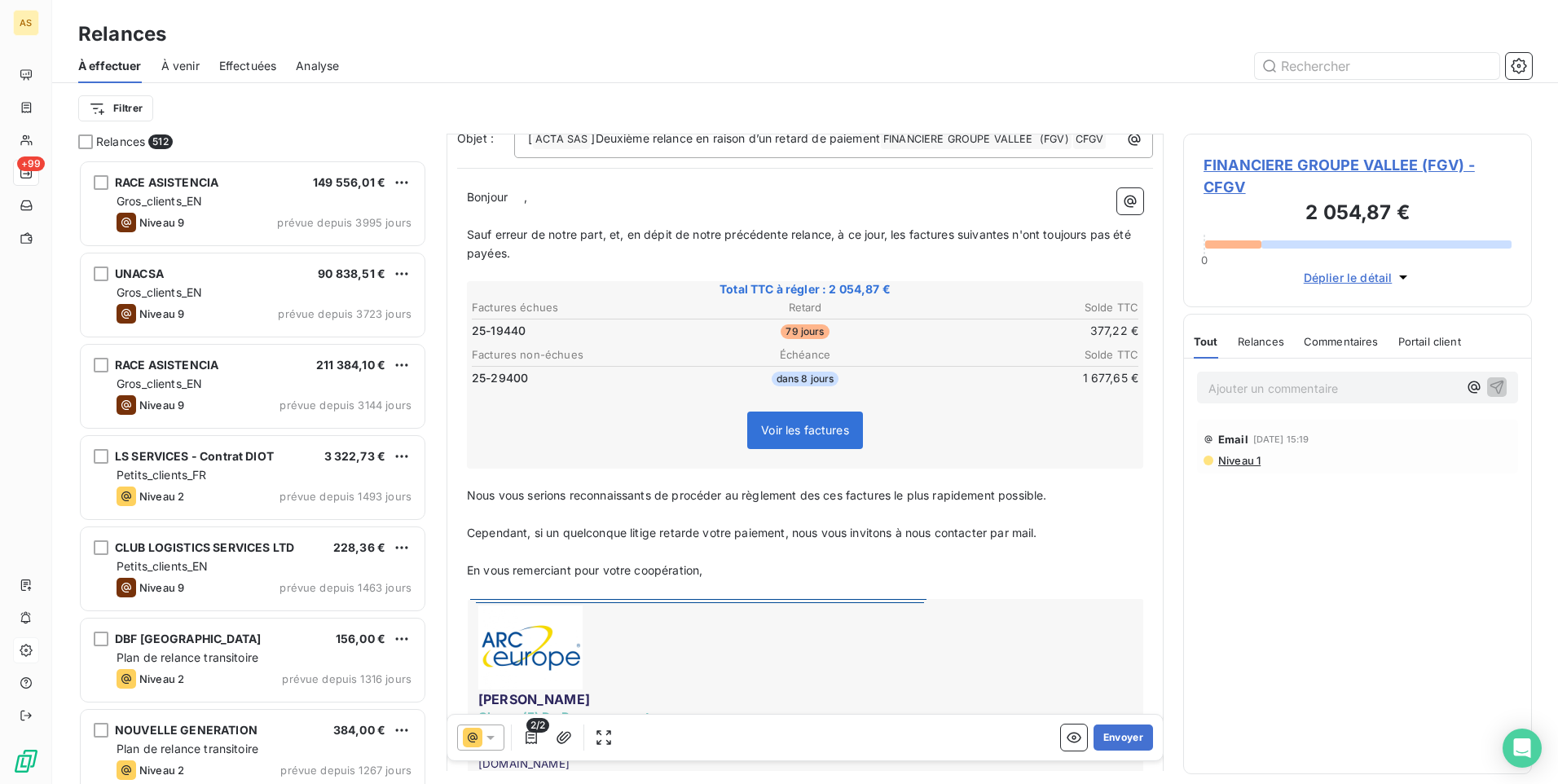
scroll to position [164, 0]
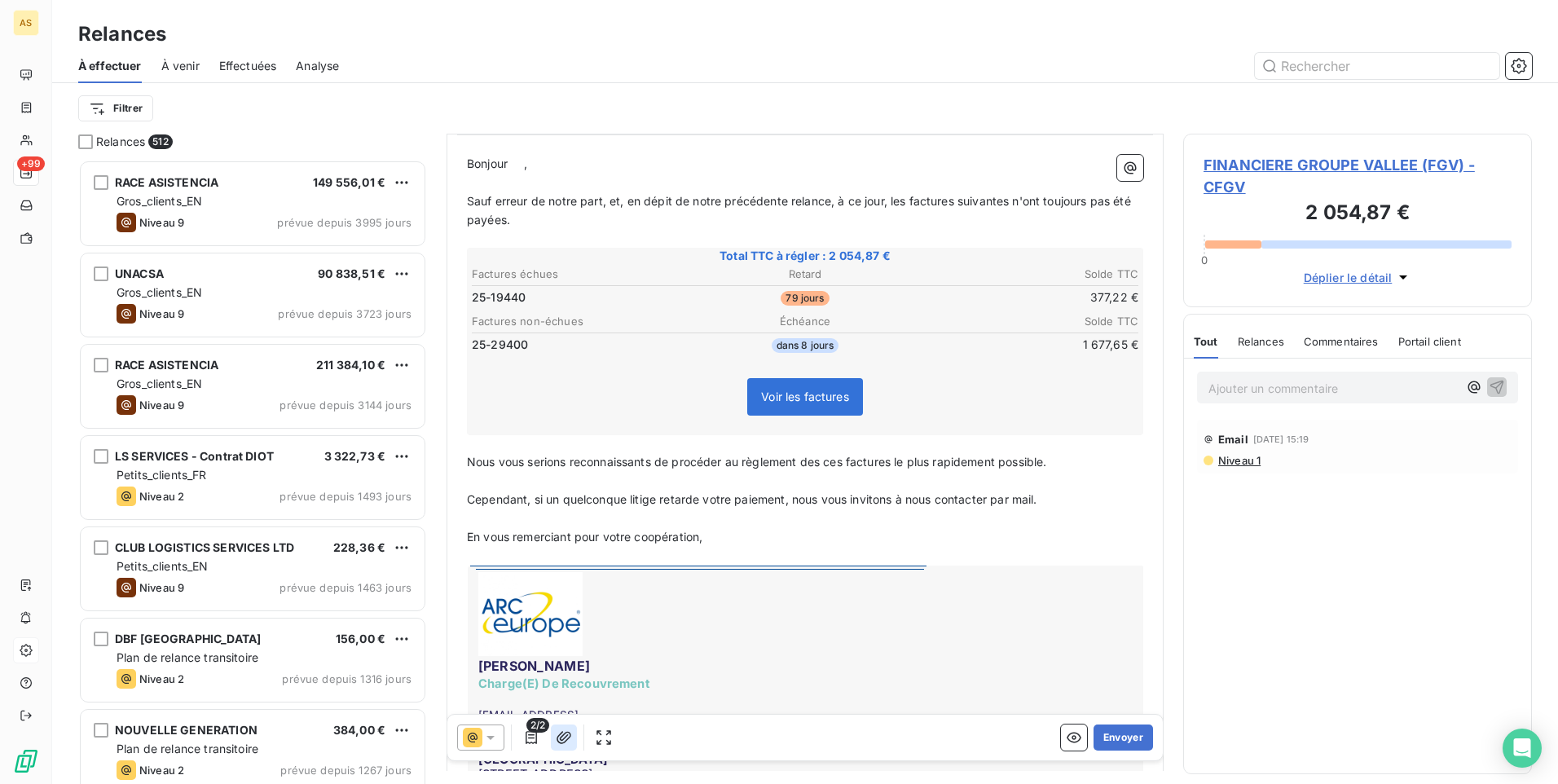
click at [569, 737] on icon "button" at bounding box center [564, 737] width 15 height 12
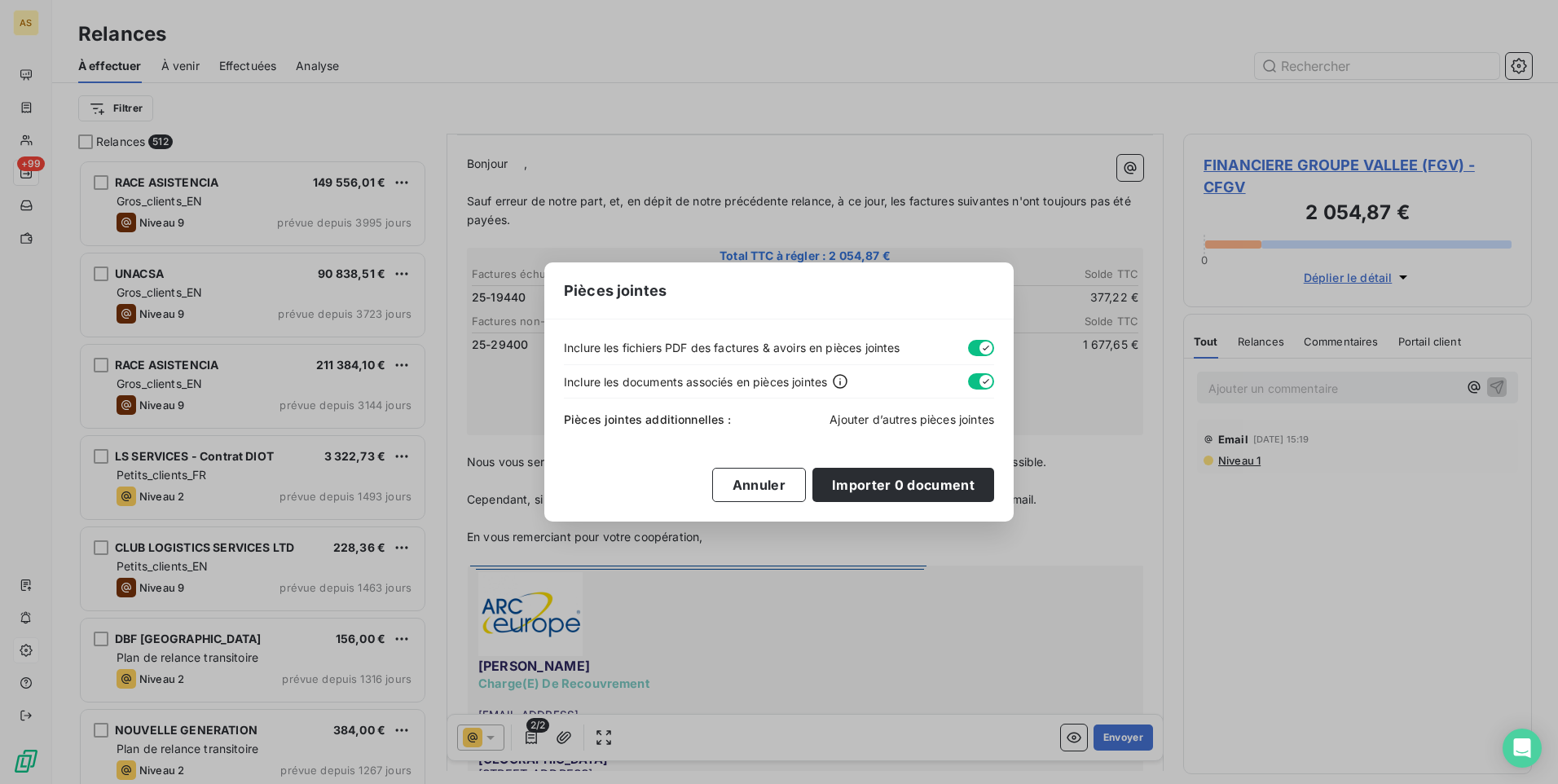
click at [892, 421] on span "Ajouter d’autres pièces jointes" at bounding box center [911, 418] width 165 height 14
click at [769, 493] on button "Annuler" at bounding box center [759, 485] width 94 height 35
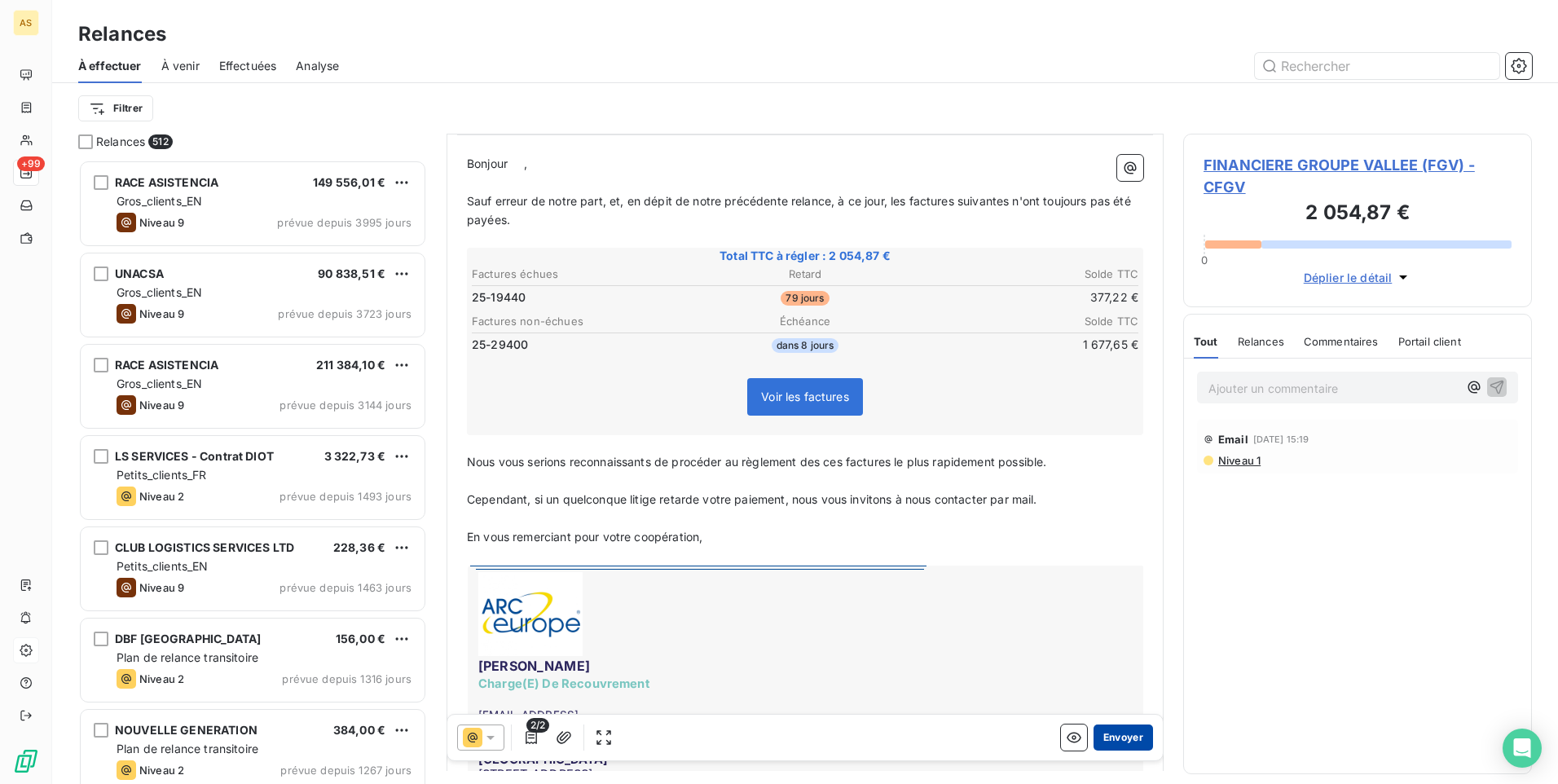
click at [1103, 738] on button "Envoyer" at bounding box center [1122, 737] width 59 height 26
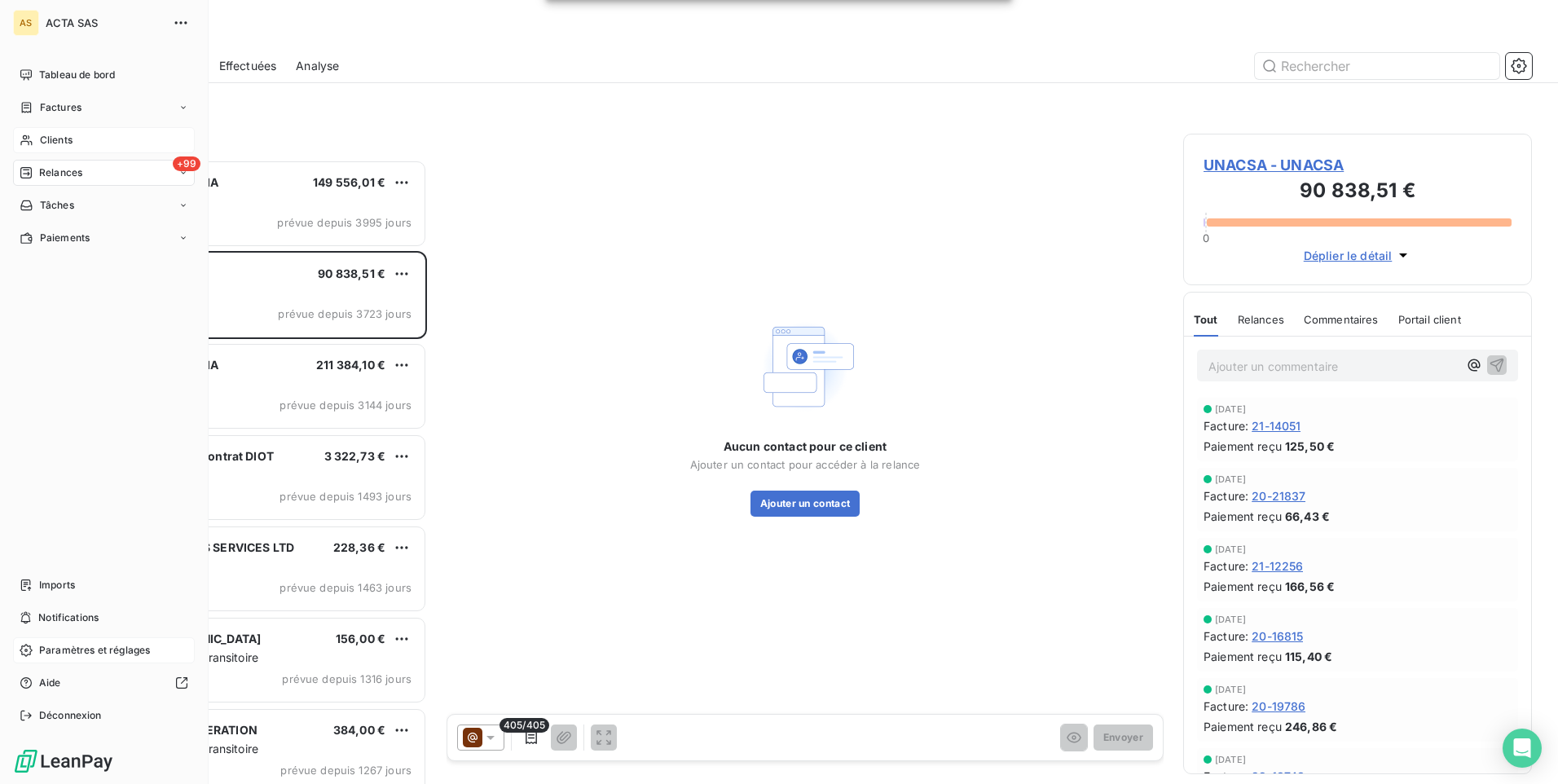
click at [85, 148] on div "Clients" at bounding box center [104, 140] width 182 height 26
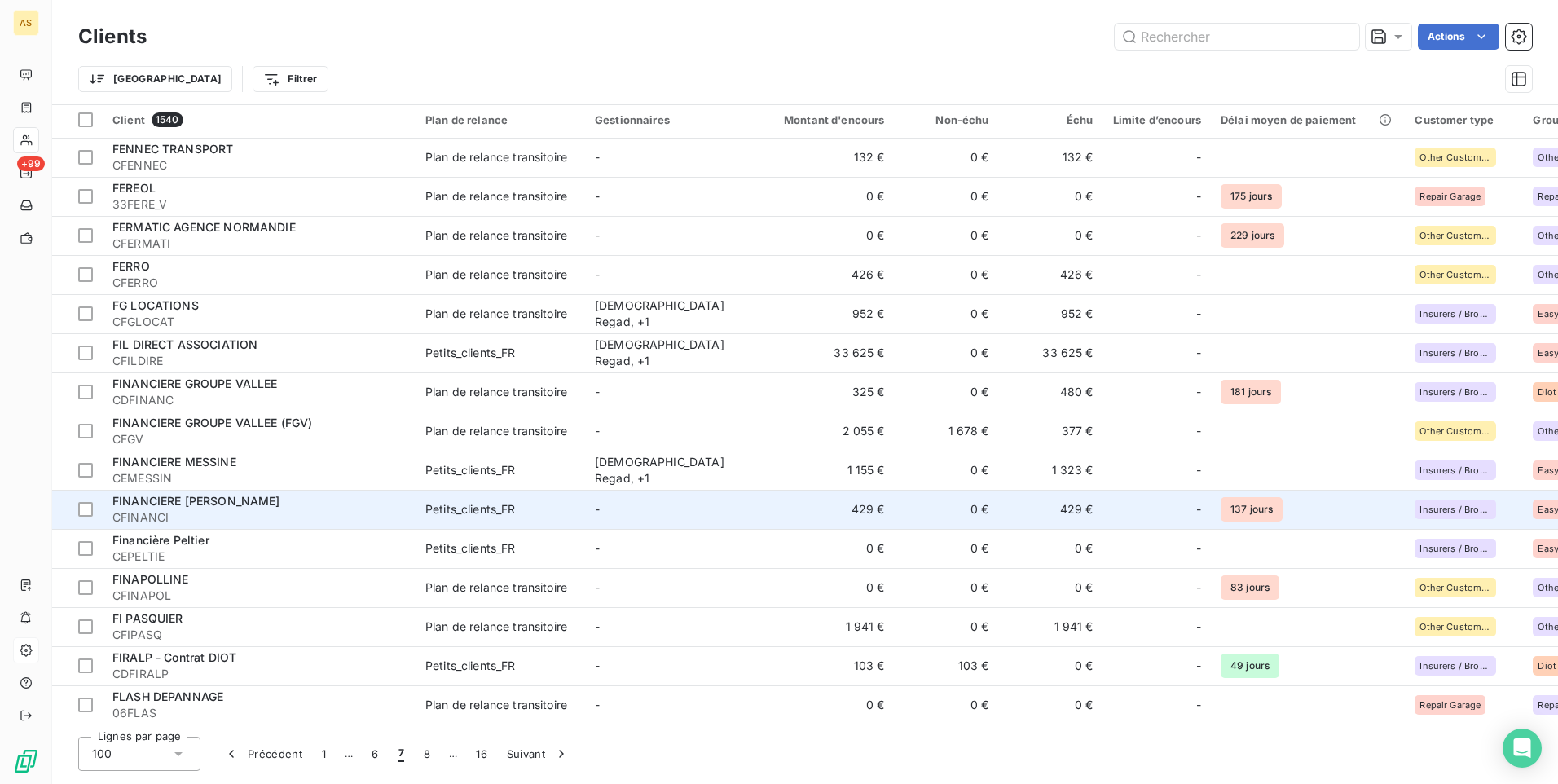
scroll to position [978, 0]
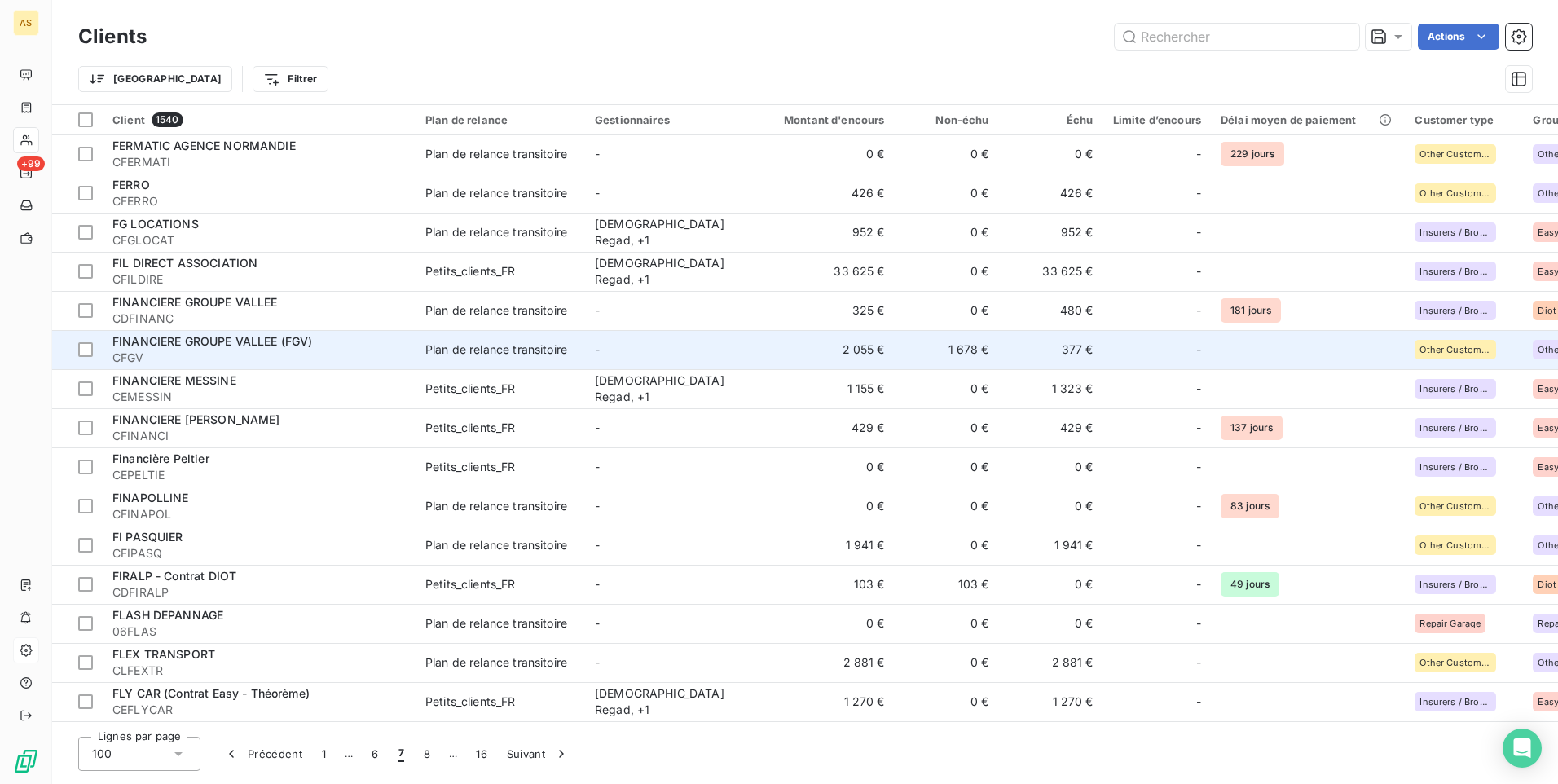
click at [334, 346] on div "FINANCIERE GROUPE VALLEE (FGV)" at bounding box center [259, 341] width 294 height 16
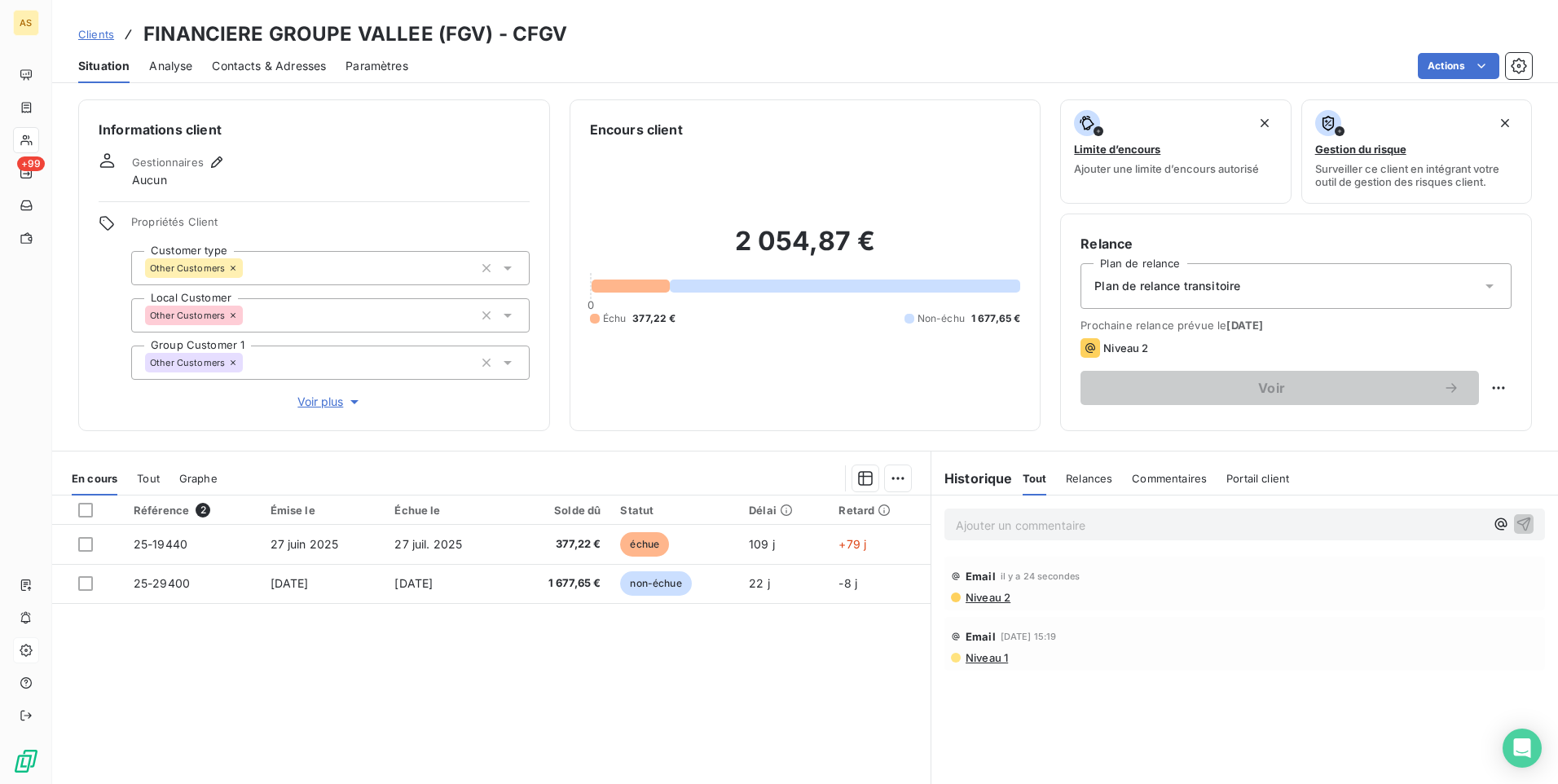
click at [973, 600] on span "Niveau 2" at bounding box center [987, 598] width 46 height 13
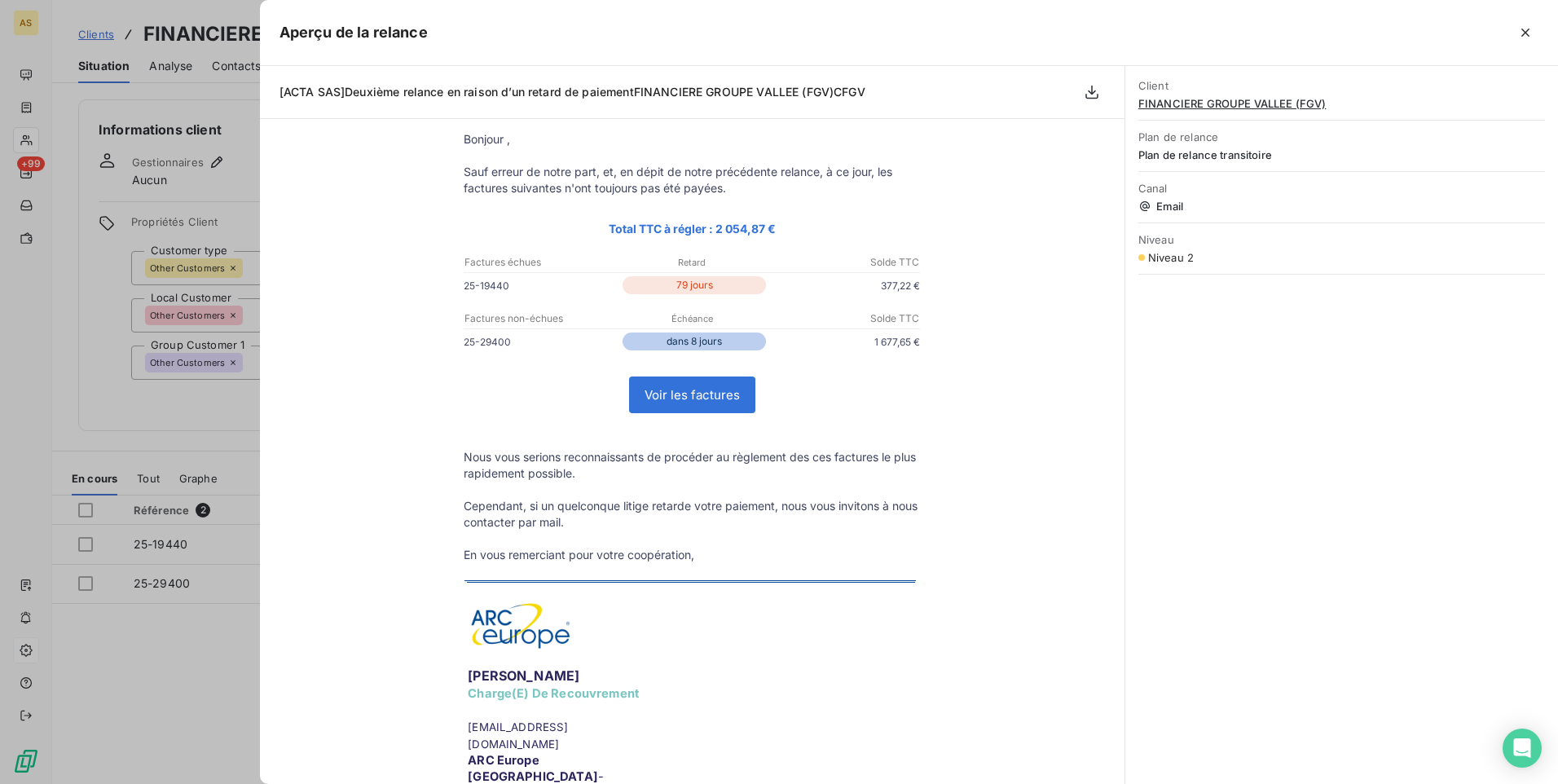
scroll to position [163, 0]
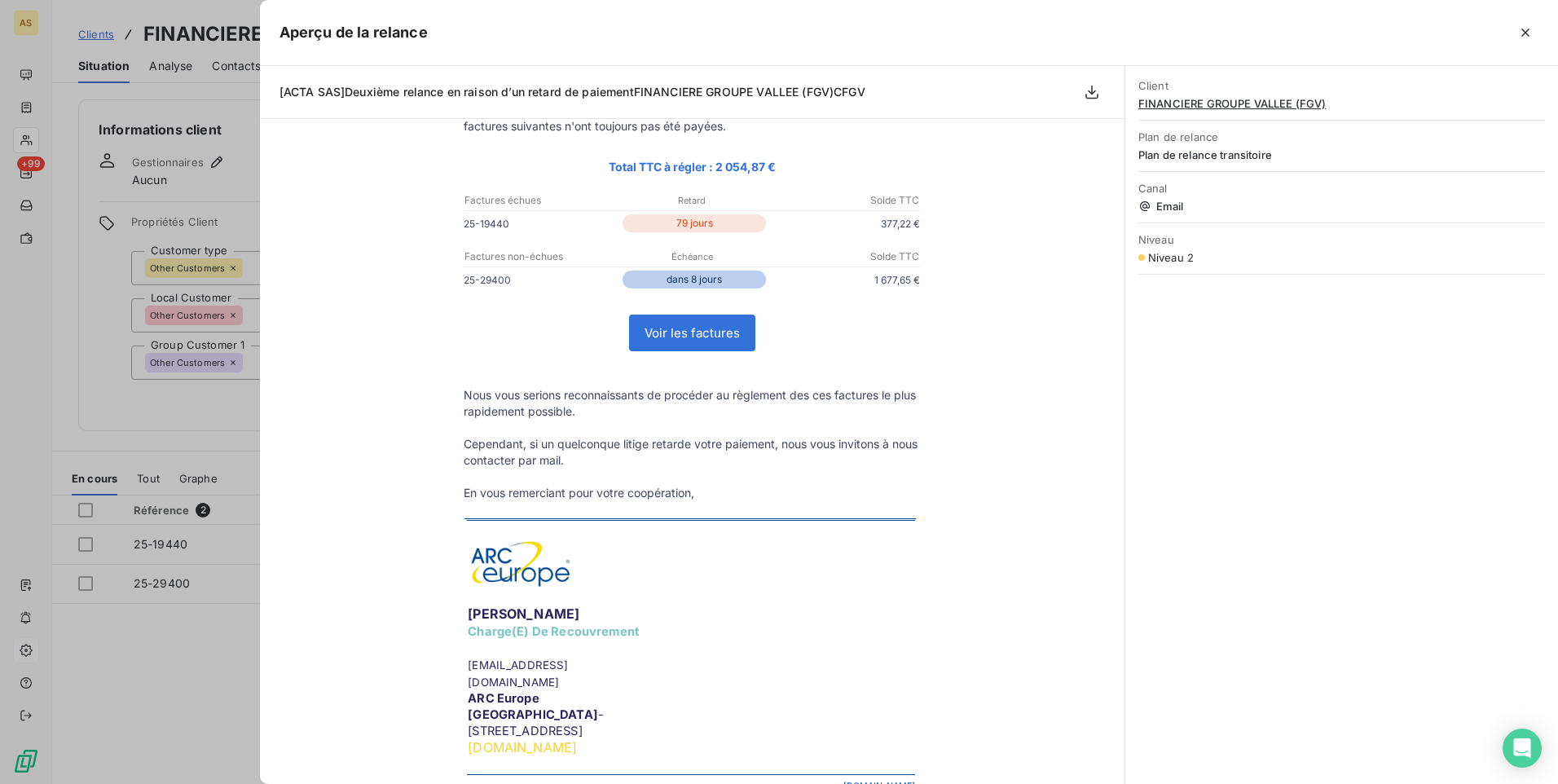
click at [172, 685] on div at bounding box center [779, 392] width 1558 height 784
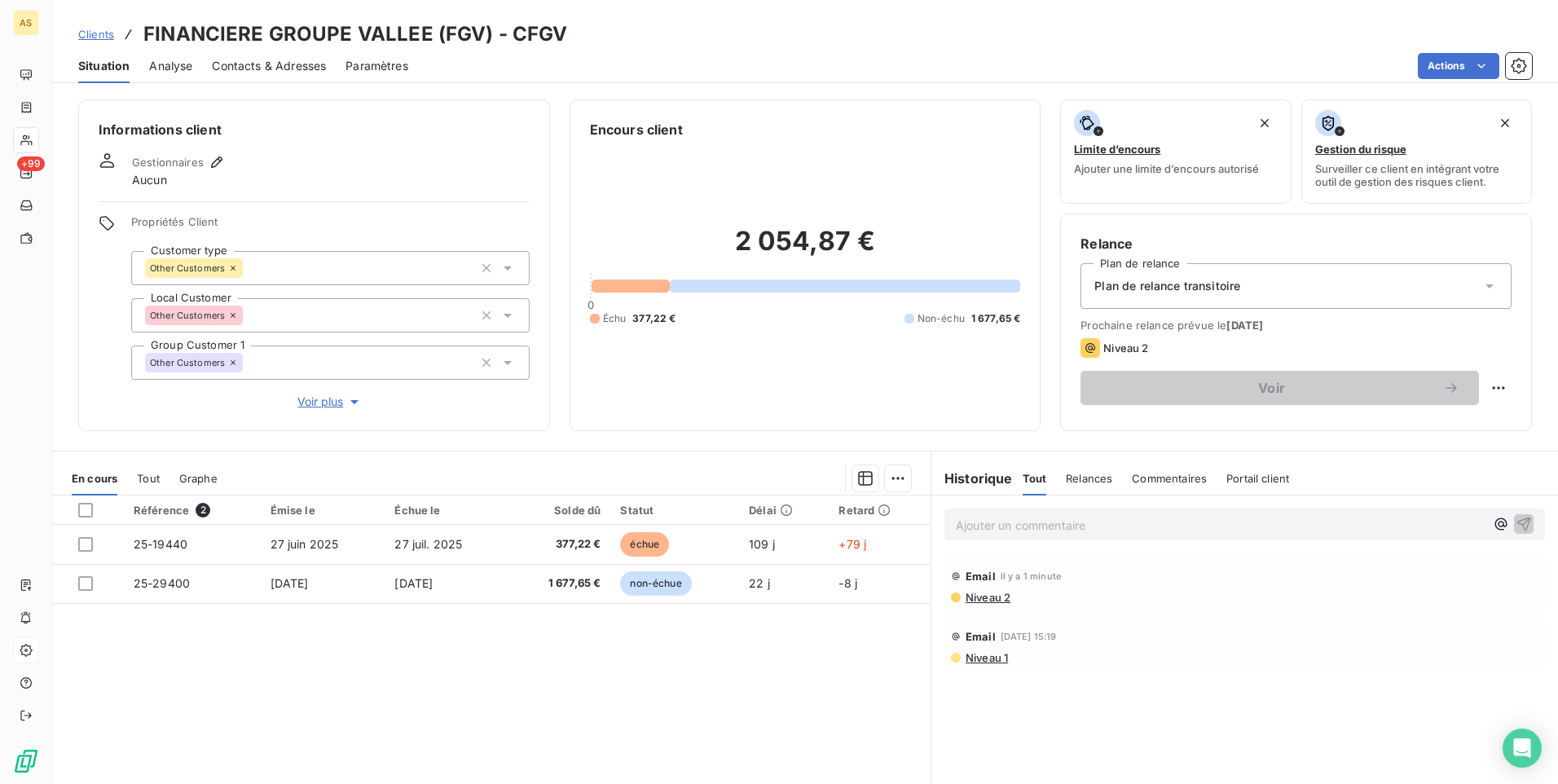
click at [980, 597] on span "Niveau 2" at bounding box center [987, 598] width 46 height 13
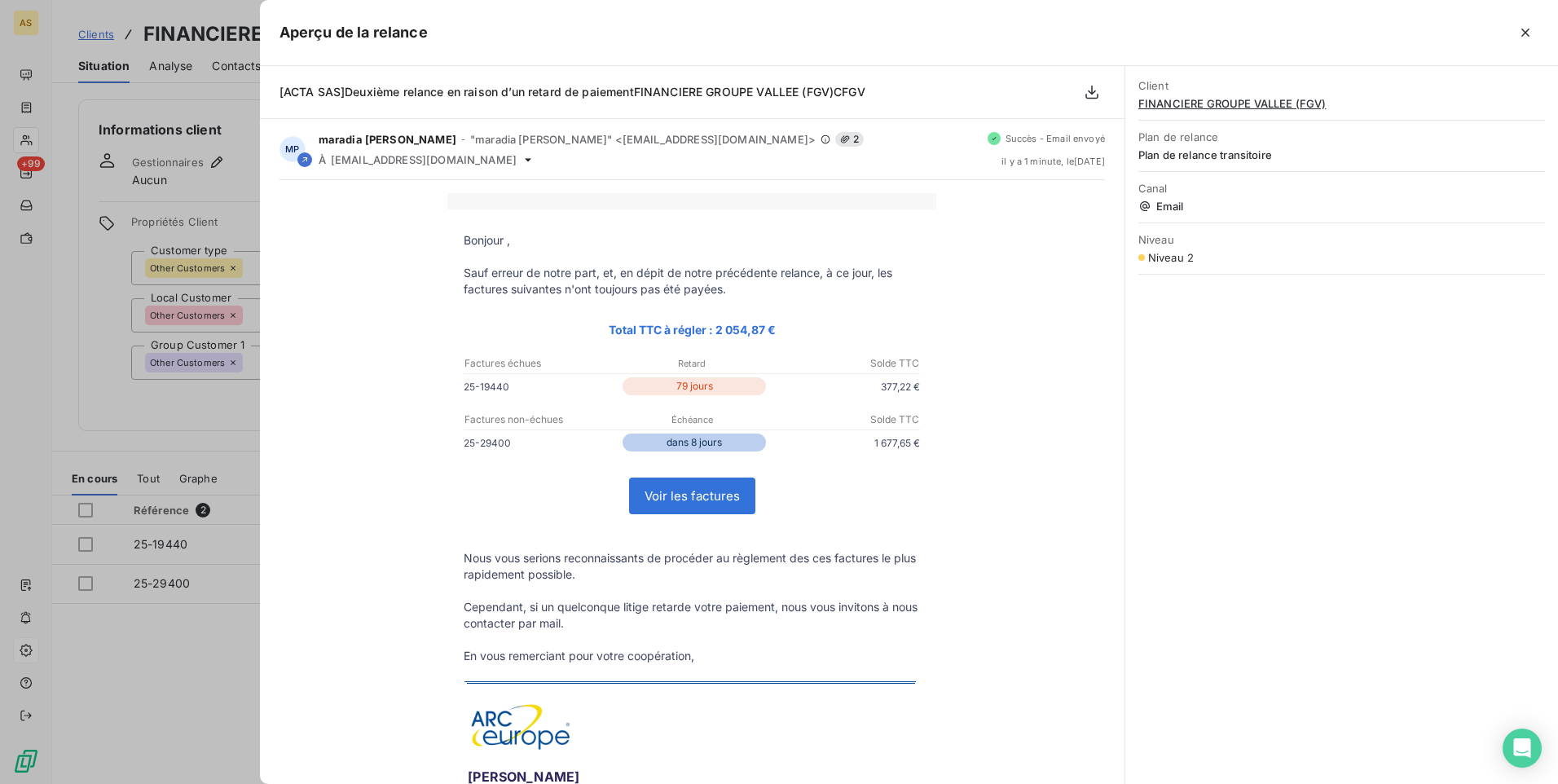
click at [90, 15] on div at bounding box center [779, 392] width 1558 height 784
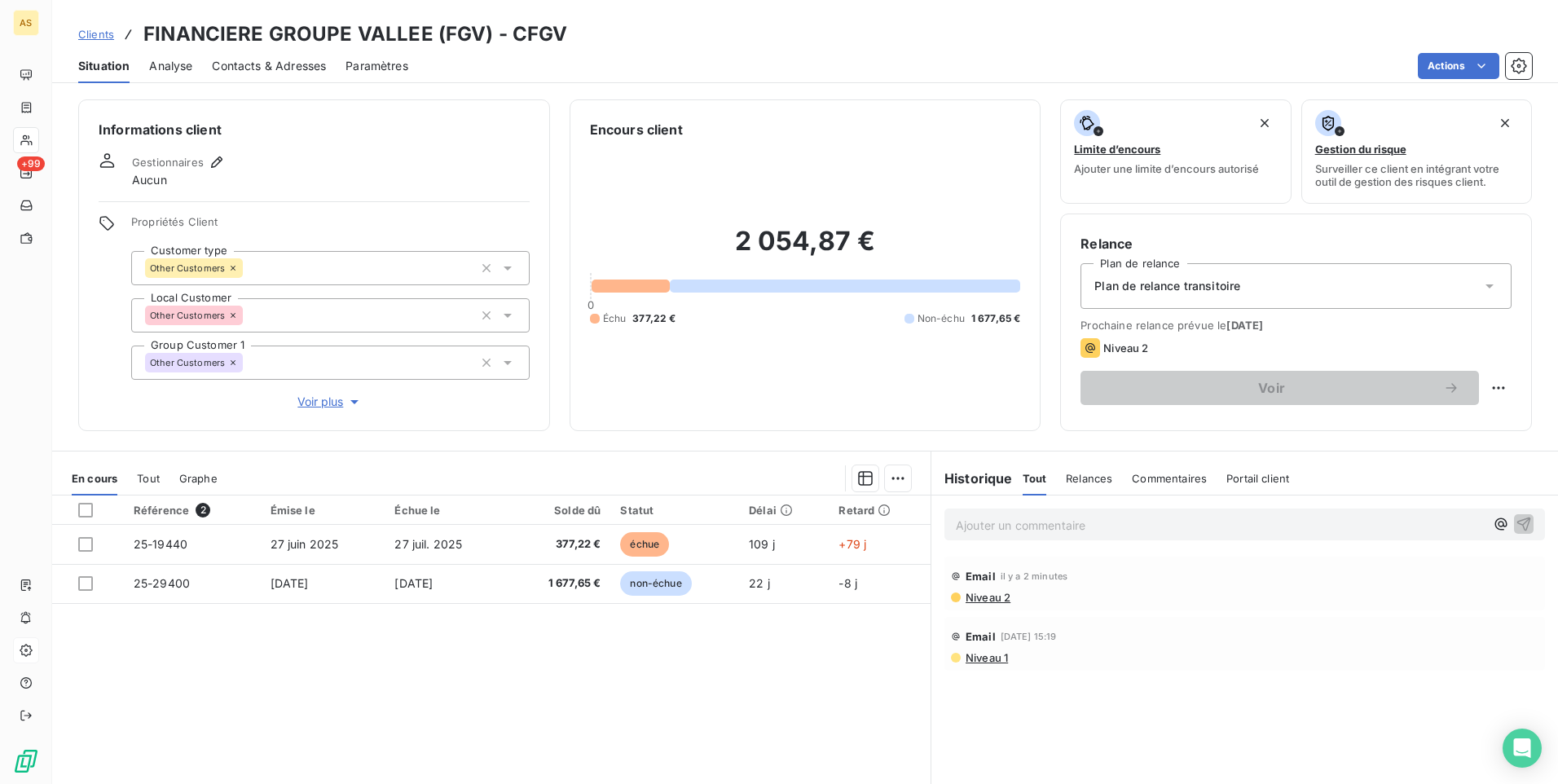
click at [270, 72] on span "Contacts & Adresses" at bounding box center [268, 66] width 114 height 16
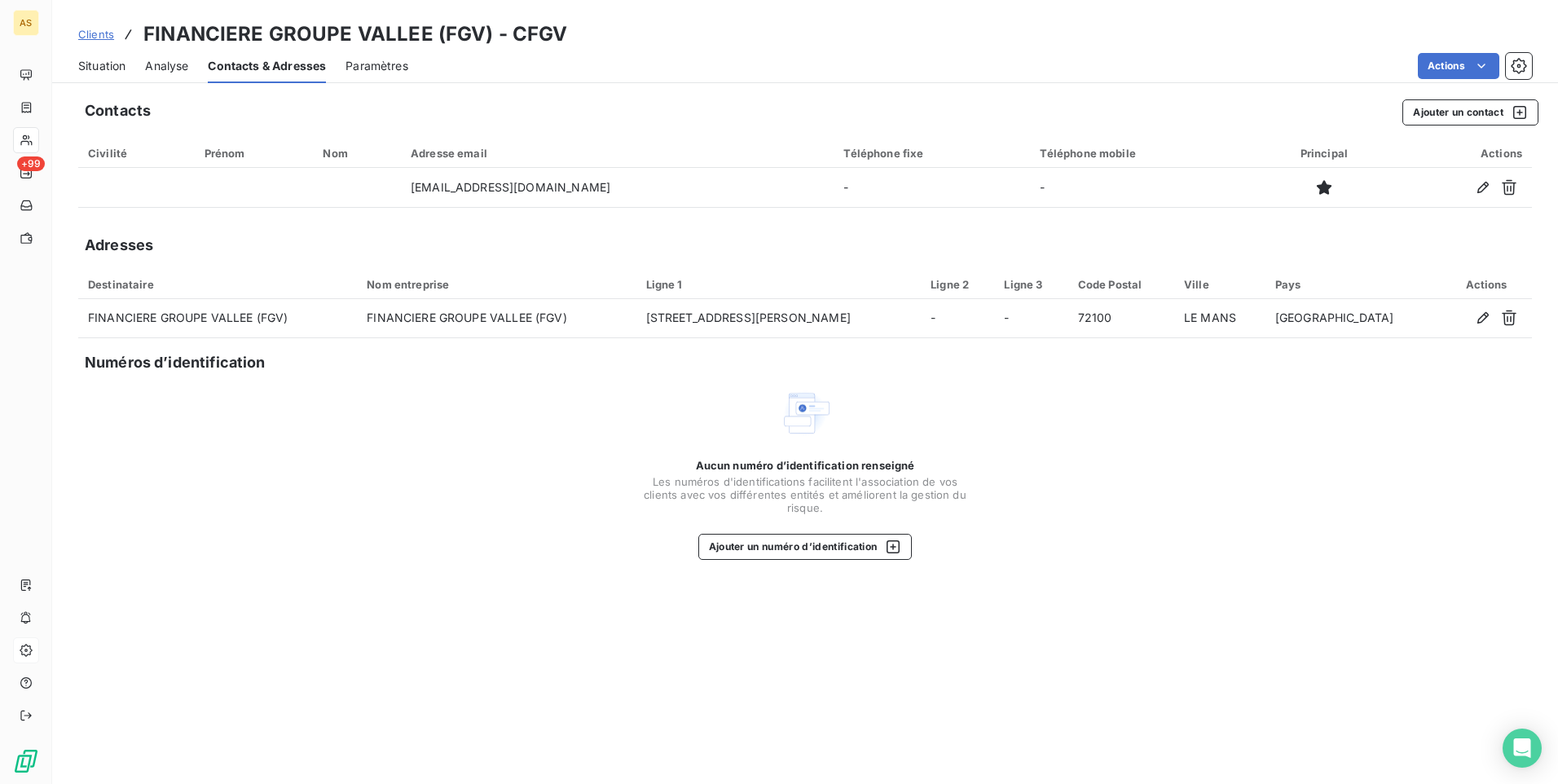
click at [79, 33] on span "Clients" at bounding box center [95, 34] width 35 height 13
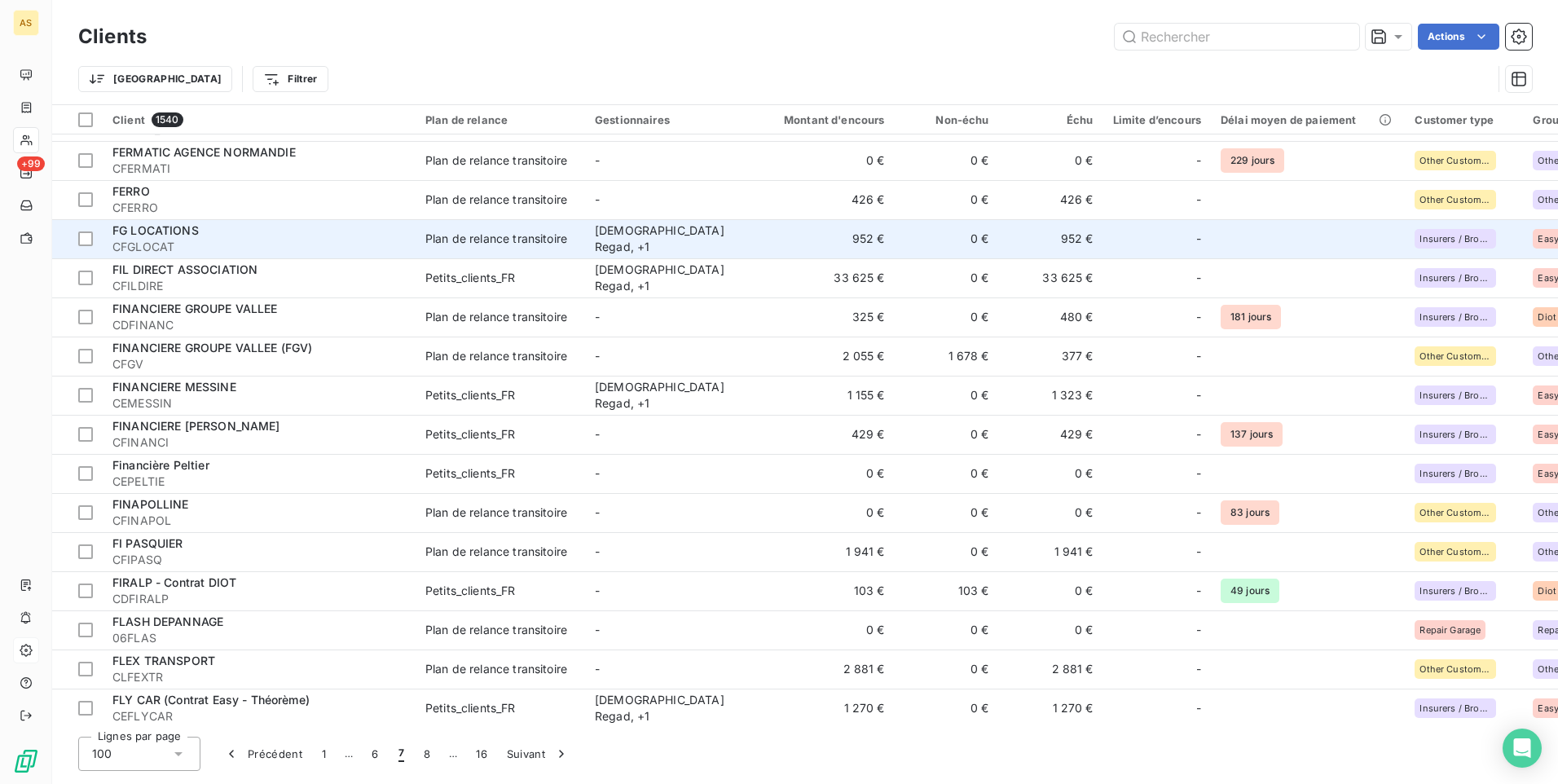
scroll to position [978, 0]
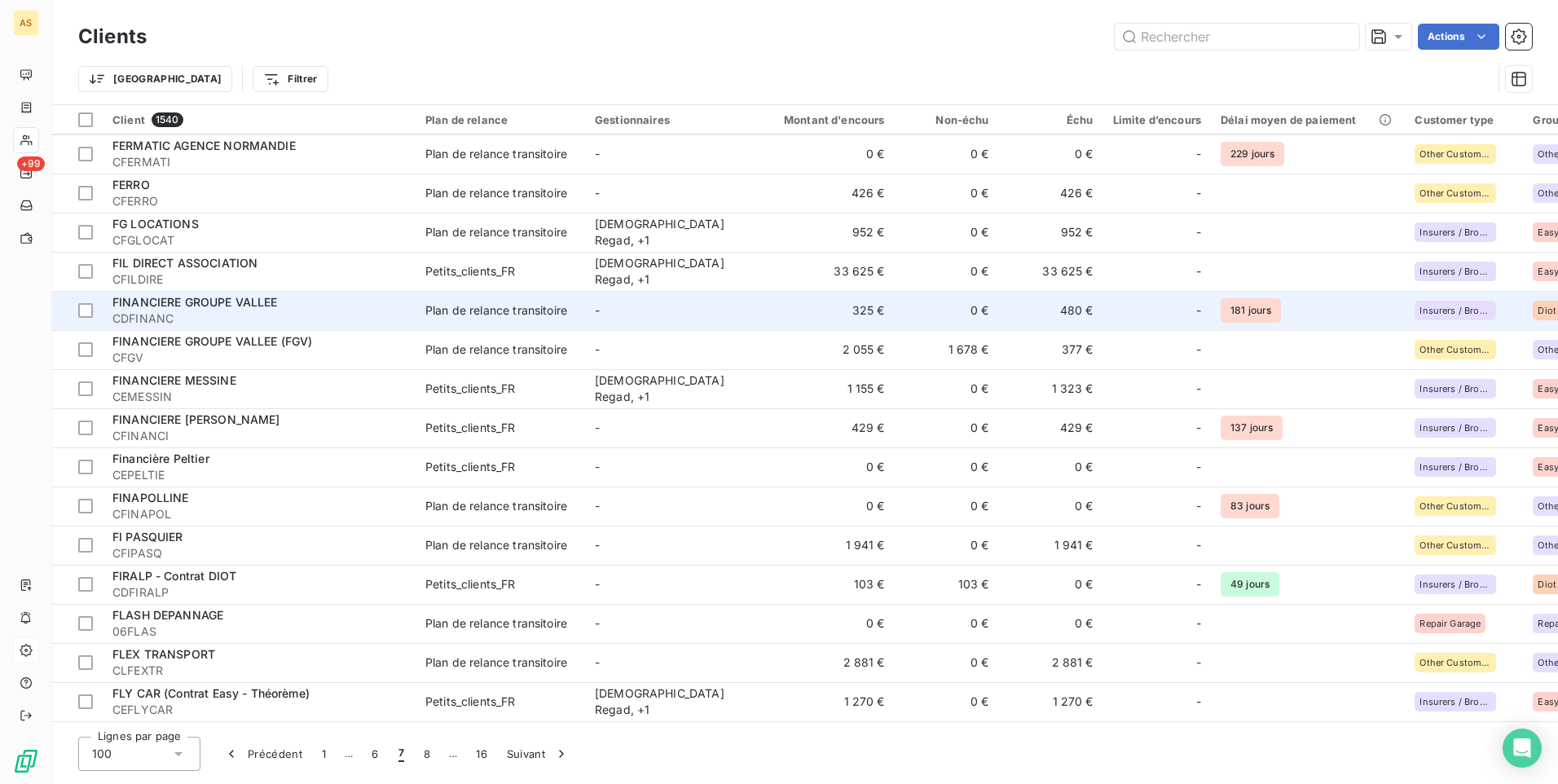
click at [396, 310] on span "CDFINANC" at bounding box center [259, 318] width 294 height 16
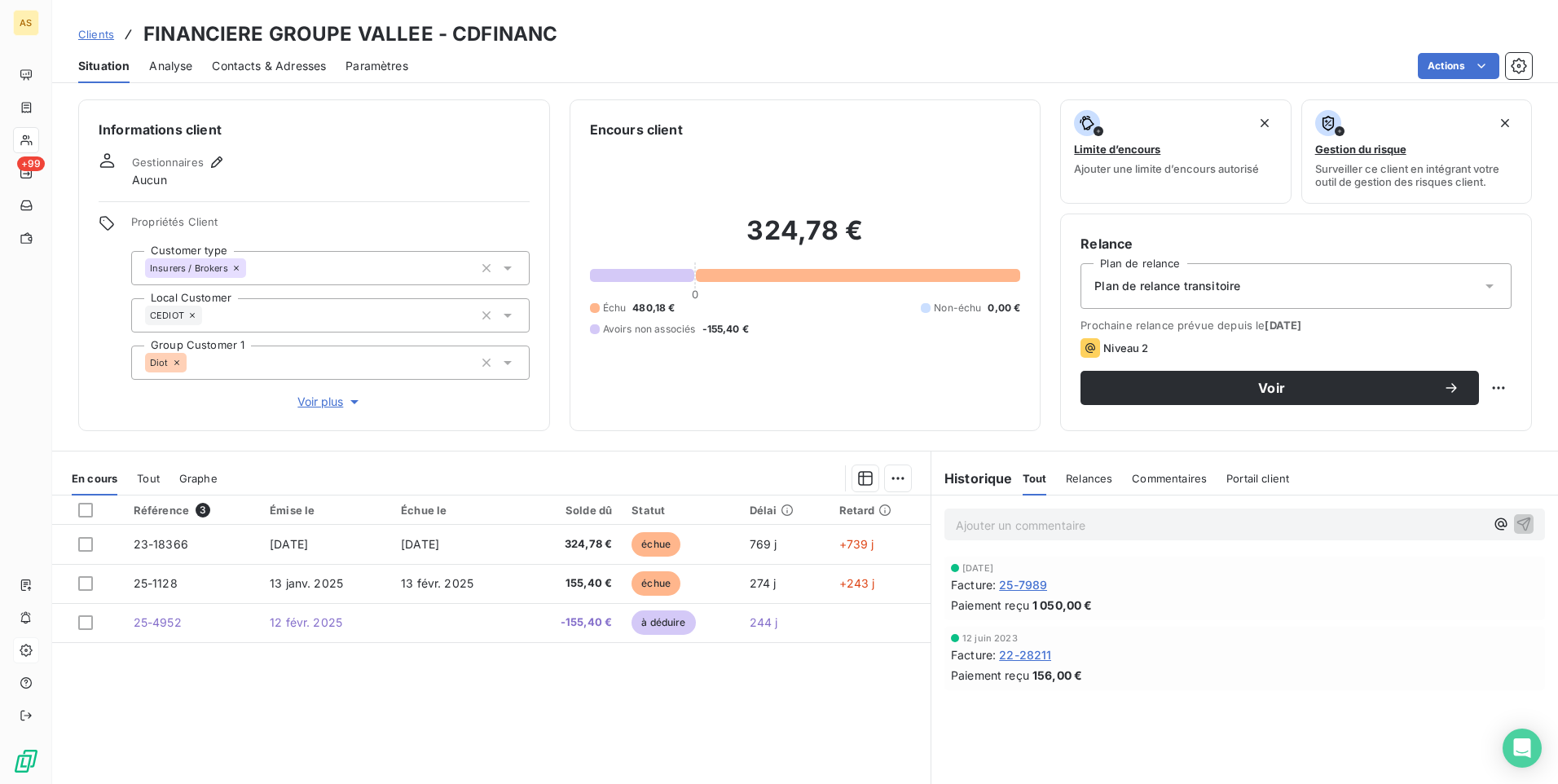
click at [267, 65] on span "Contacts & Adresses" at bounding box center [268, 66] width 114 height 16
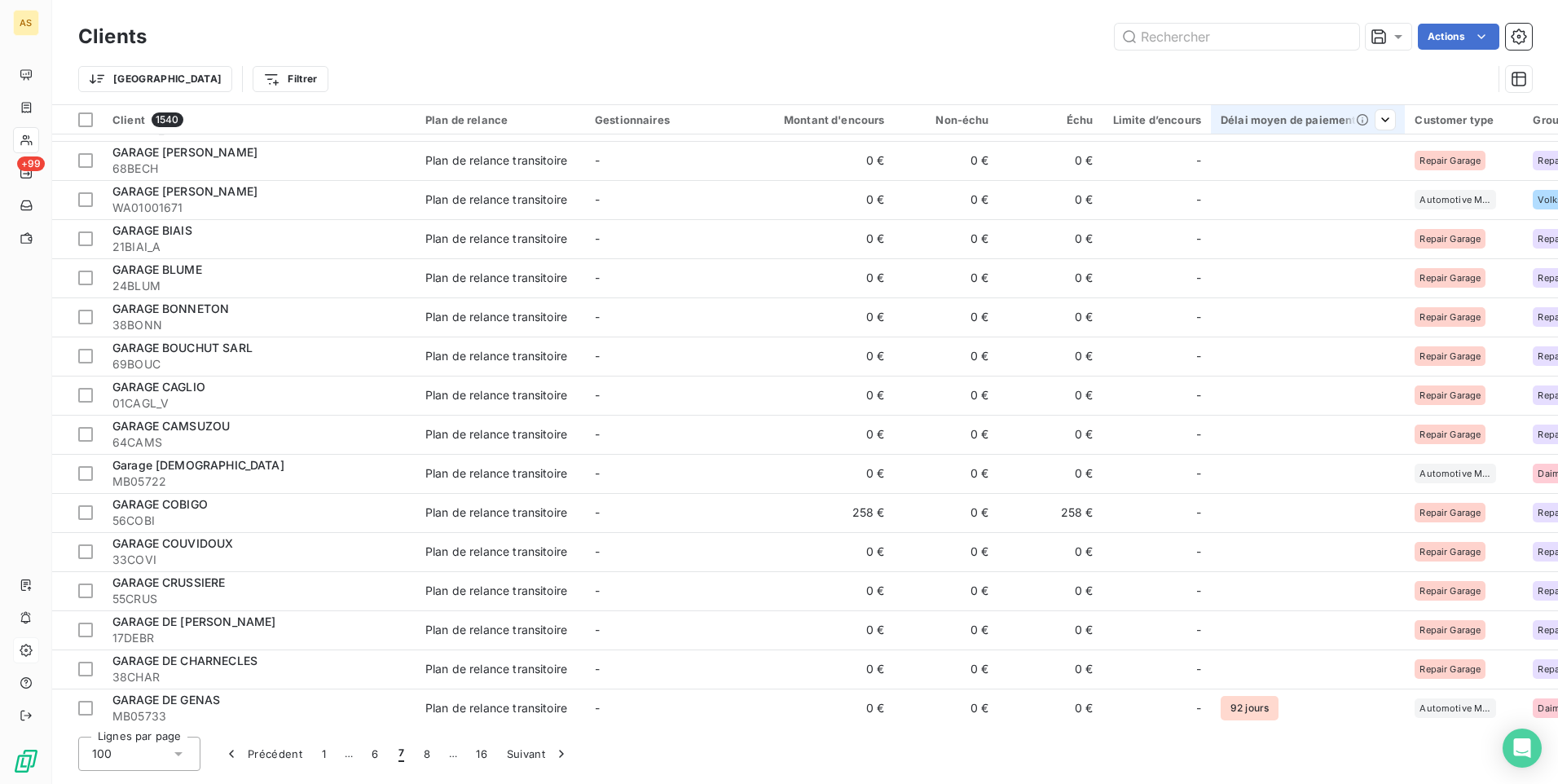
scroll to position [2608, 0]
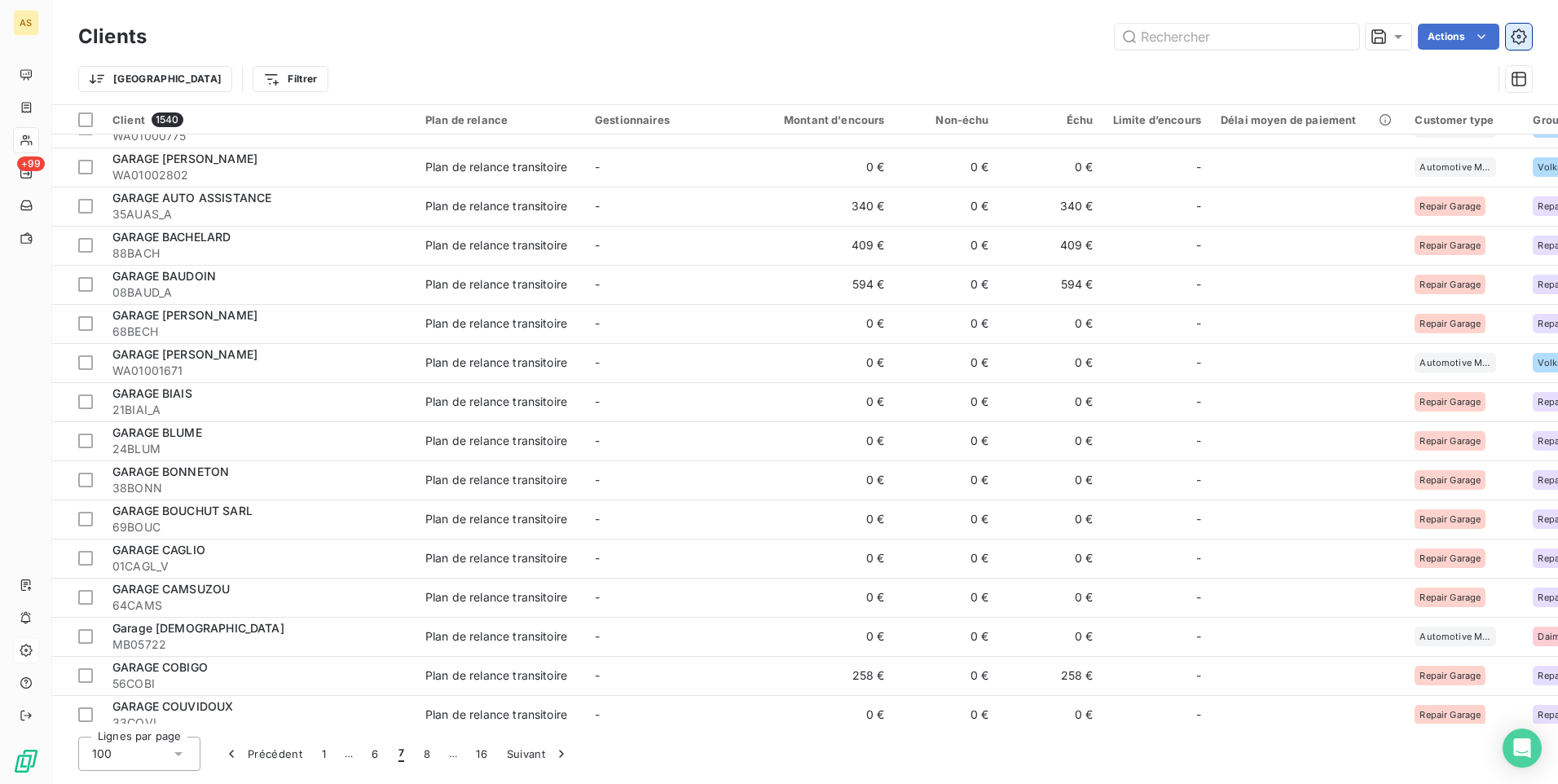
click at [1523, 35] on icon "button" at bounding box center [1519, 36] width 16 height 16
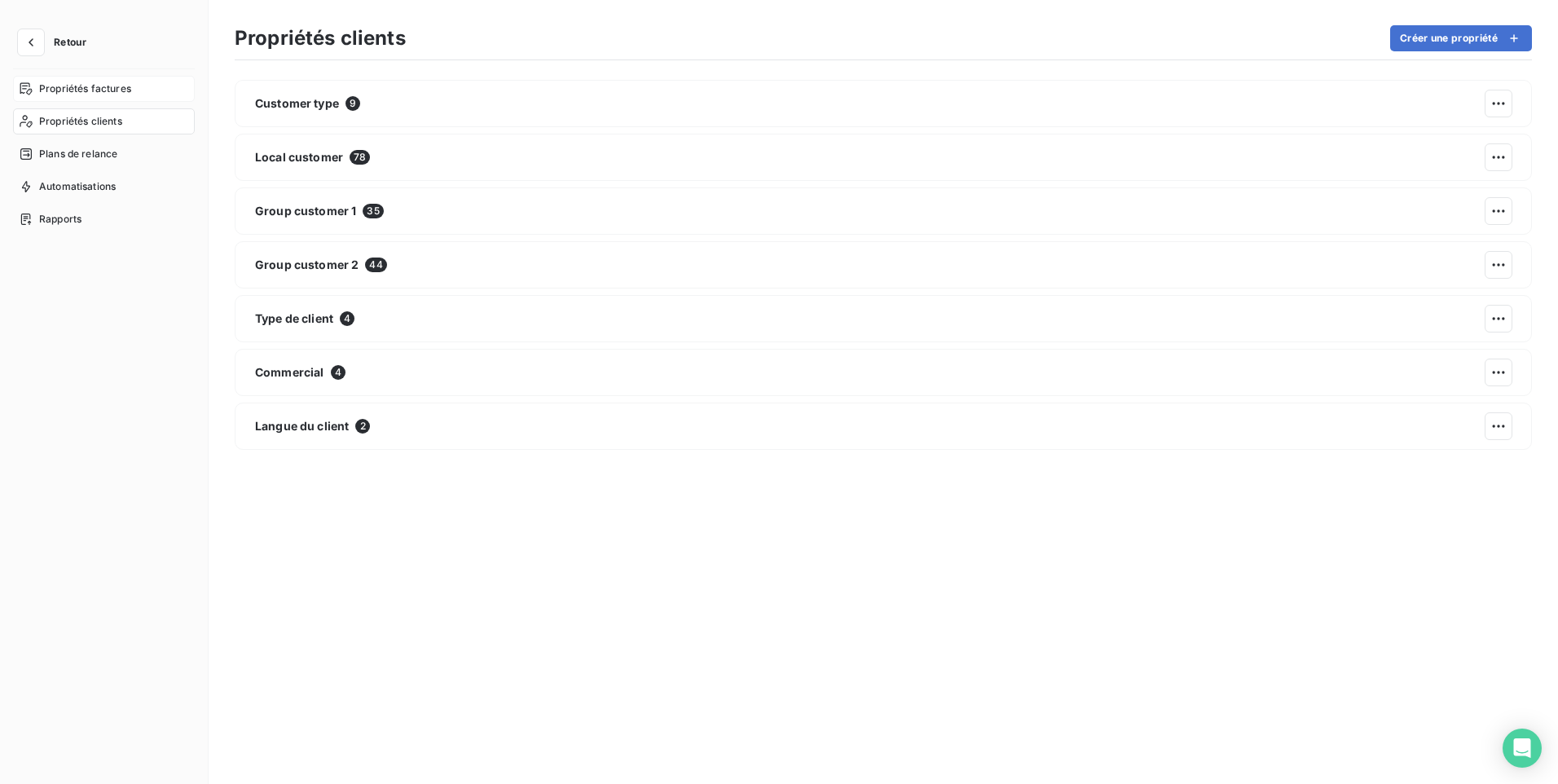
click at [98, 92] on span "Propriétés factures" at bounding box center [85, 89] width 92 height 15
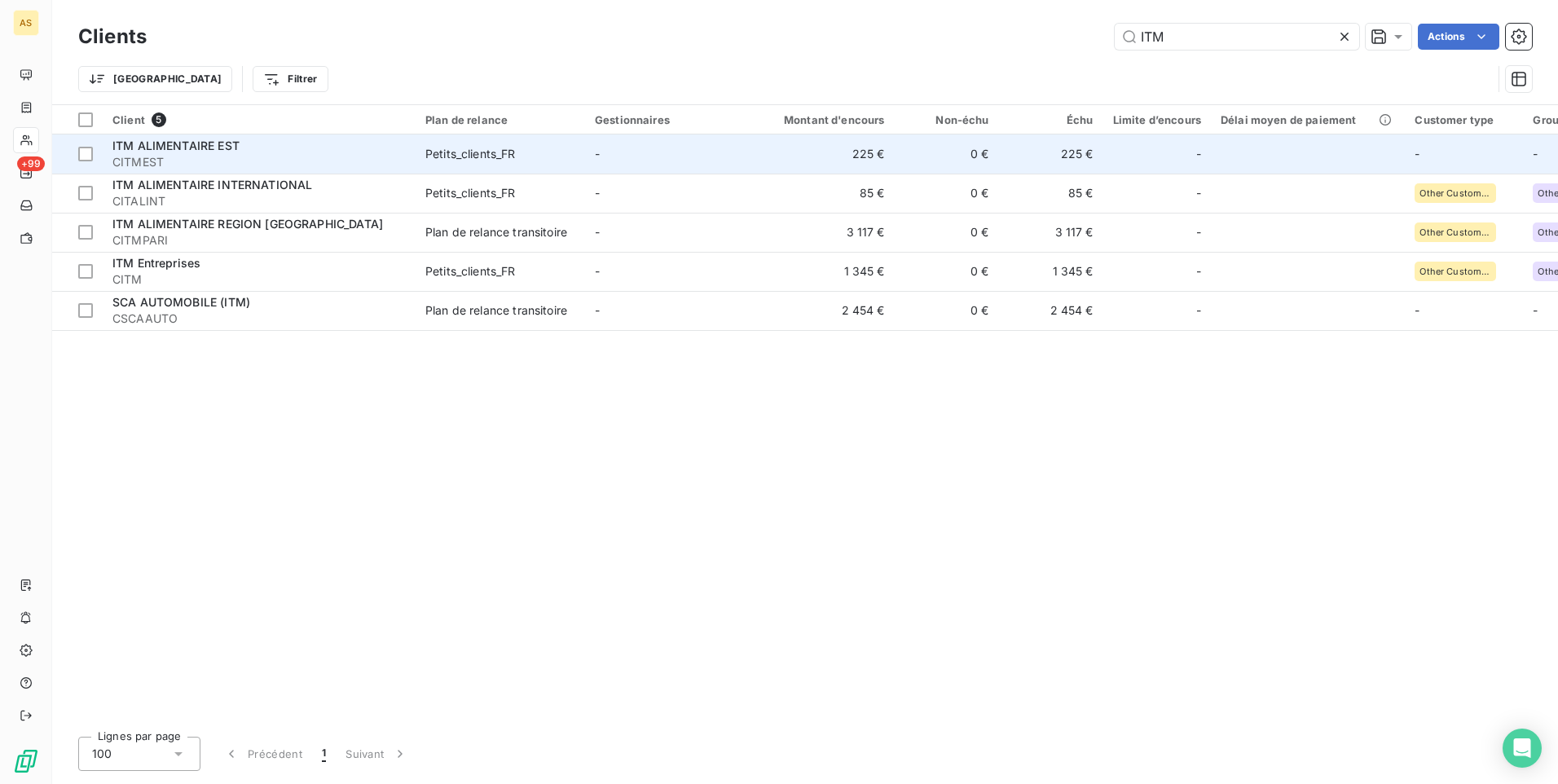
type input "ITM"
click at [1066, 159] on td "225 €" at bounding box center [1050, 154] width 105 height 39
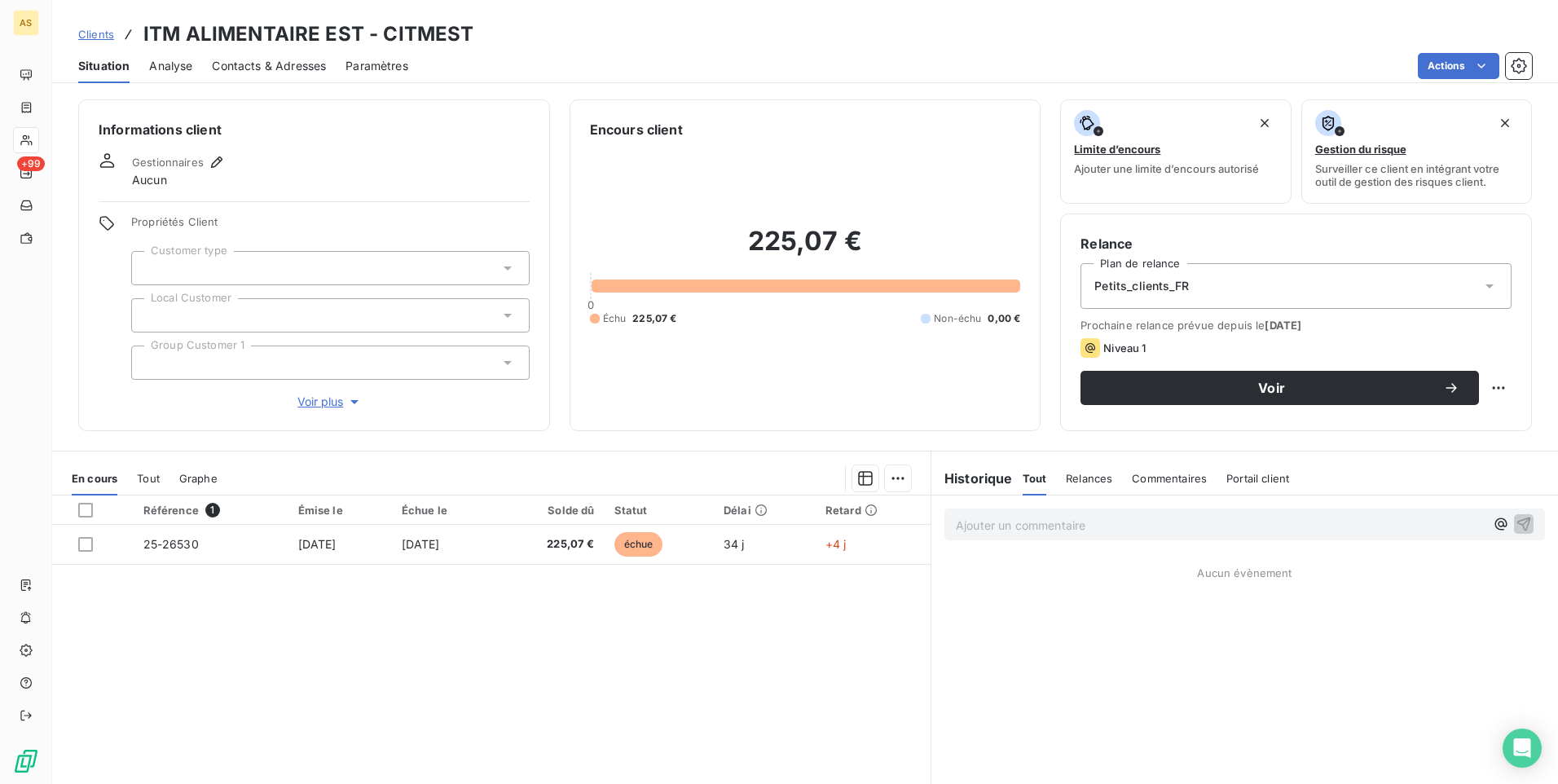
click at [102, 32] on span "Clients" at bounding box center [95, 34] width 35 height 13
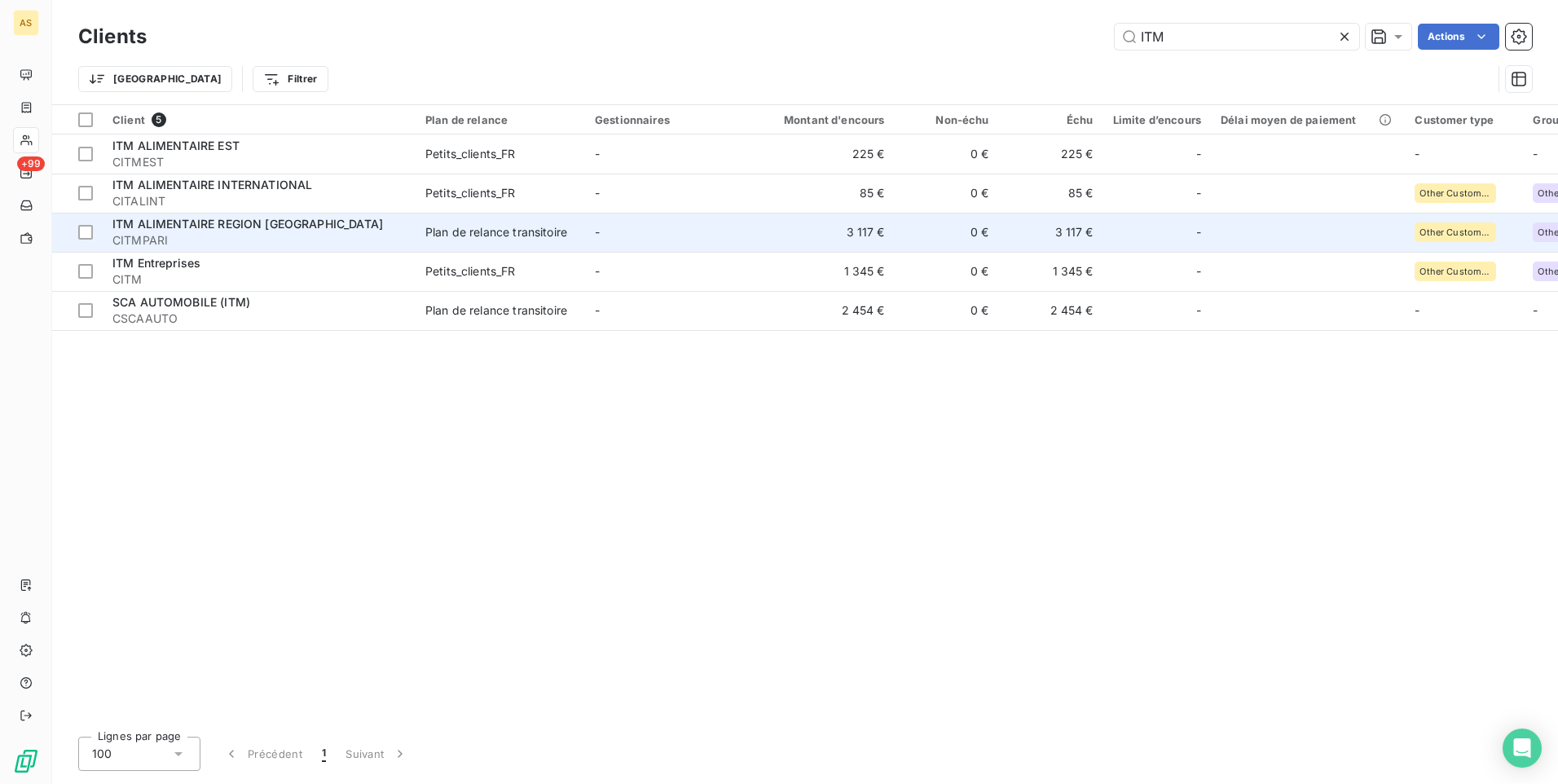
click at [1085, 230] on td "3 117 €" at bounding box center [1050, 232] width 105 height 39
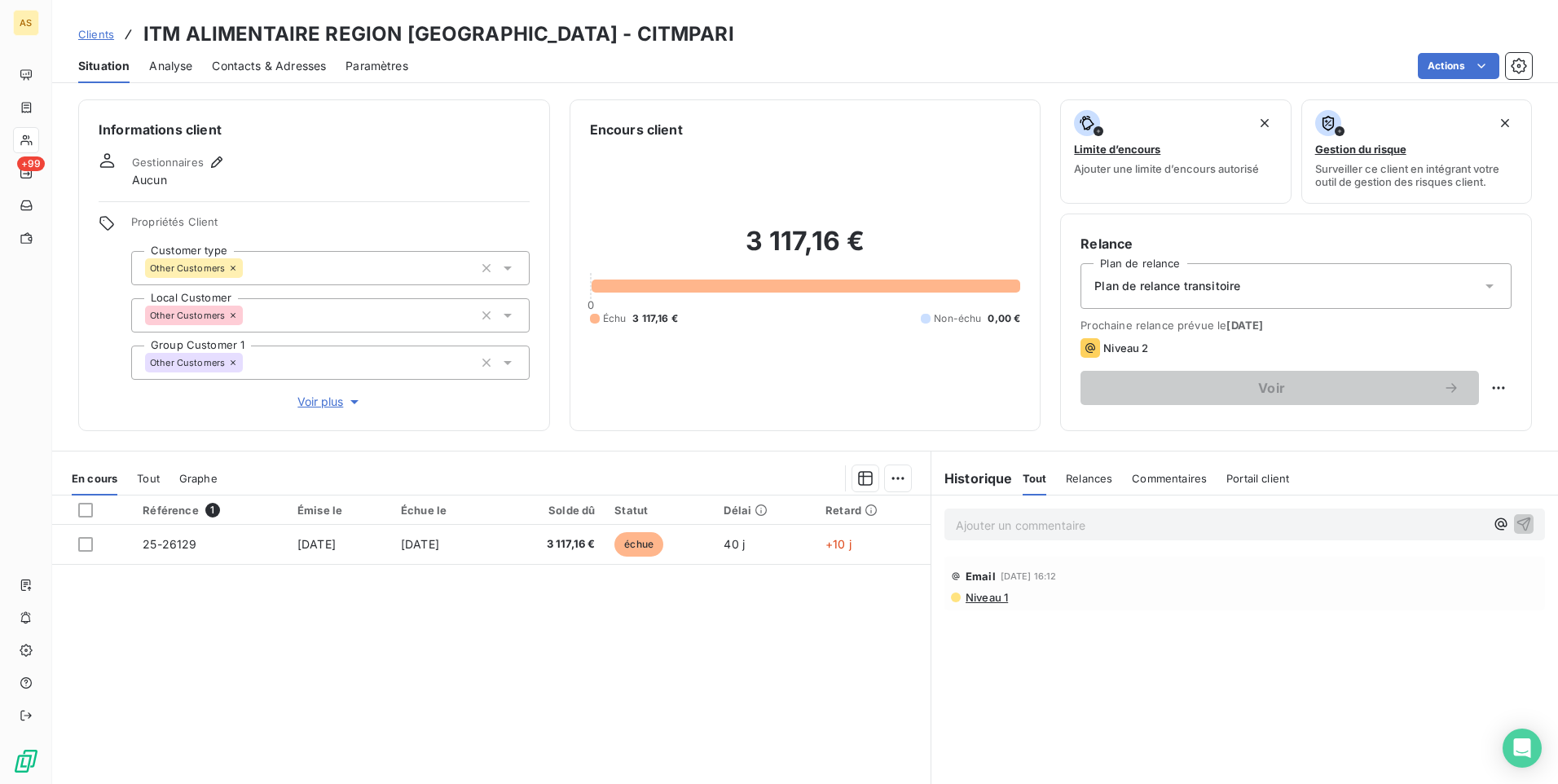
click at [98, 30] on span "Clients" at bounding box center [95, 34] width 35 height 13
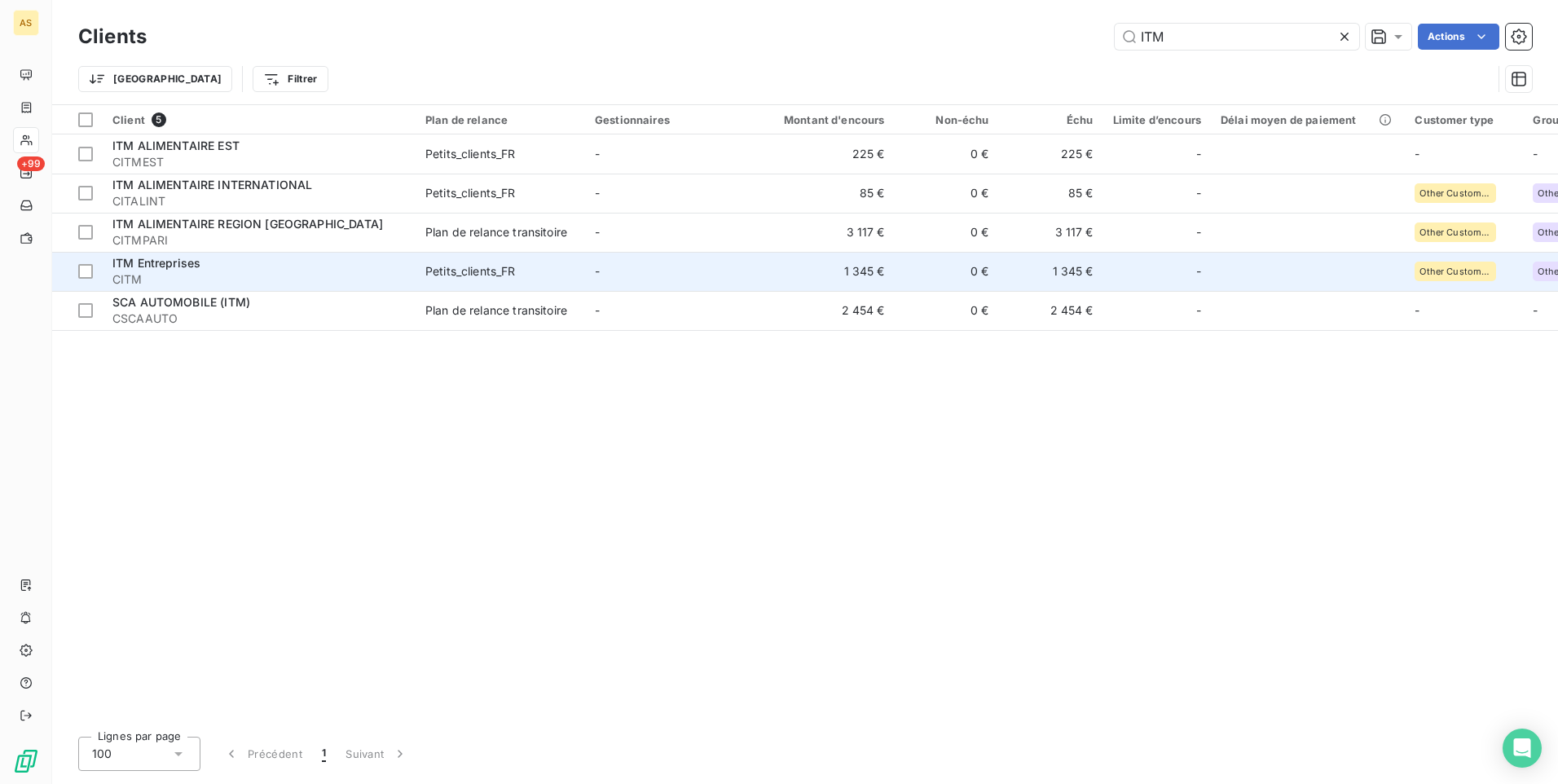
click at [1083, 275] on td "1 345 €" at bounding box center [1050, 271] width 105 height 39
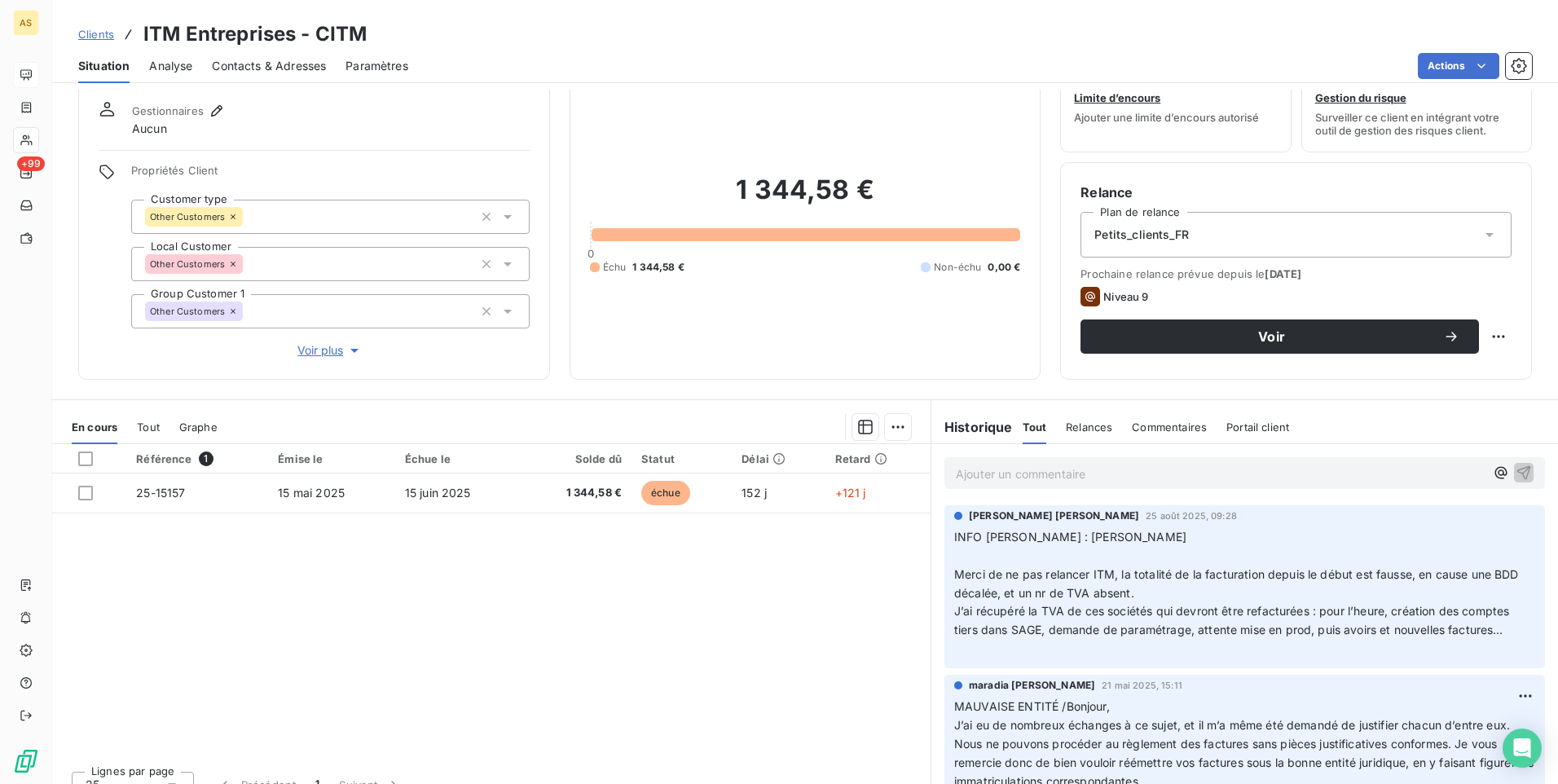
scroll to position [75, 0]
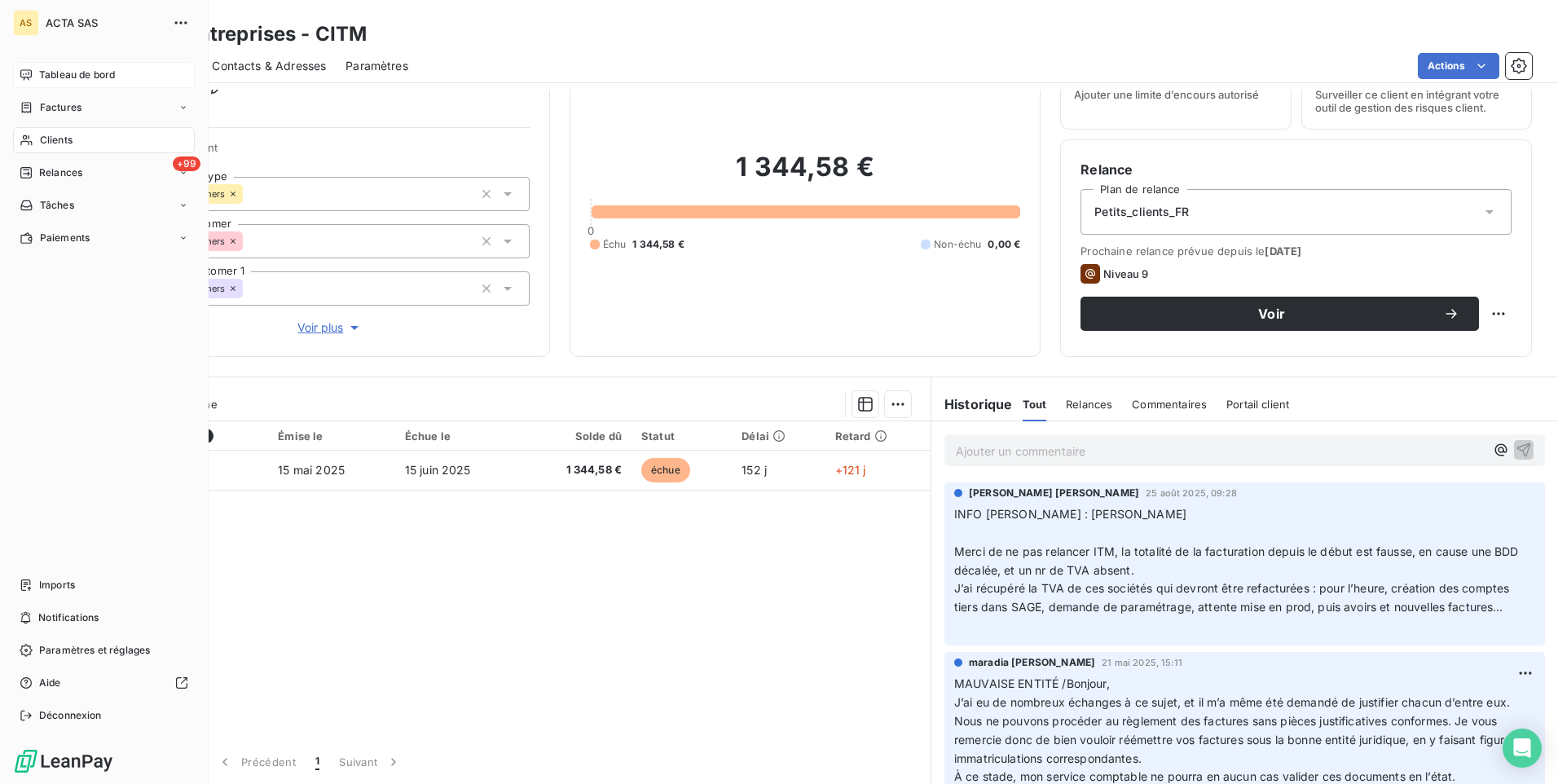
click at [76, 78] on span "Tableau de bord" at bounding box center [76, 75] width 75 height 15
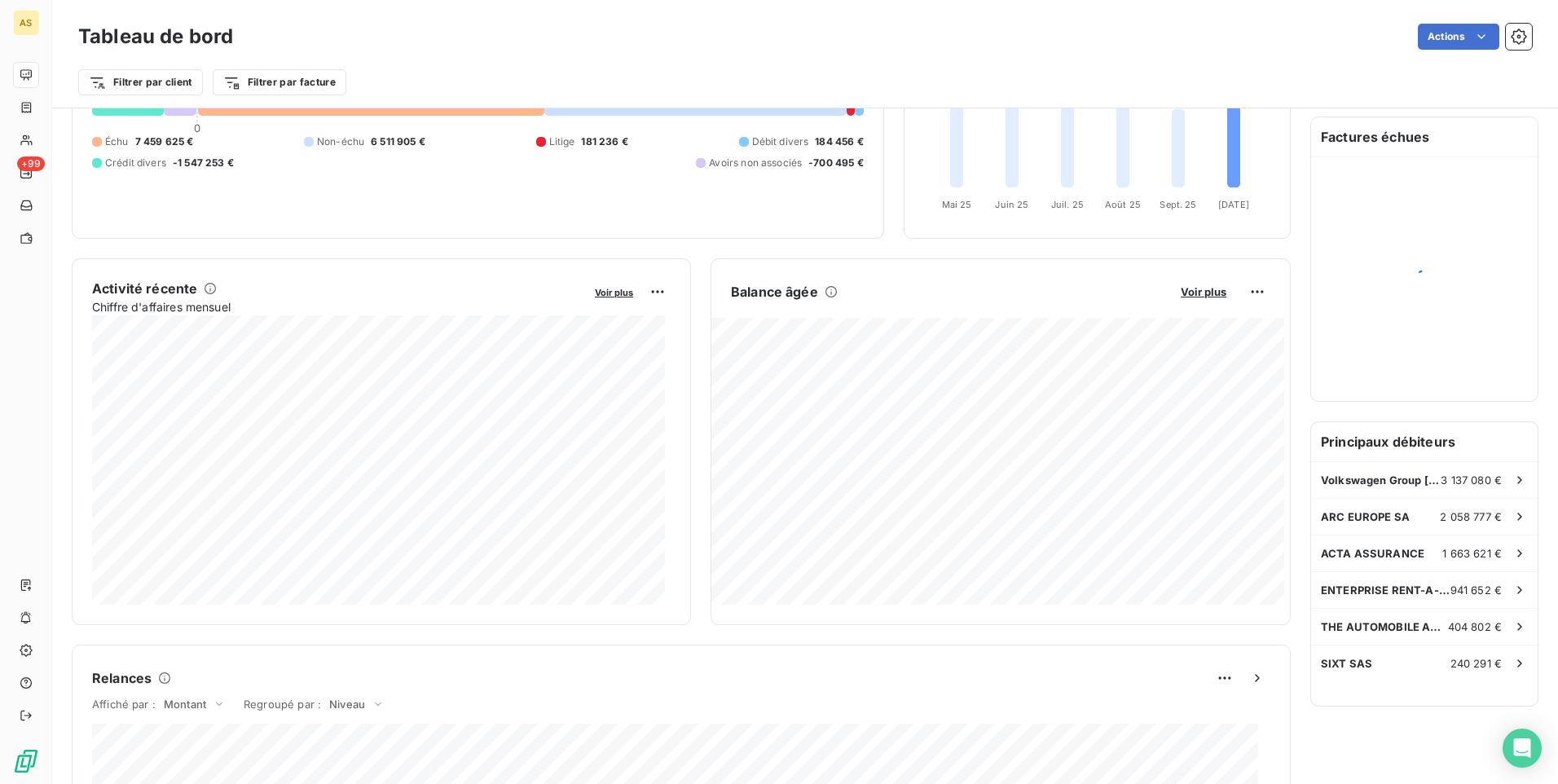
scroll to position [164, 0]
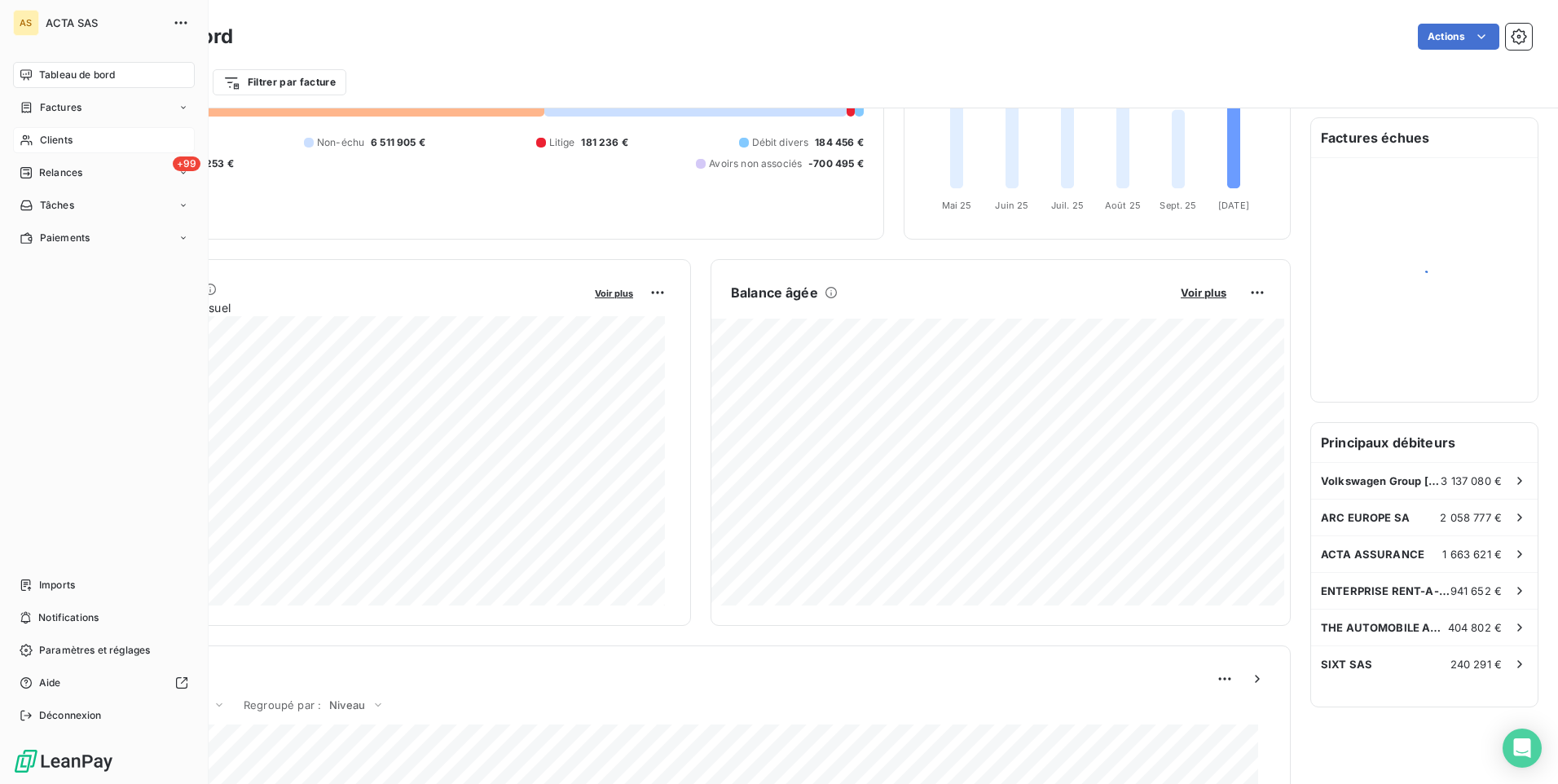
click at [49, 138] on span "Clients" at bounding box center [56, 140] width 33 height 15
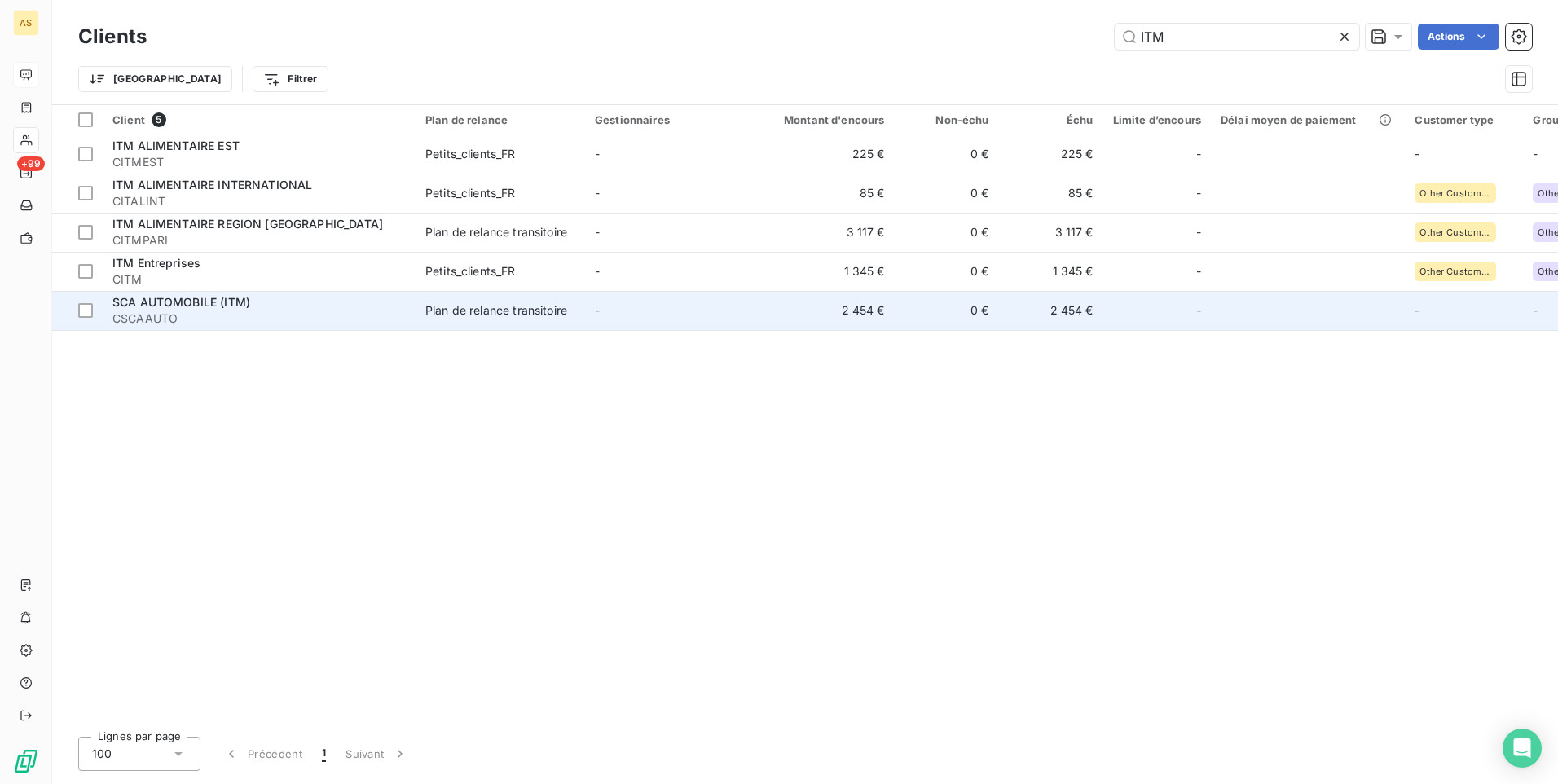
click at [1052, 303] on td "2 454 €" at bounding box center [1050, 310] width 105 height 39
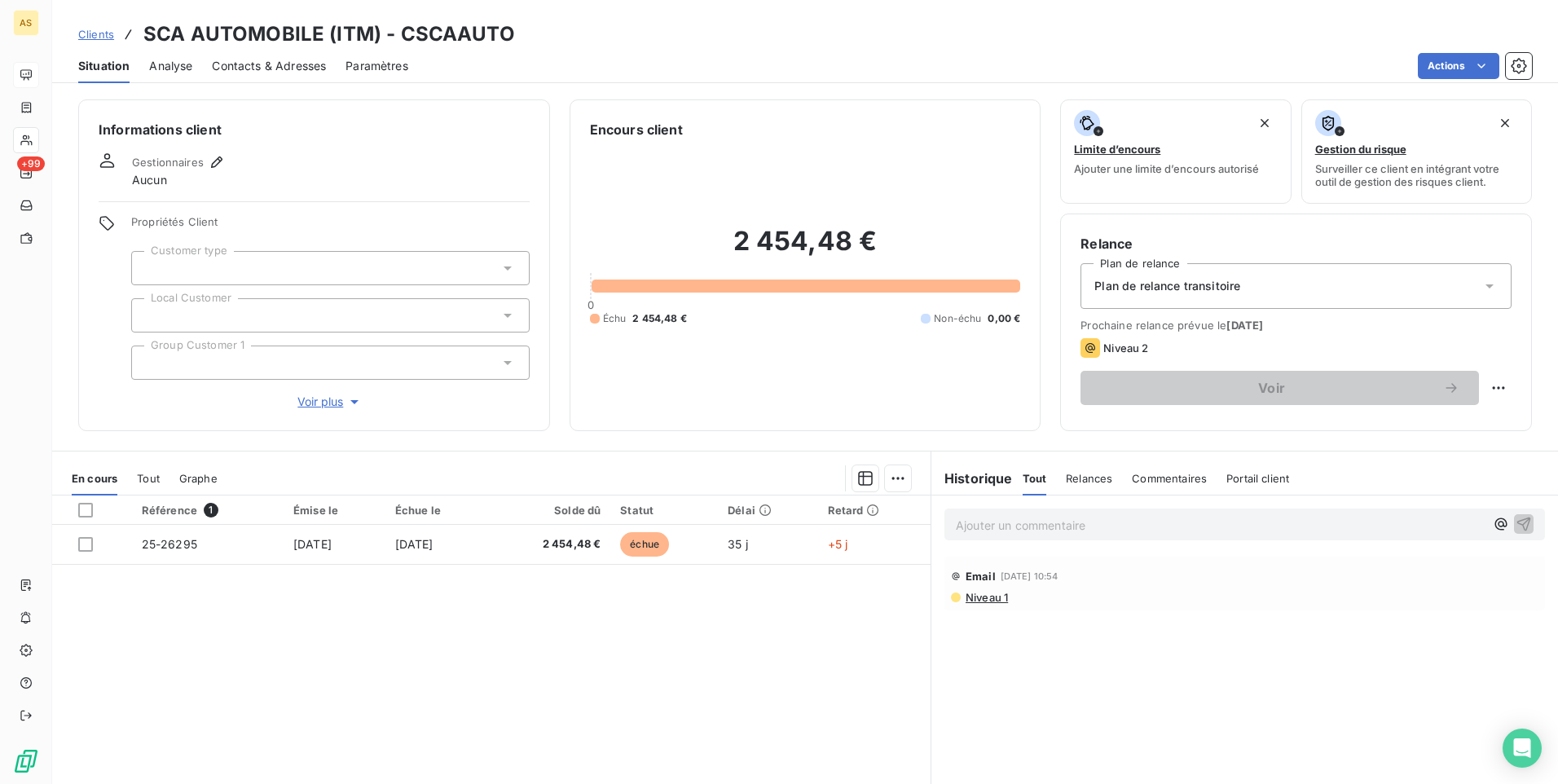
click at [104, 29] on span "Clients" at bounding box center [95, 34] width 35 height 13
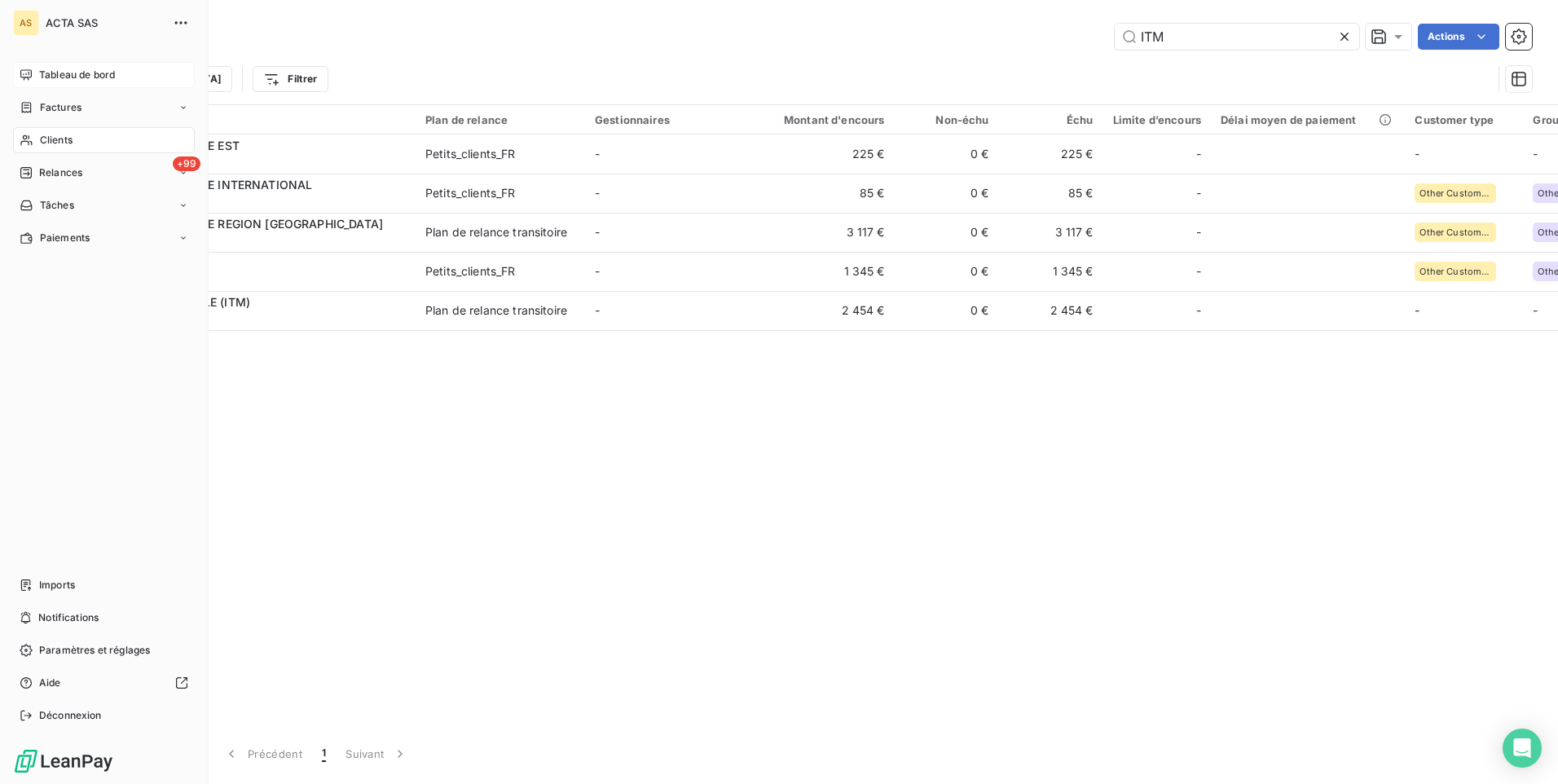
click at [70, 70] on span "Tableau de bord" at bounding box center [76, 75] width 75 height 15
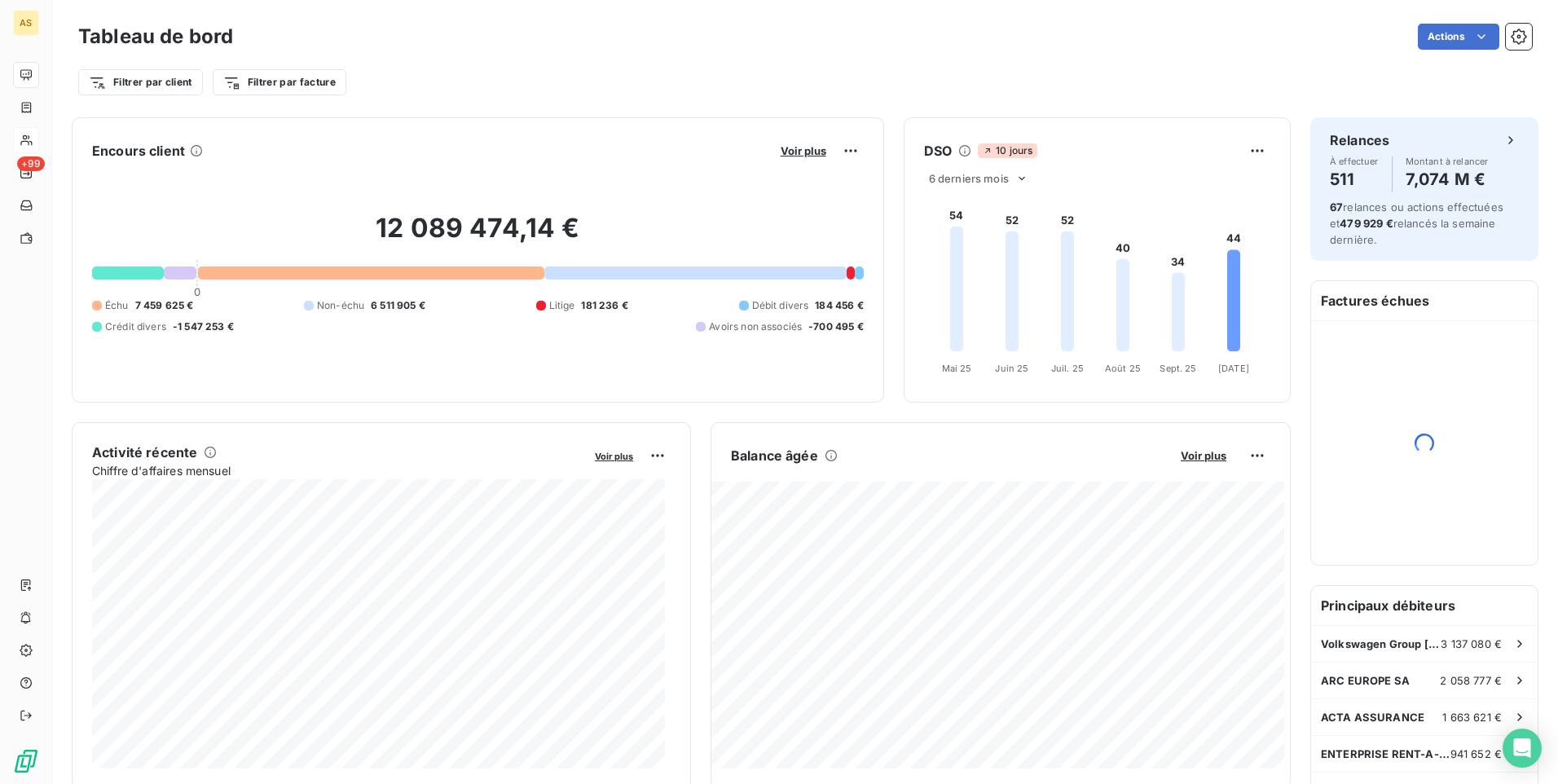
click at [536, 308] on div at bounding box center [540, 306] width 10 height 10
click at [543, 308] on div "Litige" at bounding box center [555, 306] width 39 height 15
drag, startPoint x: 543, startPoint y: 308, endPoint x: 590, endPoint y: 307, distance: 47.0
click at [590, 307] on span "181 236 €" at bounding box center [604, 306] width 46 height 15
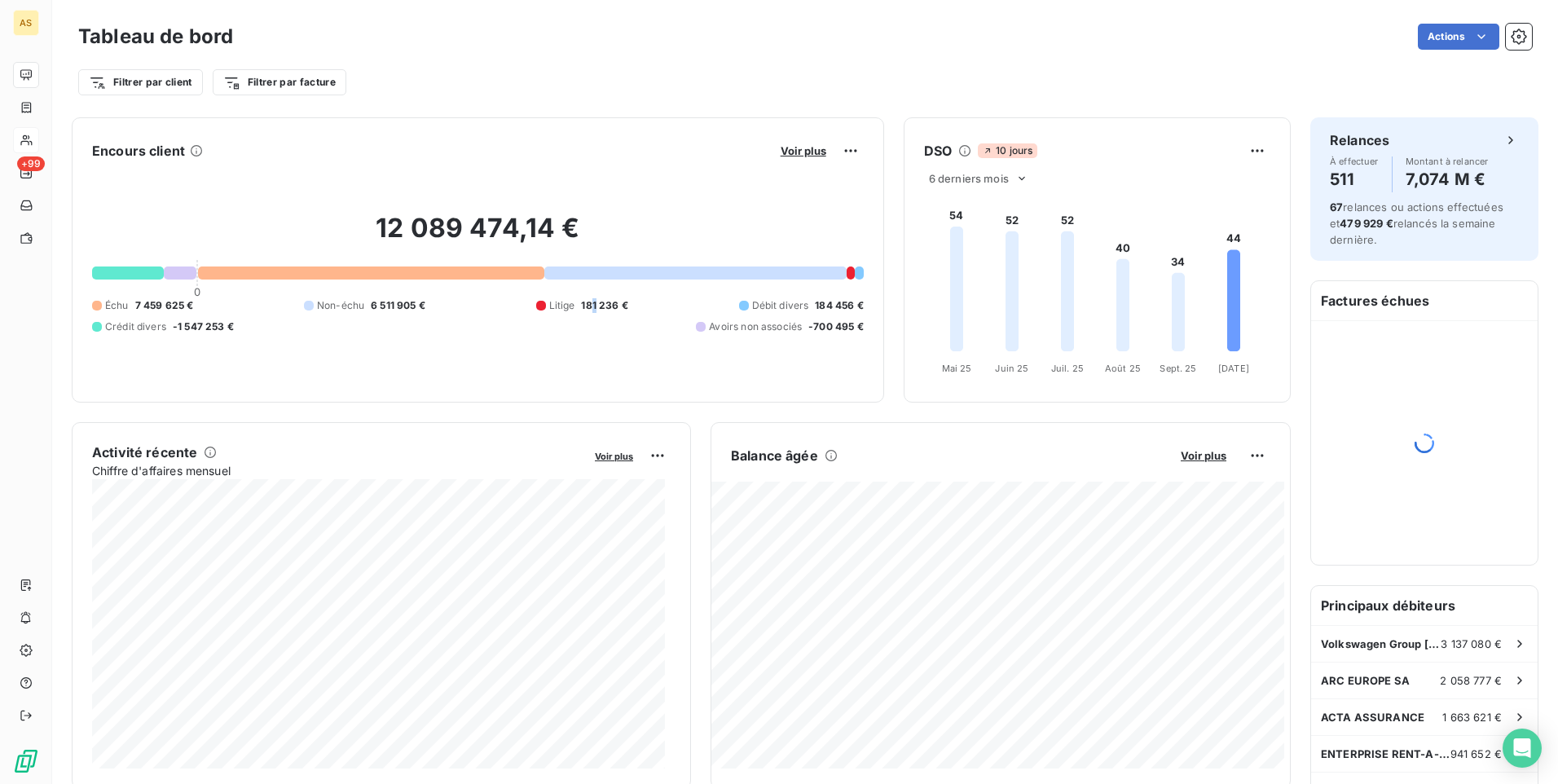
click at [593, 307] on span "181 236 €" at bounding box center [604, 306] width 46 height 15
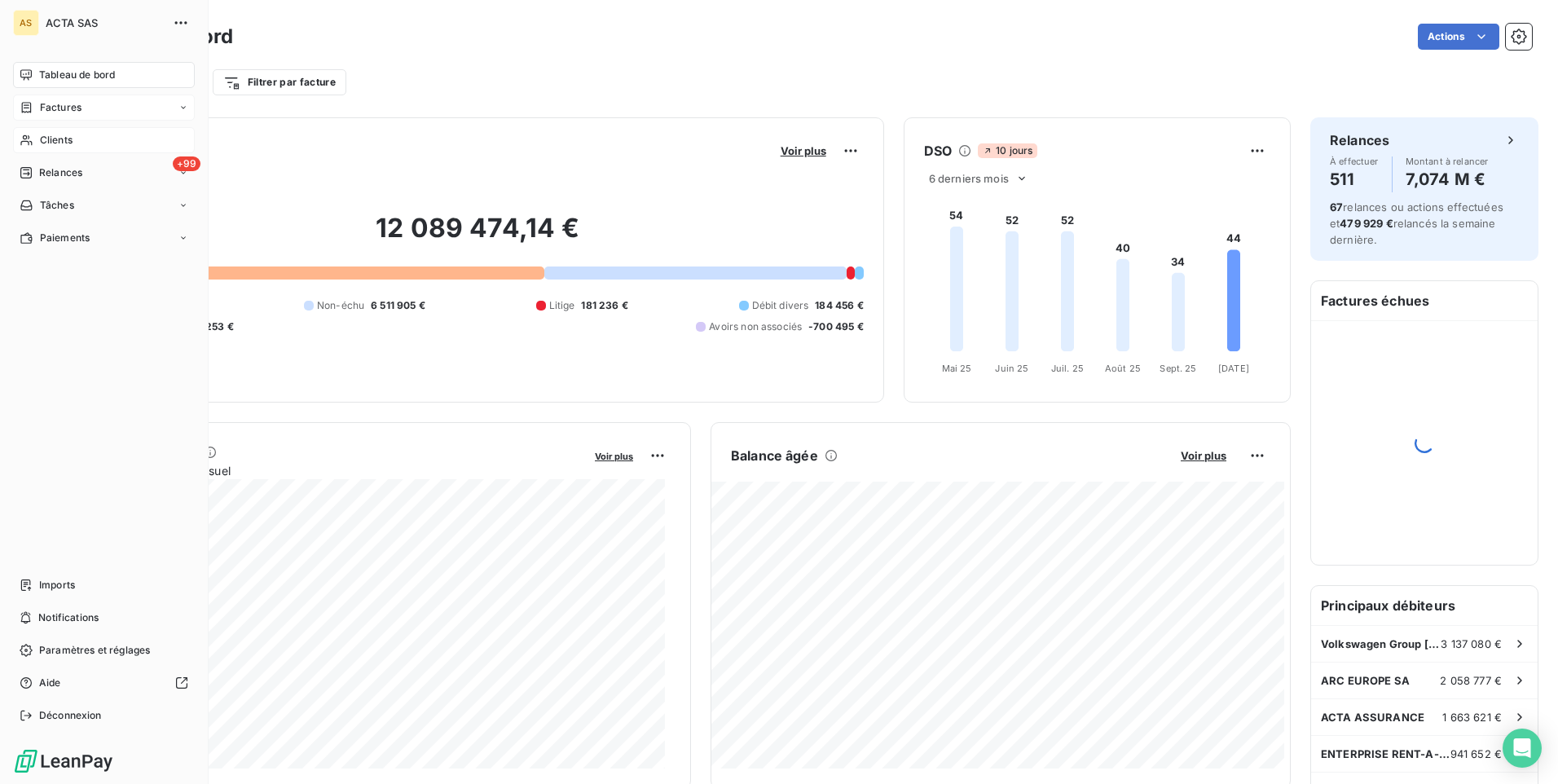
click at [55, 109] on span "Factures" at bounding box center [61, 107] width 42 height 15
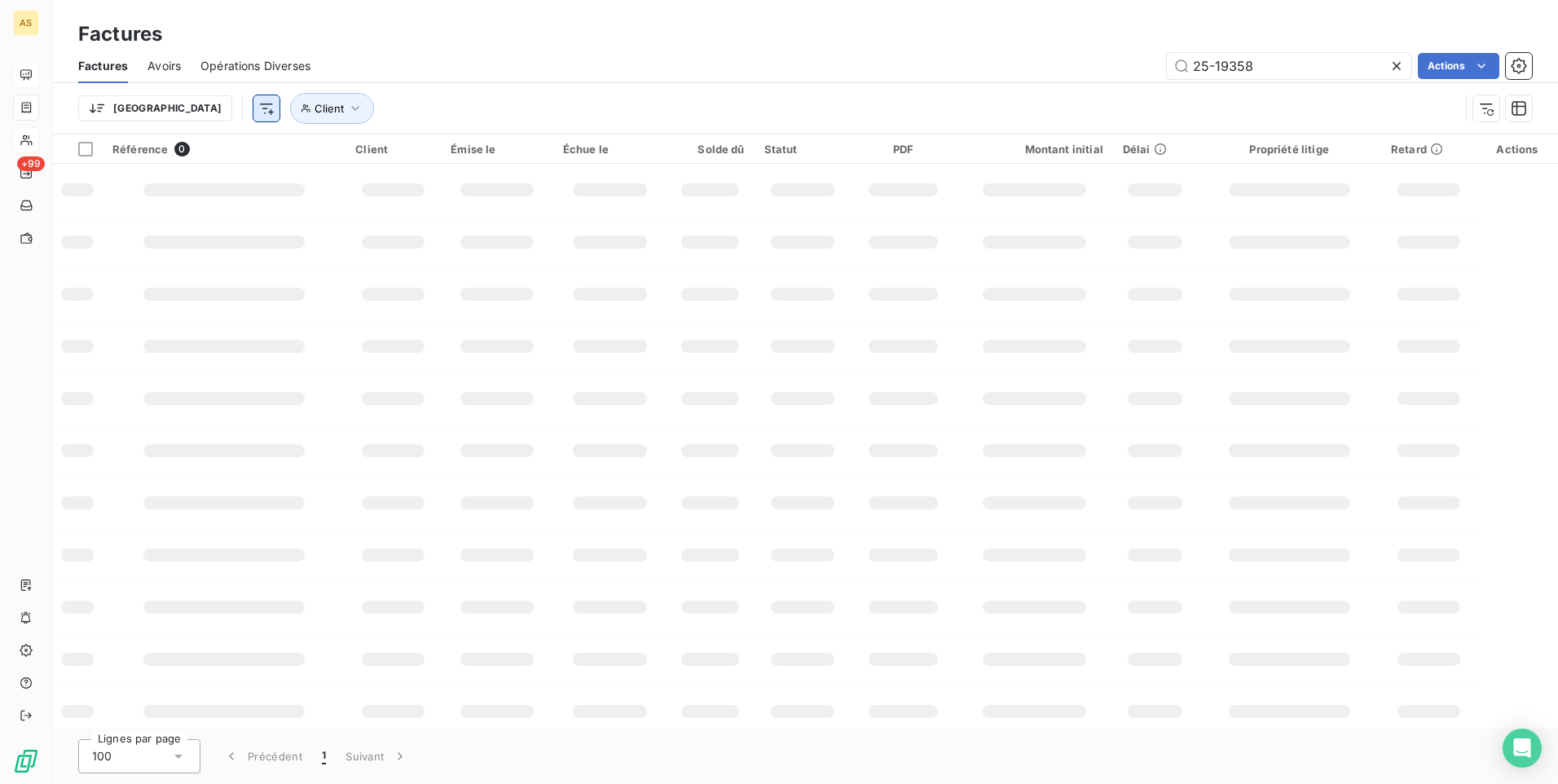
click at [178, 108] on html "AS +99 Factures Factures Avoirs Opérations Diverses 25-19358 Actions Trier Clie…" at bounding box center [779, 392] width 1558 height 784
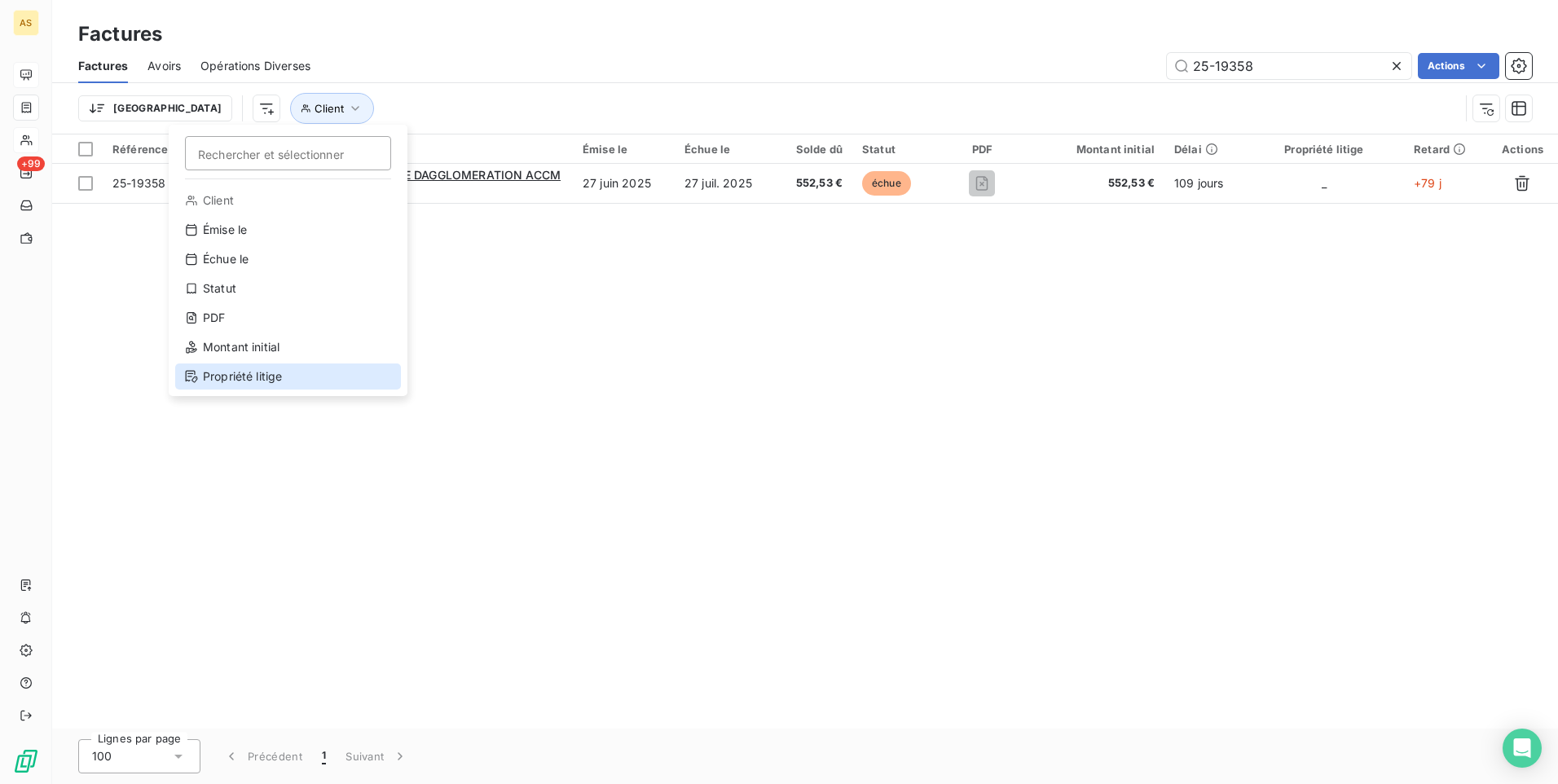
click at [248, 378] on div "Propriété litige" at bounding box center [288, 377] width 226 height 26
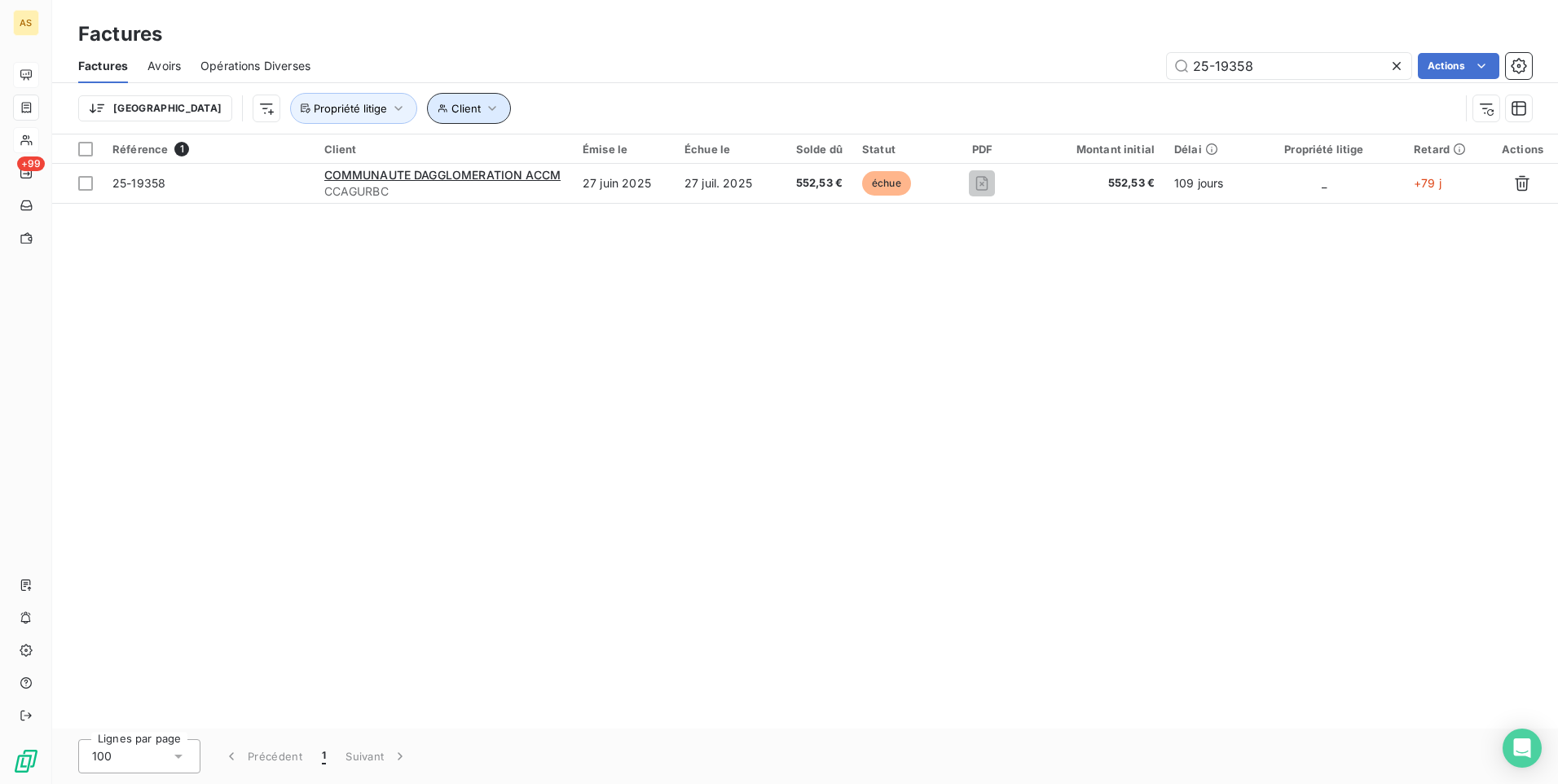
click at [484, 104] on icon "button" at bounding box center [492, 108] width 16 height 16
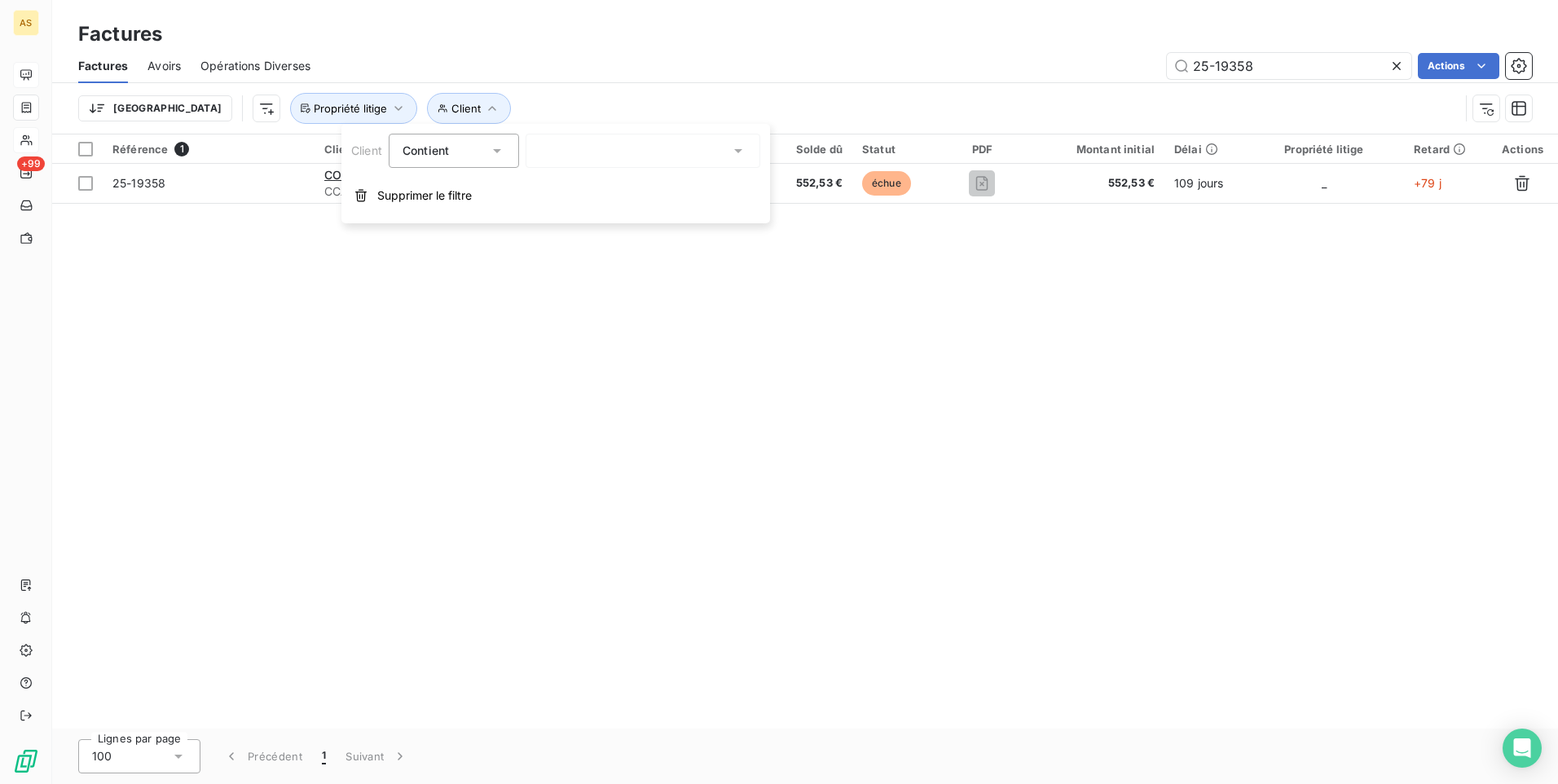
click at [739, 154] on icon at bounding box center [739, 151] width 16 height 16
click at [740, 139] on div at bounding box center [643, 151] width 235 height 35
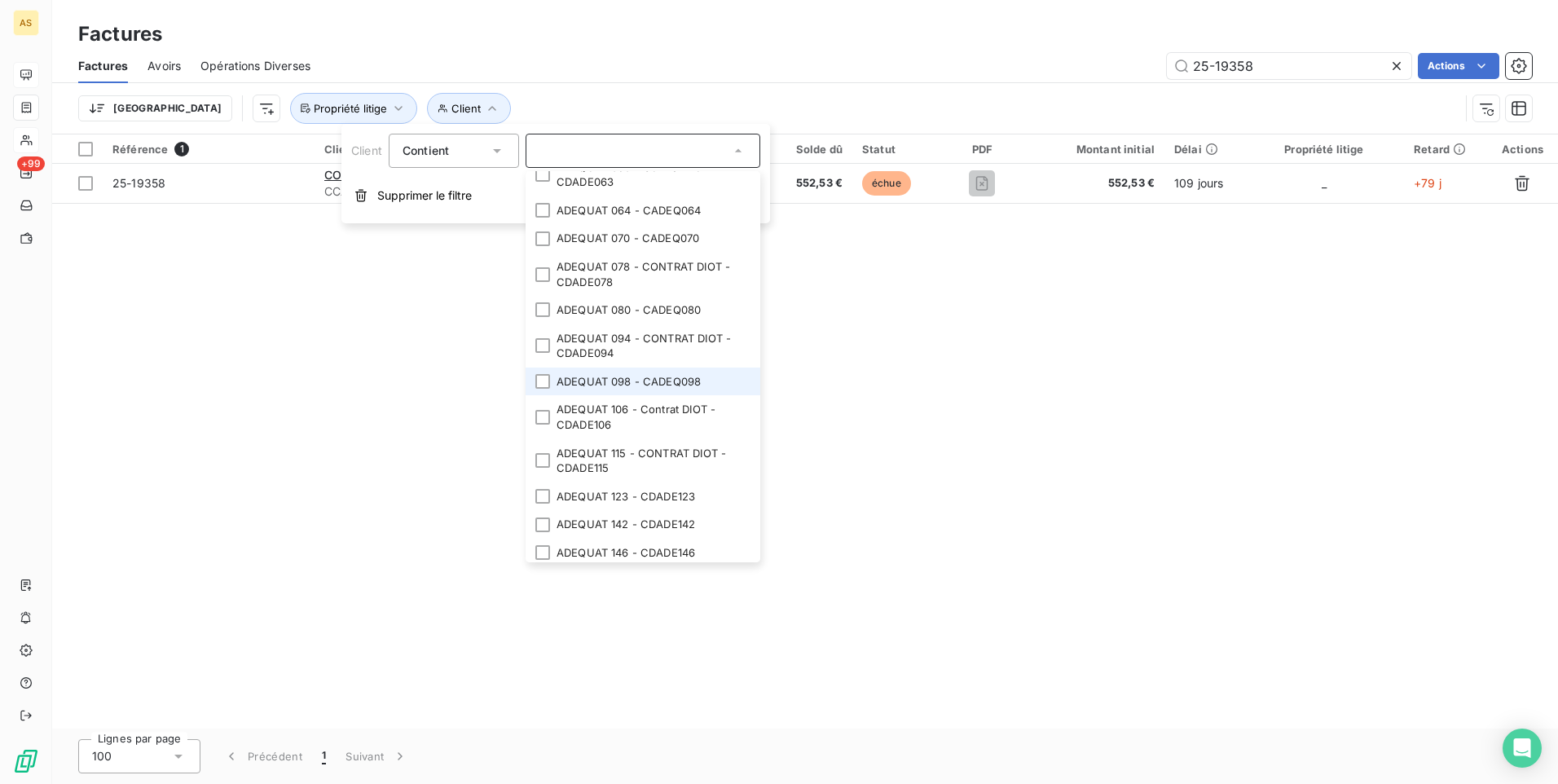
scroll to position [978, 0]
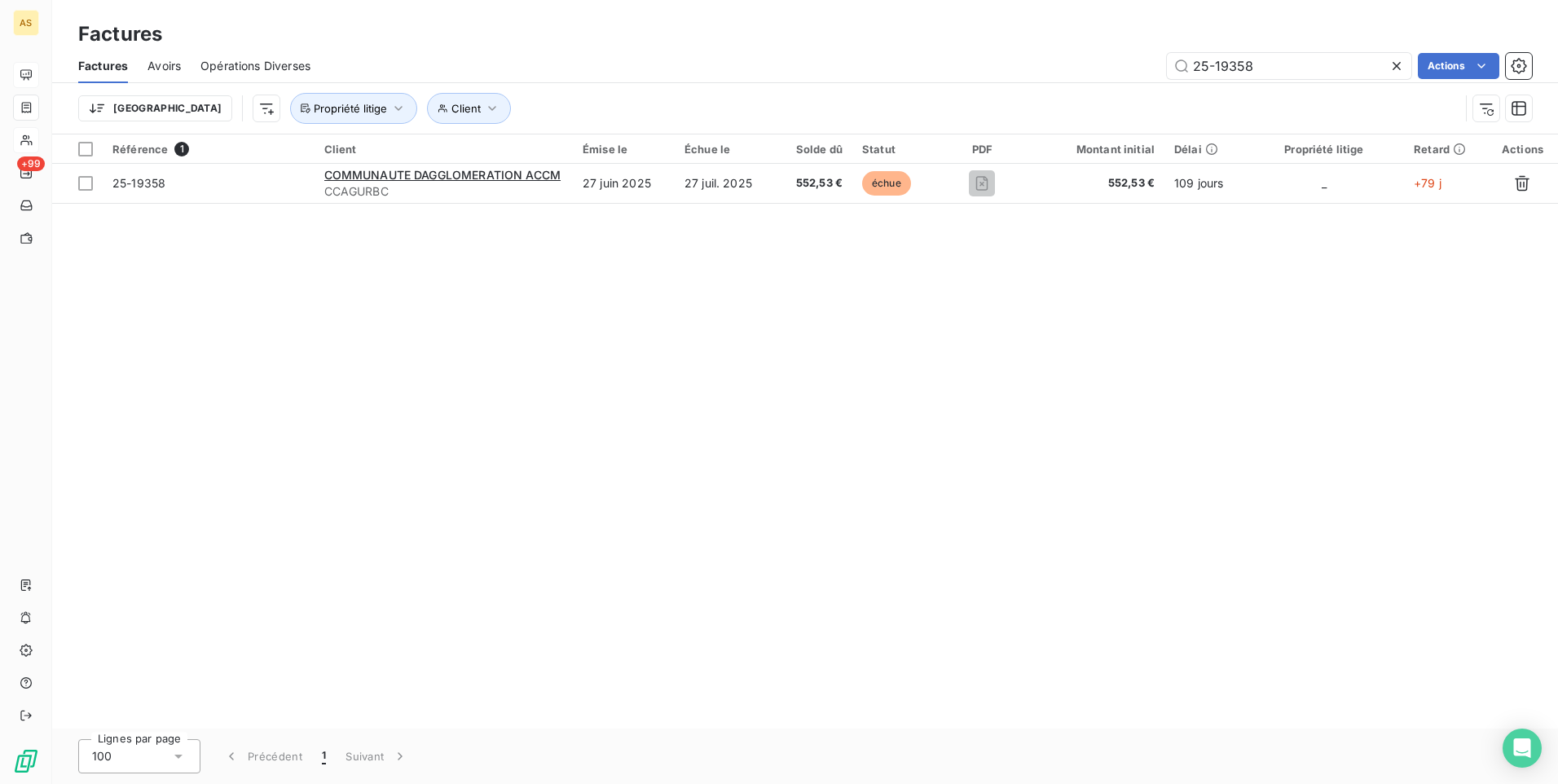
click at [590, 54] on div "25-19358 Actions" at bounding box center [930, 65] width 1201 height 26
drag, startPoint x: 1273, startPoint y: 65, endPoint x: 1178, endPoint y: 63, distance: 95.0
click at [1178, 63] on input "25-19358" at bounding box center [1289, 65] width 245 height 26
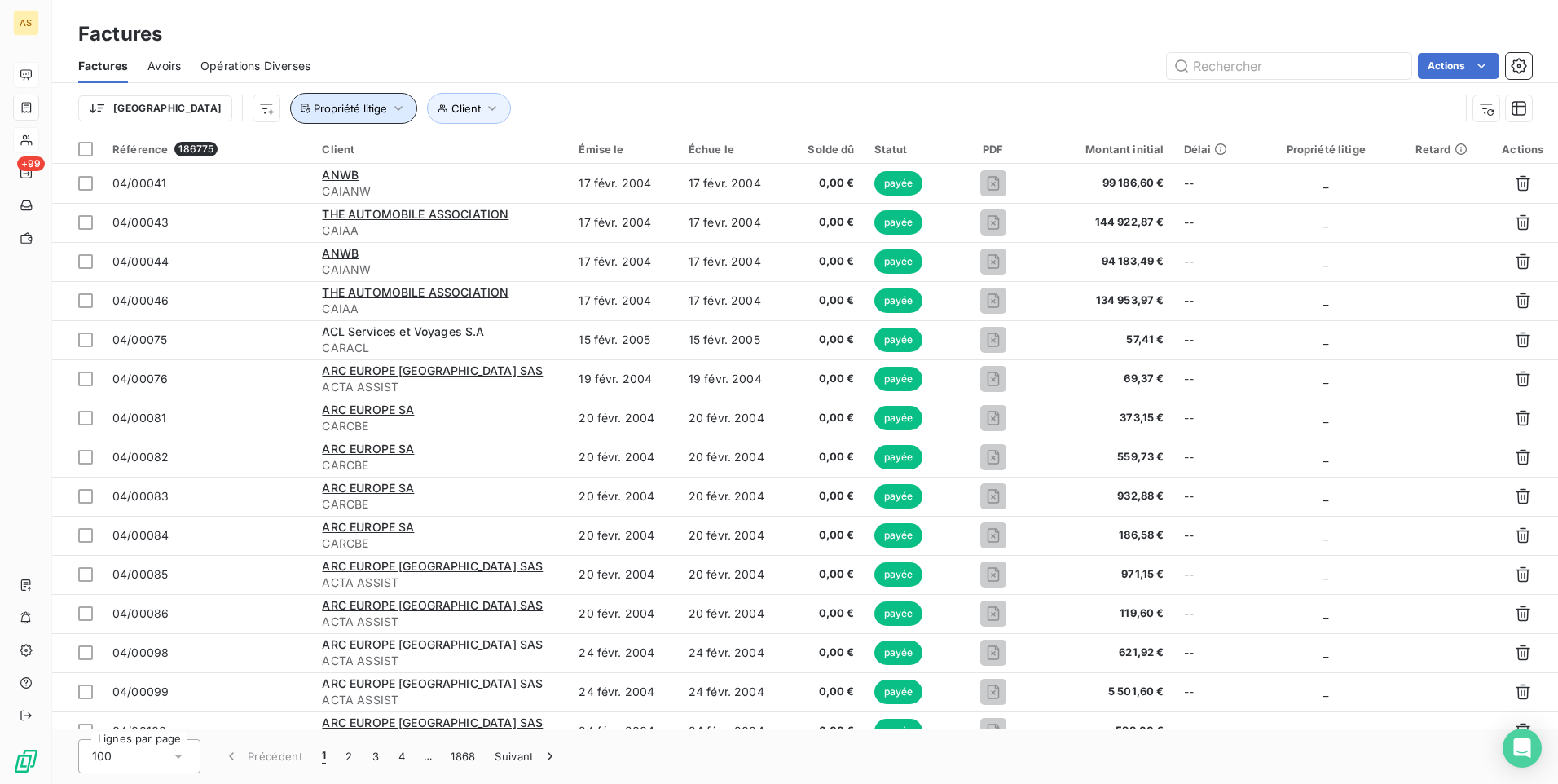
click at [390, 111] on icon "button" at bounding box center [398, 108] width 16 height 16
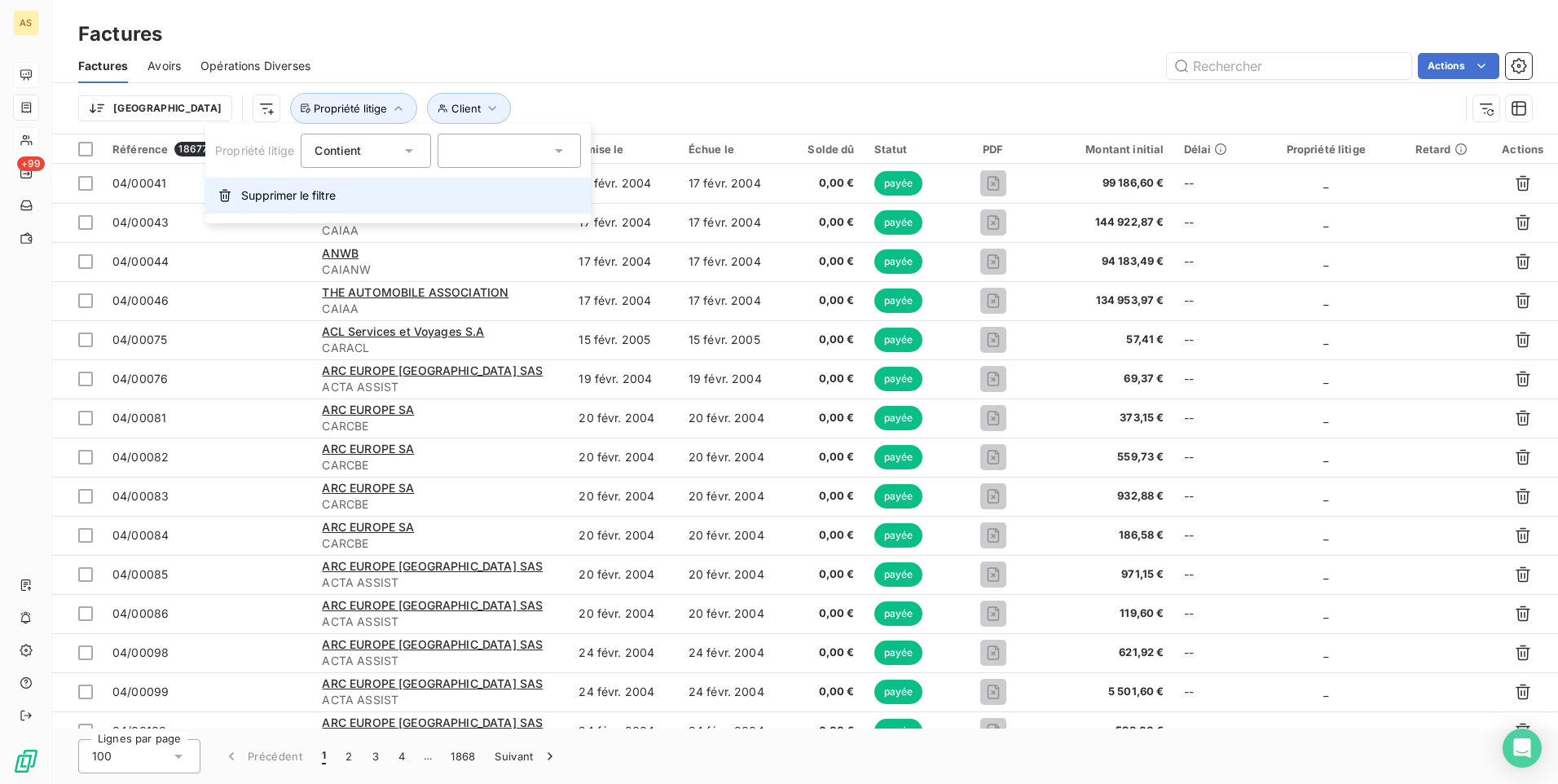
click at [227, 195] on icon "button" at bounding box center [225, 196] width 13 height 13
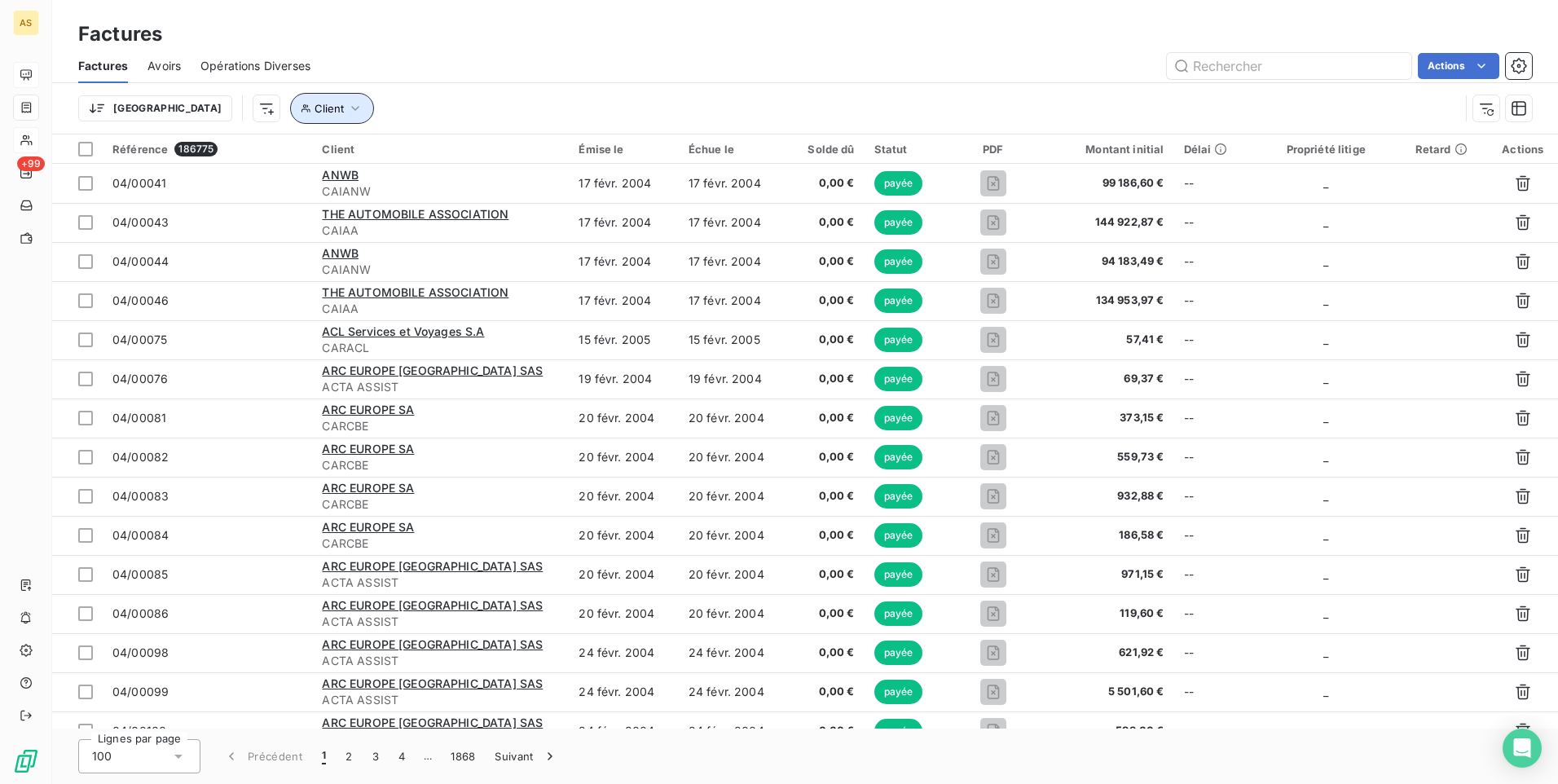
click at [351, 109] on icon "button" at bounding box center [355, 107] width 8 height 5
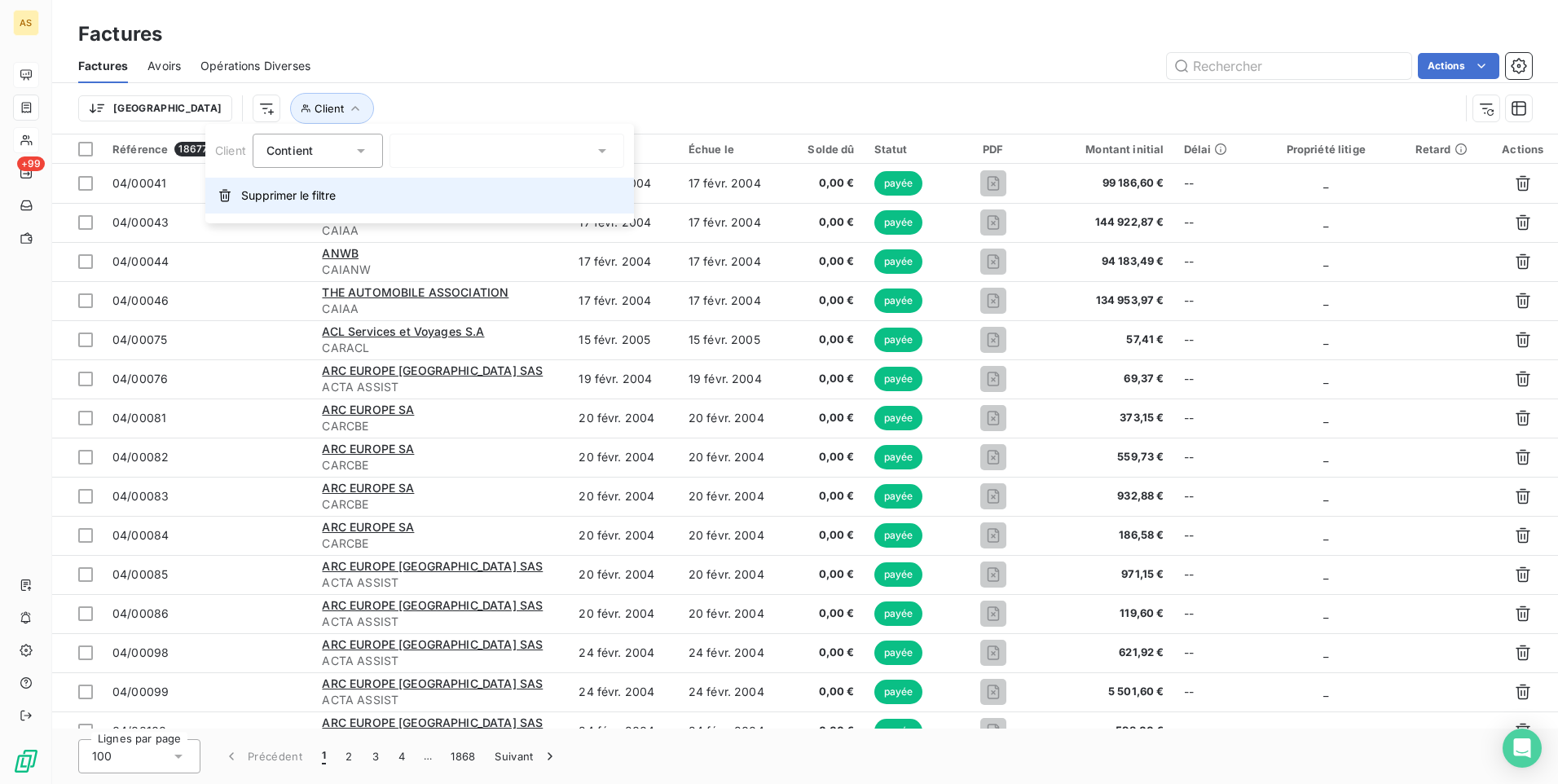
click at [216, 196] on button "Supprimer le filtre" at bounding box center [419, 195] width 428 height 35
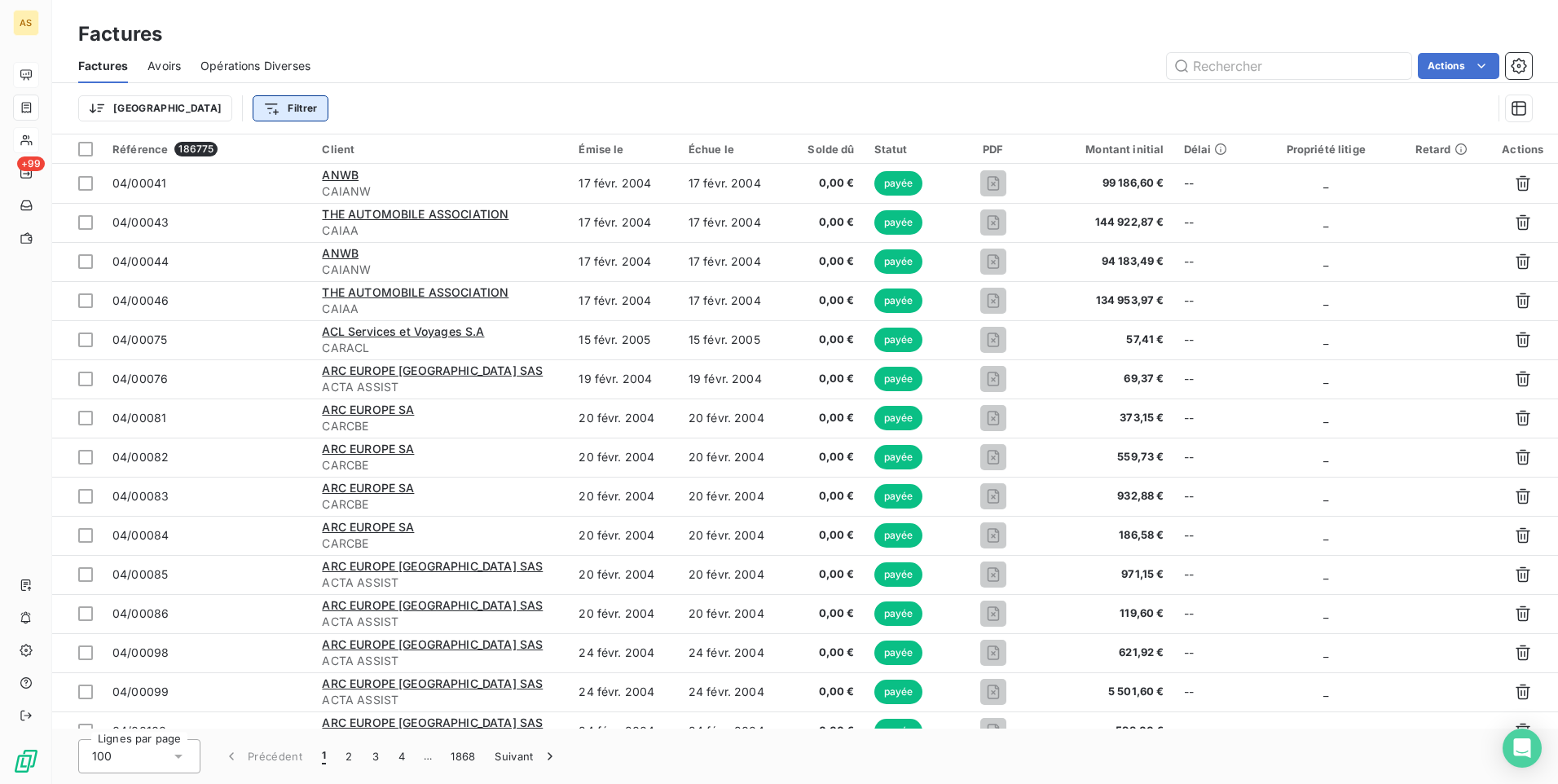
click at [190, 109] on html "AS +99 Factures Factures Avoirs Opérations Diverses Actions Trier Filtrer Référ…" at bounding box center [779, 392] width 1558 height 784
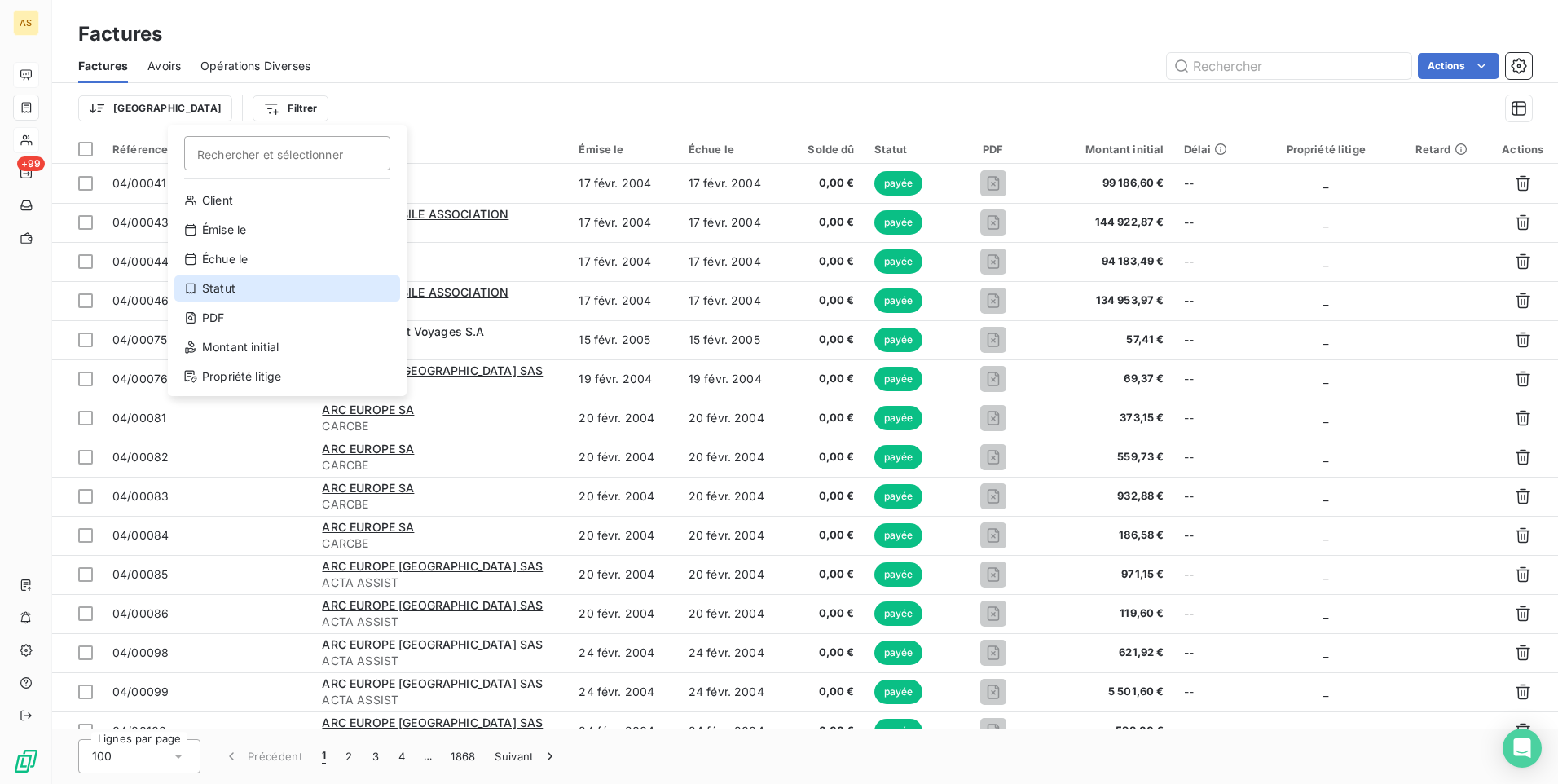
click at [216, 296] on div "Statut" at bounding box center [287, 288] width 226 height 26
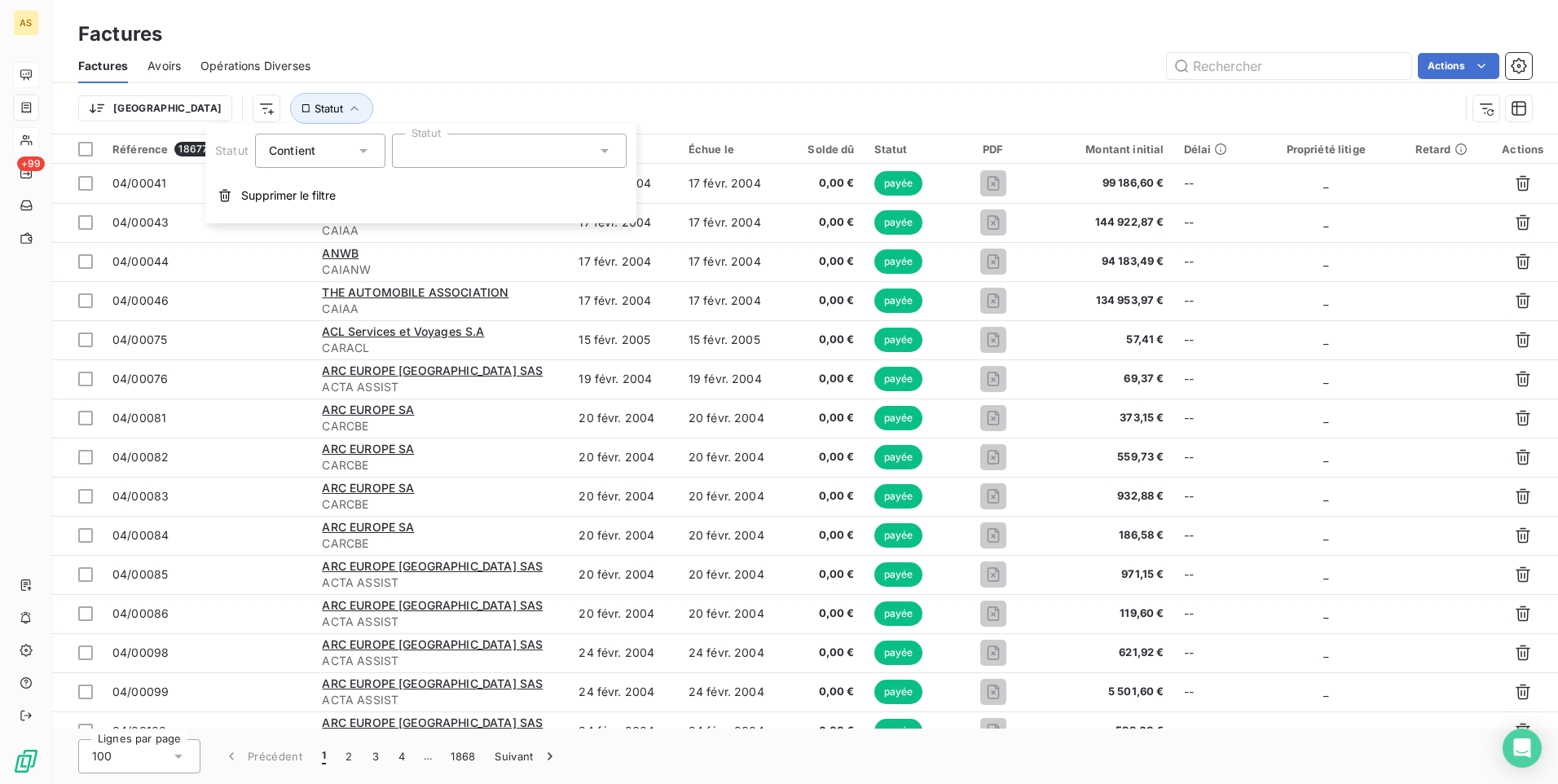
click at [607, 152] on icon at bounding box center [605, 151] width 16 height 16
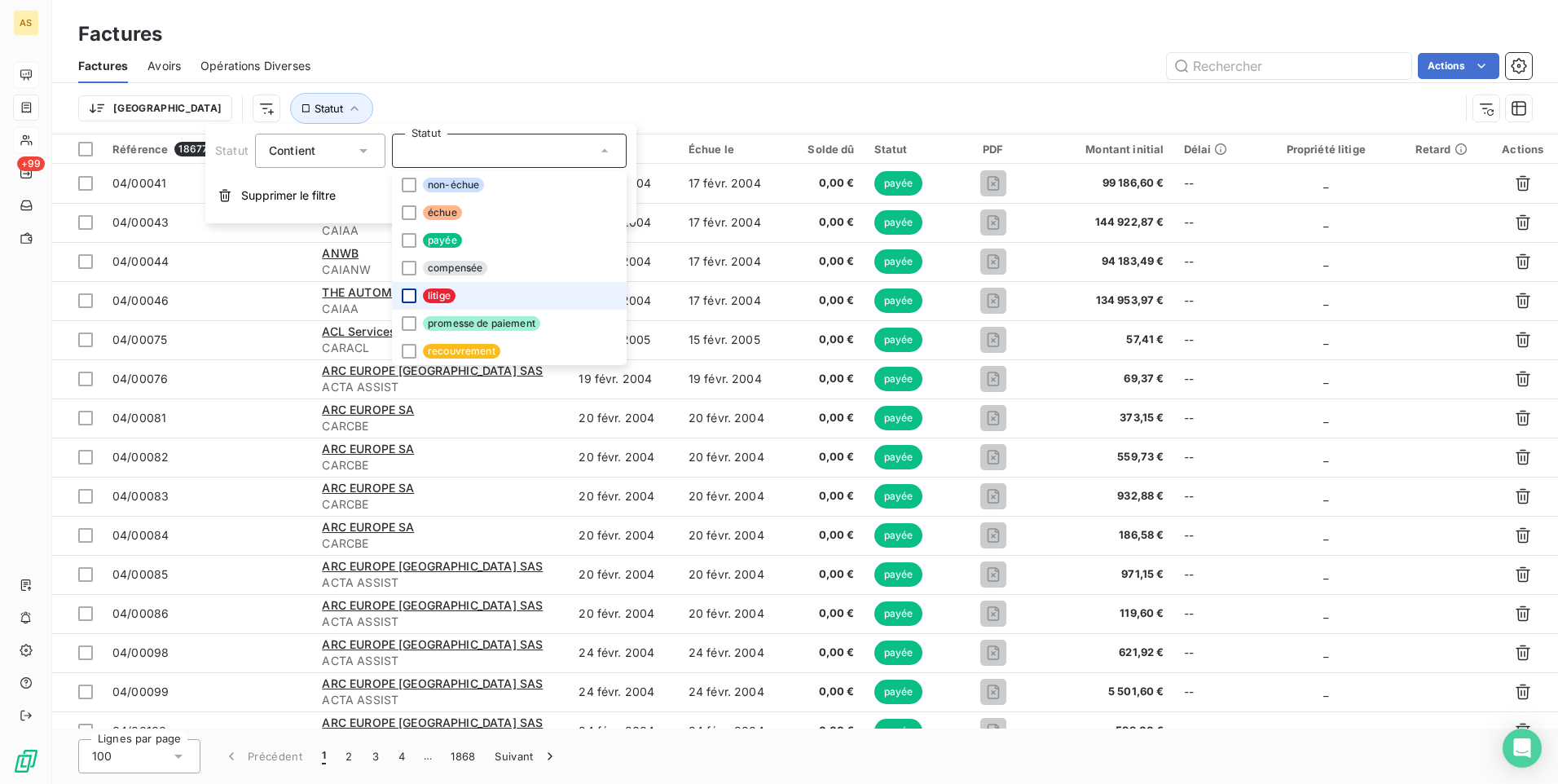
click at [407, 293] on div at bounding box center [409, 296] width 15 height 15
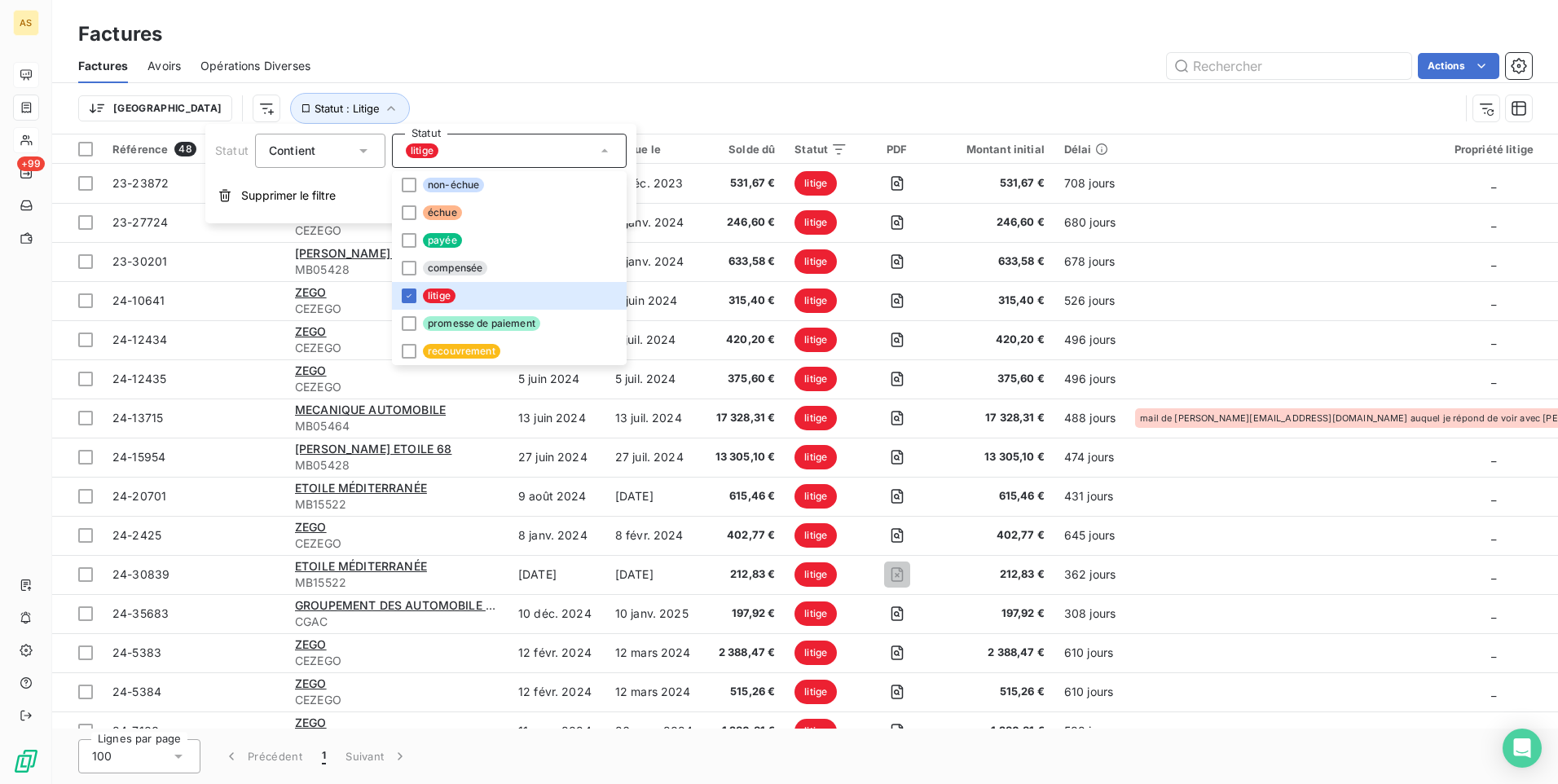
click at [628, 42] on div "Factures" at bounding box center [805, 35] width 1506 height 29
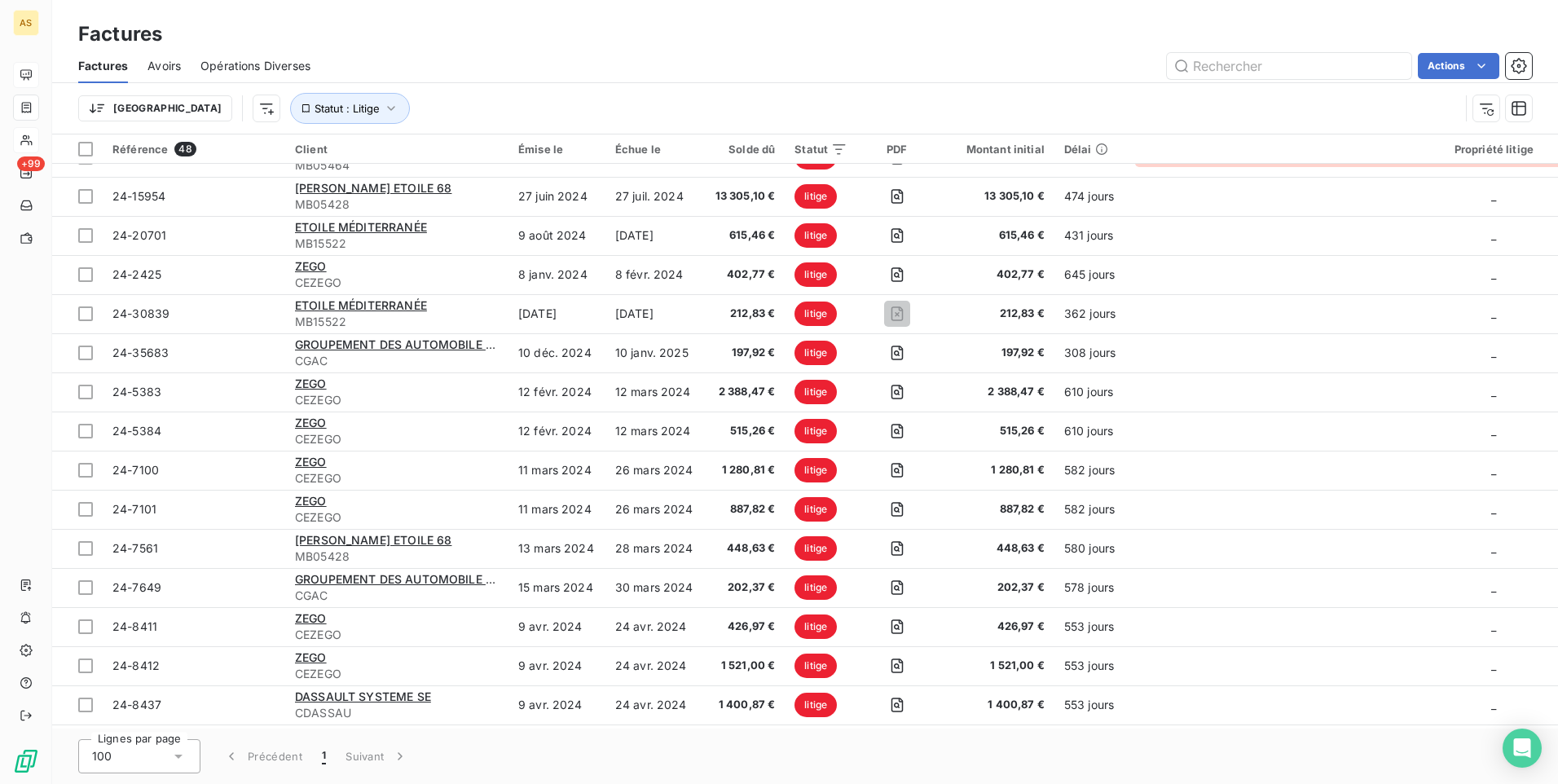
scroll to position [0, 0]
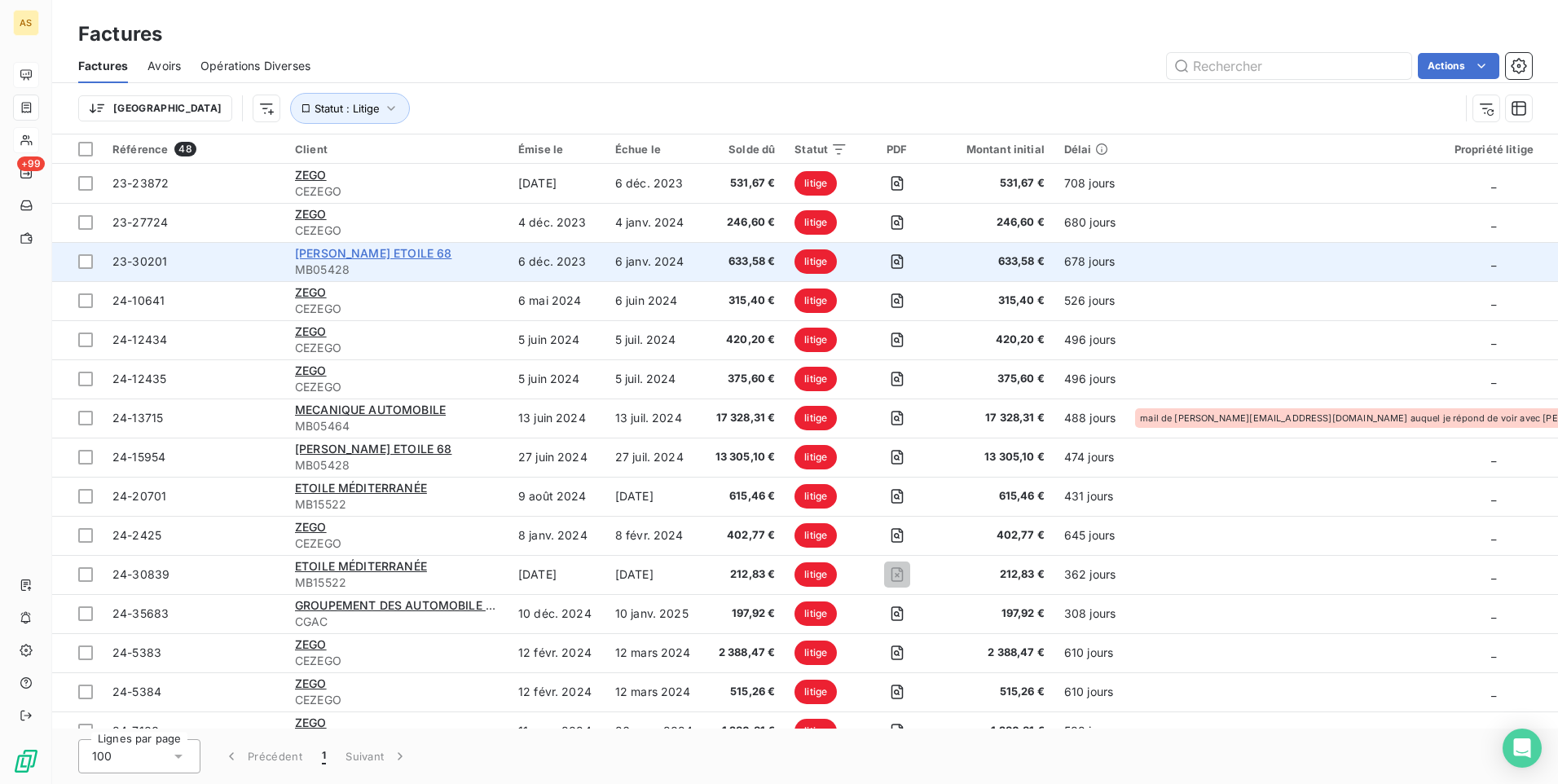
click at [347, 254] on span "[PERSON_NAME] ETOILE 68" at bounding box center [373, 253] width 156 height 14
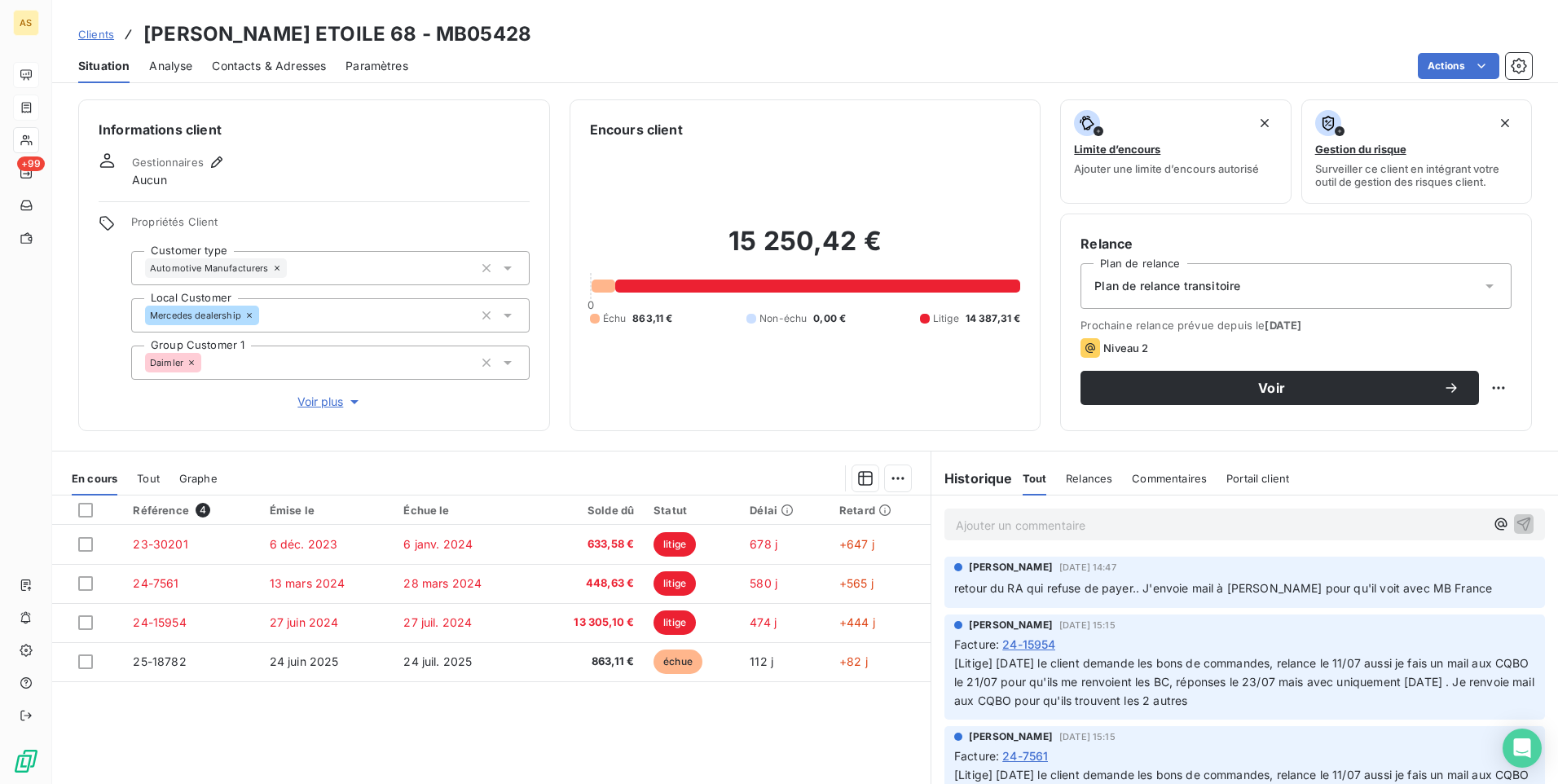
click at [96, 40] on span "Clients" at bounding box center [95, 34] width 35 height 13
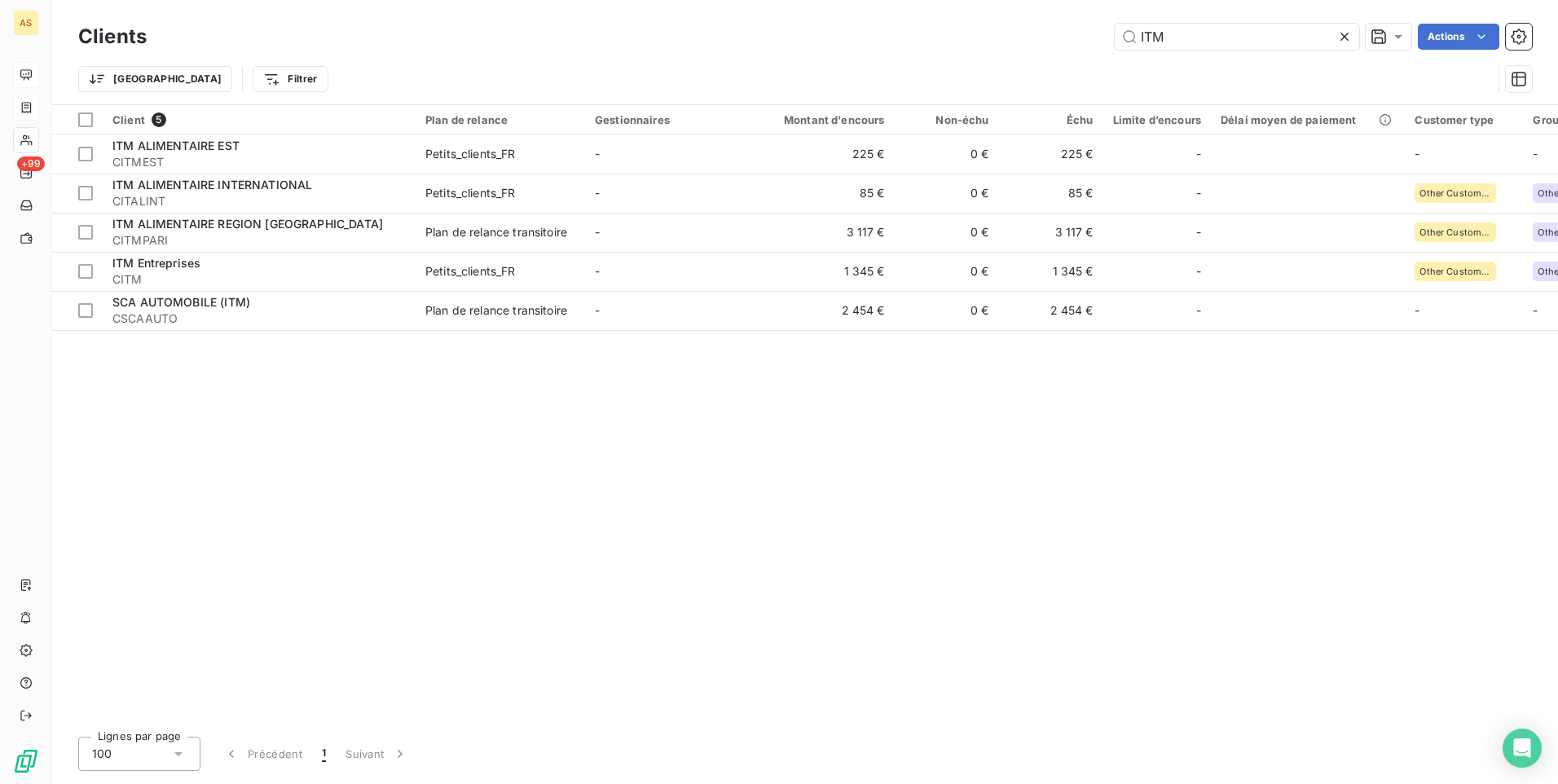
click at [1348, 35] on icon at bounding box center [1344, 36] width 16 height 16
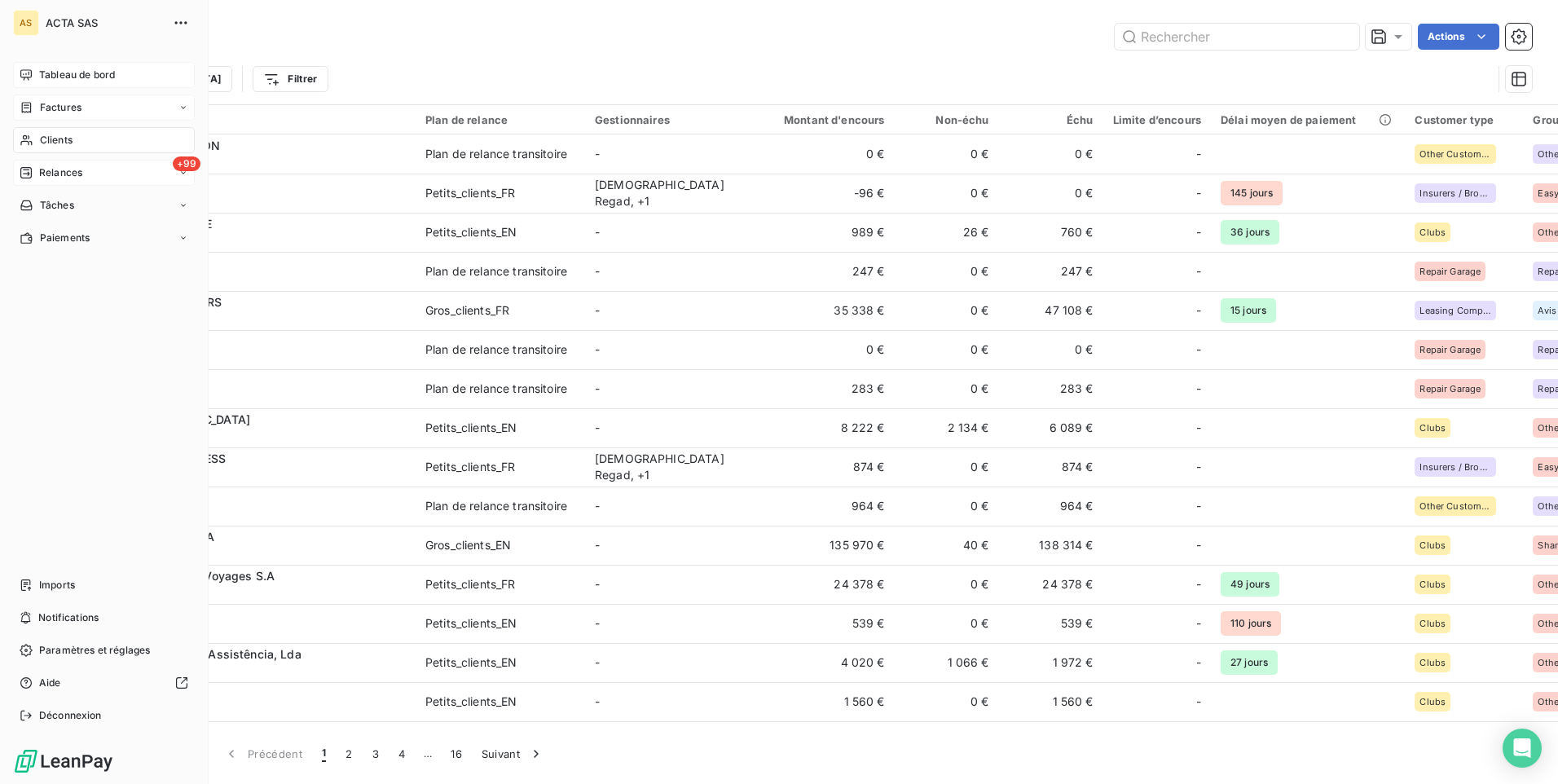
click at [37, 168] on div "Relances" at bounding box center [51, 173] width 63 height 15
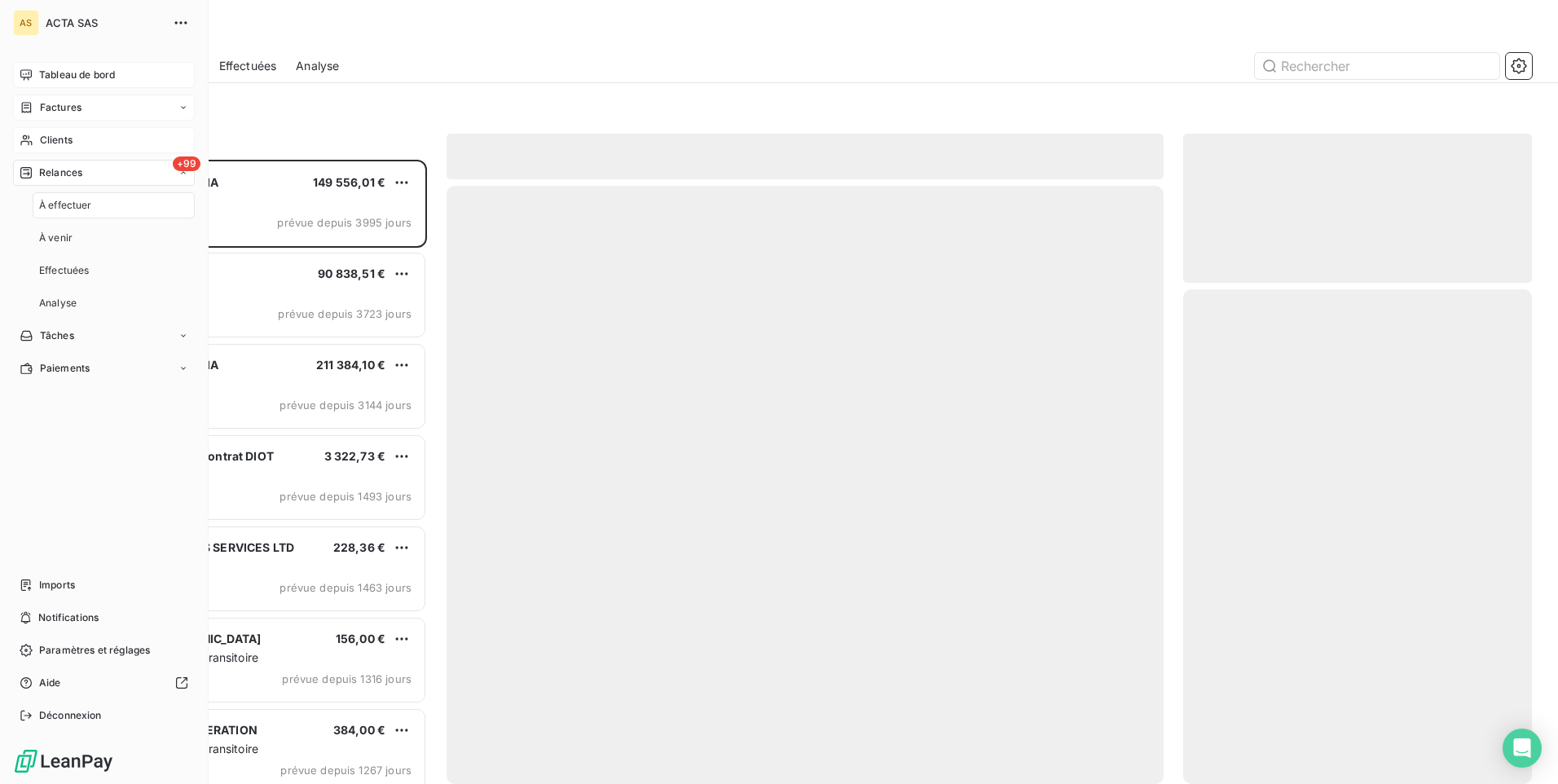
scroll to position [612, 337]
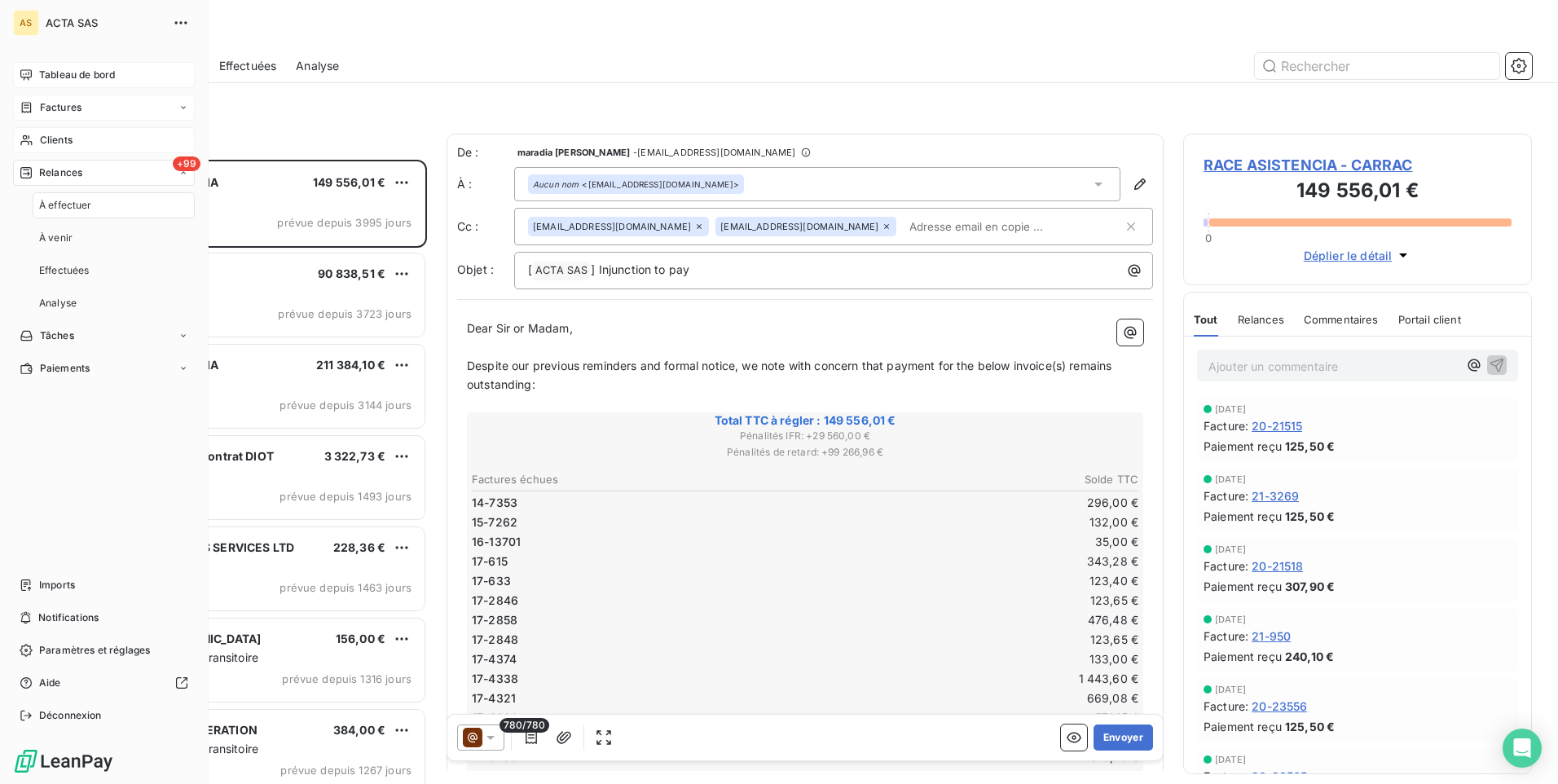
click at [77, 205] on span "À effectuer" at bounding box center [65, 206] width 53 height 15
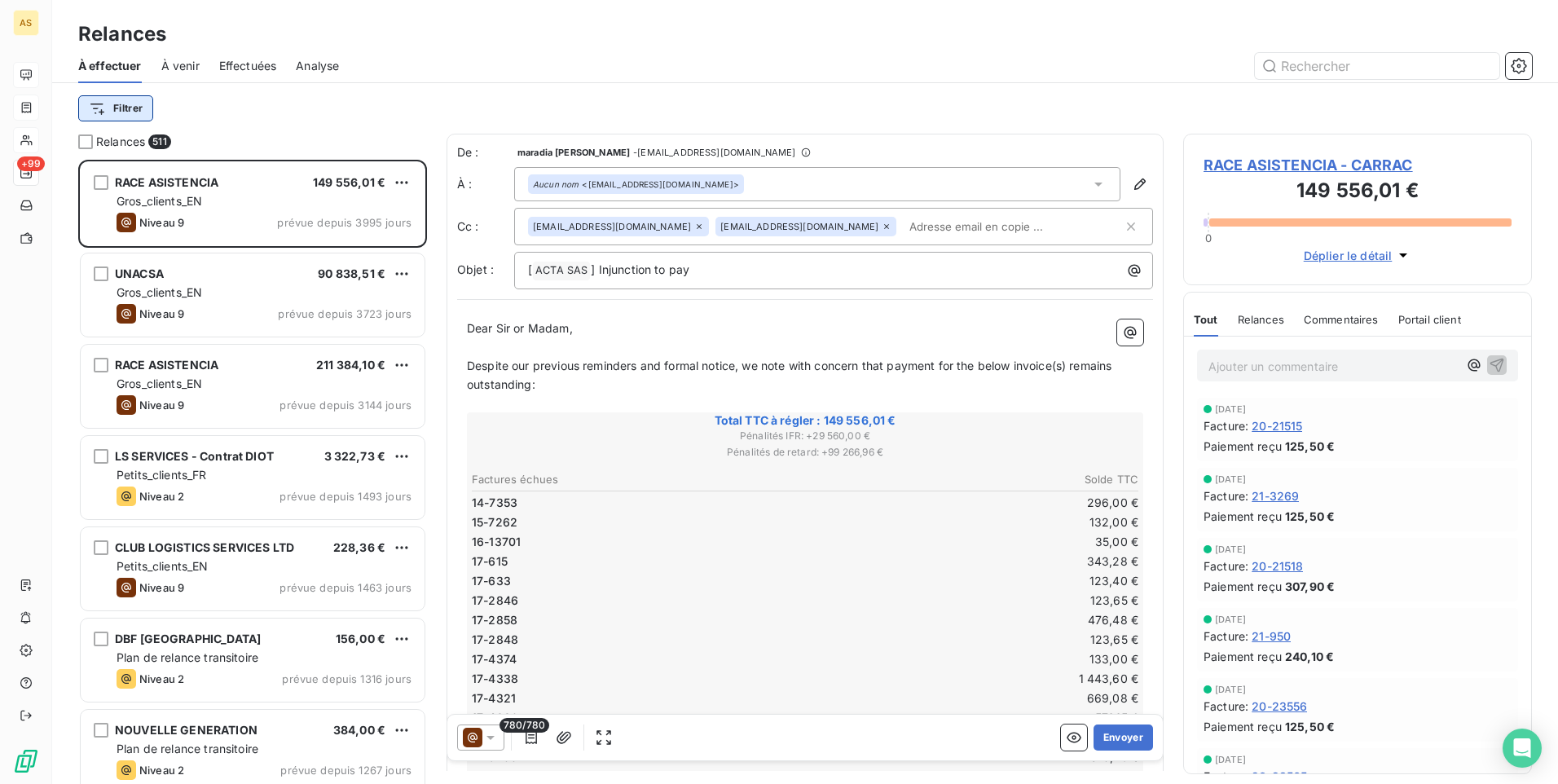
click at [129, 109] on html "AS +99 Relances À effectuer À venir Effectuées Analyse Filtrer Relances 511 RAC…" at bounding box center [779, 392] width 1558 height 784
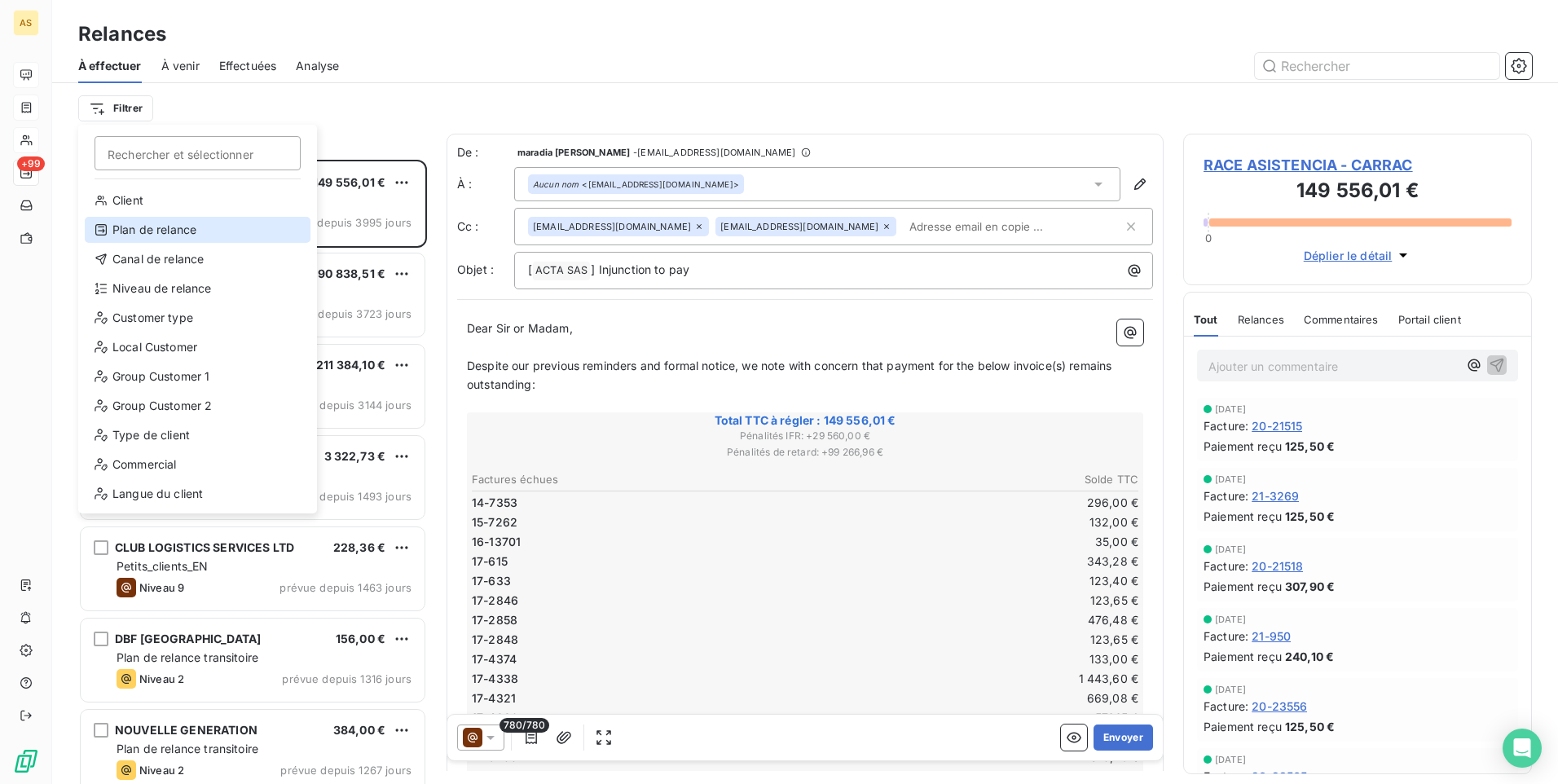
click at [145, 226] on div "Plan de relance" at bounding box center [197, 229] width 226 height 26
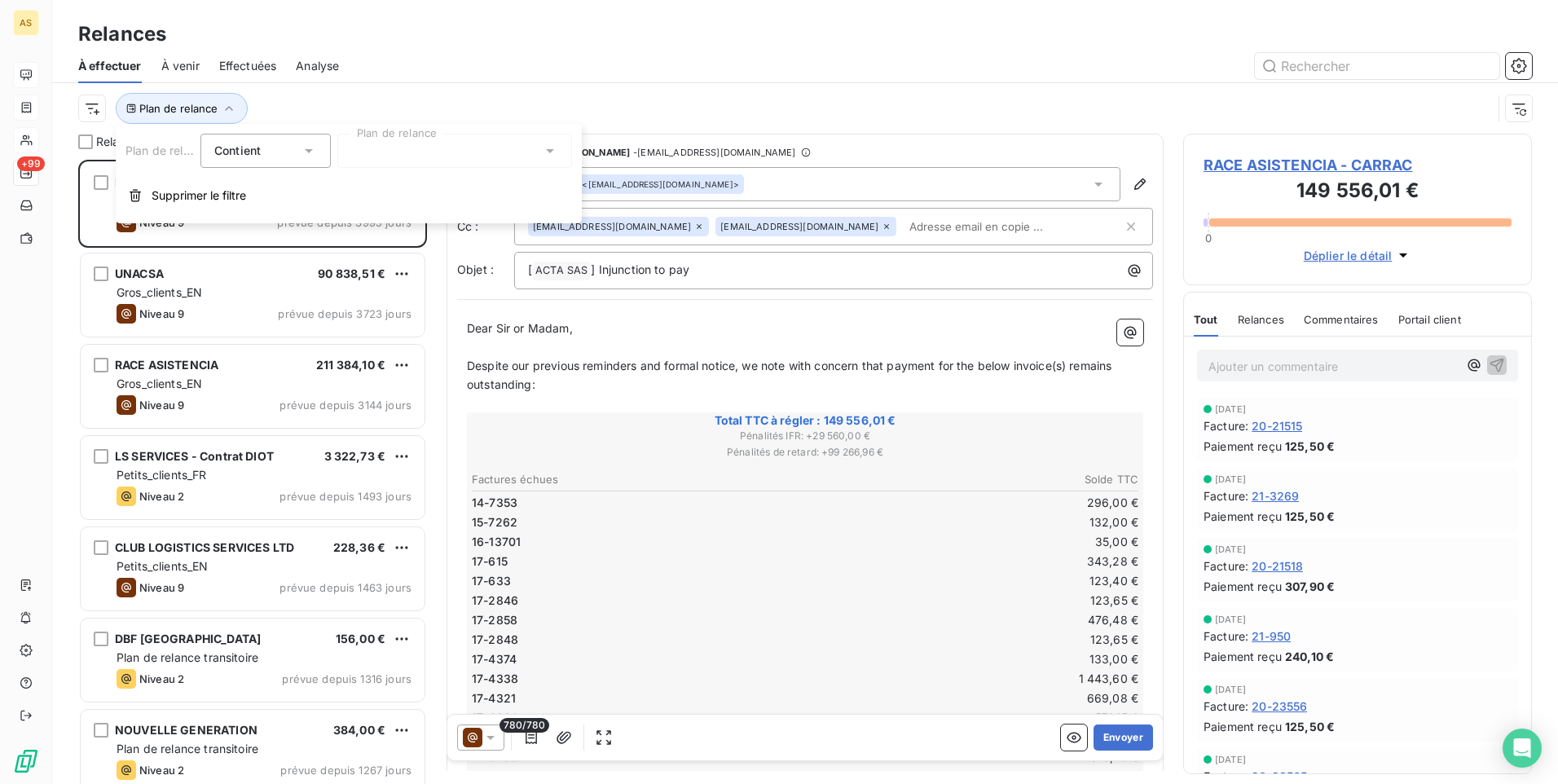
click at [539, 148] on div at bounding box center [455, 151] width 235 height 35
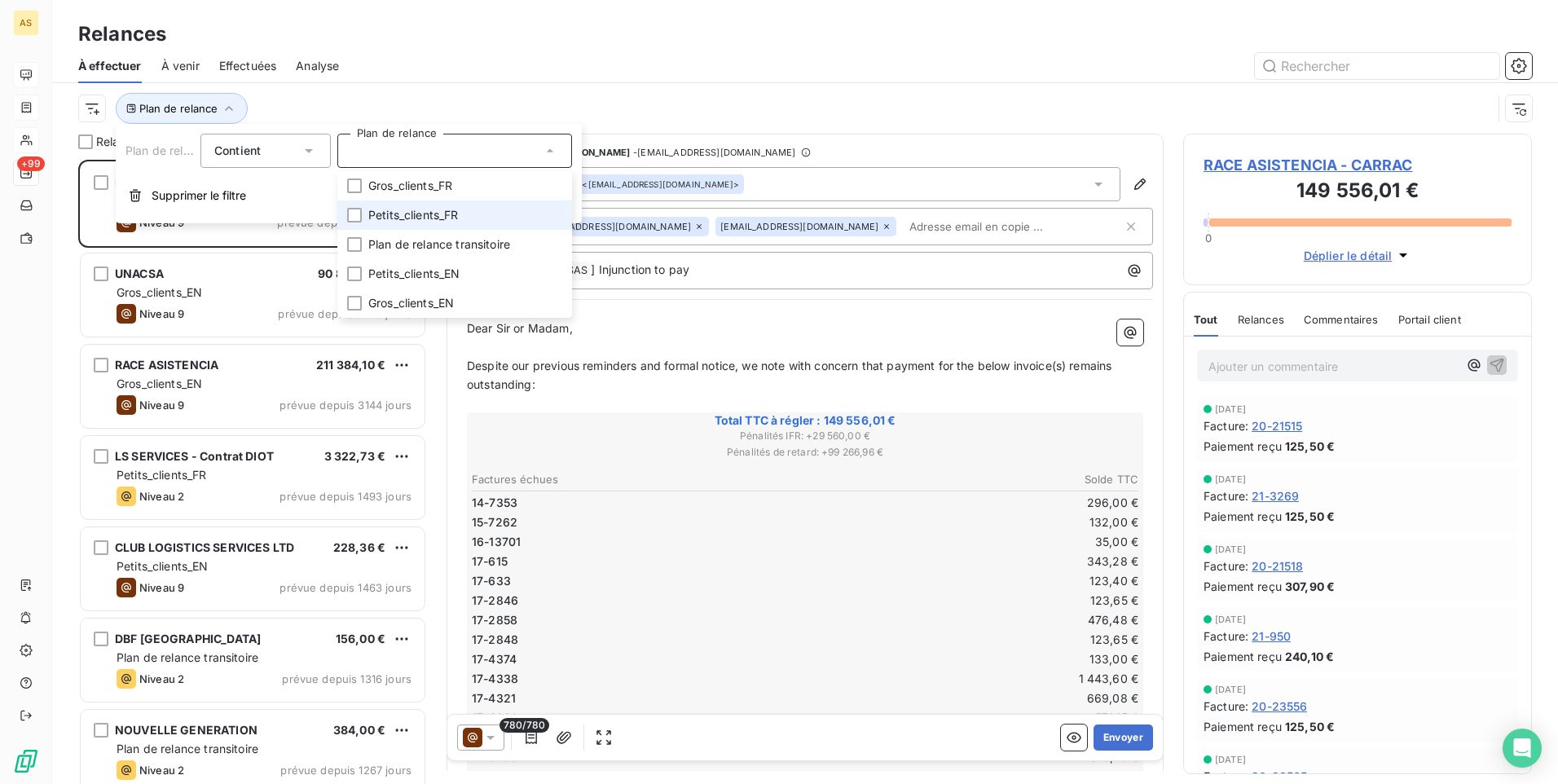
click at [412, 211] on span "Petits_clients_FR" at bounding box center [413, 216] width 90 height 16
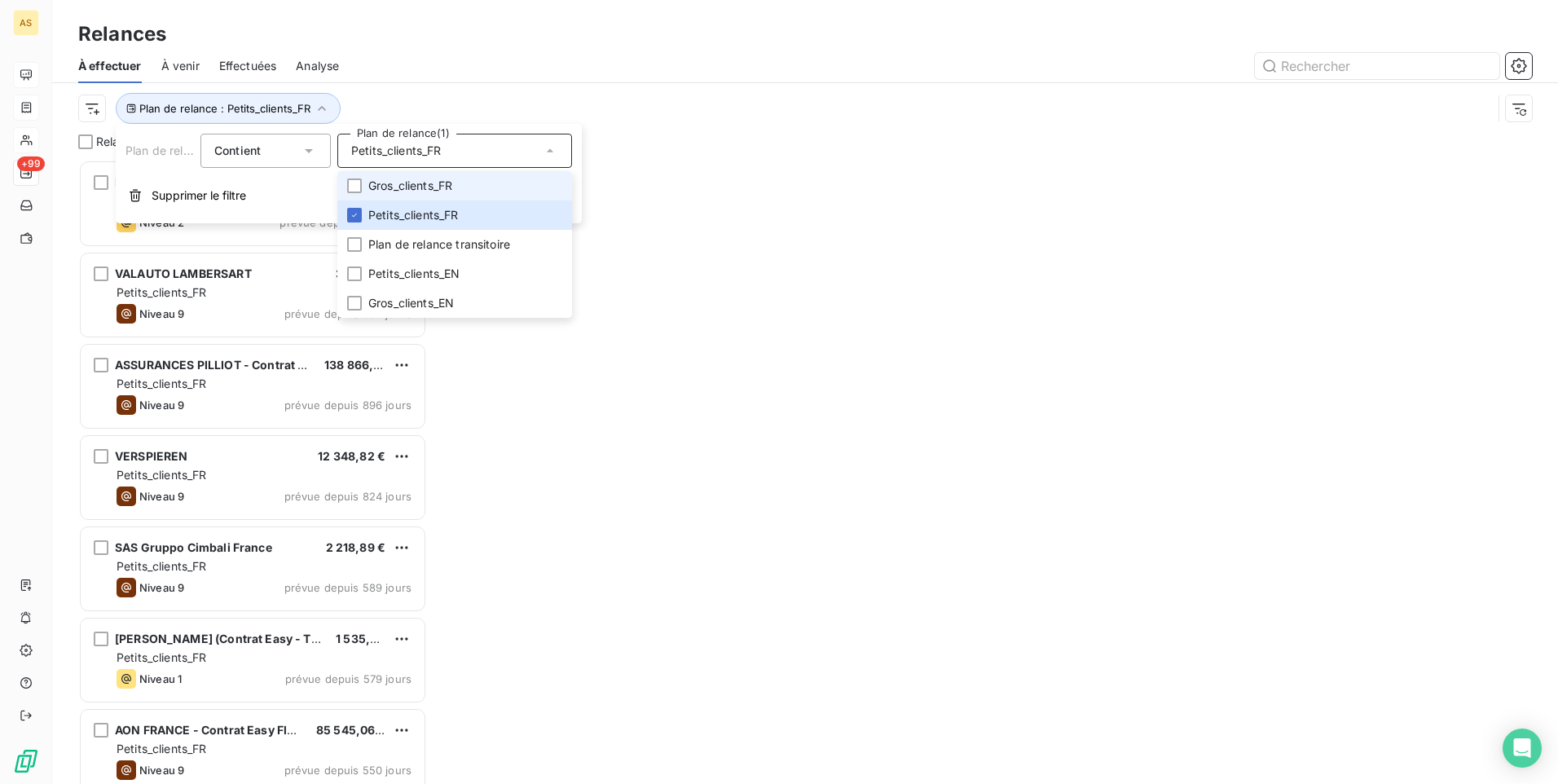
scroll to position [612, 337]
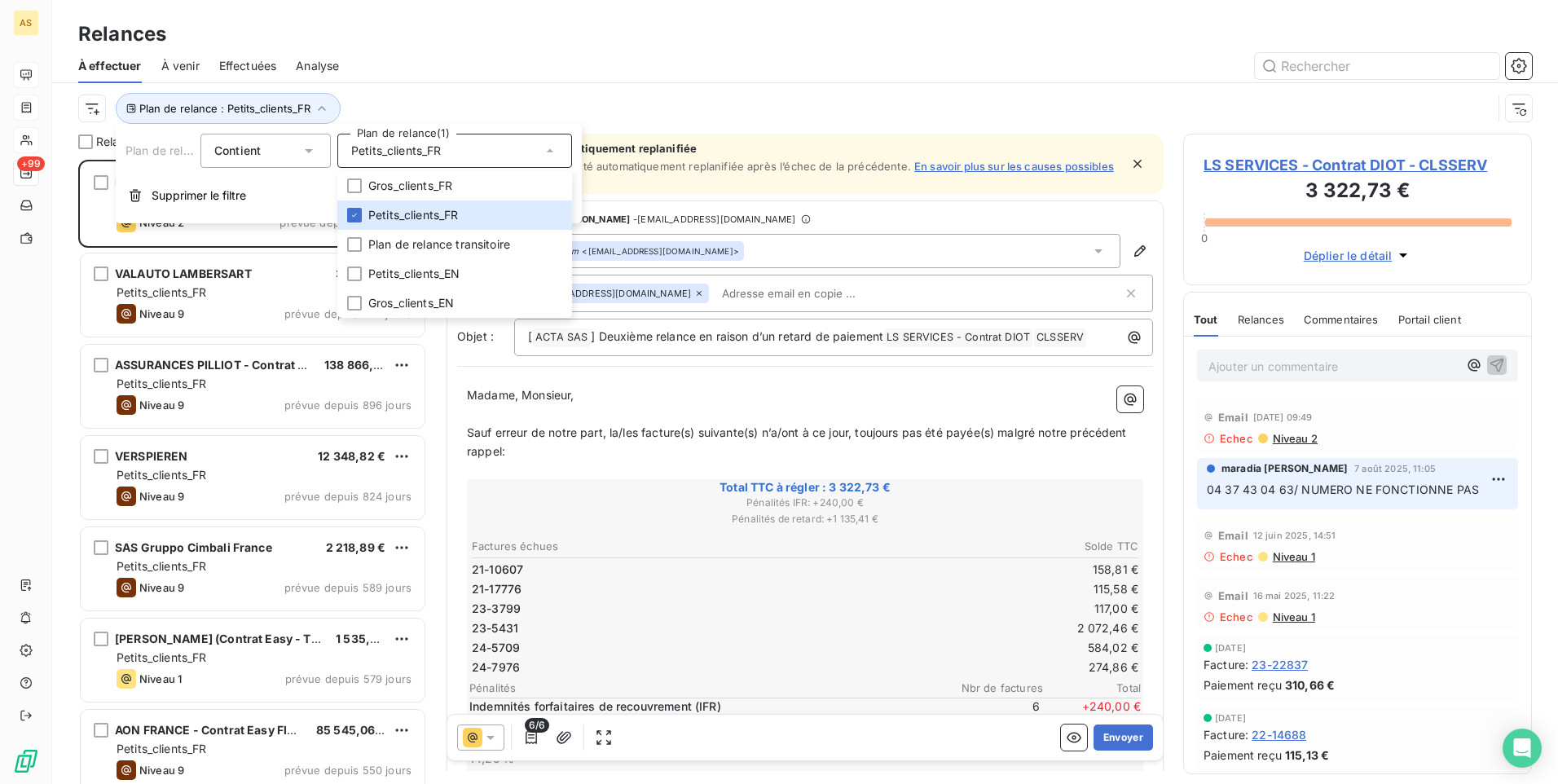
click at [599, 44] on div "Relances" at bounding box center [805, 35] width 1506 height 29
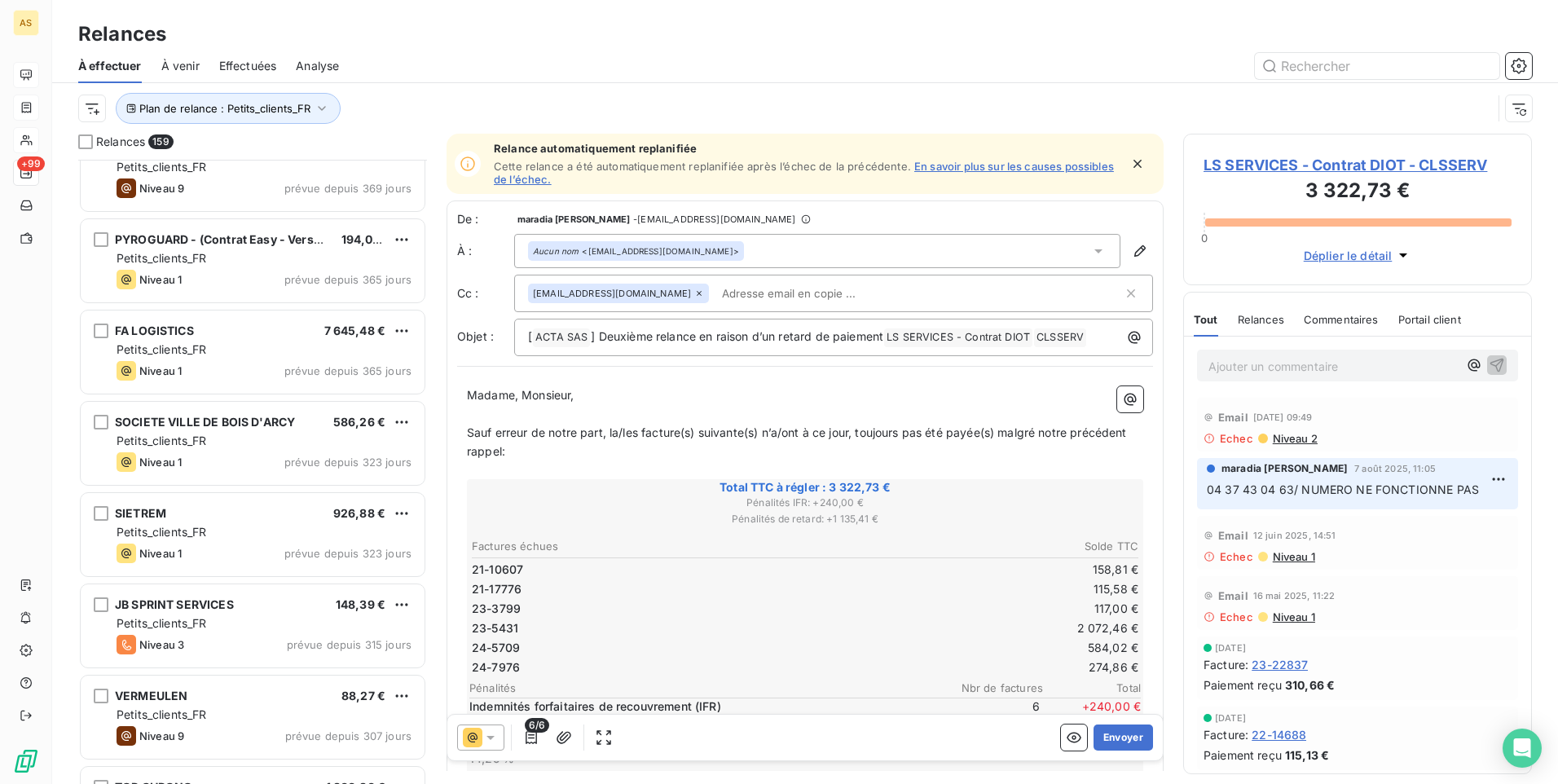
scroll to position [979, 0]
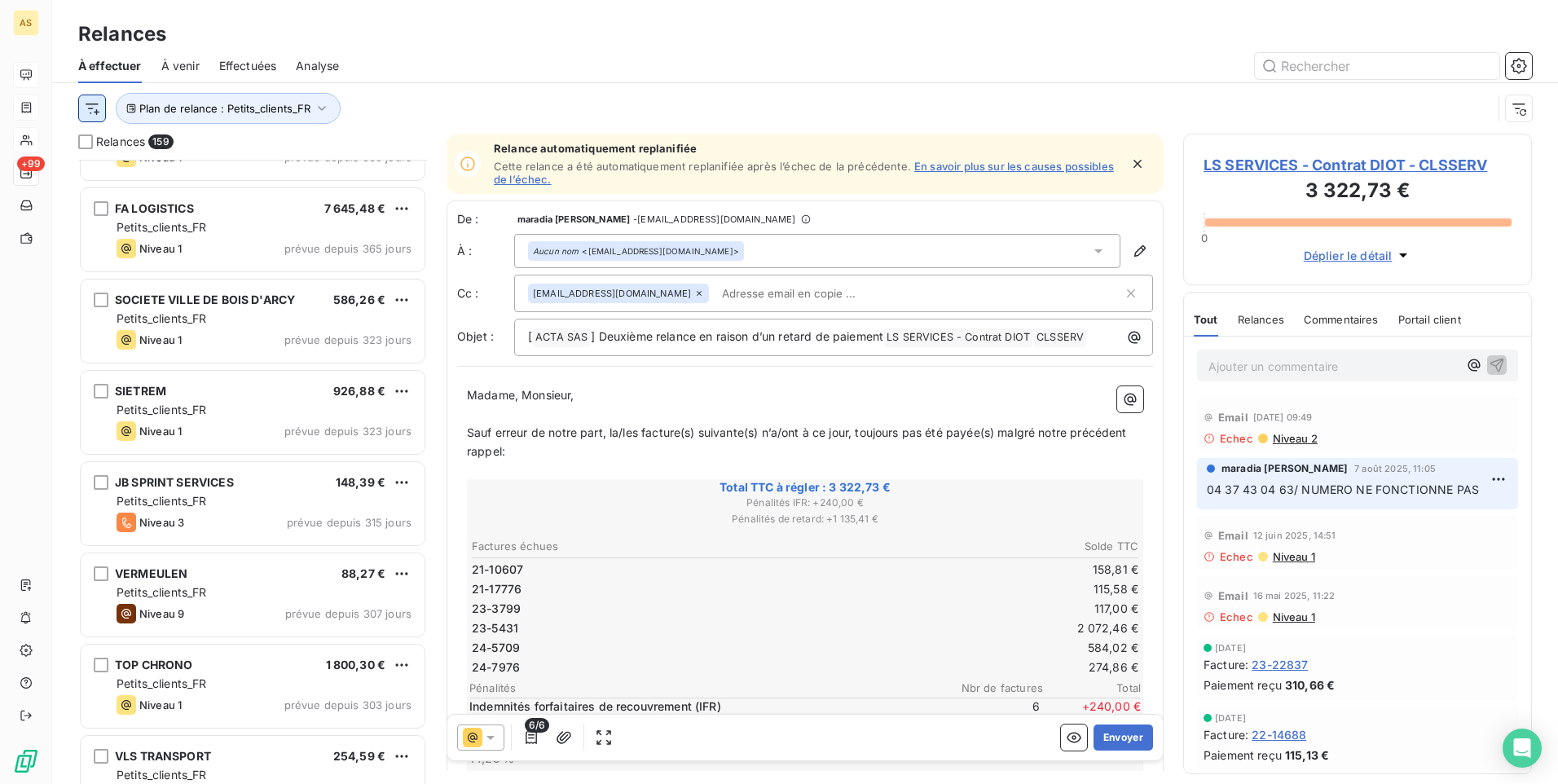
click at [97, 108] on html "AS +99 Relances À effectuer À venir Effectuées Analyse Plan de relance : Petits…" at bounding box center [779, 392] width 1558 height 784
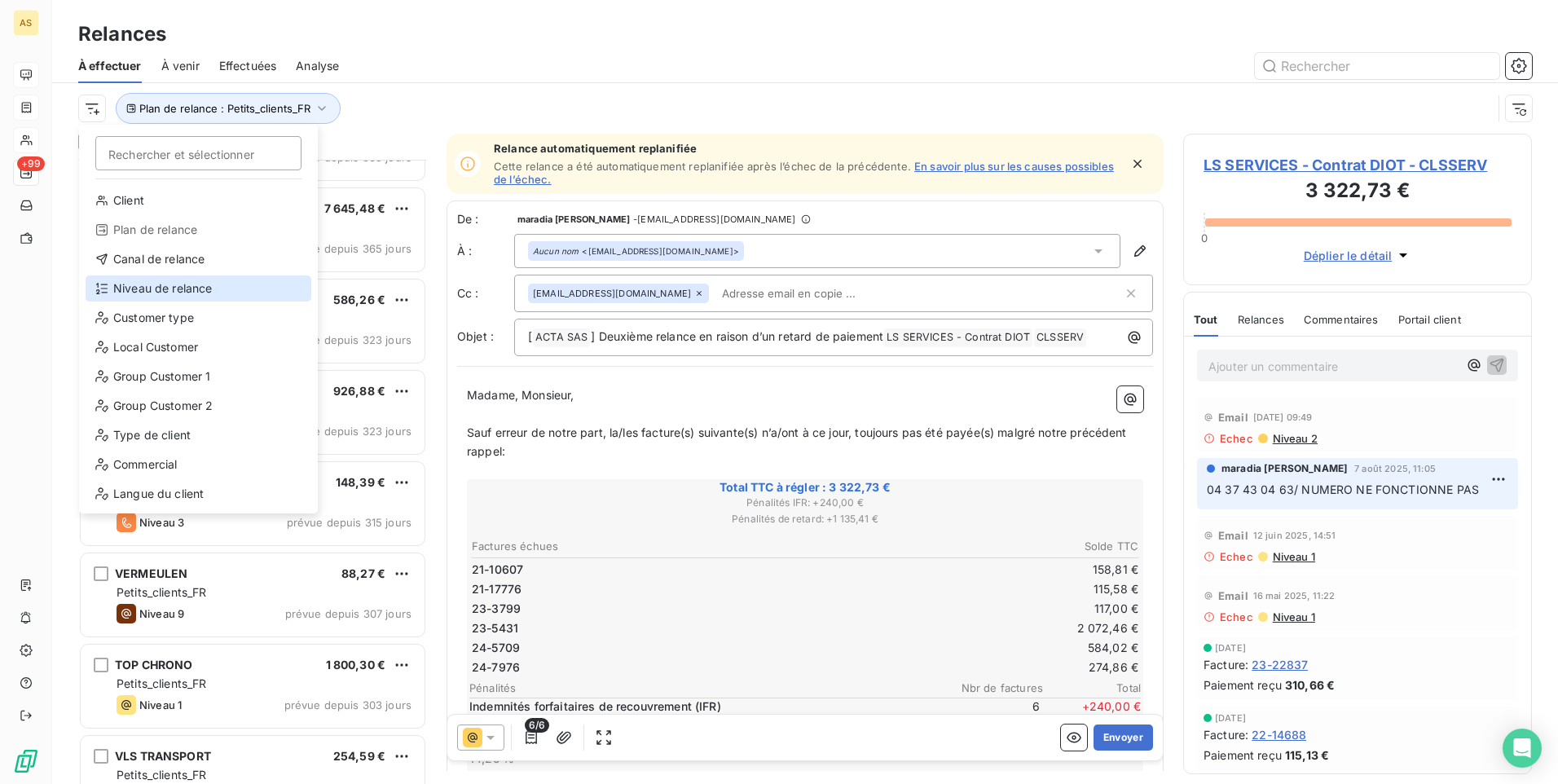
click at [114, 286] on div "Niveau de relance" at bounding box center [198, 288] width 226 height 26
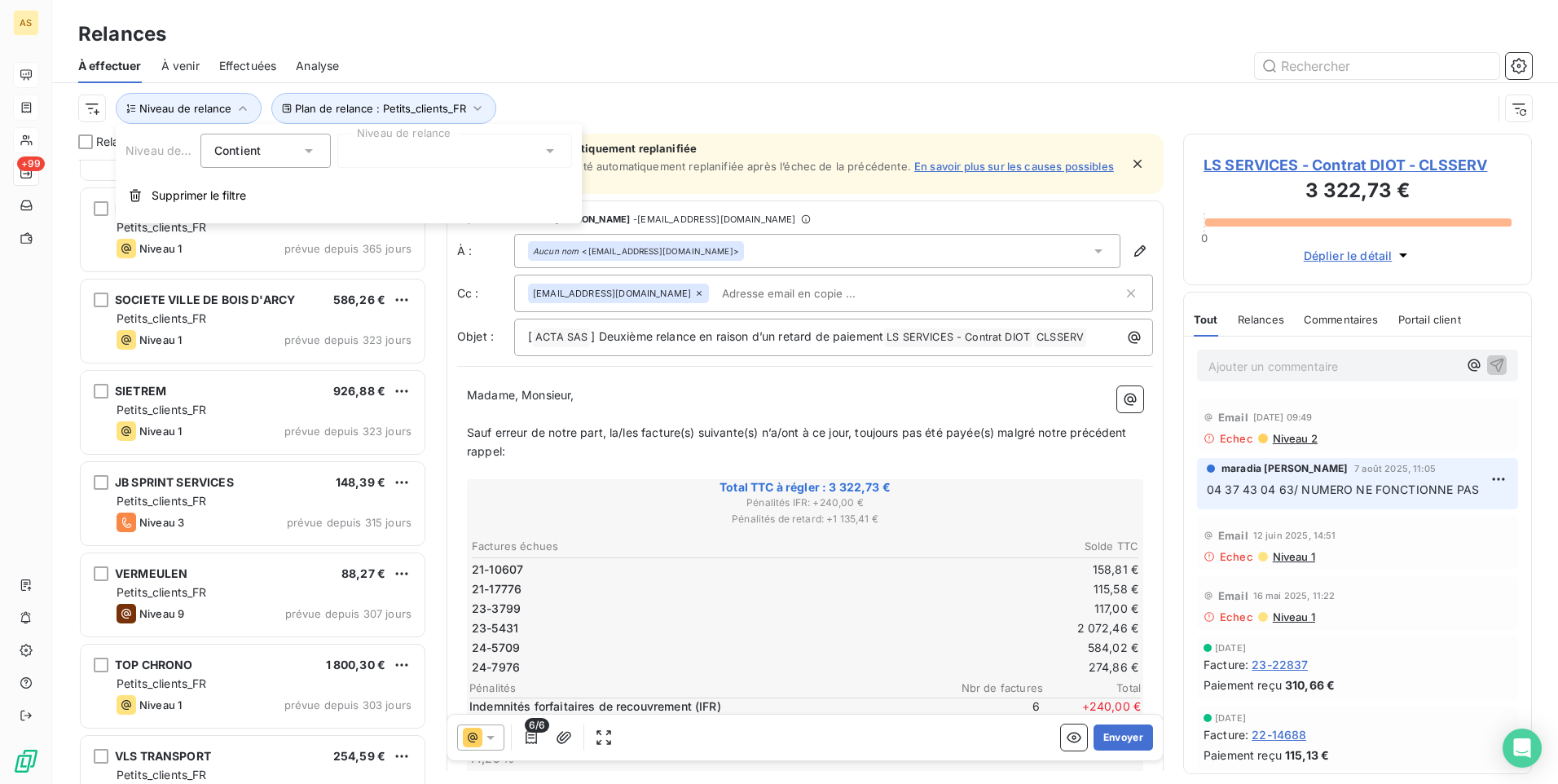
click at [558, 146] on icon at bounding box center [550, 151] width 16 height 16
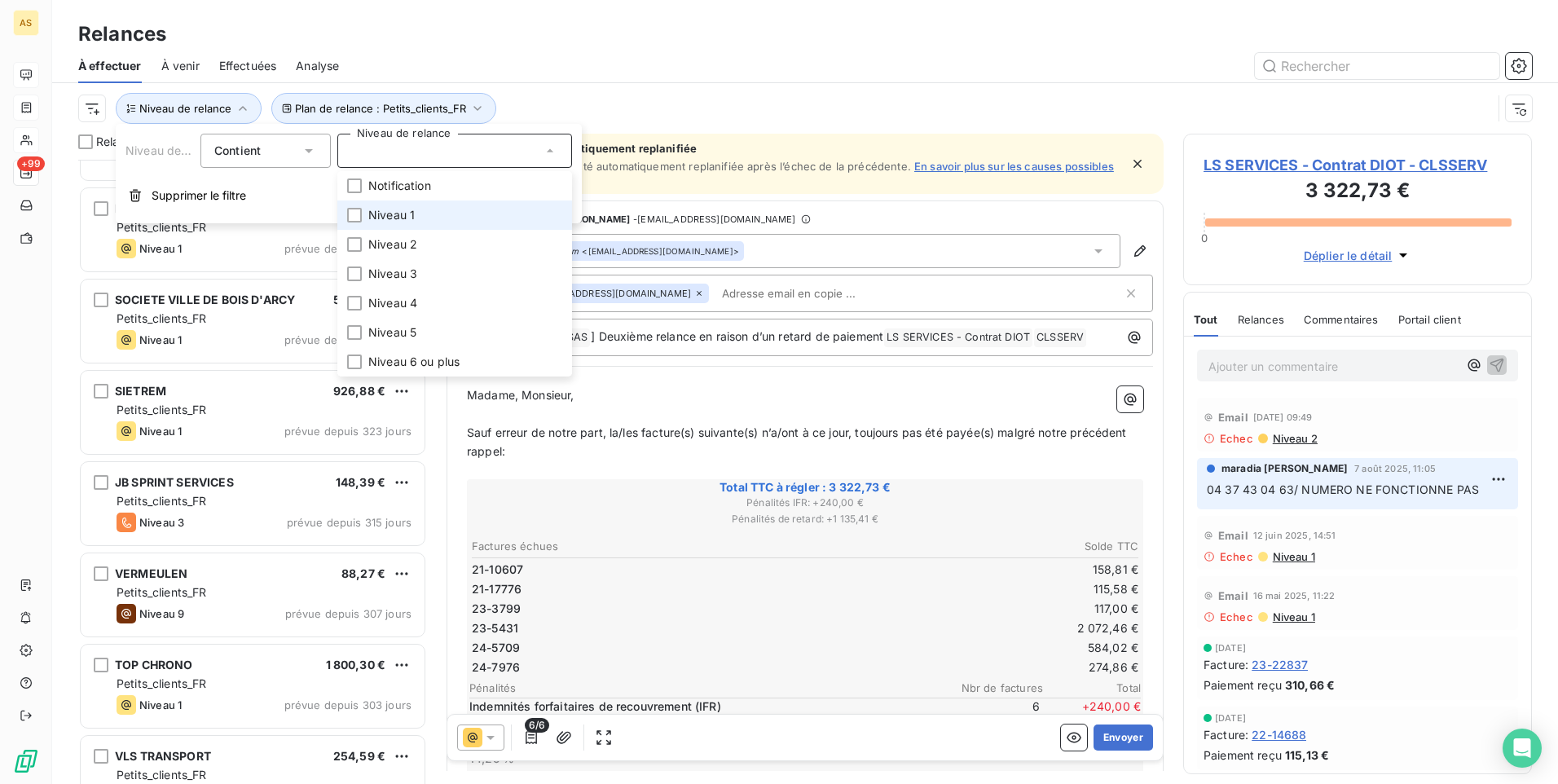
click at [363, 217] on li "Niveau 1" at bounding box center [455, 215] width 235 height 29
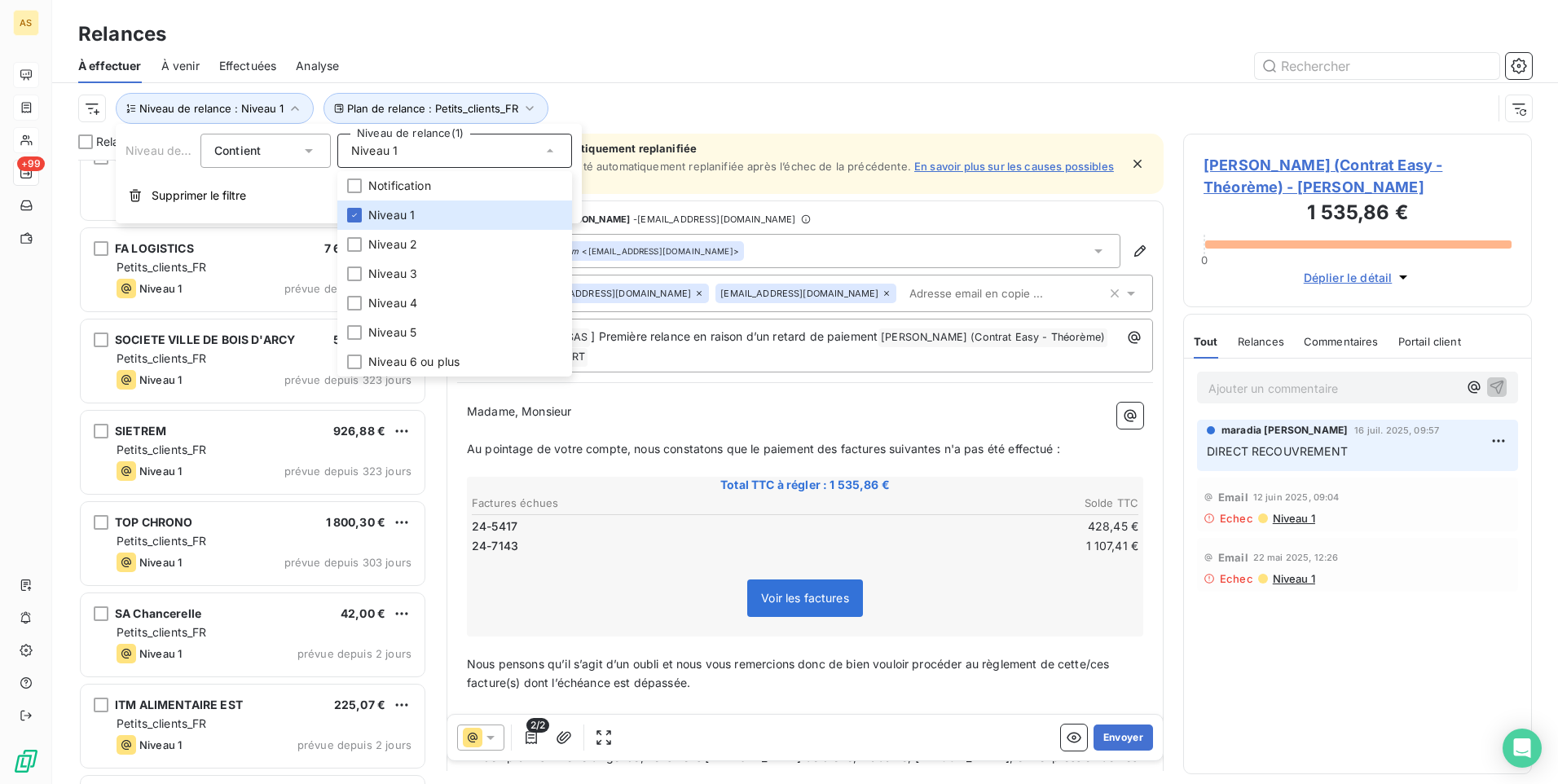
scroll to position [327, 0]
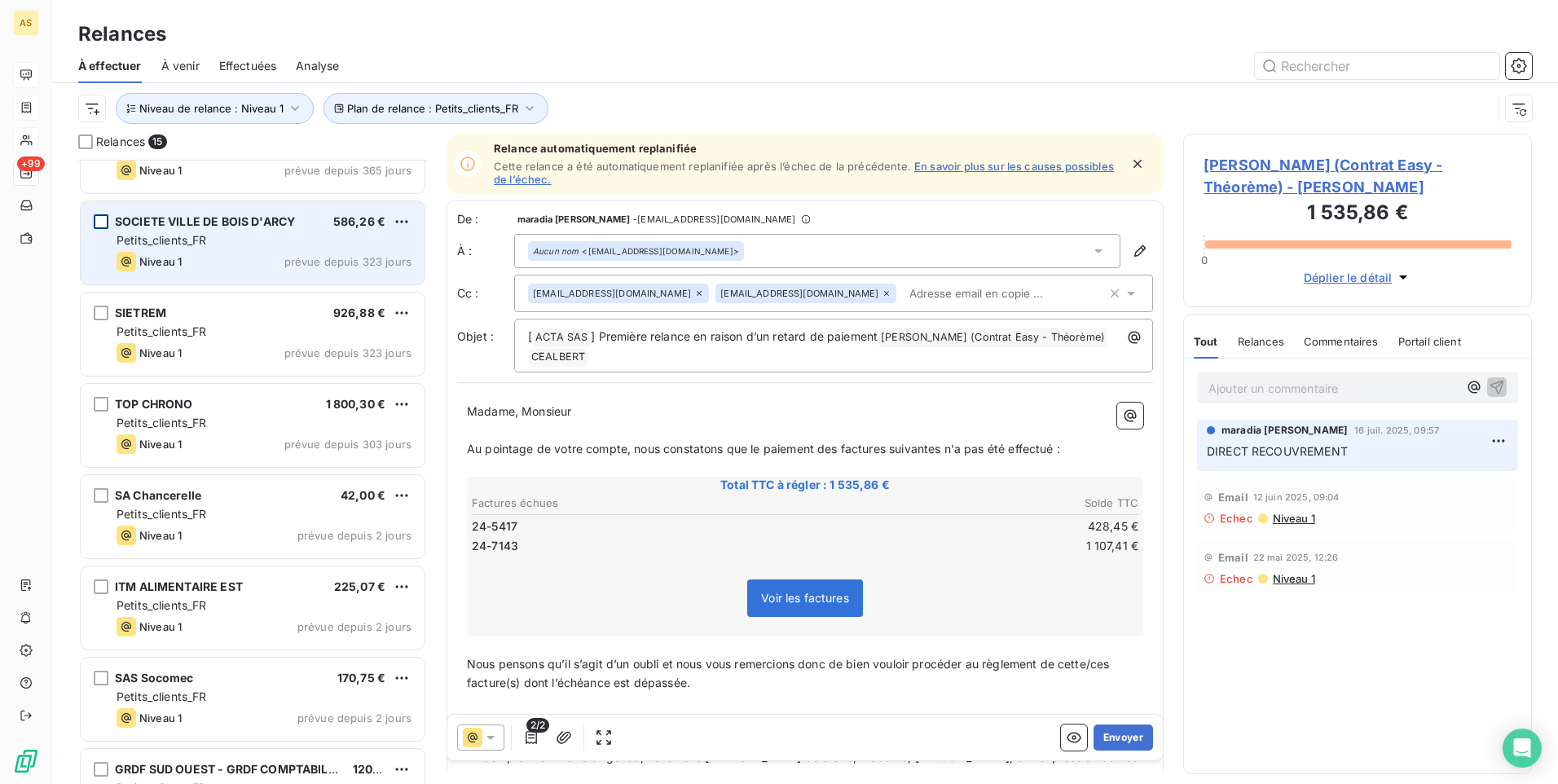
click at [97, 219] on div "grid" at bounding box center [101, 222] width 15 height 15
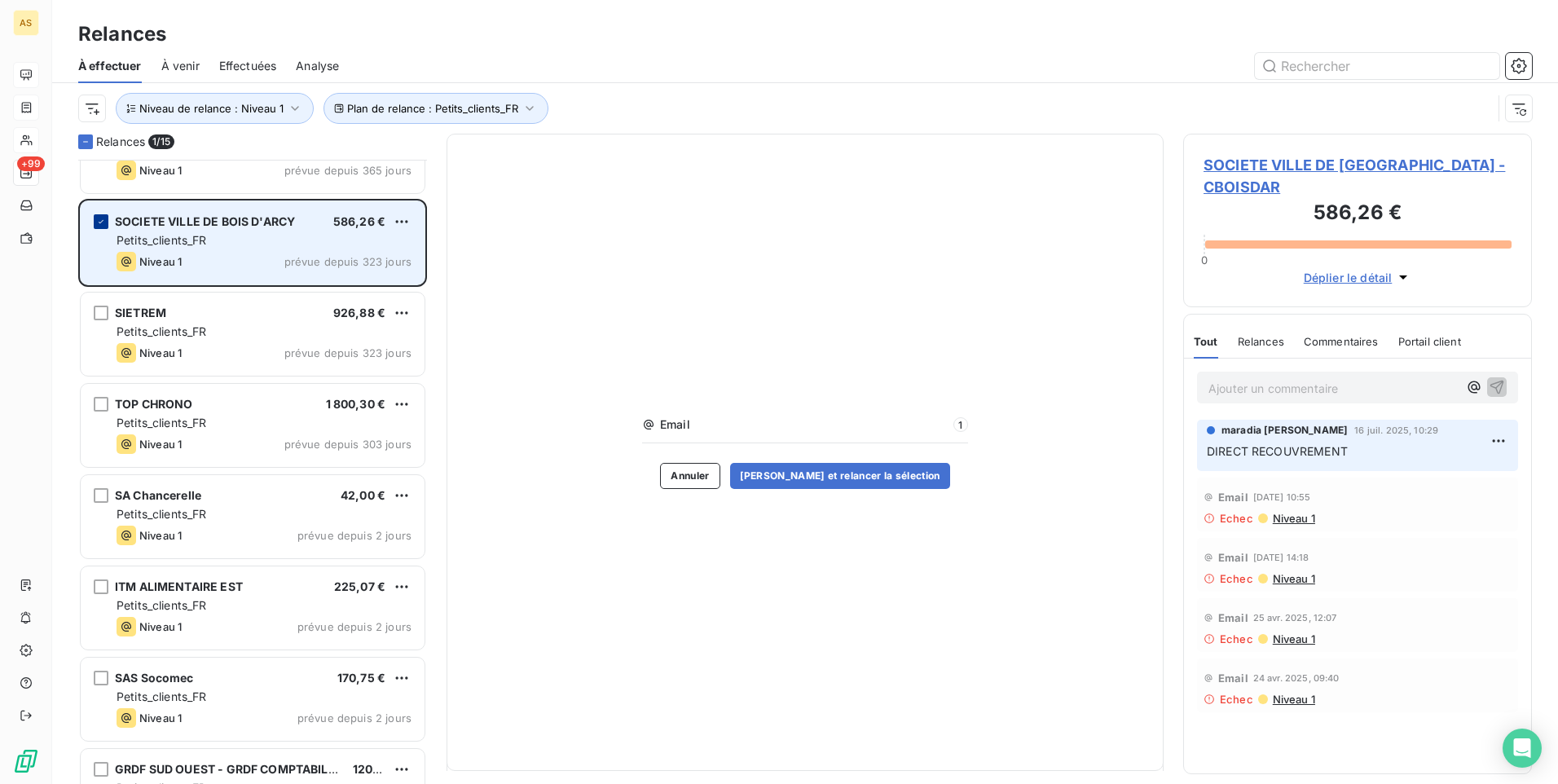
click at [97, 219] on icon "grid" at bounding box center [101, 221] width 10 height 10
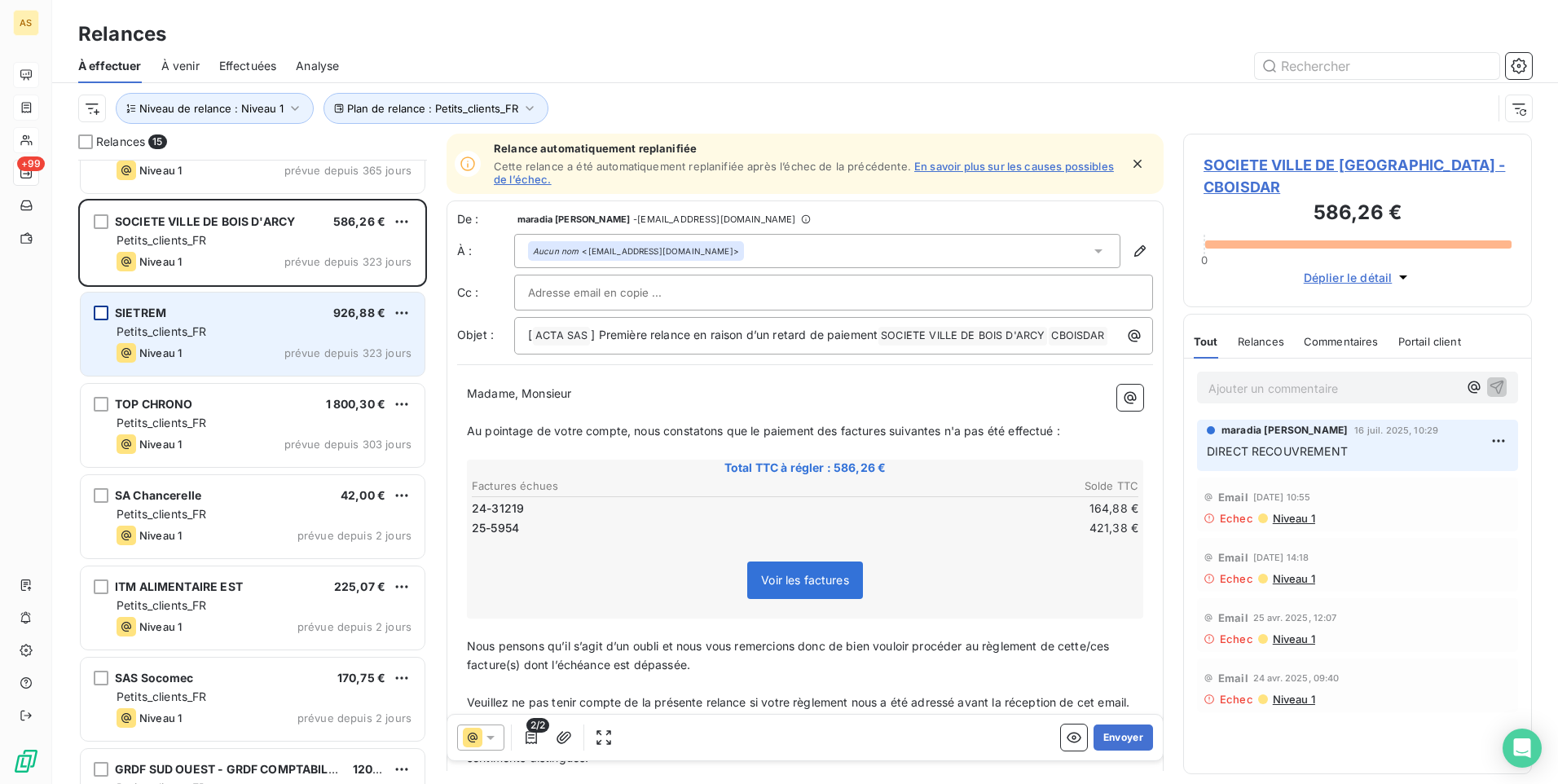
click at [104, 312] on div "grid" at bounding box center [101, 313] width 15 height 15
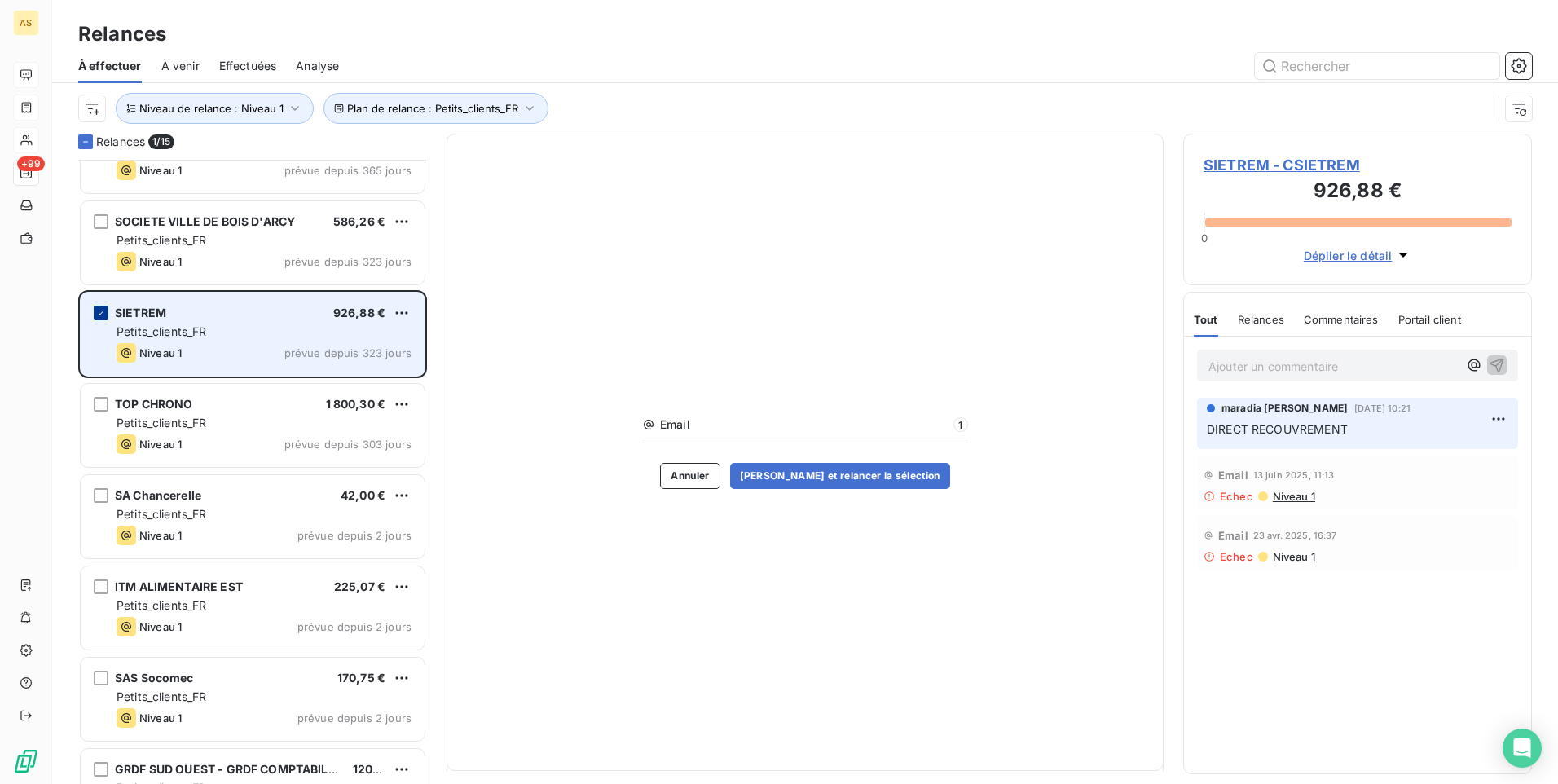
click at [102, 313] on icon "grid" at bounding box center [100, 313] width 5 height 4
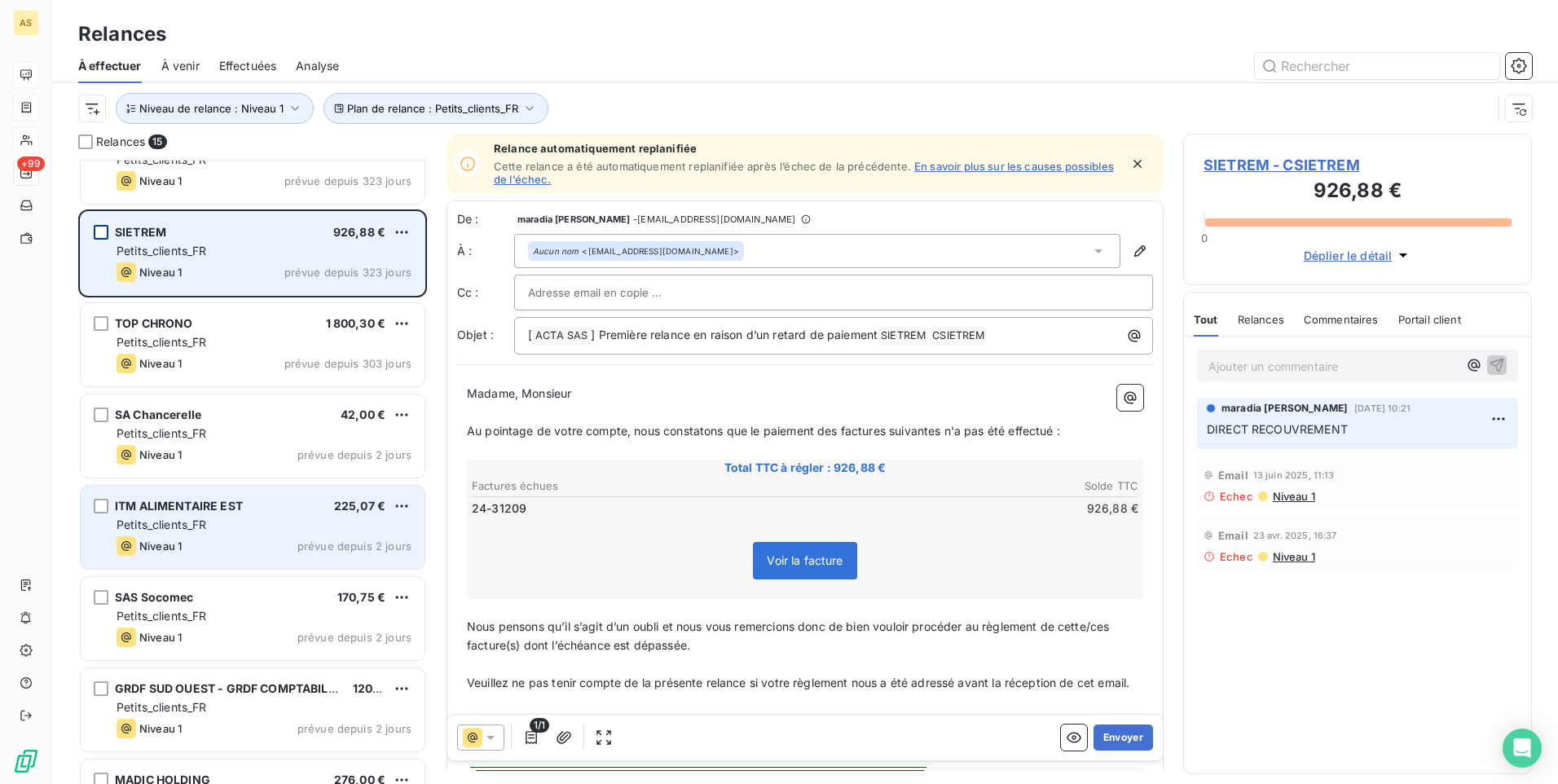
scroll to position [408, 0]
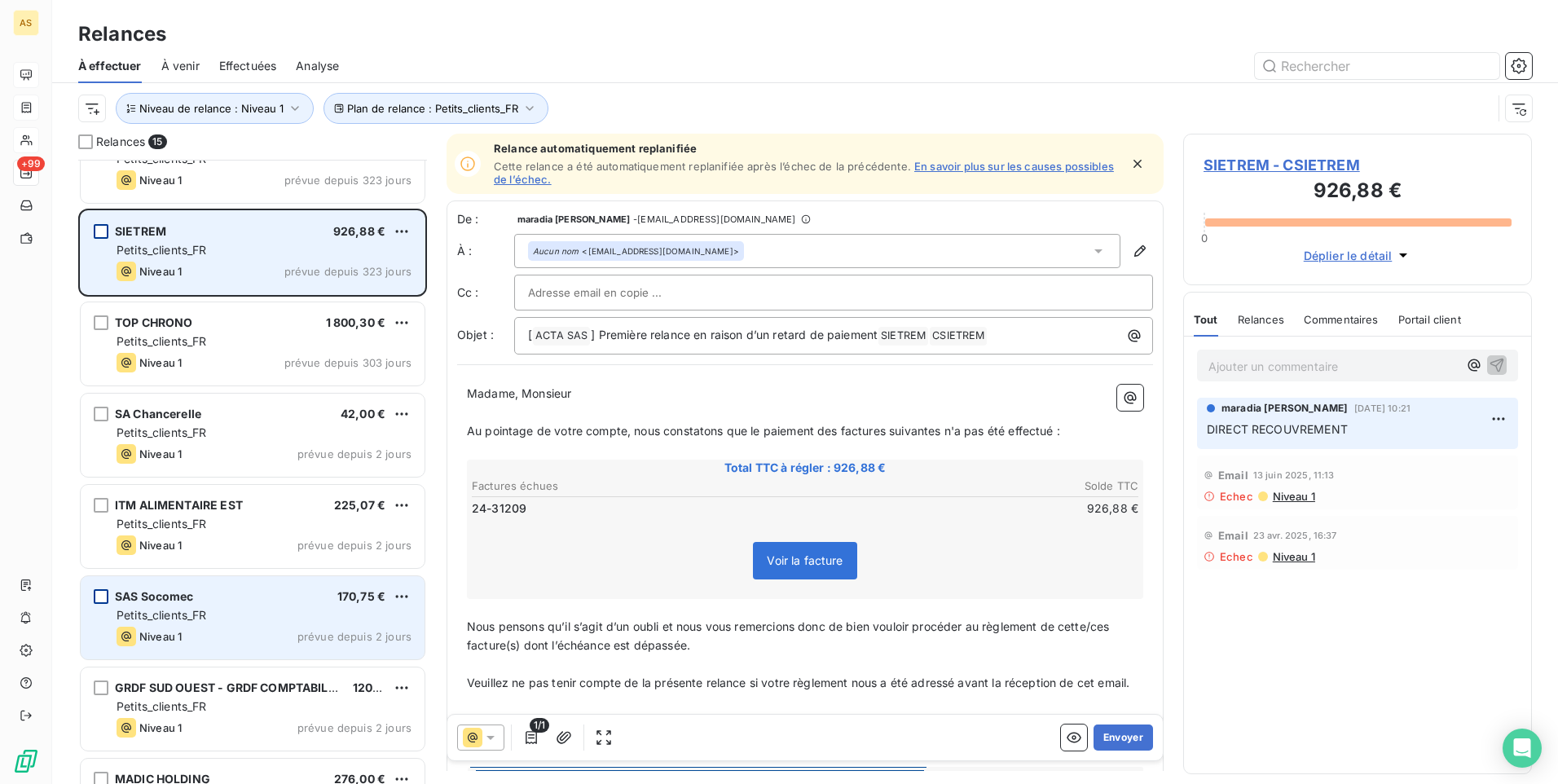
click at [94, 598] on div "grid" at bounding box center [101, 597] width 15 height 15
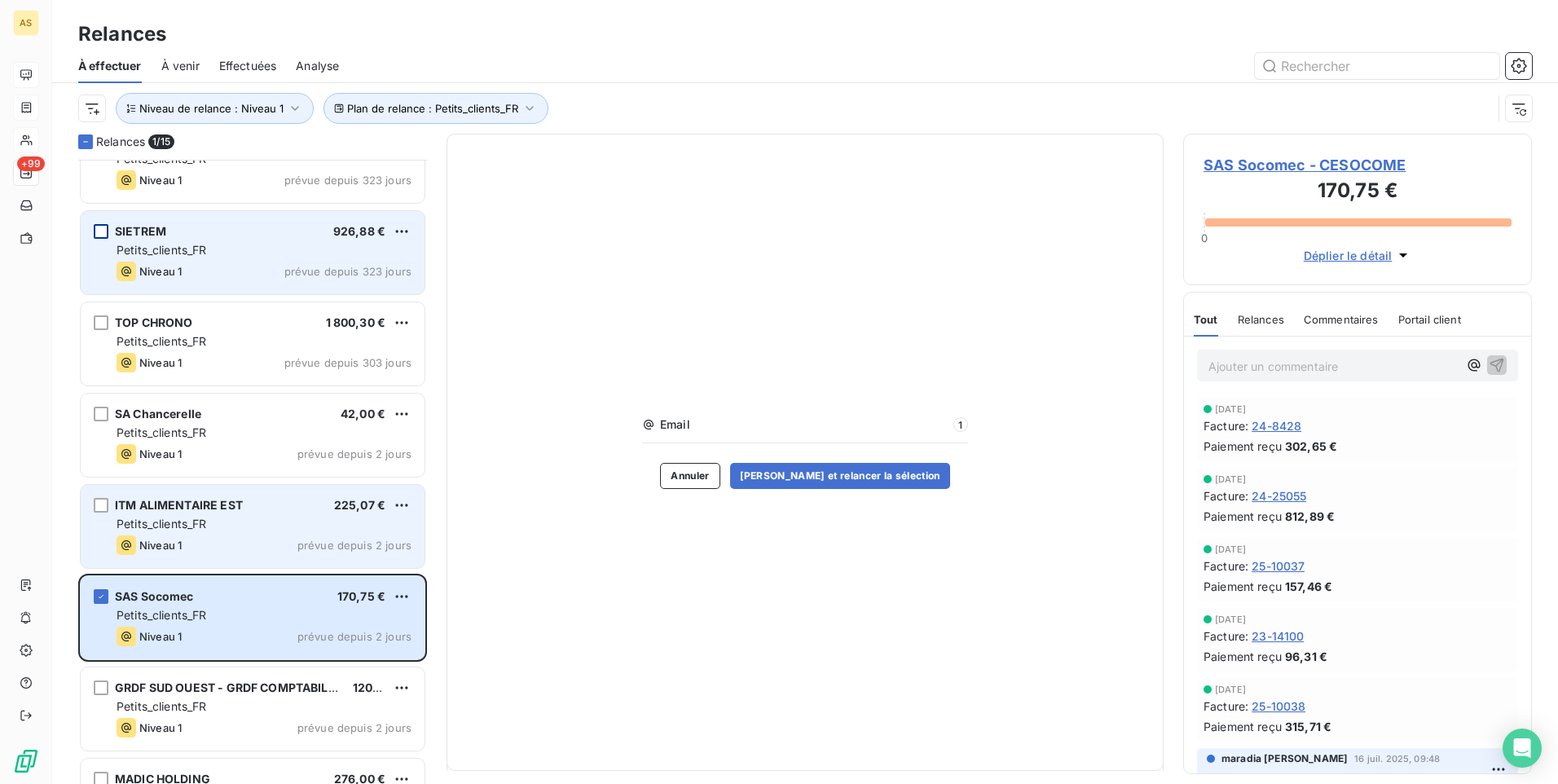
click at [110, 501] on div "ITM ALIMENTAIRE EST 225,07 € Petits_clients_FR Niveau 1 prévue depuis 2 jours" at bounding box center [253, 526] width 344 height 83
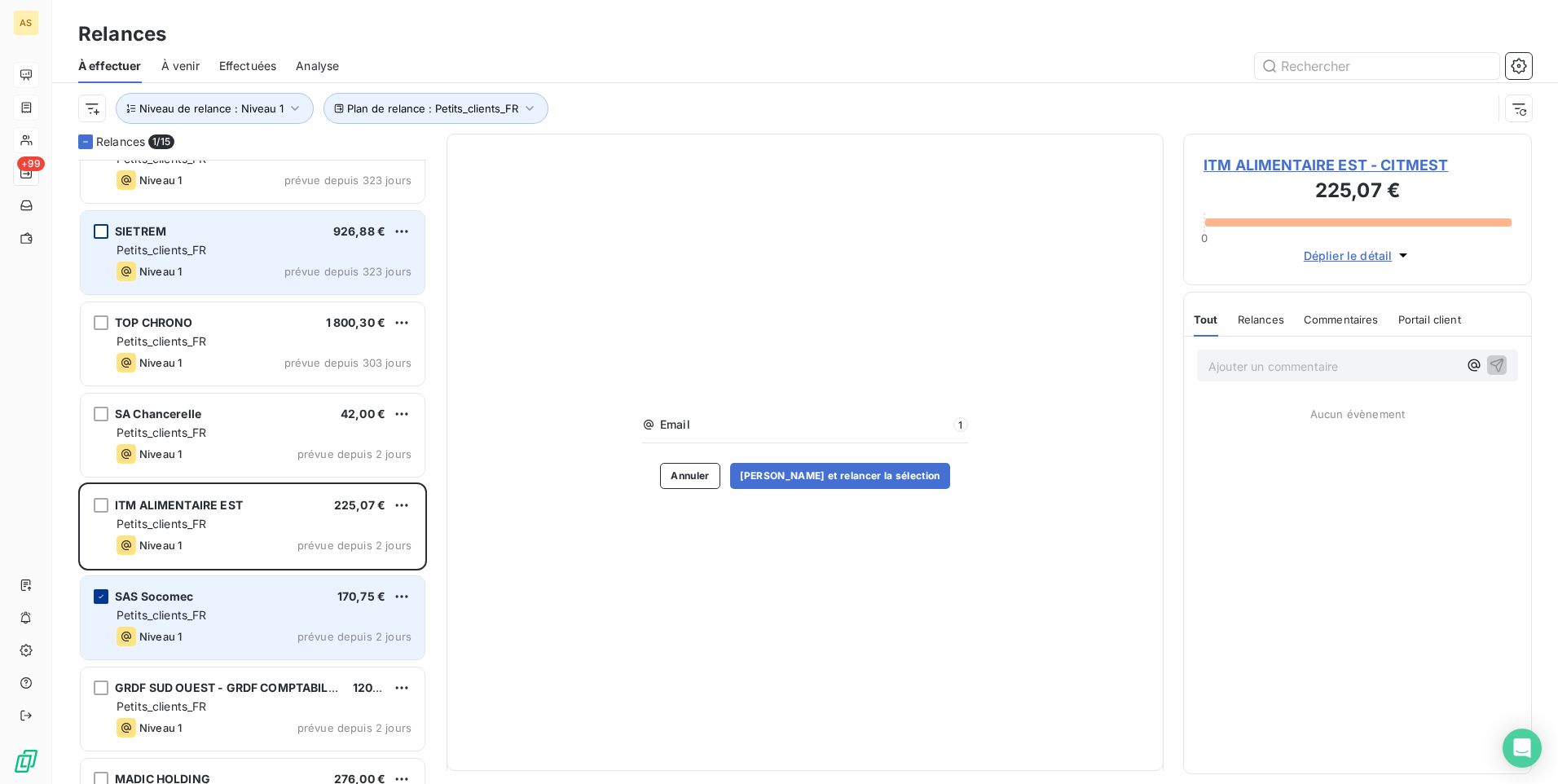
click at [103, 596] on icon "grid" at bounding box center [100, 597] width 5 height 4
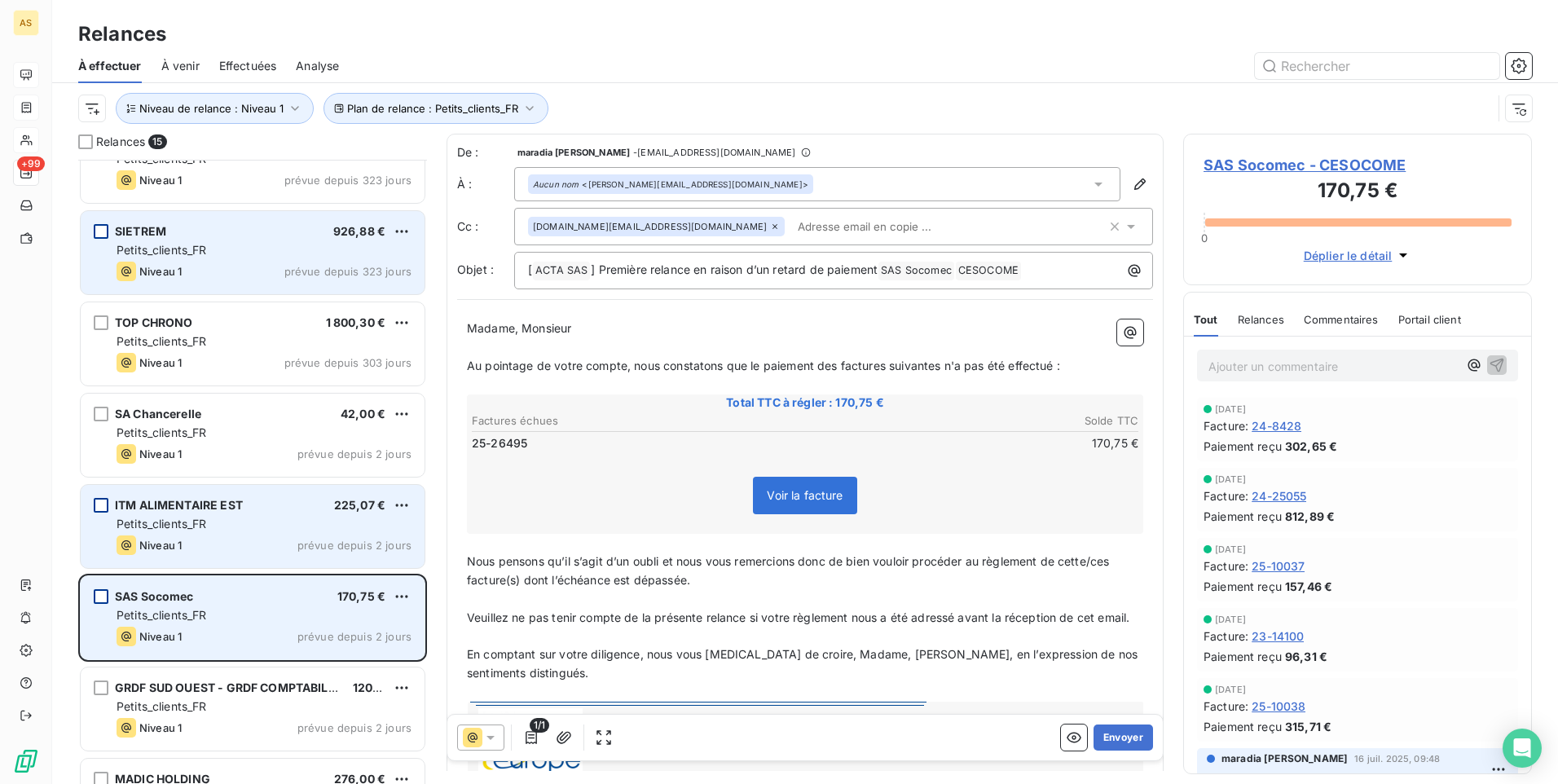
click at [105, 504] on div "grid" at bounding box center [101, 505] width 15 height 15
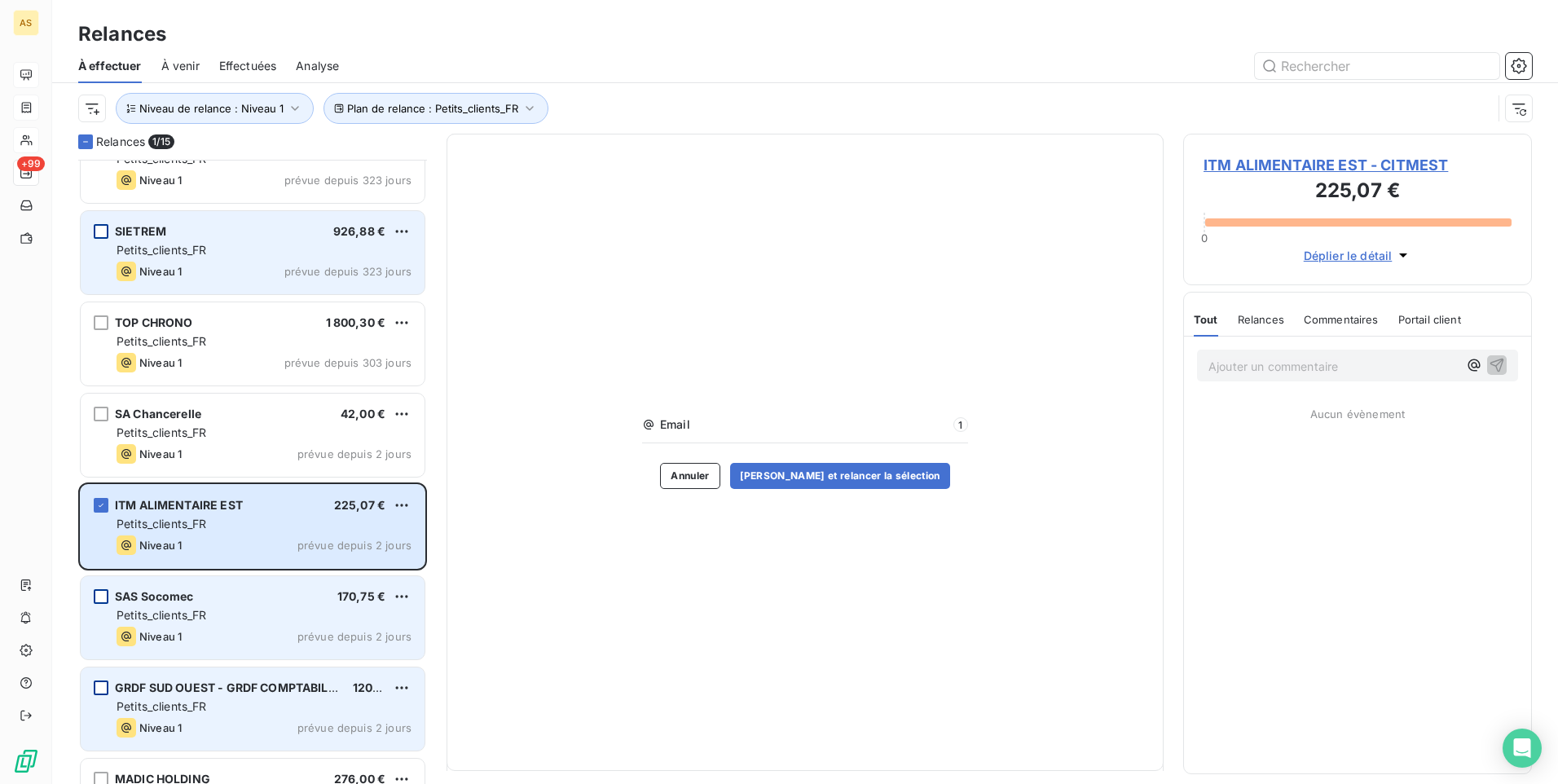
click at [101, 685] on div "grid" at bounding box center [101, 688] width 15 height 15
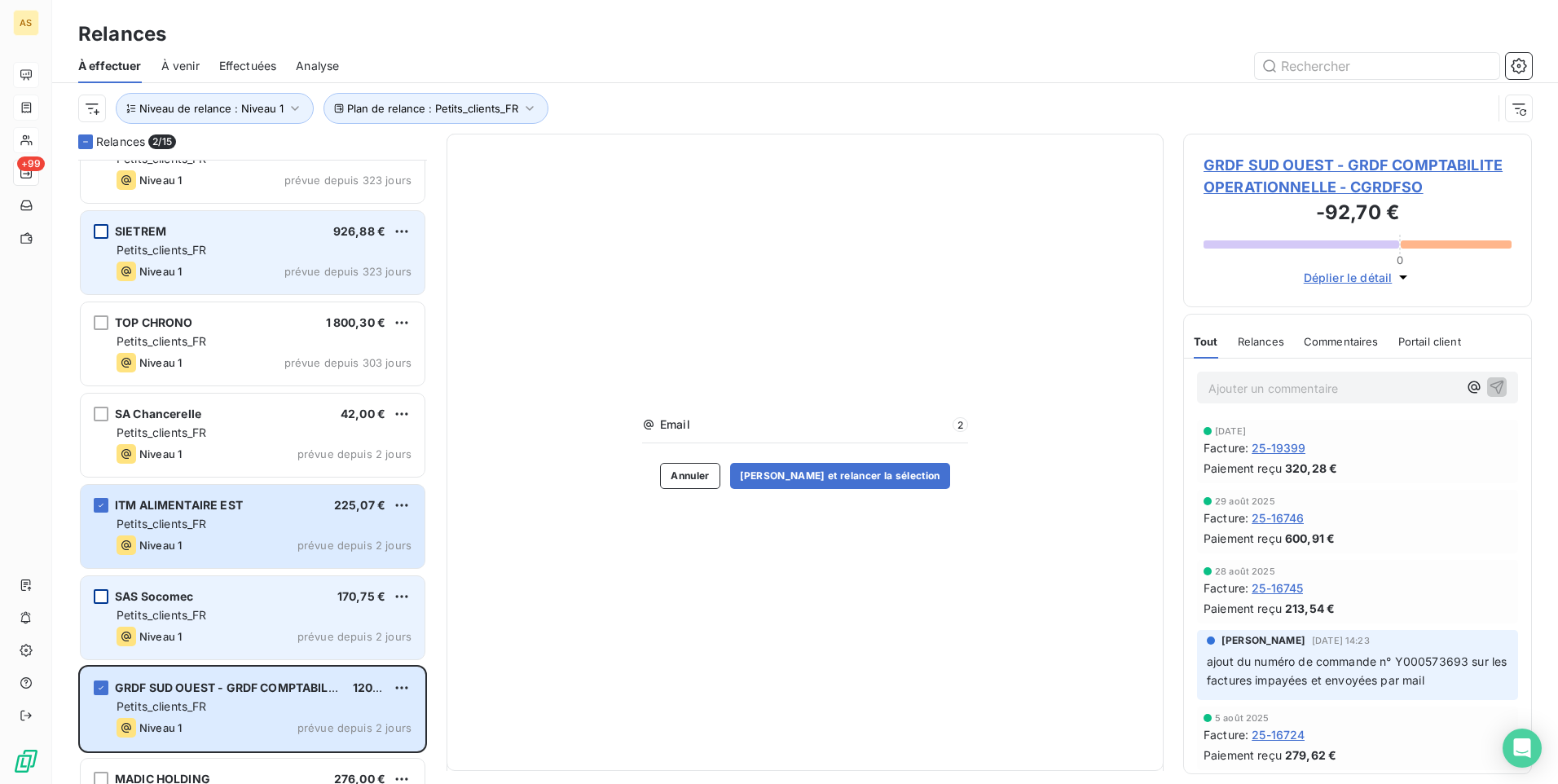
scroll to position [571, 0]
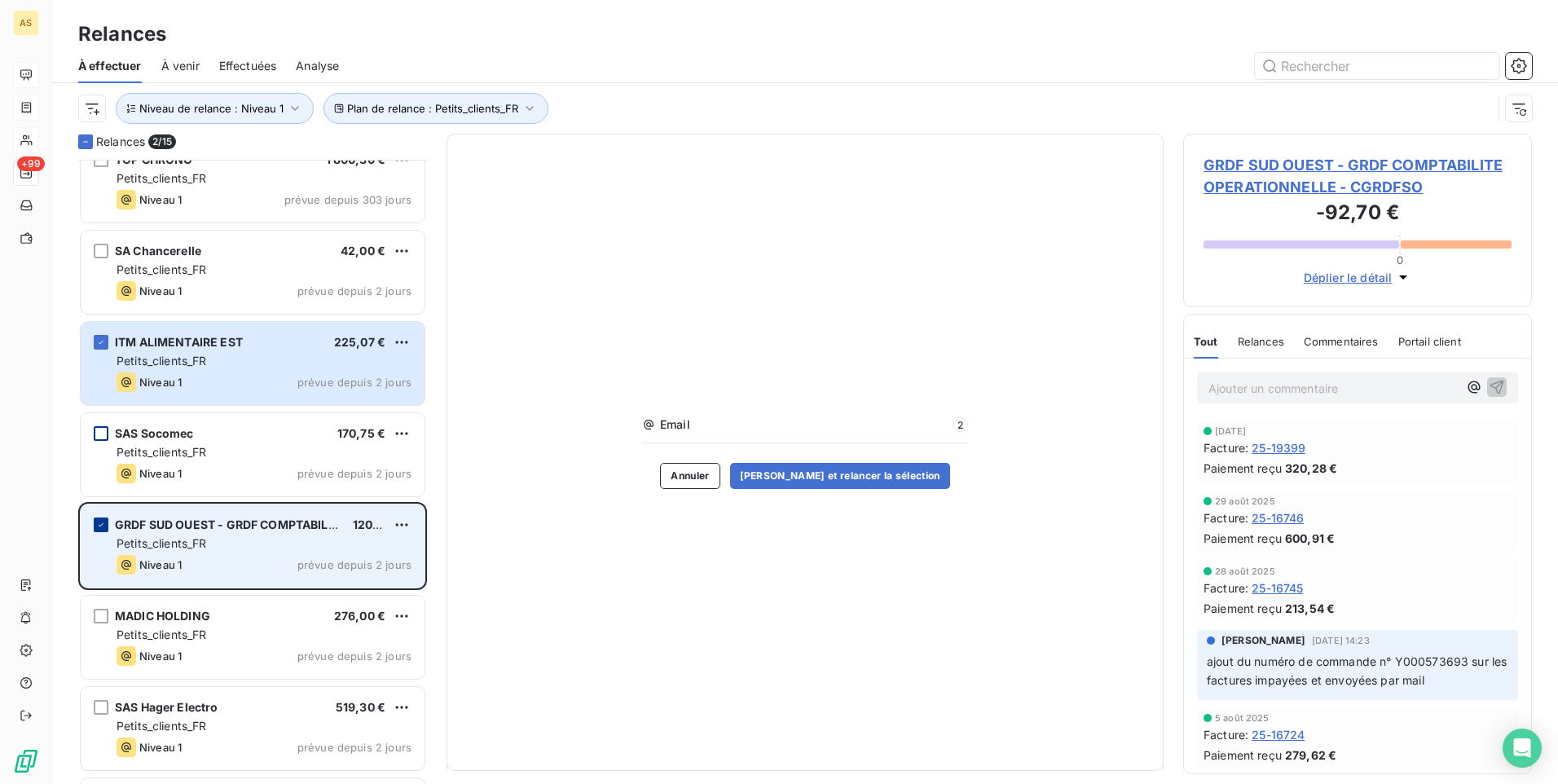
click at [96, 524] on icon "grid" at bounding box center [101, 525] width 10 height 10
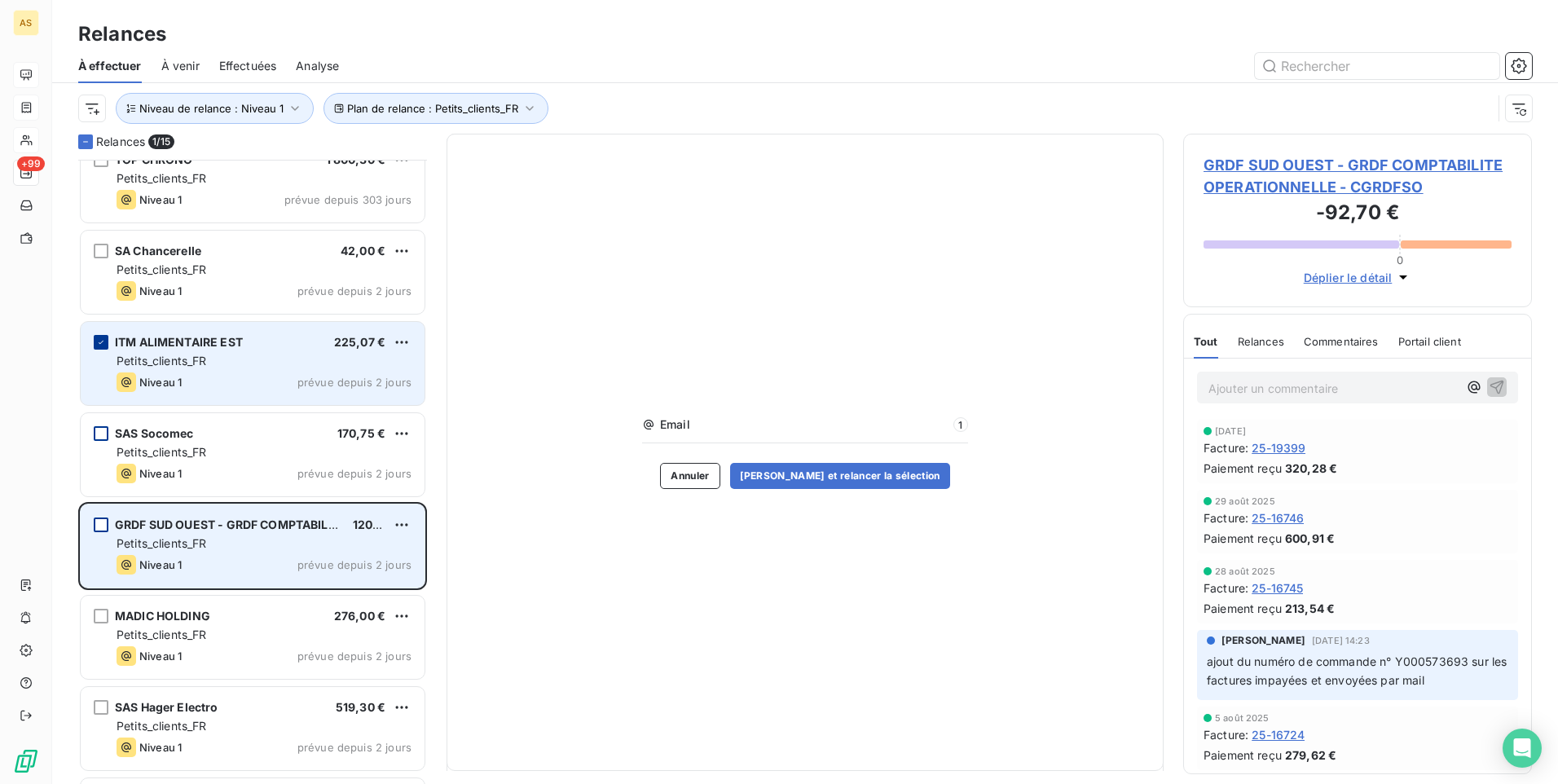
click at [103, 344] on icon "grid" at bounding box center [101, 342] width 10 height 10
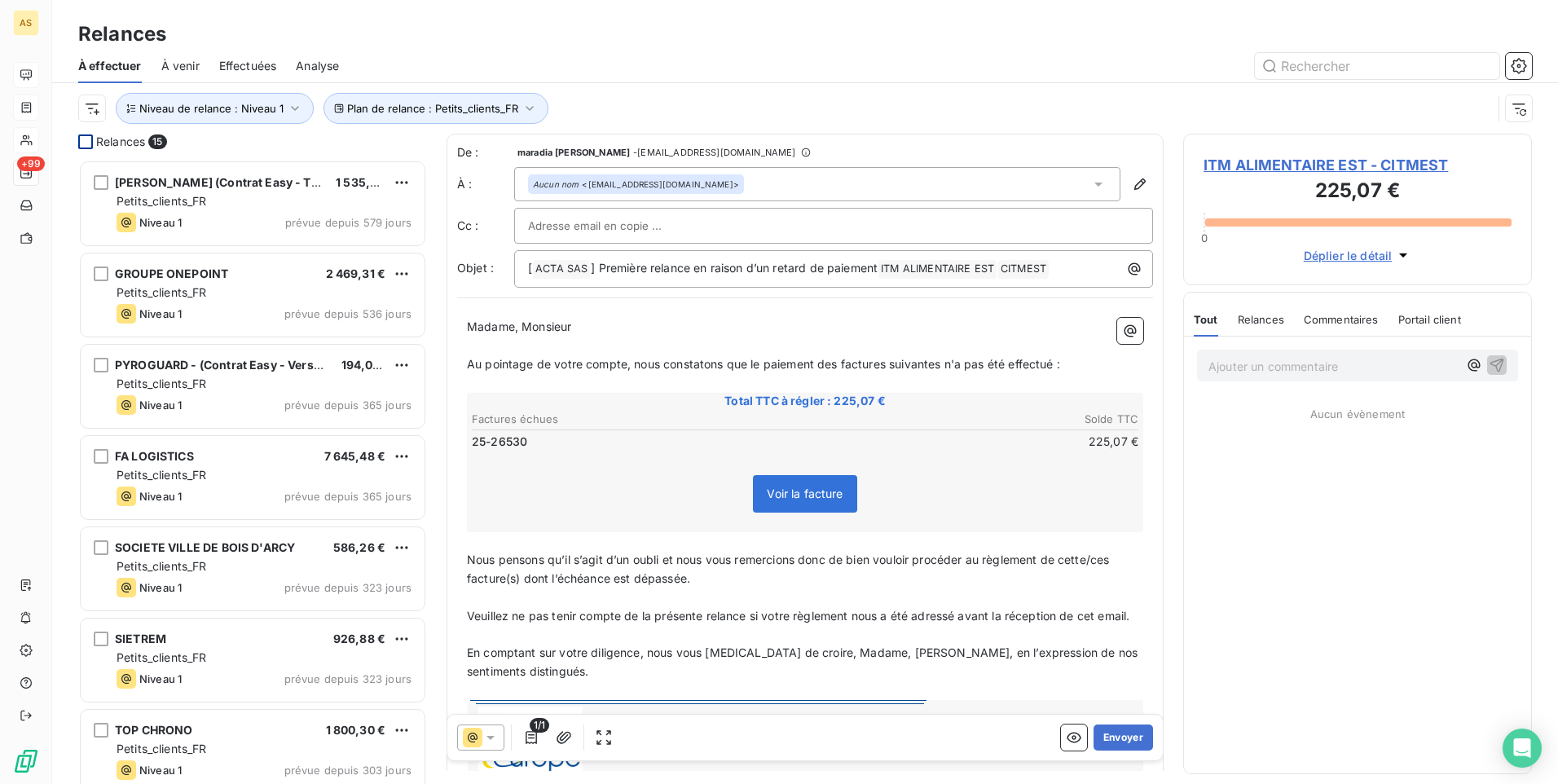
click at [86, 138] on div at bounding box center [85, 142] width 15 height 15
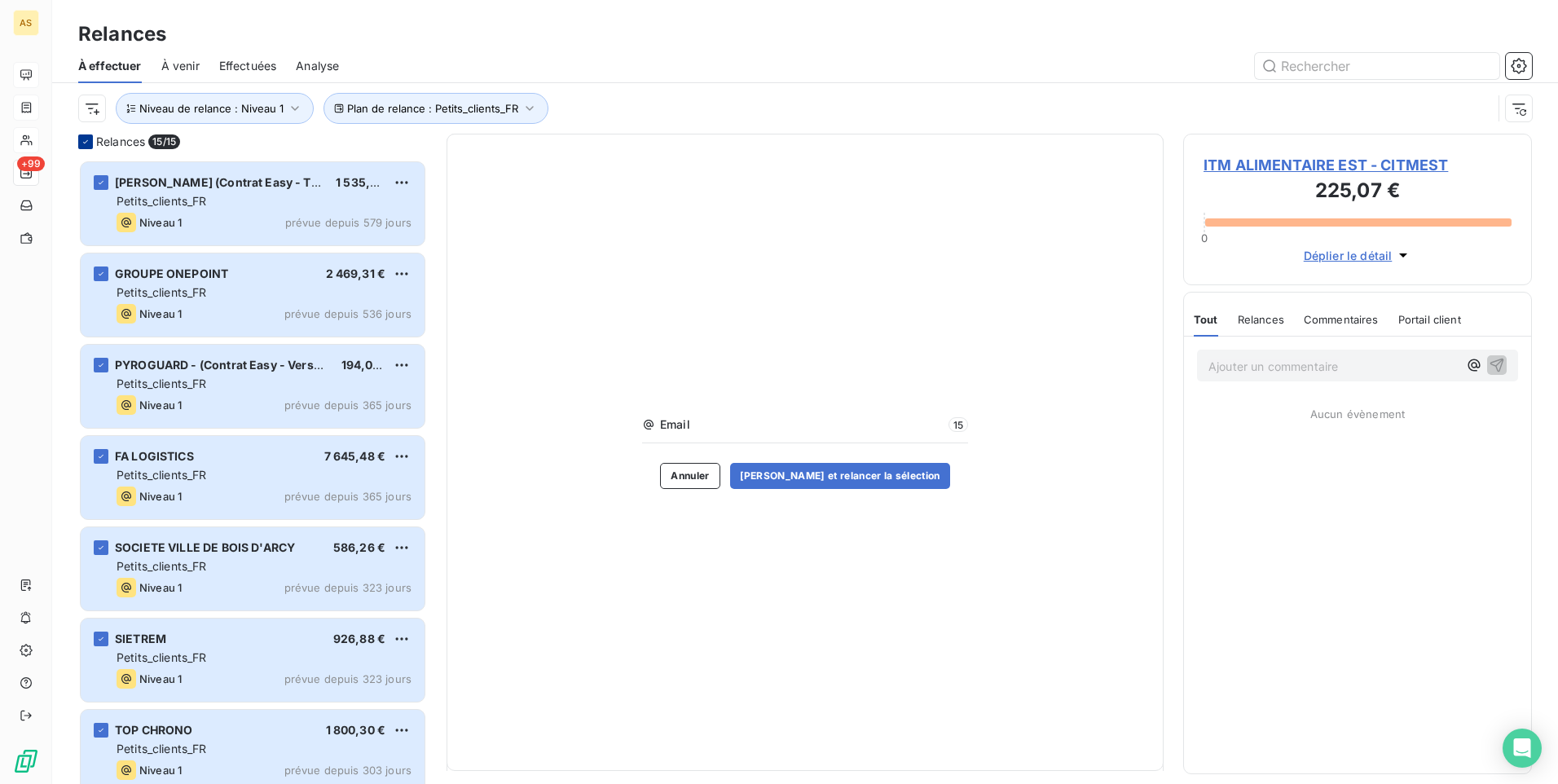
click at [82, 142] on icon at bounding box center [85, 142] width 10 height 10
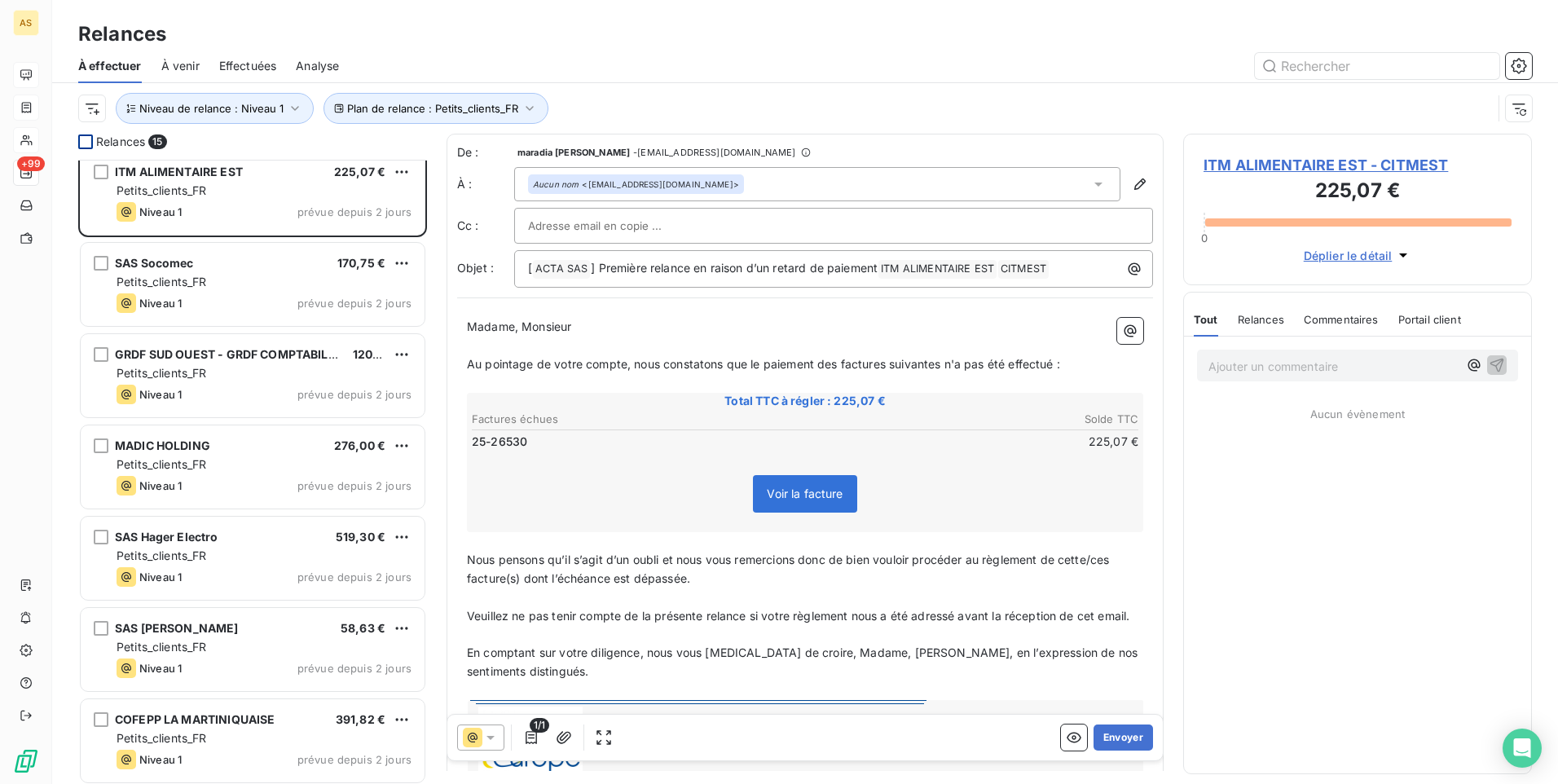
scroll to position [746, 0]
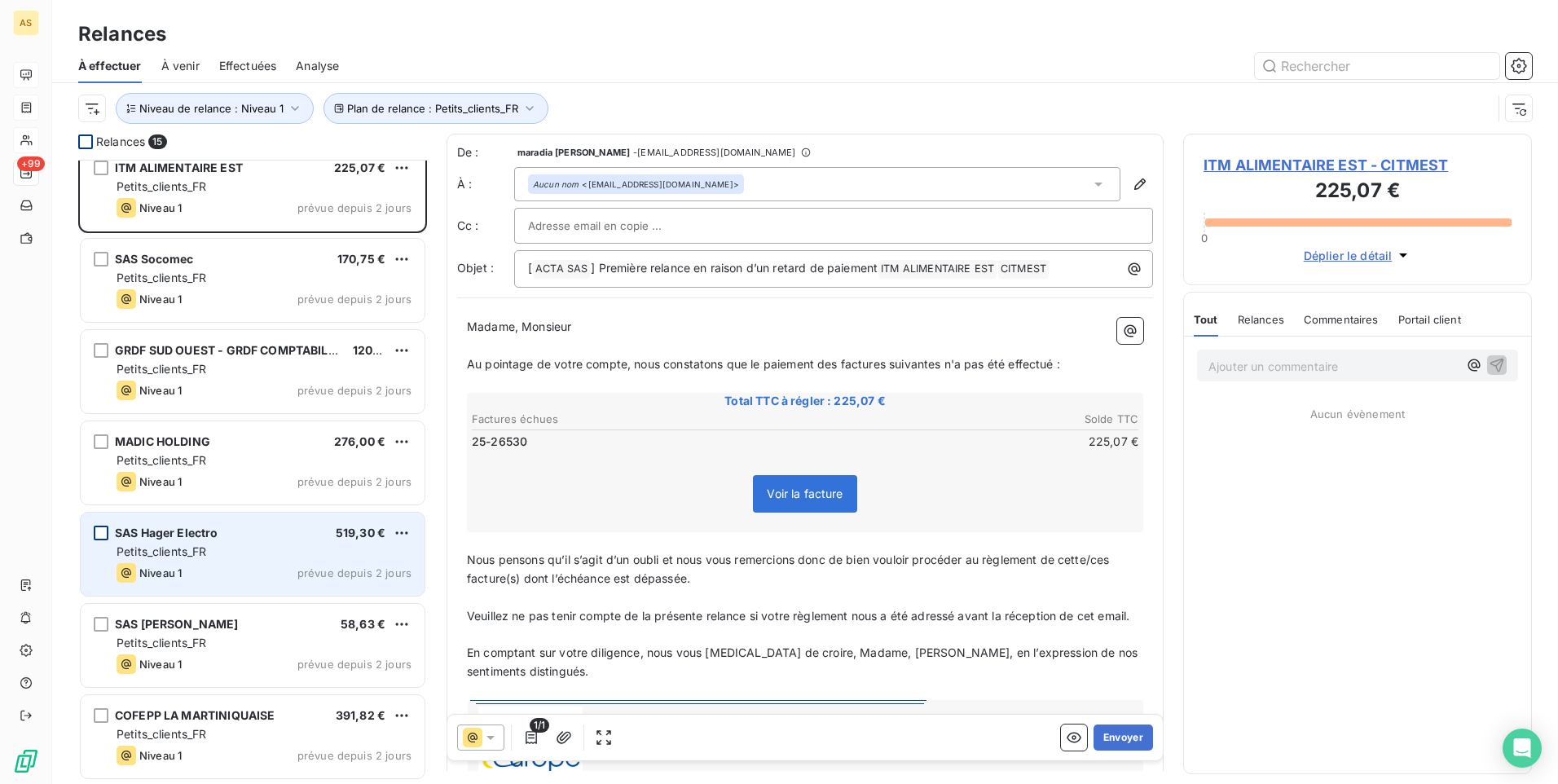
click at [105, 535] on div "grid" at bounding box center [101, 533] width 15 height 15
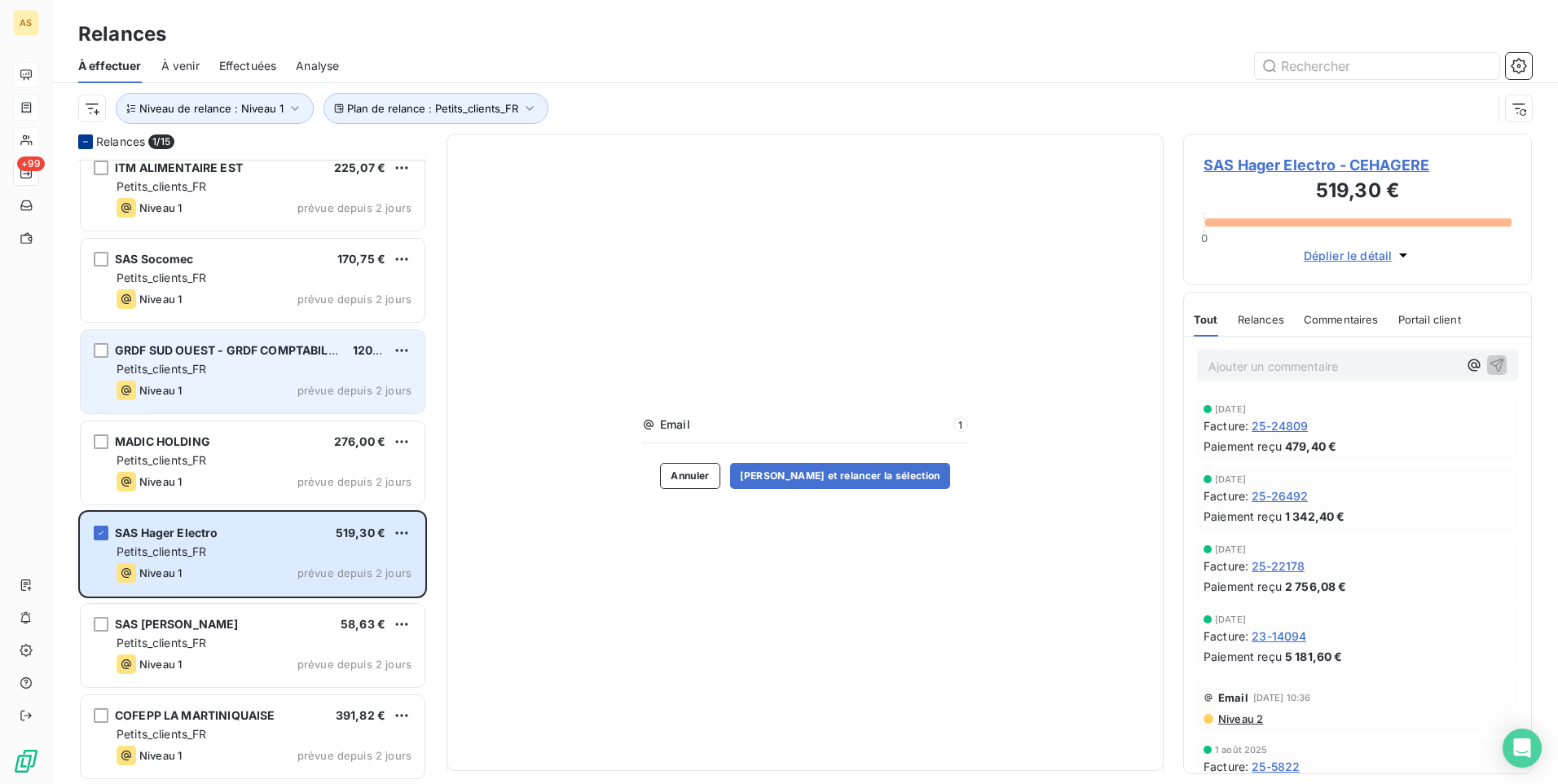
click at [171, 369] on span "Petits_clients_FR" at bounding box center [161, 368] width 90 height 14
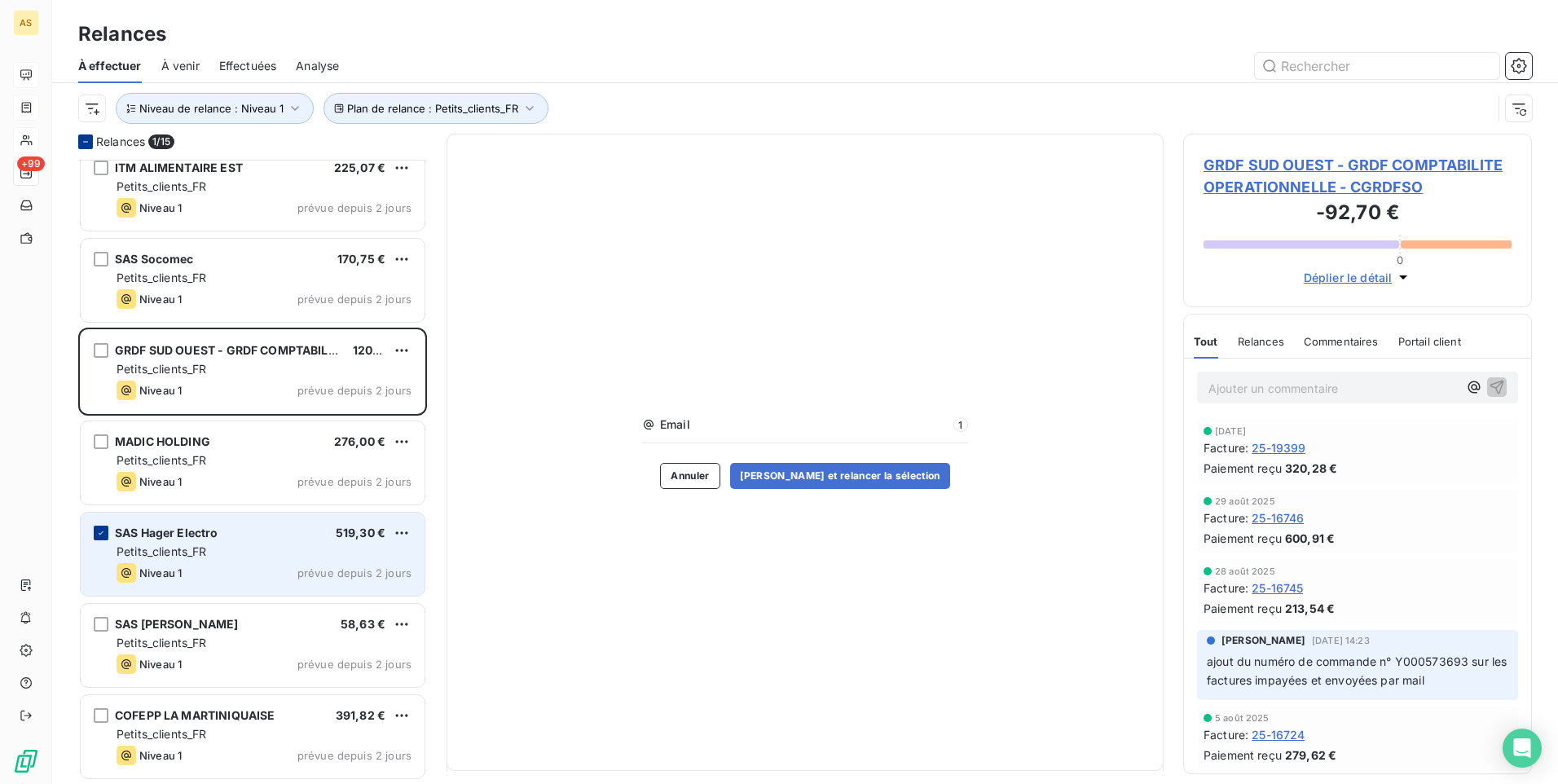
click at [94, 526] on div "grid" at bounding box center [101, 533] width 15 height 15
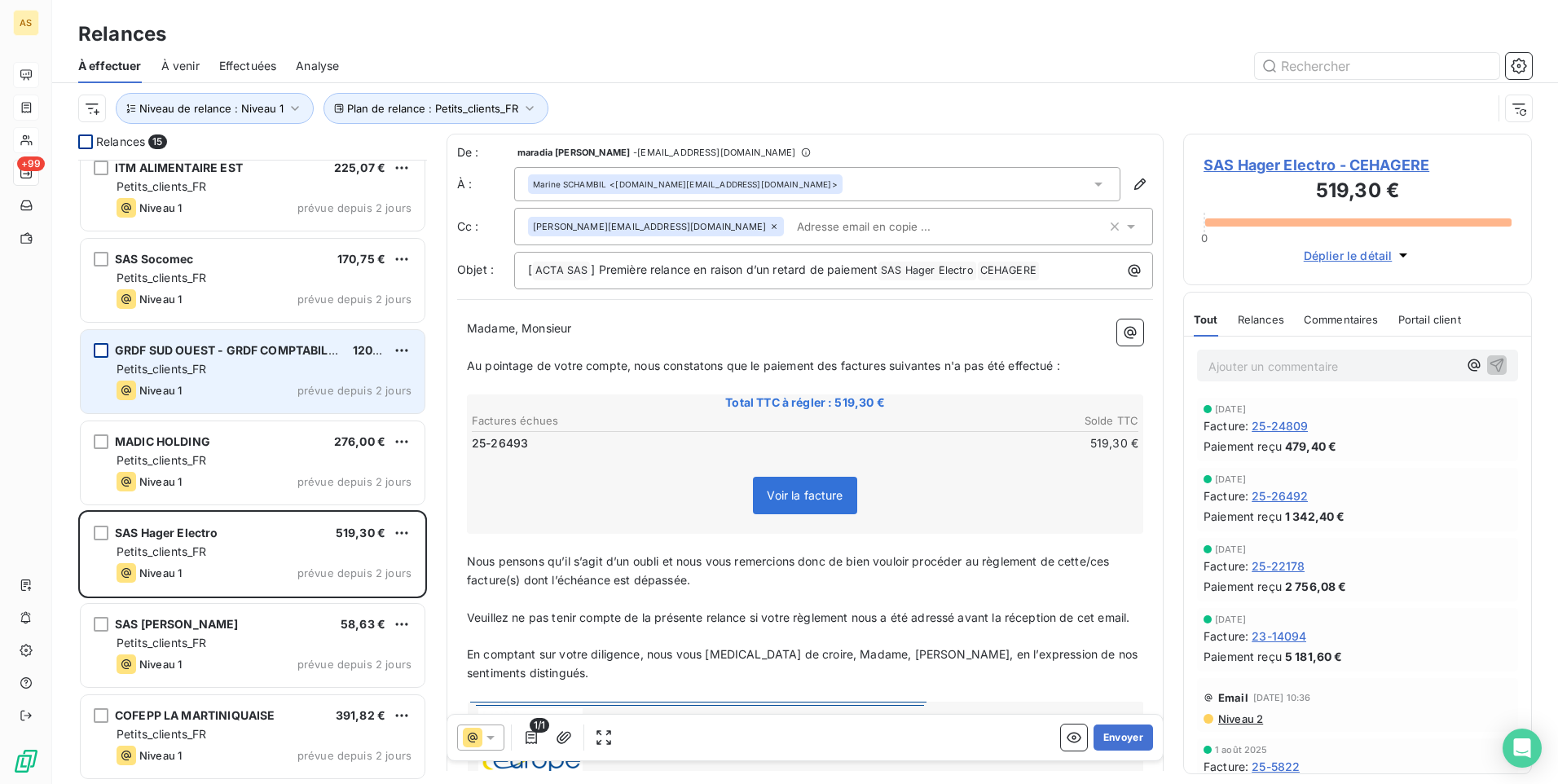
click at [106, 349] on div "grid" at bounding box center [101, 350] width 15 height 15
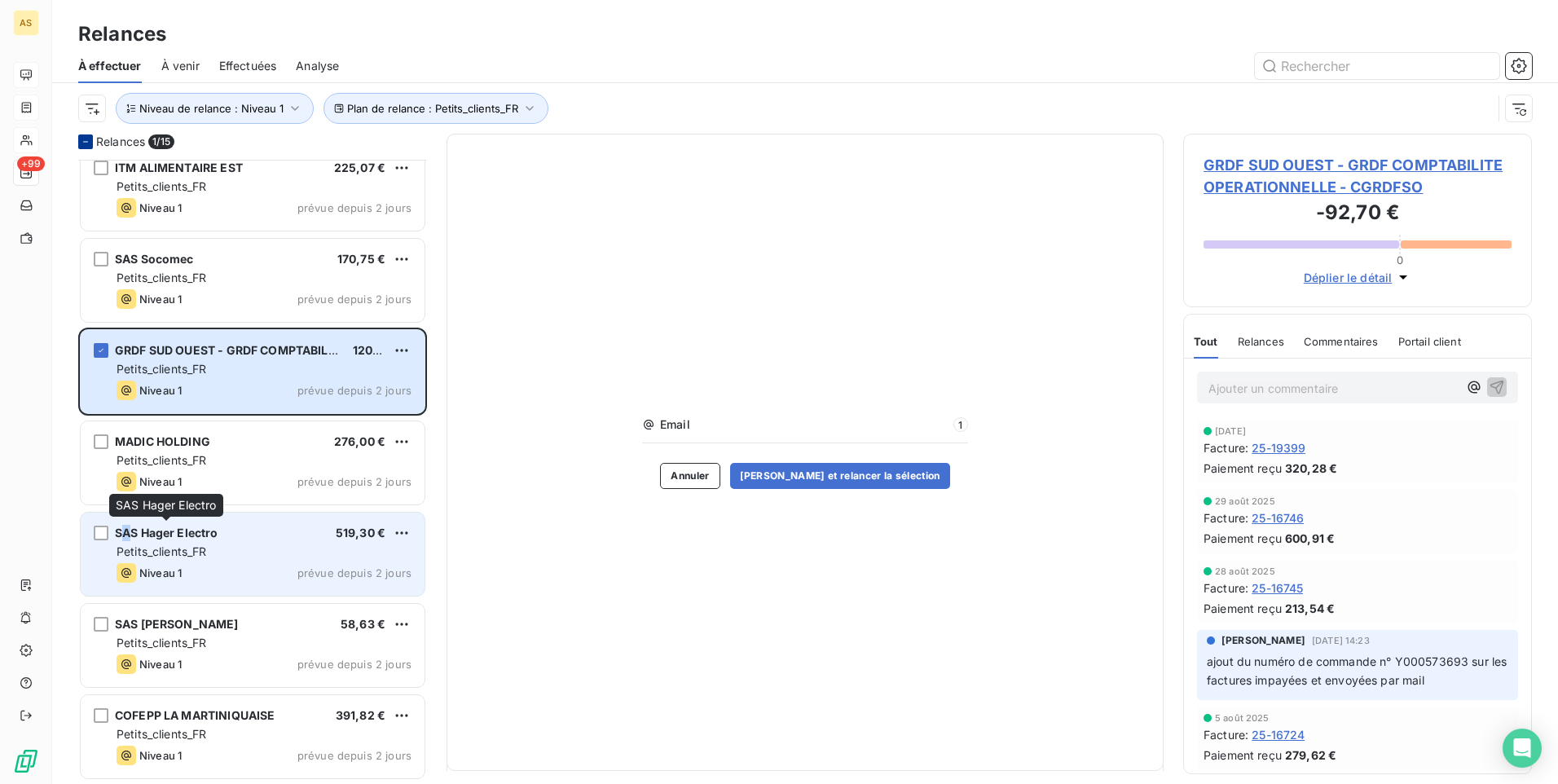
click at [126, 537] on span "SAS Hager Electro" at bounding box center [166, 532] width 104 height 14
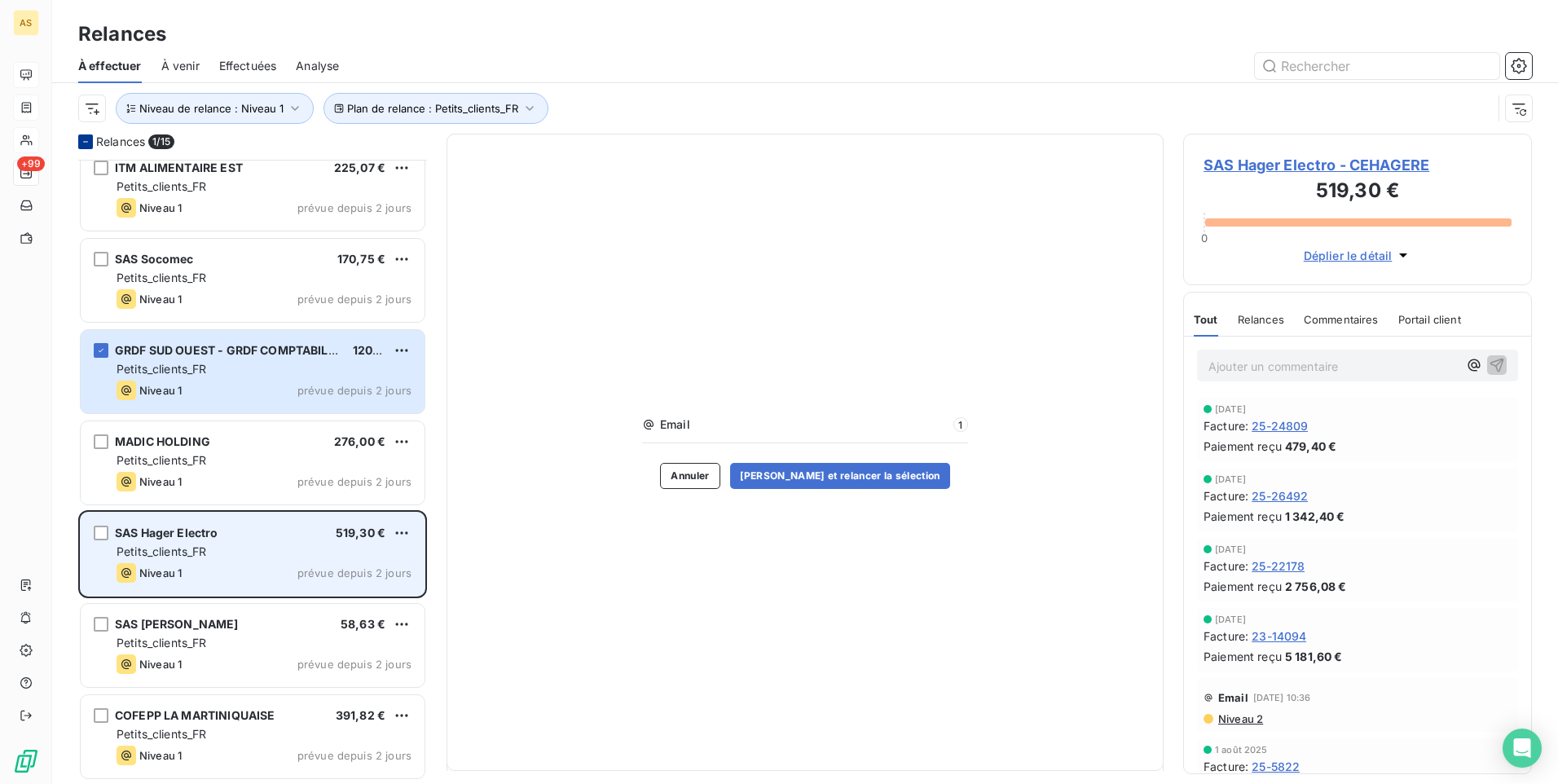
drag, startPoint x: 126, startPoint y: 537, endPoint x: 97, endPoint y: 524, distance: 31.8
click at [97, 524] on div "SAS Hager Electro 519,30 € Petits_clients_FR Niveau 1 prévue depuis 2 jours" at bounding box center [253, 554] width 344 height 83
click at [100, 525] on div "SAS Hager Electro 519,30 € Petits_clients_FR Niveau 1 prévue depuis 2 jours" at bounding box center [253, 554] width 344 height 83
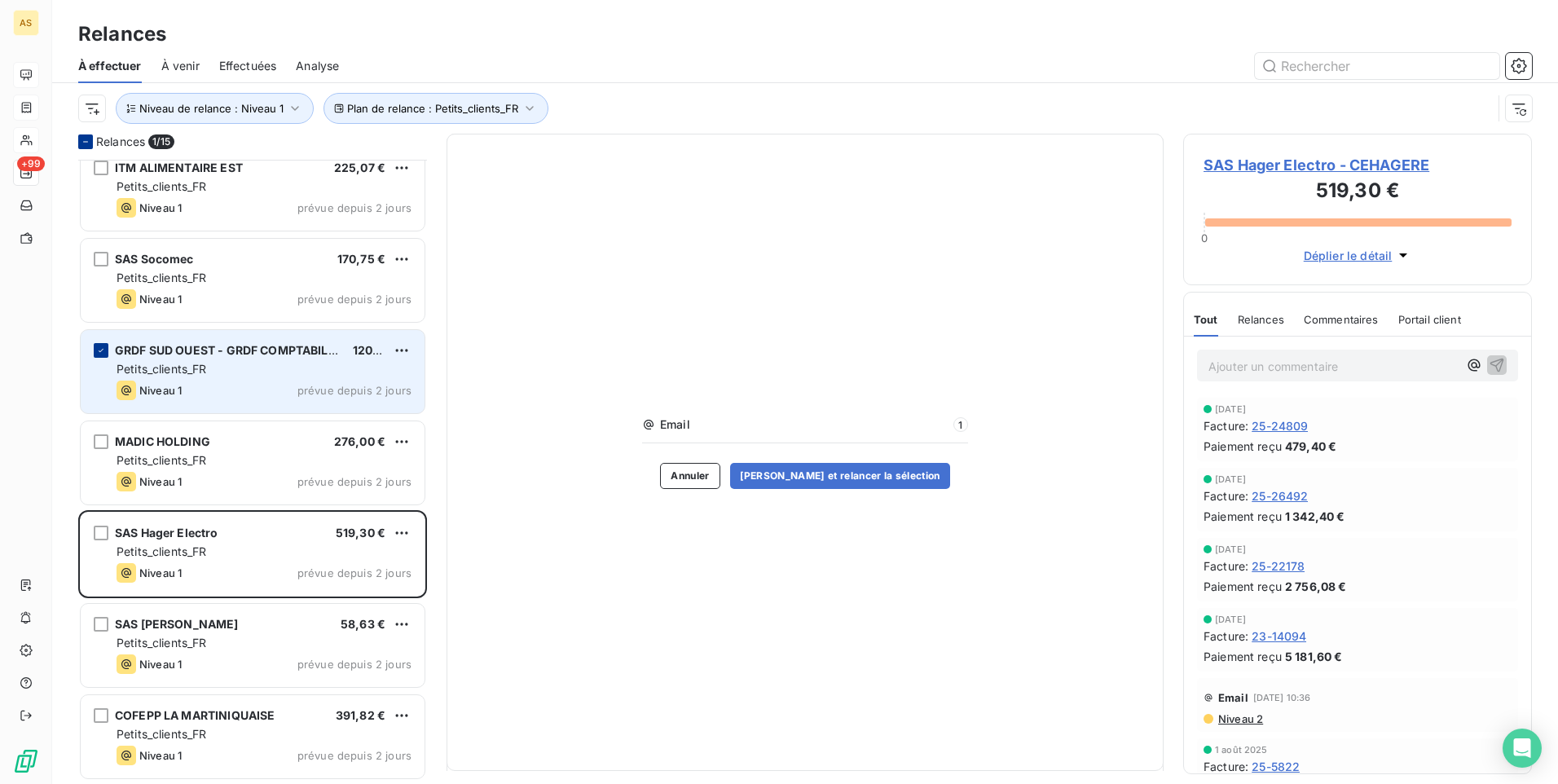
click at [104, 349] on icon "grid" at bounding box center [101, 350] width 10 height 10
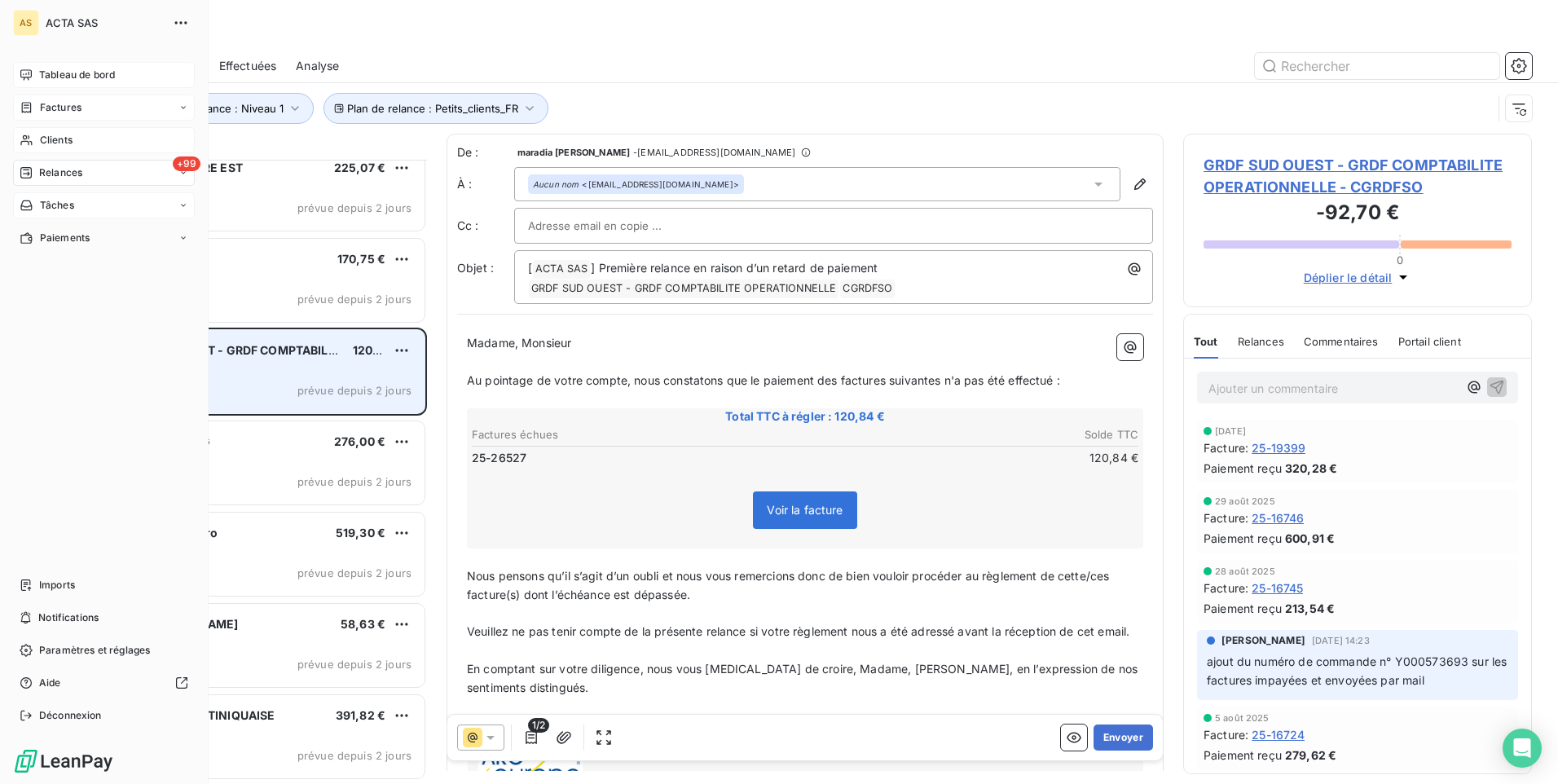
click at [178, 208] on div "Tâches" at bounding box center [104, 205] width 182 height 26
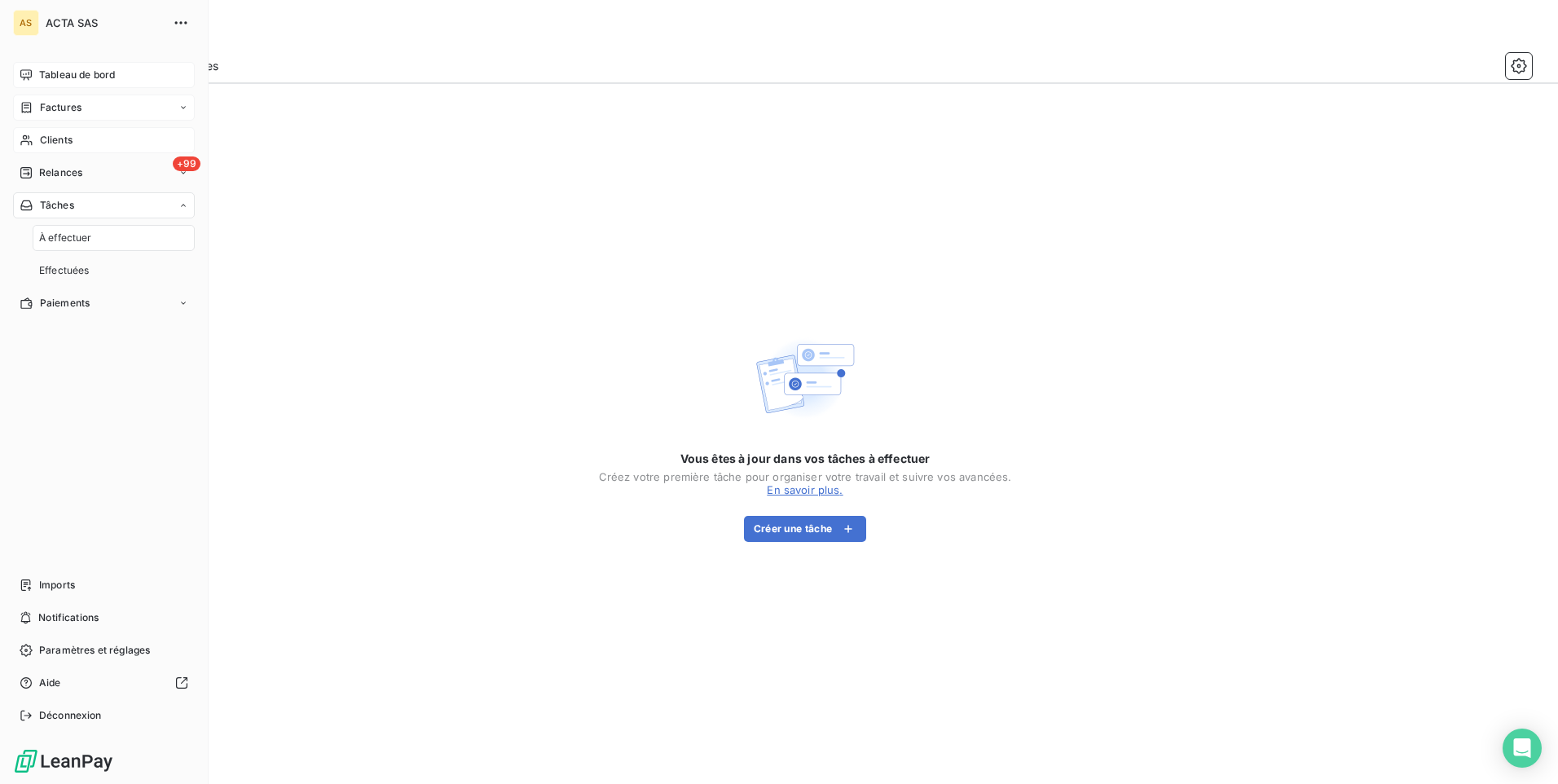
click at [181, 207] on icon at bounding box center [183, 205] width 10 height 10
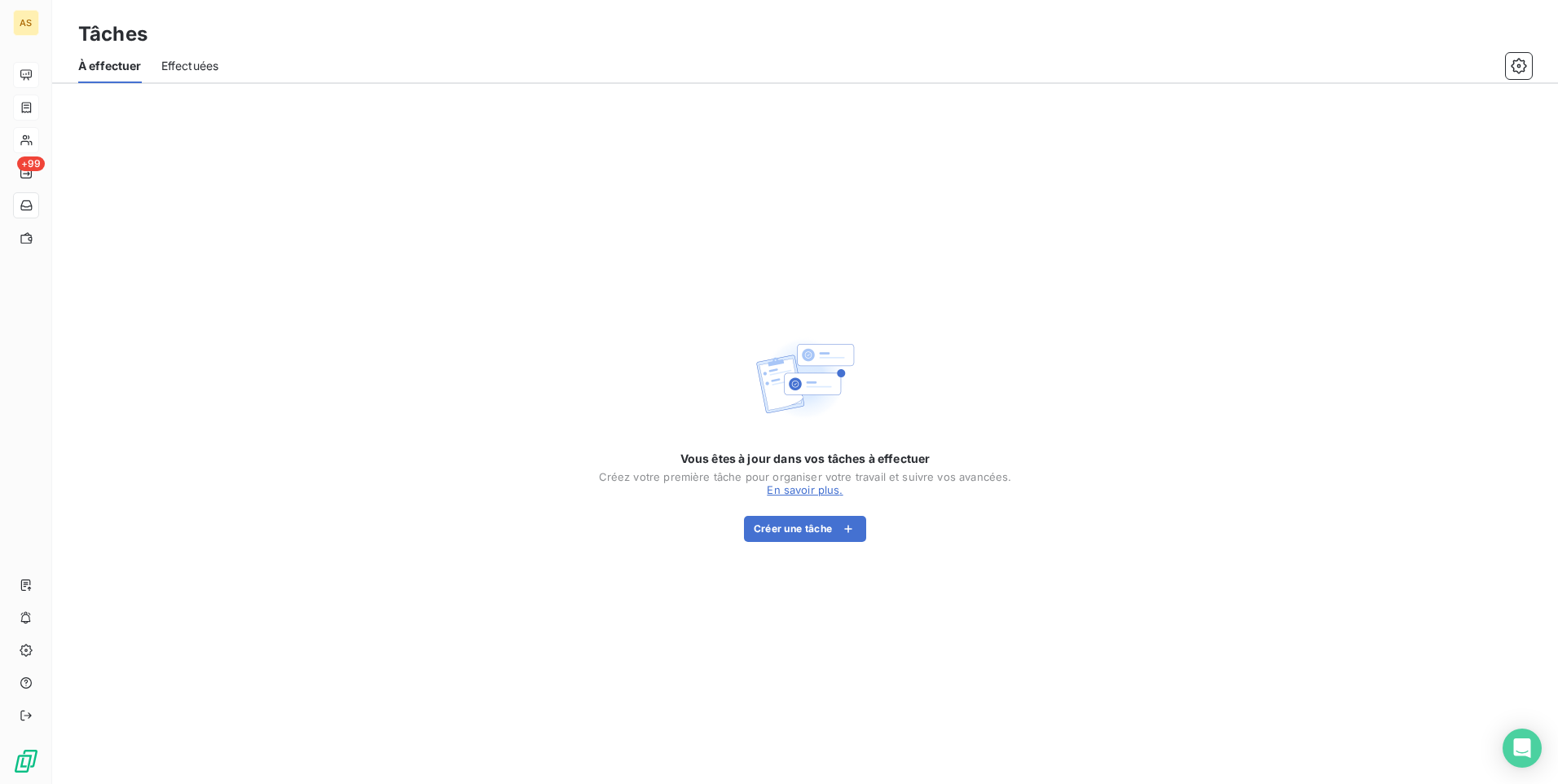
click at [45, 141] on div "AS +99" at bounding box center [25, 392] width 52 height 784
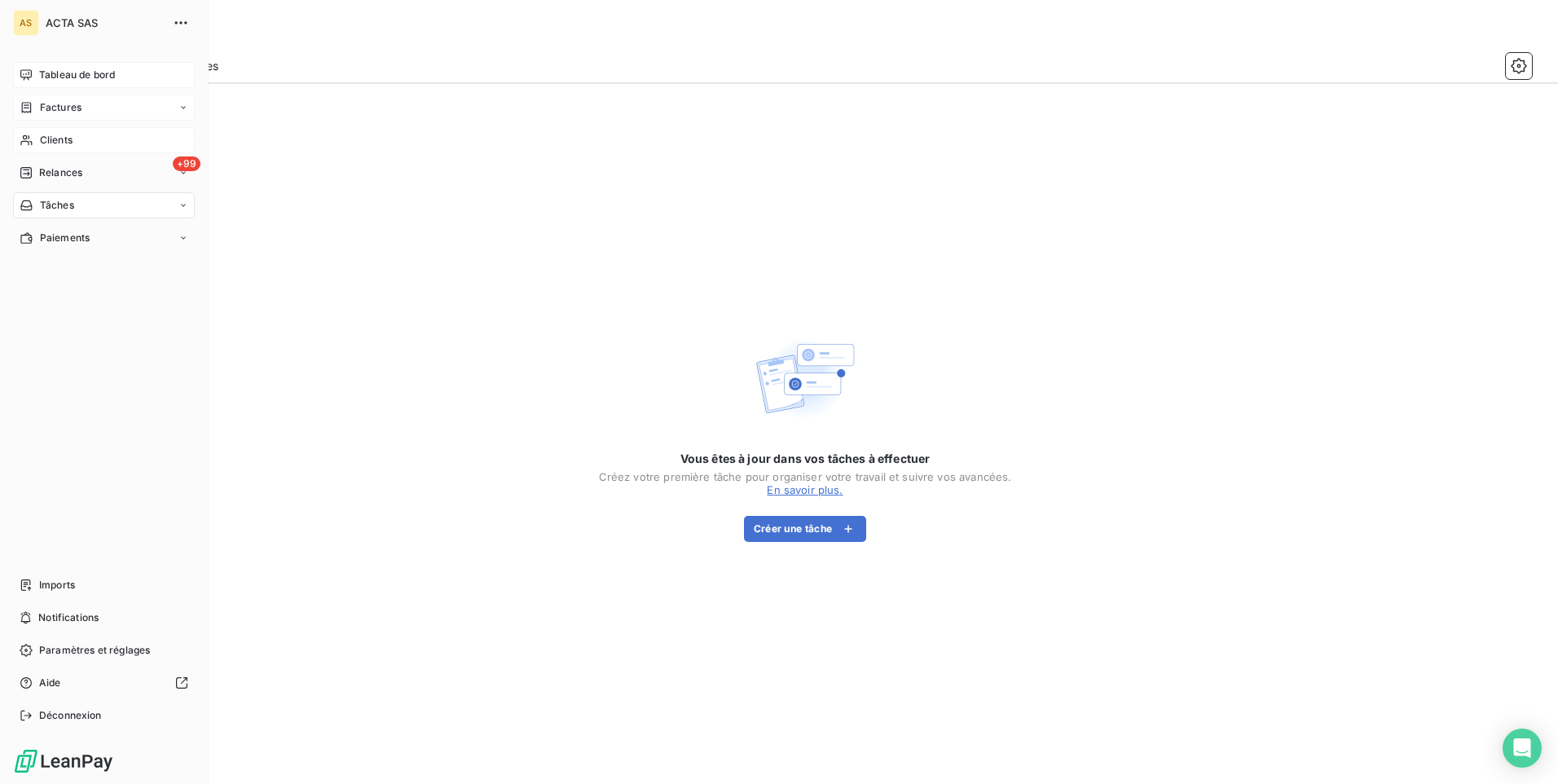
click at [42, 141] on span "Clients" at bounding box center [56, 140] width 33 height 15
